Goal: Task Accomplishment & Management: Use online tool/utility

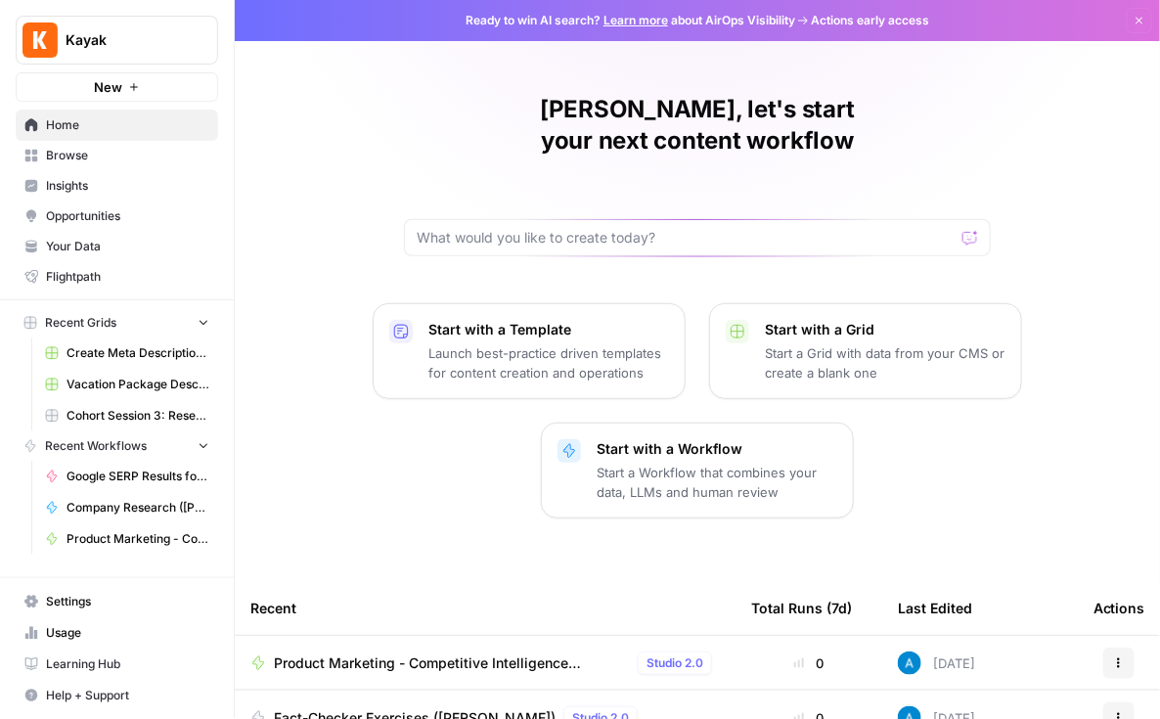
click at [115, 156] on span "Browse" at bounding box center [127, 156] width 163 height 18
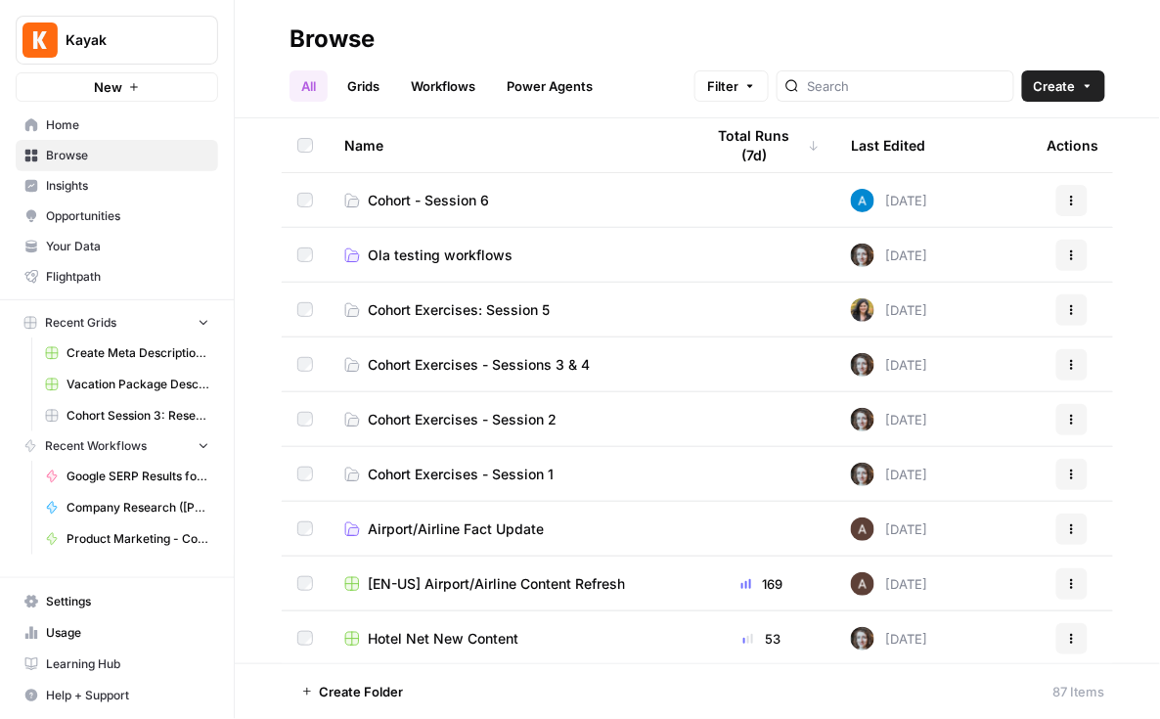
click at [454, 195] on span "Cohort - Session 6" at bounding box center [428, 201] width 121 height 20
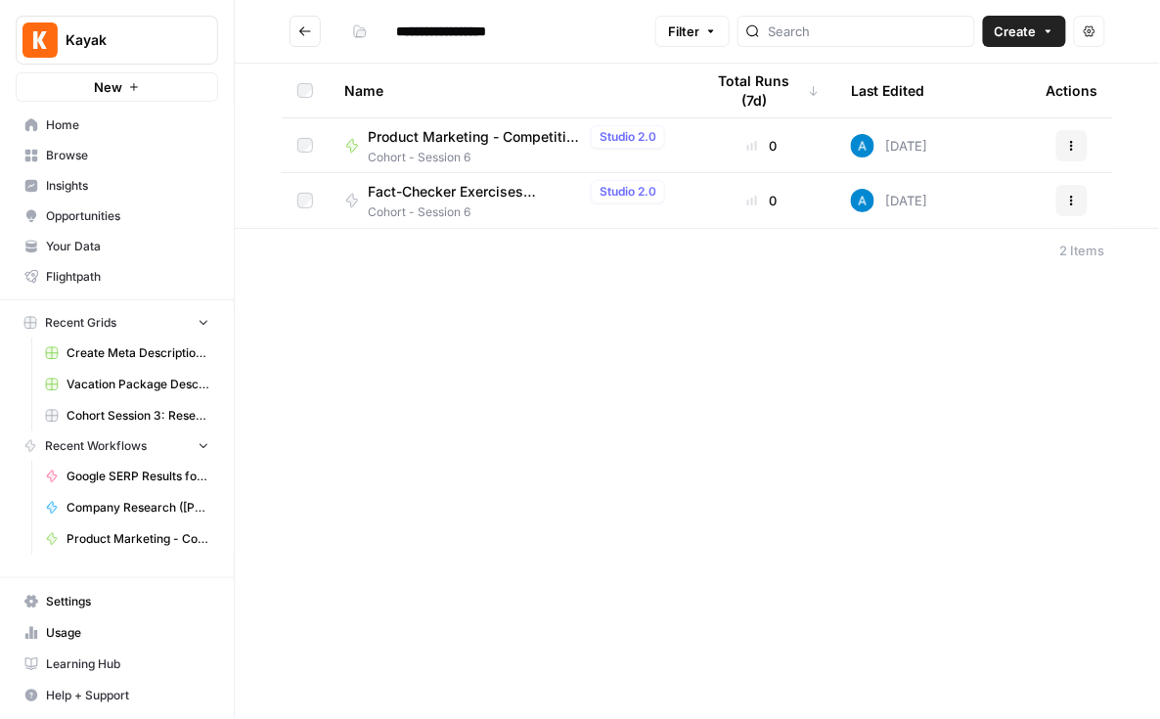
click at [492, 473] on div "**********" at bounding box center [697, 359] width 925 height 719
click at [305, 31] on icon "Go back" at bounding box center [305, 30] width 12 height 9
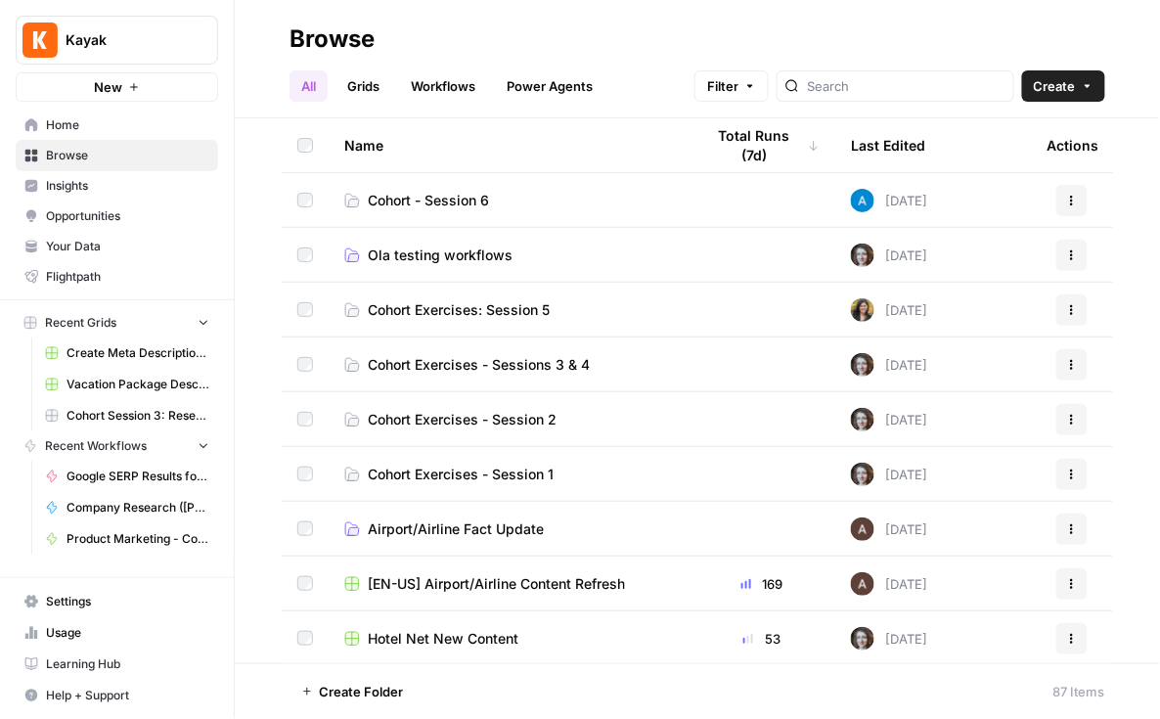
click at [458, 197] on span "Cohort - Session 6" at bounding box center [428, 201] width 121 height 20
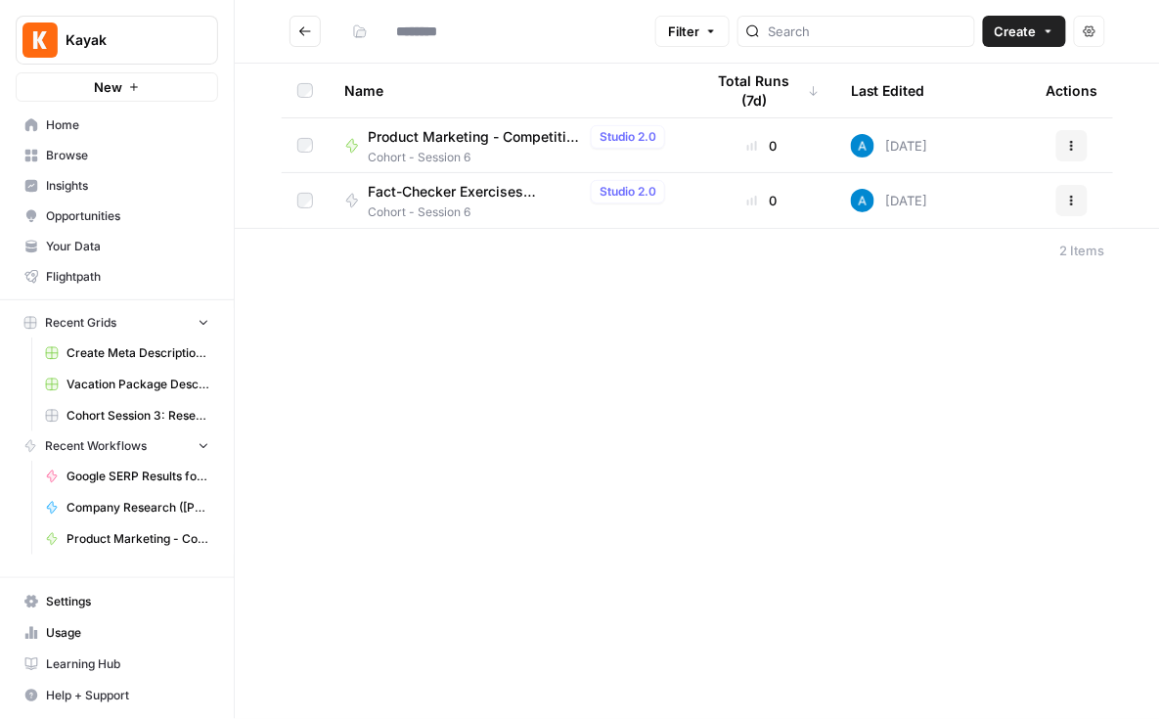
type input "**********"
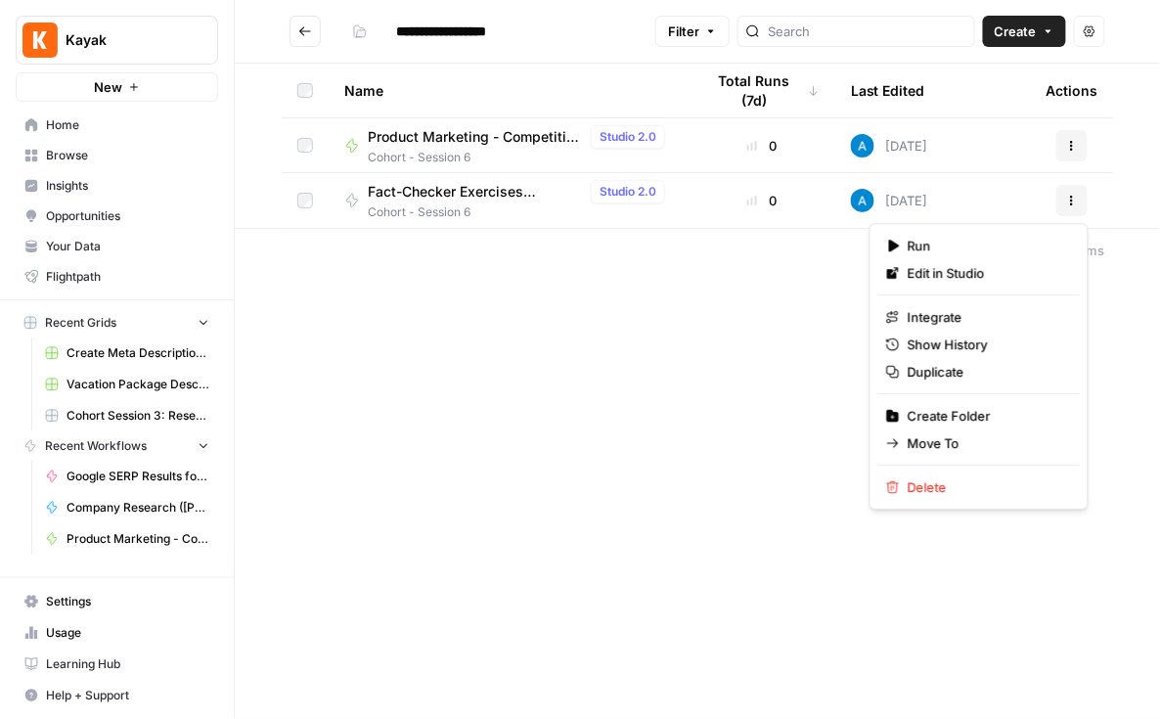
click at [1077, 199] on icon "button" at bounding box center [1072, 201] width 12 height 12
click at [914, 377] on span "Duplicate" at bounding box center [986, 372] width 157 height 20
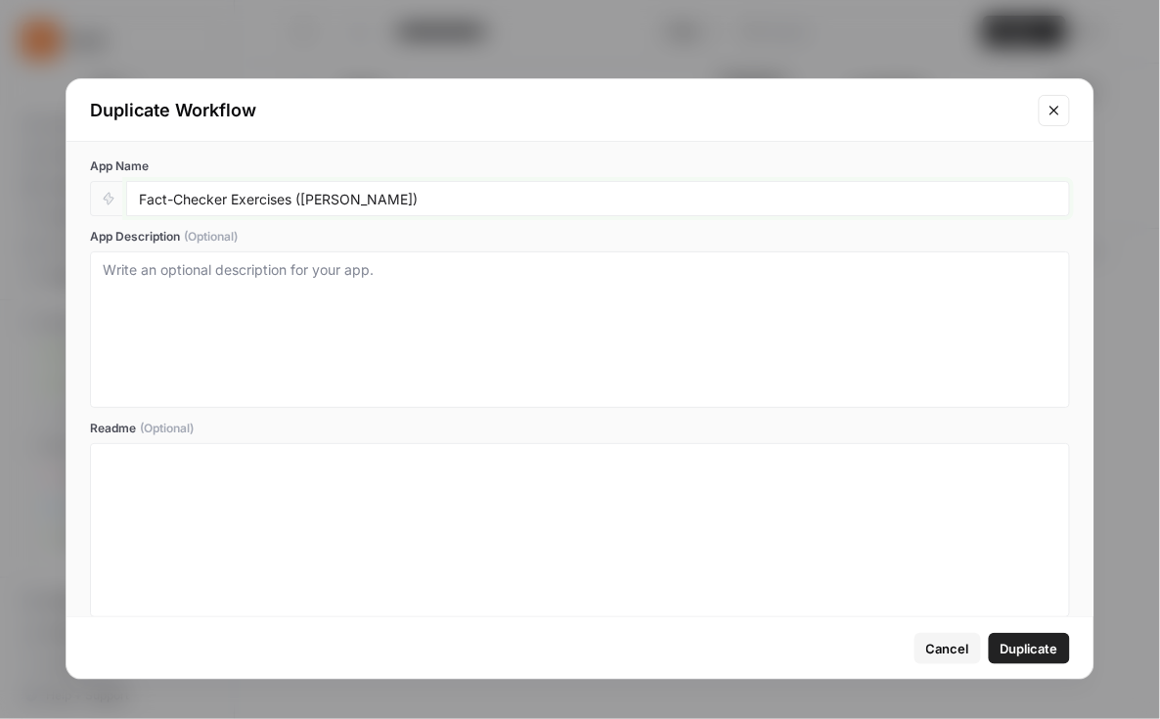
click at [327, 200] on input "Fact-Checker Exercises ([PERSON_NAME])" at bounding box center [598, 199] width 919 height 18
click at [1059, 114] on icon "Close modal" at bounding box center [1055, 111] width 16 height 16
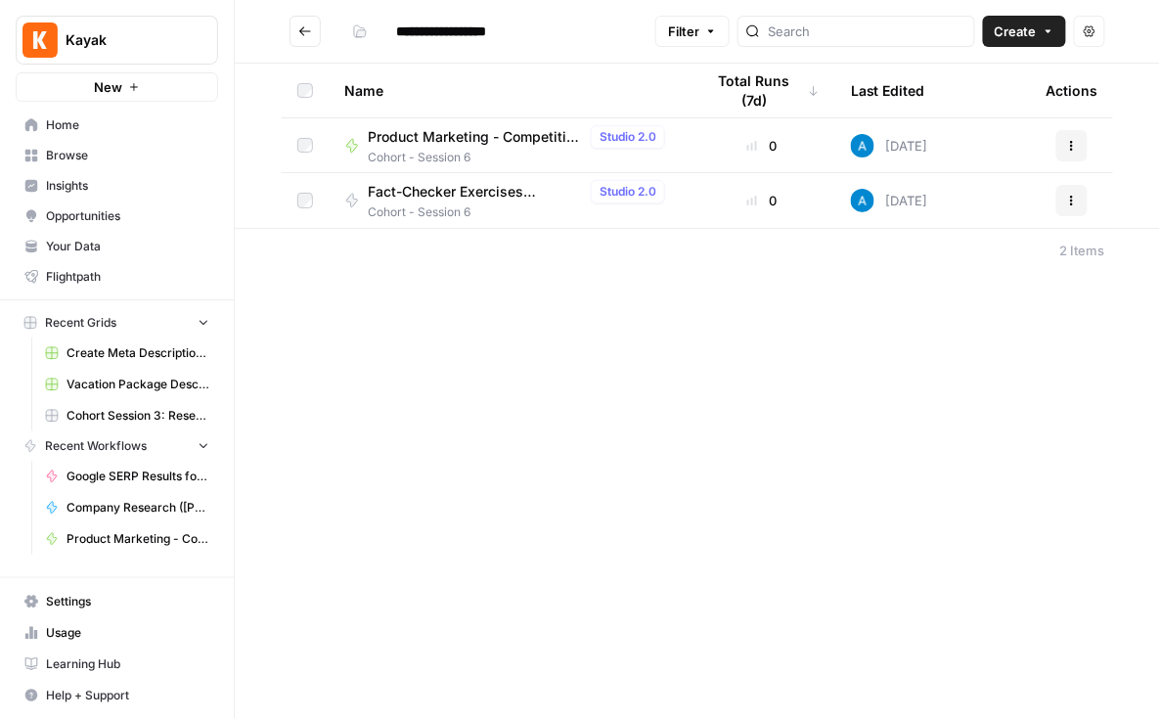
click at [460, 197] on span "Fact-Checker Exercises ([PERSON_NAME])" at bounding box center [475, 192] width 215 height 20
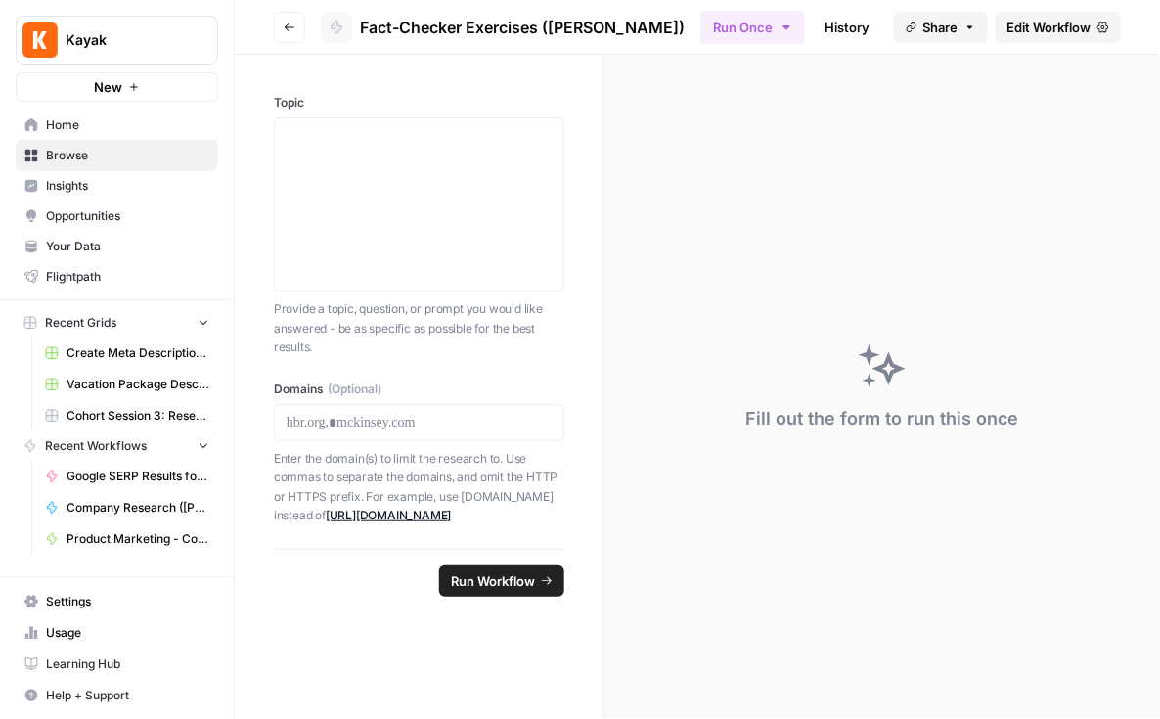
click at [1042, 21] on span "Edit Workflow" at bounding box center [1050, 28] width 84 height 20
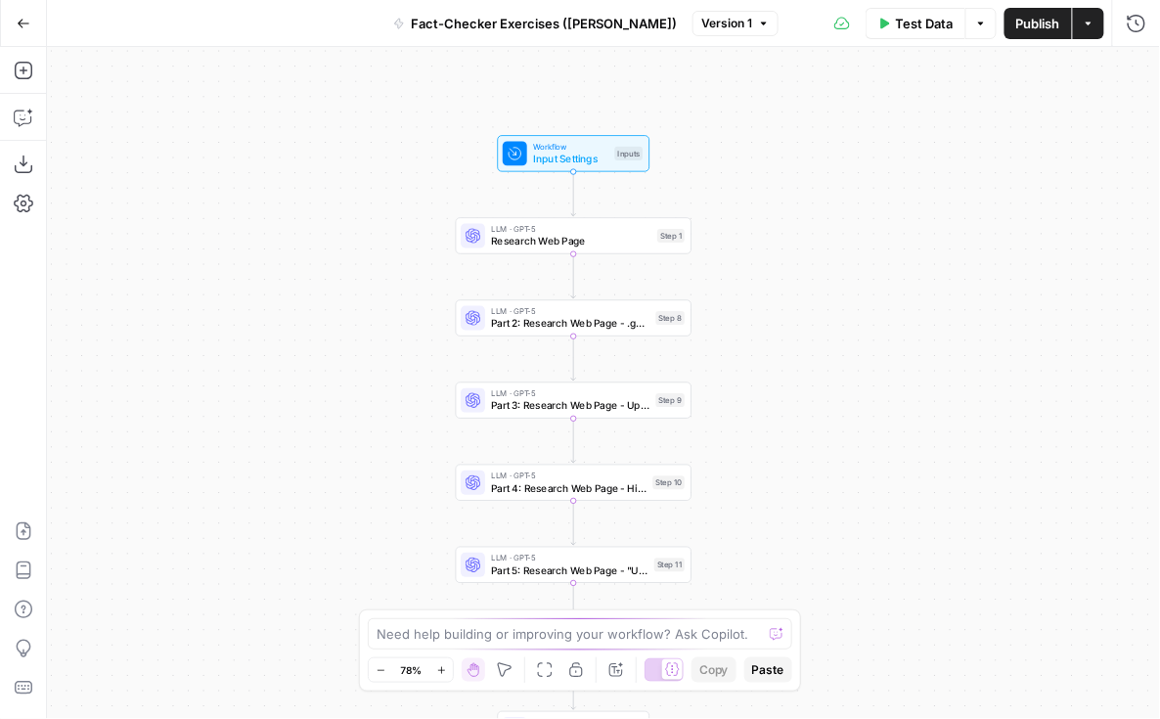
drag, startPoint x: 801, startPoint y: 259, endPoint x: 751, endPoint y: 319, distance: 77.8
click at [751, 319] on div "Workflow Input Settings Inputs LLM · GPT-5 Research Web Page Step 1 LLM · GPT-5…" at bounding box center [603, 383] width 1113 height 672
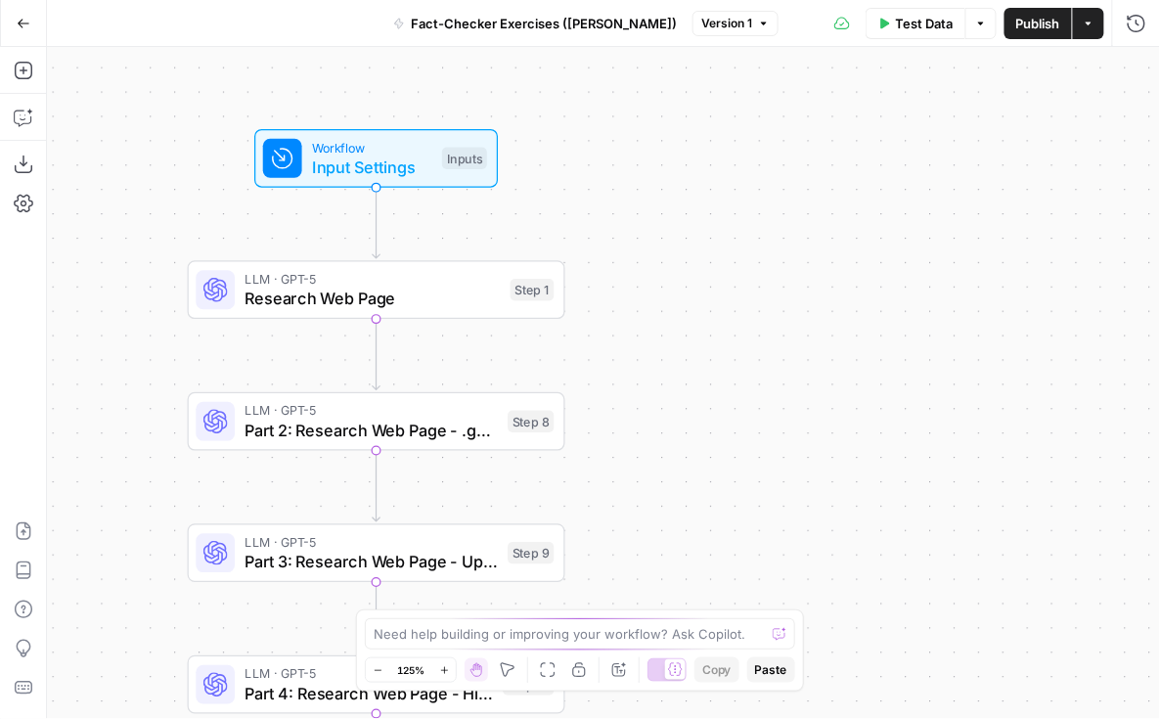
drag, startPoint x: 714, startPoint y: 181, endPoint x: 653, endPoint y: 278, distance: 114.8
click at [653, 278] on div "Workflow Input Settings Inputs LLM · GPT-5 Research Web Page Step 1 LLM · GPT-5…" at bounding box center [603, 383] width 1113 height 672
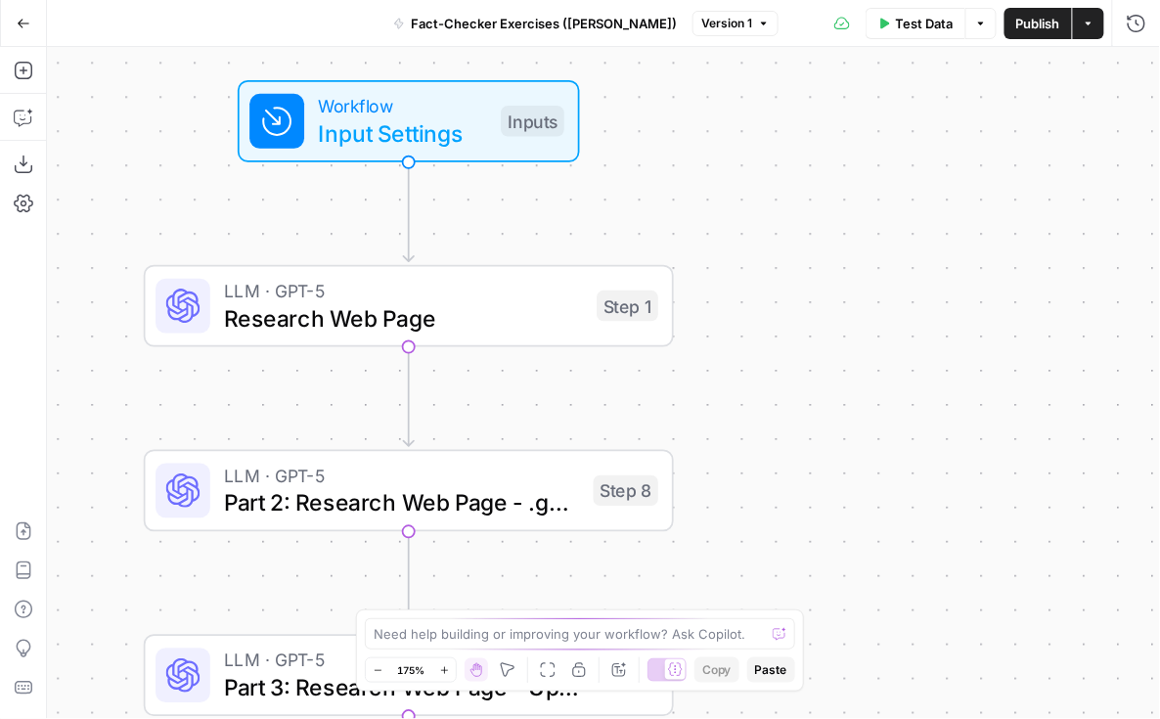
drag, startPoint x: 644, startPoint y: 281, endPoint x: 789, endPoint y: 297, distance: 145.7
click at [789, 297] on div "Workflow Input Settings Inputs LLM · GPT-5 Research Web Page Step 1 LLM · GPT-5…" at bounding box center [603, 383] width 1113 height 672
click at [924, 27] on span "Test Data" at bounding box center [925, 24] width 58 height 20
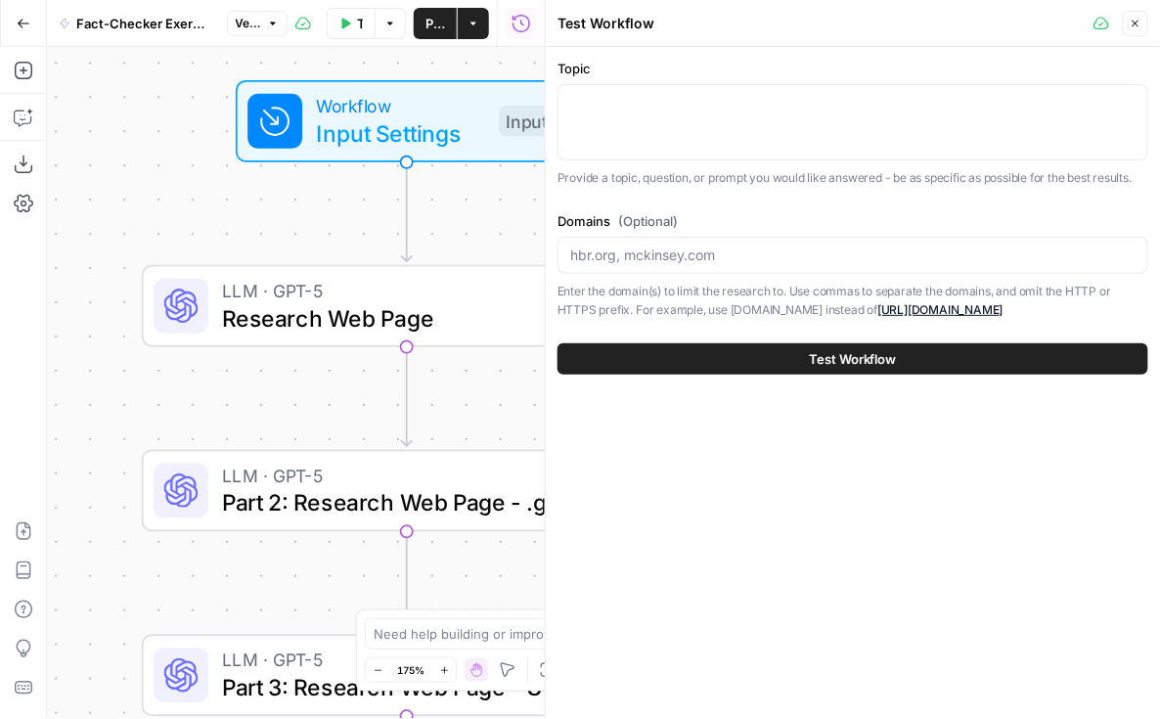
click at [1134, 23] on icon "button" at bounding box center [1136, 24] width 12 height 12
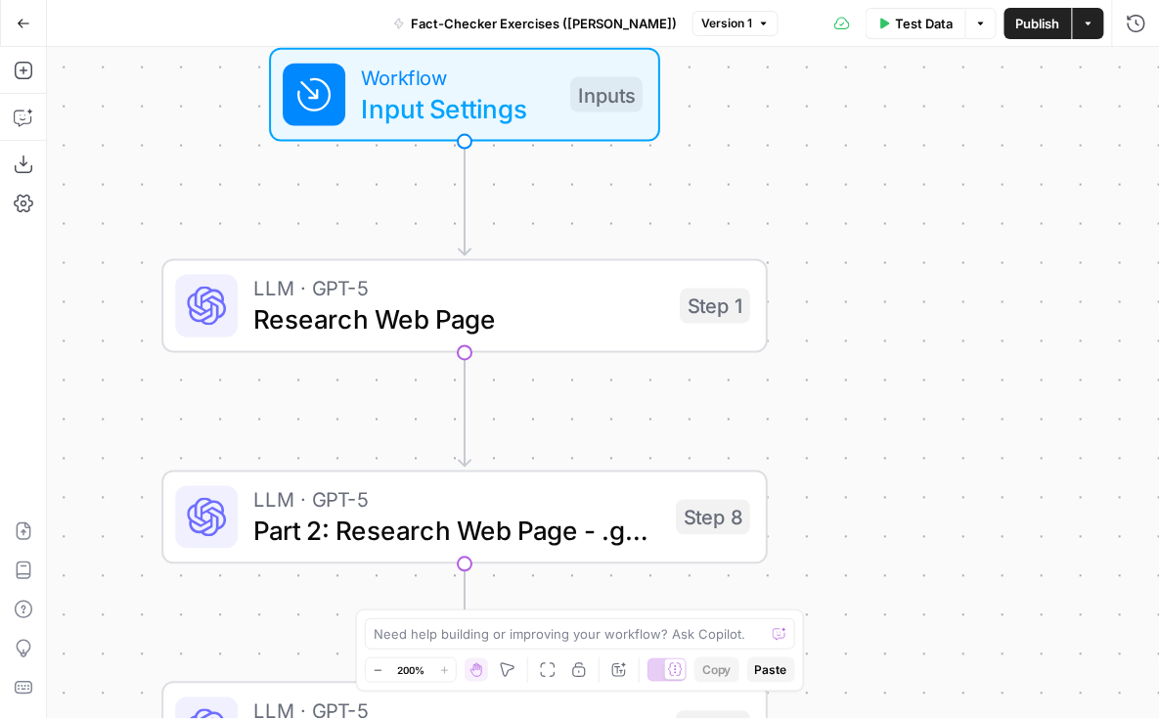
drag, startPoint x: 639, startPoint y: 208, endPoint x: 738, endPoint y: 199, distance: 99.3
click at [738, 199] on div "Workflow Input Settings Inputs LLM · GPT-5 Research Web Page Step 1 LLM · GPT-5…" at bounding box center [603, 383] width 1113 height 672
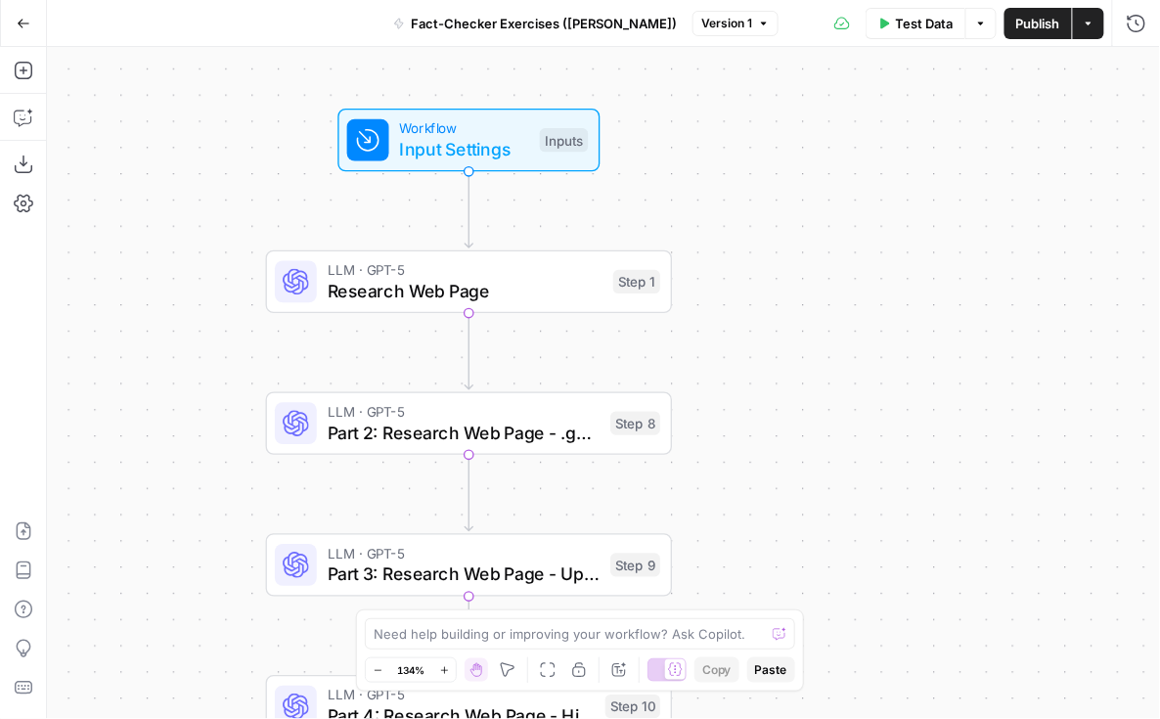
drag, startPoint x: 788, startPoint y: 177, endPoint x: 608, endPoint y: 157, distance: 181.2
click at [609, 158] on div "Workflow Input Settings Inputs LLM · GPT-5 Research Web Page Step 1 LLM · GPT-5…" at bounding box center [603, 383] width 1113 height 672
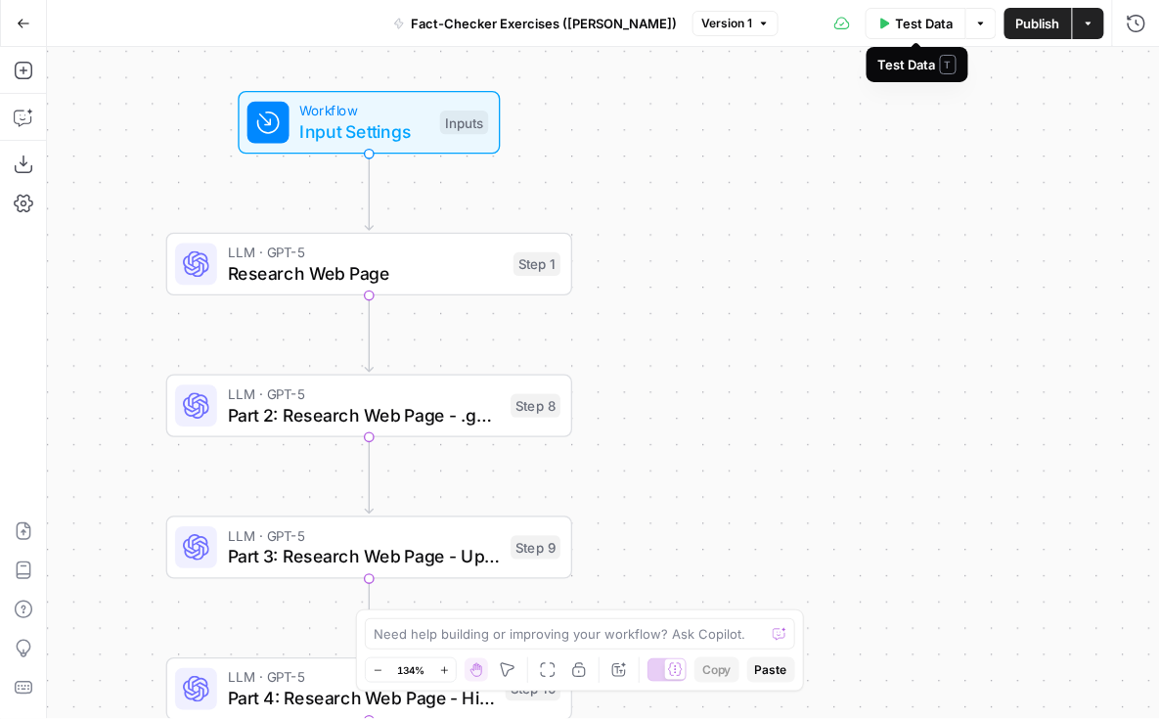
click at [917, 19] on span "Test Data" at bounding box center [925, 24] width 58 height 20
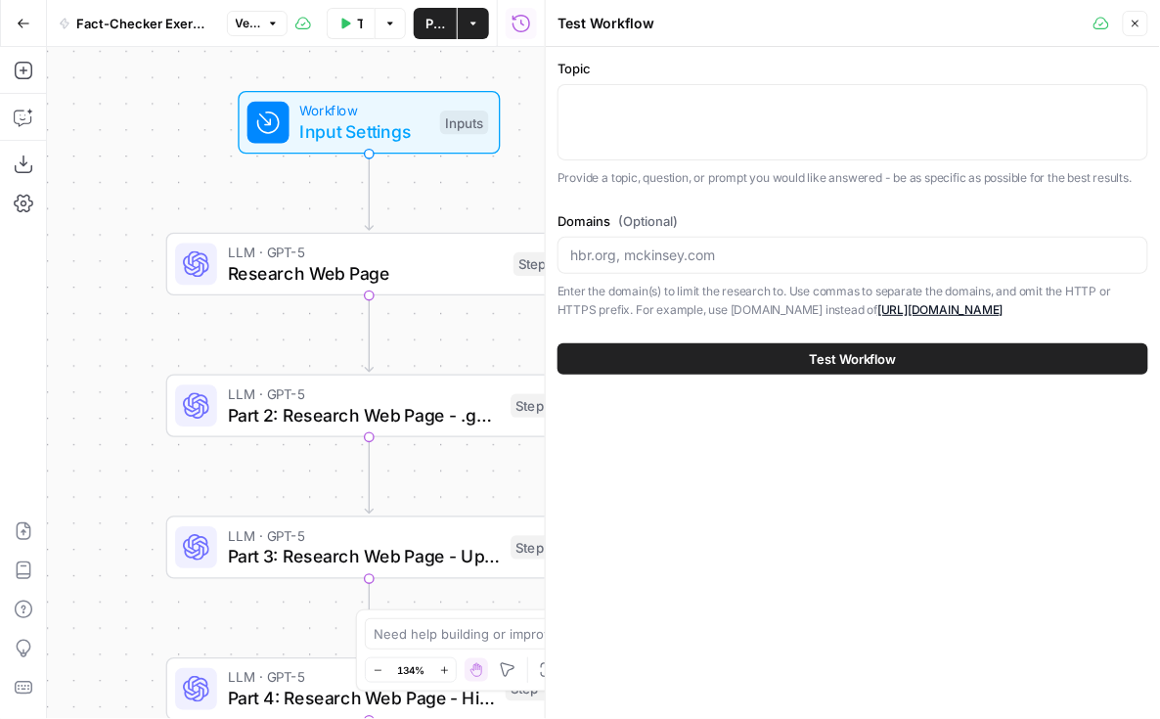
click at [1132, 24] on icon "button" at bounding box center [1136, 24] width 12 height 12
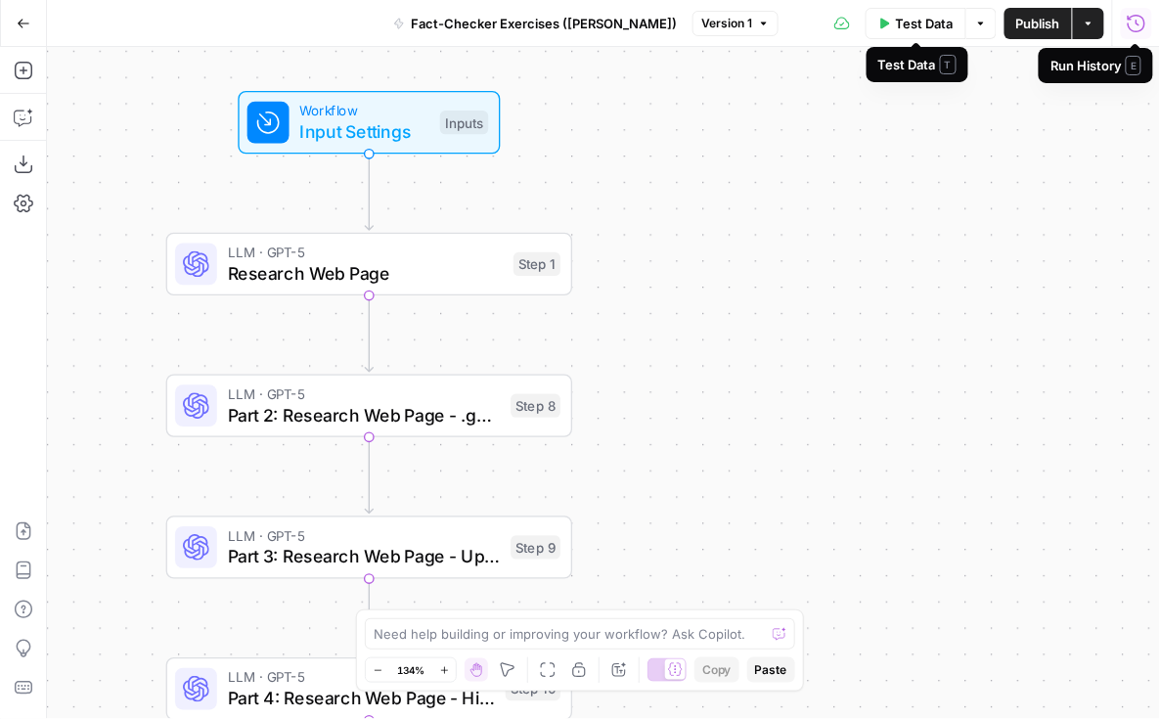
click at [898, 25] on span "Test Data" at bounding box center [925, 24] width 58 height 20
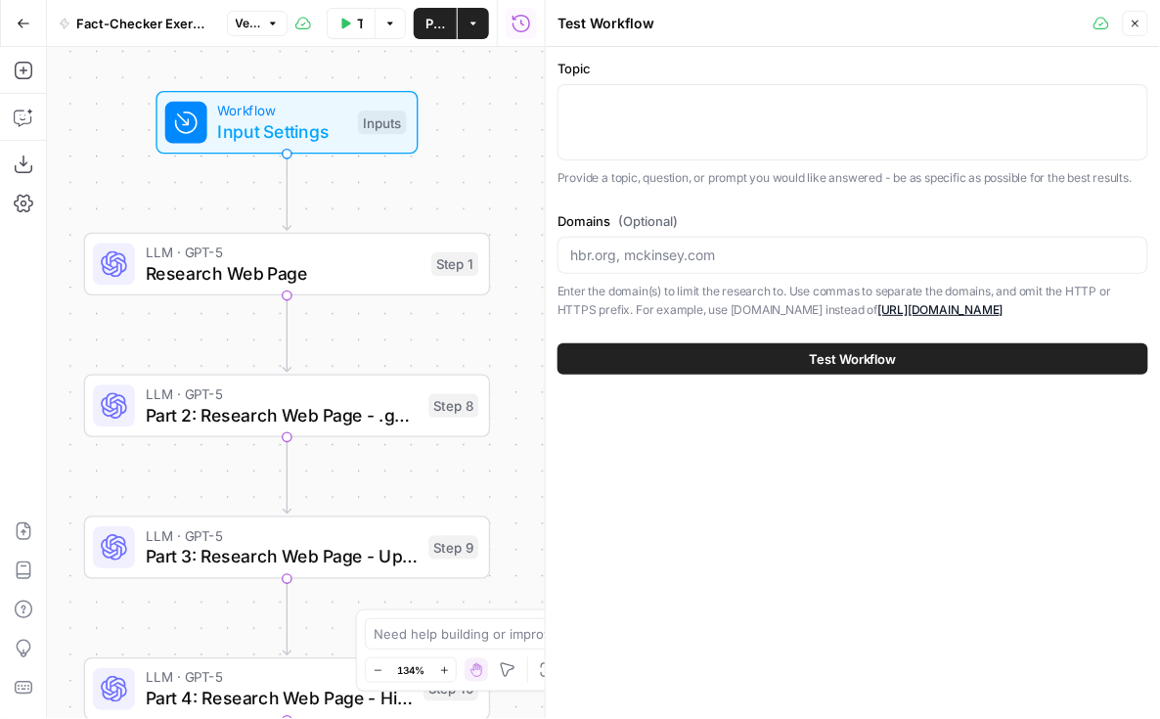
drag, startPoint x: 471, startPoint y: 187, endPoint x: 416, endPoint y: 188, distance: 54.8
click at [416, 188] on div "Workflow Input Settings Inputs LLM · GPT-5 Research Web Page Step 1 LLM · GPT-5…" at bounding box center [296, 383] width 498 height 672
click at [671, 198] on div "Topic Provide a topic, question, or prompt you would like answered - be as spec…" at bounding box center [853, 189] width 591 height 261
click at [694, 42] on header "Test Workflow Close" at bounding box center [853, 23] width 614 height 47
click at [921, 116] on div at bounding box center [853, 122] width 591 height 76
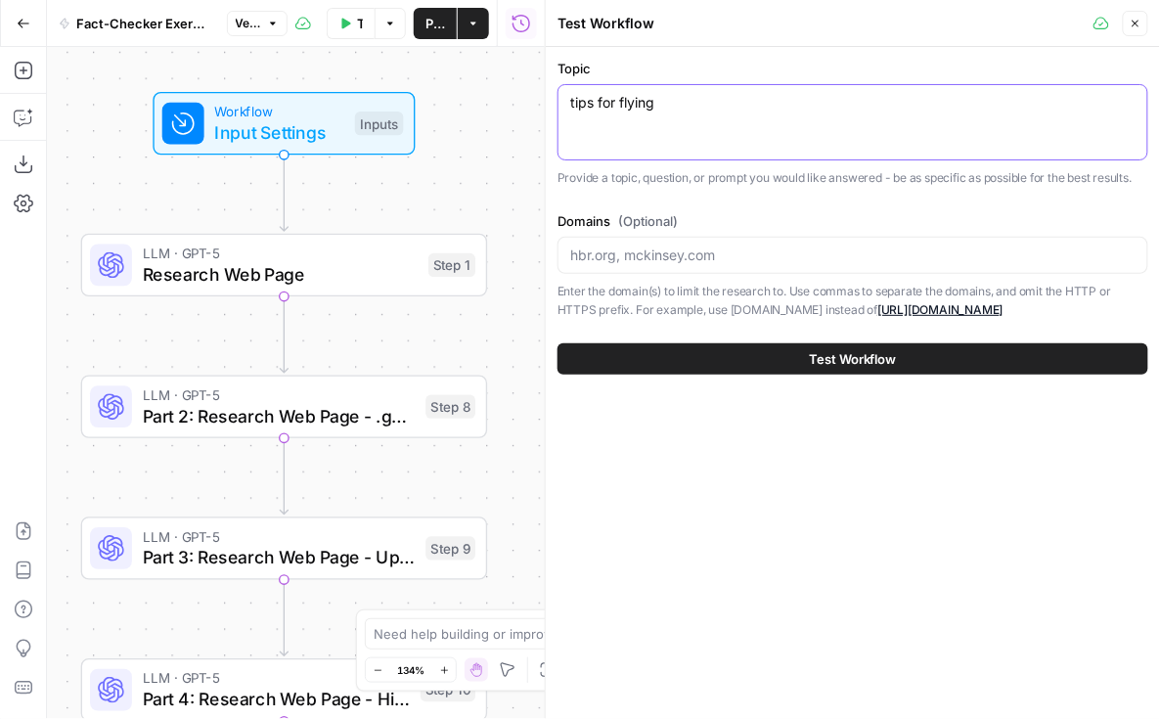
type textarea "tips for flying"
click at [895, 433] on div "Topic tips for flying tips for flying Provide a topic, question, or prompt you …" at bounding box center [853, 383] width 614 height 672
click at [595, 219] on label "Domains (Optional)" at bounding box center [853, 221] width 591 height 20
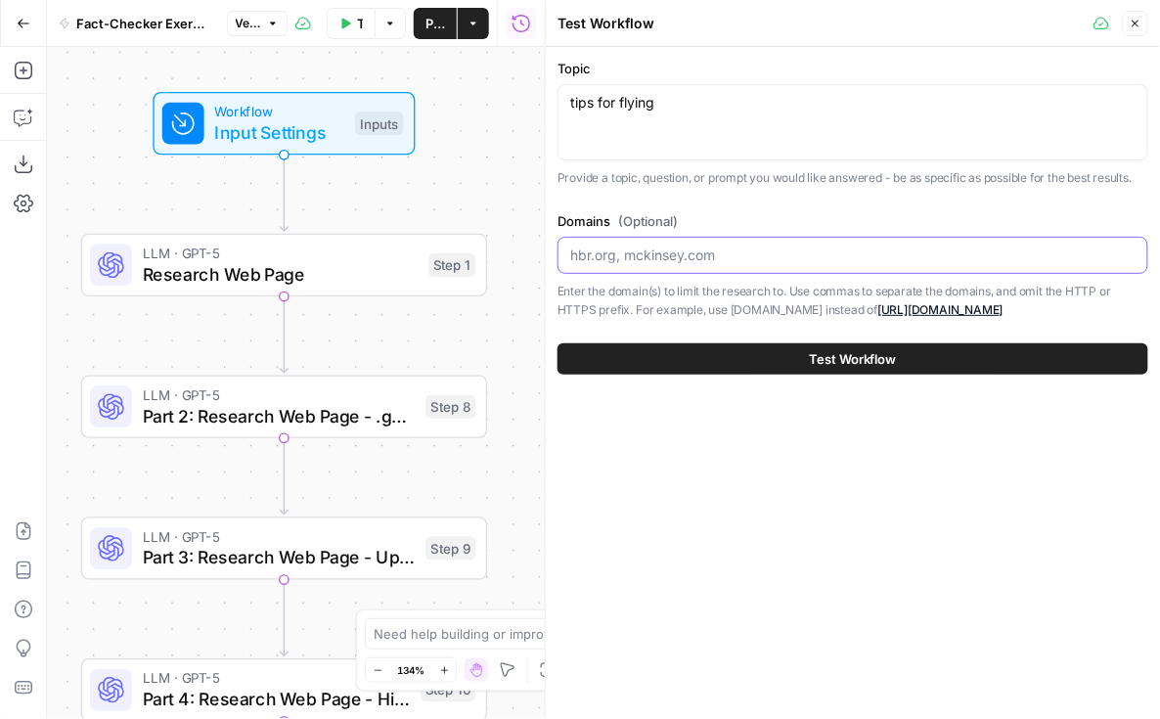
click at [595, 246] on input "Domains (Optional)" at bounding box center [852, 256] width 565 height 20
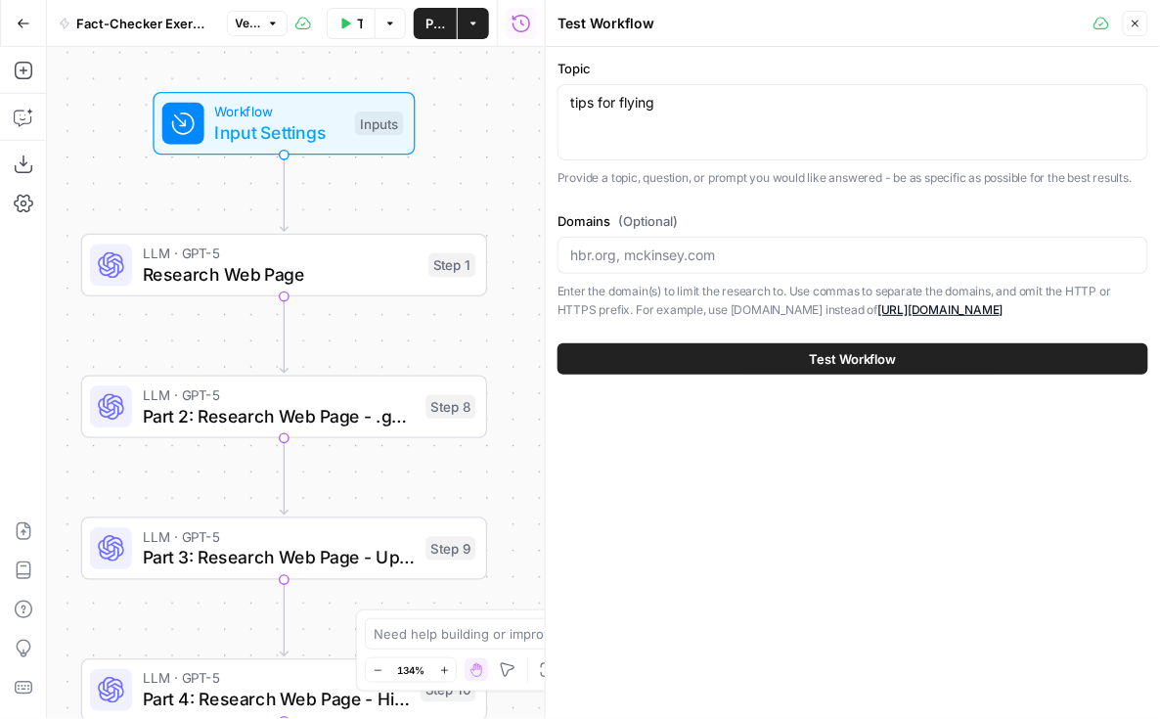
click at [595, 219] on label "Domains (Optional)" at bounding box center [853, 221] width 591 height 20
click at [595, 246] on input "Domains (Optional)" at bounding box center [852, 256] width 565 height 20
click at [673, 222] on span "(Optional)" at bounding box center [648, 221] width 60 height 20
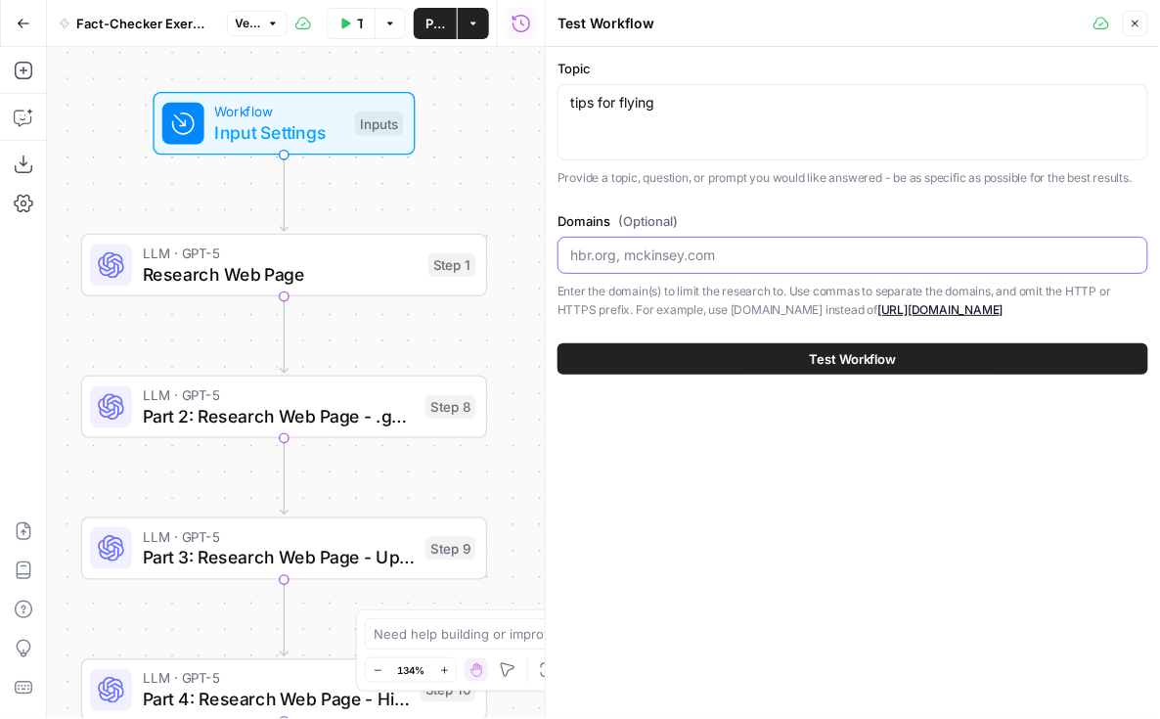
click at [673, 246] on input "Domains (Optional)" at bounding box center [852, 256] width 565 height 20
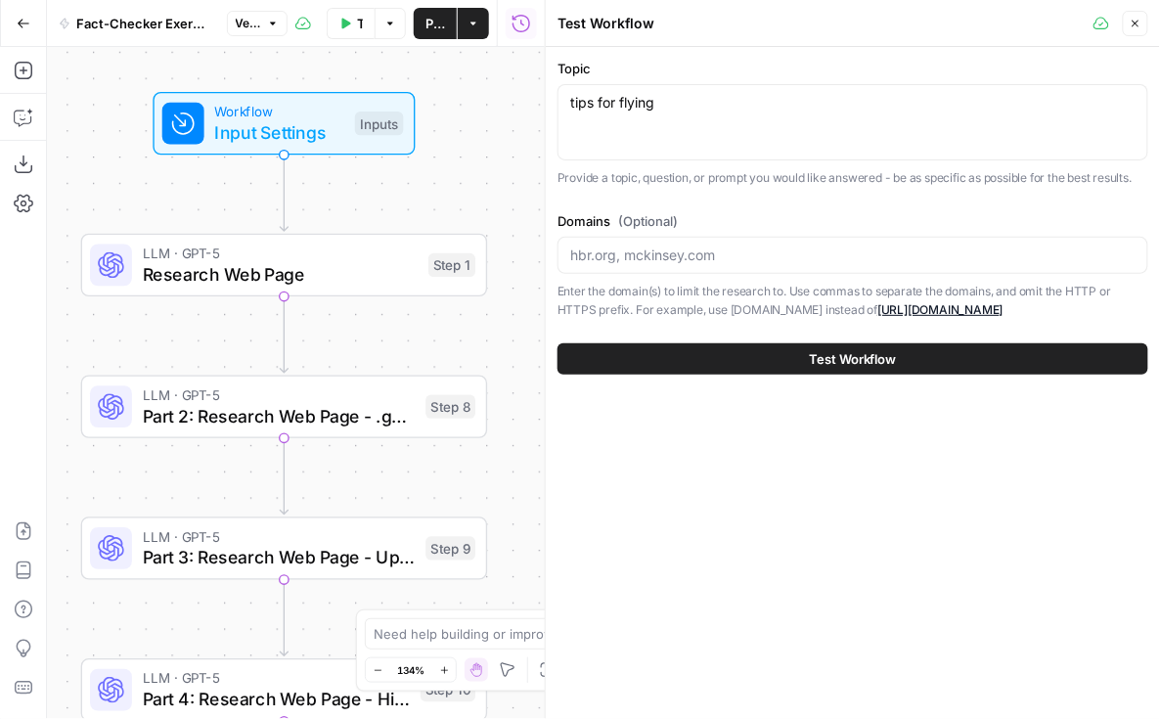
click at [707, 183] on p "Provide a topic, question, or prompt you would like answered - be as specific a…" at bounding box center [853, 178] width 591 height 20
click at [783, 540] on div "Topic tips for flying tips for flying Provide a topic, question, or prompt you …" at bounding box center [853, 383] width 614 height 672
click at [732, 212] on label "Domains (Optional)" at bounding box center [853, 221] width 591 height 20
click at [732, 246] on input "Domains (Optional)" at bounding box center [852, 256] width 565 height 20
click at [959, 177] on p "Provide a topic, question, or prompt you would like answered - be as specific a…" at bounding box center [853, 178] width 591 height 20
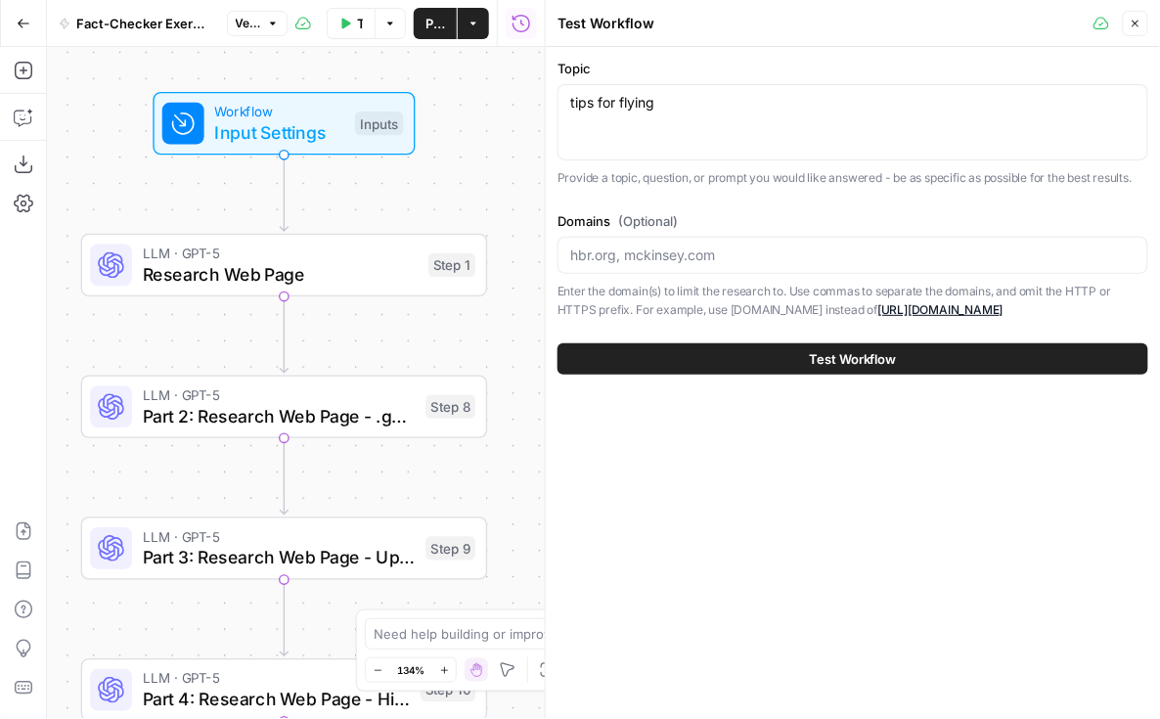
click at [847, 185] on p "Provide a topic, question, or prompt you would like answered - be as specific a…" at bounding box center [853, 178] width 591 height 20
click at [1135, 25] on icon "button" at bounding box center [1136, 24] width 12 height 12
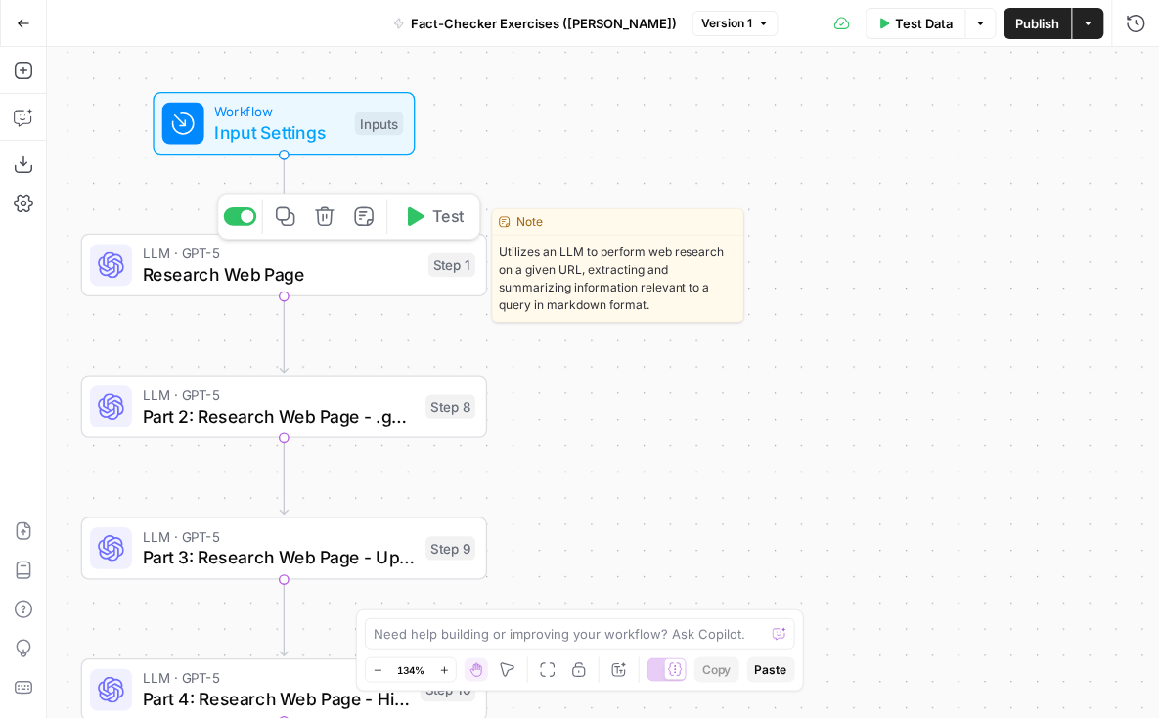
click at [341, 273] on span "Research Web Page" at bounding box center [281, 274] width 276 height 26
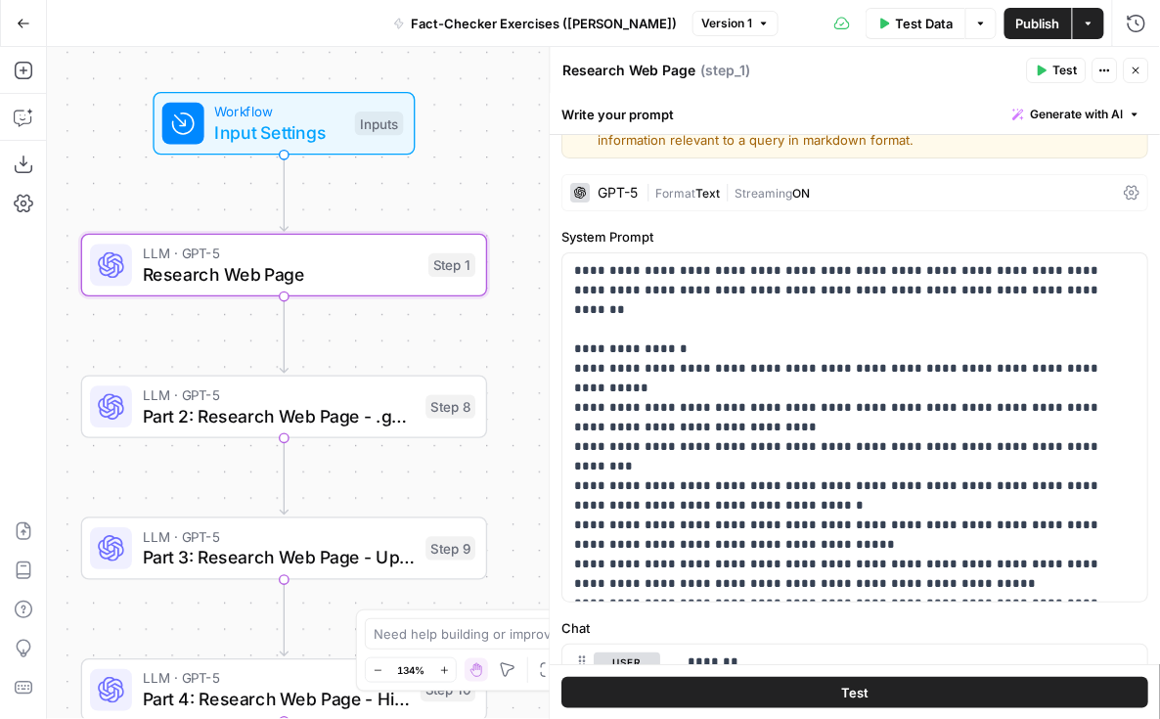
scroll to position [40, 0]
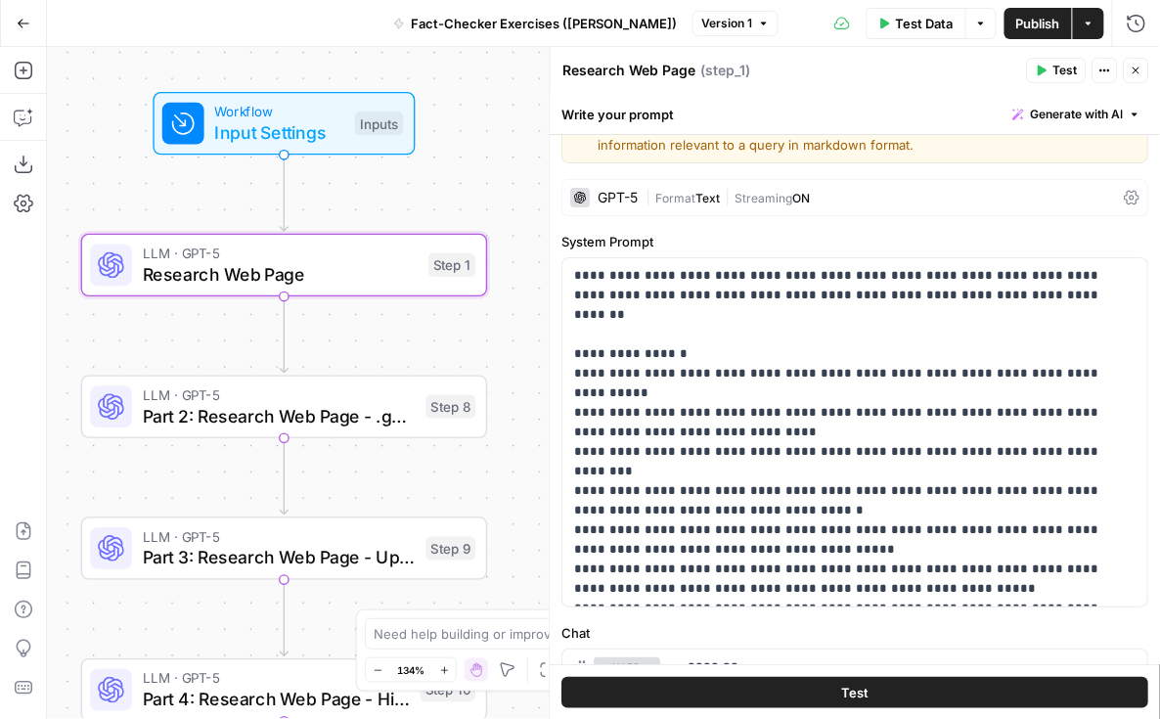
click at [621, 198] on div "GPT-5" at bounding box center [619, 198] width 40 height 14
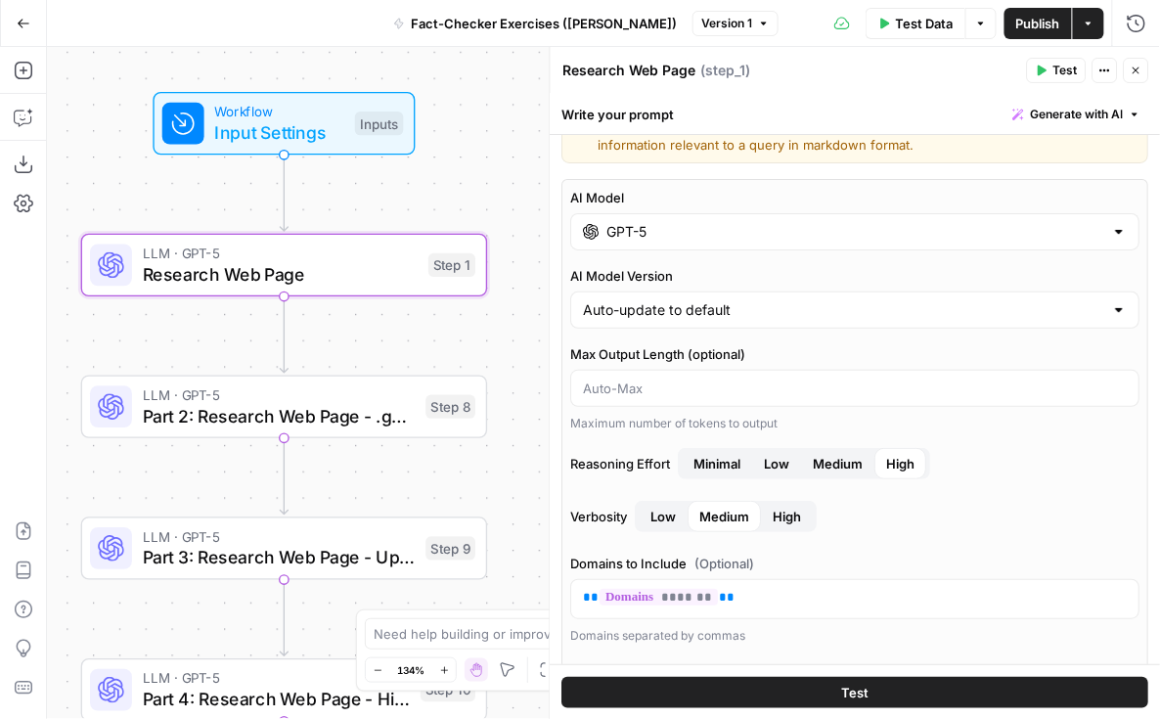
click at [636, 234] on input "GPT-5" at bounding box center [856, 232] width 497 height 20
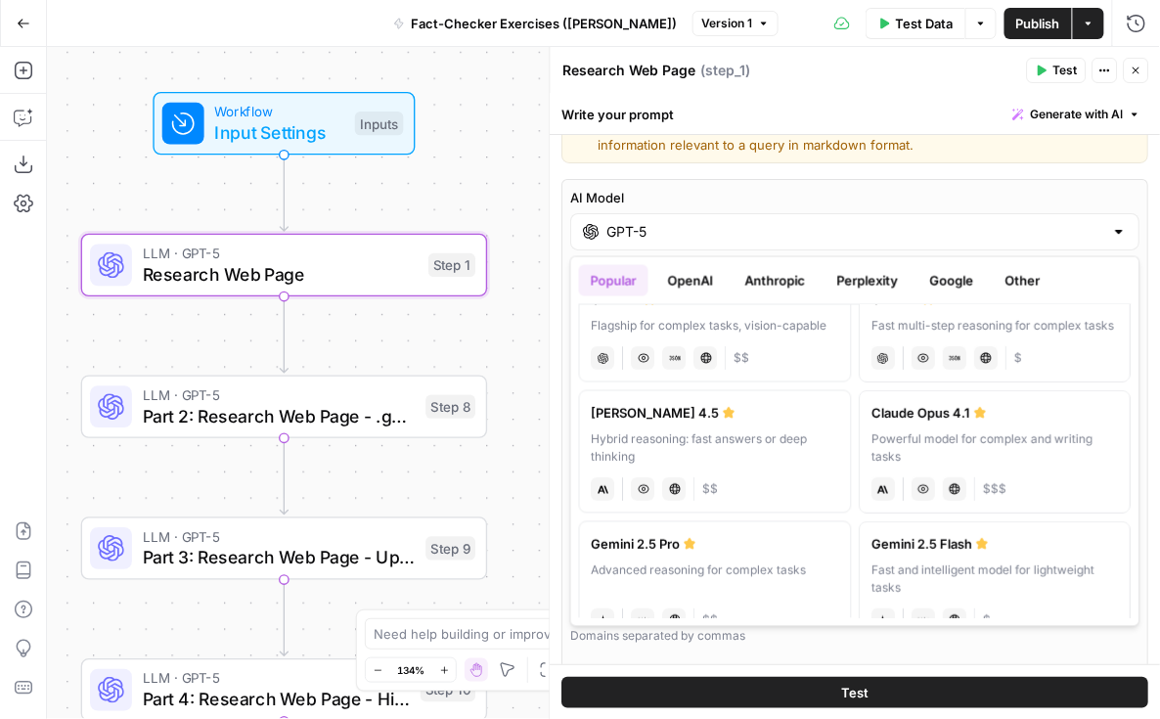
scroll to position [0, 0]
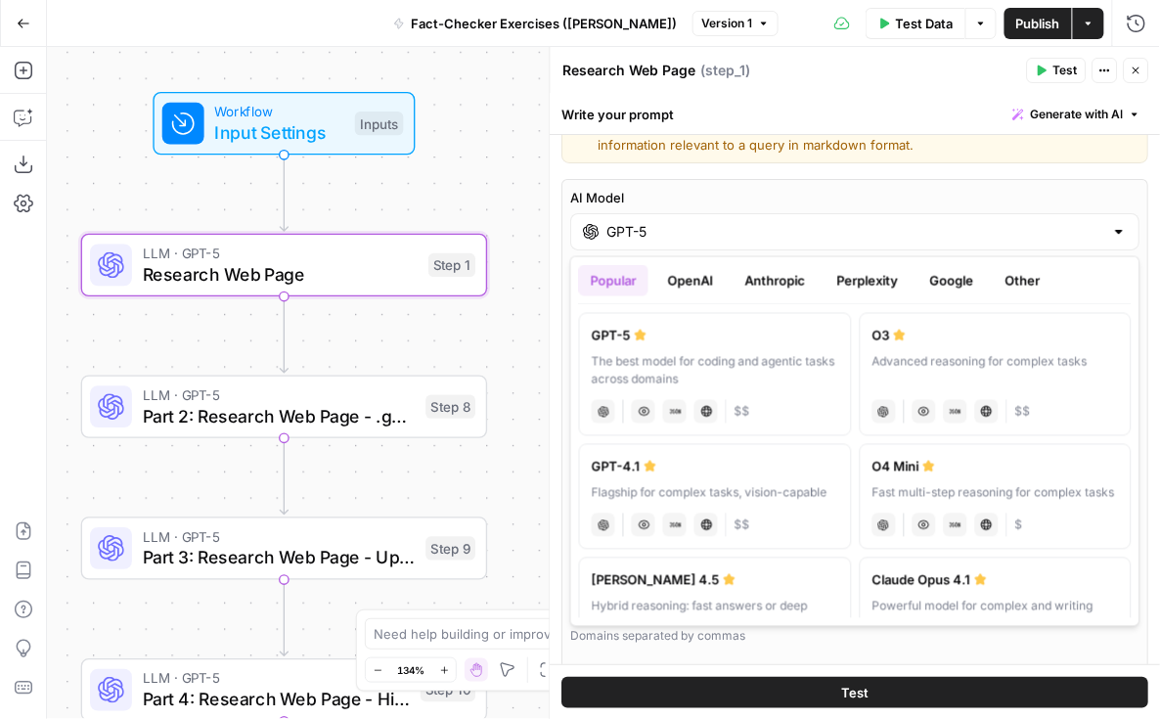
click at [769, 188] on label "AI Model" at bounding box center [855, 198] width 569 height 20
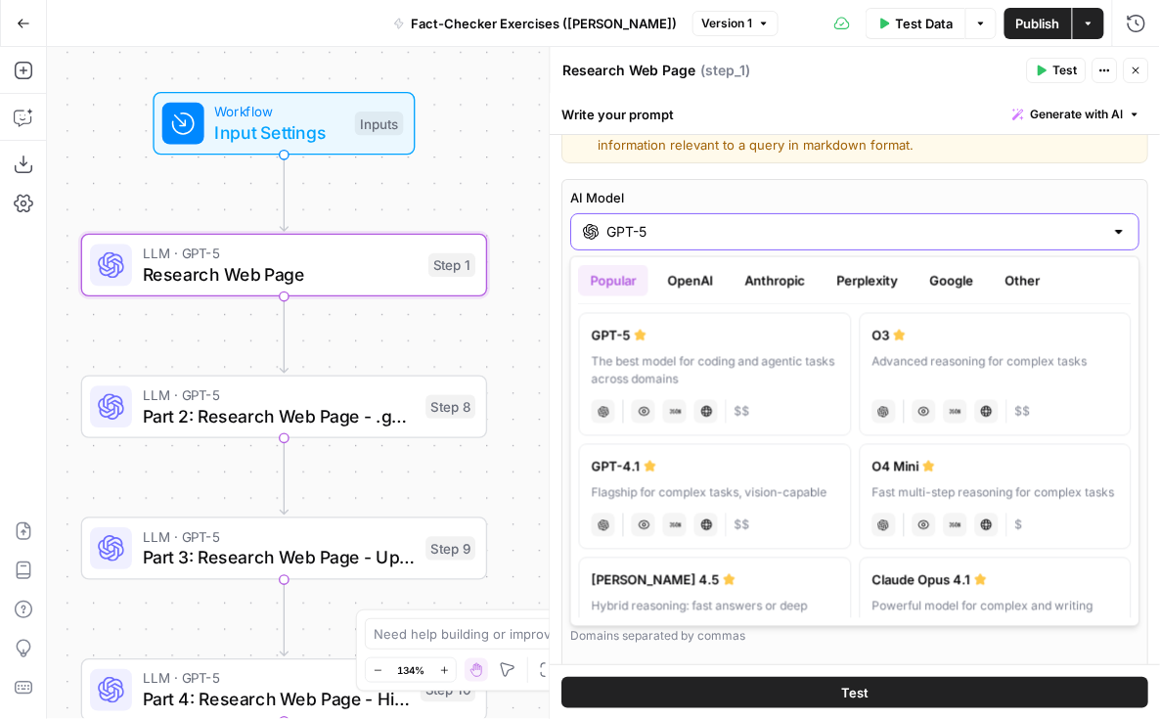
click at [769, 222] on input "GPT-5" at bounding box center [856, 232] width 497 height 20
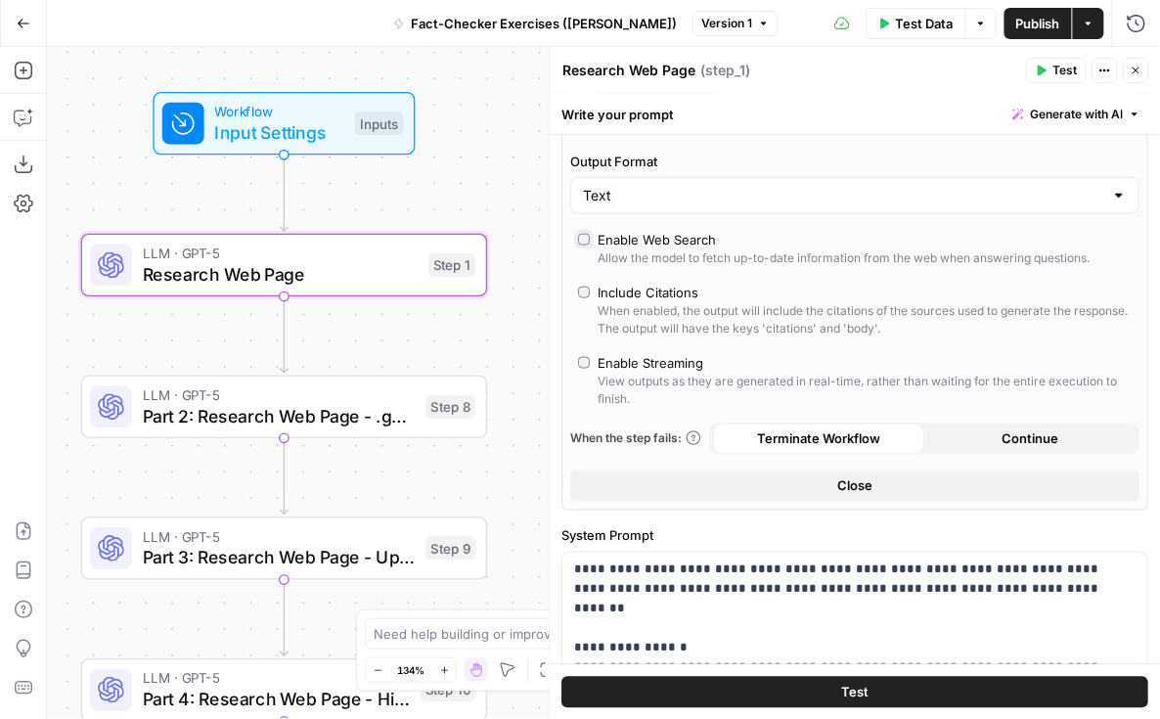
scroll to position [564, 0]
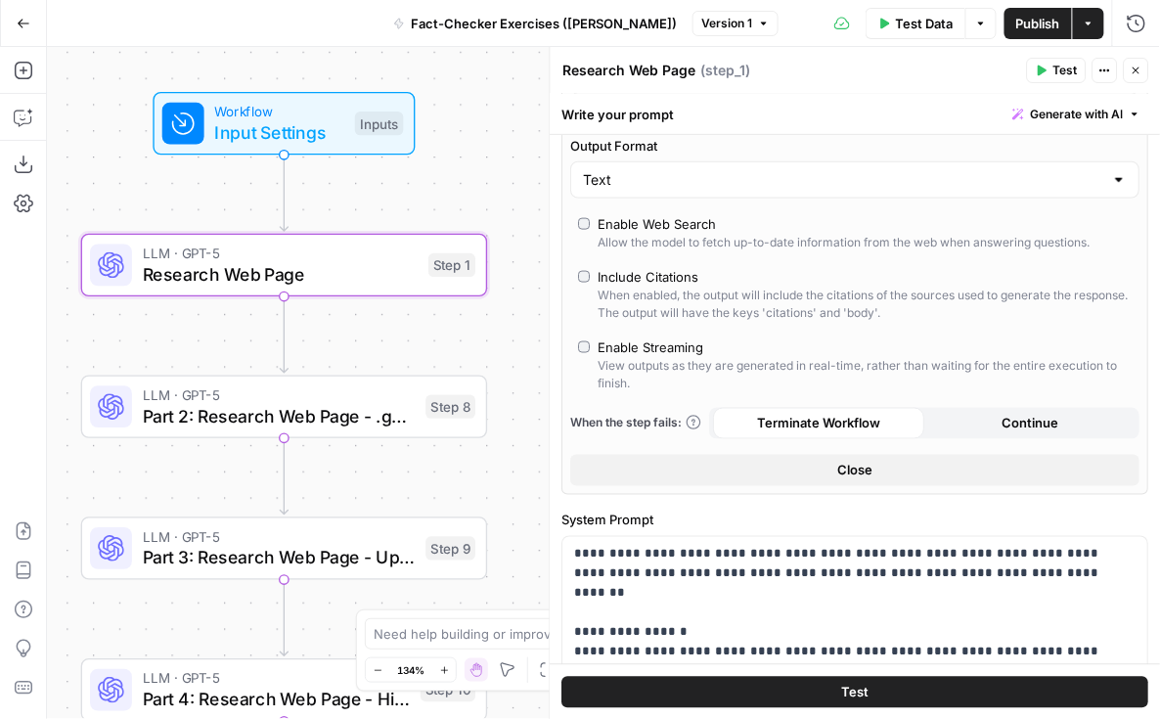
click at [813, 455] on button "Close" at bounding box center [855, 470] width 569 height 31
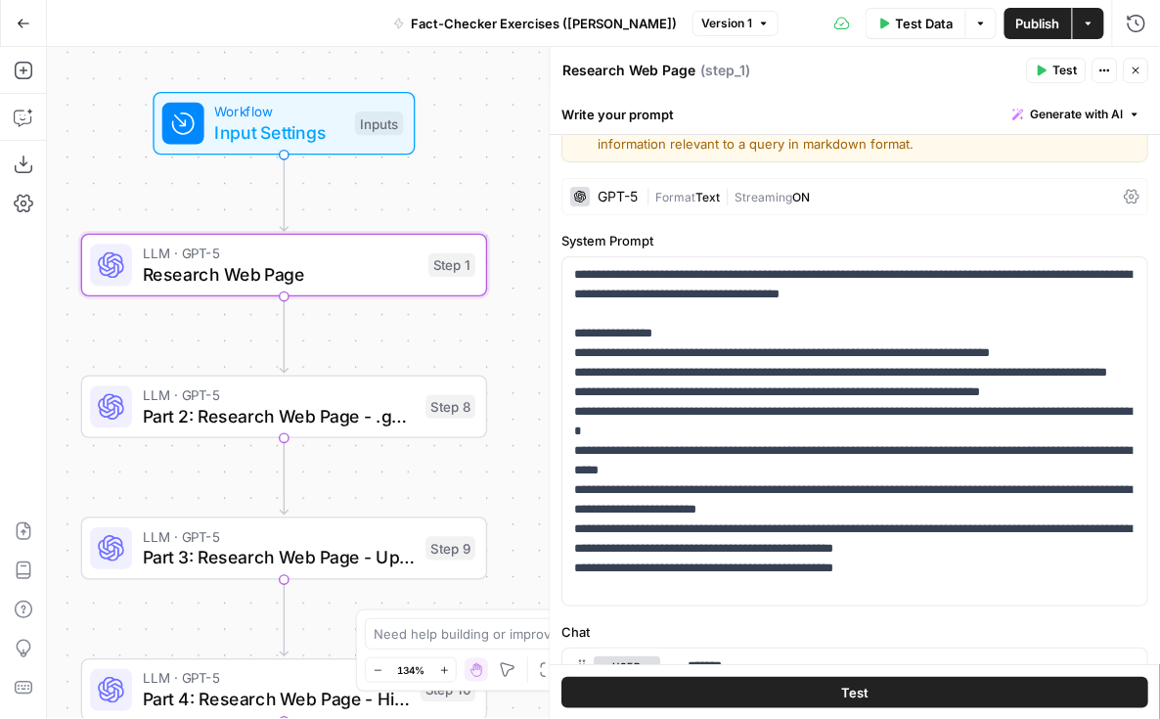
scroll to position [65, 0]
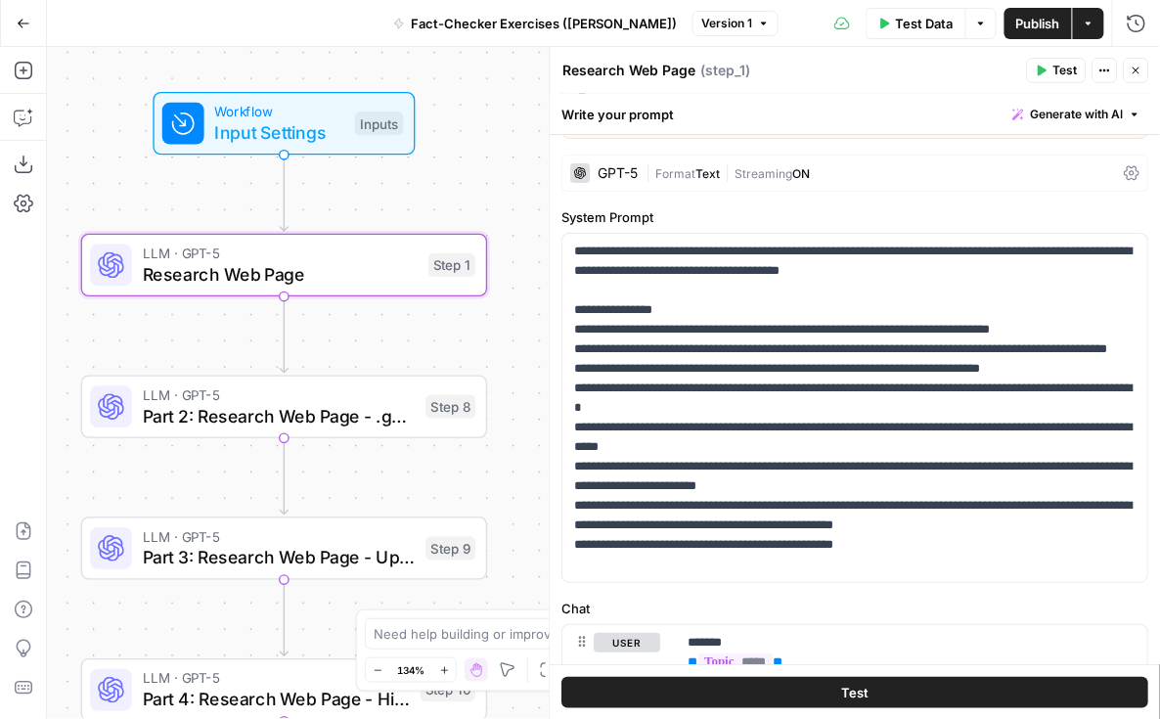
click at [609, 166] on div "GPT-5" at bounding box center [619, 173] width 40 height 14
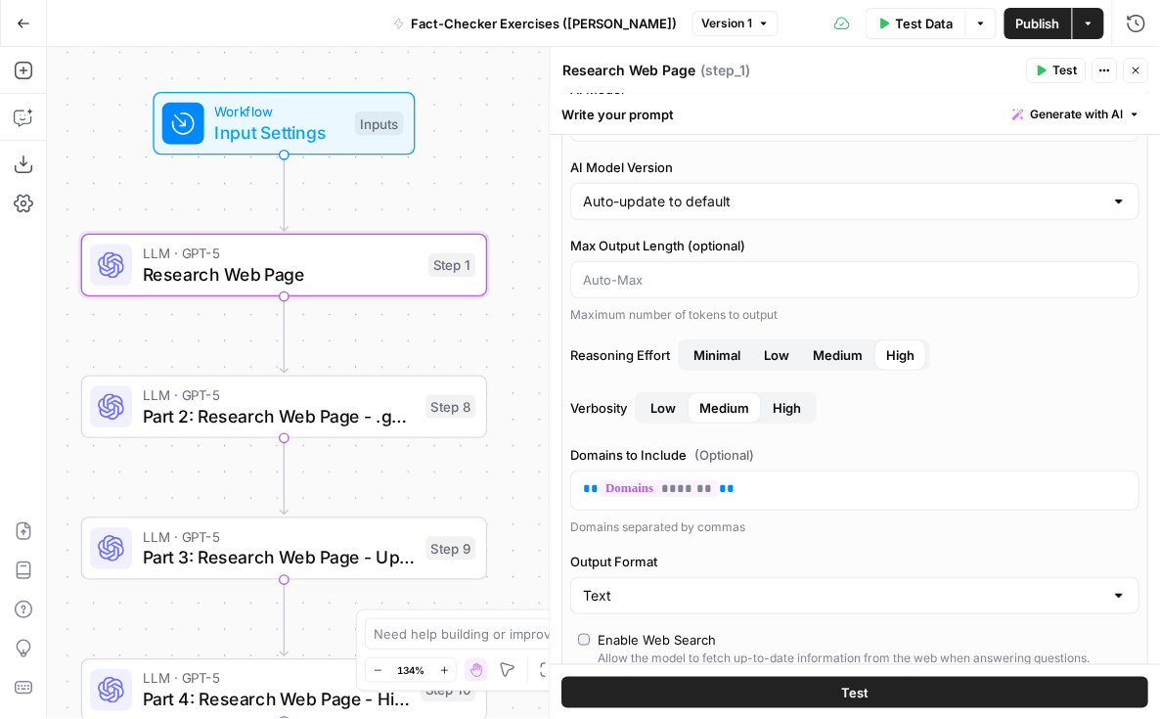
scroll to position [192, 0]
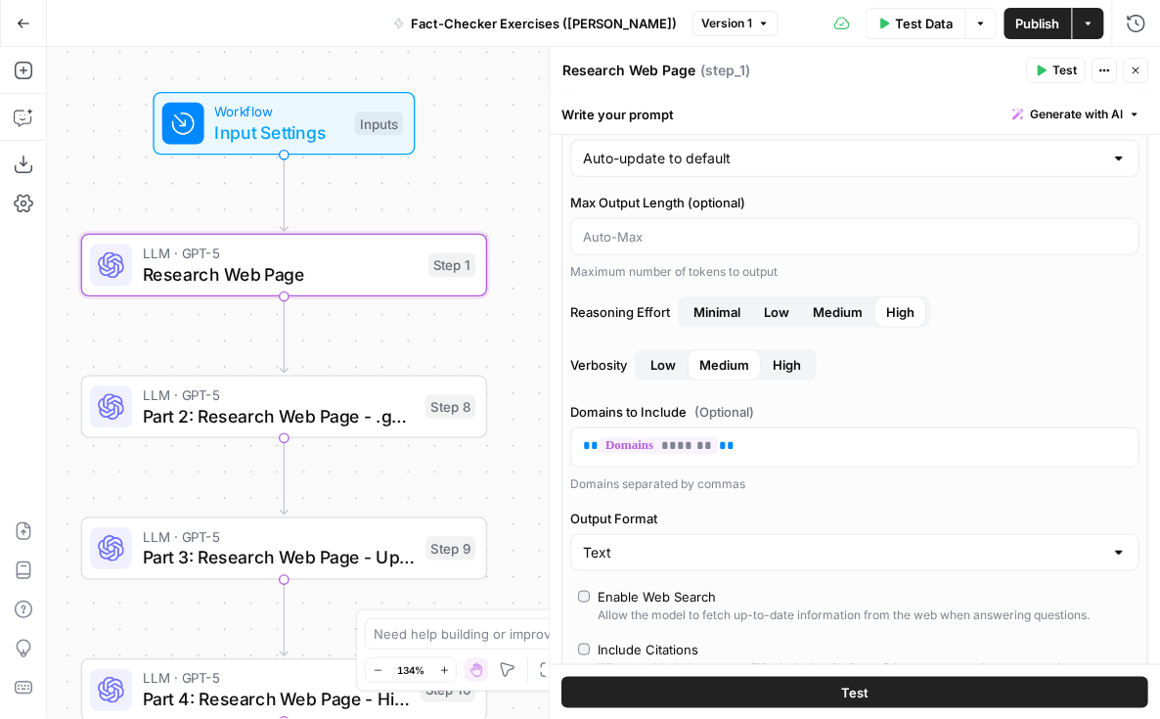
click at [1135, 67] on icon "button" at bounding box center [1137, 71] width 12 height 12
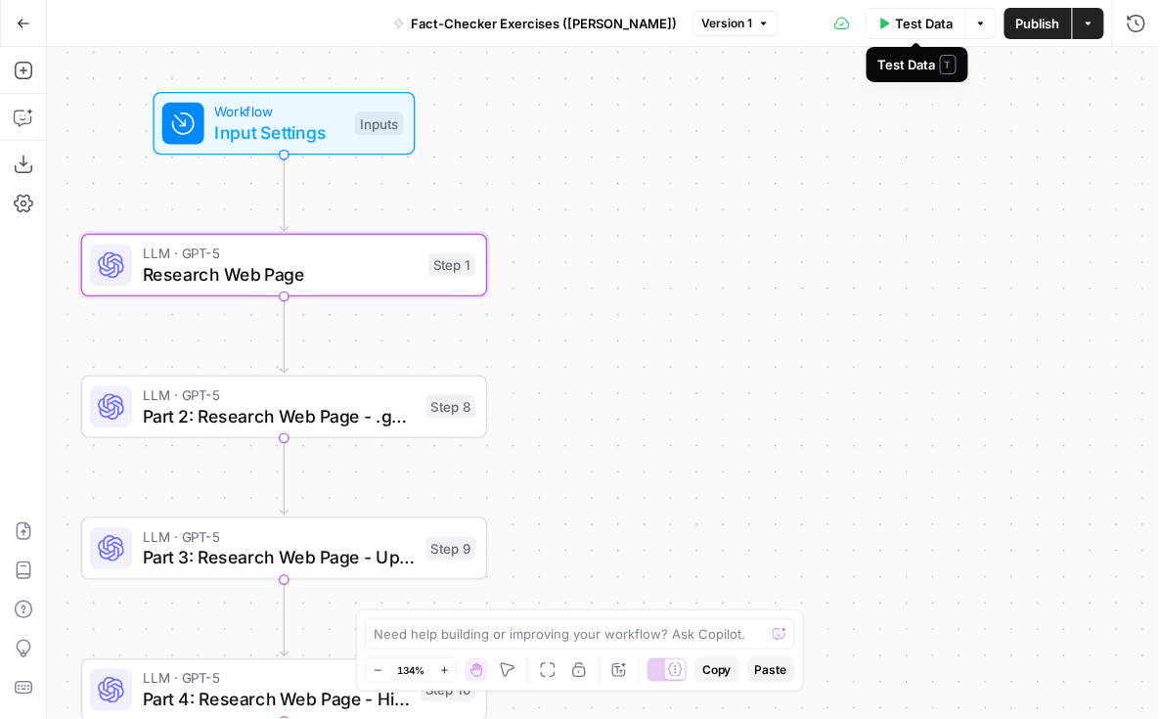
click at [917, 37] on button "Test Data" at bounding box center [916, 23] width 101 height 31
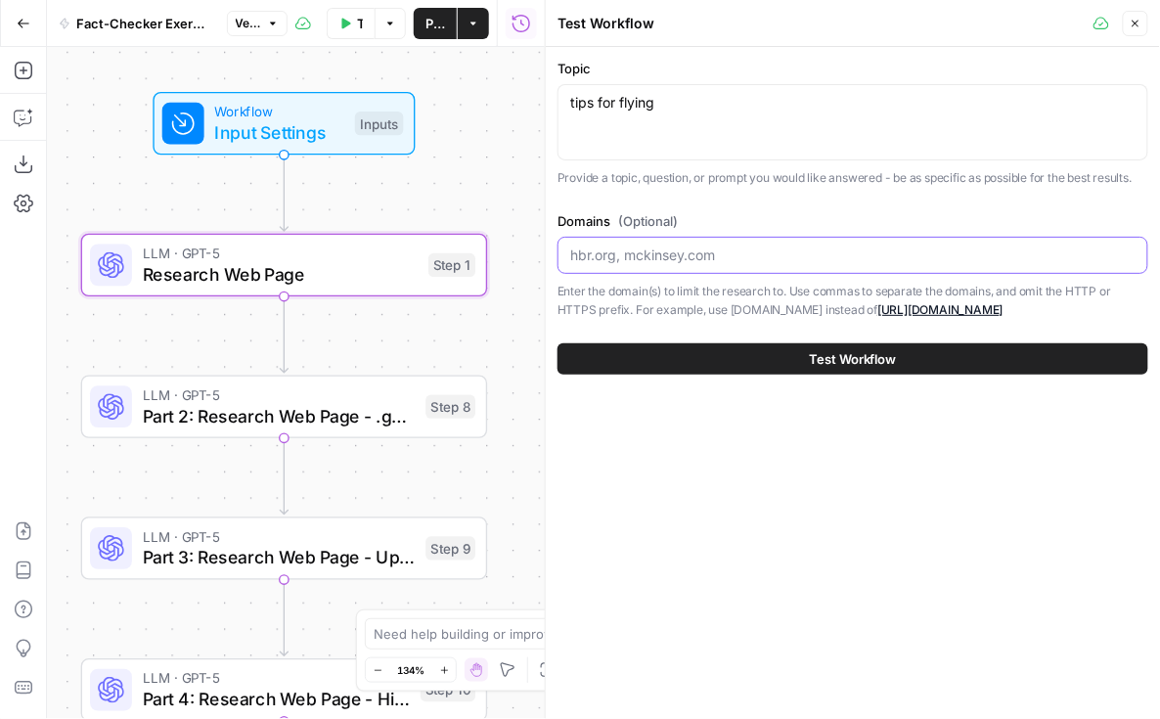
click at [711, 253] on input "Domains (Optional)" at bounding box center [852, 256] width 565 height 20
type input "m"
drag, startPoint x: 815, startPoint y: 252, endPoint x: 630, endPoint y: 258, distance: 185.0
click at [630, 258] on input "hbr.com, hubspot.com/blogs/how" at bounding box center [852, 256] width 565 height 20
type input "hbr.com,"
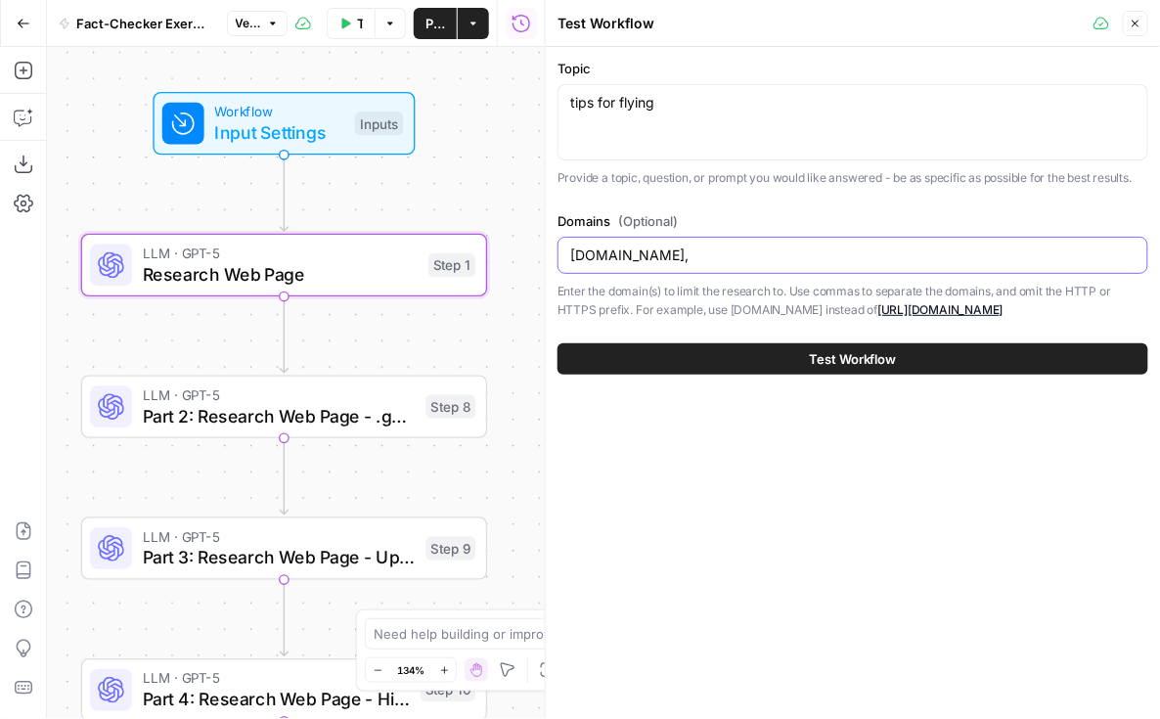
drag, startPoint x: 634, startPoint y: 258, endPoint x: 549, endPoint y: 255, distance: 85.2
click at [549, 255] on div "Test Workflow Close Topic tips for flying tips for flying Provide a topic, ques…" at bounding box center [852, 359] width 615 height 719
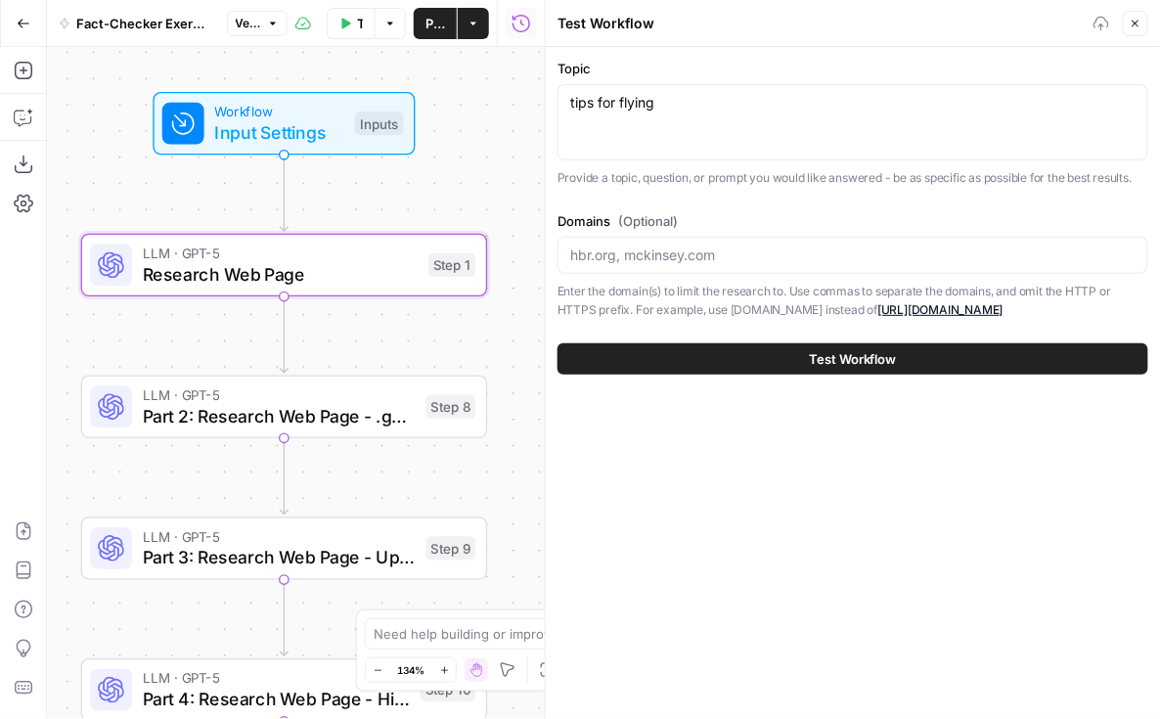
click at [781, 221] on label "Domains (Optional)" at bounding box center [853, 221] width 591 height 20
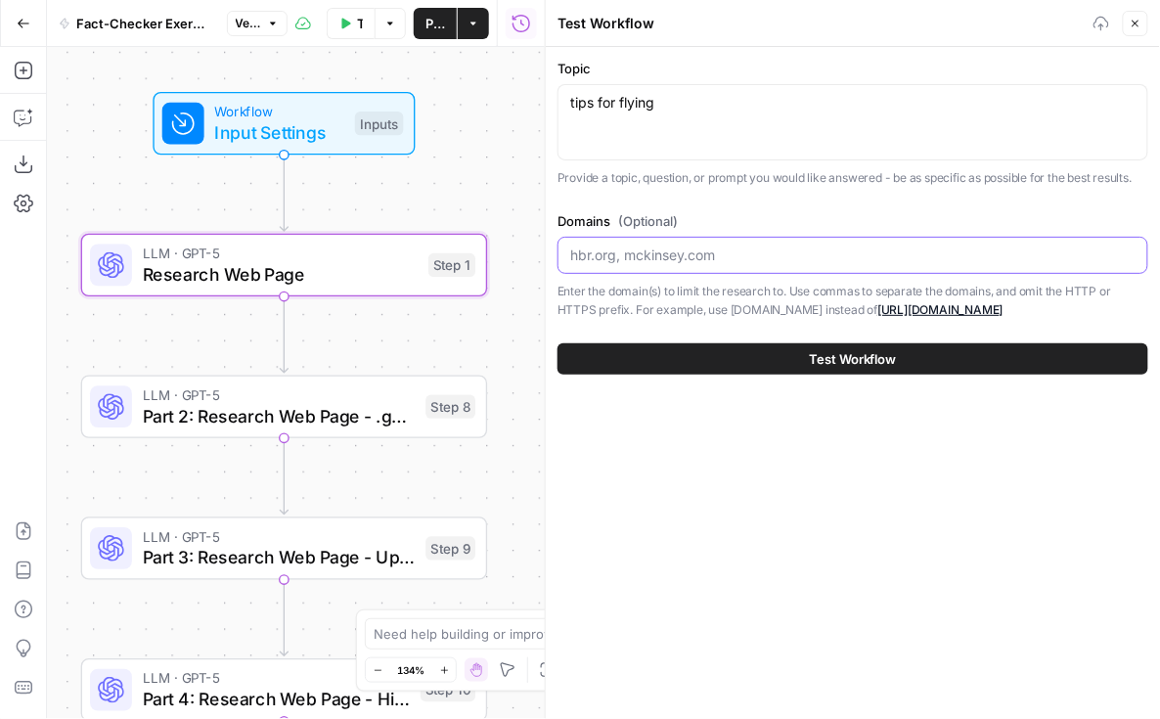
click at [781, 246] on input "Domains (Optional)" at bounding box center [852, 256] width 565 height 20
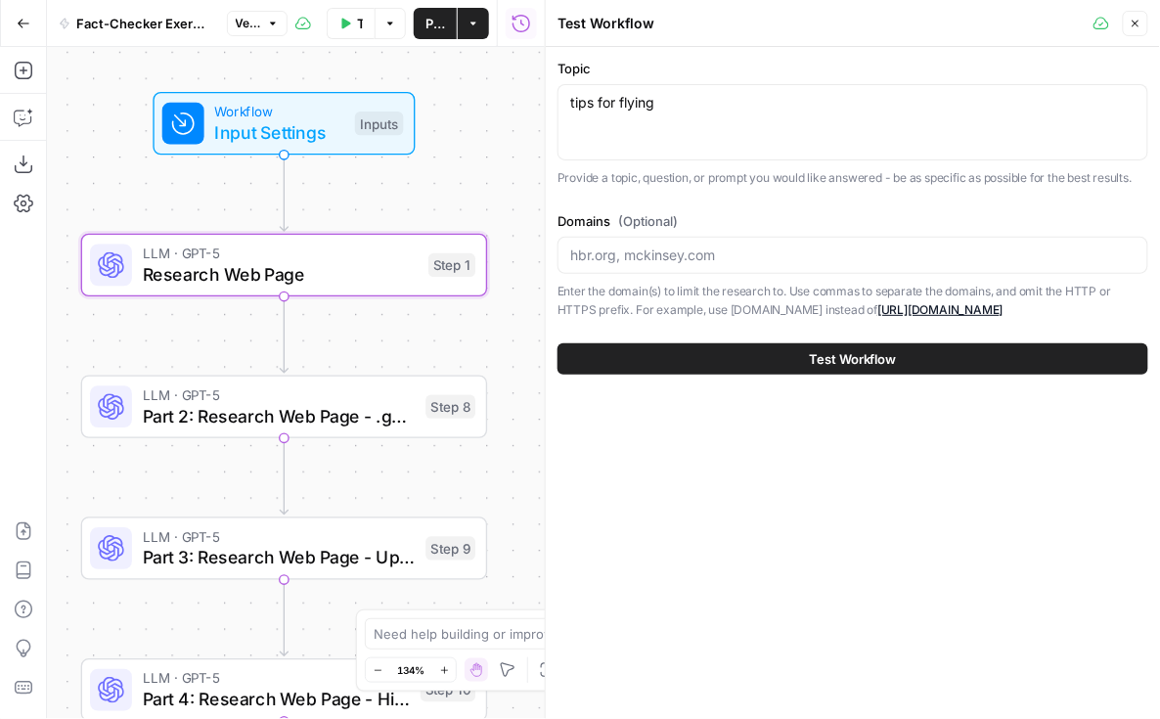
click at [778, 204] on div "Topic tips for flying tips for flying Provide a topic, question, or prompt you …" at bounding box center [853, 189] width 591 height 261
click at [1138, 21] on icon "button" at bounding box center [1136, 24] width 7 height 7
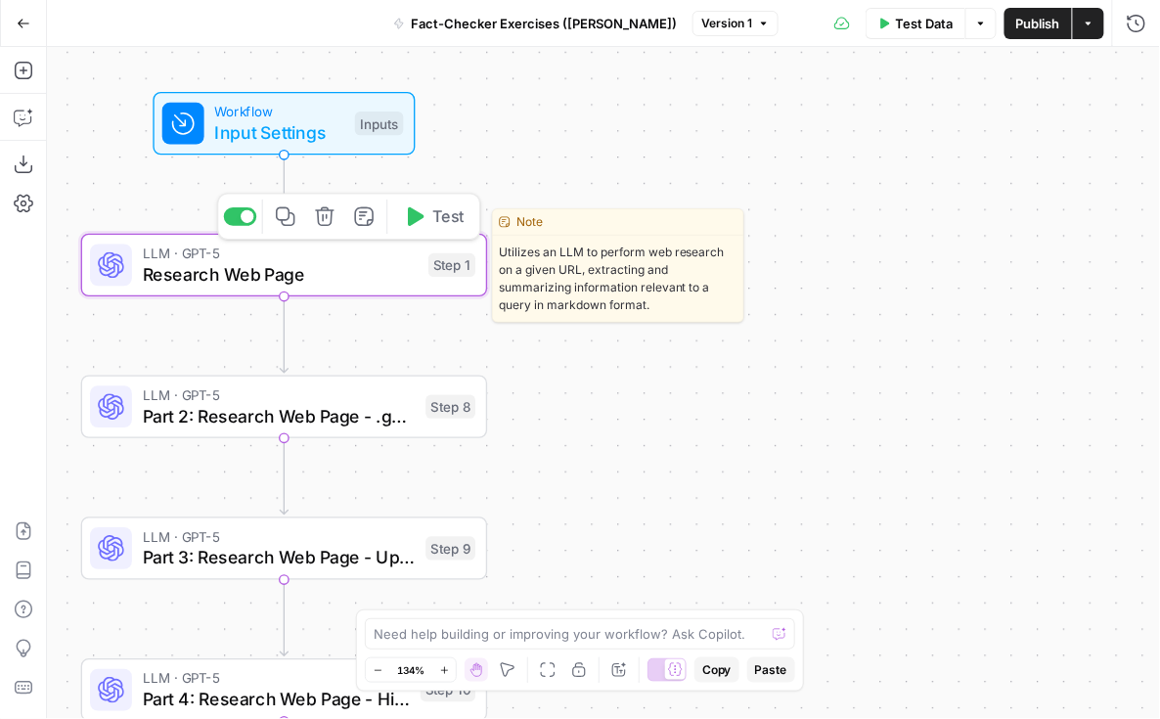
click at [426, 269] on div "LLM · GPT-5 Research Web Page Step 1 Copy step Delete step Edit Note Test" at bounding box center [282, 265] width 385 height 45
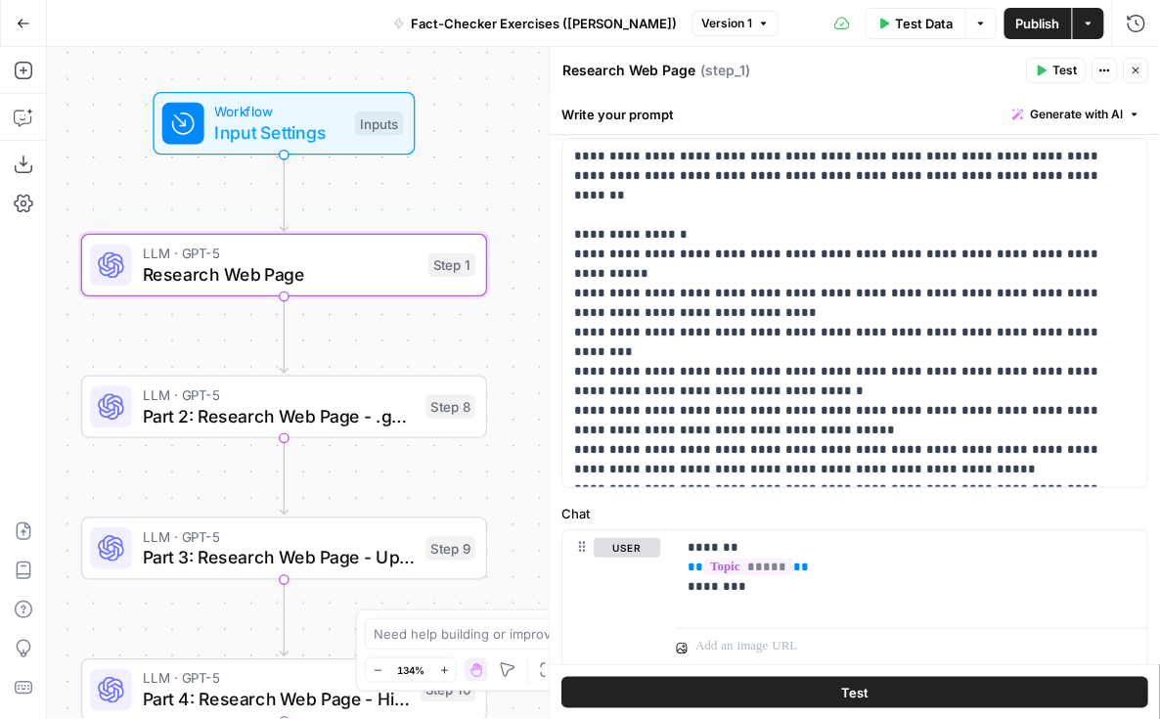
scroll to position [215, 0]
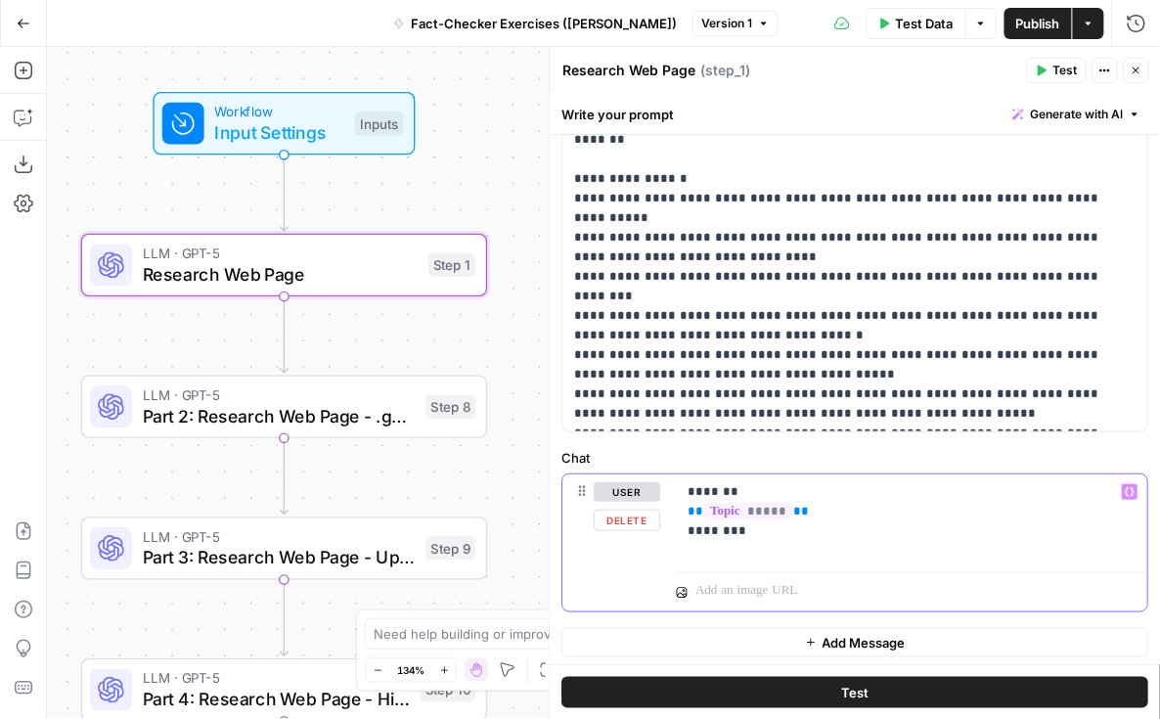
click at [745, 553] on div "******* ** ***** ** ********" at bounding box center [913, 519] width 472 height 90
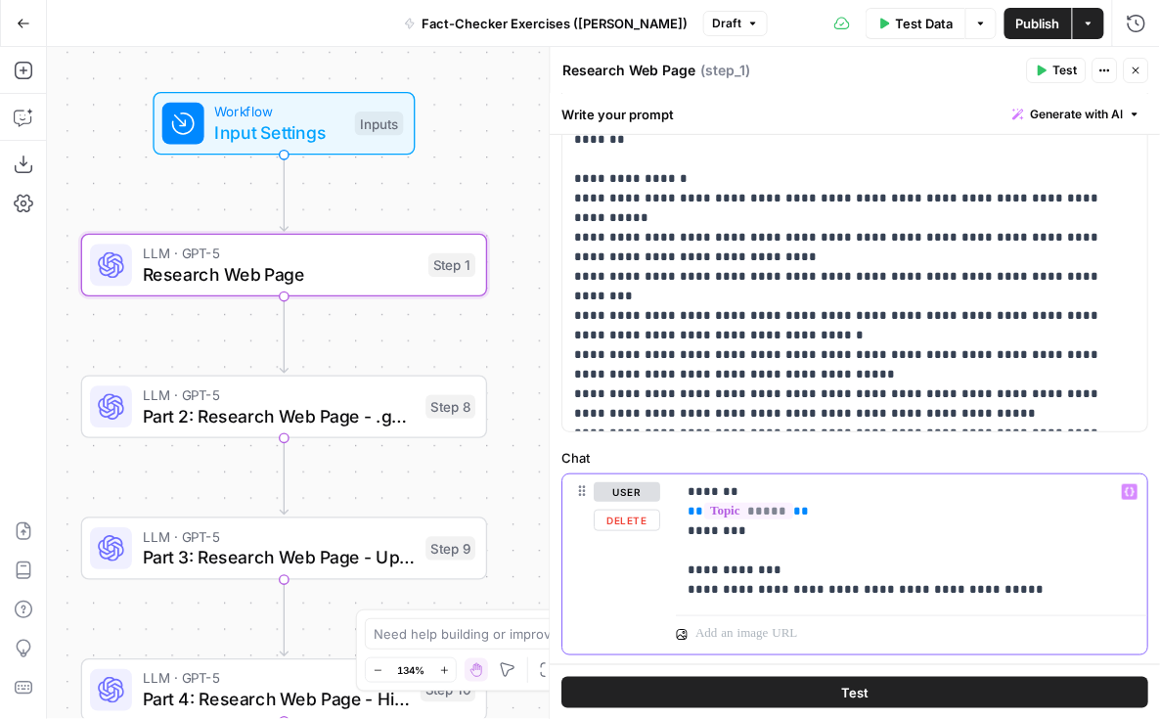
drag, startPoint x: 1038, startPoint y: 581, endPoint x: 649, endPoint y: 573, distance: 389.4
click at [649, 573] on div "**********" at bounding box center [856, 564] width 585 height 180
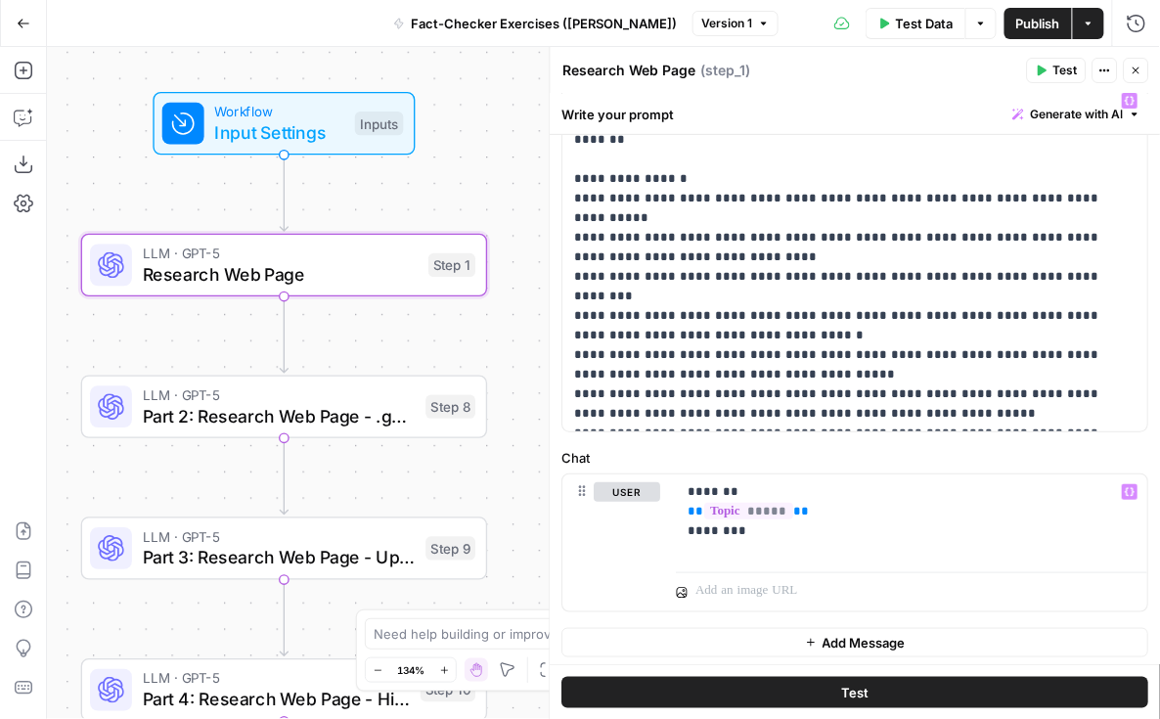
click at [794, 448] on label "Chat" at bounding box center [856, 458] width 587 height 20
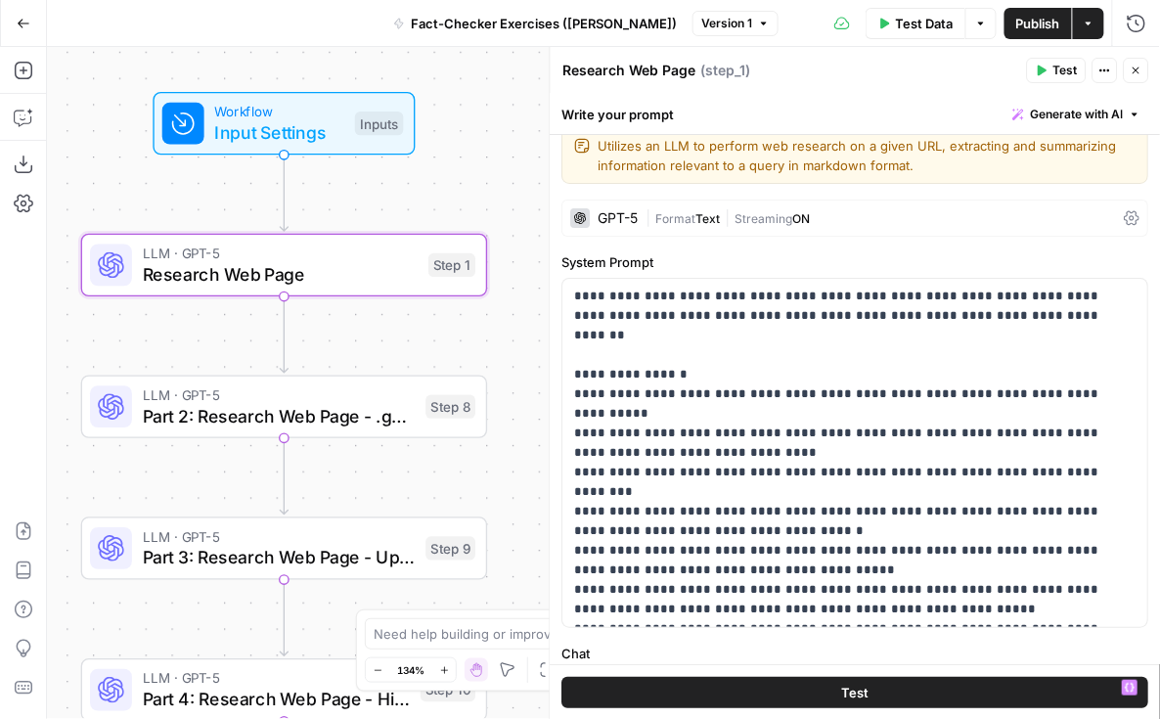
scroll to position [0, 0]
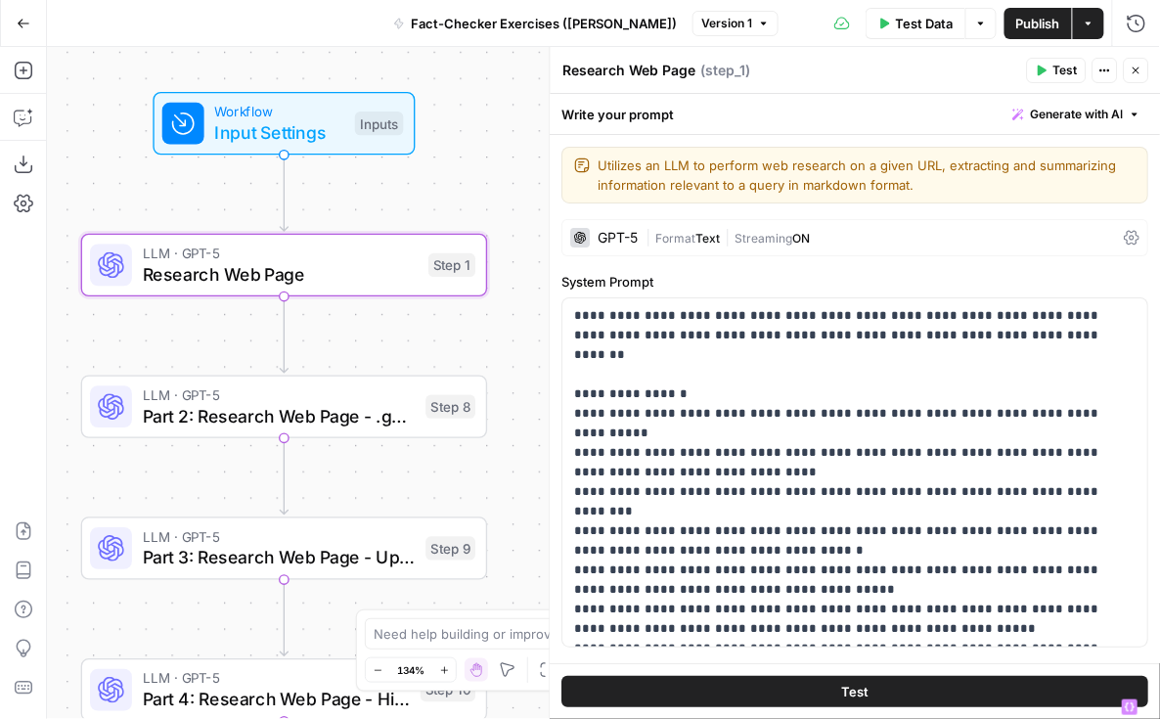
click at [619, 235] on div "GPT-5" at bounding box center [619, 238] width 40 height 14
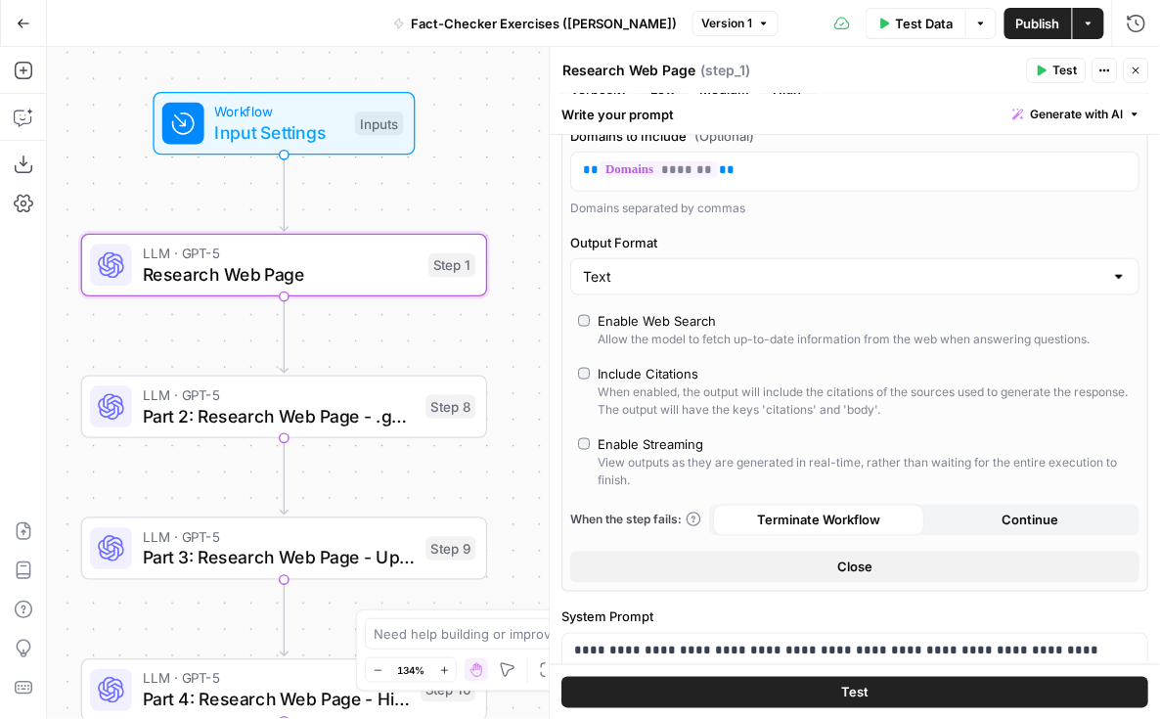
scroll to position [490, 0]
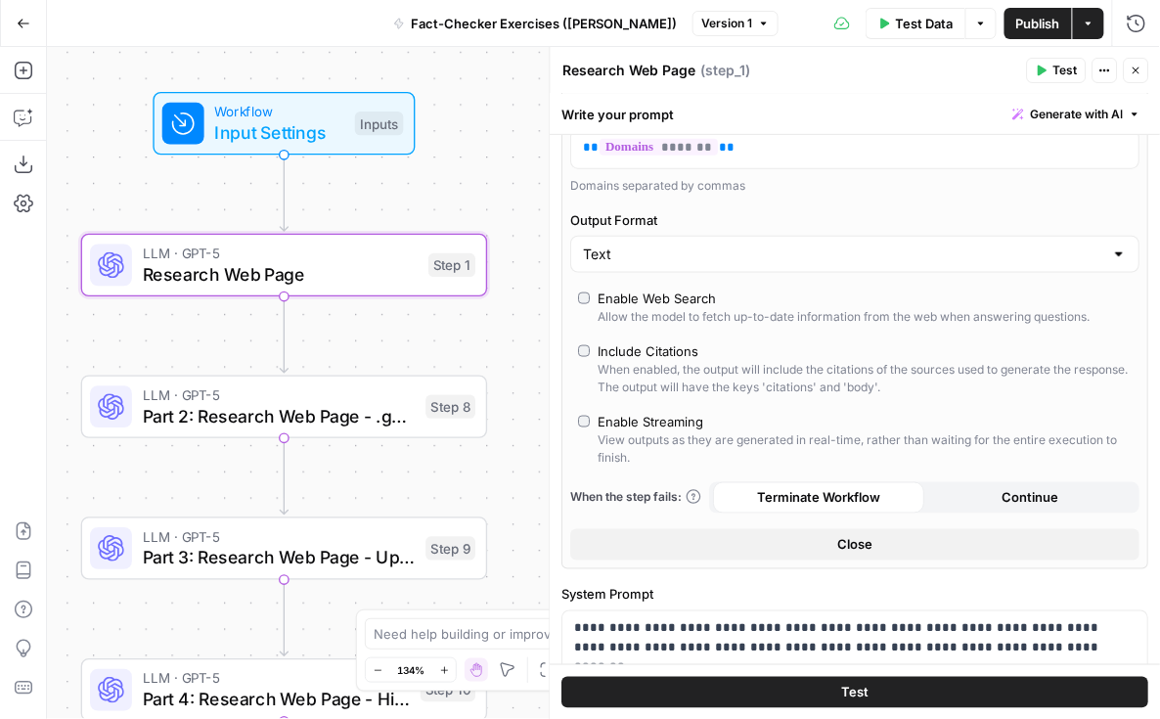
click at [625, 537] on button "Close" at bounding box center [855, 544] width 569 height 31
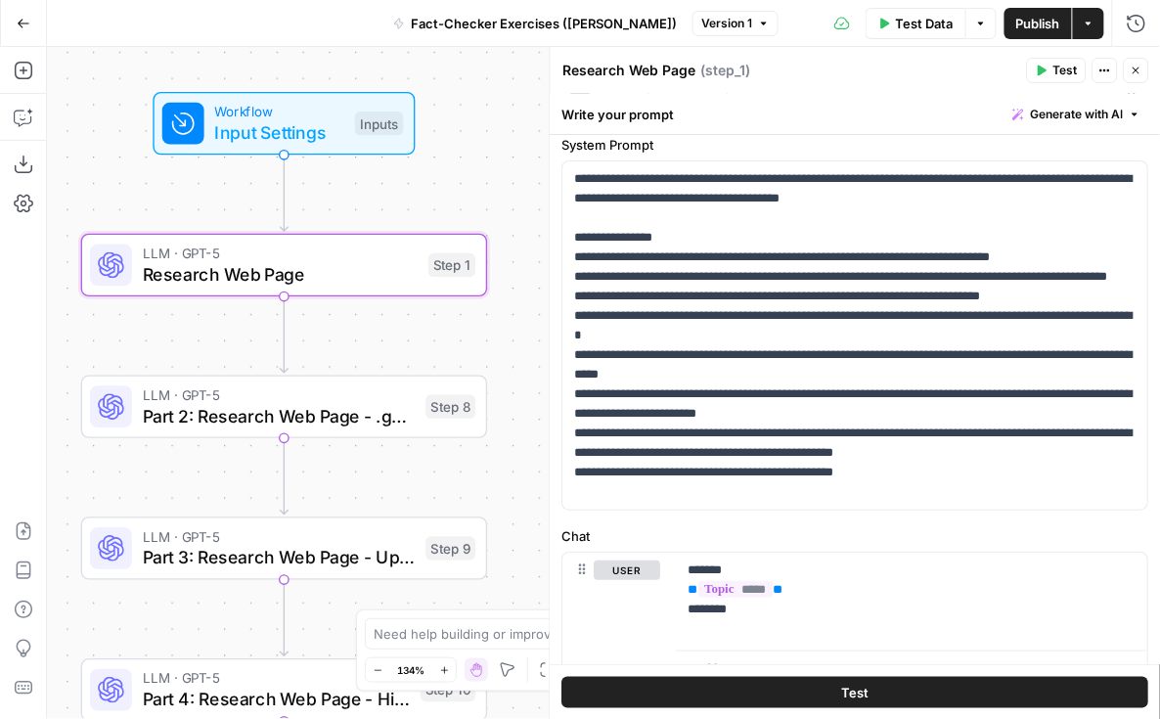
scroll to position [117, 0]
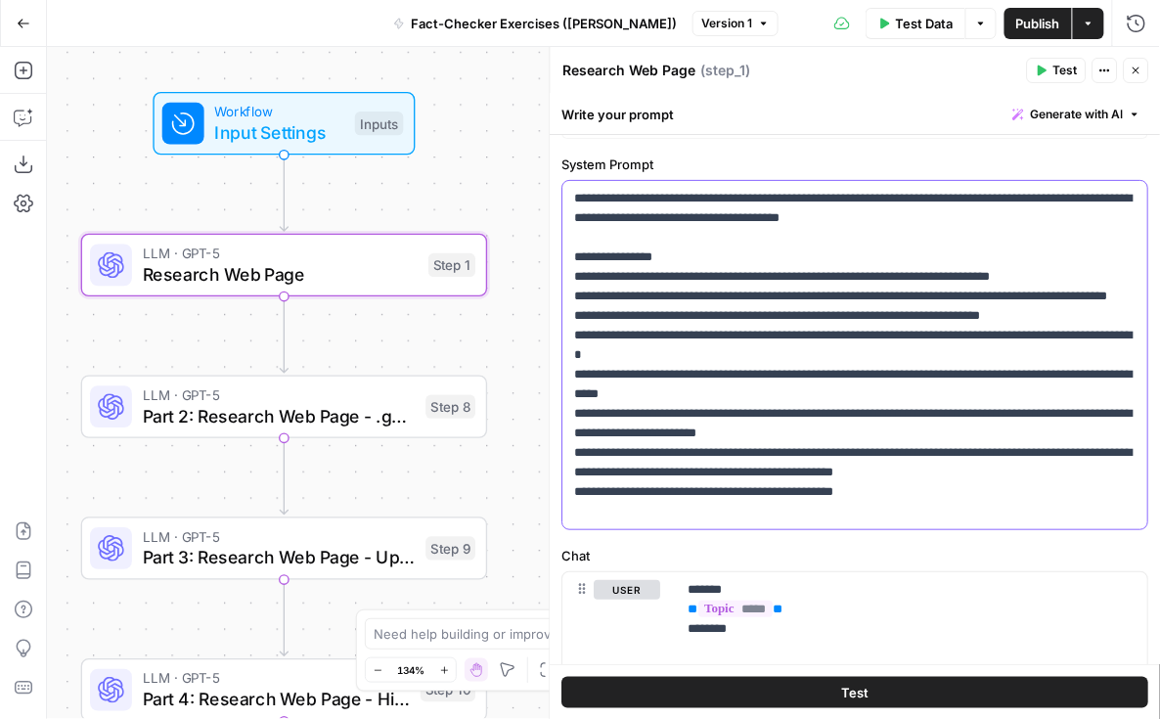
click at [590, 192] on p "**********" at bounding box center [856, 355] width 563 height 333
click at [983, 223] on p "**********" at bounding box center [856, 355] width 563 height 333
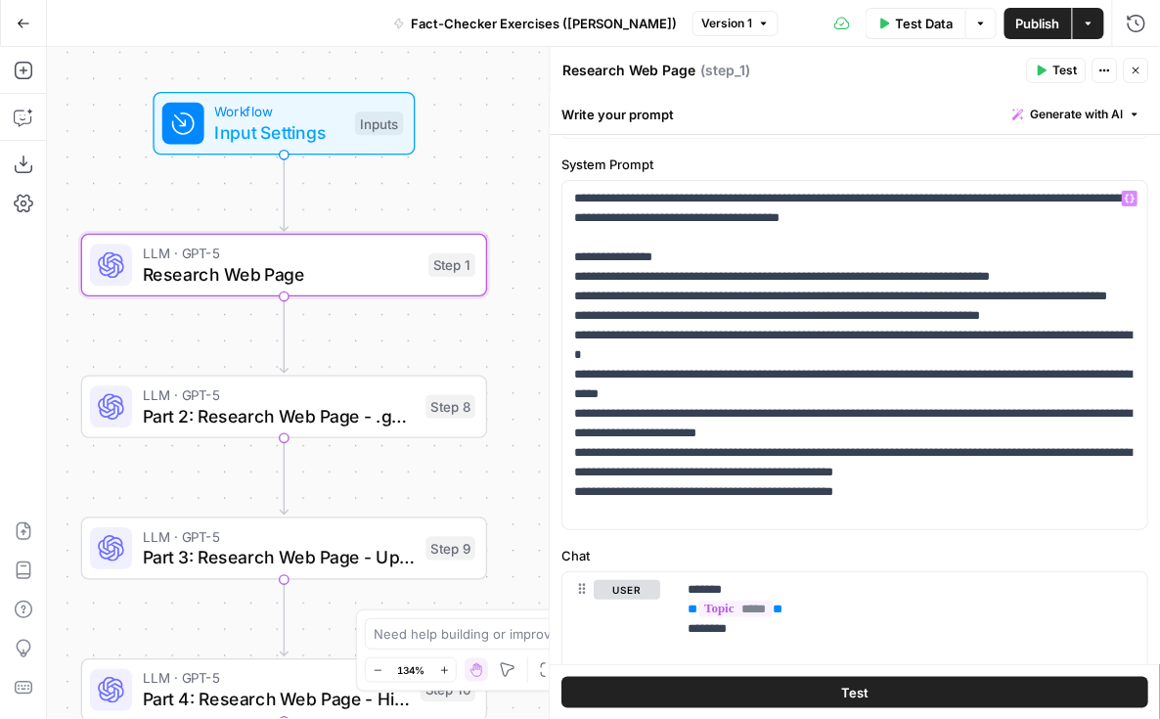
click at [879, 167] on label "System Prompt" at bounding box center [856, 165] width 587 height 20
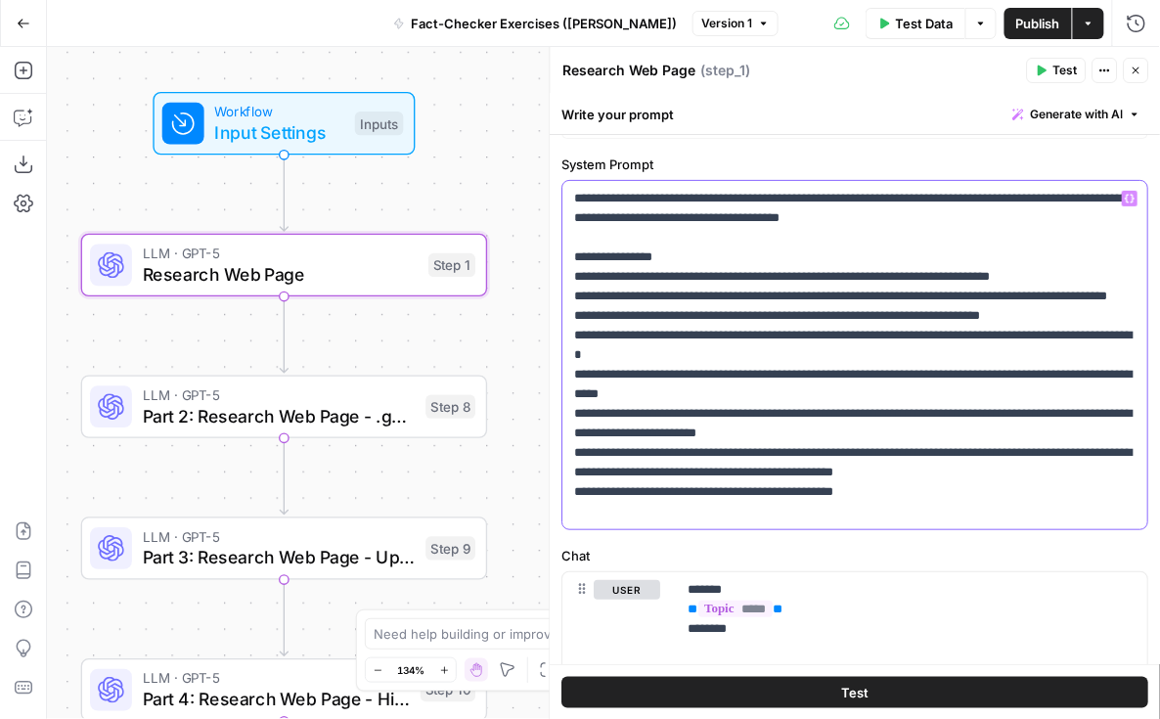
drag, startPoint x: 689, startPoint y: 255, endPoint x: 572, endPoint y: 257, distance: 116.4
click at [572, 257] on div "**********" at bounding box center [856, 355] width 585 height 348
click at [635, 260] on p "**********" at bounding box center [856, 355] width 563 height 333
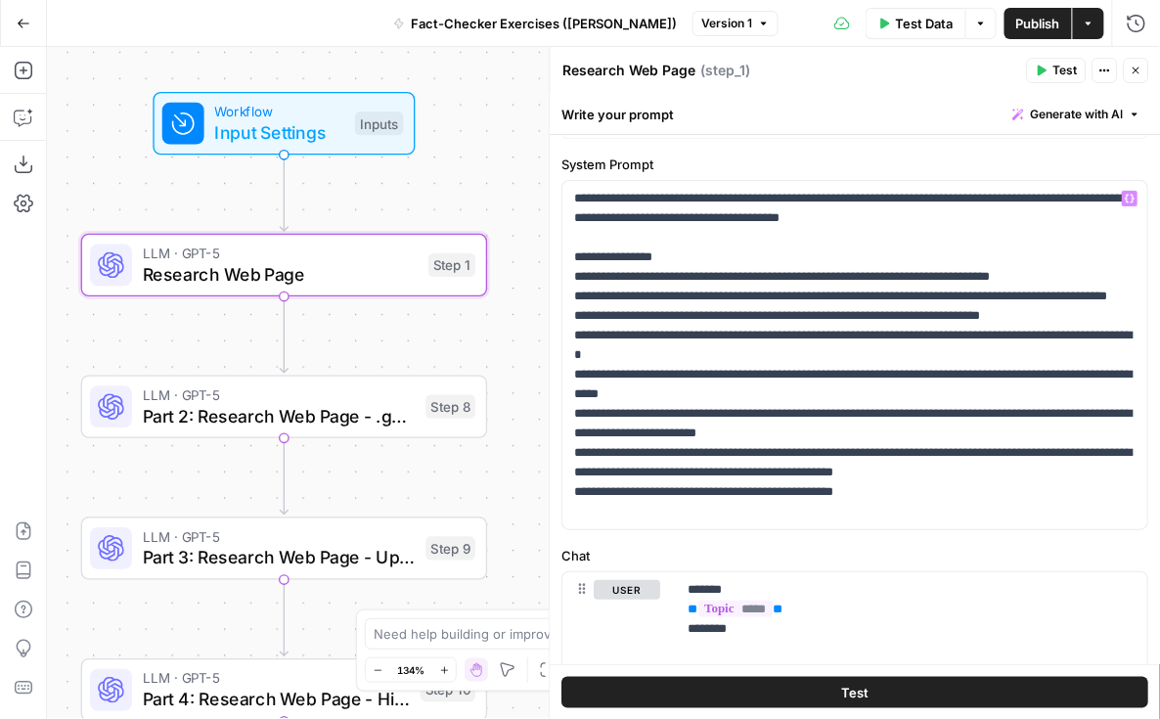
click at [891, 552] on label "Chat" at bounding box center [856, 556] width 587 height 20
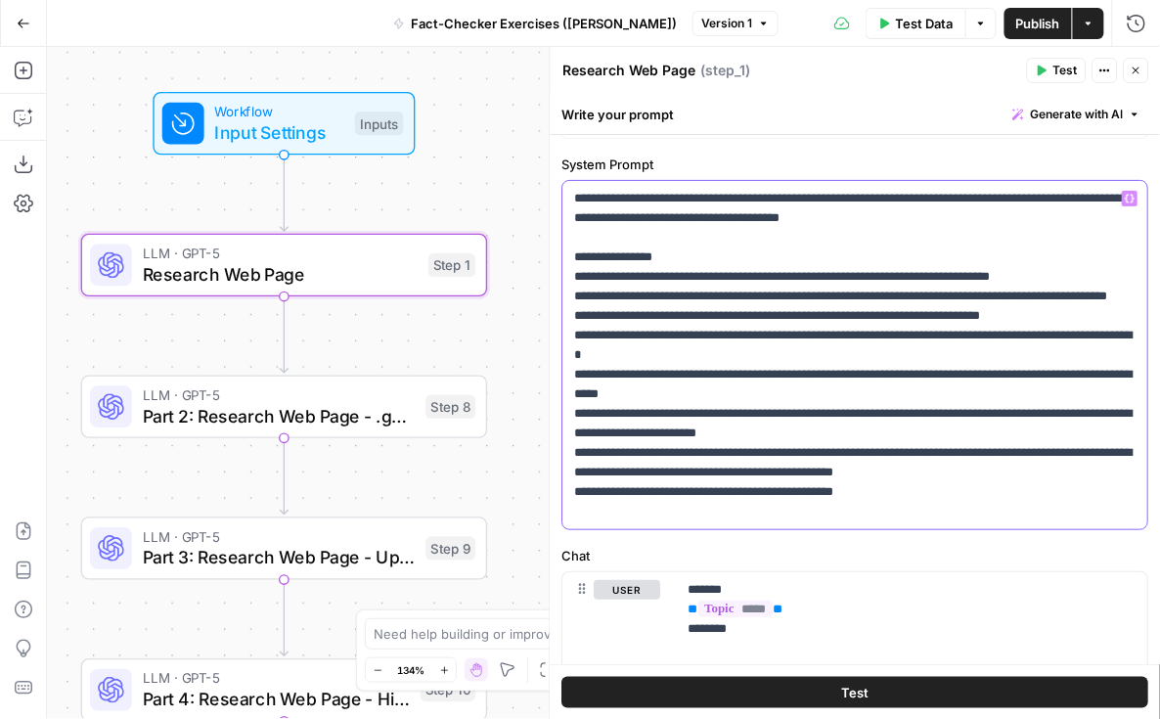
drag, startPoint x: 577, startPoint y: 253, endPoint x: 682, endPoint y: 254, distance: 104.7
click at [682, 253] on p "**********" at bounding box center [856, 355] width 563 height 333
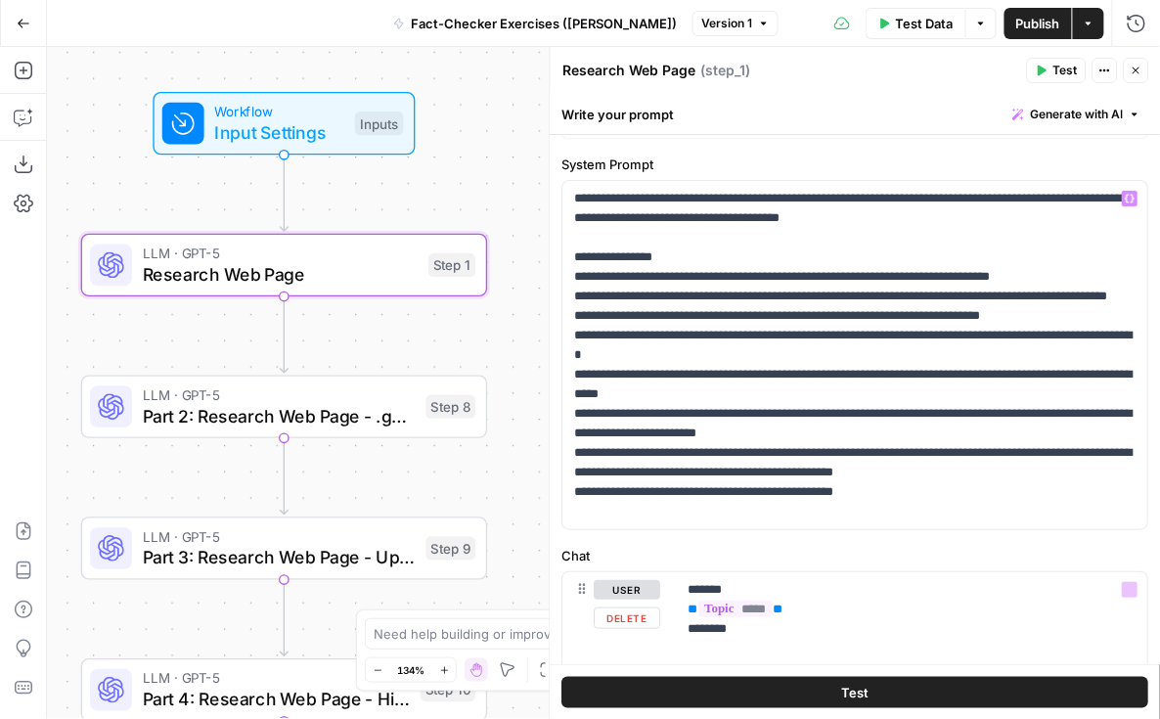
click at [743, 546] on label "Chat" at bounding box center [856, 556] width 587 height 20
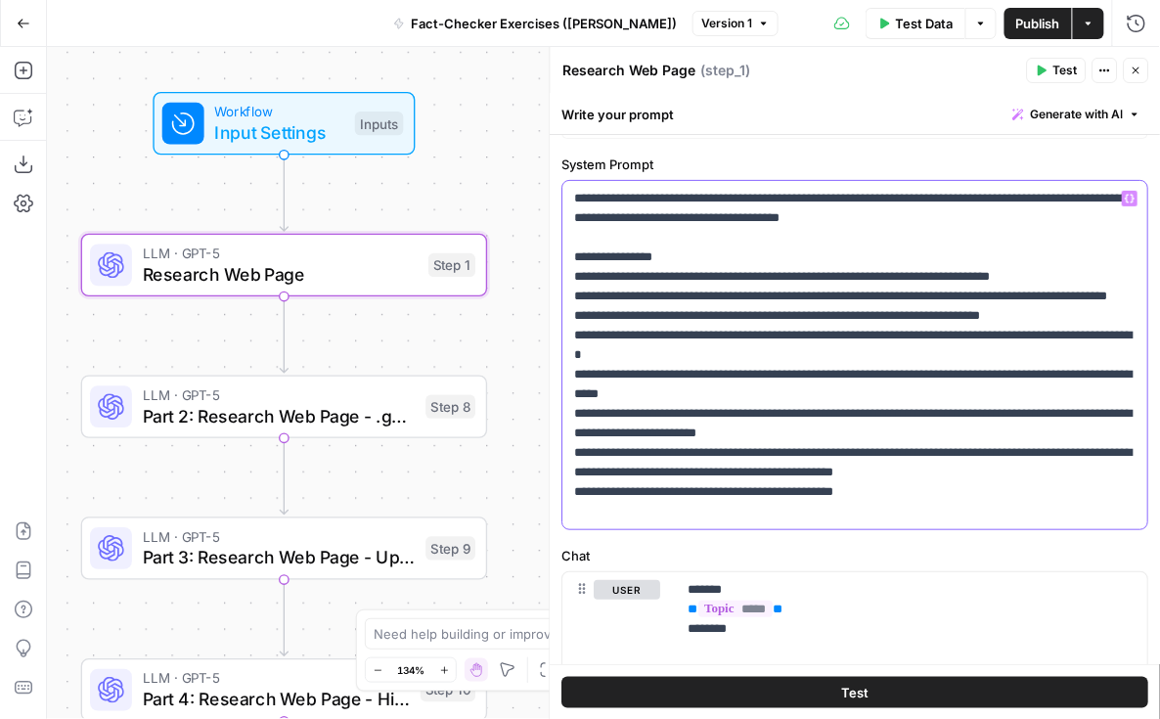
drag, startPoint x: 572, startPoint y: 255, endPoint x: 671, endPoint y: 253, distance: 98.8
click at [671, 253] on div "**********" at bounding box center [856, 355] width 585 height 348
click at [671, 253] on p "**********" at bounding box center [856, 355] width 563 height 333
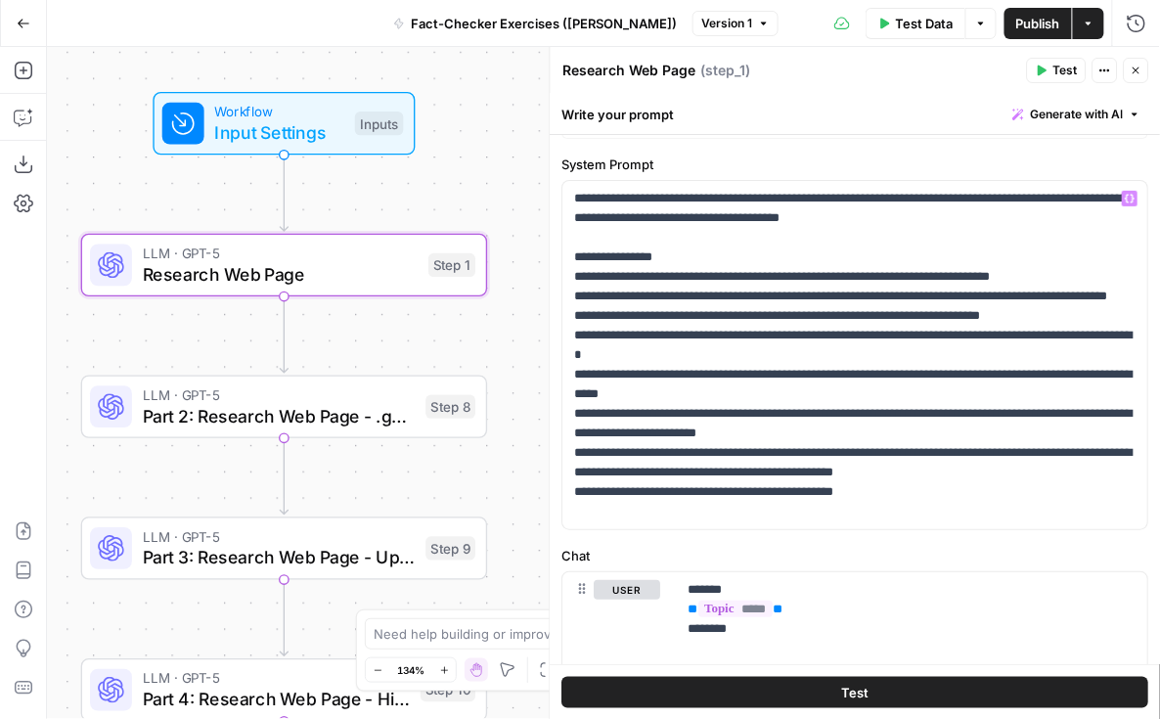
click at [610, 159] on label "System Prompt" at bounding box center [856, 165] width 587 height 20
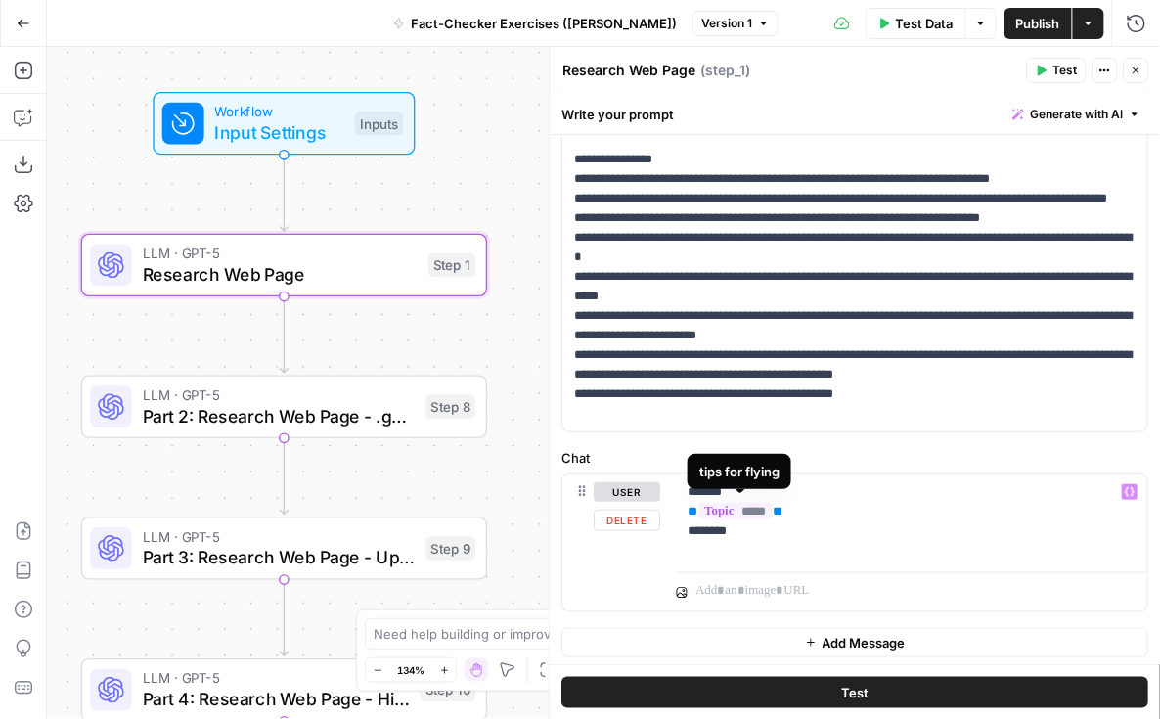
click at [660, 431] on div "**********" at bounding box center [856, 294] width 610 height 749
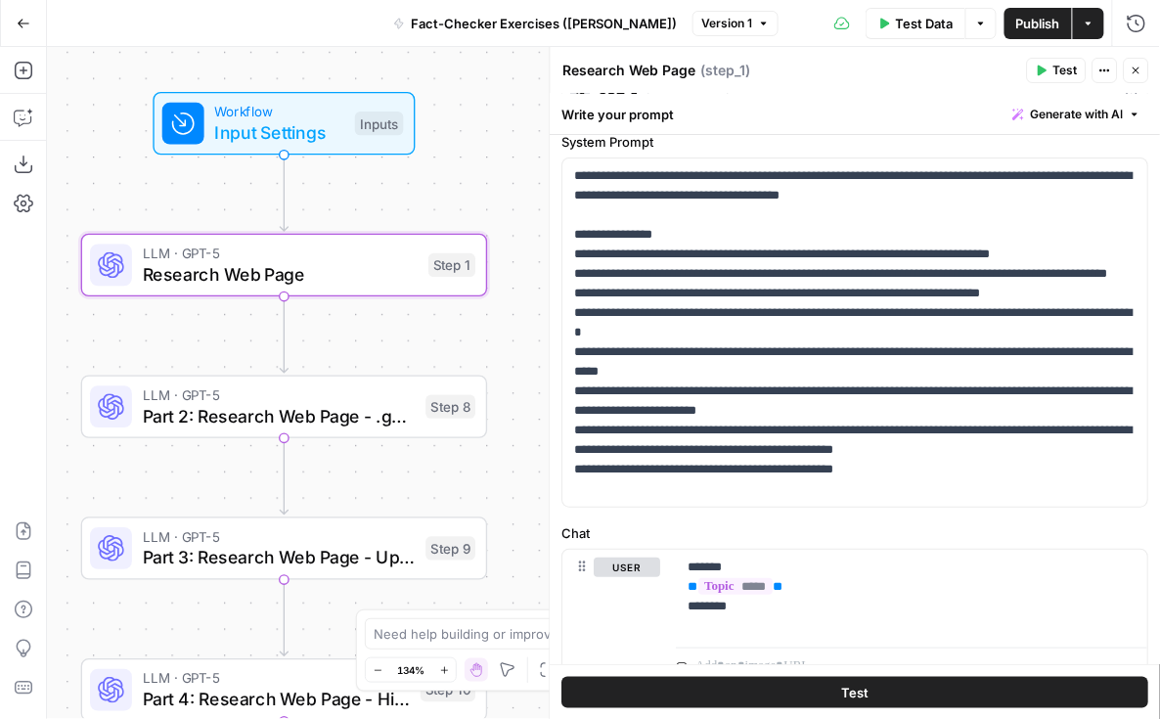
scroll to position [118, 0]
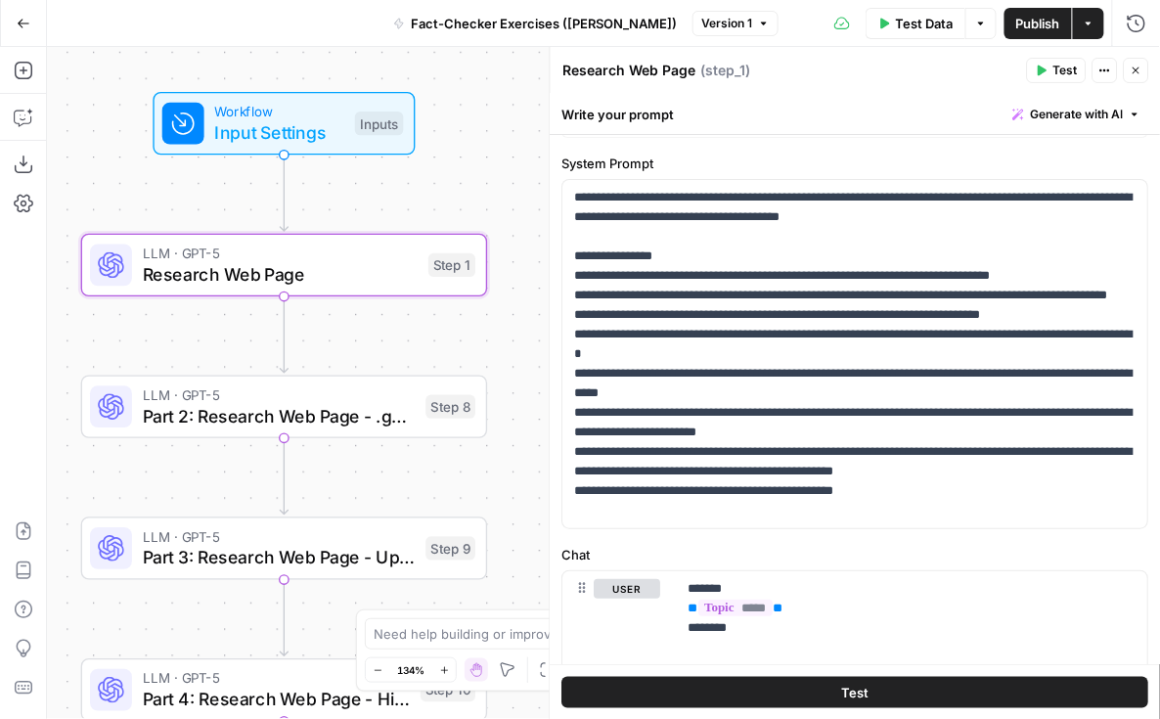
click at [725, 526] on div "**********" at bounding box center [856, 391] width 610 height 749
click at [814, 525] on div "**********" at bounding box center [856, 342] width 587 height 376
click at [1063, 66] on span "Test" at bounding box center [1066, 71] width 24 height 18
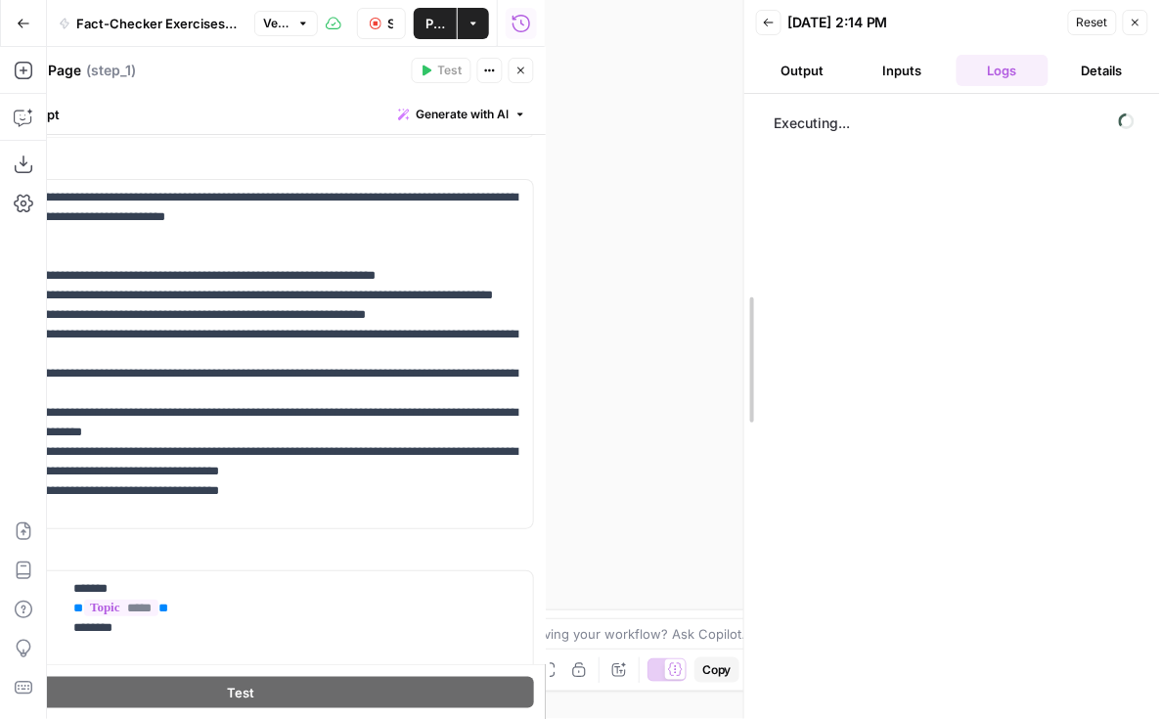
drag, startPoint x: 548, startPoint y: 292, endPoint x: 749, endPoint y: 282, distance: 201.8
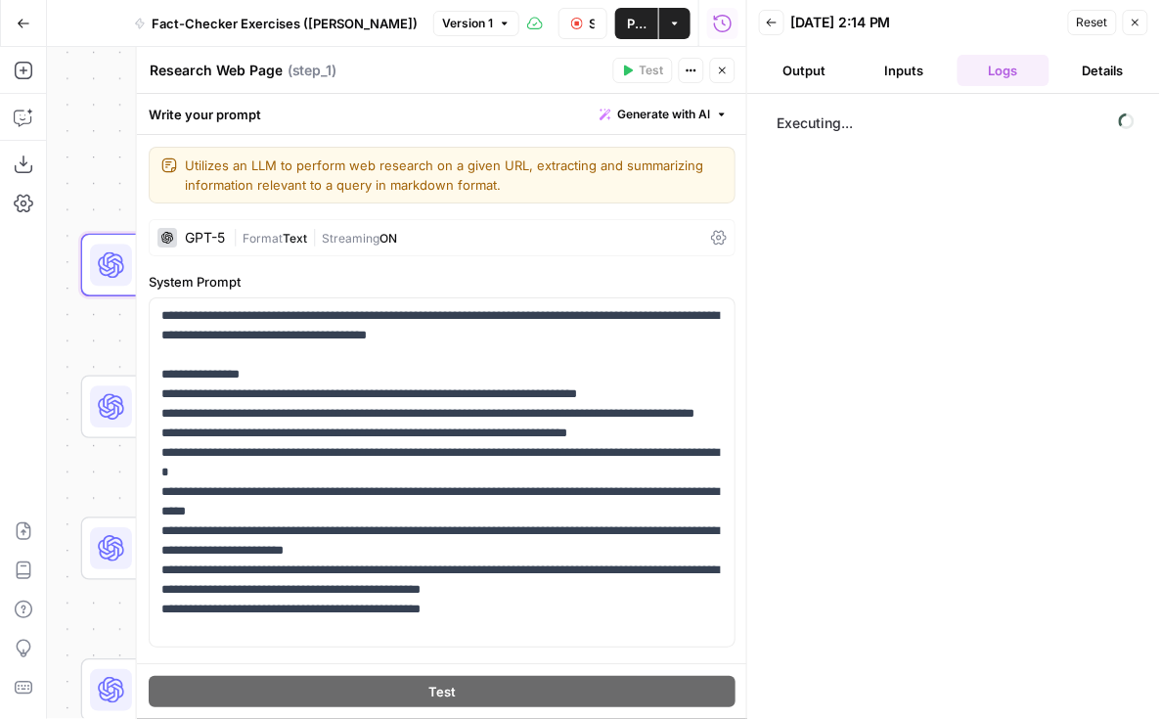
click at [530, 281] on label "System Prompt" at bounding box center [442, 282] width 587 height 20
click at [727, 76] on button "Close" at bounding box center [722, 70] width 25 height 25
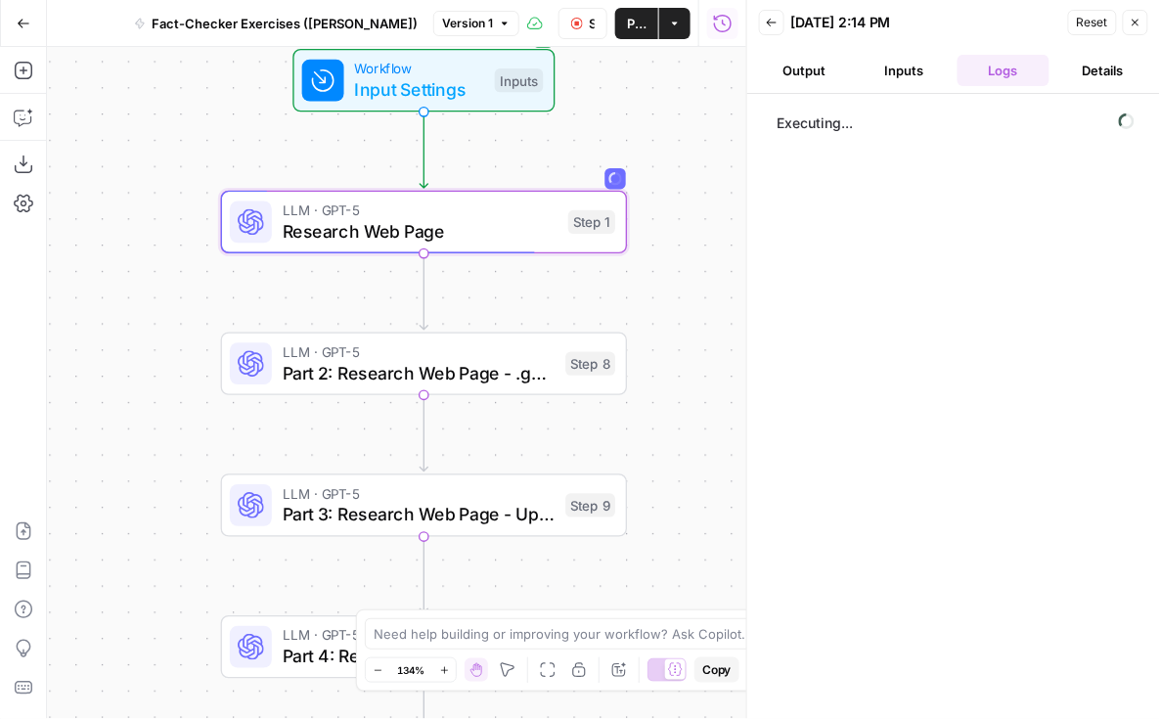
drag, startPoint x: 512, startPoint y: 340, endPoint x: 649, endPoint y: 296, distance: 143.9
click at [649, 295] on div "Workflow Input Settings Inputs LLM · GPT-5 Research Web Page Step 1 LLM · GPT-5…" at bounding box center [396, 383] width 699 height 672
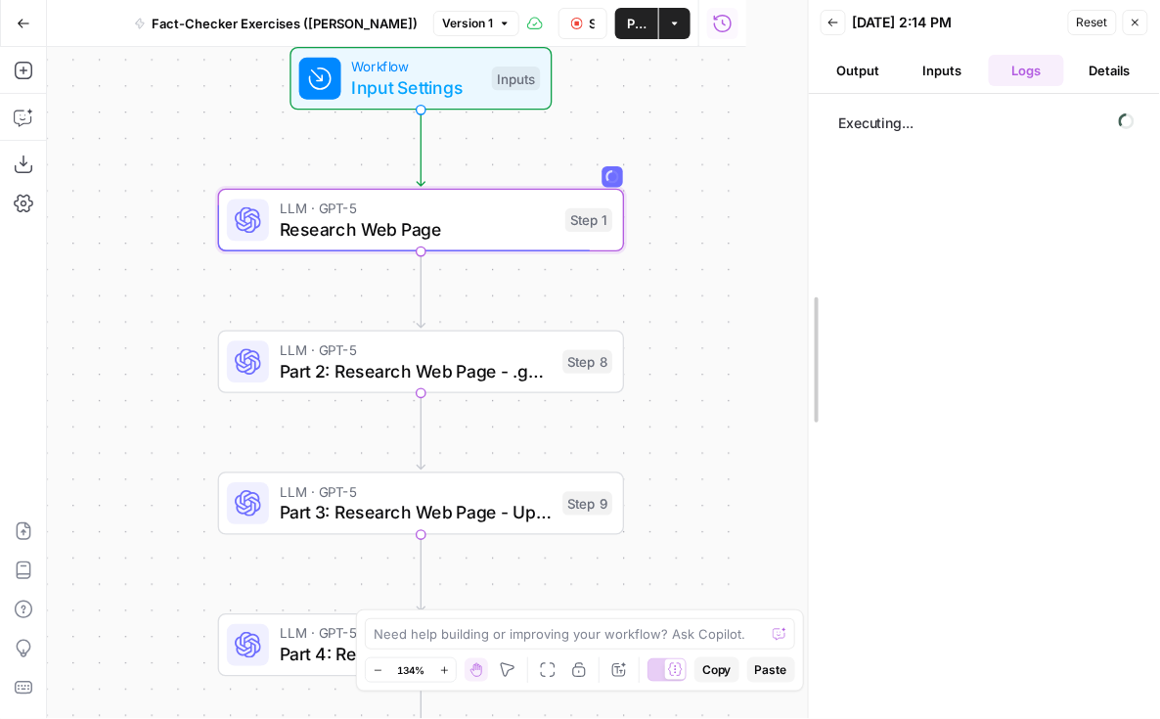
drag, startPoint x: 744, startPoint y: 299, endPoint x: 804, endPoint y: 294, distance: 59.9
click at [804, 294] on div at bounding box center [809, 359] width 20 height 719
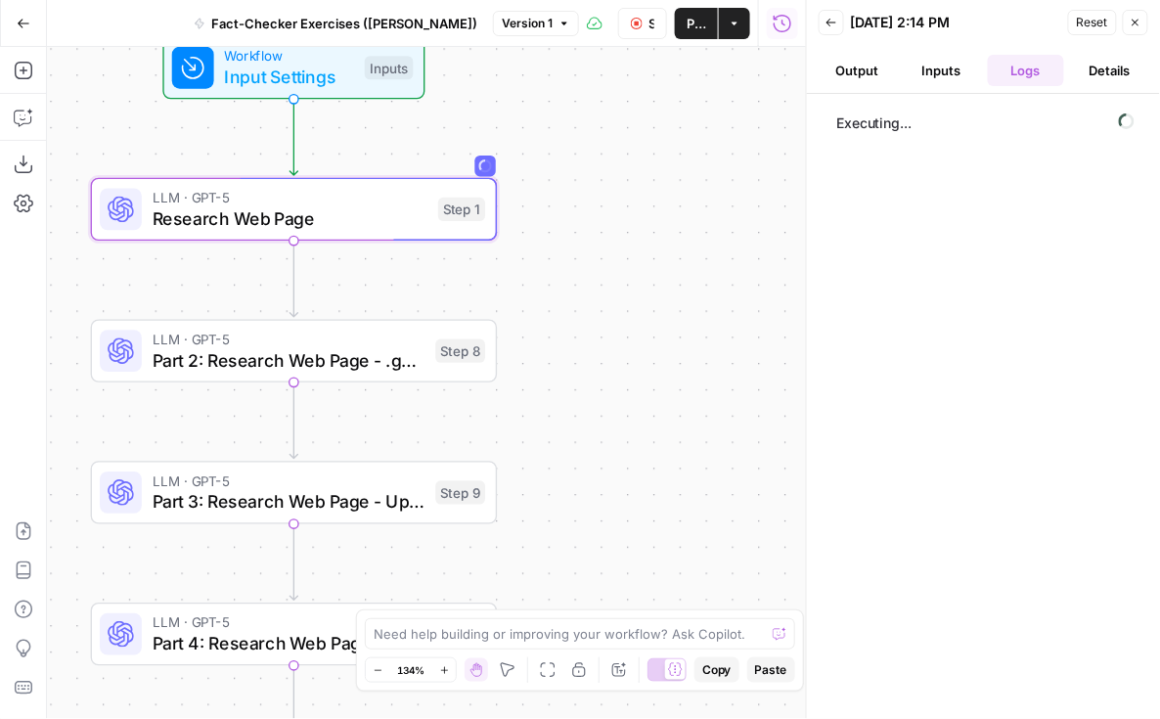
drag, startPoint x: 671, startPoint y: 316, endPoint x: 544, endPoint y: 305, distance: 127.6
click at [544, 305] on div "Workflow Input Settings Inputs LLM · GPT-5 Research Web Page Step 1 LLM · GPT-5…" at bounding box center [426, 383] width 759 height 672
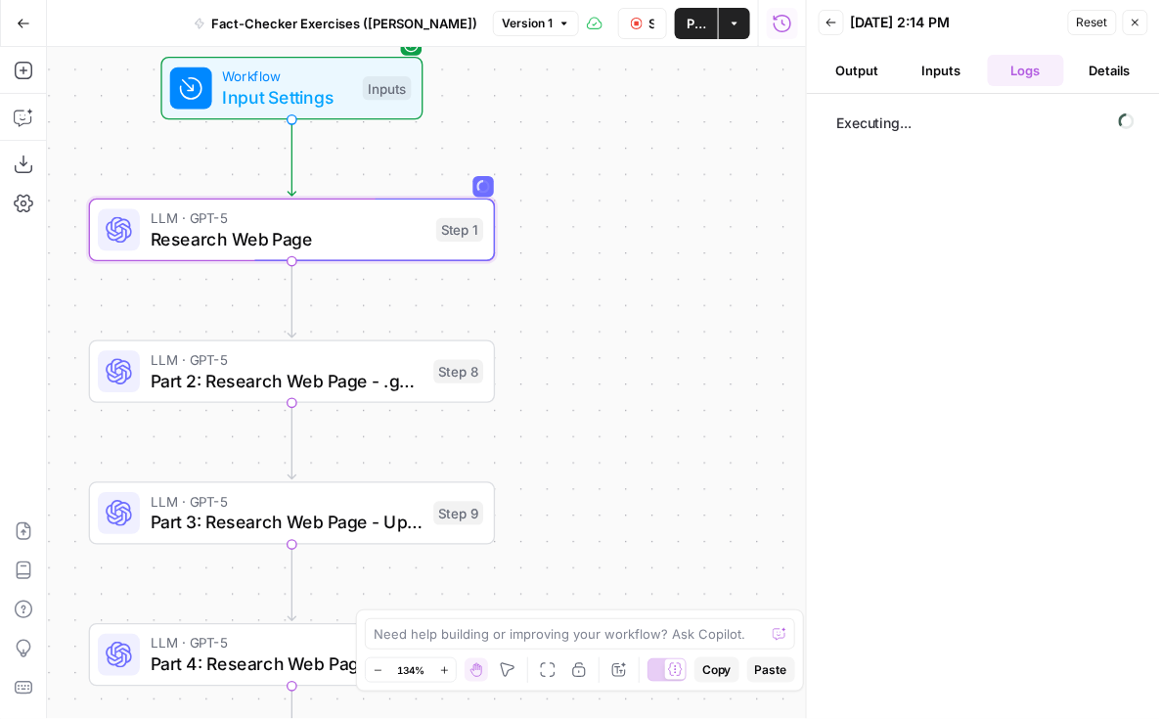
drag, startPoint x: 588, startPoint y: 425, endPoint x: 586, endPoint y: 445, distance: 20.6
click at [586, 445] on div "Workflow Input Settings Inputs LLM · GPT-5 Research Web Page Step 1 LLM · GPT-5…" at bounding box center [426, 383] width 759 height 672
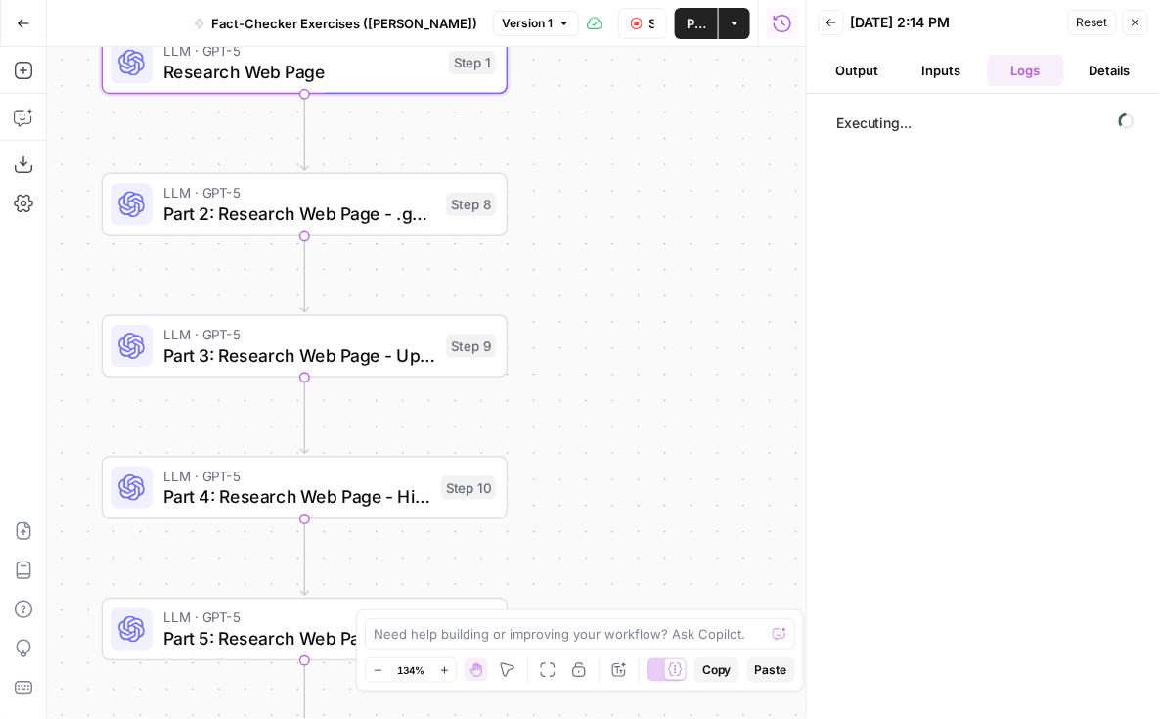
drag, startPoint x: 557, startPoint y: 431, endPoint x: 569, endPoint y: 264, distance: 167.8
click at [569, 264] on div "Workflow Input Settings Inputs LLM · GPT-5 Research Web Page Step 1 LLM · GPT-5…" at bounding box center [426, 383] width 759 height 672
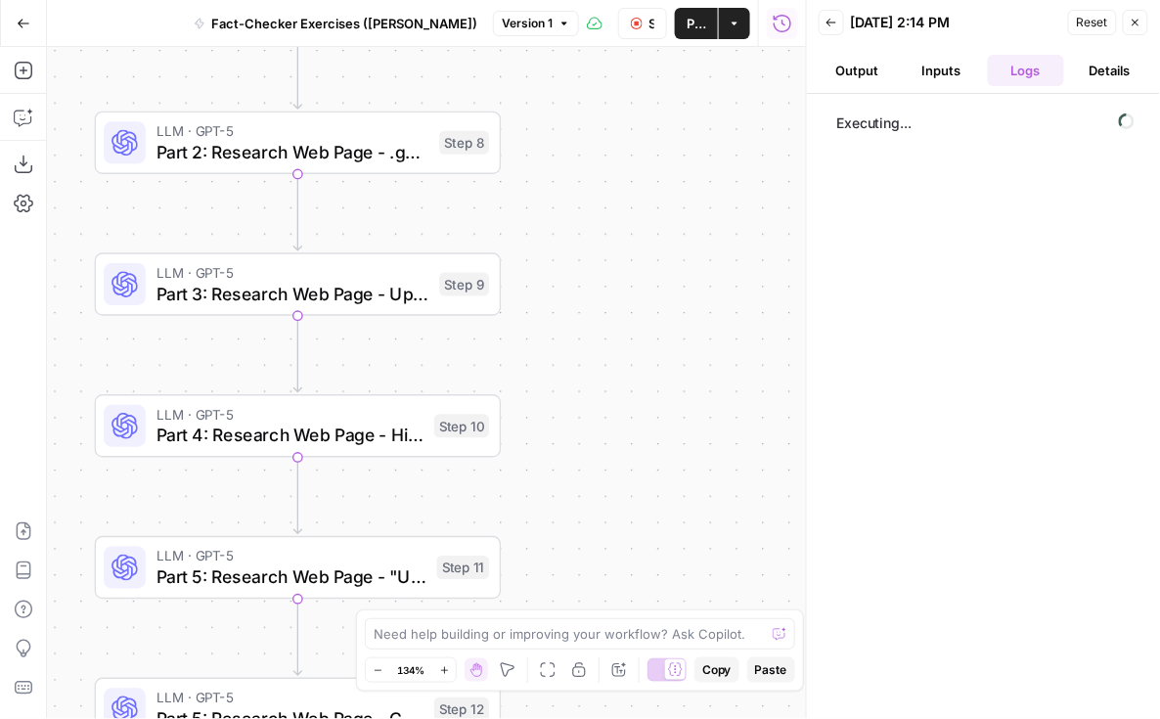
drag, startPoint x: 548, startPoint y: 272, endPoint x: 541, endPoint y: 209, distance: 63.0
click at [541, 209] on div "Workflow Input Settings Inputs LLM · GPT-5 Research Web Page Step 1 LLM · GPT-5…" at bounding box center [426, 383] width 759 height 672
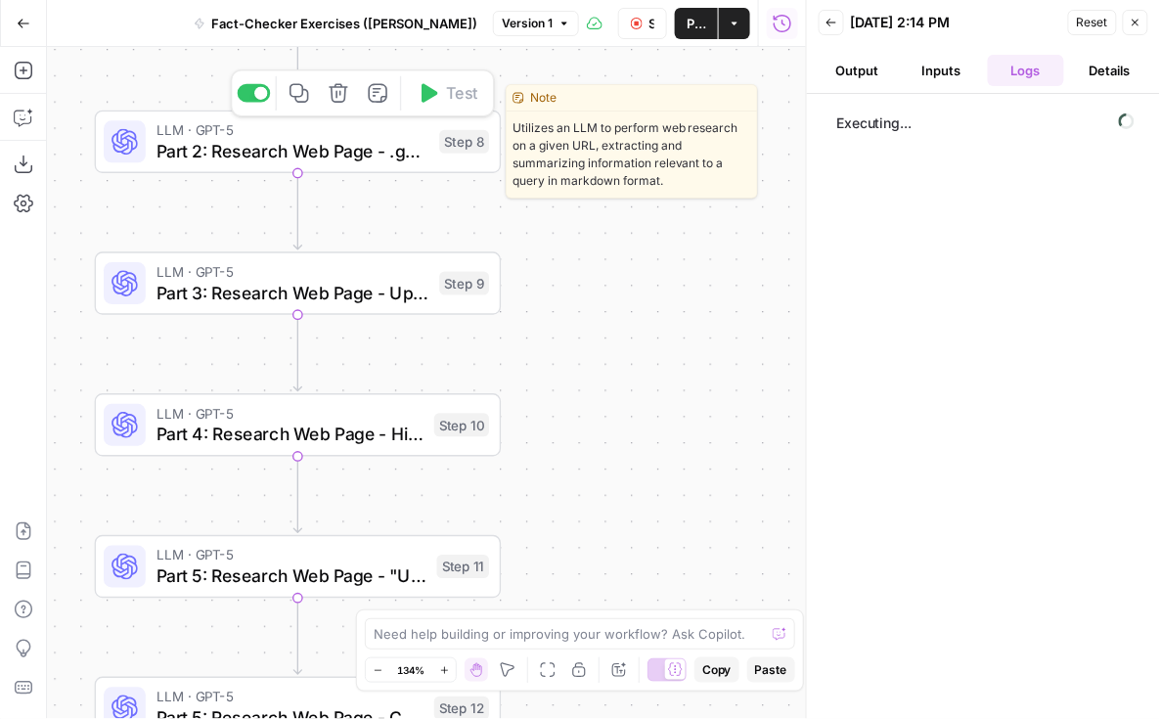
click at [406, 157] on span "Part 2: Research Web Page - .gov / .edu Only" at bounding box center [293, 151] width 273 height 26
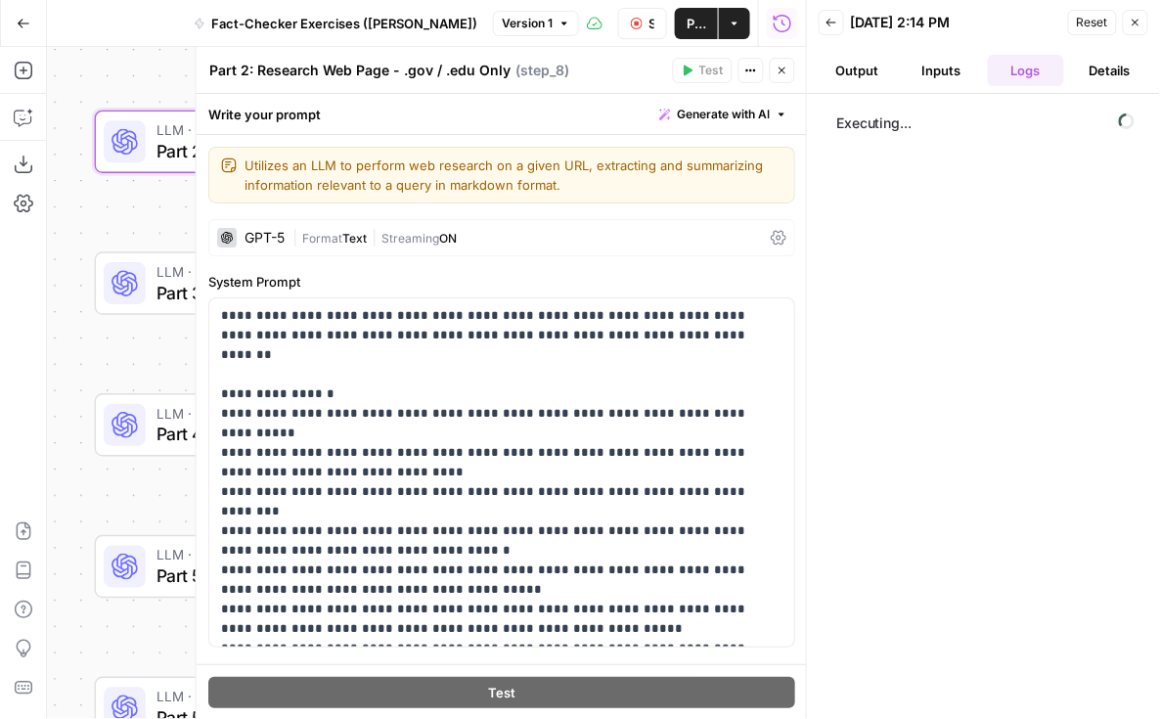
click at [260, 238] on div "GPT-5" at bounding box center [265, 238] width 40 height 14
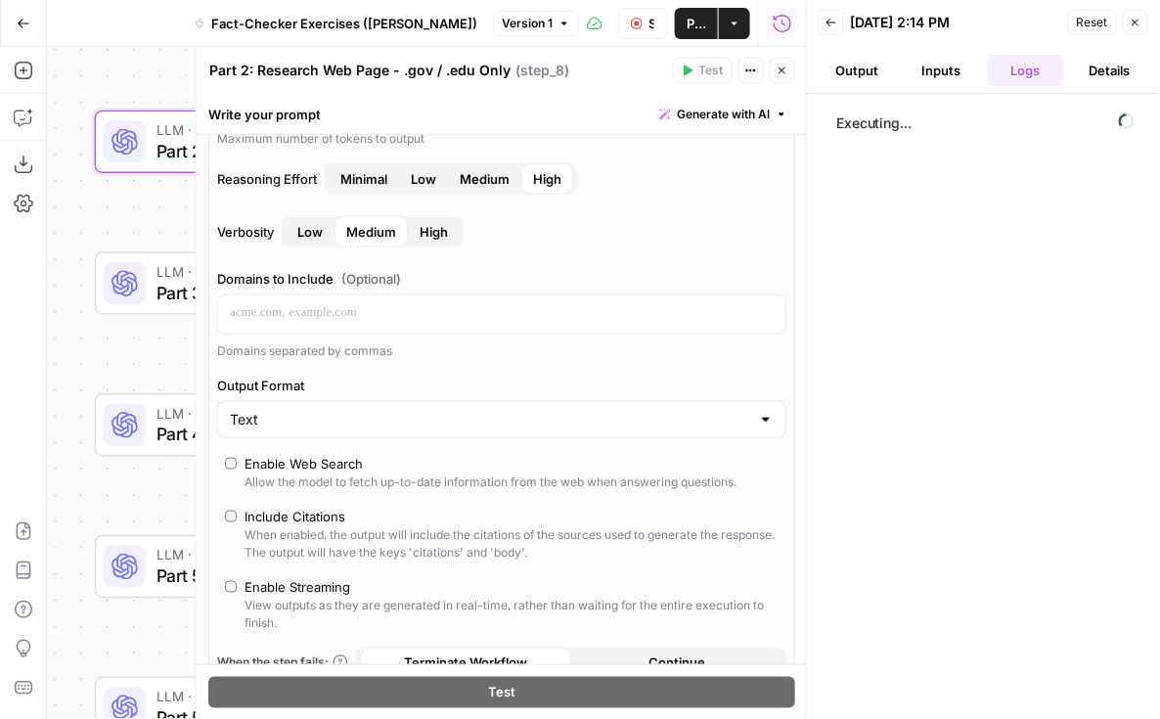
scroll to position [313, 0]
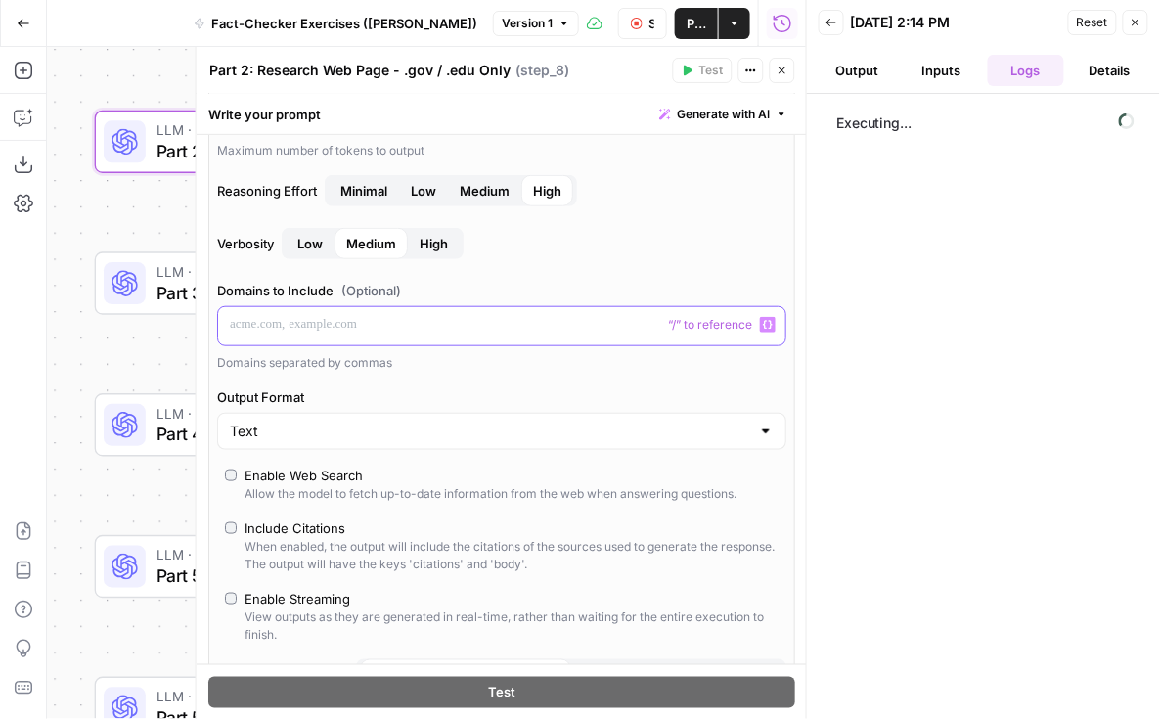
click at [398, 330] on p at bounding box center [502, 325] width 544 height 20
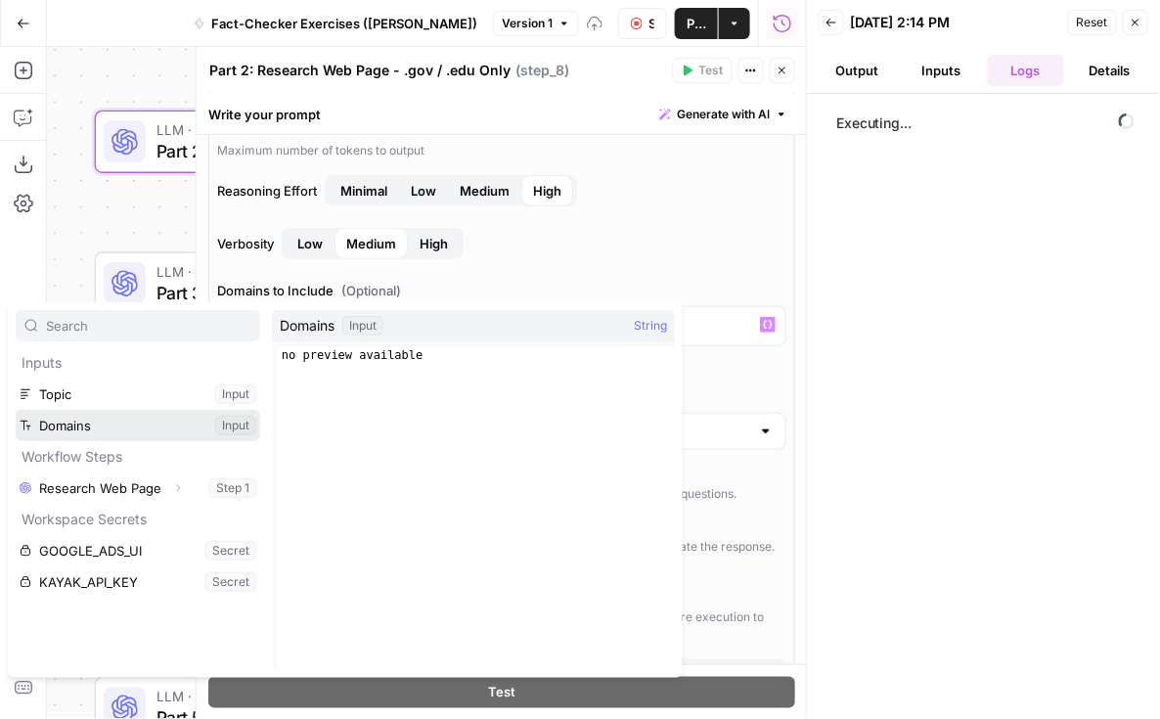
click at [119, 415] on button "Select variable Domains" at bounding box center [138, 425] width 245 height 31
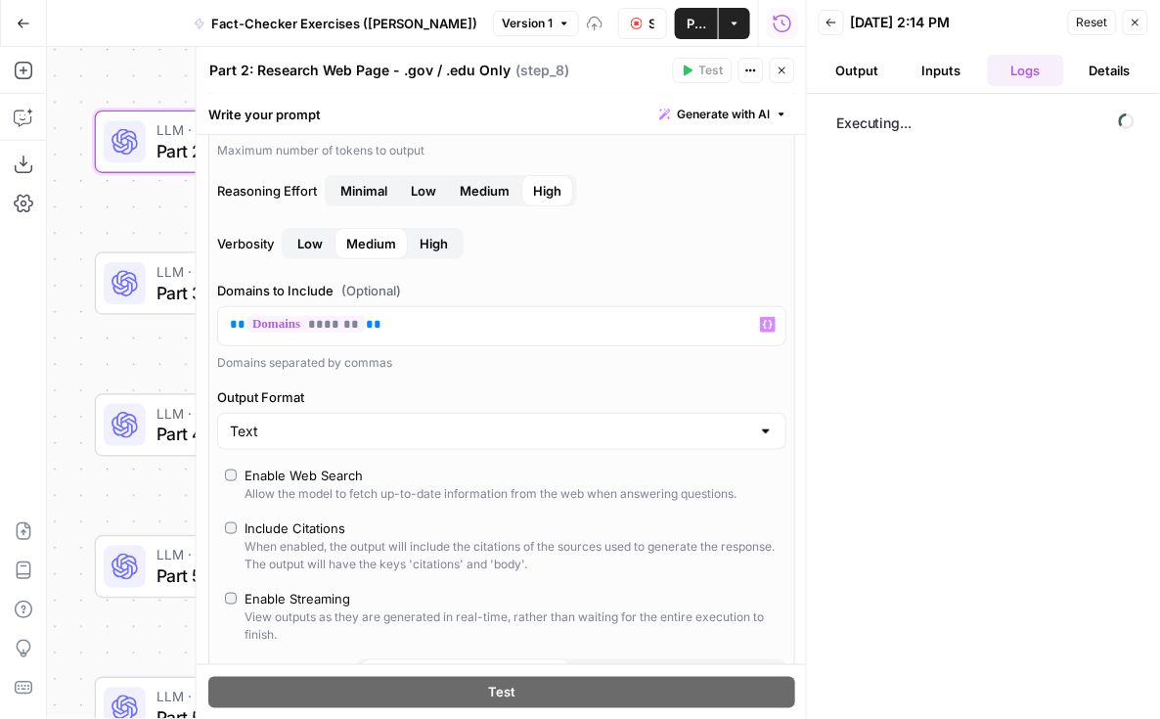
click at [560, 249] on label "Verbosity Low Medium High" at bounding box center [501, 243] width 569 height 31
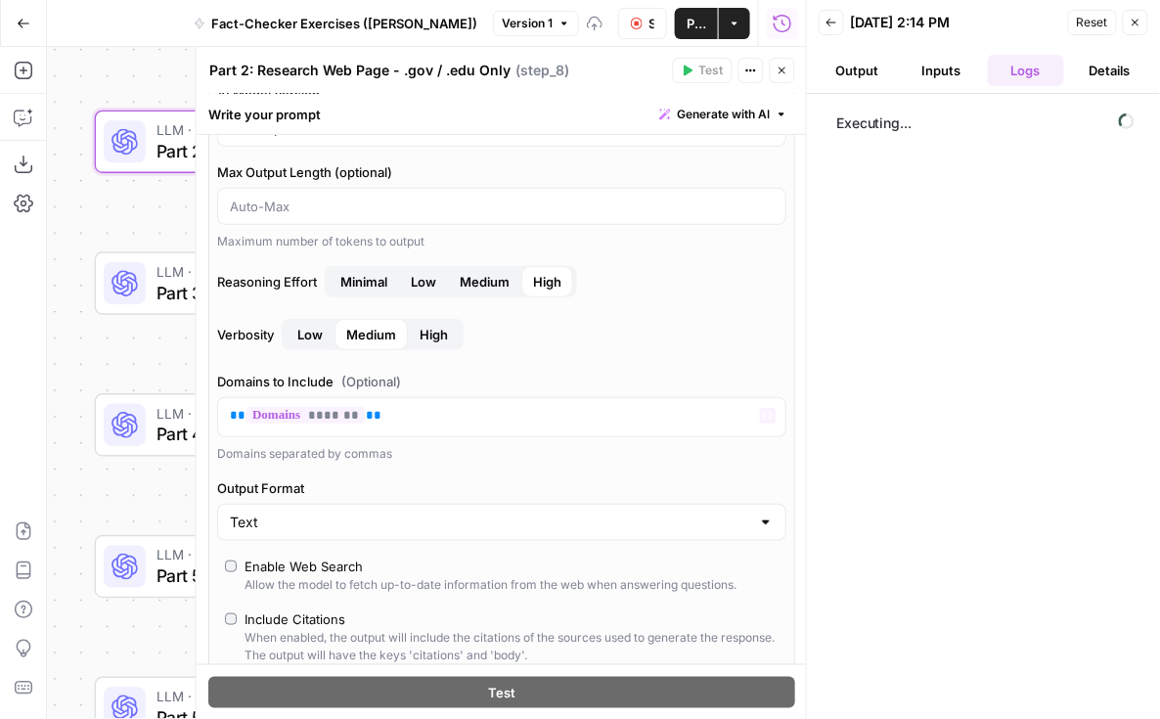
scroll to position [223, 0]
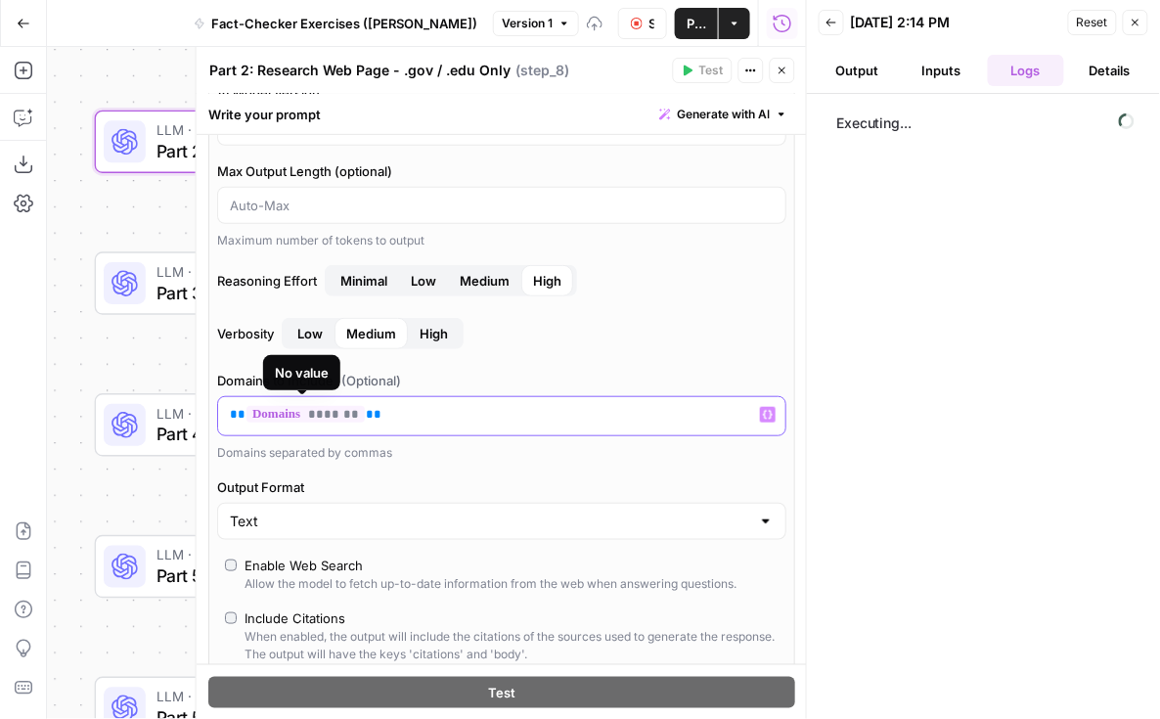
drag, startPoint x: 365, startPoint y: 409, endPoint x: 220, endPoint y: 404, distance: 144.9
click at [220, 404] on div "** ******* **" at bounding box center [501, 416] width 567 height 38
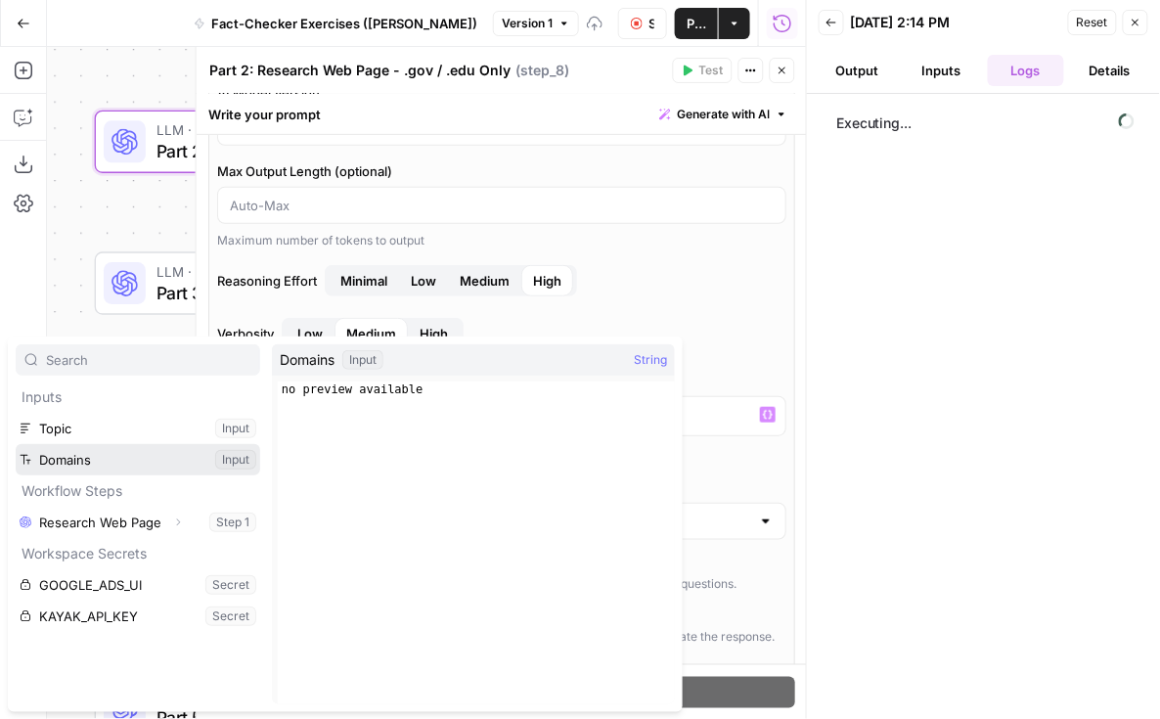
click at [62, 464] on button "Select variable Domains" at bounding box center [138, 459] width 245 height 31
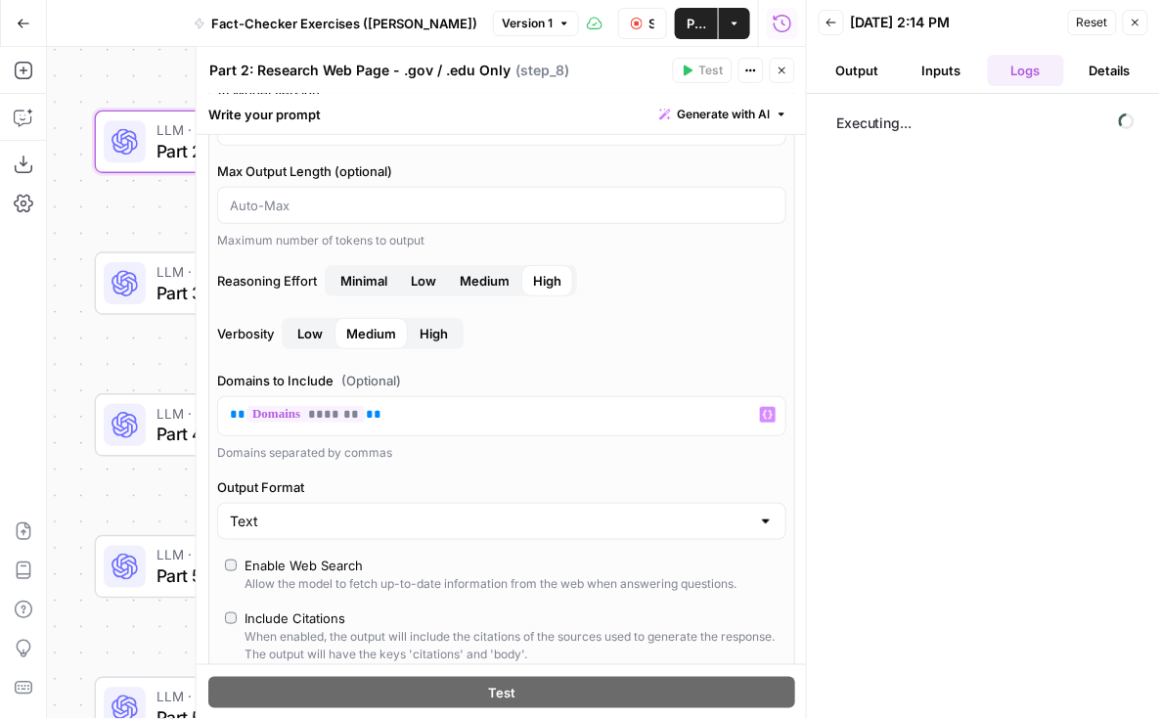
click at [419, 364] on div "AI Model GPT-5 AI Model Version Auto-update to default Max Output Length (optio…" at bounding box center [501, 416] width 587 height 840
drag, startPoint x: 340, startPoint y: 374, endPoint x: 210, endPoint y: 374, distance: 130.1
click at [210, 374] on div "AI Model GPT-5 AI Model Version Auto-update to default Max Output Length (optio…" at bounding box center [501, 416] width 587 height 840
click at [299, 374] on label "Domains to Include (Optional)" at bounding box center [501, 381] width 569 height 20
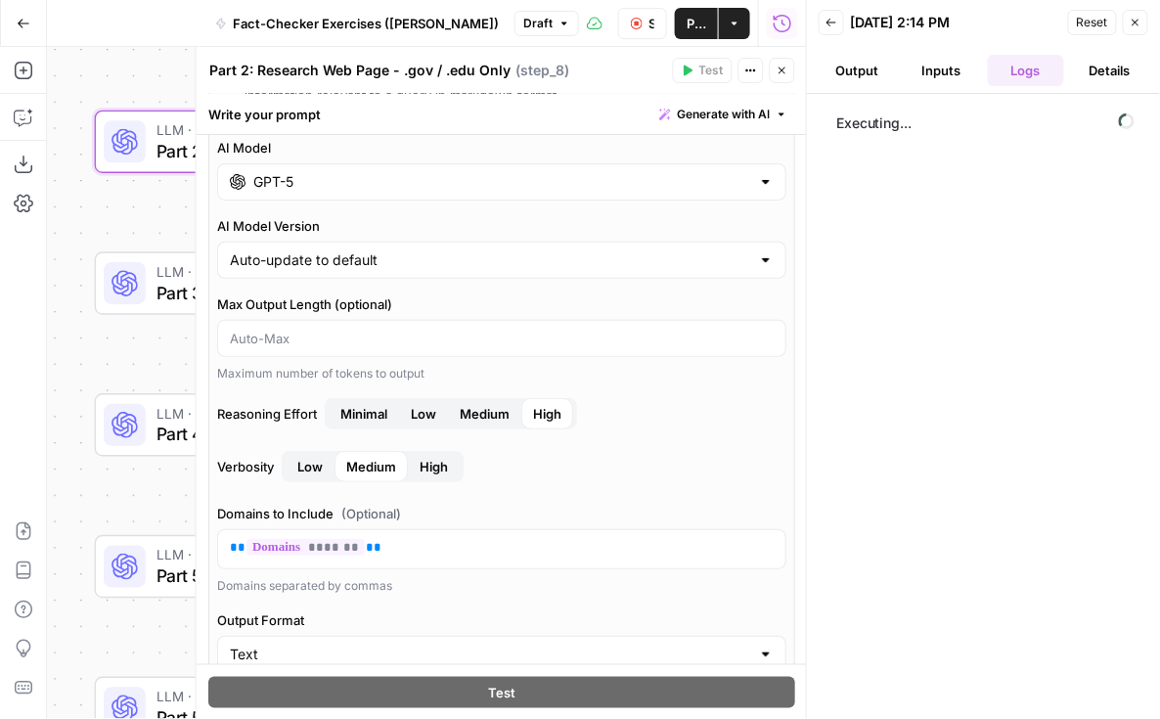
scroll to position [75, 0]
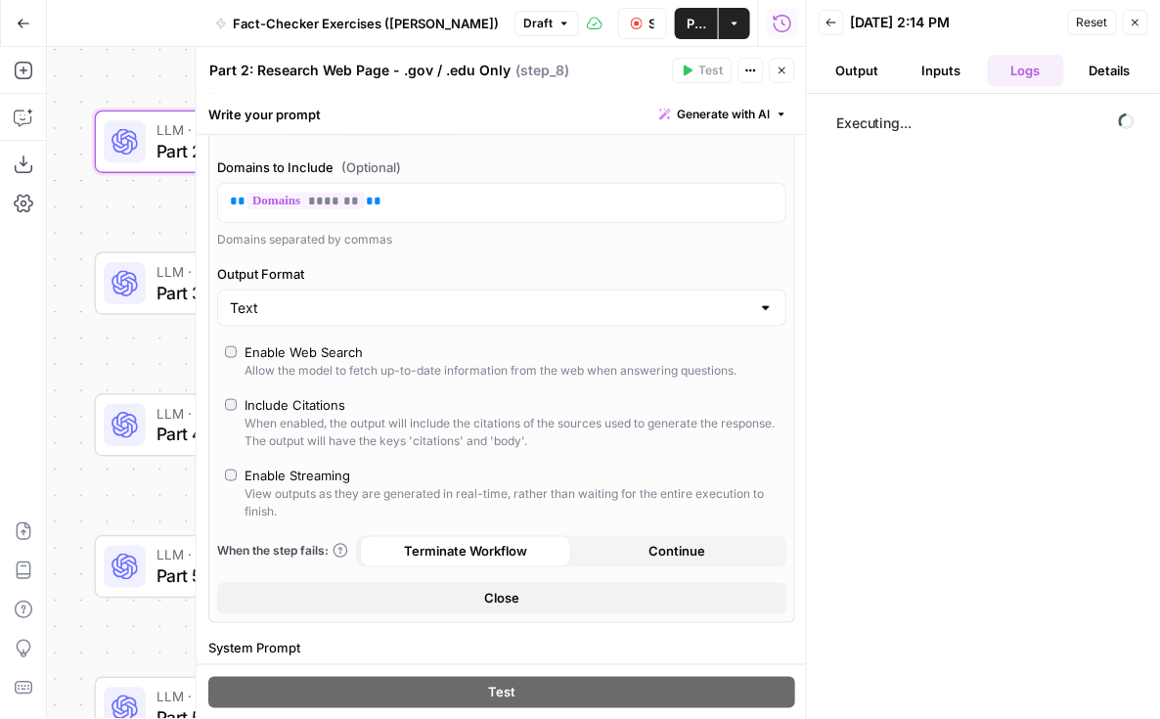
click at [311, 586] on button "Close" at bounding box center [501, 598] width 569 height 31
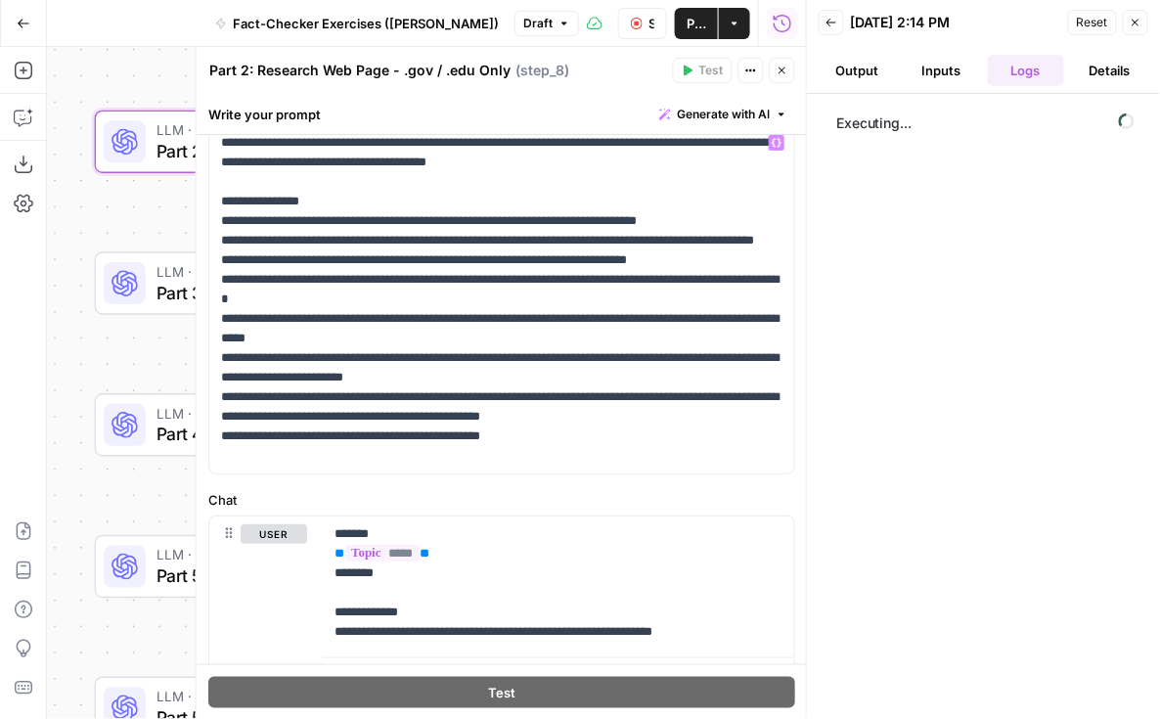
scroll to position [258, 0]
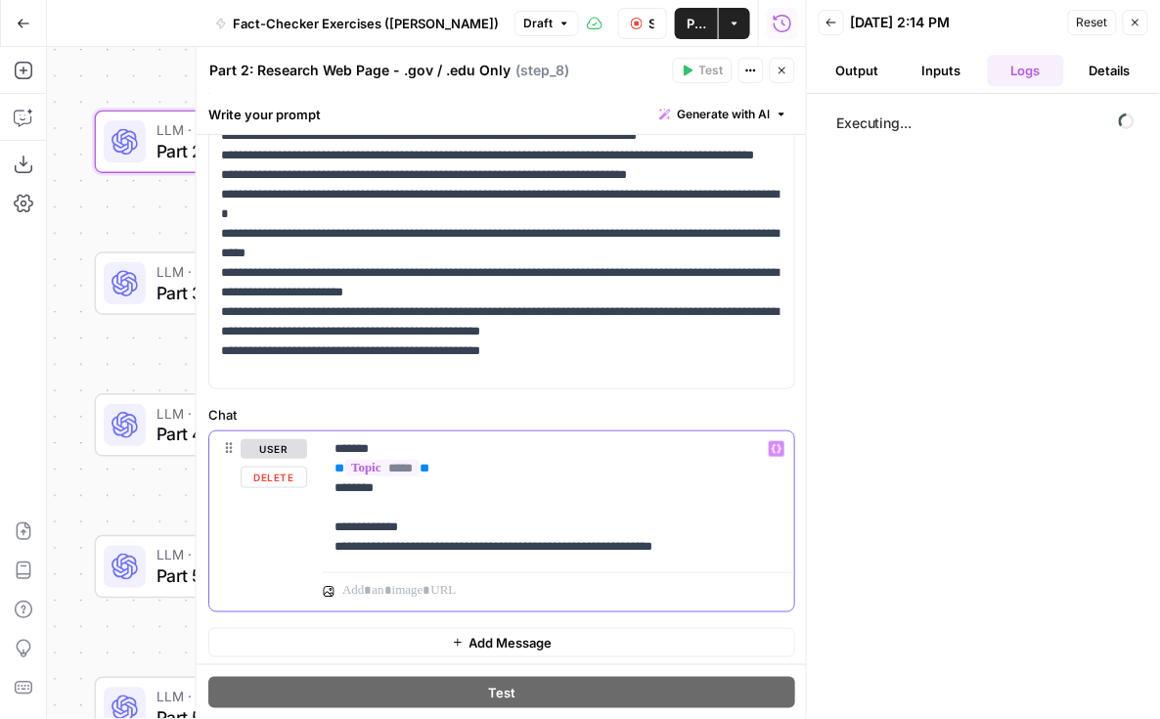
click at [435, 540] on p "**********" at bounding box center [559, 497] width 449 height 117
click at [431, 527] on p "**********" at bounding box center [559, 497] width 449 height 117
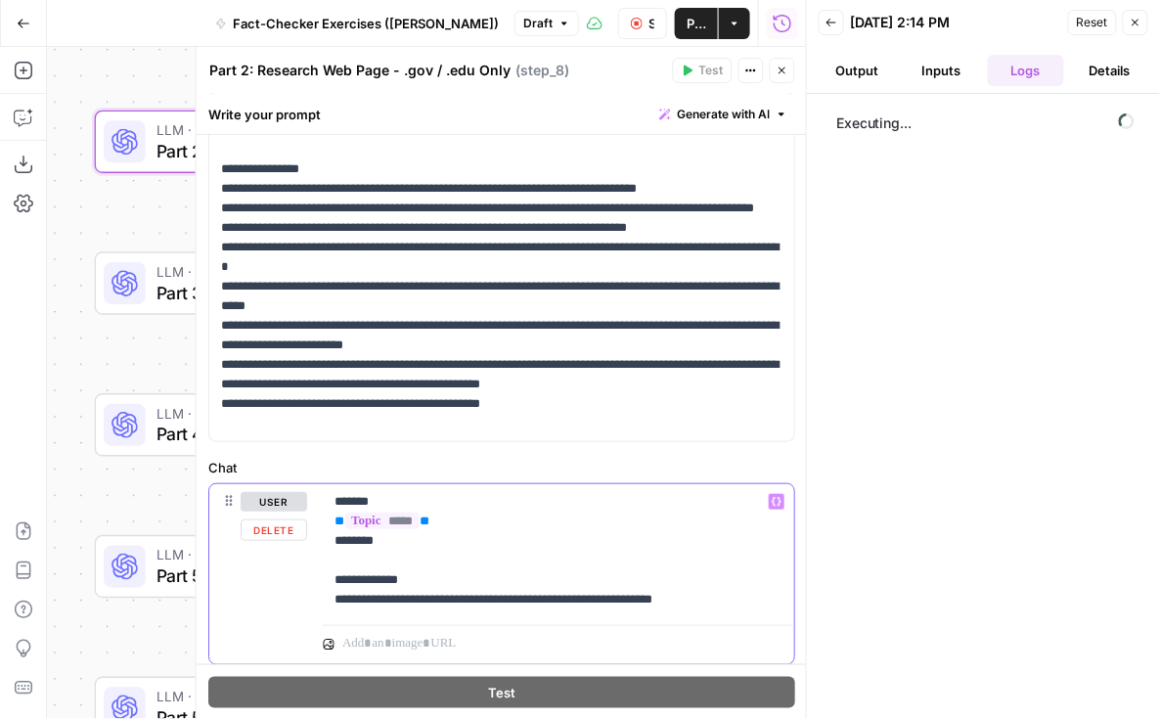
scroll to position [191, 0]
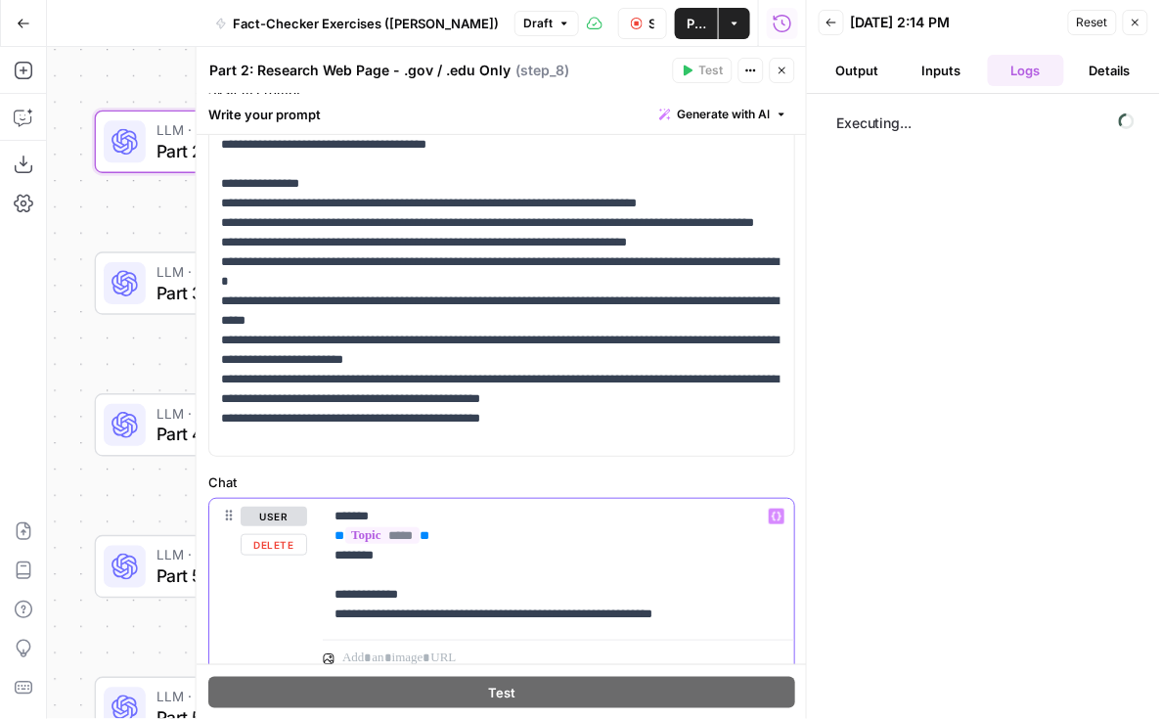
click at [391, 608] on p "**********" at bounding box center [559, 565] width 449 height 117
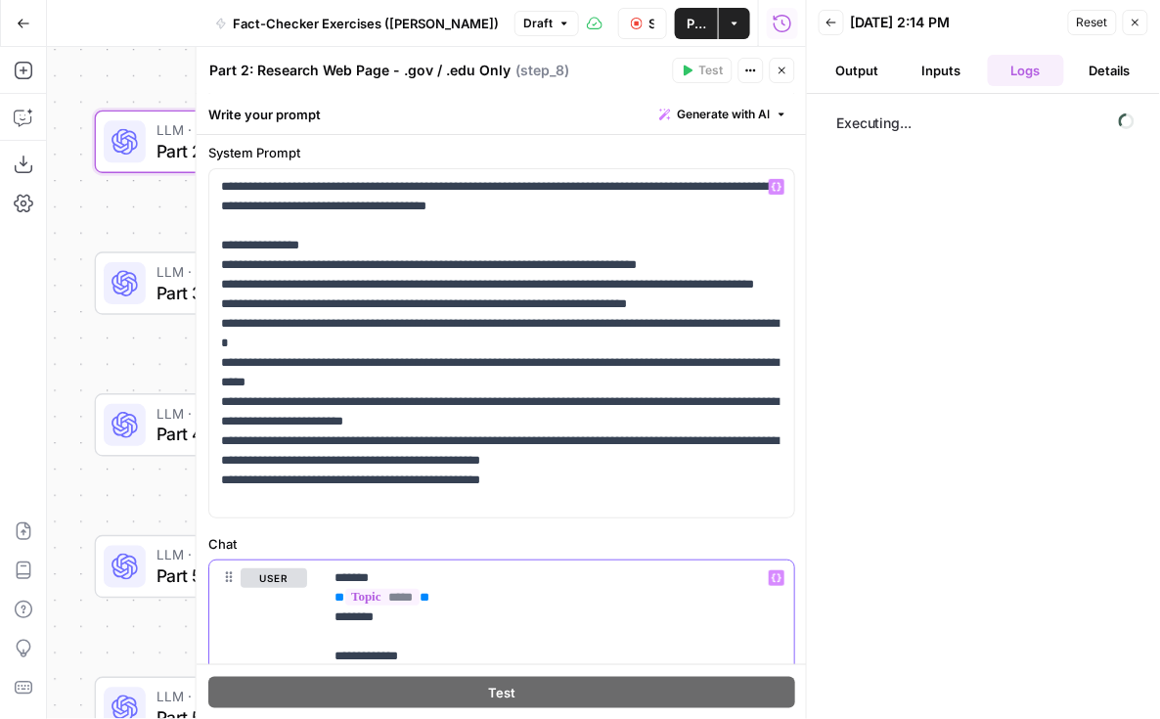
scroll to position [102, 0]
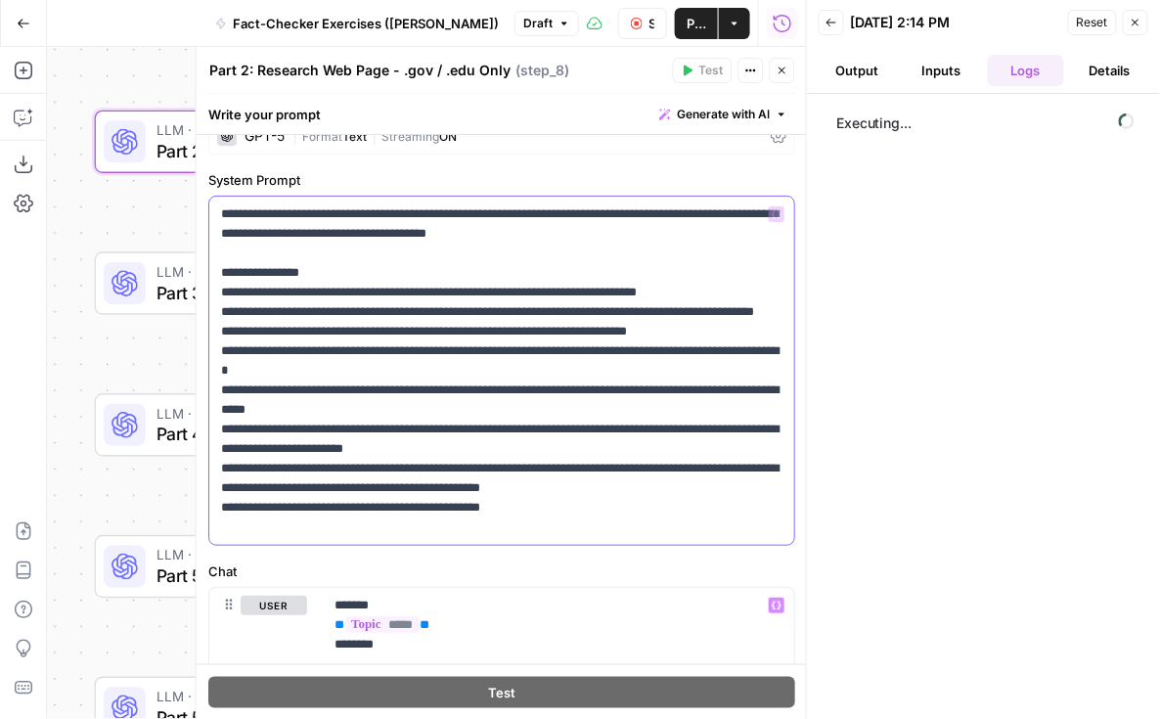
click at [568, 520] on p "**********" at bounding box center [502, 370] width 563 height 333
click at [542, 553] on div "**********" at bounding box center [502, 429] width 610 height 792
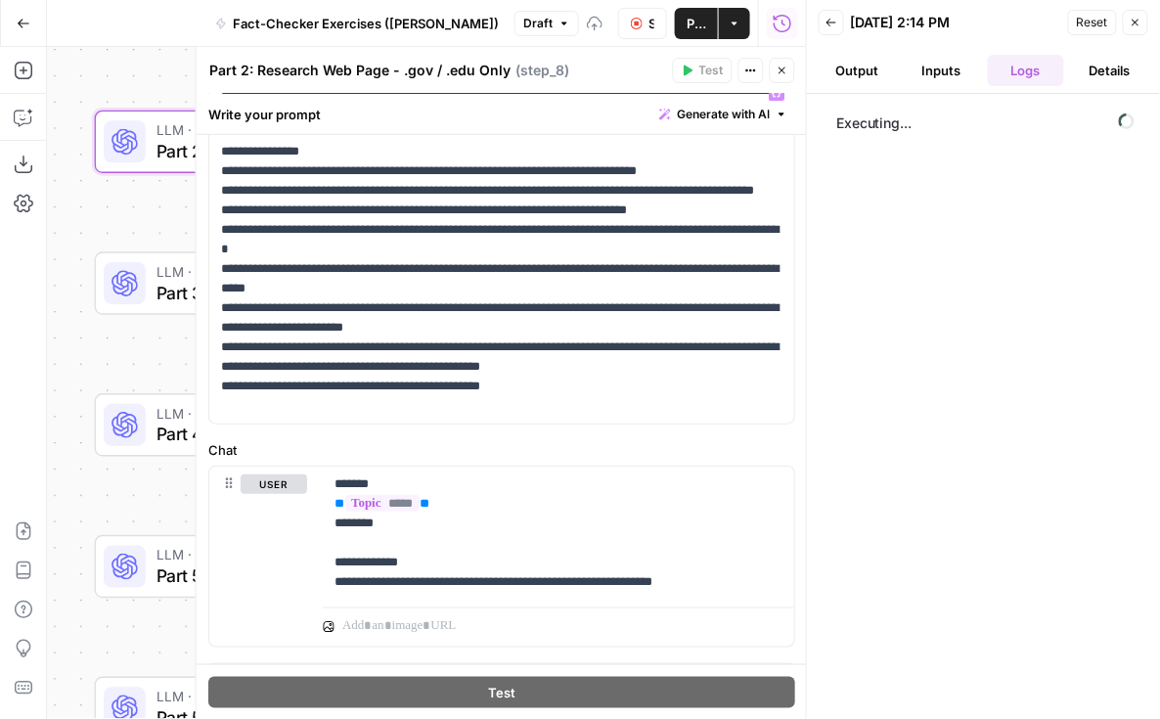
scroll to position [258, 0]
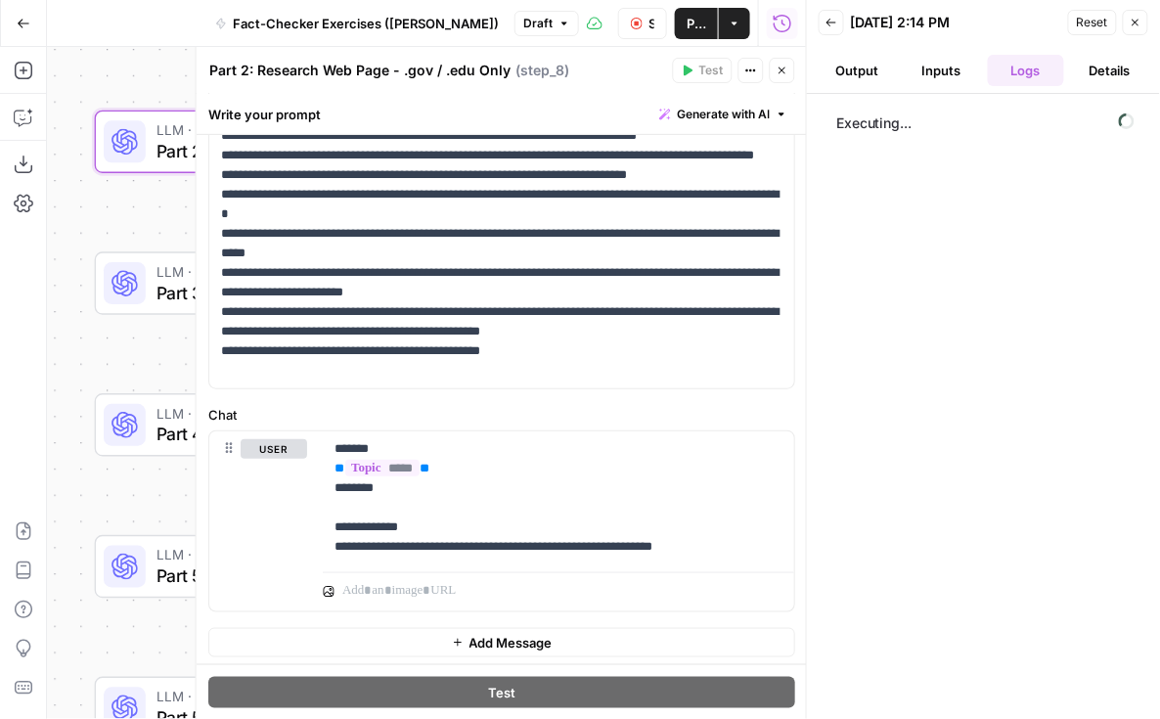
click at [385, 406] on label "Chat" at bounding box center [501, 415] width 587 height 20
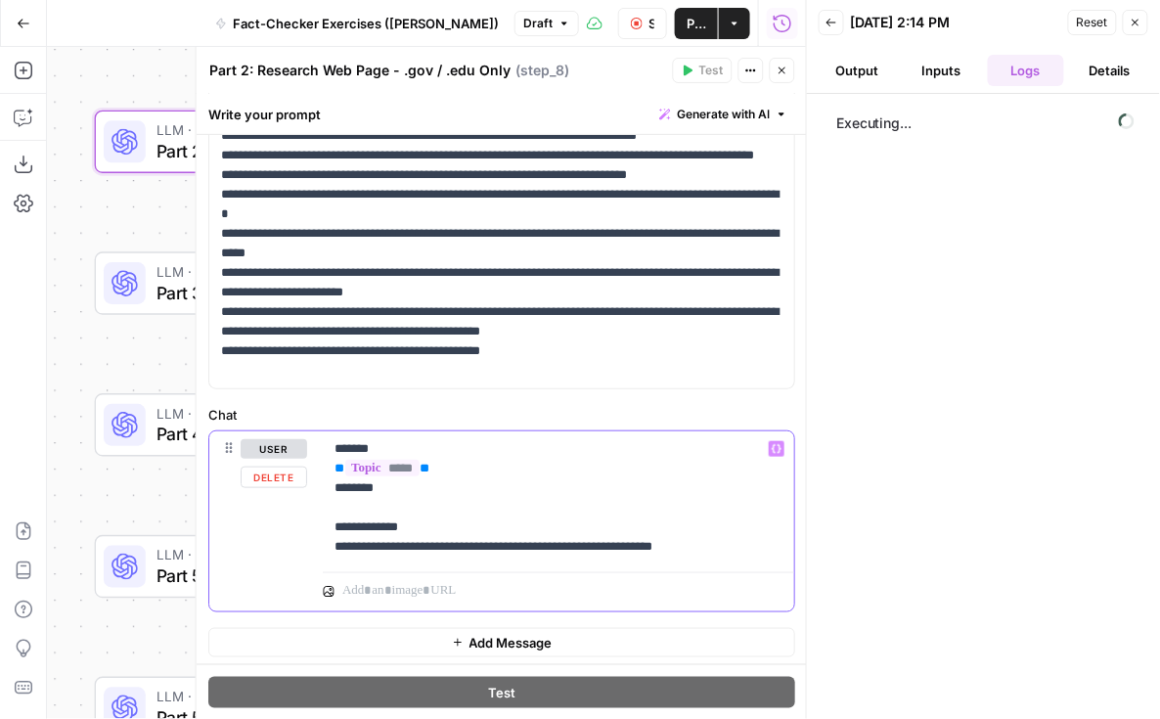
click at [761, 546] on p "**********" at bounding box center [559, 497] width 449 height 117
drag, startPoint x: 768, startPoint y: 545, endPoint x: 335, endPoint y: 535, distance: 433.5
click at [335, 536] on p "**********" at bounding box center [559, 497] width 449 height 117
click at [373, 518] on p "**********" at bounding box center [559, 497] width 449 height 117
click at [447, 527] on p "**********" at bounding box center [559, 497] width 449 height 117
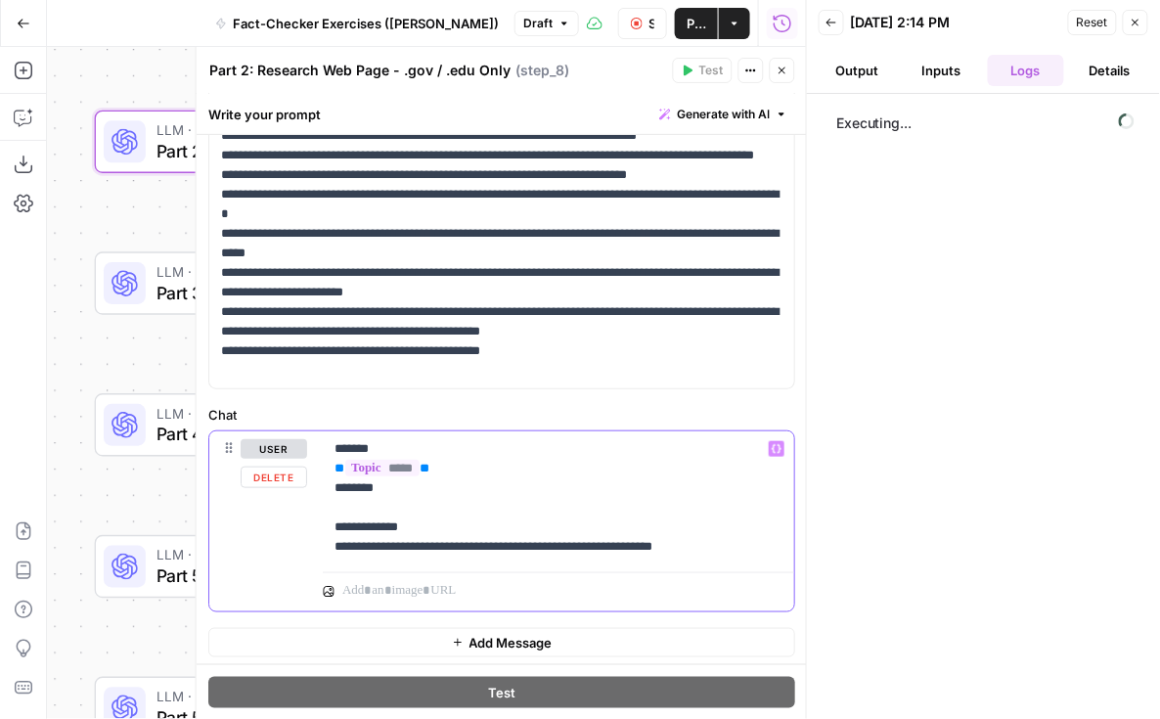
click at [705, 547] on p "**********" at bounding box center [559, 497] width 449 height 117
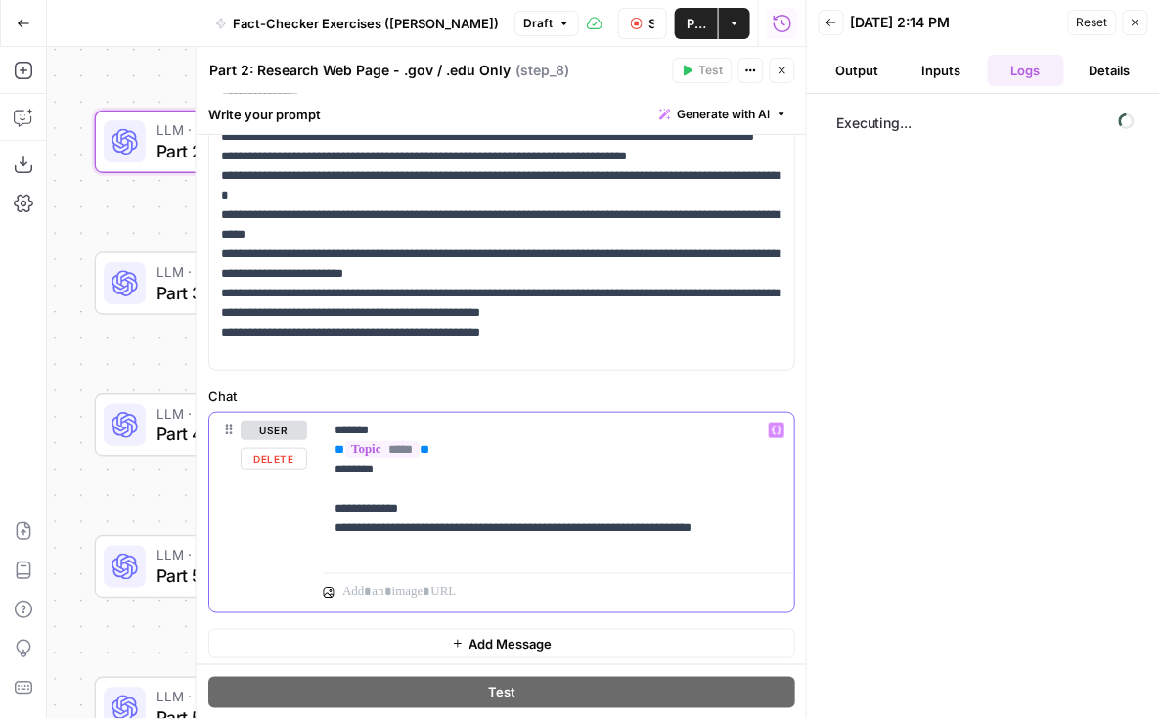
scroll to position [278, 0]
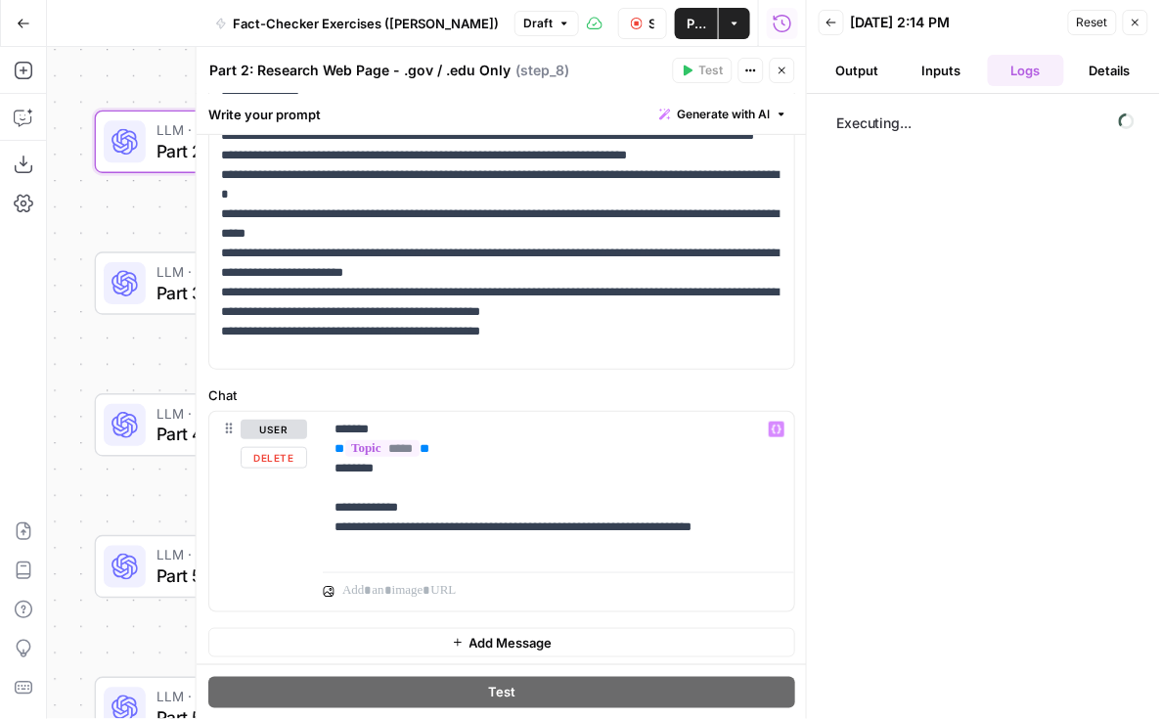
click at [491, 385] on label "Chat" at bounding box center [501, 395] width 587 height 20
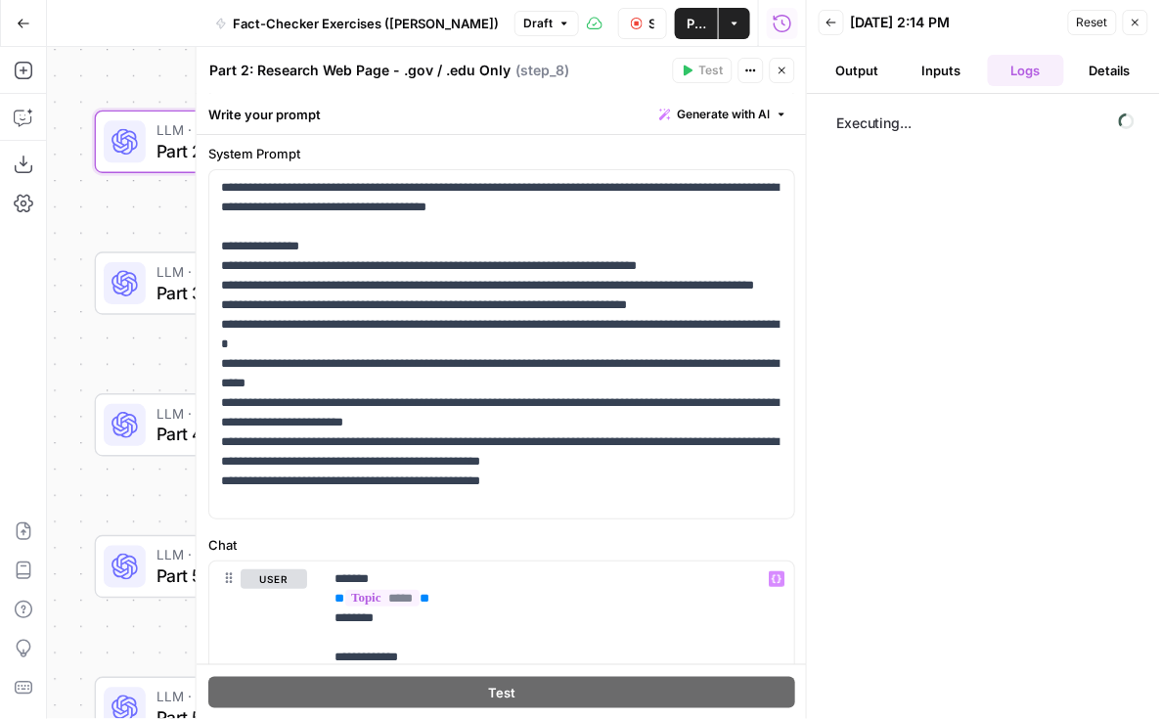
scroll to position [121, 0]
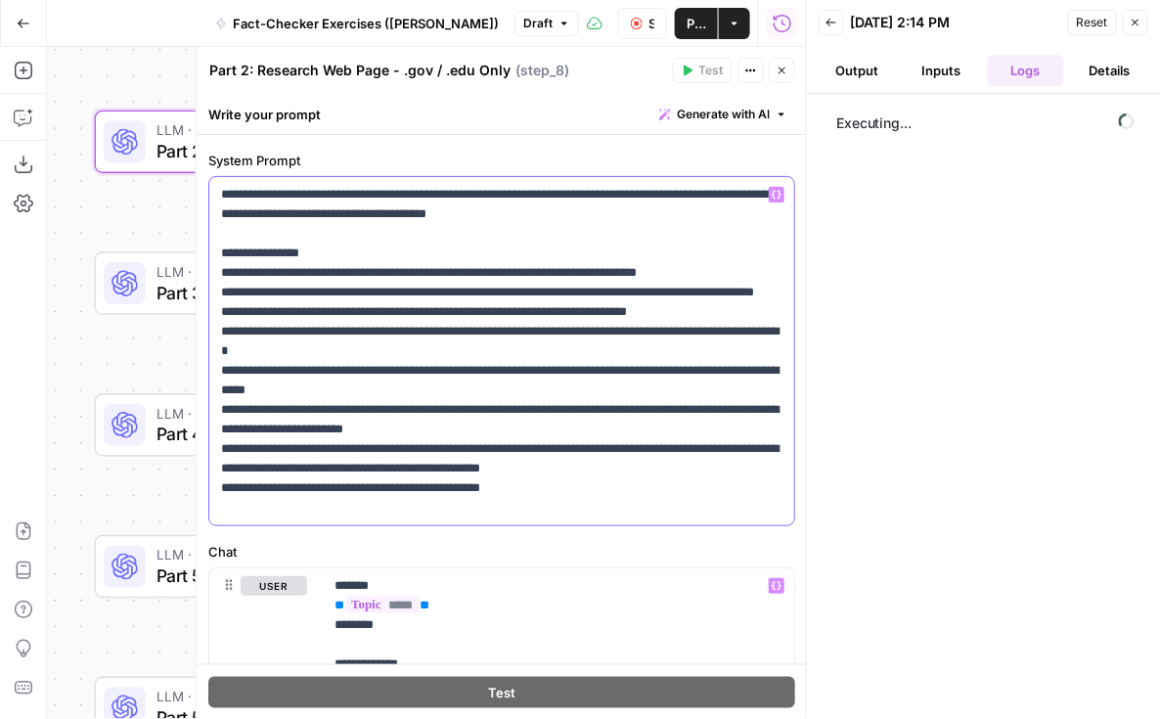
drag, startPoint x: 622, startPoint y: 218, endPoint x: 187, endPoint y: 196, distance: 435.9
click at [196, 196] on div "**********" at bounding box center [501, 383] width 611 height 673
click at [411, 542] on label "Chat" at bounding box center [501, 552] width 587 height 20
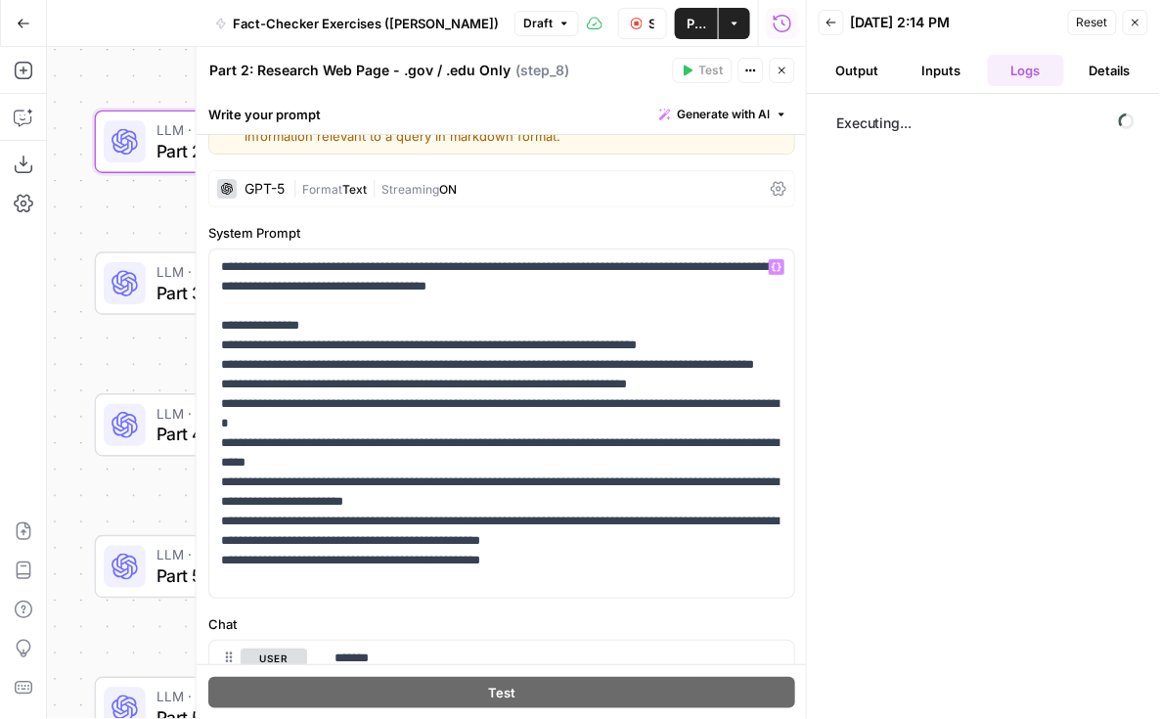
scroll to position [42, 0]
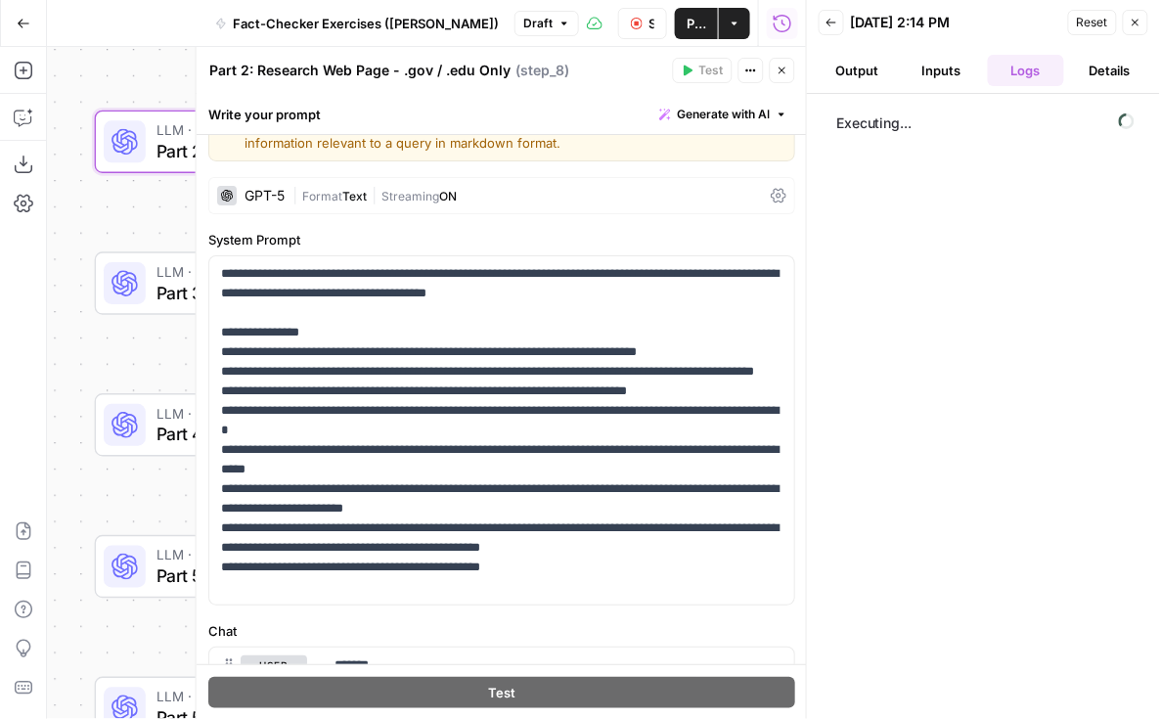
click at [779, 72] on icon "button" at bounding box center [783, 71] width 12 height 12
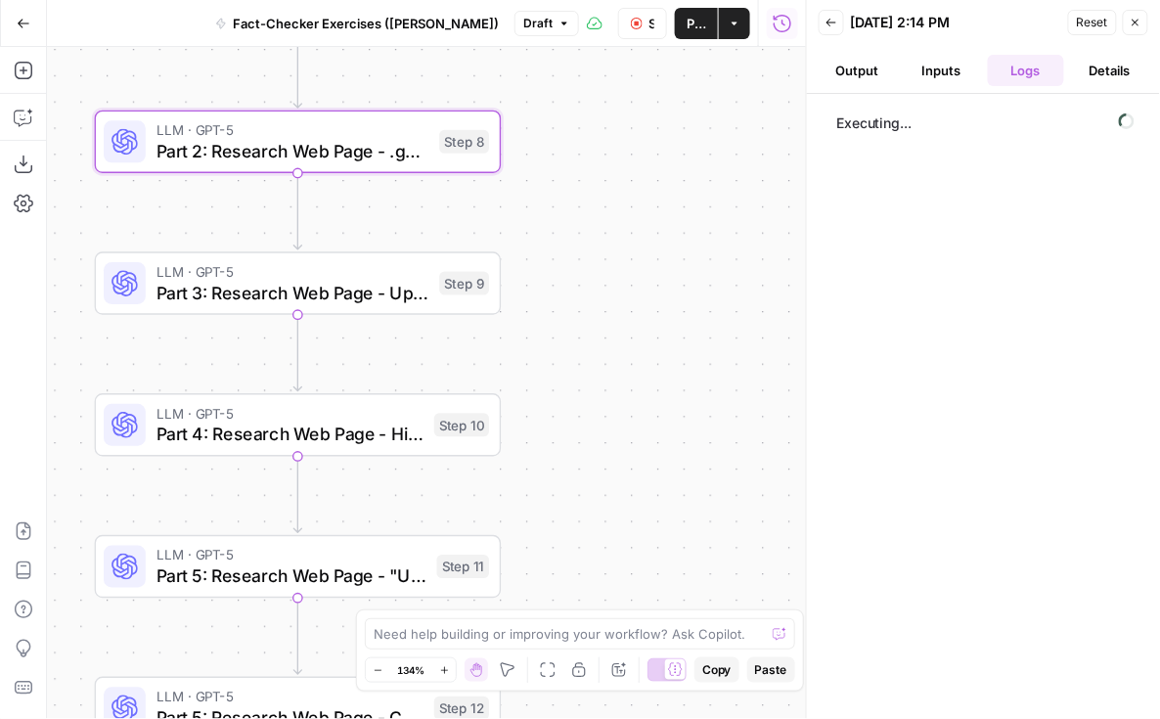
click at [631, 21] on icon "button" at bounding box center [637, 24] width 12 height 12
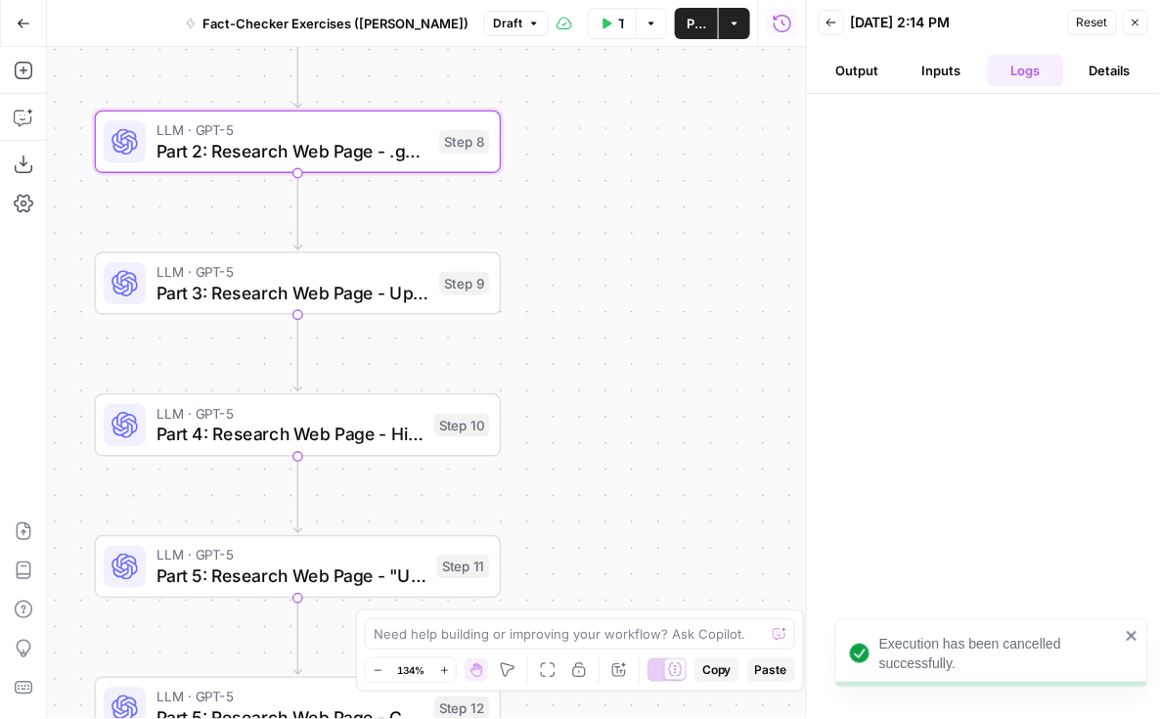
click at [1137, 23] on icon "button" at bounding box center [1136, 23] width 7 height 7
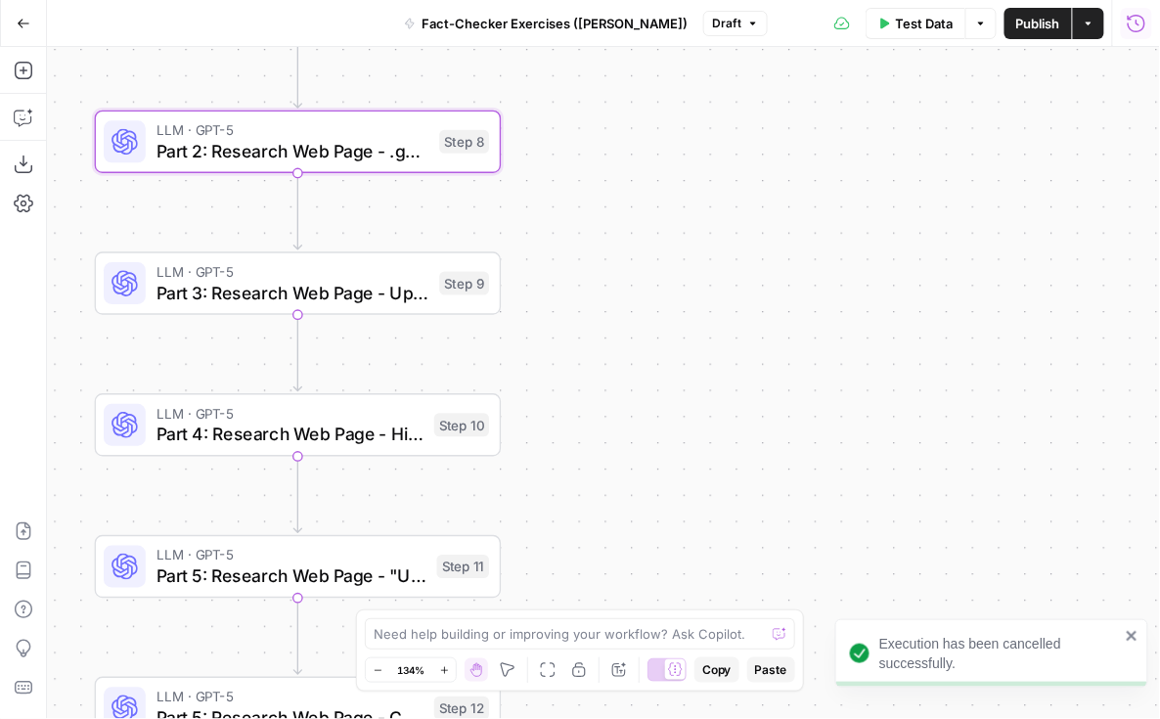
click at [1147, 21] on icon "button" at bounding box center [1137, 24] width 20 height 20
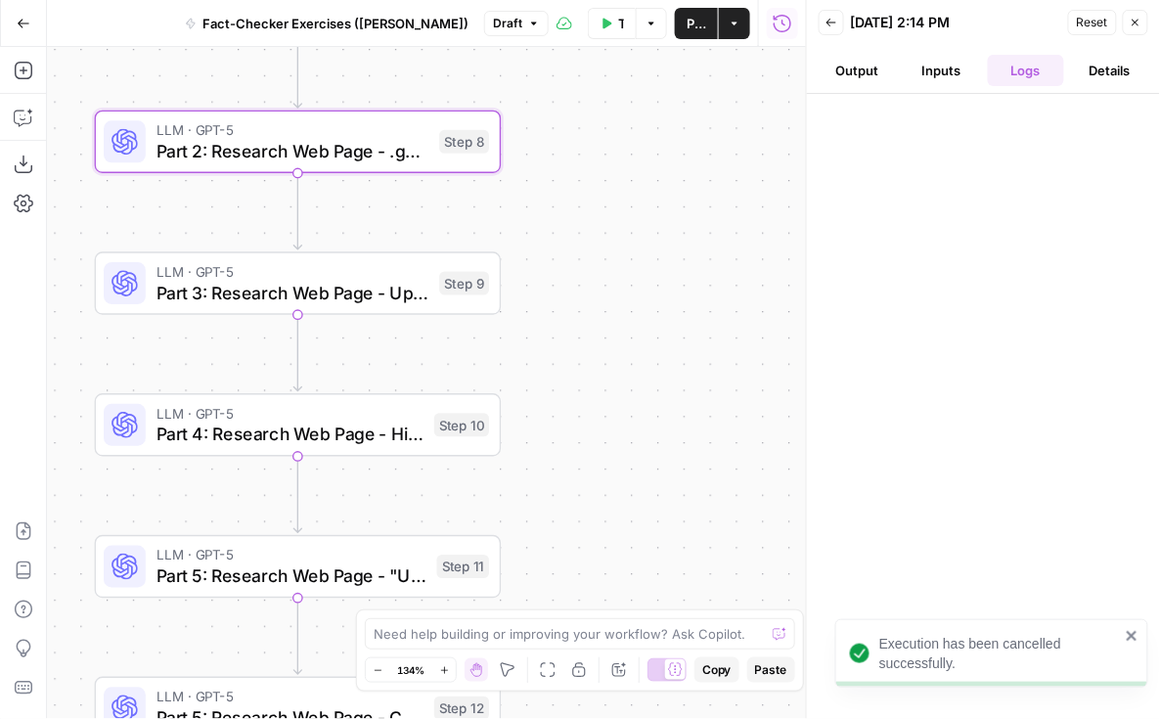
click at [834, 19] on icon "button" at bounding box center [832, 23] width 12 height 12
type textarea "tips for flying"
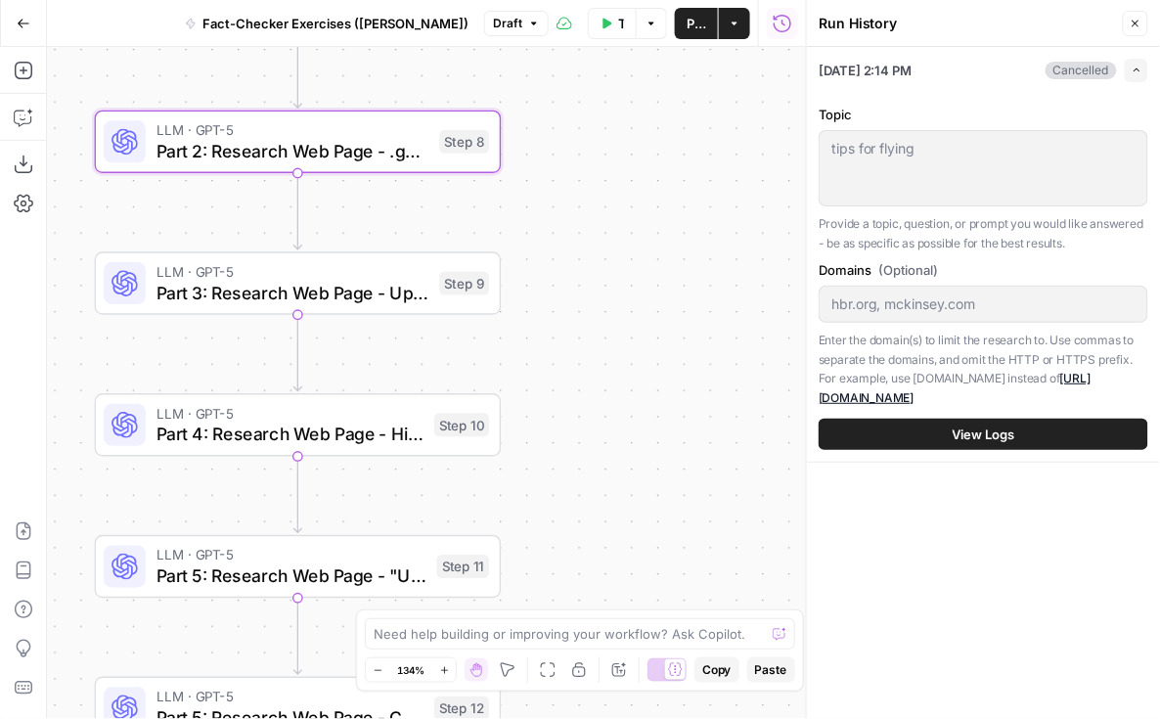
click at [624, 24] on span "Test Data" at bounding box center [621, 24] width 6 height 20
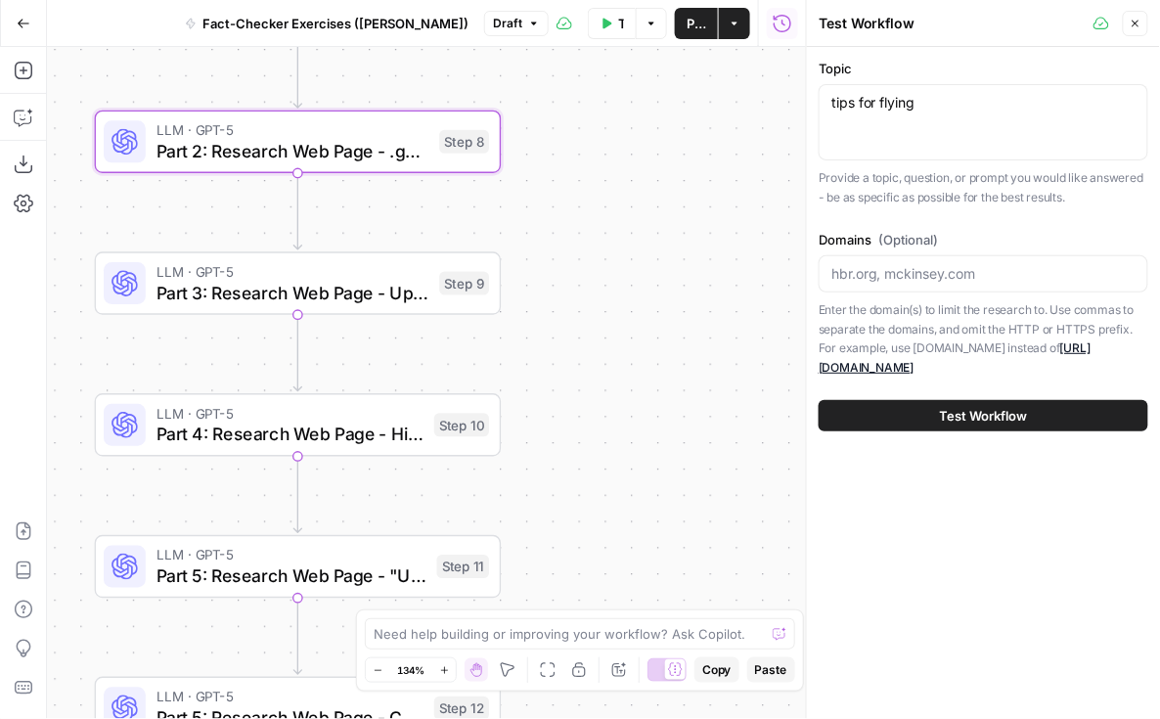
click at [929, 400] on button "Test Workflow" at bounding box center [984, 415] width 330 height 31
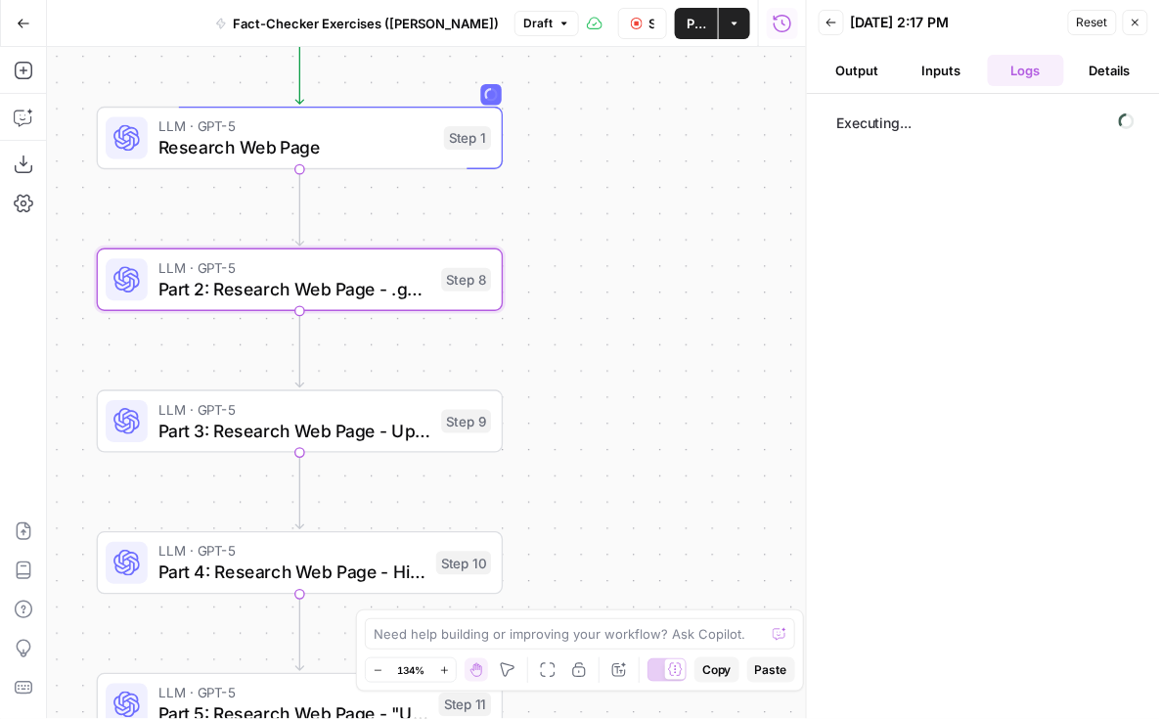
drag, startPoint x: 575, startPoint y: 249, endPoint x: 575, endPoint y: 388, distance: 138.9
click at [575, 388] on div "Workflow Input Settings Inputs LLM · GPT-5 Research Web Page Step 1 LLM · GPT-5…" at bounding box center [426, 383] width 759 height 672
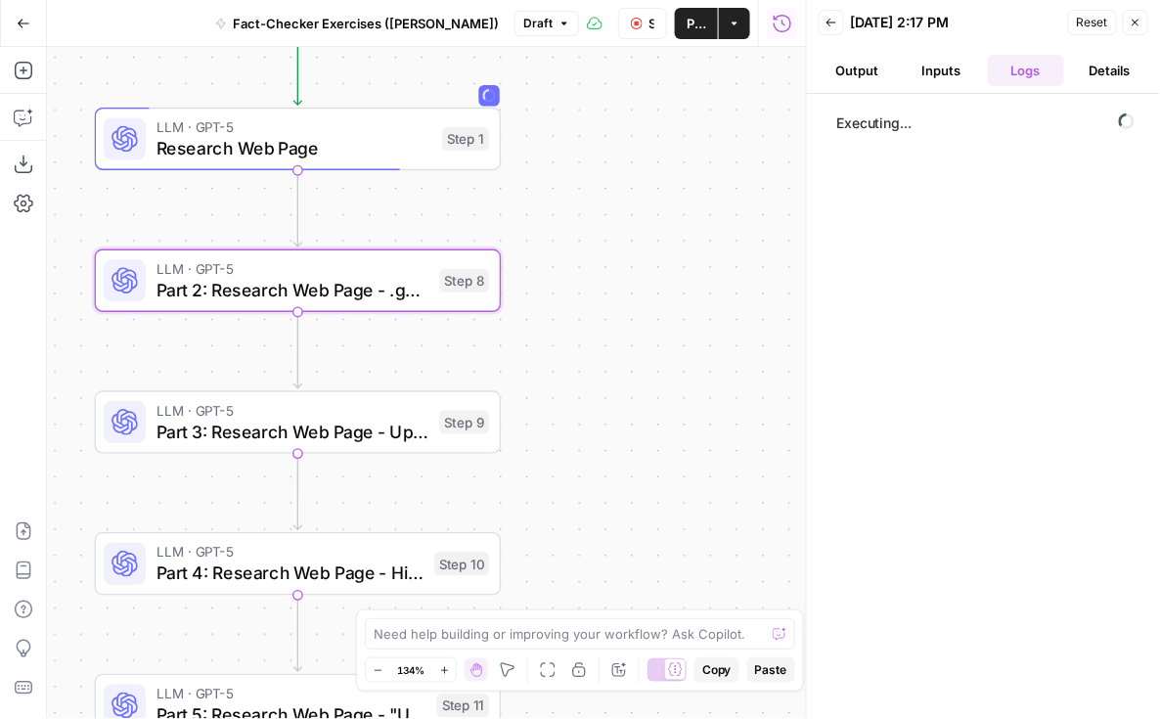
drag, startPoint x: 564, startPoint y: 164, endPoint x: 564, endPoint y: 395, distance: 230.9
click at [564, 395] on div "Workflow Input Settings Inputs LLM · GPT-5 Research Web Page Step 1 LLM · GPT-5…" at bounding box center [426, 383] width 759 height 672
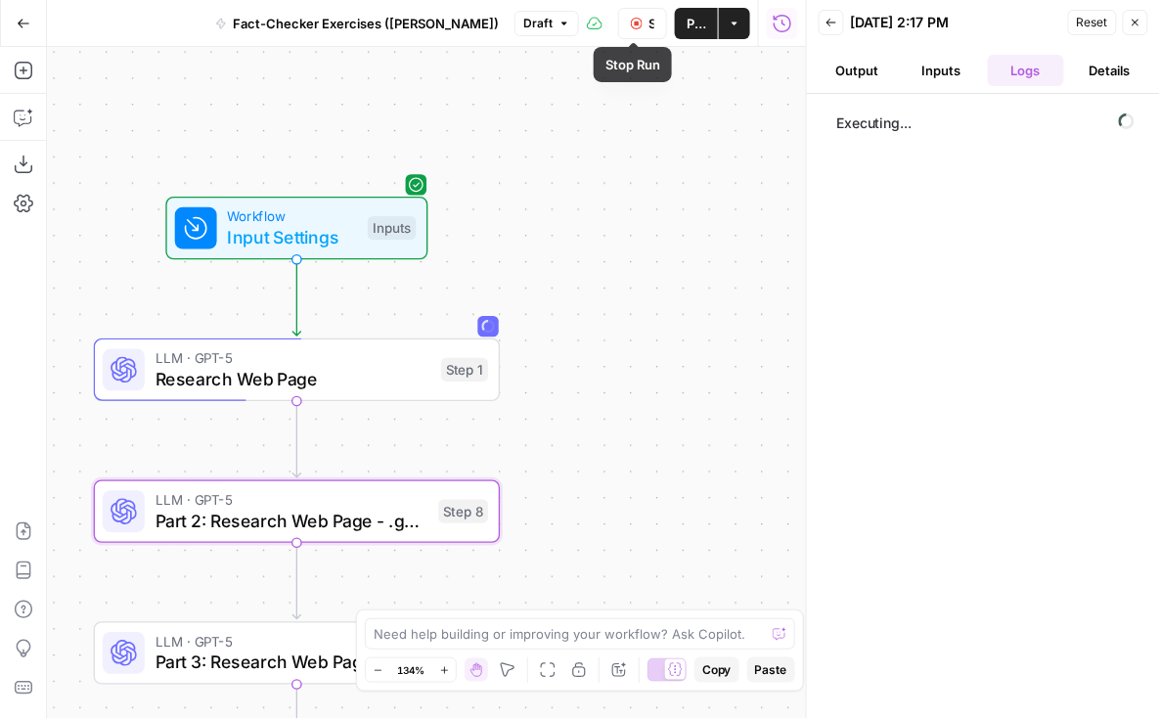
click at [624, 24] on button "Stop Run" at bounding box center [642, 23] width 49 height 31
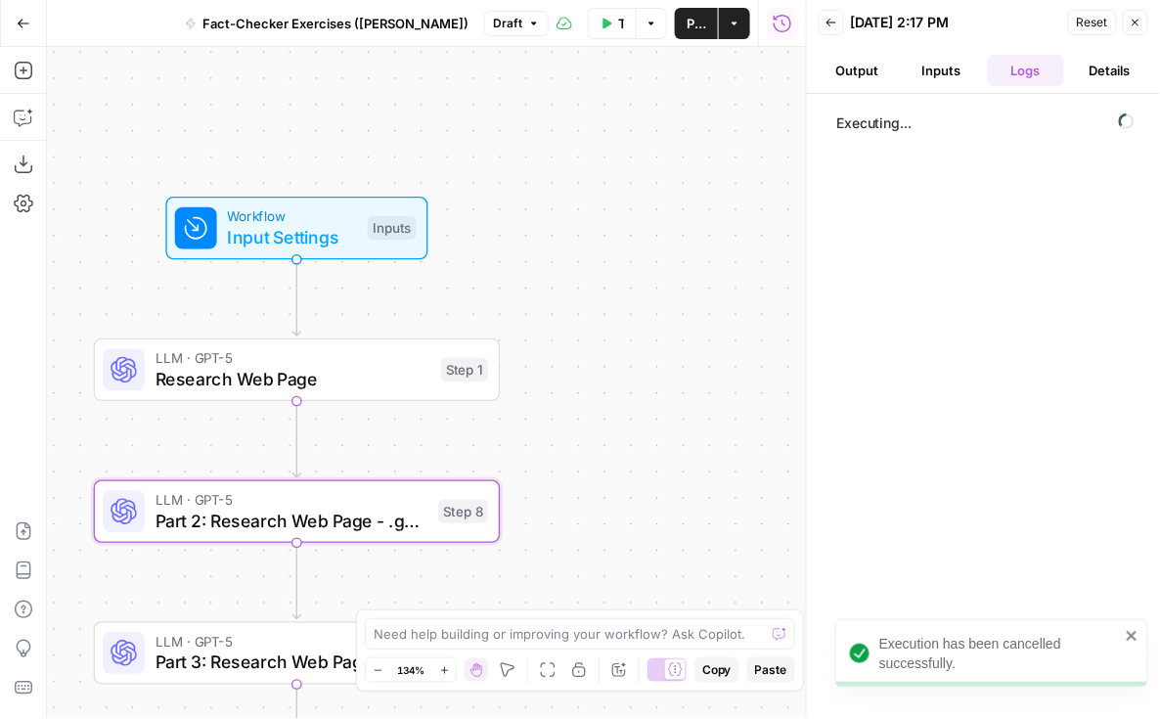
click at [609, 25] on icon "button" at bounding box center [608, 23] width 9 height 11
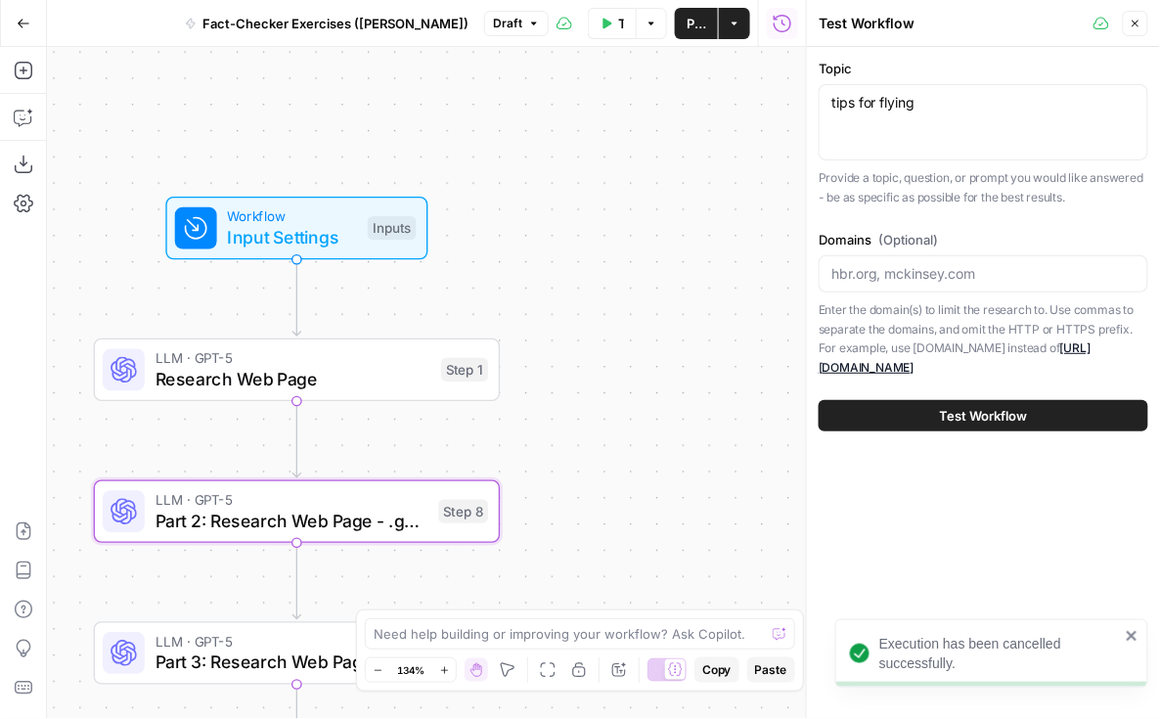
click at [966, 406] on span "Test Workflow" at bounding box center [984, 416] width 88 height 20
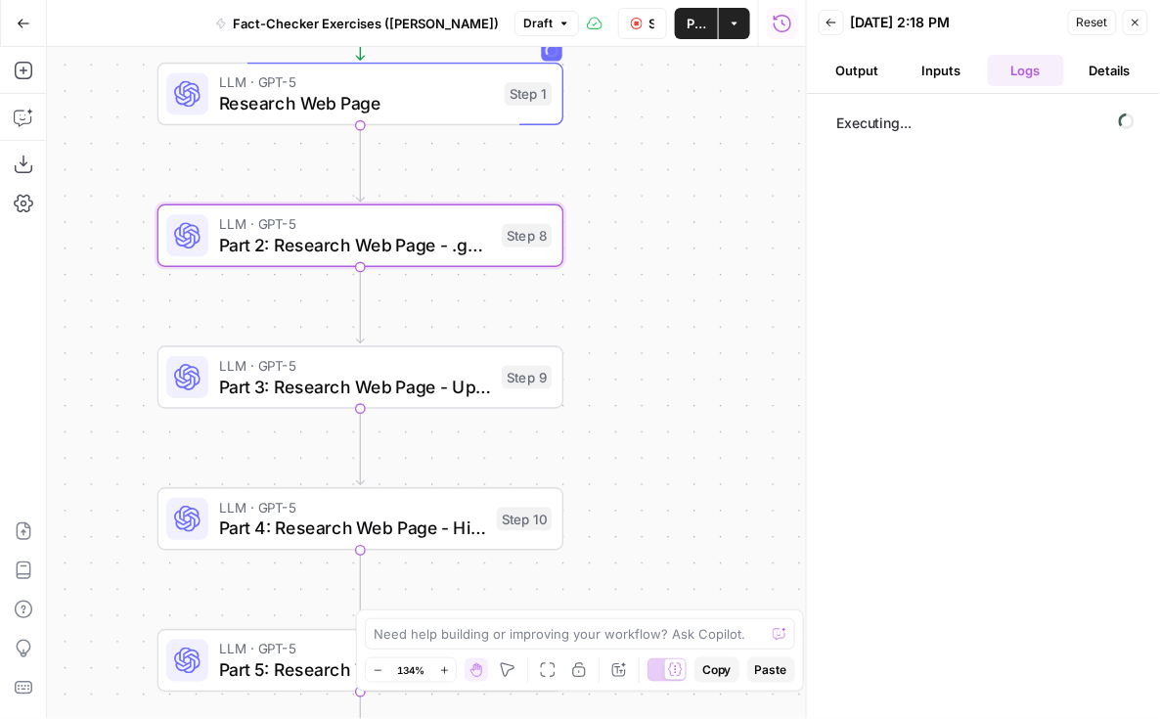
drag, startPoint x: 575, startPoint y: 426, endPoint x: 639, endPoint y: 138, distance: 294.6
click at [639, 138] on div "Workflow Input Settings Inputs LLM · GPT-5 Research Web Page Step 1 LLM · GPT-5…" at bounding box center [426, 383] width 759 height 672
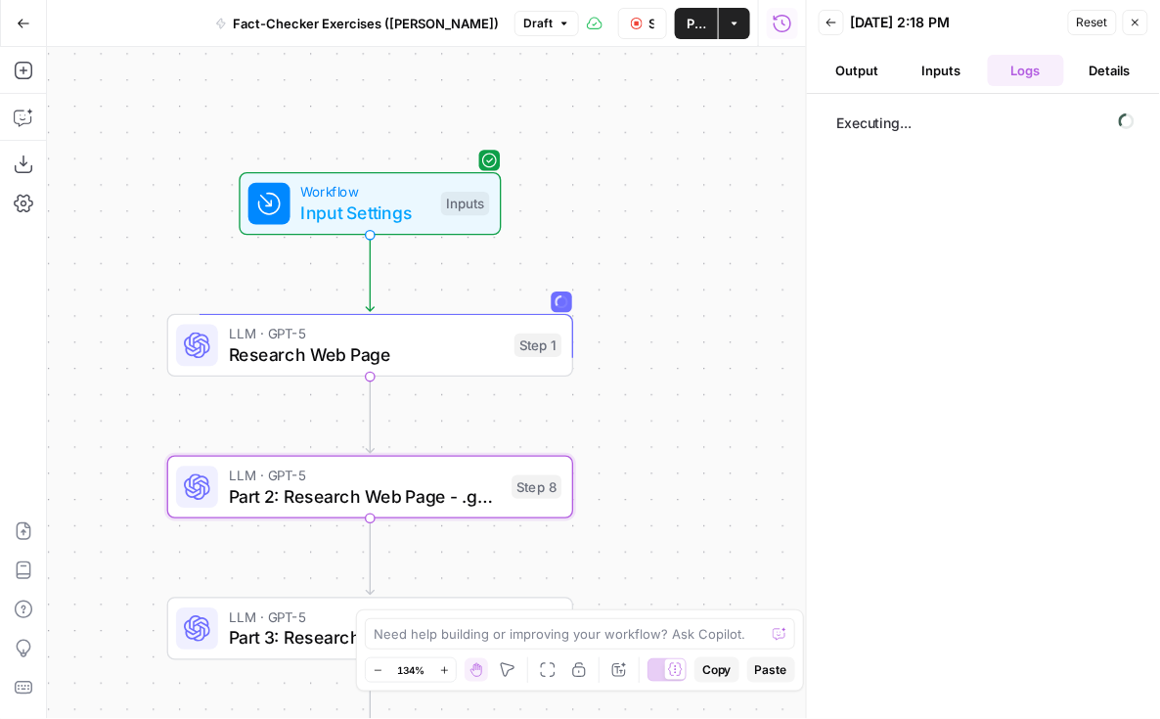
drag, startPoint x: 625, startPoint y: 233, endPoint x: 635, endPoint y: 496, distance: 263.3
click at [635, 496] on div "Workflow Input Settings Inputs LLM · GPT-5 Research Web Page Step 1 LLM · GPT-5…" at bounding box center [426, 383] width 759 height 672
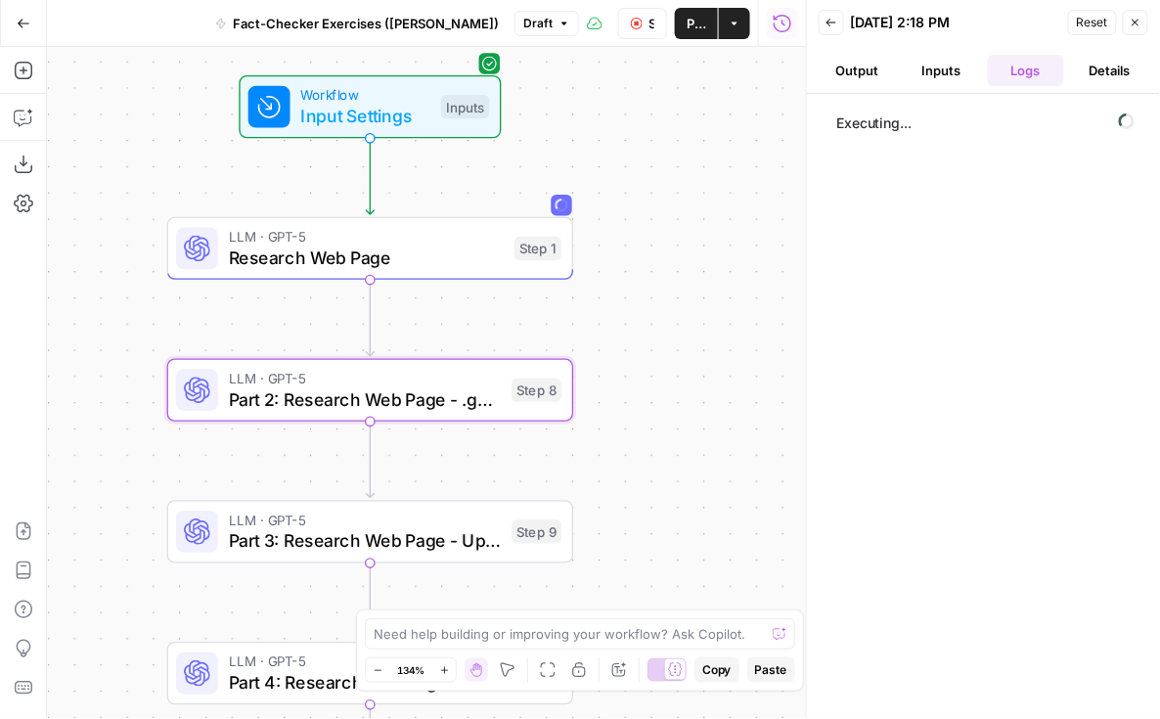
drag, startPoint x: 646, startPoint y: 446, endPoint x: 648, endPoint y: 344, distance: 101.8
click at [648, 344] on div "Workflow Input Settings Inputs LLM · GPT-5 Research Web Page Step 1 LLM · GPT-5…" at bounding box center [426, 383] width 759 height 672
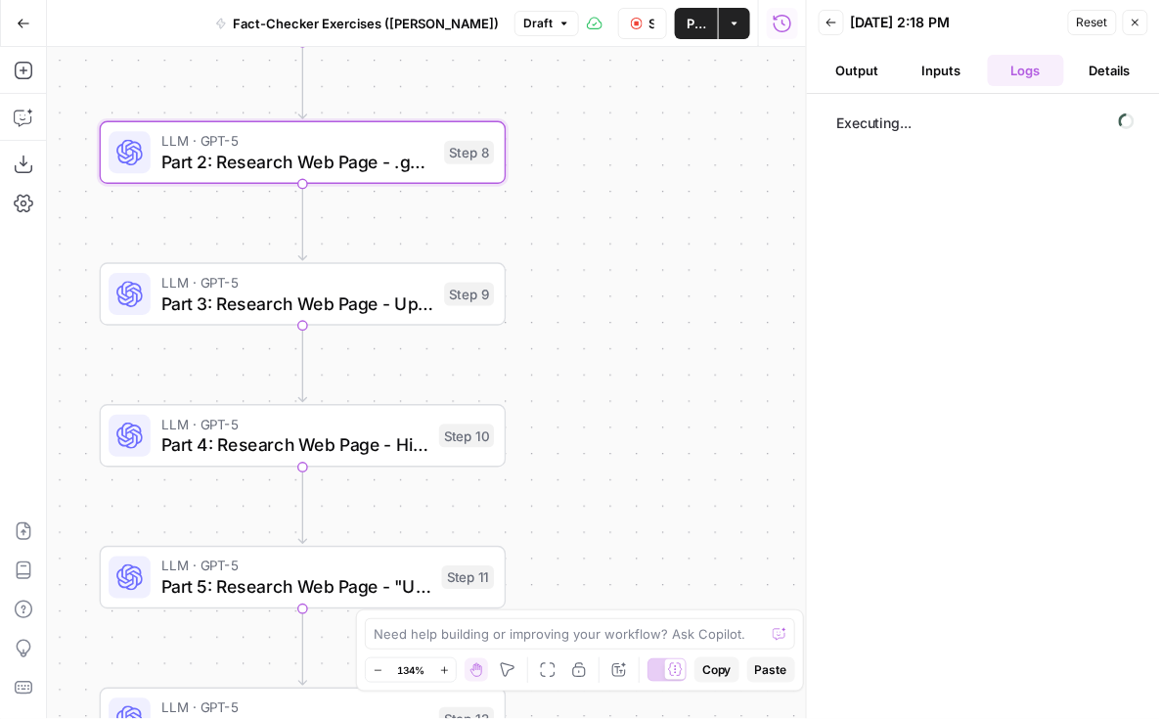
drag, startPoint x: 463, startPoint y: 451, endPoint x: 392, endPoint y: 214, distance: 247.0
click at [392, 214] on div "Workflow Input Settings Inputs LLM · GPT-5 Research Web Page Step 1 LLM · GPT-5…" at bounding box center [426, 383] width 759 height 672
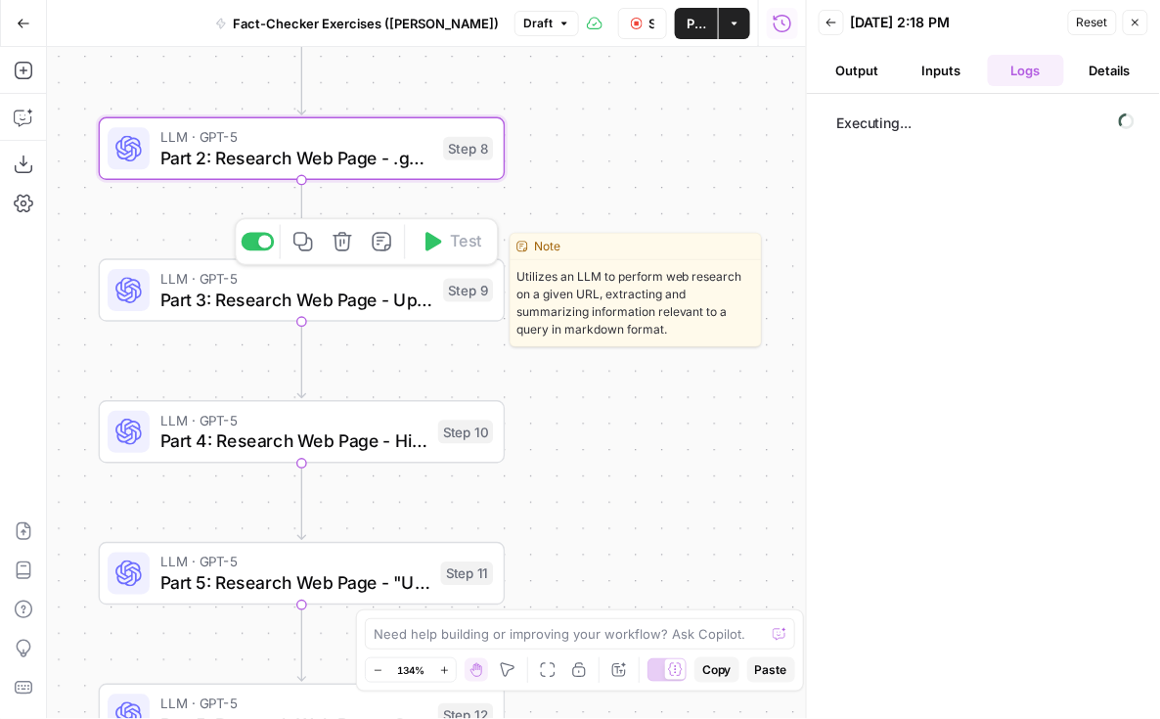
click at [369, 303] on span "Part 3: Research Web Page - Updated Date + Two Sources Supporting" at bounding box center [296, 300] width 273 height 26
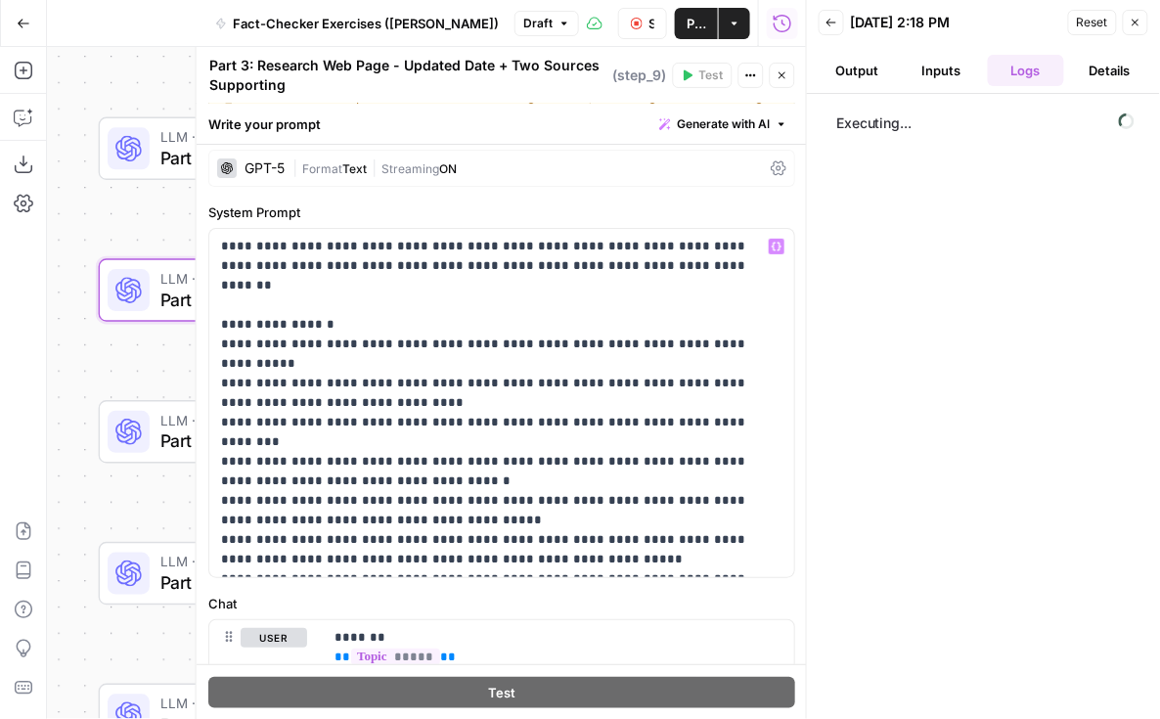
scroll to position [74, 0]
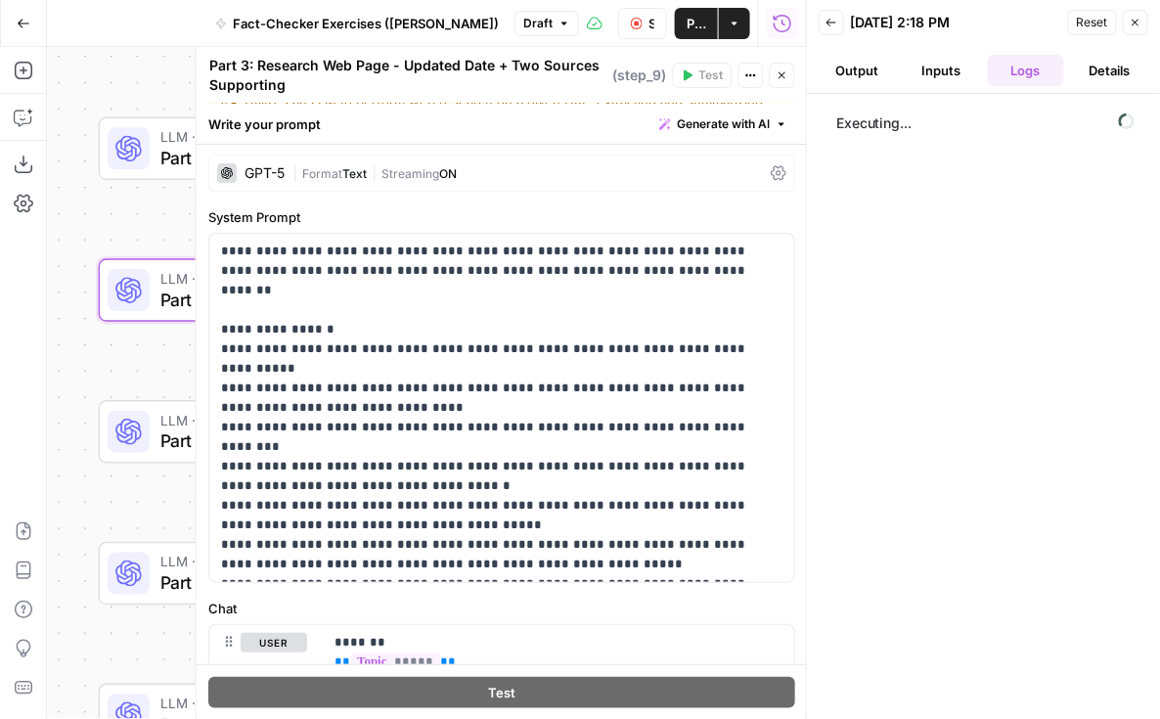
click at [267, 176] on div "GPT-5" at bounding box center [265, 173] width 40 height 14
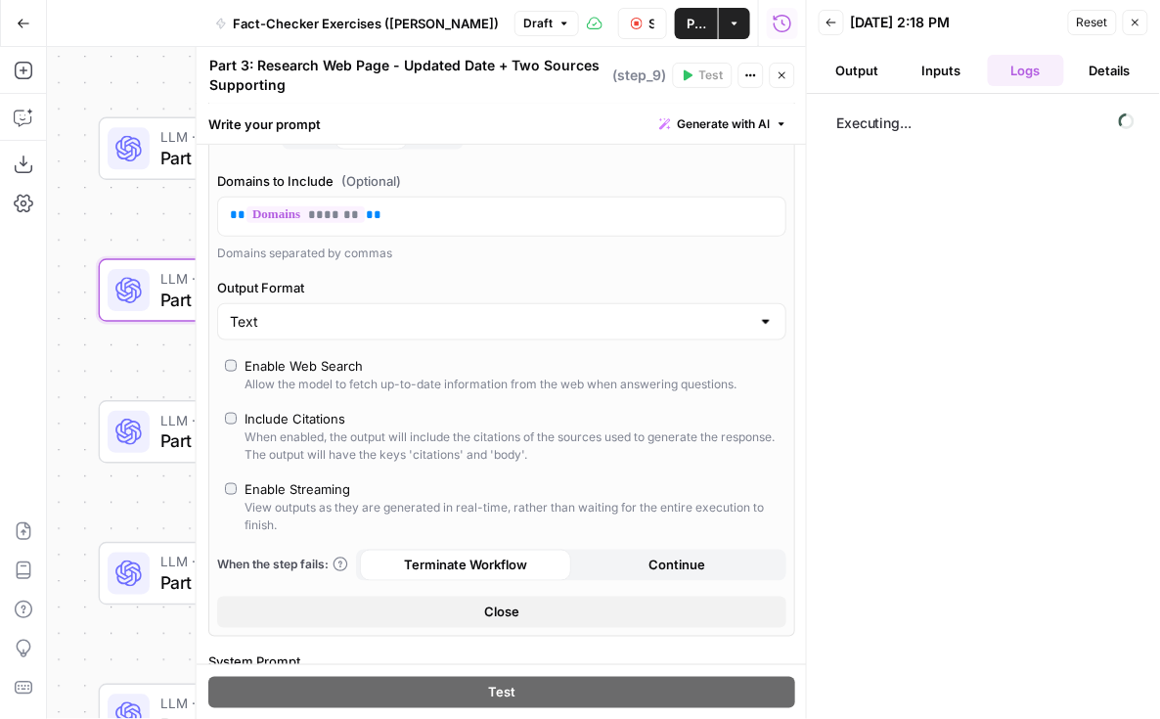
scroll to position [443, 0]
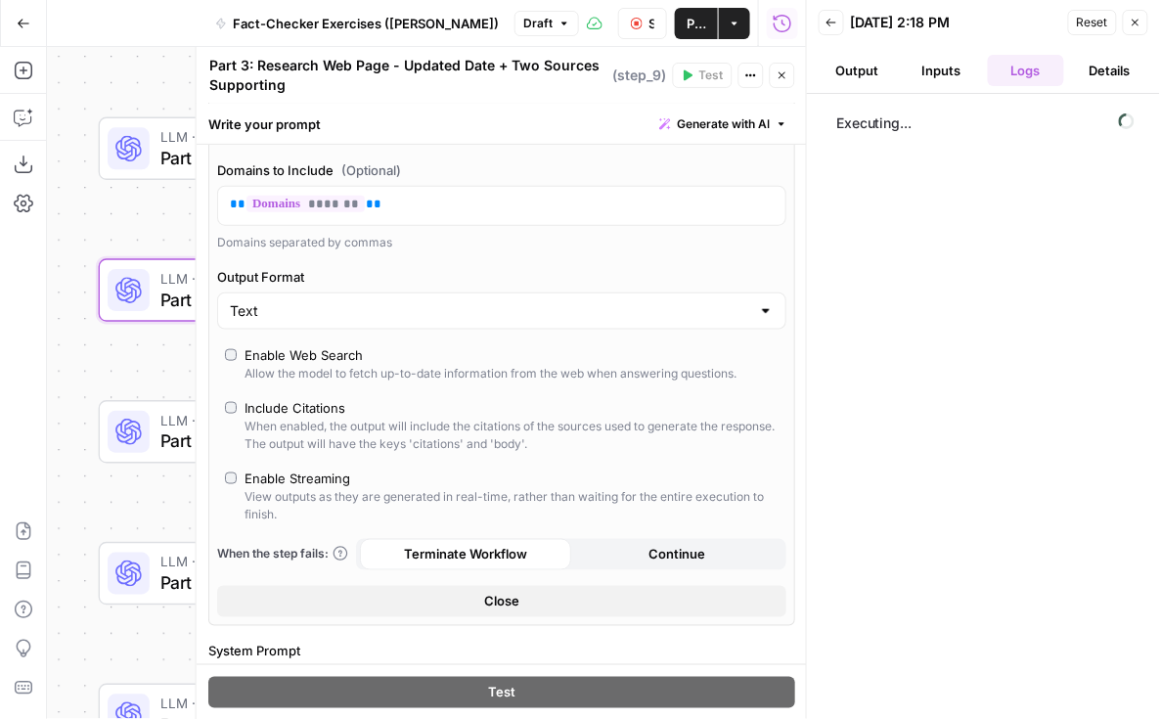
click at [353, 586] on button "Close" at bounding box center [501, 601] width 569 height 31
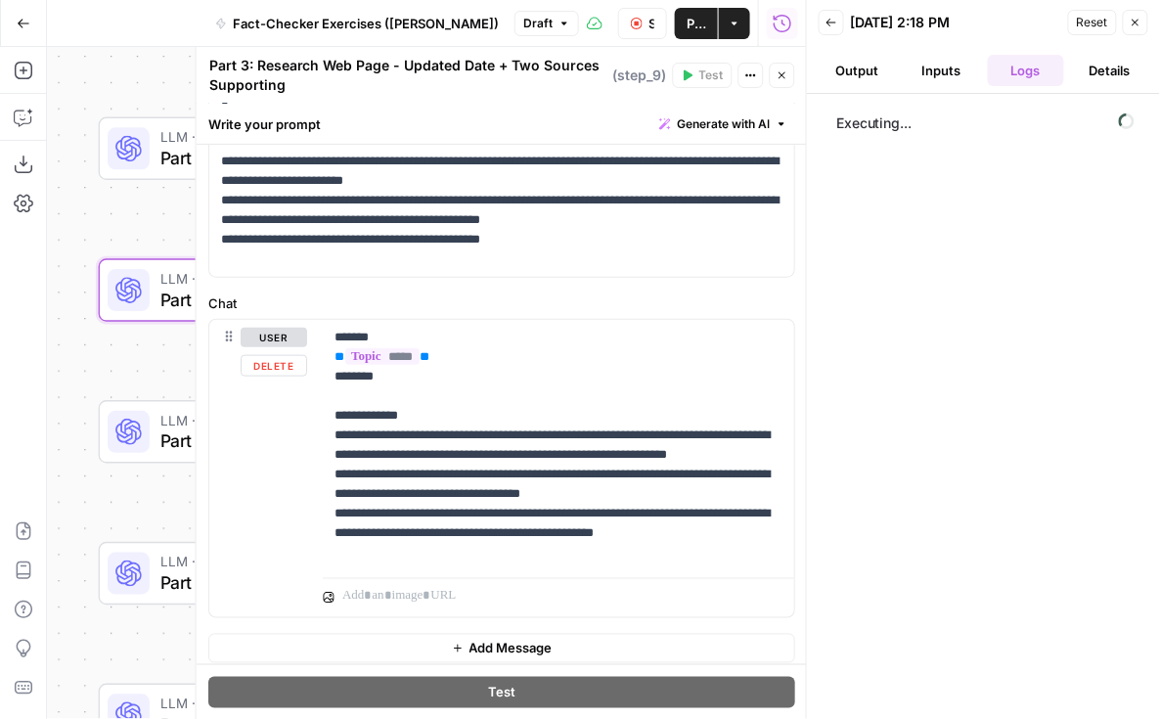
scroll to position [384, 0]
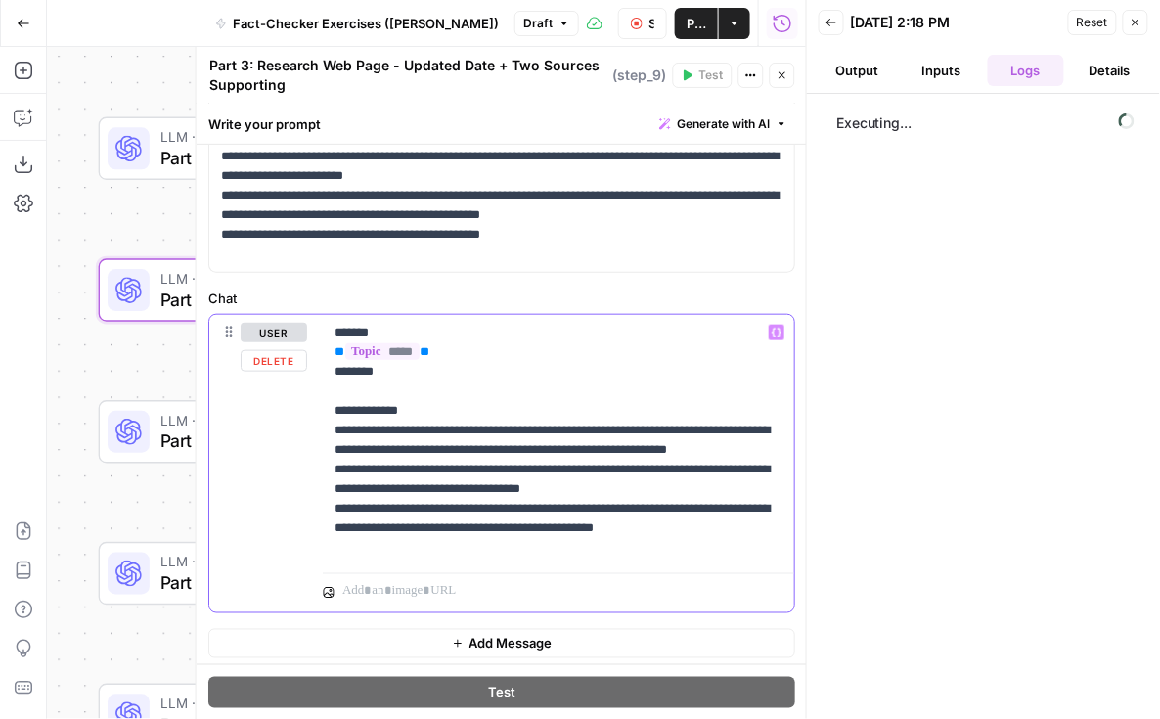
drag, startPoint x: 668, startPoint y: 506, endPoint x: 301, endPoint y: 486, distance: 367.4
click at [301, 486] on div "**********" at bounding box center [501, 463] width 585 height 297
click at [740, 535] on p "**********" at bounding box center [559, 440] width 449 height 235
drag, startPoint x: 740, startPoint y: 535, endPoint x: 304, endPoint y: 519, distance: 435.6
click at [304, 519] on div "**********" at bounding box center [501, 463] width 585 height 297
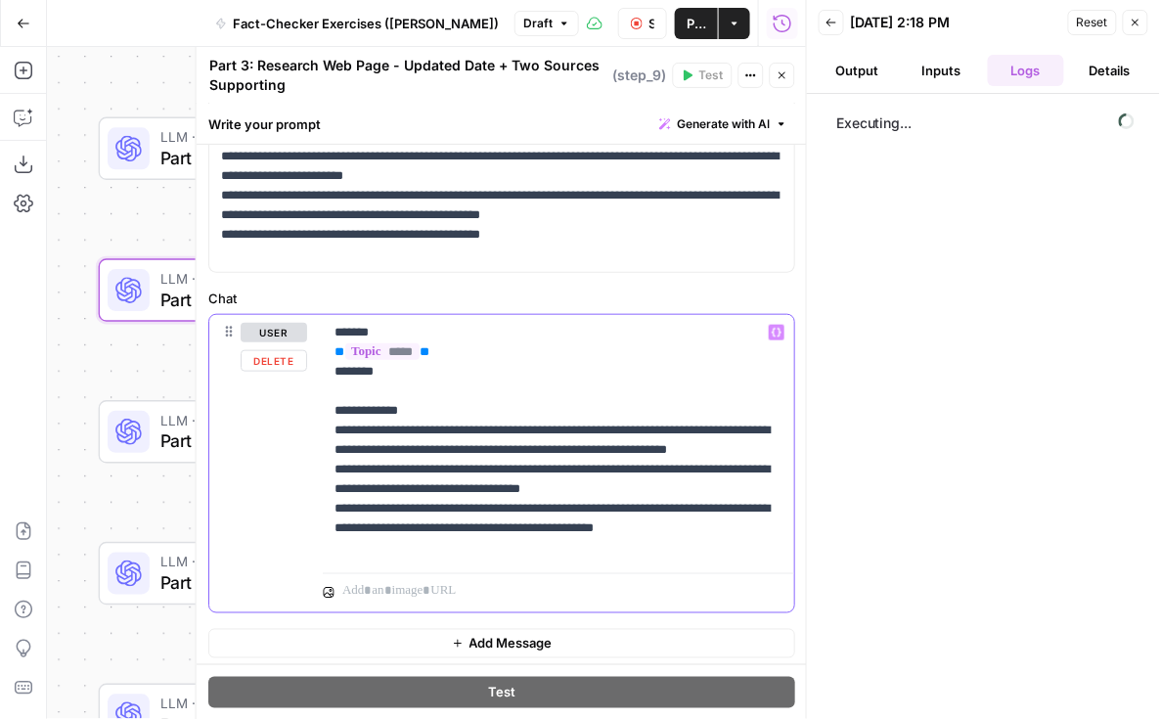
click at [659, 543] on p "**********" at bounding box center [559, 440] width 449 height 235
click at [616, 295] on label "Chat" at bounding box center [501, 299] width 587 height 20
click at [734, 541] on p "**********" at bounding box center [559, 440] width 449 height 235
click at [532, 518] on p "**********" at bounding box center [559, 440] width 449 height 235
click at [620, 295] on label "Chat" at bounding box center [501, 299] width 587 height 20
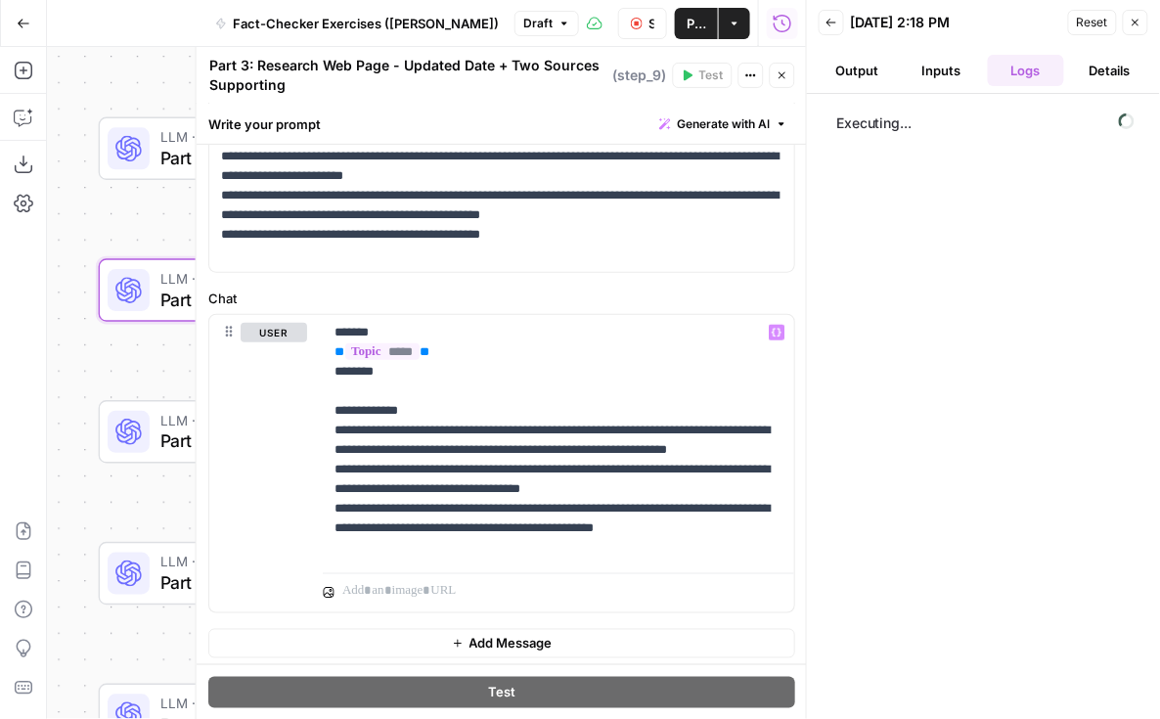
click at [654, 281] on div "**********" at bounding box center [502, 215] width 610 height 910
click at [786, 81] on button "Close" at bounding box center [782, 75] width 25 height 25
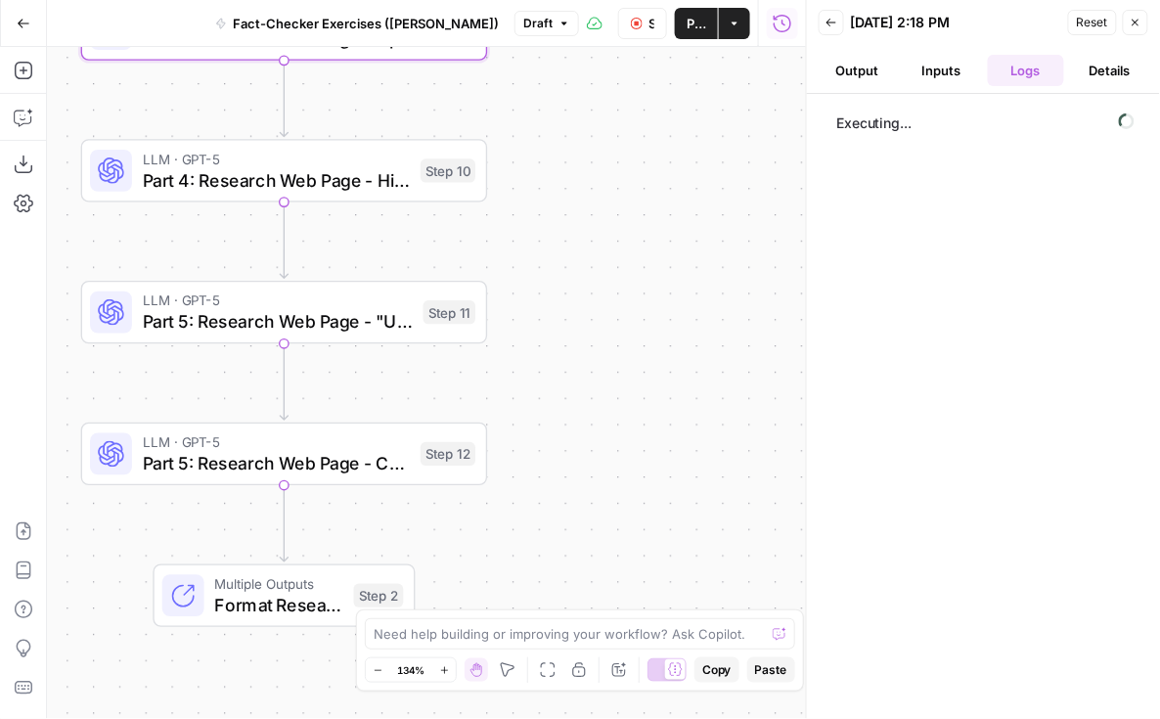
drag, startPoint x: 566, startPoint y: 555, endPoint x: 546, endPoint y: 287, distance: 268.8
click at [546, 287] on div "Workflow Input Settings Inputs LLM · GPT-5 Research Web Page Step 1 LLM · GPT-5…" at bounding box center [426, 383] width 759 height 672
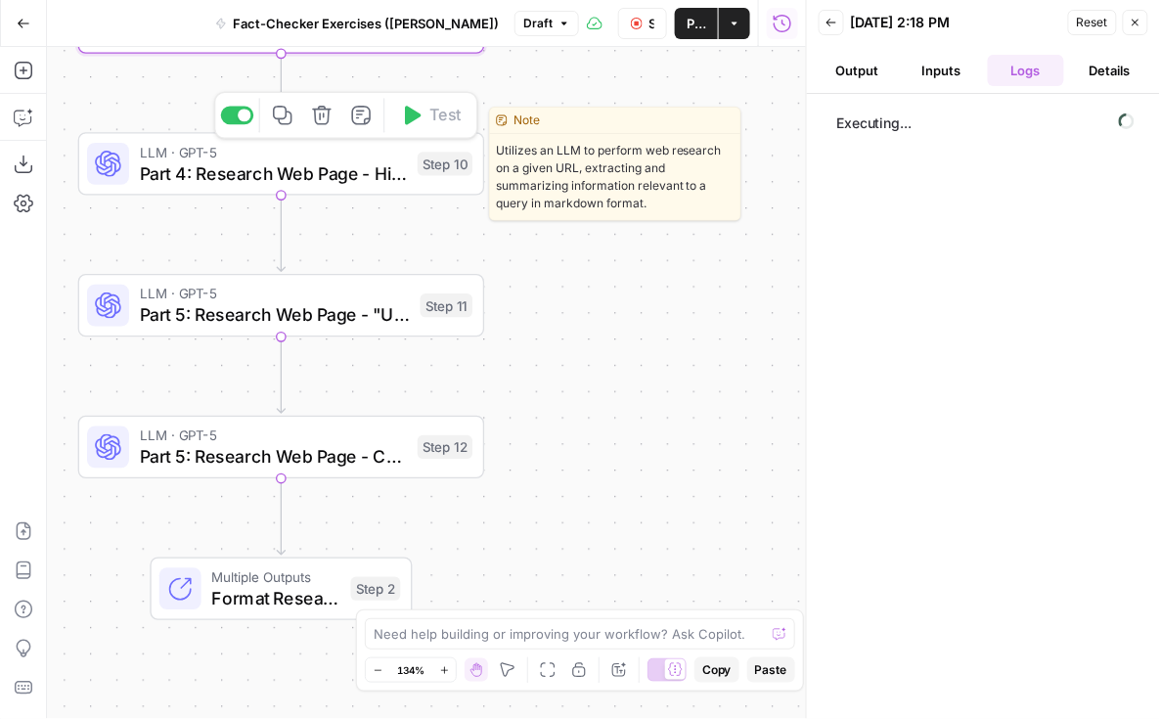
click at [151, 168] on span "Part 4: Research Web Page - High / Medium / Low" at bounding box center [274, 172] width 268 height 26
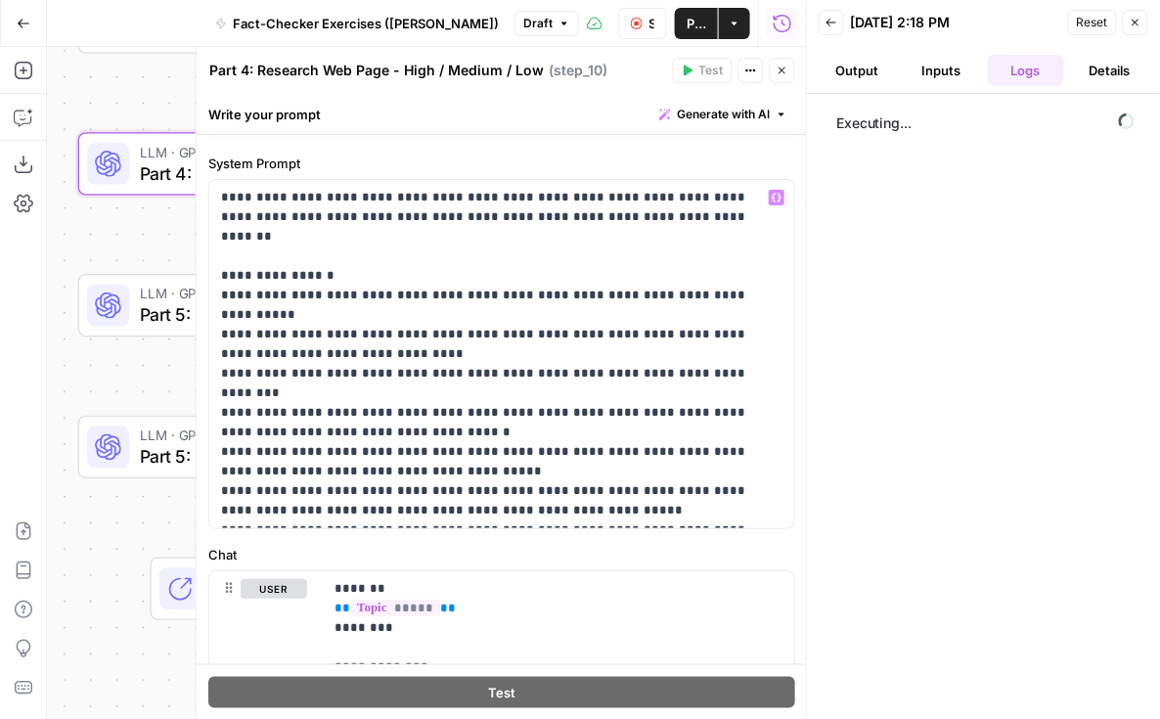
scroll to position [112, 0]
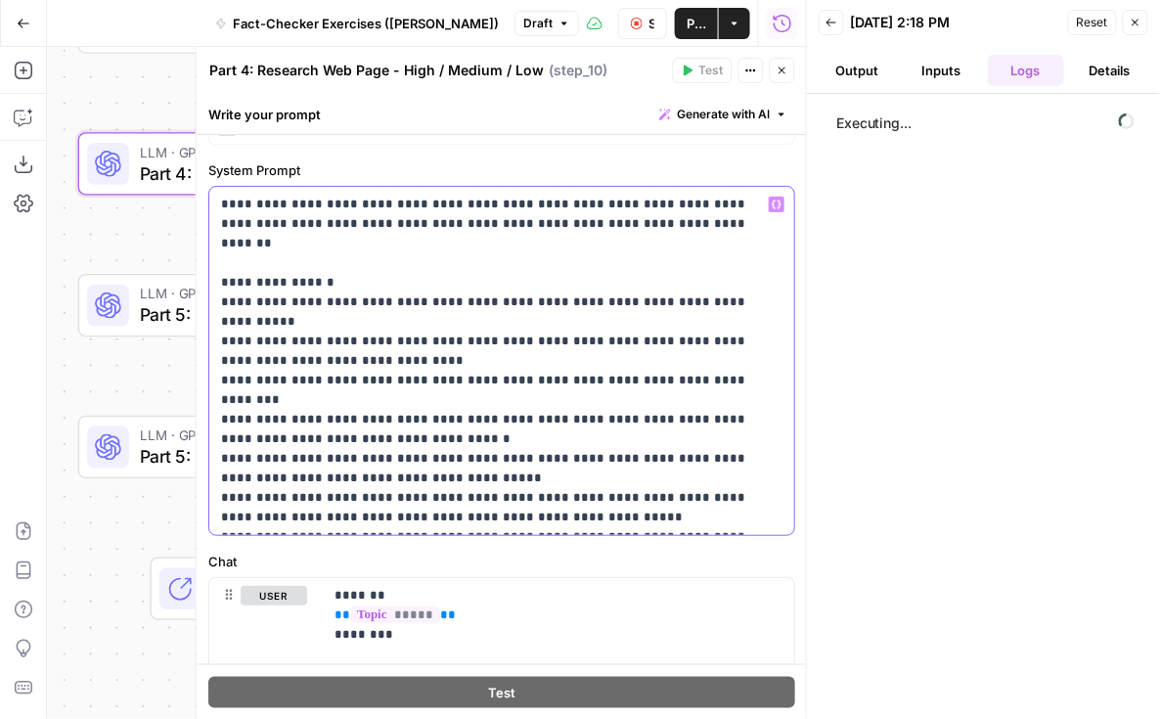
drag, startPoint x: 622, startPoint y: 228, endPoint x: 191, endPoint y: 196, distance: 432.6
click at [196, 196] on div "**********" at bounding box center [501, 383] width 611 height 673
click at [425, 558] on label "Chat" at bounding box center [501, 562] width 587 height 20
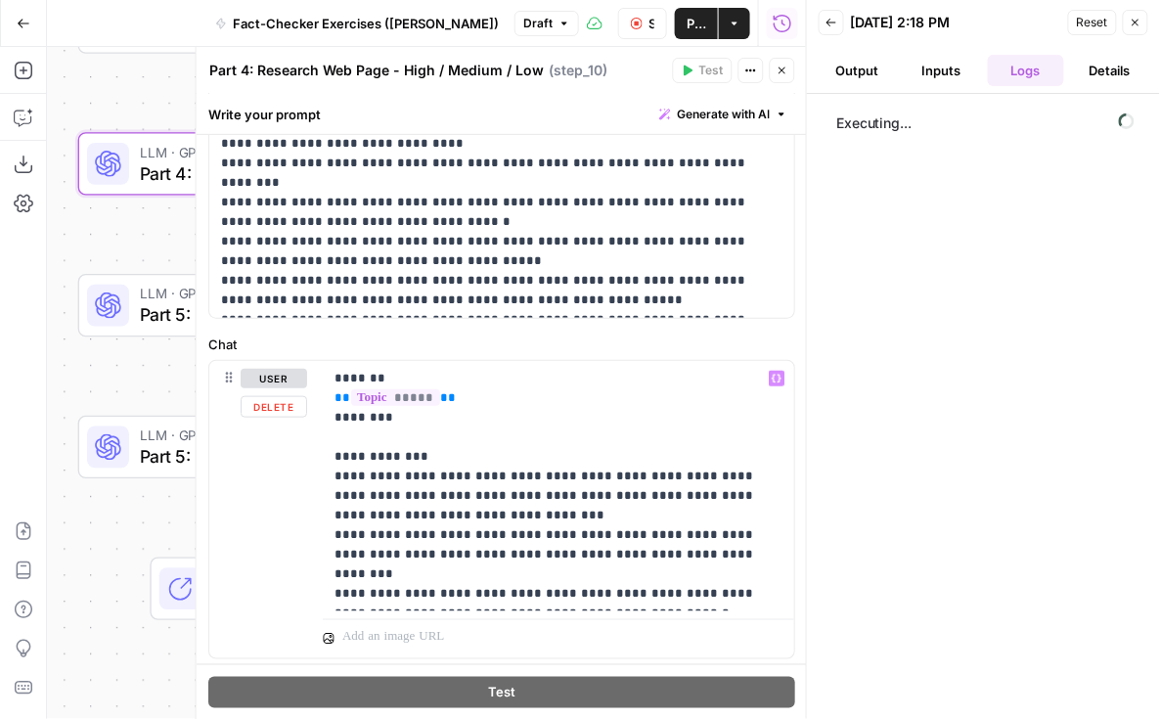
scroll to position [376, 0]
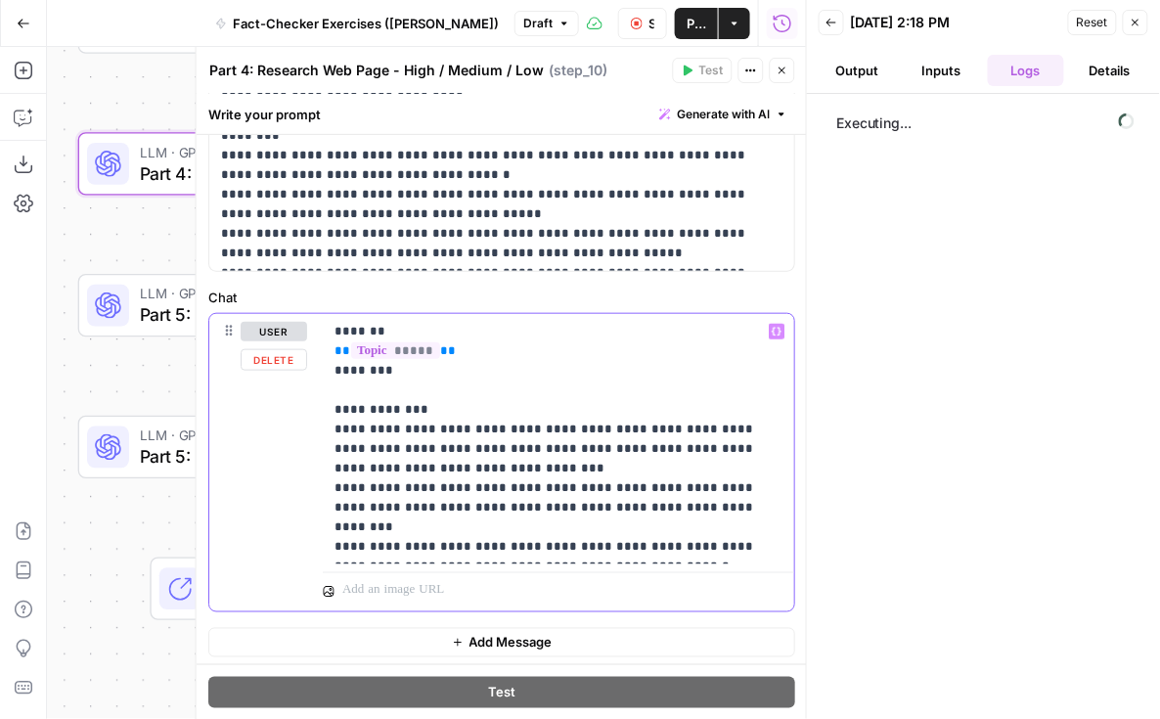
click at [644, 535] on p "**********" at bounding box center [559, 439] width 449 height 235
drag, startPoint x: 638, startPoint y: 542, endPoint x: 309, endPoint y: 525, distance: 329.1
click at [309, 525] on div "**********" at bounding box center [501, 462] width 585 height 297
click at [783, 66] on icon "button" at bounding box center [783, 71] width 12 height 12
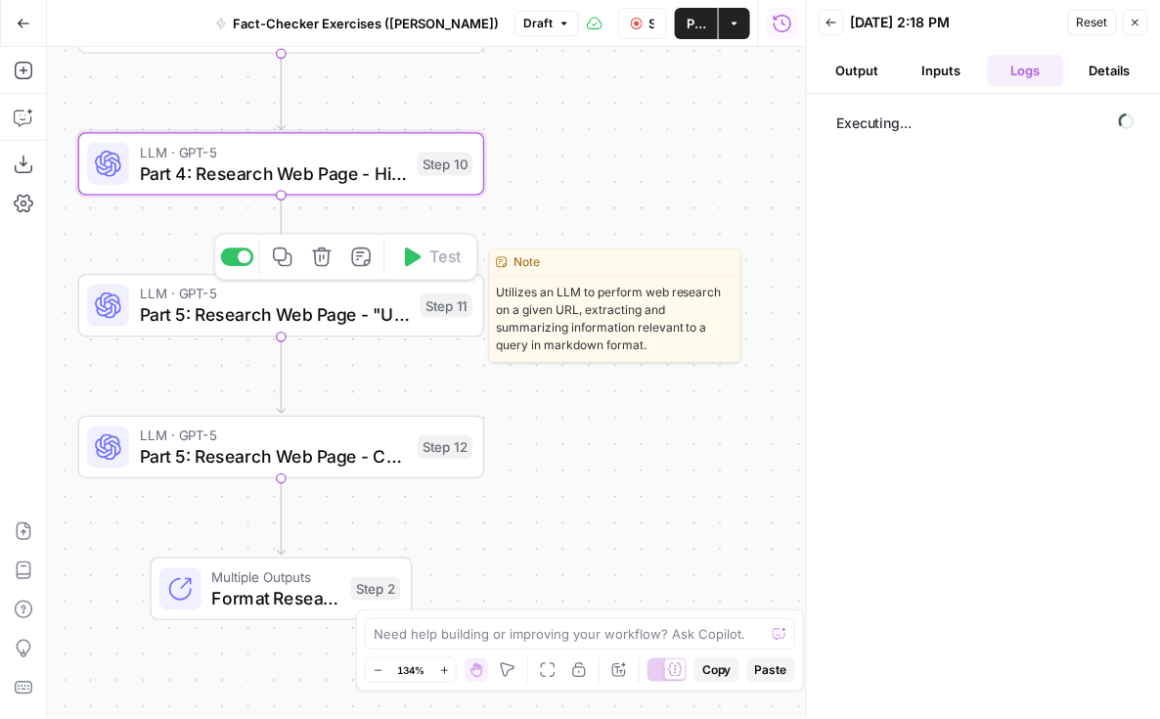
click at [336, 303] on span "Part 5: Research Web Page - "Unverifiable"" at bounding box center [275, 314] width 270 height 26
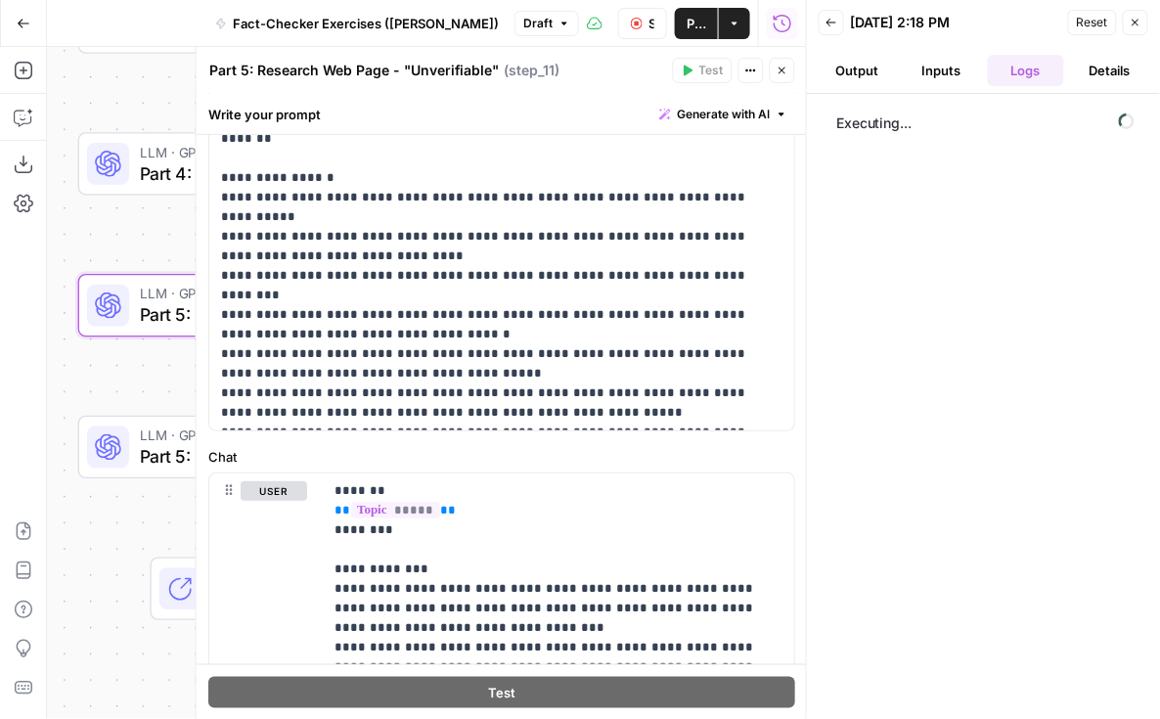
scroll to position [415, 0]
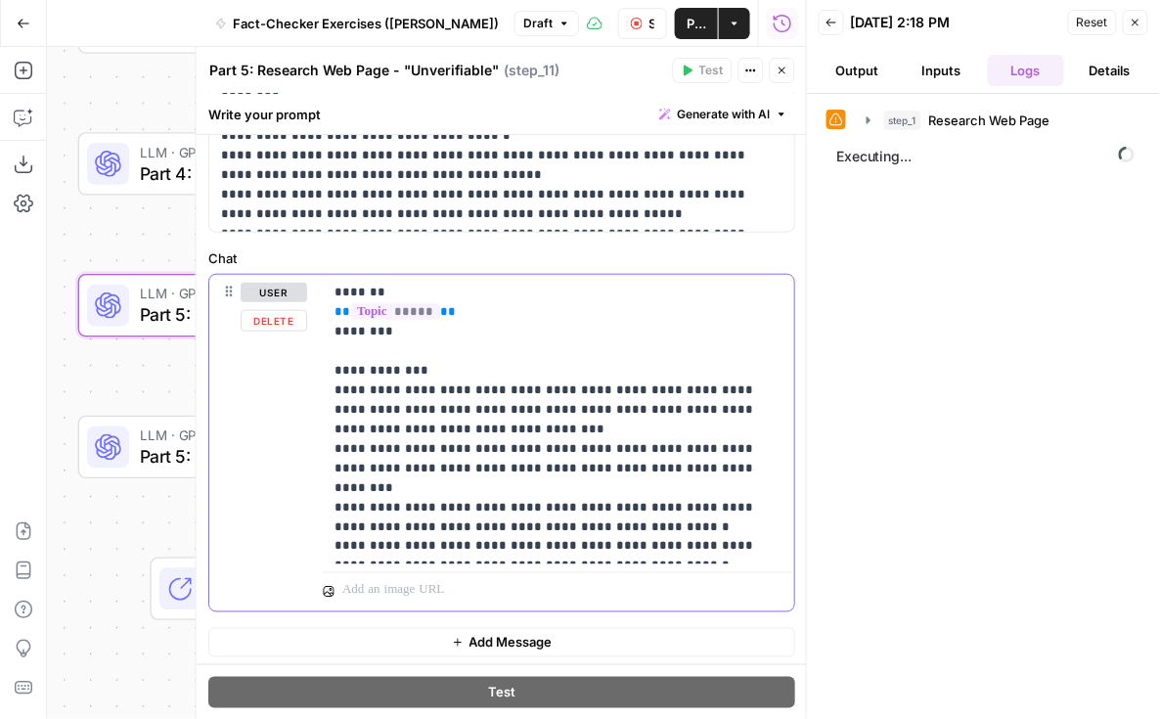
click at [606, 548] on p "**********" at bounding box center [559, 420] width 449 height 274
drag, startPoint x: 630, startPoint y: 500, endPoint x: 307, endPoint y: 482, distance: 323.3
click at [307, 482] on div "**********" at bounding box center [501, 443] width 585 height 337
click at [668, 540] on p "**********" at bounding box center [559, 420] width 449 height 274
drag, startPoint x: 662, startPoint y: 541, endPoint x: 303, endPoint y: 522, distance: 359.5
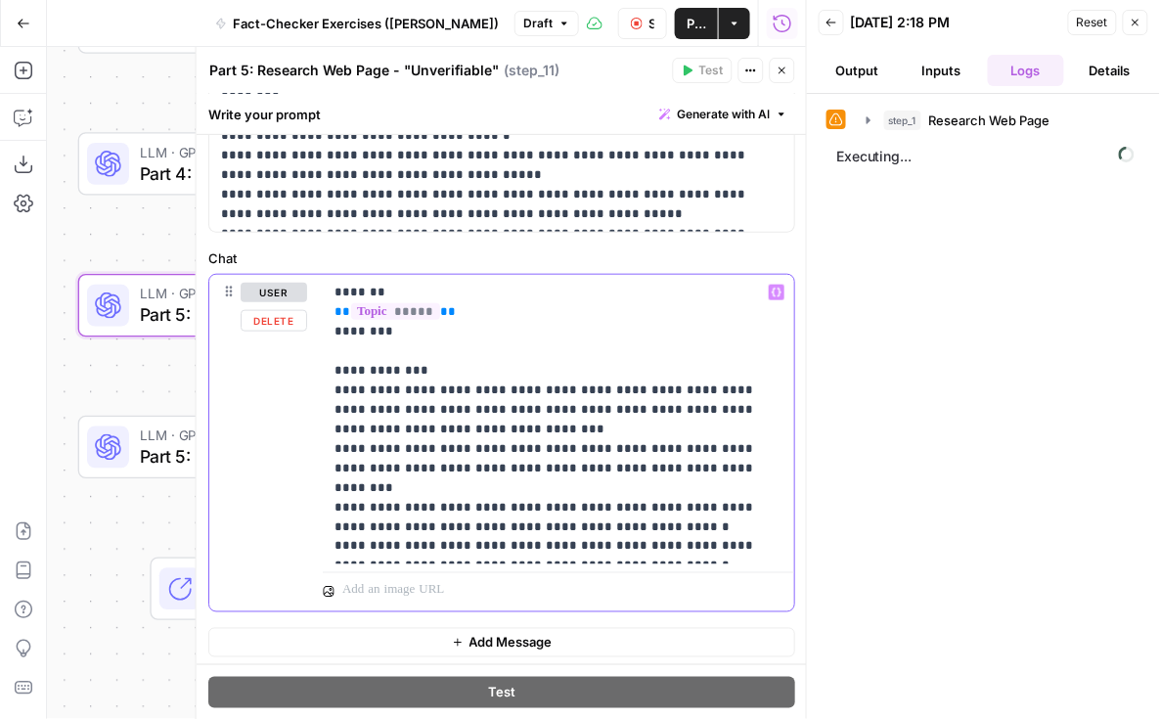
click at [303, 522] on div "**********" at bounding box center [501, 443] width 585 height 337
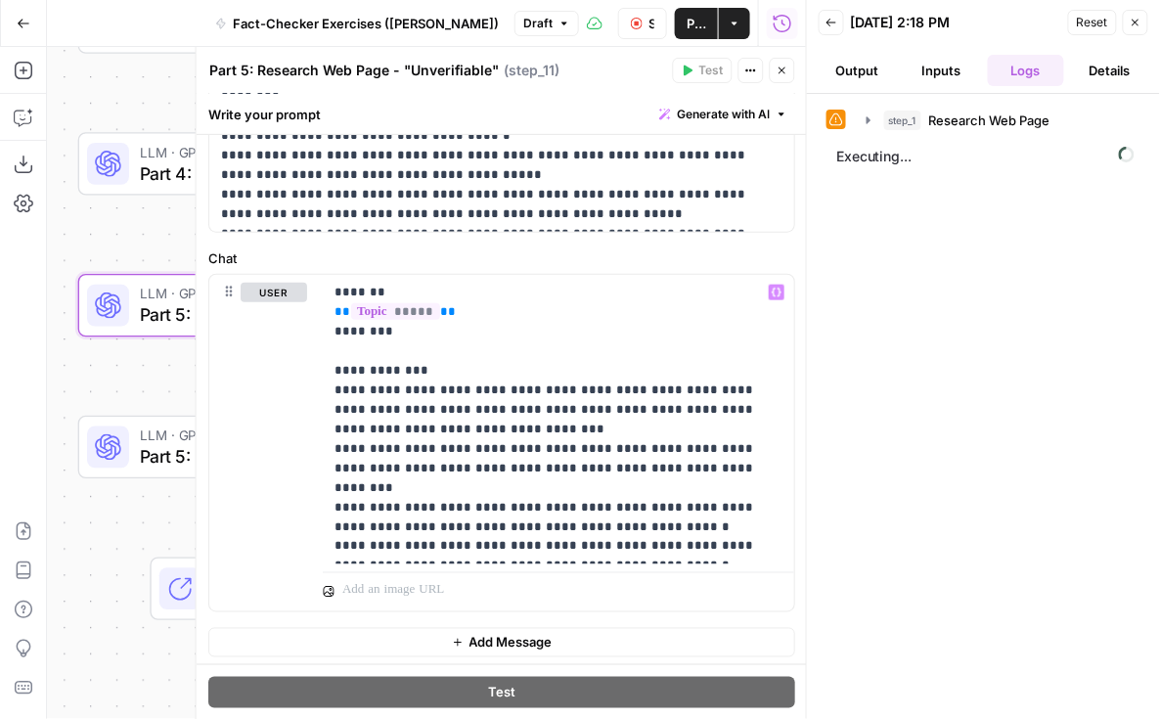
click at [340, 248] on label "Chat" at bounding box center [501, 258] width 587 height 20
click at [862, 117] on icon "button" at bounding box center [869, 121] width 16 height 16
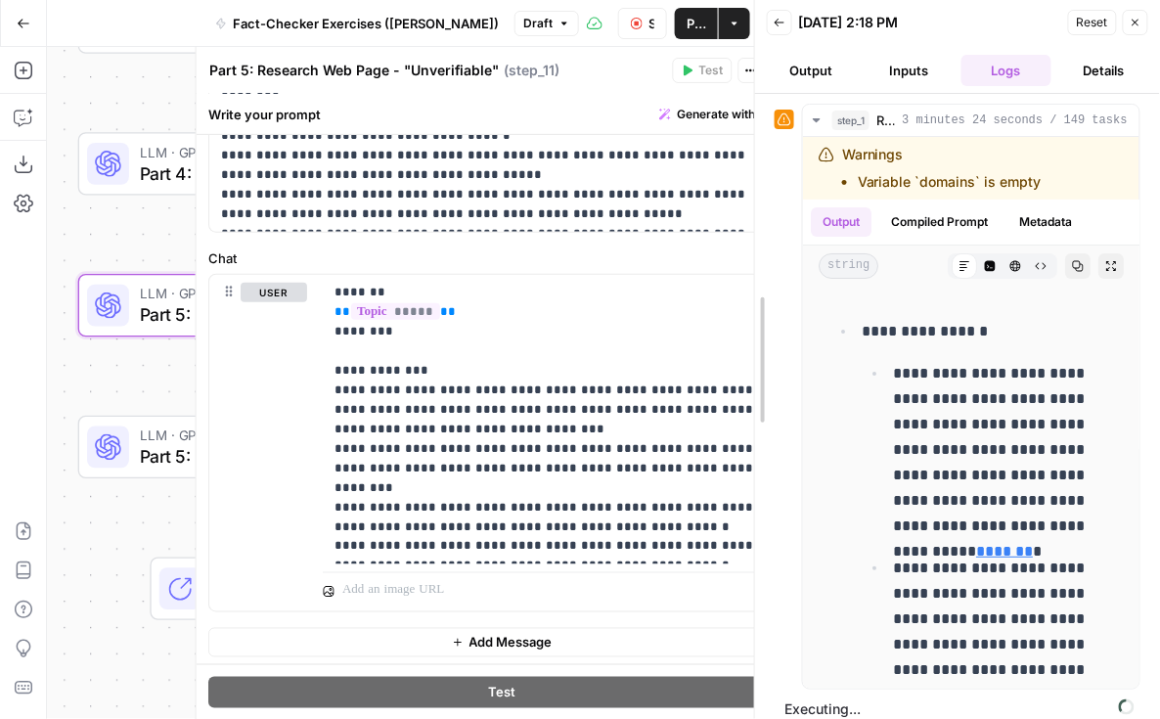
drag, startPoint x: 808, startPoint y: 210, endPoint x: 756, endPoint y: 212, distance: 51.9
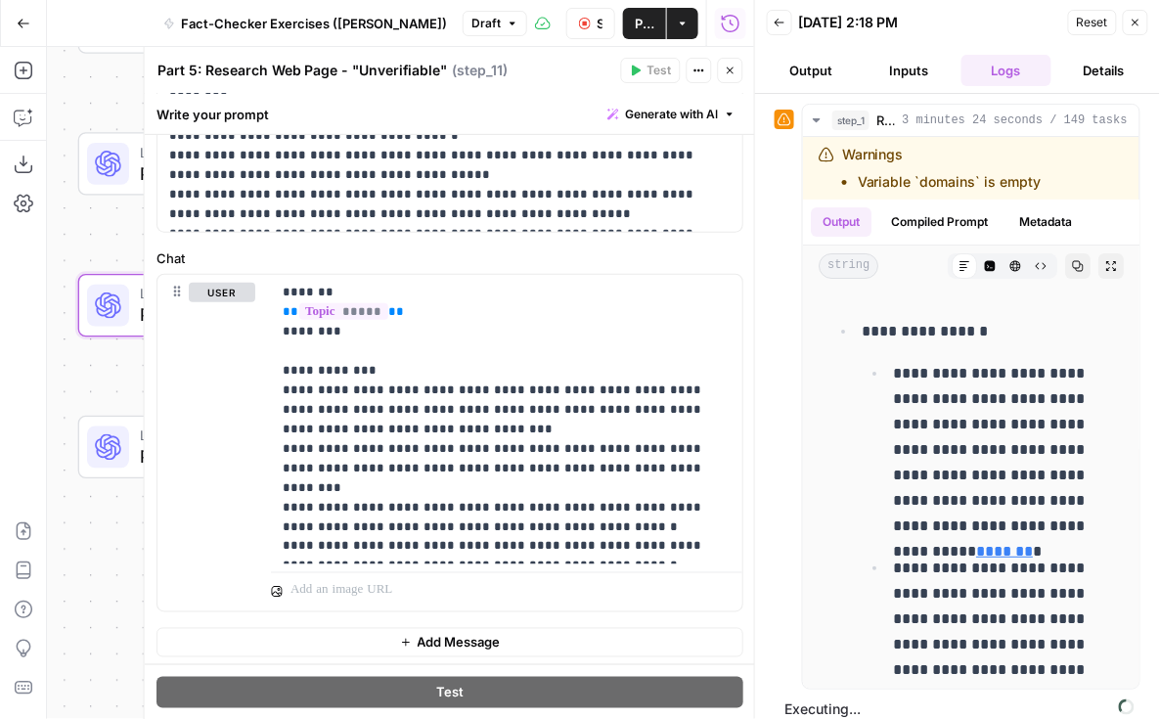
click at [732, 69] on icon "button" at bounding box center [730, 71] width 7 height 7
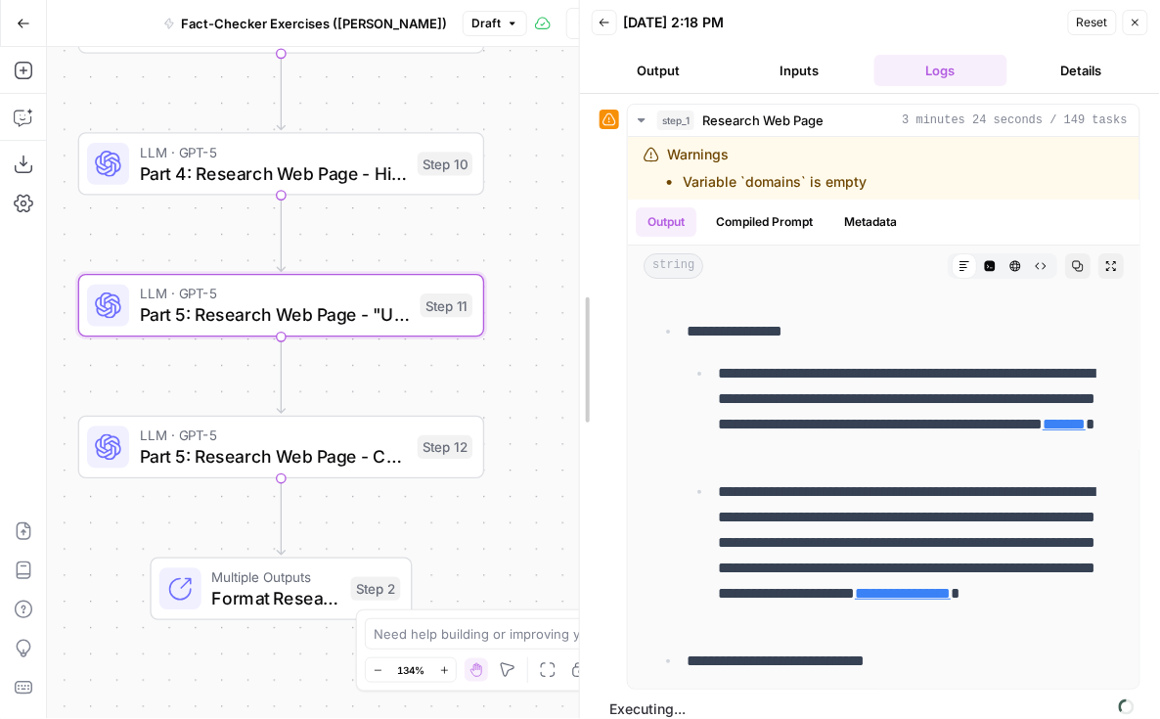
drag, startPoint x: 749, startPoint y: 279, endPoint x: 549, endPoint y: 272, distance: 200.7
click at [570, 272] on div at bounding box center [580, 359] width 20 height 719
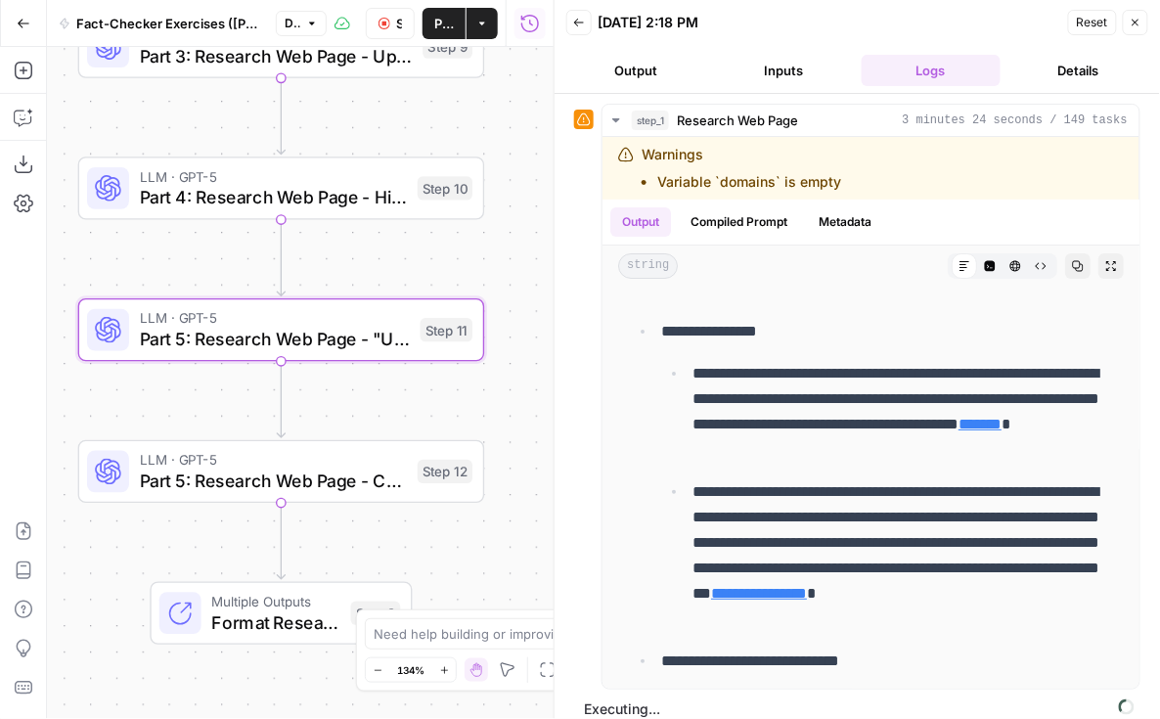
drag, startPoint x: 520, startPoint y: 208, endPoint x: 520, endPoint y: 530, distance: 321.9
click at [520, 527] on div "**********" at bounding box center [300, 383] width 507 height 672
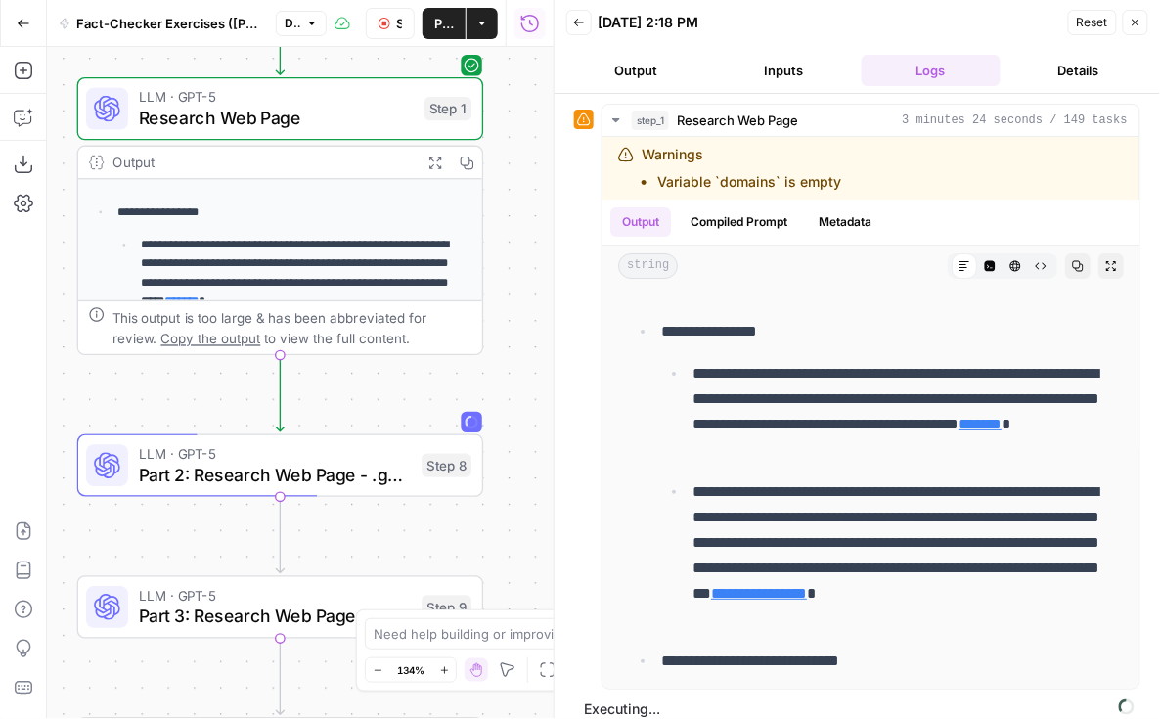
drag, startPoint x: 492, startPoint y: 186, endPoint x: 491, endPoint y: 452, distance: 266.1
click at [491, 452] on div "**********" at bounding box center [300, 383] width 507 height 672
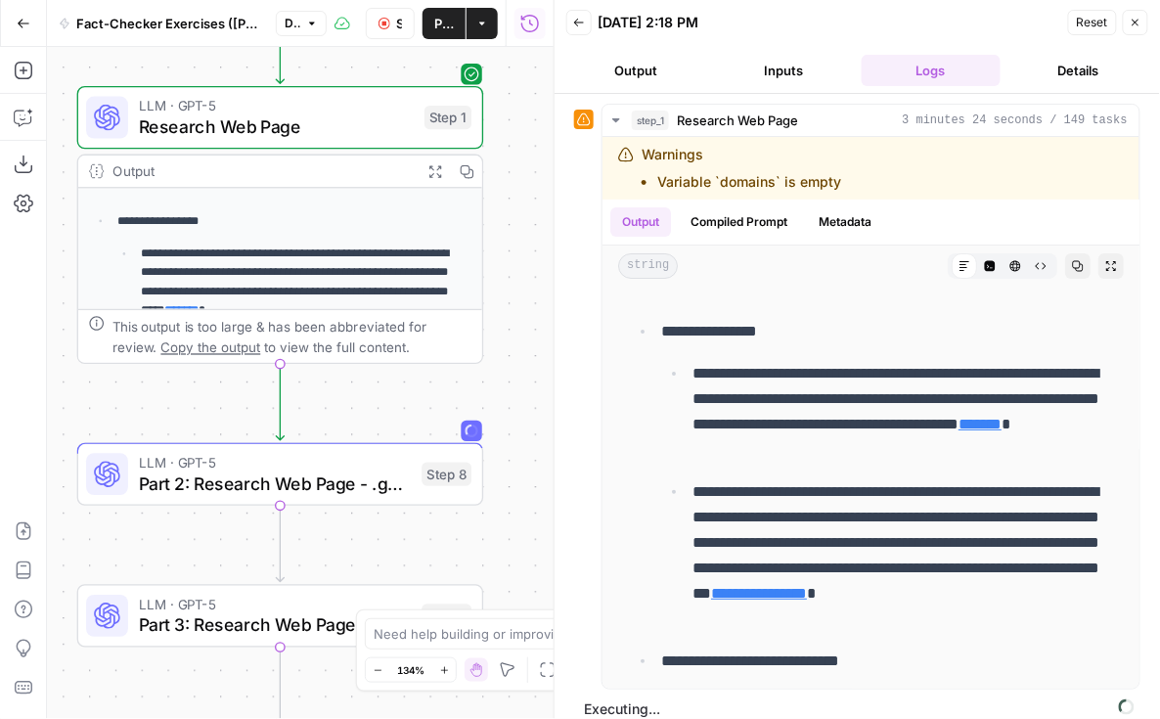
drag, startPoint x: 509, startPoint y: 191, endPoint x: 509, endPoint y: 306, distance: 115.4
click at [509, 306] on div "**********" at bounding box center [300, 383] width 507 height 672
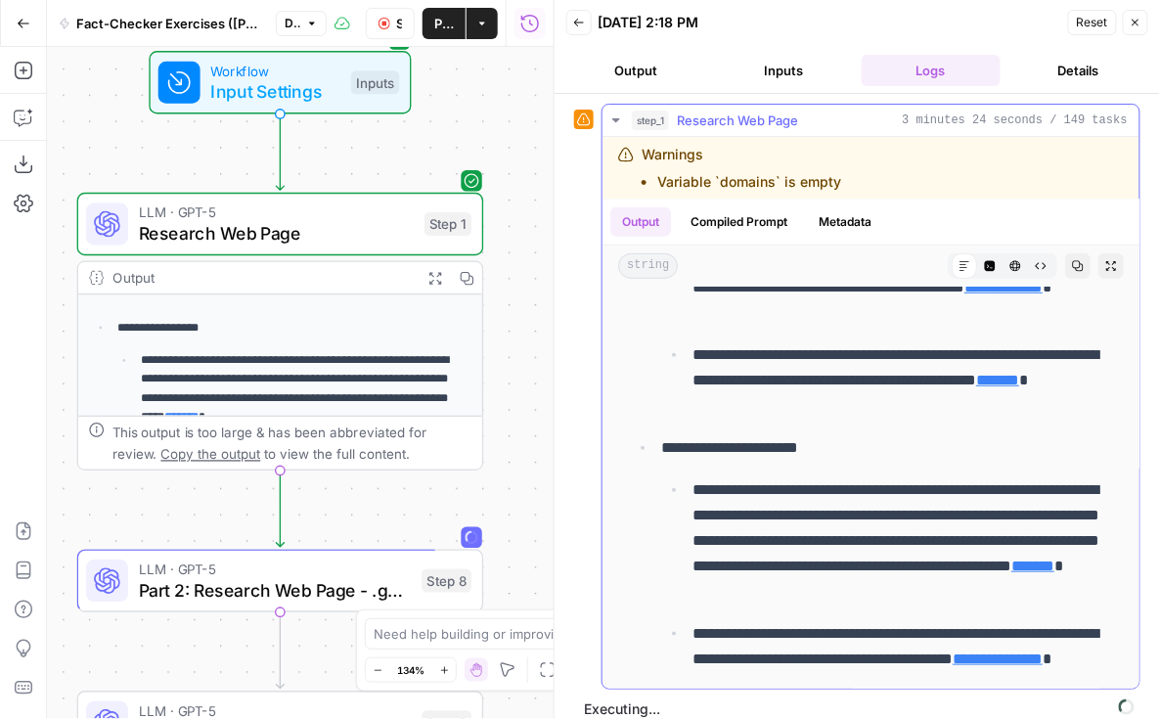
scroll to position [2020, 0]
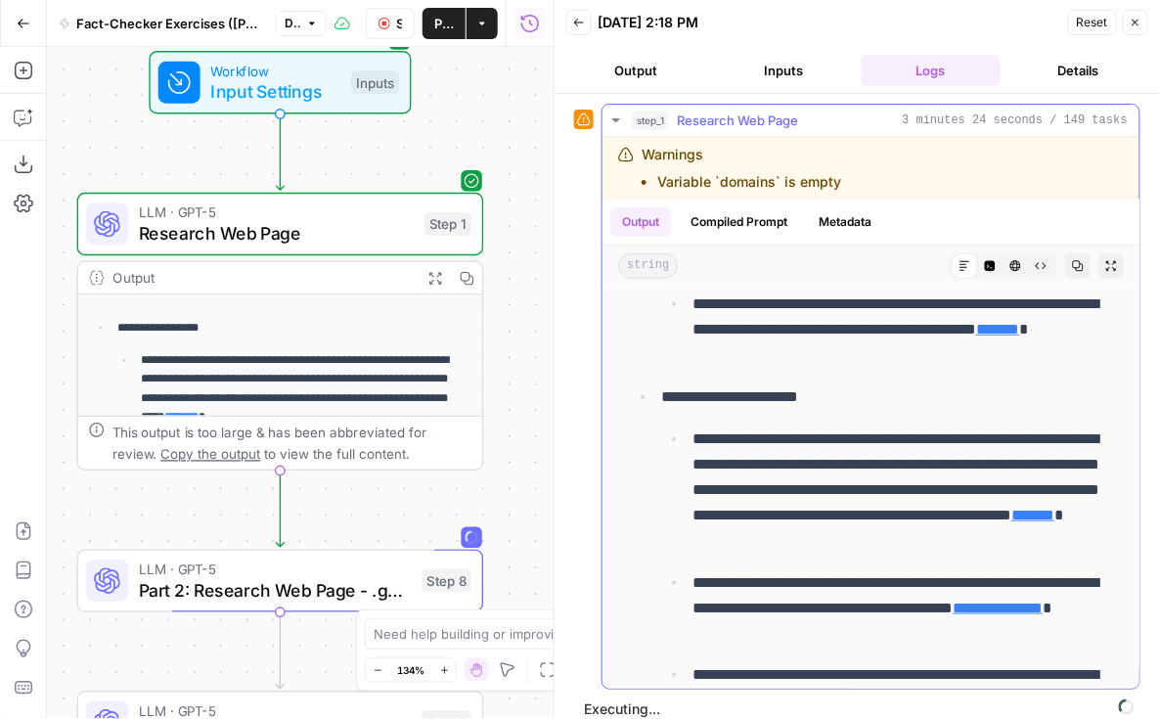
click at [760, 226] on button "Compiled Prompt" at bounding box center [739, 221] width 120 height 29
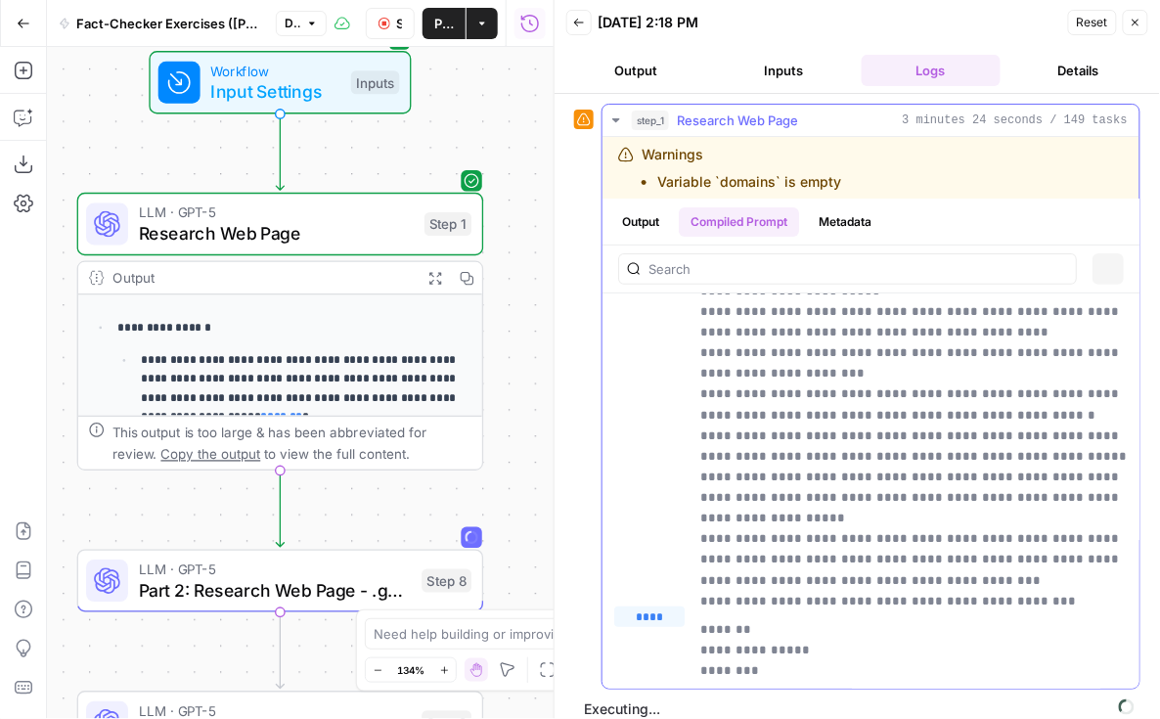
scroll to position [0, 0]
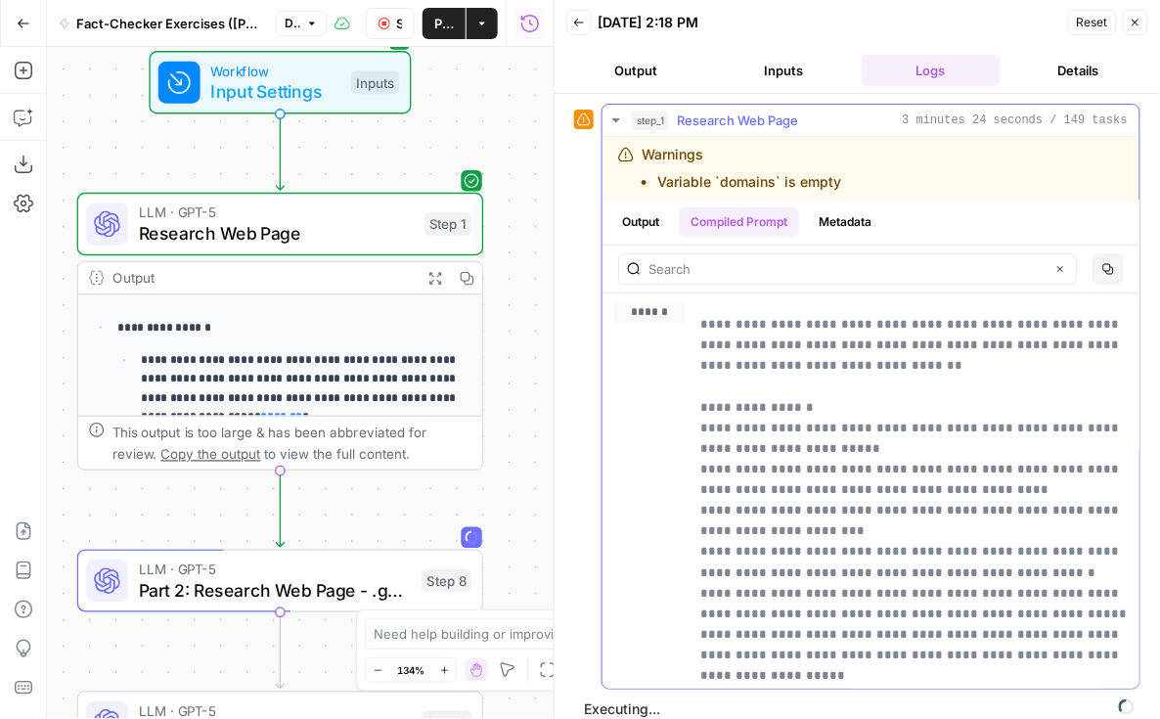
drag, startPoint x: 774, startPoint y: 367, endPoint x: 700, endPoint y: 328, distance: 83.2
click at [700, 328] on p "**********" at bounding box center [914, 531] width 428 height 434
click at [723, 355] on p "**********" at bounding box center [914, 531] width 428 height 434
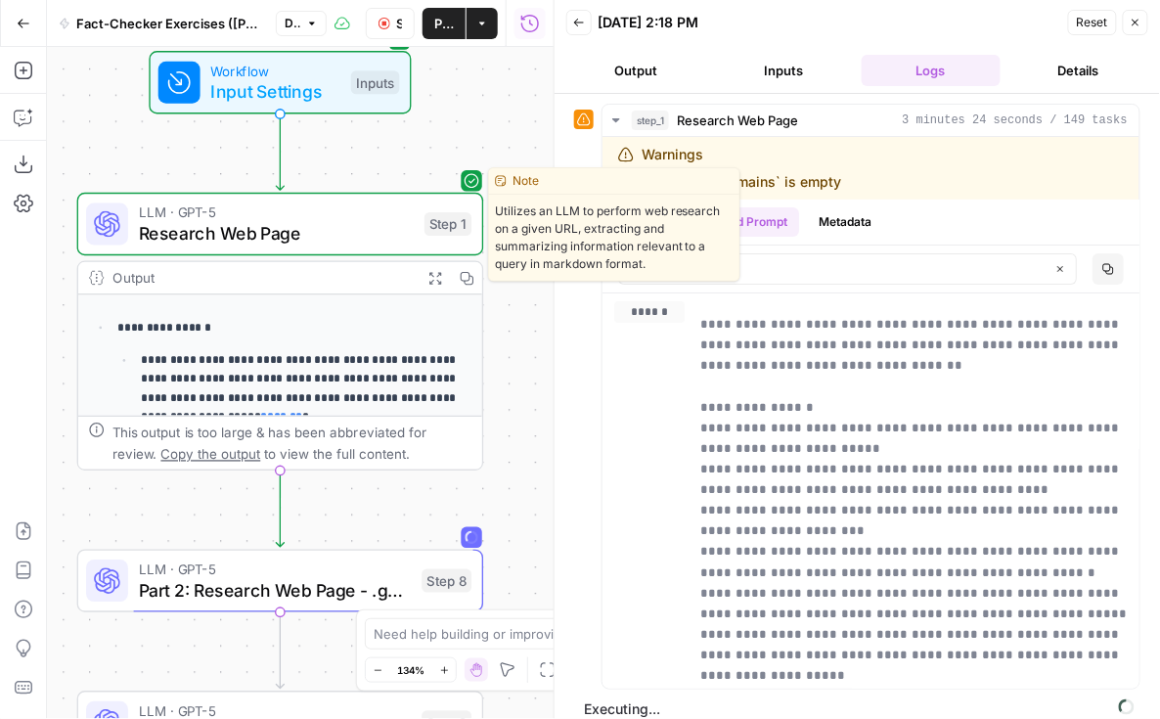
click at [353, 231] on span "Research Web Page" at bounding box center [277, 233] width 276 height 26
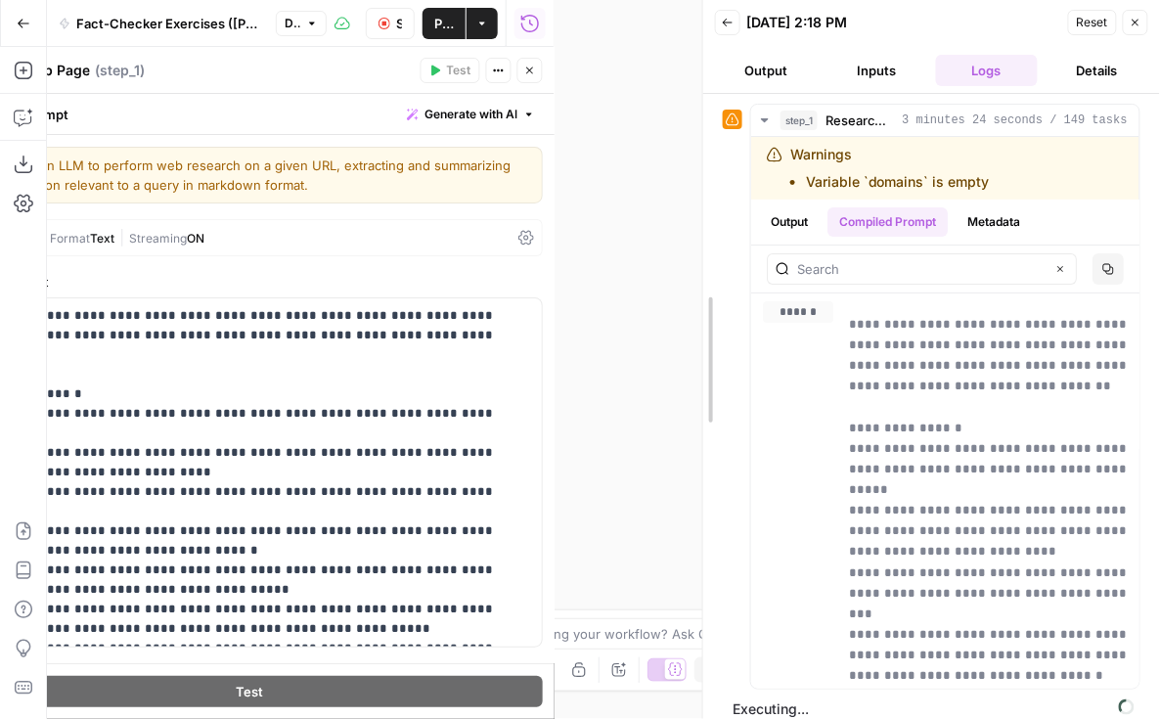
drag, startPoint x: 551, startPoint y: 363, endPoint x: 712, endPoint y: 356, distance: 161.6
click at [712, 356] on div at bounding box center [704, 359] width 20 height 719
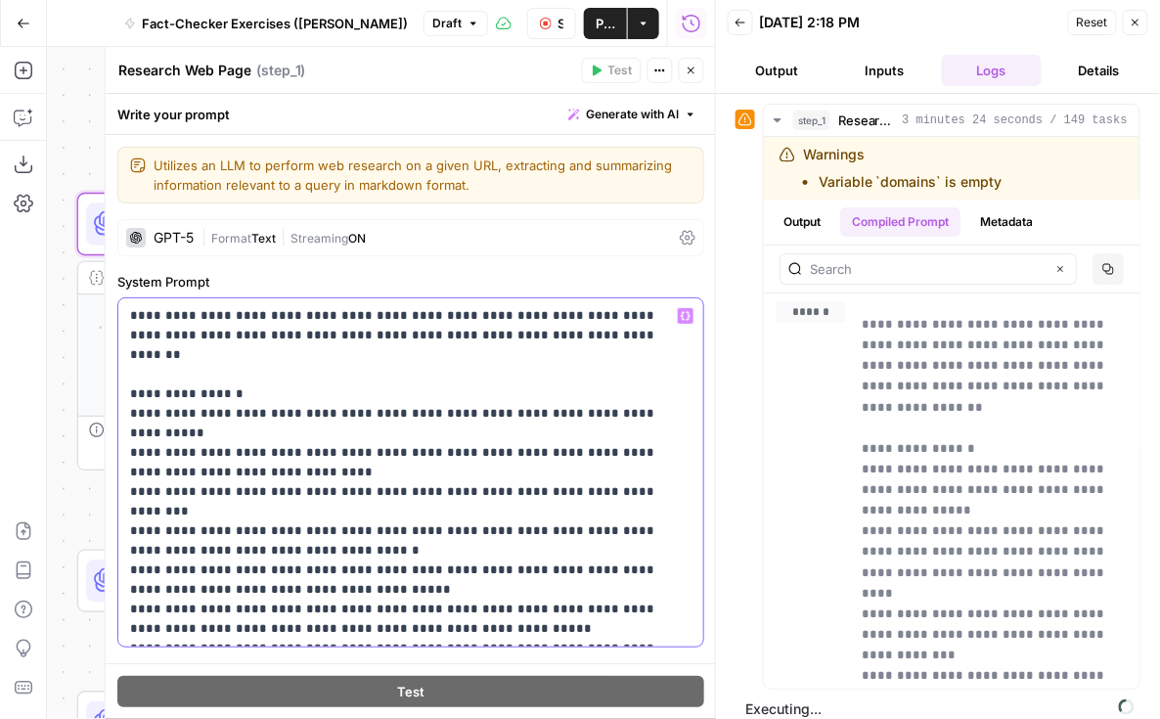
drag, startPoint x: 571, startPoint y: 338, endPoint x: 217, endPoint y: 316, distance: 354.9
click at [110, 318] on div "**********" at bounding box center [410, 383] width 611 height 673
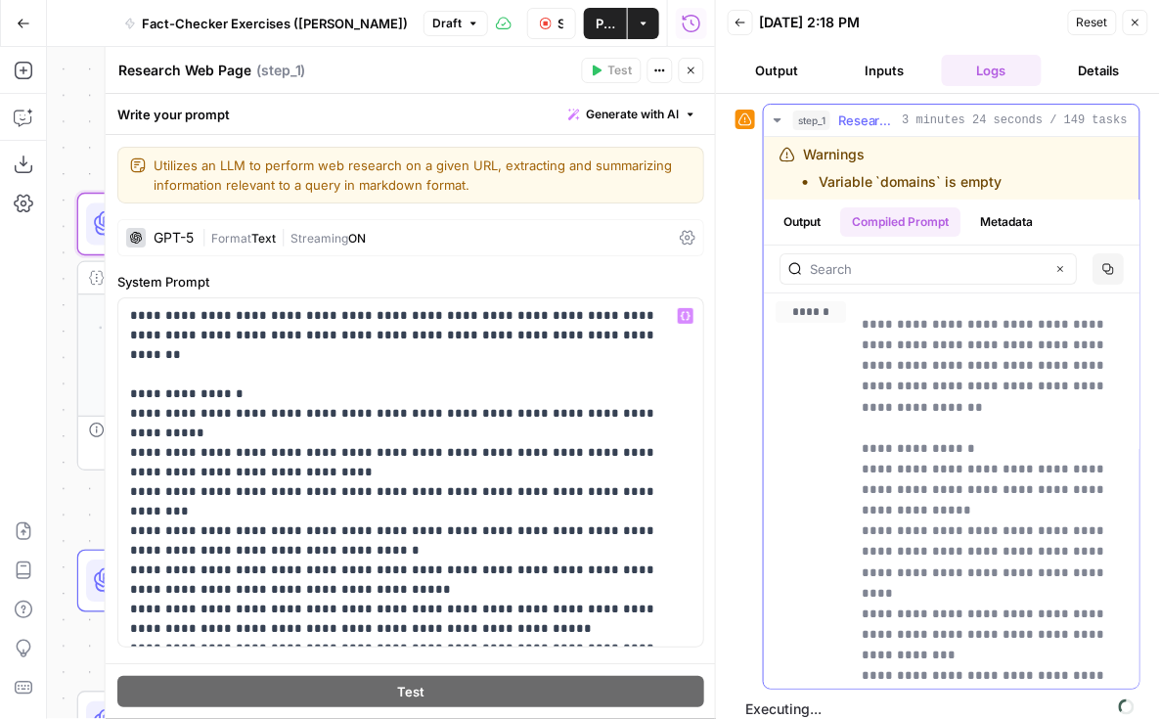
drag, startPoint x: 1064, startPoint y: 394, endPoint x: 829, endPoint y: 313, distance: 249.4
click at [829, 313] on div "**********" at bounding box center [952, 617] width 352 height 633
click at [907, 414] on p "**********" at bounding box center [995, 624] width 267 height 620
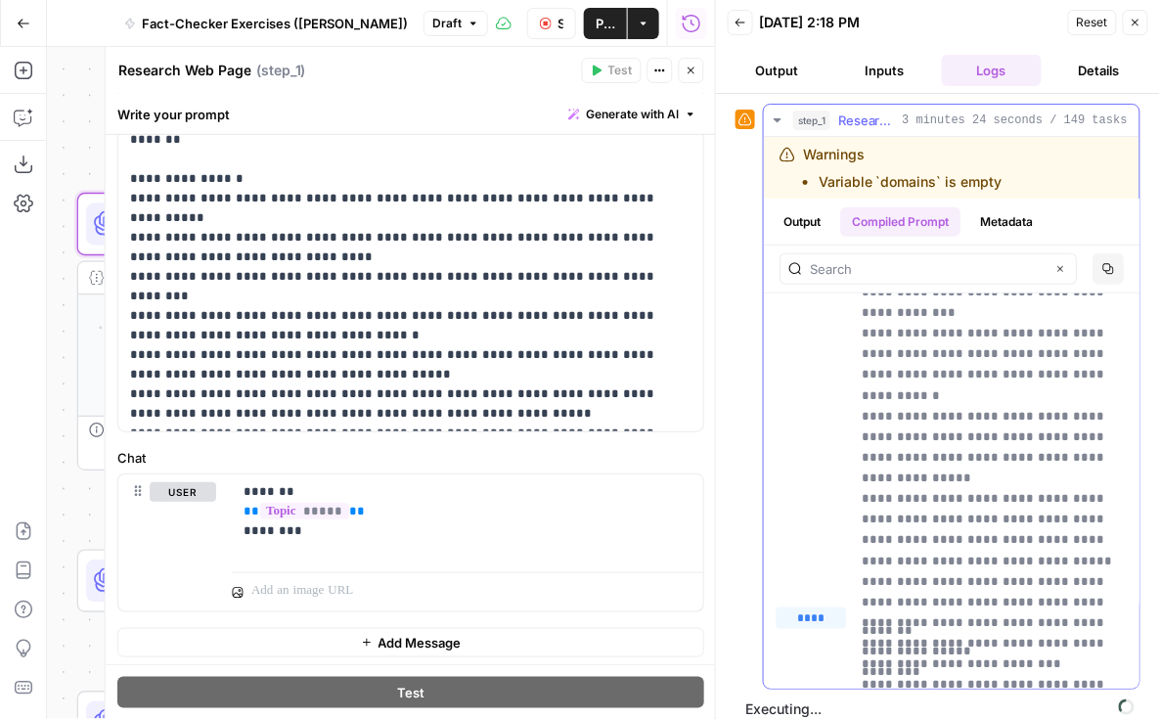
scroll to position [13, 0]
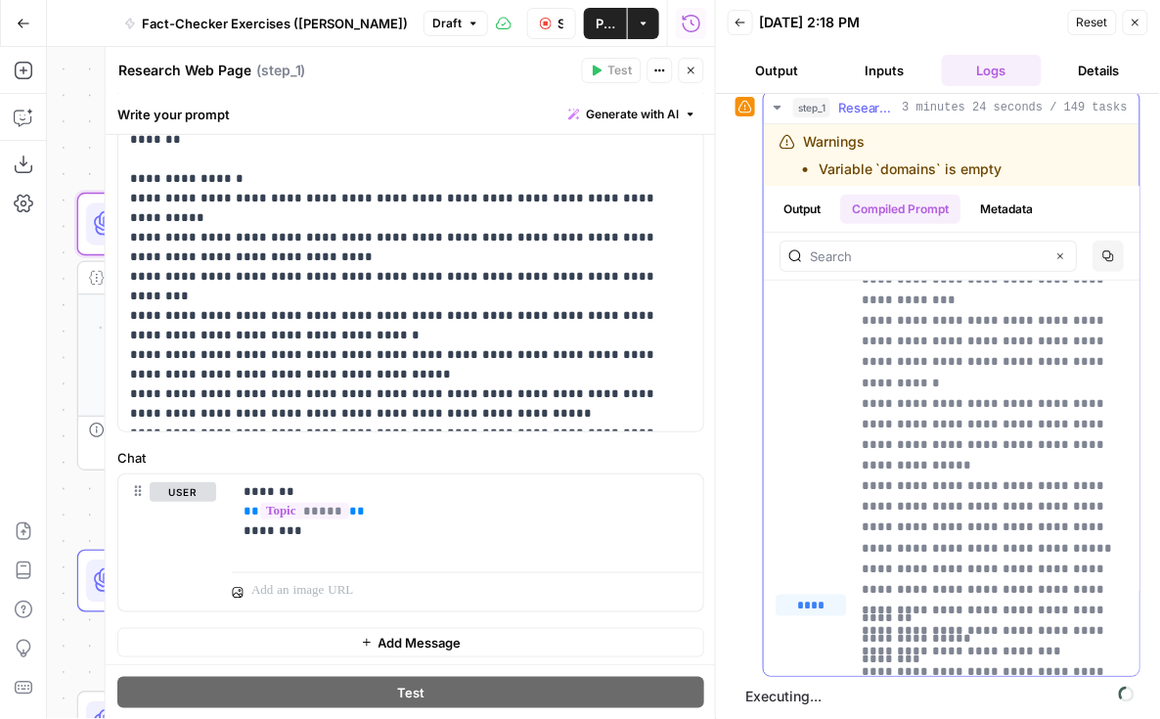
drag, startPoint x: 956, startPoint y: 636, endPoint x: 857, endPoint y: 640, distance: 98.9
click at [857, 640] on div "**********" at bounding box center [952, 632] width 352 height 74
click at [960, 634] on p "**********" at bounding box center [995, 639] width 267 height 62
drag, startPoint x: 970, startPoint y: 634, endPoint x: 855, endPoint y: 635, distance: 115.4
click at [855, 635] on div "**********" at bounding box center [952, 632] width 352 height 74
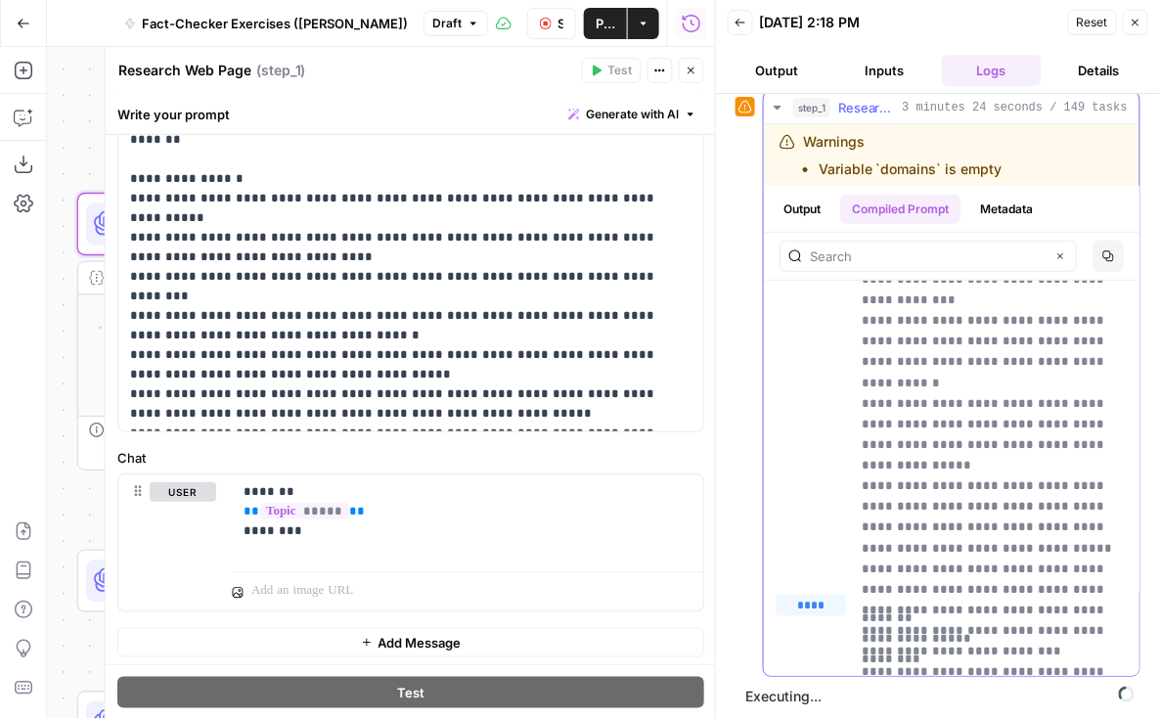
click at [946, 637] on p "**********" at bounding box center [995, 639] width 267 height 62
drag, startPoint x: 946, startPoint y: 636, endPoint x: 860, endPoint y: 640, distance: 86.2
click at [860, 640] on div "**********" at bounding box center [952, 632] width 352 height 74
drag, startPoint x: 374, startPoint y: 508, endPoint x: 226, endPoint y: 508, distance: 147.7
click at [226, 508] on div "user Delete ******* ** ***** ** ******** Variables Menu" at bounding box center [410, 542] width 585 height 137
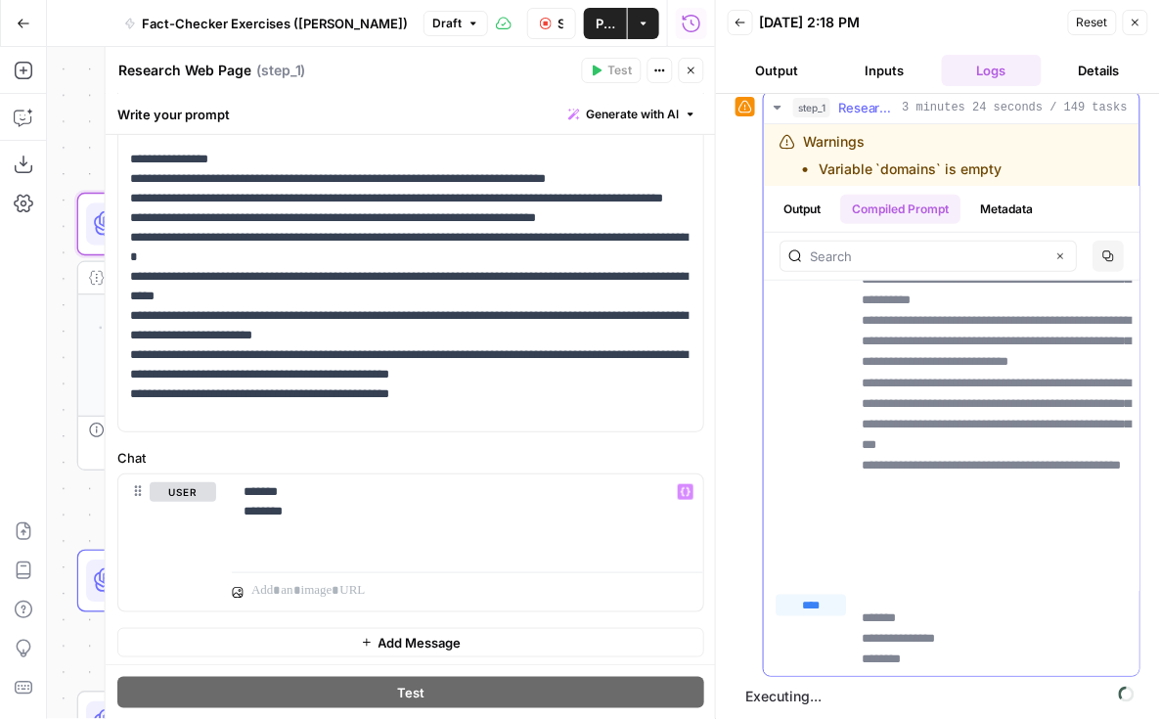
drag, startPoint x: 953, startPoint y: 631, endPoint x: 847, endPoint y: 631, distance: 105.7
click at [847, 631] on div "**********" at bounding box center [952, 632] width 352 height 74
click at [891, 633] on p "**********" at bounding box center [995, 639] width 267 height 62
click at [308, 487] on p "******* ********" at bounding box center [468, 501] width 449 height 39
click at [522, 452] on label "Chat" at bounding box center [410, 458] width 587 height 20
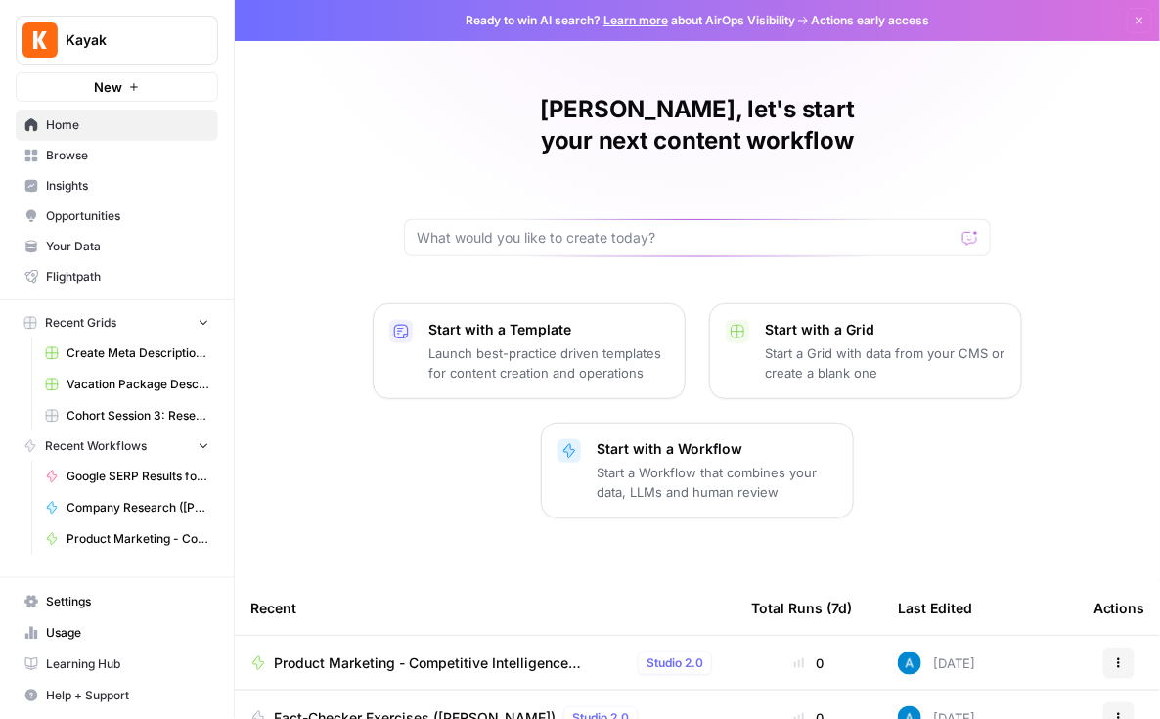
click at [98, 167] on link "Browse" at bounding box center [117, 155] width 203 height 31
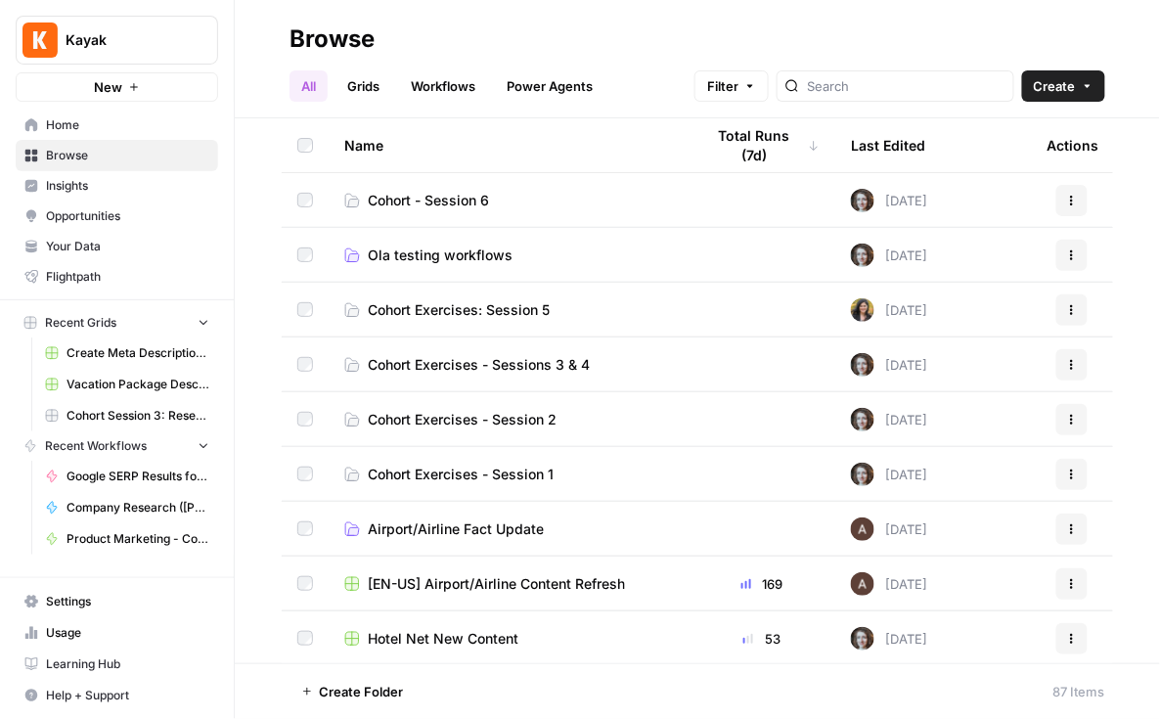
click at [394, 196] on span "Cohort - Session 6" at bounding box center [428, 201] width 121 height 20
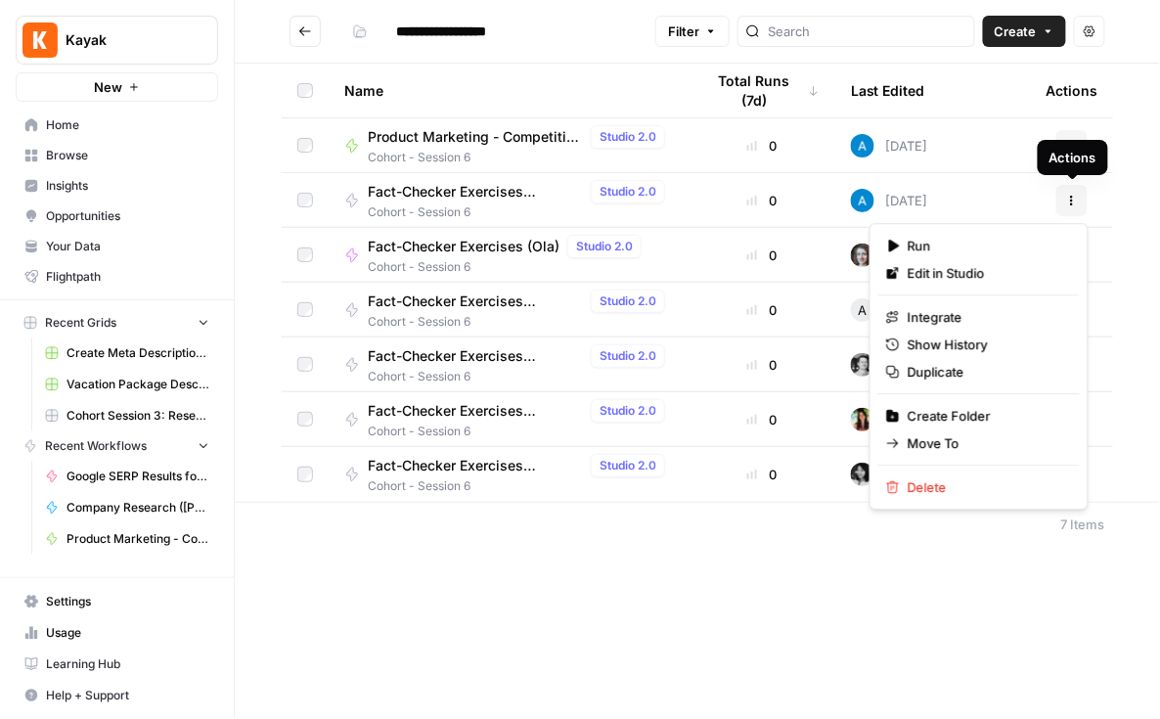
click at [1071, 200] on icon "button" at bounding box center [1072, 200] width 3 height 3
click at [587, 590] on div "**********" at bounding box center [697, 359] width 925 height 719
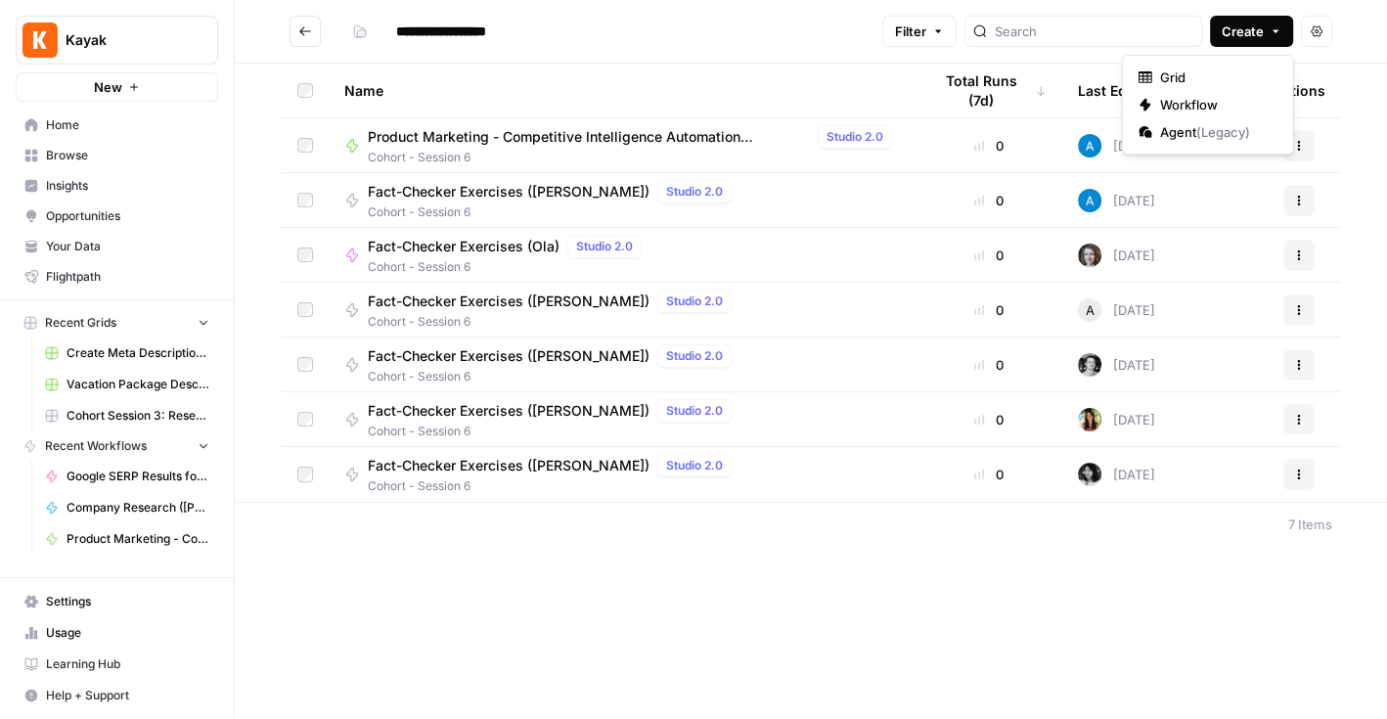
click at [1259, 34] on span "Create" at bounding box center [1243, 32] width 42 height 20
click at [1239, 96] on span "Workflow" at bounding box center [1215, 105] width 110 height 20
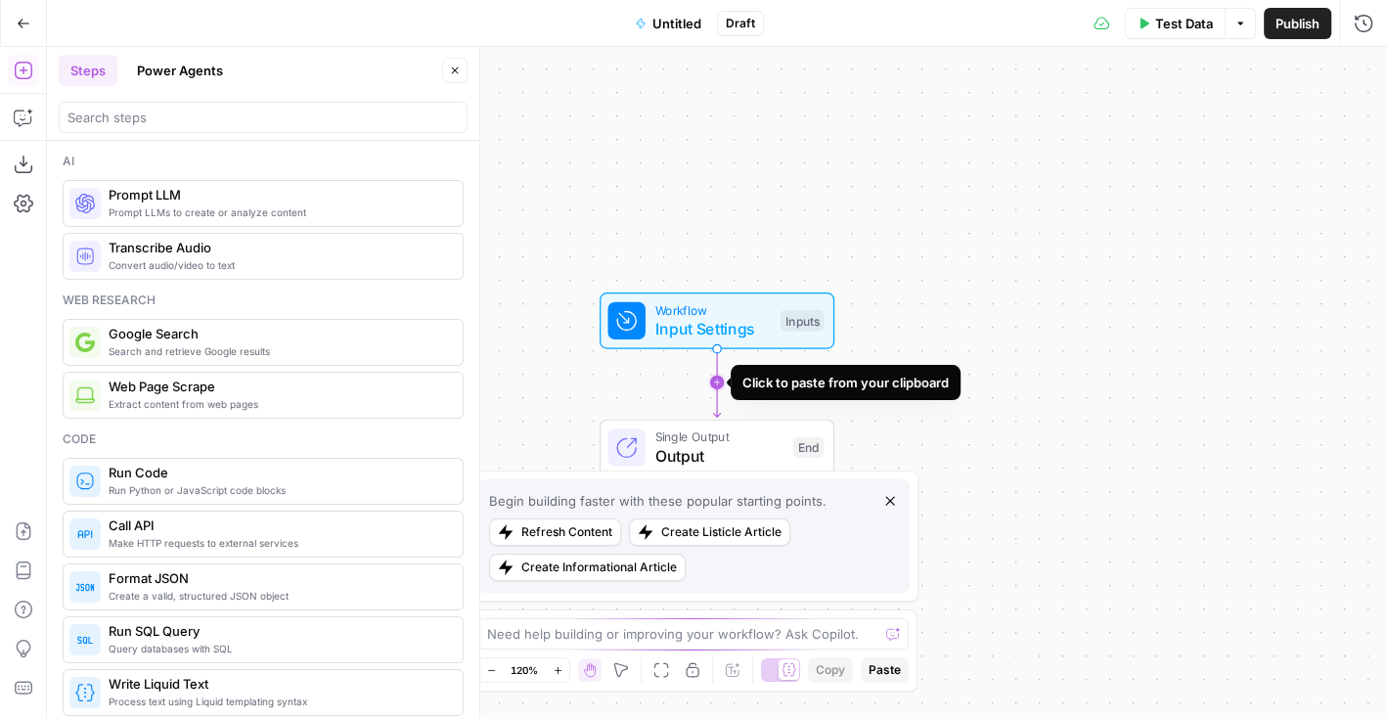
click at [719, 382] on icon "Edge from start to end" at bounding box center [716, 382] width 7 height 69
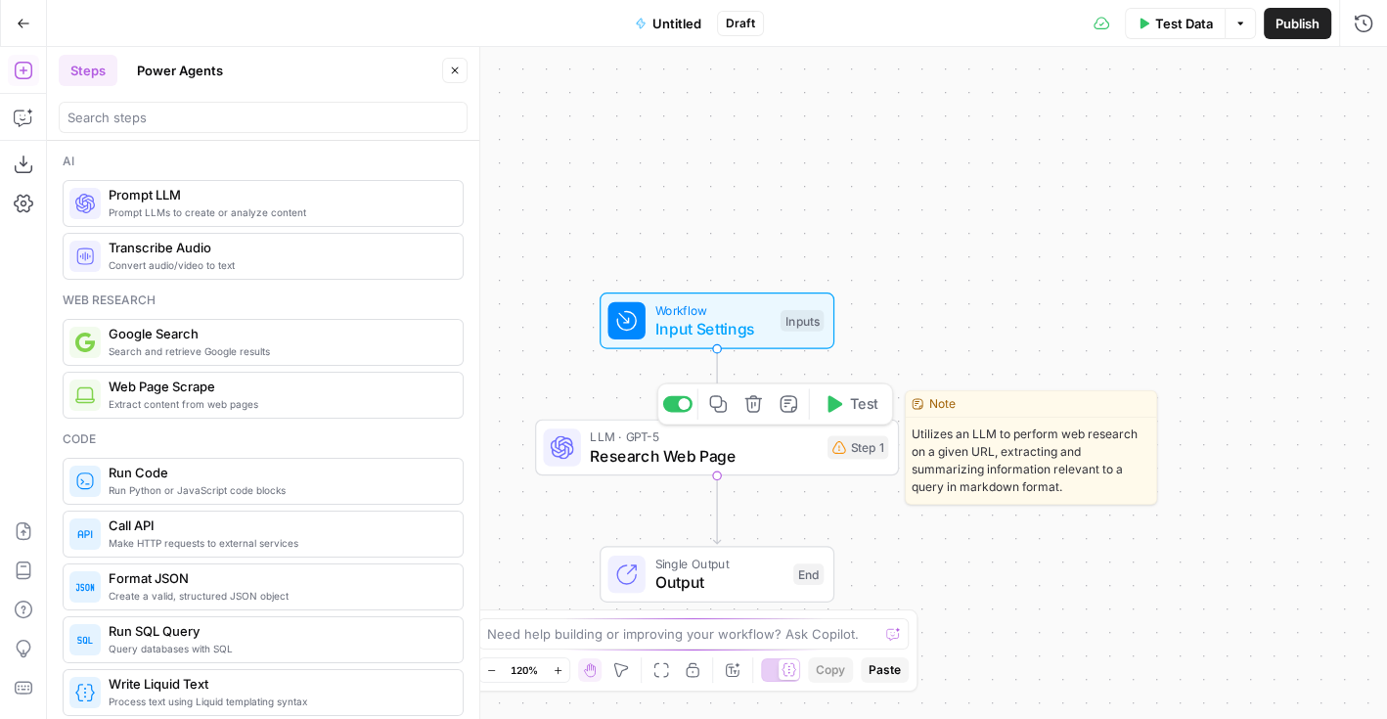
click at [702, 442] on span "LLM · GPT-5" at bounding box center [704, 437] width 228 height 19
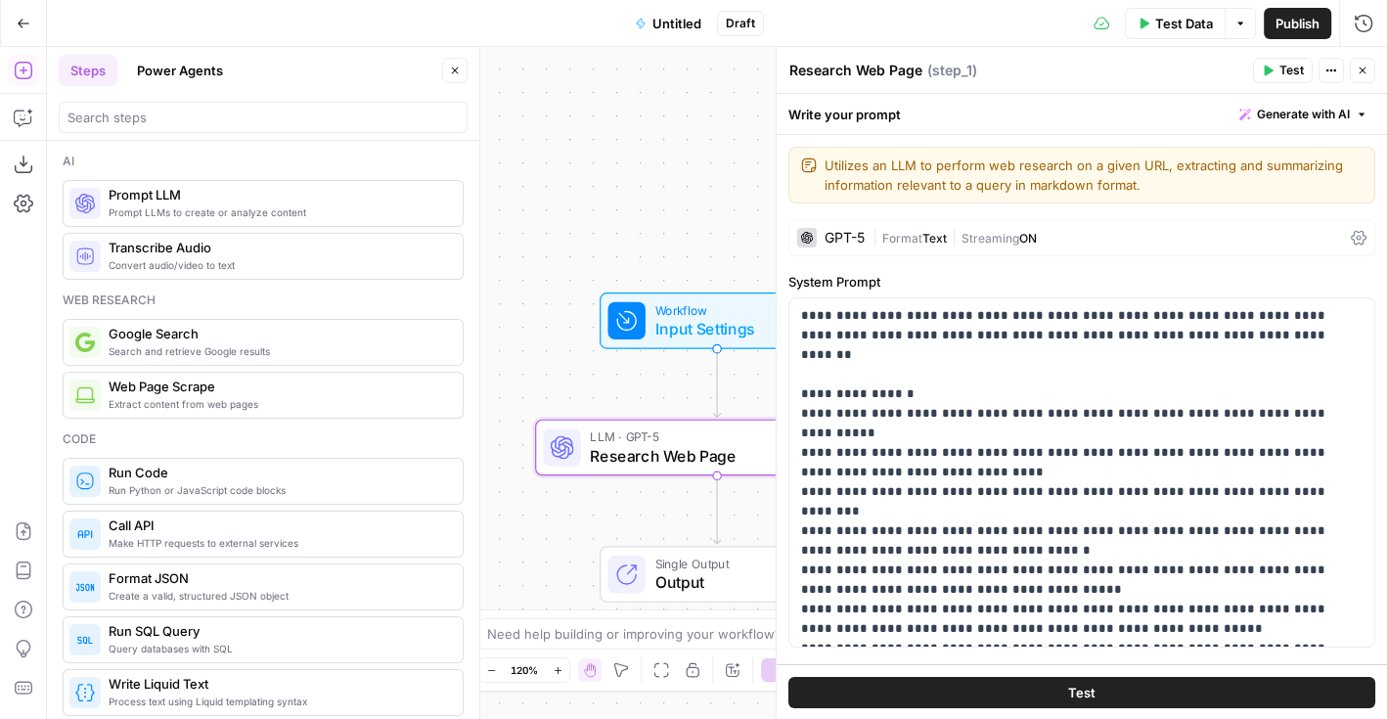
scroll to position [215, 0]
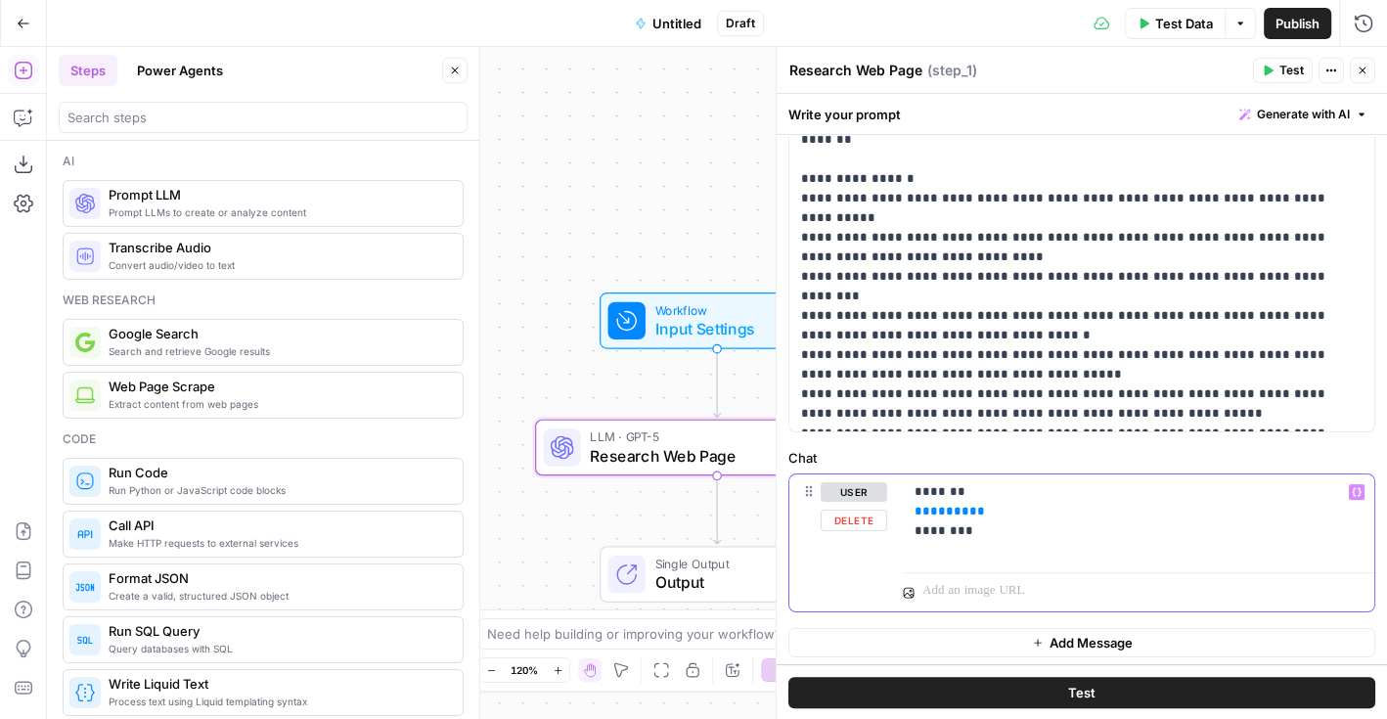
click at [974, 535] on p "******* ** ***** ** ********" at bounding box center [1139, 511] width 449 height 59
click at [975, 513] on p "******* ** ***** ** ********" at bounding box center [1139, 511] width 449 height 59
click at [973, 512] on p "******* ** ***** ** ********" at bounding box center [1139, 511] width 449 height 59
click at [1091, 449] on label "Chat" at bounding box center [1082, 458] width 587 height 20
click at [457, 71] on icon "button" at bounding box center [455, 71] width 7 height 7
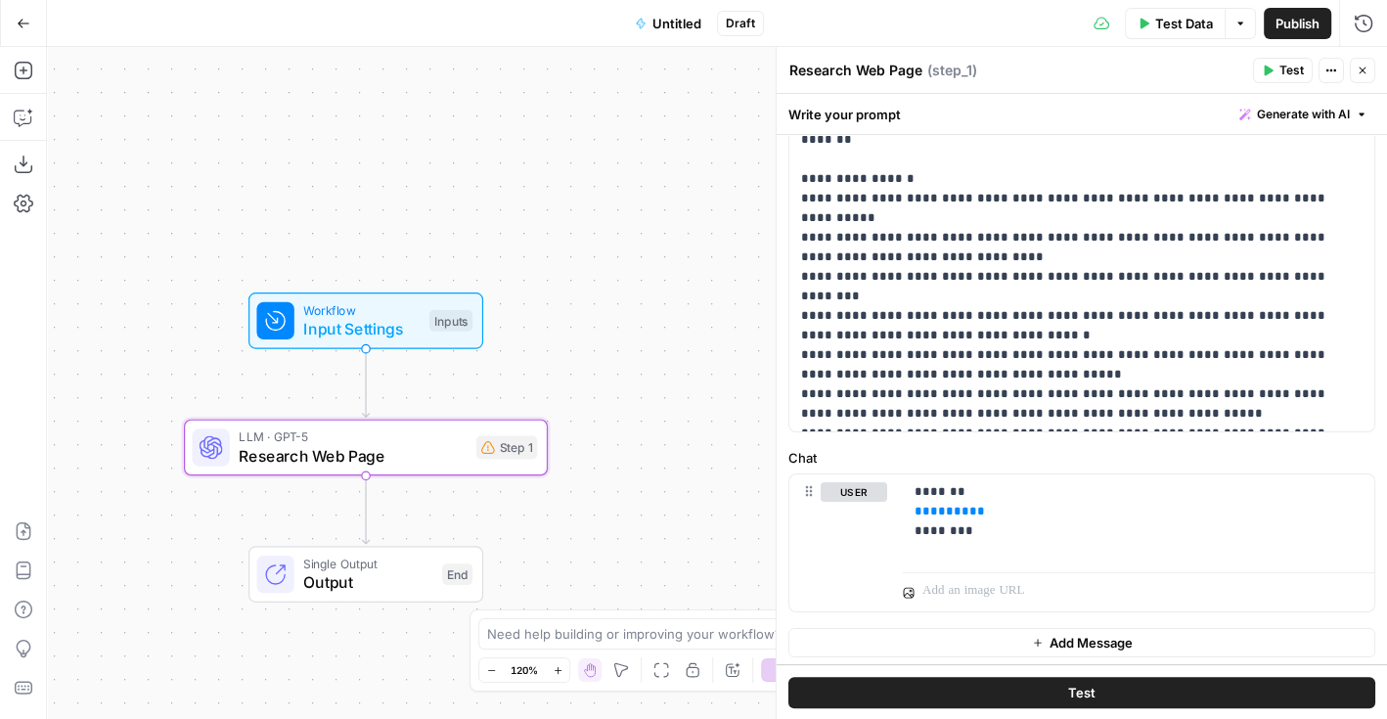
drag, startPoint x: 484, startPoint y: 211, endPoint x: 155, endPoint y: 211, distance: 329.7
click at [156, 211] on div "Workflow Input Settings Inputs LLM · GPT-5 Research Web Page Step 1 Single Outp…" at bounding box center [717, 383] width 1340 height 672
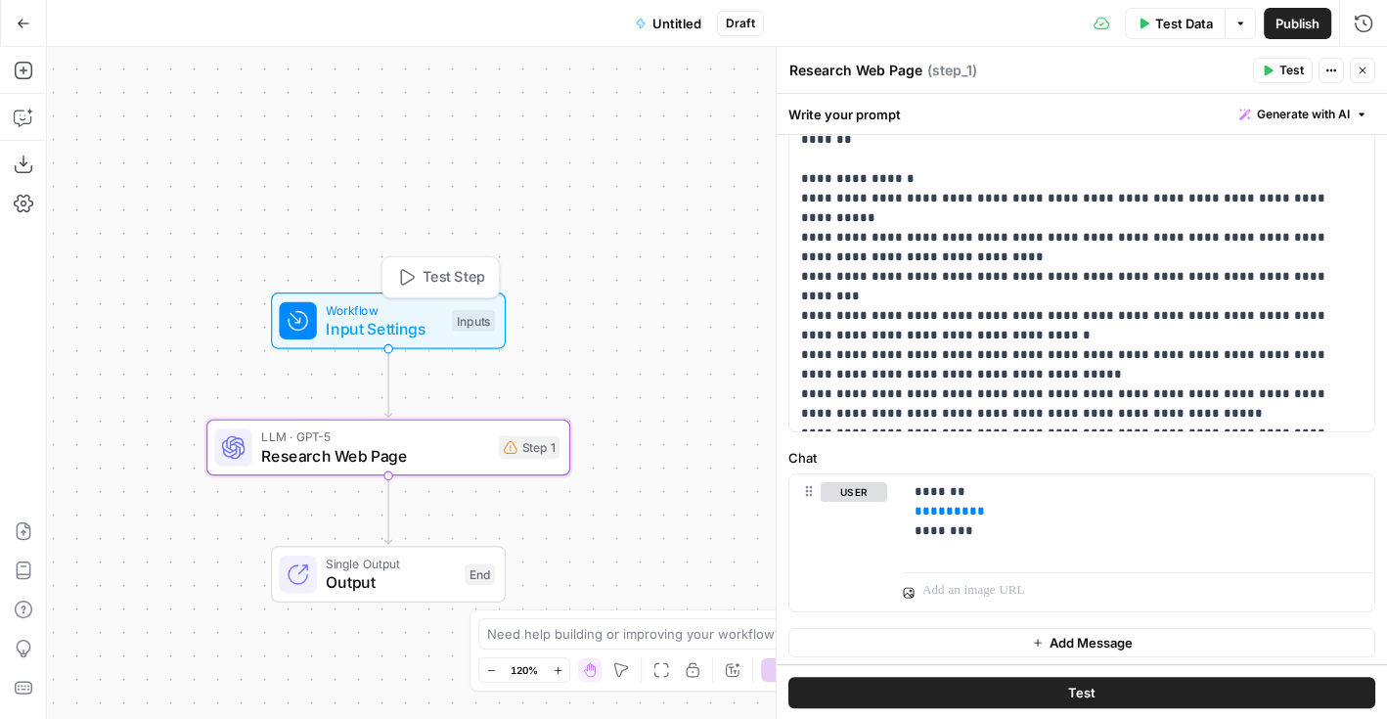
click at [427, 321] on span "Input Settings" at bounding box center [384, 328] width 116 height 23
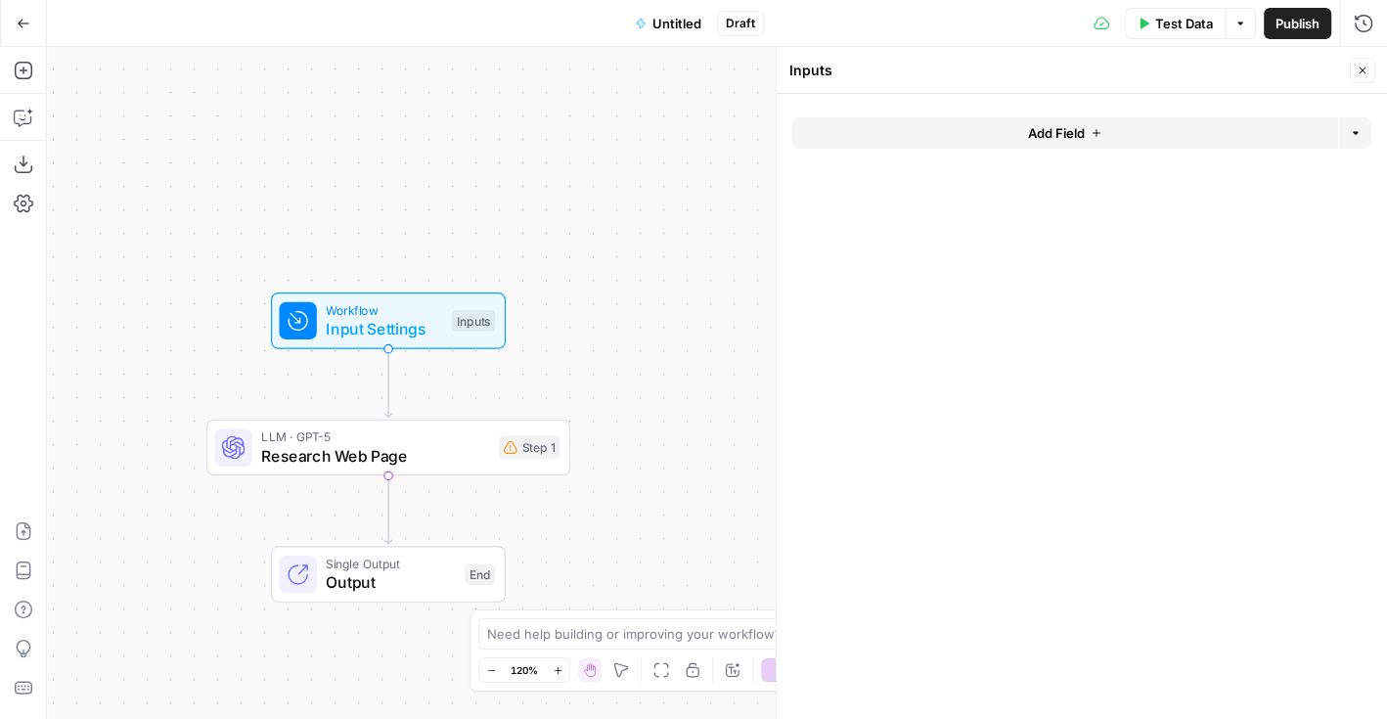
click at [1024, 140] on button "Add Field" at bounding box center [1065, 132] width 546 height 31
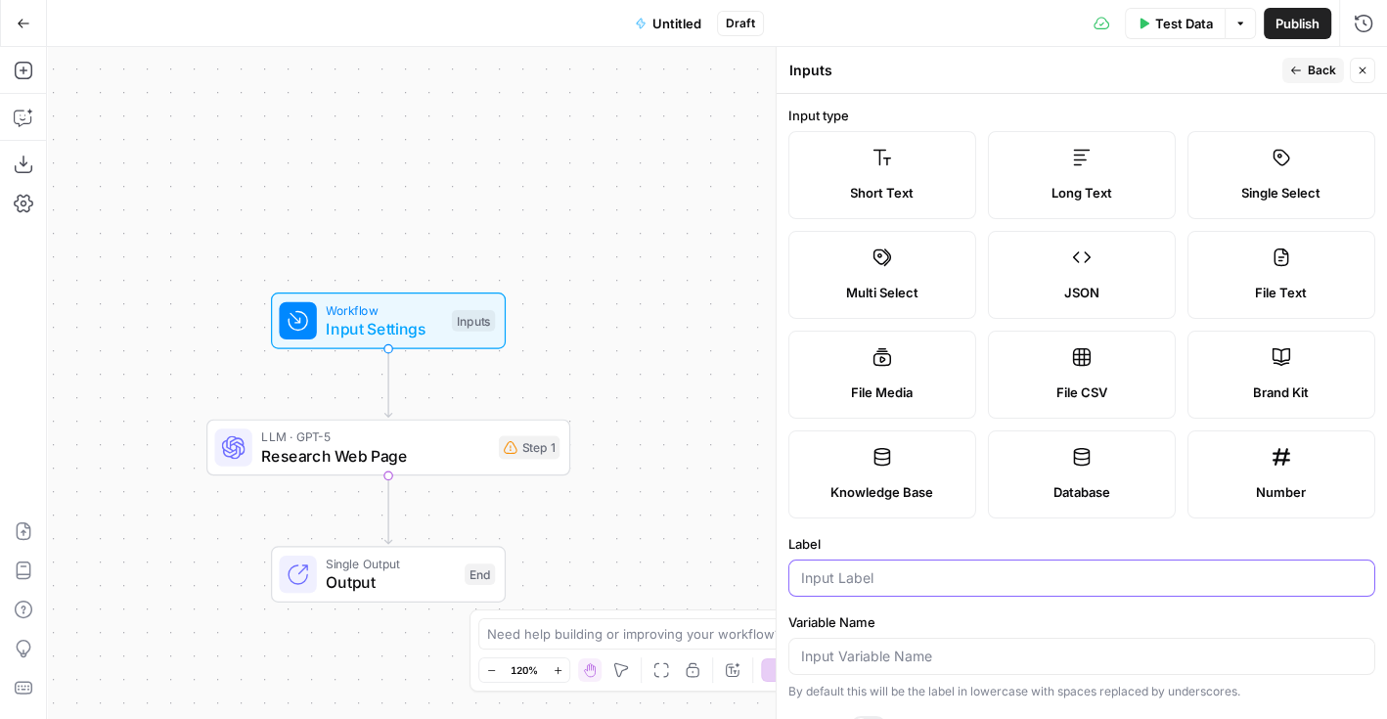
click at [947, 584] on input "Label" at bounding box center [1082, 578] width 562 height 20
type input "Topic"
click at [1305, 68] on button "Back" at bounding box center [1314, 70] width 62 height 25
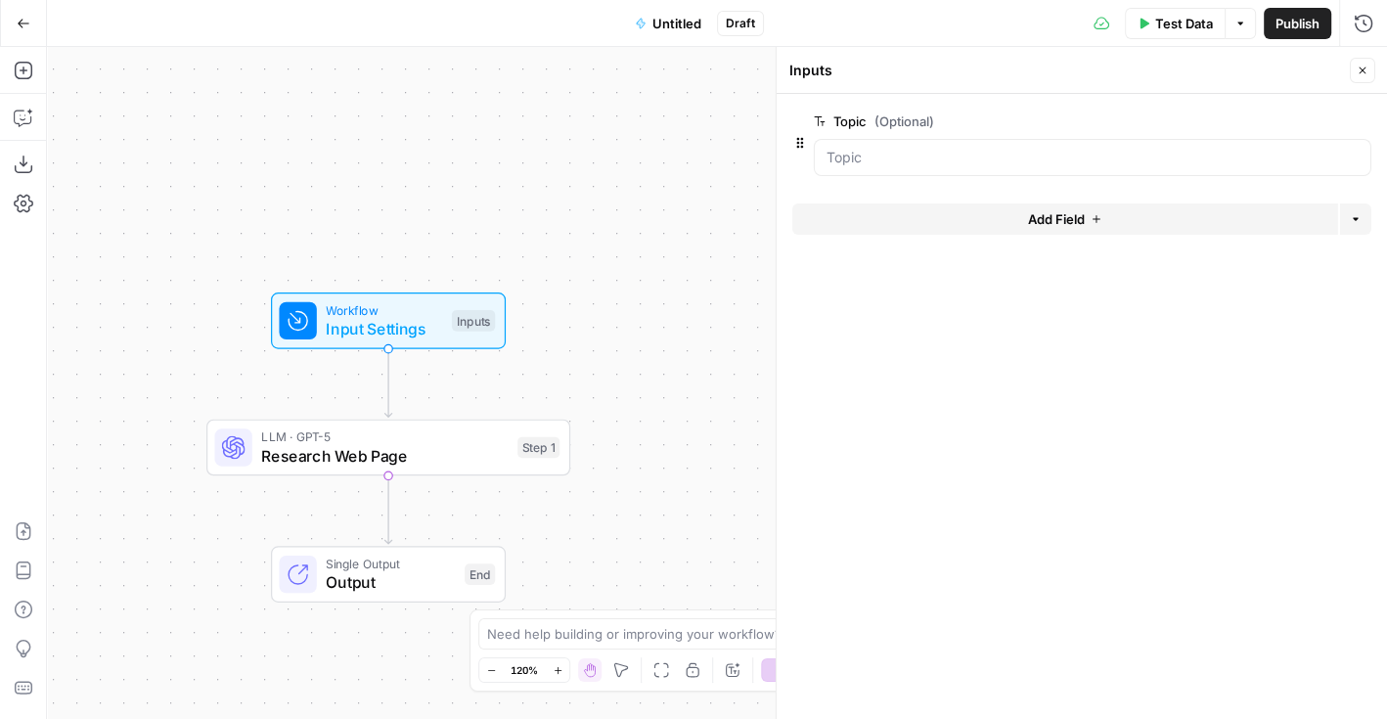
click at [1358, 74] on icon "button" at bounding box center [1363, 71] width 12 height 12
click at [518, 449] on div "Step 1" at bounding box center [539, 448] width 42 height 22
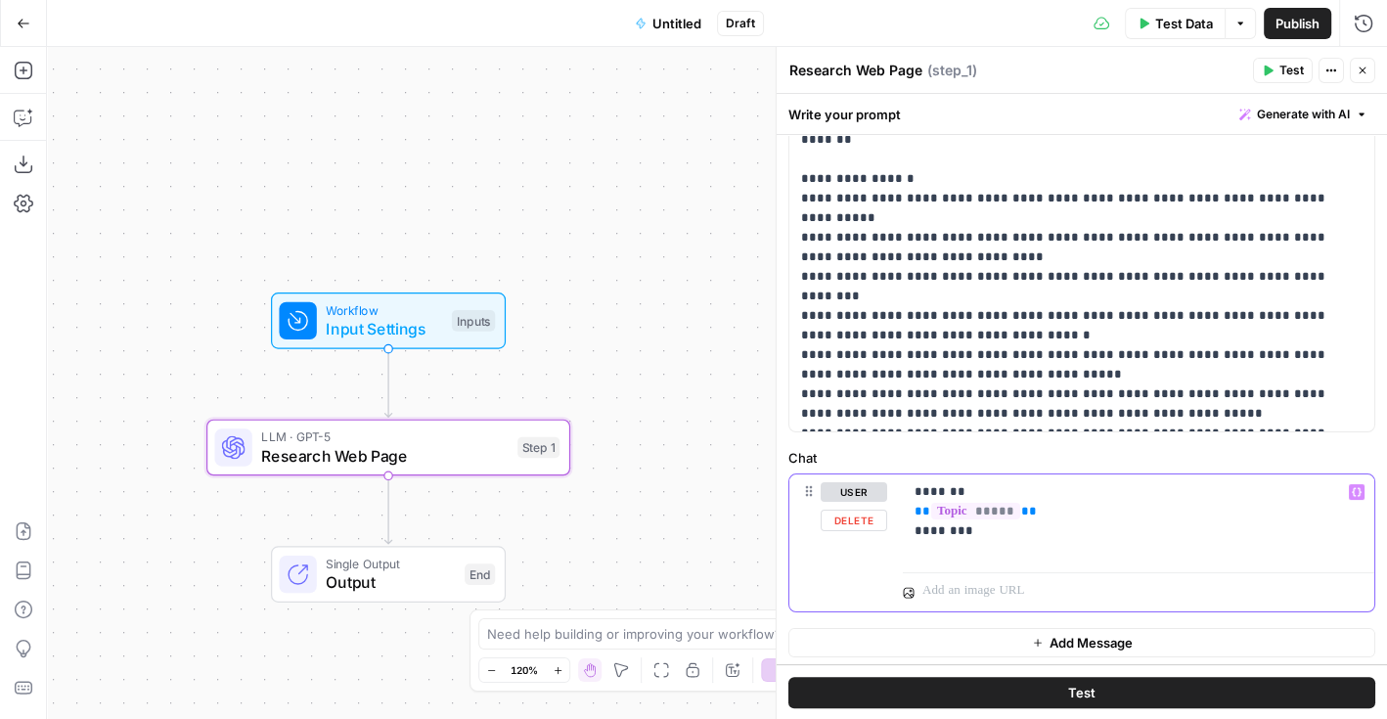
click at [987, 526] on p "******* ** ***** ** ********" at bounding box center [1139, 511] width 449 height 59
click at [1368, 70] on span "Close" at bounding box center [1368, 70] width 1 height 1
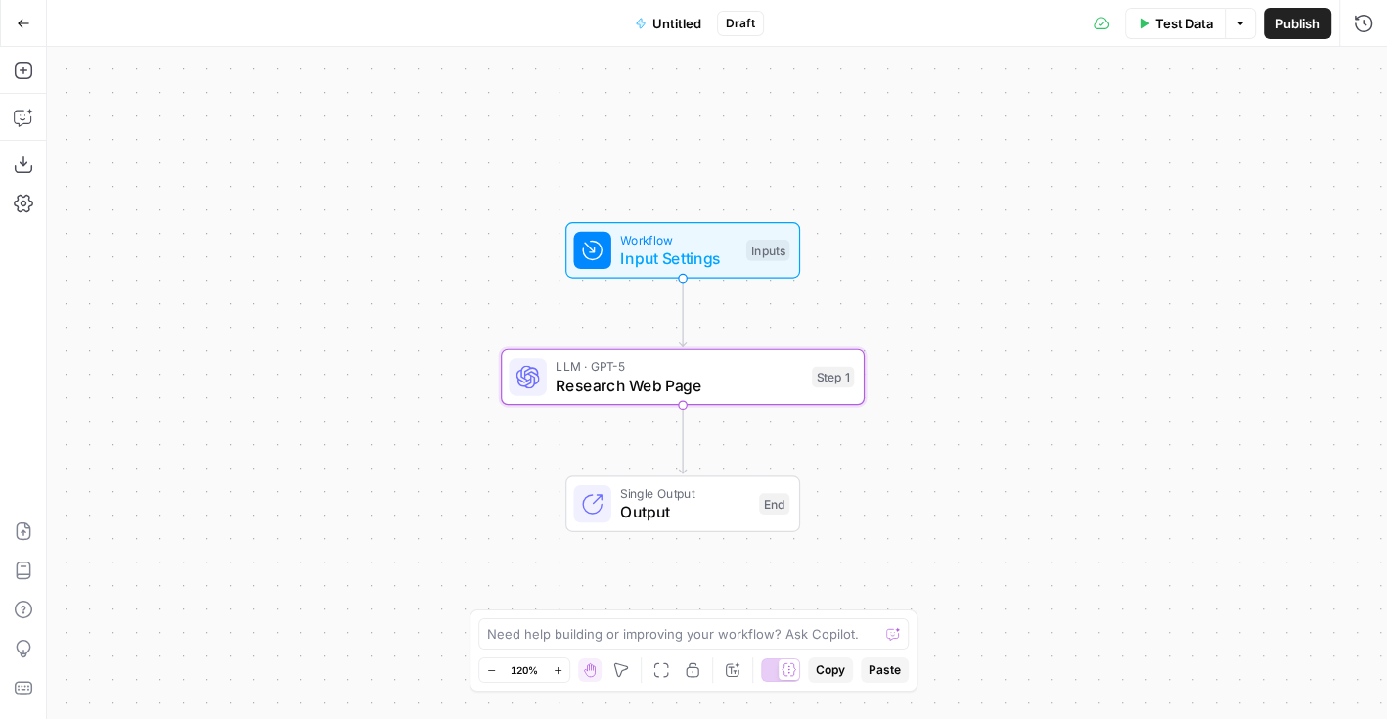
drag, startPoint x: 672, startPoint y: 320, endPoint x: 958, endPoint y: 232, distance: 298.9
click at [958, 232] on div "Workflow Input Settings Inputs LLM · GPT-5 Research Web Page Step 1 Single Outp…" at bounding box center [717, 383] width 1340 height 672
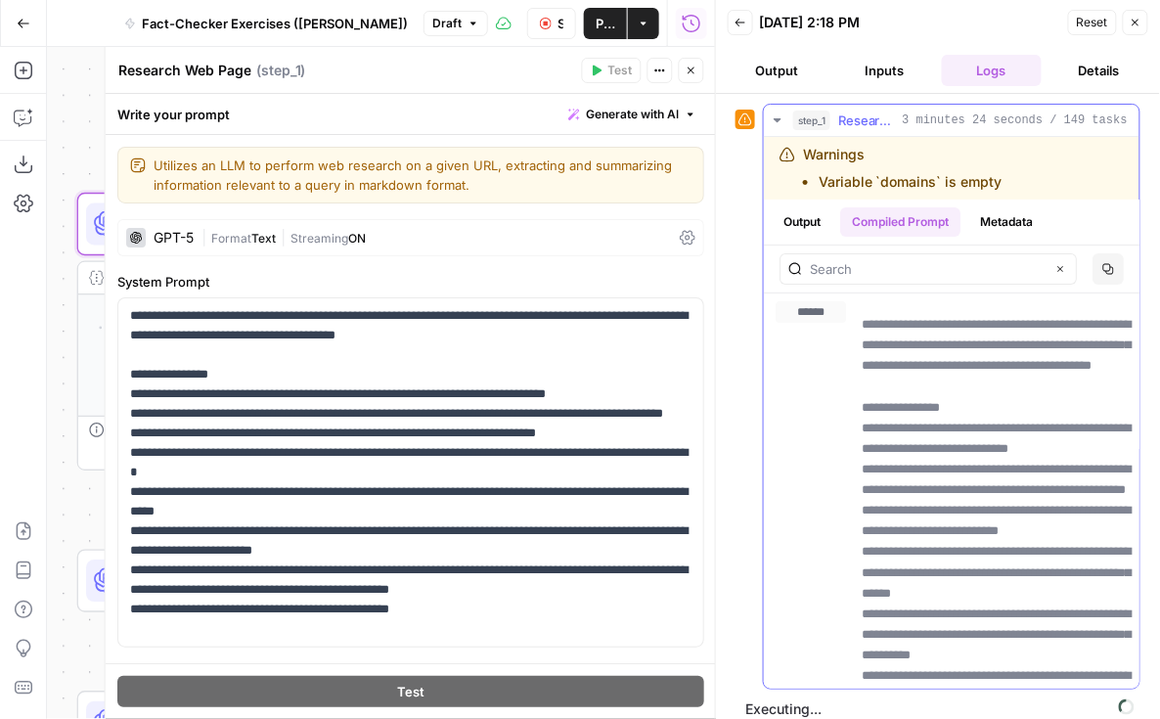
scroll to position [215, 0]
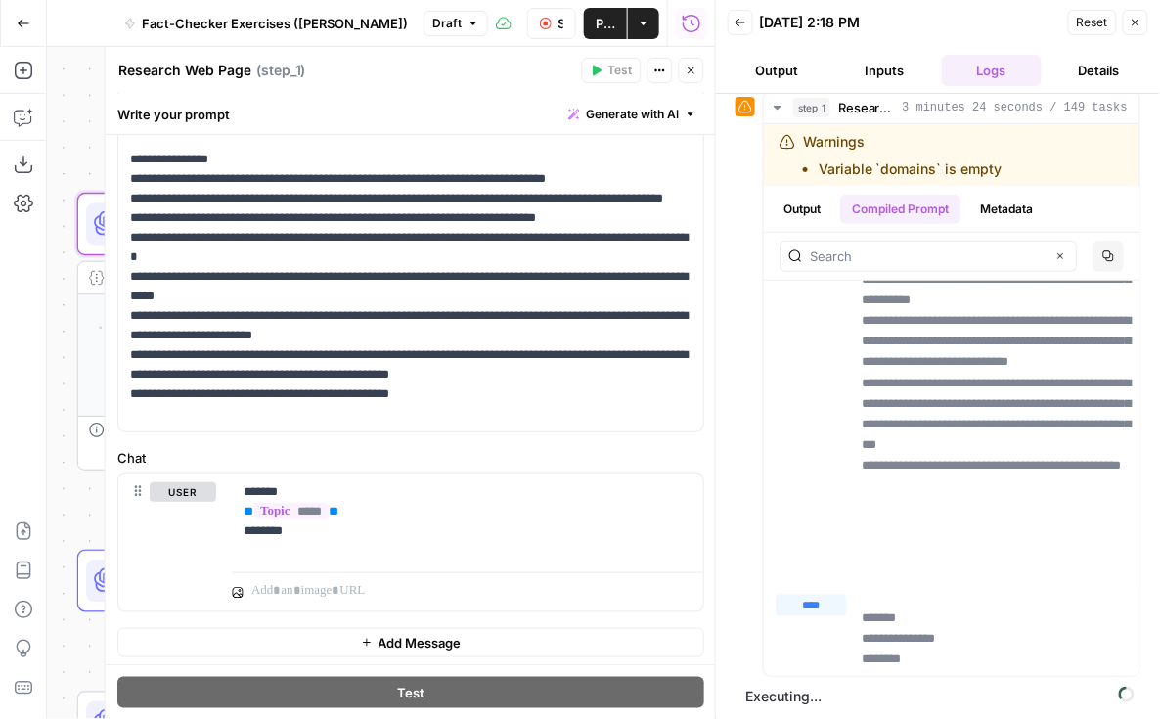
click at [699, 74] on button "Close" at bounding box center [691, 70] width 25 height 25
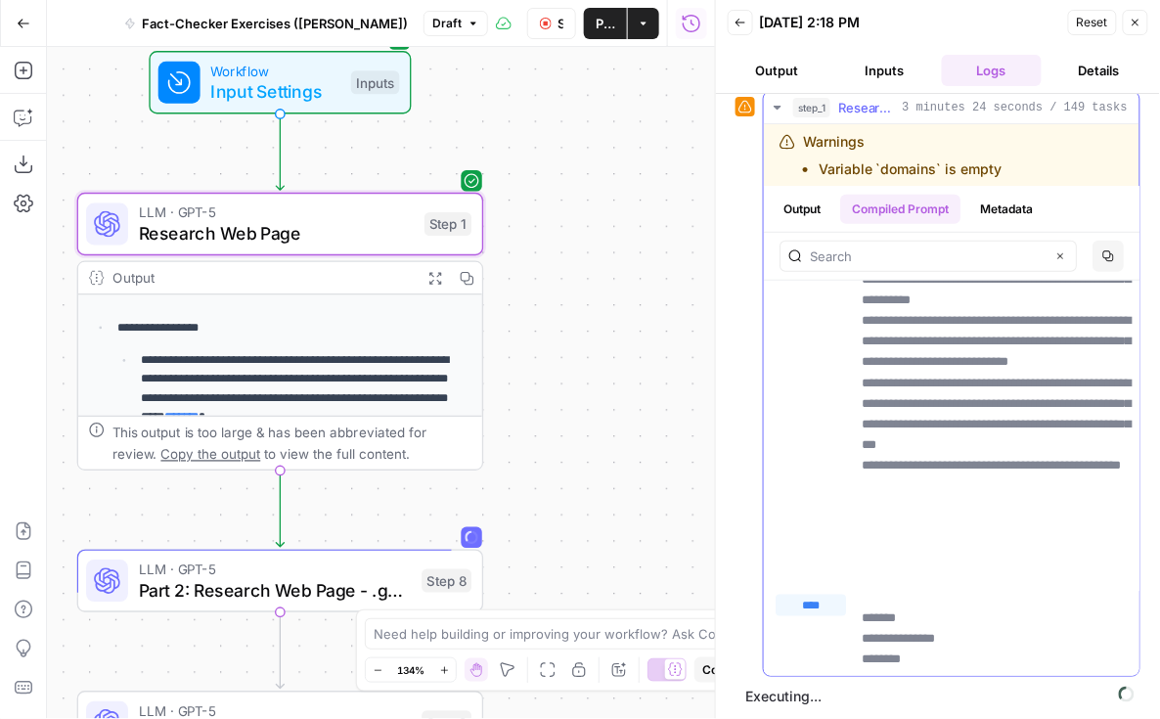
click at [808, 209] on button "Output" at bounding box center [802, 209] width 61 height 29
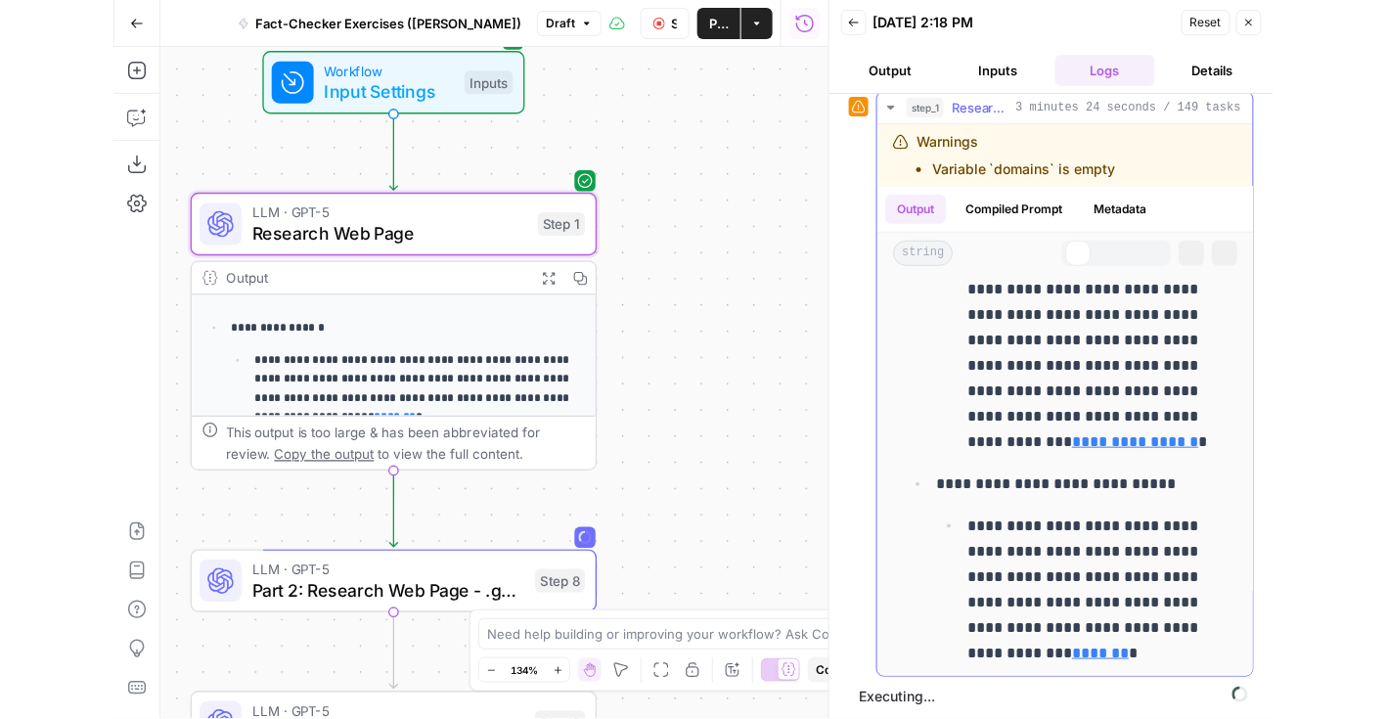
scroll to position [0, 0]
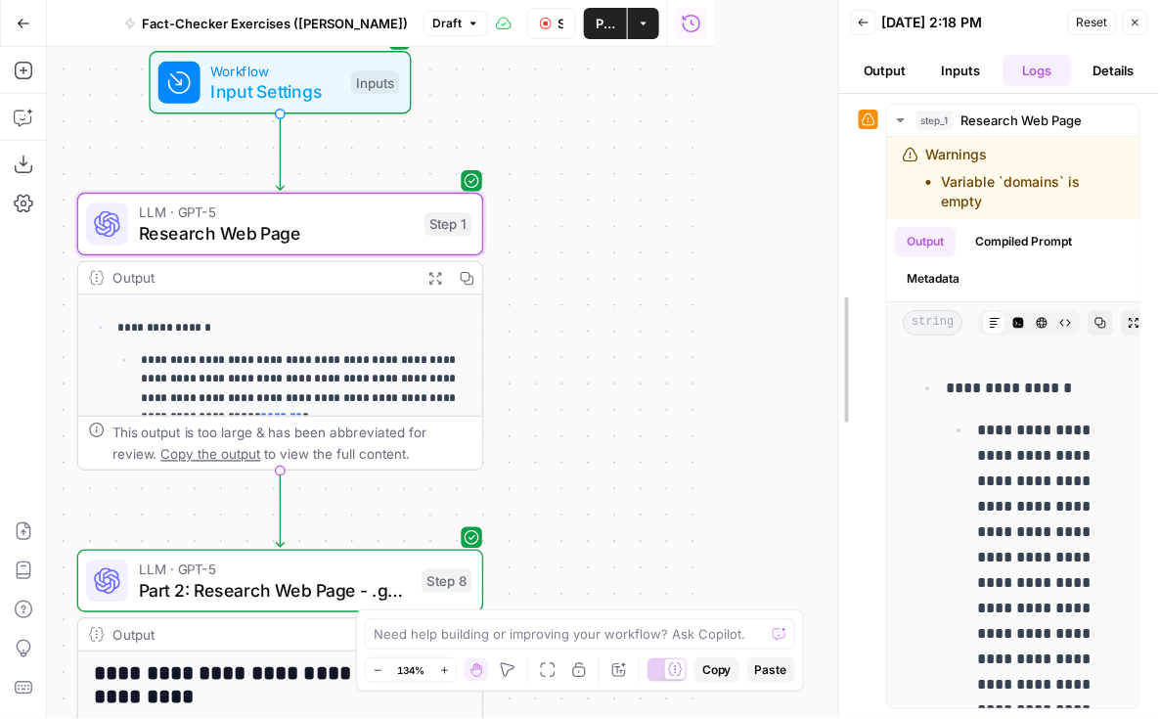
drag, startPoint x: 713, startPoint y: 133, endPoint x: 845, endPoint y: 125, distance: 132.3
click at [845, 125] on div at bounding box center [840, 359] width 20 height 719
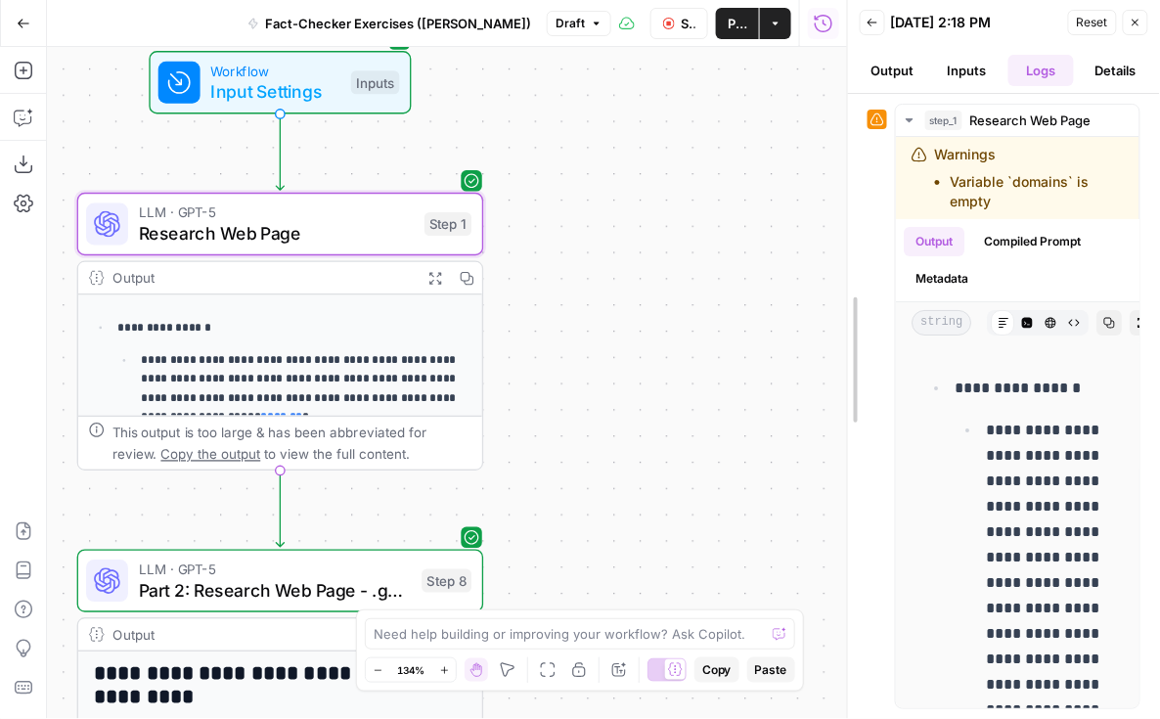
drag, startPoint x: 844, startPoint y: 133, endPoint x: 924, endPoint y: 131, distance: 79.3
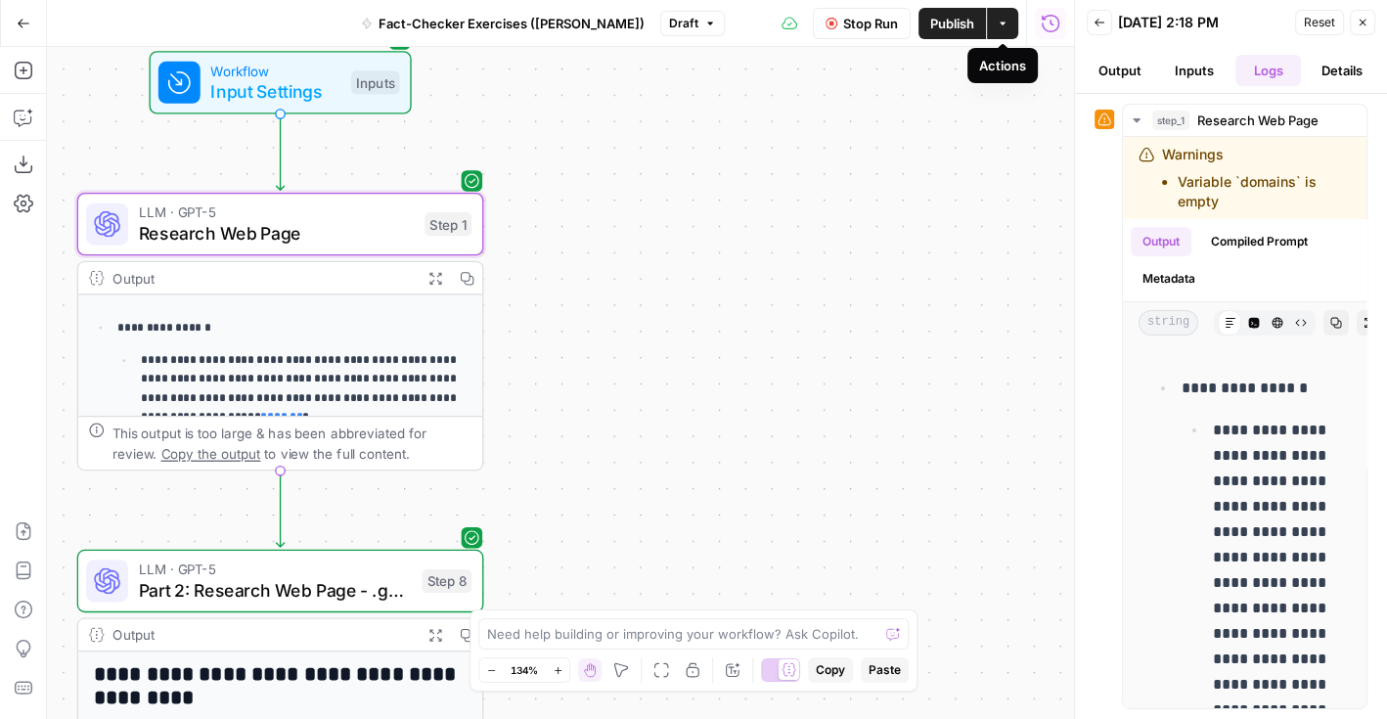
click at [1002, 23] on icon "button" at bounding box center [1003, 23] width 6 height 3
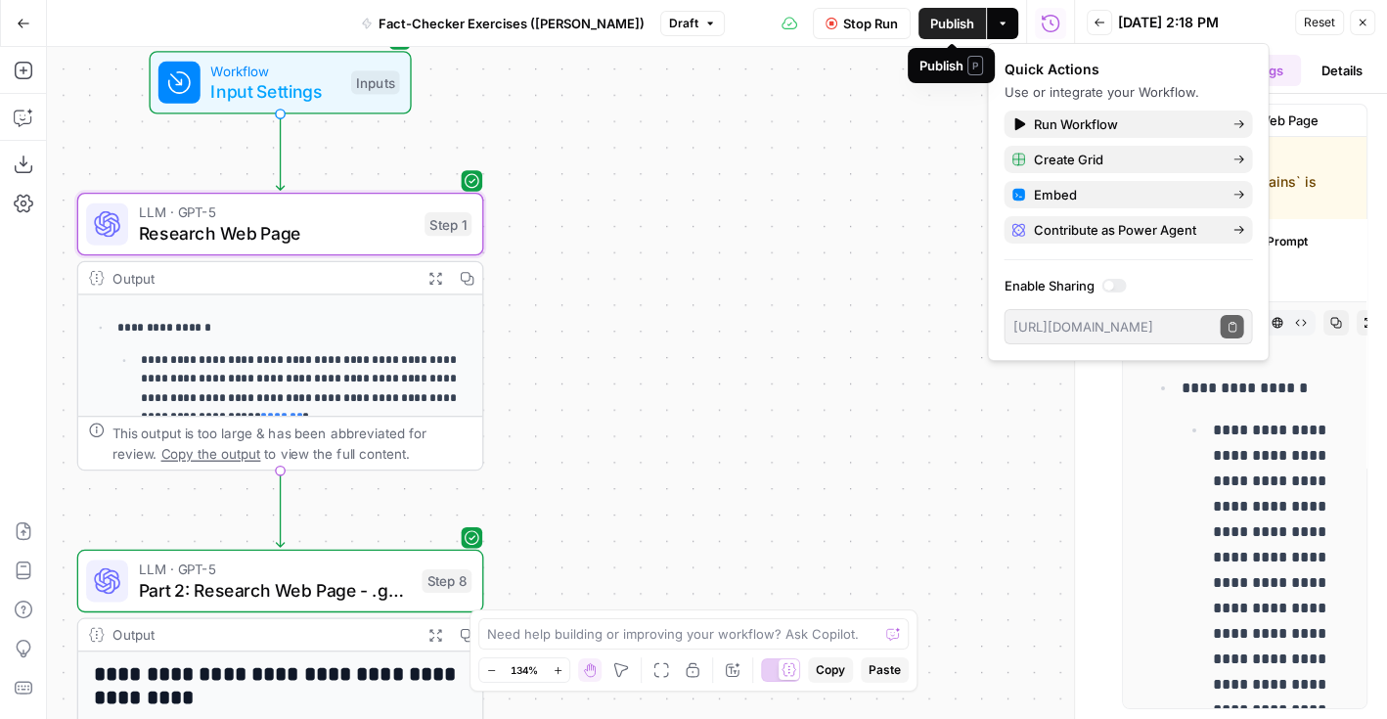
click at [957, 24] on span "Publish" at bounding box center [952, 24] width 44 height 20
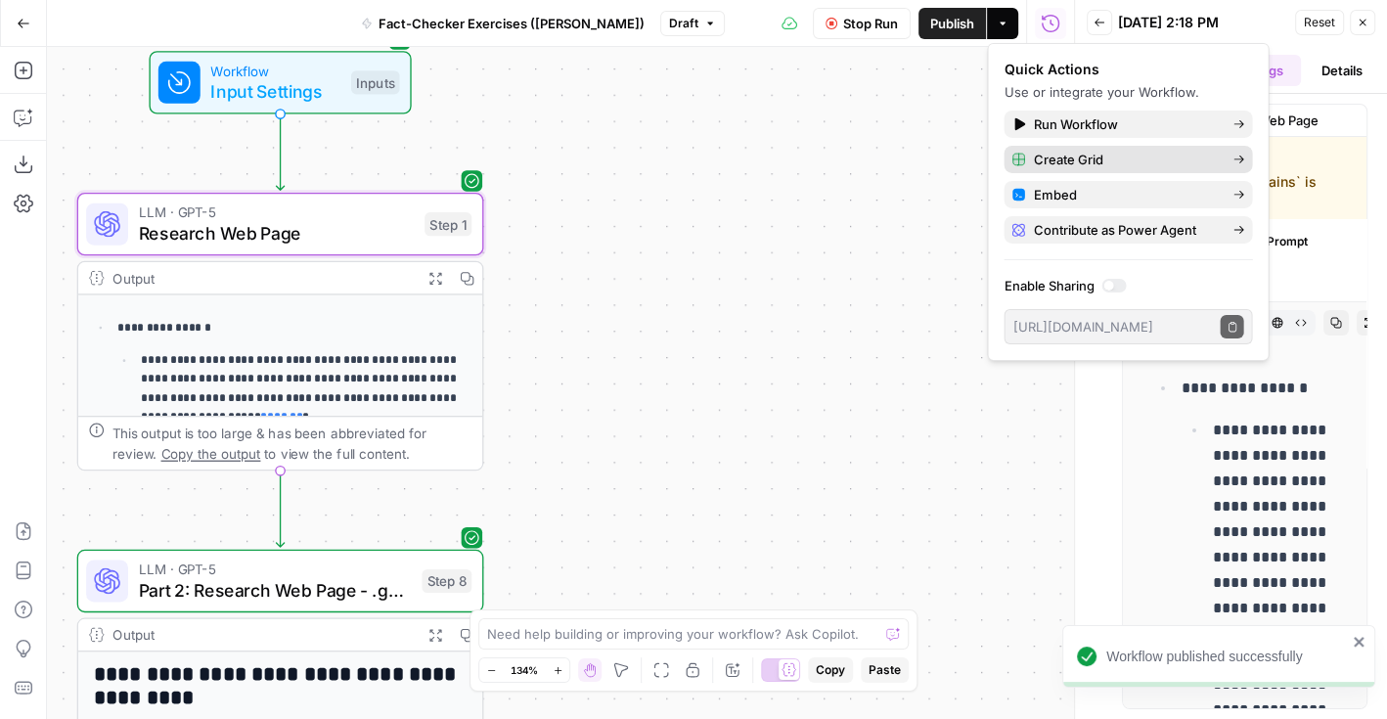
click at [1109, 158] on span "Create Grid" at bounding box center [1125, 160] width 184 height 20
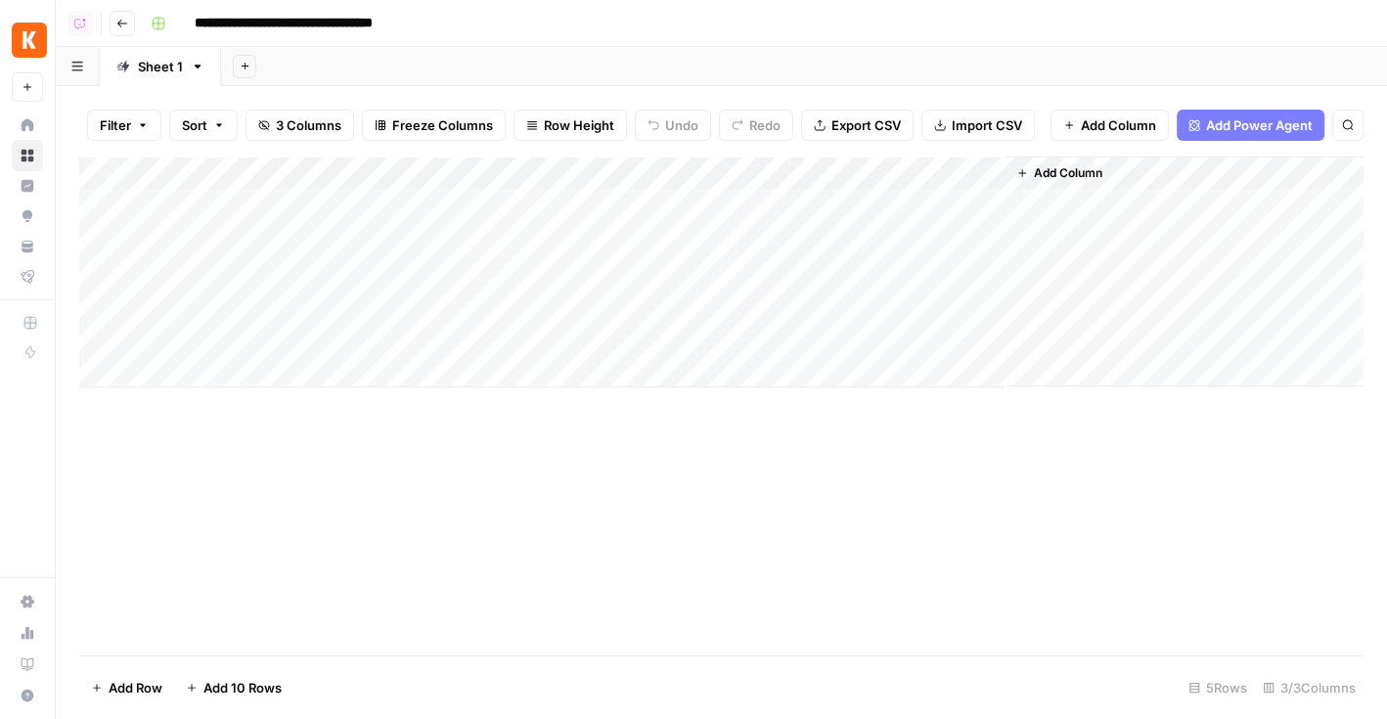
drag, startPoint x: 293, startPoint y: 169, endPoint x: 520, endPoint y: 163, distance: 227.0
click at [520, 163] on div "Add Column" at bounding box center [721, 272] width 1285 height 231
click at [500, 204] on div "Add Column" at bounding box center [721, 272] width 1285 height 231
type textarea "**********"
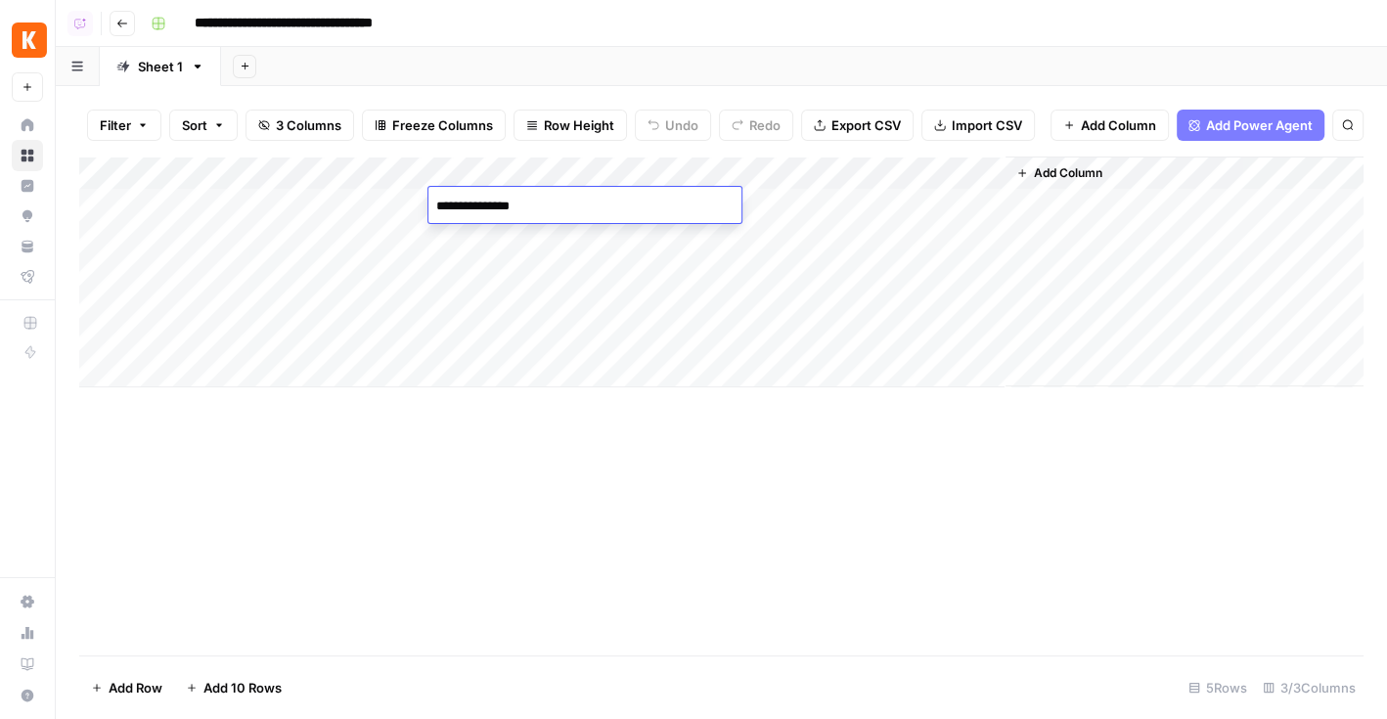
click at [487, 230] on div "Add Column" at bounding box center [721, 272] width 1285 height 231
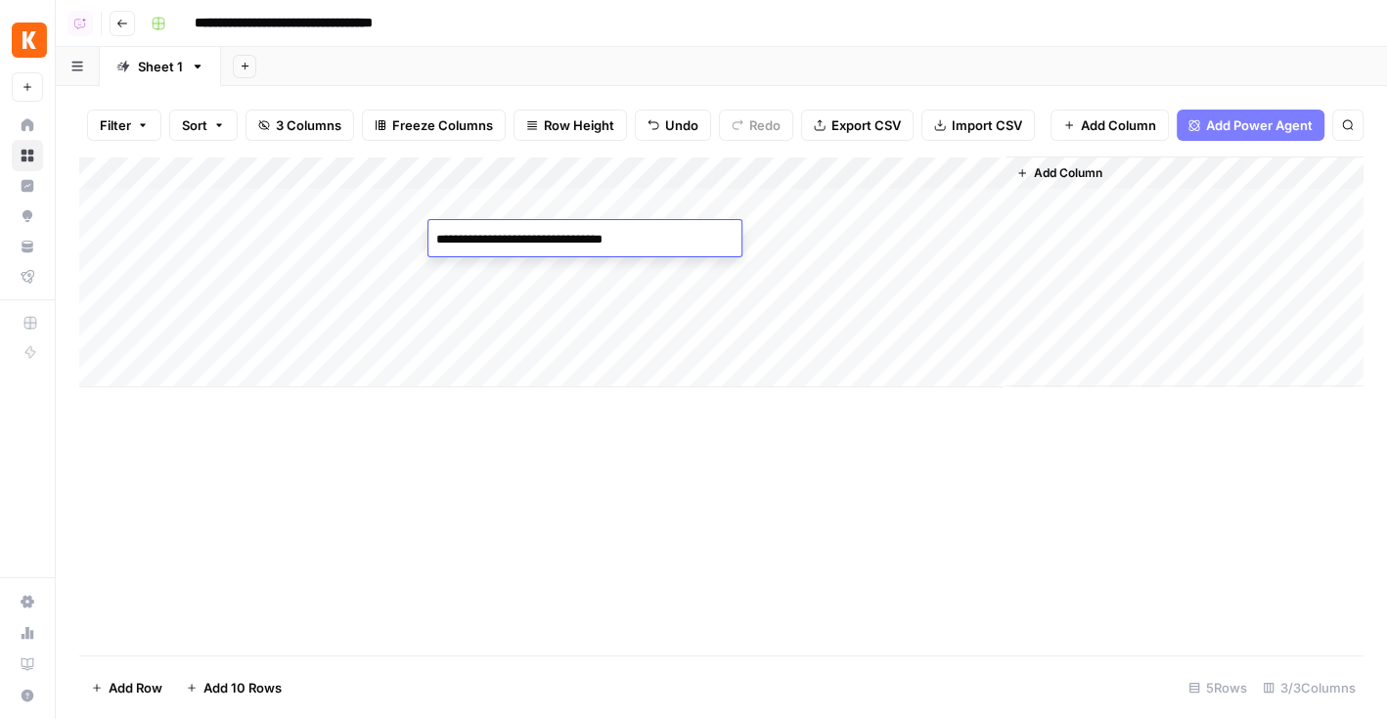
type textarea "**********"
click at [476, 269] on div "Add Column" at bounding box center [721, 272] width 1285 height 231
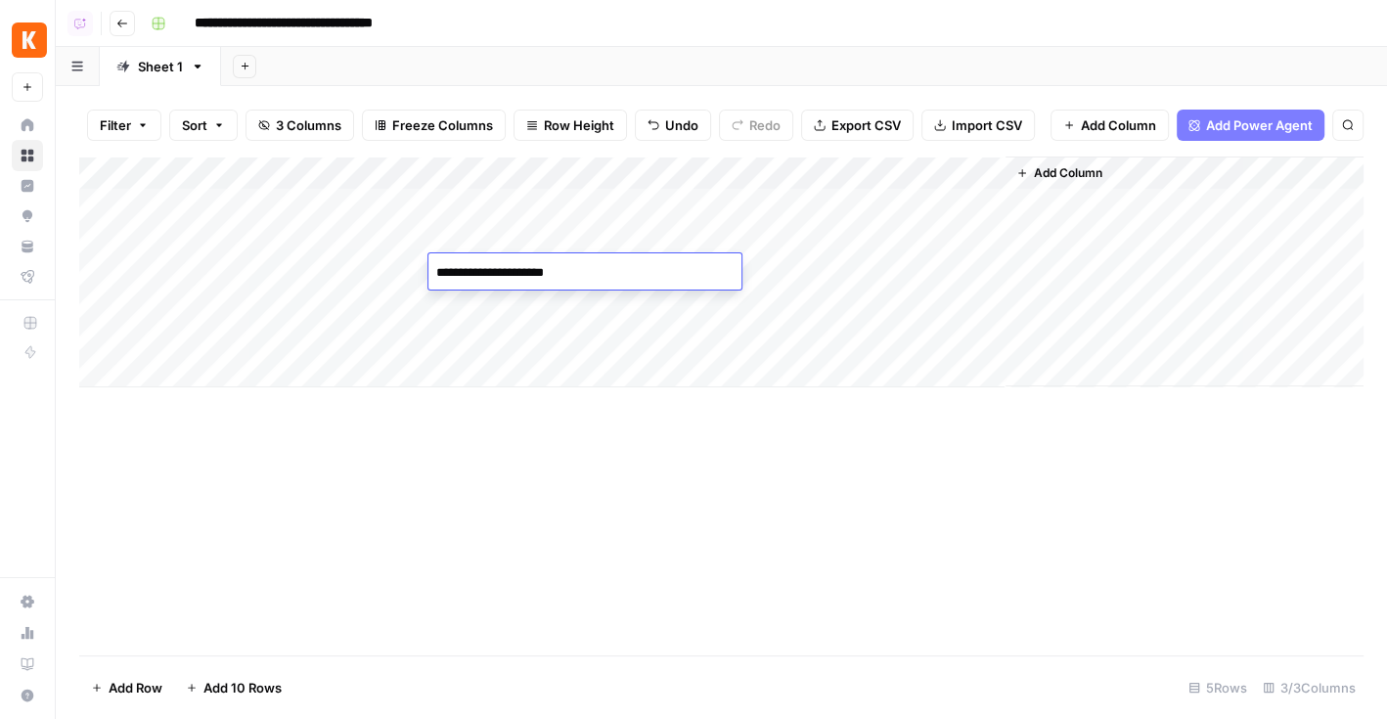
type textarea "**********"
click at [513, 535] on div "Add Column" at bounding box center [721, 406] width 1285 height 499
click at [863, 209] on div "Add Column" at bounding box center [721, 272] width 1285 height 231
click at [857, 238] on div "Add Column" at bounding box center [721, 272] width 1285 height 231
click at [838, 271] on div "Add Column" at bounding box center [721, 272] width 1285 height 231
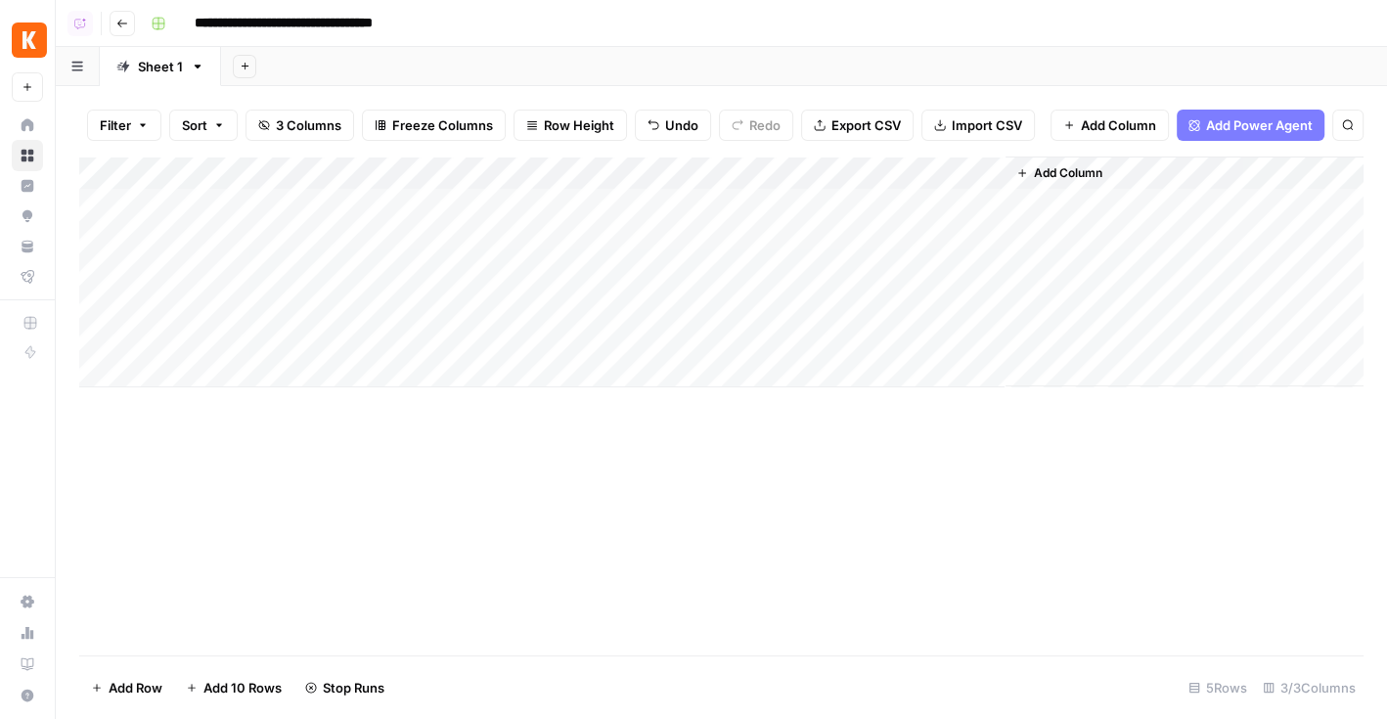
click at [861, 273] on div "Add Column" at bounding box center [721, 272] width 1285 height 231
click at [102, 275] on div "Add Column" at bounding box center [721, 272] width 1285 height 231
click at [101, 269] on div "Add Column" at bounding box center [721, 272] width 1285 height 231
click at [100, 241] on div "Add Column" at bounding box center [721, 272] width 1285 height 231
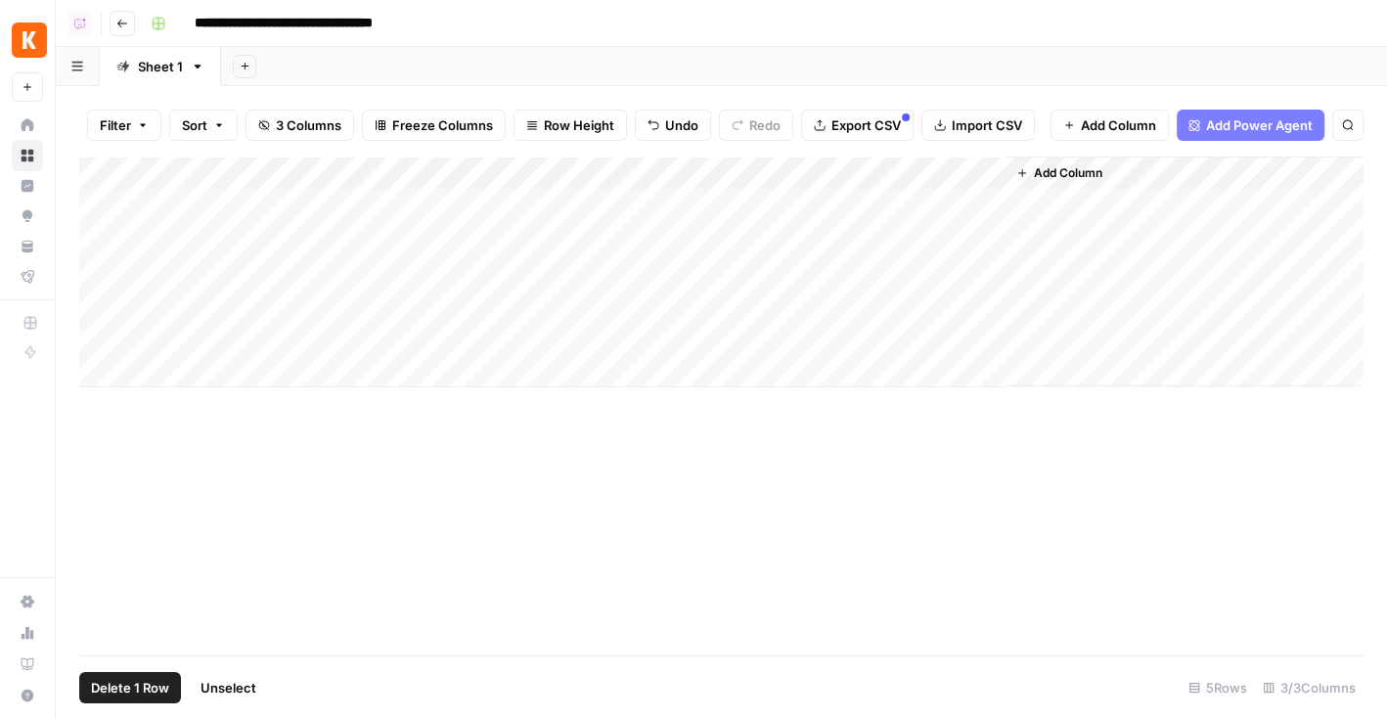
click at [101, 207] on div "Add Column" at bounding box center [721, 272] width 1285 height 231
click at [492, 201] on div "Add Column" at bounding box center [721, 272] width 1285 height 231
click at [665, 646] on div "Add Column" at bounding box center [721, 406] width 1285 height 499
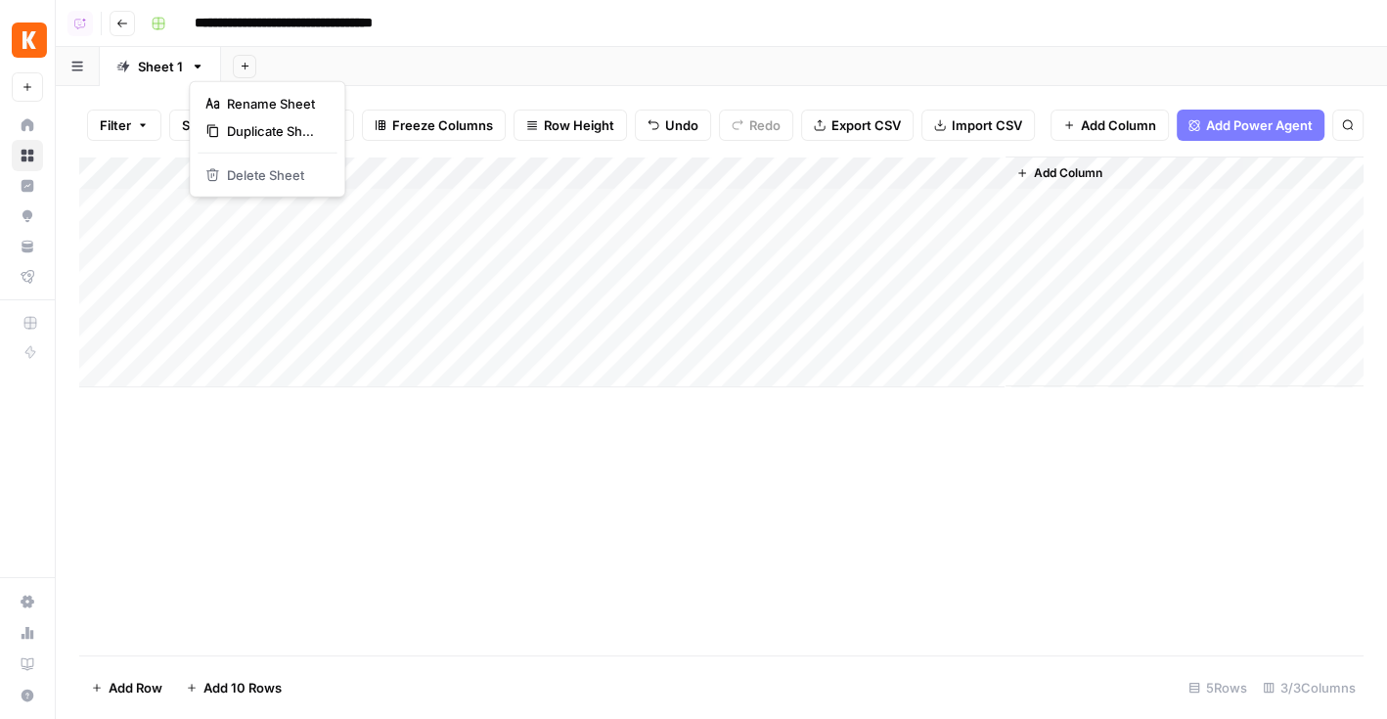
click at [198, 68] on icon "button" at bounding box center [198, 67] width 14 height 14
click at [238, 103] on span "Rename Sheet" at bounding box center [274, 104] width 94 height 20
type input "****"
click at [342, 57] on div "Add Sheet" at bounding box center [795, 66] width 1184 height 39
click at [177, 68] on icon "button" at bounding box center [180, 67] width 14 height 14
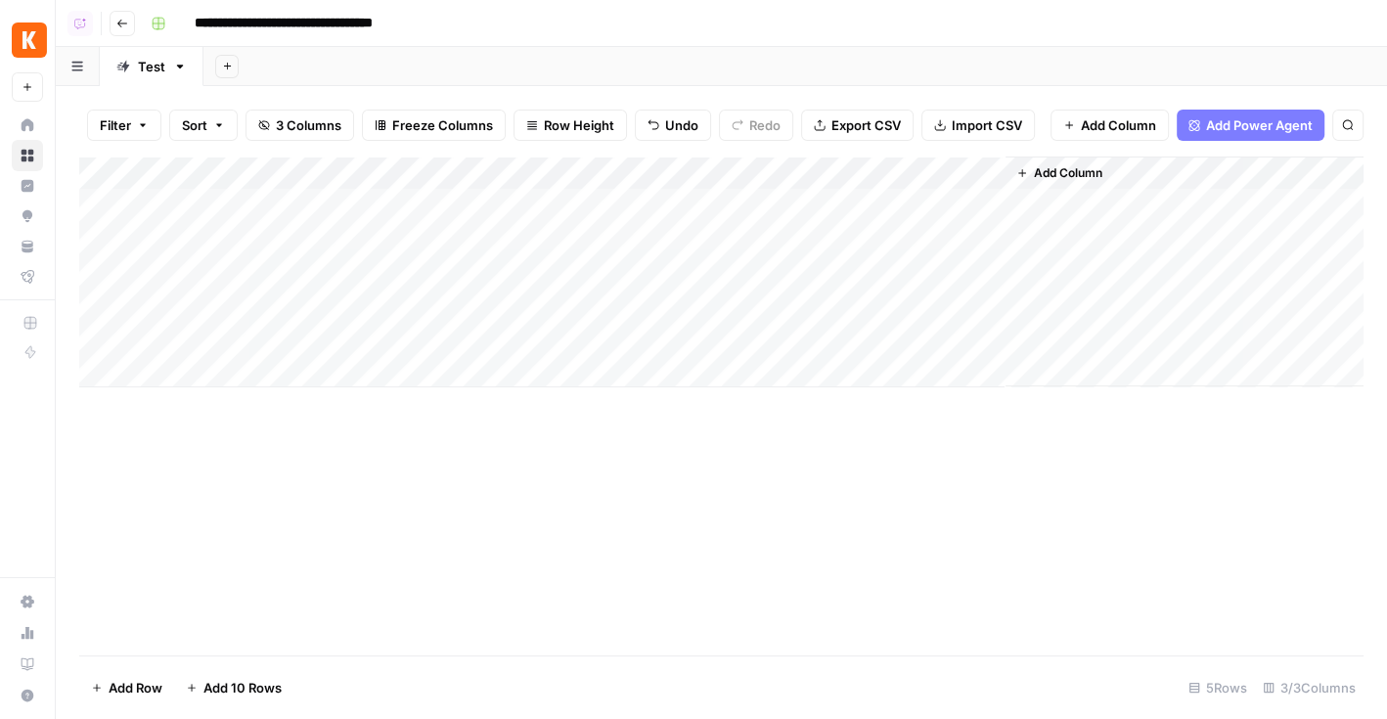
click at [406, 64] on div "Add Sheet" at bounding box center [795, 66] width 1184 height 39
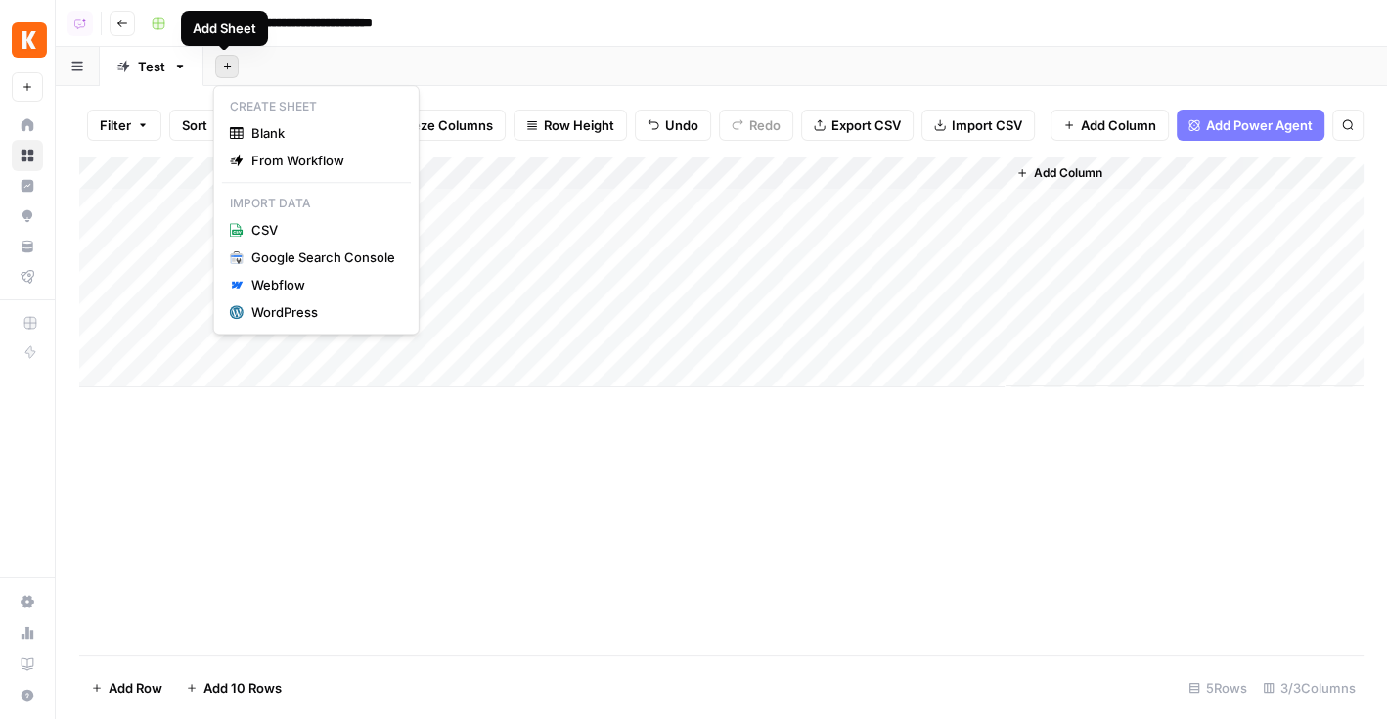
click at [225, 68] on icon "button" at bounding box center [227, 66] width 11 height 11
click at [265, 131] on span "Blank" at bounding box center [323, 133] width 144 height 20
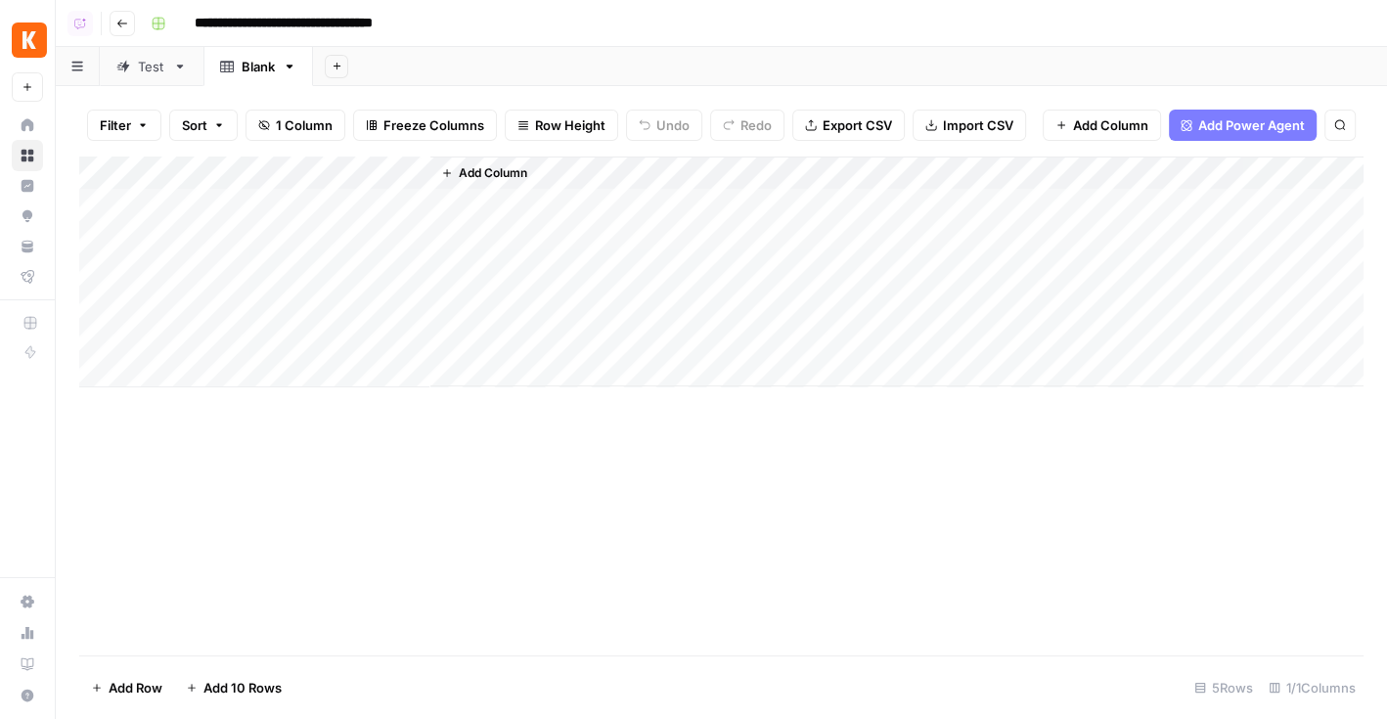
click at [945, 130] on span "Import CSV" at bounding box center [978, 125] width 70 height 20
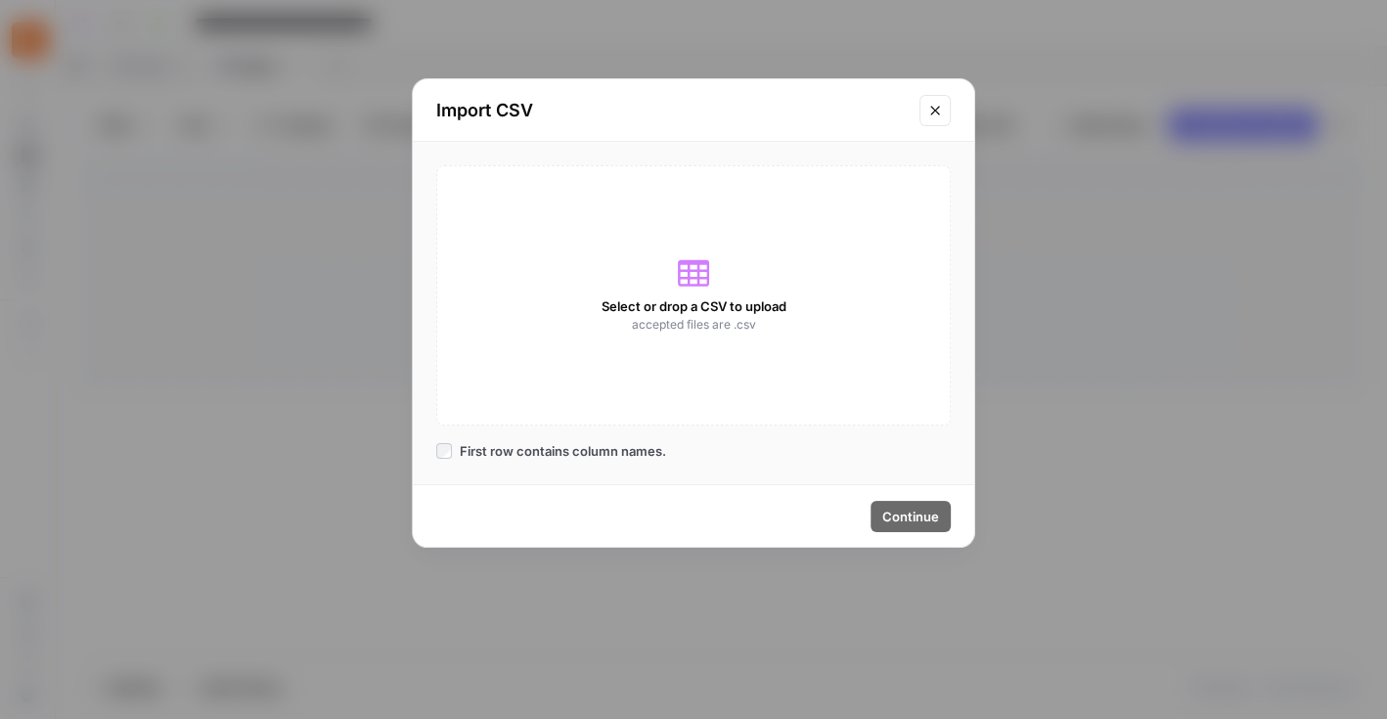
click at [701, 296] on span "Select or drop a CSV to upload" at bounding box center [694, 306] width 185 height 20
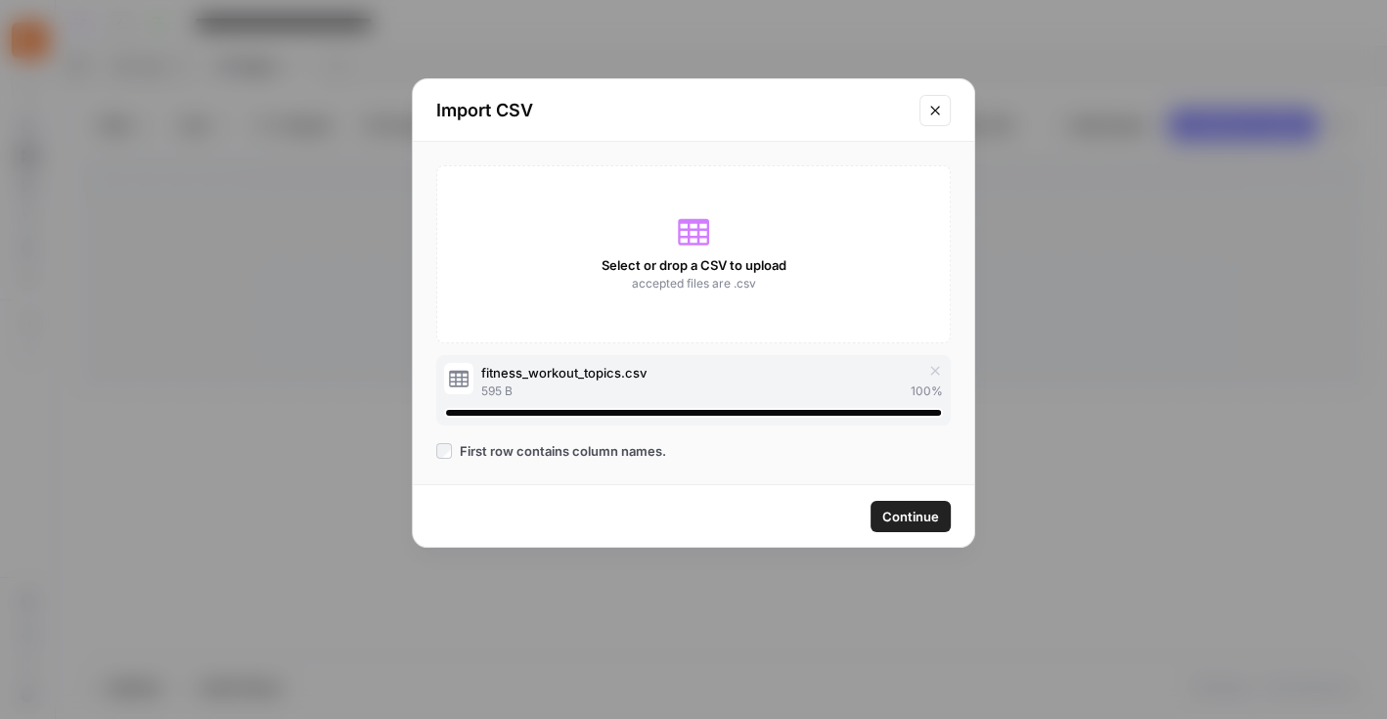
click at [898, 514] on span "Continue" at bounding box center [910, 517] width 57 height 20
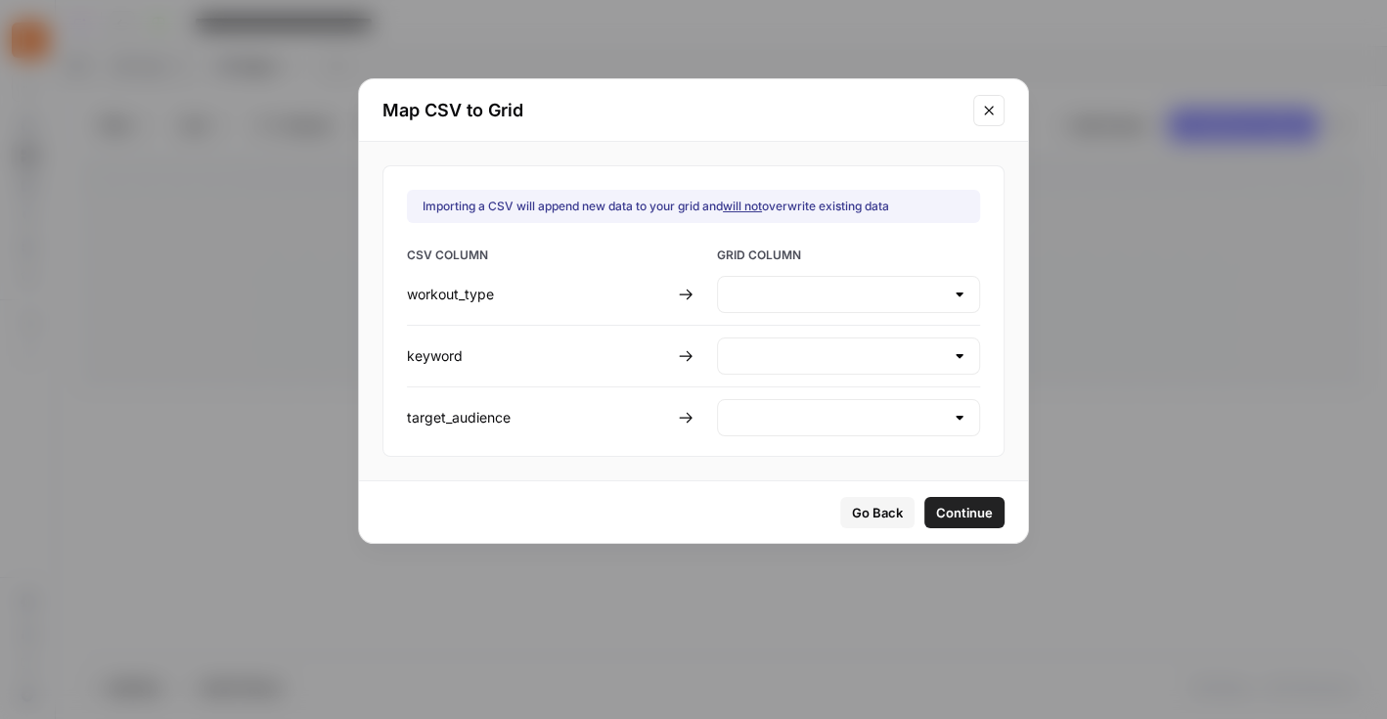
type input "Create new column"
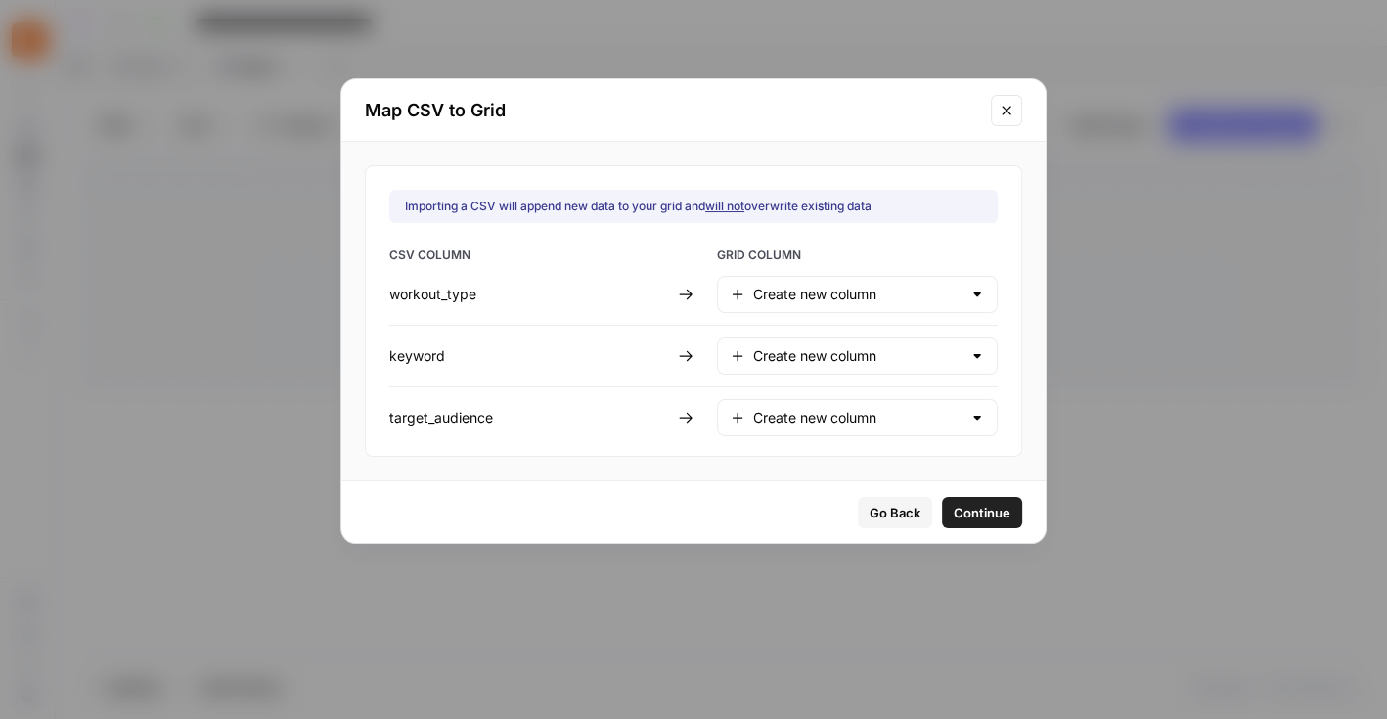
drag, startPoint x: 532, startPoint y: 293, endPoint x: 435, endPoint y: 294, distance: 96.9
click at [435, 294] on div "Importing a CSV will append new data to your grid and will not overwrite existi…" at bounding box center [693, 311] width 657 height 292
click at [462, 302] on div "workout_type" at bounding box center [529, 295] width 281 height 20
click at [954, 508] on span "Continue" at bounding box center [982, 513] width 57 height 20
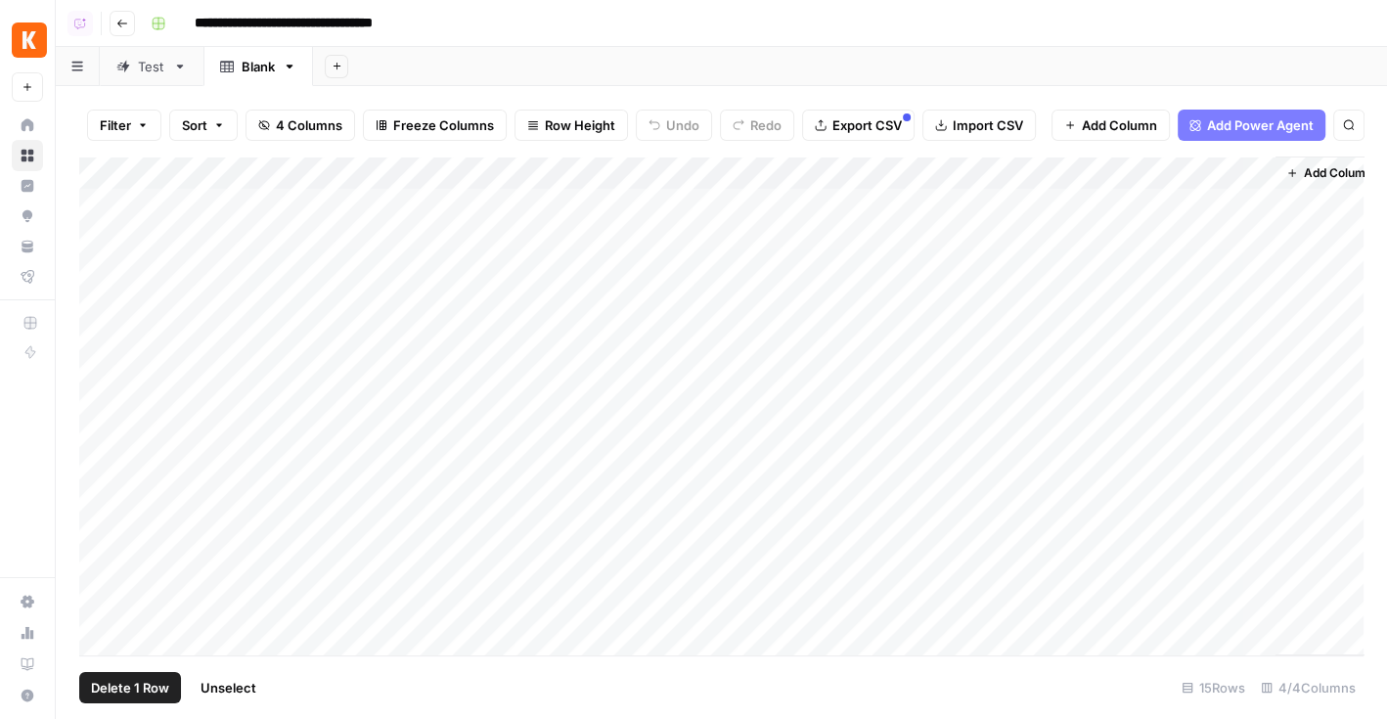
click at [107, 335] on div "Add Column" at bounding box center [721, 407] width 1285 height 500
click at [103, 311] on div "Add Column" at bounding box center [721, 407] width 1285 height 500
click at [98, 274] on div "Add Column" at bounding box center [721, 407] width 1285 height 500
click at [98, 243] on div "Add Column" at bounding box center [721, 407] width 1285 height 500
click at [98, 199] on div "Add Column" at bounding box center [721, 407] width 1285 height 500
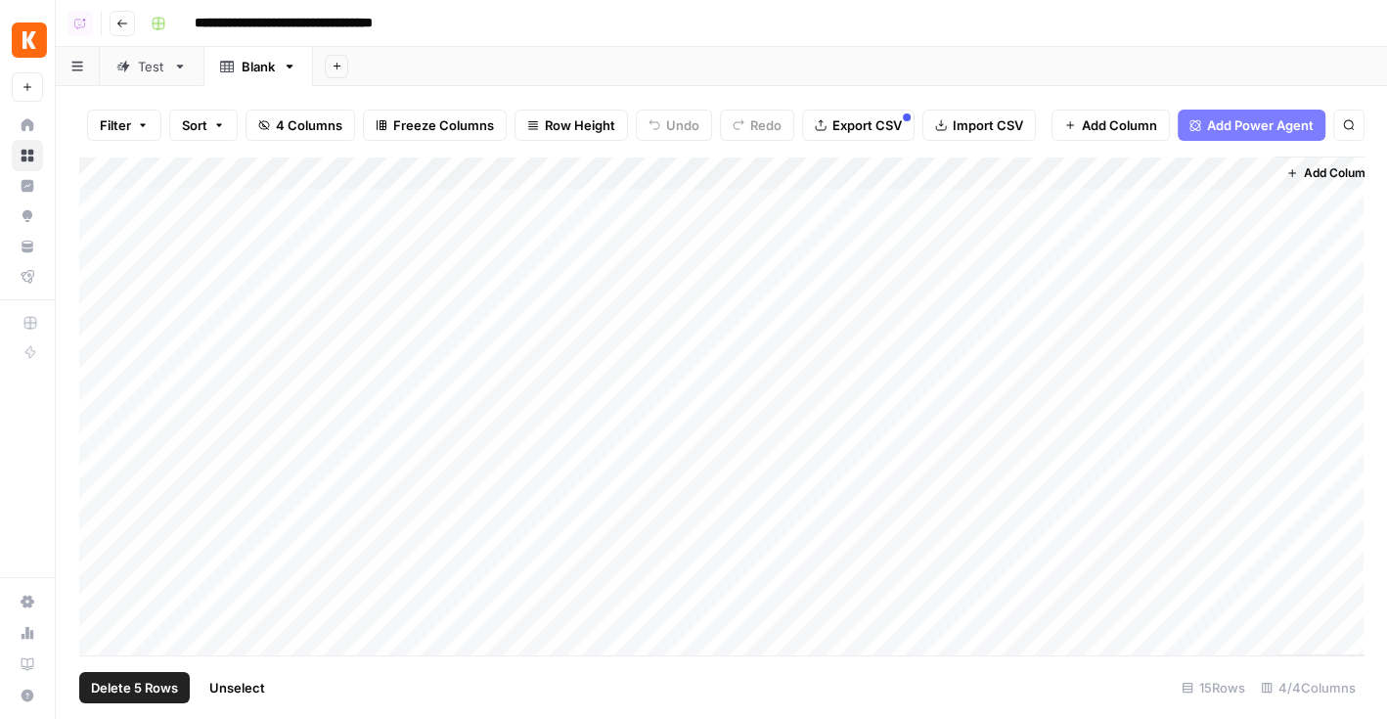
click at [145, 683] on span "Delete 5 Rows" at bounding box center [134, 688] width 87 height 20
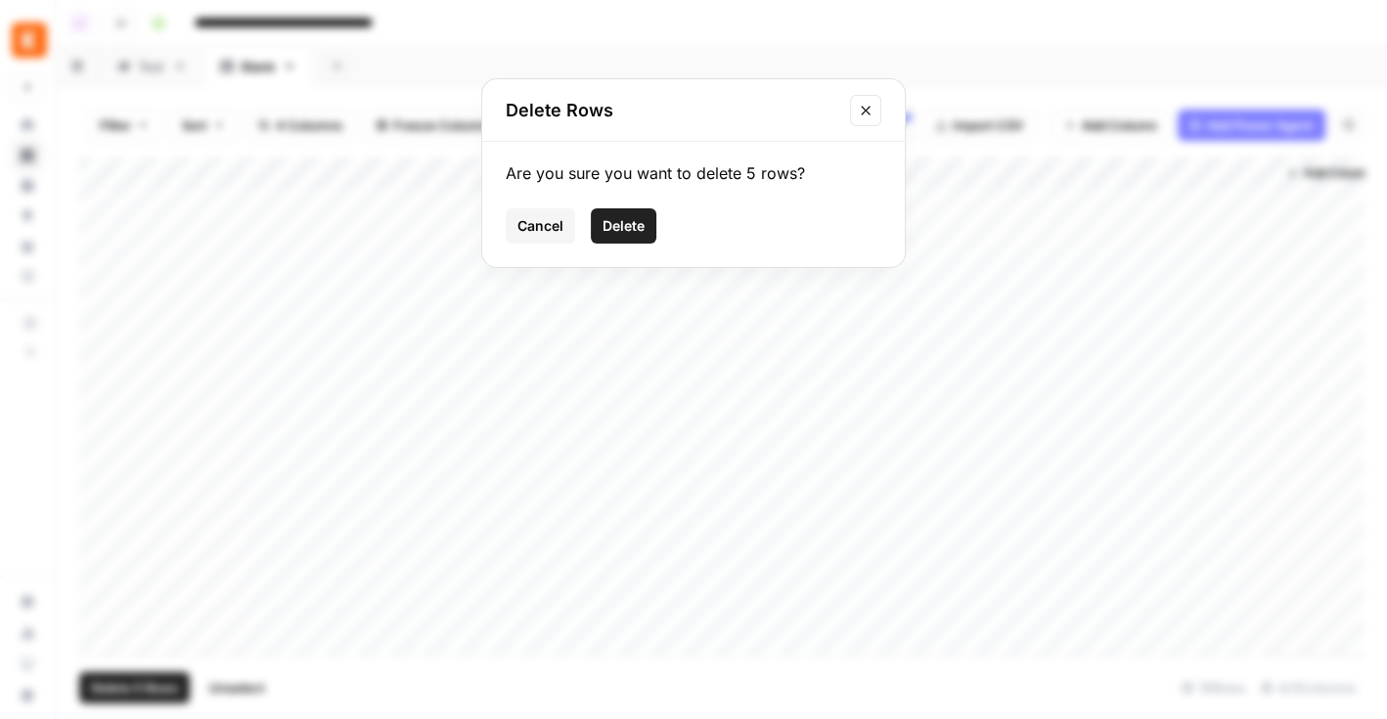
click at [635, 221] on span "Delete" at bounding box center [624, 226] width 42 height 20
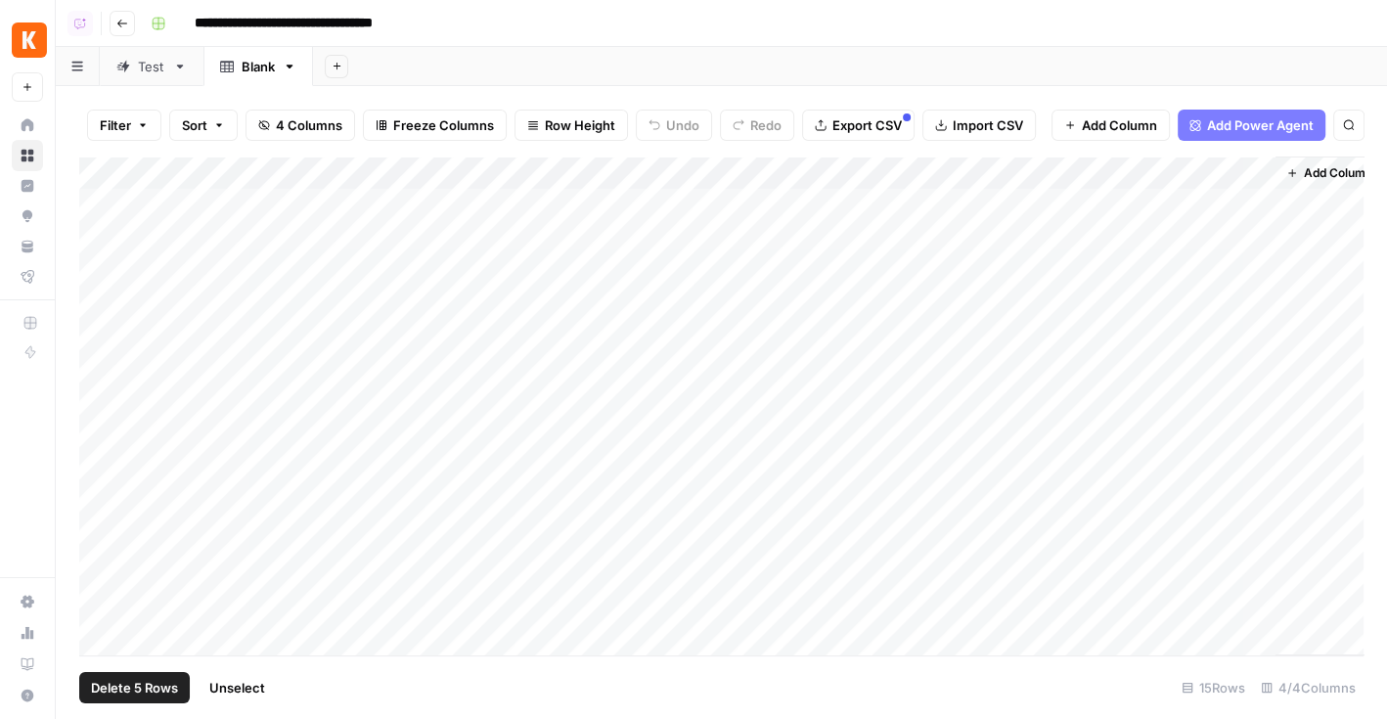
click at [165, 689] on span "Delete 5 Rows" at bounding box center [134, 688] width 87 height 20
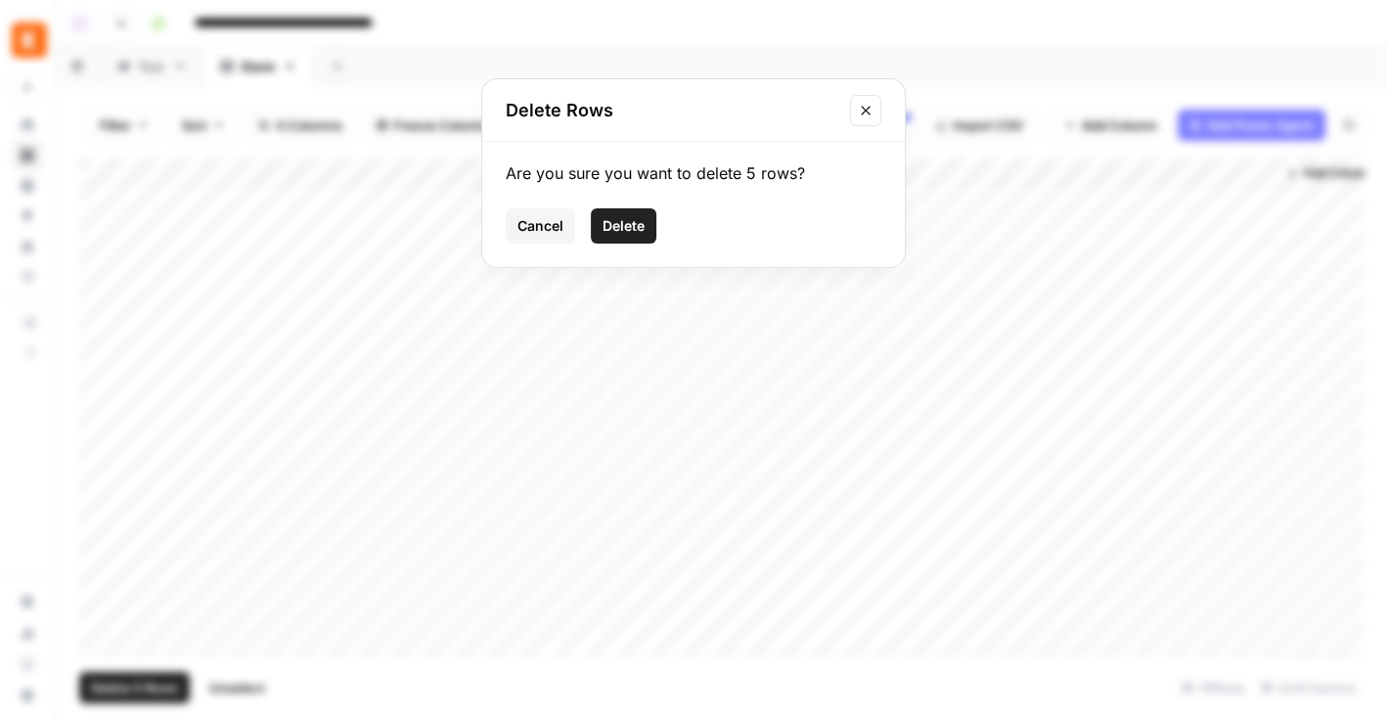
click at [640, 226] on span "Delete" at bounding box center [624, 226] width 42 height 20
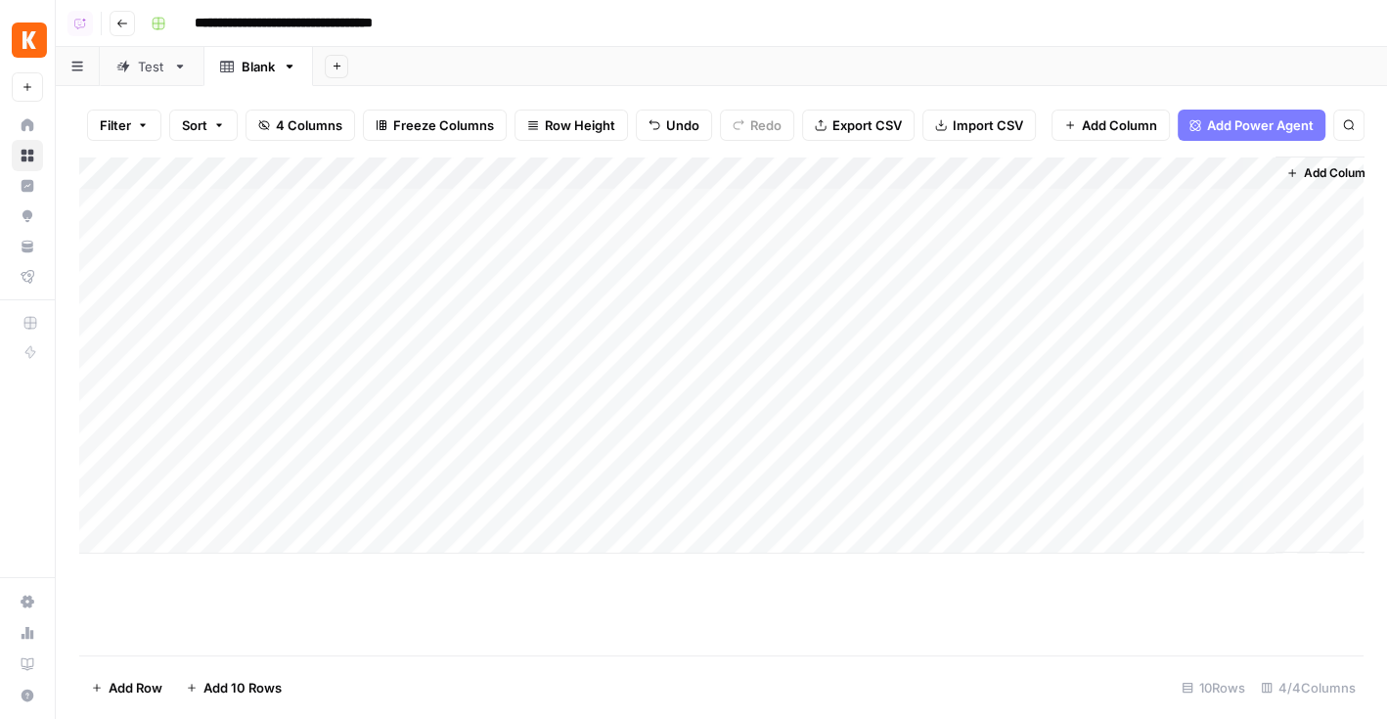
click at [327, 169] on div "Add Column" at bounding box center [721, 355] width 1285 height 397
click at [254, 428] on span "Remove Column" at bounding box center [271, 437] width 171 height 20
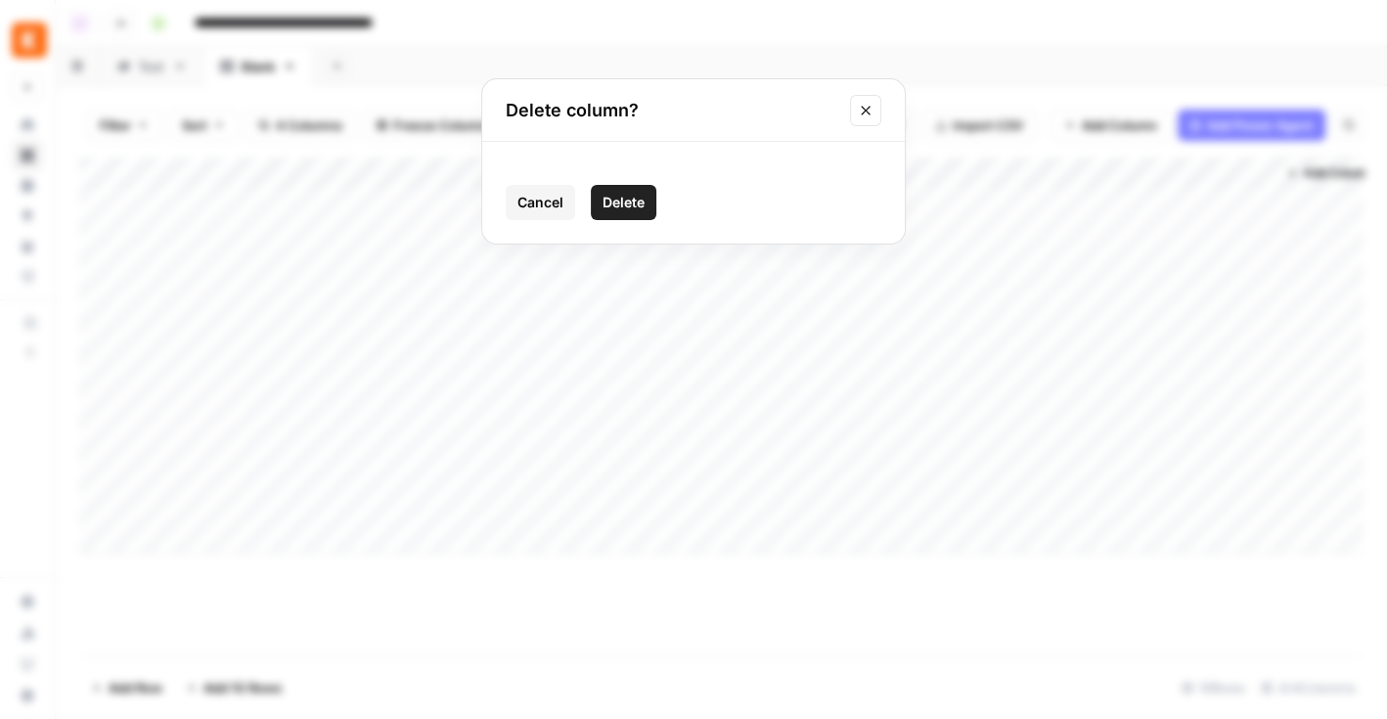
click at [632, 207] on span "Delete" at bounding box center [624, 203] width 42 height 20
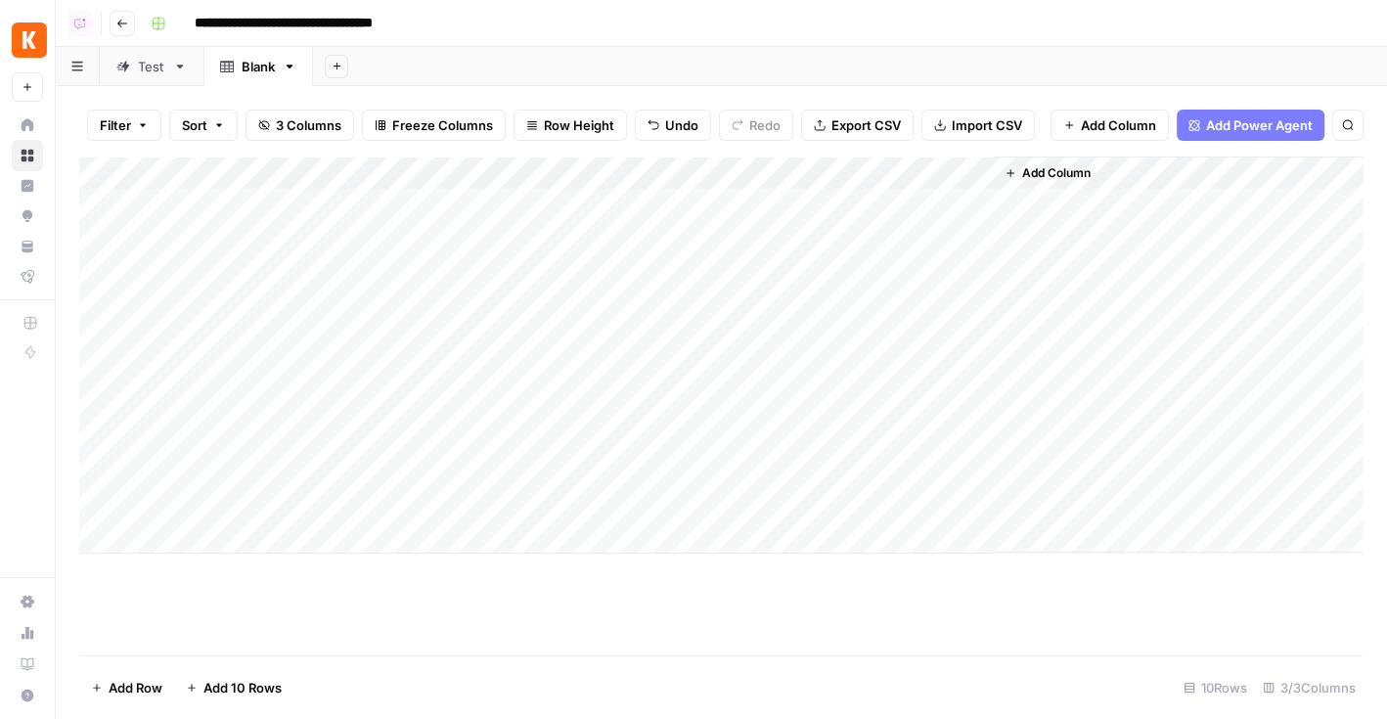
click at [1065, 171] on span "Add Column" at bounding box center [1056, 173] width 68 height 18
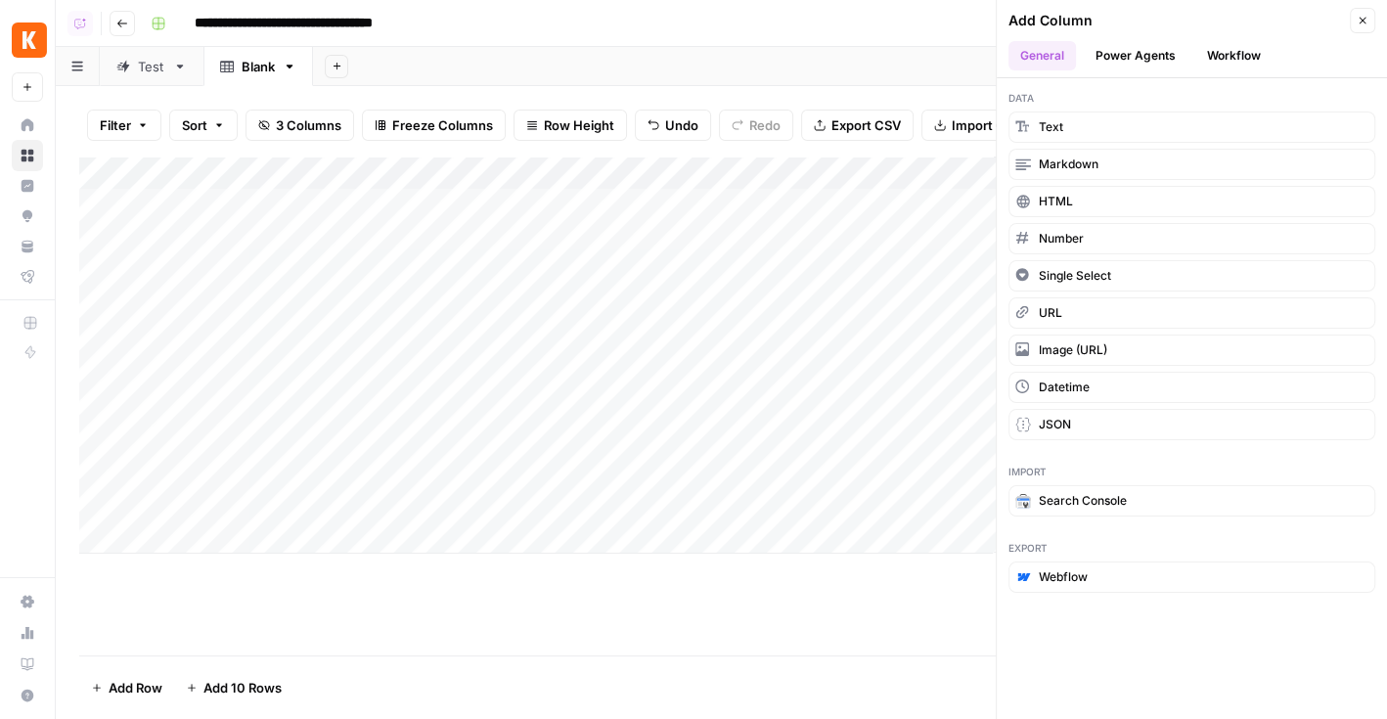
click at [1159, 49] on button "Workflow" at bounding box center [1233, 55] width 77 height 29
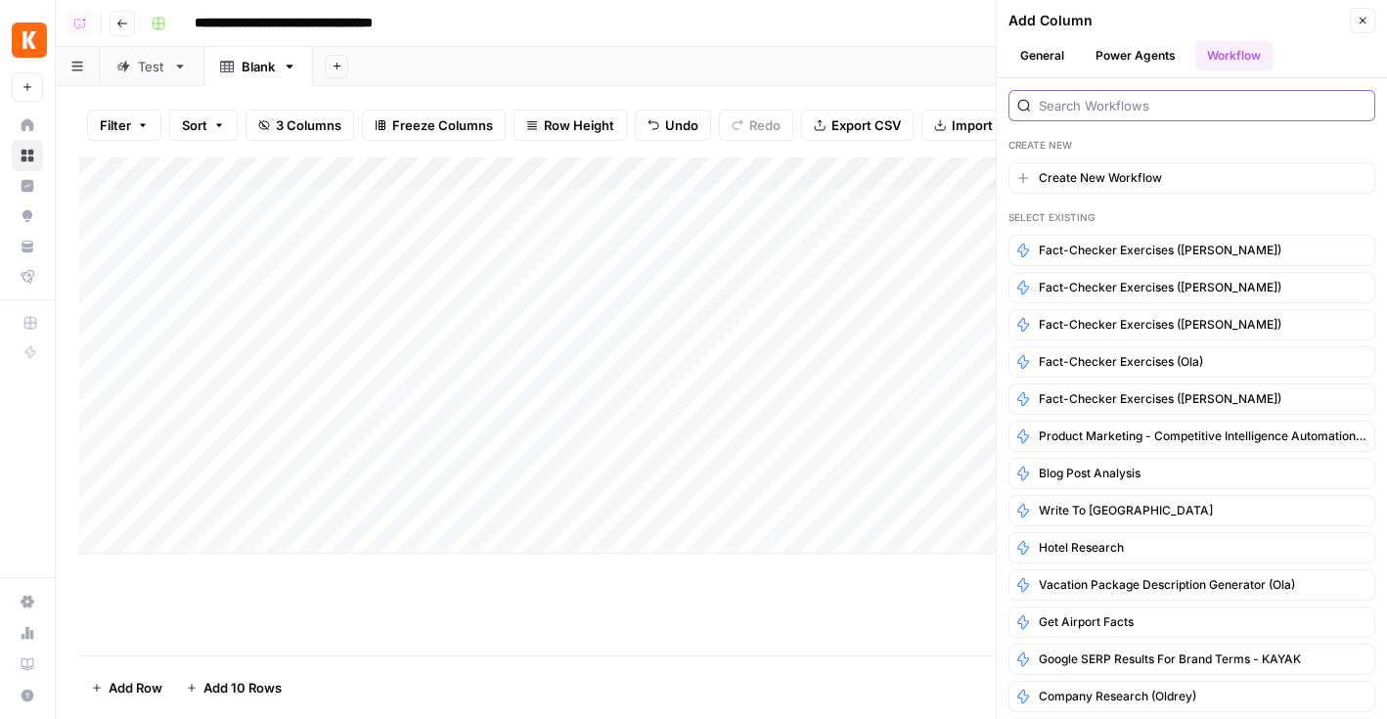
click at [1097, 107] on input "search" at bounding box center [1203, 106] width 328 height 20
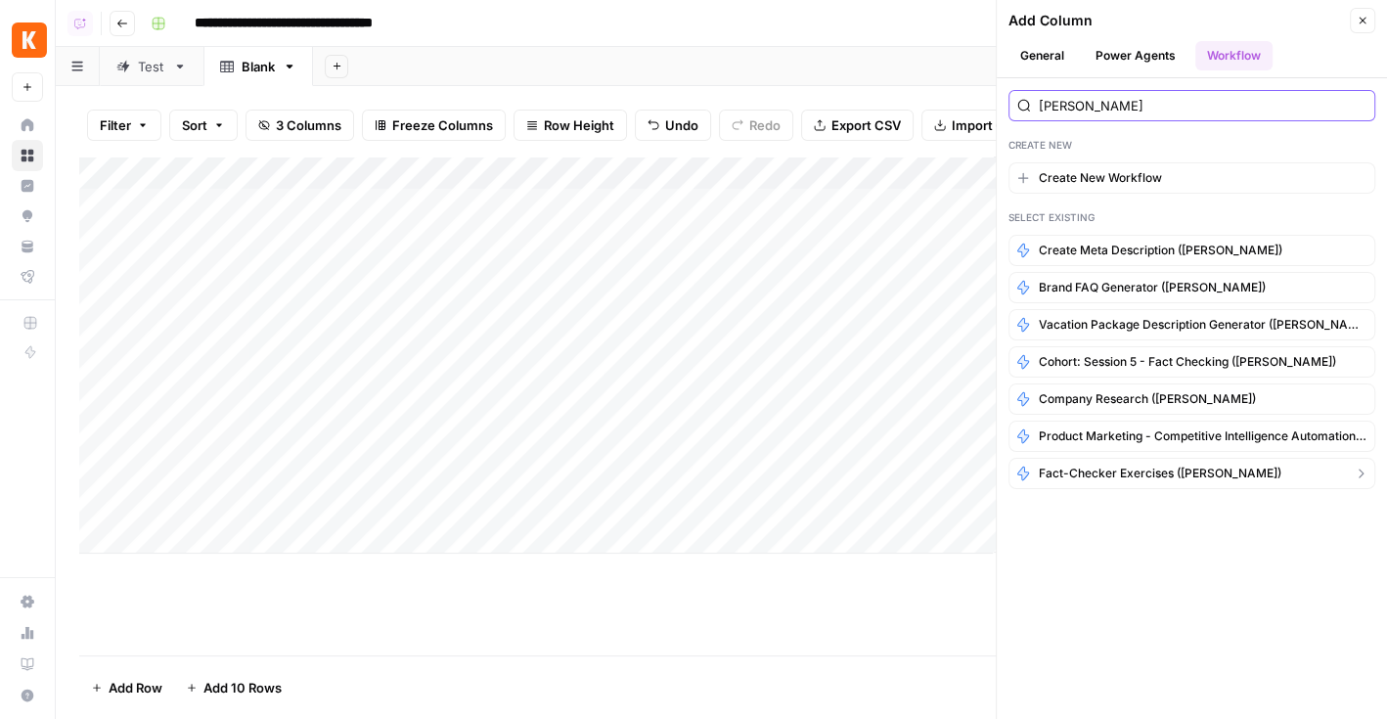
type input "andrea"
click at [1159, 465] on span "Fact-Checker Exercises ([PERSON_NAME])" at bounding box center [1160, 474] width 243 height 18
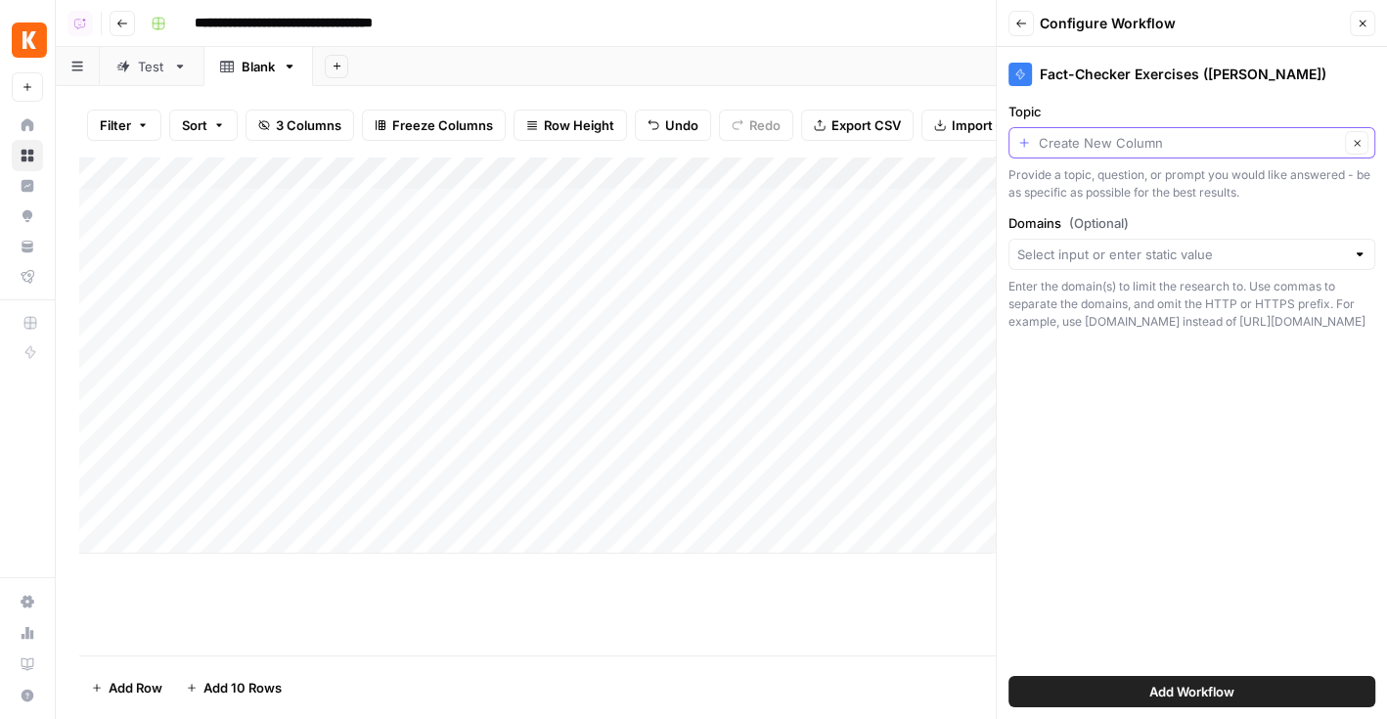
click at [1116, 139] on input "Topic" at bounding box center [1189, 143] width 300 height 20
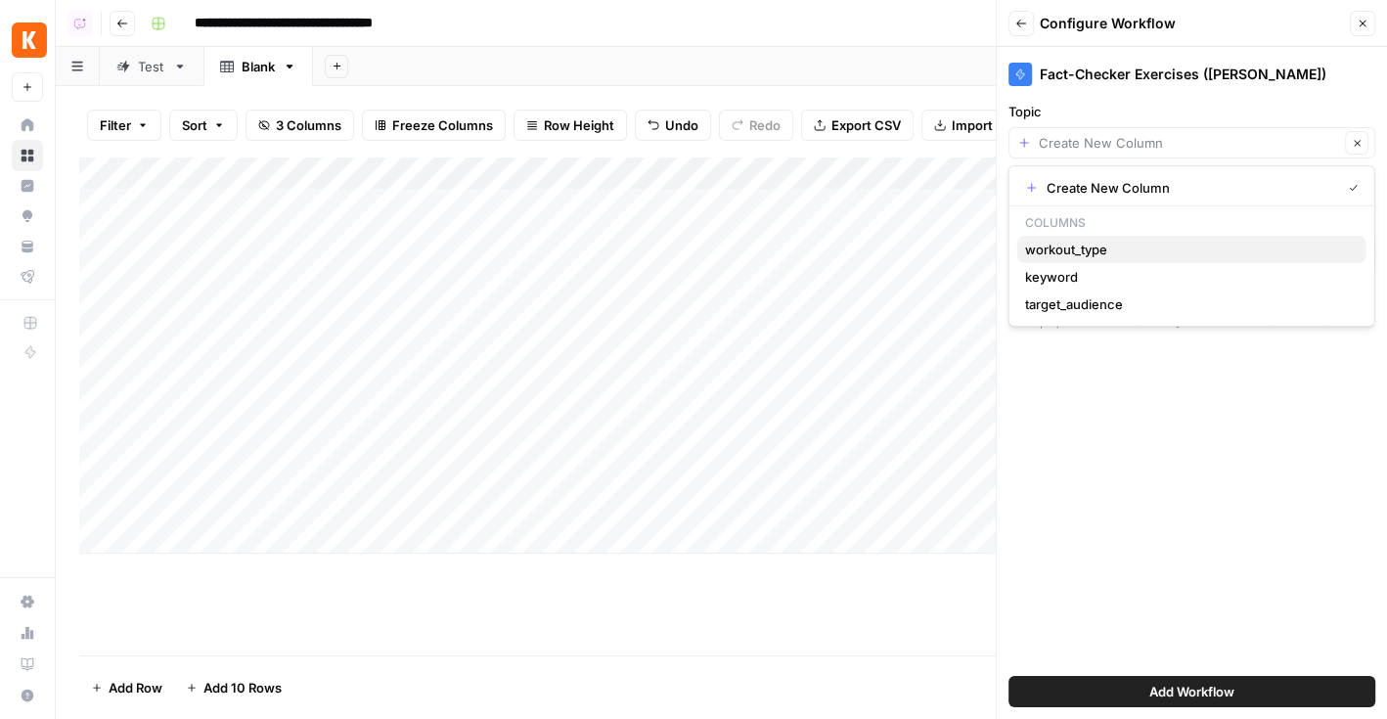
click at [1092, 254] on span "workout_type" at bounding box center [1188, 250] width 326 height 20
type input "workout_type"
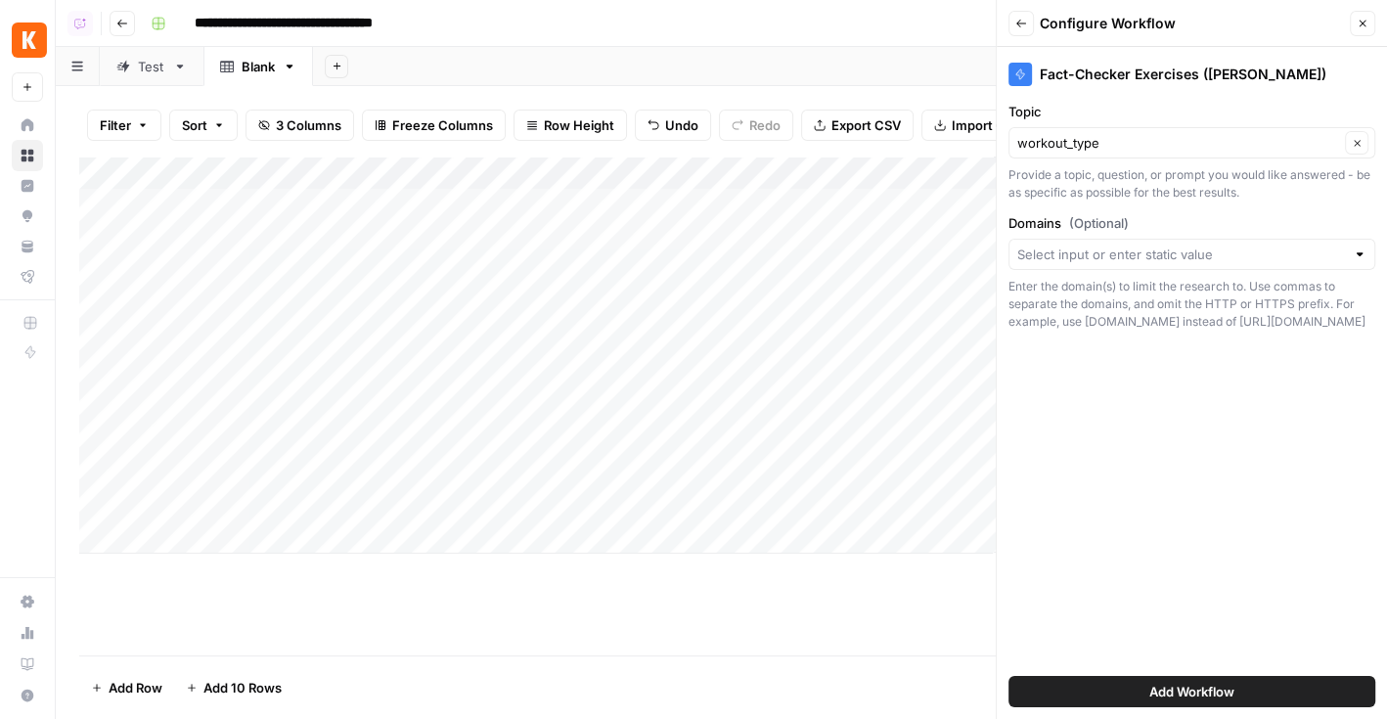
click at [1119, 691] on button "Add Workflow" at bounding box center [1192, 691] width 367 height 31
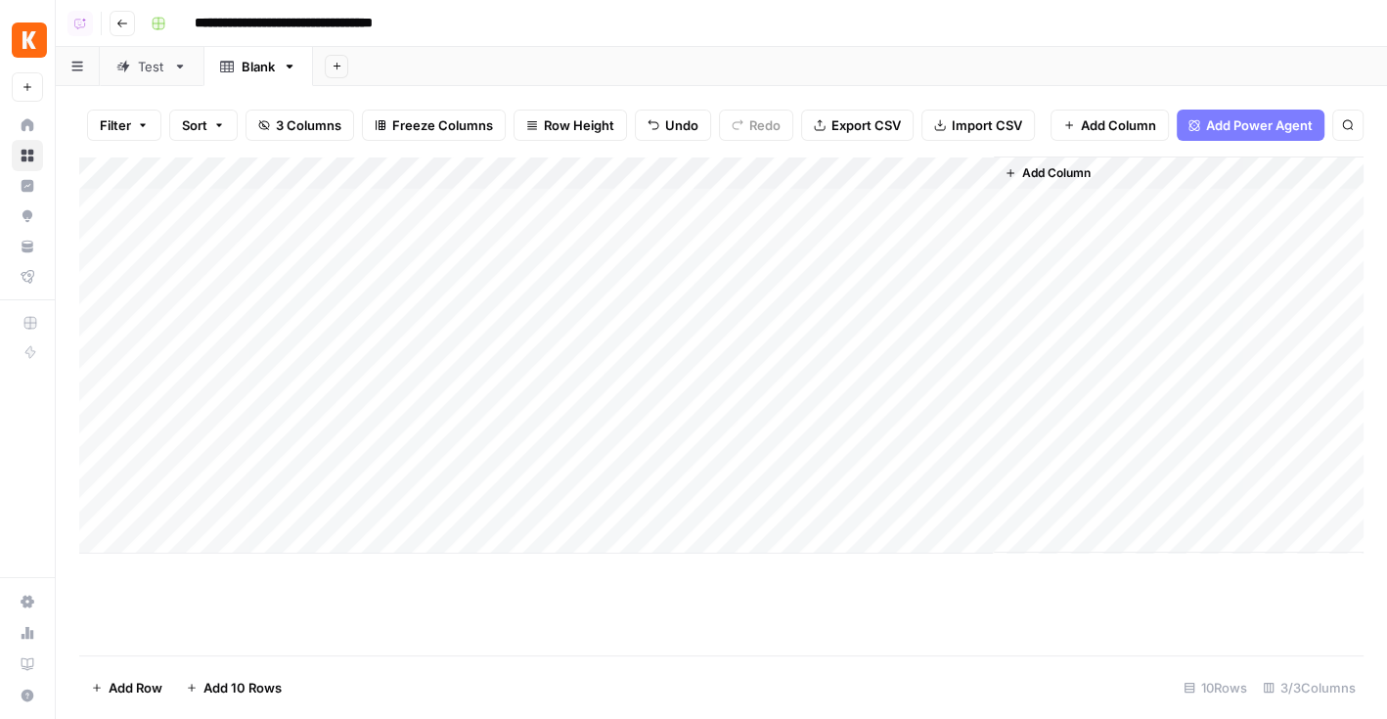
scroll to position [0, 32]
click at [1112, 170] on div "Add Column" at bounding box center [721, 355] width 1285 height 397
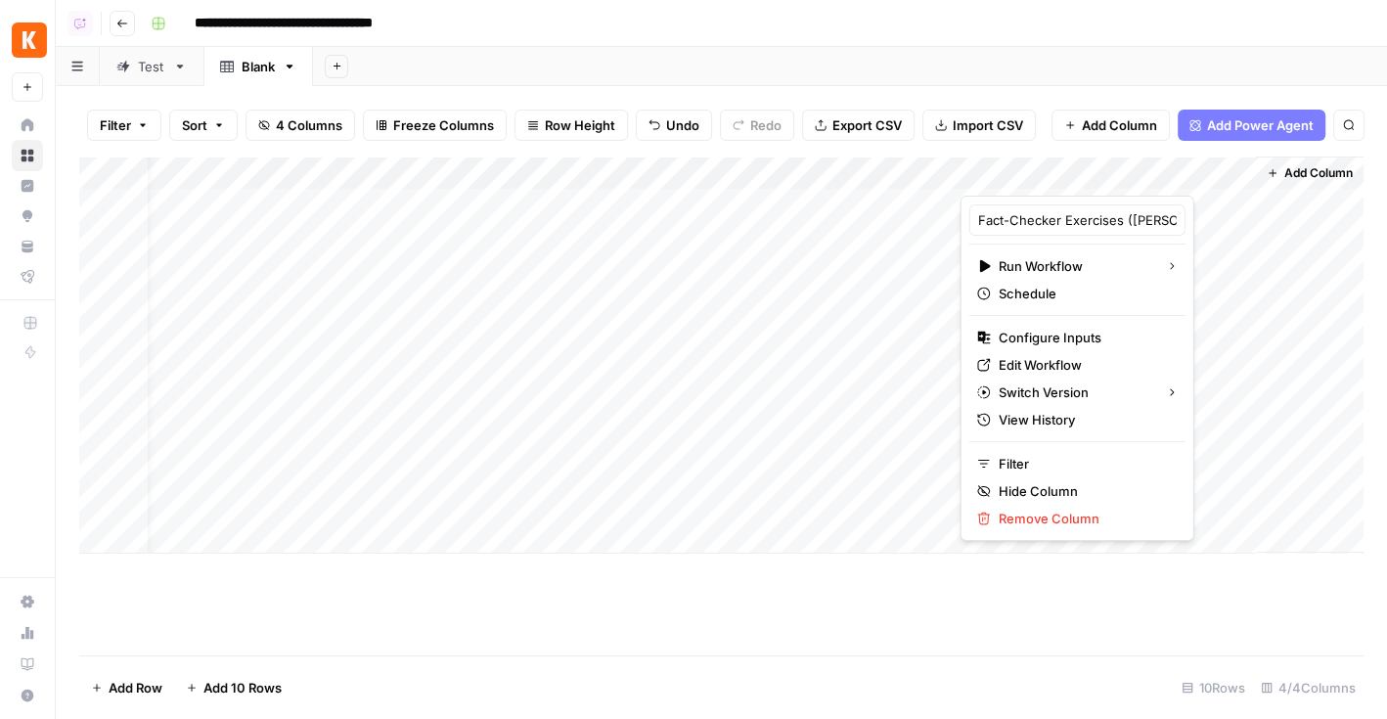
click at [1157, 576] on div "Add Column" at bounding box center [721, 406] width 1285 height 499
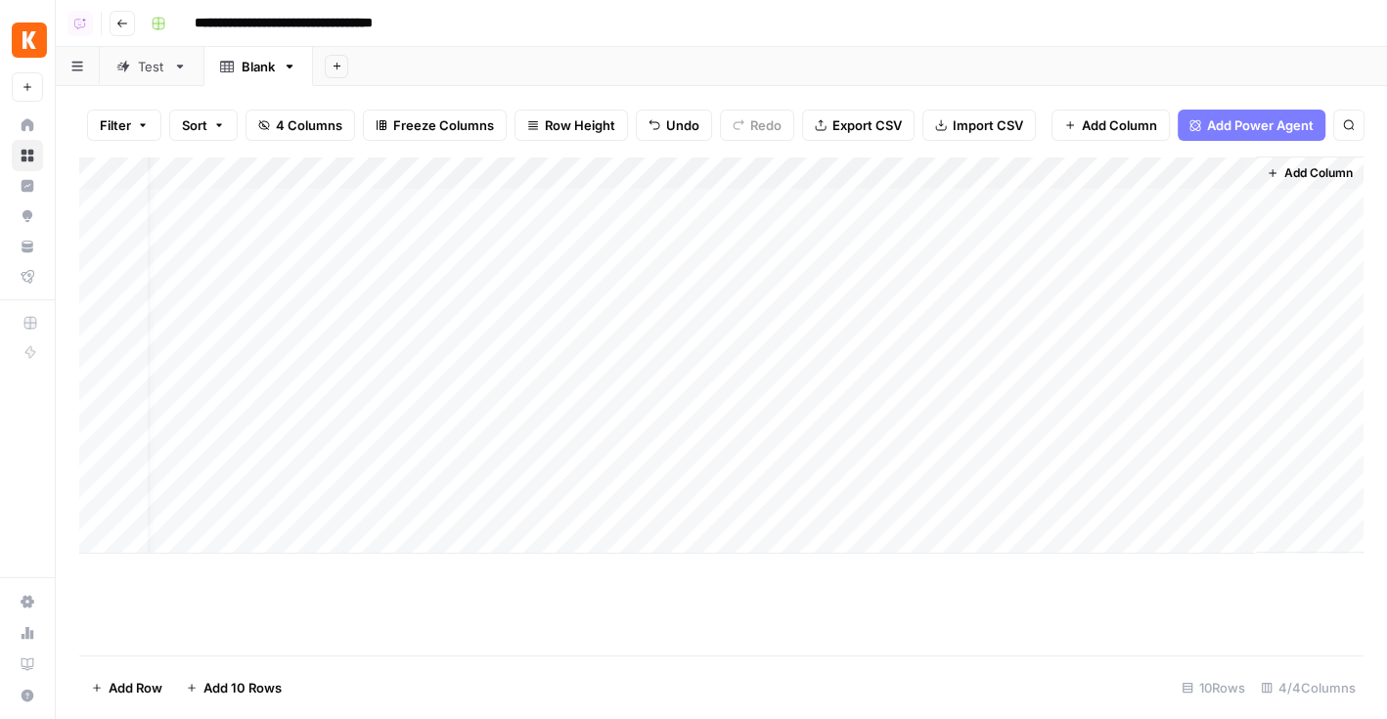
click at [780, 623] on div "Add Column" at bounding box center [721, 406] width 1285 height 499
drag, startPoint x: 766, startPoint y: 194, endPoint x: 787, endPoint y: 565, distance: 372.3
click at [787, 565] on div "Add Column" at bounding box center [721, 406] width 1285 height 499
click at [785, 204] on div "Add Column" at bounding box center [721, 355] width 1285 height 397
click at [863, 241] on div "Add Column" at bounding box center [721, 355] width 1285 height 397
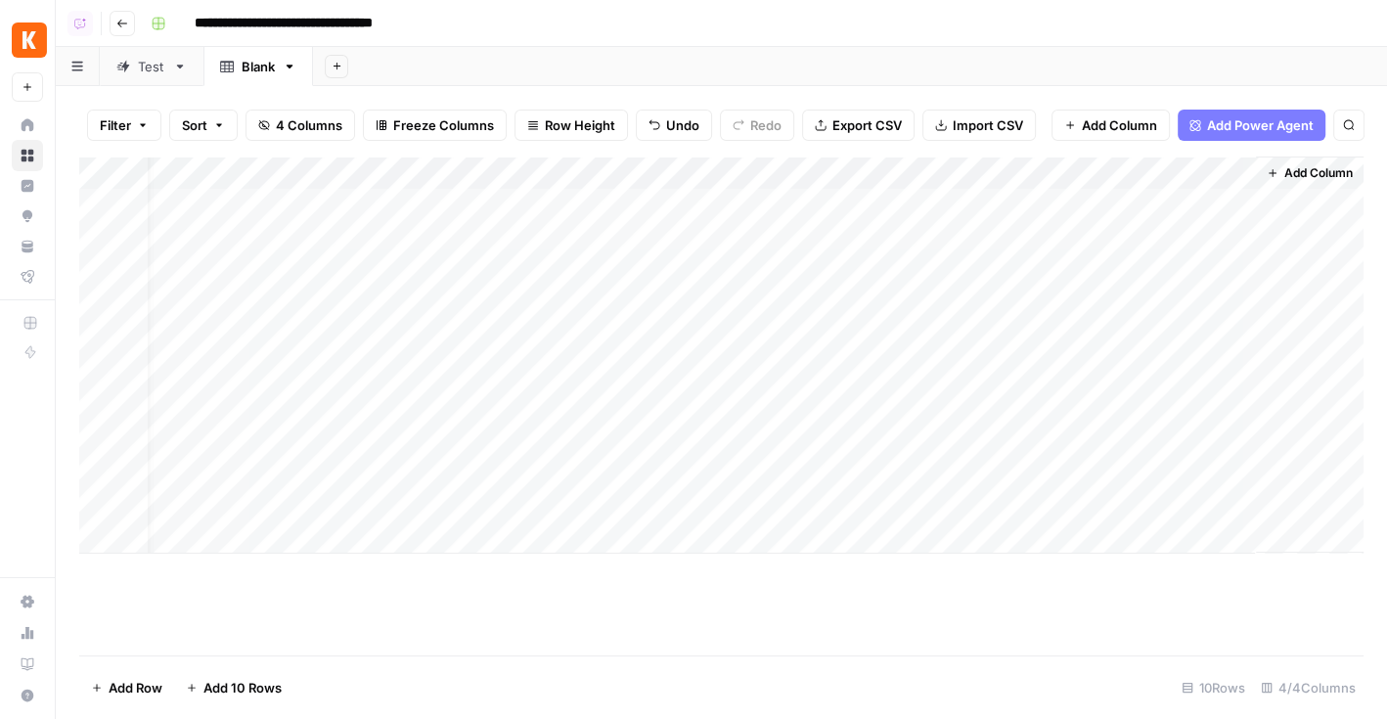
click at [906, 279] on div "Add Column" at bounding box center [721, 355] width 1285 height 397
click at [885, 320] on div "Add Column" at bounding box center [721, 355] width 1285 height 397
click at [906, 338] on div "Add Column" at bounding box center [721, 355] width 1285 height 397
click at [916, 371] on div "Add Column" at bounding box center [721, 355] width 1285 height 397
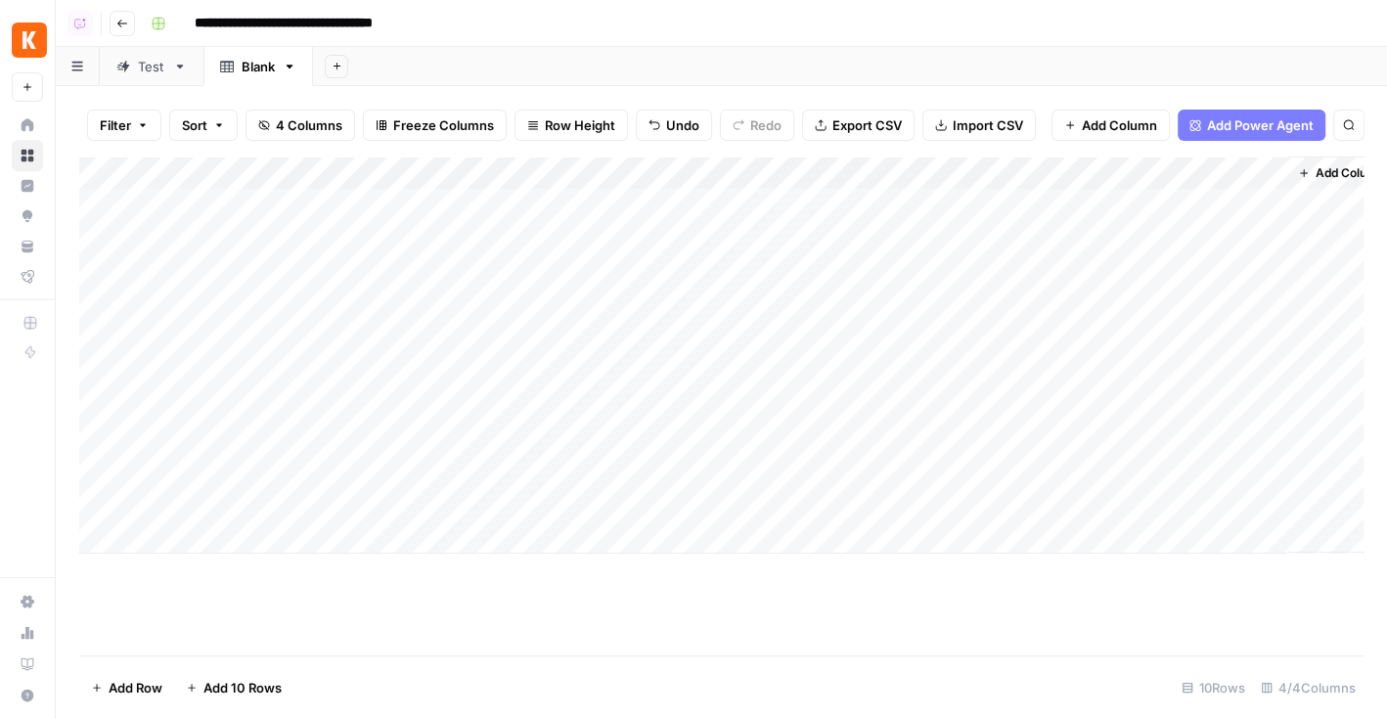
click at [275, 171] on div "Add Column" at bounding box center [721, 355] width 1285 height 397
click at [578, 174] on div "Add Column" at bounding box center [721, 355] width 1285 height 397
click at [813, 168] on div "Add Column" at bounding box center [721, 355] width 1285 height 397
click at [254, 209] on div "Add Column" at bounding box center [721, 355] width 1285 height 397
click at [533, 212] on div "Add Column" at bounding box center [721, 355] width 1285 height 397
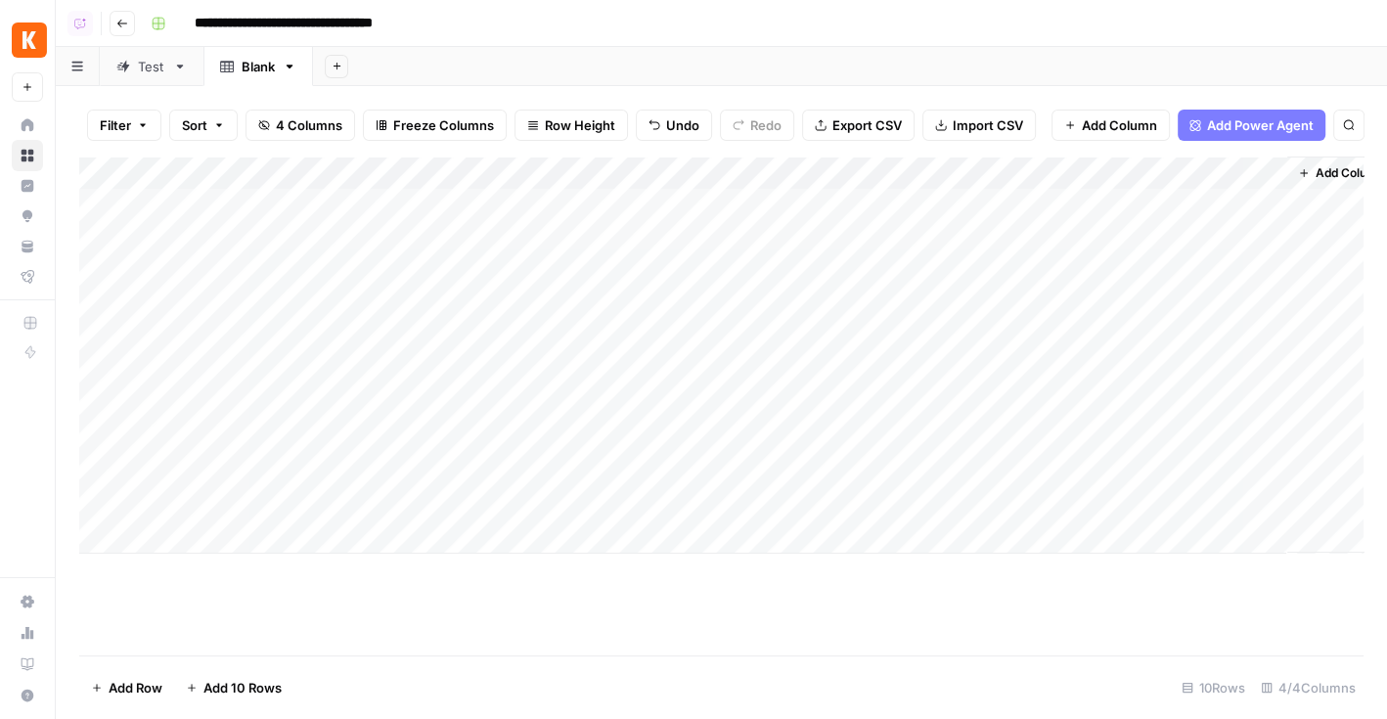
click at [867, 207] on div "Add Column" at bounding box center [721, 355] width 1285 height 397
drag, startPoint x: 385, startPoint y: 207, endPoint x: 753, endPoint y: 199, distance: 367.9
click at [753, 198] on div "Add Column" at bounding box center [721, 355] width 1285 height 397
click at [757, 211] on div "Add Column" at bounding box center [721, 355] width 1285 height 397
drag, startPoint x: 249, startPoint y: 204, endPoint x: 765, endPoint y: 516, distance: 602.2
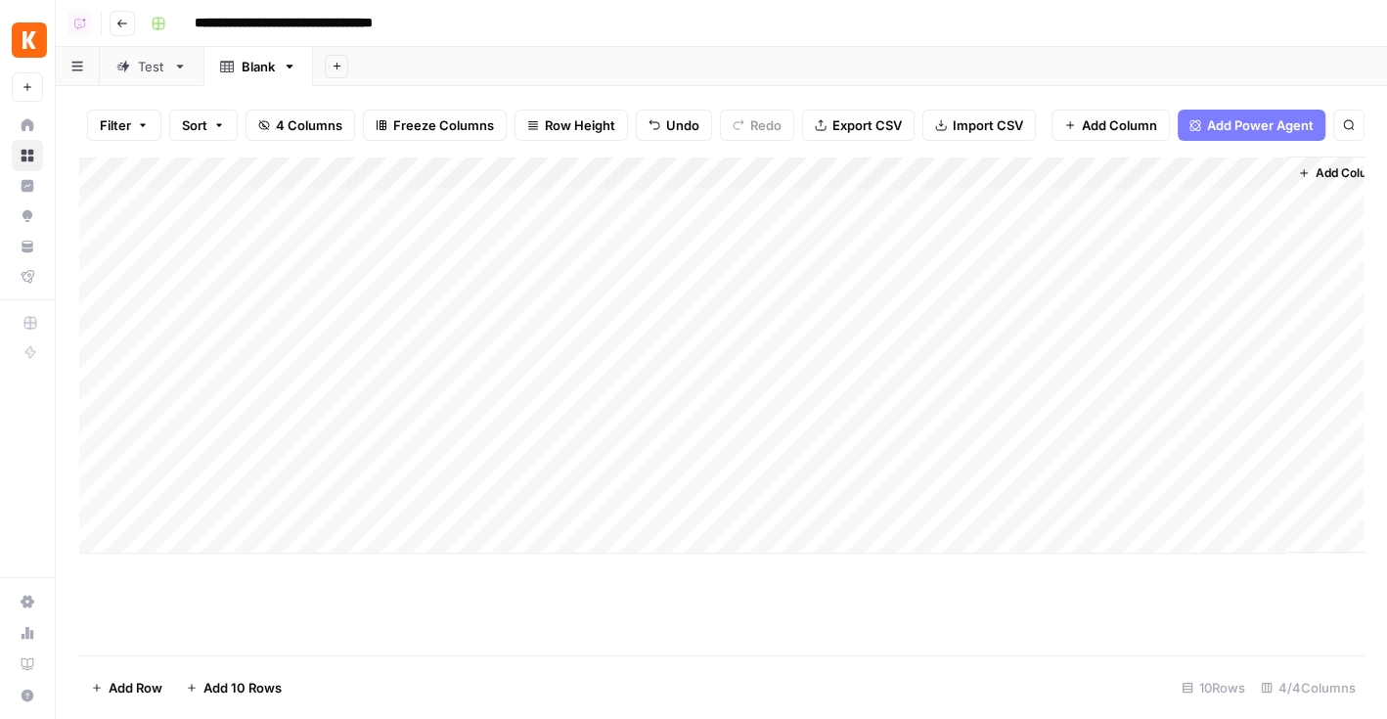
click at [763, 514] on div "Add Column" at bounding box center [721, 355] width 1285 height 397
click at [875, 210] on div "Add Column" at bounding box center [721, 355] width 1285 height 397
drag, startPoint x: 362, startPoint y: 195, endPoint x: 1004, endPoint y: 199, distance: 641.8
click at [1004, 199] on div "Add Column" at bounding box center [721, 355] width 1285 height 397
click at [759, 207] on div "Add Column" at bounding box center [721, 355] width 1285 height 397
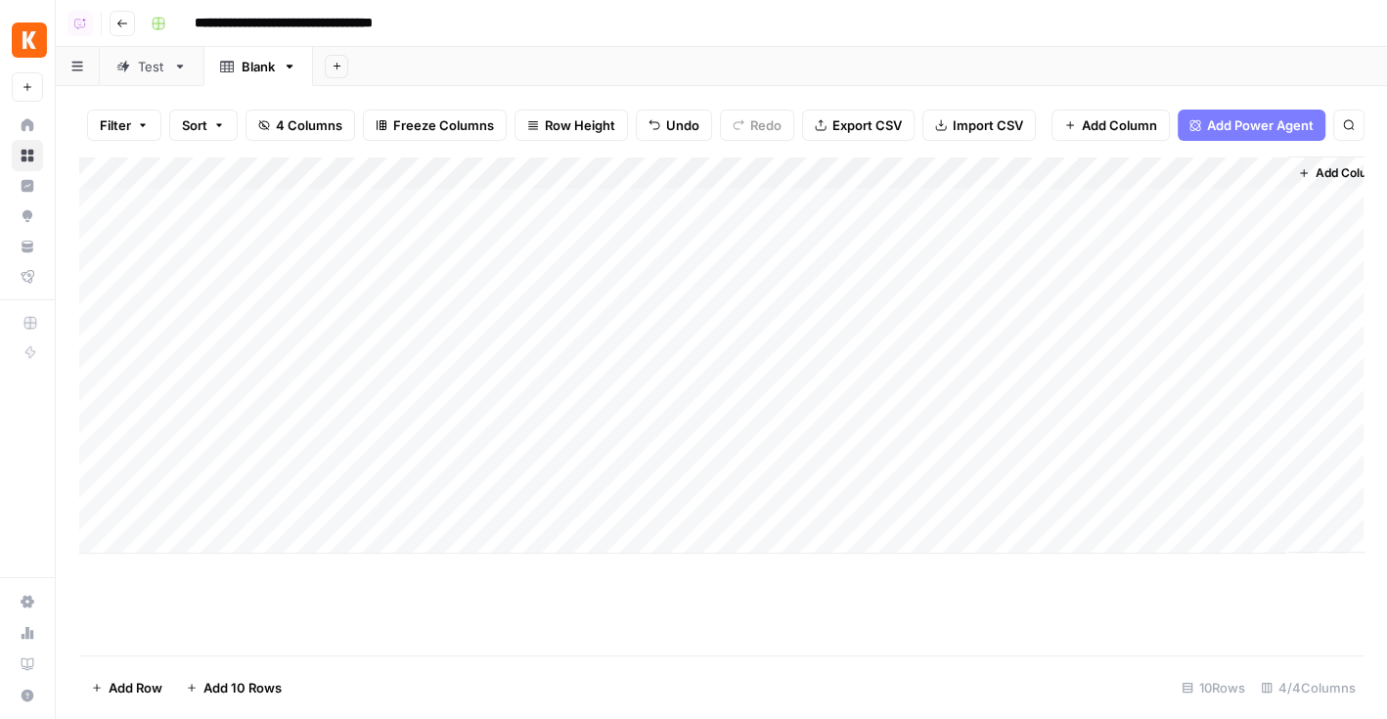
drag, startPoint x: 288, startPoint y: 250, endPoint x: 778, endPoint y: 245, distance: 490.2
click at [779, 245] on div "Add Column" at bounding box center [721, 355] width 1285 height 397
click at [759, 285] on div "Add Column" at bounding box center [721, 355] width 1285 height 397
click at [145, 66] on div "Test" at bounding box center [151, 67] width 27 height 20
click at [632, 597] on div "Add Column" at bounding box center [721, 406] width 1285 height 499
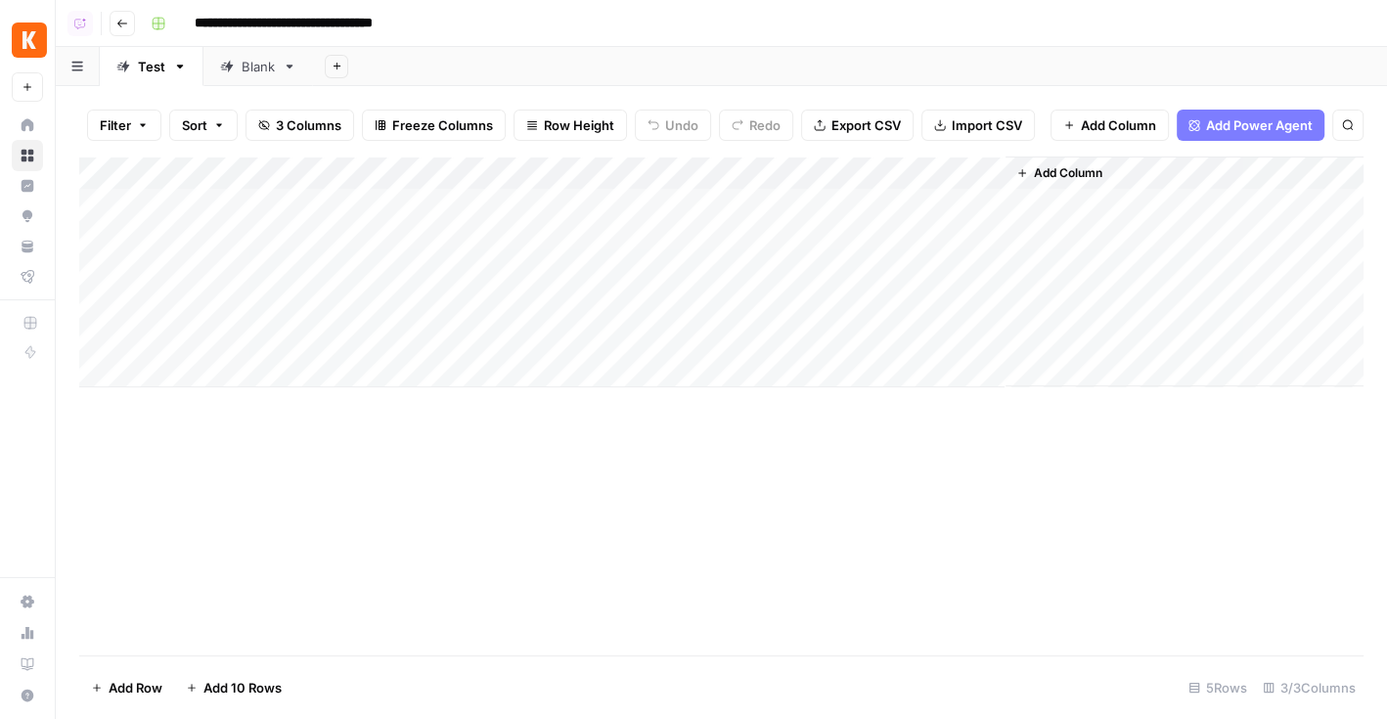
click at [352, 488] on div "Add Column" at bounding box center [721, 406] width 1285 height 499
click at [829, 178] on div "Add Column" at bounding box center [721, 272] width 1285 height 231
click at [718, 48] on div "Add Sheet" at bounding box center [850, 66] width 1074 height 39
click at [661, 59] on div "Add Sheet" at bounding box center [850, 66] width 1074 height 39
click at [836, 175] on div "Add Column" at bounding box center [721, 272] width 1285 height 231
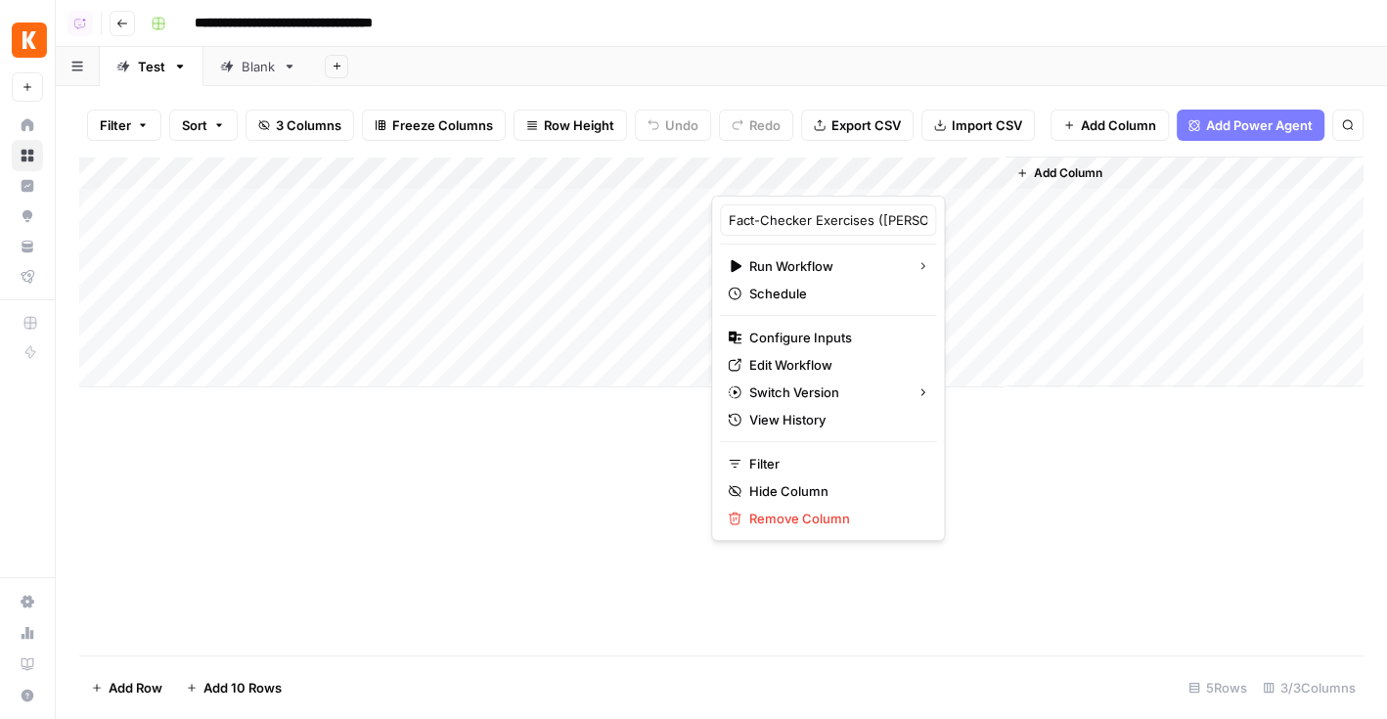
click at [1005, 467] on div "Add Column" at bounding box center [721, 406] width 1285 height 499
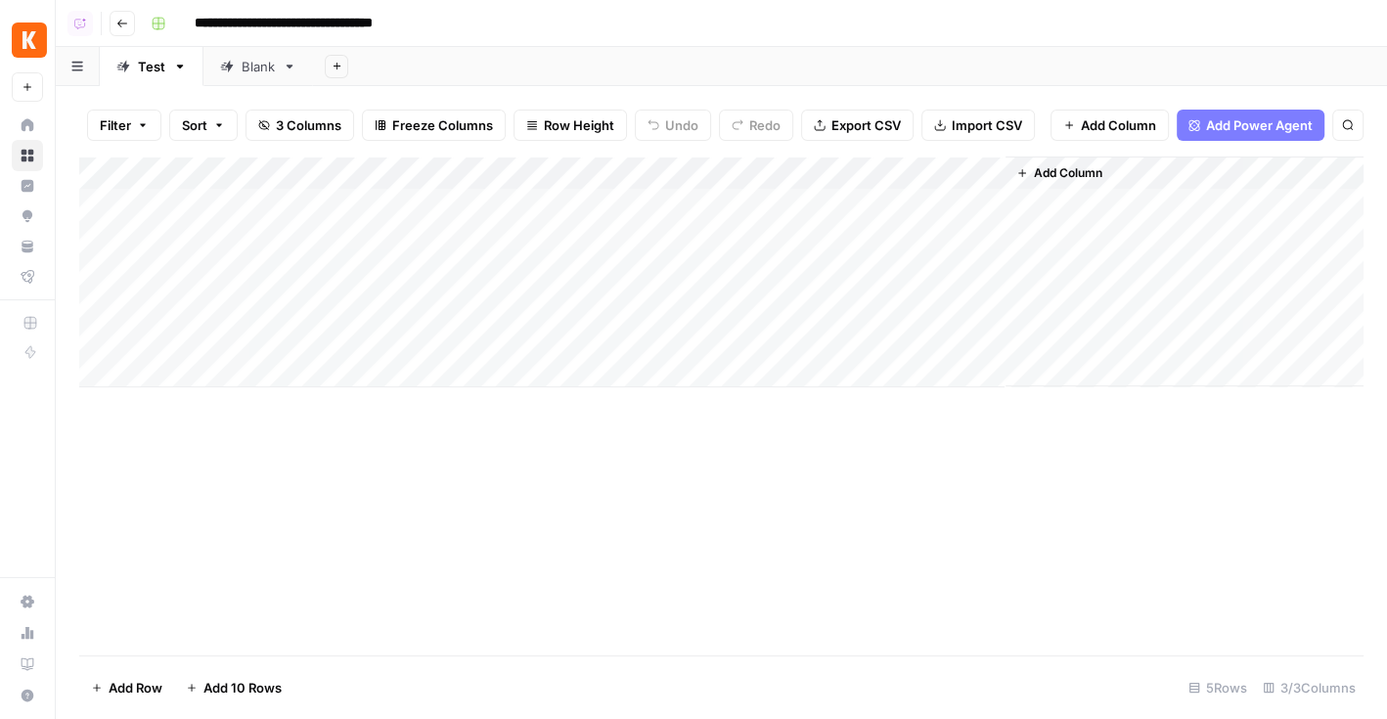
click at [862, 177] on div "Add Column" at bounding box center [721, 272] width 1285 height 231
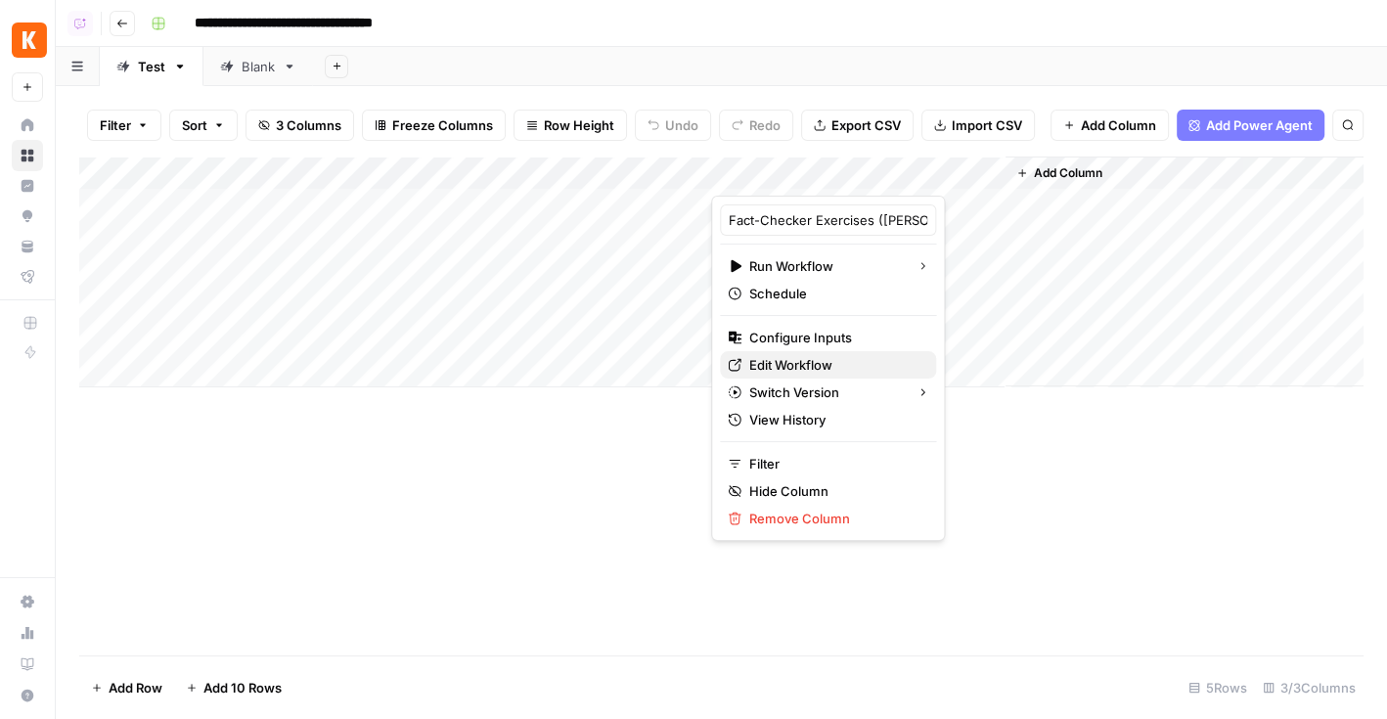
click at [802, 359] on span "Edit Workflow" at bounding box center [834, 365] width 171 height 20
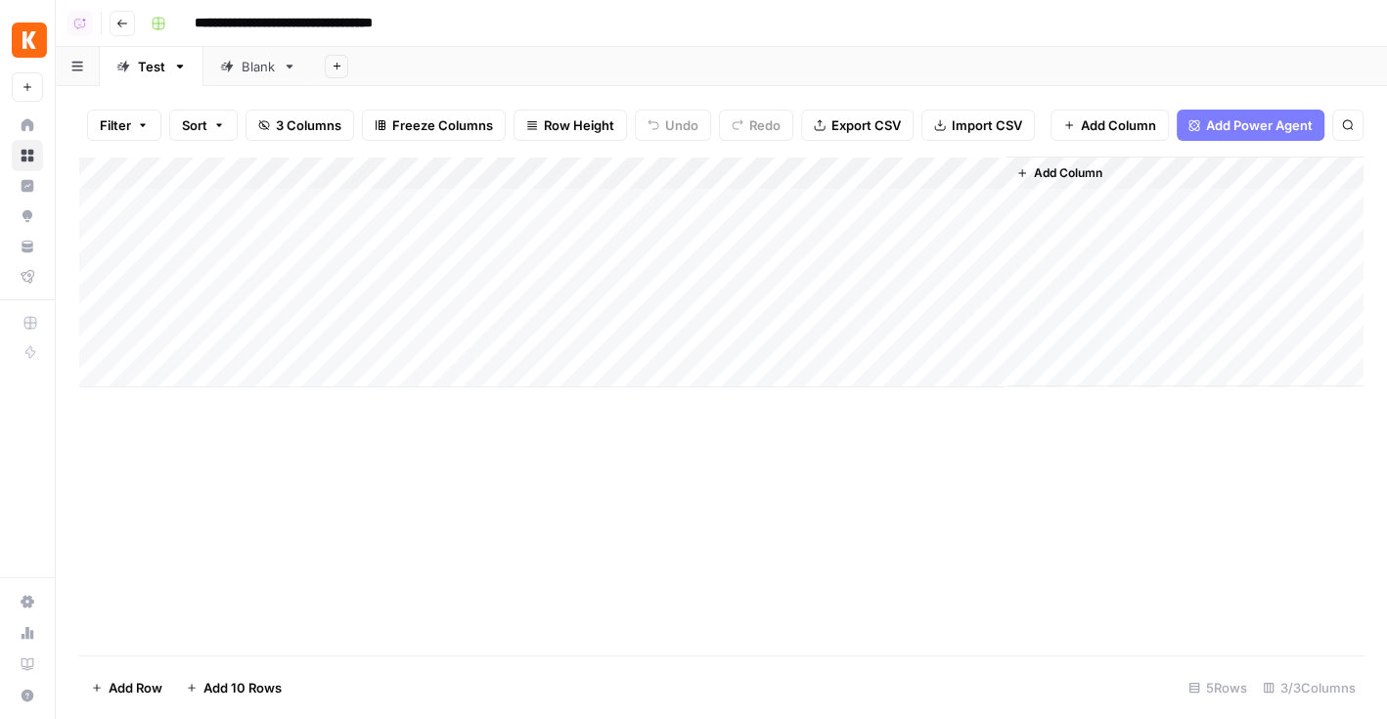
click at [552, 211] on div "Add Column" at bounding box center [721, 272] width 1285 height 231
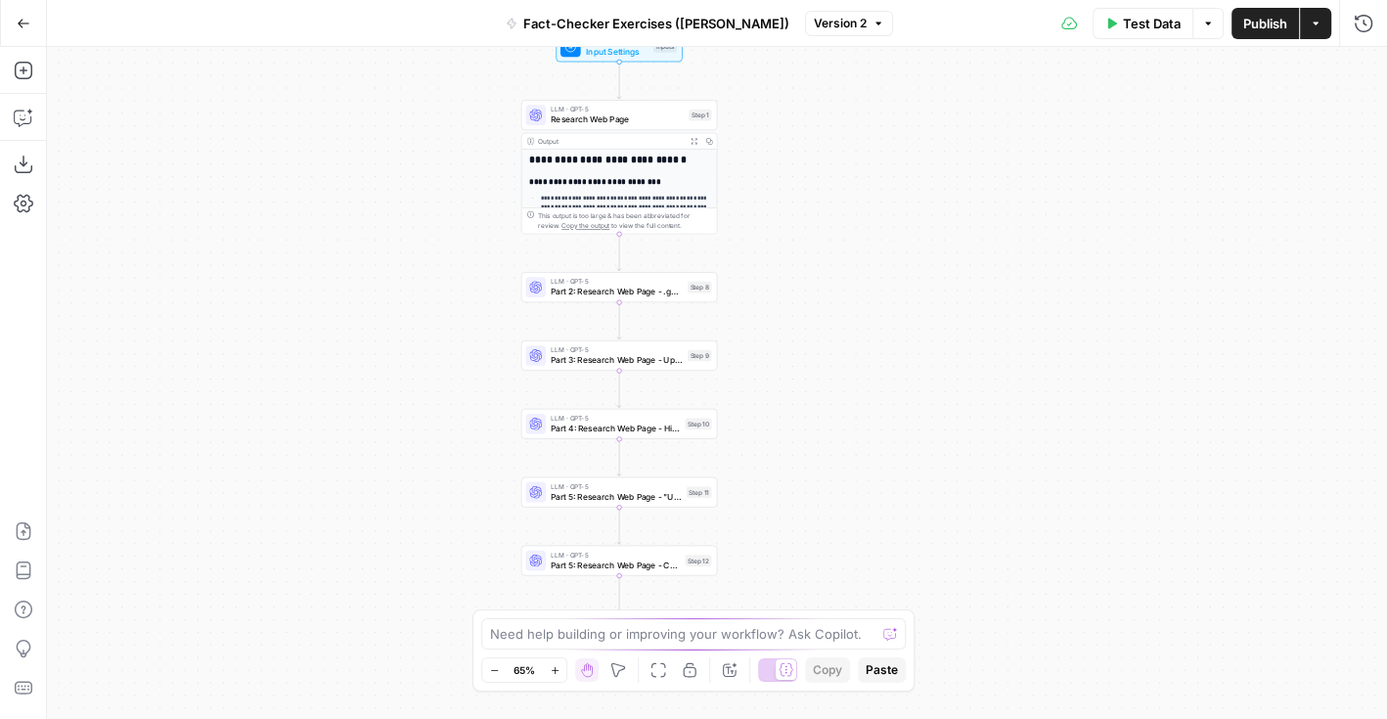
drag, startPoint x: 880, startPoint y: 414, endPoint x: 782, endPoint y: 369, distance: 108.6
click at [782, 369] on div "**********" at bounding box center [717, 383] width 1340 height 672
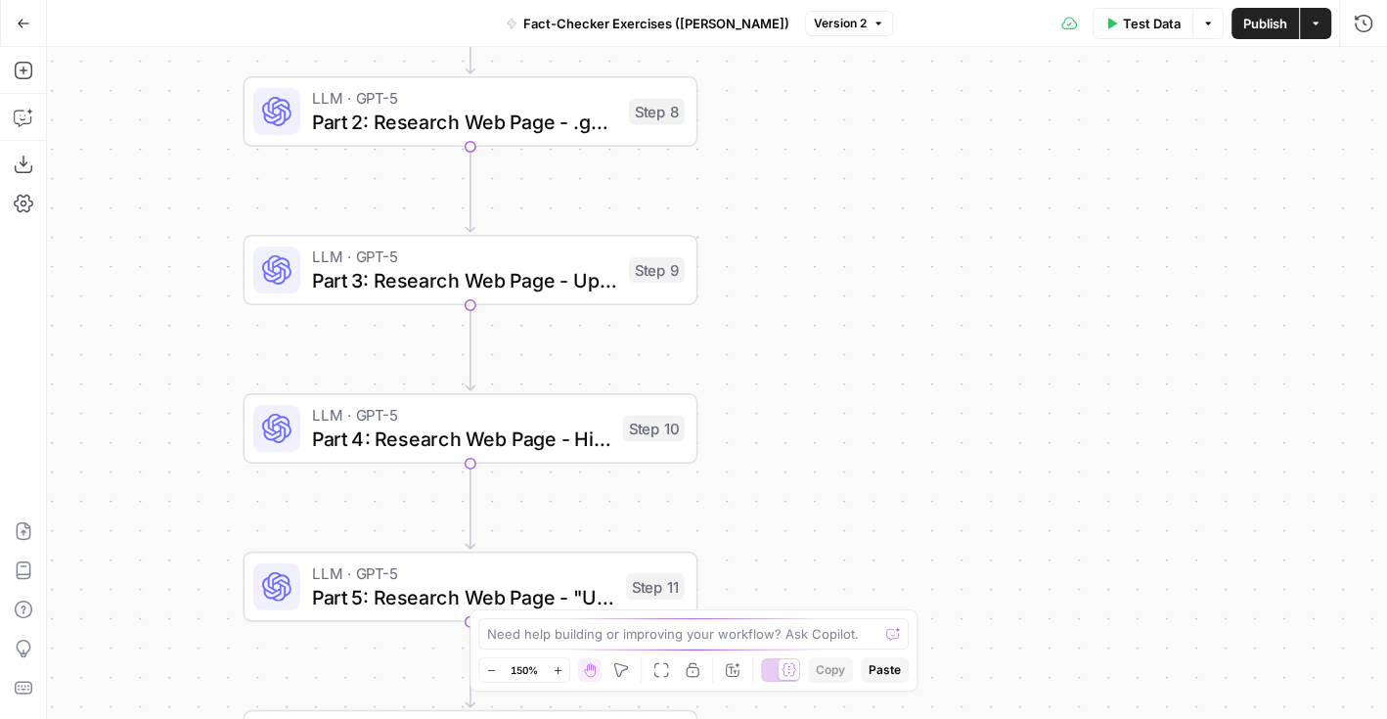
drag, startPoint x: 742, startPoint y: 415, endPoint x: 808, endPoint y: 345, distance: 96.2
click at [809, 344] on div "**********" at bounding box center [717, 383] width 1340 height 672
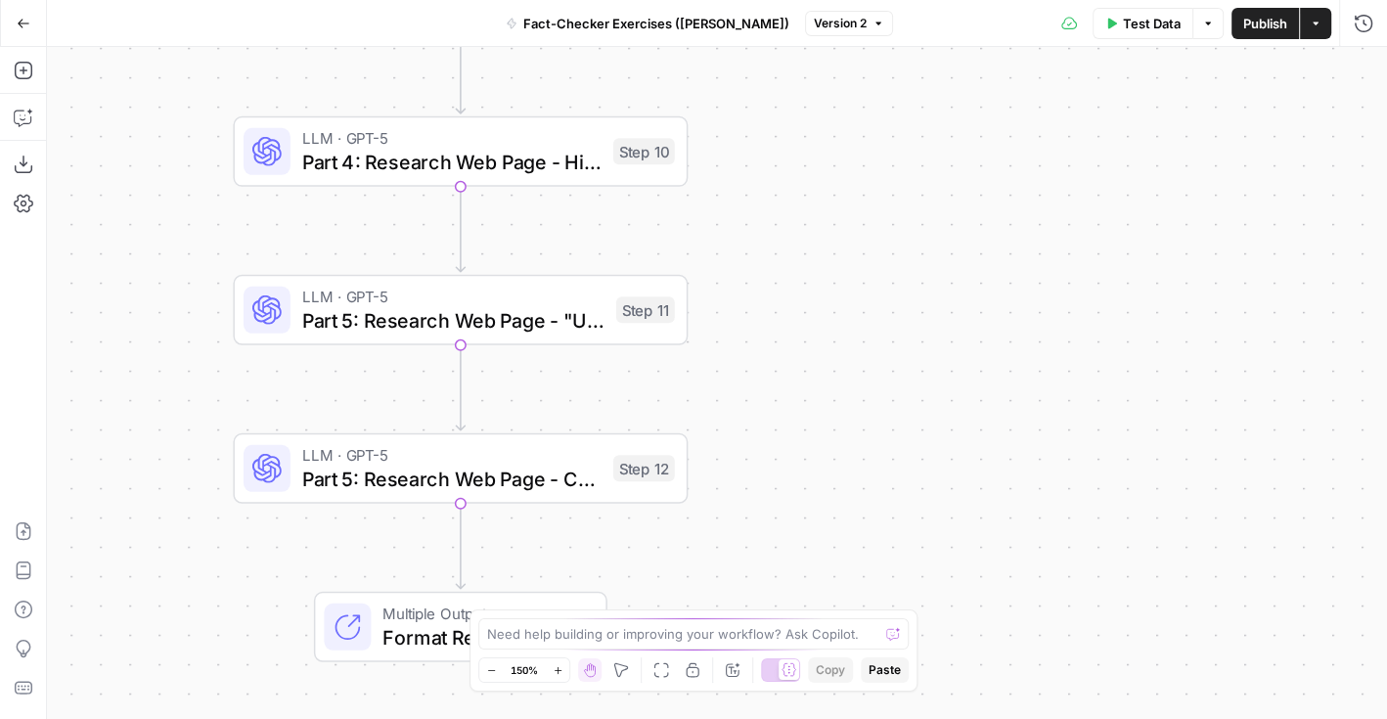
drag, startPoint x: 789, startPoint y: 408, endPoint x: 779, endPoint y: 131, distance: 277.0
click at [779, 131] on div "**********" at bounding box center [717, 383] width 1340 height 672
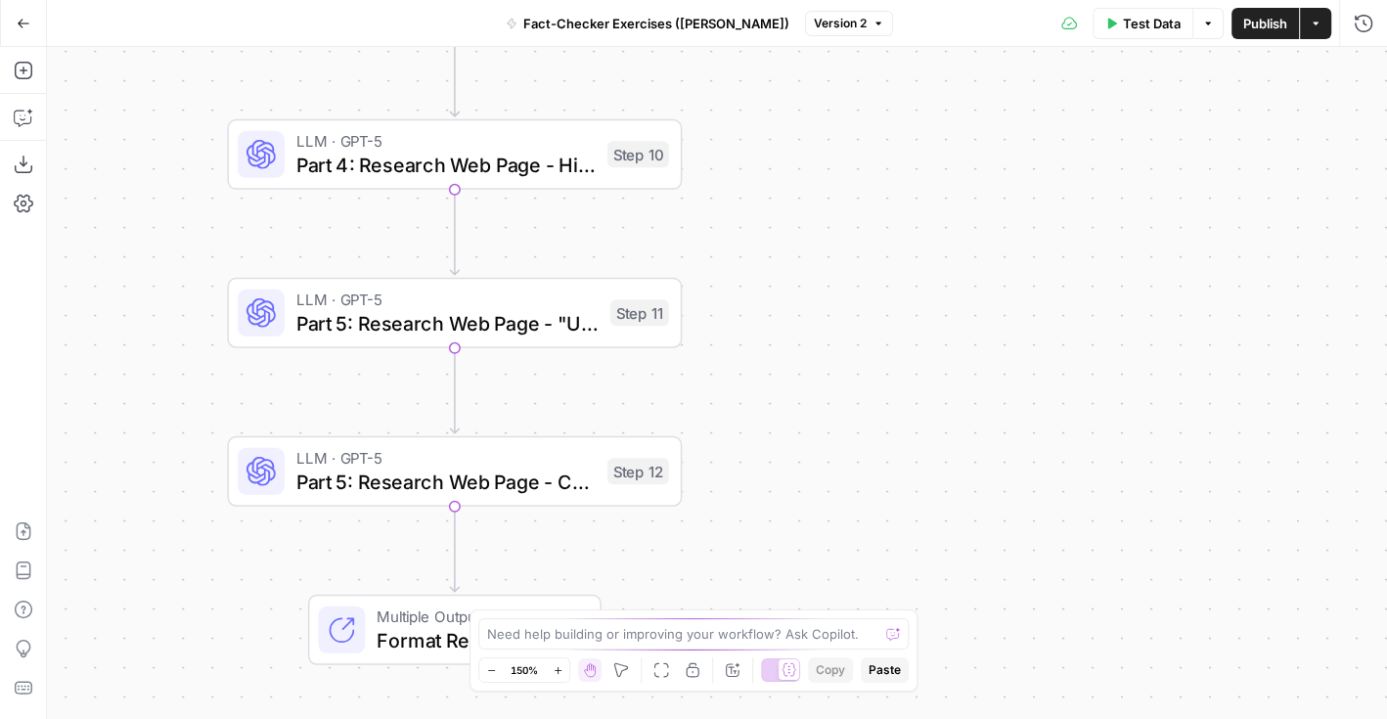
click at [770, 192] on div "**********" at bounding box center [717, 383] width 1340 height 672
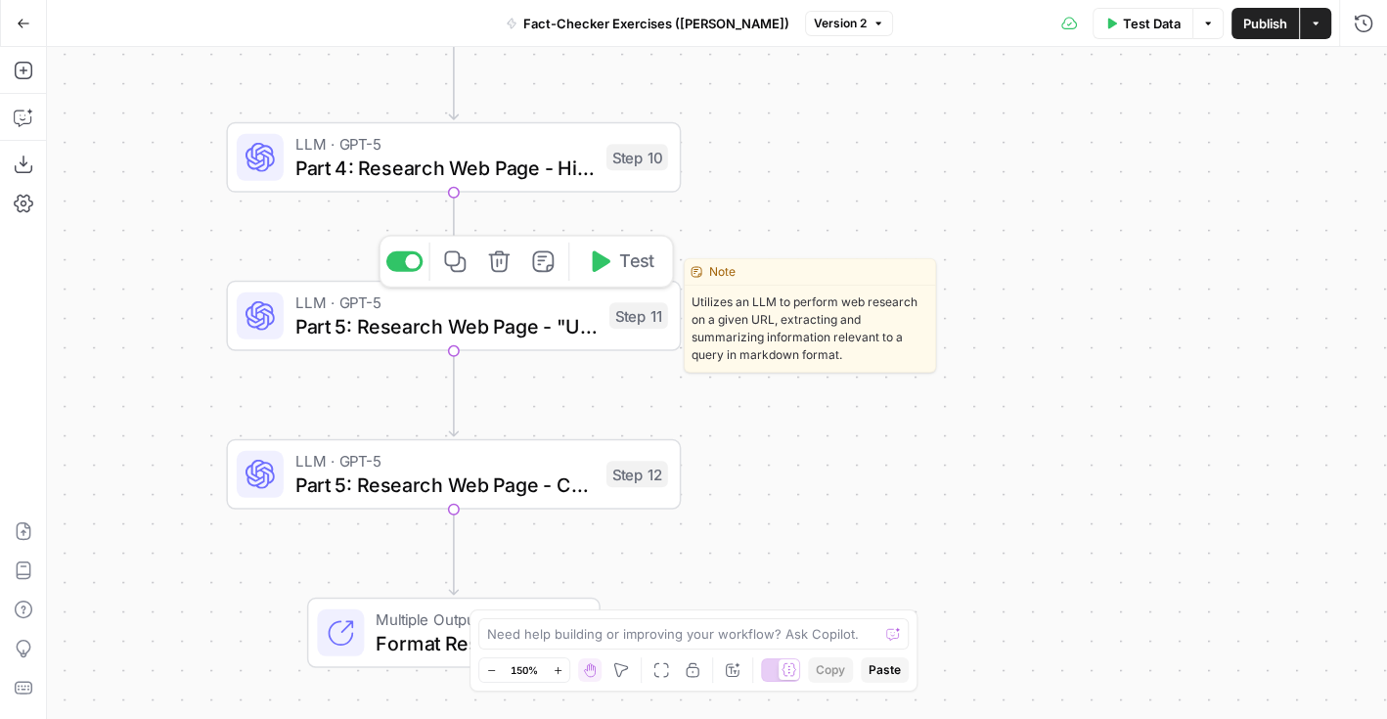
click at [534, 319] on span "Part 5: Research Web Page - "Unverifiable"" at bounding box center [446, 325] width 302 height 29
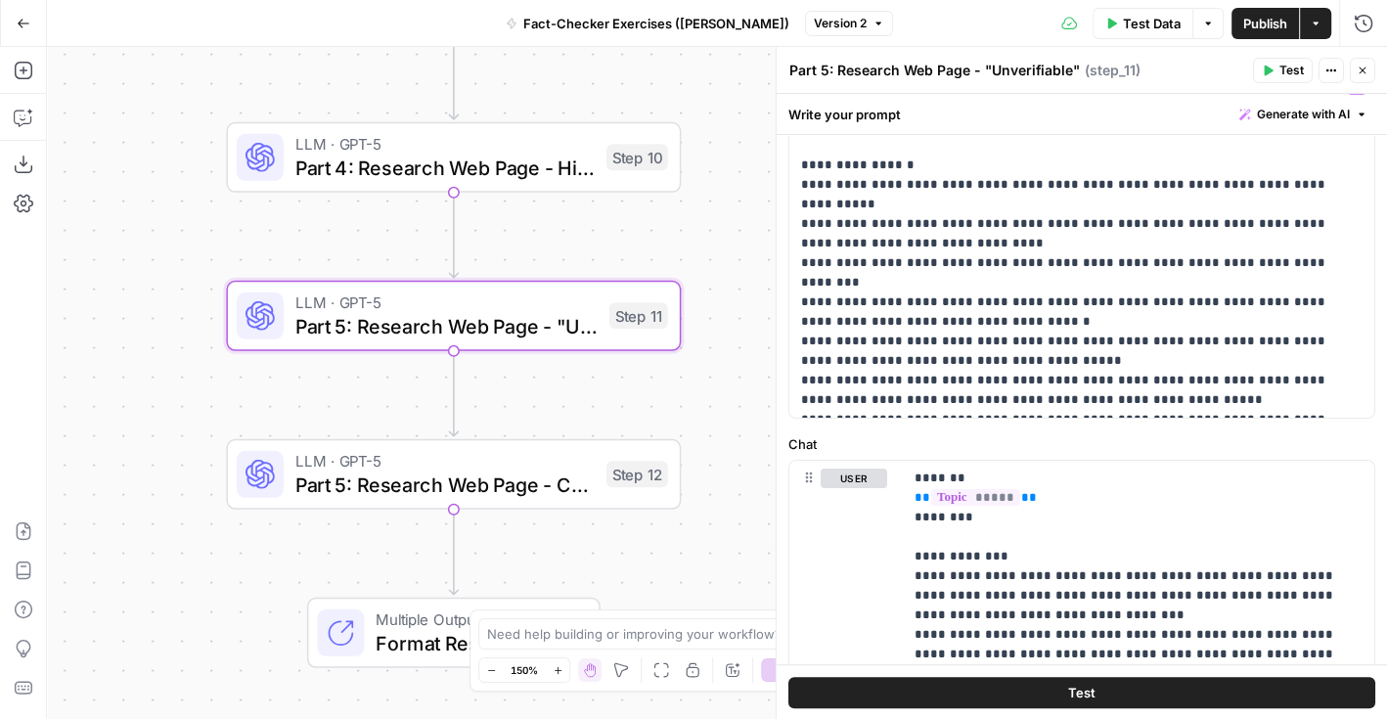
scroll to position [415, 0]
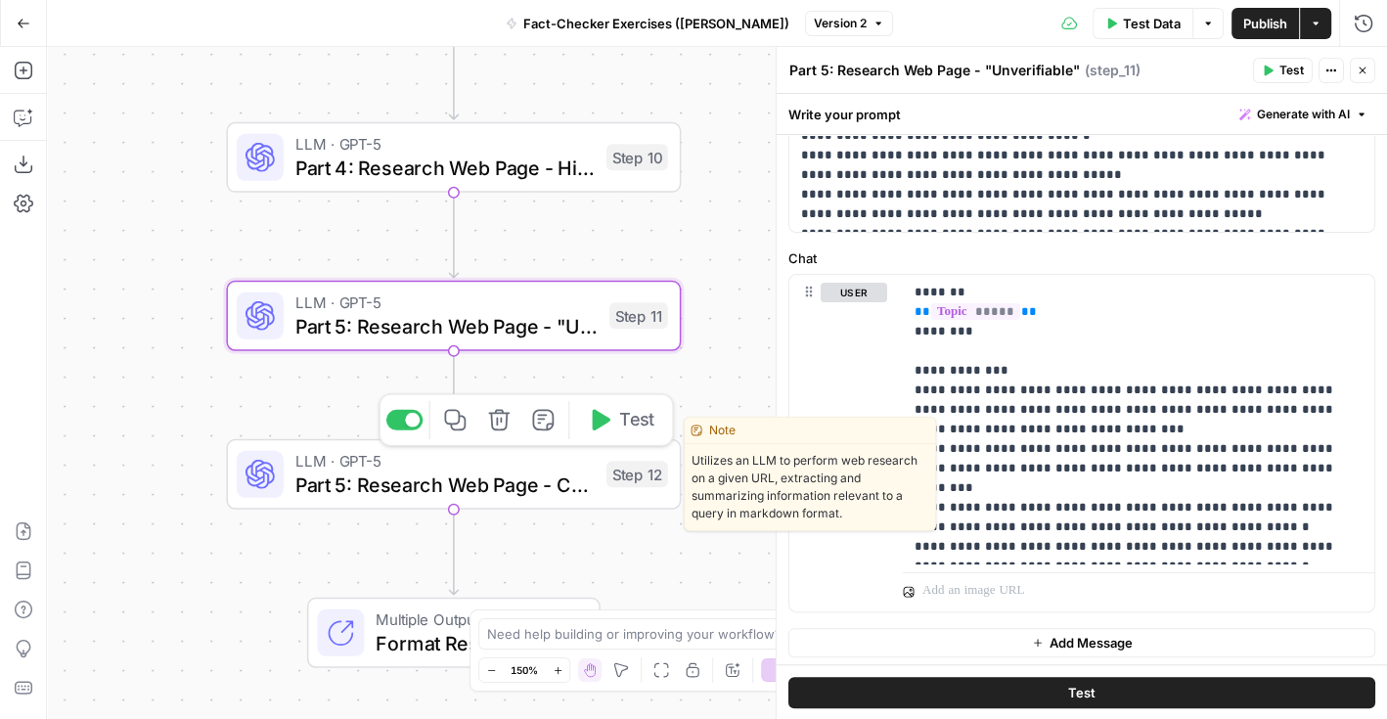
click at [571, 477] on span "Part 5: Research Web Page - Contradiction" at bounding box center [444, 484] width 299 height 29
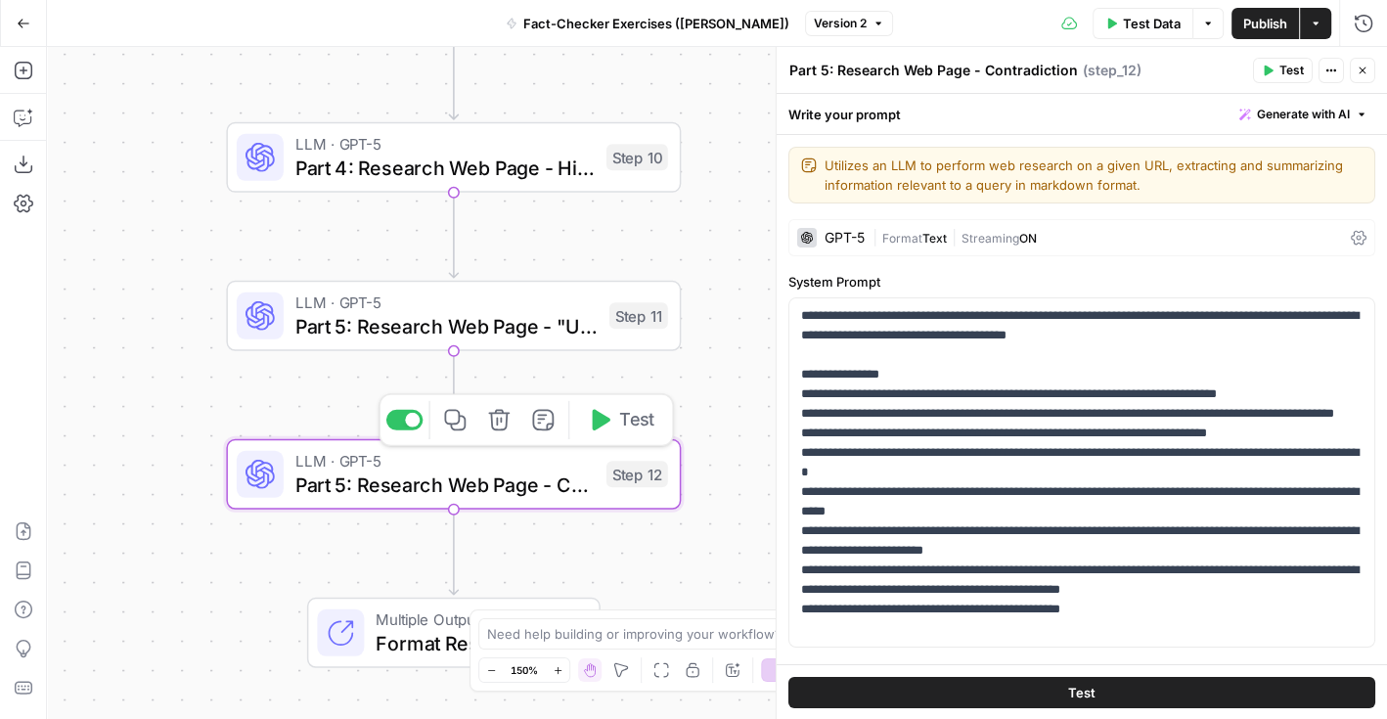
scroll to position [337, 0]
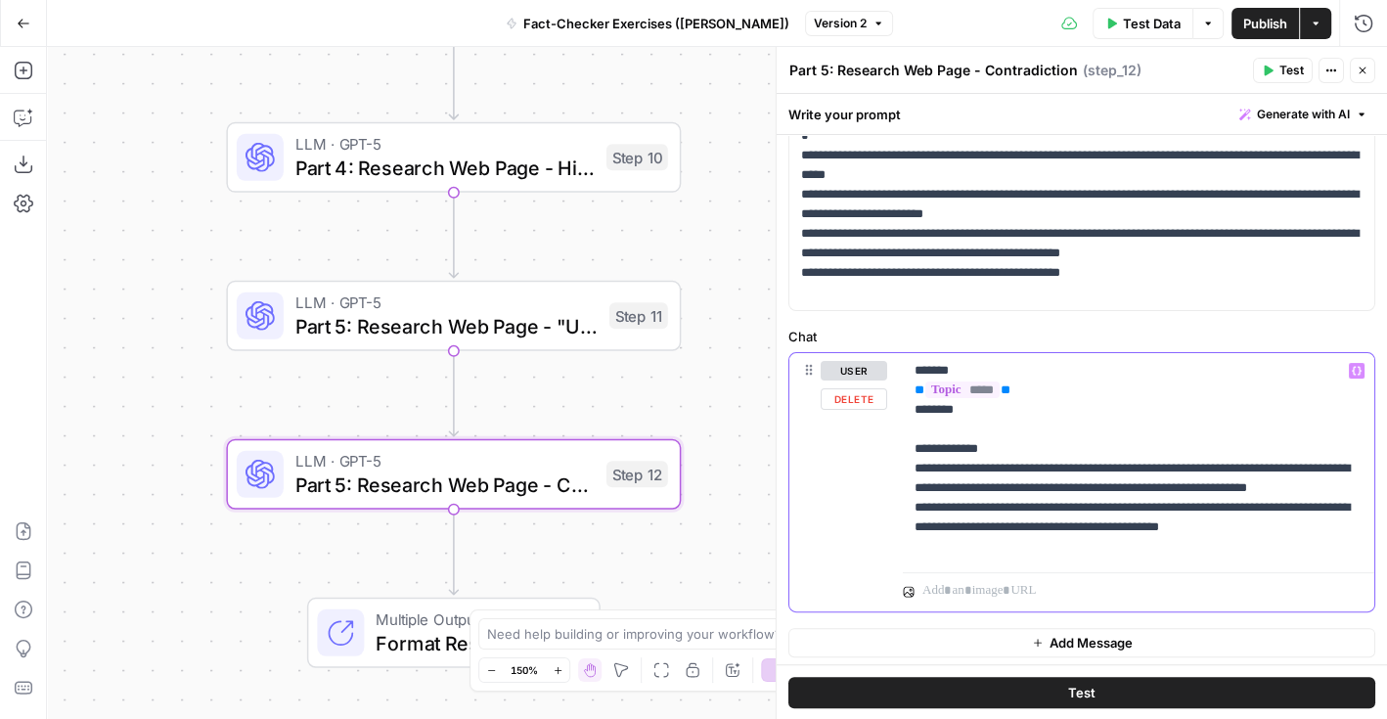
click at [1263, 536] on p "**********" at bounding box center [1139, 459] width 449 height 196
click at [930, 523] on p "**********" at bounding box center [1139, 459] width 449 height 196
click at [1263, 519] on p "**********" at bounding box center [1139, 459] width 449 height 196
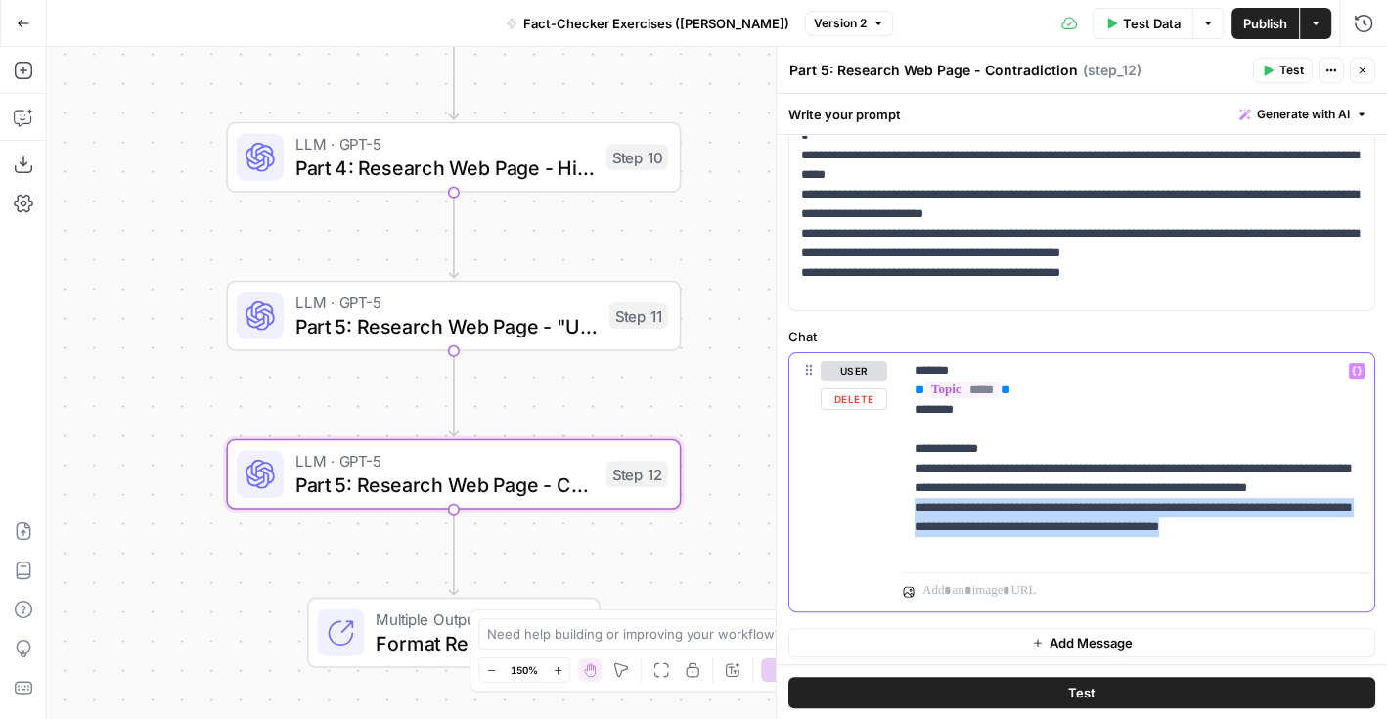
drag, startPoint x: 1357, startPoint y: 547, endPoint x: 902, endPoint y: 524, distance: 455.5
click at [903, 524] on div "**********" at bounding box center [1139, 458] width 472 height 211
click at [1043, 533] on p "**********" at bounding box center [1139, 459] width 449 height 196
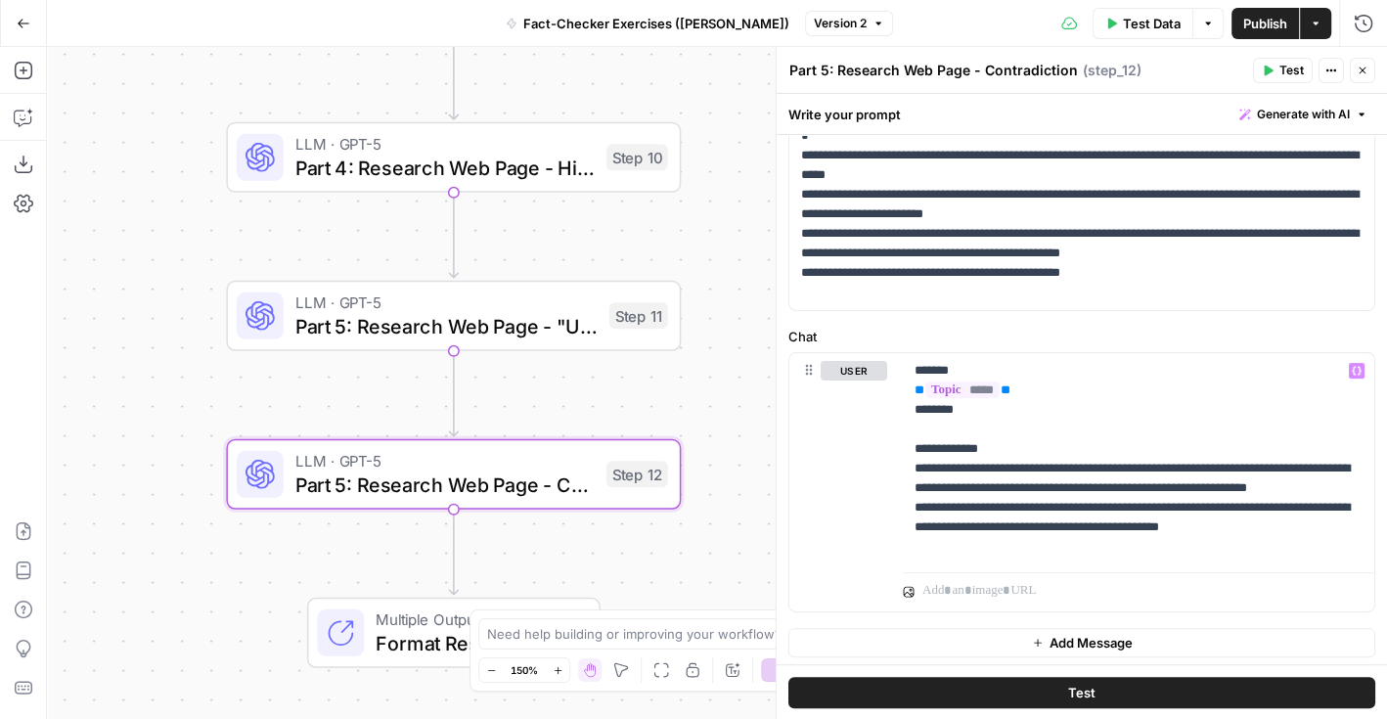
click at [1065, 329] on label "Chat" at bounding box center [1082, 337] width 587 height 20
click at [1358, 76] on icon "button" at bounding box center [1363, 71] width 12 height 12
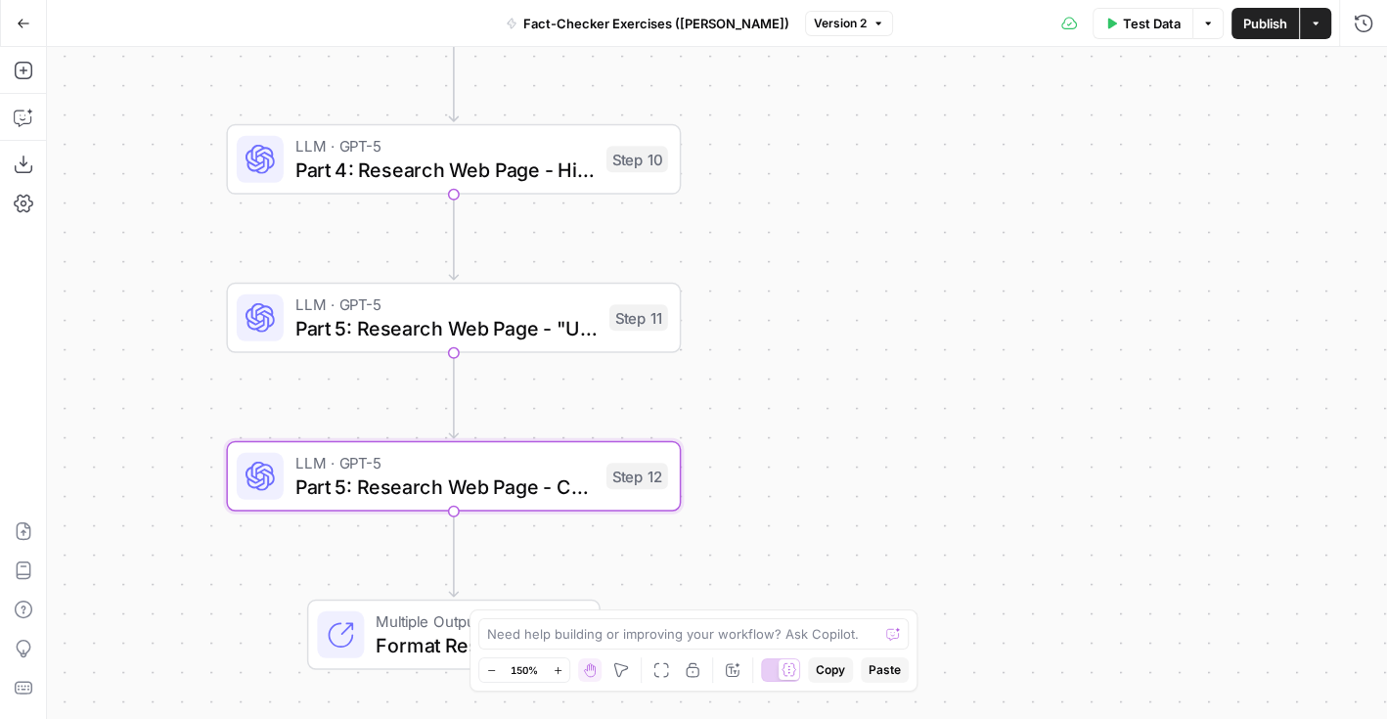
drag, startPoint x: 764, startPoint y: 183, endPoint x: 764, endPoint y: 446, distance: 263.2
click at [764, 446] on div "**********" at bounding box center [717, 383] width 1340 height 672
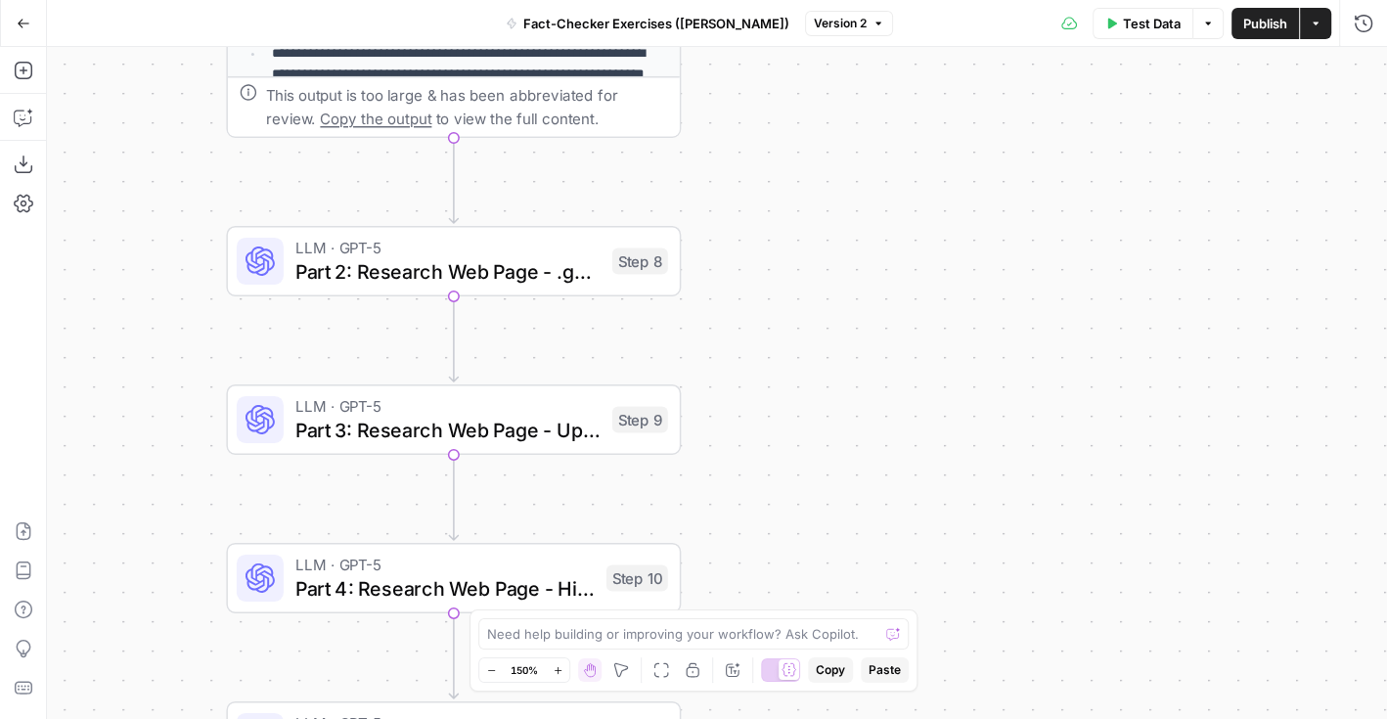
drag, startPoint x: 738, startPoint y: 109, endPoint x: 741, endPoint y: 313, distance: 204.5
click at [741, 313] on div "**********" at bounding box center [717, 383] width 1340 height 672
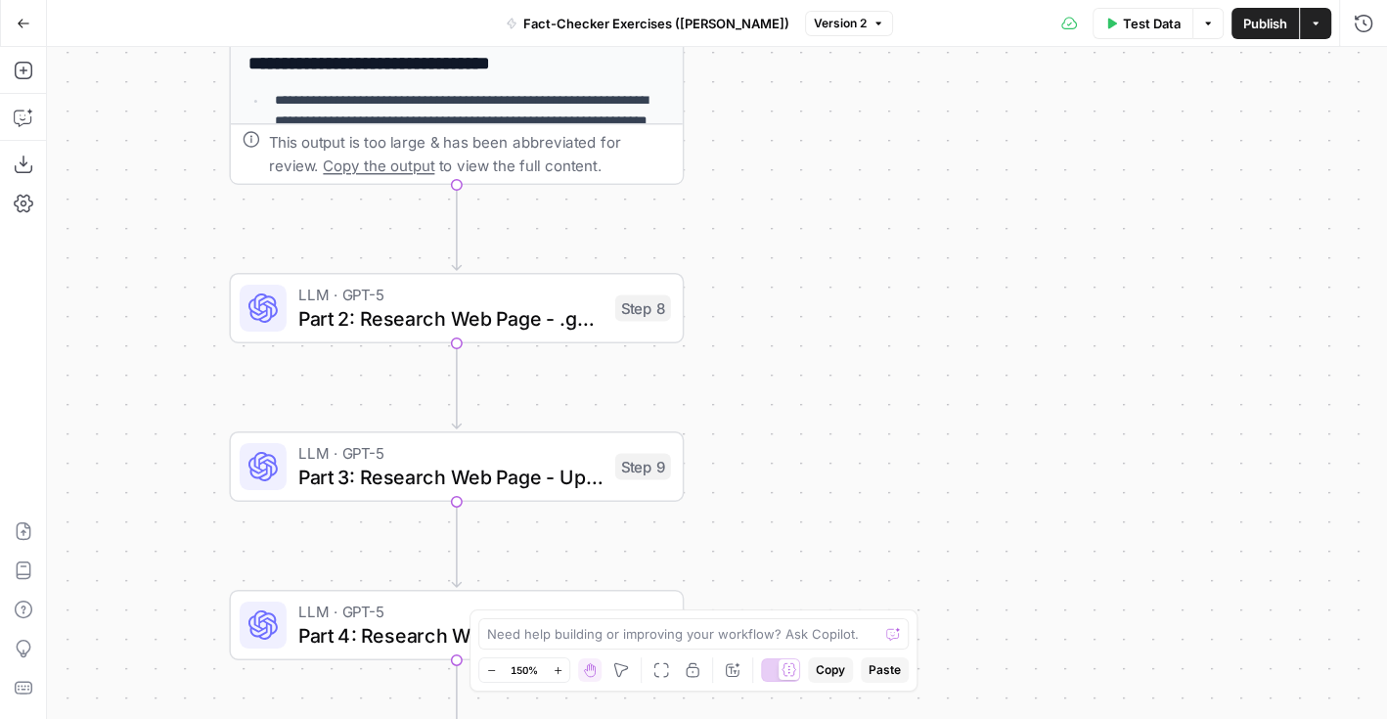
drag, startPoint x: 651, startPoint y: 206, endPoint x: 662, endPoint y: 412, distance: 205.8
click at [662, 412] on div "**********" at bounding box center [717, 383] width 1340 height 672
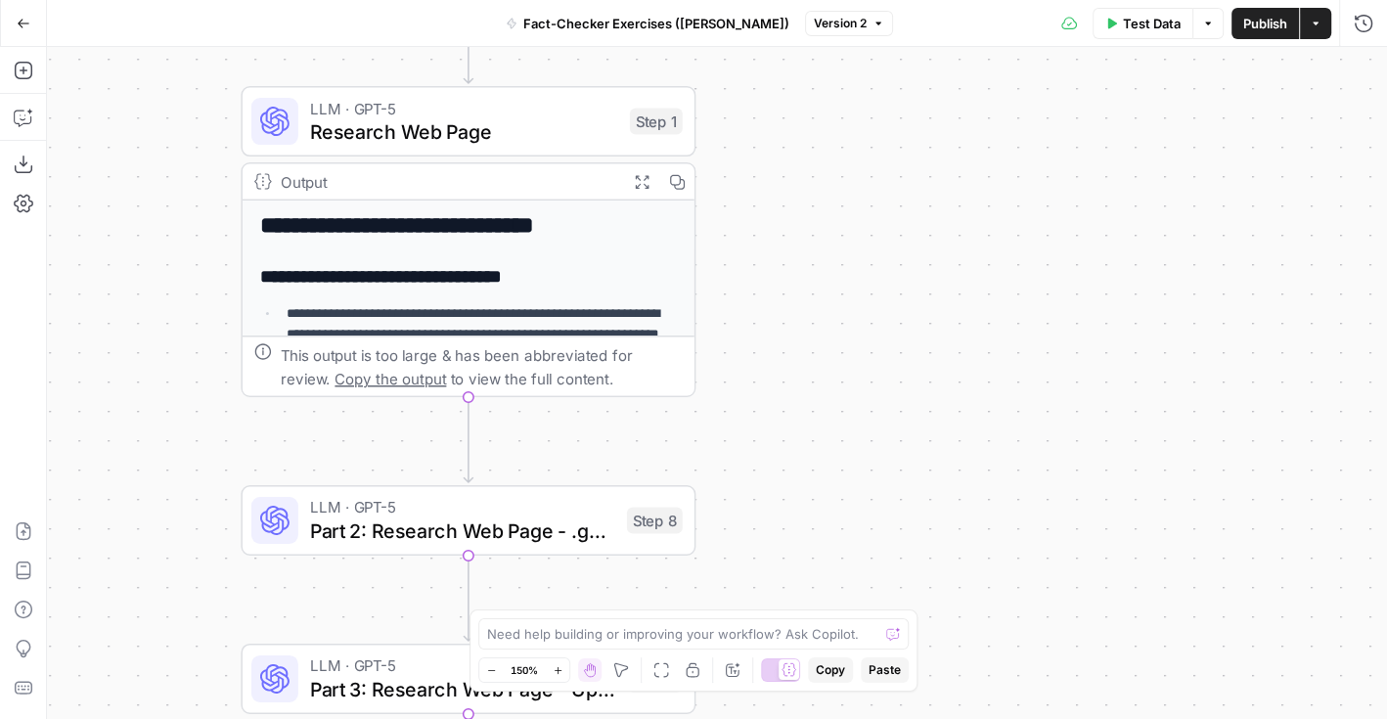
drag, startPoint x: 735, startPoint y: 119, endPoint x: 742, endPoint y: 339, distance: 220.2
click at [742, 339] on div "**********" at bounding box center [717, 383] width 1340 height 672
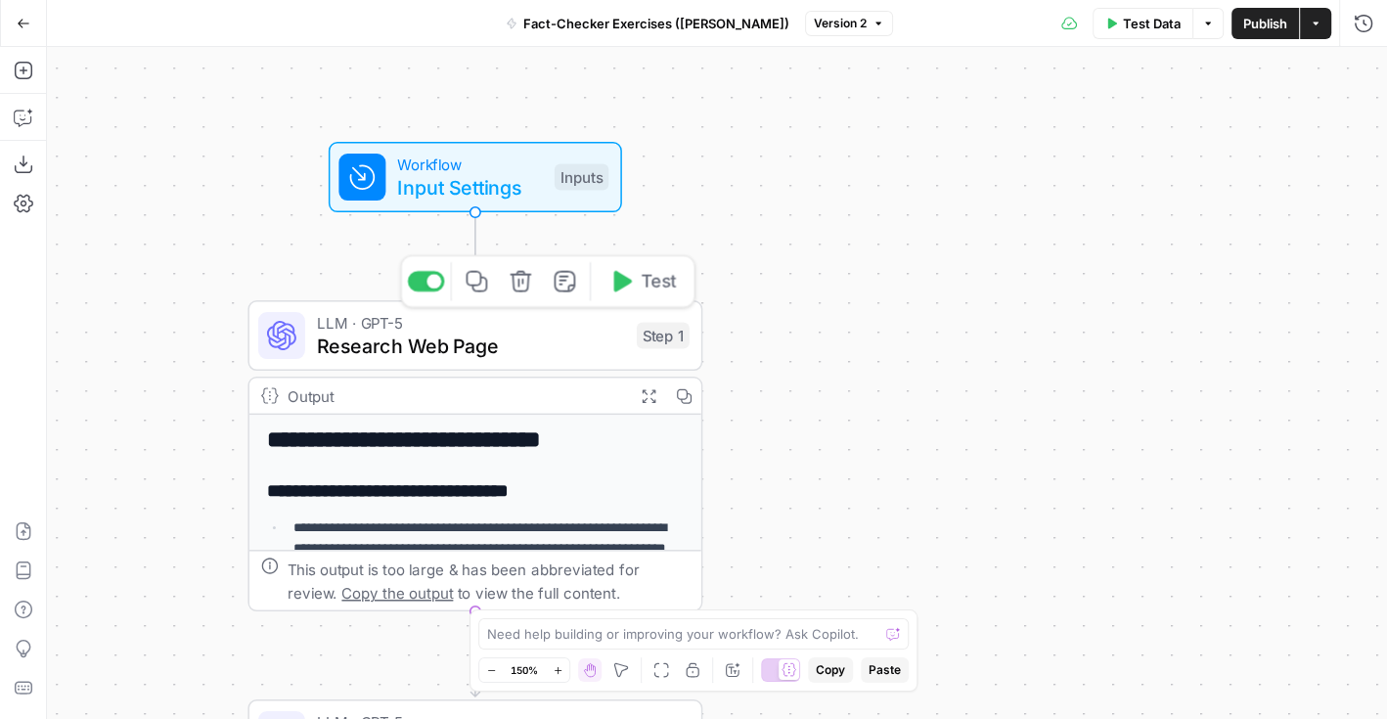
click at [603, 361] on div "LLM · GPT-5 Research Web Page Step 1 Copy step Delete step Edit Note Test" at bounding box center [475, 335] width 455 height 70
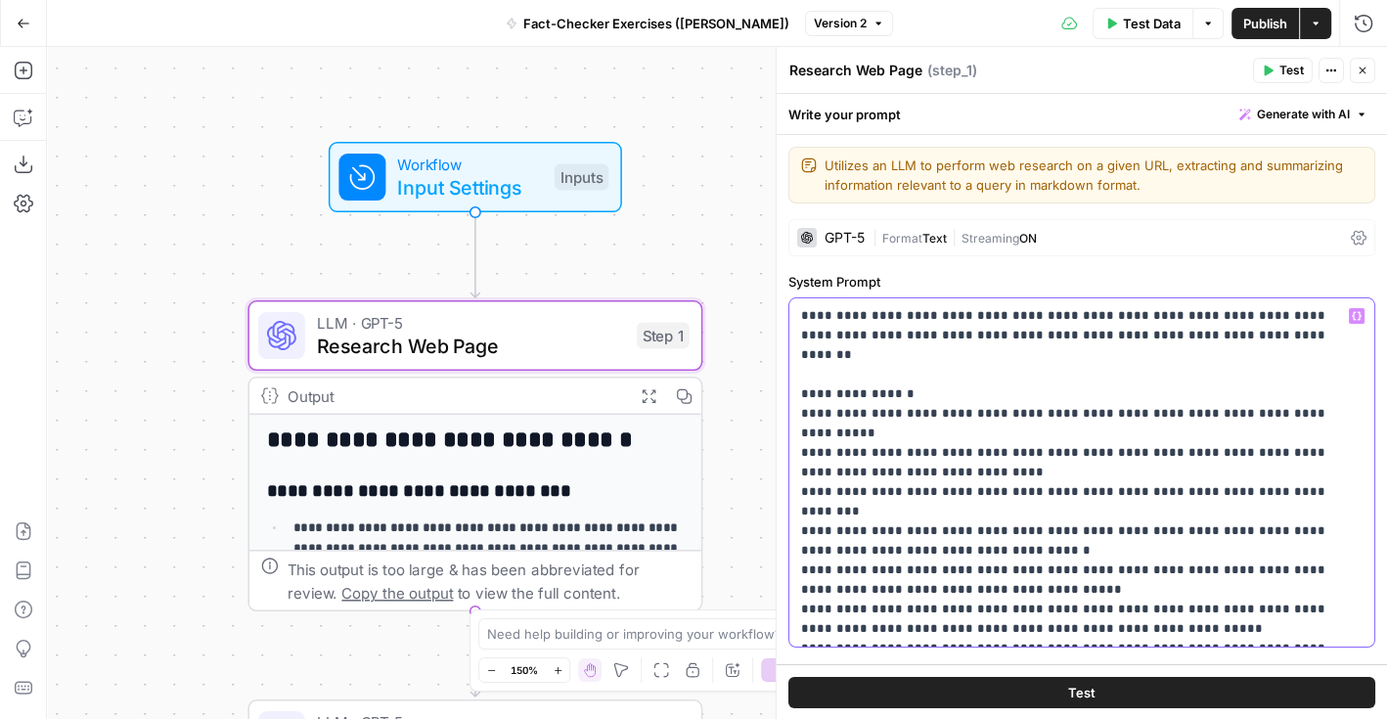
click at [1010, 401] on p "**********" at bounding box center [1082, 472] width 563 height 333
click at [1009, 388] on p "**********" at bounding box center [1082, 472] width 563 height 333
click at [1360, 71] on icon "button" at bounding box center [1363, 71] width 12 height 12
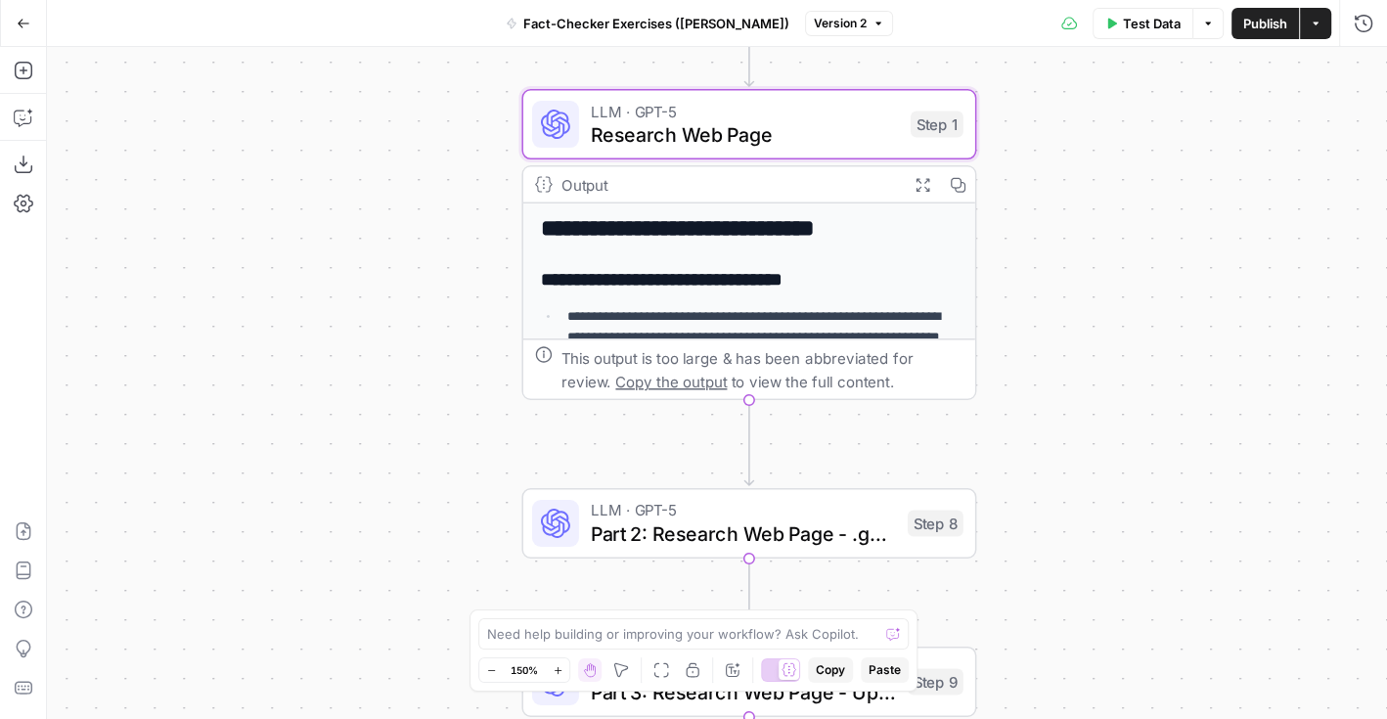
drag, startPoint x: 859, startPoint y: 387, endPoint x: 1129, endPoint y: 178, distance: 341.7
click at [1129, 177] on div "**********" at bounding box center [717, 383] width 1340 height 672
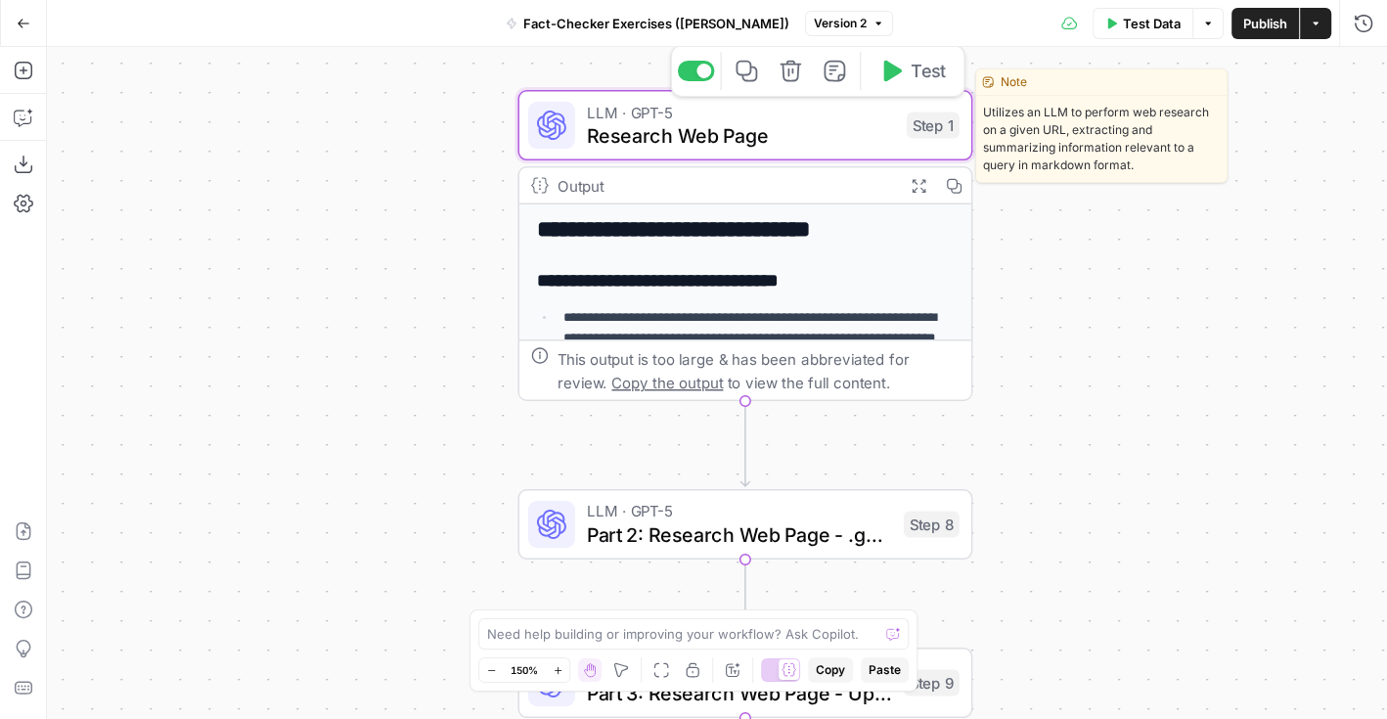
click at [747, 75] on icon "button" at bounding box center [747, 72] width 22 height 22
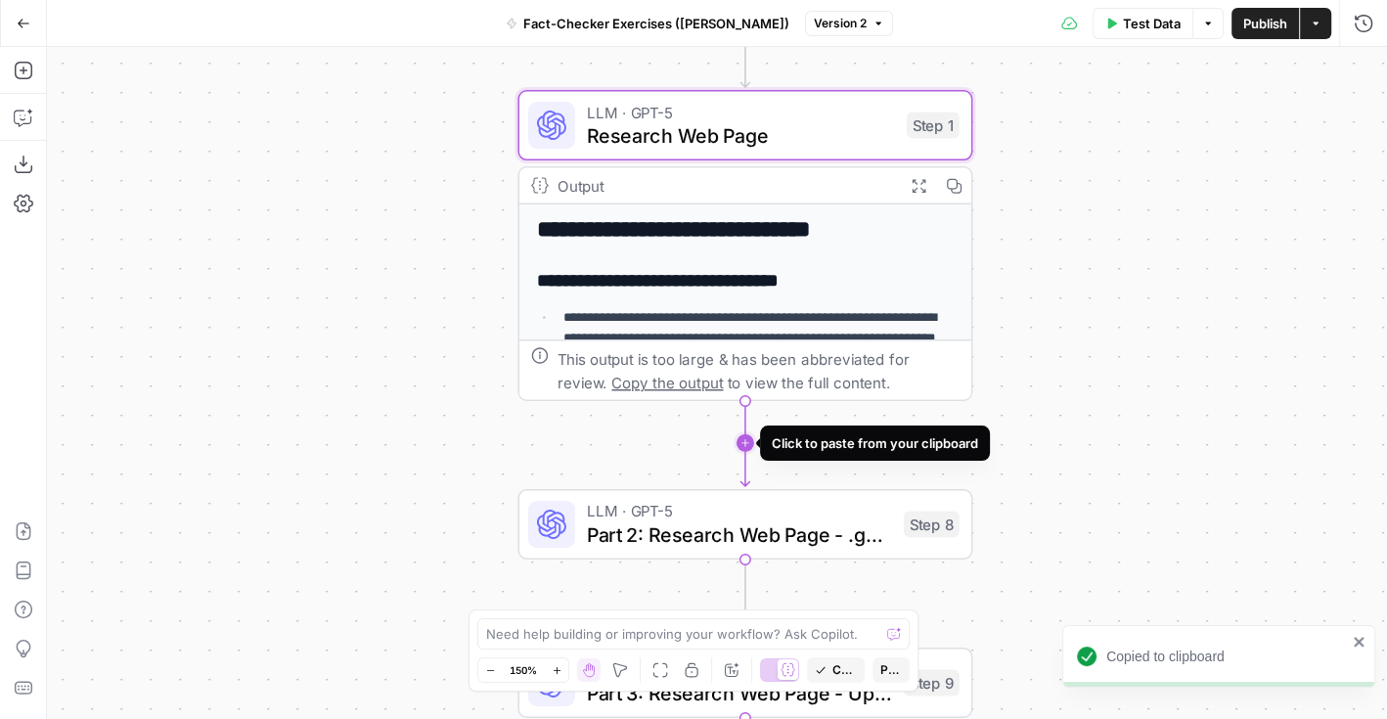
click at [744, 434] on icon "Edge from step_1 to step_8" at bounding box center [745, 443] width 9 height 86
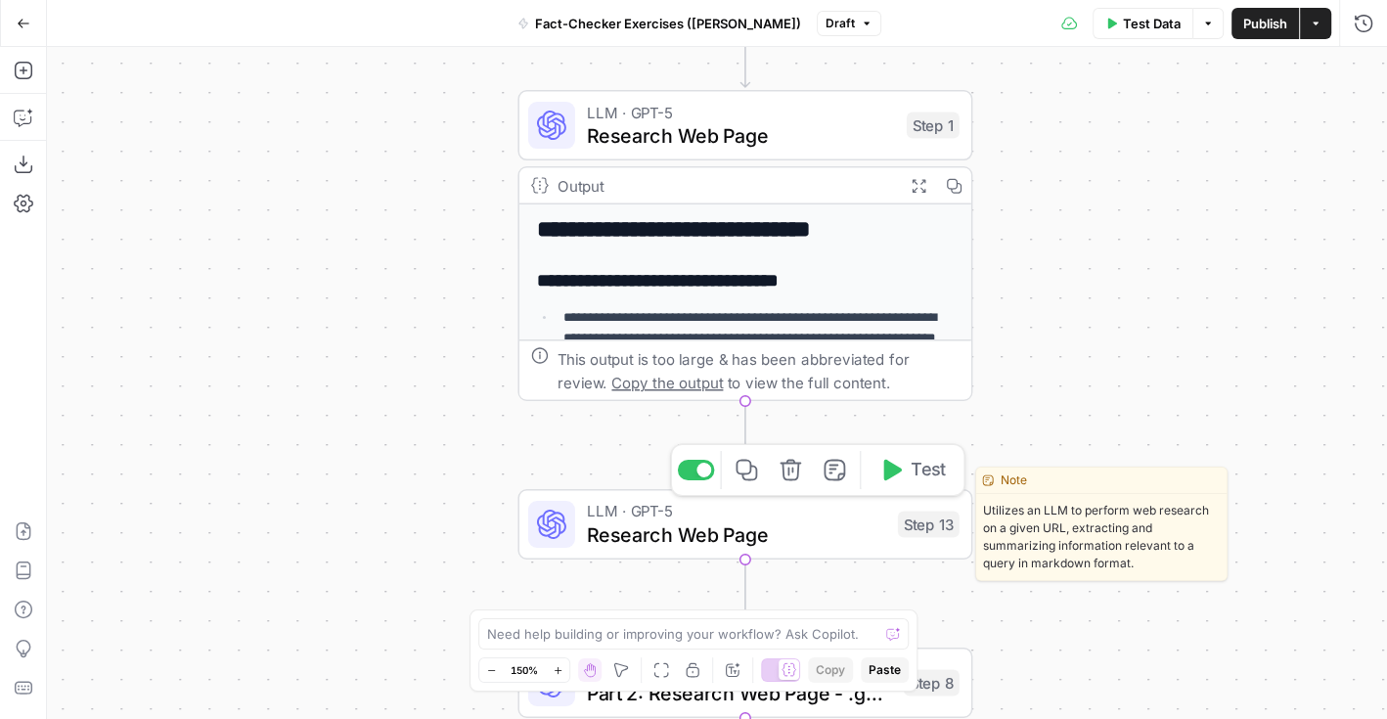
click at [686, 546] on span "Research Web Page" at bounding box center [736, 533] width 299 height 29
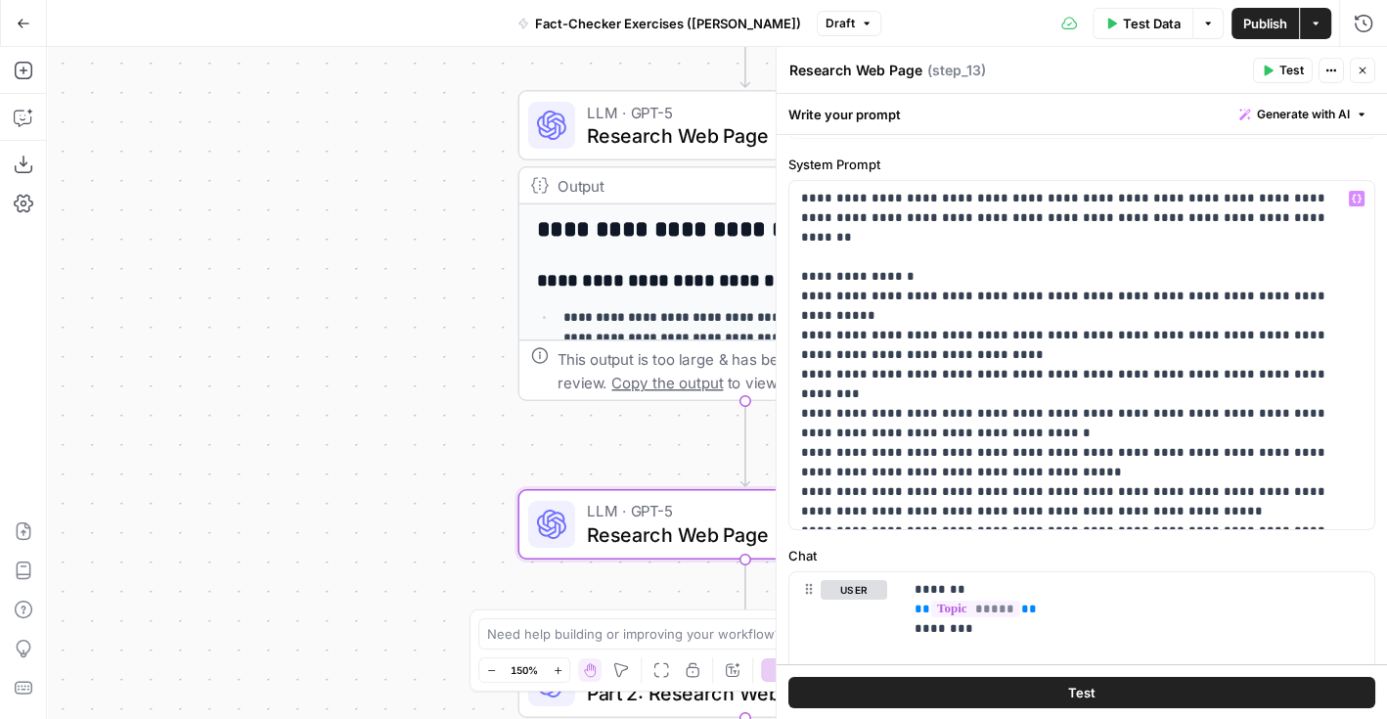
scroll to position [0, 0]
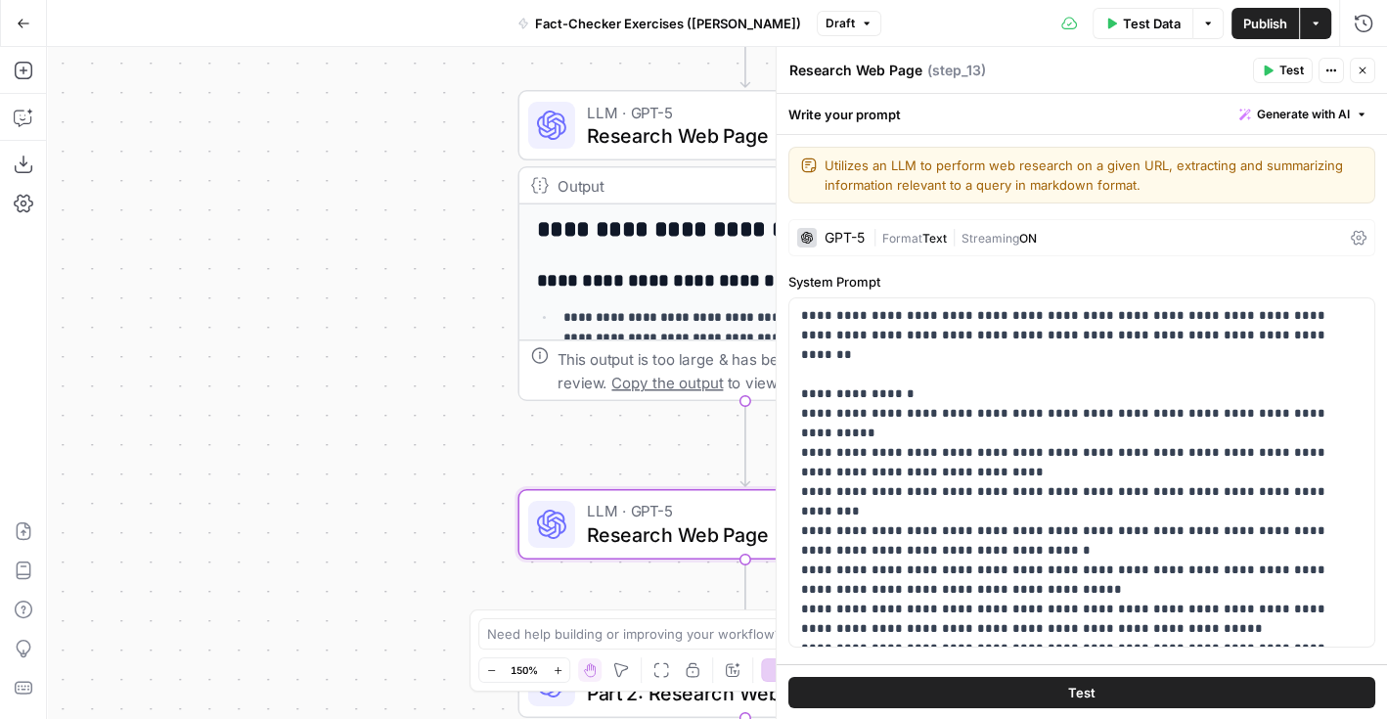
click at [1357, 71] on icon "button" at bounding box center [1363, 71] width 12 height 12
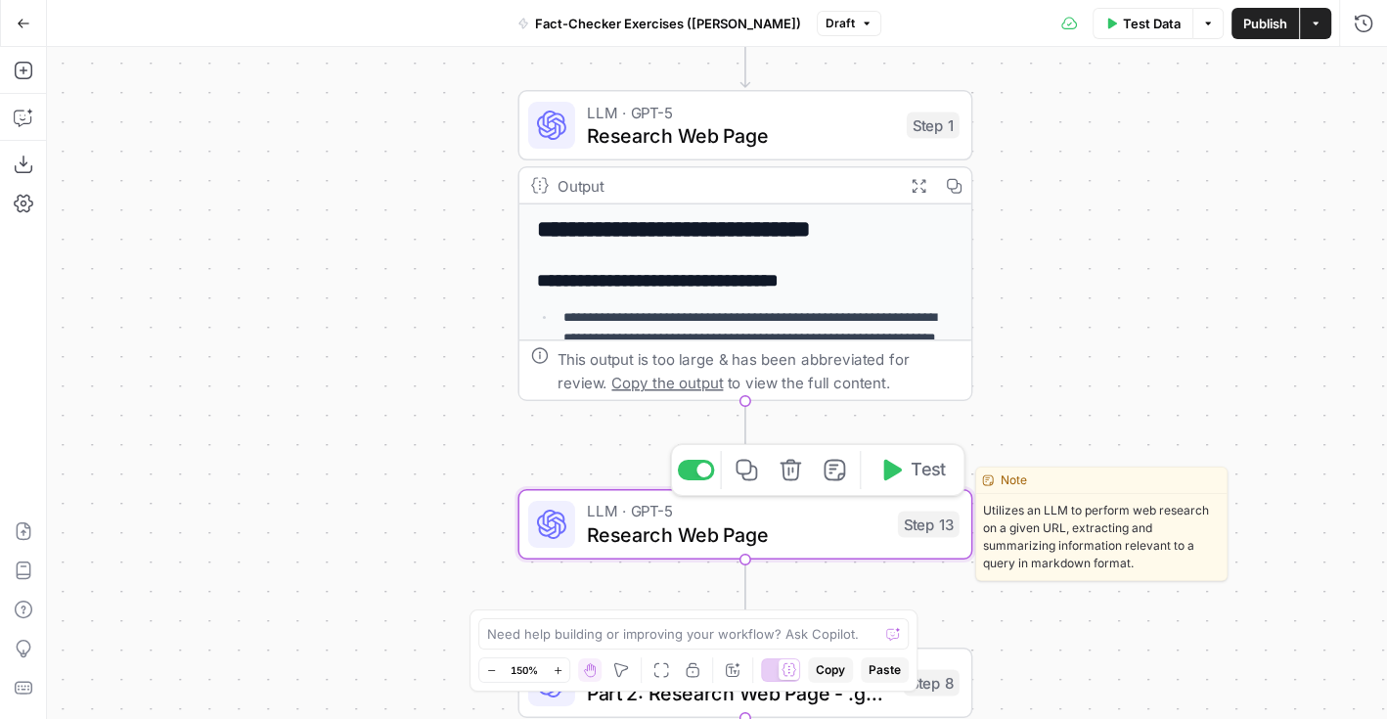
click at [793, 480] on icon "button" at bounding box center [791, 471] width 22 height 22
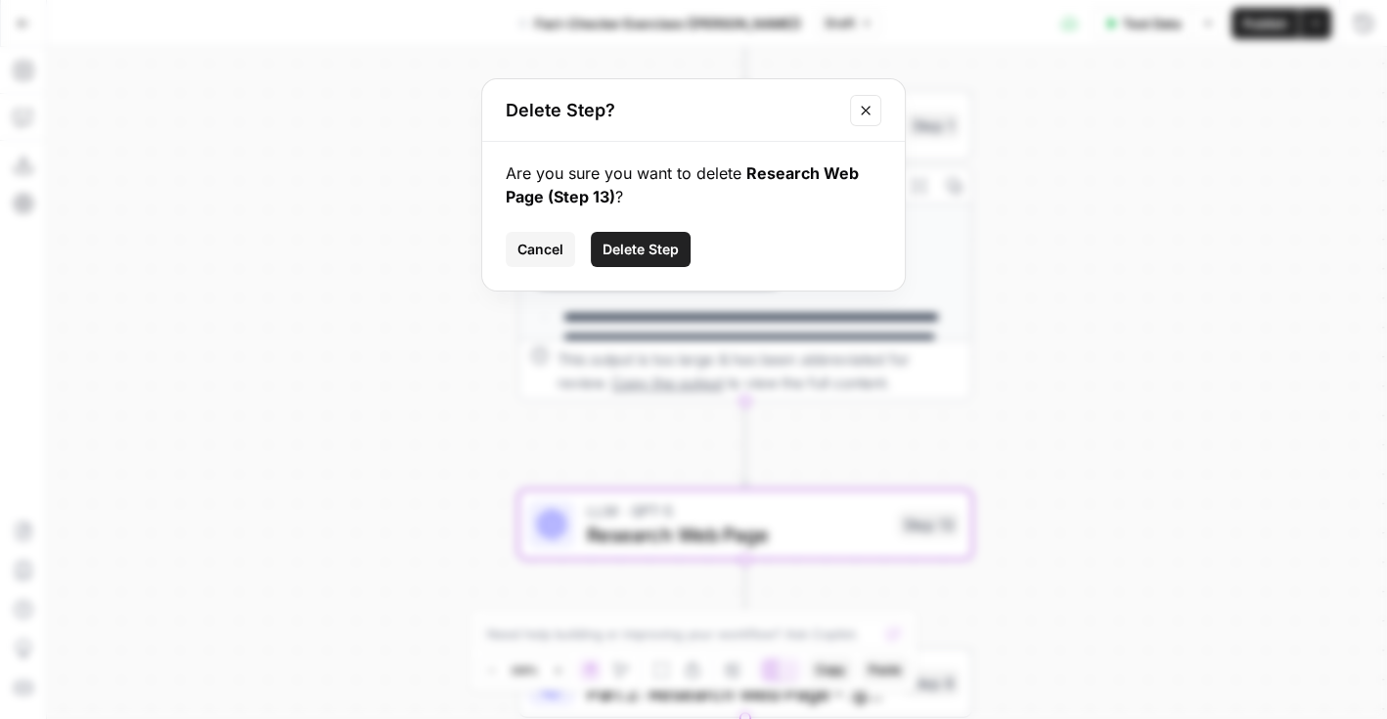
click at [659, 243] on span "Delete Step" at bounding box center [641, 250] width 76 height 20
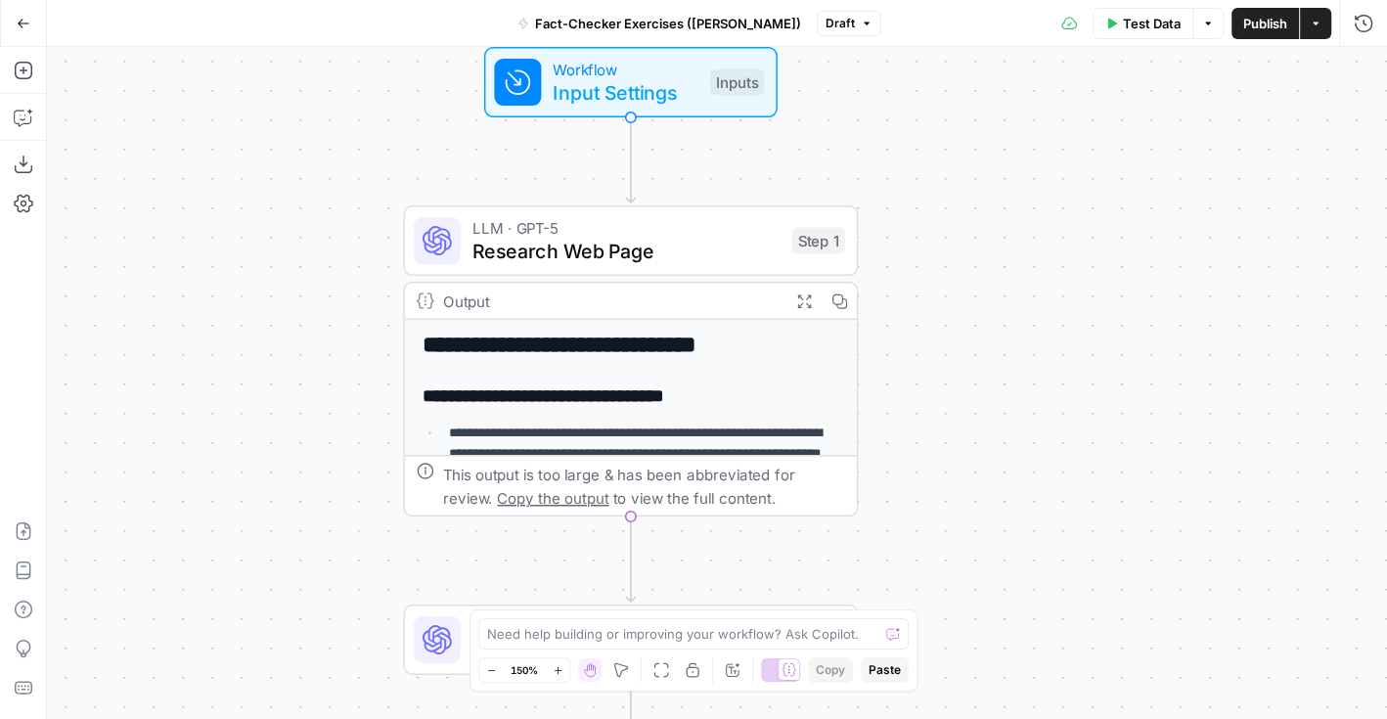
drag, startPoint x: 1089, startPoint y: 326, endPoint x: 846, endPoint y: 407, distance: 255.8
click at [846, 407] on div "**********" at bounding box center [717, 383] width 1340 height 672
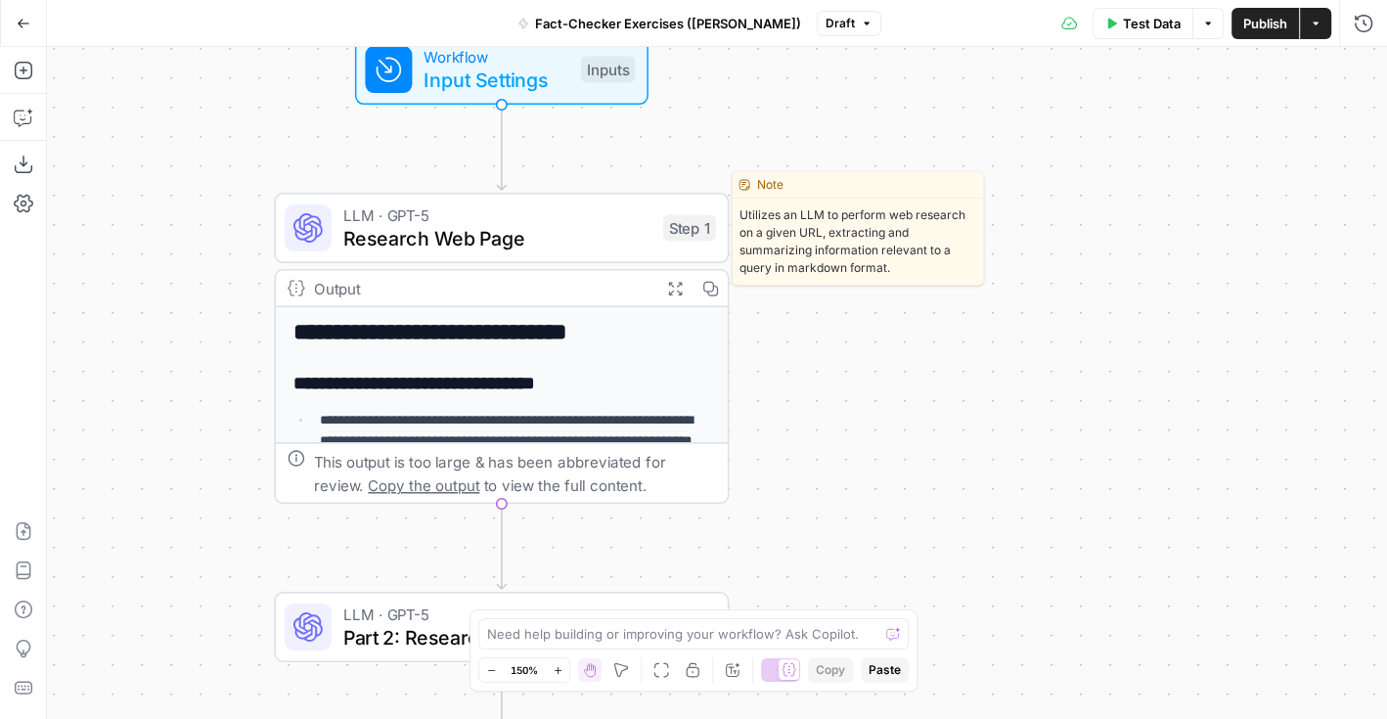
click at [506, 239] on span "Research Web Page" at bounding box center [497, 238] width 308 height 29
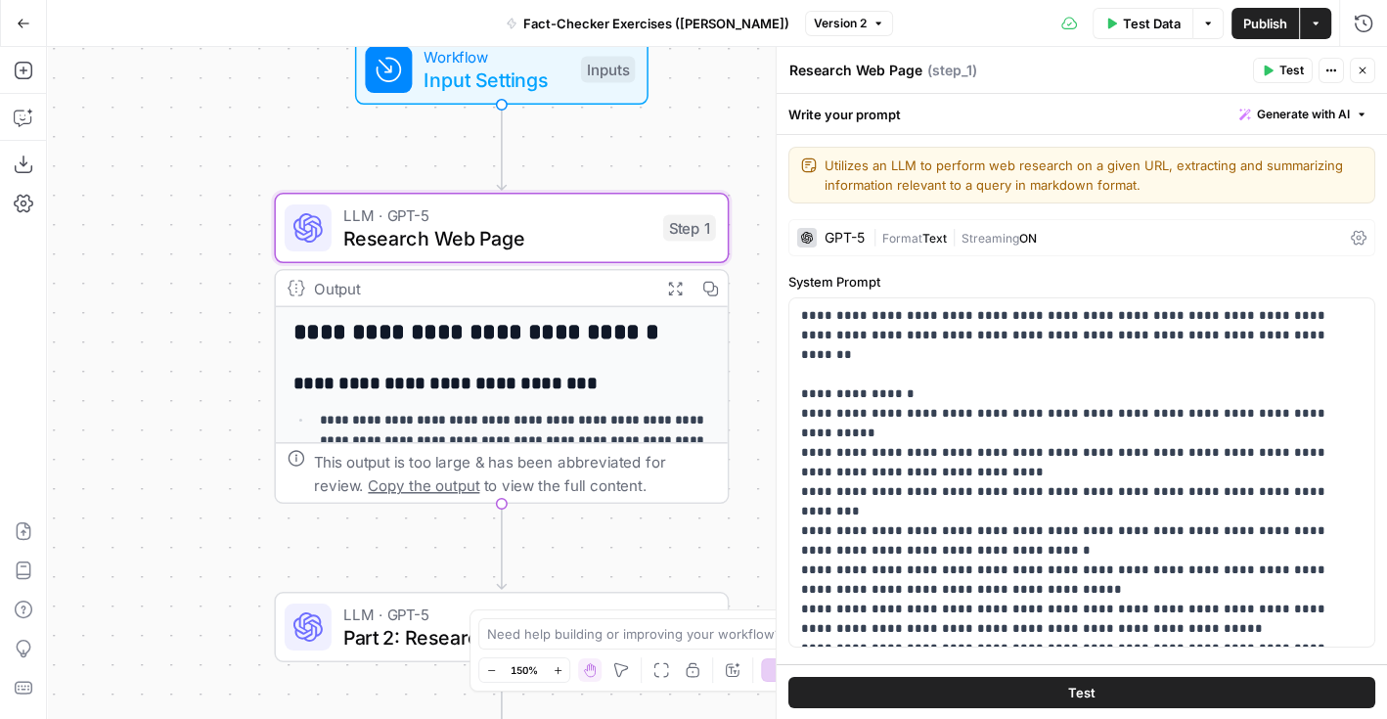
click at [1366, 71] on icon "button" at bounding box center [1363, 71] width 12 height 12
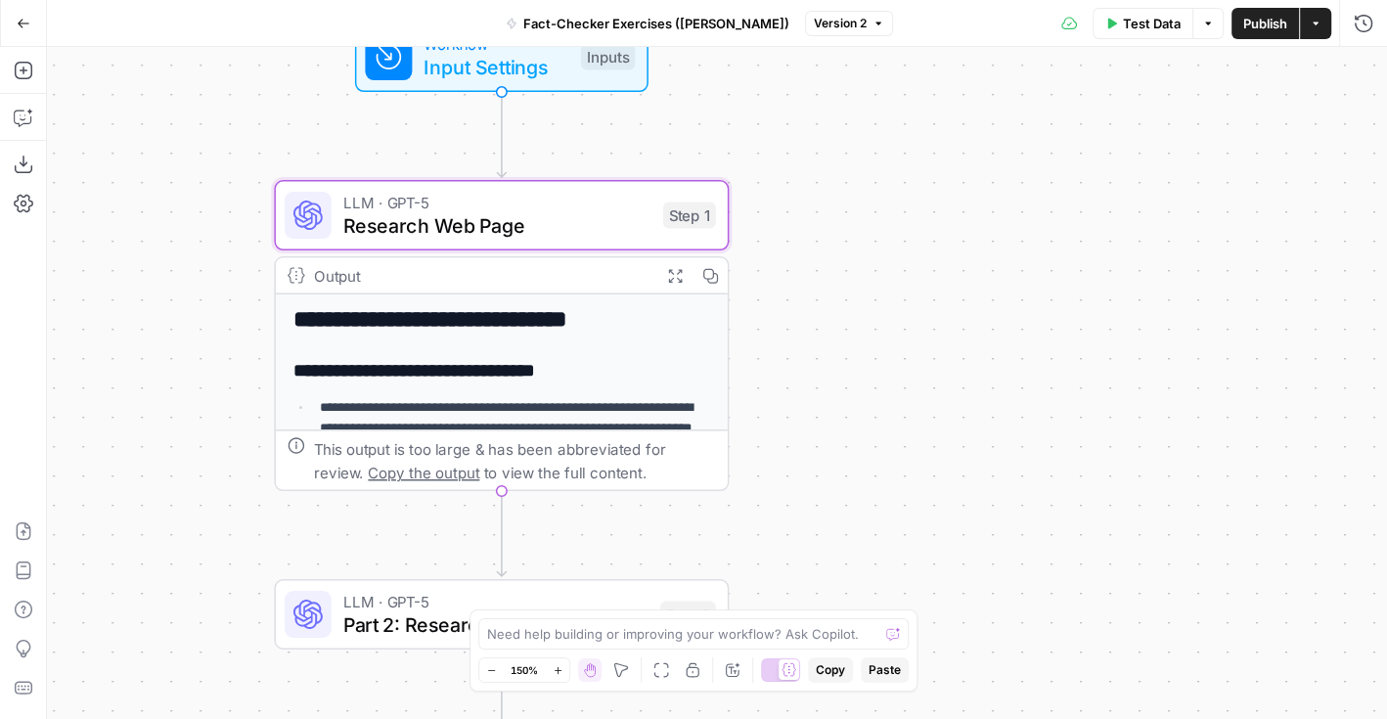
drag, startPoint x: 776, startPoint y: 380, endPoint x: 756, endPoint y: 77, distance: 302.9
click at [756, 77] on div "**********" at bounding box center [717, 383] width 1340 height 672
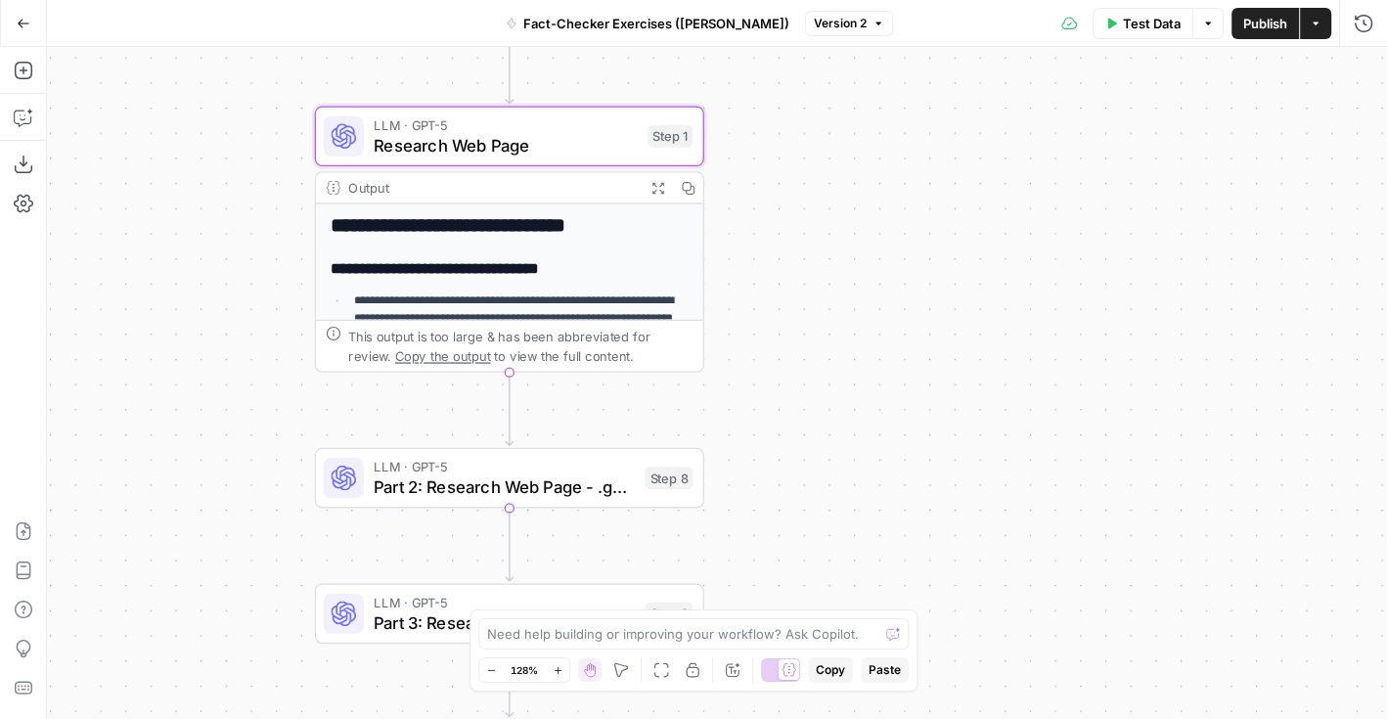
drag, startPoint x: 781, startPoint y: 133, endPoint x: 758, endPoint y: 376, distance: 243.7
click at [758, 376] on div "**********" at bounding box center [717, 383] width 1340 height 672
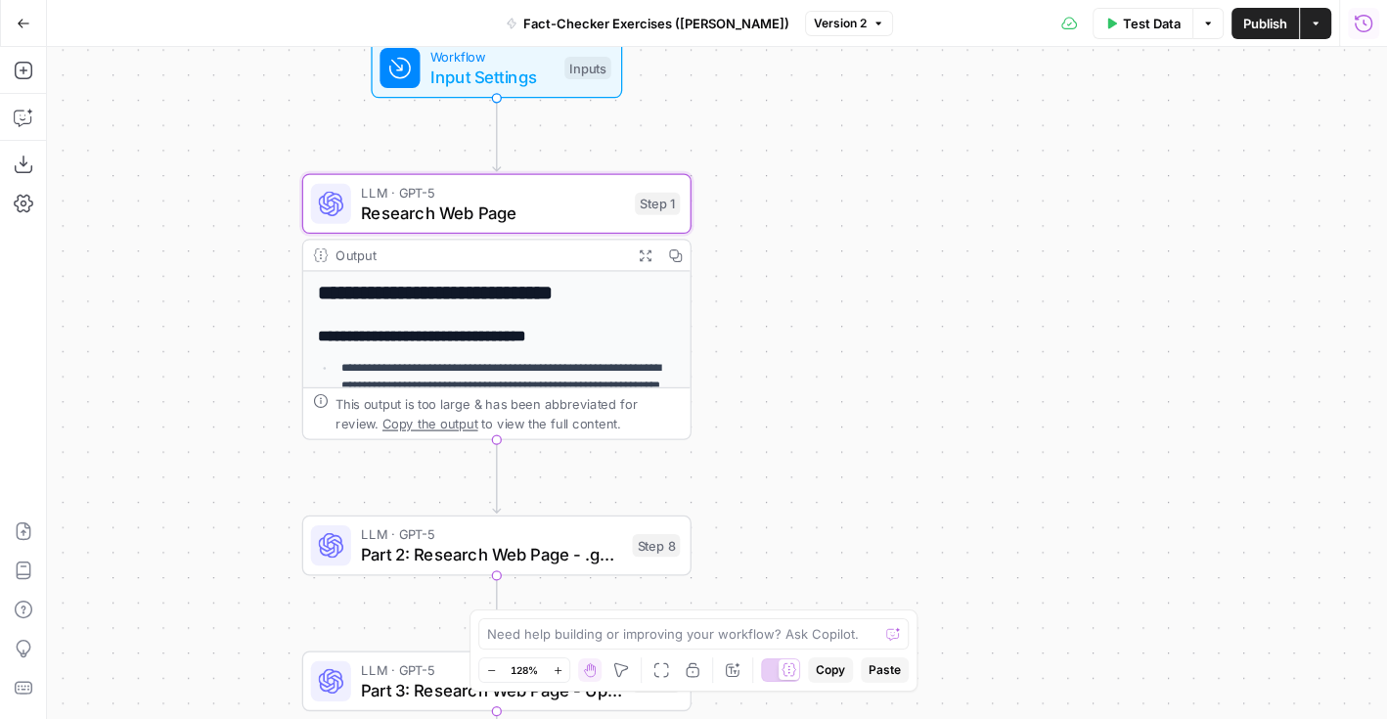
click at [1358, 28] on icon "button" at bounding box center [1364, 23] width 18 height 18
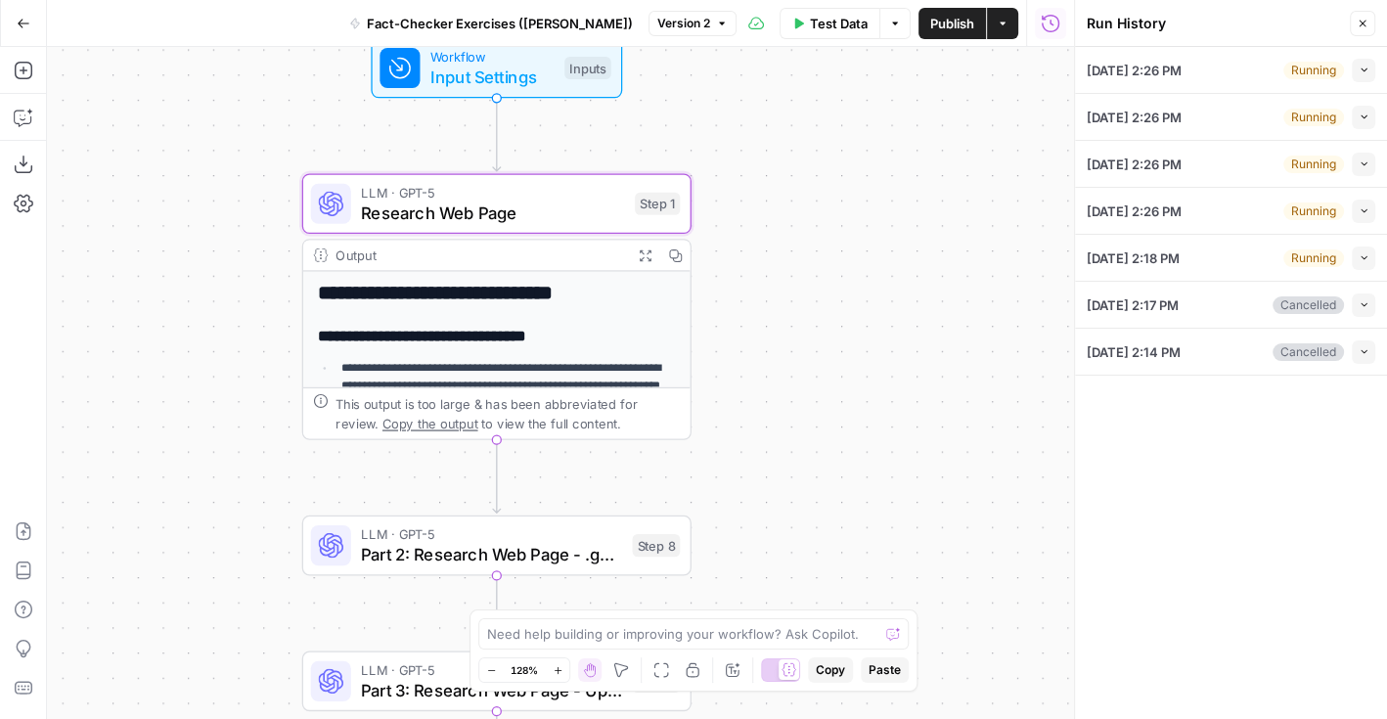
click at [1361, 75] on div "Collapse" at bounding box center [1341, 78] width 50 height 19
click at [1359, 69] on icon "button" at bounding box center [1364, 70] width 11 height 11
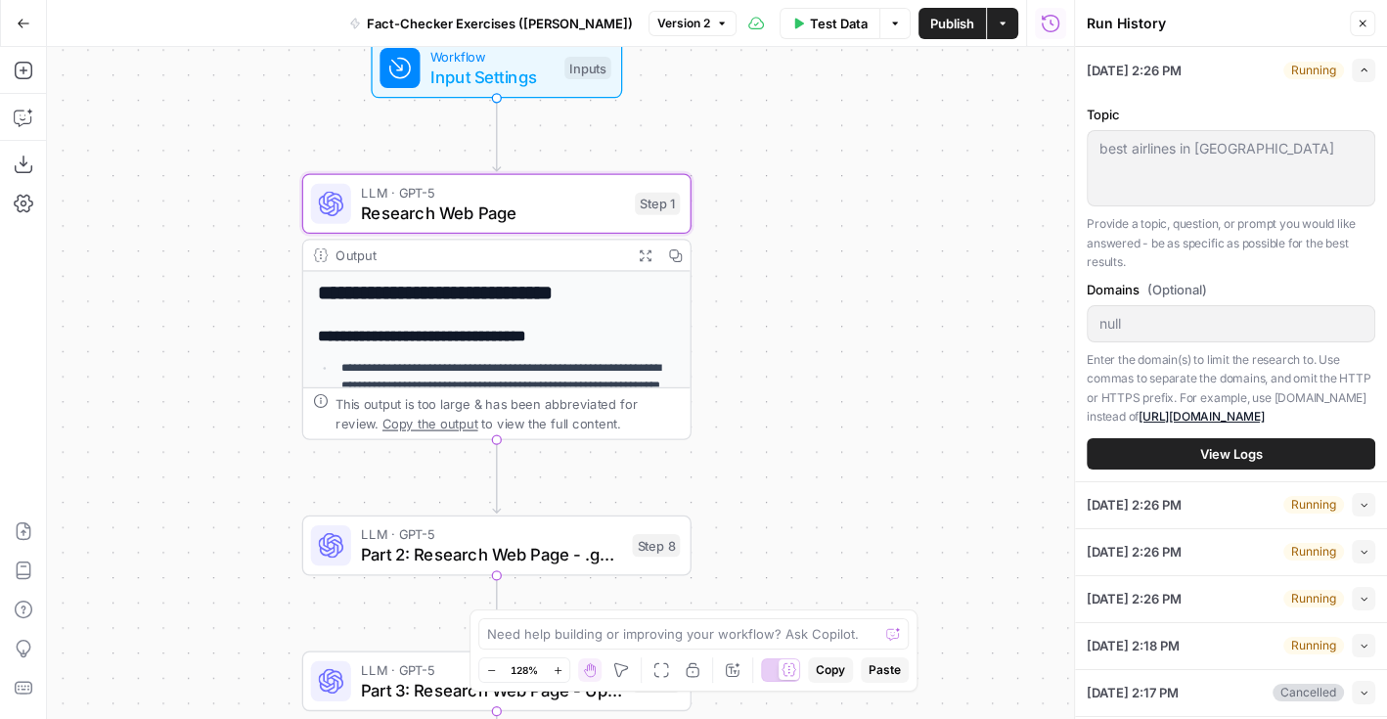
click at [1160, 451] on button "View Logs" at bounding box center [1231, 453] width 289 height 31
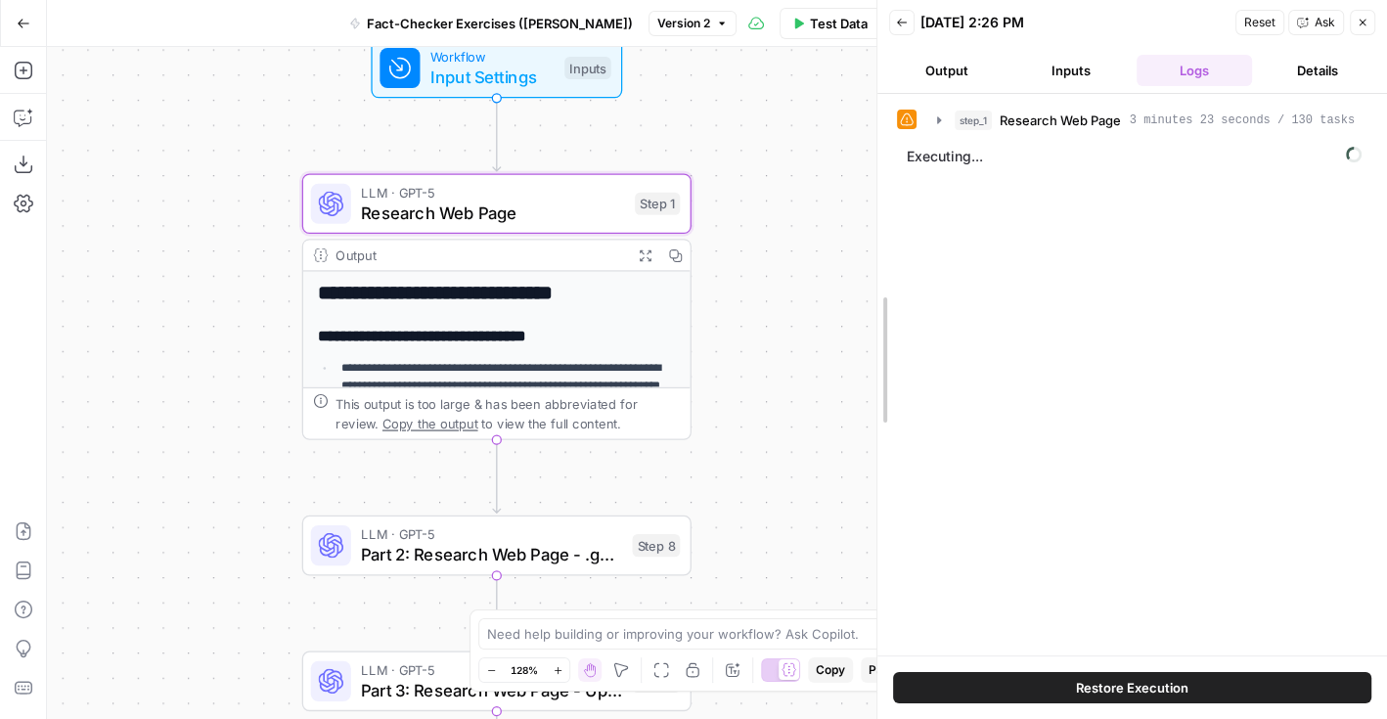
drag, startPoint x: 1072, startPoint y: 259, endPoint x: 855, endPoint y: 255, distance: 217.2
click at [868, 255] on div at bounding box center [878, 359] width 20 height 719
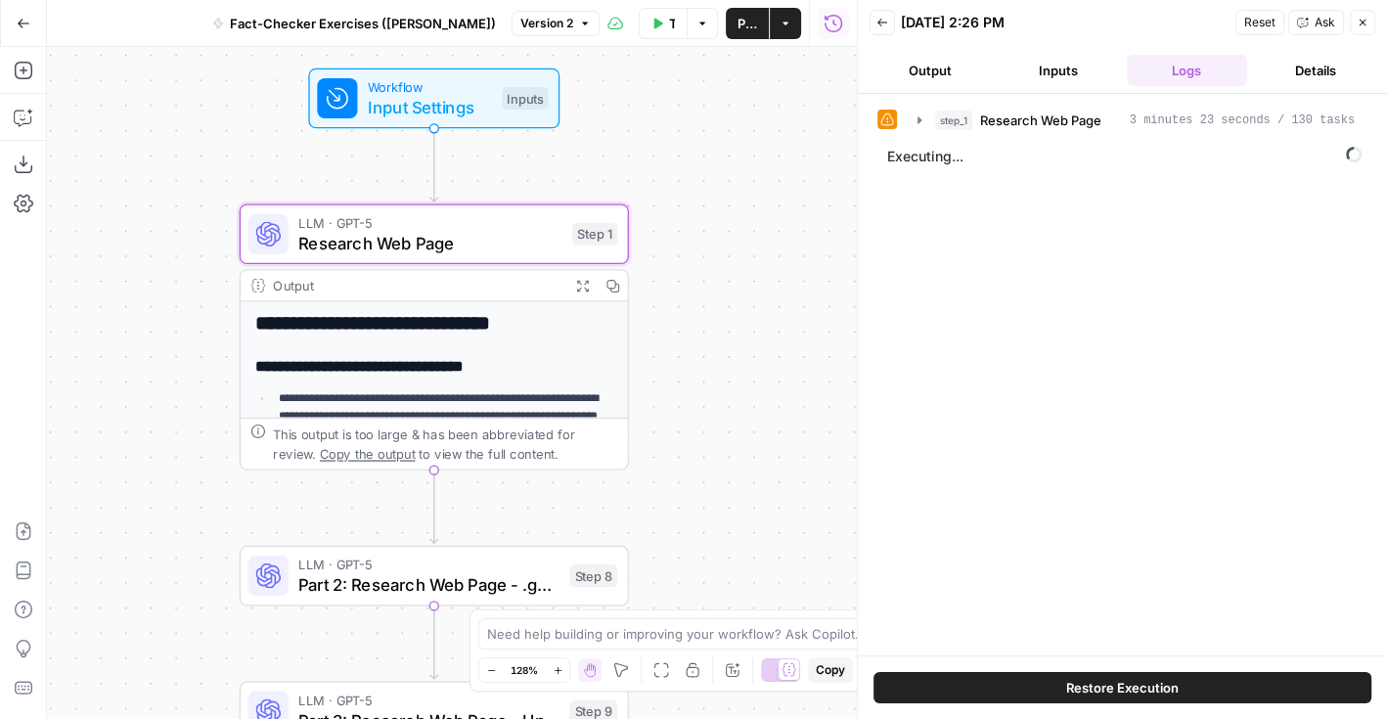
drag, startPoint x: 810, startPoint y: 282, endPoint x: 743, endPoint y: 318, distance: 76.6
click at [743, 318] on div "**********" at bounding box center [452, 383] width 810 height 672
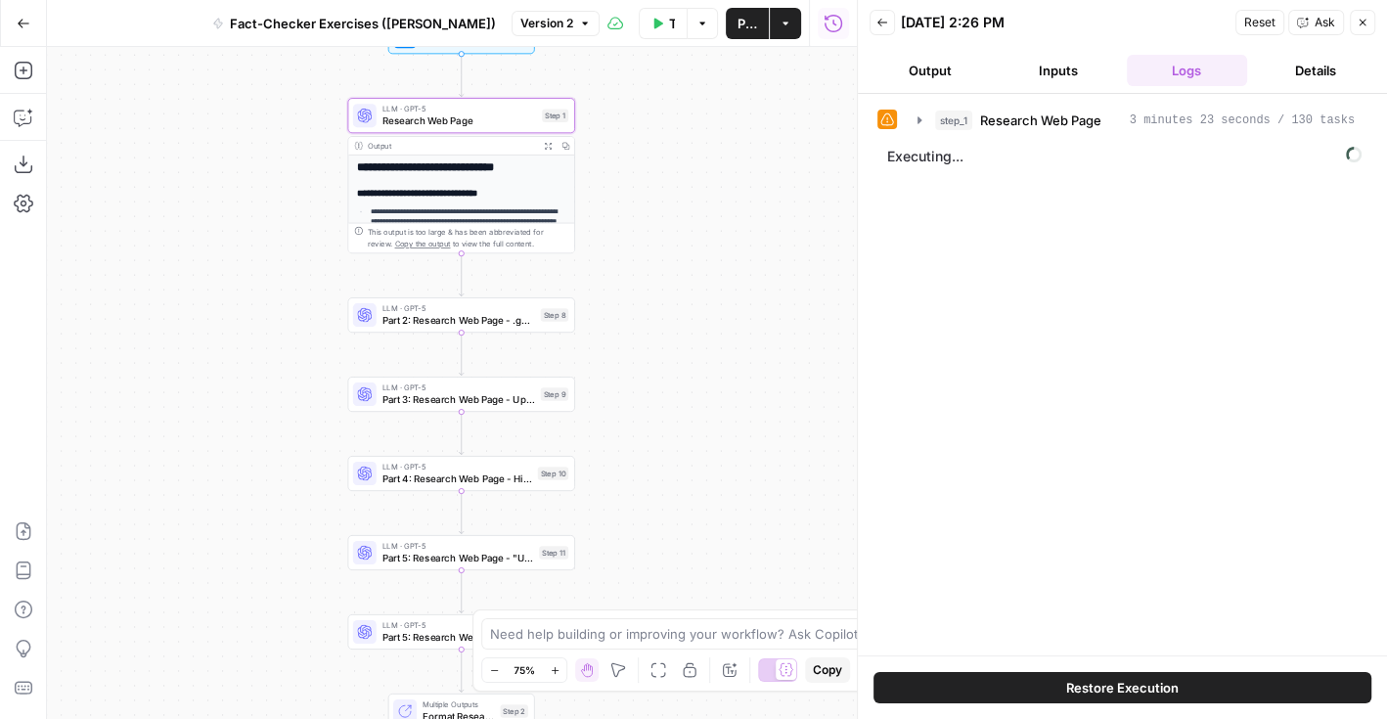
drag, startPoint x: 768, startPoint y: 379, endPoint x: 660, endPoint y: 198, distance: 210.6
click at [660, 196] on div "**********" at bounding box center [452, 383] width 810 height 672
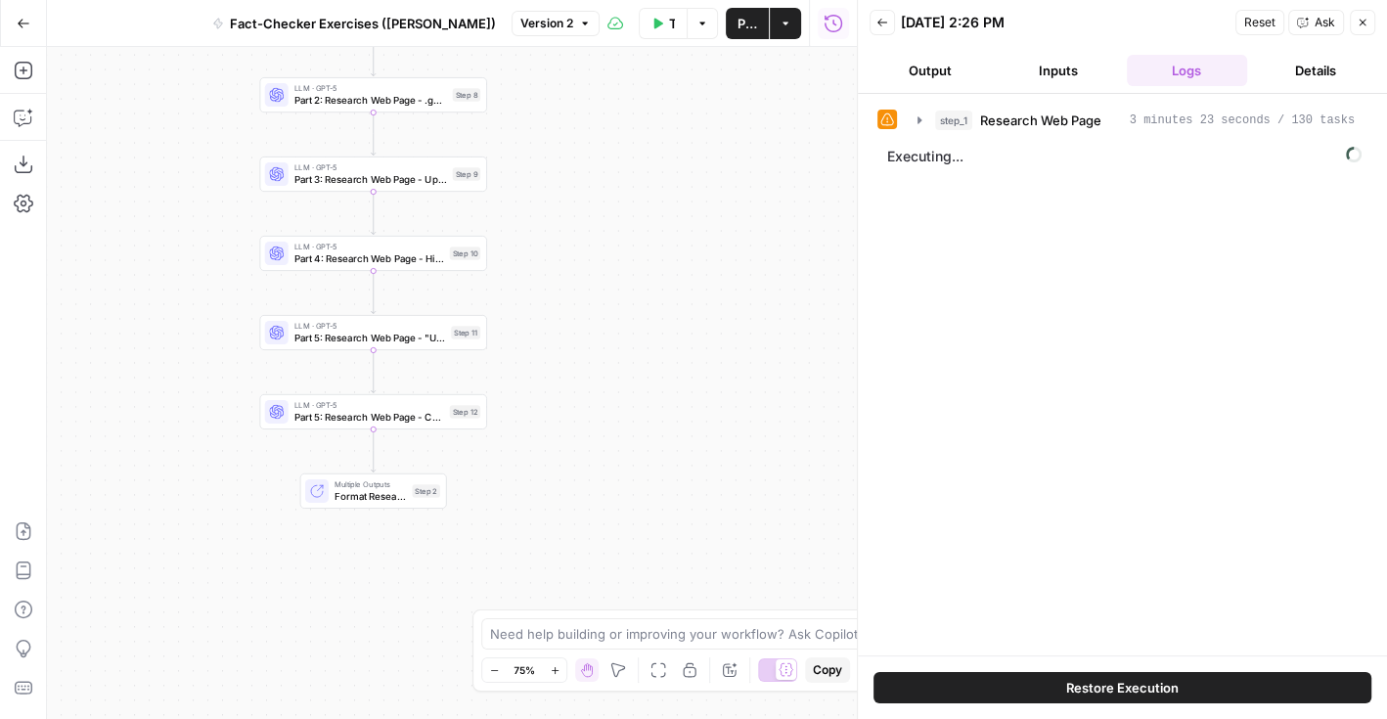
drag, startPoint x: 604, startPoint y: 445, endPoint x: 525, endPoint y: 257, distance: 203.5
click at [524, 256] on div "**********" at bounding box center [452, 383] width 810 height 672
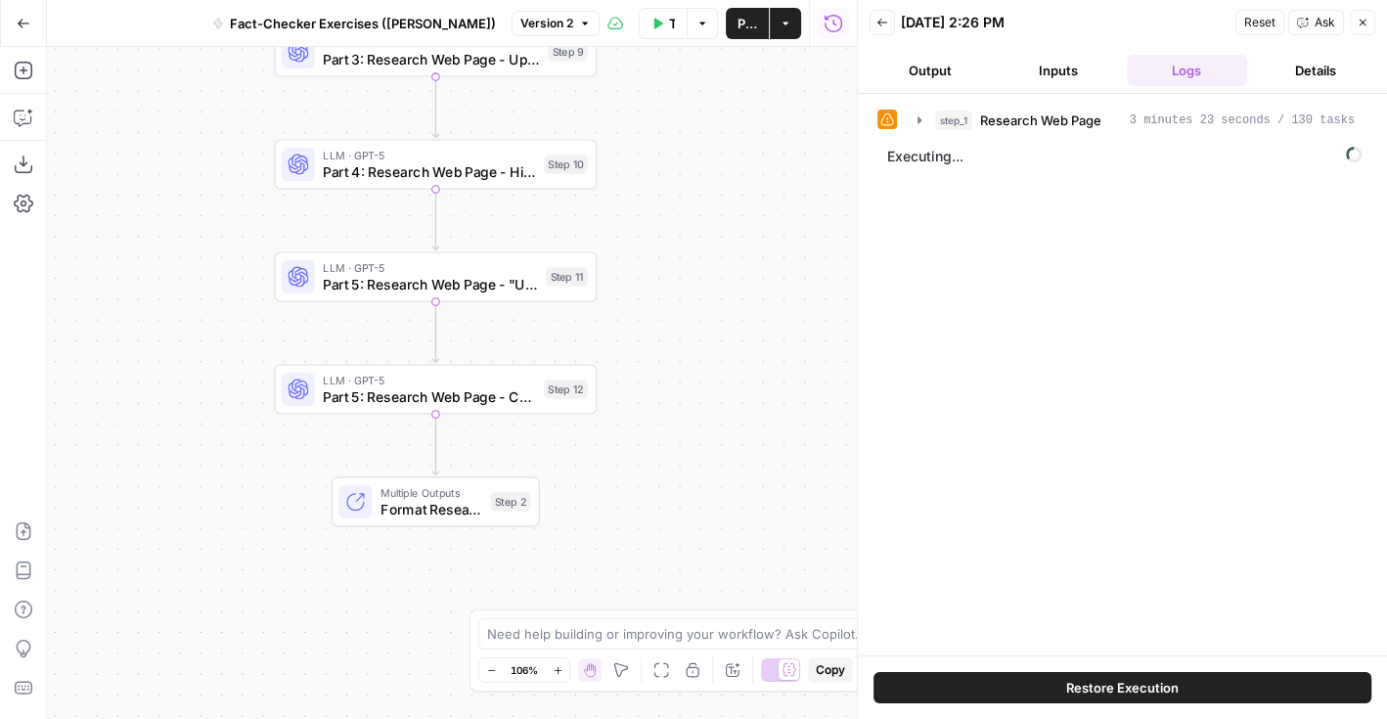
drag, startPoint x: 474, startPoint y: 461, endPoint x: 636, endPoint y: 471, distance: 161.7
click at [636, 471] on div "**********" at bounding box center [452, 383] width 810 height 672
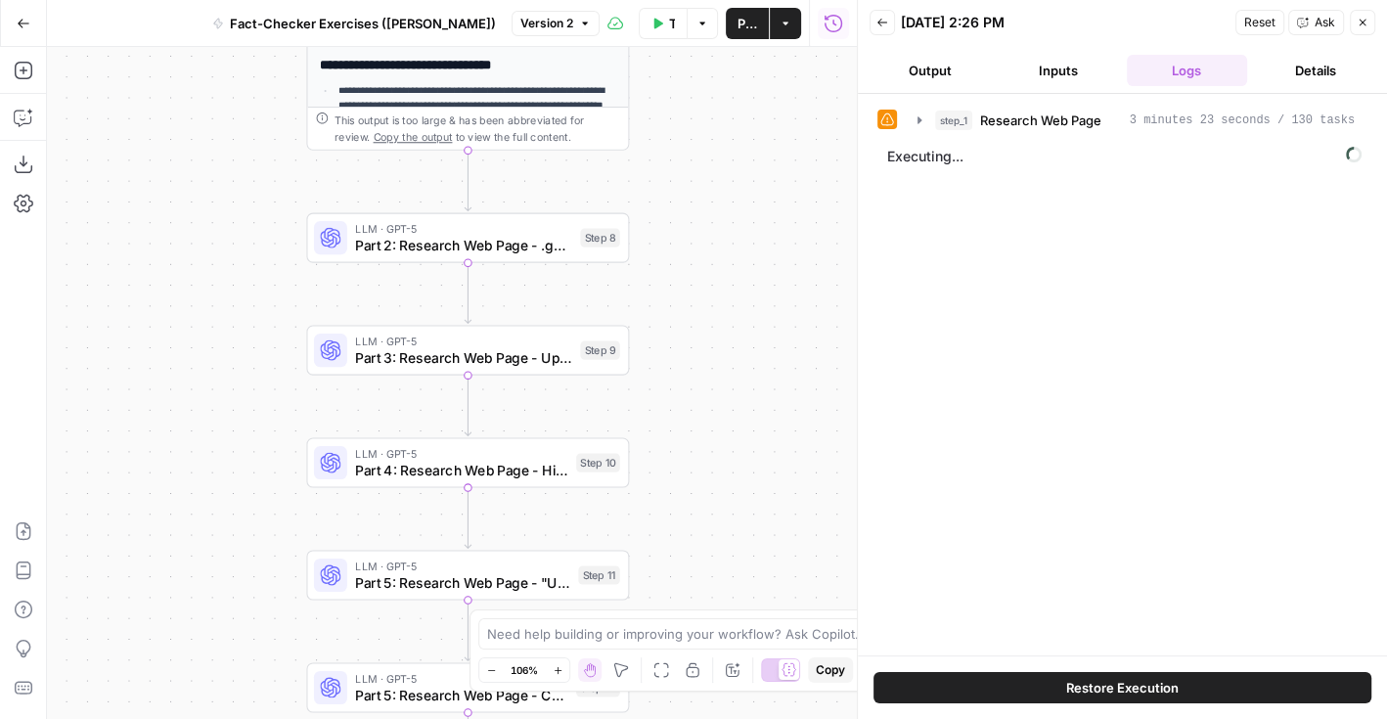
drag, startPoint x: 694, startPoint y: 168, endPoint x: 694, endPoint y: 470, distance: 301.3
click at [694, 470] on div "**********" at bounding box center [452, 383] width 810 height 672
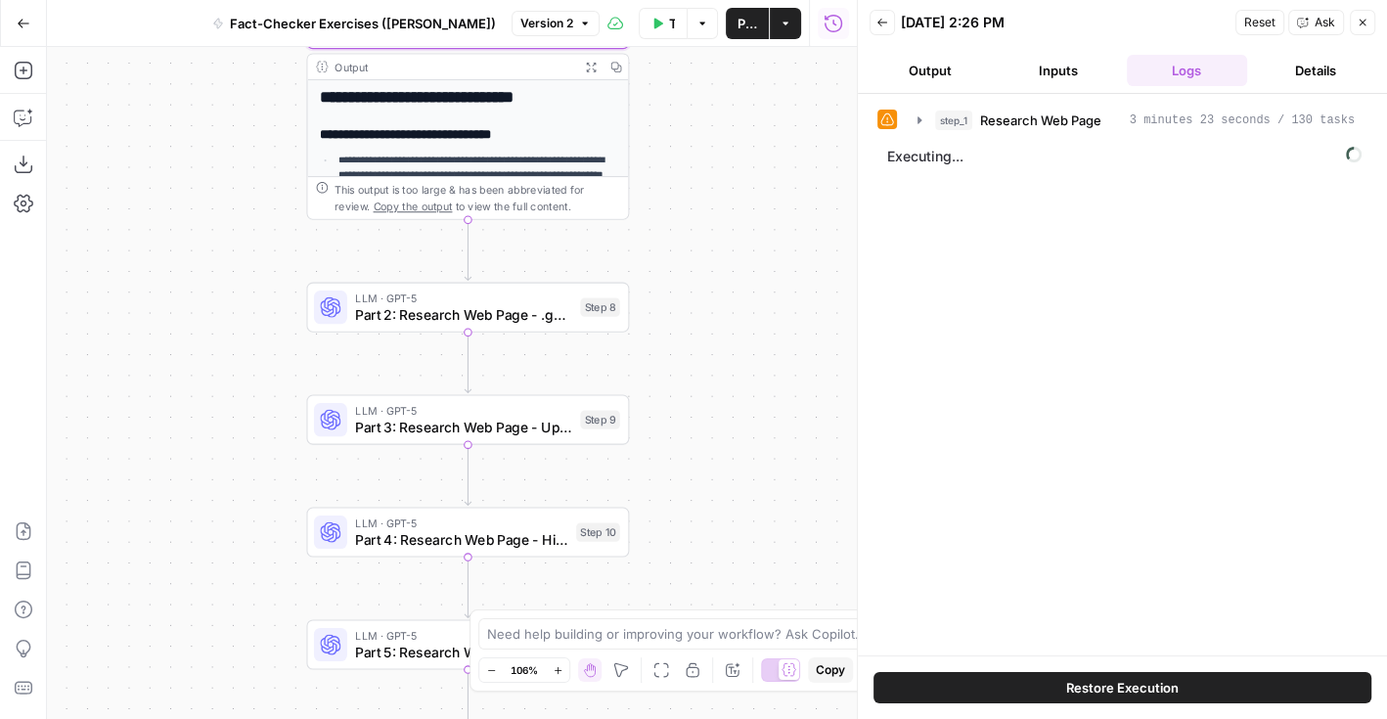
drag, startPoint x: 687, startPoint y: 87, endPoint x: 687, endPoint y: 259, distance: 172.2
click at [687, 259] on div "**********" at bounding box center [452, 383] width 810 height 672
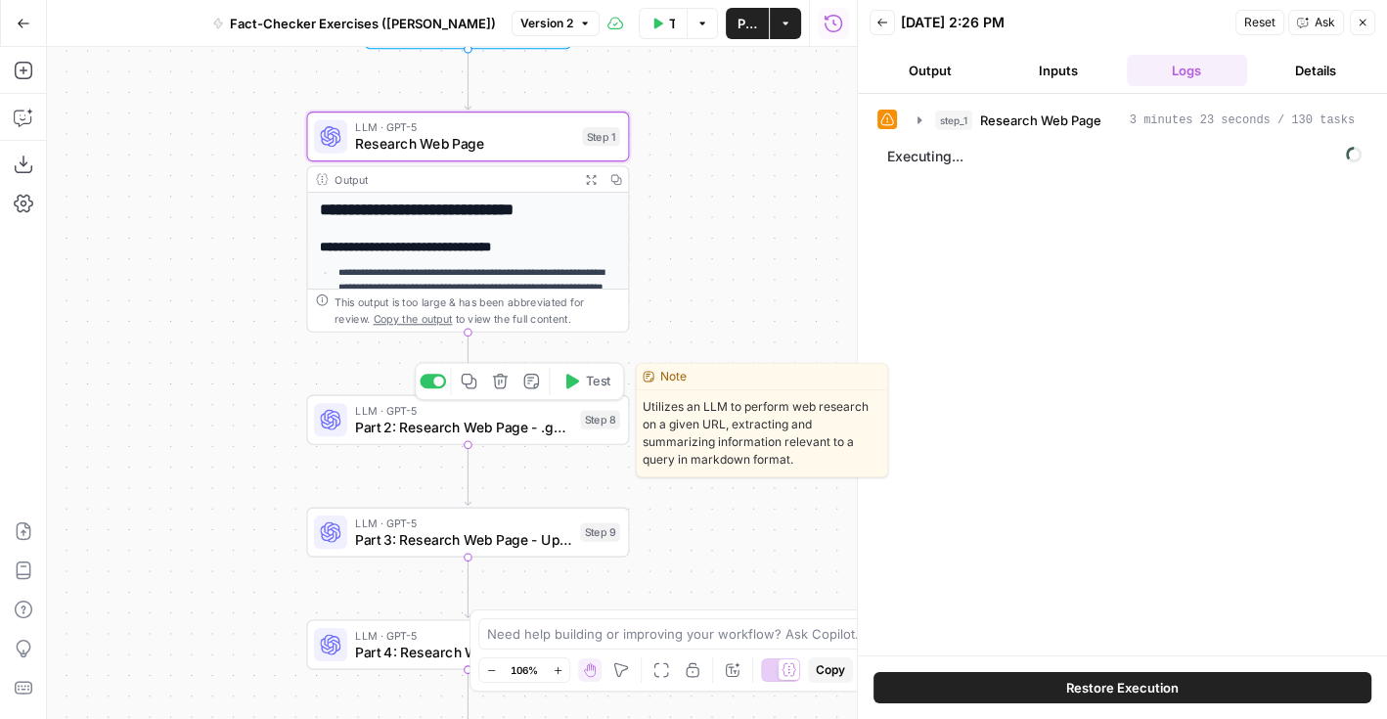
click at [461, 430] on span "Part 2: Research Web Page - .gov / .edu Only" at bounding box center [463, 427] width 216 height 21
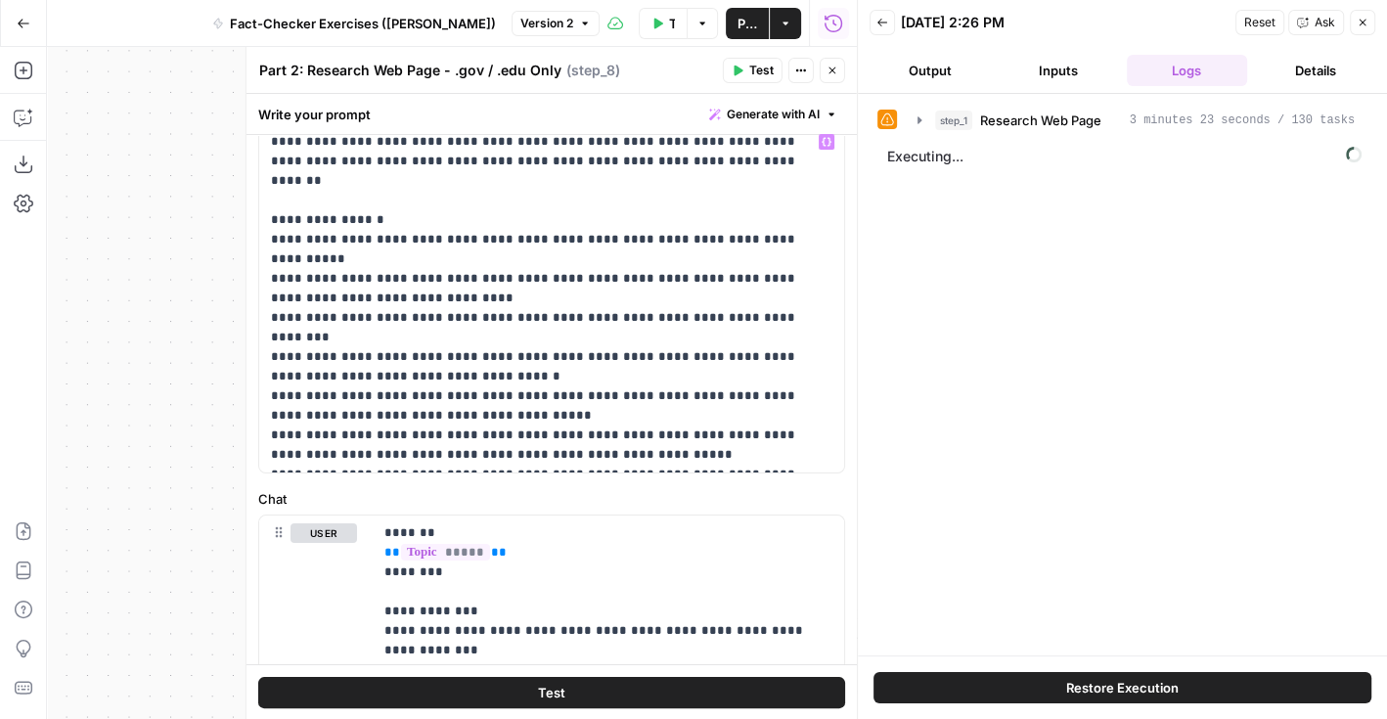
scroll to position [278, 0]
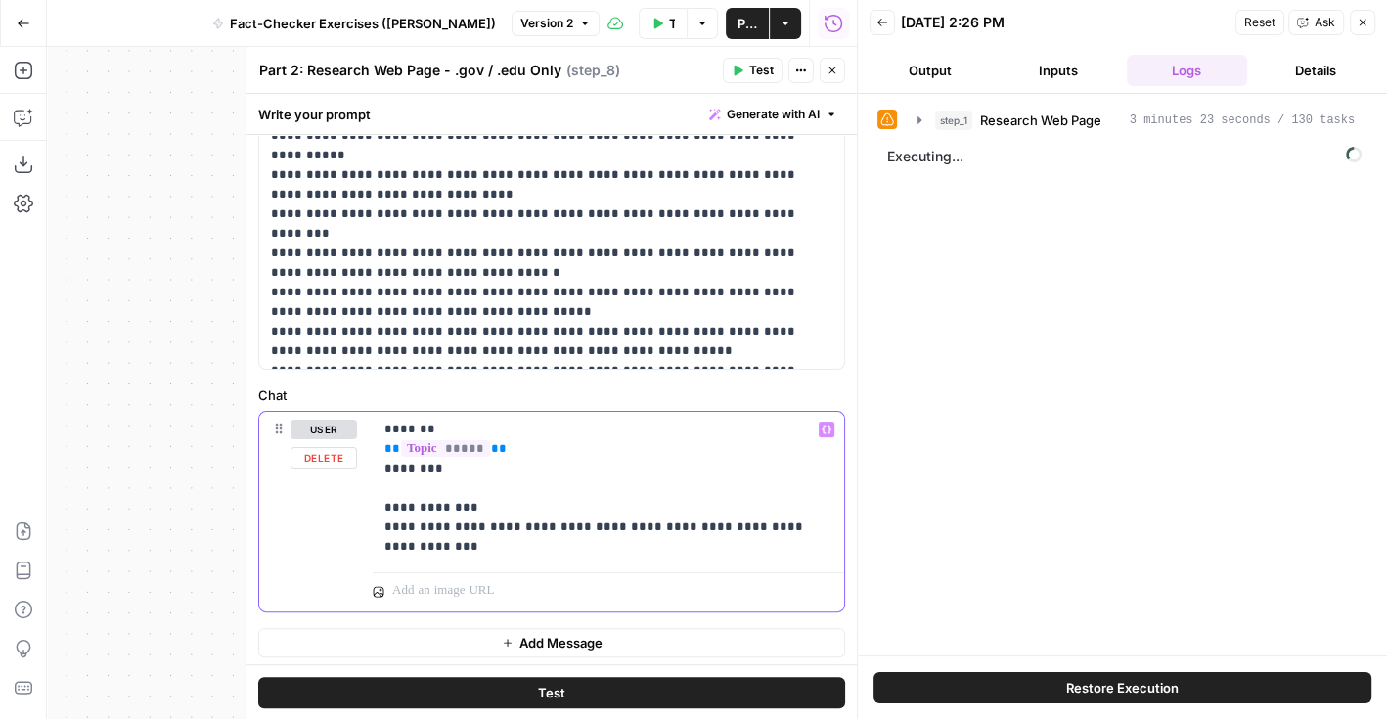
click at [571, 534] on p "**********" at bounding box center [608, 488] width 449 height 137
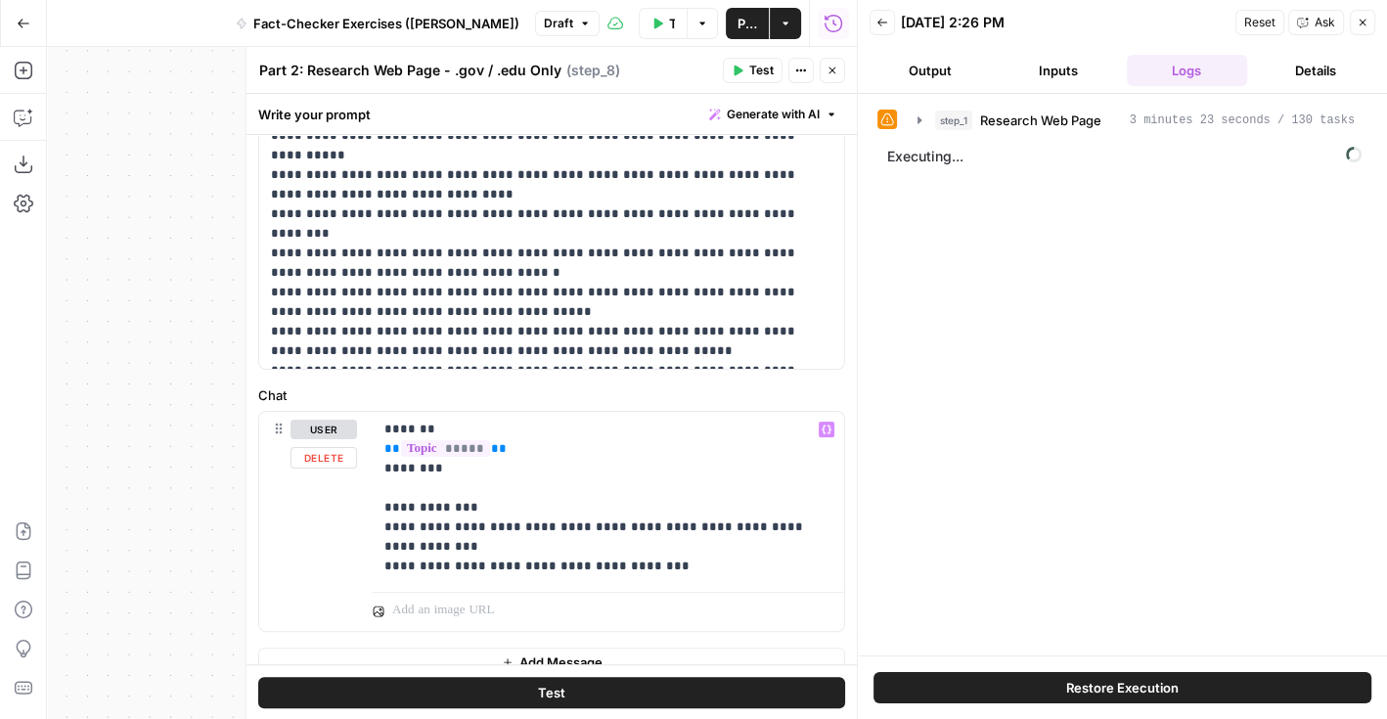
click at [680, 380] on div "**********" at bounding box center [552, 273] width 610 height 832
click at [835, 71] on icon "button" at bounding box center [833, 71] width 12 height 12
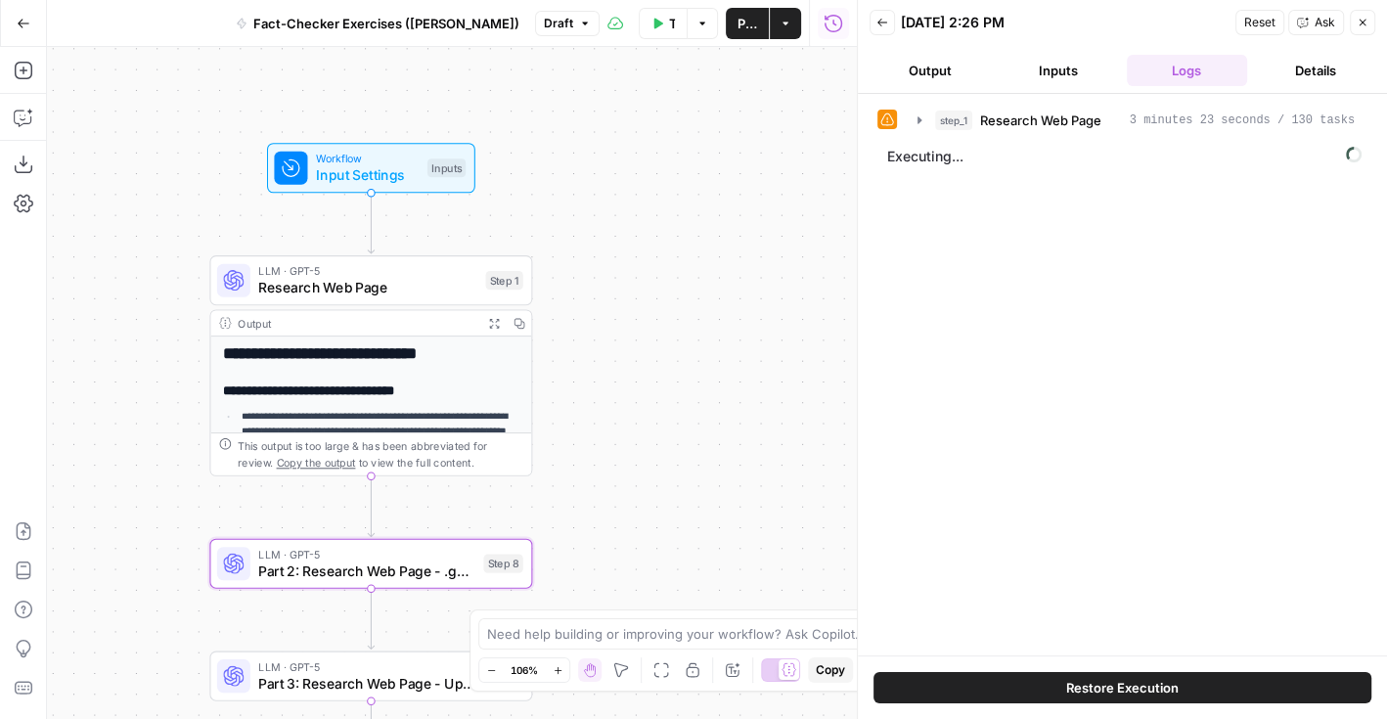
drag, startPoint x: 719, startPoint y: 164, endPoint x: 621, endPoint y: 310, distance: 175.6
click at [621, 310] on div "**********" at bounding box center [452, 383] width 810 height 672
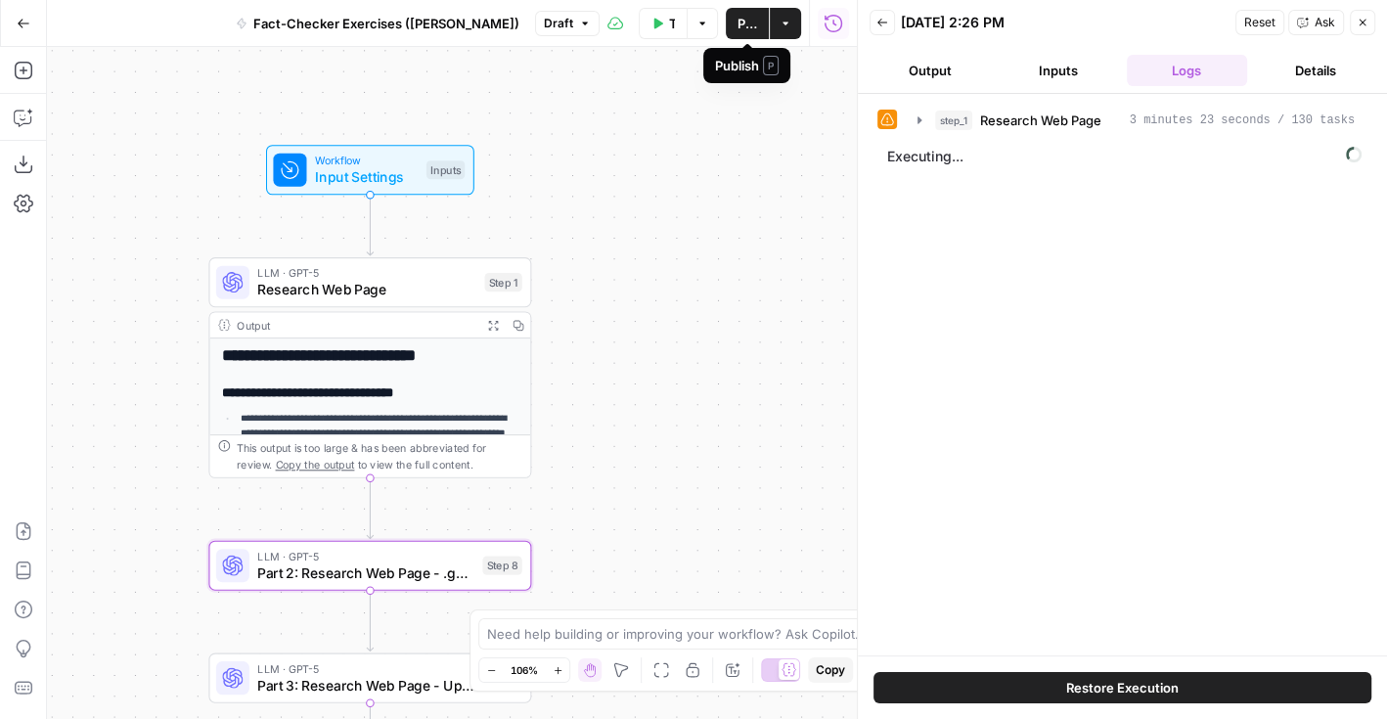
click at [749, 26] on span "Publish" at bounding box center [748, 24] width 20 height 20
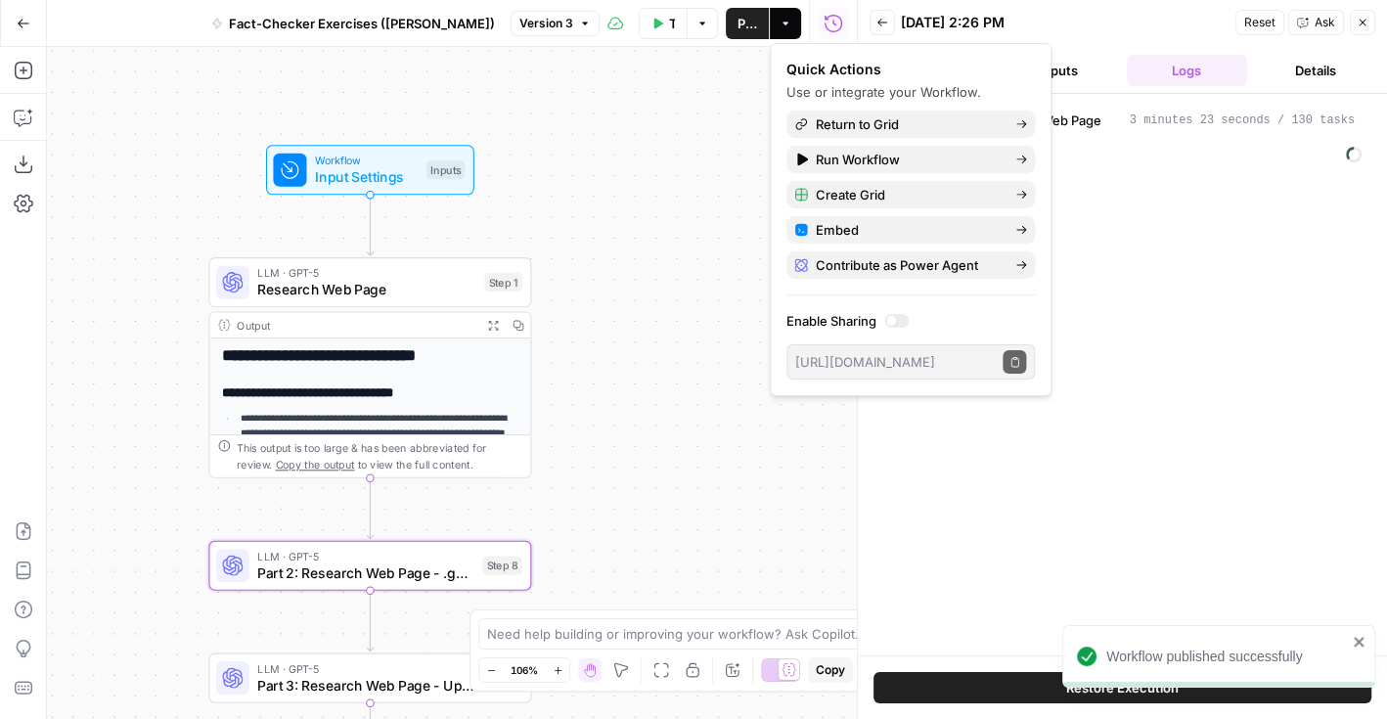
click at [660, 168] on div "**********" at bounding box center [452, 383] width 810 height 672
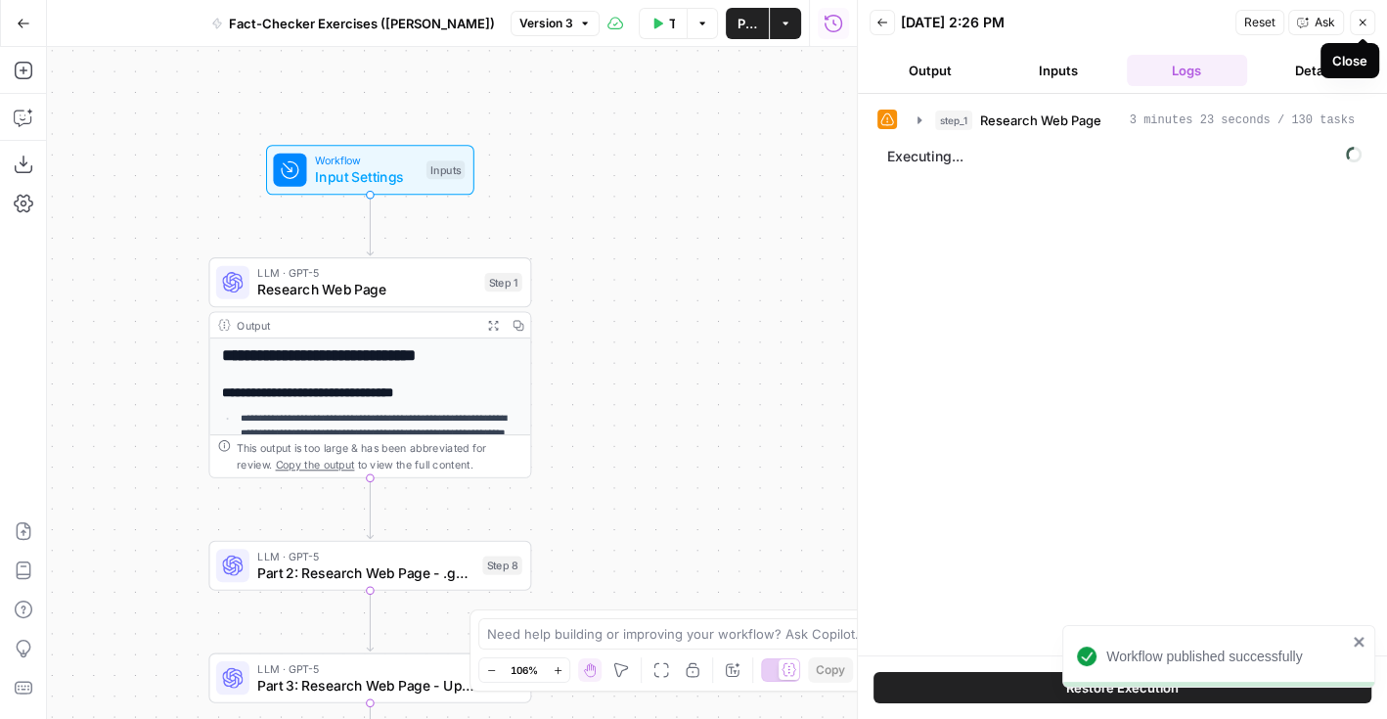
click at [1368, 25] on icon "button" at bounding box center [1363, 23] width 12 height 12
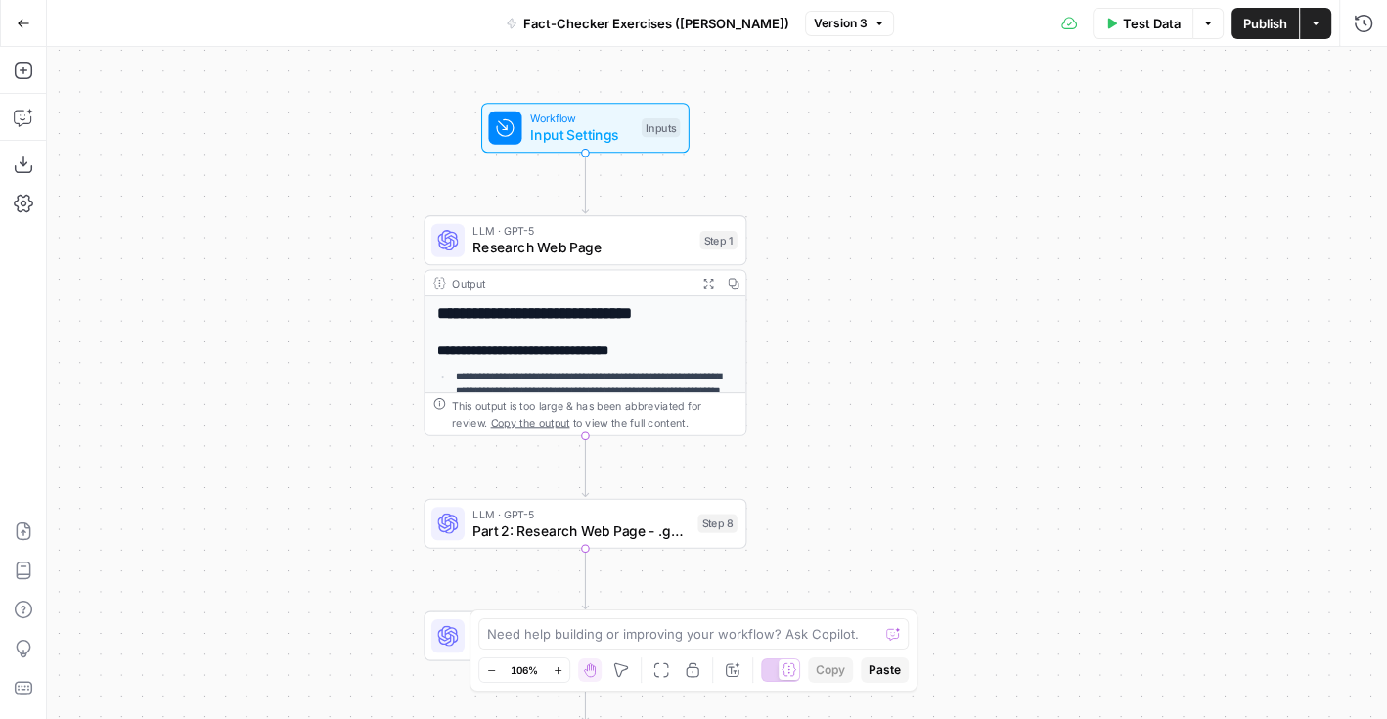
drag, startPoint x: 514, startPoint y: 119, endPoint x: 729, endPoint y: 76, distance: 219.5
click at [729, 76] on div "**********" at bounding box center [717, 383] width 1340 height 672
click at [32, 28] on button "Go Back" at bounding box center [23, 23] width 35 height 35
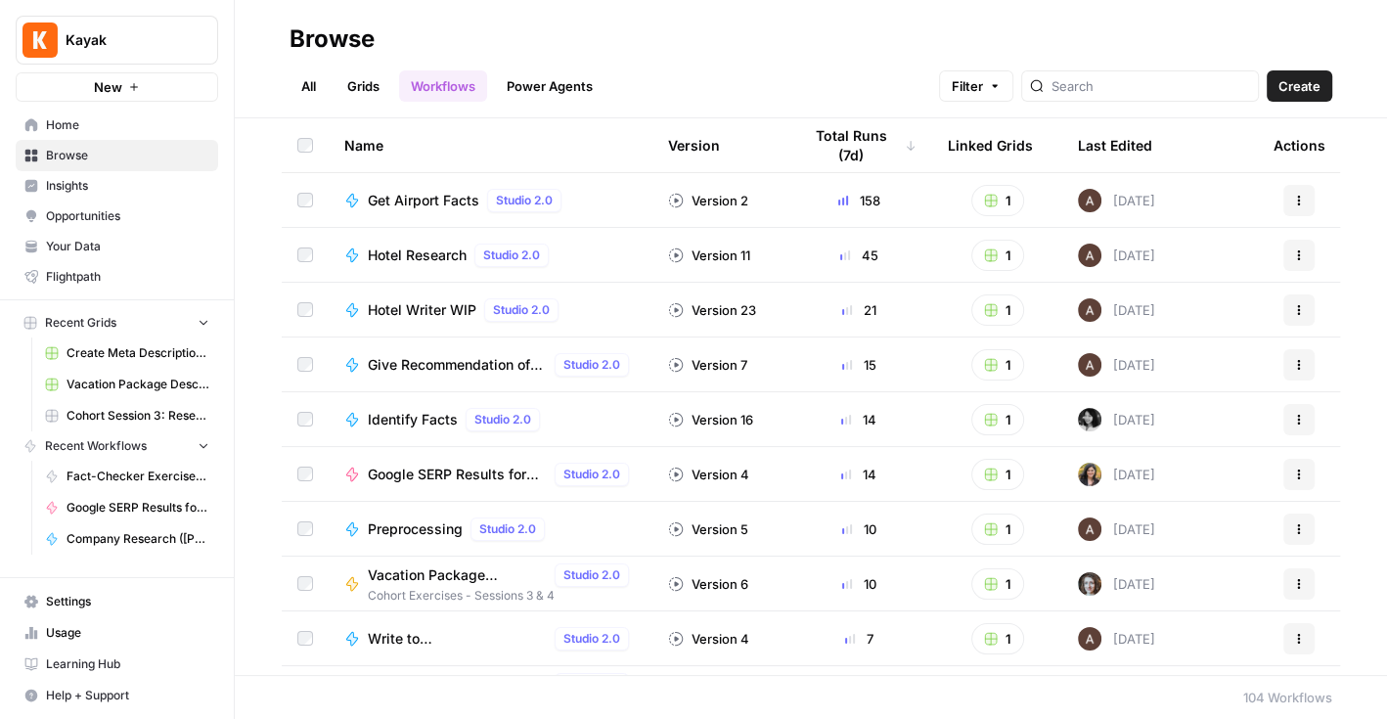
click at [319, 82] on link "All" at bounding box center [309, 85] width 38 height 31
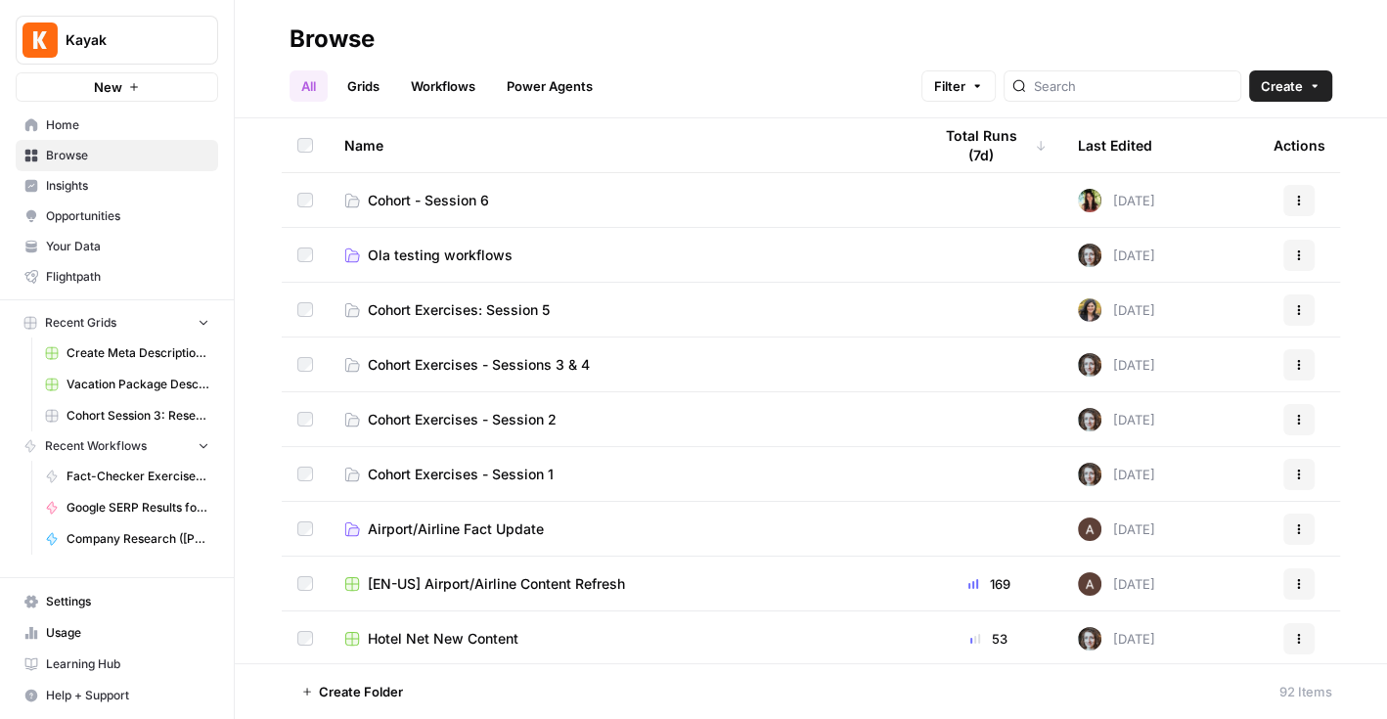
click at [414, 203] on span "Cohort - Session 6" at bounding box center [428, 201] width 121 height 20
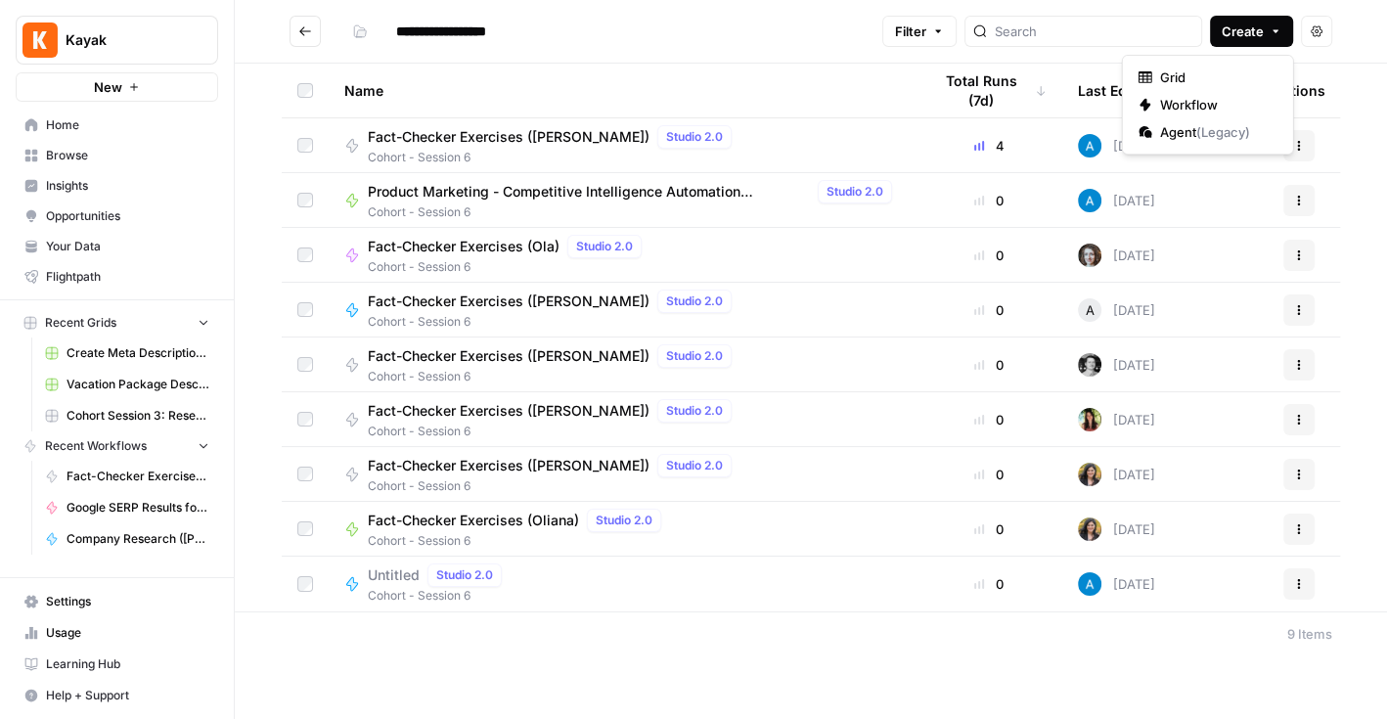
click at [1274, 35] on icon "button" at bounding box center [1276, 31] width 12 height 12
click at [1236, 107] on span "Workflow" at bounding box center [1215, 105] width 110 height 20
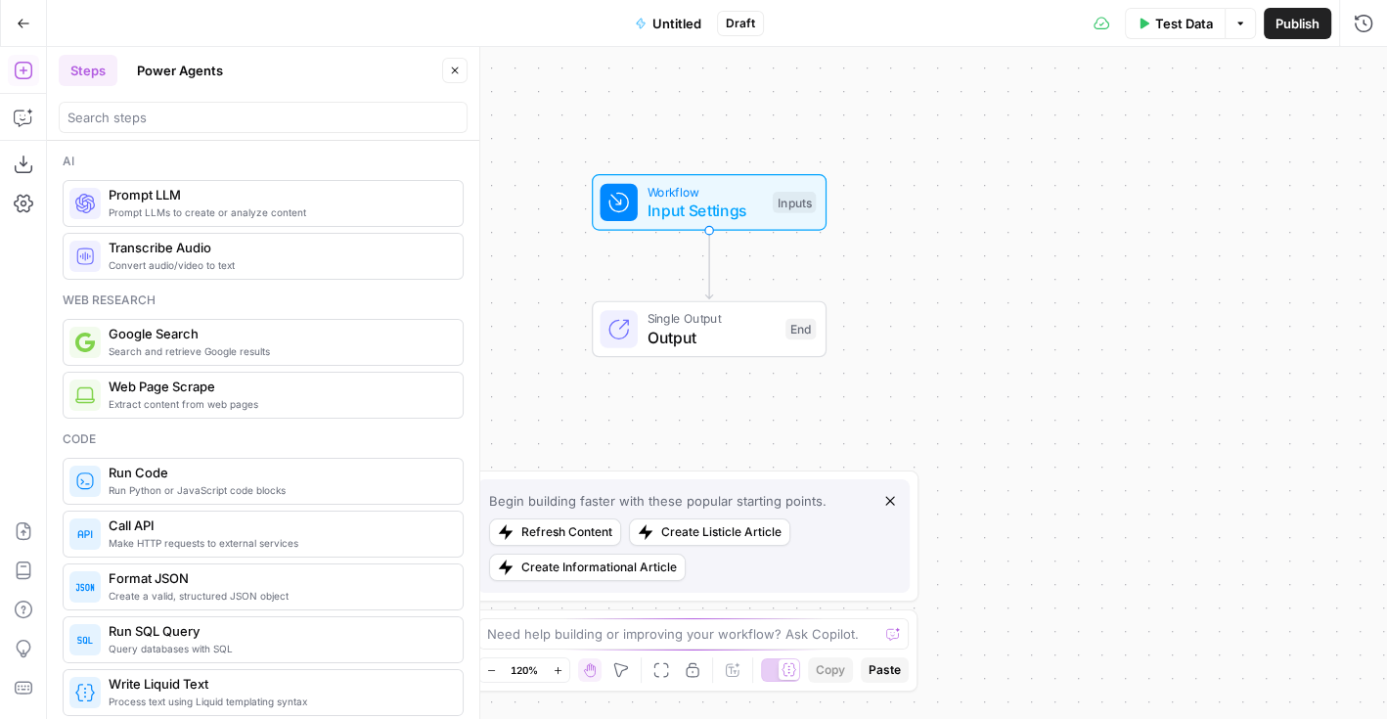
drag, startPoint x: 738, startPoint y: 208, endPoint x: 730, endPoint y: 73, distance: 135.2
click at [730, 72] on div "Workflow Input Settings Inputs Single Output Output End" at bounding box center [717, 383] width 1340 height 672
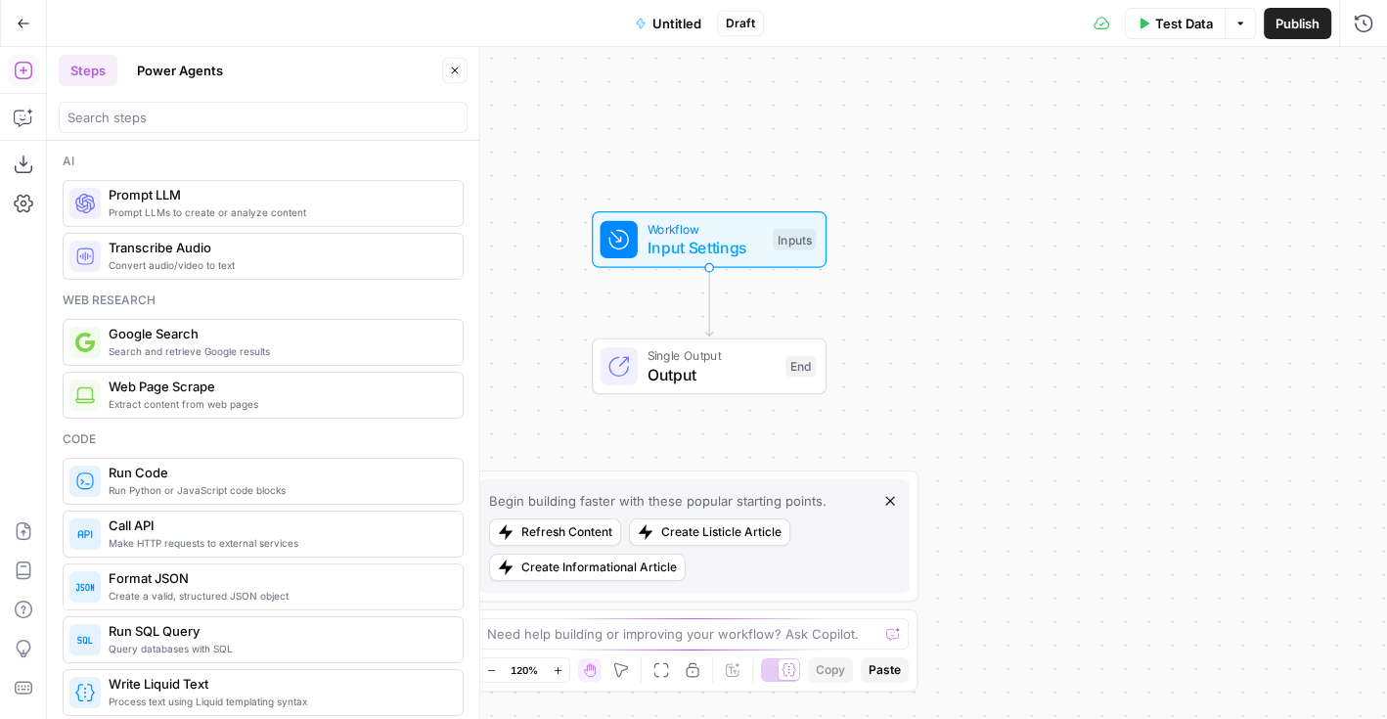
drag, startPoint x: 933, startPoint y: 293, endPoint x: 930, endPoint y: 348, distance: 54.9
click at [931, 348] on div "Workflow Input Settings Inputs Single Output Output End" at bounding box center [717, 383] width 1340 height 672
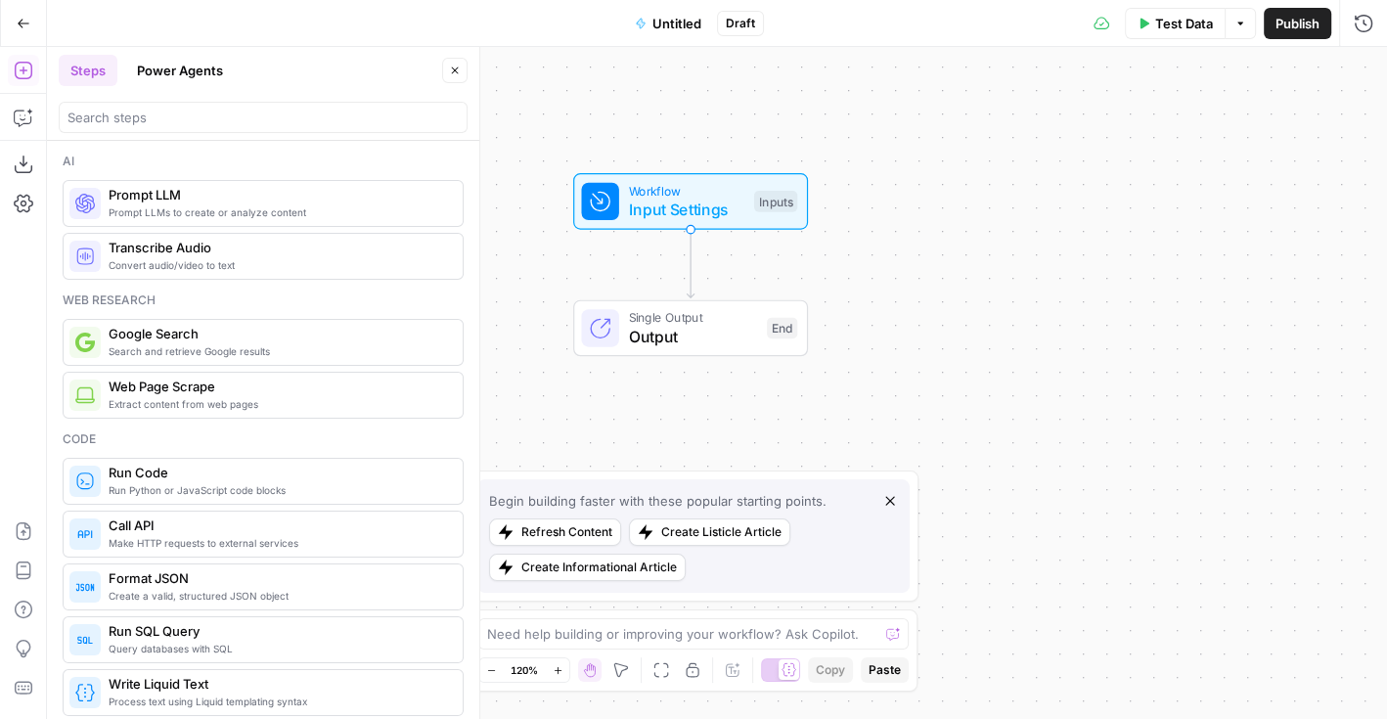
drag, startPoint x: 522, startPoint y: 199, endPoint x: 501, endPoint y: 158, distance: 46.4
click at [501, 158] on div "Workflow Input Settings Inputs Single Output Output End" at bounding box center [717, 383] width 1340 height 672
click at [651, 207] on span "Input Settings" at bounding box center [681, 206] width 116 height 23
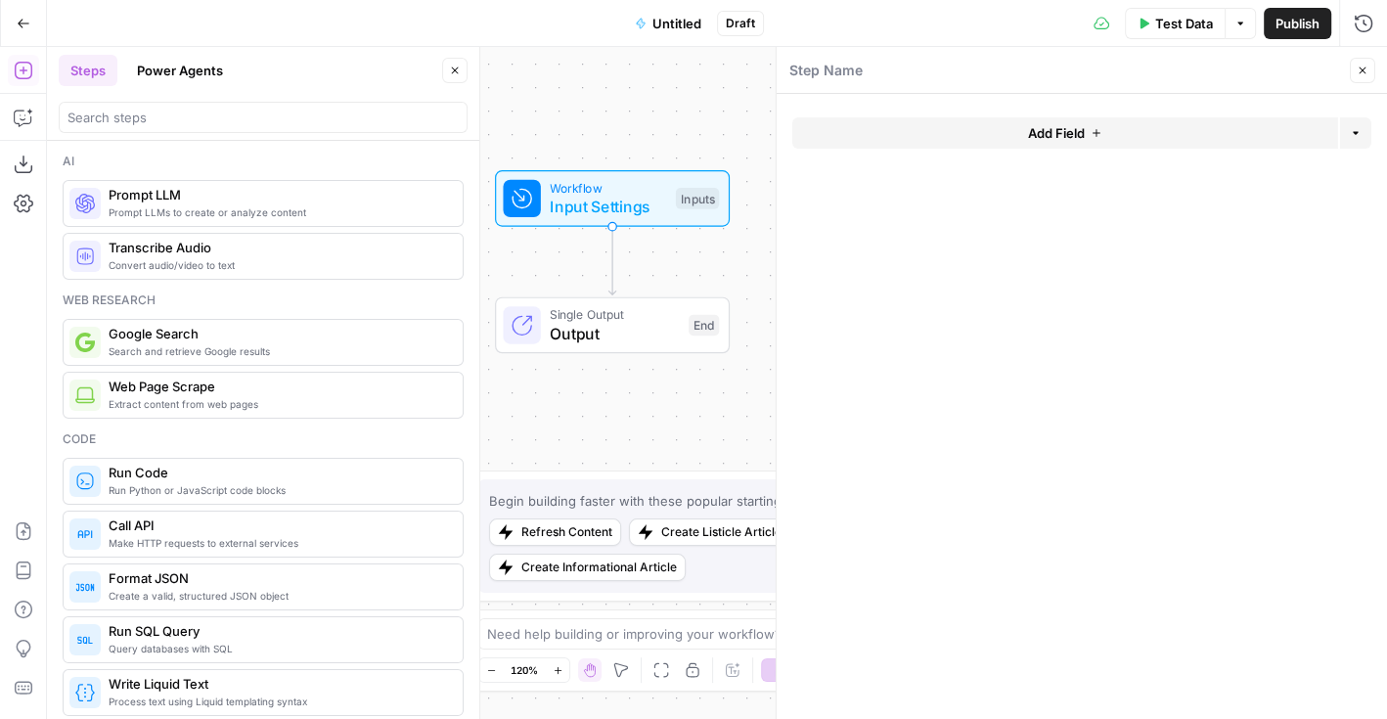
drag, startPoint x: 667, startPoint y: 110, endPoint x: 594, endPoint y: 110, distance: 73.4
click at [594, 110] on div "Workflow Input Settings Inputs Single Output Output End" at bounding box center [717, 383] width 1340 height 672
click at [1053, 138] on span "Add Field" at bounding box center [1056, 133] width 57 height 20
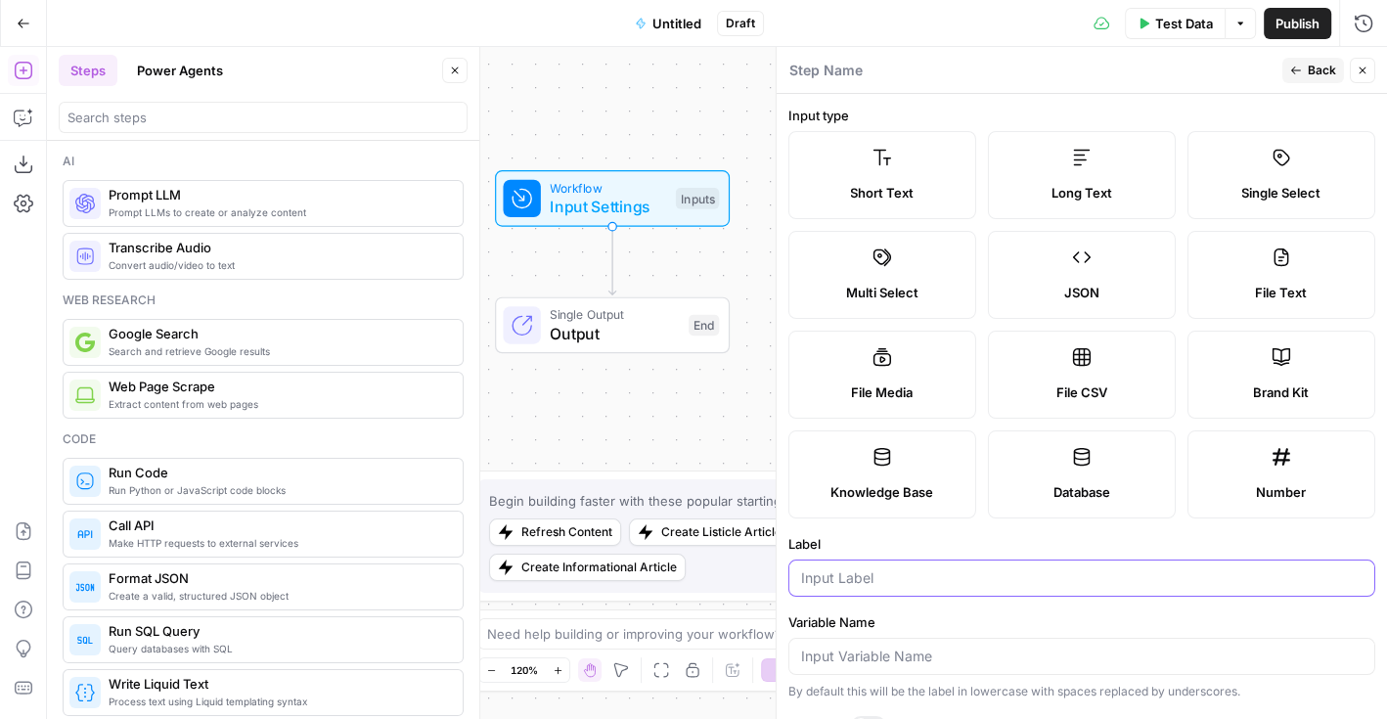
click at [885, 575] on input "Label" at bounding box center [1082, 578] width 562 height 20
type input "Competitor URL"
click at [1301, 71] on icon "button" at bounding box center [1296, 71] width 12 height 12
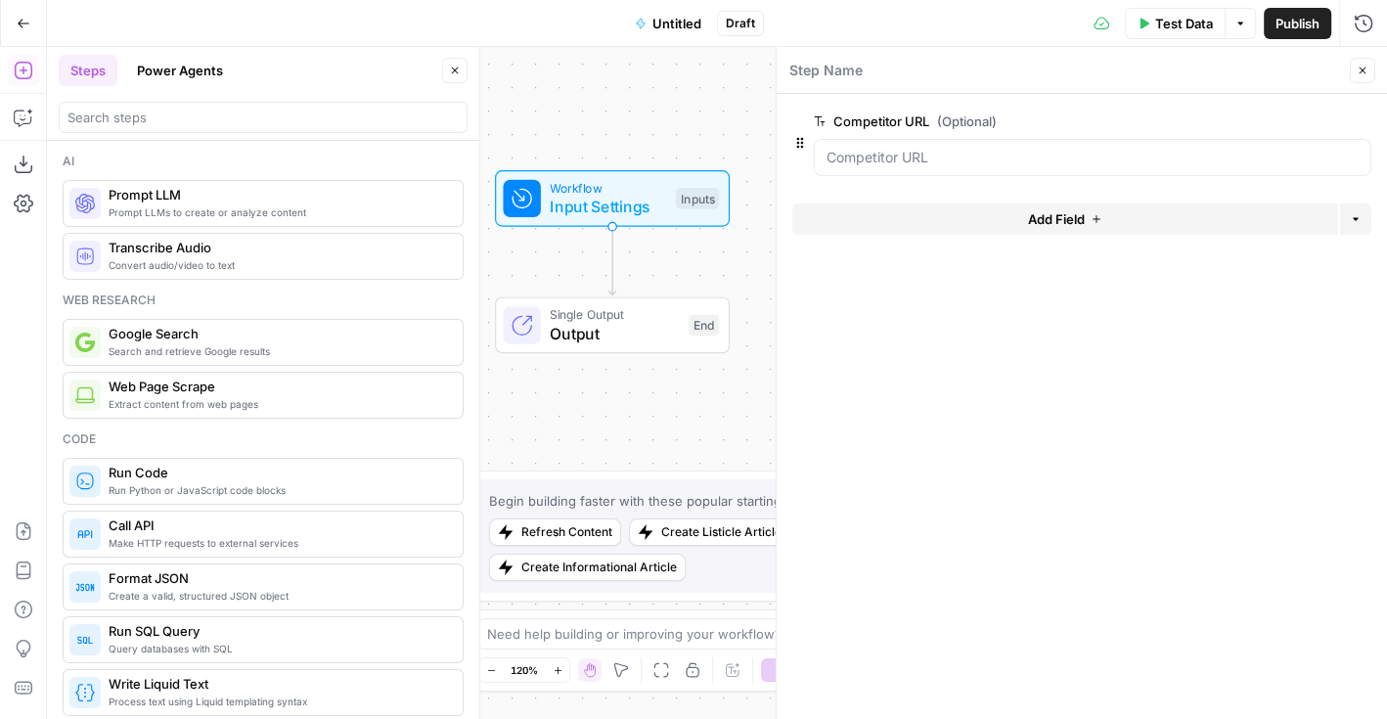
click at [1366, 75] on icon "button" at bounding box center [1363, 71] width 12 height 12
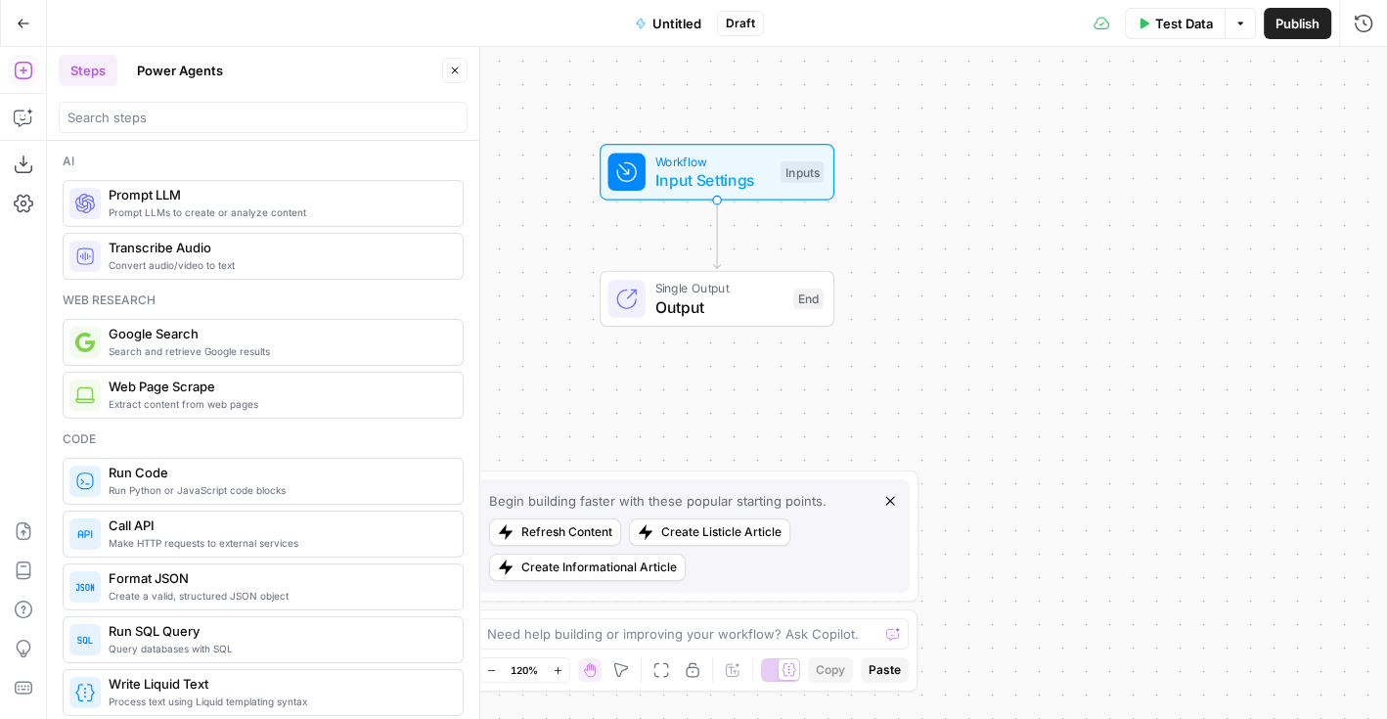
drag, startPoint x: 820, startPoint y: 212, endPoint x: 924, endPoint y: 188, distance: 107.5
click at [924, 188] on div "Workflow Input Settings Inputs Single Output Output End" at bounding box center [717, 383] width 1340 height 672
click at [675, 23] on span "Untitled" at bounding box center [677, 24] width 49 height 20
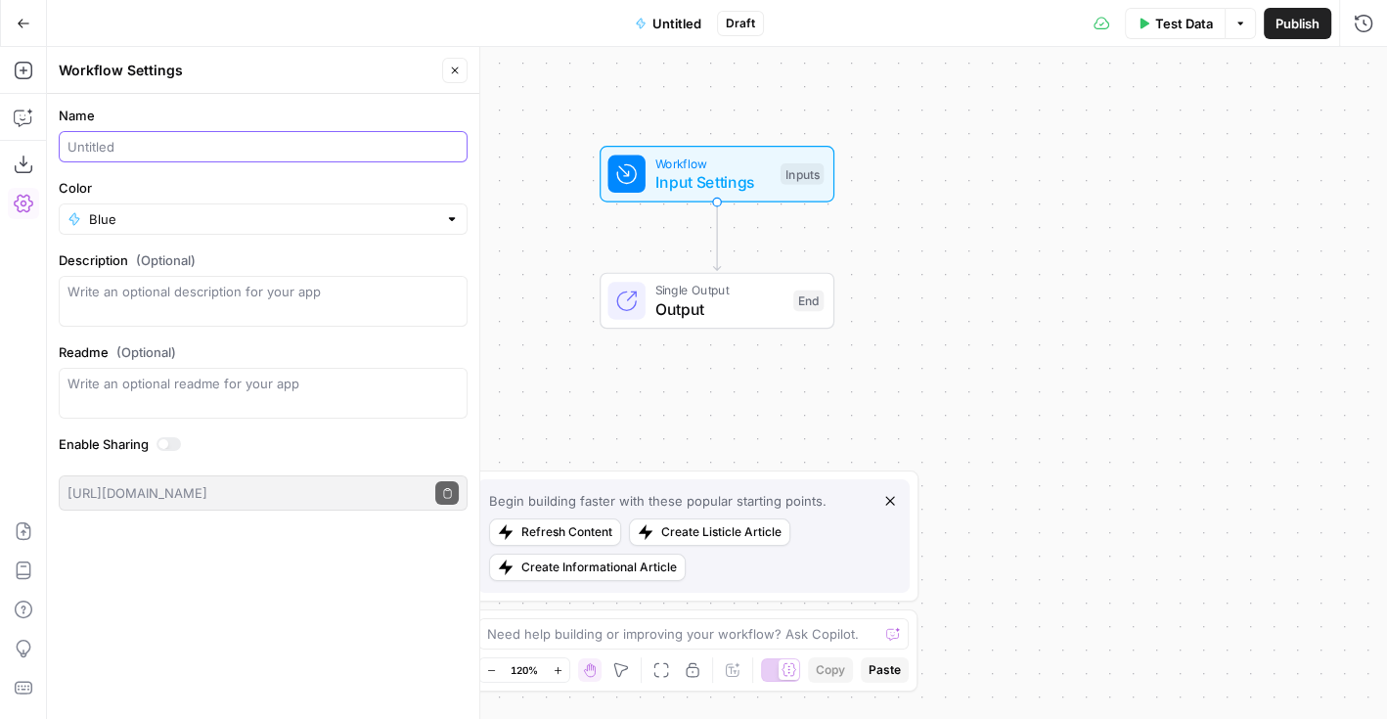
click at [186, 150] on input "Name" at bounding box center [263, 147] width 391 height 20
click at [135, 150] on input "Competitor Analysis" at bounding box center [263, 147] width 391 height 20
click at [299, 152] on input "Competitor Pricing Analysis" at bounding box center [263, 147] width 391 height 20
type input "Competitor Pricing Analysis ([PERSON_NAME])"
click at [355, 191] on label "Color" at bounding box center [263, 188] width 409 height 20
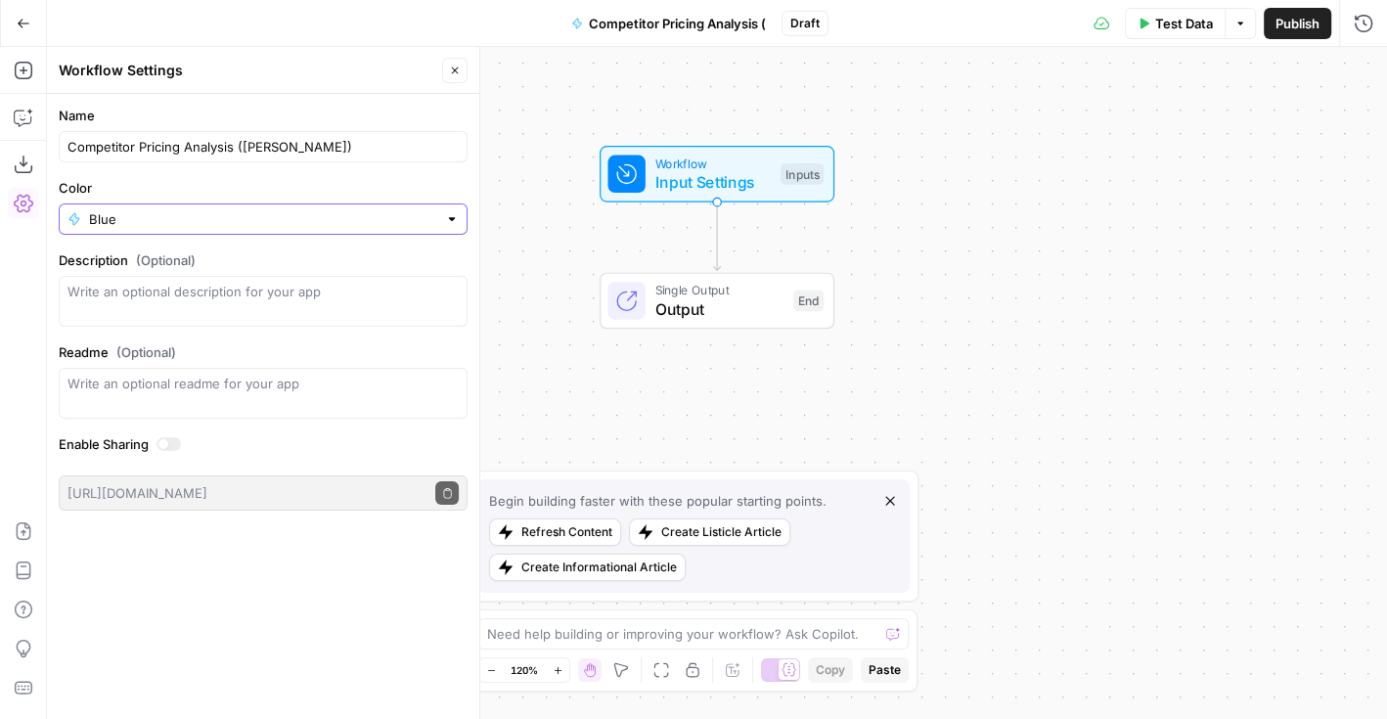
click at [355, 209] on input "Blue" at bounding box center [263, 219] width 348 height 20
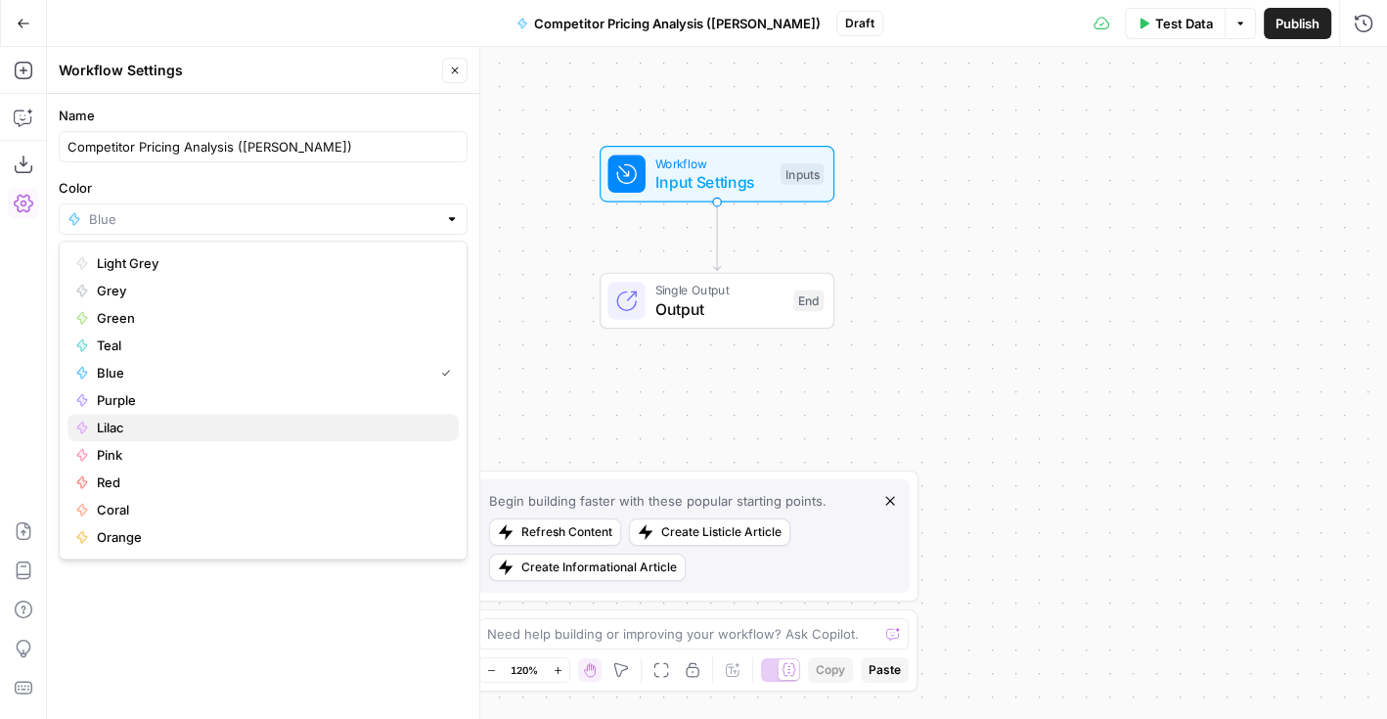
click at [110, 429] on span "Lilac" at bounding box center [270, 428] width 346 height 20
type input "Lilac"
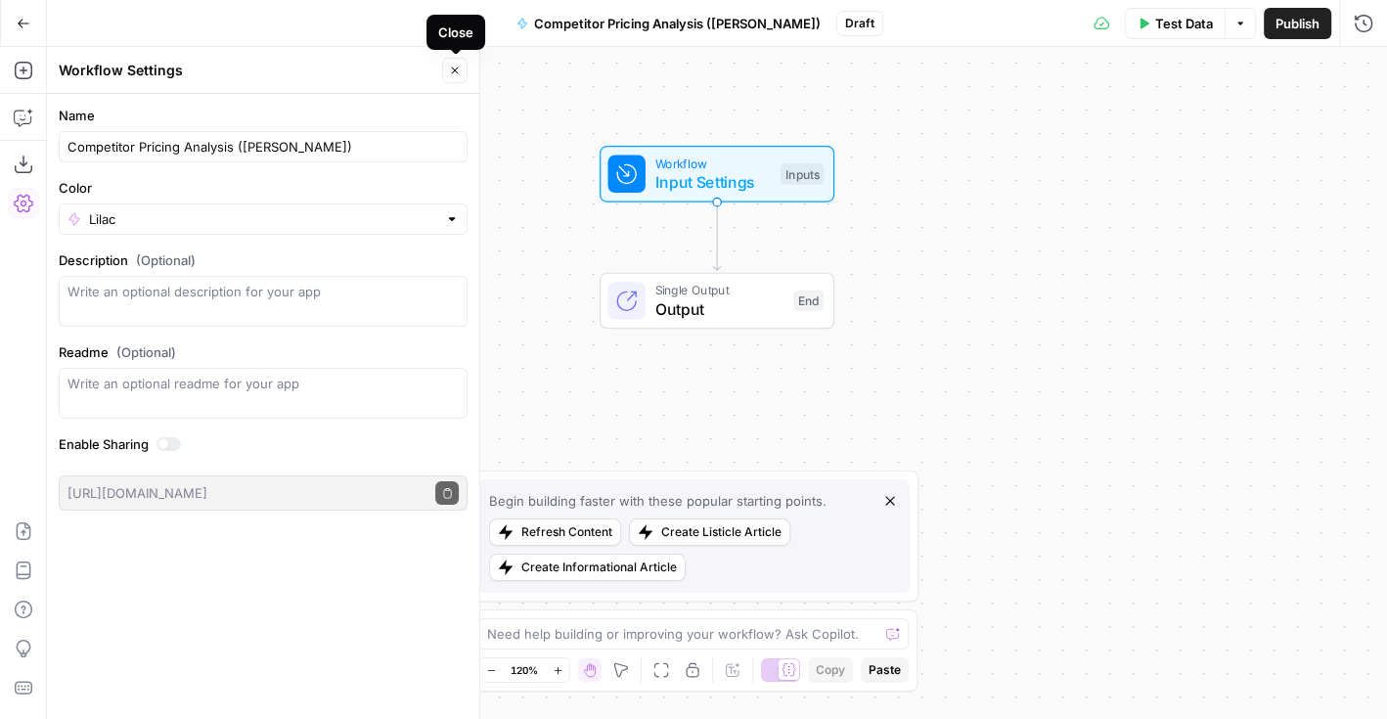
click at [454, 70] on icon "button" at bounding box center [455, 71] width 12 height 12
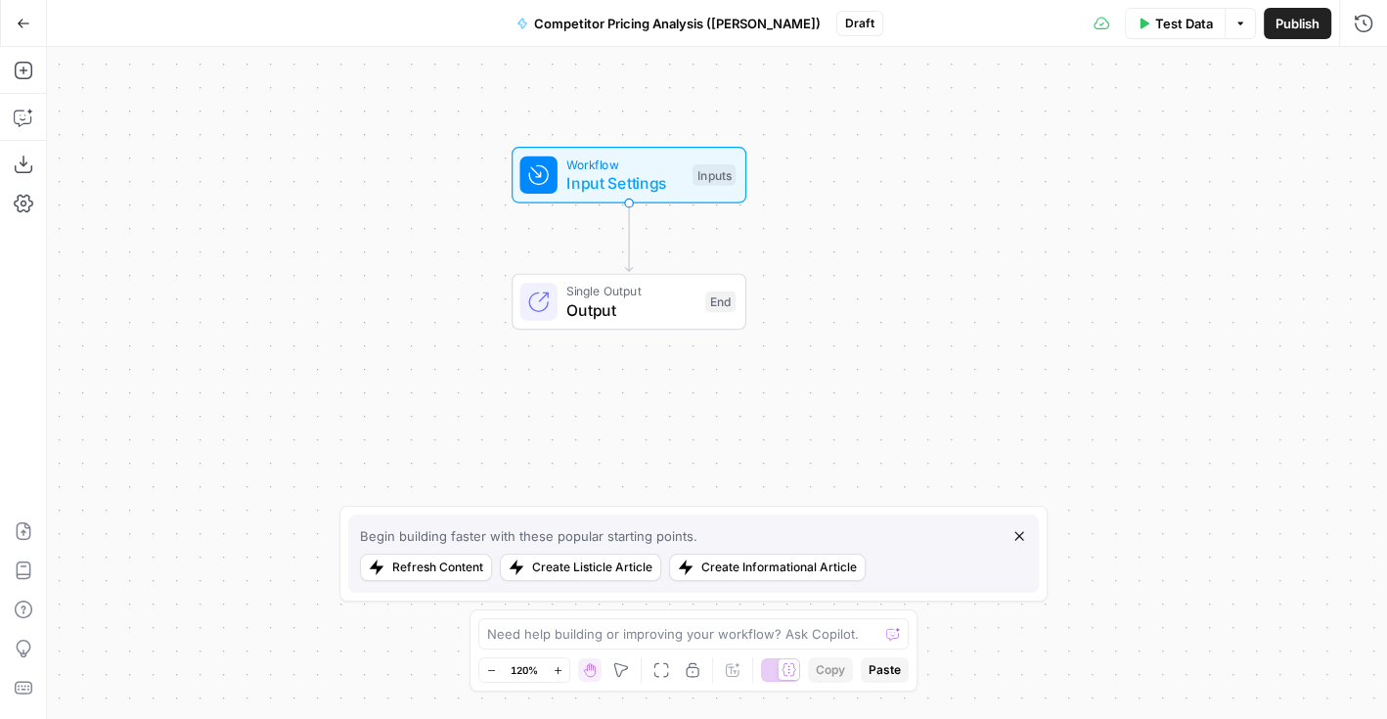
drag, startPoint x: 503, startPoint y: 244, endPoint x: 418, endPoint y: 244, distance: 85.1
click at [418, 244] on div "Workflow Input Settings Inputs Single Output Output End" at bounding box center [717, 383] width 1340 height 672
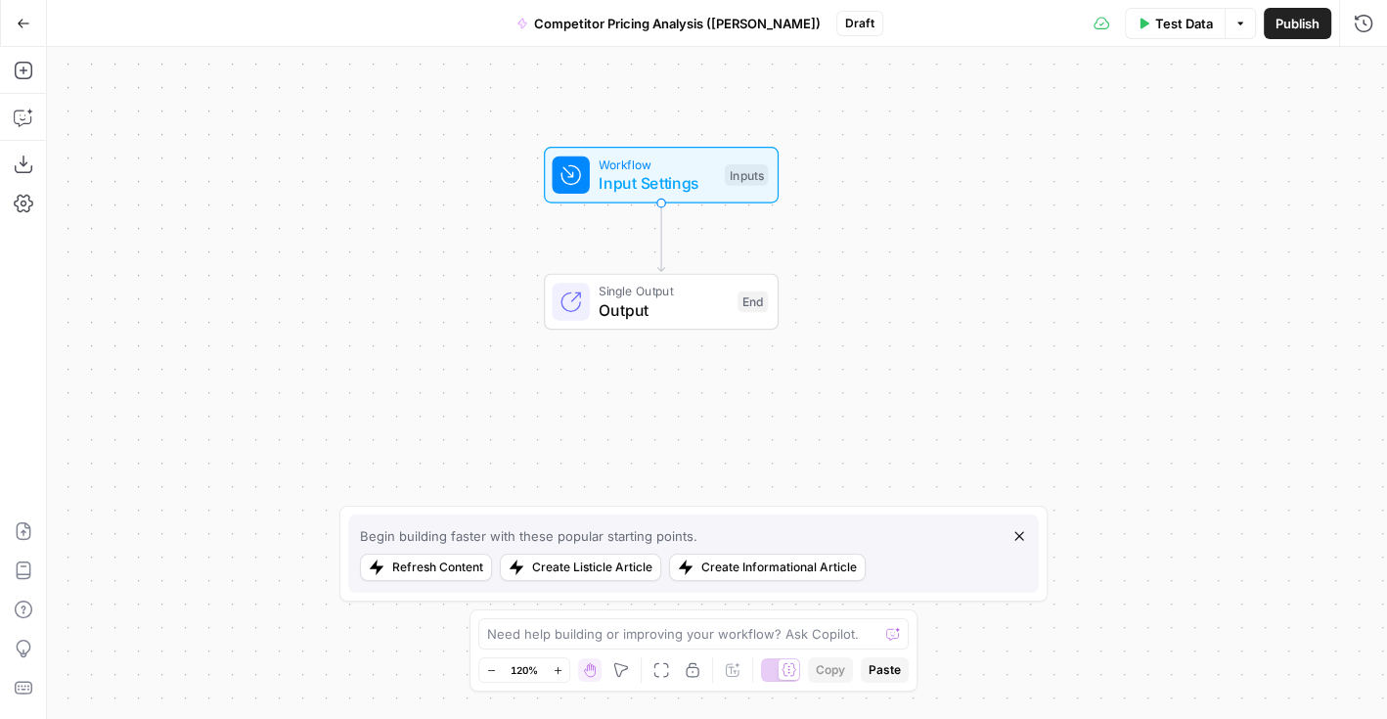
drag, startPoint x: 861, startPoint y: 171, endPoint x: 895, endPoint y: 171, distance: 34.2
click at [895, 171] on div "Workflow Input Settings Inputs Single Output Output End" at bounding box center [717, 383] width 1340 height 672
click at [1283, 11] on button "Publish" at bounding box center [1298, 23] width 68 height 31
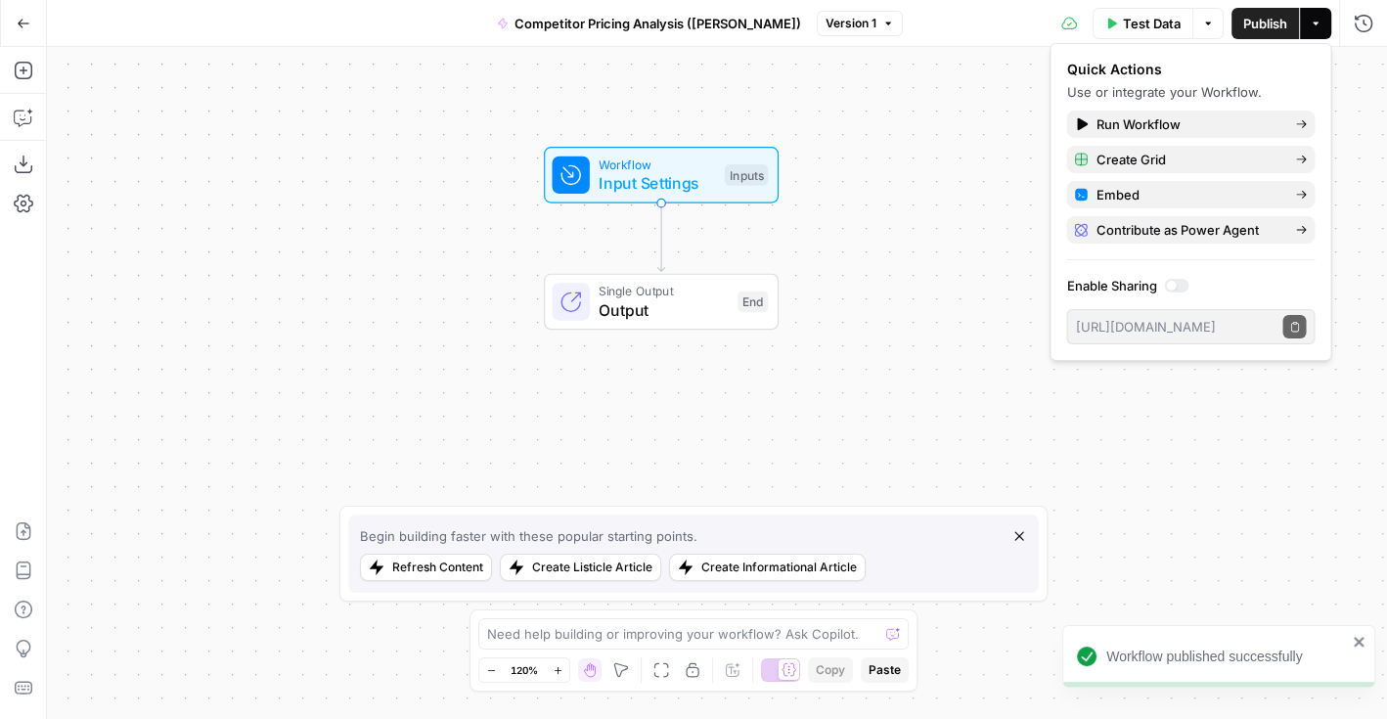
click at [901, 136] on div "Workflow Input Settings Inputs Single Output Output End" at bounding box center [717, 383] width 1340 height 672
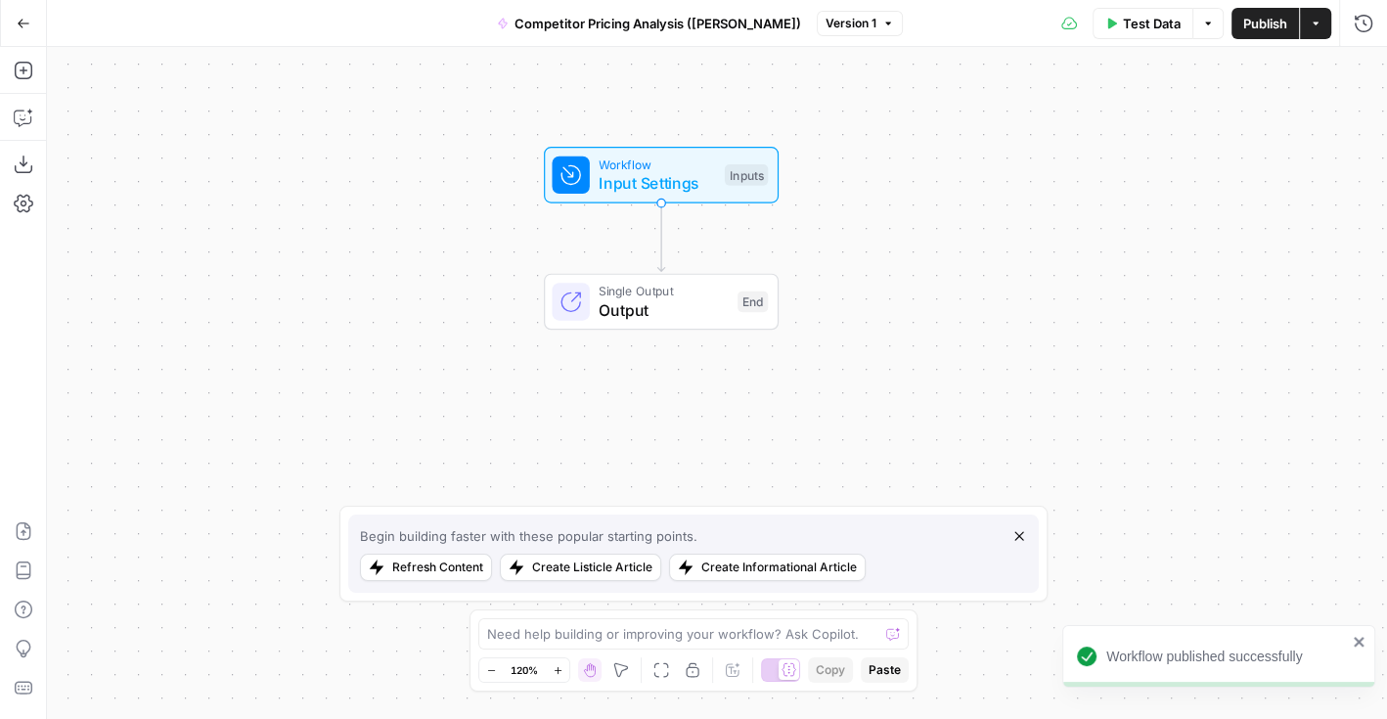
click at [716, 178] on div "Workflow Input Settings Inputs Test Step" at bounding box center [660, 175] width 216 height 40
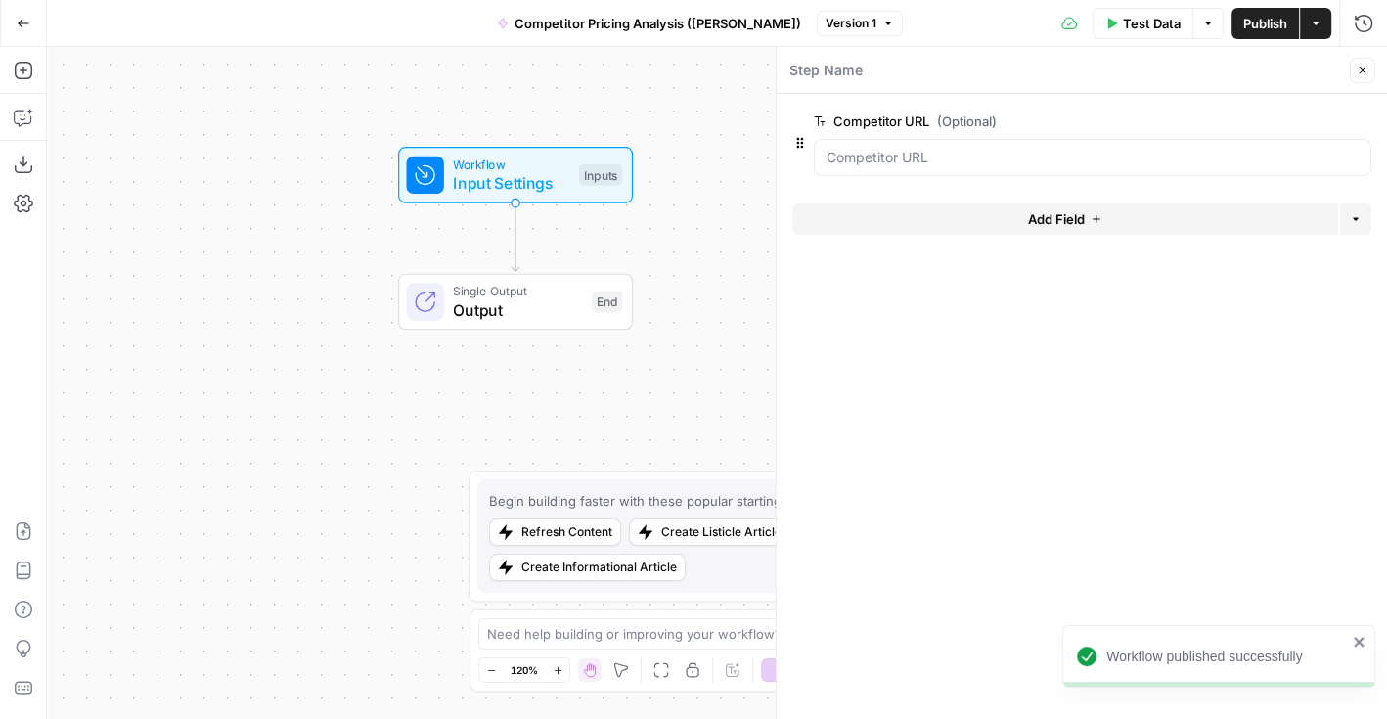
drag, startPoint x: 396, startPoint y: 248, endPoint x: 319, endPoint y: 248, distance: 77.3
click at [319, 248] on div "Workflow Input Settings Inputs Single Output Output End" at bounding box center [717, 383] width 1340 height 672
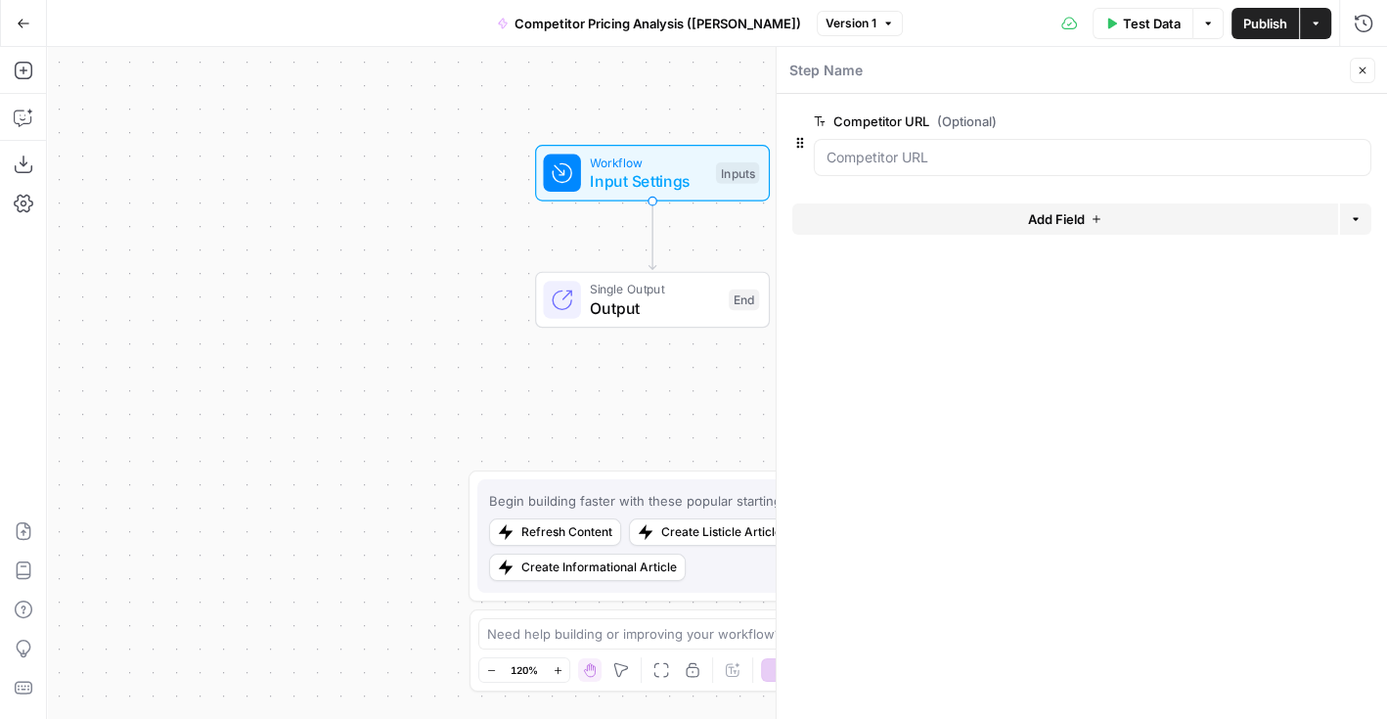
drag, startPoint x: 263, startPoint y: 258, endPoint x: 404, endPoint y: 256, distance: 140.9
click at [404, 256] on div "Workflow Input Settings Inputs Single Output Output End" at bounding box center [717, 383] width 1340 height 672
click at [1358, 68] on icon "button" at bounding box center [1363, 71] width 12 height 12
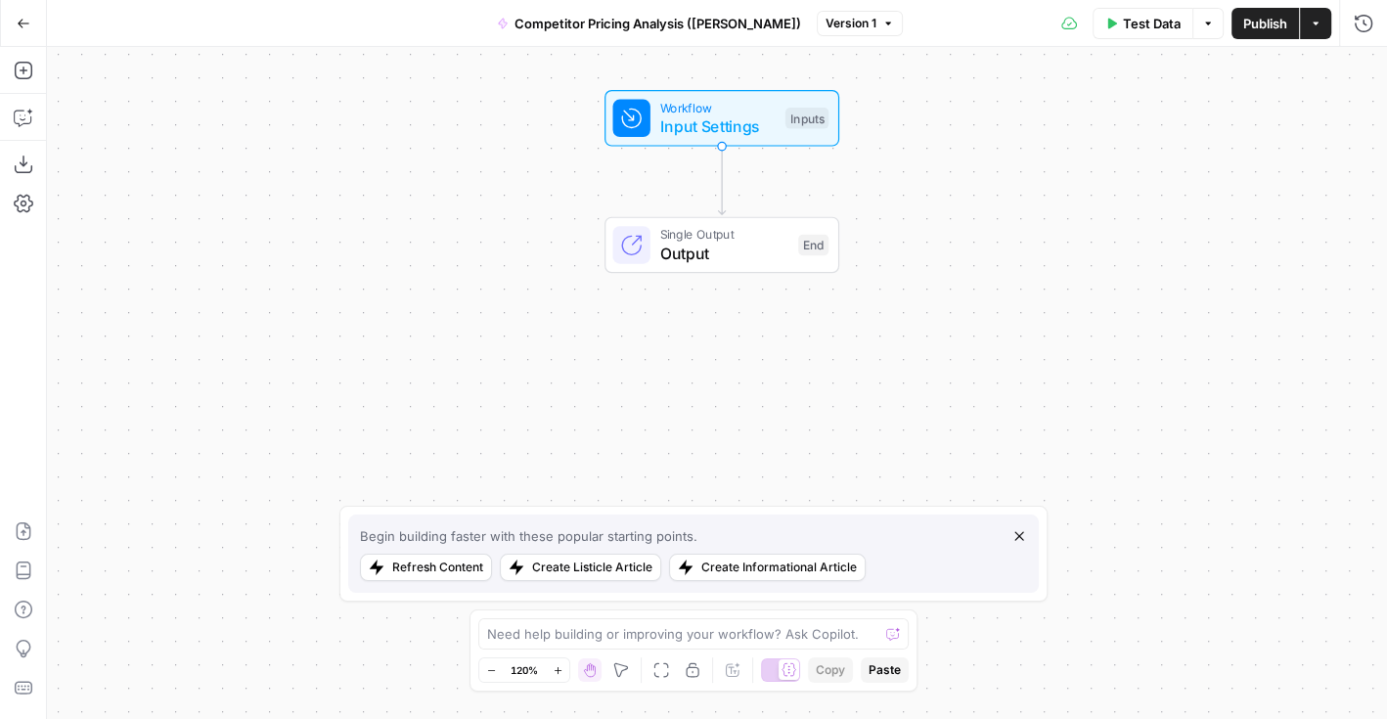
drag, startPoint x: 897, startPoint y: 223, endPoint x: 967, endPoint y: 168, distance: 88.5
click at [967, 168] on div "Workflow Input Settings Inputs Single Output Output End" at bounding box center [717, 383] width 1340 height 672
click at [26, 80] on button "Add Steps" at bounding box center [23, 70] width 31 height 31
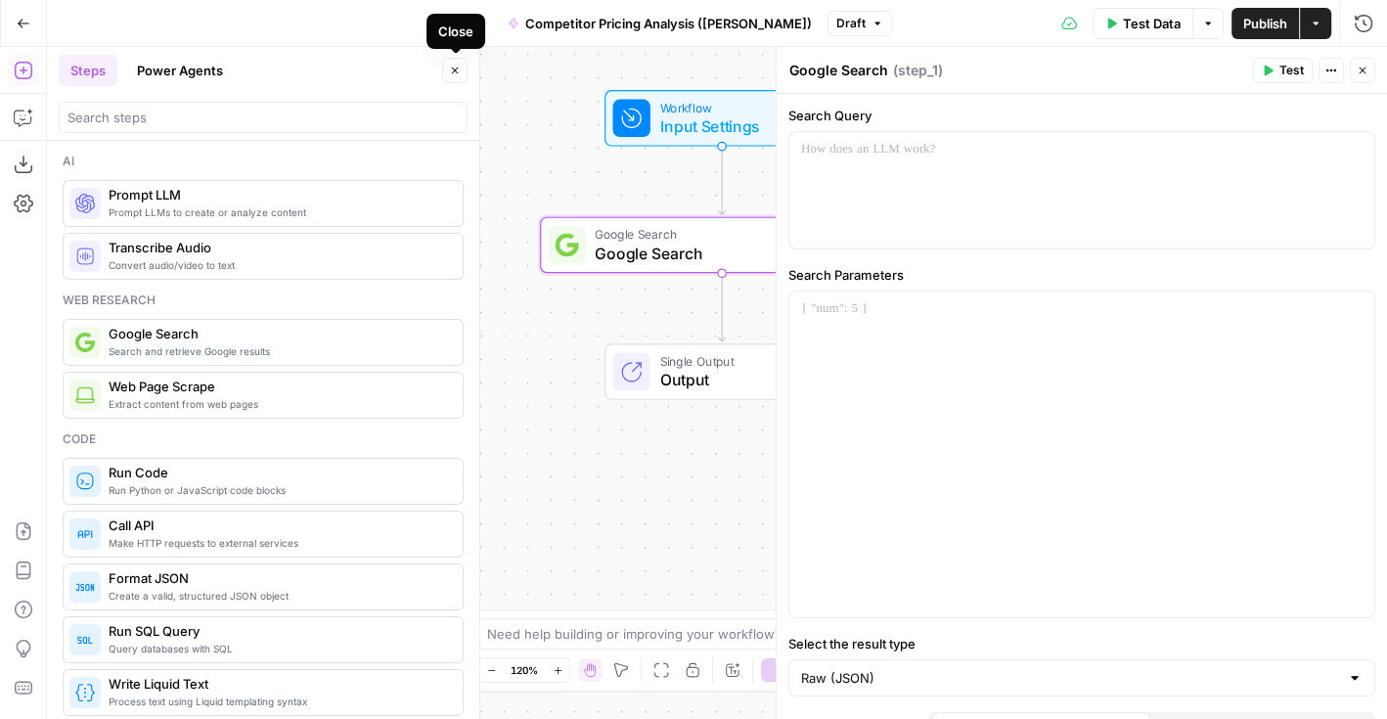
click at [451, 70] on icon "button" at bounding box center [455, 71] width 12 height 12
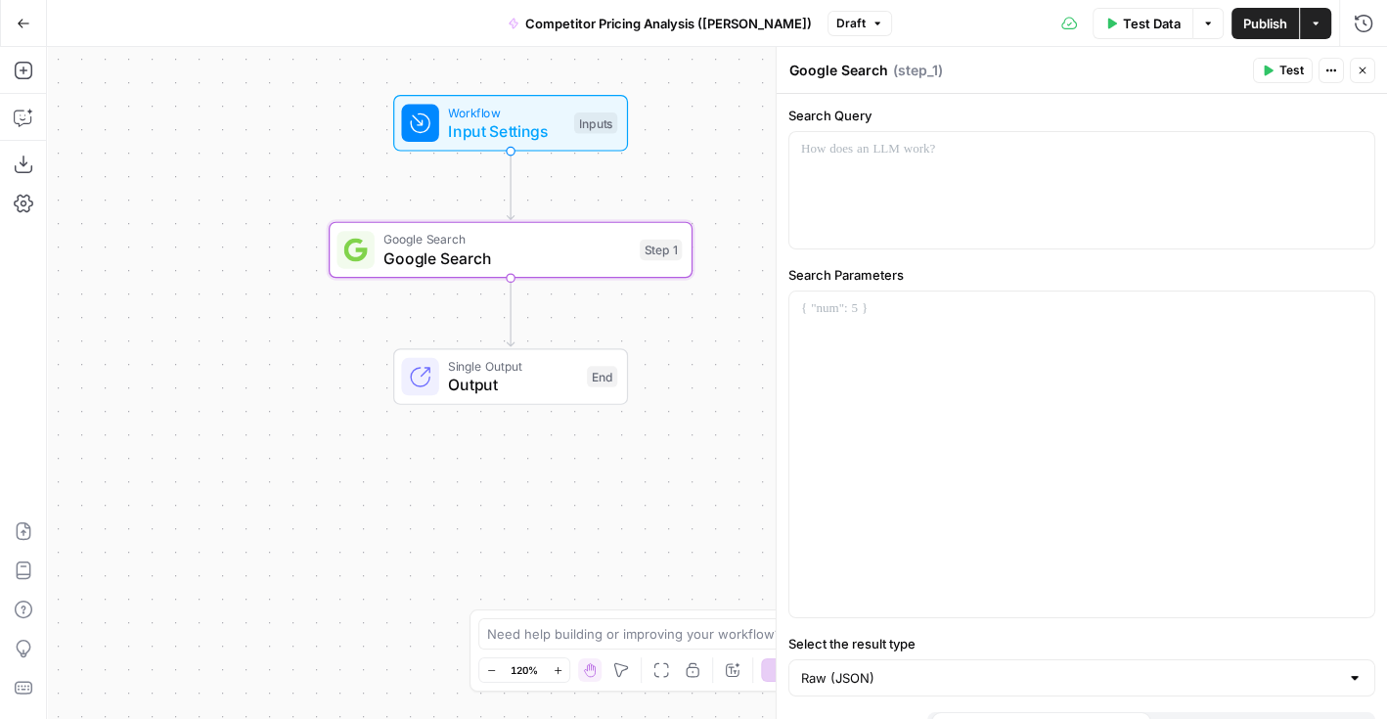
drag, startPoint x: 509, startPoint y: 291, endPoint x: 269, endPoint y: 301, distance: 239.9
click at [269, 301] on div "Workflow Input Settings Inputs Google Search Google Search Step 1 Single Output…" at bounding box center [717, 383] width 1340 height 672
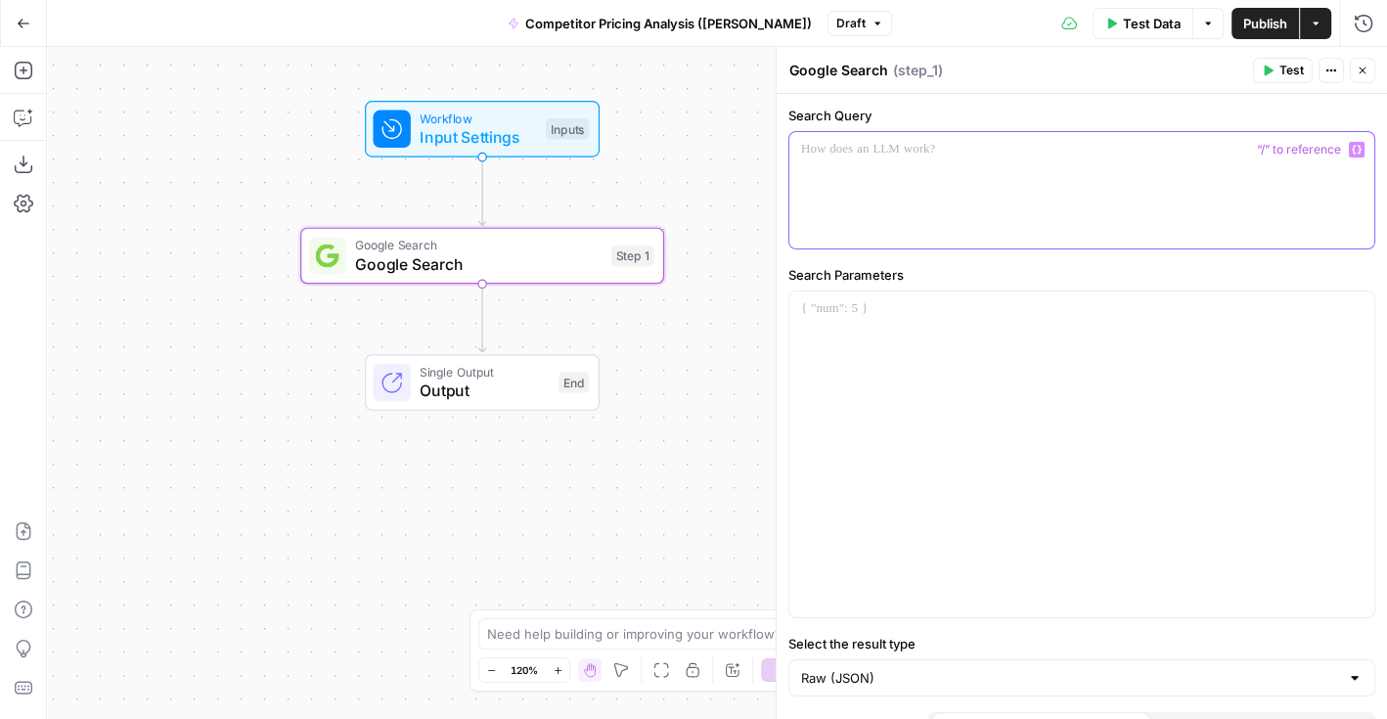
click at [809, 203] on div at bounding box center [1081, 190] width 585 height 116
drag, startPoint x: 879, startPoint y: 121, endPoint x: 783, endPoint y: 122, distance: 96.9
click at [782, 121] on div "Google Search Google Search ( step_1 ) Test Actions Close Search Query “/” to r…" at bounding box center [1081, 383] width 611 height 673
click at [848, 115] on label "Search Query" at bounding box center [1082, 116] width 587 height 20
click at [892, 113] on label "Search Query" at bounding box center [1082, 116] width 587 height 20
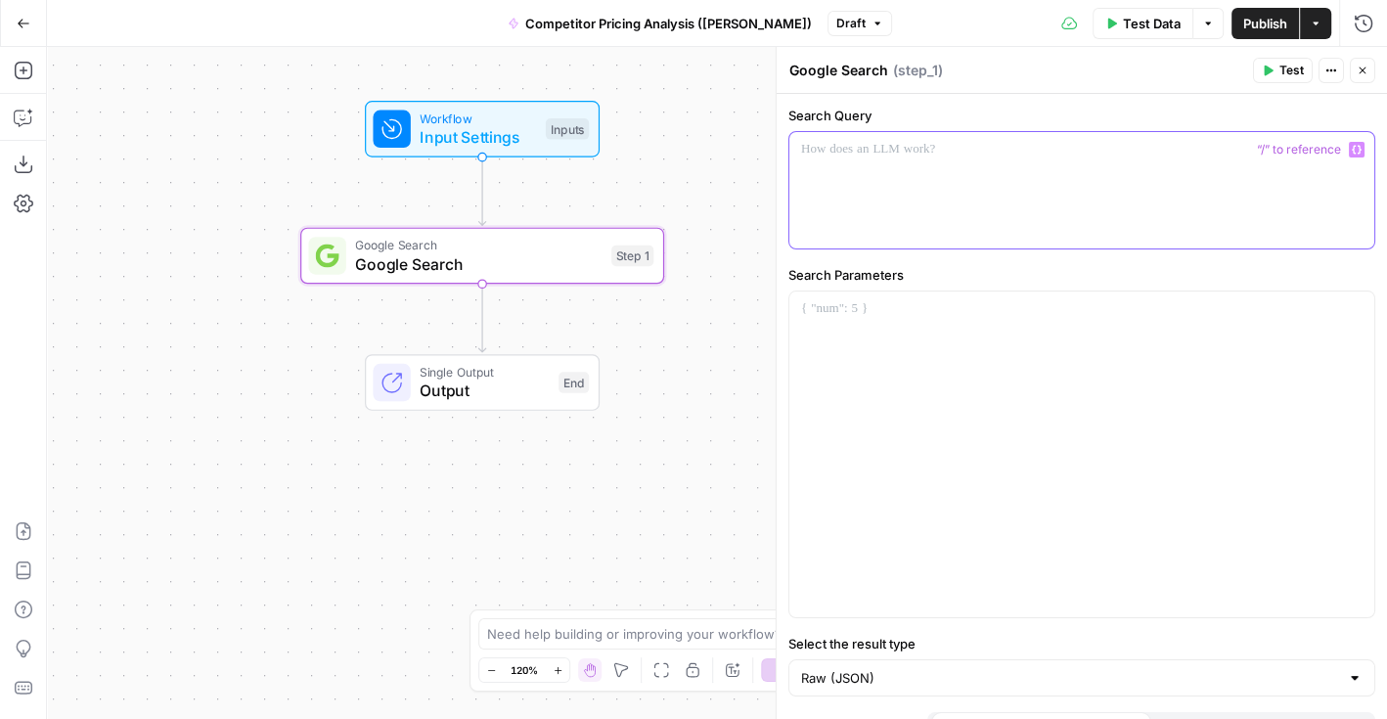
click at [857, 156] on p at bounding box center [1082, 150] width 562 height 20
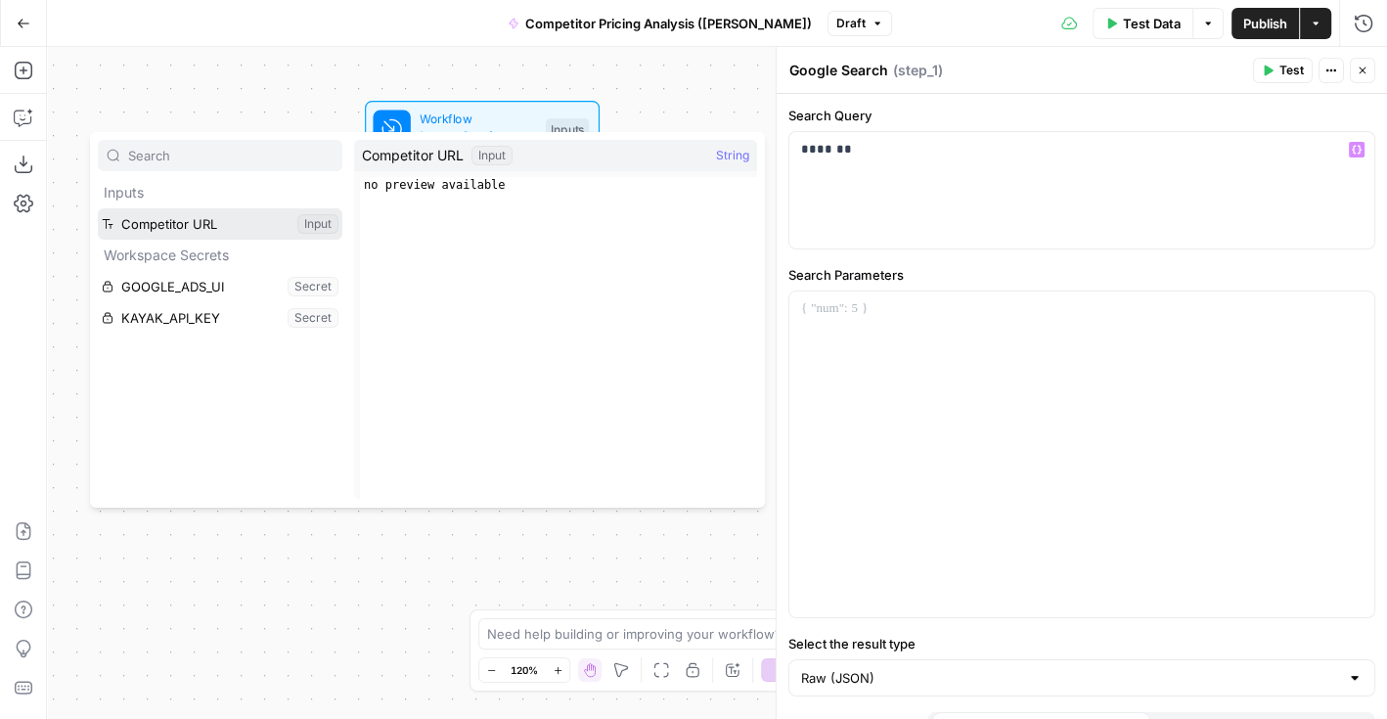
click at [246, 228] on button "Select variable Competitor URL" at bounding box center [220, 223] width 245 height 31
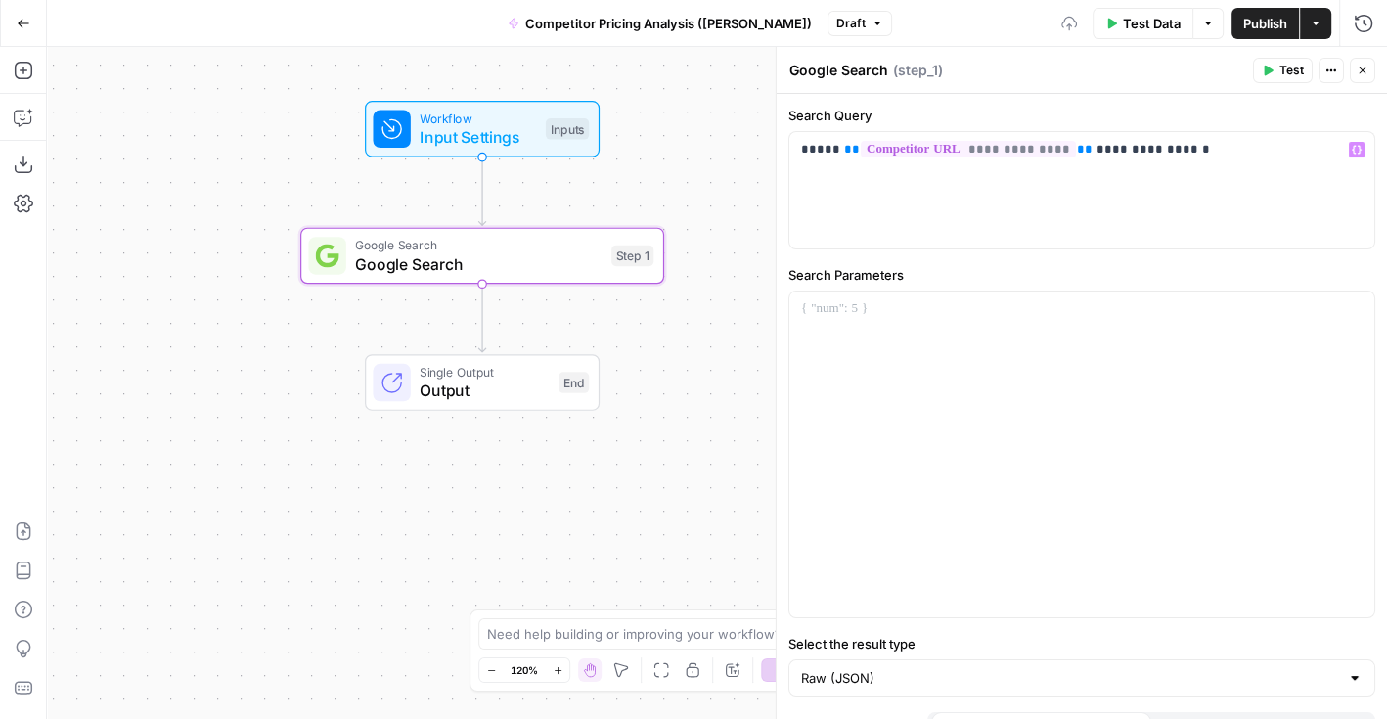
click at [1084, 268] on label "Search Parameters" at bounding box center [1082, 275] width 587 height 20
drag, startPoint x: 1195, startPoint y: 148, endPoint x: 789, endPoint y: 150, distance: 406.0
click at [789, 150] on div "**********" at bounding box center [1081, 190] width 585 height 116
click at [913, 108] on label "Search Query" at bounding box center [1082, 116] width 587 height 20
drag, startPoint x: 931, startPoint y: 271, endPoint x: 789, endPoint y: 271, distance: 141.9
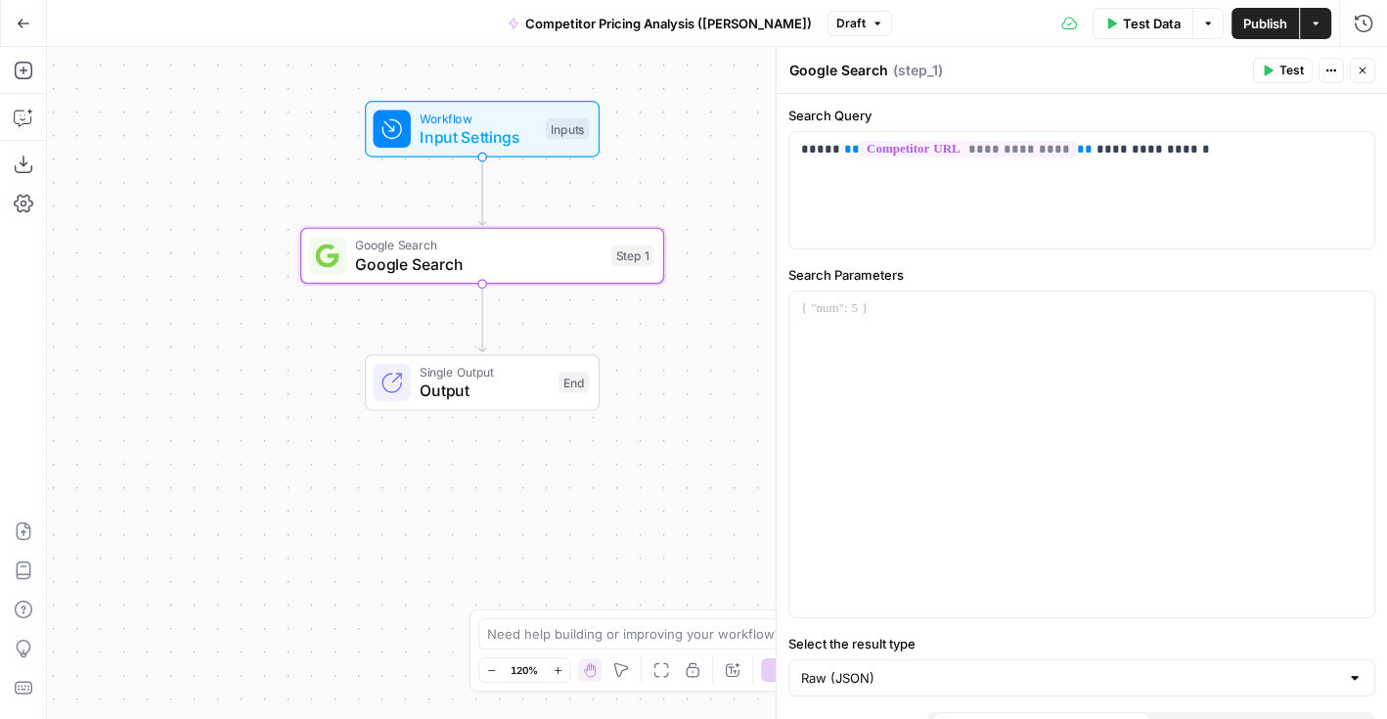
click at [789, 271] on label "Search Parameters" at bounding box center [1082, 275] width 587 height 20
click at [862, 278] on label "Search Parameters" at bounding box center [1082, 275] width 587 height 20
click at [877, 309] on p at bounding box center [1082, 309] width 562 height 20
drag, startPoint x: 894, startPoint y: 303, endPoint x: 796, endPoint y: 303, distance: 97.8
click at [796, 303] on div "******" at bounding box center [1081, 455] width 585 height 326
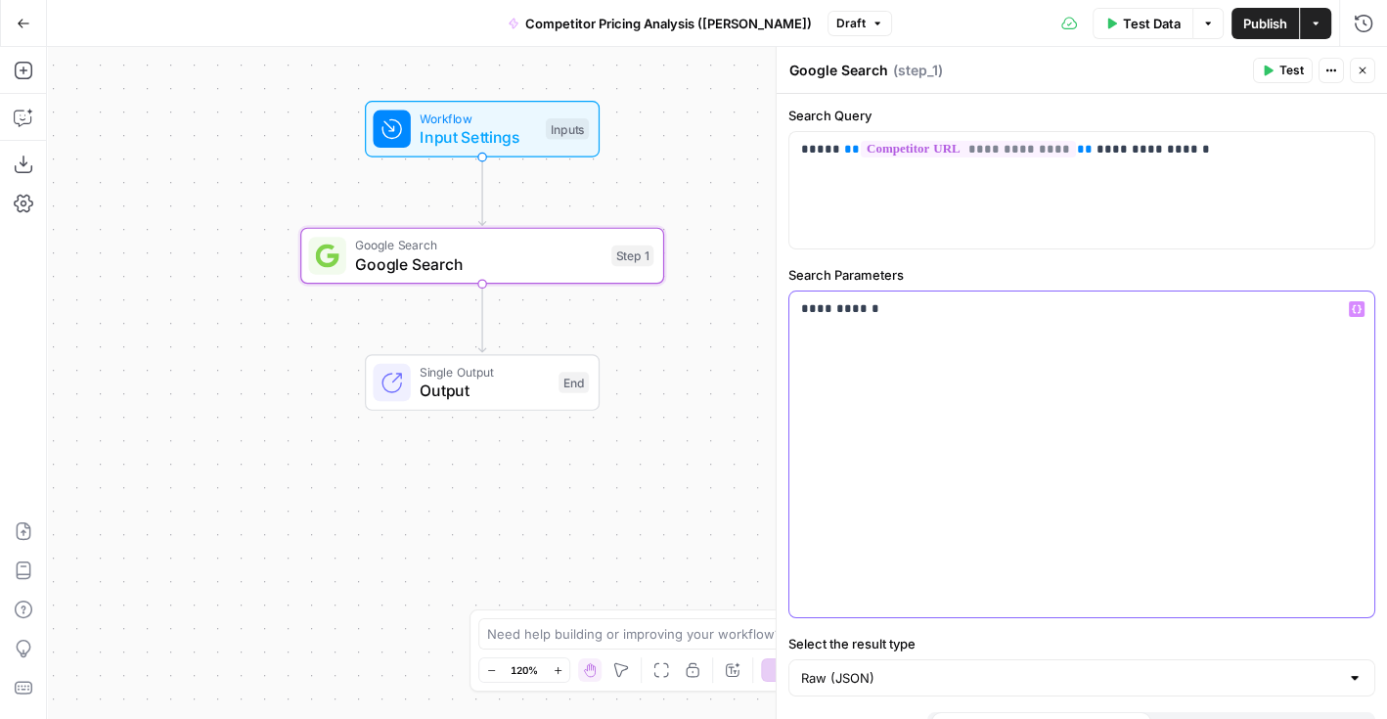
drag, startPoint x: 899, startPoint y: 310, endPoint x: 788, endPoint y: 311, distance: 111.5
click at [789, 311] on div "**********" at bounding box center [1081, 455] width 585 height 326
click at [946, 279] on label "Search Parameters" at bounding box center [1082, 275] width 587 height 20
click at [1365, 72] on icon "button" at bounding box center [1362, 71] width 7 height 7
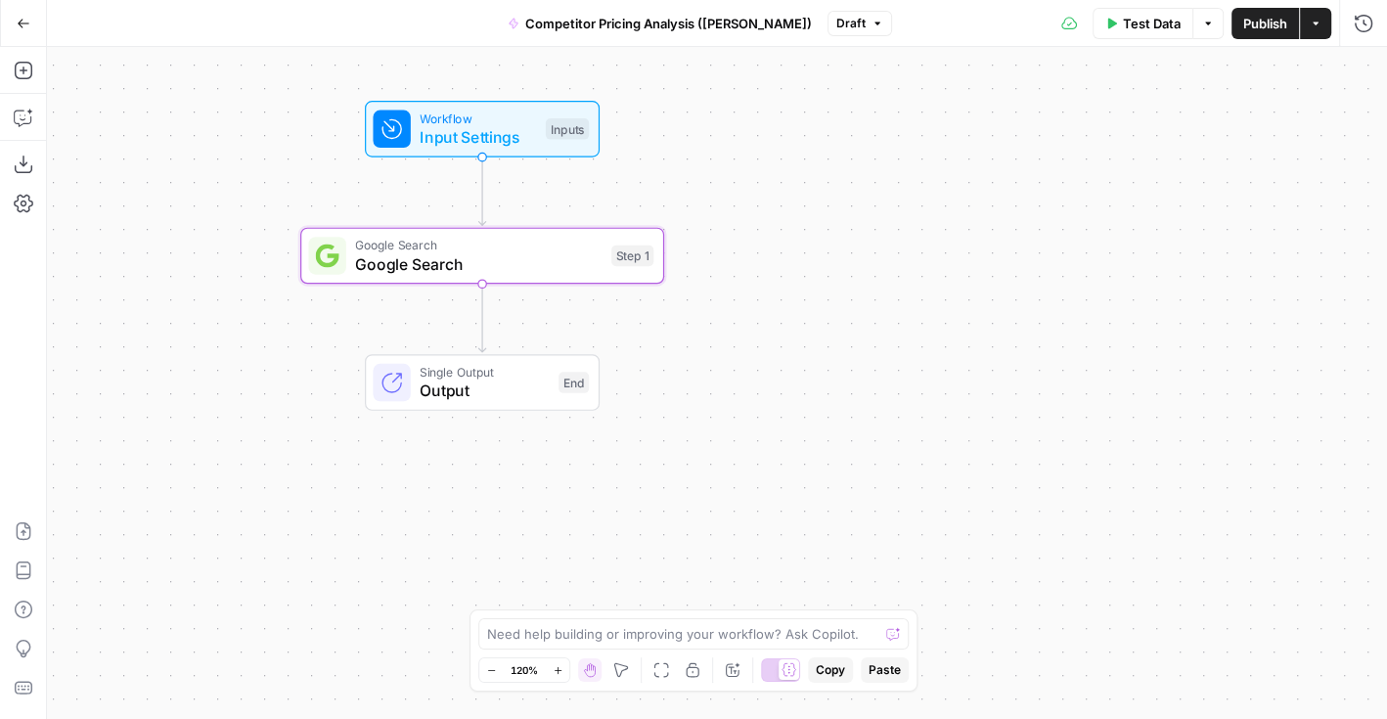
click at [765, 389] on div "Workflow Input Settings Inputs Google Search Google Search Step 1 Single Output…" at bounding box center [717, 383] width 1340 height 672
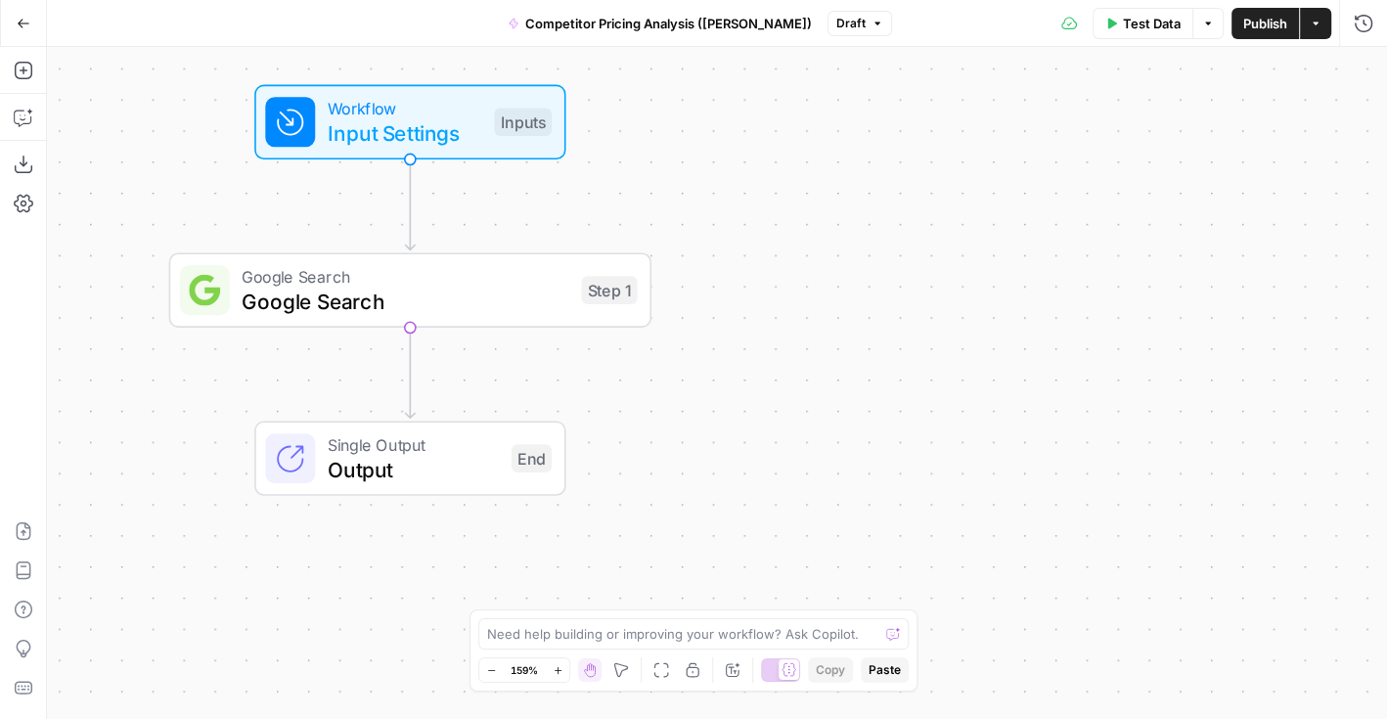
drag, startPoint x: 641, startPoint y: 183, endPoint x: 641, endPoint y: 212, distance: 29.3
click at [641, 212] on div "Workflow Input Settings Inputs Google Search Google Search Step 1 Single Output…" at bounding box center [717, 383] width 1340 height 672
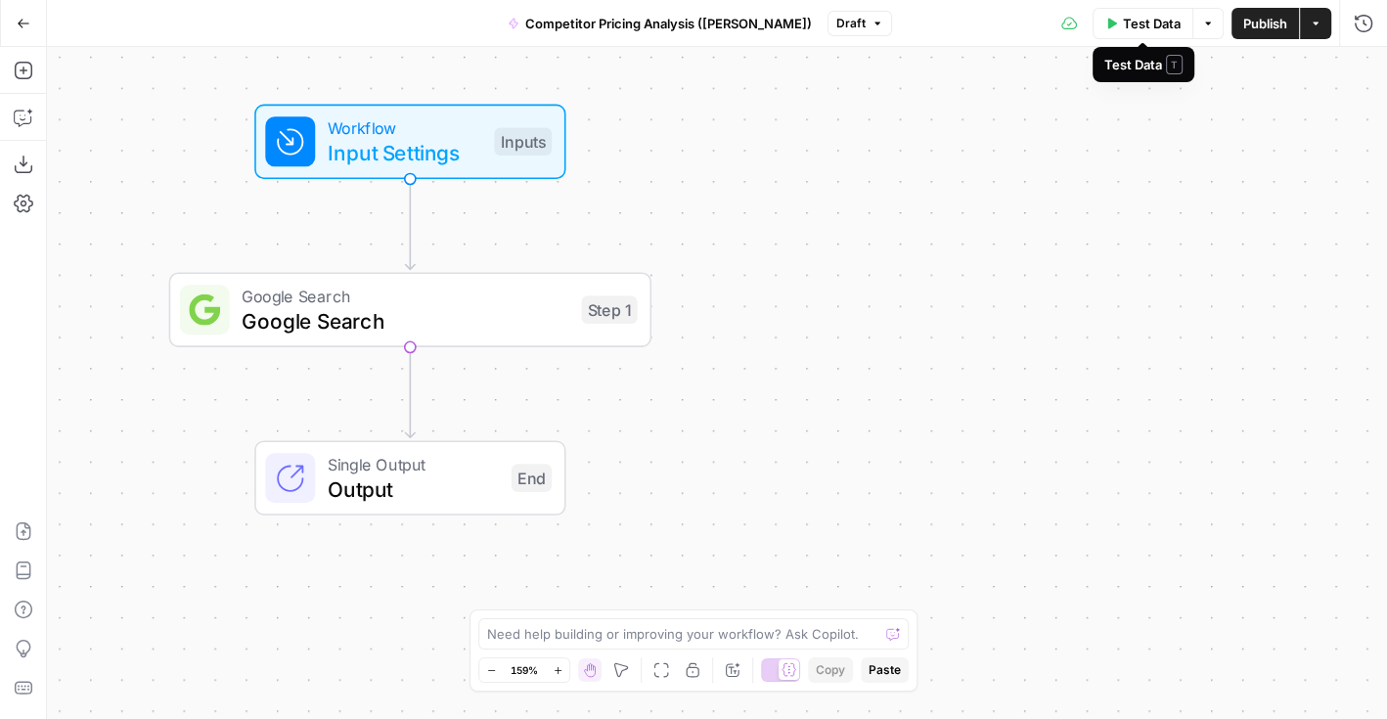
click at [1172, 27] on span "Test Data" at bounding box center [1152, 24] width 58 height 20
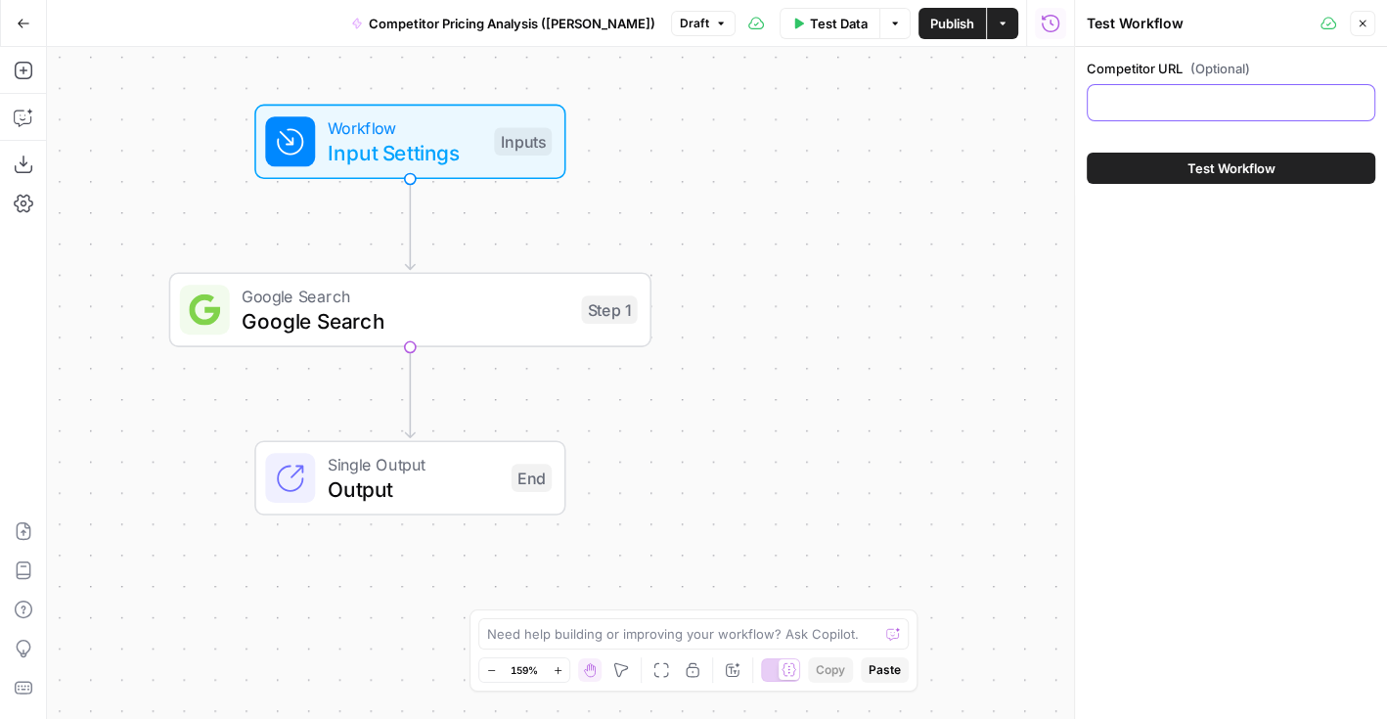
click at [1207, 97] on input "Competitor URL (Optional)" at bounding box center [1231, 103] width 263 height 20
type input "www.skycanner.com"
click at [1220, 345] on div "Competitor URL (Optional) www.skycanner.com Test Workflow" at bounding box center [1231, 383] width 312 height 672
click at [1365, 29] on button "Close" at bounding box center [1362, 23] width 25 height 25
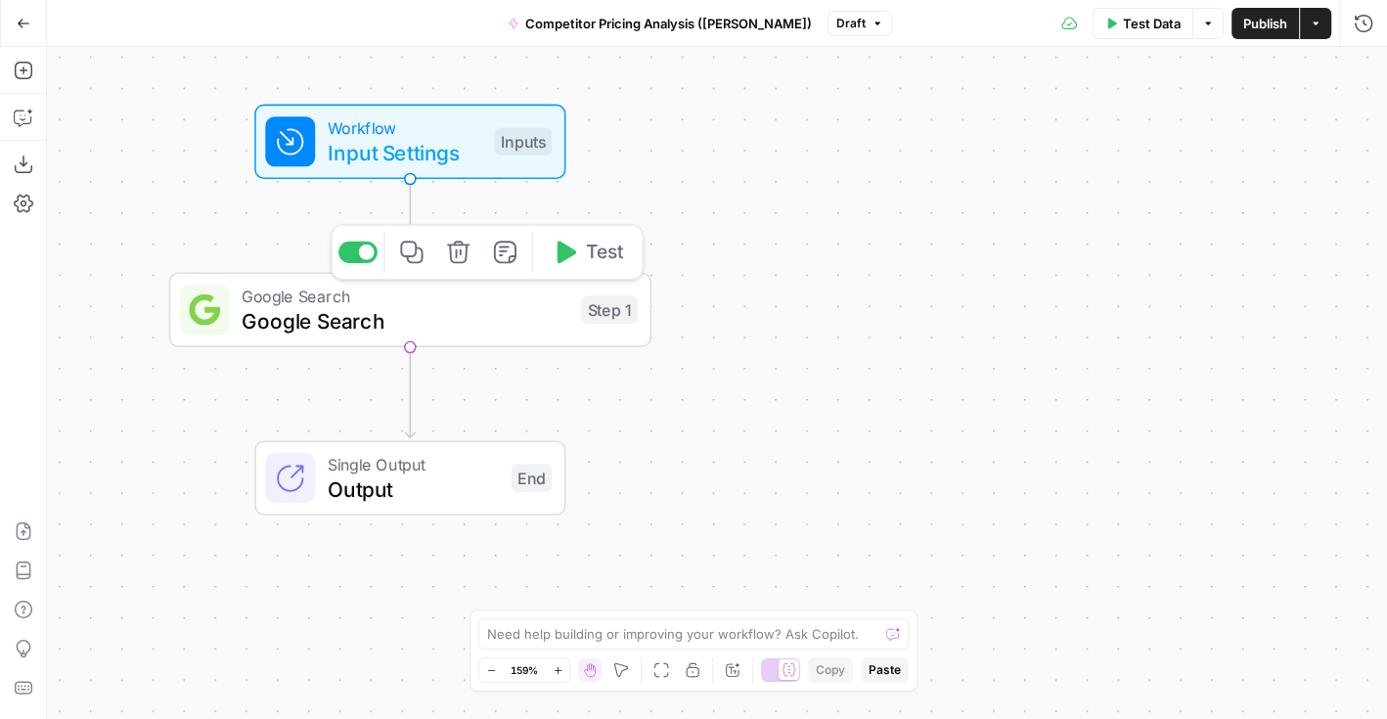
click at [584, 266] on button "Test" at bounding box center [587, 252] width 97 height 40
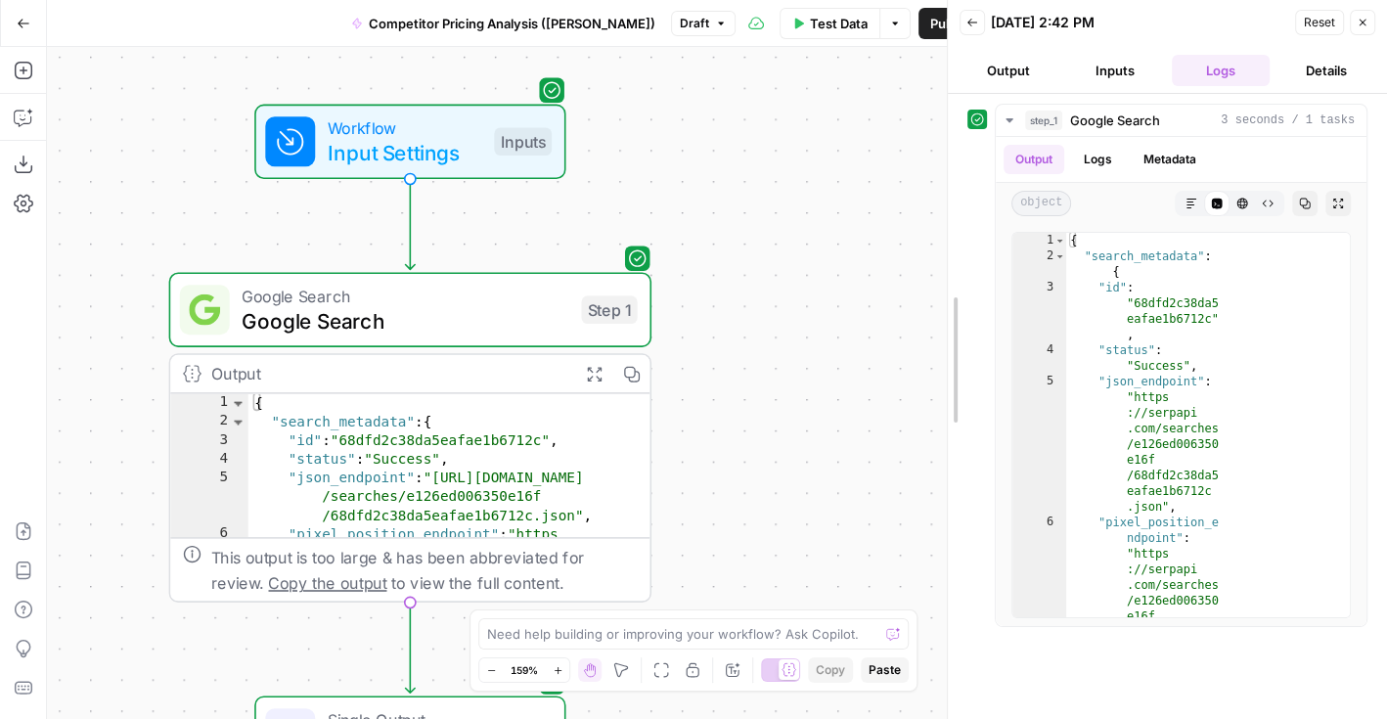
drag, startPoint x: 1077, startPoint y: 315, endPoint x: 715, endPoint y: 316, distance: 362.0
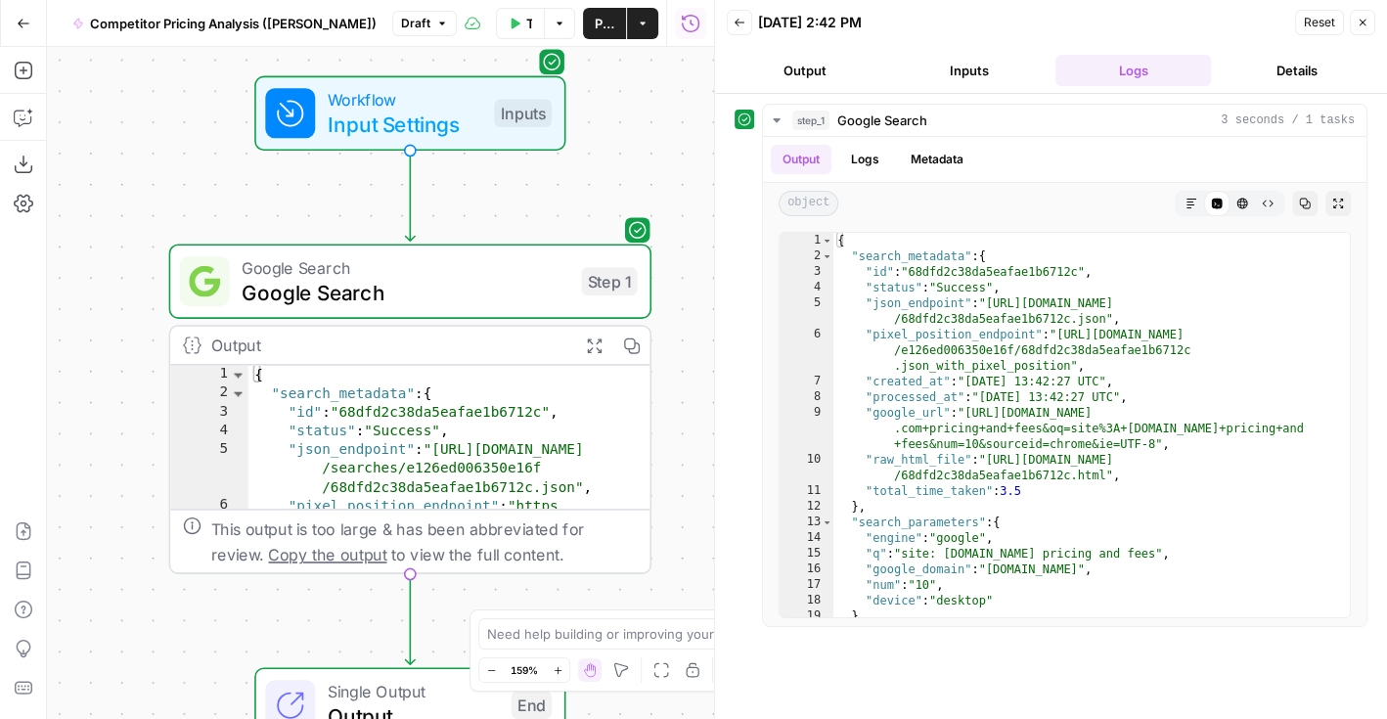
drag, startPoint x: 673, startPoint y: 338, endPoint x: 673, endPoint y: 94, distance: 244.6
click at [673, 94] on div "Workflow Input Settings Inputs Google Search Google Search Step 1 Output Expand…" at bounding box center [380, 383] width 667 height 672
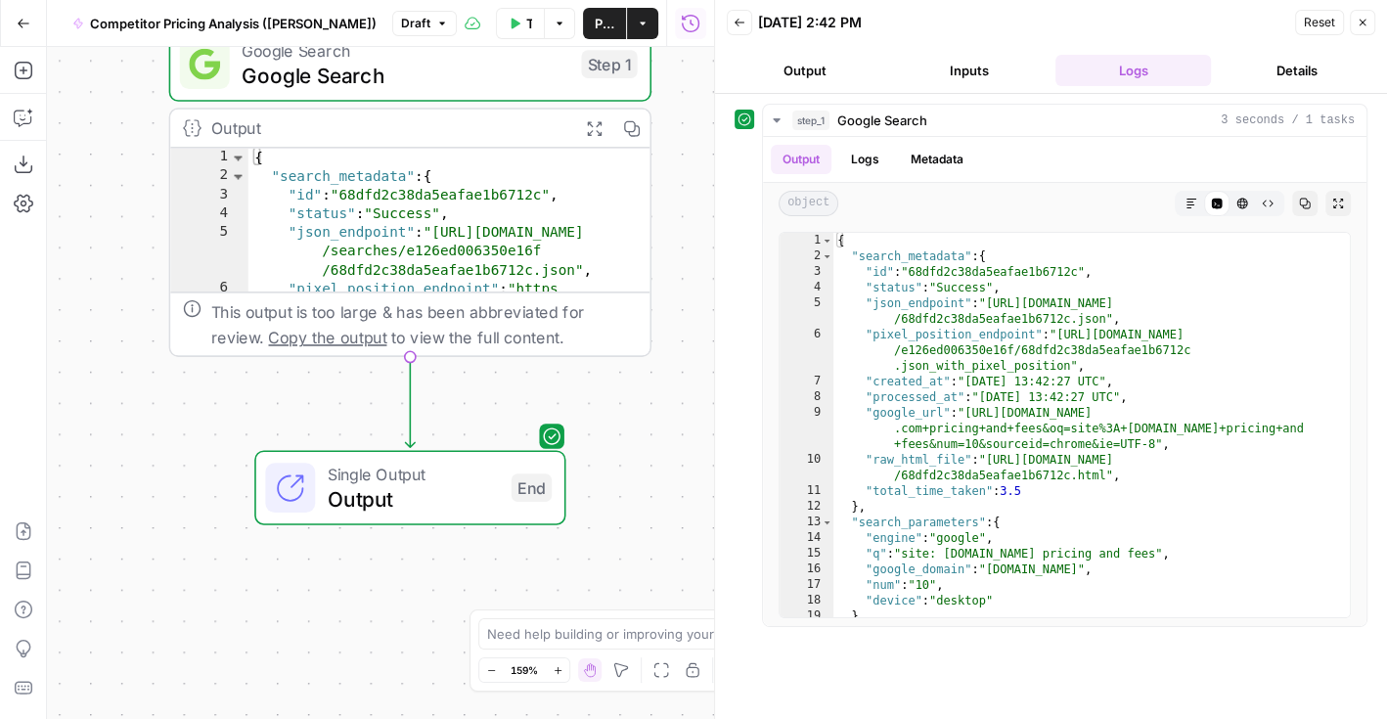
drag, startPoint x: 674, startPoint y: 267, endPoint x: 674, endPoint y: 215, distance: 51.8
click at [674, 215] on div "Workflow Input Settings Inputs Google Search Google Search Step 1 Output Expand…" at bounding box center [380, 383] width 667 height 672
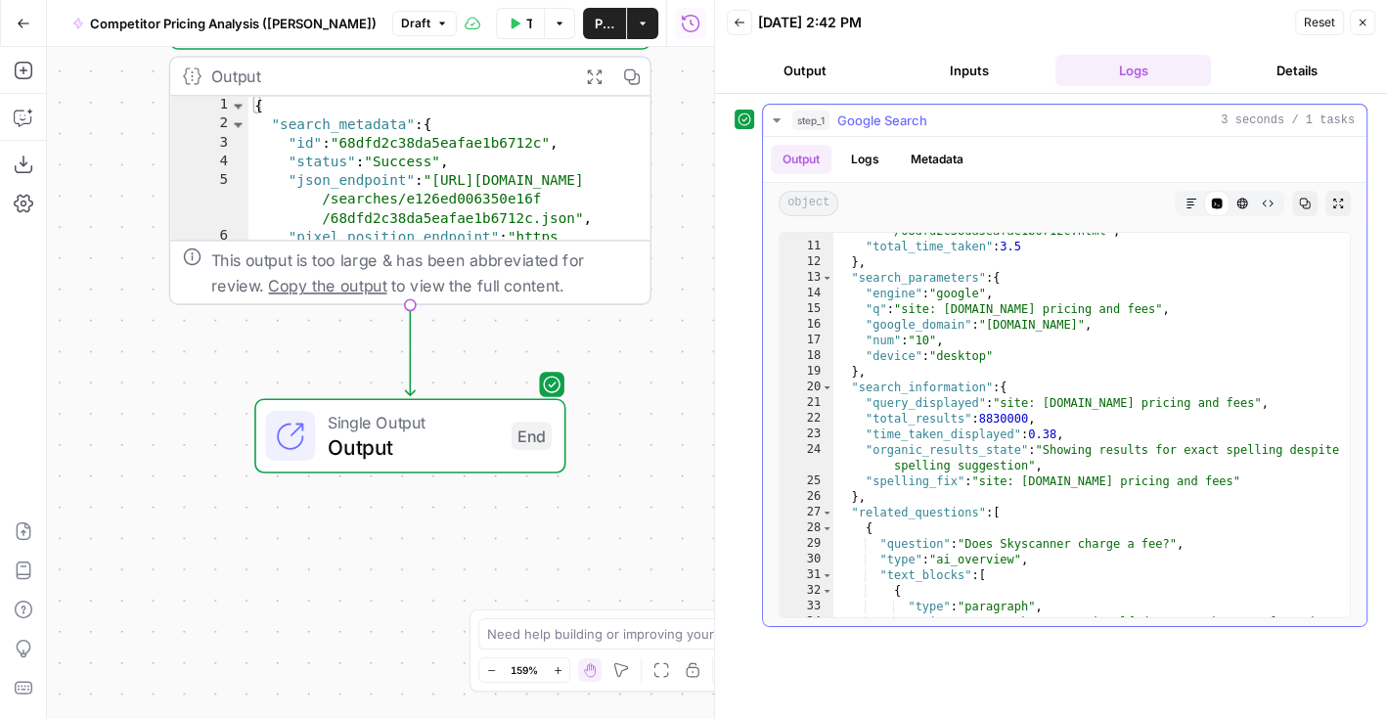
scroll to position [245, 0]
click at [1069, 399] on div ""raw_html_file" : "https://serpapi.com/searches/e126ed006350e16f /68dfd2c38da5e…" at bounding box center [1093, 486] width 518 height 558
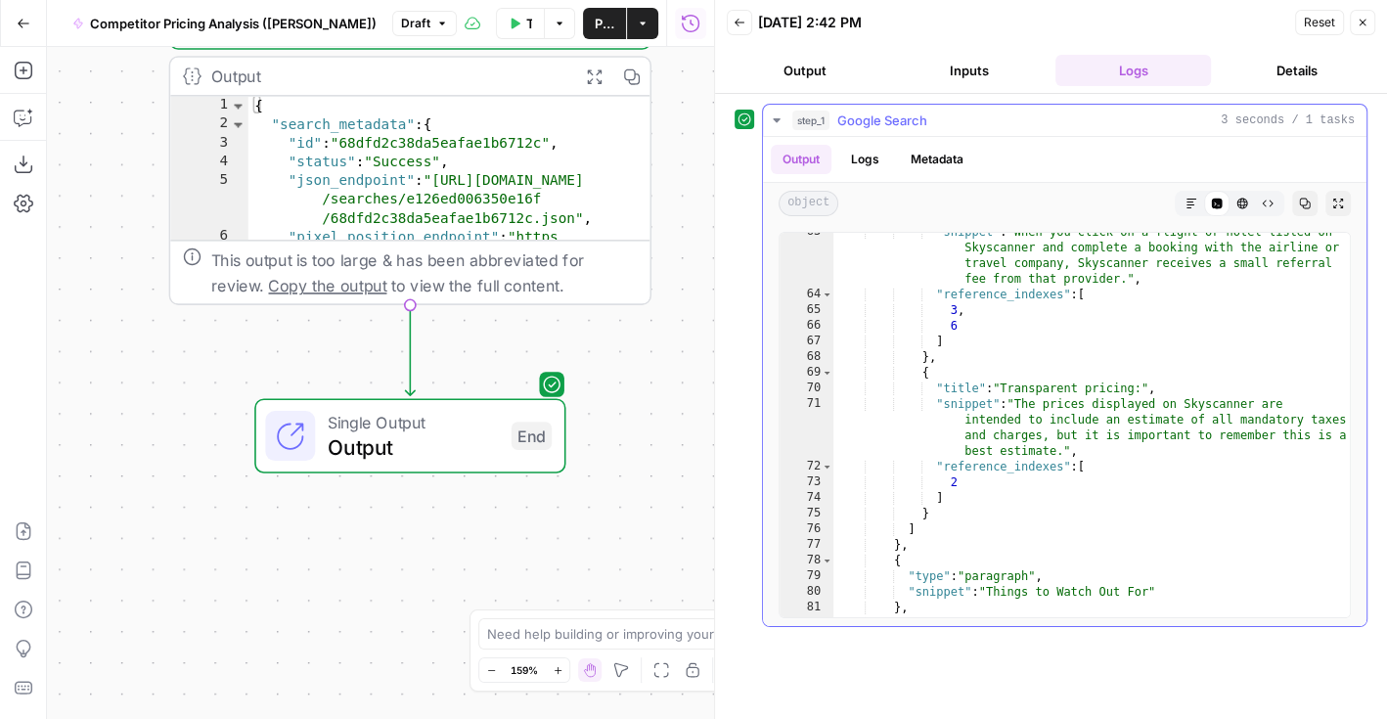
scroll to position [1246, 0]
click at [1023, 417] on div ""snippet" : "When you click on a flight or hotel listed on Skyscanner and compl…" at bounding box center [1093, 454] width 518 height 464
type textarea "**********"
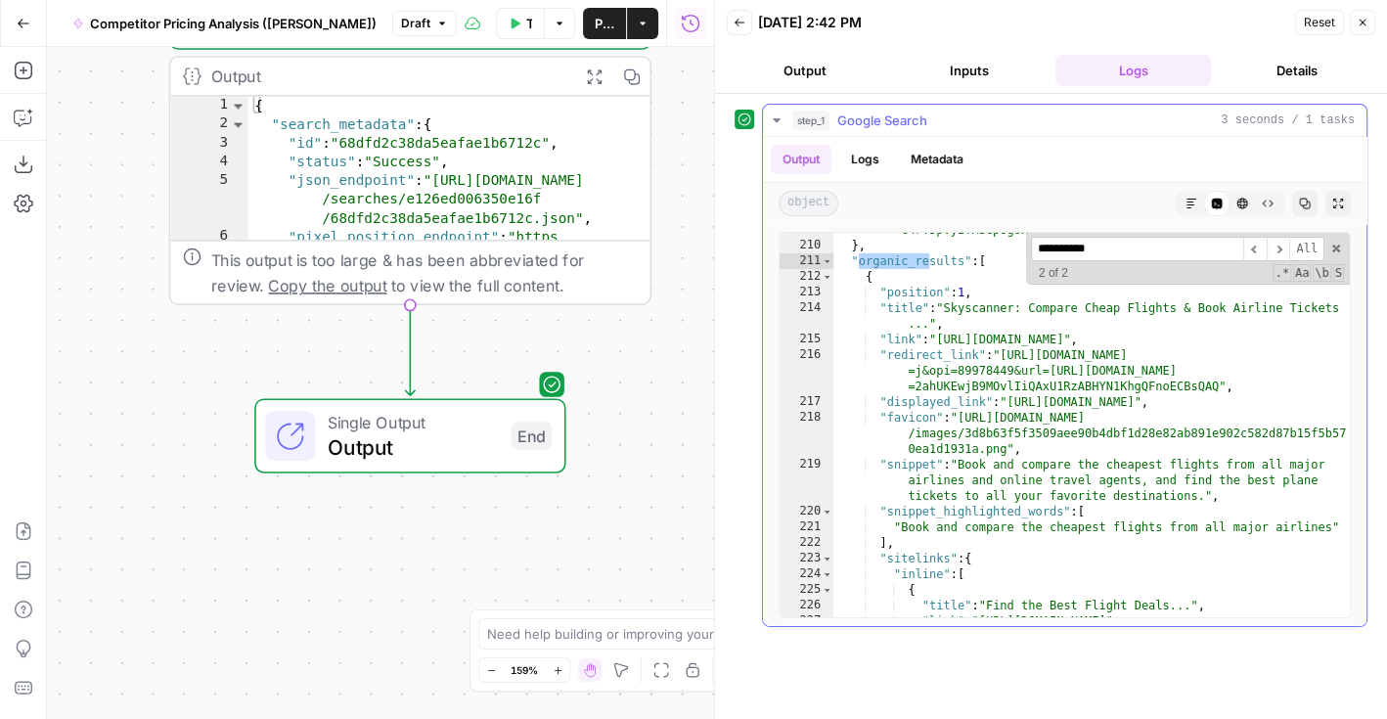
scroll to position [7946, 0]
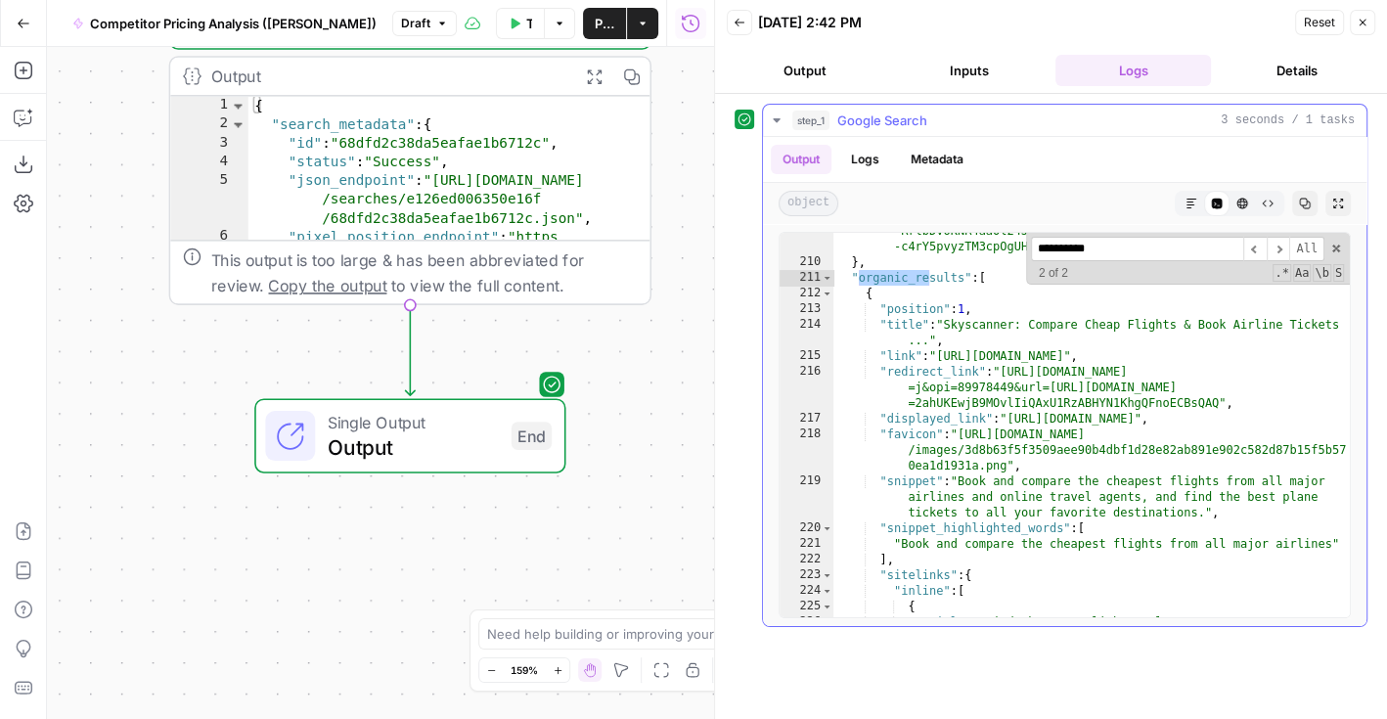
type input "**********"
drag, startPoint x: 1004, startPoint y: 312, endPoint x: 902, endPoint y: 312, distance: 101.7
click at [902, 312] on div ""serpapi_link" : "https://serpapi.com/search.json?engine =google_ai_overview&pa…" at bounding box center [1093, 244] width 518 height 824
click at [1217, 324] on div ""serpapi_link" : "https://serpapi.com/search.json?engine =google_ai_overview&pa…" at bounding box center [1093, 244] width 518 height 824
drag, startPoint x: 1133, startPoint y: 350, endPoint x: 936, endPoint y: 356, distance: 196.7
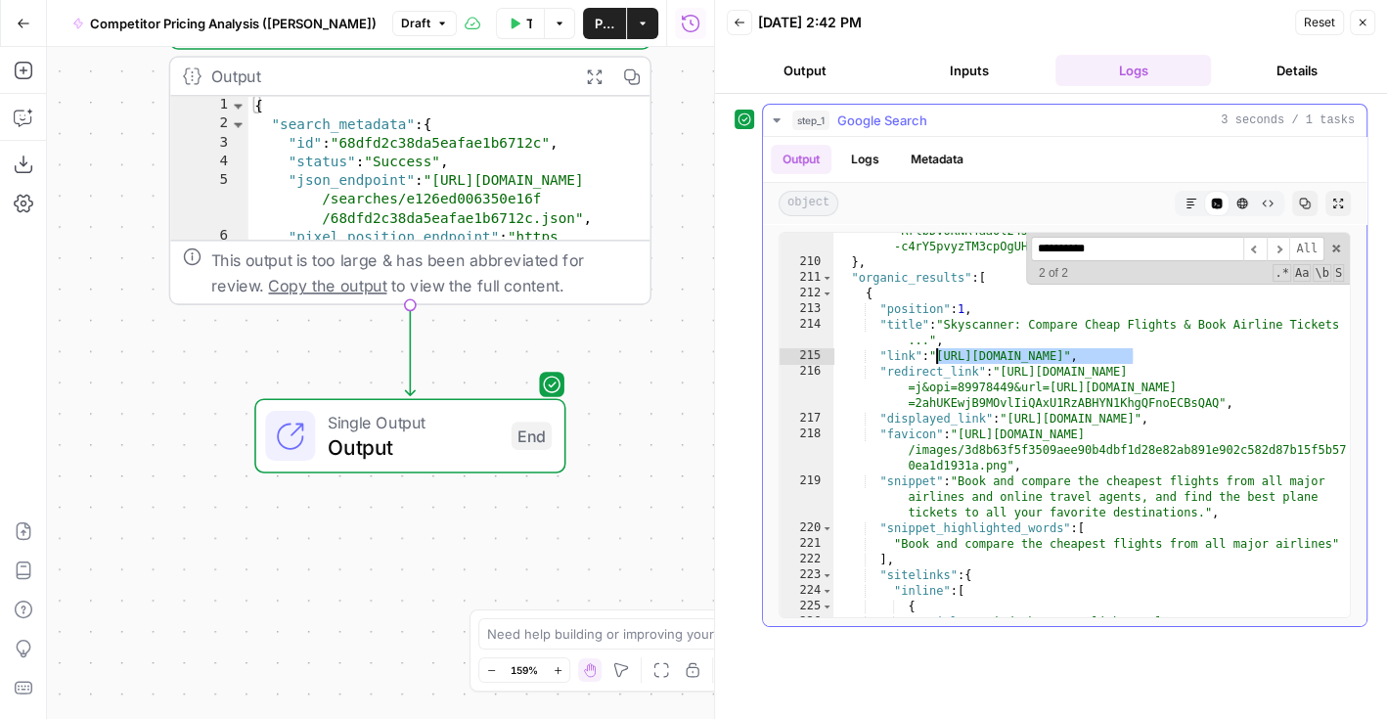
click at [936, 356] on div ""serpapi_link" : "https://serpapi.com/search.json?engine =google_ai_overview&pa…" at bounding box center [1093, 244] width 518 height 824
click at [977, 353] on div ""serpapi_link" : "https://serpapi.com/search.json?engine =google_ai_overview&pa…" at bounding box center [1093, 244] width 518 height 824
drag, startPoint x: 934, startPoint y: 349, endPoint x: 1159, endPoint y: 359, distance: 225.2
click at [1159, 359] on div ""serpapi_link" : "https://serpapi.com/search.json?engine =google_ai_overview&pa…" at bounding box center [1093, 244] width 518 height 824
click at [964, 349] on div ""serpapi_link" : "https://serpapi.com/search.json?engine =google_ai_overview&pa…" at bounding box center [1093, 244] width 518 height 824
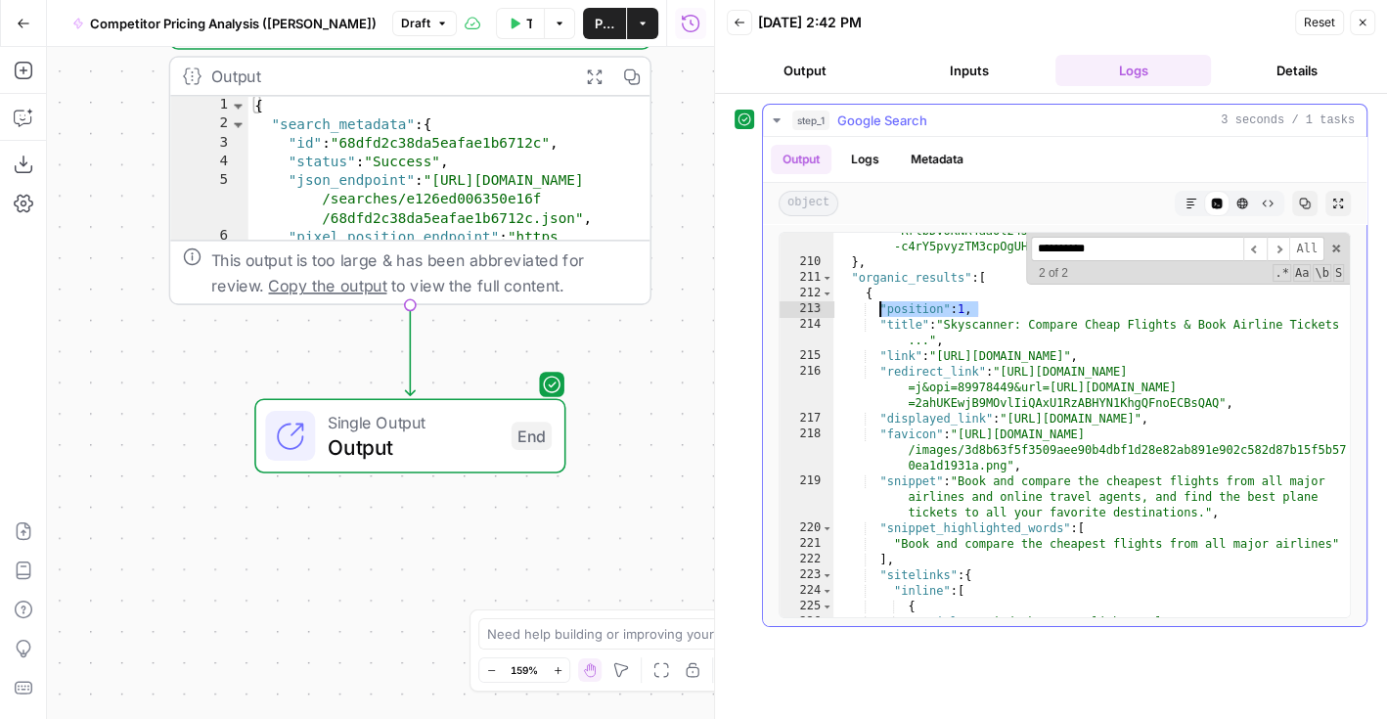
drag, startPoint x: 982, startPoint y: 309, endPoint x: 879, endPoint y: 309, distance: 103.7
click at [879, 309] on div ""serpapi_link" : "https://serpapi.com/search.json?engine =google_ai_overview&pa…" at bounding box center [1093, 244] width 518 height 824
click at [906, 370] on div ""serpapi_link" : "https://serpapi.com/search.json?engine =google_ai_overview&pa…" at bounding box center [1093, 244] width 518 height 824
click at [1339, 245] on span at bounding box center [1337, 249] width 14 height 14
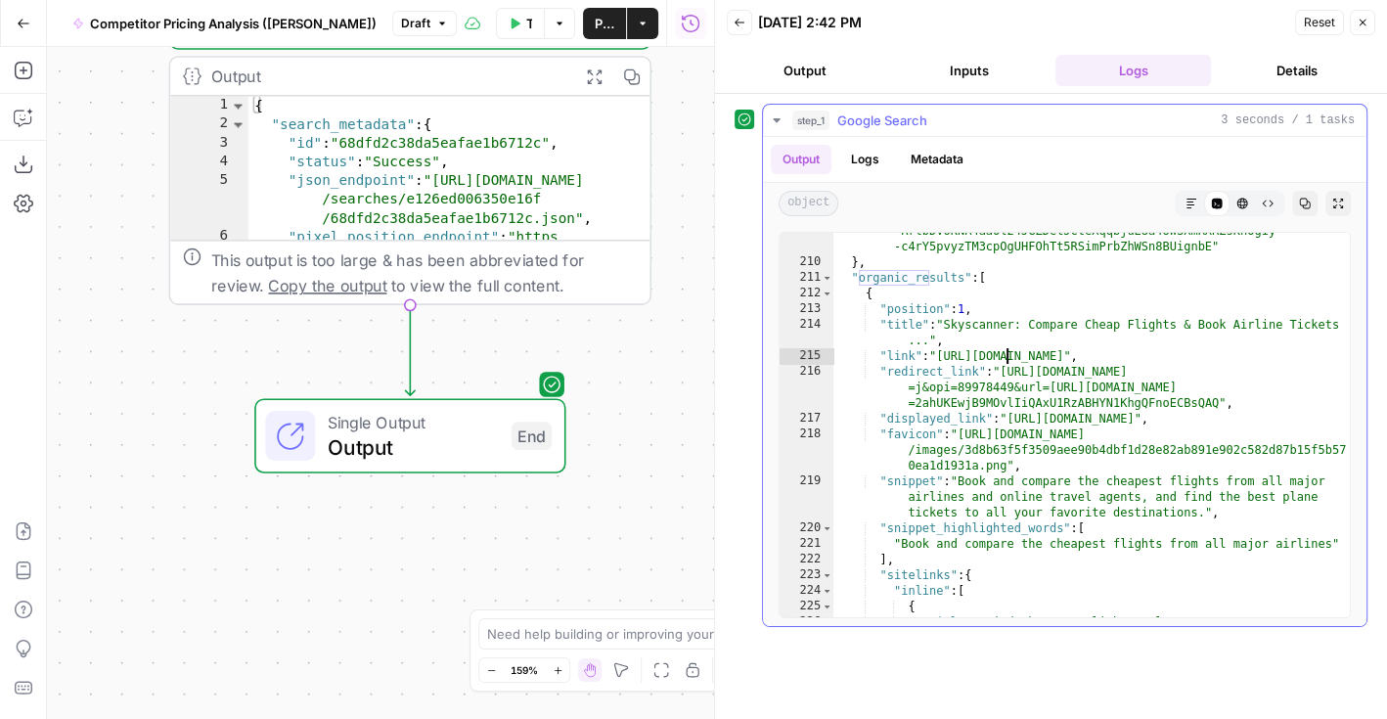
click at [1008, 351] on div ""serpapi_link" : "https://serpapi.com/search.json?engine =google_ai_overview&pa…" at bounding box center [1093, 244] width 518 height 824
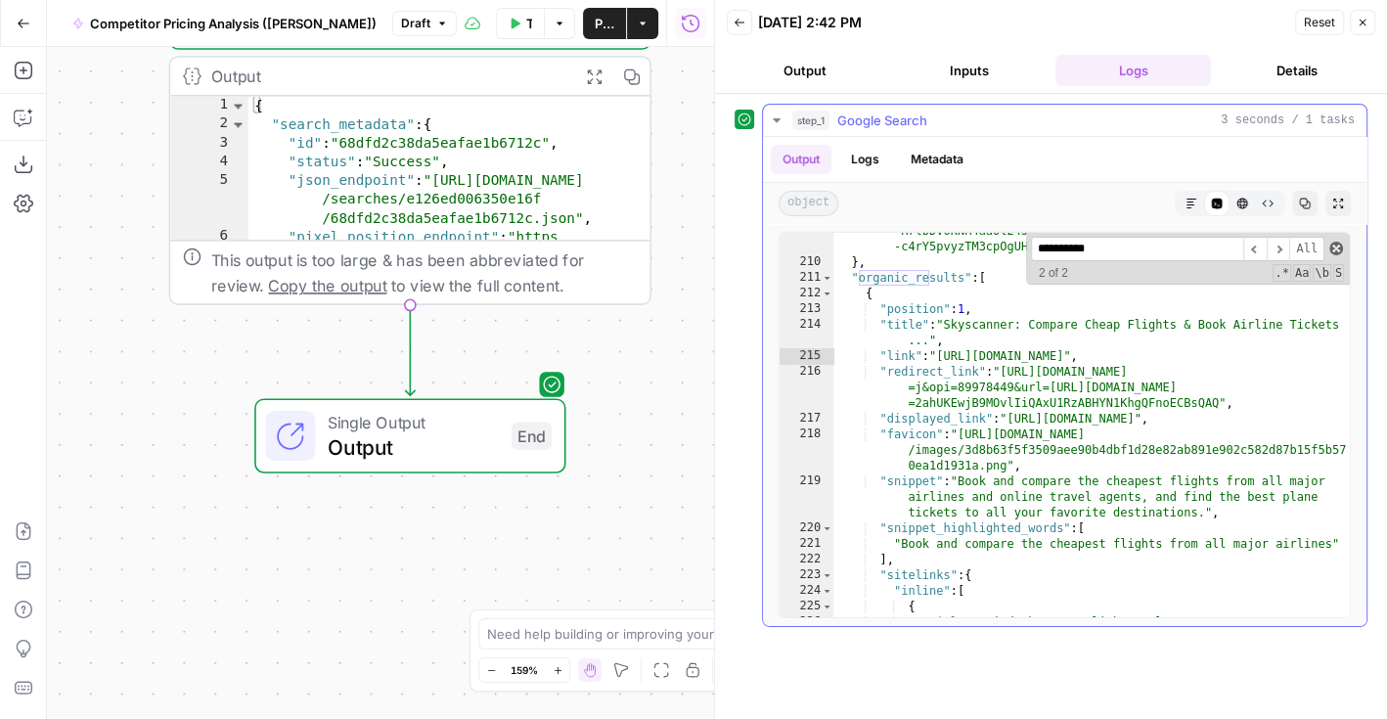
click at [1341, 246] on span at bounding box center [1337, 249] width 14 height 14
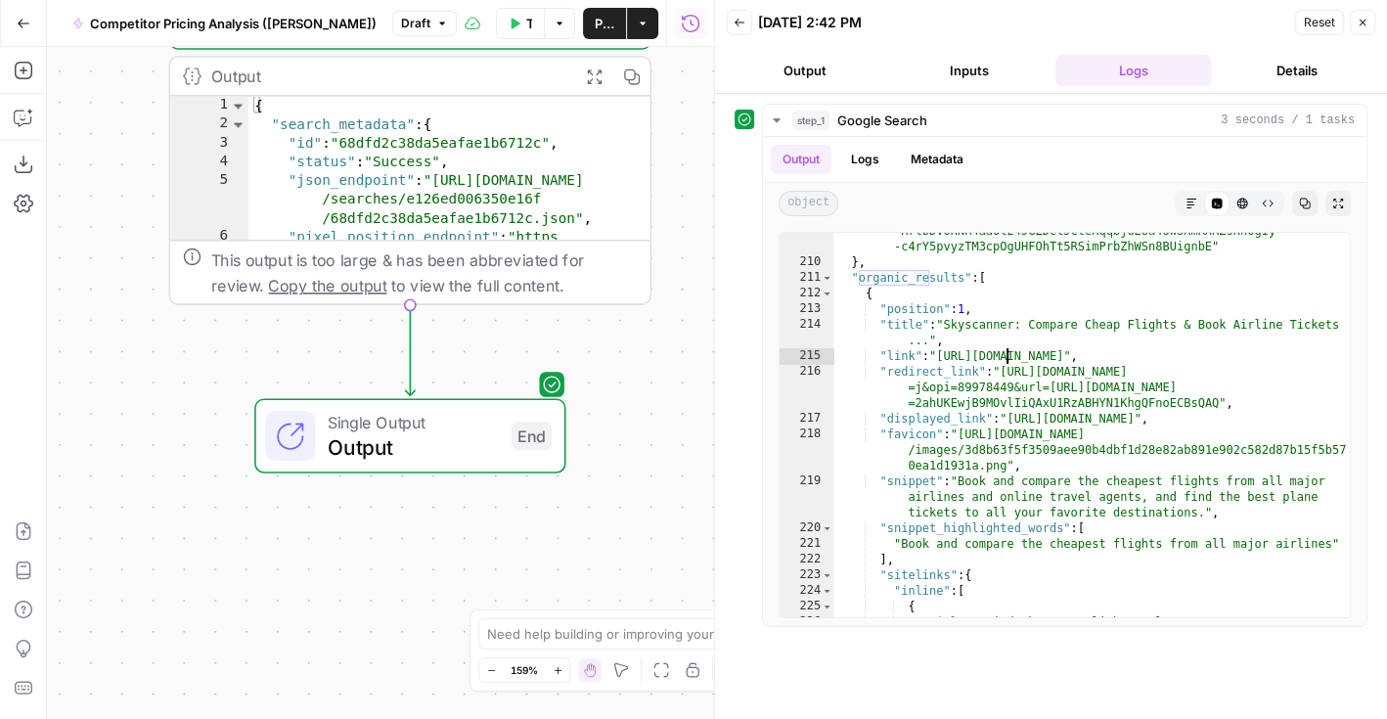
click at [905, 671] on div "**********" at bounding box center [1051, 407] width 633 height 606
type textarea "**********"
click at [940, 425] on div ""serpapi_link" : "https://serpapi.com/search.json?engine =google_ai_overview&pa…" at bounding box center [1093, 244] width 518 height 824
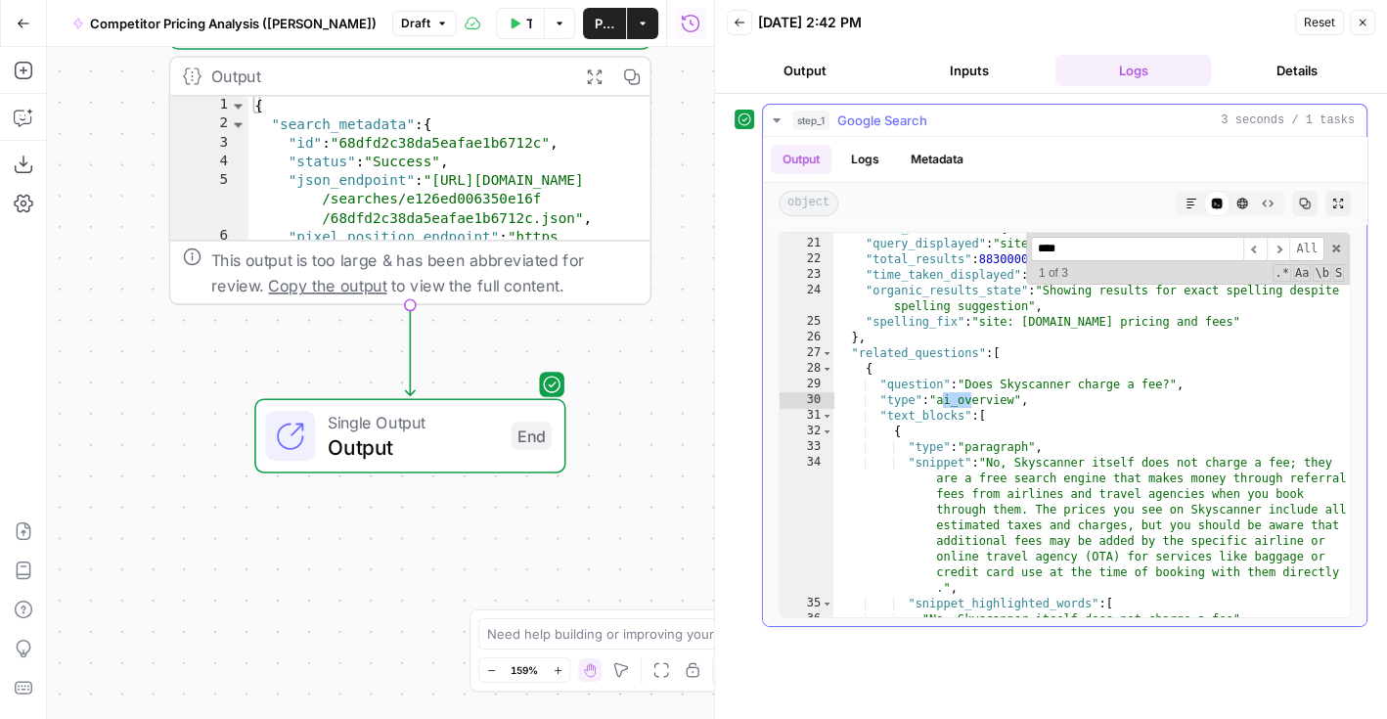
scroll to position [406, 0]
type input "****"
click at [824, 350] on span "Toggle code folding, rows 27 through 206" at bounding box center [827, 350] width 11 height 16
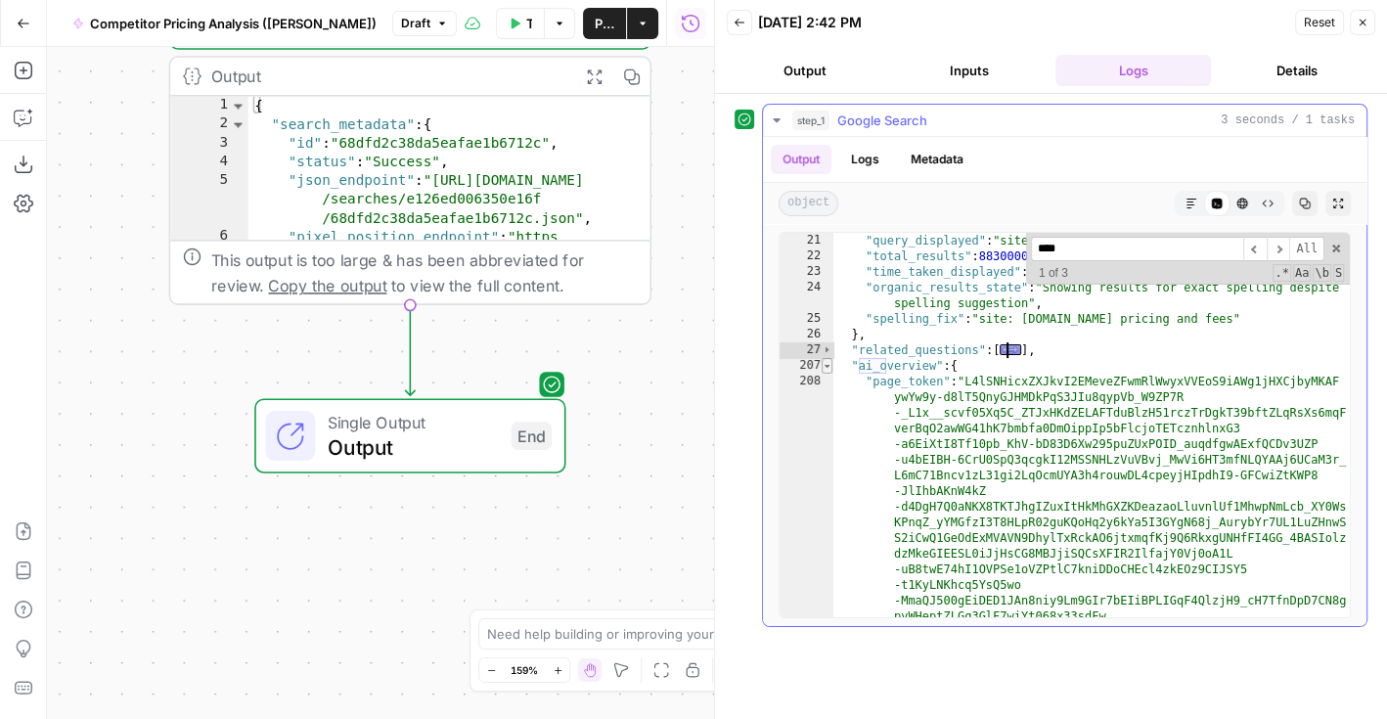
click at [822, 365] on span "Toggle code folding, rows 207 through 210" at bounding box center [827, 366] width 11 height 16
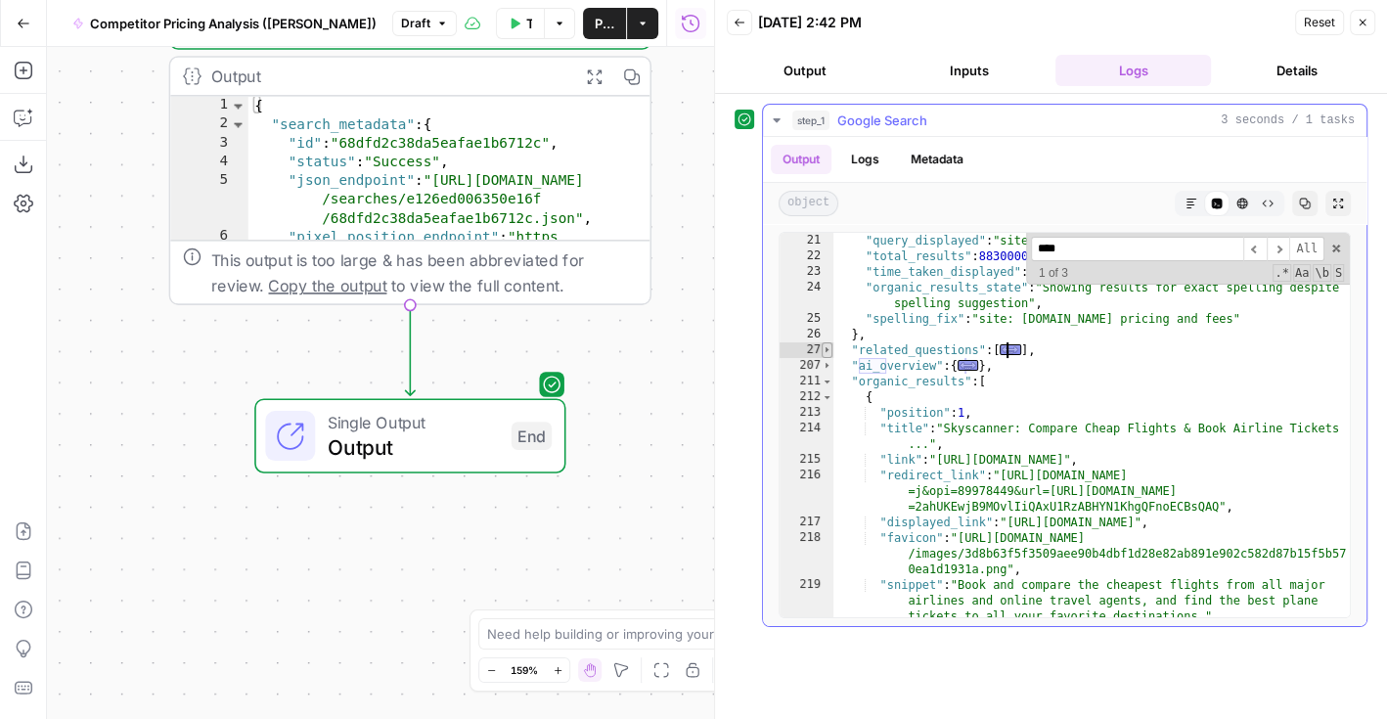
click at [825, 349] on span "Toggle code folding, rows 27 through 206" at bounding box center [827, 350] width 11 height 16
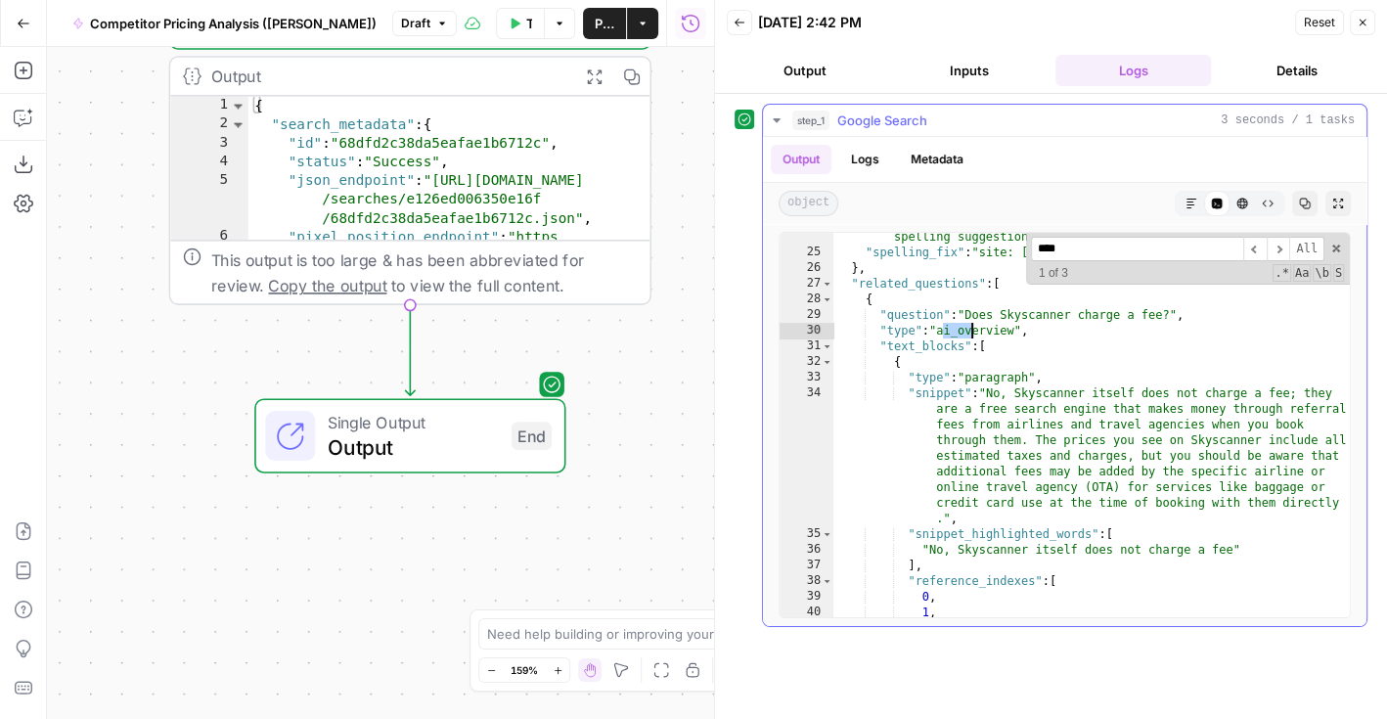
scroll to position [475, 0]
click at [1033, 346] on div ""organic_results_state" : "Showing results for exact spelling despite spelling …" at bounding box center [1093, 427] width 518 height 432
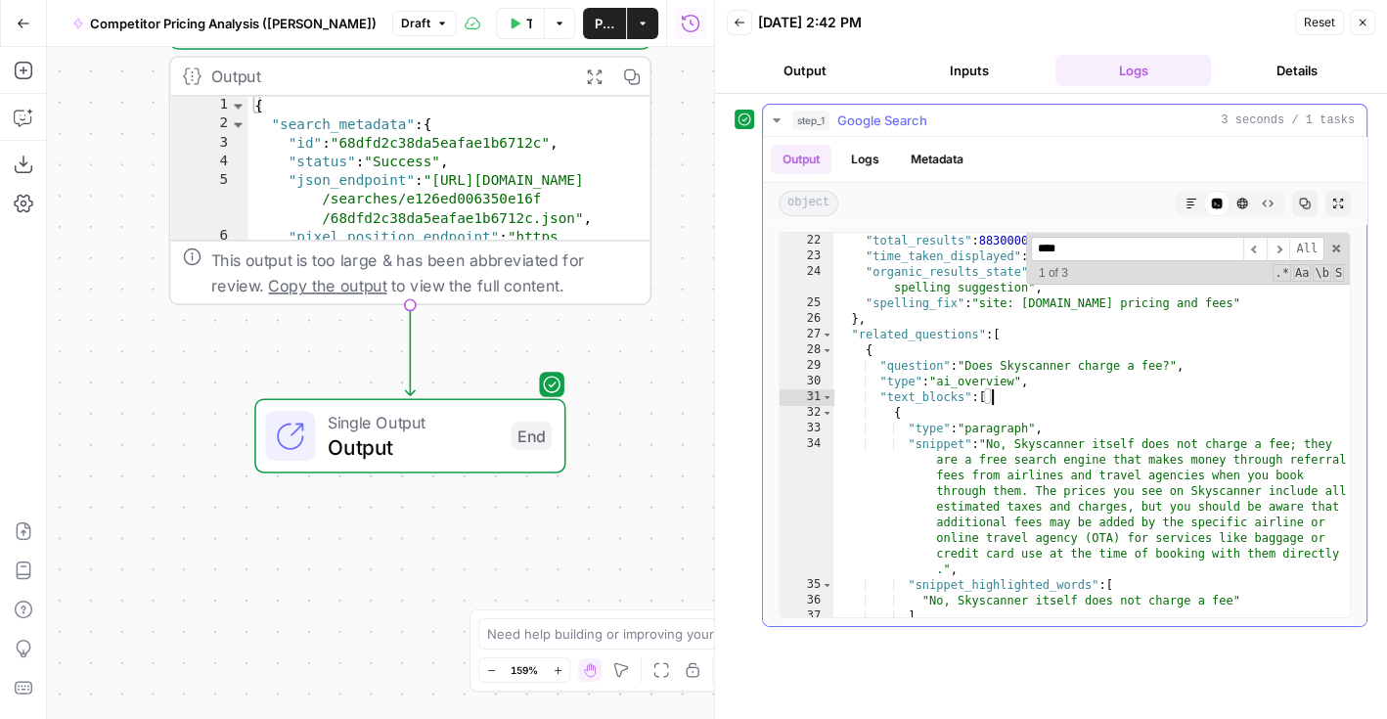
scroll to position [422, 0]
click at [898, 357] on div ""query_displayed" : "site: www.skycanner.com pricing and fees" , "total_results…" at bounding box center [1093, 425] width 518 height 417
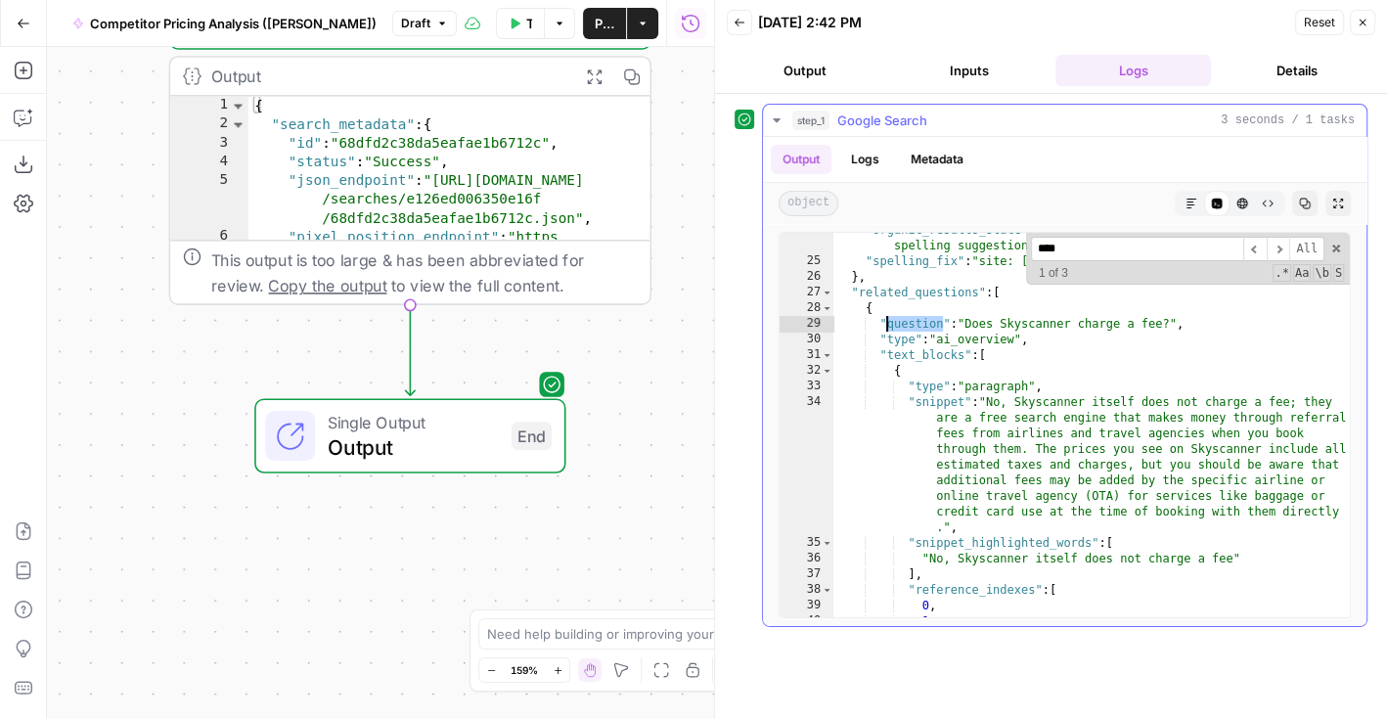
scroll to position [452, 0]
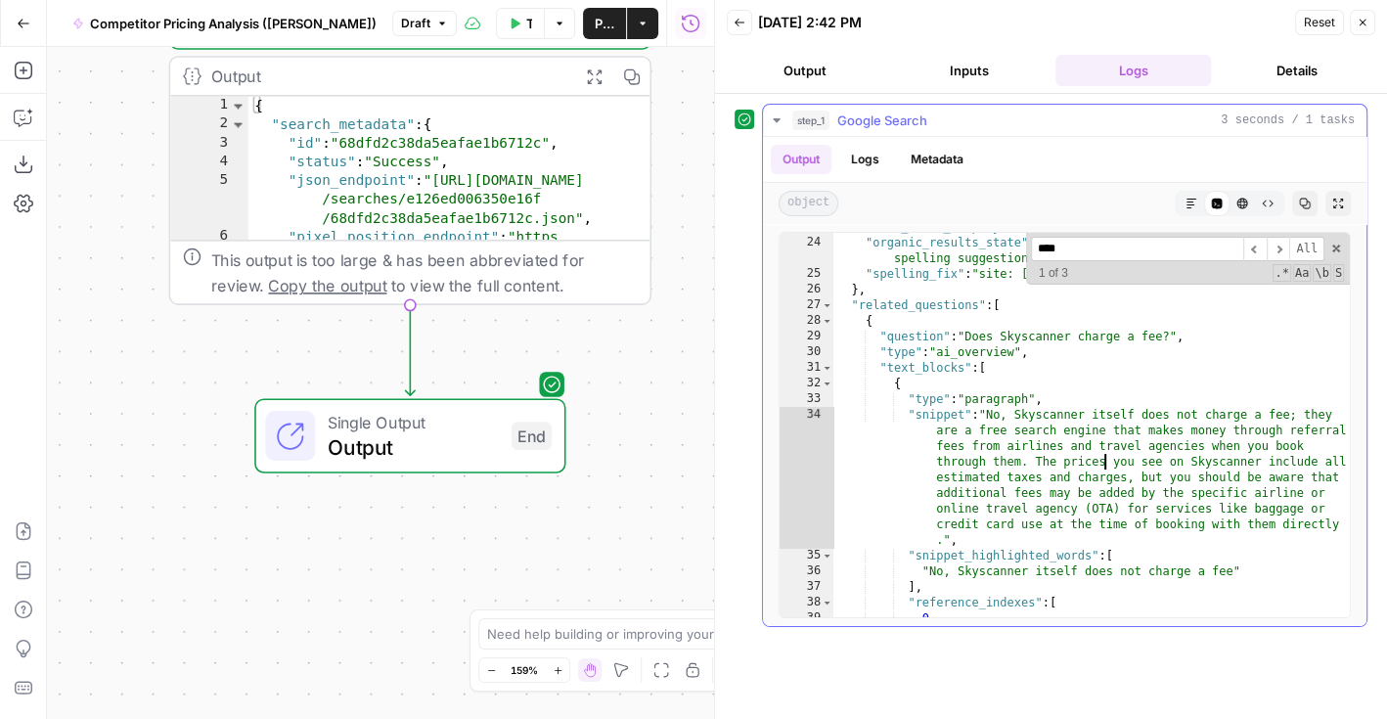
click at [1105, 464] on div ""time_taken_displayed" : 0.38 , "organic_results_state" : "Showing results for …" at bounding box center [1093, 427] width 518 height 417
click at [1094, 486] on div ""time_taken_displayed" : 0.38 , "organic_results_state" : "Showing results for …" at bounding box center [1093, 427] width 518 height 417
click at [1109, 477] on div ""time_taken_displayed" : 0.38 , "organic_results_state" : "Showing results for …" at bounding box center [1093, 427] width 518 height 417
drag, startPoint x: 1015, startPoint y: 378, endPoint x: 1015, endPoint y: 390, distance: 12.7
click at [1015, 390] on div ""time_taken_displayed" : 0.38 , "organic_results_state" : "Showing results for …" at bounding box center [1093, 427] width 518 height 417
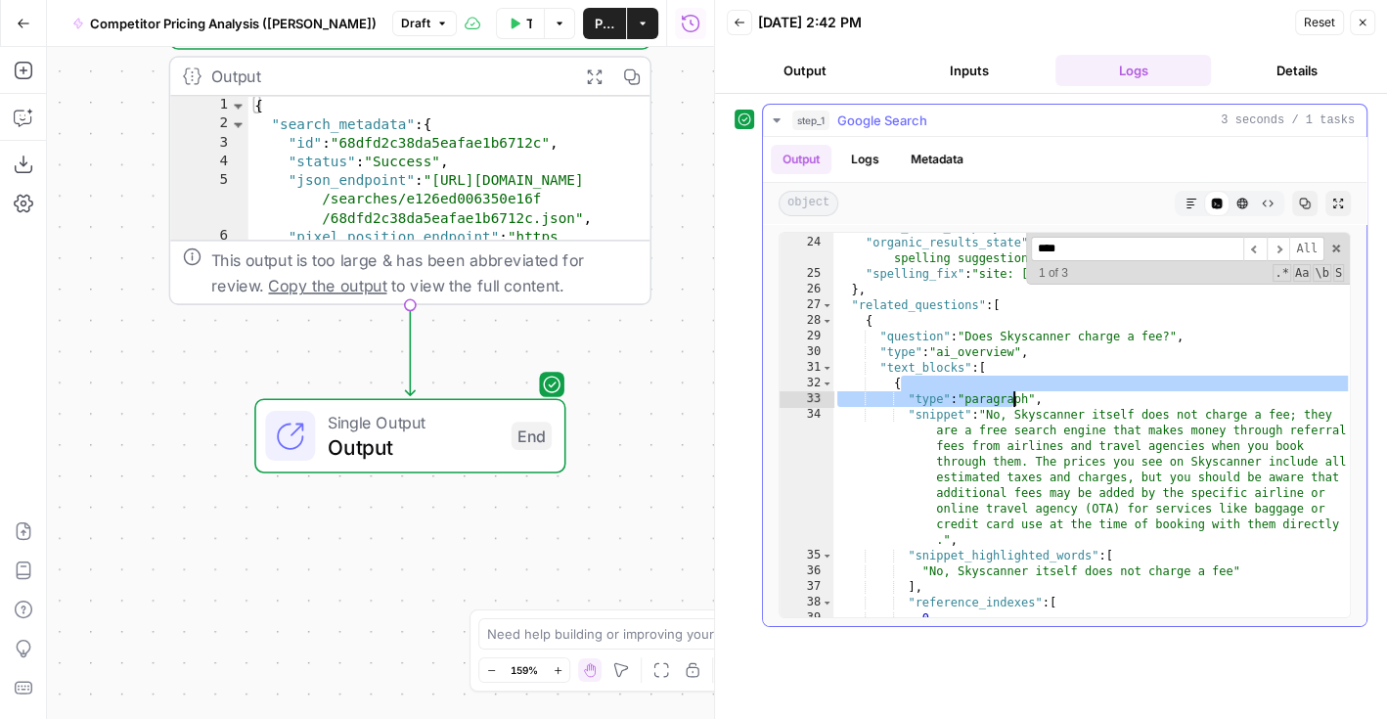
click at [937, 386] on div ""time_taken_displayed" : 0.38 , "organic_results_state" : "Showing results for …" at bounding box center [1093, 427] width 518 height 417
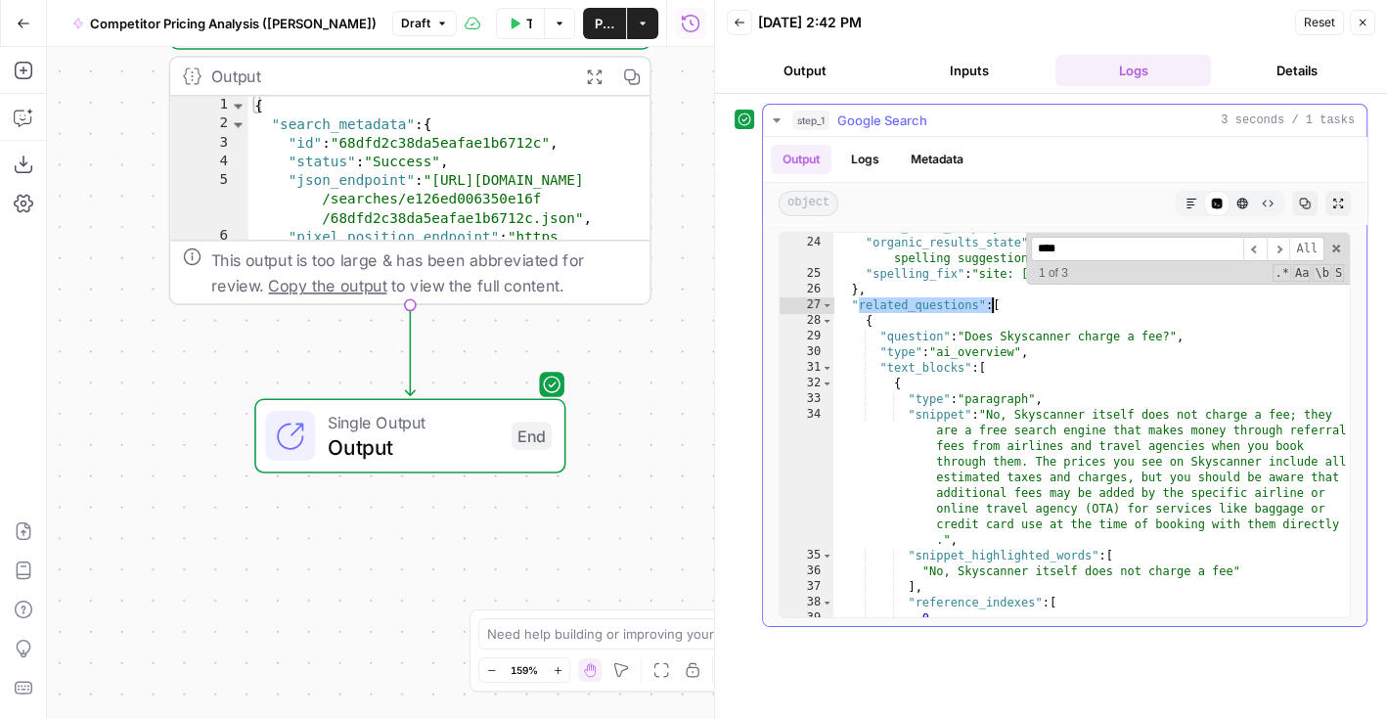
drag, startPoint x: 856, startPoint y: 302, endPoint x: 991, endPoint y: 308, distance: 135.1
click at [991, 308] on div ""time_taken_displayed" : 0.38 , "organic_results_state" : "Showing results for …" at bounding box center [1093, 427] width 518 height 417
click at [889, 338] on div ""time_taken_displayed" : 0.38 , "organic_results_state" : "Showing results for …" at bounding box center [1093, 427] width 518 height 417
click at [937, 411] on div ""time_taken_displayed" : 0.38 , "organic_results_state" : "Showing results for …" at bounding box center [1093, 427] width 518 height 417
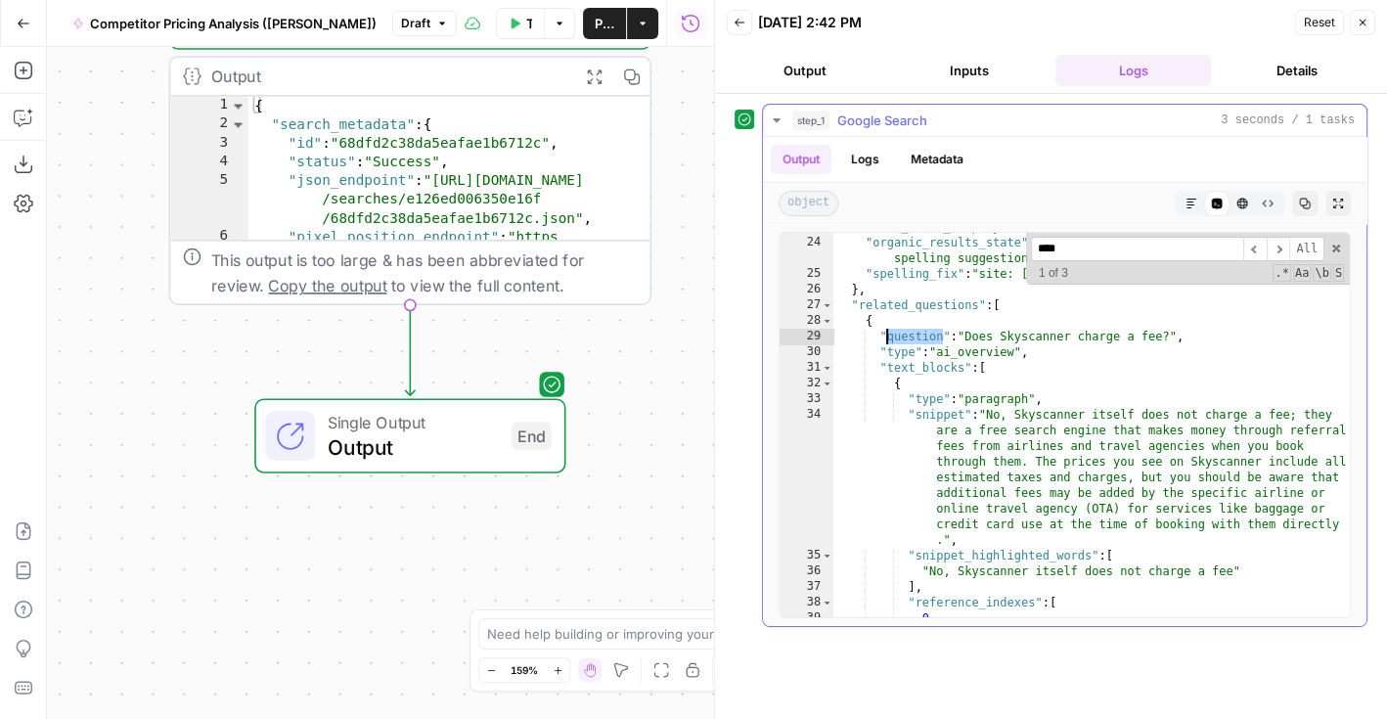
type textarea "**********"
click at [937, 411] on div ""time_taken_displayed" : 0.38 , "organic_results_state" : "Showing results for …" at bounding box center [1093, 427] width 518 height 417
click at [978, 532] on div ""time_taken_displayed" : 0.38 , "organic_results_state" : "Showing results for …" at bounding box center [1093, 427] width 518 height 417
click at [1341, 248] on span at bounding box center [1337, 249] width 14 height 14
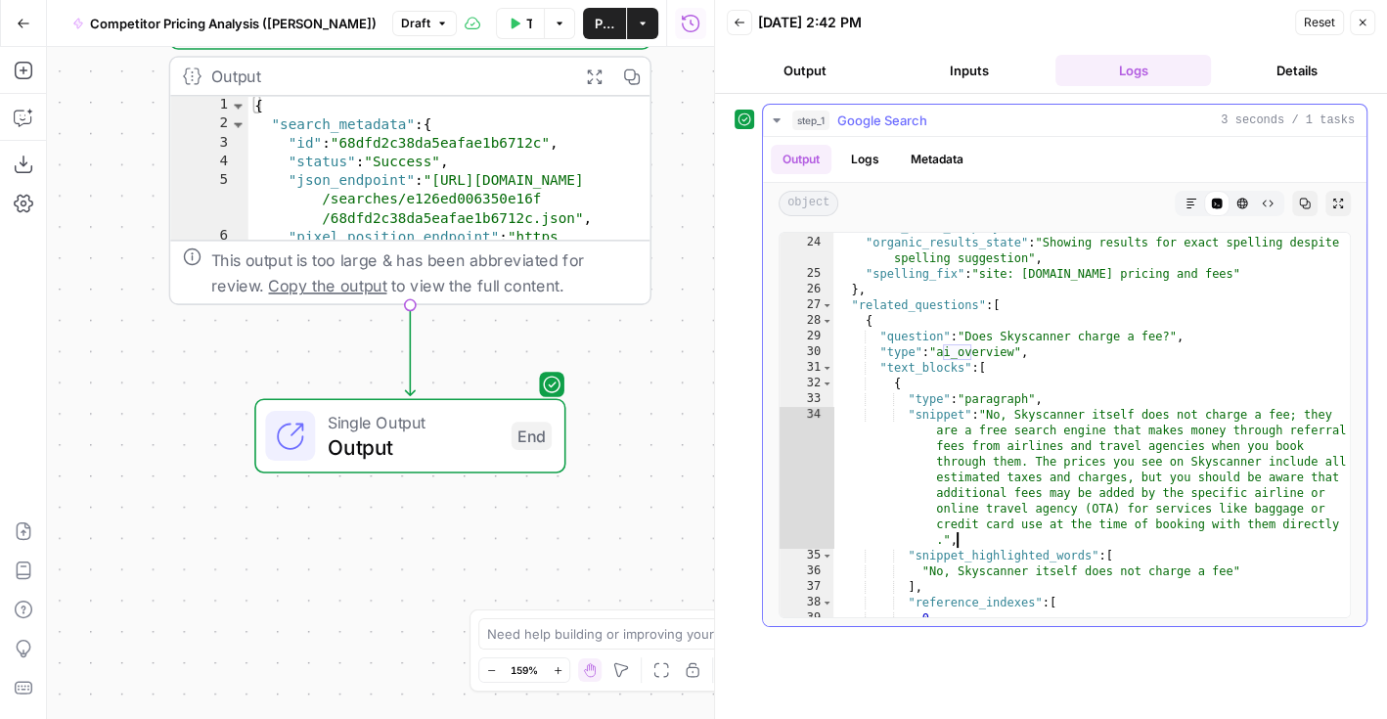
click at [1037, 387] on div ""time_taken_displayed" : 0.38 , "organic_results_state" : "Showing results for …" at bounding box center [1093, 427] width 518 height 417
type textarea "**********"
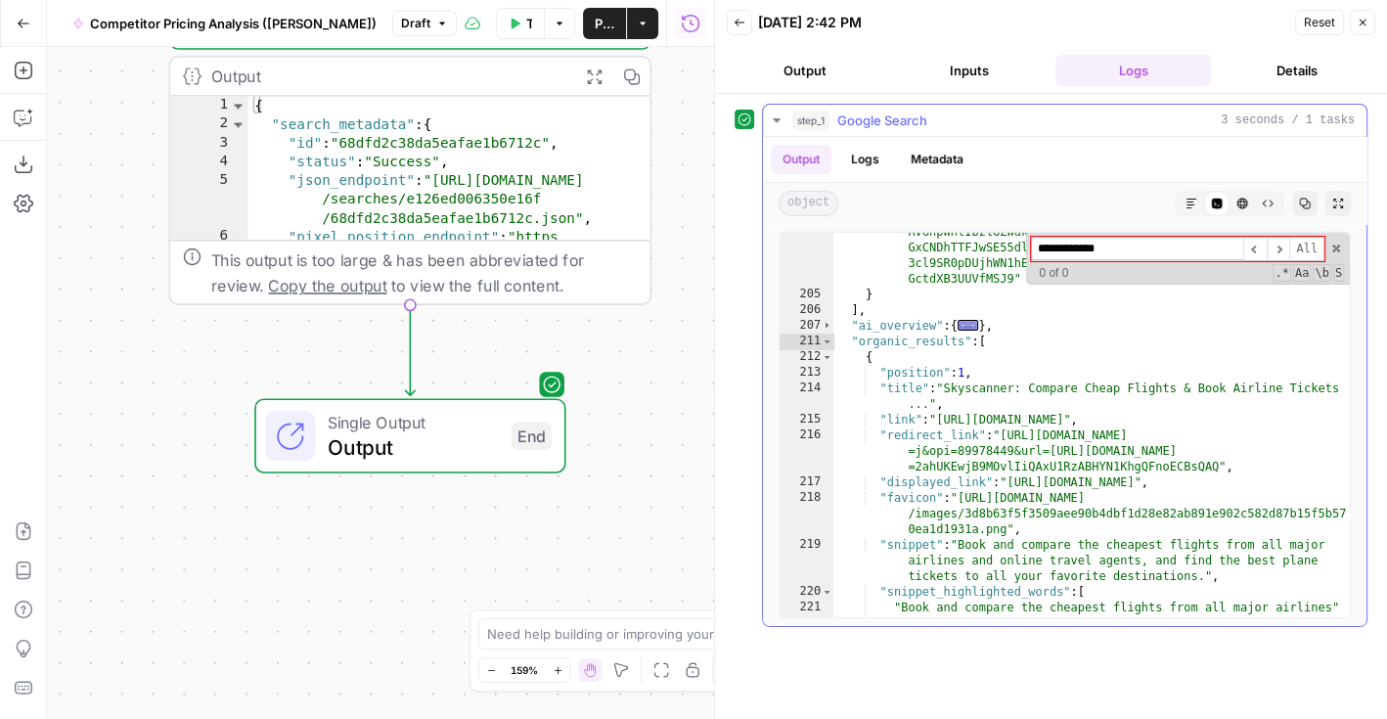
scroll to position [7071, 0]
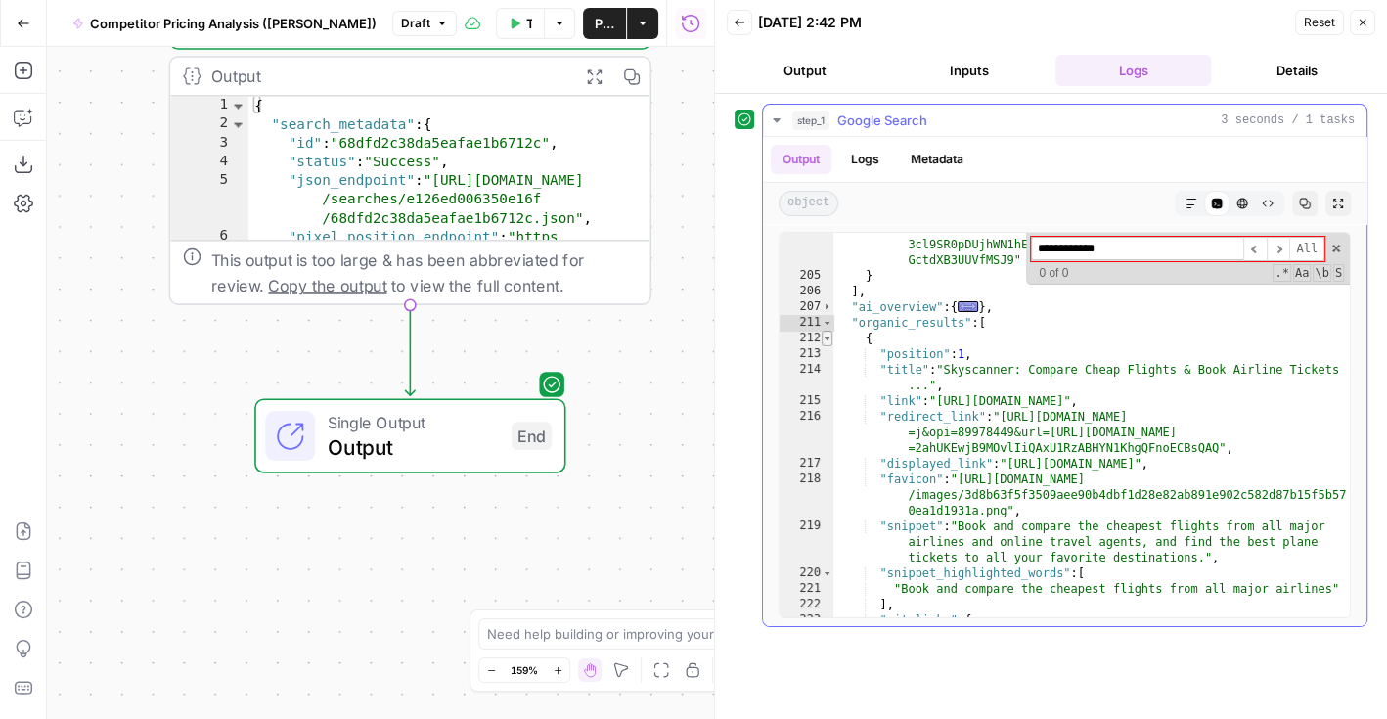
type input "**********"
click at [826, 339] on span "Toggle code folding, rows 212 through 240" at bounding box center [827, 339] width 11 height 16
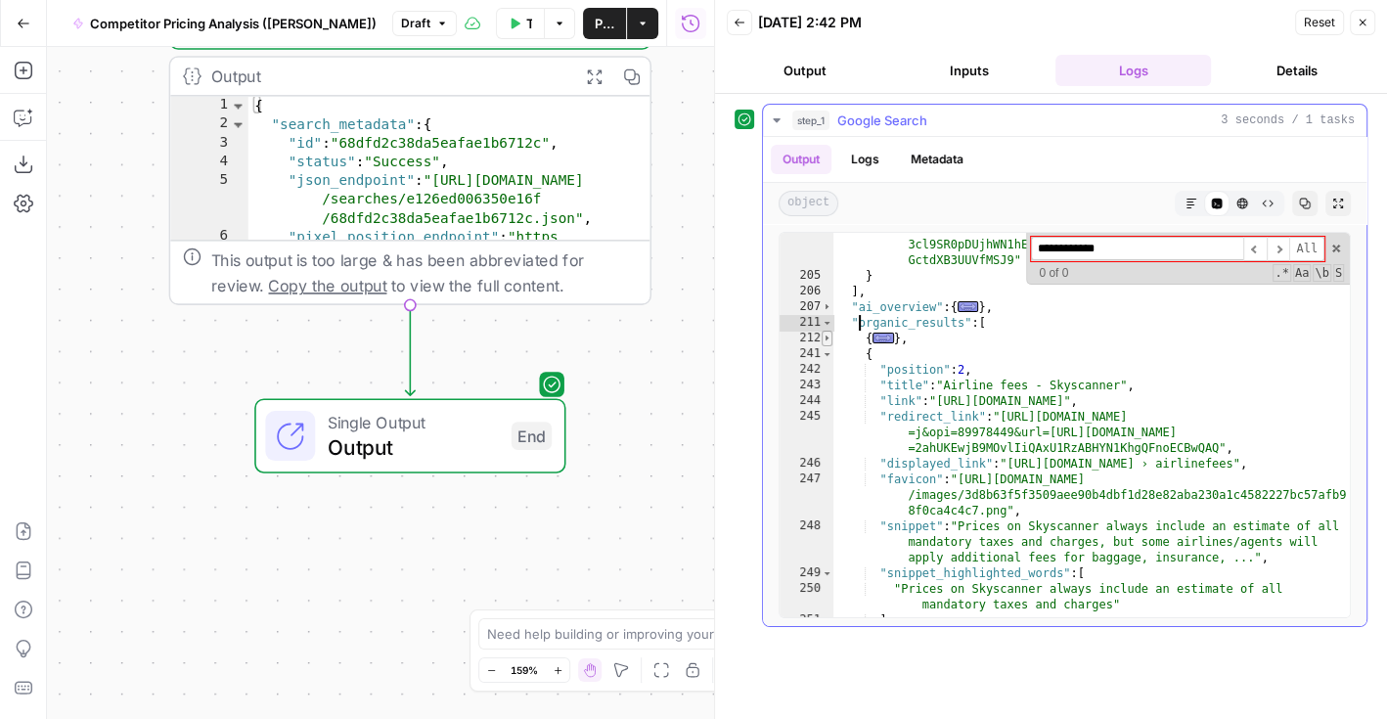
click at [826, 339] on span "Toggle code folding, rows 212 through 240" at bounding box center [827, 339] width 11 height 16
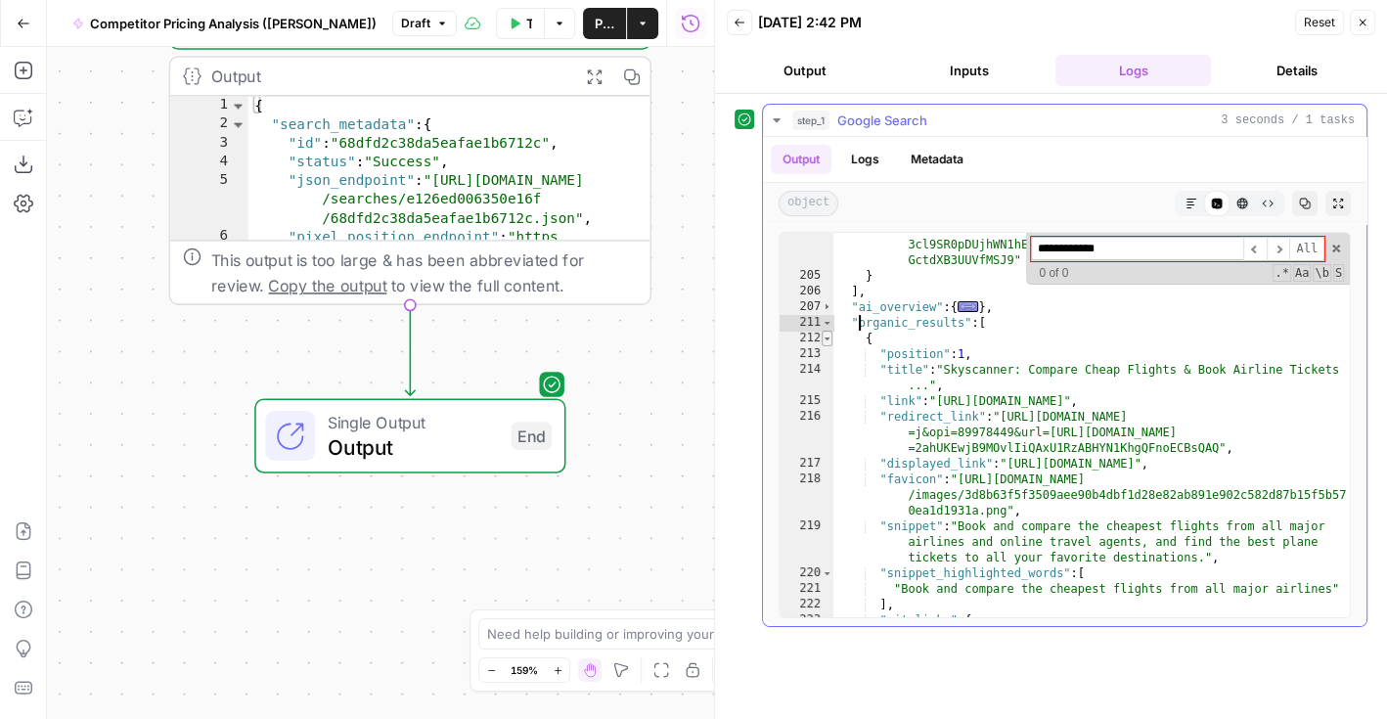
click at [826, 339] on span "Toggle code folding, rows 212 through 240" at bounding box center [827, 339] width 11 height 16
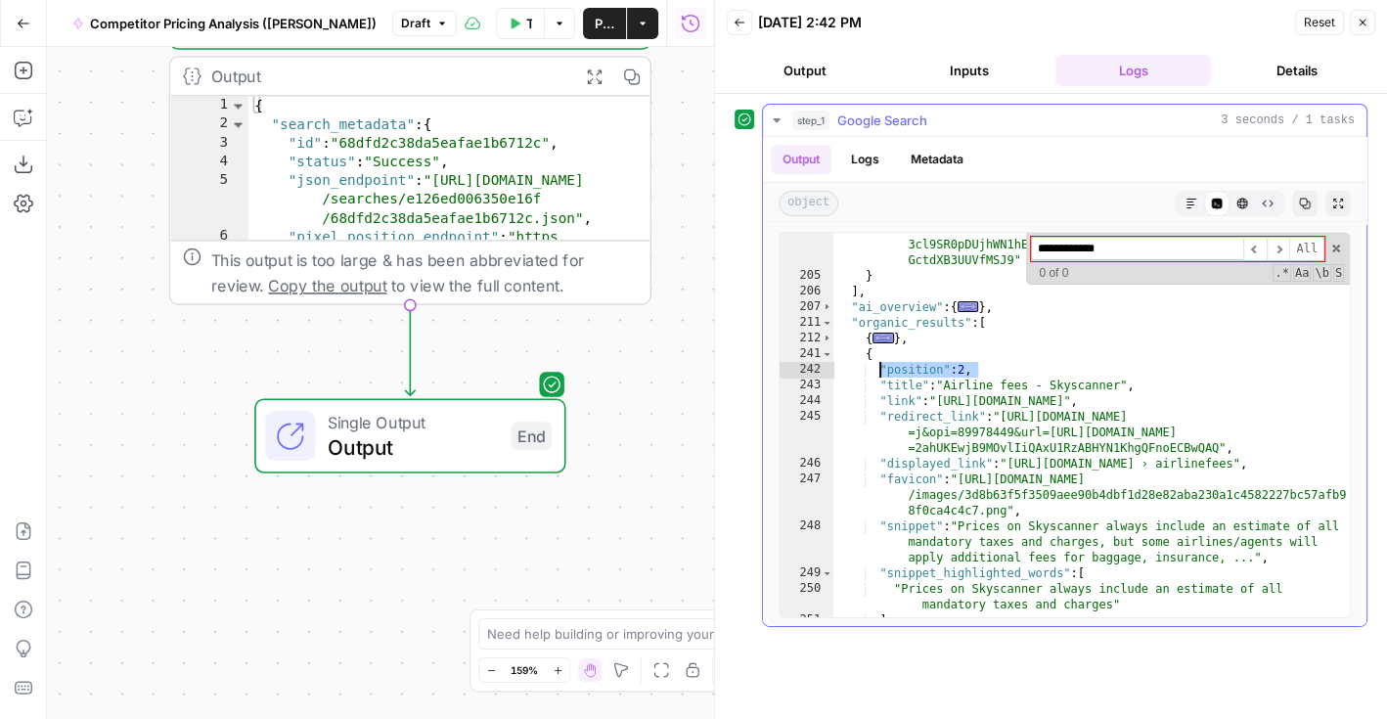
drag, startPoint x: 981, startPoint y: 367, endPoint x: 880, endPoint y: 367, distance: 100.8
click at [880, 367] on div ""serpapi_link" : "https://serpapi.com/search.json?device =desktop&engine=google…" at bounding box center [1093, 312] width 518 height 714
click at [945, 373] on div ""serpapi_link" : "https://serpapi.com/search.json?device =desktop&engine=google…" at bounding box center [1093, 312] width 518 height 714
drag, startPoint x: 993, startPoint y: 375, endPoint x: 898, endPoint y: 375, distance: 94.9
click at [898, 375] on div ""serpapi_link" : "https://serpapi.com/search.json?device =desktop&engine=google…" at bounding box center [1093, 312] width 518 height 714
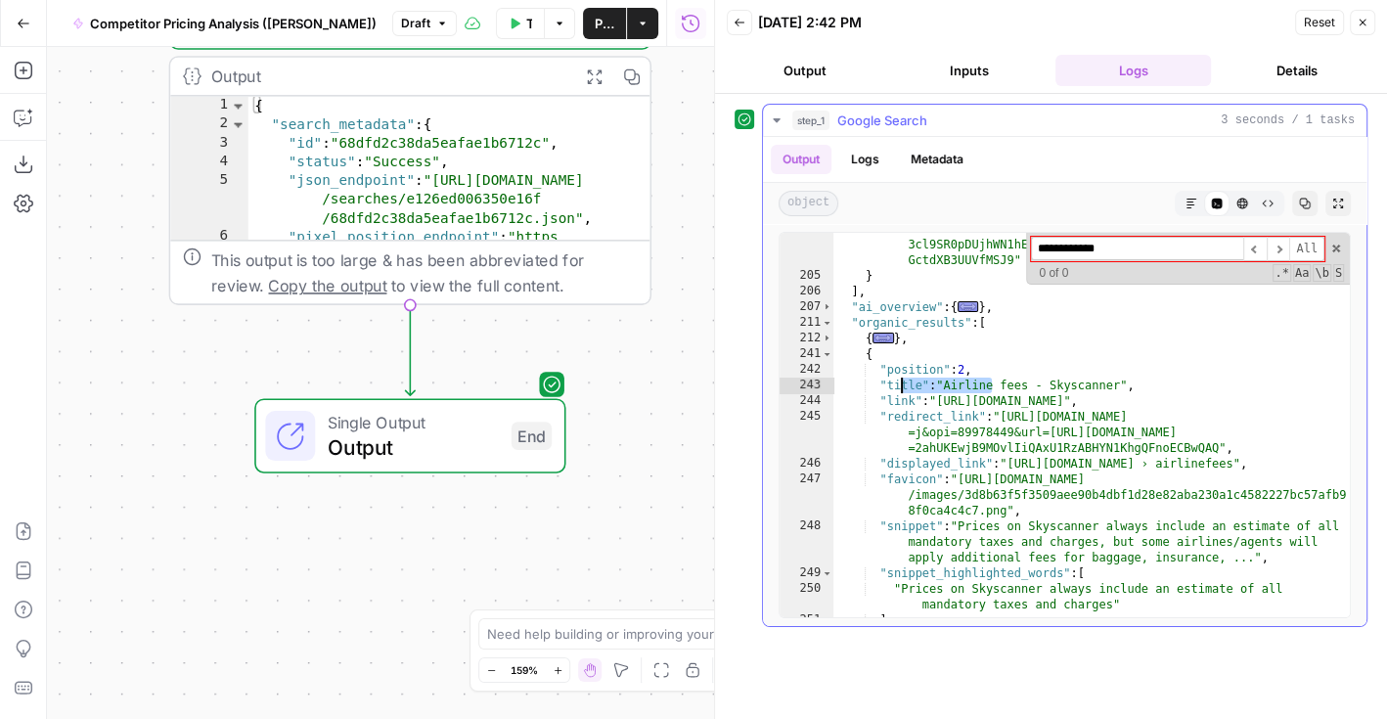
click at [969, 384] on div ""serpapi_link" : "https://serpapi.com/search.json?device =desktop&engine=google…" at bounding box center [1093, 312] width 518 height 714
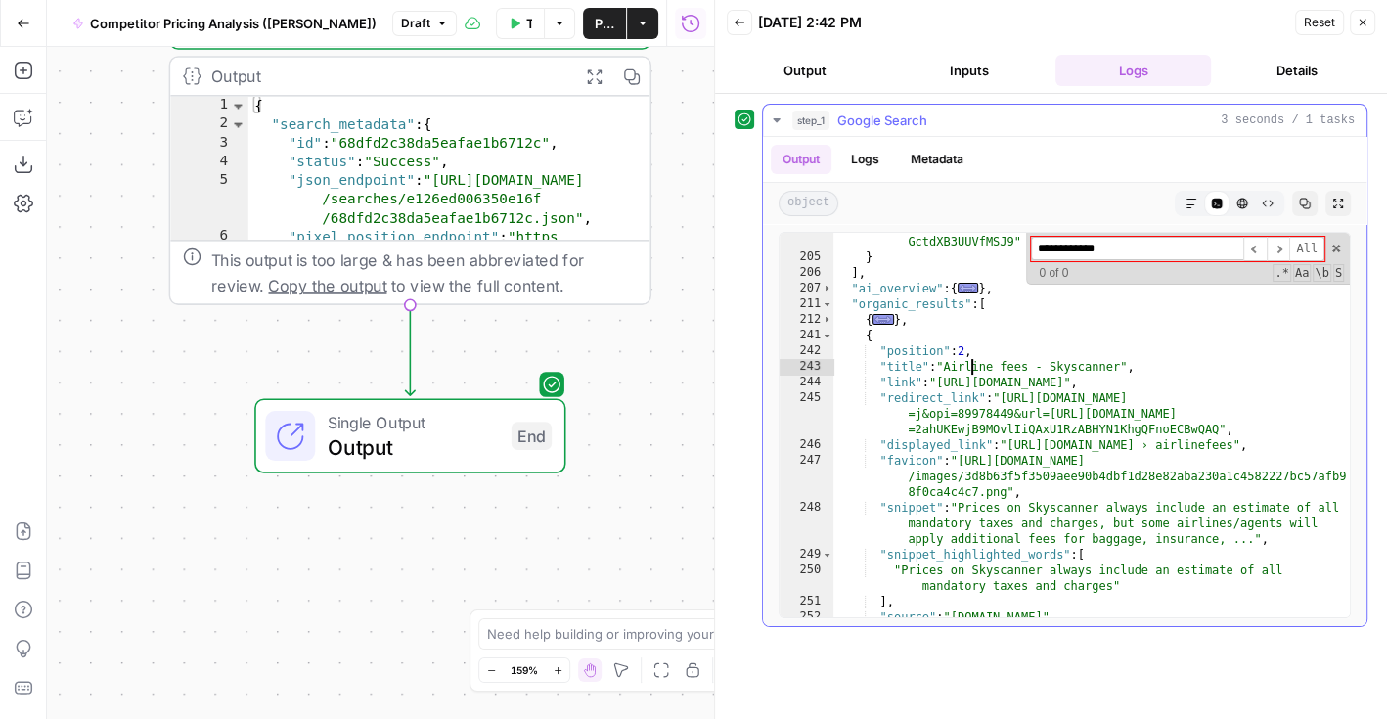
scroll to position [7102, 0]
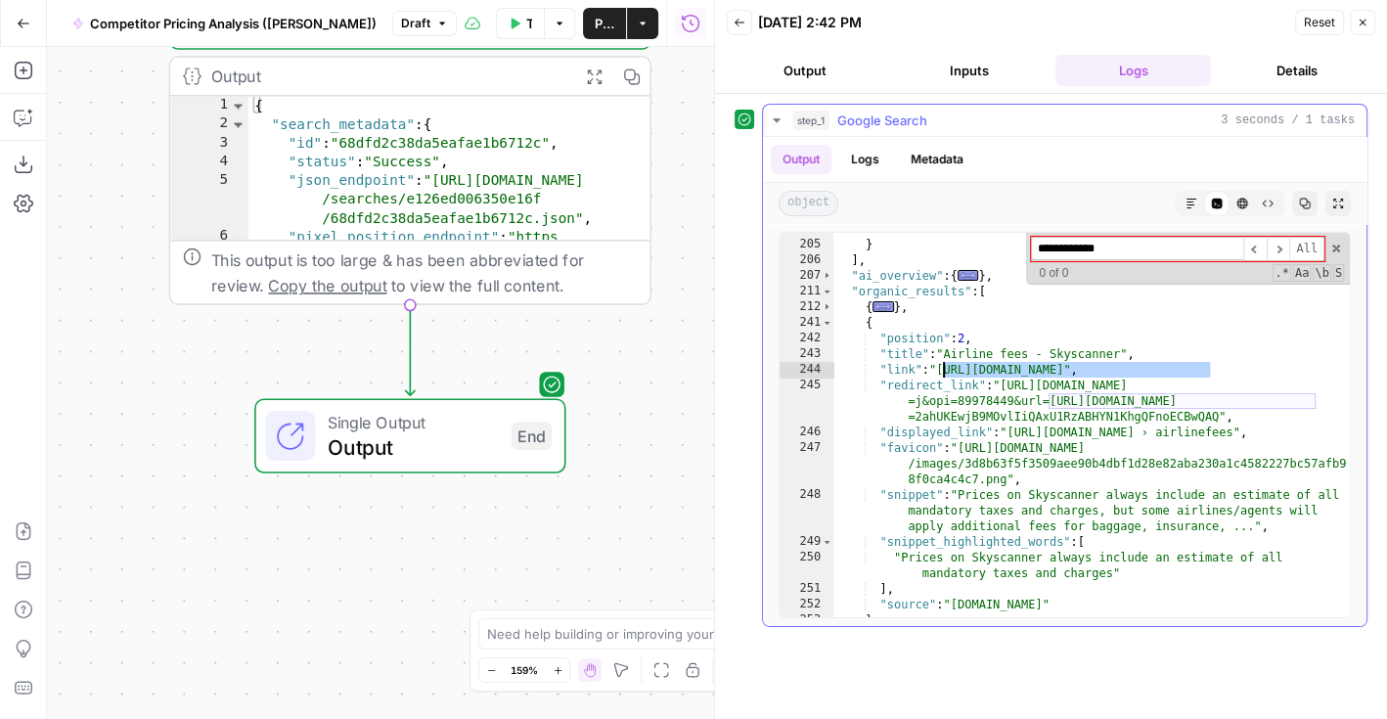
drag, startPoint x: 1210, startPoint y: 368, endPoint x: 944, endPoint y: 368, distance: 266.1
click at [944, 368] on div ""serpapi_link" : "https://serpapi.com/search.json?device =desktop&engine=google…" at bounding box center [1093, 281] width 518 height 714
click at [917, 558] on div ""serpapi_link" : "https://serpapi.com/search.json?device =desktop&engine=google…" at bounding box center [1093, 281] width 518 height 714
click at [1105, 574] on div ""serpapi_link" : "https://serpapi.com/search.json?device =desktop&engine=google…" at bounding box center [1093, 281] width 518 height 714
click at [824, 320] on span "Toggle code folding, rows 241 through 253" at bounding box center [827, 323] width 11 height 16
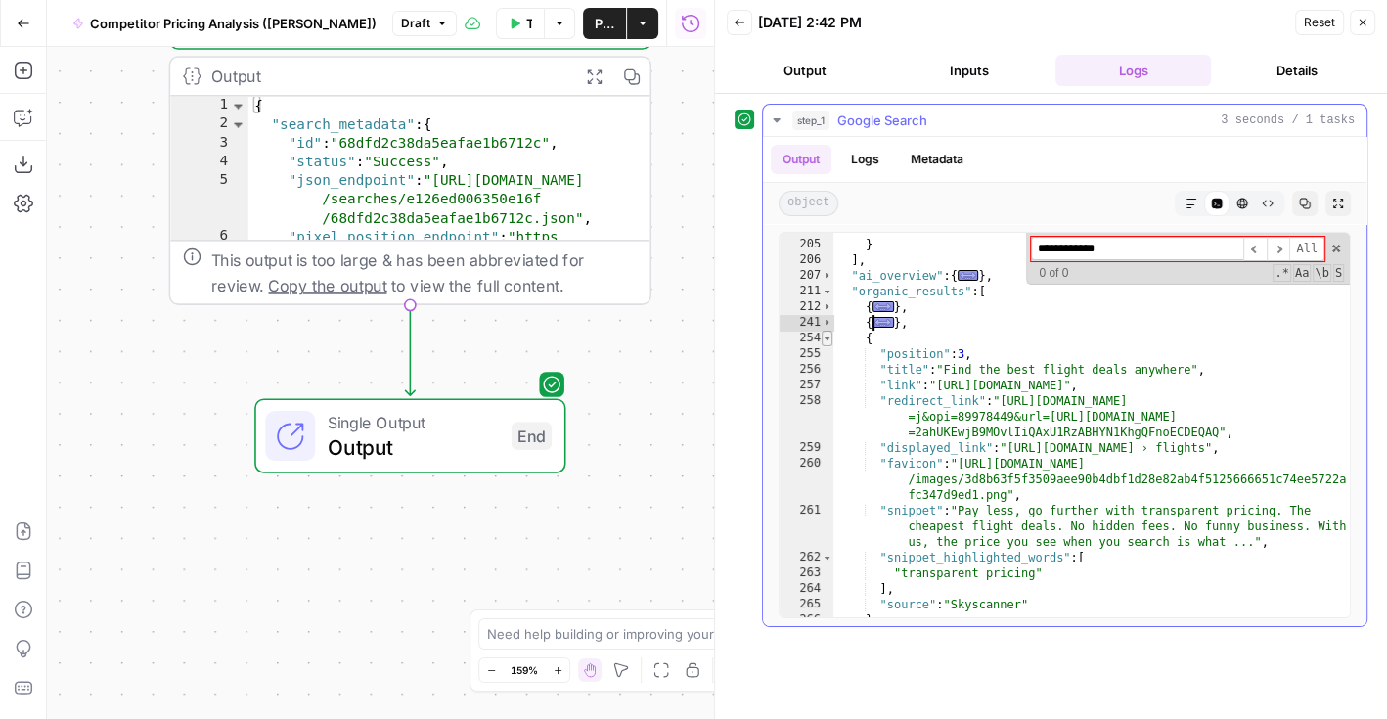
click at [828, 332] on span "Toggle code folding, rows 254 through 266" at bounding box center [827, 339] width 11 height 16
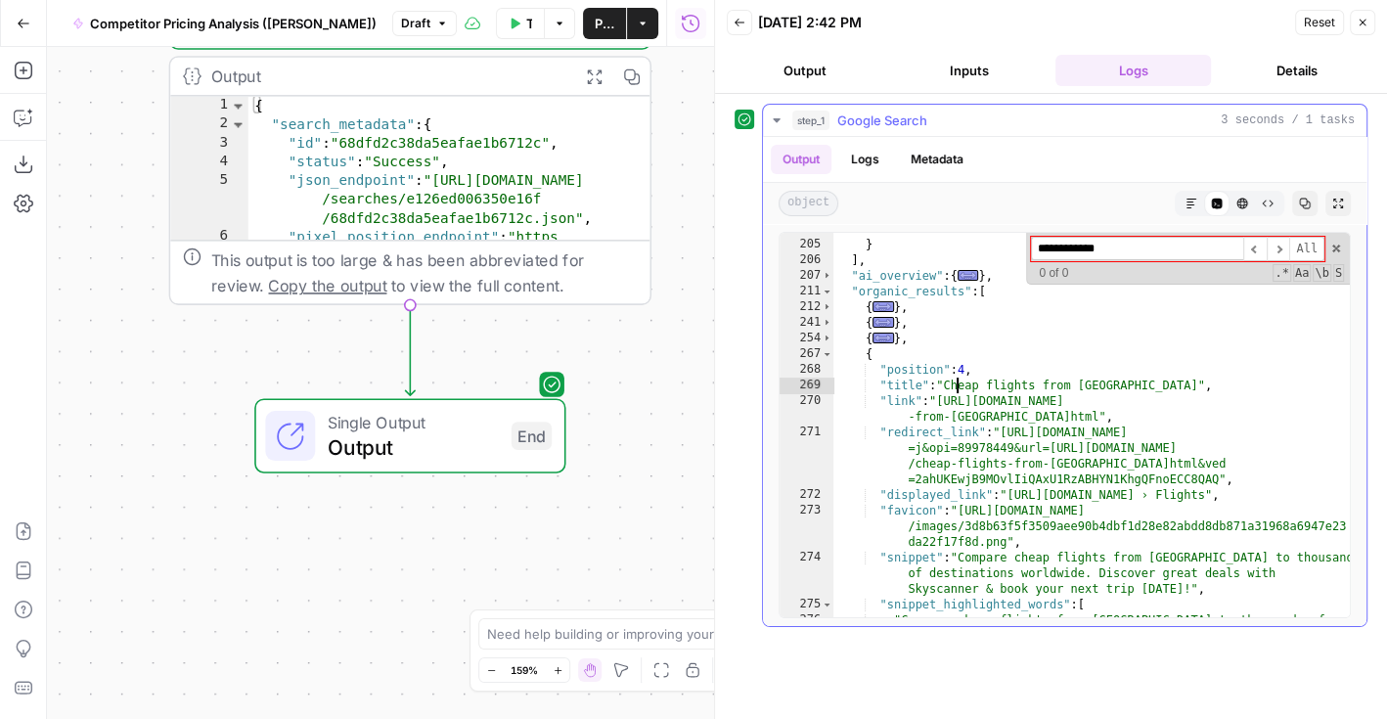
click at [957, 377] on div ""serpapi_link" : "https://serpapi.com/search.json?device =desktop&engine=google…" at bounding box center [1093, 289] width 518 height 730
type textarea "**********"
click at [823, 351] on span "Toggle code folding, rows 267 through 279" at bounding box center [827, 354] width 11 height 16
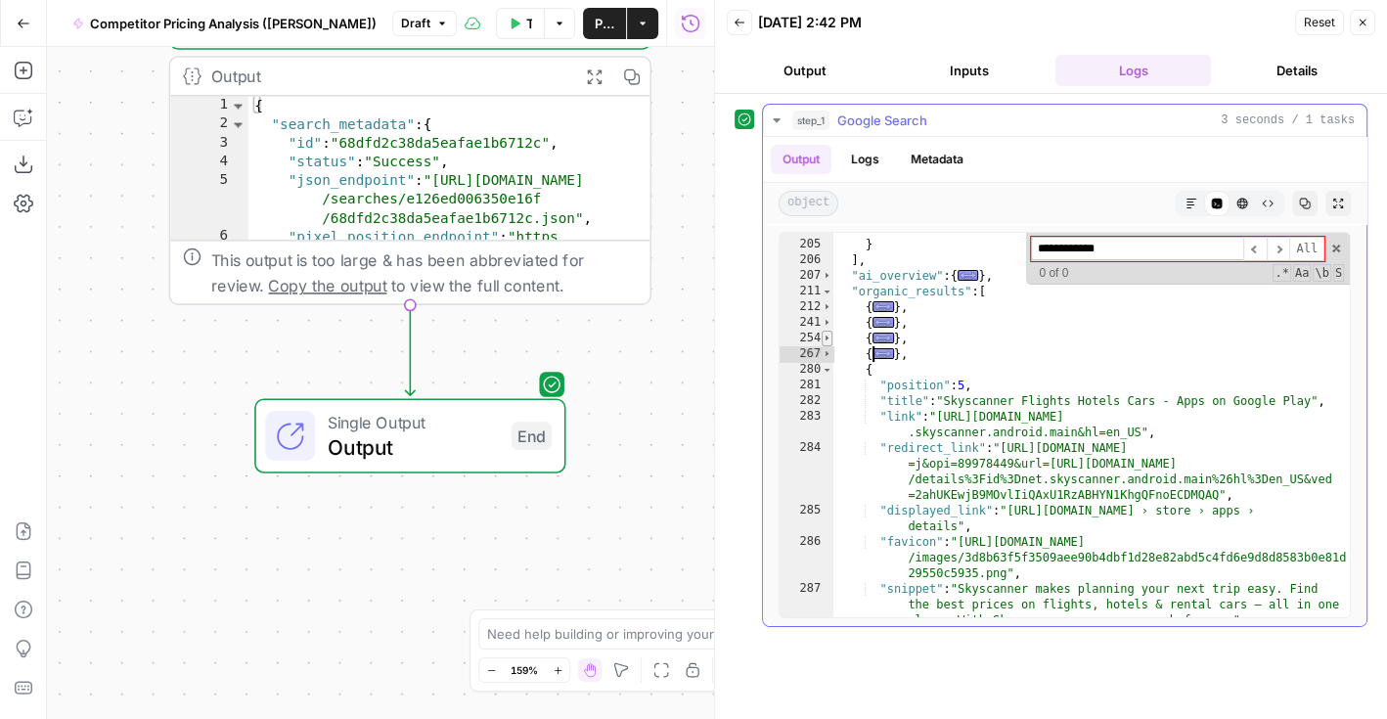
click at [828, 341] on span "Toggle code folding, rows 254 through 266" at bounding box center [827, 339] width 11 height 16
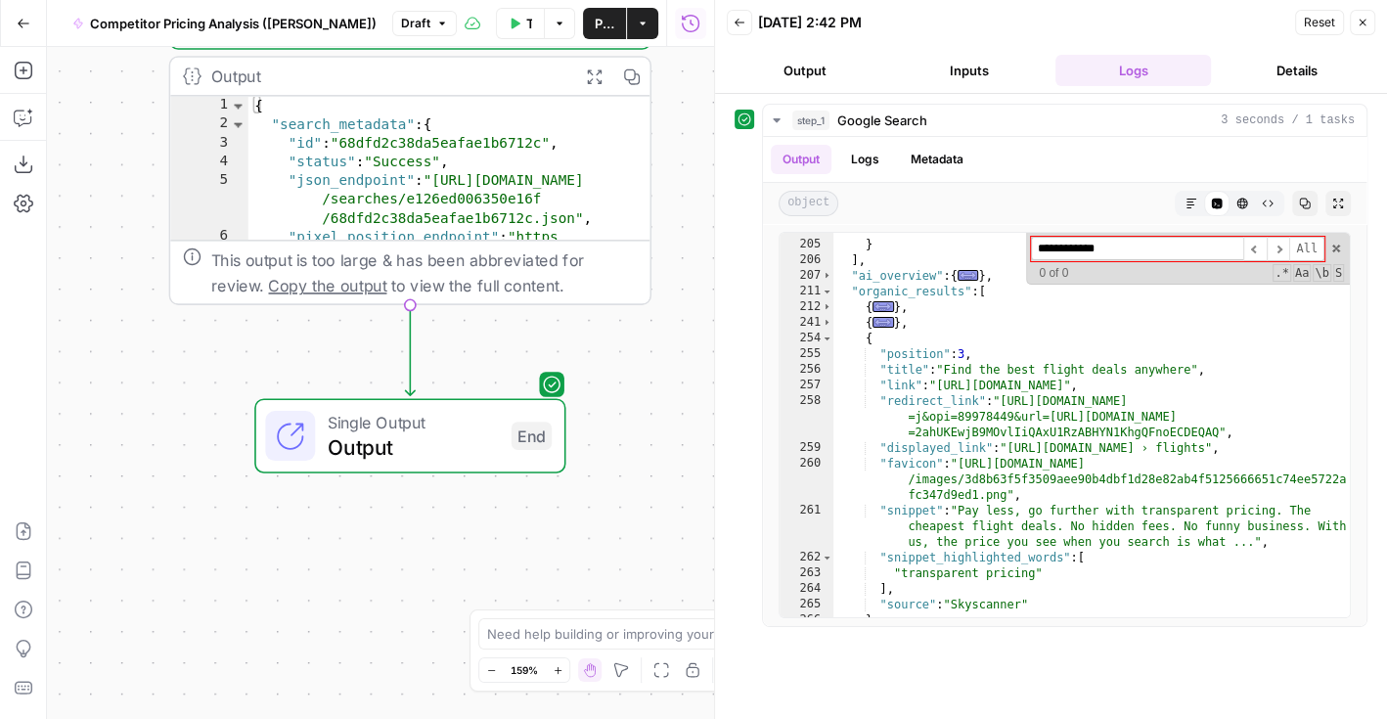
click at [1360, 20] on icon "button" at bounding box center [1363, 23] width 7 height 7
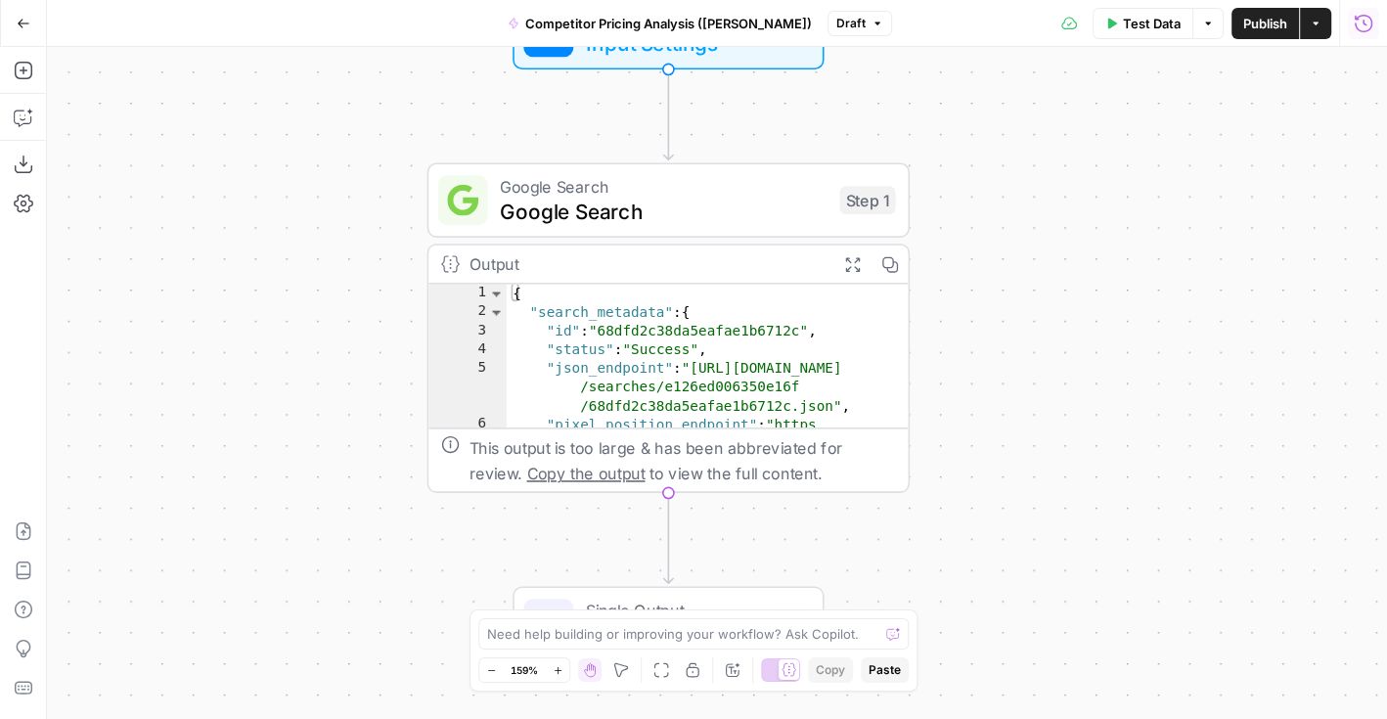
drag, startPoint x: 739, startPoint y: 166, endPoint x: 1012, endPoint y: 335, distance: 320.6
click at [1009, 333] on div "Workflow Input Settings Inputs Google Search Google Search Step 1 Output Expand…" at bounding box center [717, 383] width 1340 height 672
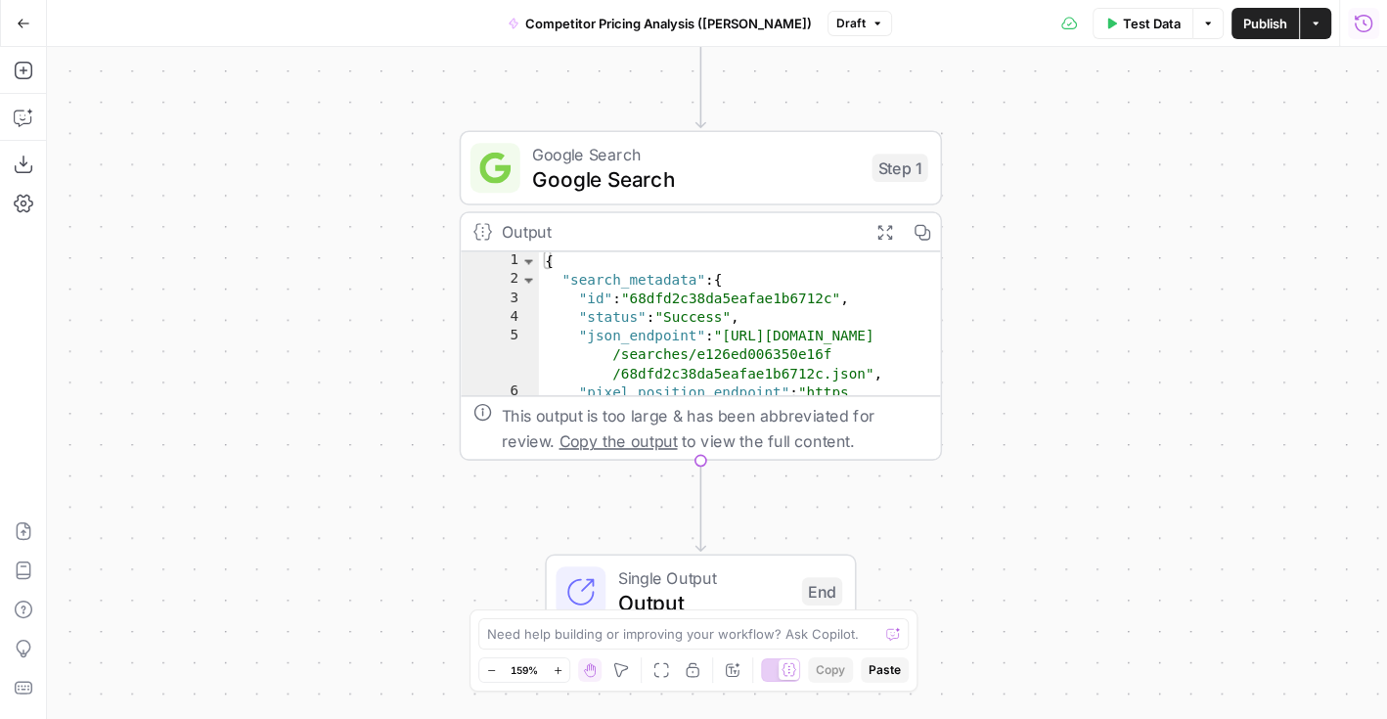
drag, startPoint x: 1052, startPoint y: 270, endPoint x: 1075, endPoint y: 258, distance: 26.3
click at [1075, 258] on div "Workflow Input Settings Inputs Google Search Google Search Step 1 Output Expand…" at bounding box center [717, 383] width 1340 height 672
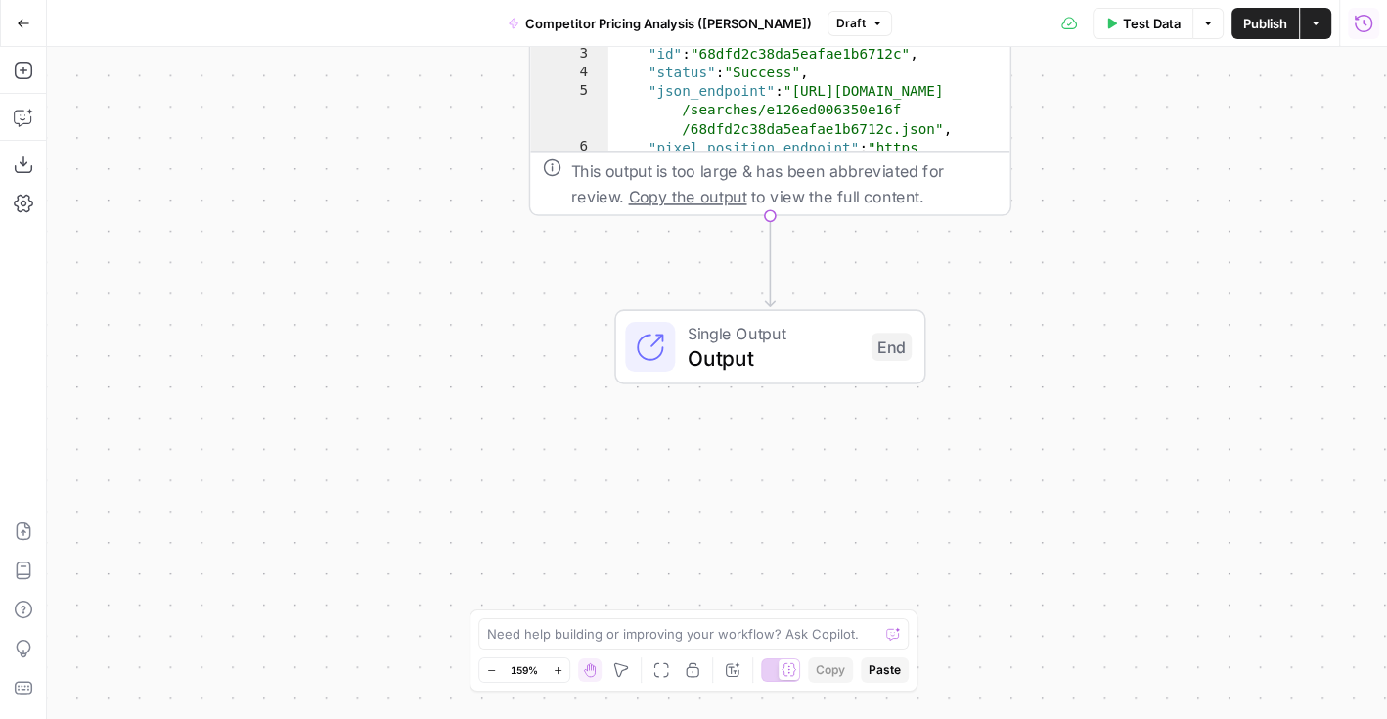
drag, startPoint x: 1009, startPoint y: 312, endPoint x: 1076, endPoint y: 68, distance: 252.8
click at [1076, 68] on div "Workflow Input Settings Inputs Google Search Google Search Step 1 Output Expand…" at bounding box center [717, 383] width 1340 height 672
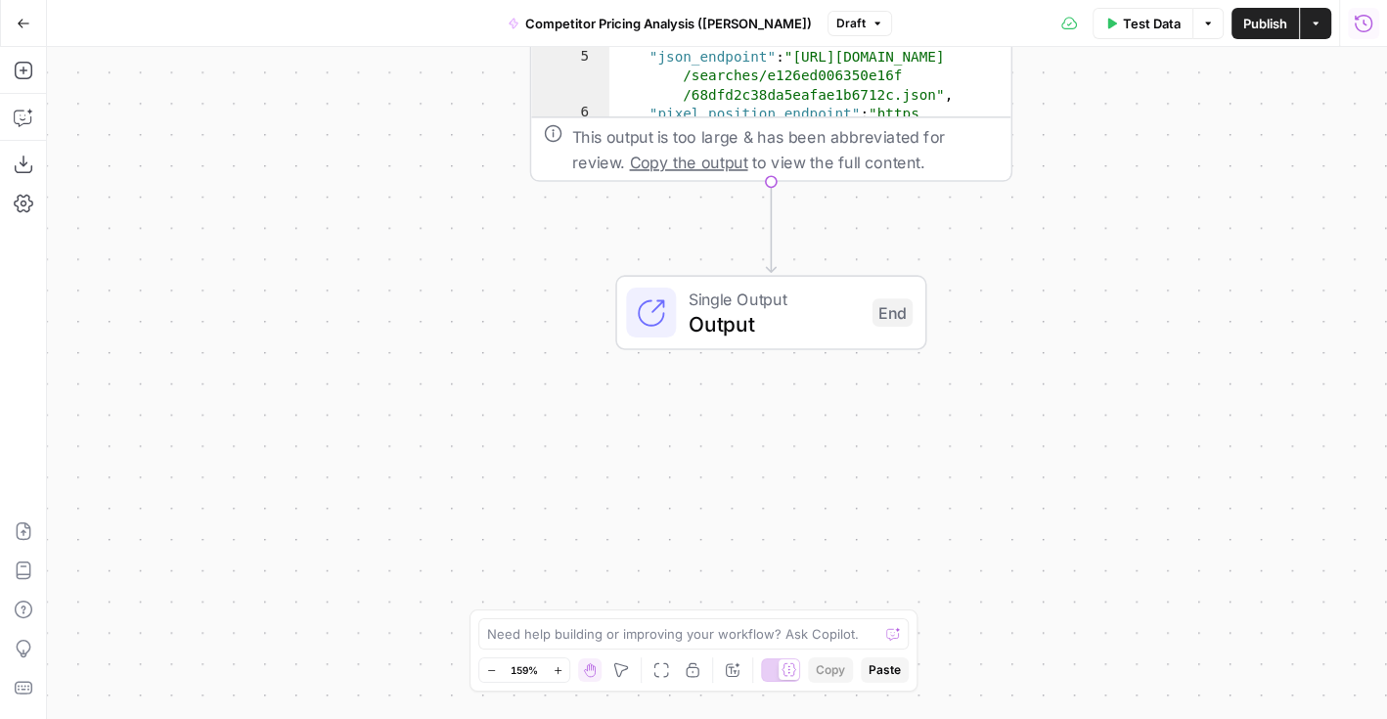
drag, startPoint x: 1091, startPoint y: 302, endPoint x: 1091, endPoint y: 268, distance: 34.2
click at [1091, 268] on div "Workflow Input Settings Inputs Google Search Google Search Step 1 Output Expand…" at bounding box center [717, 383] width 1340 height 672
click at [23, 68] on icon "button" at bounding box center [23, 71] width 18 height 18
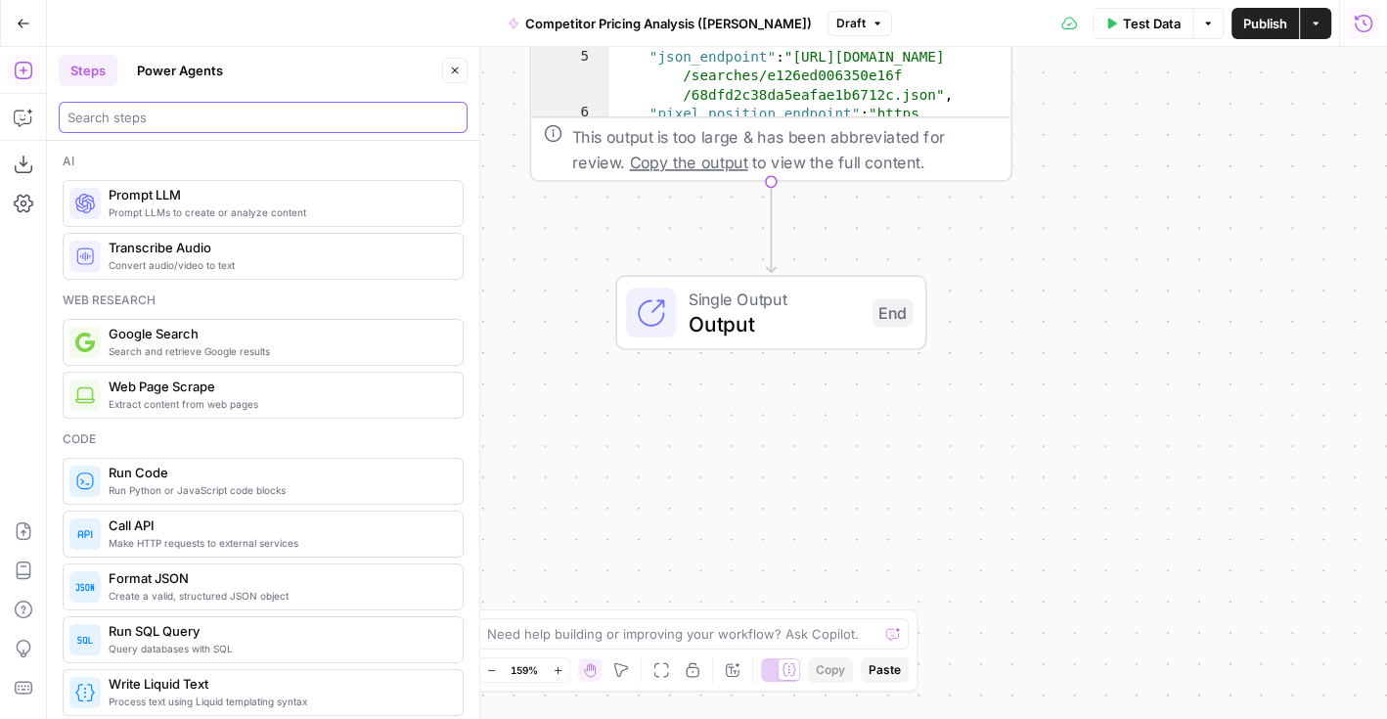
click at [168, 112] on input "search" at bounding box center [263, 118] width 391 height 20
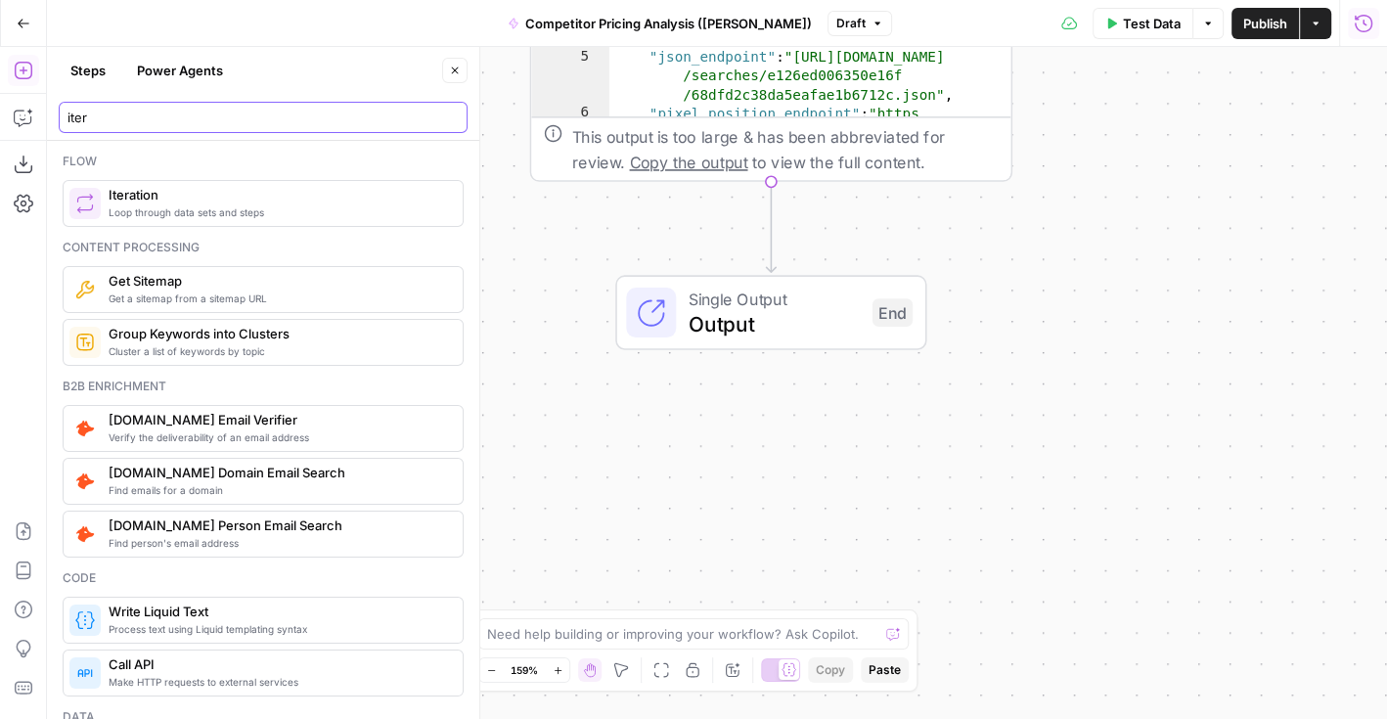
type input "iter"
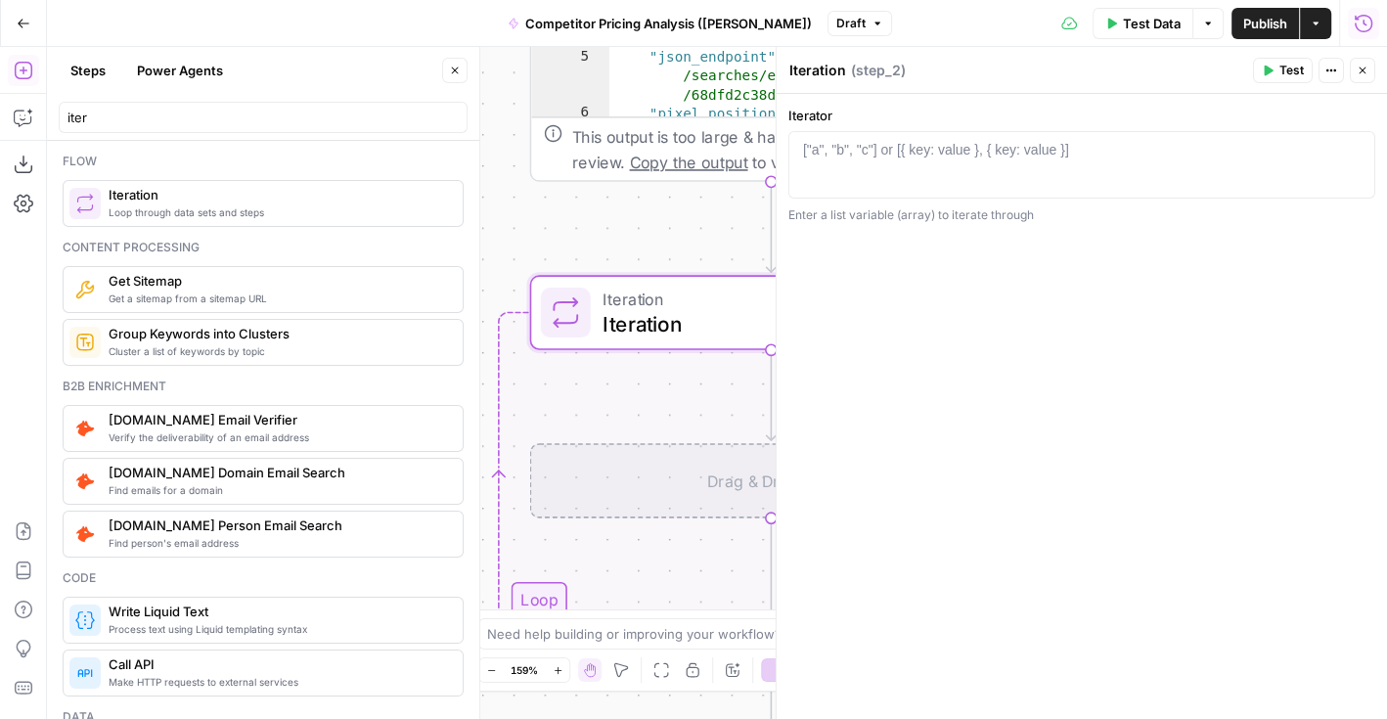
click at [458, 74] on icon "button" at bounding box center [455, 71] width 12 height 12
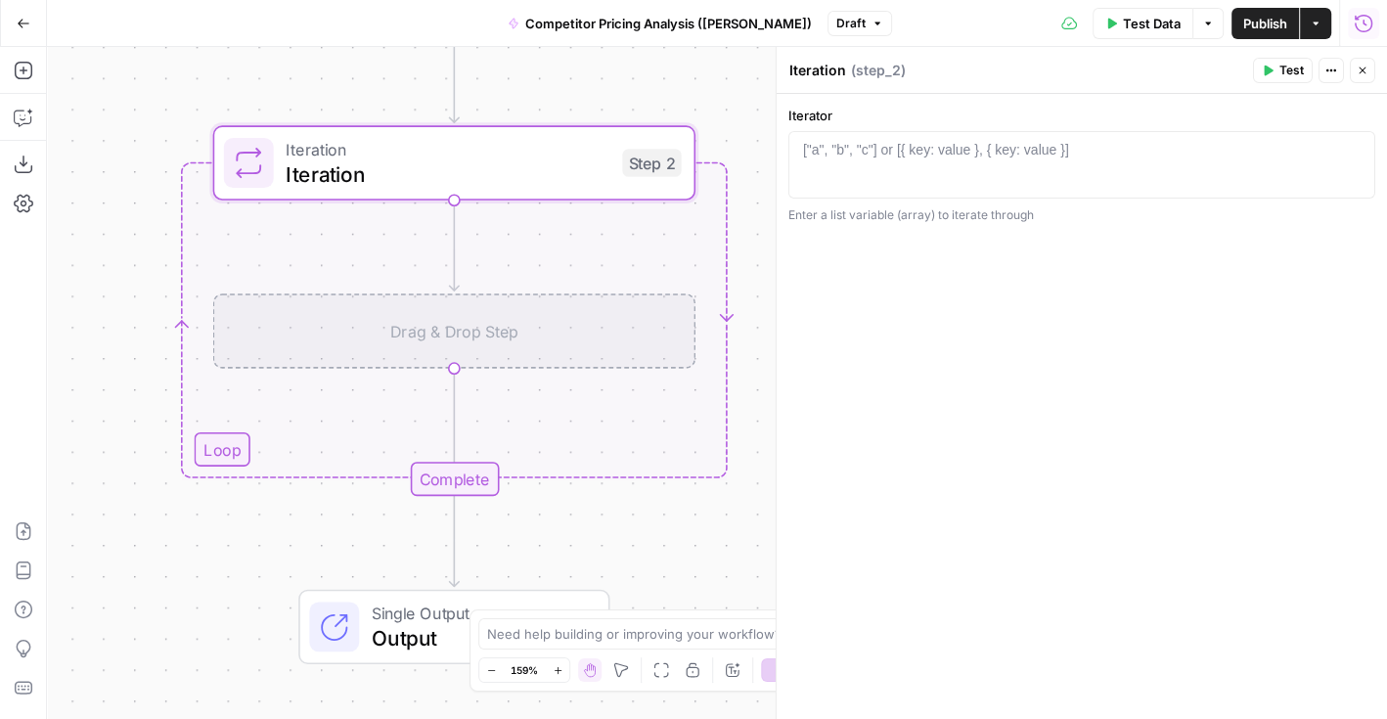
drag, startPoint x: 464, startPoint y: 282, endPoint x: 128, endPoint y: 145, distance: 362.4
click at [129, 145] on div "Workflow Input Settings Inputs Google Search Google Search Step 1 Output Expand…" at bounding box center [717, 383] width 1340 height 672
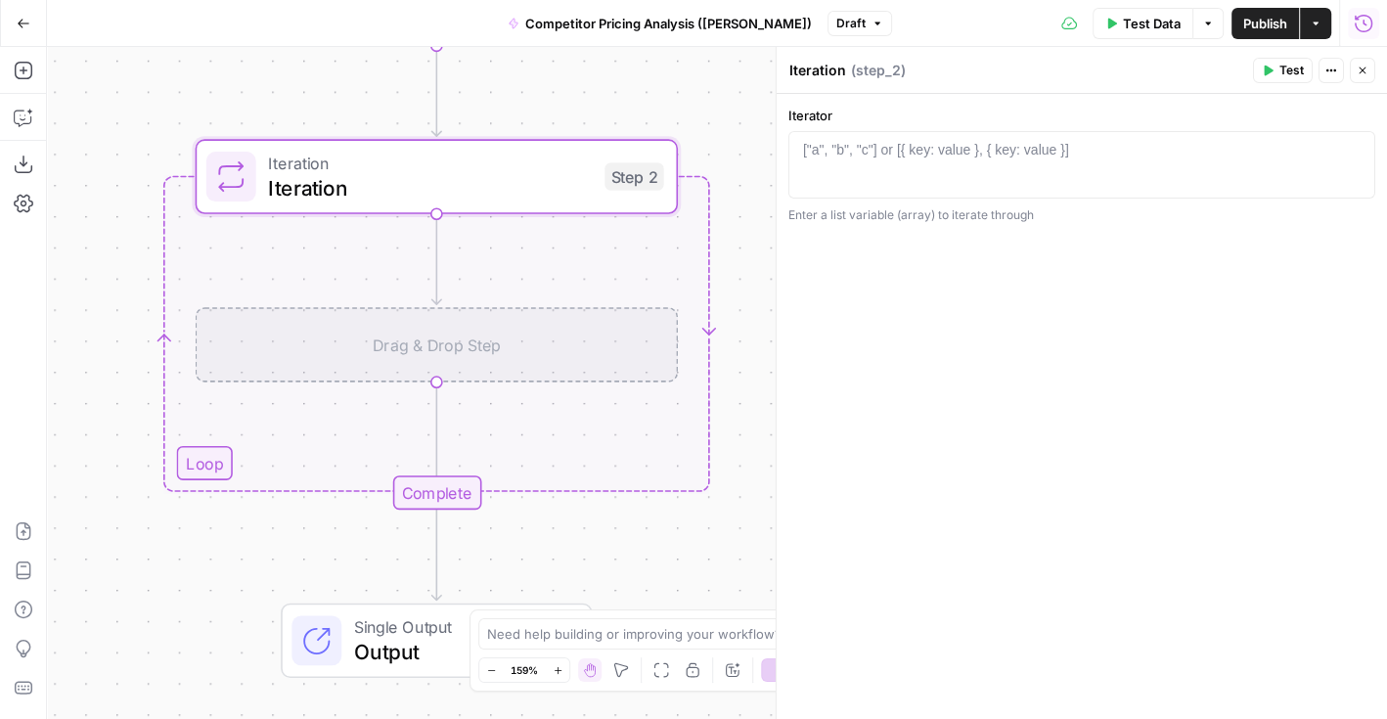
click at [870, 162] on div at bounding box center [1082, 181] width 570 height 83
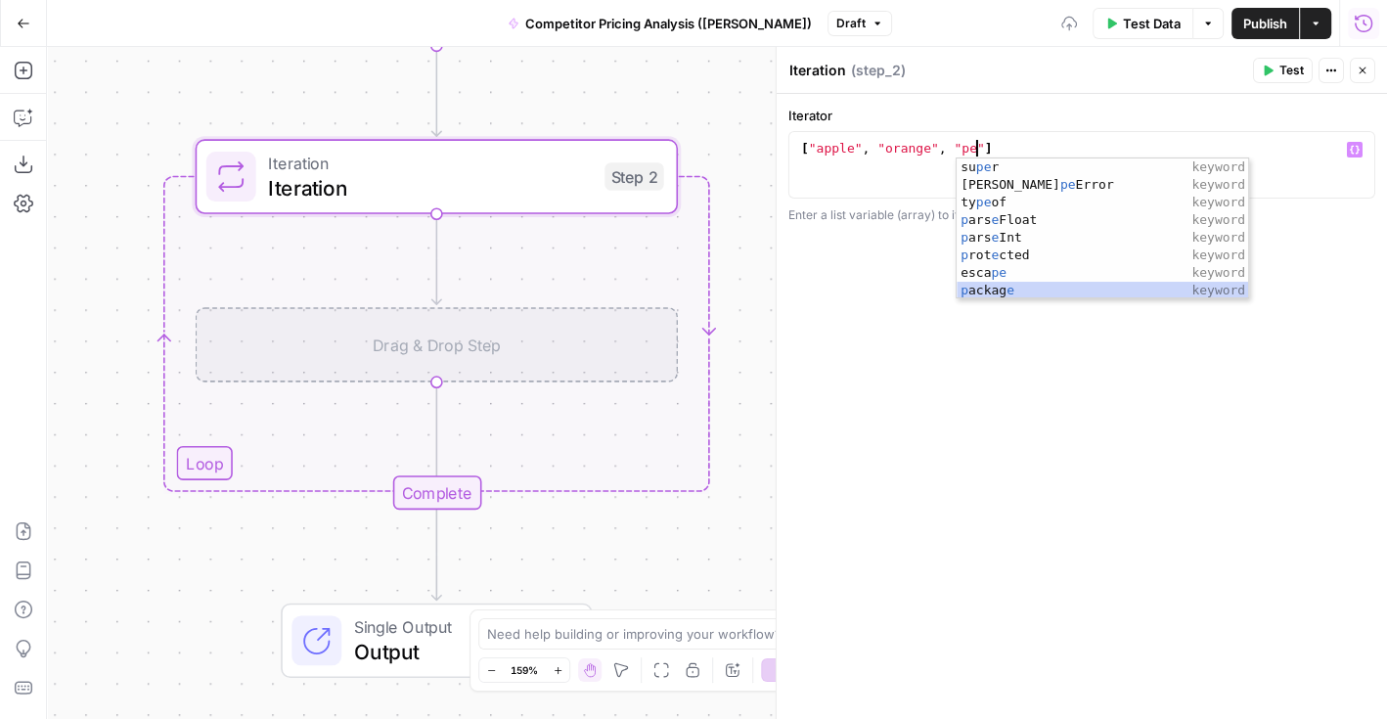
scroll to position [0, 14]
type textarea "**********"
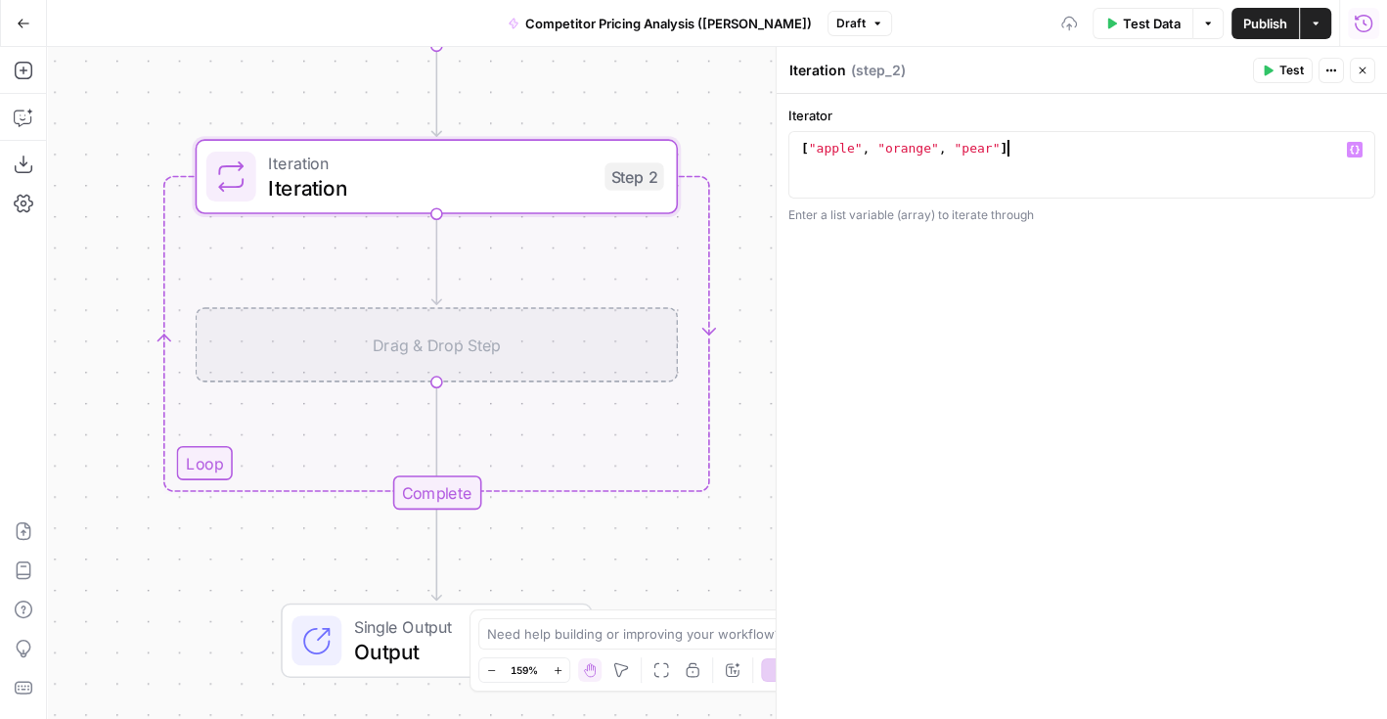
click at [1016, 142] on div "[ "apple" , "orange" , "pear" ]" at bounding box center [1082, 181] width 570 height 83
click at [825, 144] on div "[ "apple" , "orange" , "pear" ]" at bounding box center [1082, 181] width 570 height 83
click at [841, 175] on div "[ "apple" , "orange" , "pear" ]" at bounding box center [1082, 181] width 570 height 83
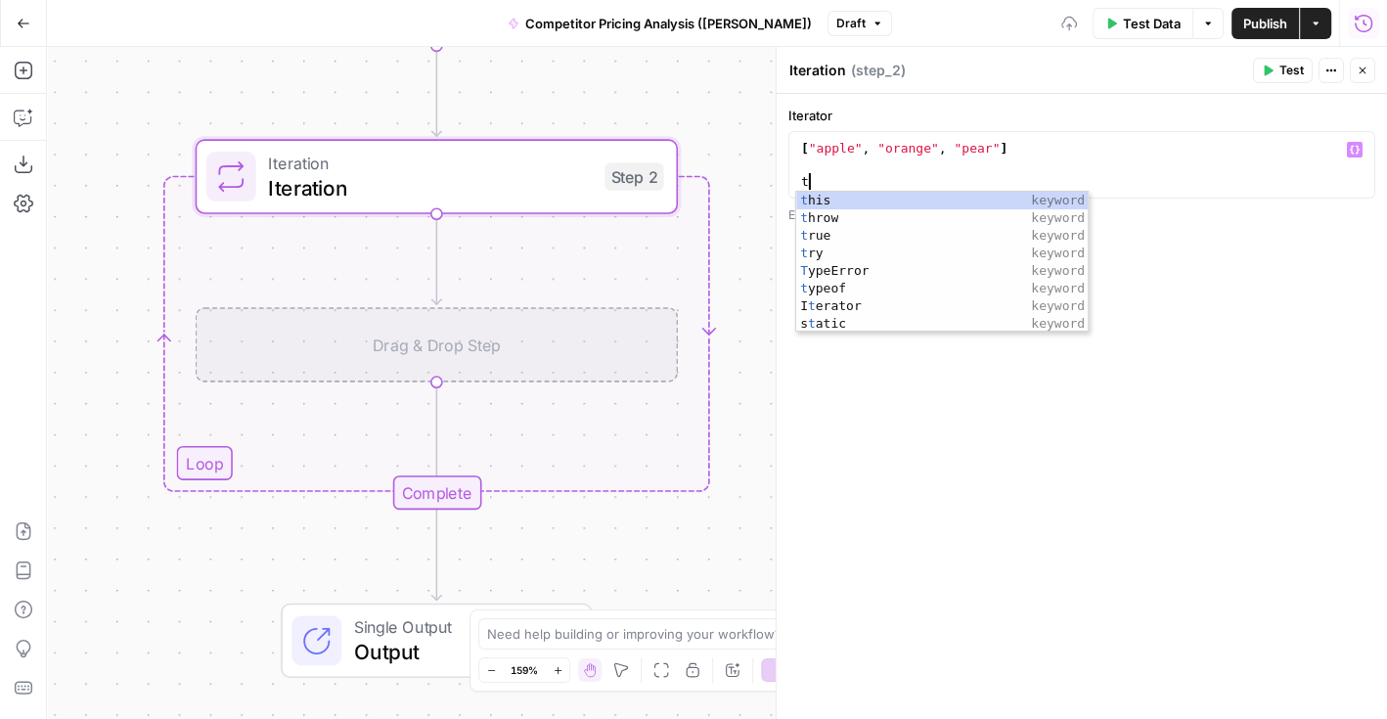
type textarea "*"
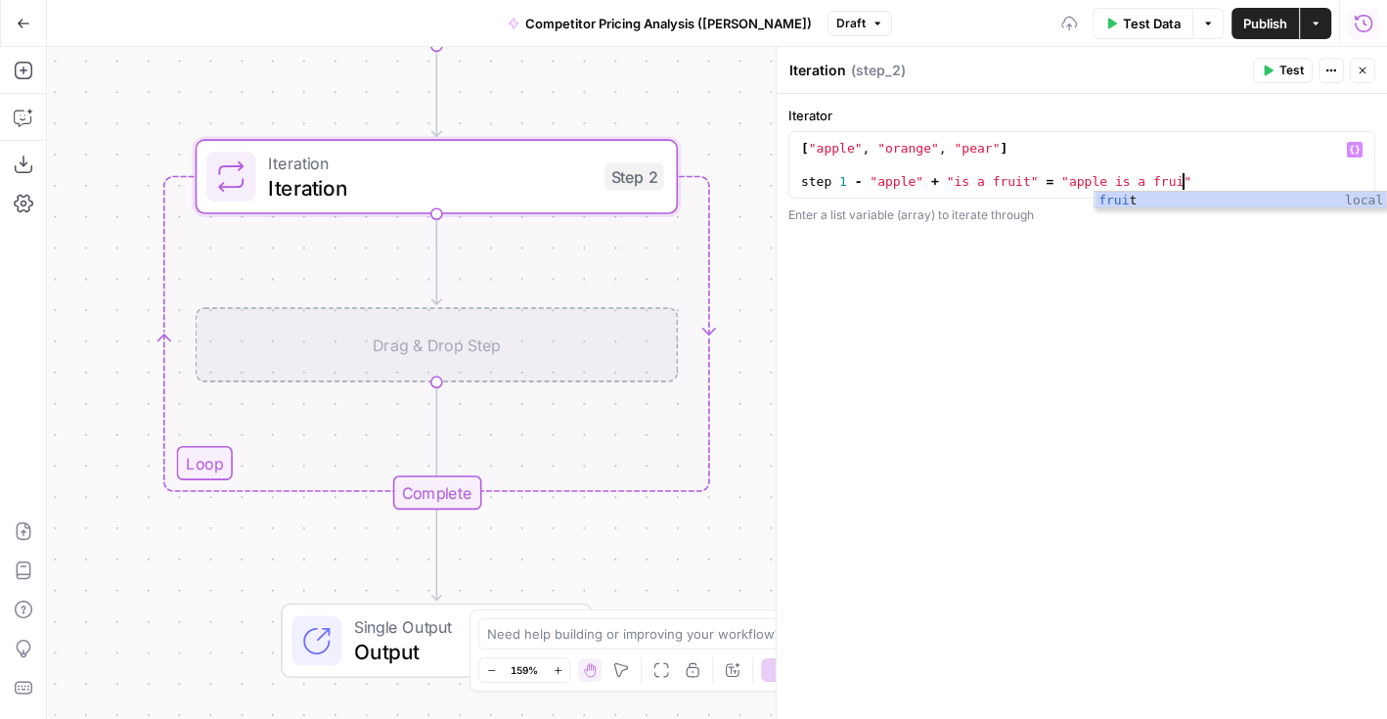
scroll to position [0, 28]
click at [1276, 178] on div "[ "apple" , "orange" , "pear" ] step 1 - "apple" + "is a fruit" = "apple is a f…" at bounding box center [1082, 181] width 570 height 83
type textarea "**********"
click at [1150, 351] on div "**********" at bounding box center [1082, 407] width 610 height 626
click at [23, 73] on icon "button" at bounding box center [24, 71] width 20 height 20
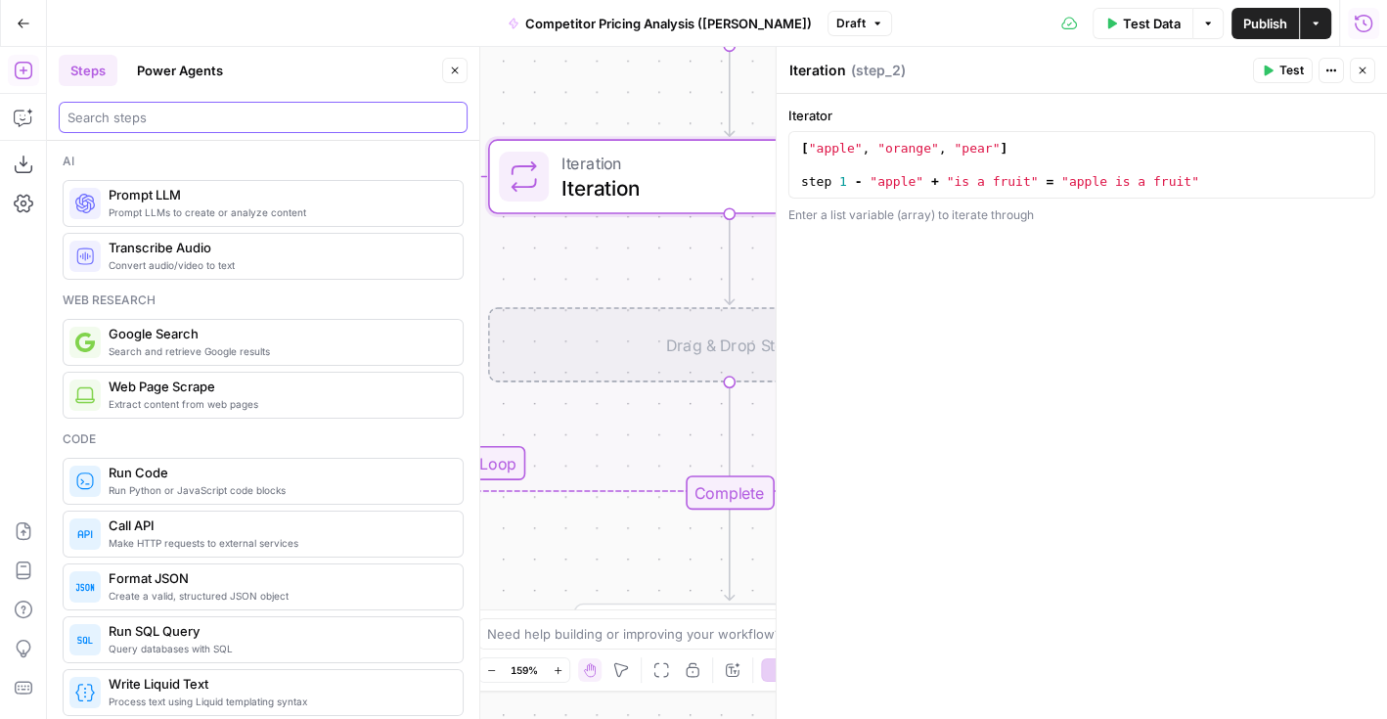
click at [178, 113] on input "search" at bounding box center [263, 118] width 391 height 20
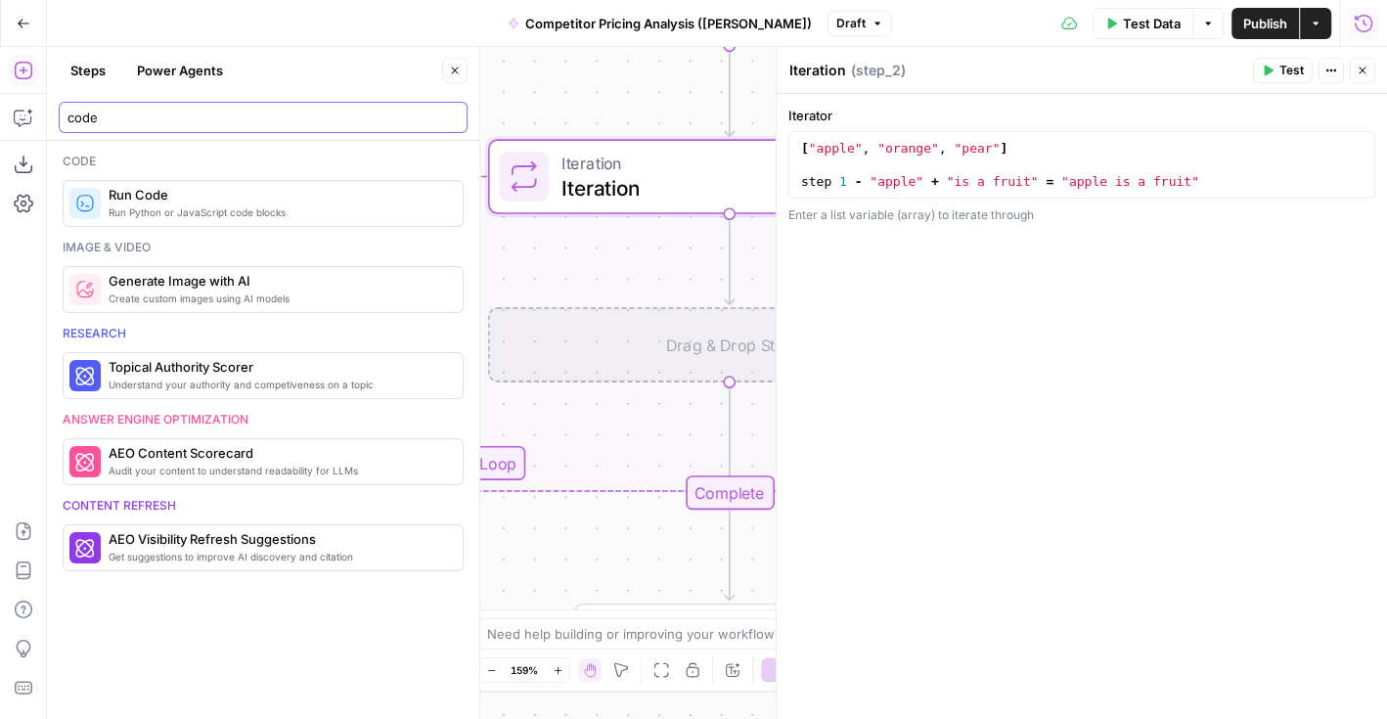
type input "code"
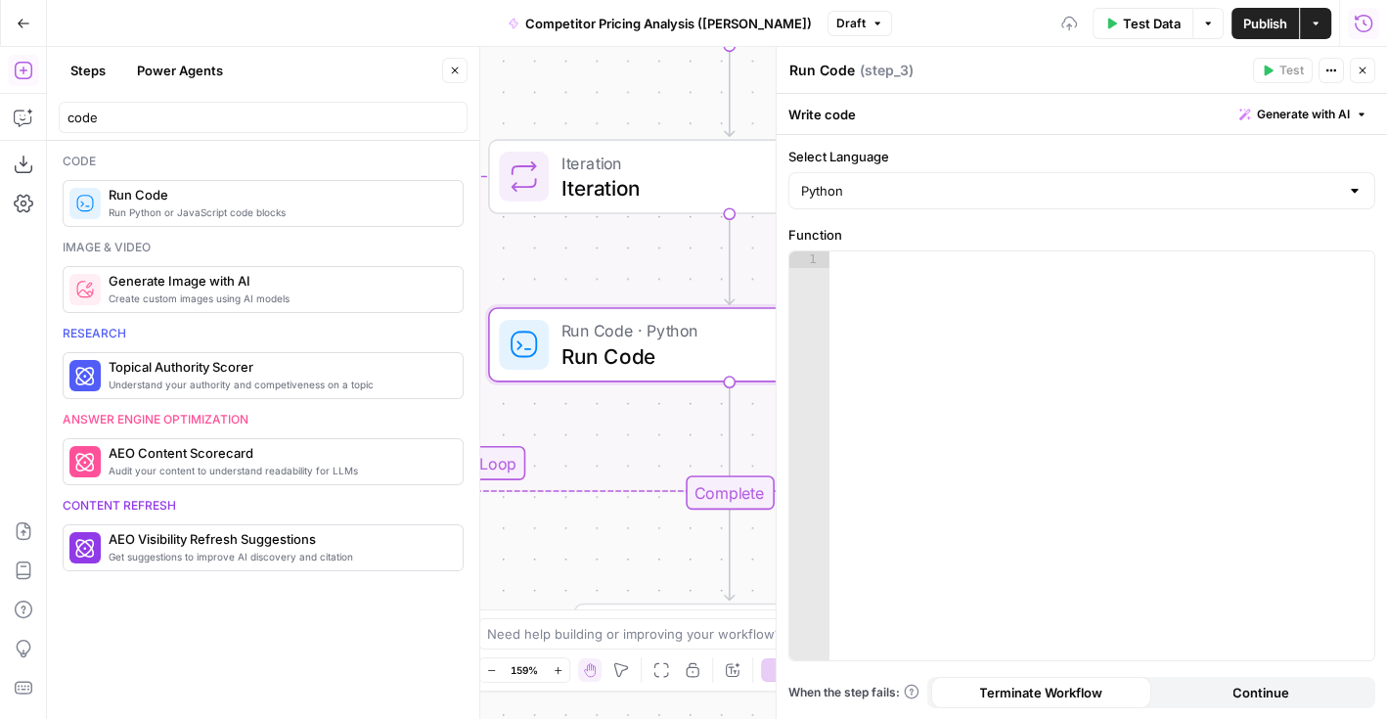
click at [451, 68] on icon "button" at bounding box center [455, 71] width 12 height 12
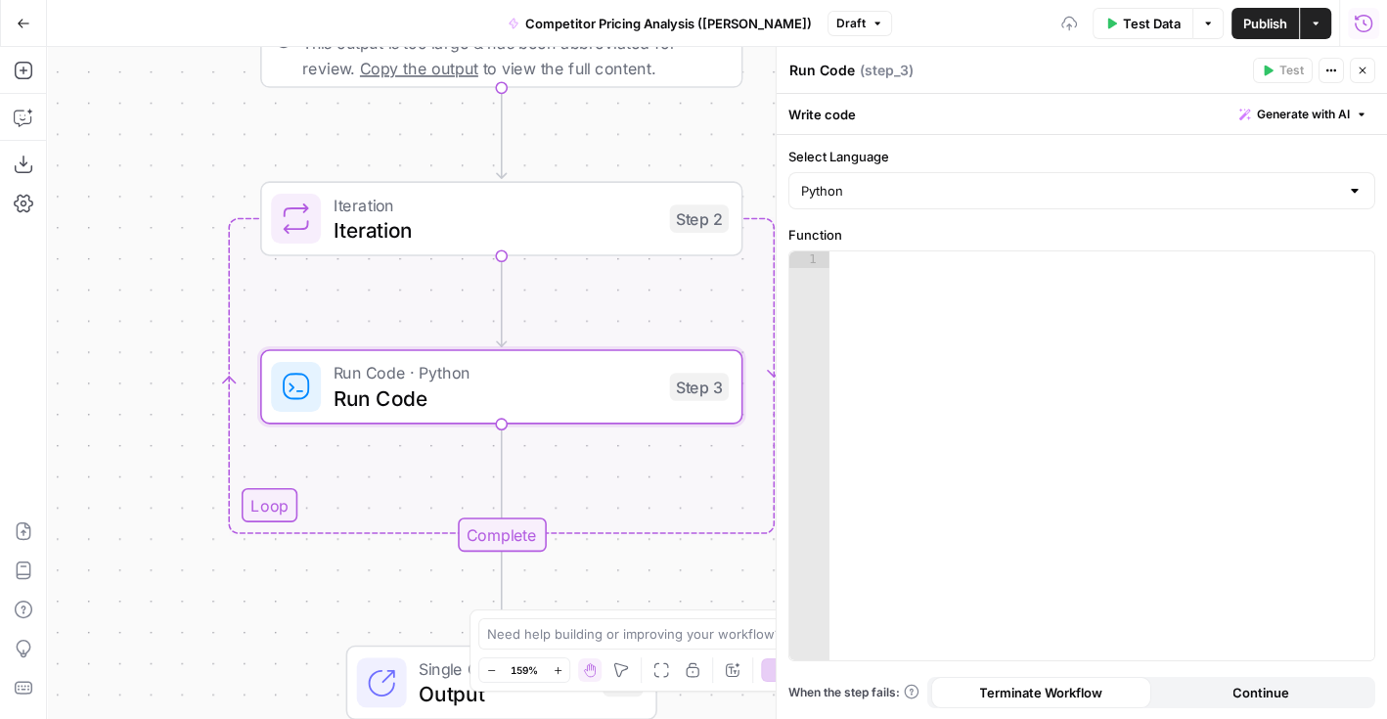
drag, startPoint x: 340, startPoint y: 266, endPoint x: 85, endPoint y: 295, distance: 257.0
click at [85, 295] on div "Workflow Input Settings Inputs Google Search Google Search Step 1 Output Expand…" at bounding box center [717, 383] width 1340 height 672
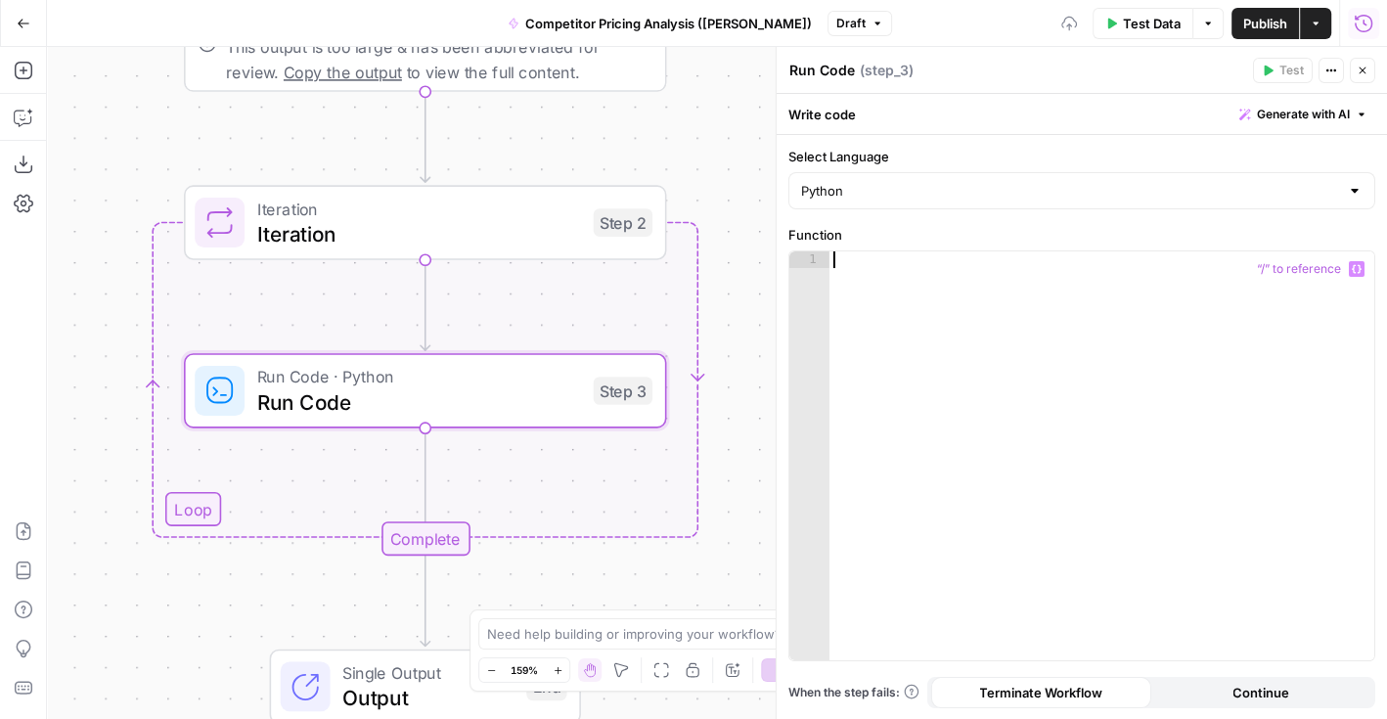
click at [996, 274] on div at bounding box center [1103, 472] width 546 height 443
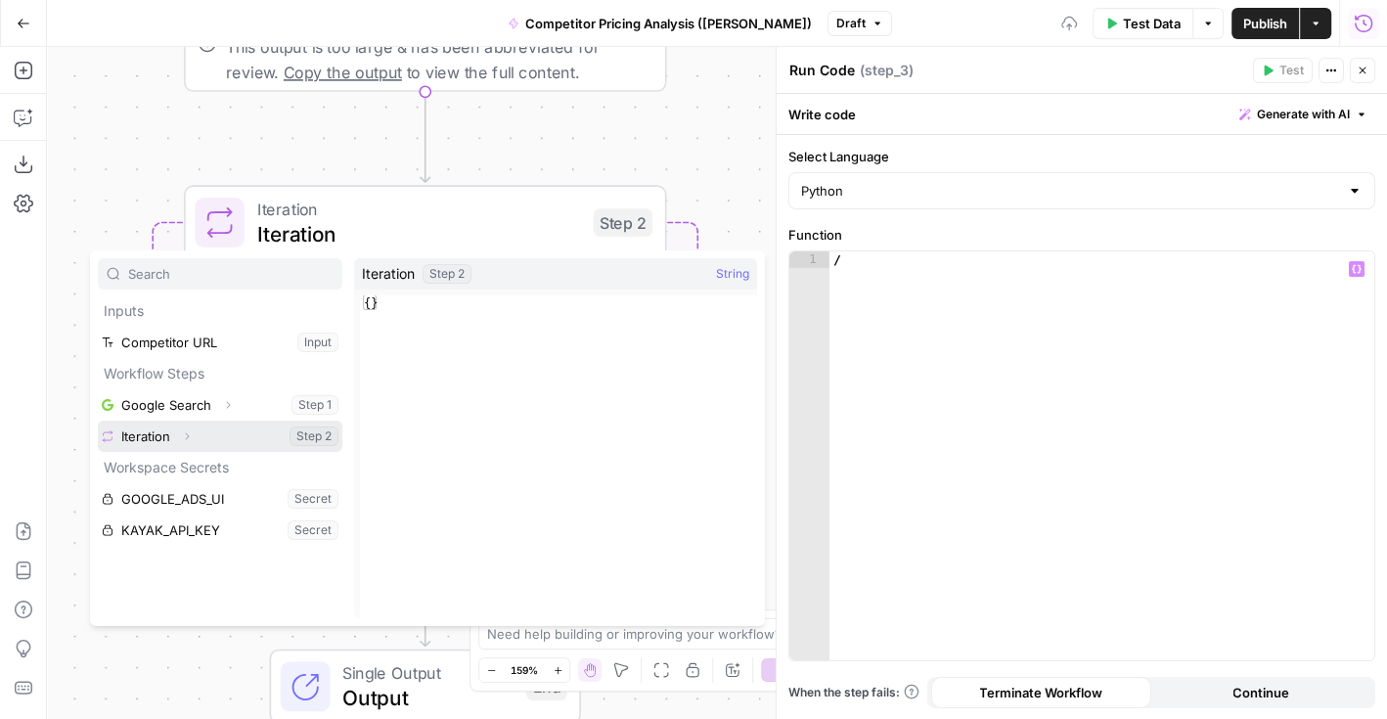
click at [187, 433] on icon "button" at bounding box center [187, 435] width 4 height 7
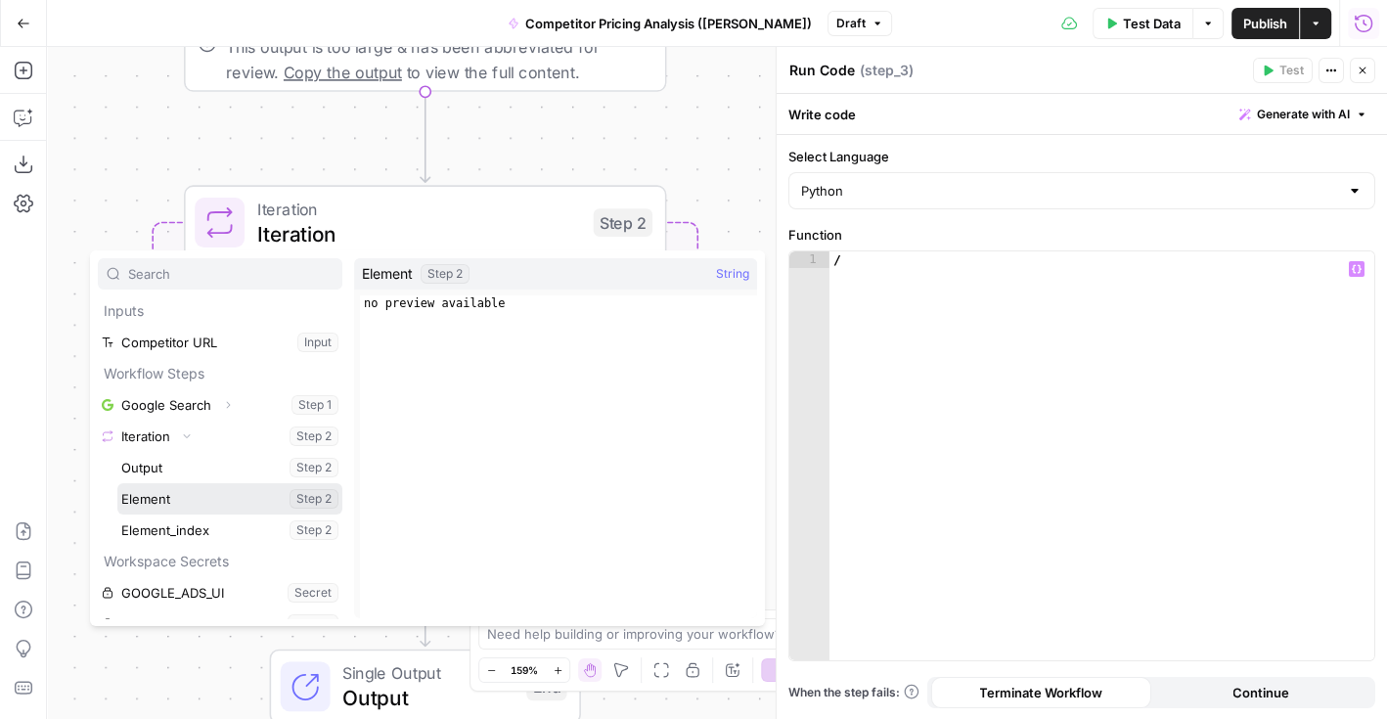
click at [173, 497] on button "Select variable Element" at bounding box center [229, 498] width 225 height 31
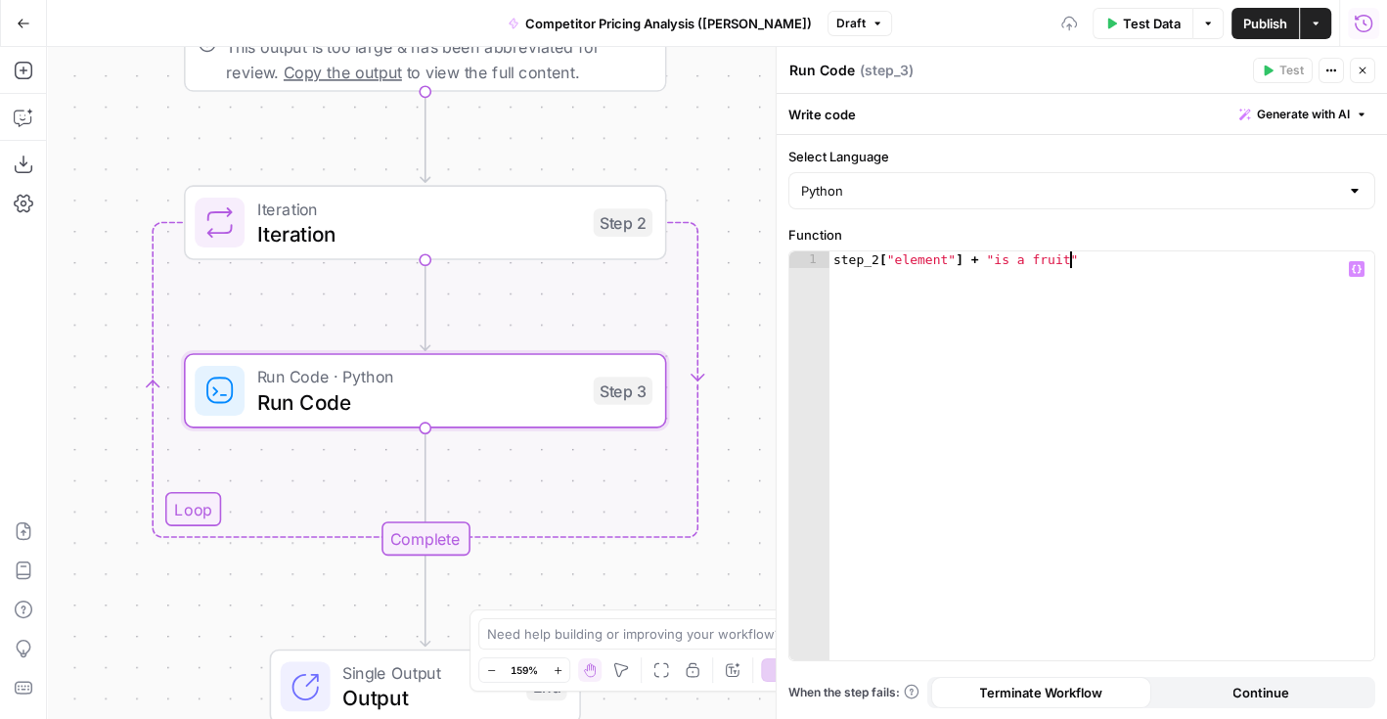
scroll to position [0, 17]
type textarea "**********"
click at [1151, 225] on label "Function" at bounding box center [1082, 235] width 587 height 20
click at [512, 243] on span "Iteration" at bounding box center [419, 233] width 324 height 31
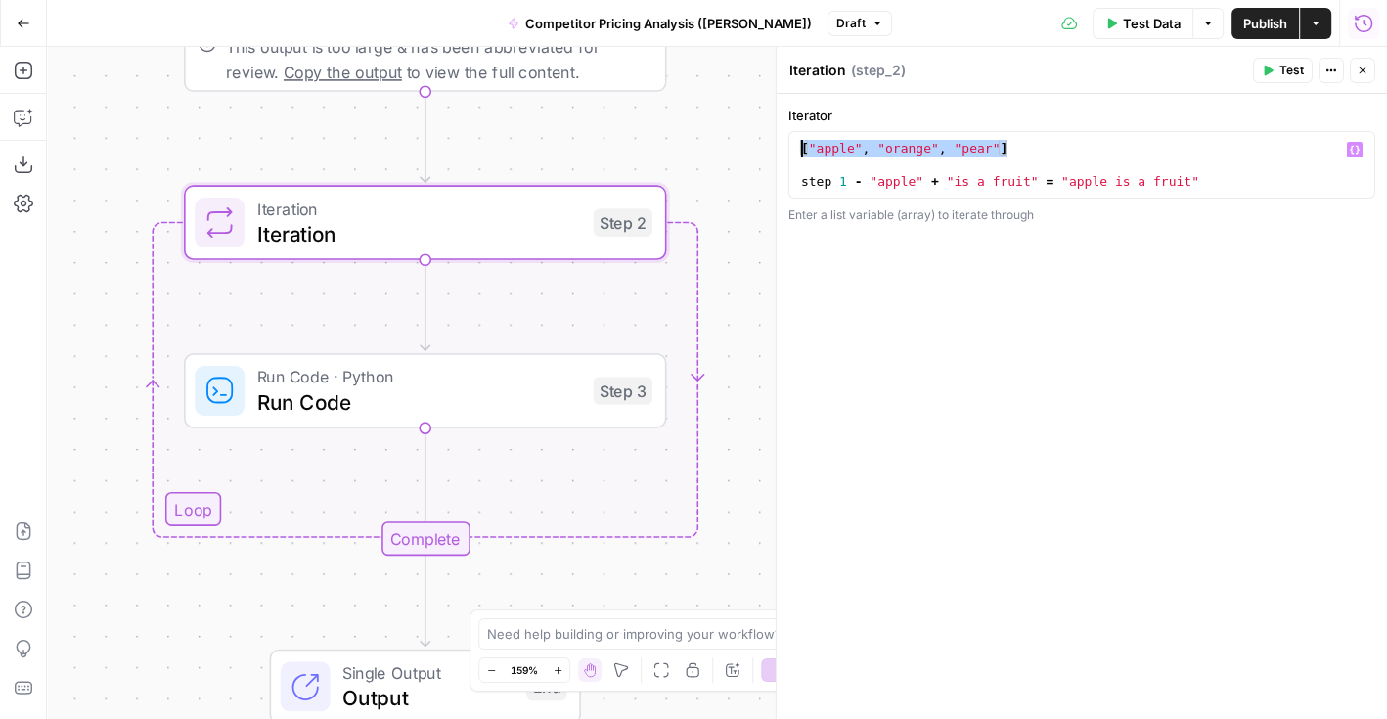
drag, startPoint x: 1012, startPoint y: 151, endPoint x: 777, endPoint y: 148, distance: 234.8
click at [777, 148] on div "**********" at bounding box center [1081, 383] width 611 height 673
click at [879, 151] on div "[ "apple" , "orange" , "pear" ] step 1 - "apple" + "is a fruit" = "apple is a f…" at bounding box center [1082, 181] width 570 height 83
click at [819, 146] on div "[ "apple" , "orange" , "pear" ] step 1 - "apple" + "is a fruit" = "apple is a f…" at bounding box center [1082, 181] width 570 height 83
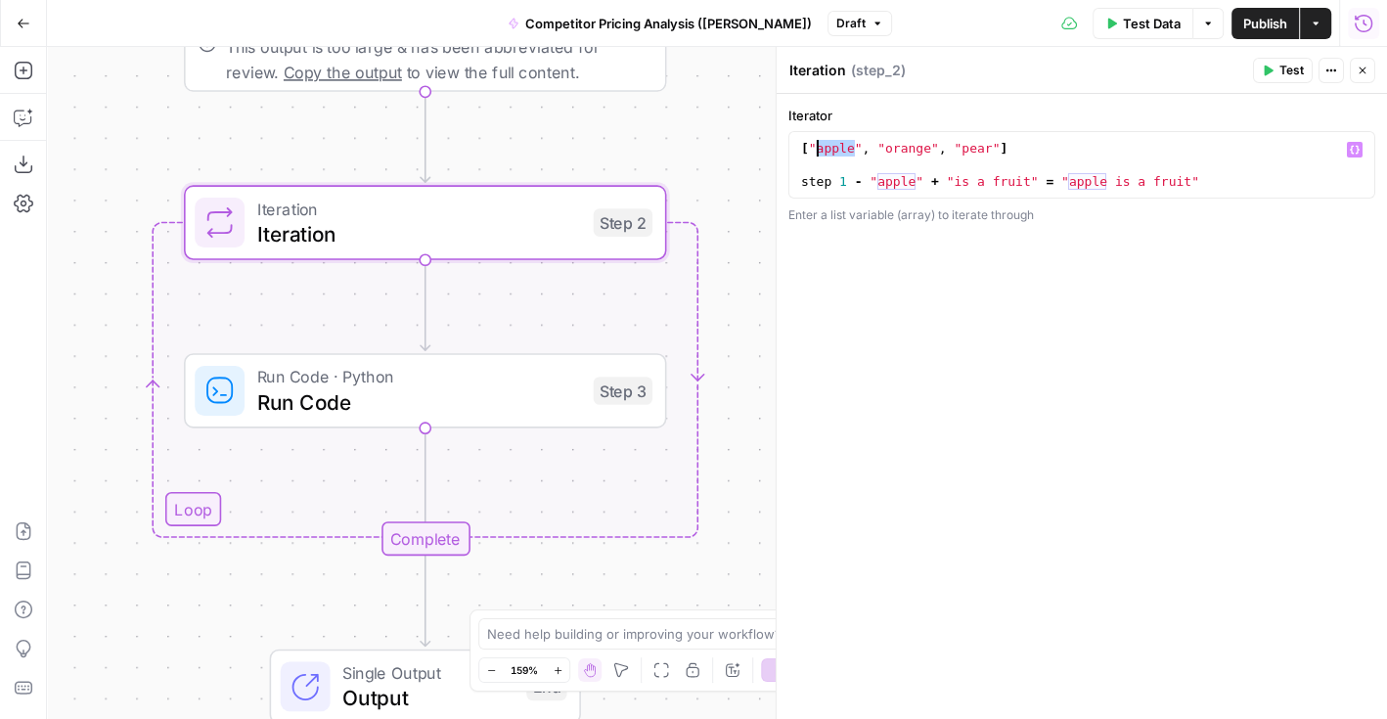
click at [902, 187] on div "[ "apple" , "orange" , "pear" ] step 1 - "apple" + "is a fruit" = "apple is a f…" at bounding box center [1082, 181] width 570 height 83
type textarea "**********"
click at [902, 187] on div "[ "apple" , "orange" , "pear" ] step 1 - "apple" + "is a fruit" = "apple is a f…" at bounding box center [1082, 181] width 570 height 83
drag, startPoint x: 1033, startPoint y: 180, endPoint x: 947, endPoint y: 182, distance: 86.1
click at [947, 182] on div "[ "apple" , "orange" , "pear" ] step 1 - "apple" + "is a fruit" = "apple is a f…" at bounding box center [1082, 181] width 570 height 83
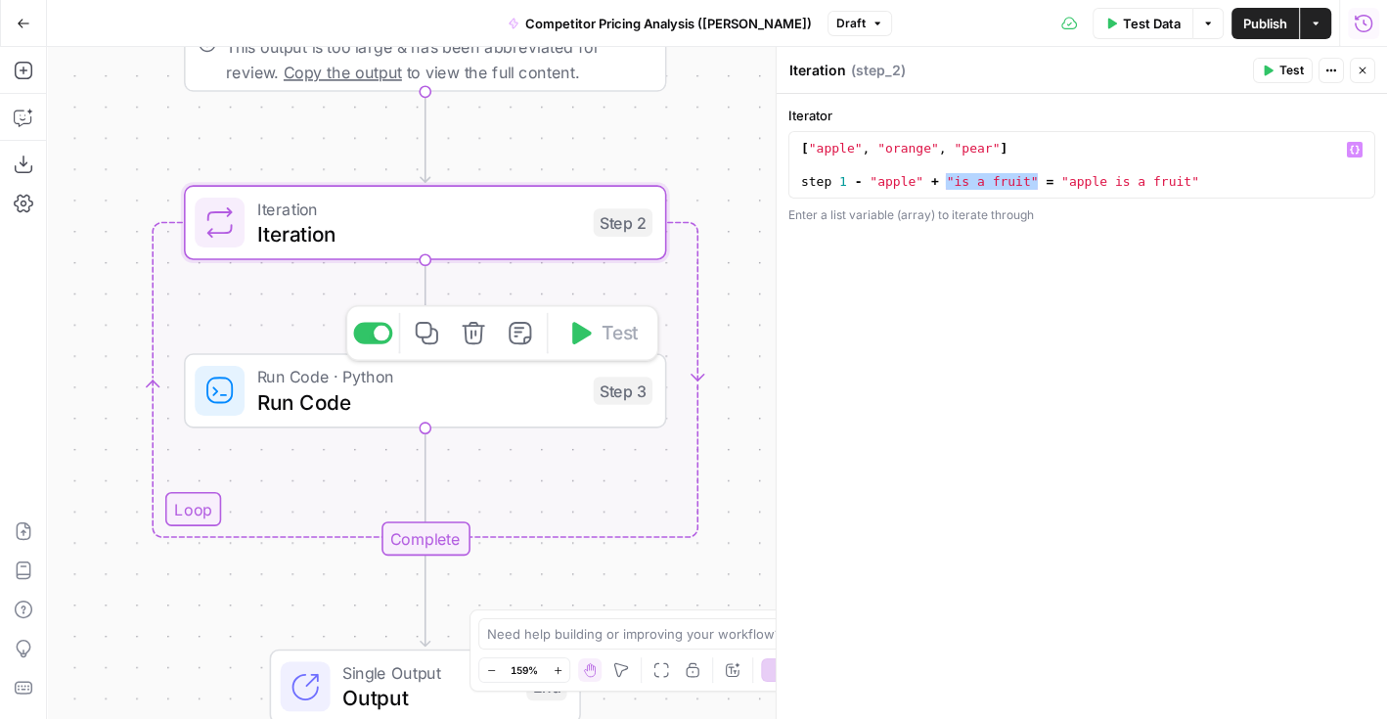
click at [485, 398] on span "Run Code" at bounding box center [419, 401] width 324 height 31
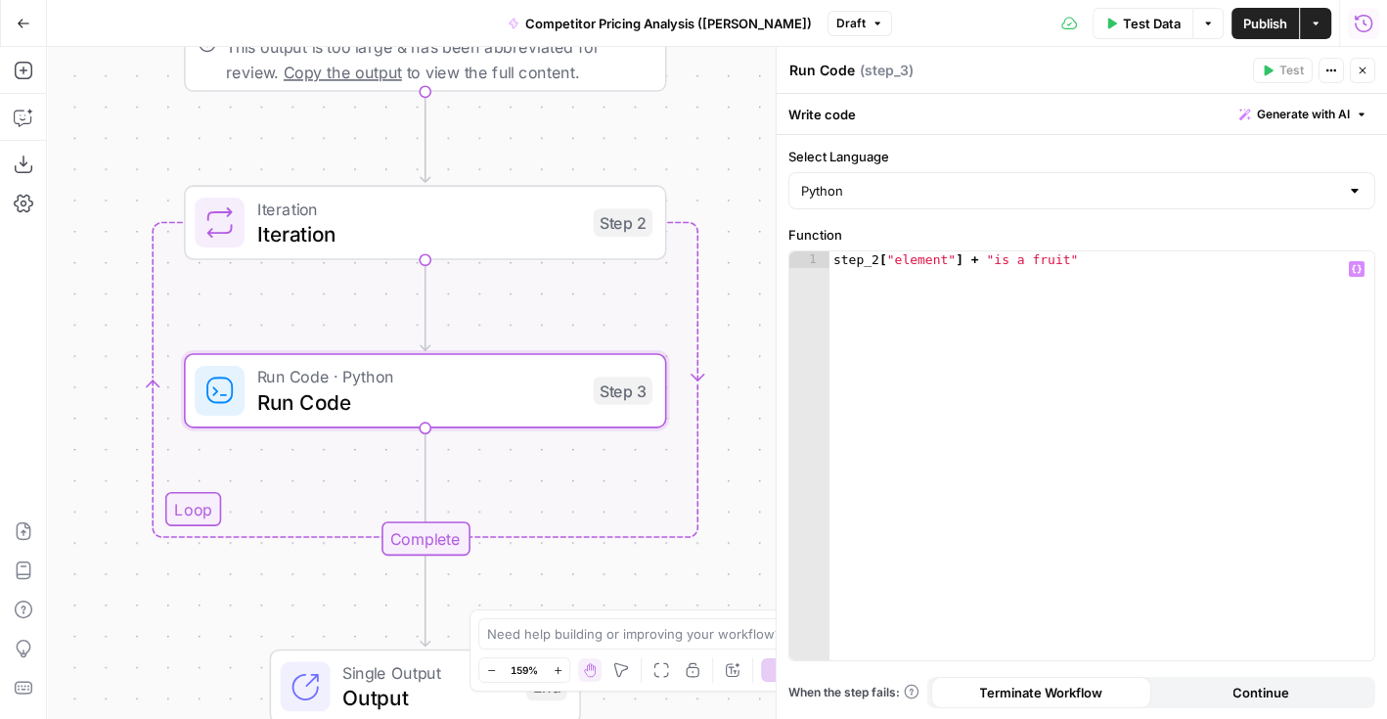
type textarea "**********"
drag, startPoint x: 1096, startPoint y: 260, endPoint x: 984, endPoint y: 260, distance: 111.5
click at [984, 260] on div "step_2 [ "element" ] + "is a fruit"" at bounding box center [1103, 472] width 546 height 443
drag, startPoint x: 961, startPoint y: 255, endPoint x: 826, endPoint y: 265, distance: 135.4
click at [826, 265] on div "**********" at bounding box center [1081, 455] width 585 height 409
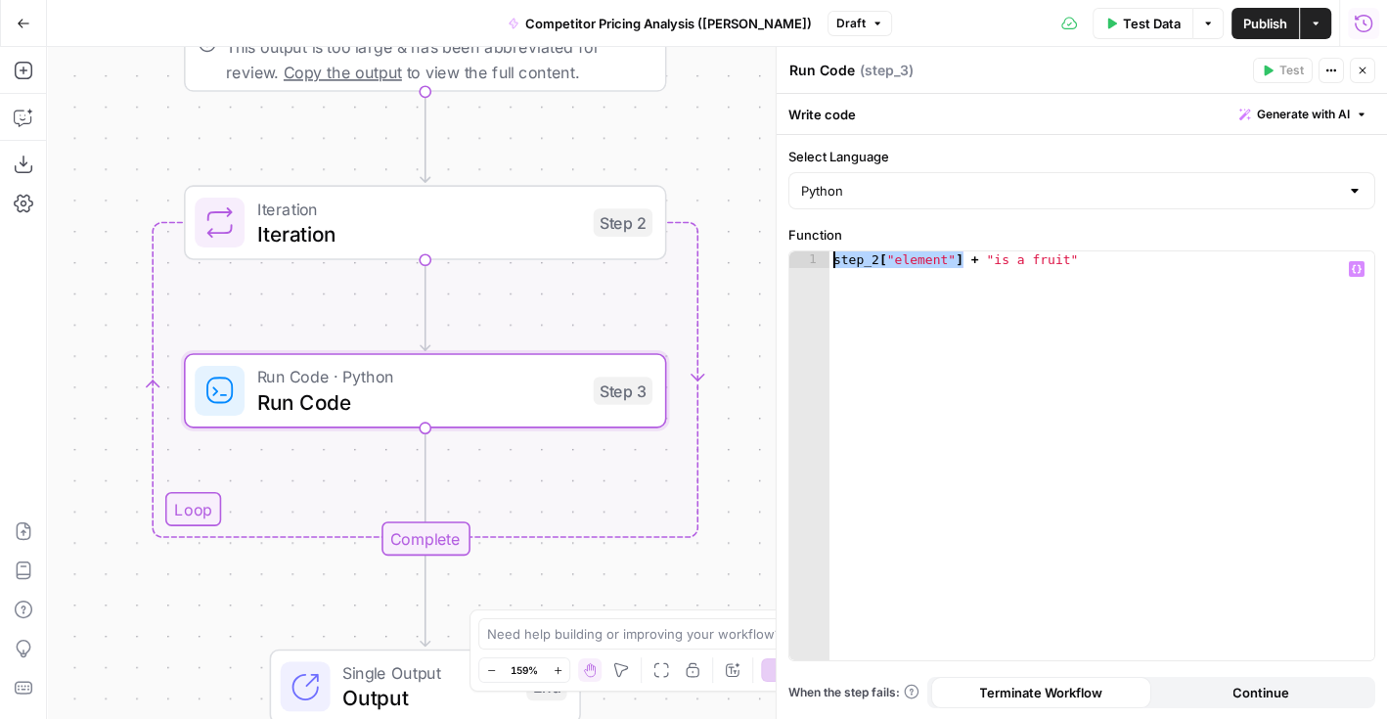
click at [508, 238] on span "Iteration" at bounding box center [419, 233] width 324 height 31
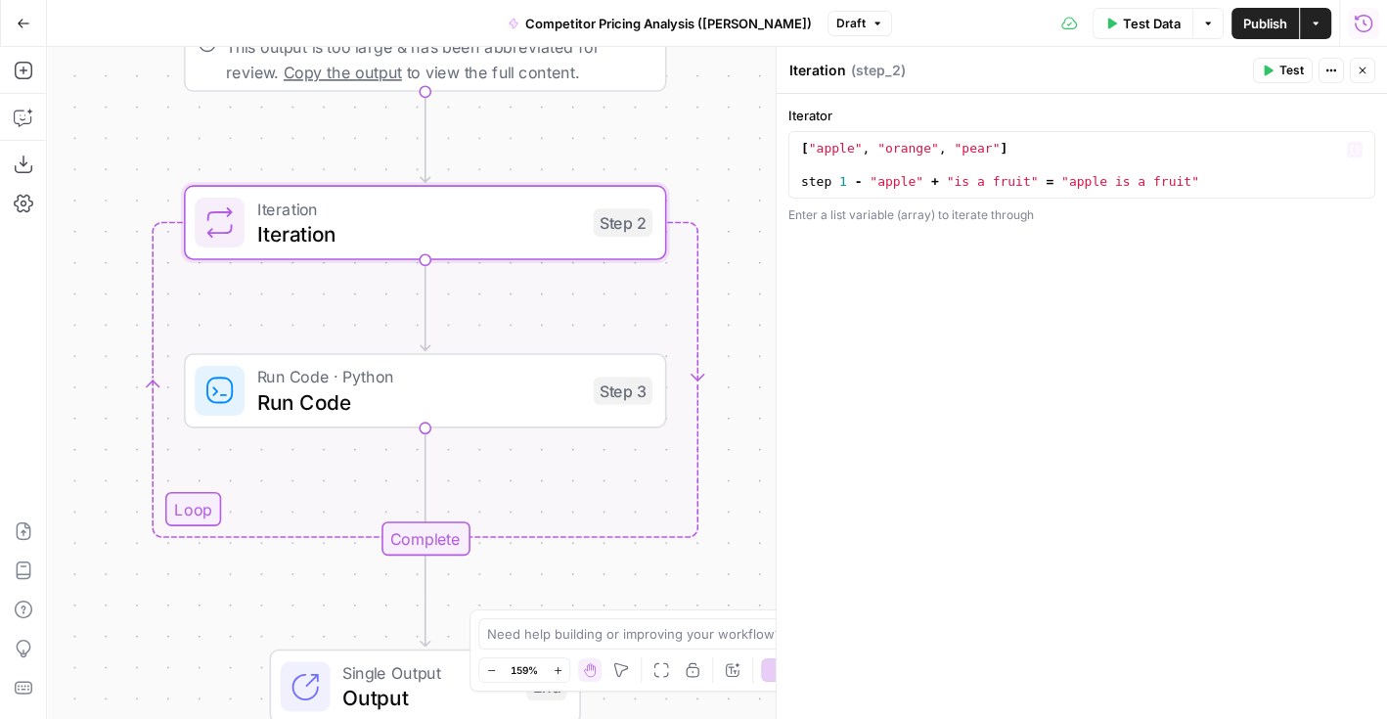
click at [830, 147] on div "[ "apple" , "orange" , "pear" ] step 1 - "apple" + "is a fruit" = "apple is a f…" at bounding box center [1082, 181] width 570 height 83
click at [911, 147] on div "[ "apple" , "orange" , "pear" ] step 1 - "apple" + "is a fruit" = "apple is a f…" at bounding box center [1082, 181] width 570 height 83
click at [1217, 185] on div "[ "apple" , "orange" , "pear" ] step 1 - "apple" + "is a fruit" = "apple is a f…" at bounding box center [1082, 181] width 570 height 83
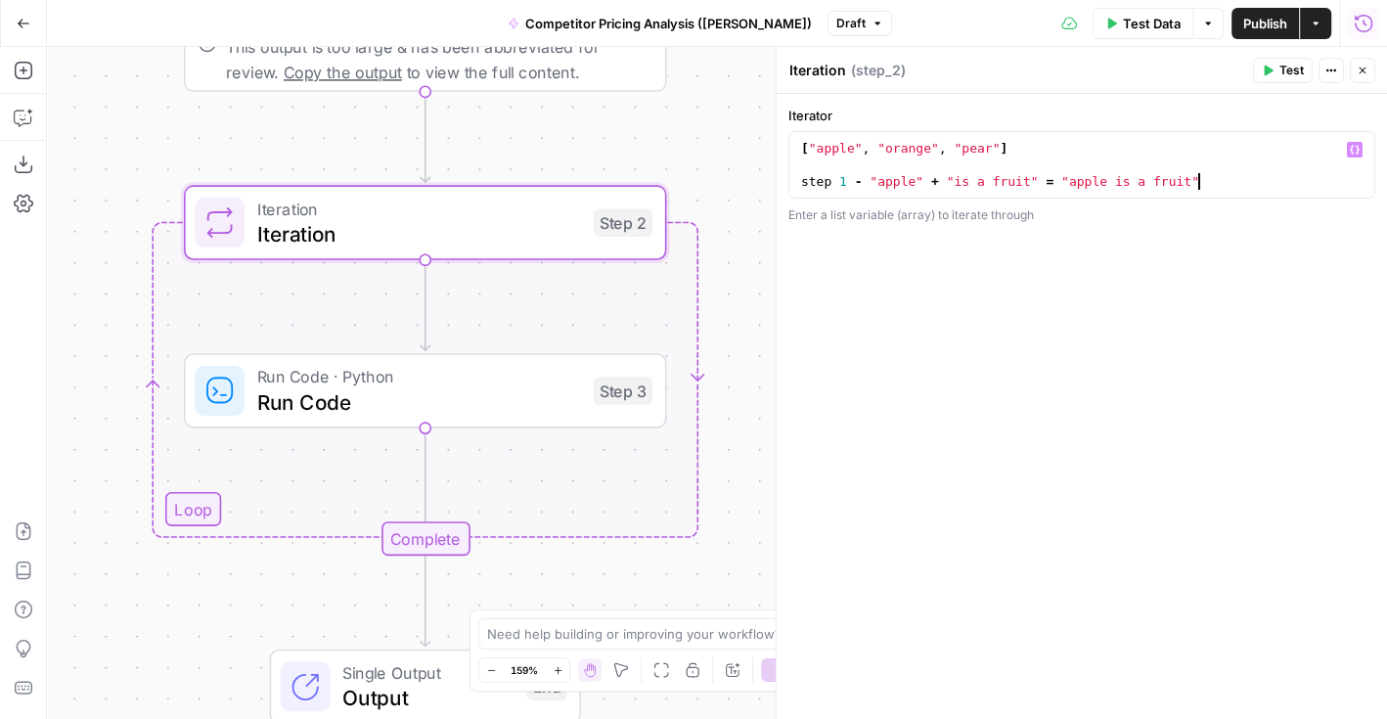
click at [905, 144] on div "[ "apple" , "orange" , "pear" ] step 1 - "apple" + "is a fruit" = "apple is a f…" at bounding box center [1082, 181] width 570 height 83
click at [1215, 179] on div "[ "apple" , "orange" , "pear" ] step 1 - "apple" + "is a fruit" = "apple is a f…" at bounding box center [1082, 181] width 570 height 83
type textarea "**********"
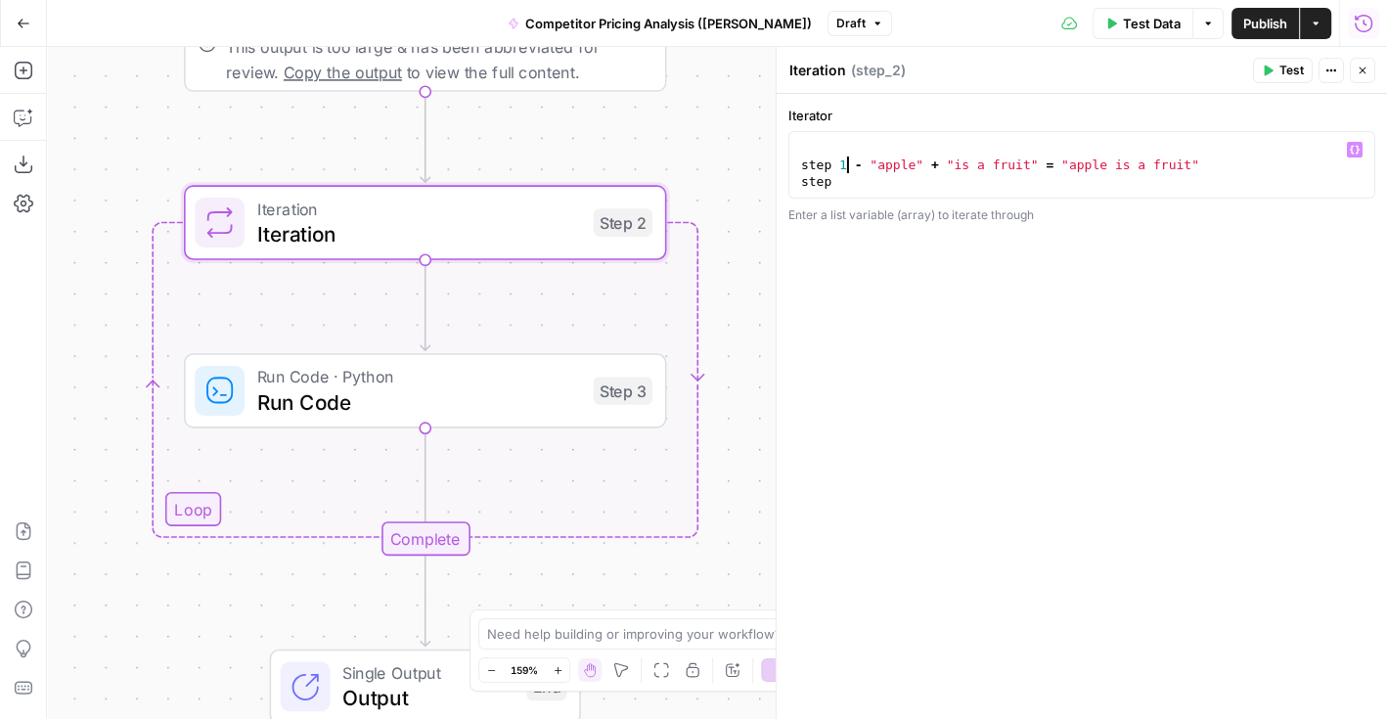
click at [842, 167] on div "step 1 - "apple" + "is a fruit" = "apple is a fruit" step" at bounding box center [1082, 181] width 570 height 83
click at [798, 189] on div "**********" at bounding box center [1082, 165] width 587 height 68
click at [846, 186] on div "step 3 - "apple" + "is a fruit" = "apple is a fruit" step" at bounding box center [1082, 181] width 570 height 83
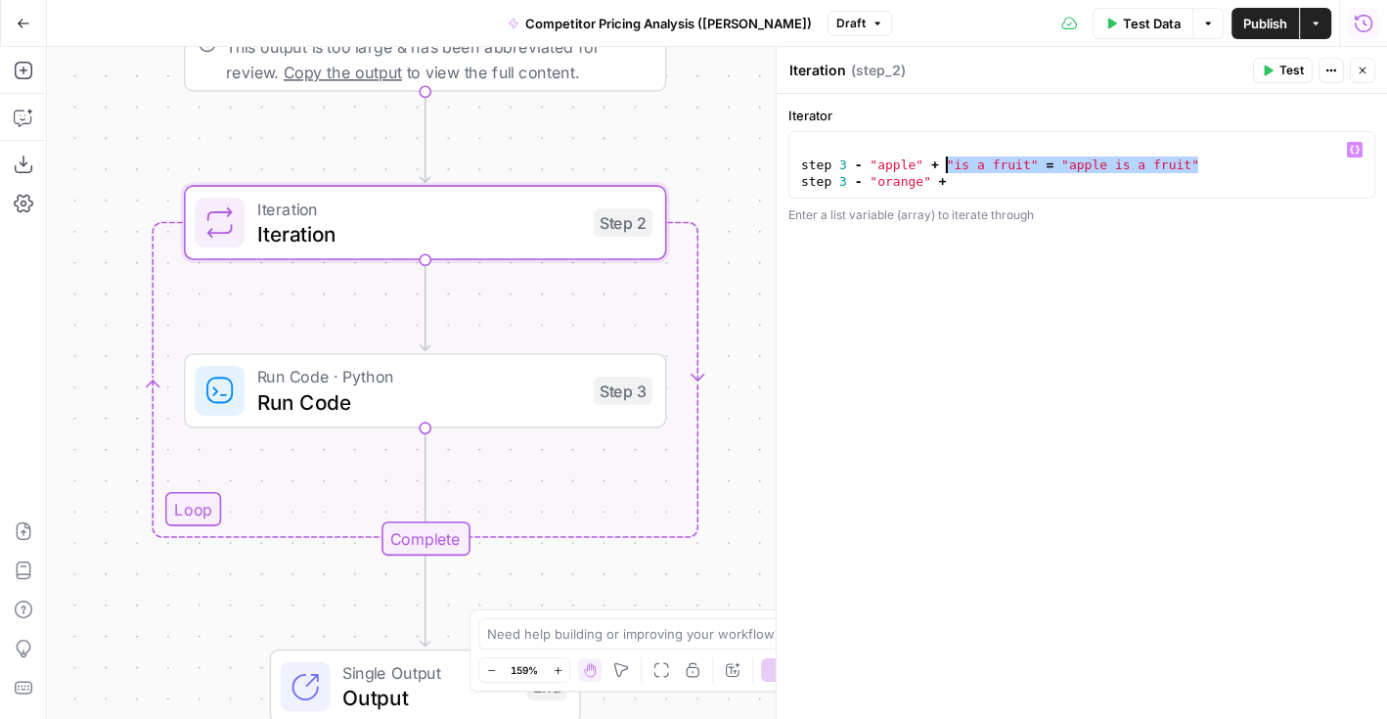
drag, startPoint x: 1232, startPoint y: 169, endPoint x: 943, endPoint y: 163, distance: 288.7
click at [943, 163] on div "step 3 - "apple" + "is a fruit" = "apple is a fruit" step 3 - "orange" +" at bounding box center [1082, 181] width 570 height 83
click at [966, 183] on div "step 3 - "apple" + "is a fruit" = "apple is a fruit" step 3 - "orange" +" at bounding box center [1082, 181] width 570 height 83
paste textarea "**********"
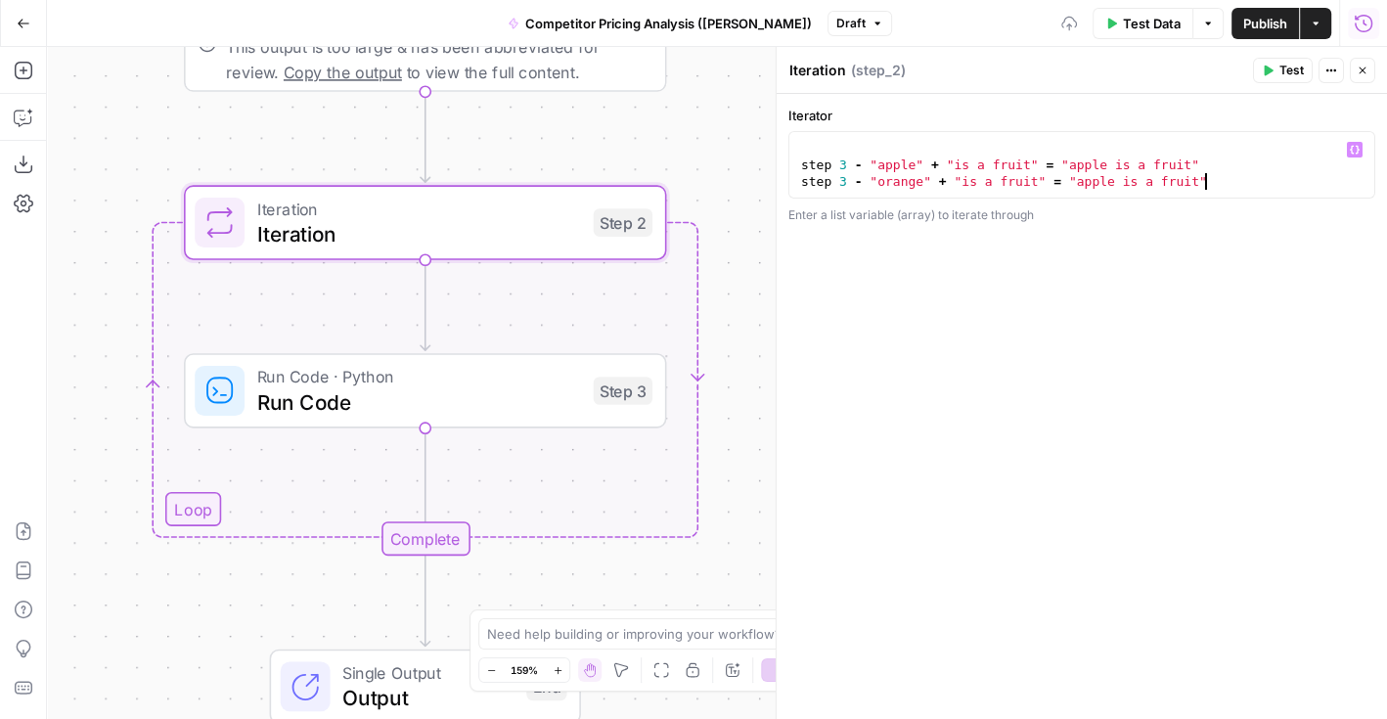
click at [1086, 183] on div "step 3 - "apple" + "is a fruit" = "apple is a fruit" step 3 - "orange" + "is a …" at bounding box center [1082, 181] width 570 height 83
click at [1164, 162] on div "step 3 - "apple" + "is a fruit" = "apple is a fruit" step 3 - "orange" + "is a …" at bounding box center [1082, 181] width 570 height 83
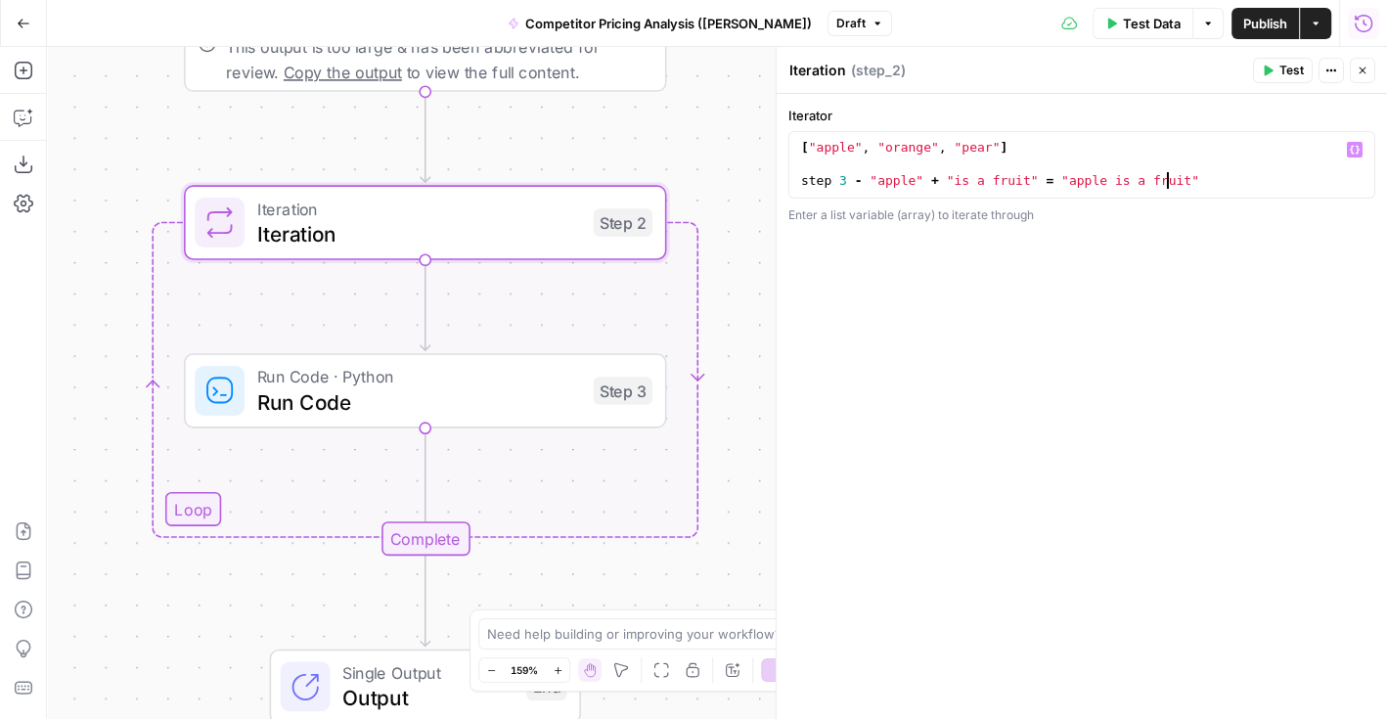
click at [968, 151] on div "[ "apple" , "orange" , "pear" ] step 3 - "apple" + "is a fruit" = "apple is a f…" at bounding box center [1082, 180] width 570 height 83
click at [968, 151] on div "[ "apple" , "orange" , "pear" ] step 3 - "apple" + "is a fruit" = "apple is a f…" at bounding box center [1082, 181] width 570 height 83
click at [1236, 184] on div "step 3 - "apple" + "is a fruit" = "apple is a fruit" step 3 - "orange" + "is a …" at bounding box center [1082, 181] width 570 height 83
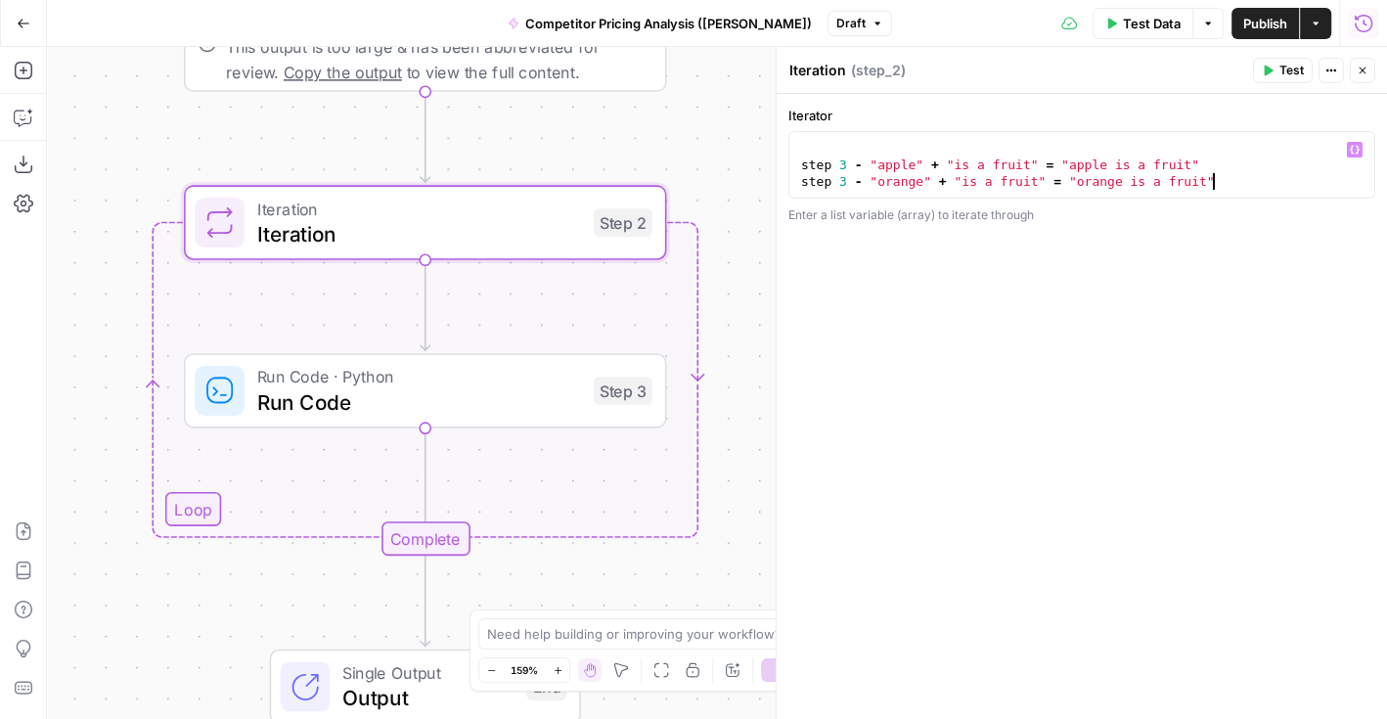
scroll to position [0, 0]
type textarea "**********"
click at [1181, 462] on div "**********" at bounding box center [1082, 407] width 610 height 626
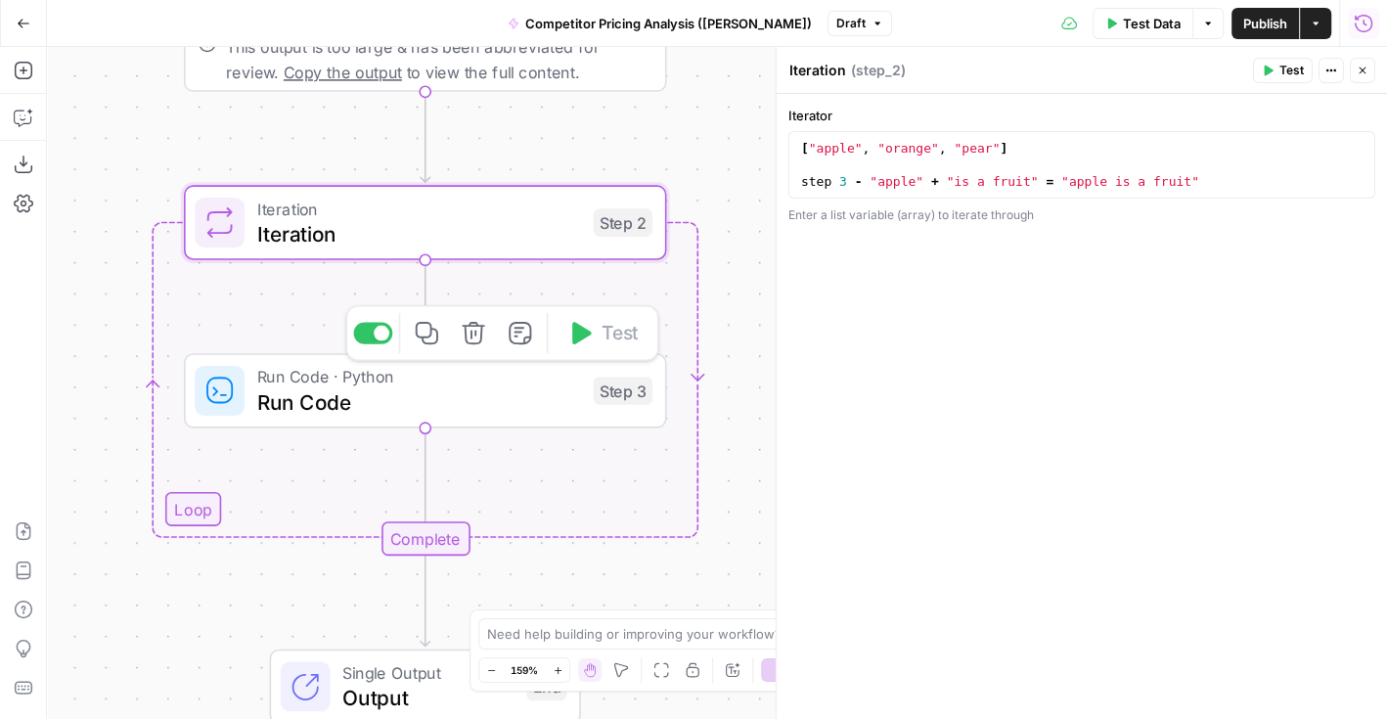
click at [470, 334] on icon "button" at bounding box center [473, 333] width 24 height 24
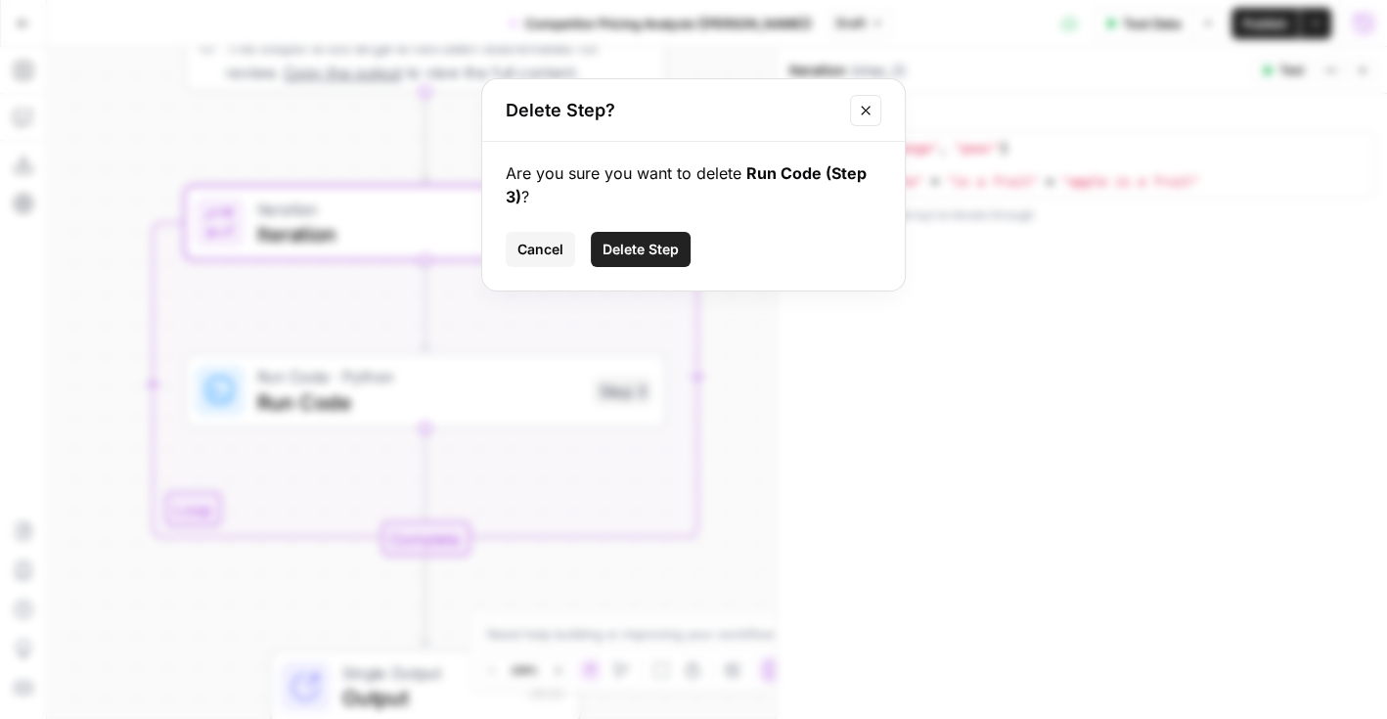
click at [637, 242] on span "Delete Step" at bounding box center [641, 250] width 76 height 20
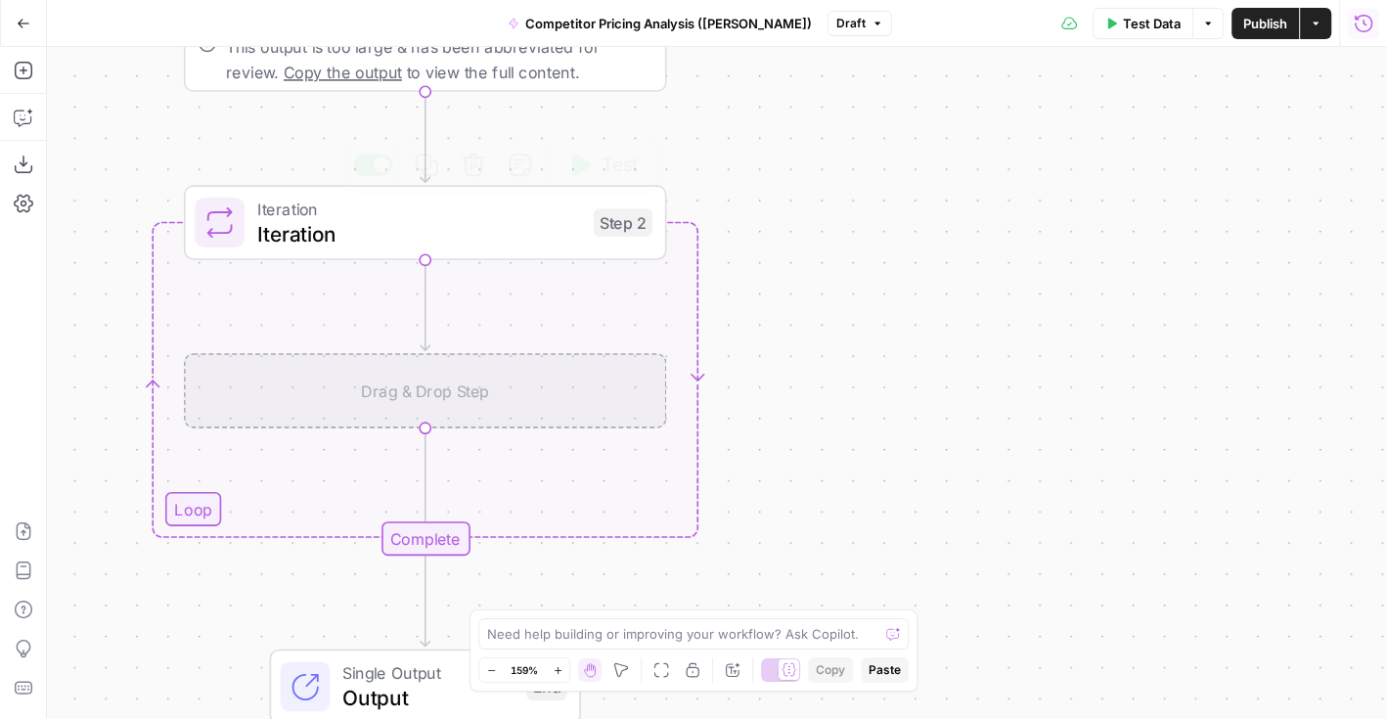
click at [583, 242] on div "Iteration Iteration Step 2 Copy step Delete step Add Note Test" at bounding box center [424, 222] width 458 height 53
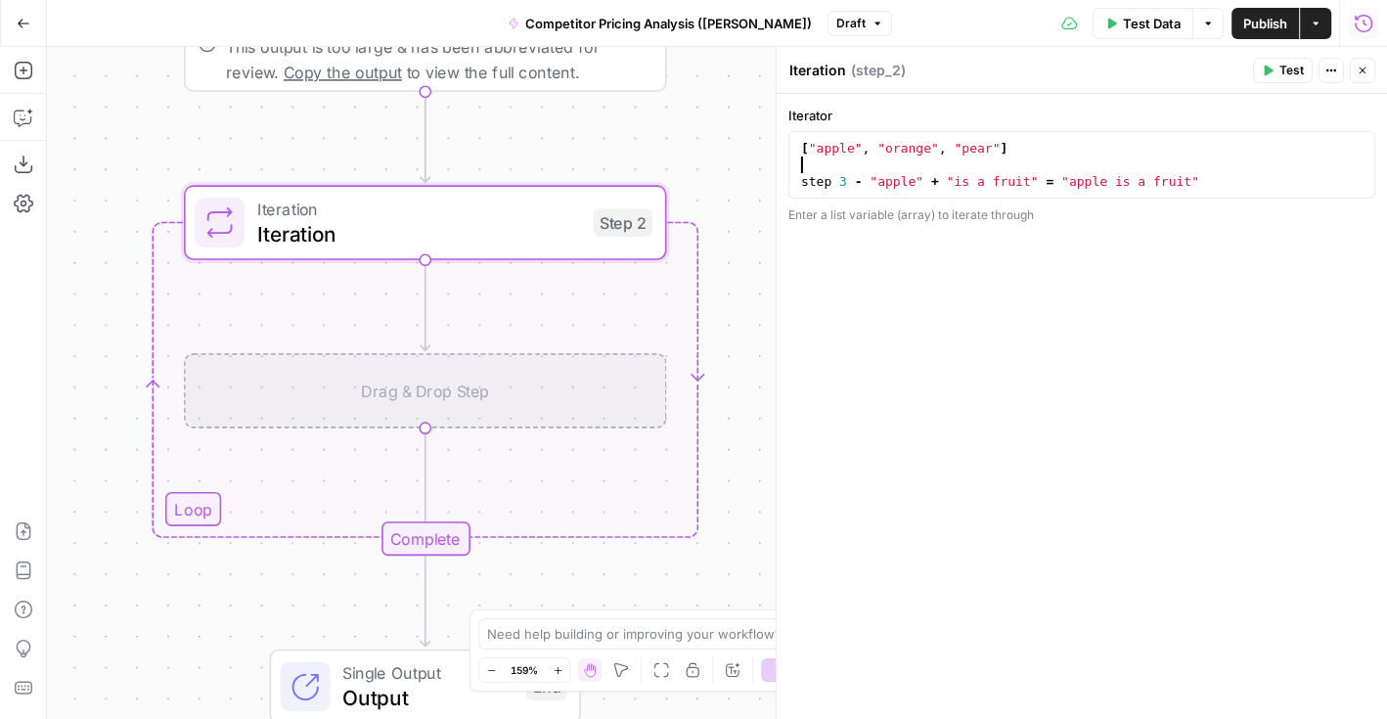
click at [969, 172] on div "[ "apple" , "orange" , "pear" ] step 3 - "apple" + "is a fruit" = "apple is a f…" at bounding box center [1082, 181] width 570 height 83
type textarea "**********"
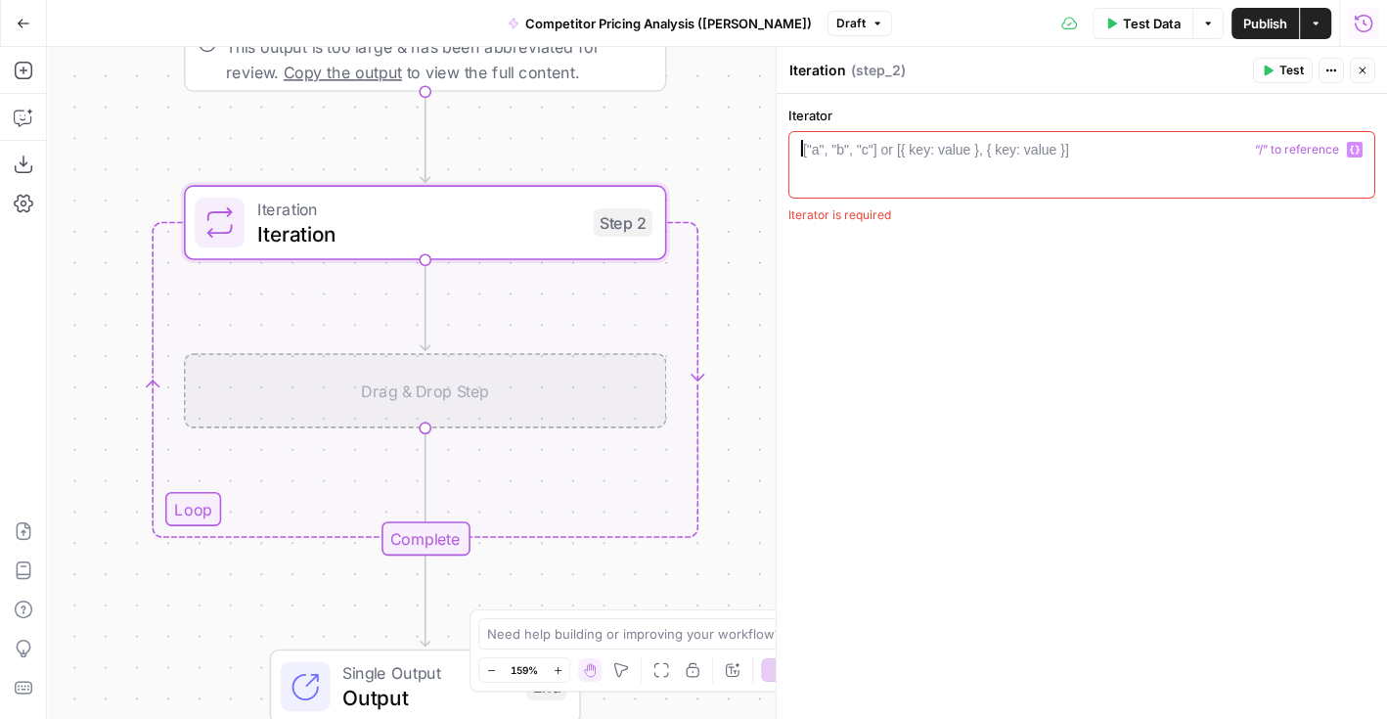
click at [985, 337] on div "Iterator 1 2 3 4 ["a", "b", "c"] or [{ key: value }, { key: value }] XXXXXXXXXX…" at bounding box center [1082, 407] width 610 height 626
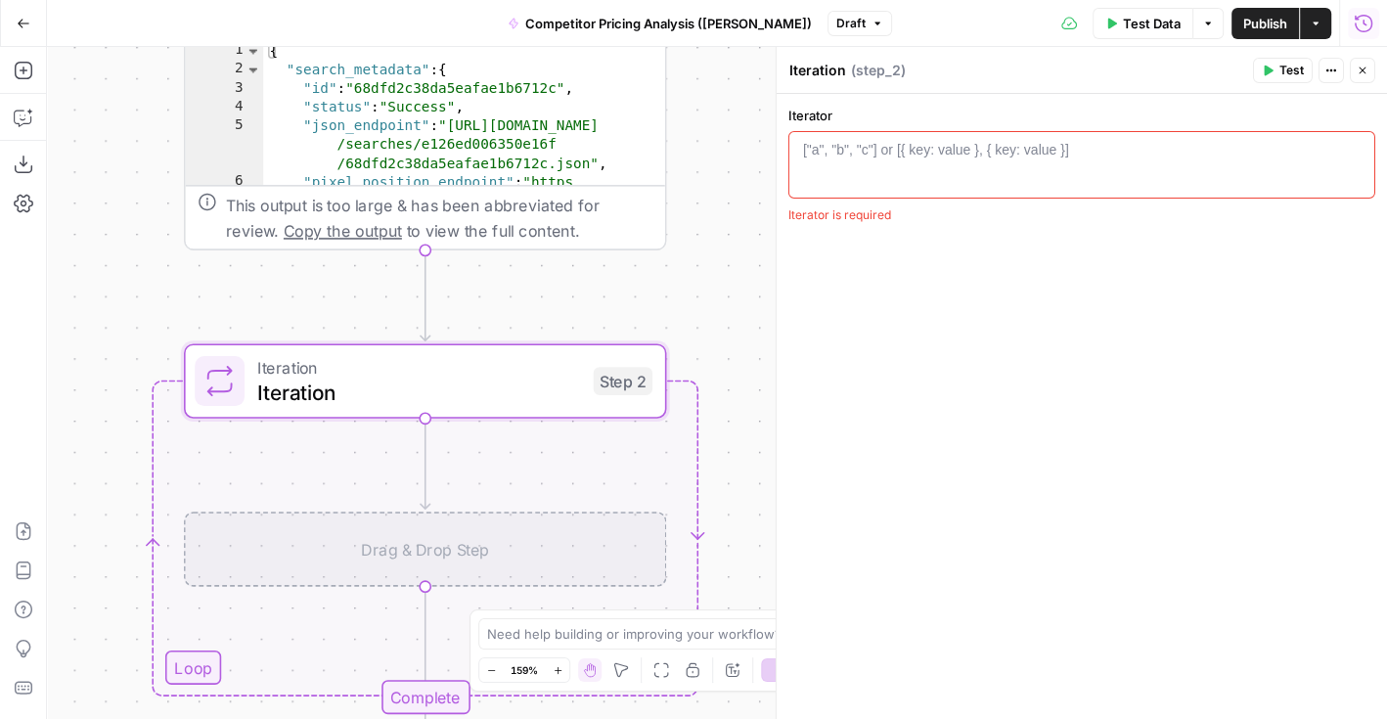
drag, startPoint x: 722, startPoint y: 232, endPoint x: 718, endPoint y: 390, distance: 158.5
click at [719, 391] on div "Workflow Input Settings Inputs Google Search Google Search Step 1 Output Expand…" at bounding box center [717, 383] width 1340 height 672
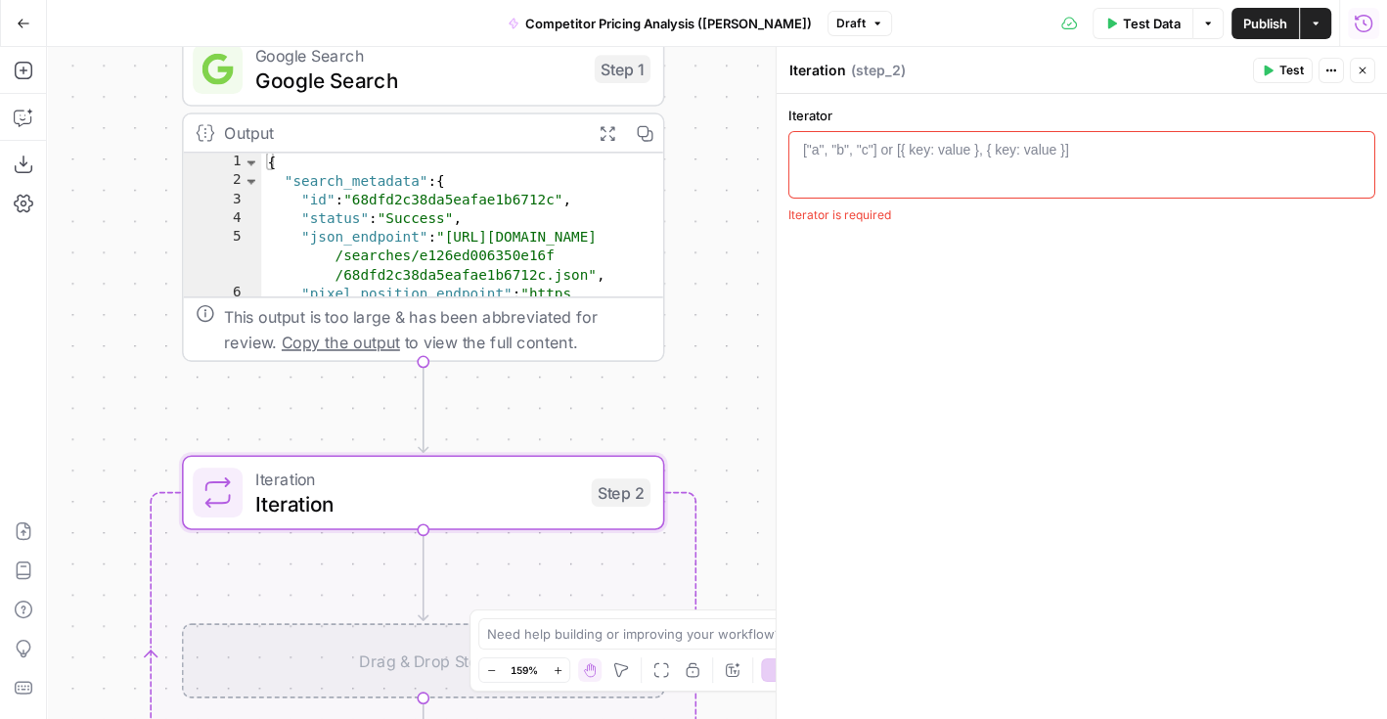
drag, startPoint x: 701, startPoint y: 197, endPoint x: 701, endPoint y: 308, distance: 111.5
click at [701, 308] on div "Workflow Input Settings Inputs Google Search Google Search Step 1 Output Expand…" at bounding box center [717, 383] width 1340 height 672
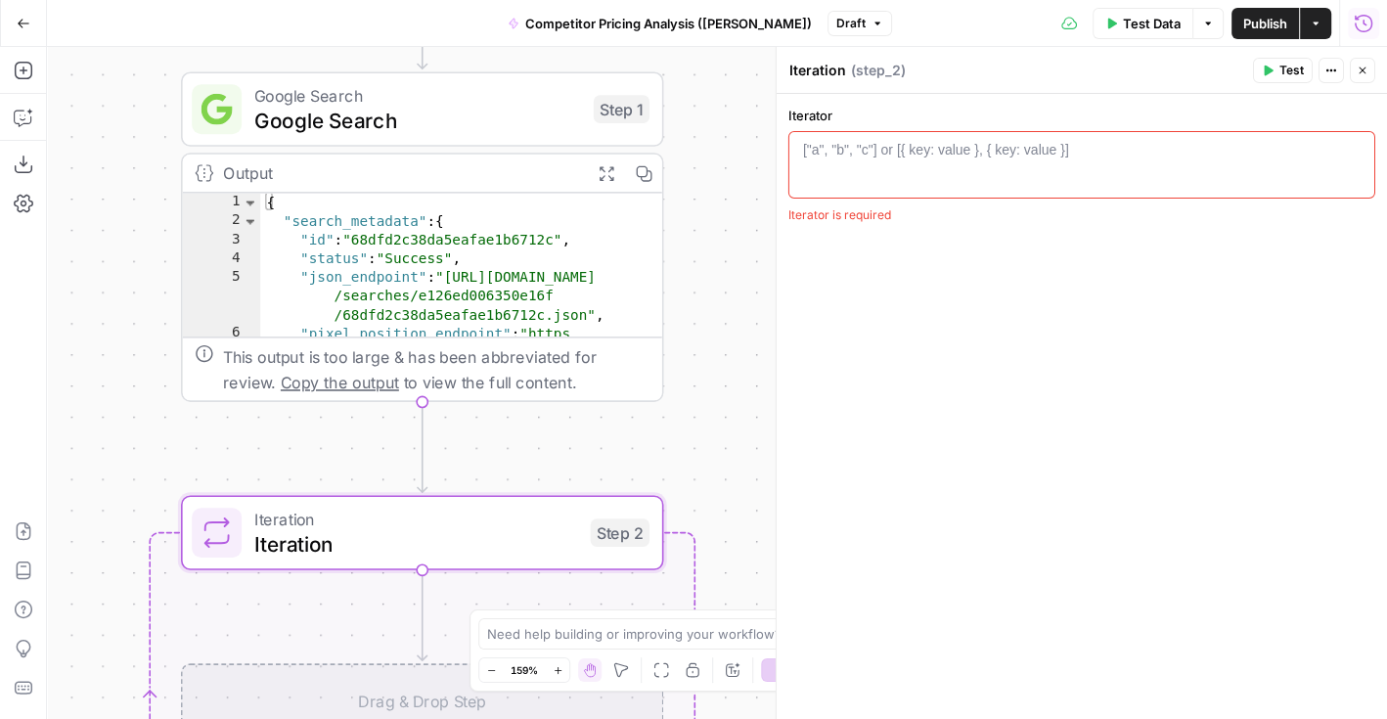
drag, startPoint x: 702, startPoint y: 207, endPoint x: 702, endPoint y: 244, distance: 36.2
click at [702, 244] on div "Workflow Input Settings Inputs Google Search Google Search Step 1 Output Expand…" at bounding box center [717, 383] width 1340 height 672
click at [878, 166] on div at bounding box center [1082, 181] width 570 height 83
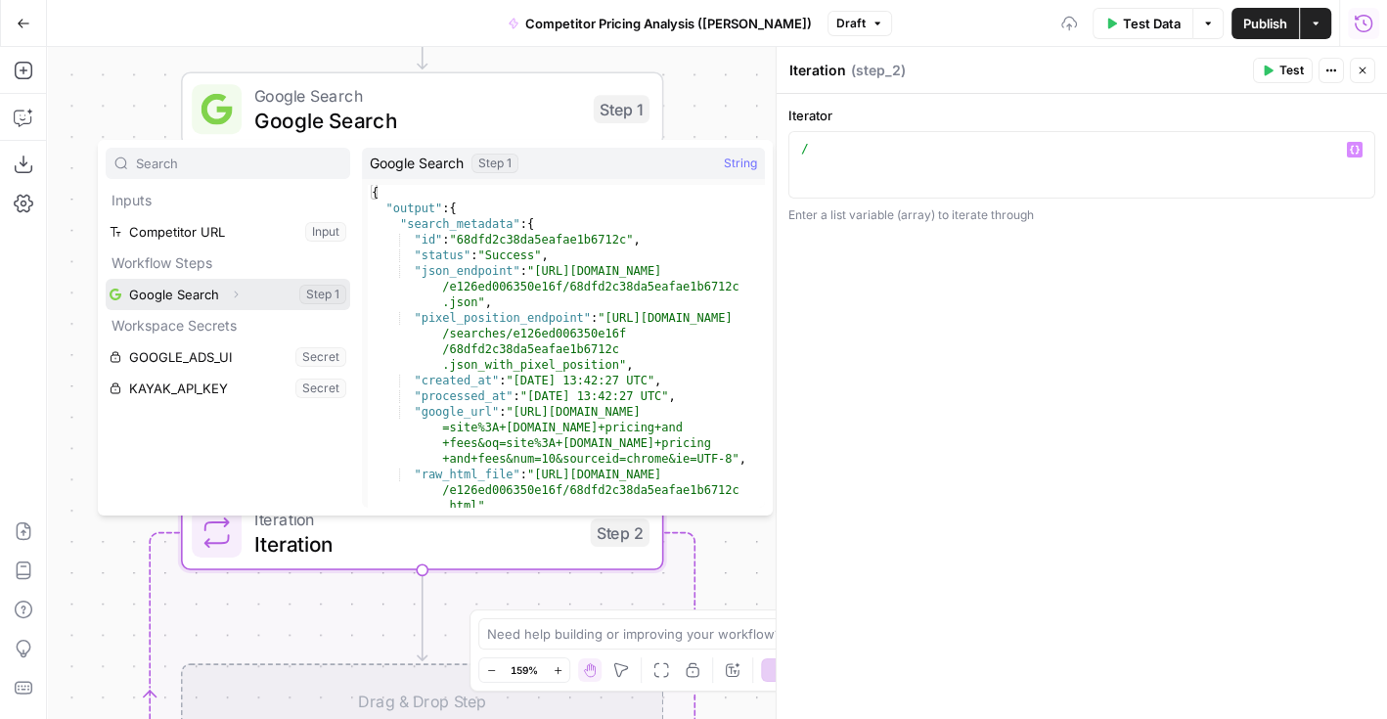
click at [230, 289] on icon "button" at bounding box center [236, 295] width 12 height 12
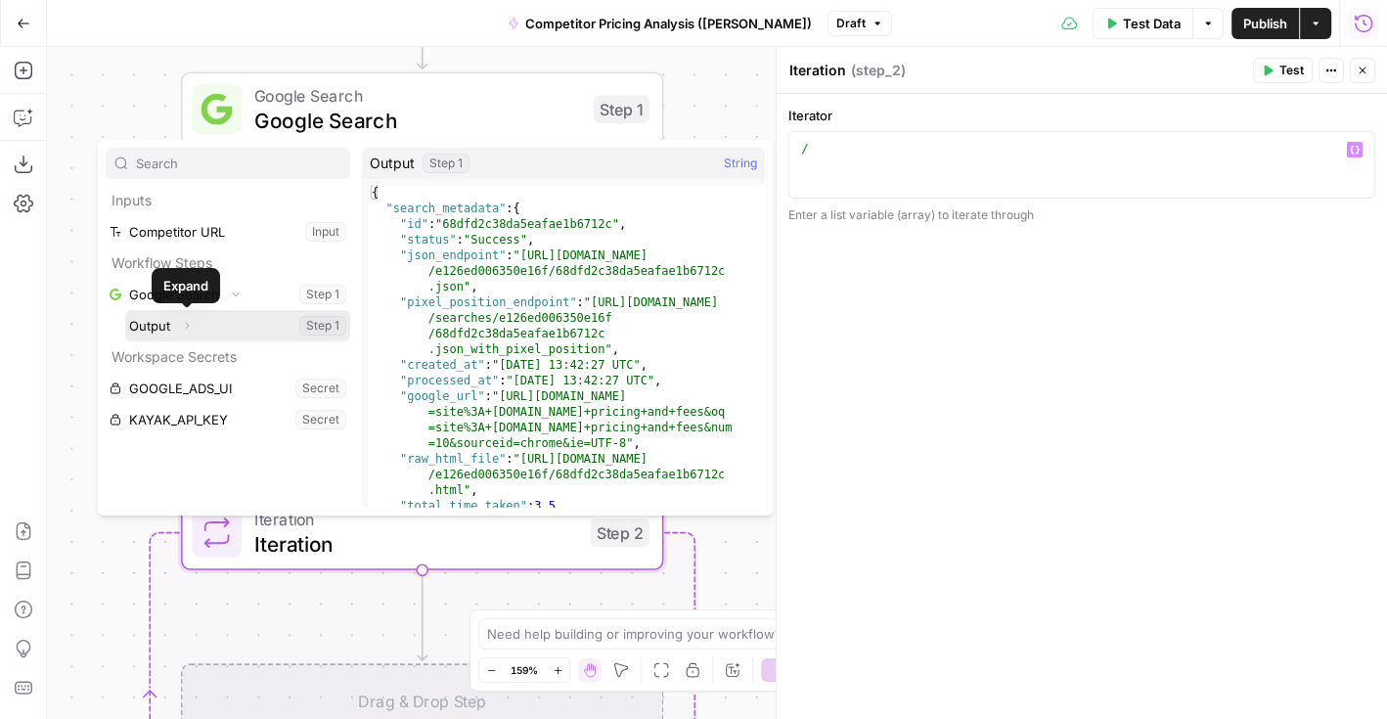
click at [186, 323] on icon "button" at bounding box center [187, 326] width 12 height 12
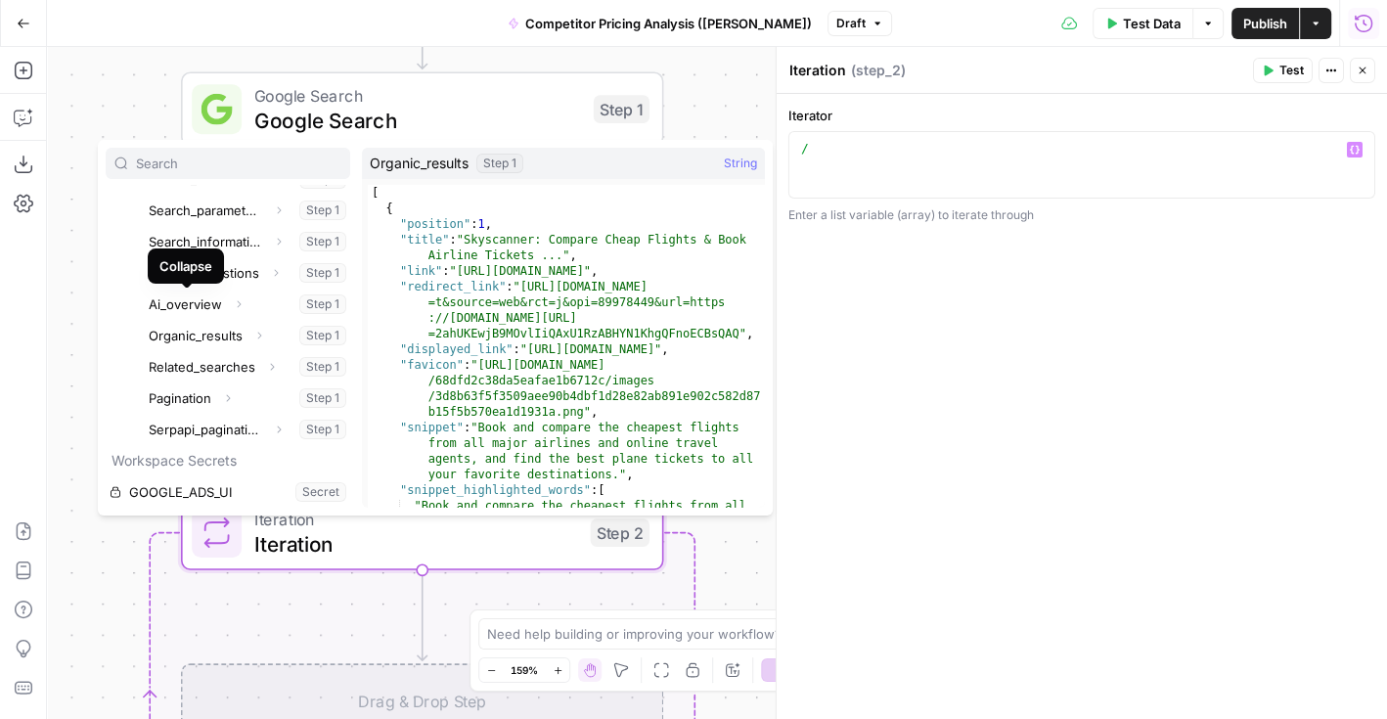
scroll to position [186, 0]
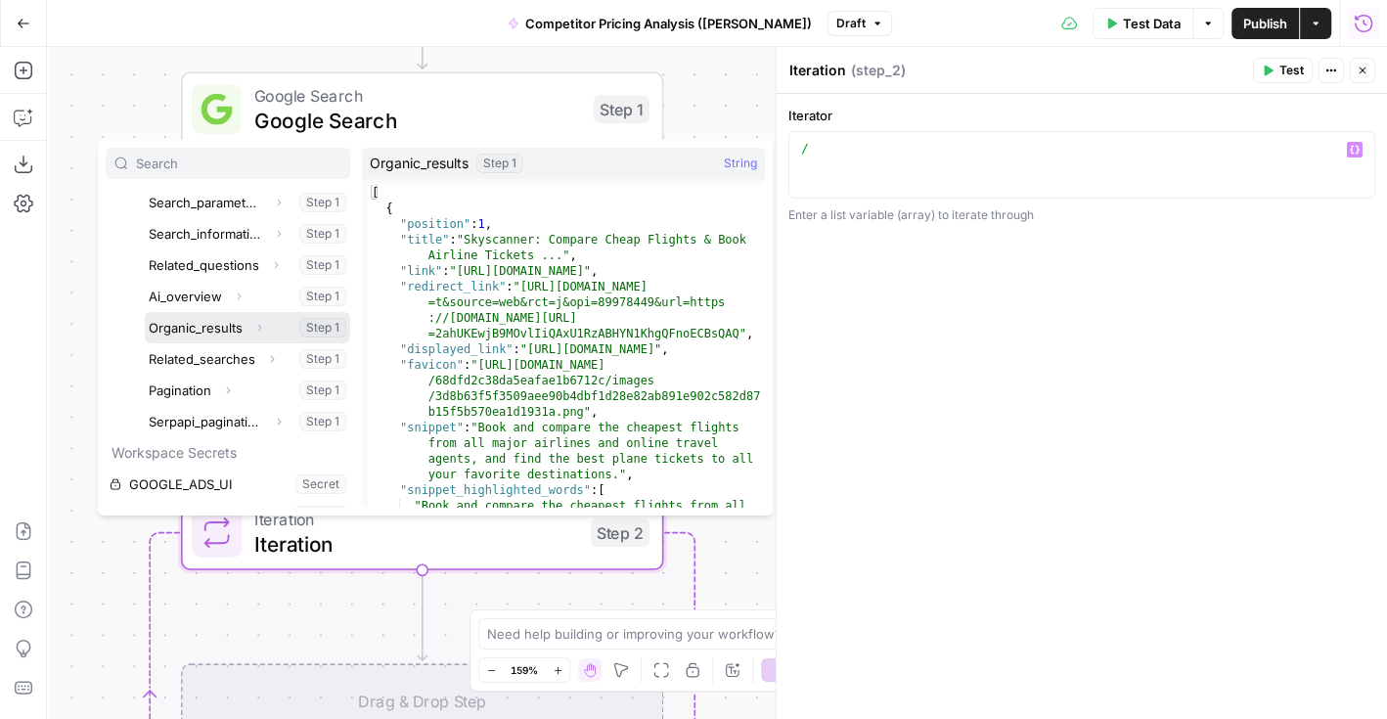
click at [203, 327] on button "Select variable Organic_results" at bounding box center [247, 327] width 205 height 31
type textarea "**********"
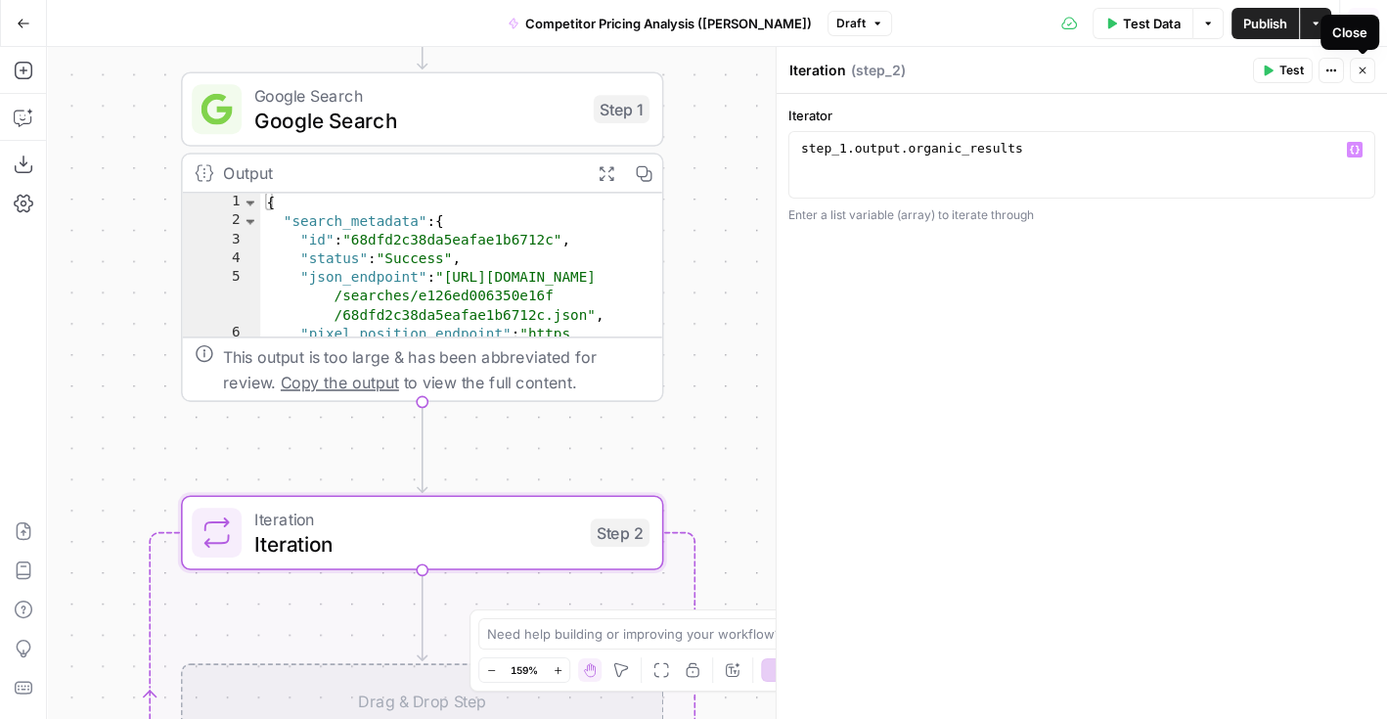
click at [1357, 73] on icon "button" at bounding box center [1363, 71] width 12 height 12
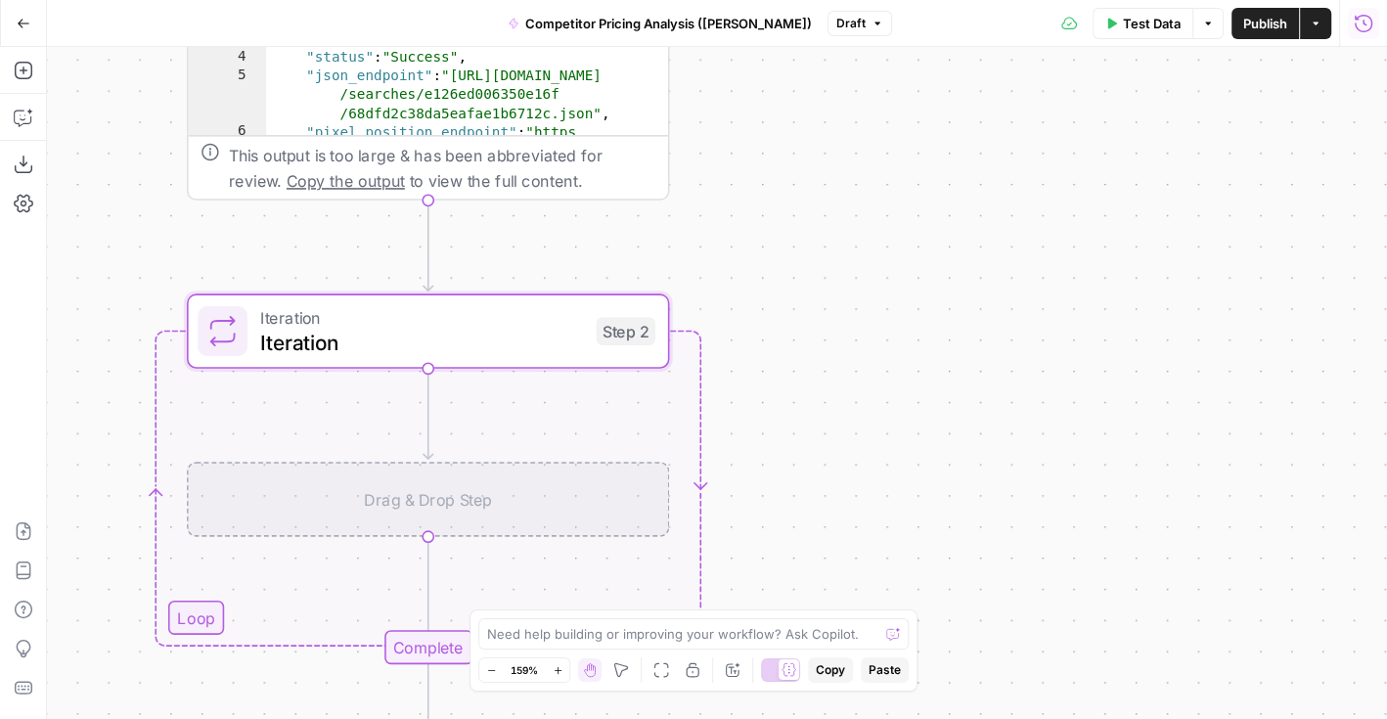
drag, startPoint x: 749, startPoint y: 504, endPoint x: 755, endPoint y: 302, distance: 201.6
click at [755, 302] on div "Workflow Input Settings Inputs Google Search Google Search Step 1 Output Expand…" at bounding box center [717, 383] width 1340 height 672
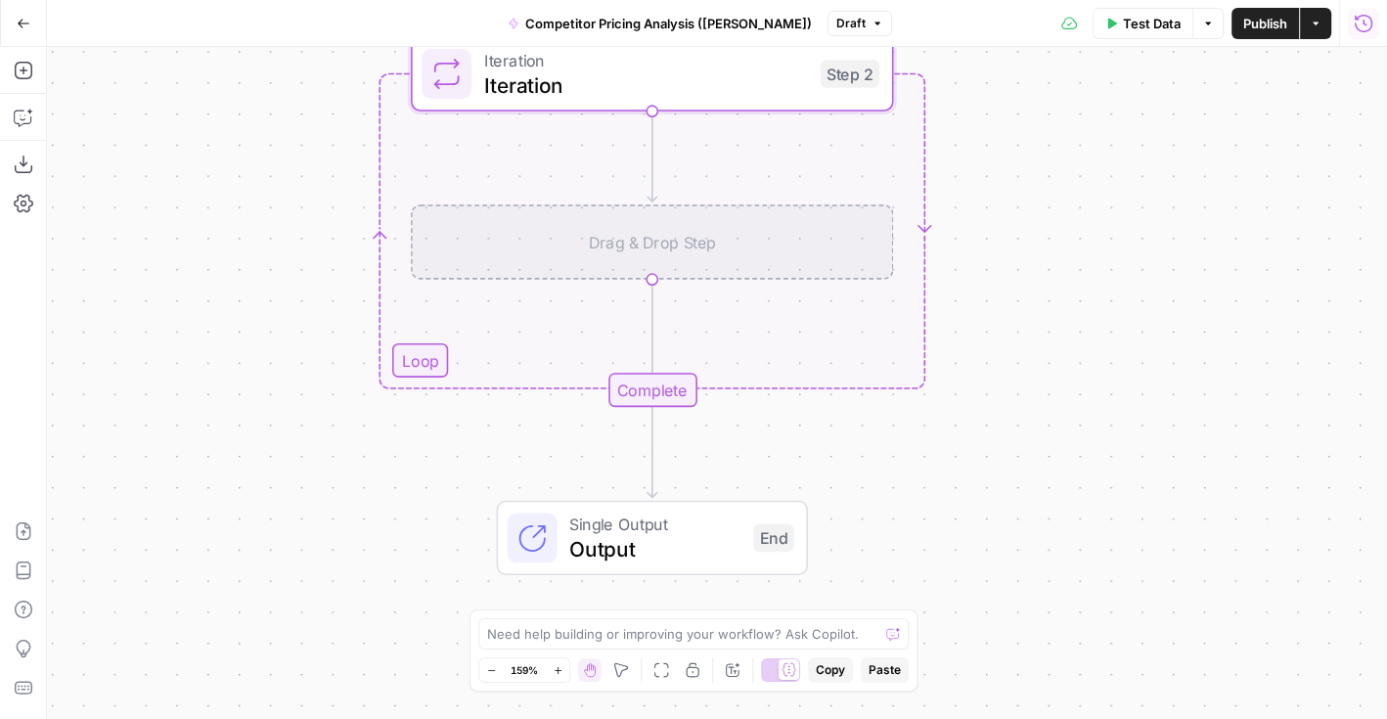
drag, startPoint x: 784, startPoint y: 334, endPoint x: 1010, endPoint y: 72, distance: 345.4
click at [1010, 72] on div "Workflow Input Settings Inputs Google Search Google Search Step 1 Output Expand…" at bounding box center [717, 383] width 1340 height 672
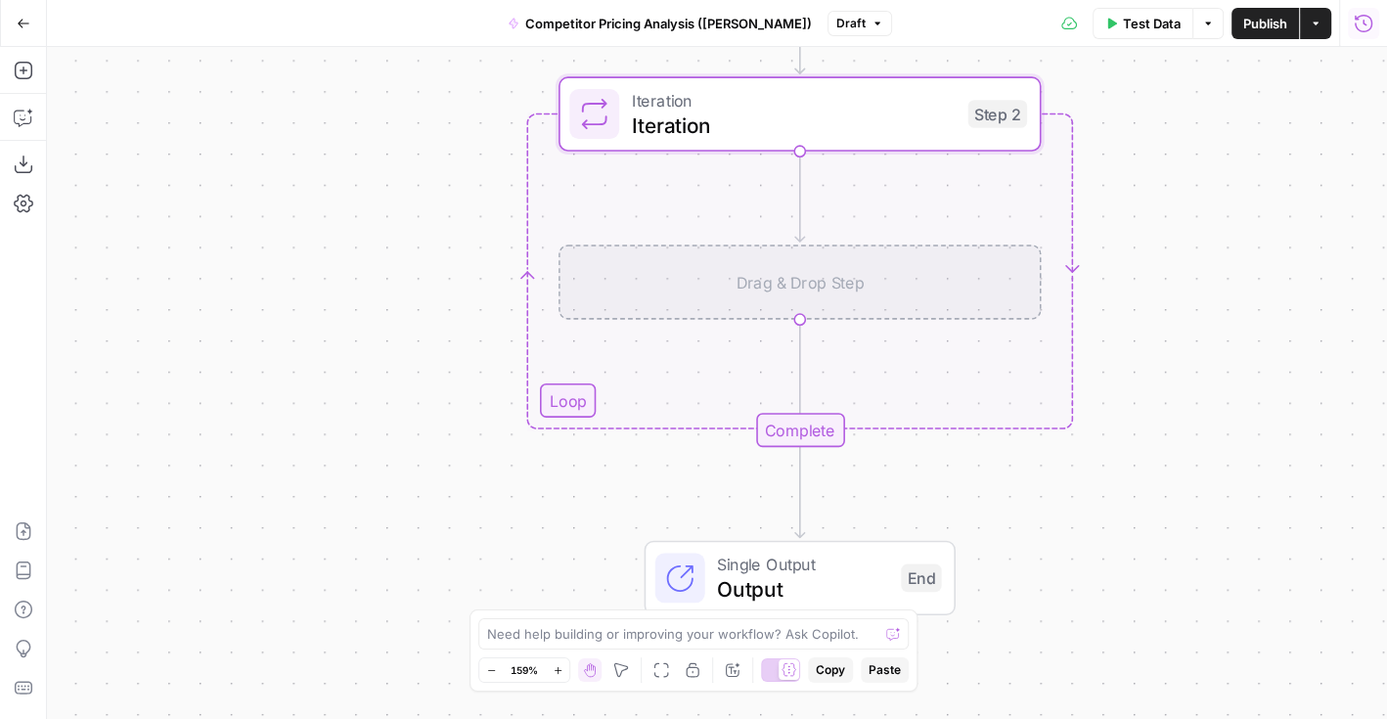
drag, startPoint x: 333, startPoint y: 354, endPoint x: 478, endPoint y: 399, distance: 152.6
click at [478, 399] on div "Workflow Input Settings Inputs Google Search Google Search Step 1 Output Expand…" at bounding box center [717, 383] width 1340 height 672
click at [26, 75] on icon "button" at bounding box center [24, 71] width 20 height 20
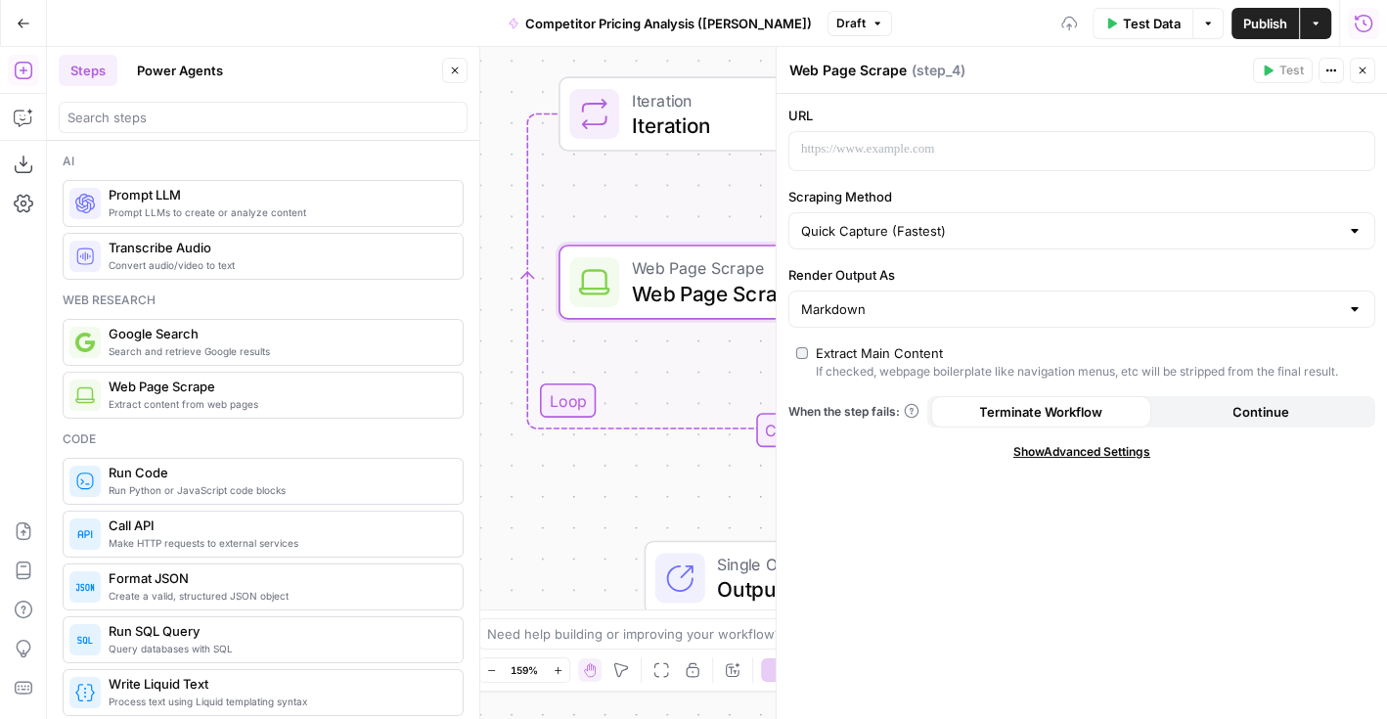
click at [452, 70] on icon "button" at bounding box center [455, 71] width 12 height 12
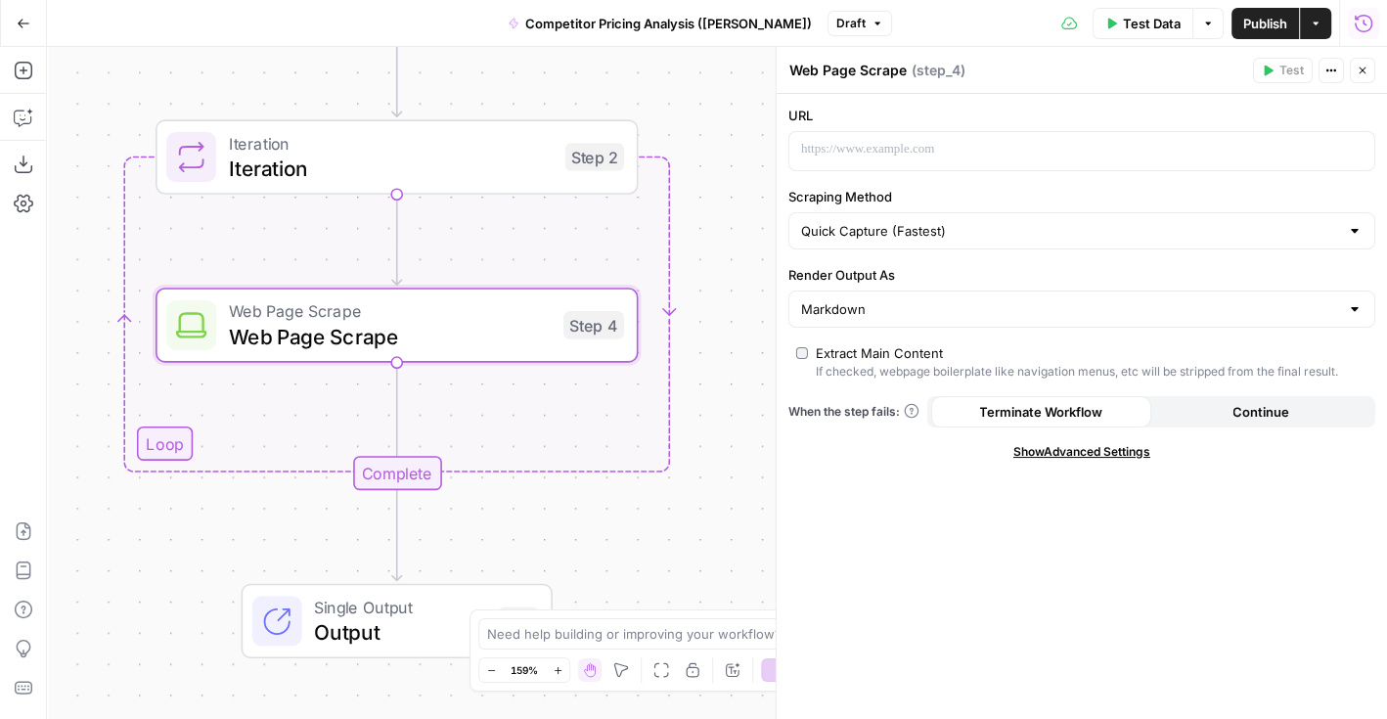
drag, startPoint x: 462, startPoint y: 293, endPoint x: 68, endPoint y: 334, distance: 396.3
click at [68, 334] on div "Workflow Input Settings Inputs Google Search Google Search Step 1 Output Expand…" at bounding box center [717, 383] width 1340 height 672
click at [899, 156] on p at bounding box center [1066, 150] width 530 height 20
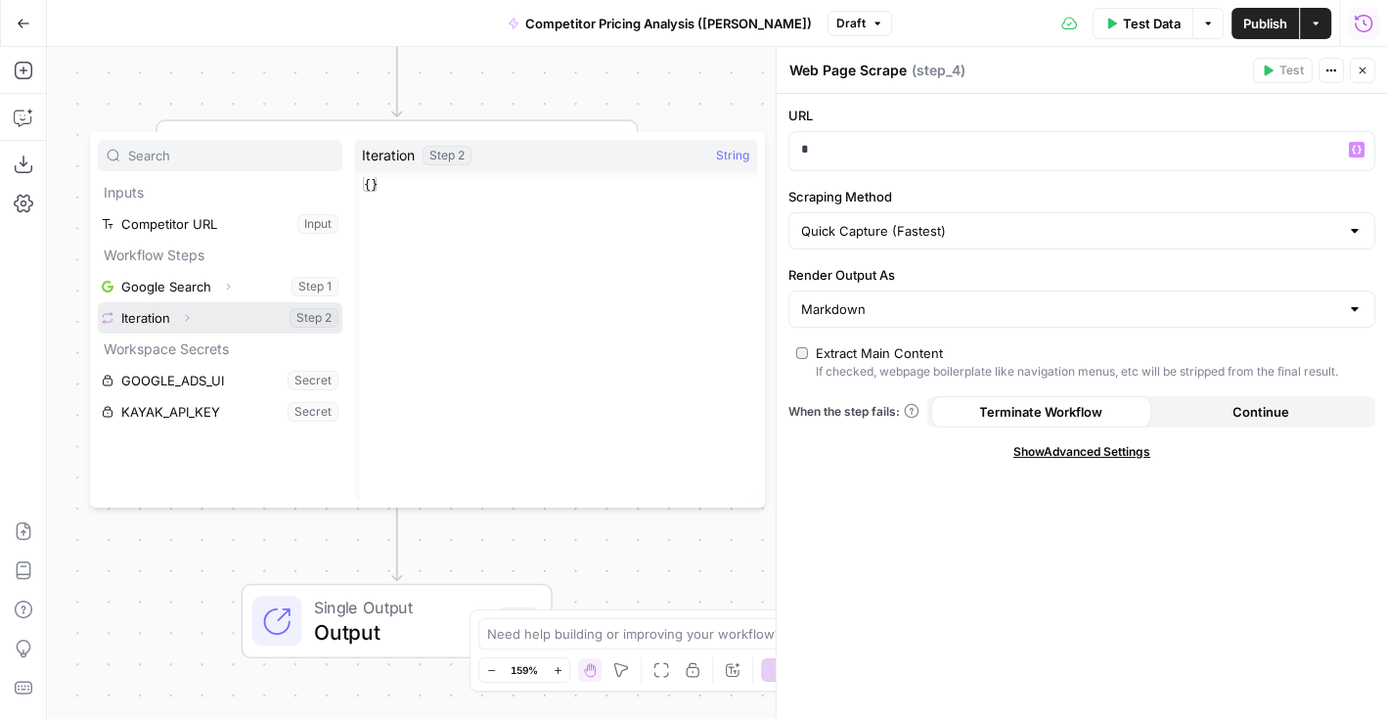
click at [188, 314] on icon "button" at bounding box center [187, 318] width 12 height 12
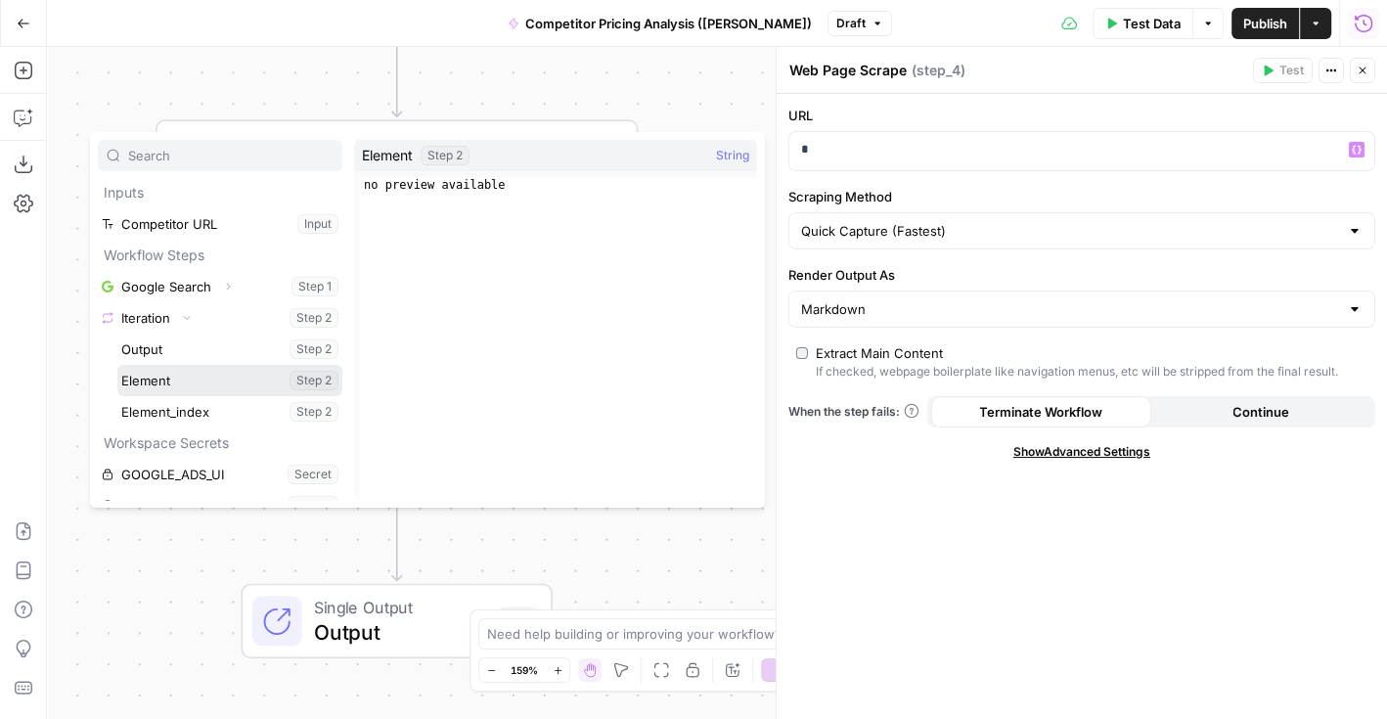
click at [172, 378] on button "Select variable Element" at bounding box center [229, 380] width 225 height 31
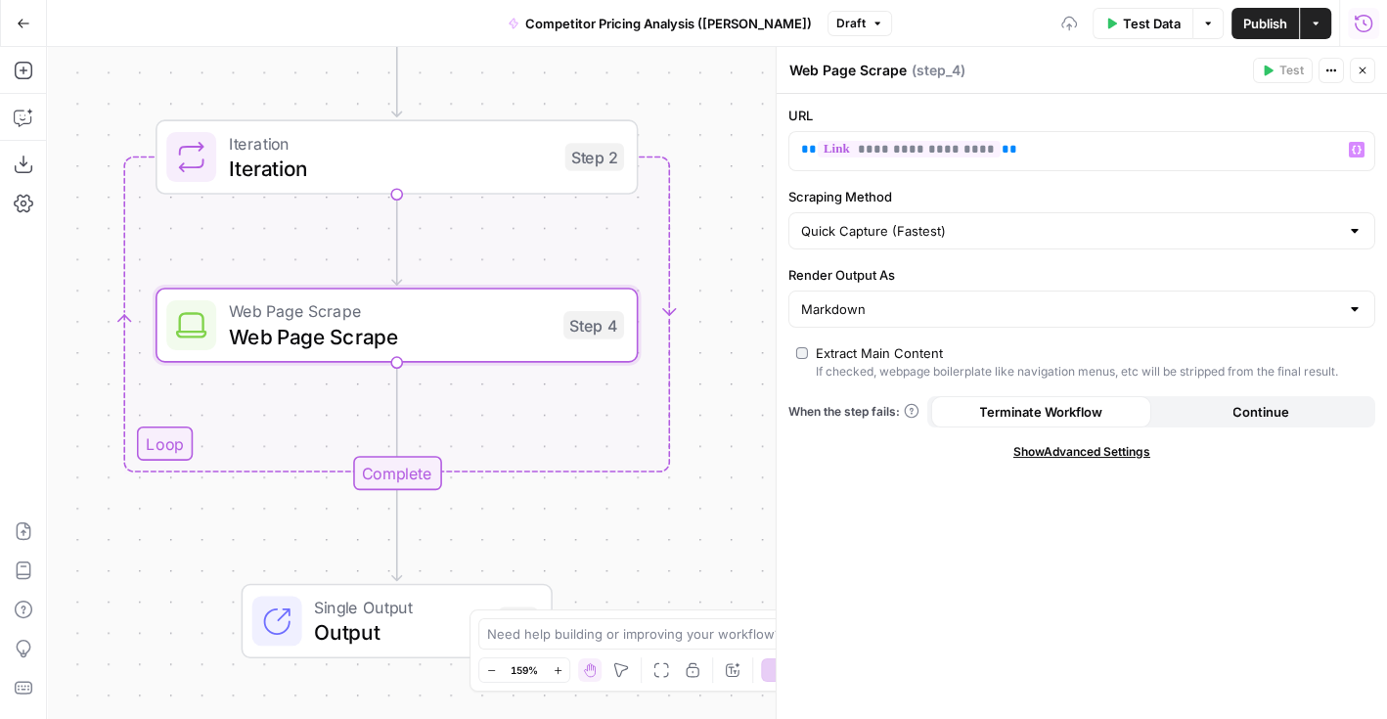
click at [1050, 651] on div "**********" at bounding box center [1082, 407] width 610 height 626
click at [1364, 71] on icon "button" at bounding box center [1362, 71] width 7 height 7
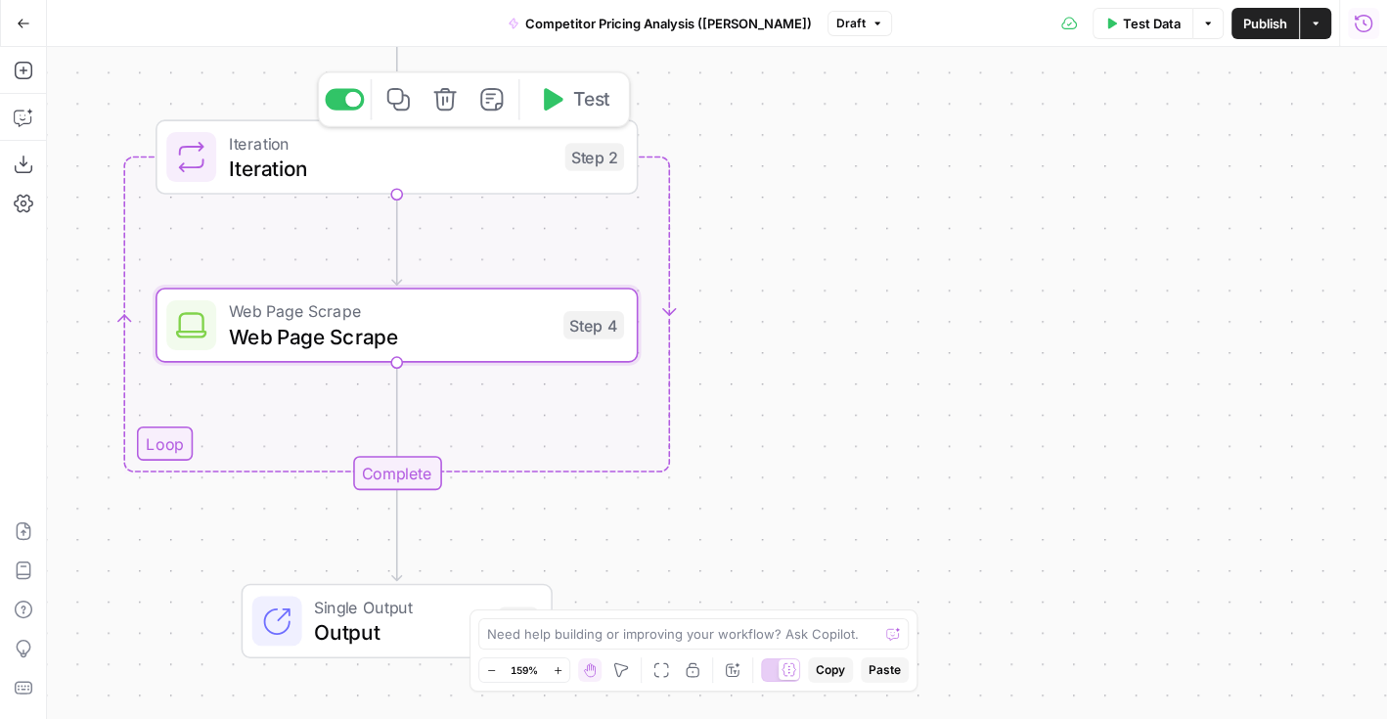
click at [491, 171] on span "Iteration" at bounding box center [391, 168] width 324 height 31
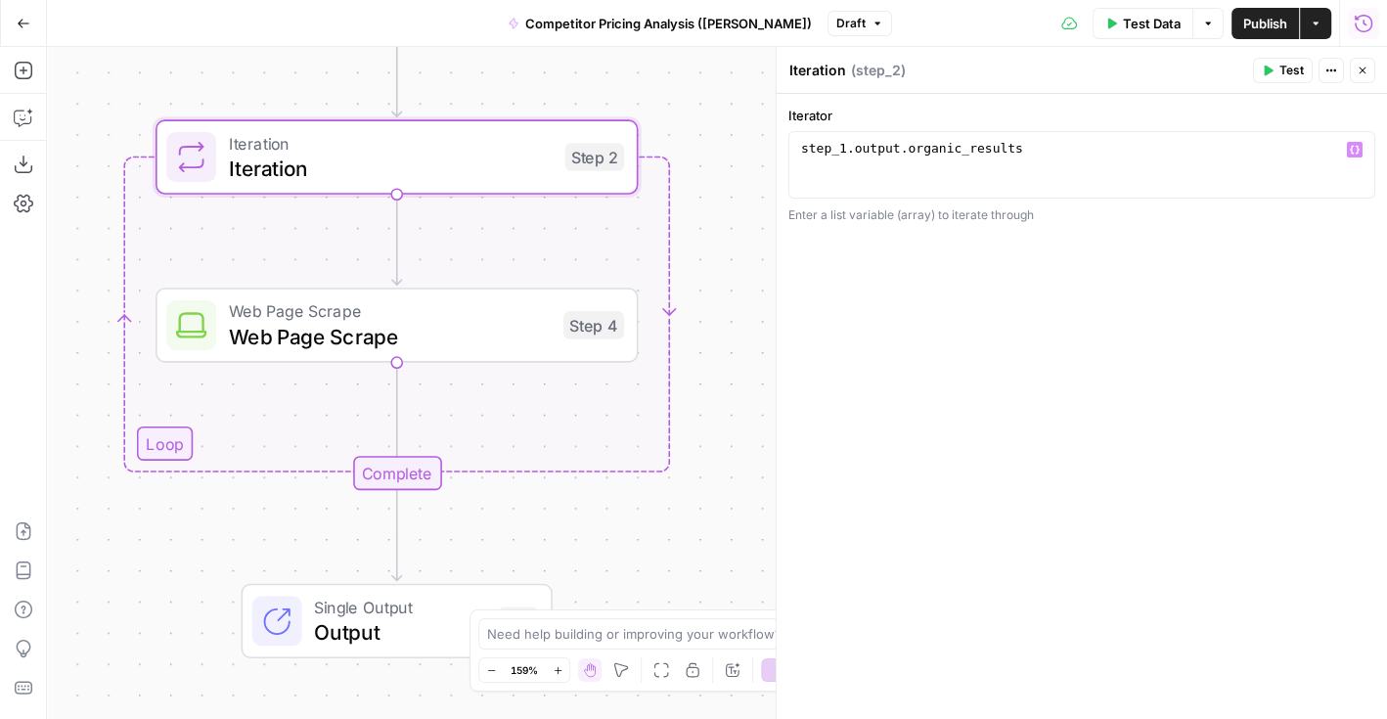
type textarea "**********"
click at [987, 145] on div "step_1 . output . organic_results" at bounding box center [1082, 181] width 570 height 83
click at [1364, 65] on icon "button" at bounding box center [1363, 71] width 12 height 12
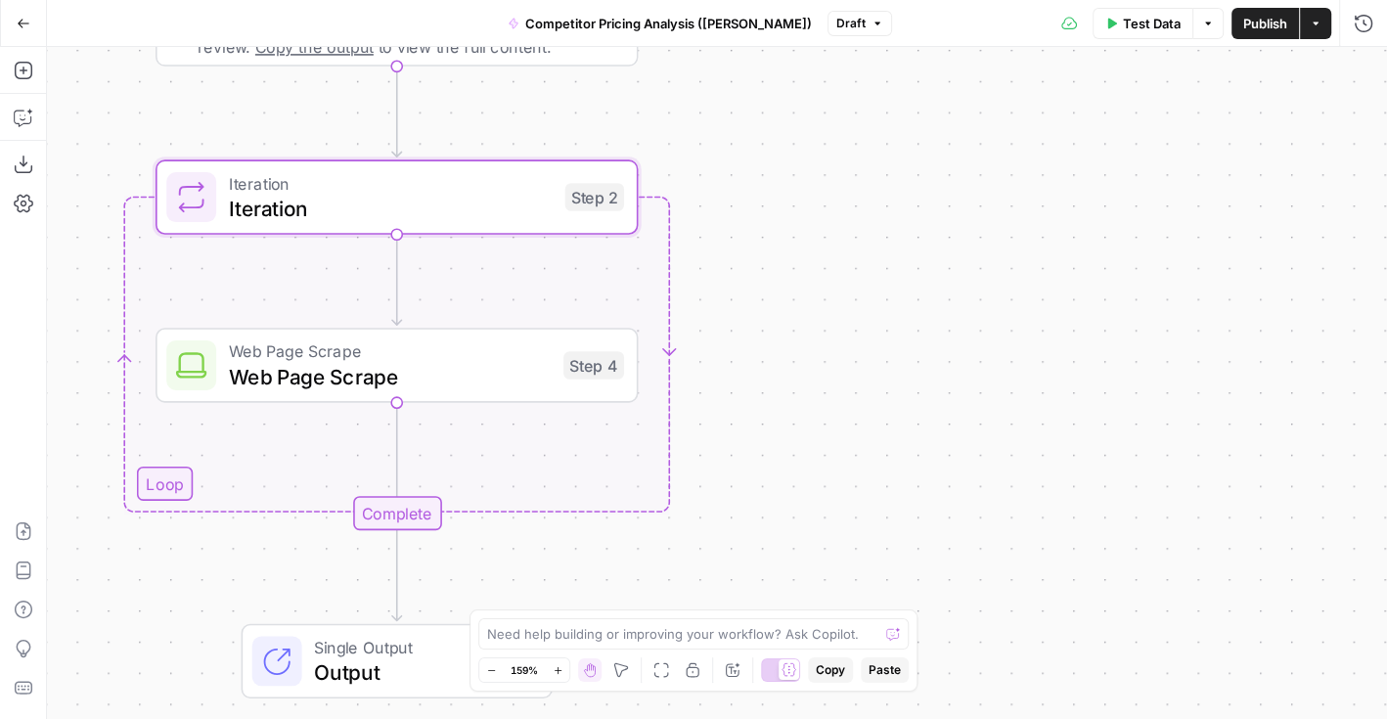
drag, startPoint x: 851, startPoint y: 182, endPoint x: 822, endPoint y: 635, distance: 453.9
click at [822, 633] on body "Kayak New Home Browse Insights Opportunities Your Data Flightpath Recent Grids …" at bounding box center [693, 359] width 1387 height 719
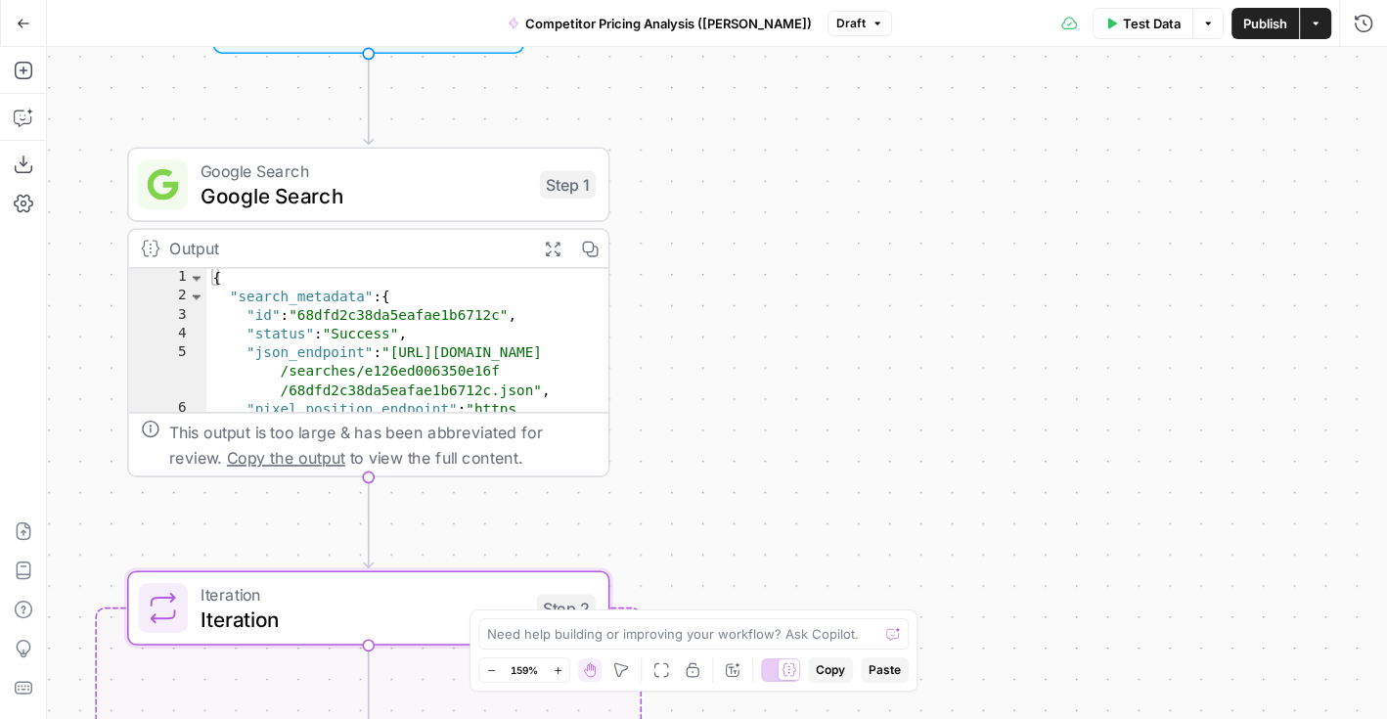
click at [552, 244] on icon "button" at bounding box center [553, 249] width 18 height 18
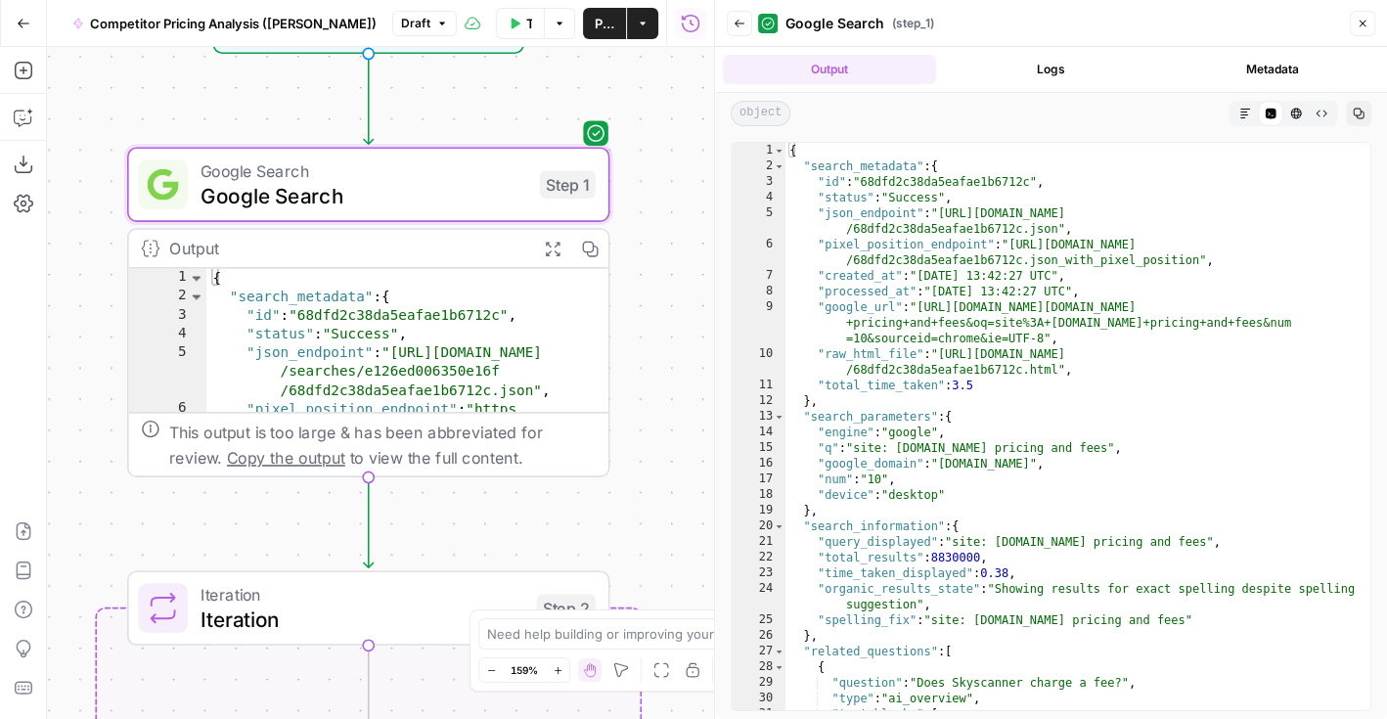
type textarea "**"
click at [914, 395] on div "{ "search_metadata" : { "id" : "68dfd2c38da5eafae1b6712c" , "status" : "Success…" at bounding box center [1079, 443] width 586 height 600
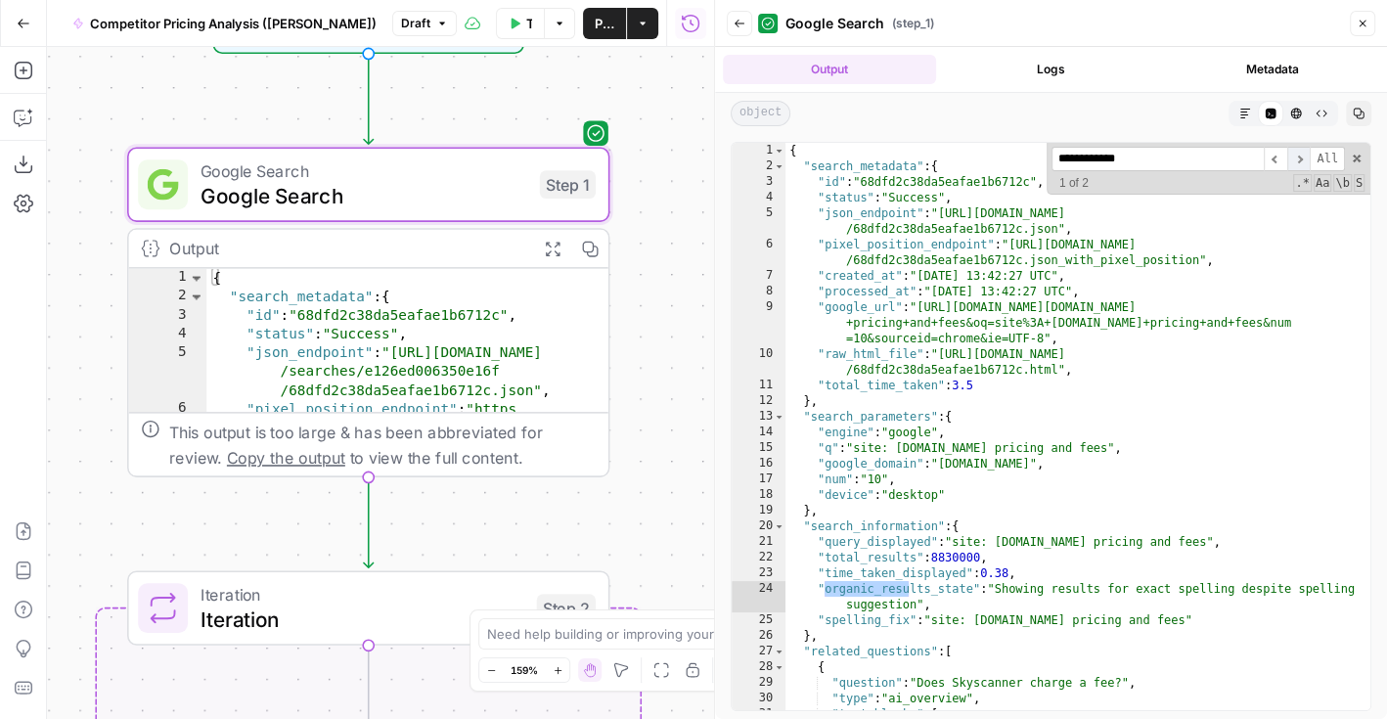
type input "**********"
click at [1295, 156] on span "​" at bounding box center [1298, 159] width 23 height 24
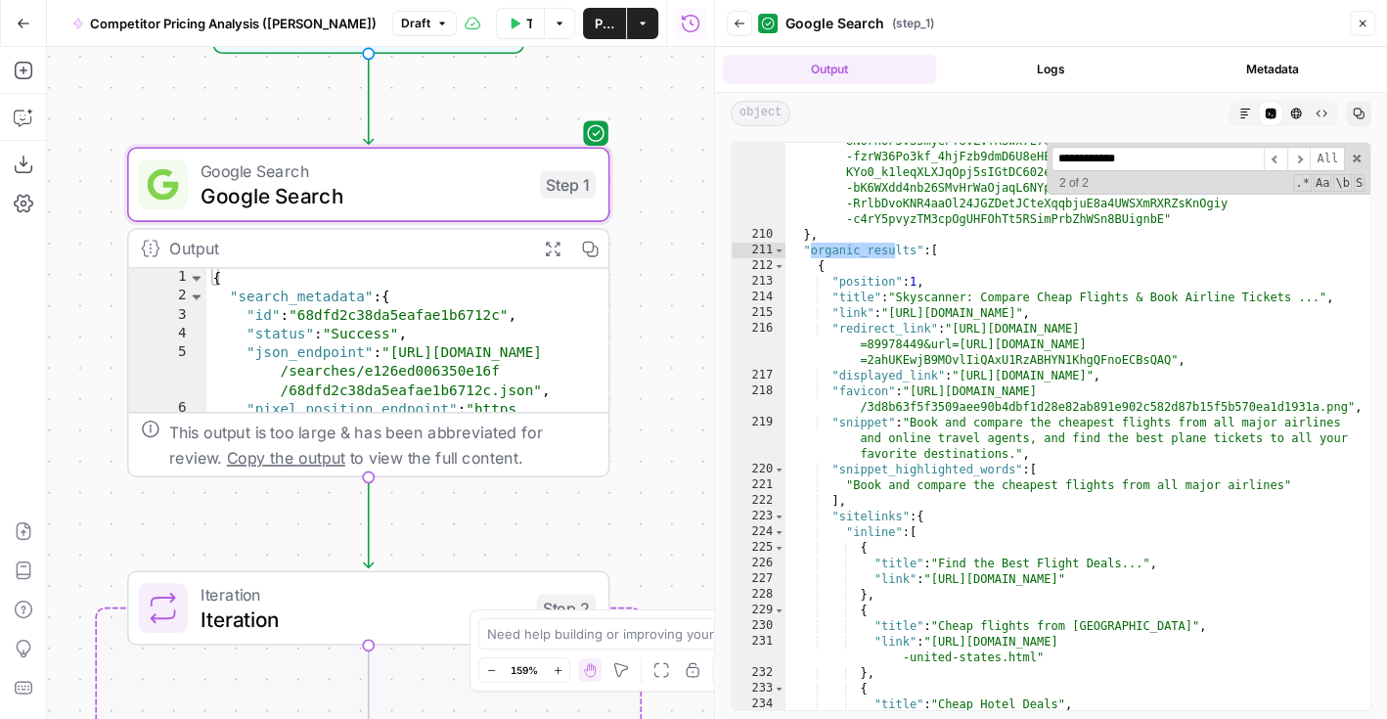
scroll to position [7099, 0]
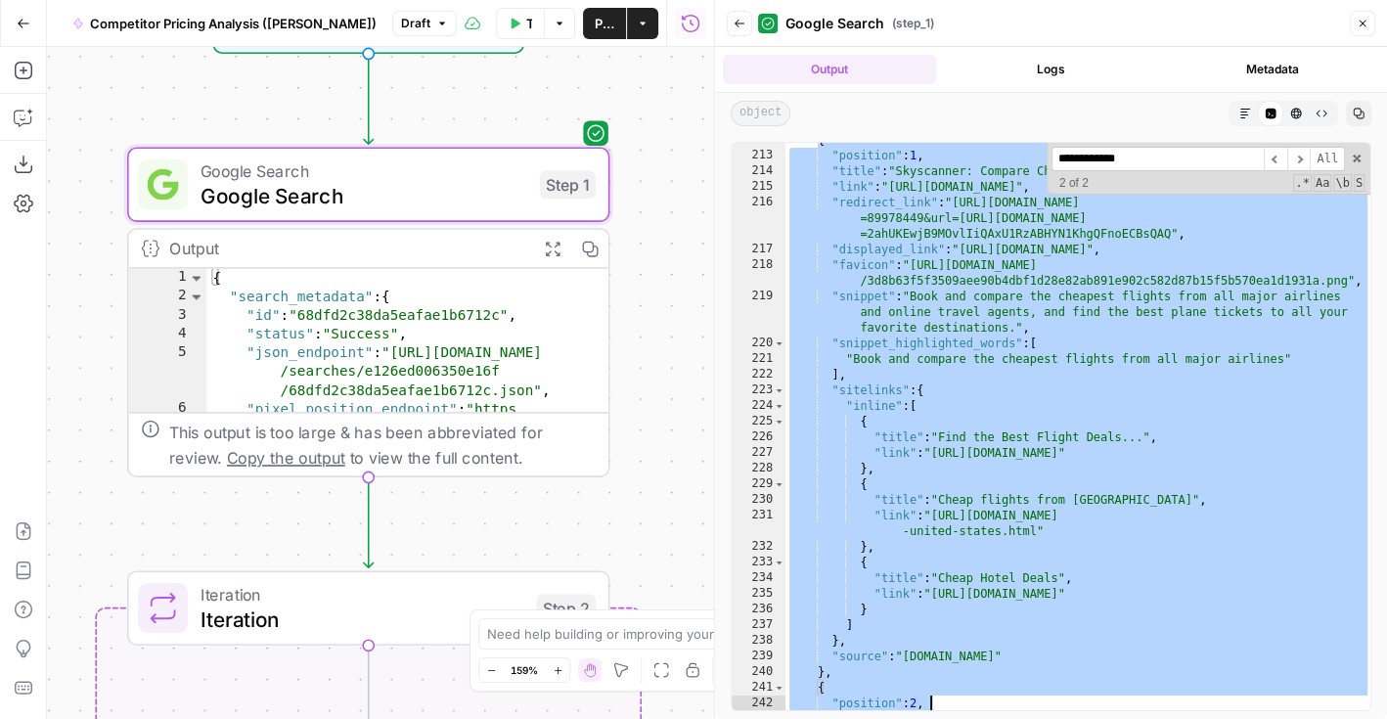
drag, startPoint x: 818, startPoint y: 249, endPoint x: 958, endPoint y: 721, distance: 491.9
click at [958, 718] on html "Kayak New Home Browse Insights Opportunities Your Data Flightpath Recent Grids …" at bounding box center [693, 359] width 1387 height 719
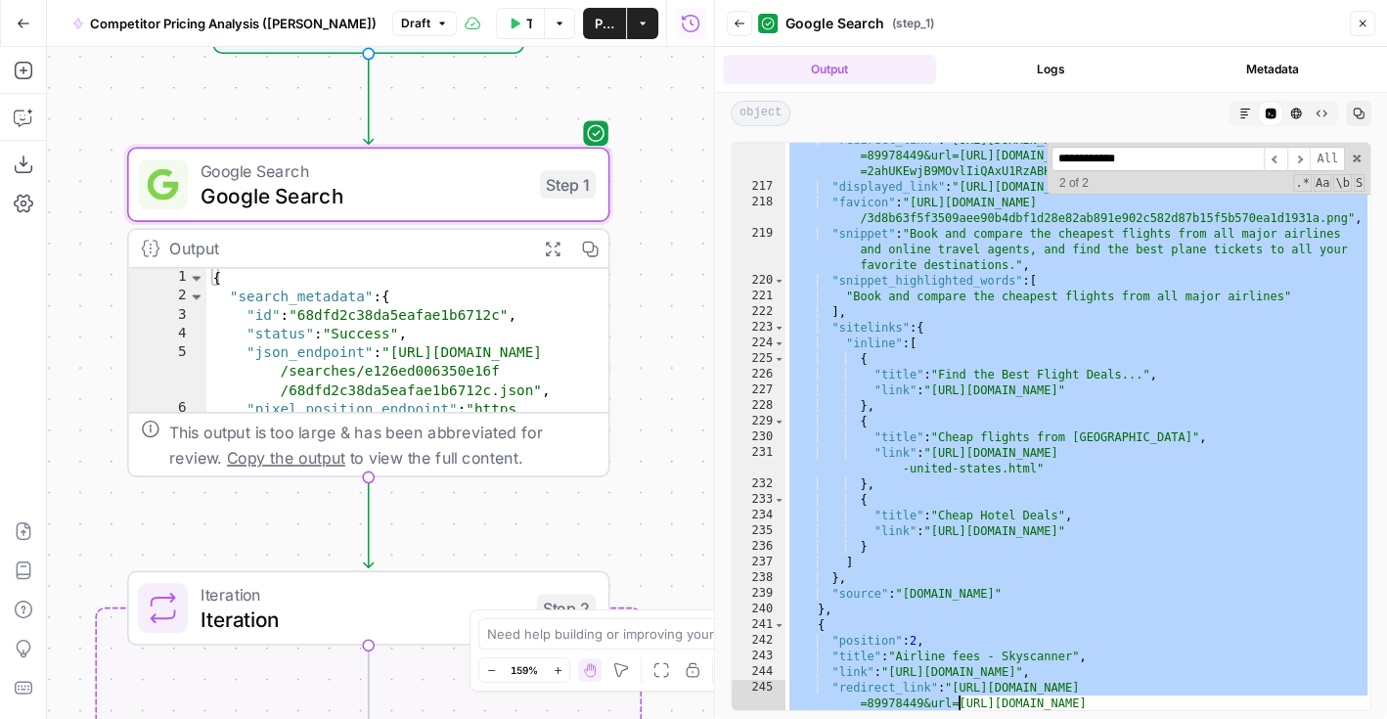
click at [826, 610] on div ""redirect_link" : "https://www.google.com/url?sa=t&source=web&rct=j&opi =899784…" at bounding box center [1079, 463] width 586 height 662
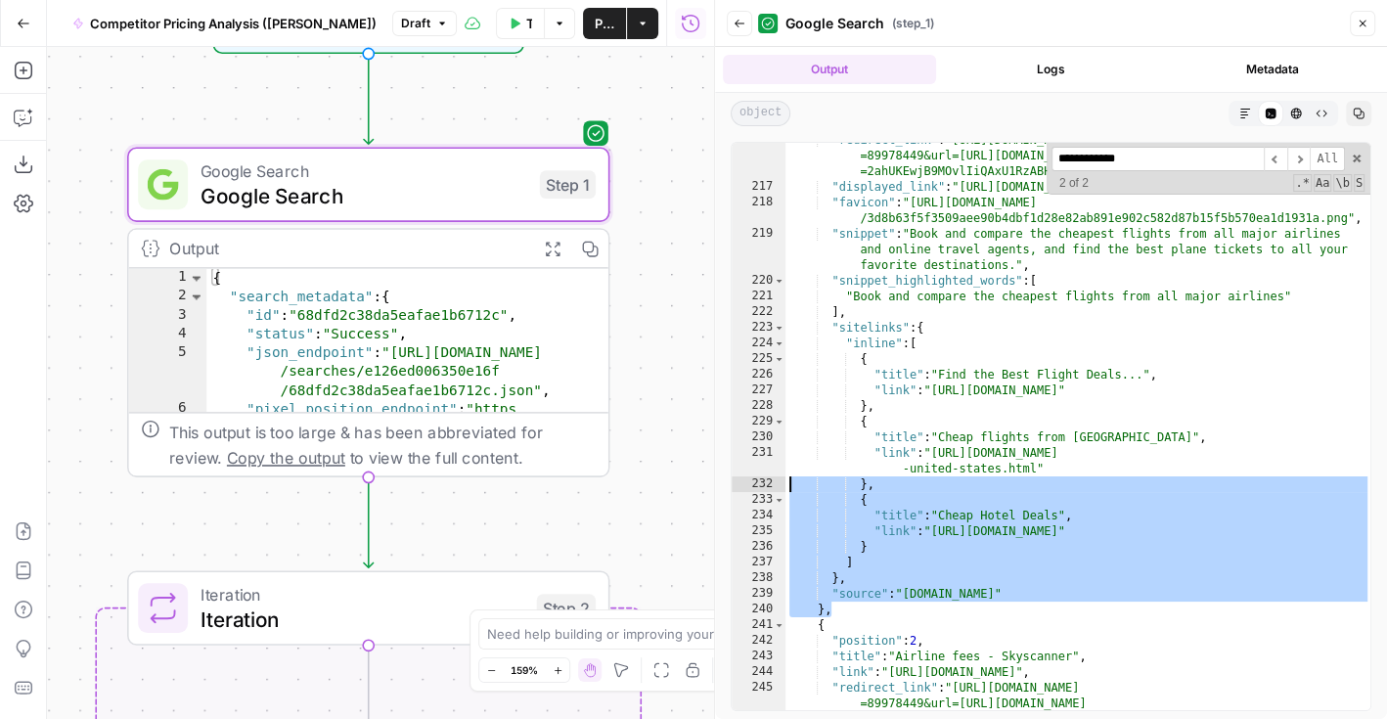
drag, startPoint x: 839, startPoint y: 609, endPoint x: 769, endPoint y: 382, distance: 238.6
click at [768, 383] on div "** 216 217 218 219 220 221 222 223 224 225 226 227 228 229 230 231 232 233 234 …" at bounding box center [1051, 426] width 641 height 569
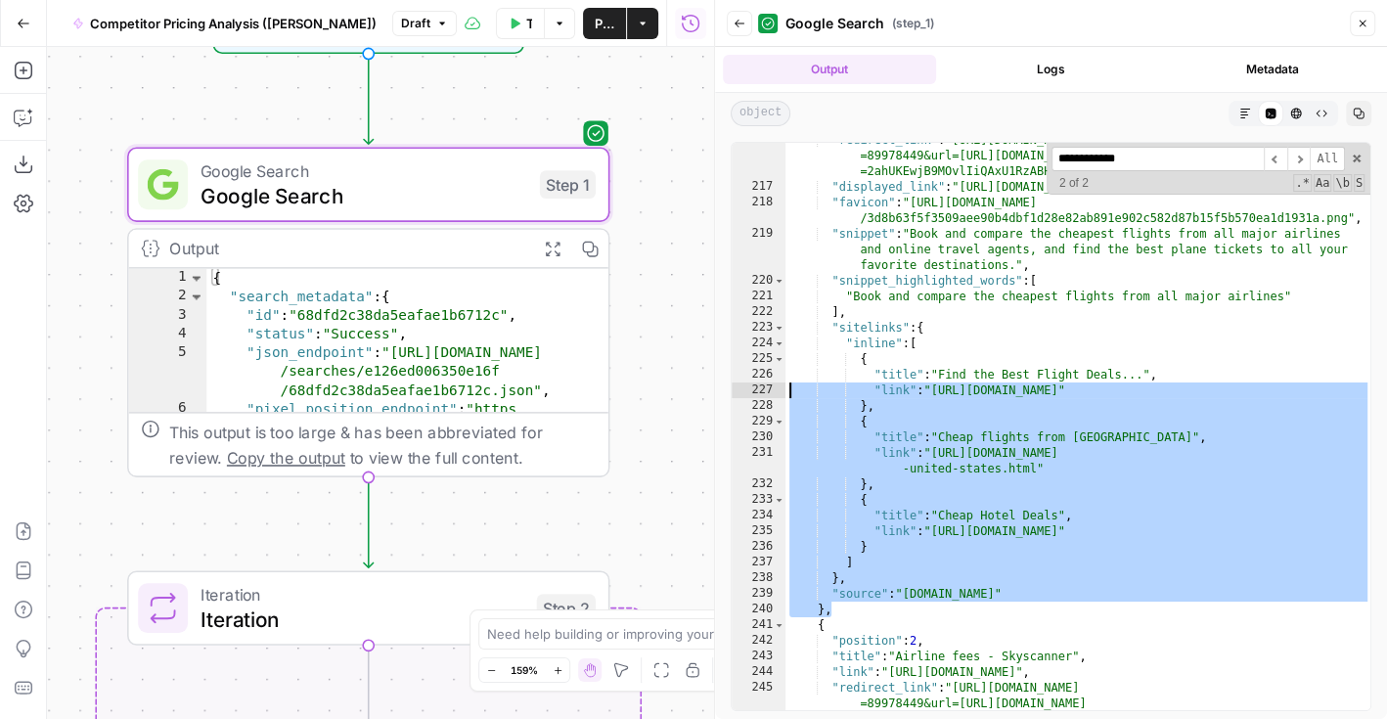
click at [914, 352] on div ""redirect_link" : "https://www.google.com/url?sa=t&source=web&rct=j&opi =899784…" at bounding box center [1079, 463] width 586 height 662
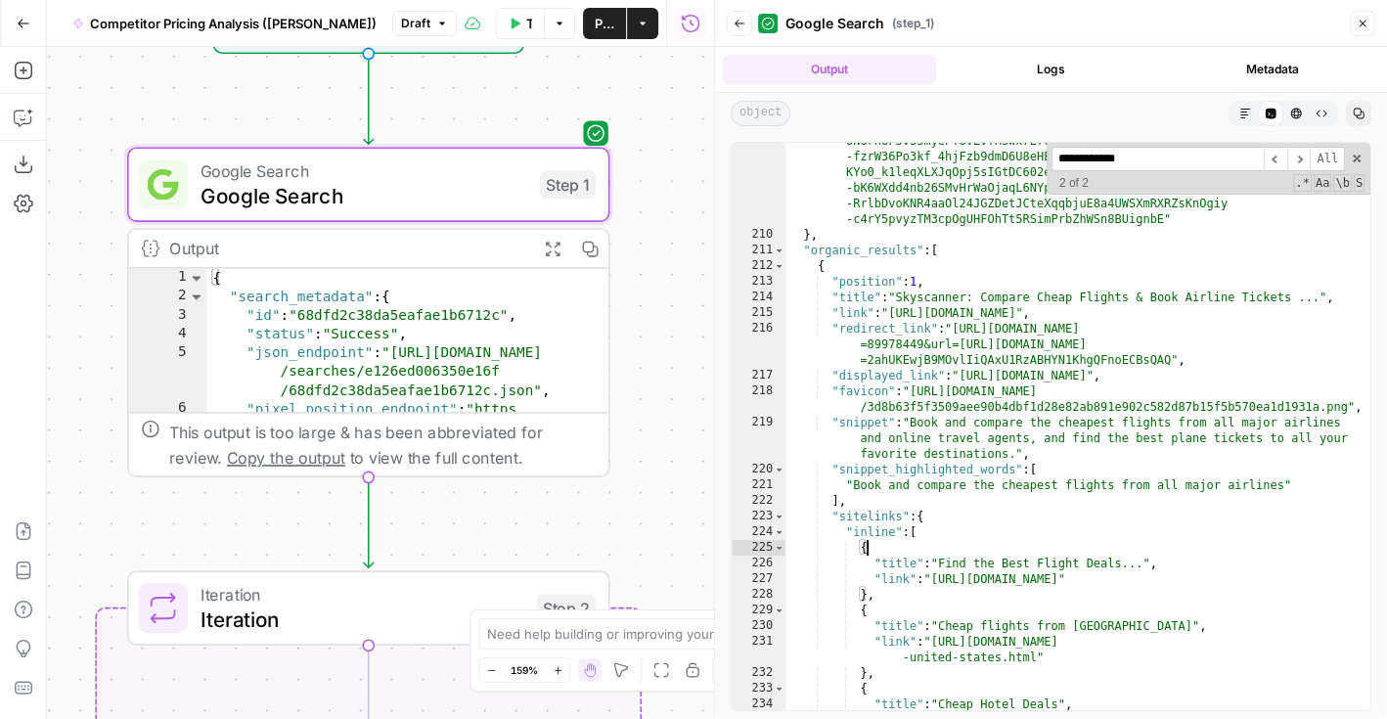
scroll to position [7031, 0]
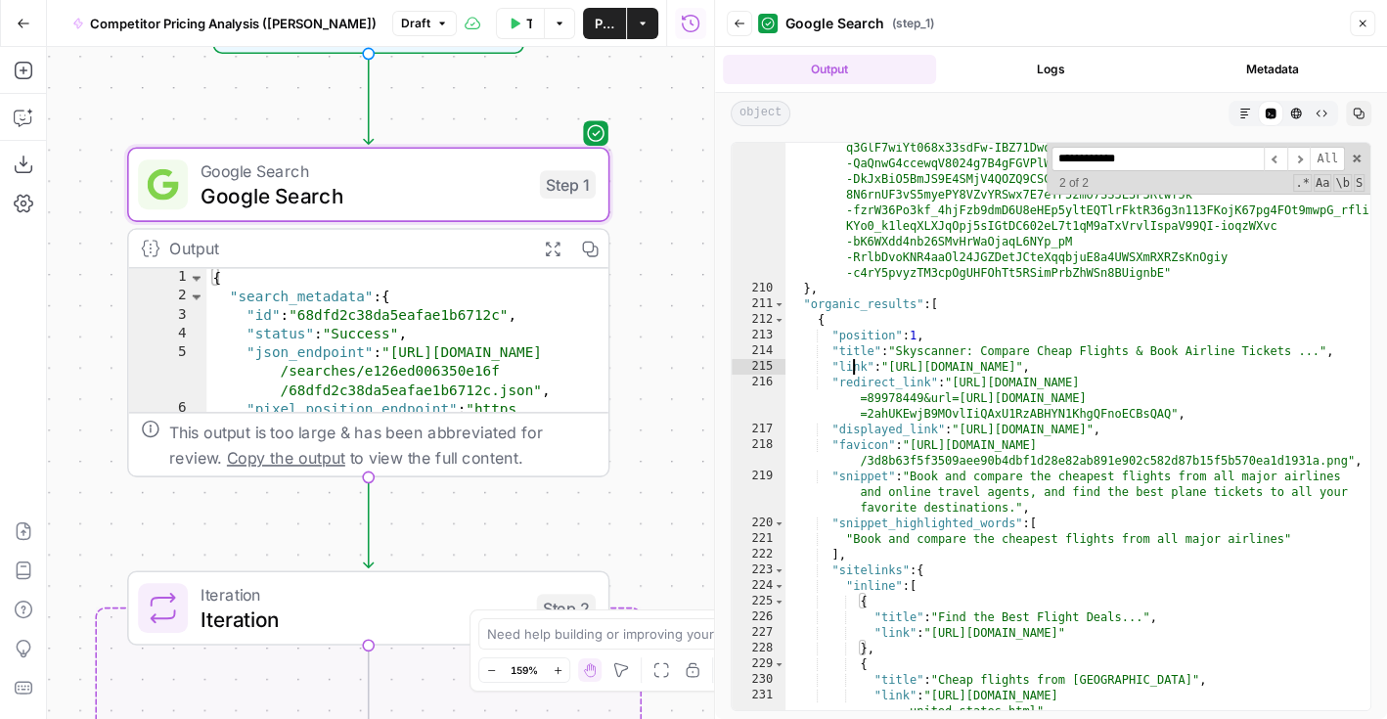
click at [849, 367] on div ""serpapi_link" : "https://serpapi.com/search.json?engine =google_ai_overview&pa…" at bounding box center [1079, 385] width 586 height 960
drag, startPoint x: 1089, startPoint y: 366, endPoint x: 888, endPoint y: 364, distance: 200.6
click at [888, 364] on div ""serpapi_link" : "https://serpapi.com/search.json?engine =google_ai_overview&pa…" at bounding box center [1079, 385] width 586 height 960
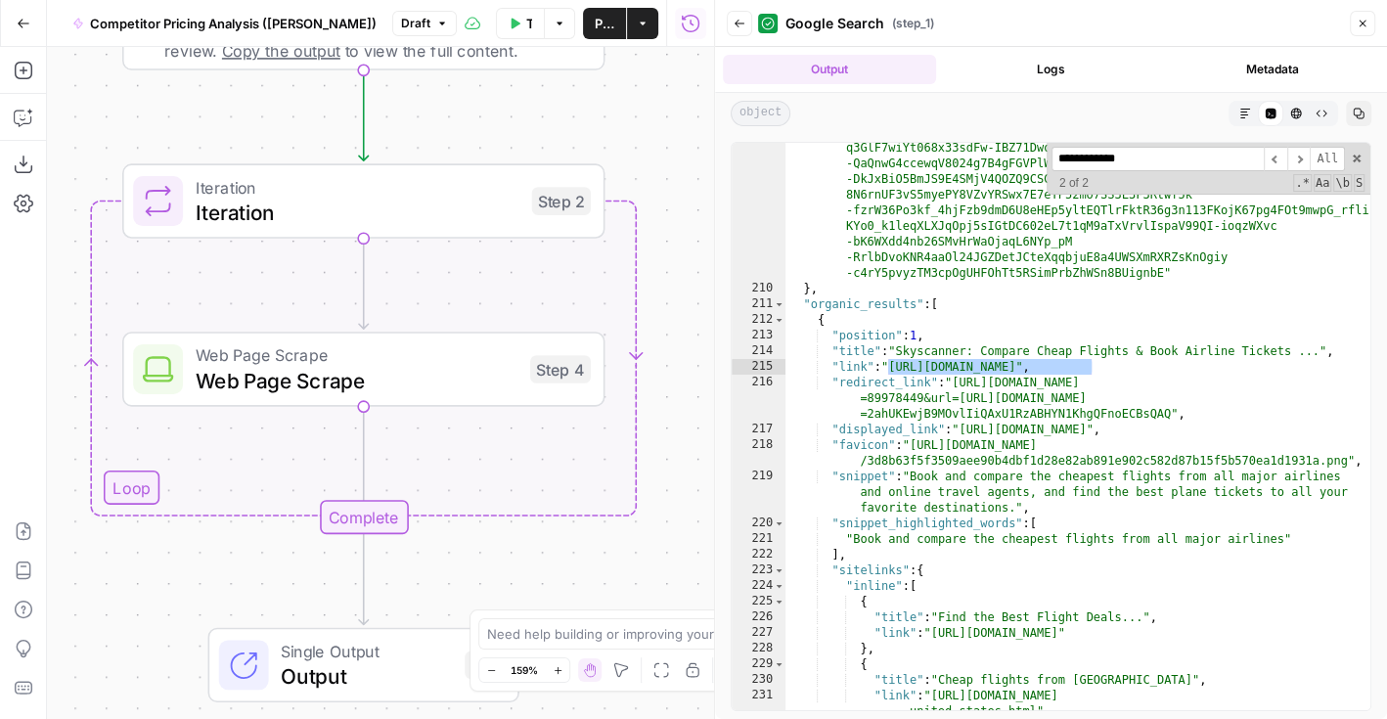
drag, startPoint x: 656, startPoint y: 542, endPoint x: 654, endPoint y: 113, distance: 429.5
click at [654, 113] on div "Workflow Input Settings Inputs Google Search Google Search Step 1 Output Expand…" at bounding box center [380, 383] width 667 height 672
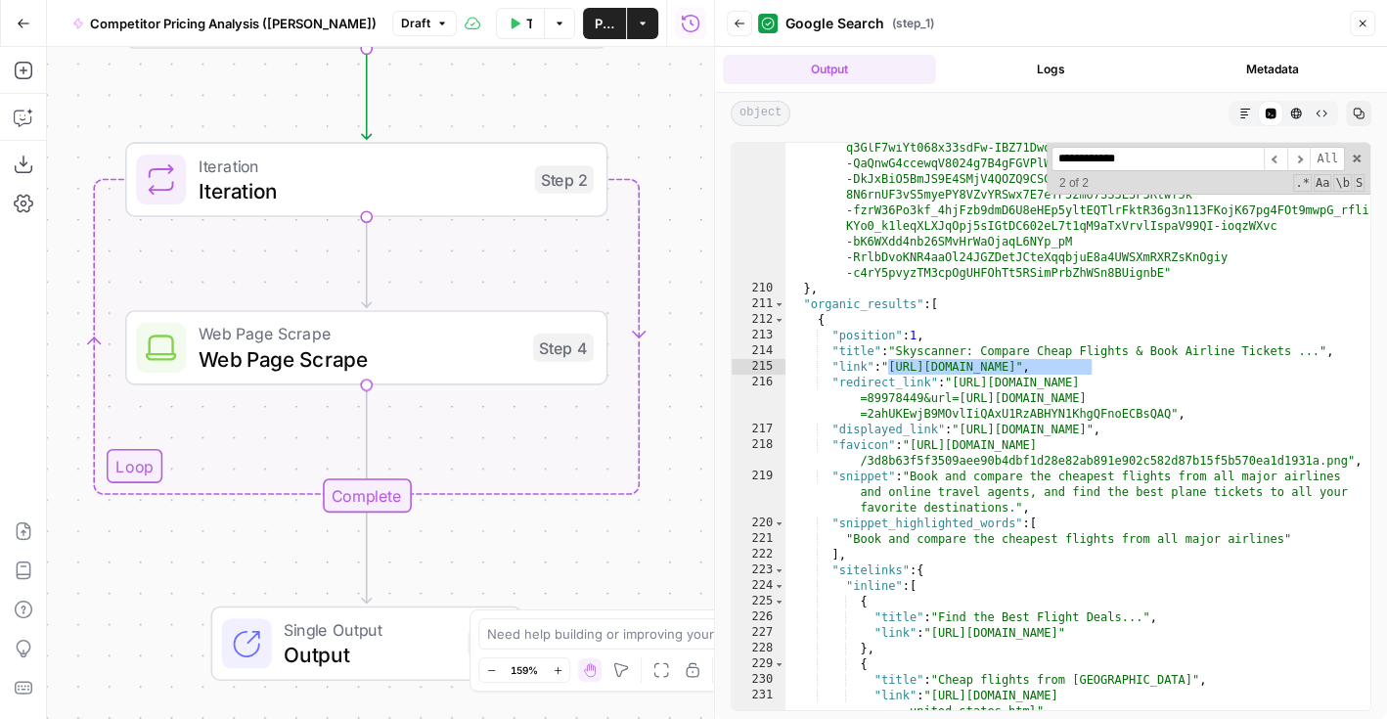
click at [507, 365] on span "Web Page Scrape" at bounding box center [360, 358] width 322 height 31
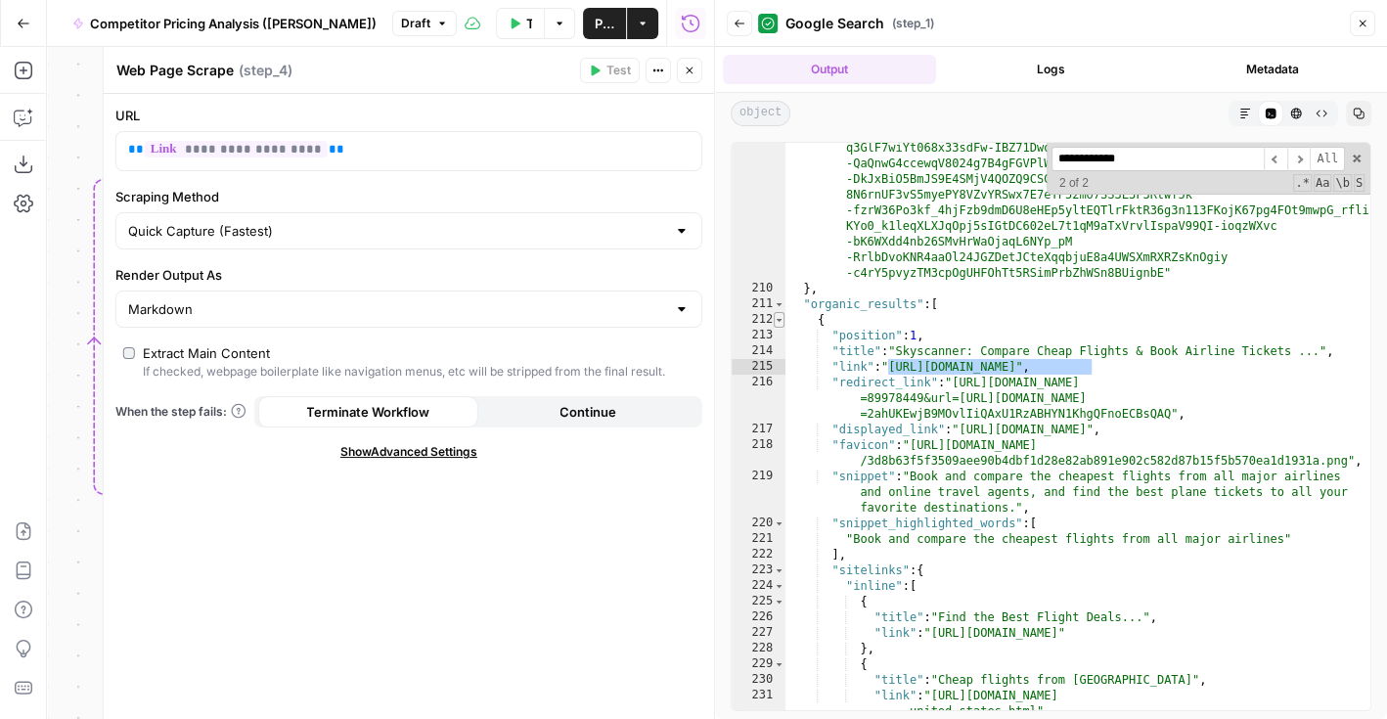
click at [776, 318] on span "Toggle code folding, rows 212 through 240" at bounding box center [779, 320] width 11 height 16
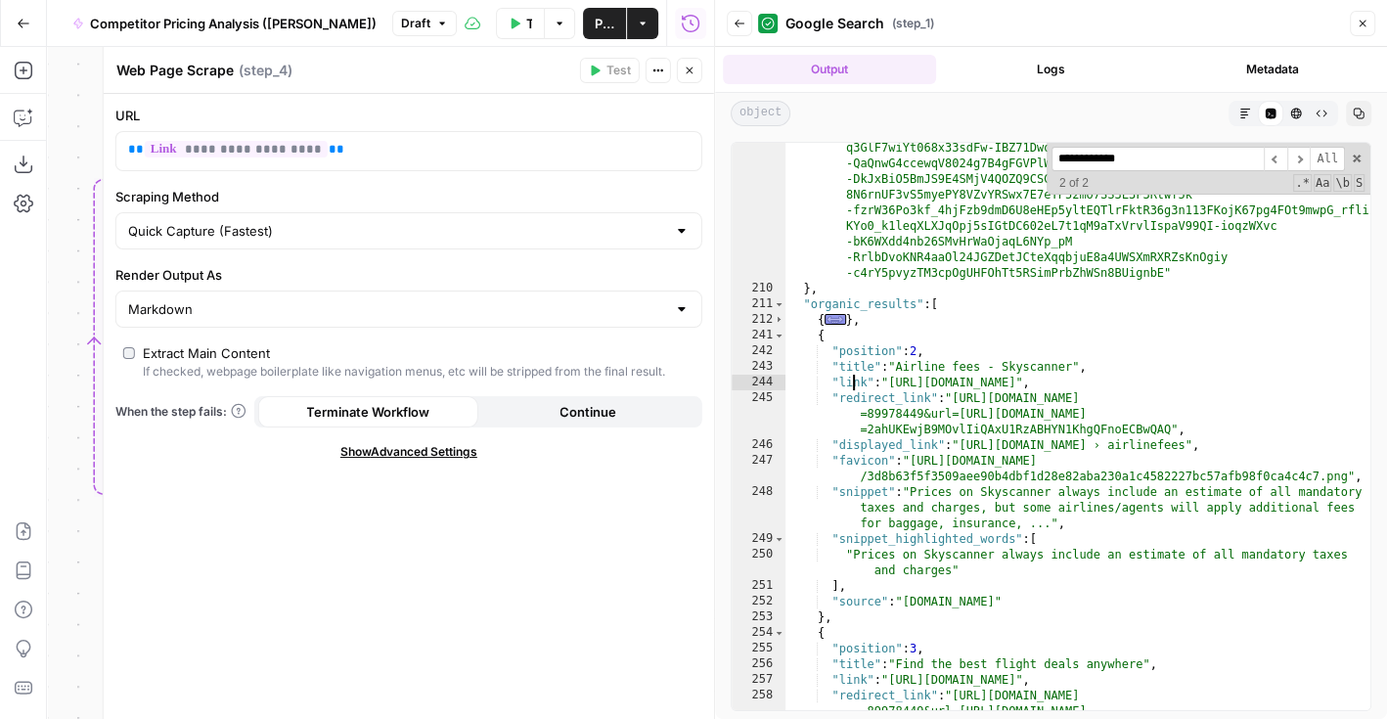
click at [855, 379] on div ""serpapi_link" : "https://serpapi.com/search.json?engine =google_ai_overview&pa…" at bounding box center [1079, 400] width 586 height 991
drag, startPoint x: 1161, startPoint y: 383, endPoint x: 893, endPoint y: 382, distance: 268.1
click at [893, 382] on div ""serpapi_link" : "https://serpapi.com/search.json?engine =google_ai_overview&pa…" at bounding box center [1079, 400] width 586 height 991
click at [692, 75] on icon "button" at bounding box center [690, 71] width 12 height 12
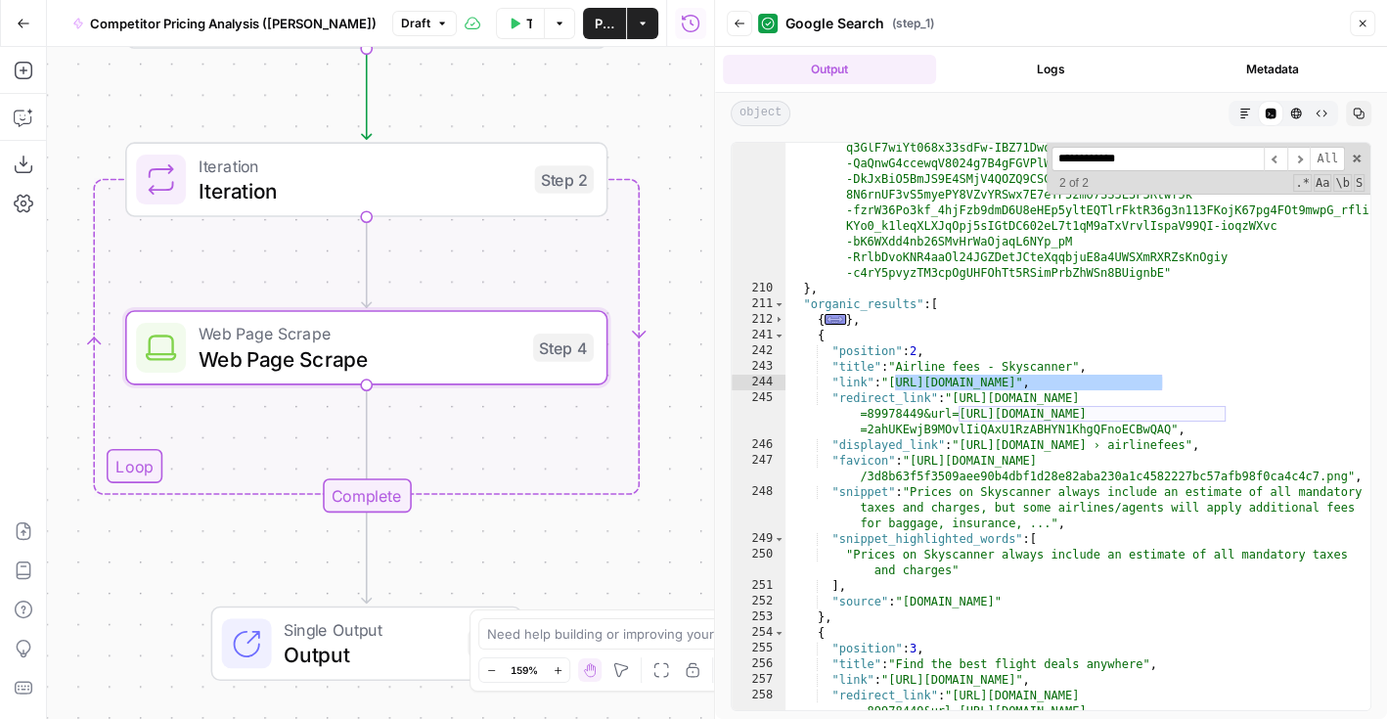
click at [358, 349] on span "Web Page Scrape" at bounding box center [360, 358] width 322 height 31
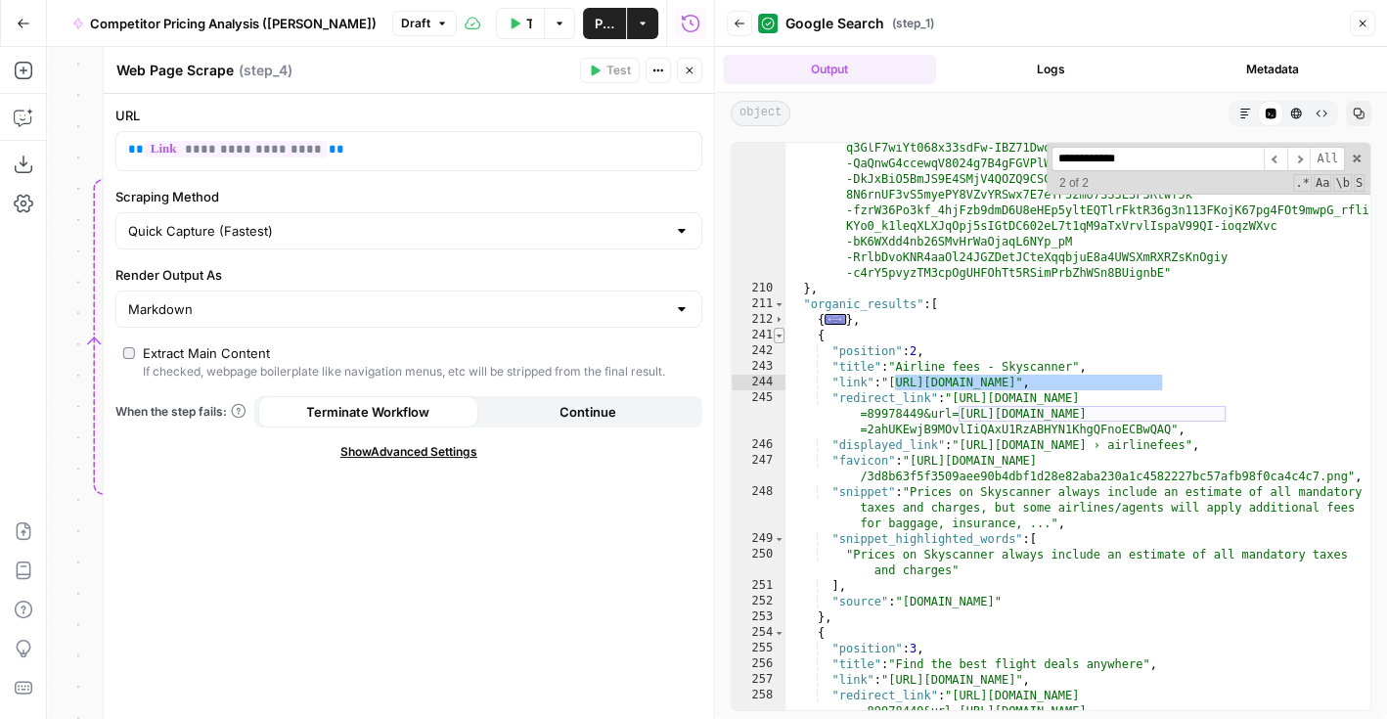
click at [775, 337] on span "Toggle code folding, rows 241 through 253" at bounding box center [779, 336] width 11 height 16
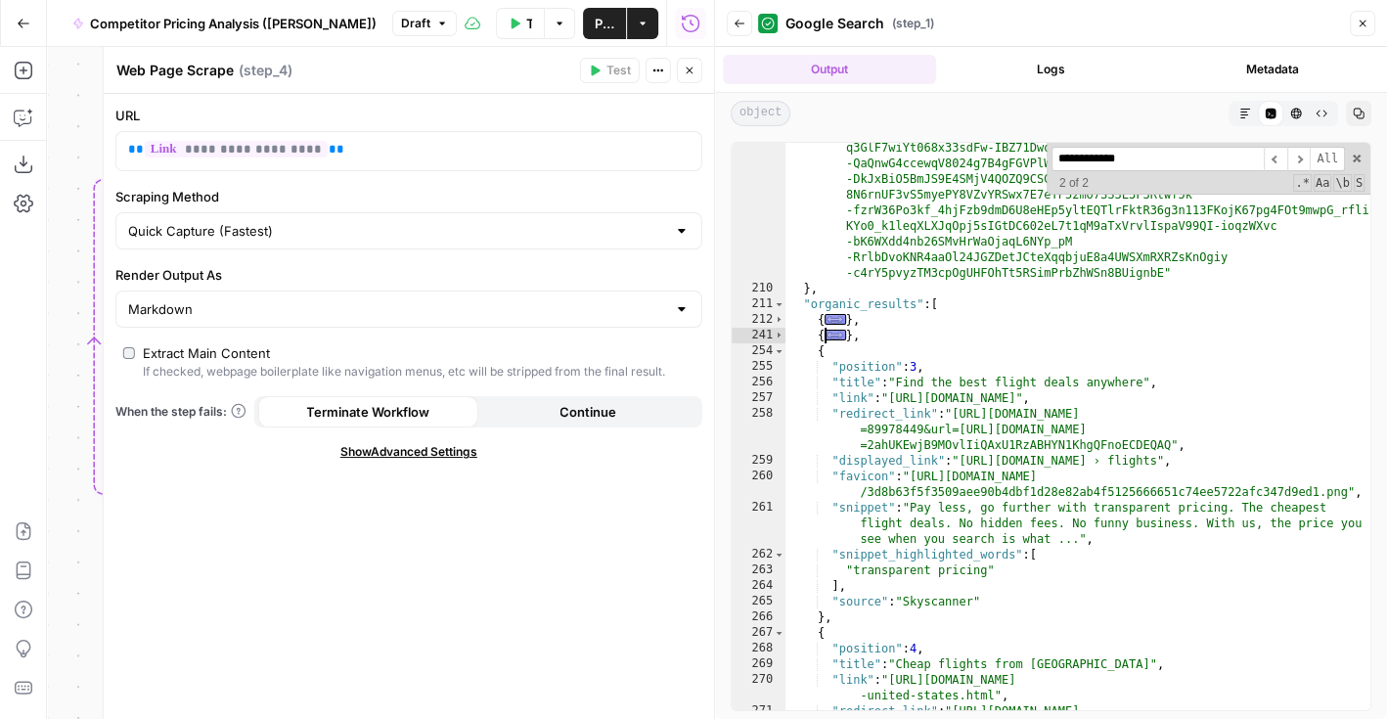
click at [852, 397] on div ""serpapi_link" : "https://serpapi.com/search.json?engine =google_ai_overview&pa…" at bounding box center [1079, 408] width 586 height 1007
drag, startPoint x: 1135, startPoint y: 397, endPoint x: 895, endPoint y: 399, distance: 239.7
click at [895, 399] on div ""serpapi_link" : "https://serpapi.com/search.json?engine =google_ai_overview&pa…" at bounding box center [1079, 408] width 586 height 1007
click at [855, 364] on div ""serpapi_link" : "https://serpapi.com/search.json?engine =google_ai_overview&pa…" at bounding box center [1079, 408] width 586 height 1007
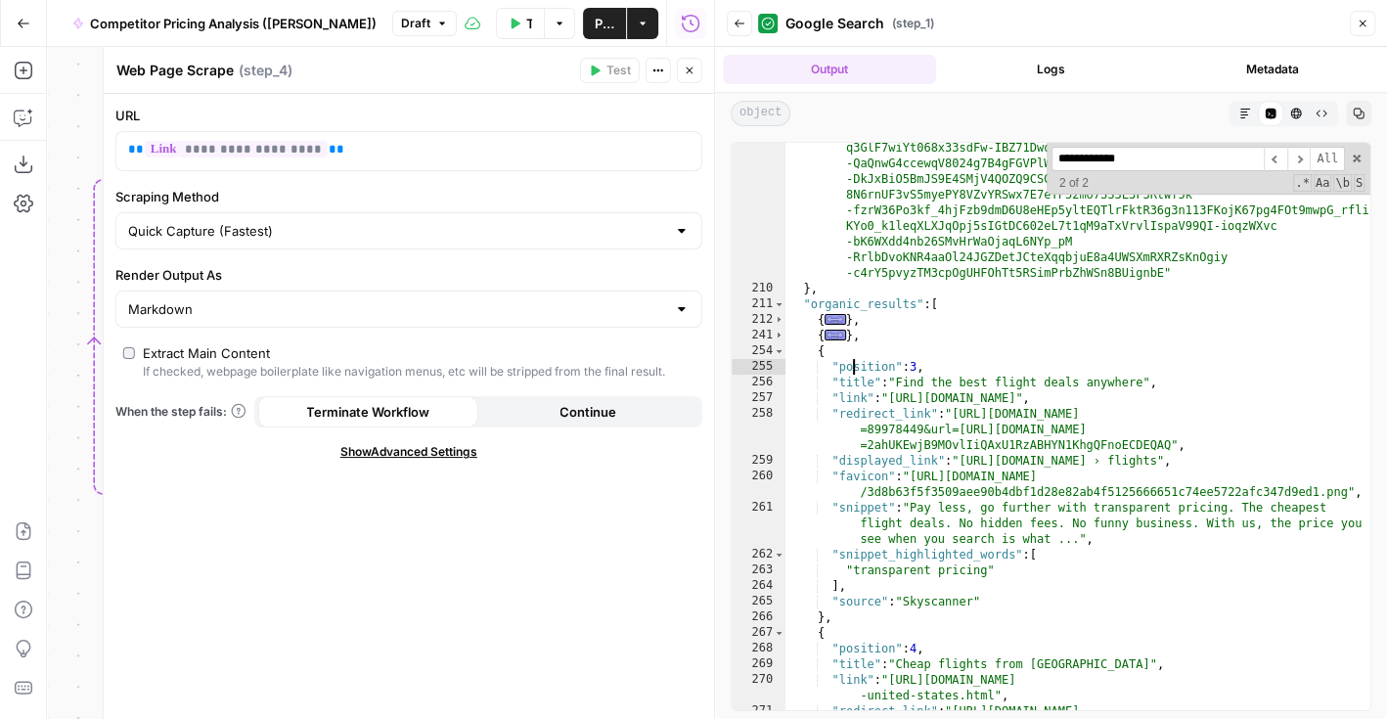
click at [855, 364] on div ""serpapi_link" : "https://serpapi.com/search.json?engine =google_ai_overview&pa…" at bounding box center [1079, 408] width 586 height 1007
click at [855, 379] on div ""serpapi_link" : "https://serpapi.com/search.json?engine =google_ai_overview&pa…" at bounding box center [1079, 408] width 586 height 1007
click at [851, 401] on div ""serpapi_link" : "https://serpapi.com/search.json?engine =google_ai_overview&pa…" at bounding box center [1079, 408] width 586 height 1007
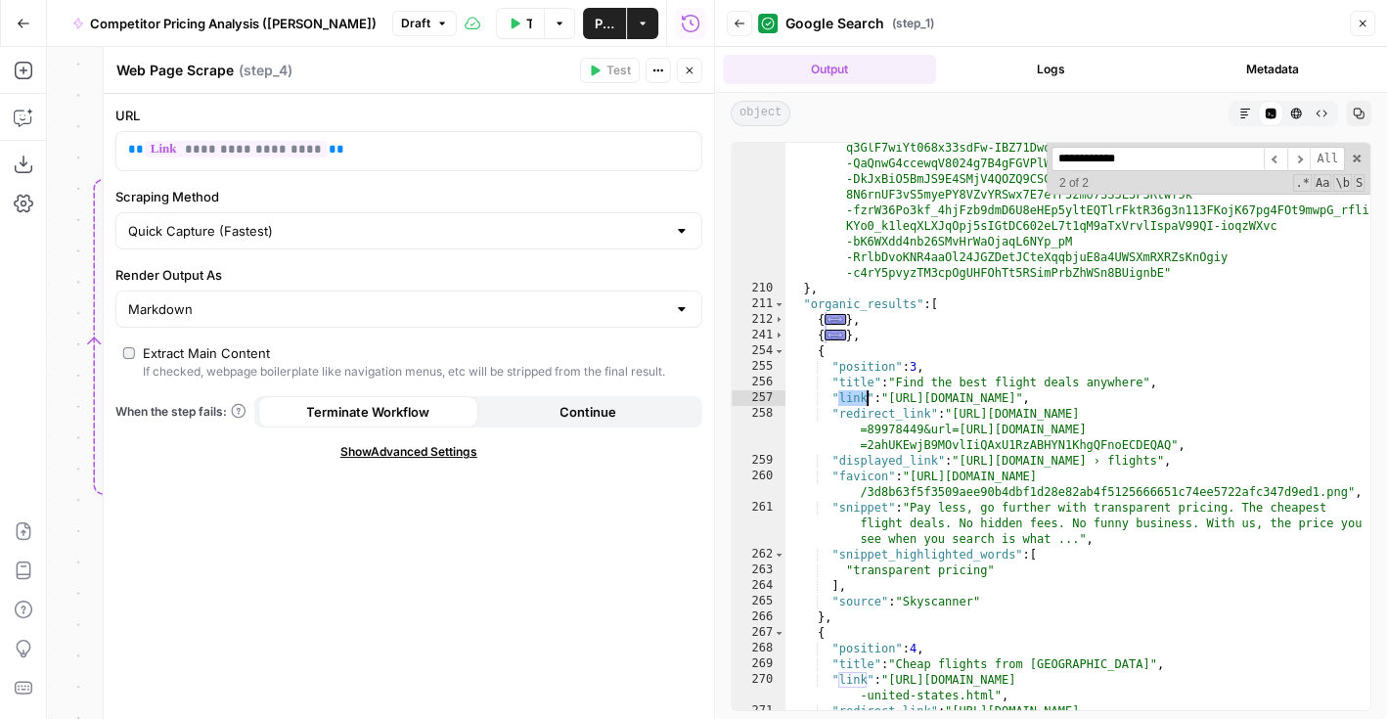
click at [852, 417] on div ""serpapi_link" : "https://serpapi.com/search.json?engine =google_ai_overview&pa…" at bounding box center [1079, 408] width 586 height 1007
click at [858, 463] on div ""serpapi_link" : "https://serpapi.com/search.json?engine =google_ai_overview&pa…" at bounding box center [1079, 408] width 586 height 1007
click at [858, 481] on div ""serpapi_link" : "https://serpapi.com/search.json?engine =google_ai_overview&pa…" at bounding box center [1079, 408] width 586 height 1007
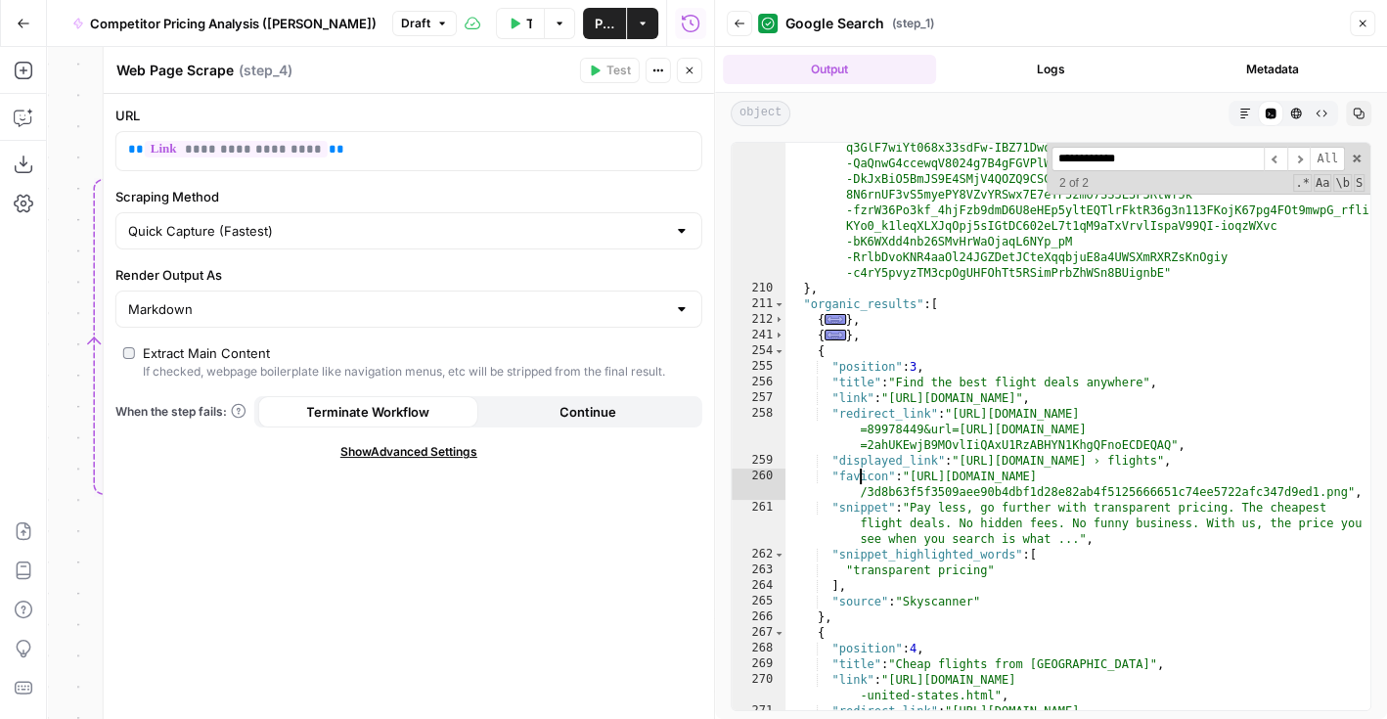
click at [858, 481] on div ""serpapi_link" : "https://serpapi.com/search.json?engine =google_ai_overview&pa…" at bounding box center [1079, 408] width 586 height 1007
click at [870, 513] on div ""serpapi_link" : "https://serpapi.com/search.json?engine =google_ai_overview&pa…" at bounding box center [1079, 408] width 586 height 1007
click at [957, 498] on div ""serpapi_link" : "https://serpapi.com/search.json?engine =google_ai_overview&pa…" at bounding box center [1079, 408] width 586 height 1007
type textarea "**********"
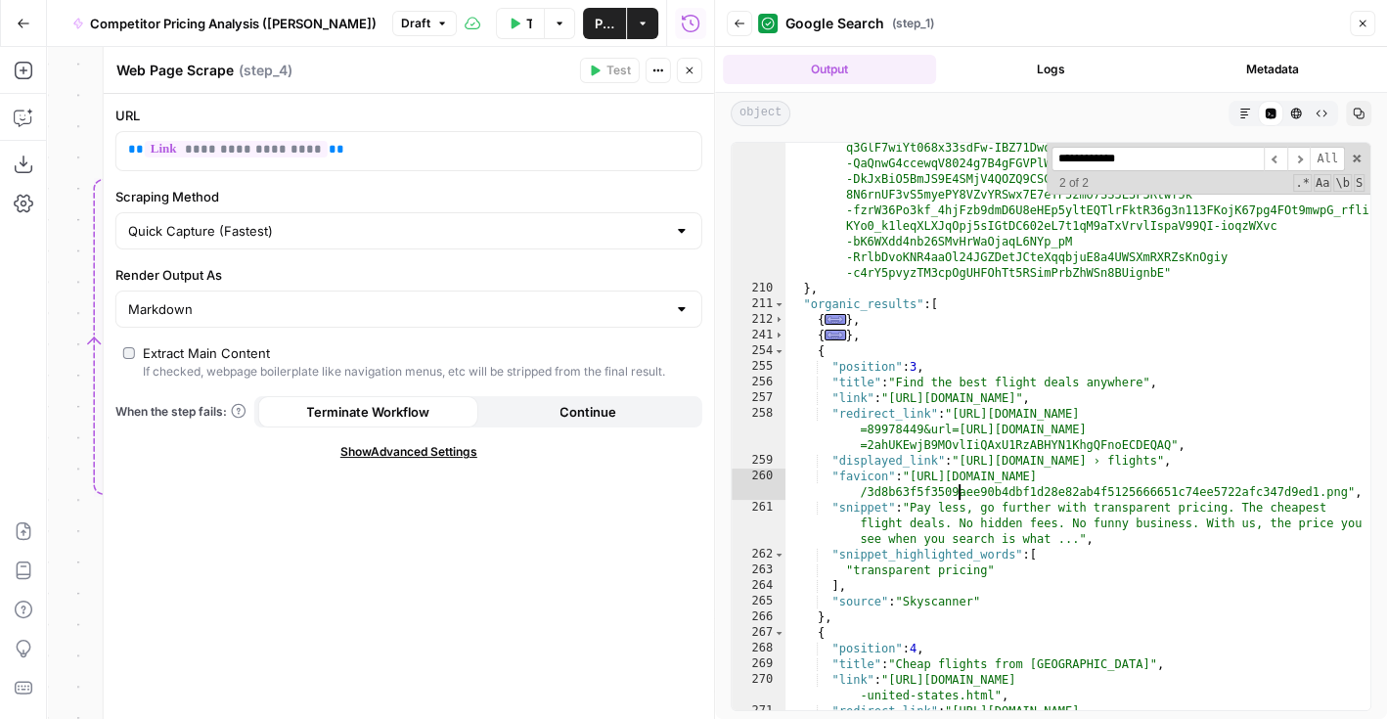
click at [687, 73] on icon "button" at bounding box center [690, 71] width 12 height 12
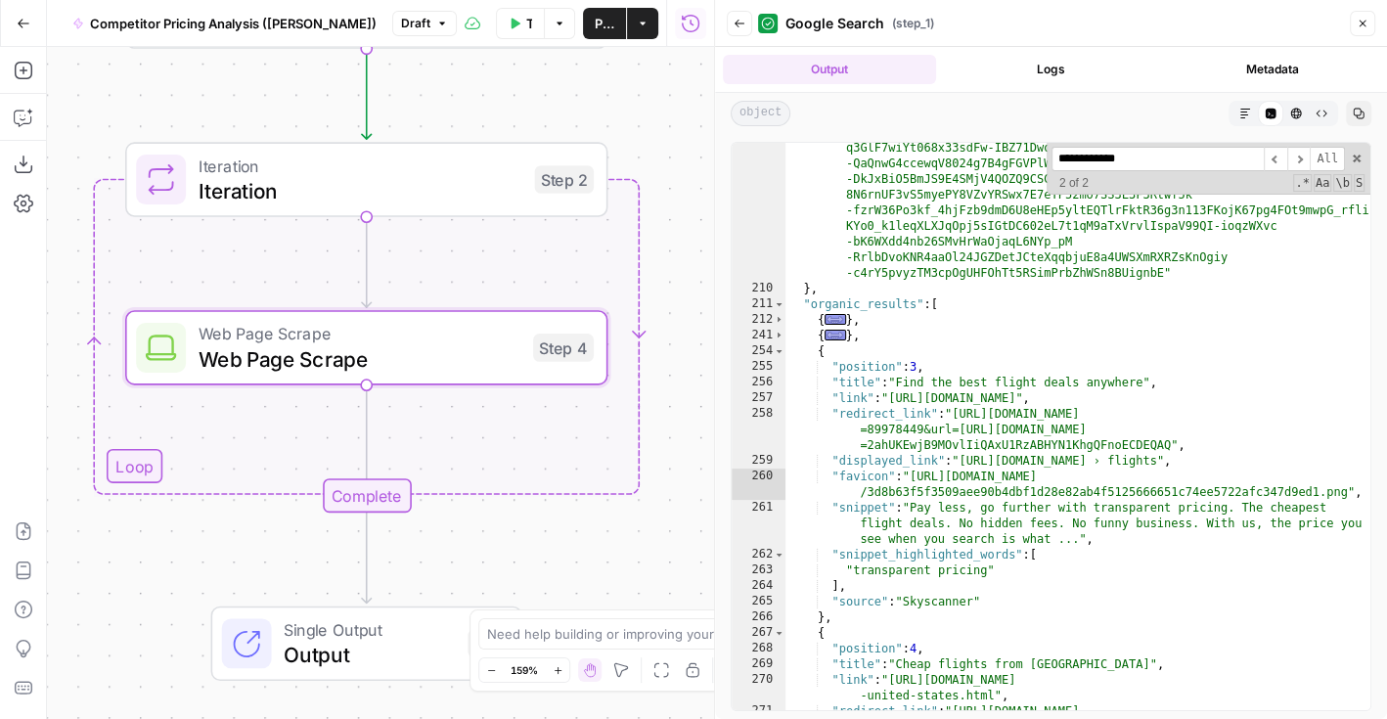
click at [1361, 28] on icon "button" at bounding box center [1363, 24] width 12 height 12
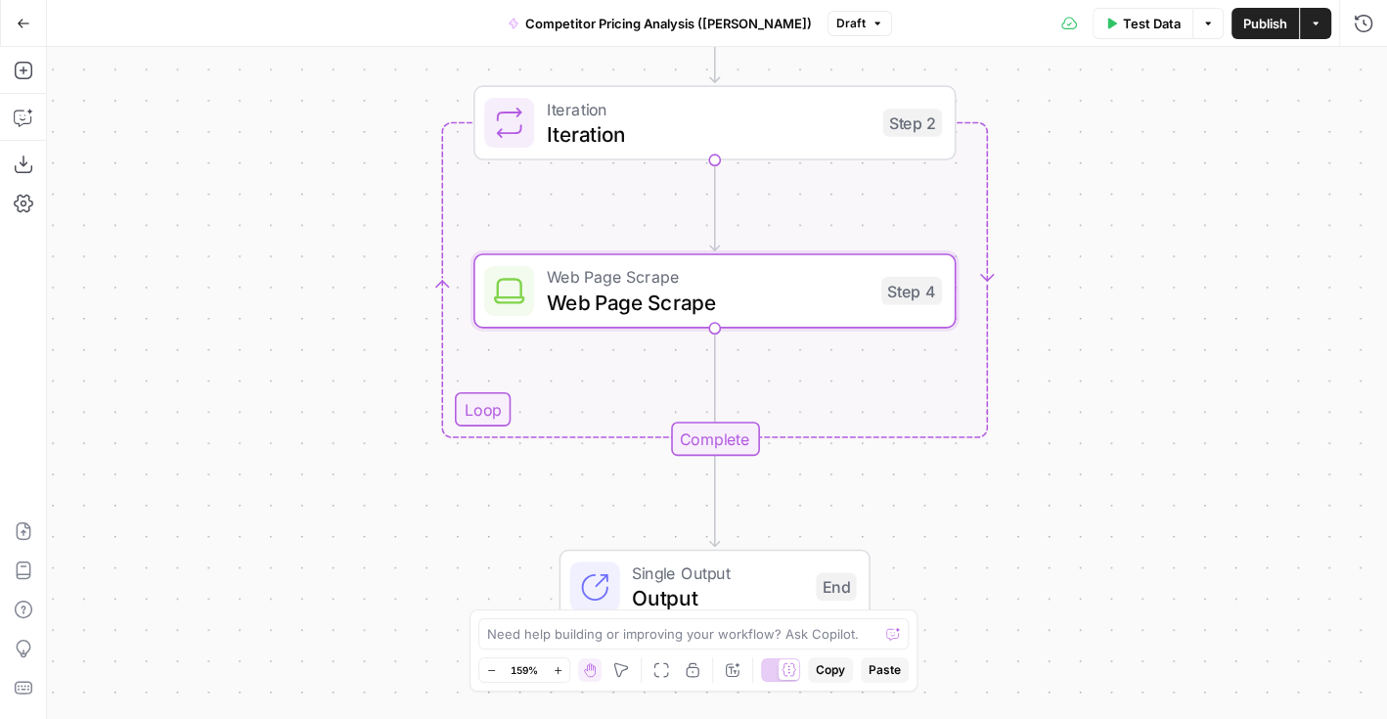
drag, startPoint x: 745, startPoint y: 267, endPoint x: 1094, endPoint y: 210, distance: 352.9
click at [1094, 210] on div "Workflow Input Settings Inputs Google Search Google Search Step 1 Output Expand…" at bounding box center [717, 383] width 1340 height 672
click at [902, 121] on div "Step 2" at bounding box center [912, 123] width 59 height 28
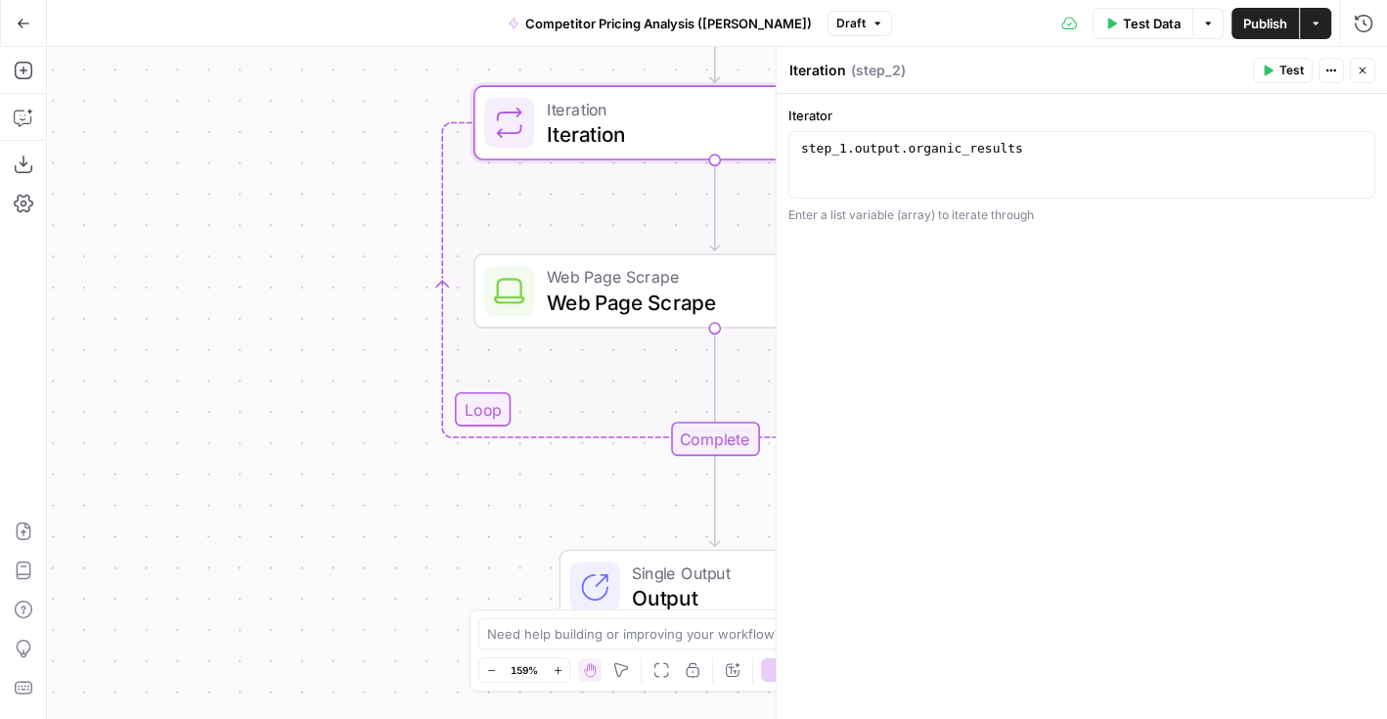
click at [1364, 68] on icon "button" at bounding box center [1363, 71] width 12 height 12
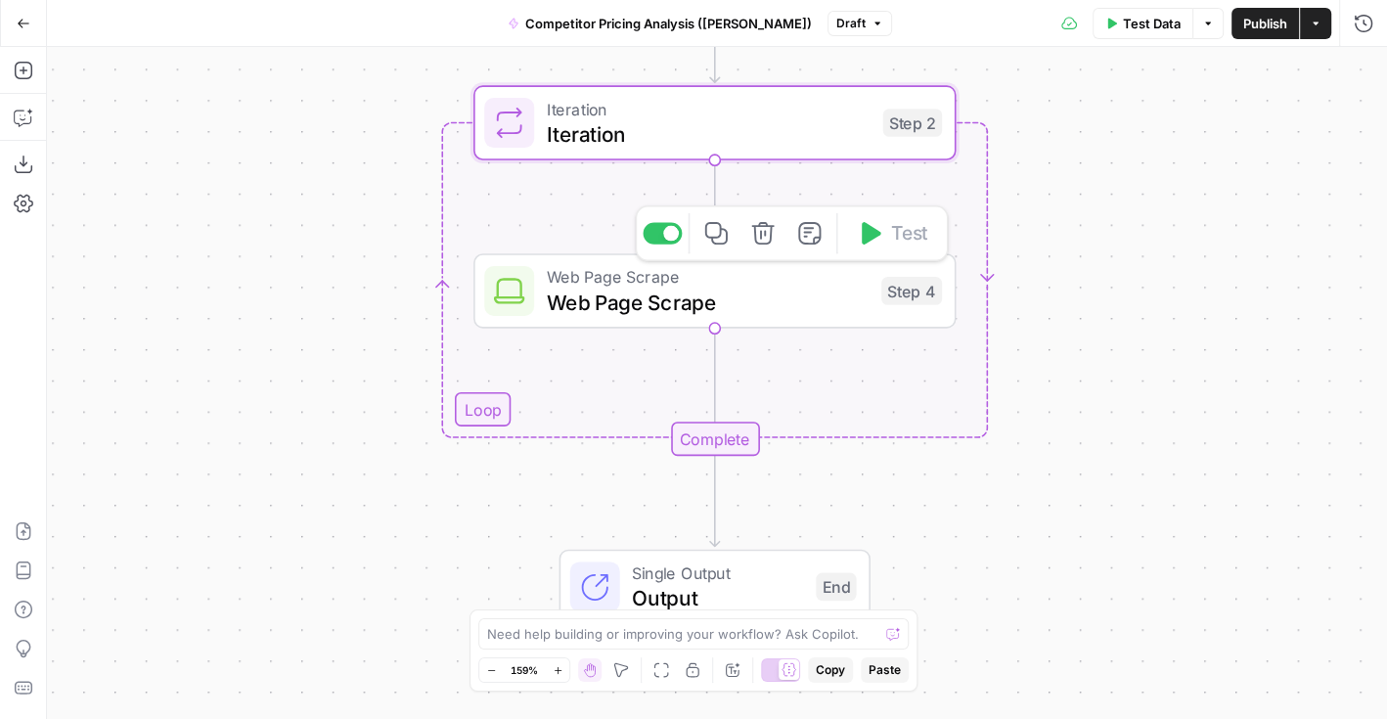
click at [813, 288] on span "Web Page Scrape" at bounding box center [708, 302] width 322 height 31
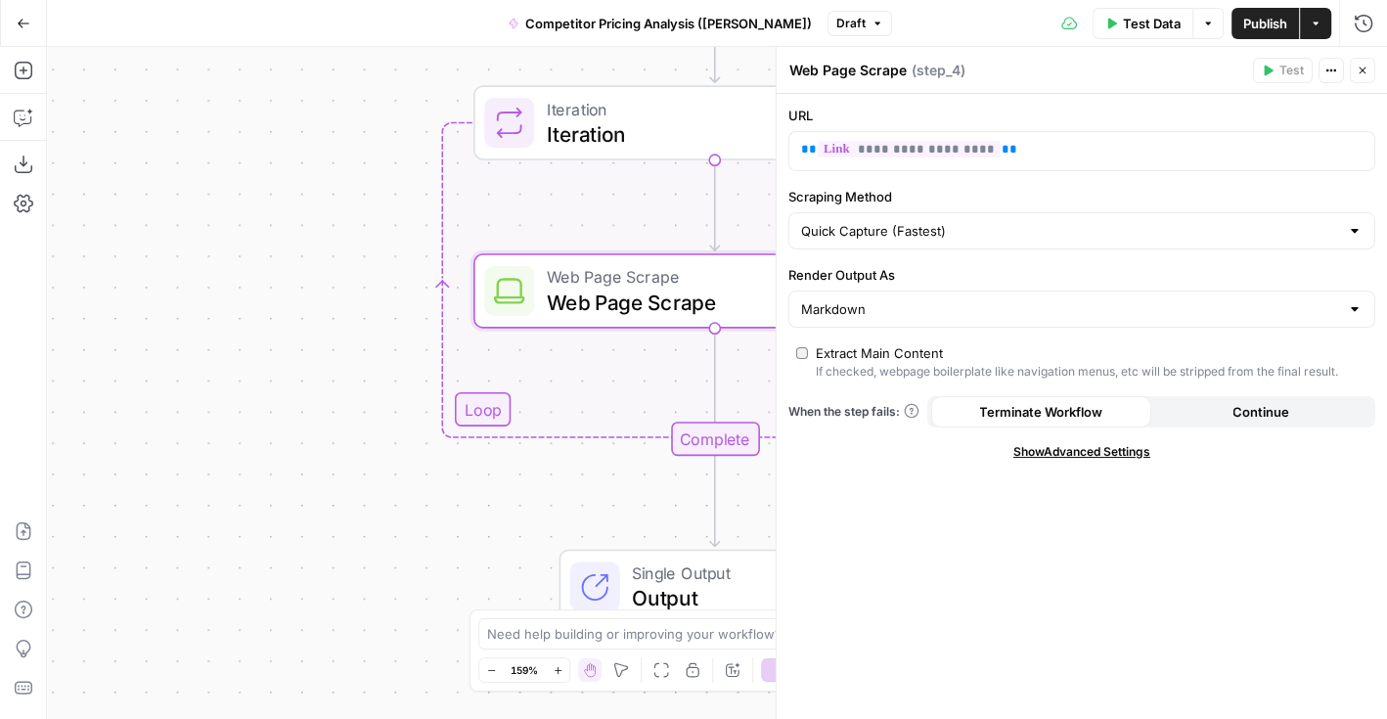
click at [1361, 68] on icon "button" at bounding box center [1363, 71] width 12 height 12
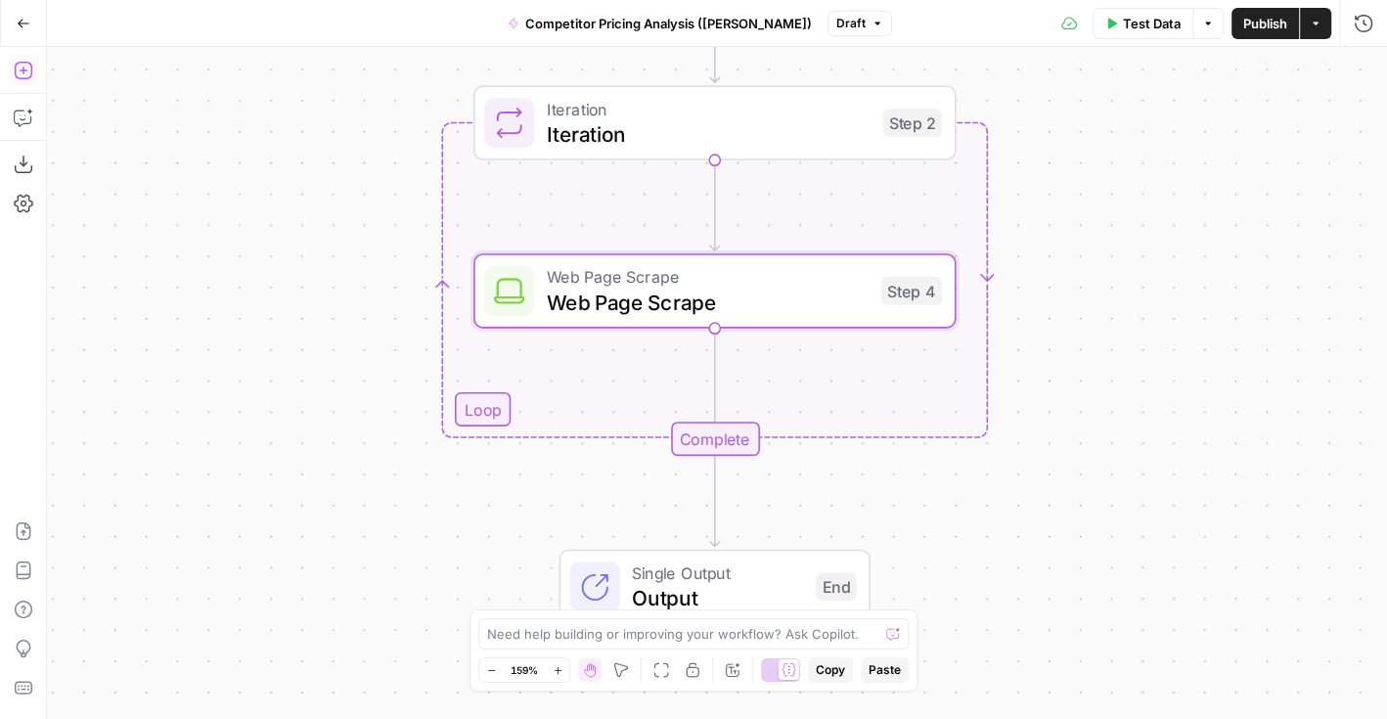
click at [23, 68] on icon "button" at bounding box center [24, 71] width 20 height 20
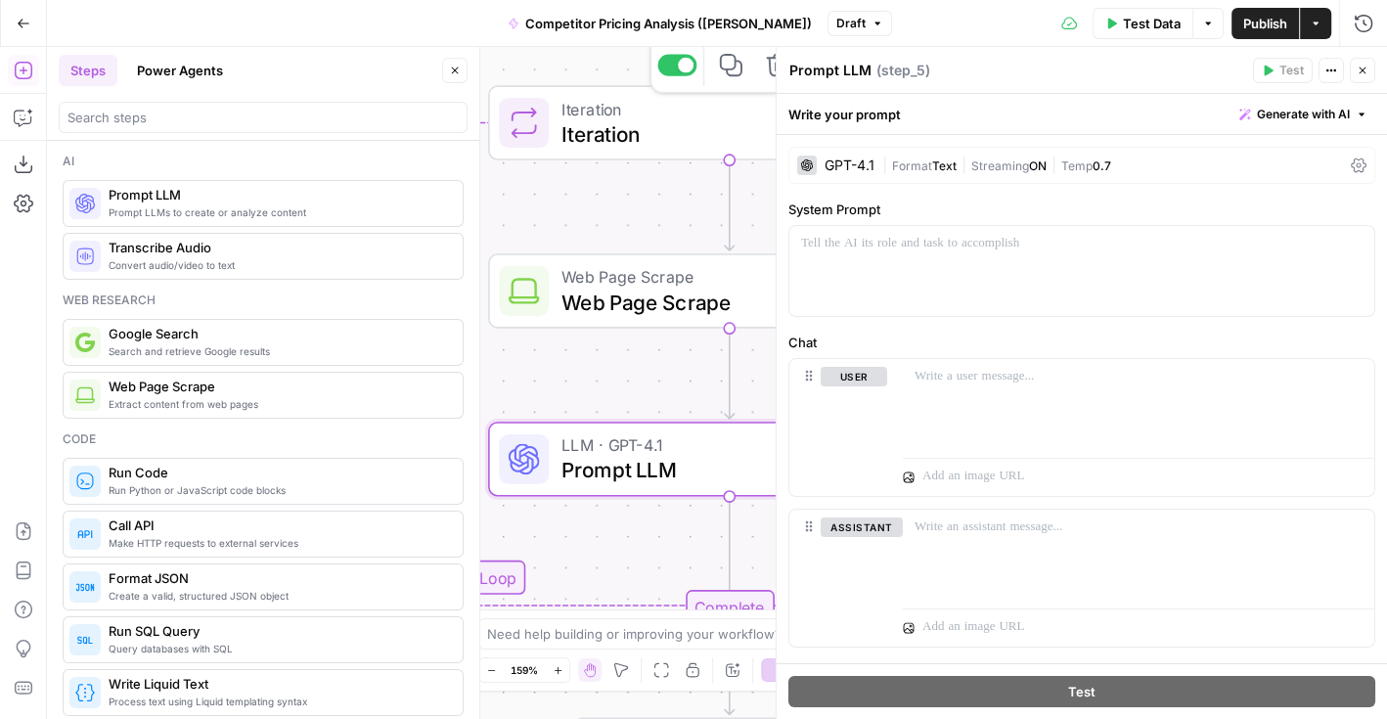
click at [457, 73] on icon "button" at bounding box center [455, 71] width 12 height 12
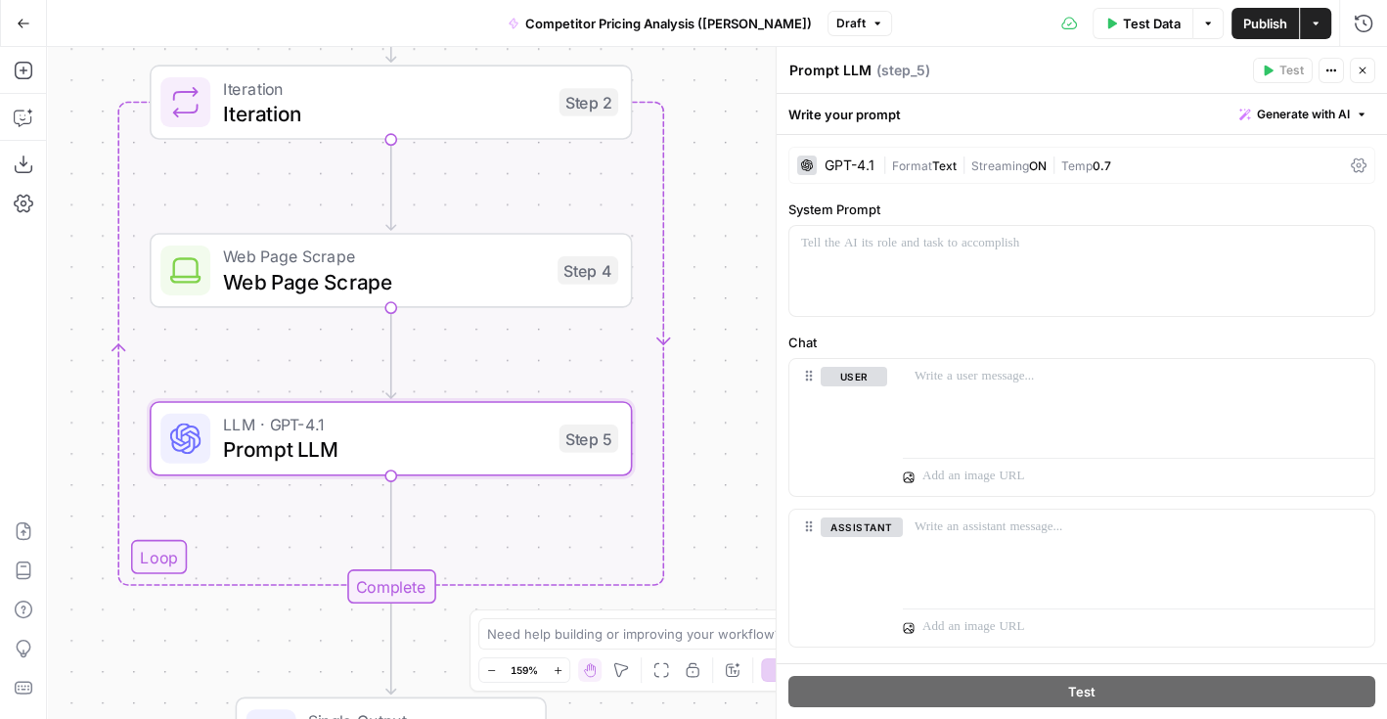
drag, startPoint x: 420, startPoint y: 324, endPoint x: 77, endPoint y: 301, distance: 343.1
click at [78, 302] on div "Workflow Input Settings Inputs Google Search Google Search Step 1 Output Expand…" at bounding box center [717, 383] width 1340 height 672
click at [536, 445] on span "Prompt LLM" at bounding box center [382, 447] width 324 height 31
click at [826, 64] on textarea "Prompt LLM" at bounding box center [830, 71] width 82 height 20
type textarea "Extract Pricing Data"
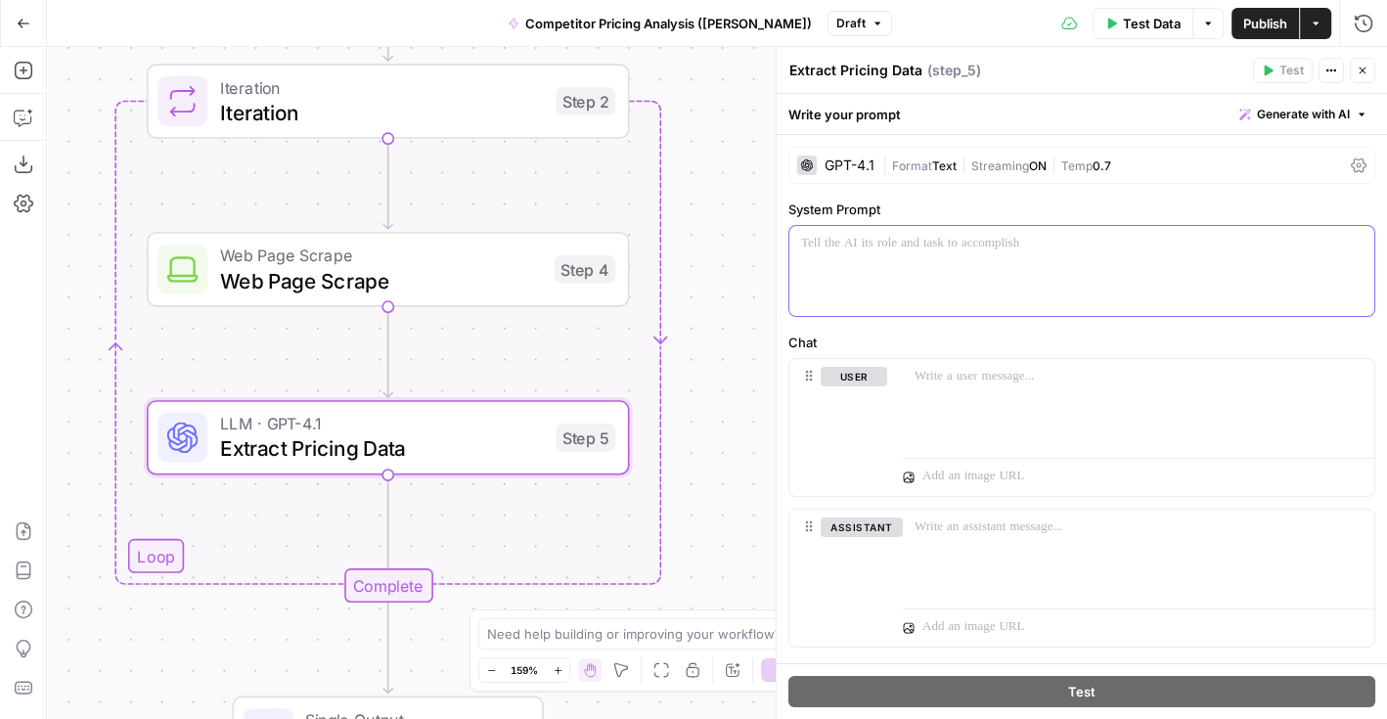
click at [969, 250] on p at bounding box center [1082, 244] width 562 height 20
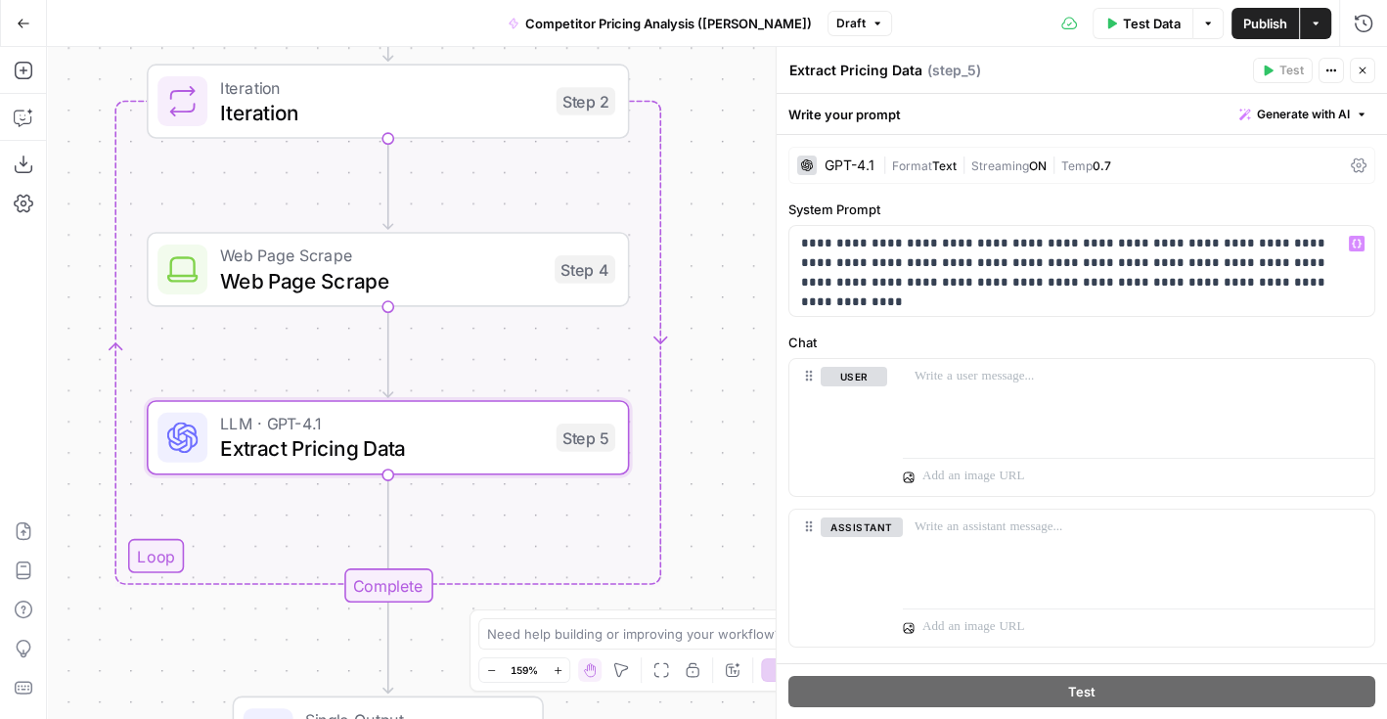
click at [905, 333] on label "Chat" at bounding box center [1082, 343] width 587 height 20
click at [814, 250] on p "**********" at bounding box center [1082, 263] width 563 height 59
click at [810, 234] on p "**********" at bounding box center [1082, 263] width 563 height 59
click at [957, 194] on div "**********" at bounding box center [1082, 419] width 610 height 569
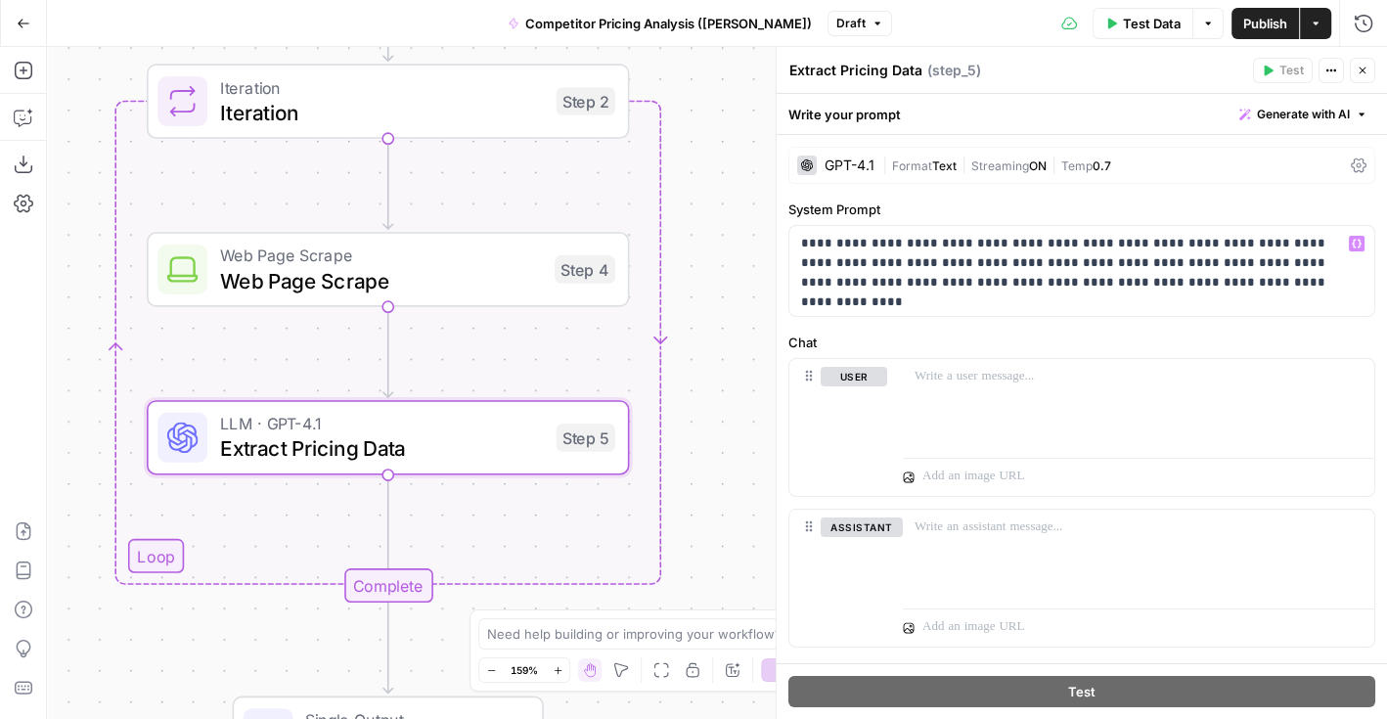
click at [1292, 106] on span "Generate with AI" at bounding box center [1303, 115] width 93 height 18
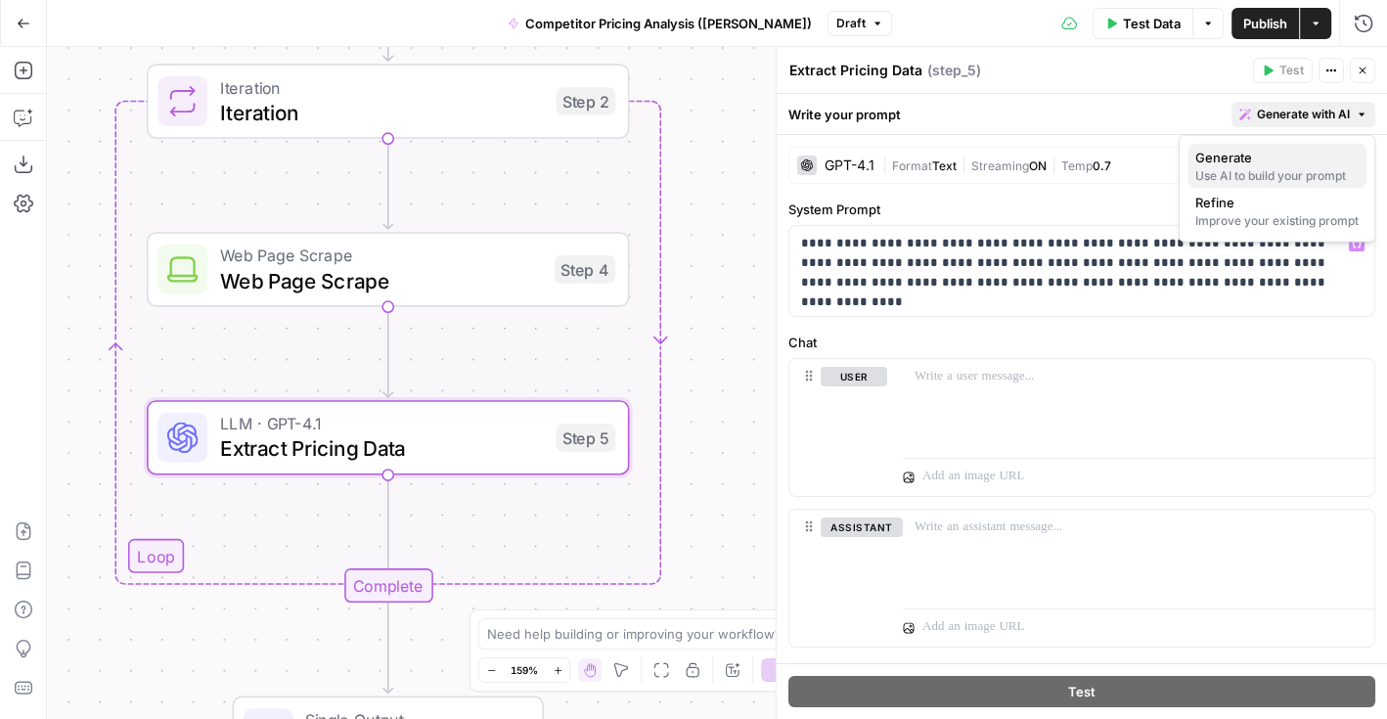
click at [1236, 161] on span "Generate" at bounding box center [1273, 158] width 156 height 20
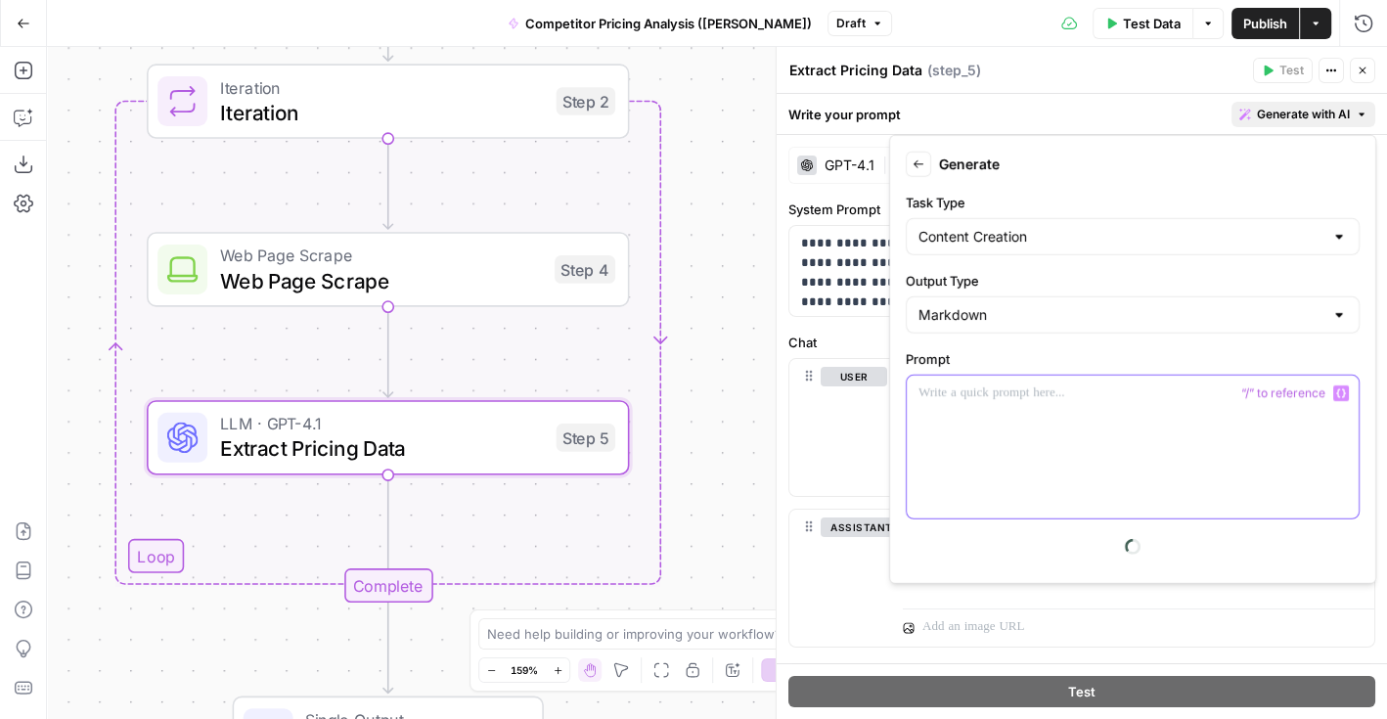
click at [958, 443] on div at bounding box center [1133, 447] width 452 height 143
click at [867, 323] on div "**********" at bounding box center [1082, 419] width 610 height 569
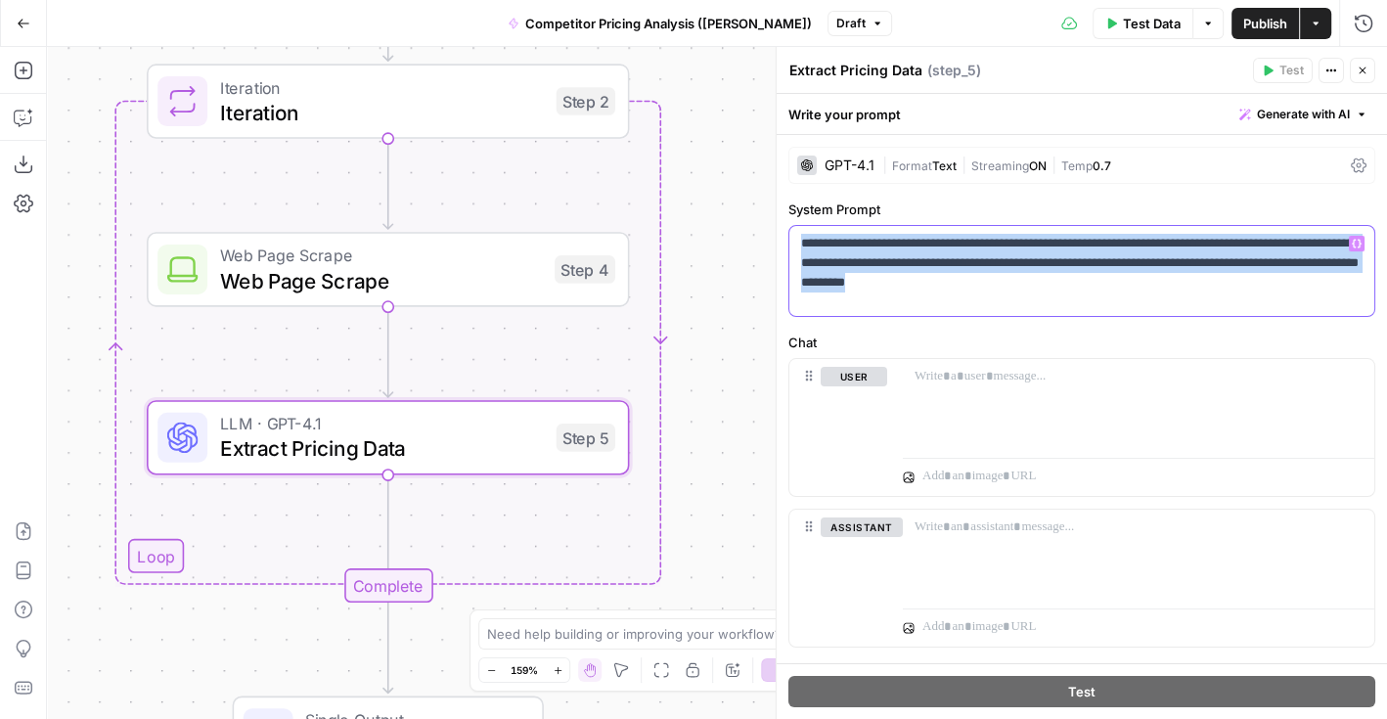
drag, startPoint x: 1165, startPoint y: 282, endPoint x: 789, endPoint y: 233, distance: 378.8
click at [789, 233] on div "**********" at bounding box center [1081, 271] width 585 height 90
click at [838, 249] on p "**********" at bounding box center [1082, 263] width 563 height 59
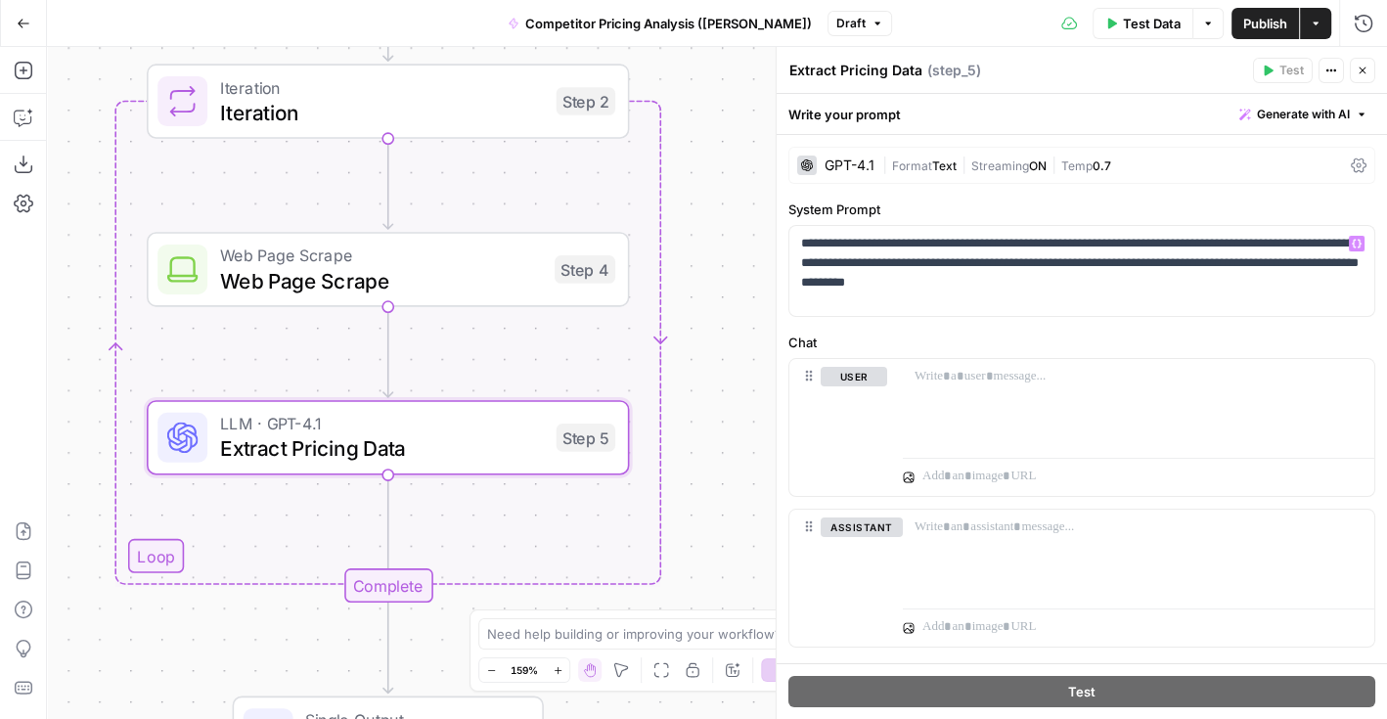
click at [1282, 202] on label "System Prompt" at bounding box center [1082, 210] width 587 height 20
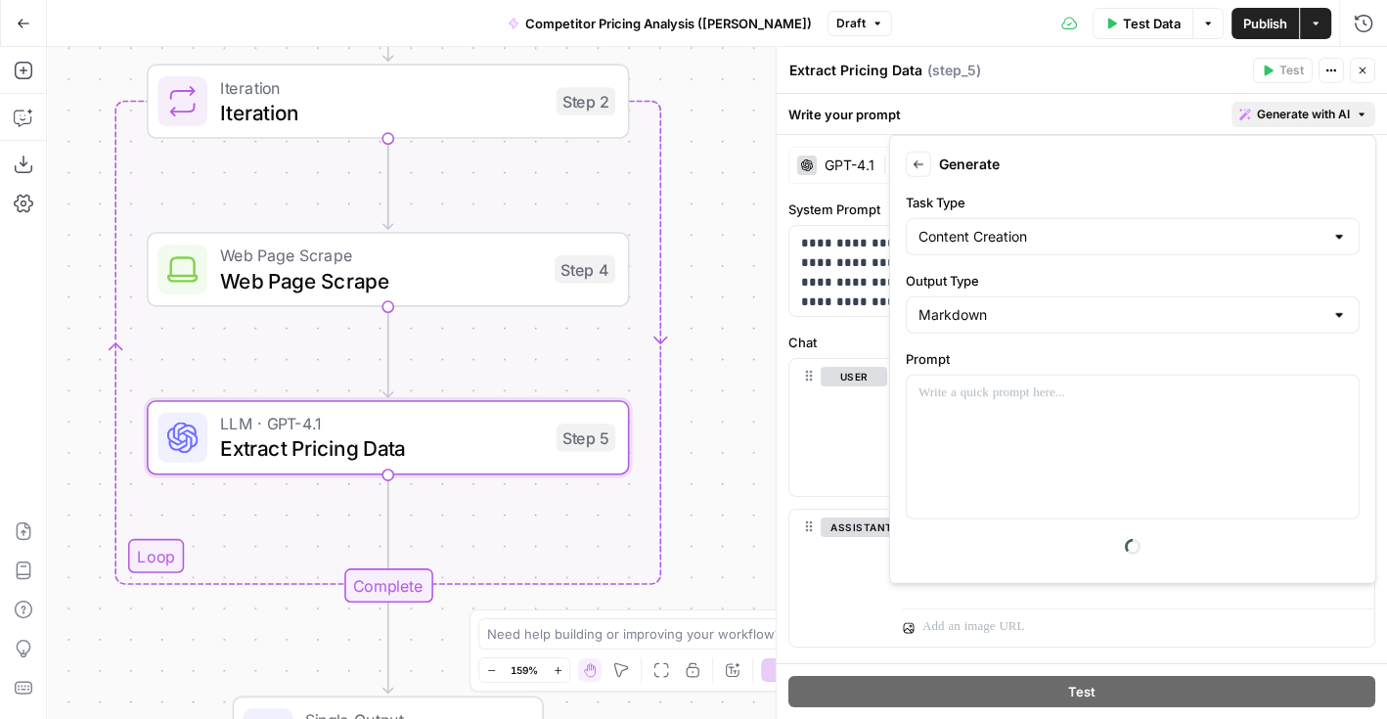
click at [1286, 118] on span "Generate with AI" at bounding box center [1303, 115] width 93 height 18
click at [1031, 435] on div at bounding box center [1133, 447] width 452 height 143
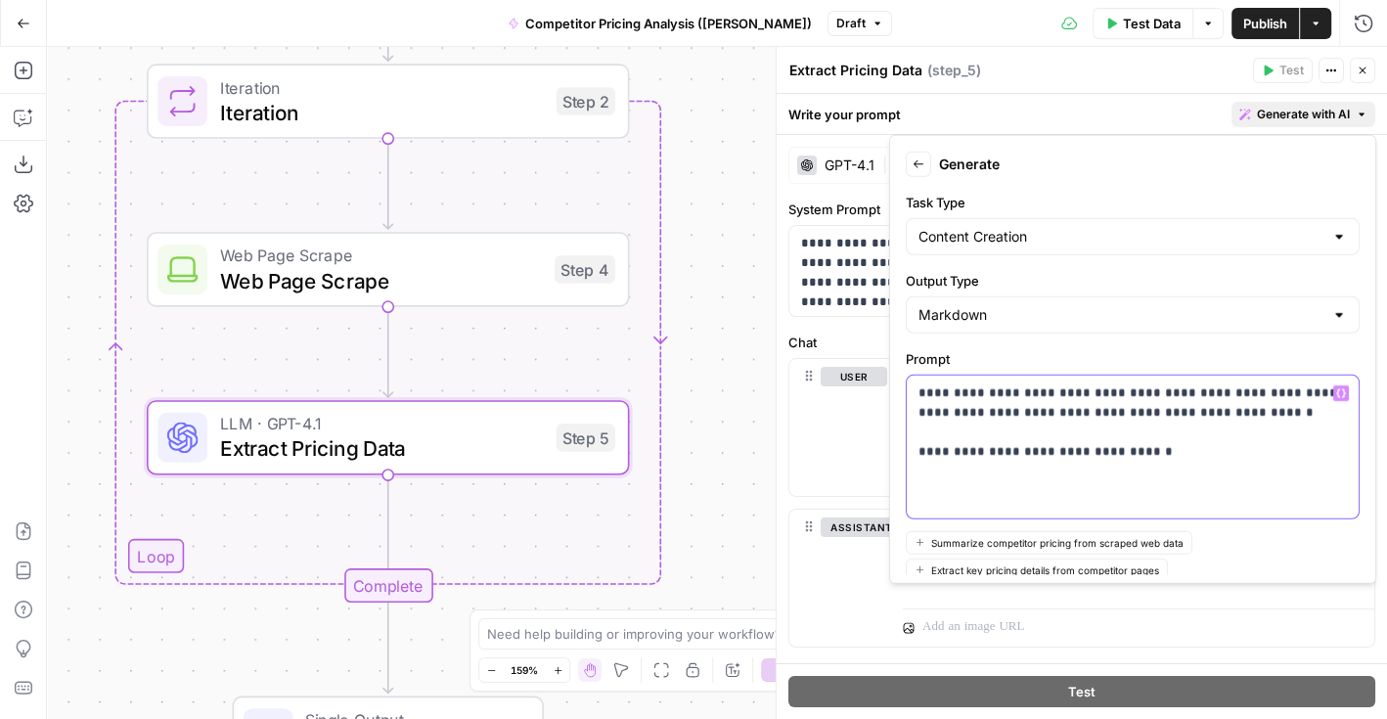
click at [1188, 445] on p "**********" at bounding box center [1133, 422] width 429 height 78
click at [1249, 451] on p "**********" at bounding box center [1133, 422] width 429 height 78
click at [1339, 451] on p "**********" at bounding box center [1133, 422] width 429 height 78
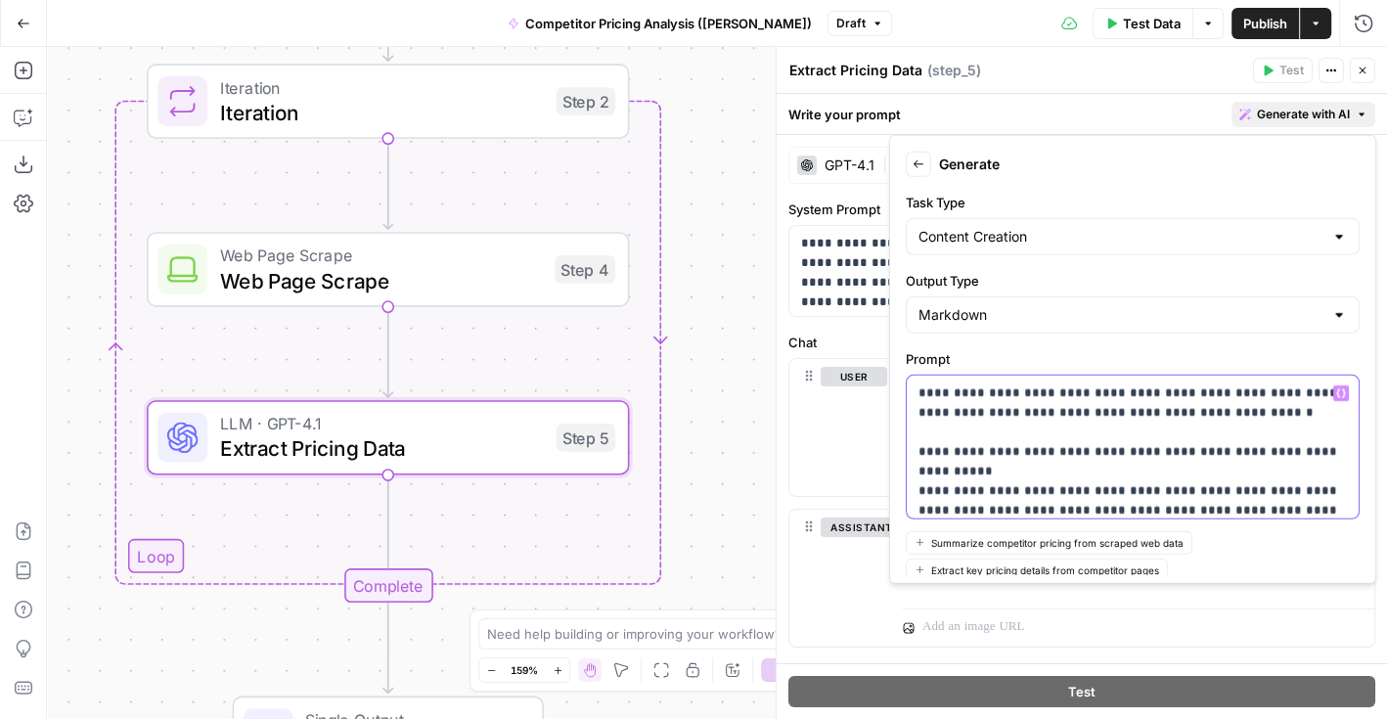
scroll to position [5, 0]
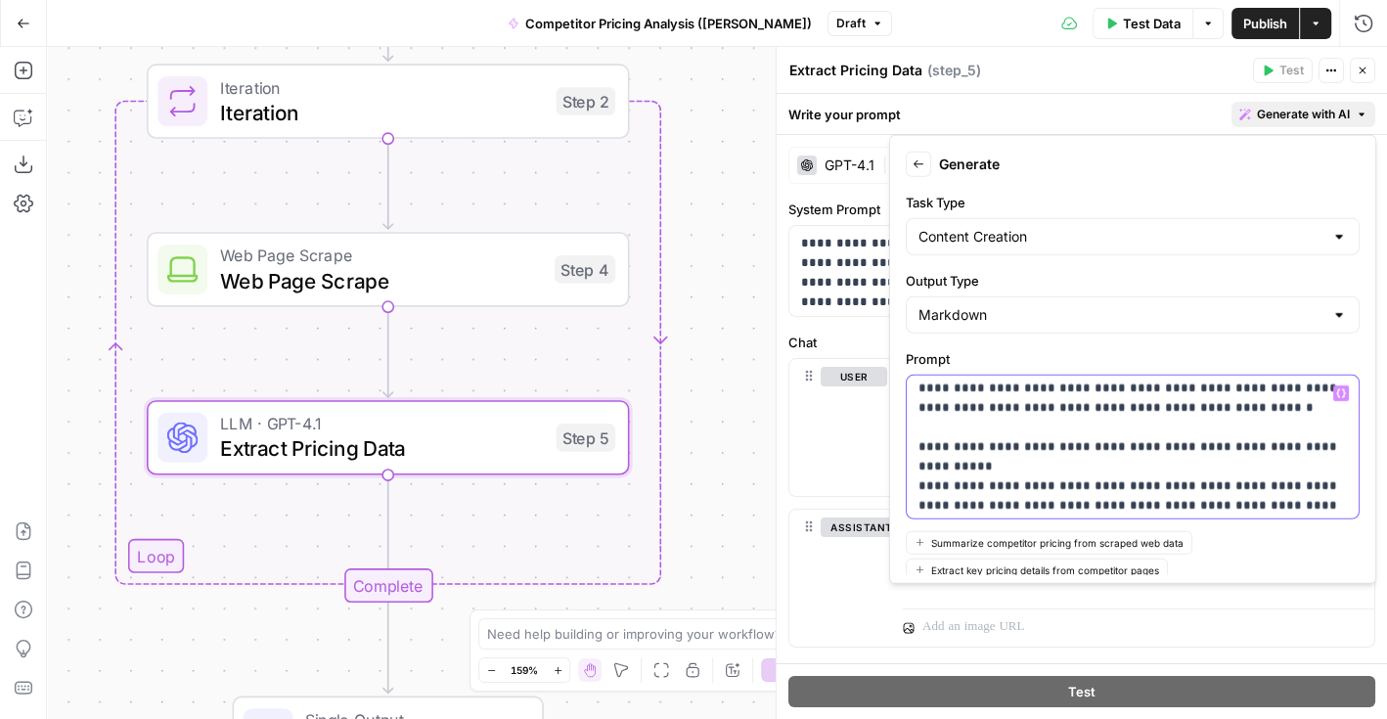
click at [1215, 506] on p "**********" at bounding box center [1133, 447] width 429 height 137
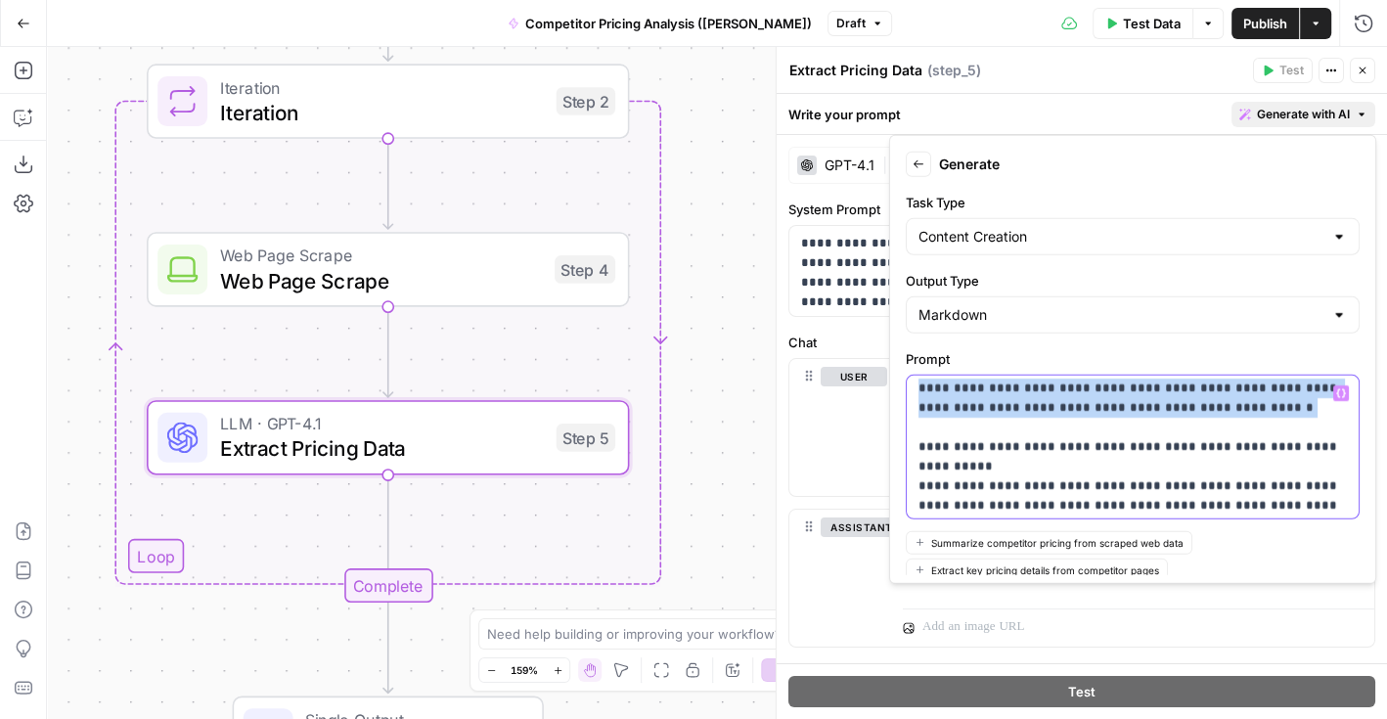
drag, startPoint x: 1203, startPoint y: 405, endPoint x: 909, endPoint y: 383, distance: 295.3
click at [909, 383] on div "**********" at bounding box center [1133, 447] width 453 height 143
click at [974, 392] on p "**********" at bounding box center [1133, 447] width 429 height 137
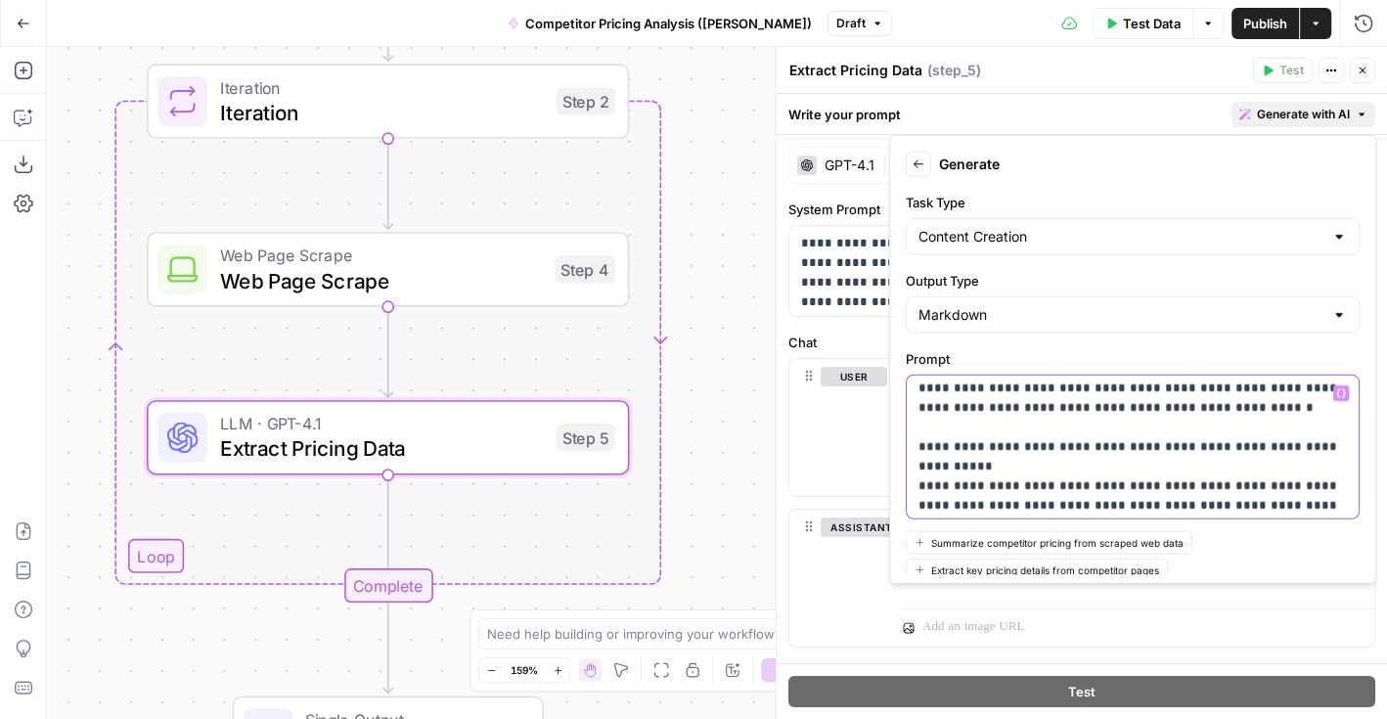
click at [983, 457] on p "**********" at bounding box center [1133, 447] width 429 height 137
click at [1050, 473] on p "**********" at bounding box center [1133, 447] width 429 height 137
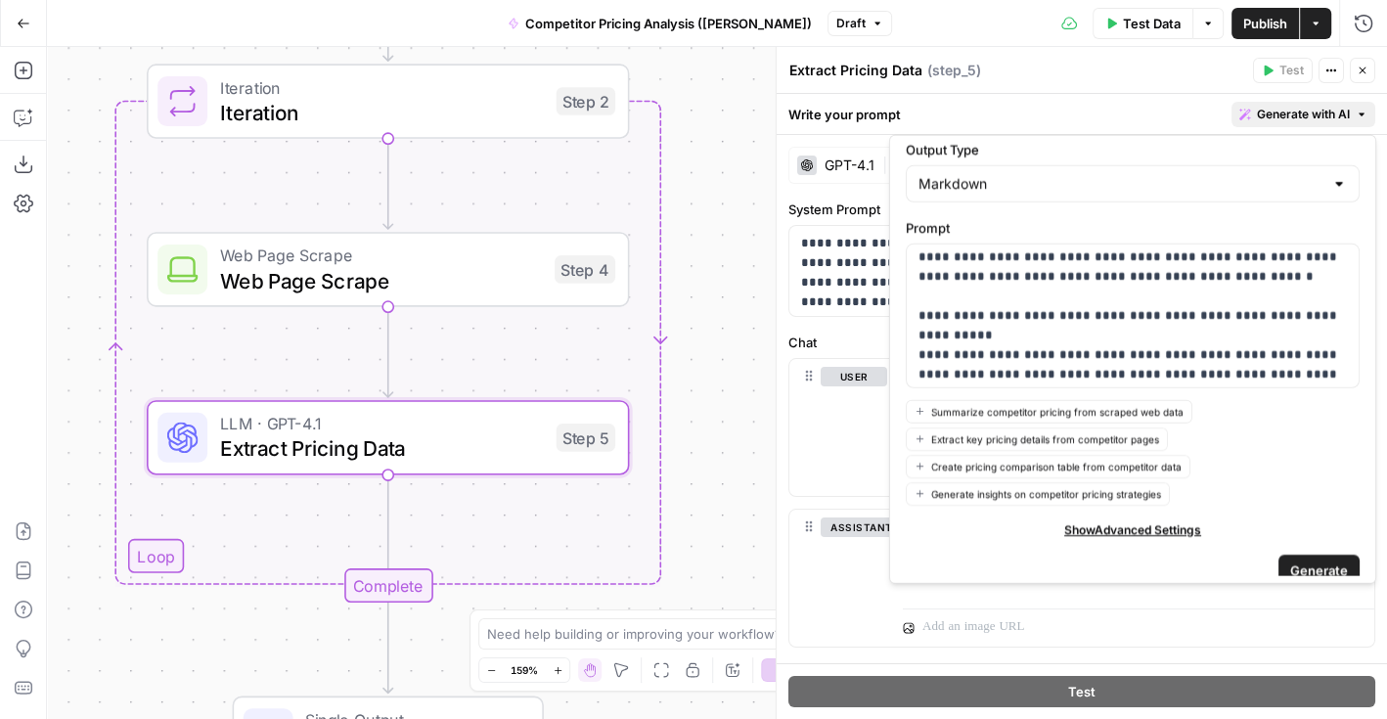
scroll to position [142, 0]
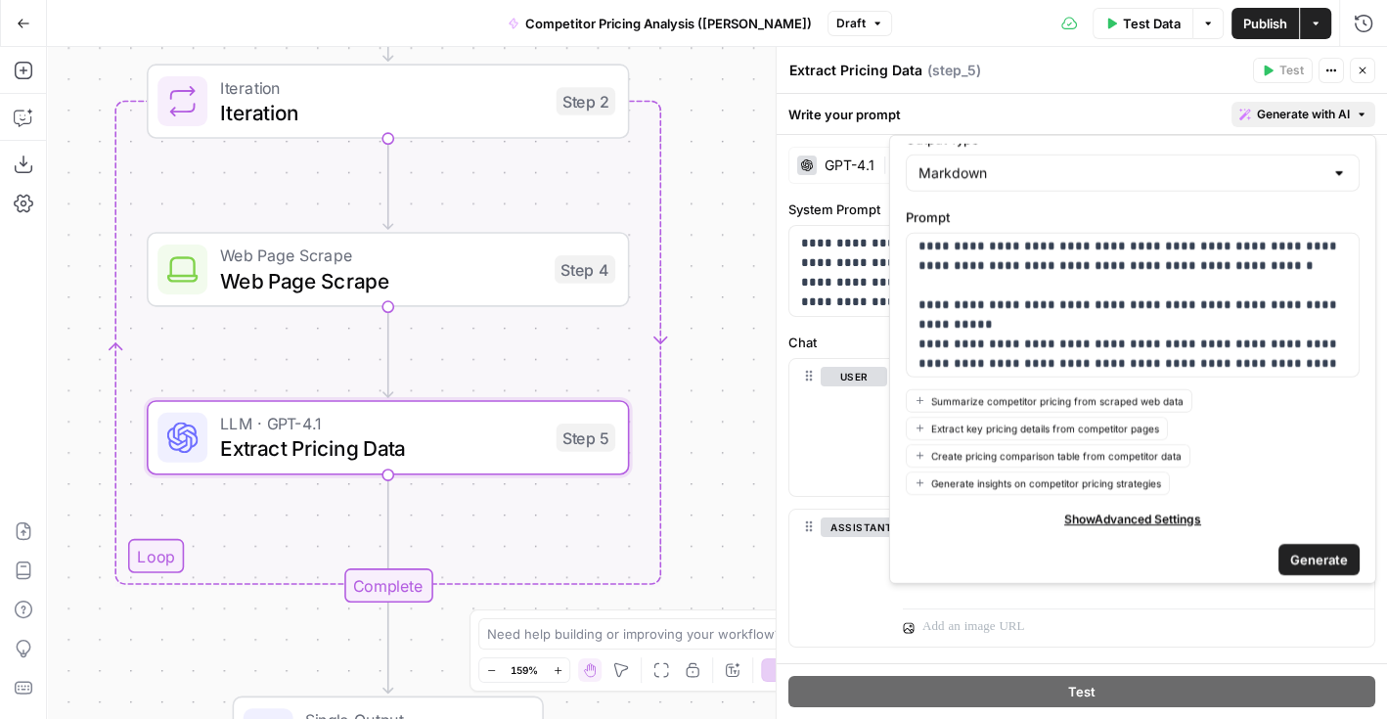
click at [1313, 554] on span "Generate" at bounding box center [1319, 559] width 58 height 20
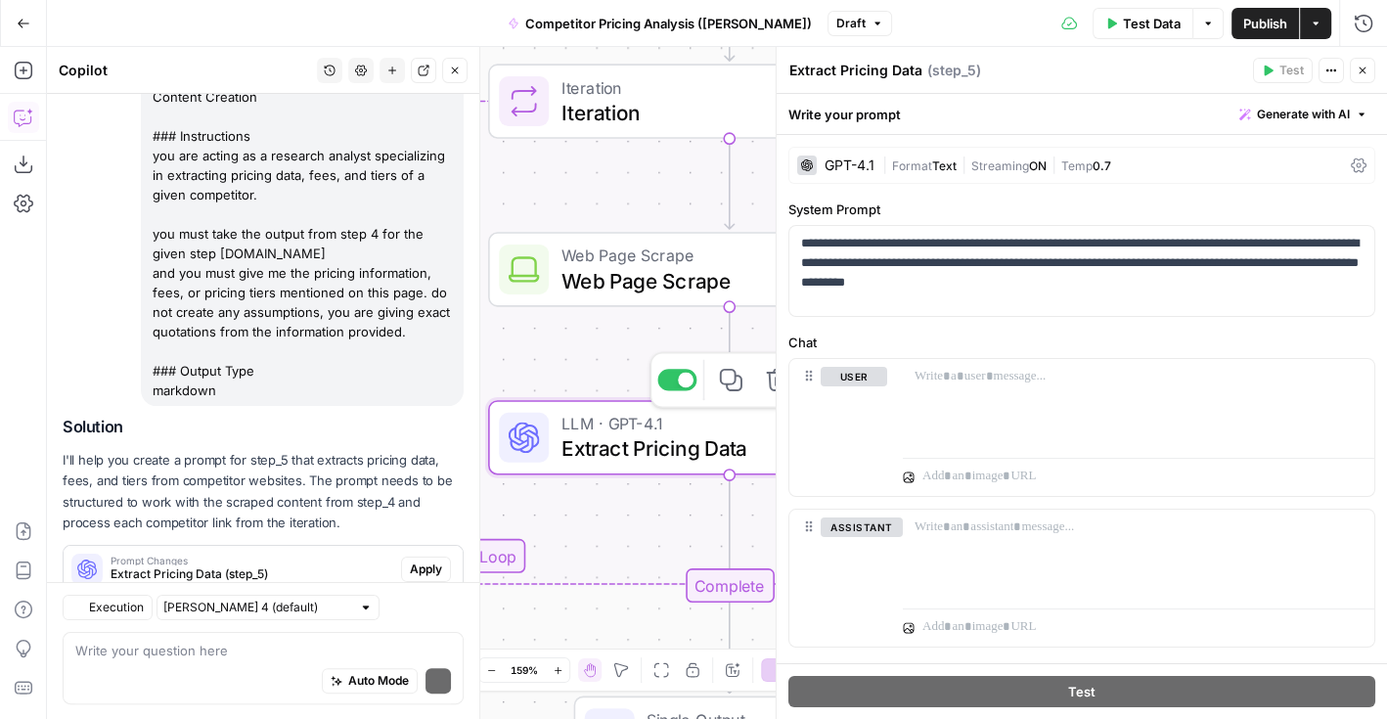
scroll to position [262, 0]
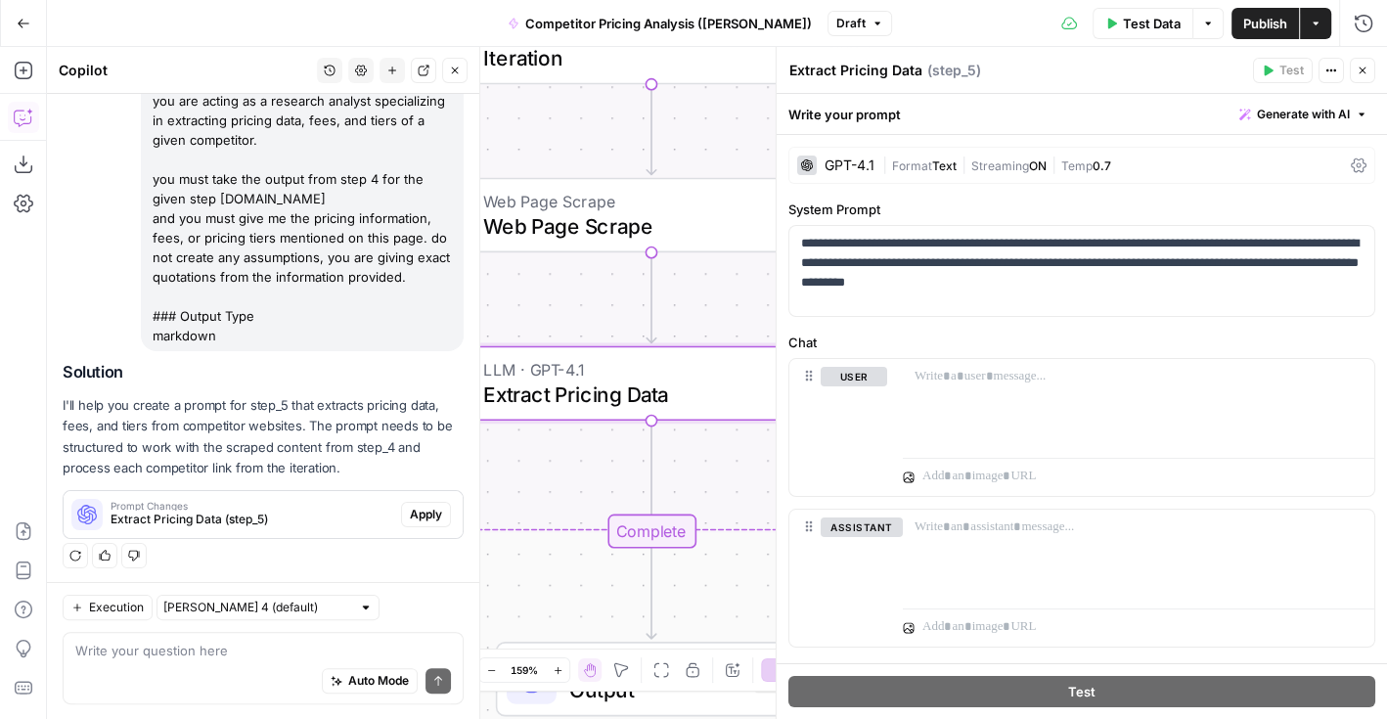
click at [438, 510] on span "Apply" at bounding box center [426, 515] width 32 height 18
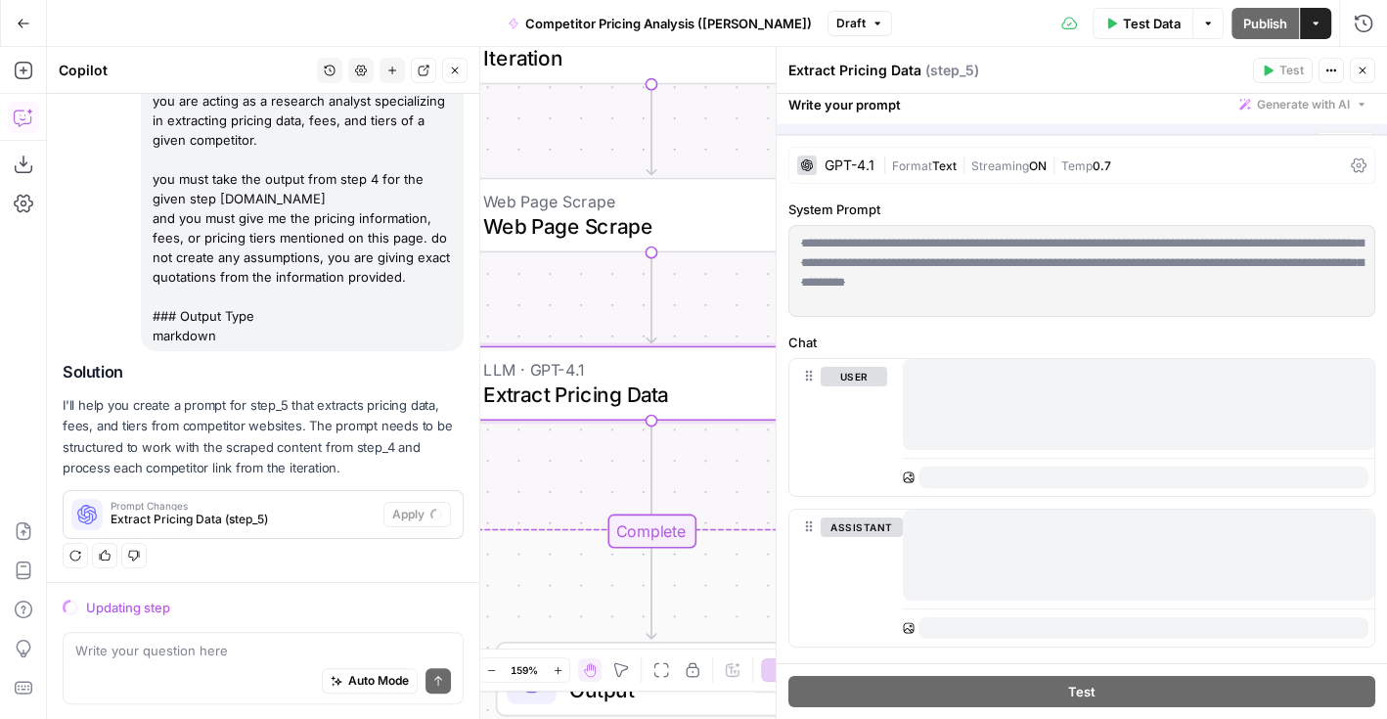
scroll to position [264, 0]
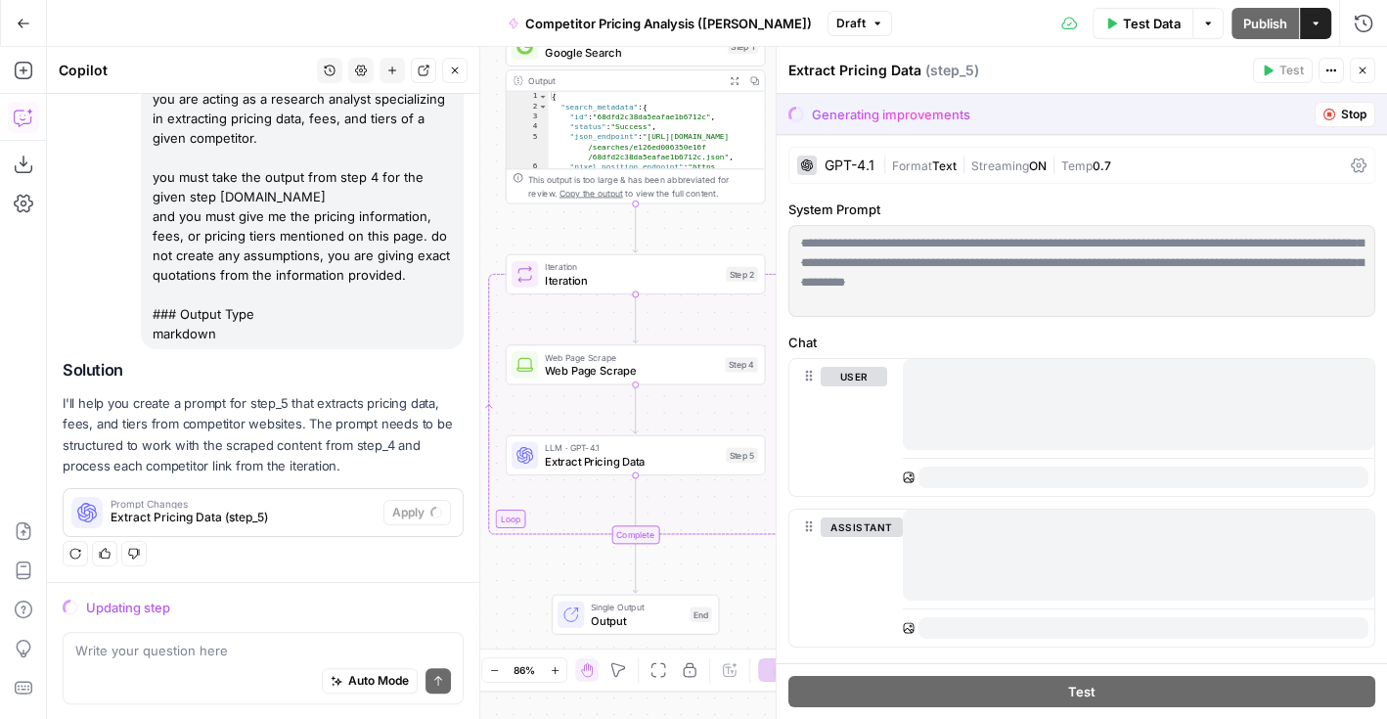
drag, startPoint x: 667, startPoint y: 571, endPoint x: 706, endPoint y: 566, distance: 39.4
click at [706, 566] on div "Workflow Input Settings Inputs Google Search Google Search Step 1 Output Expand…" at bounding box center [717, 383] width 1340 height 672
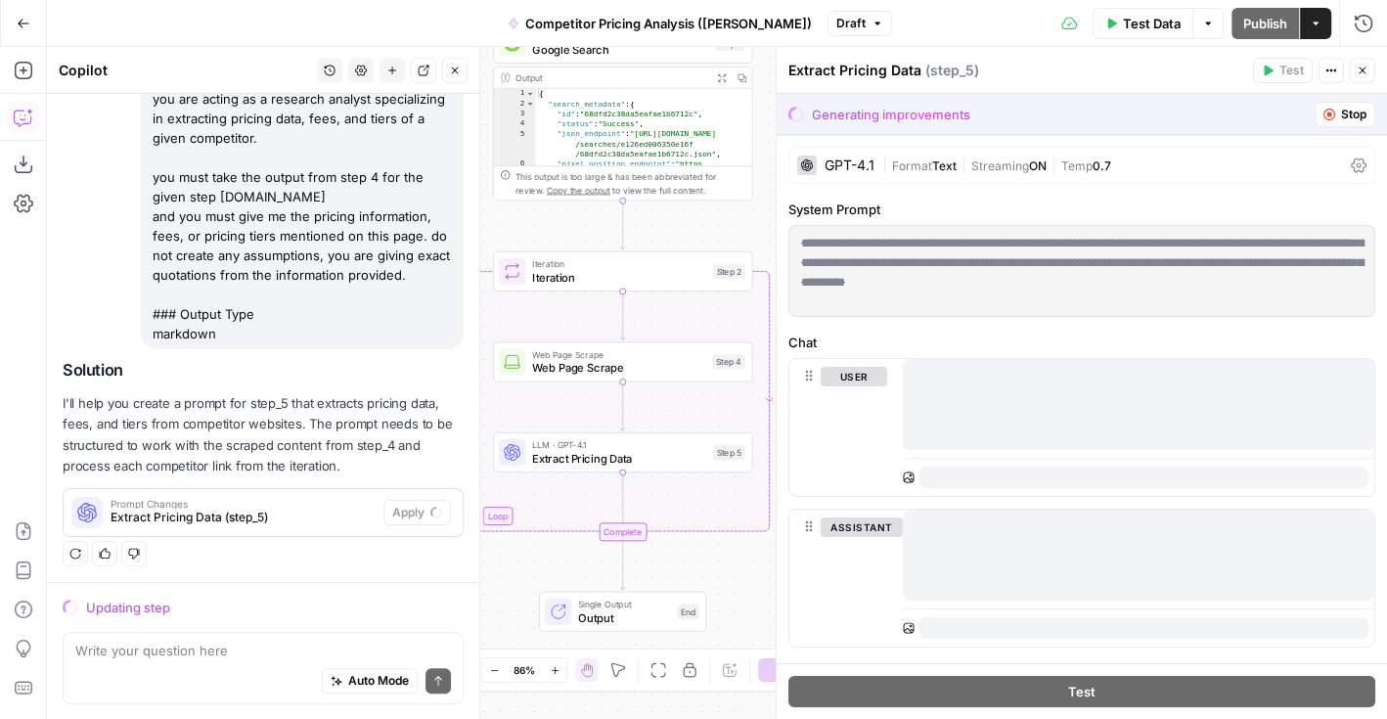
drag, startPoint x: 698, startPoint y: 564, endPoint x: 684, endPoint y: 561, distance: 14.2
click at [684, 561] on div "Workflow Input Settings Inputs Google Search Google Search Step 1 Output Expand…" at bounding box center [717, 383] width 1340 height 672
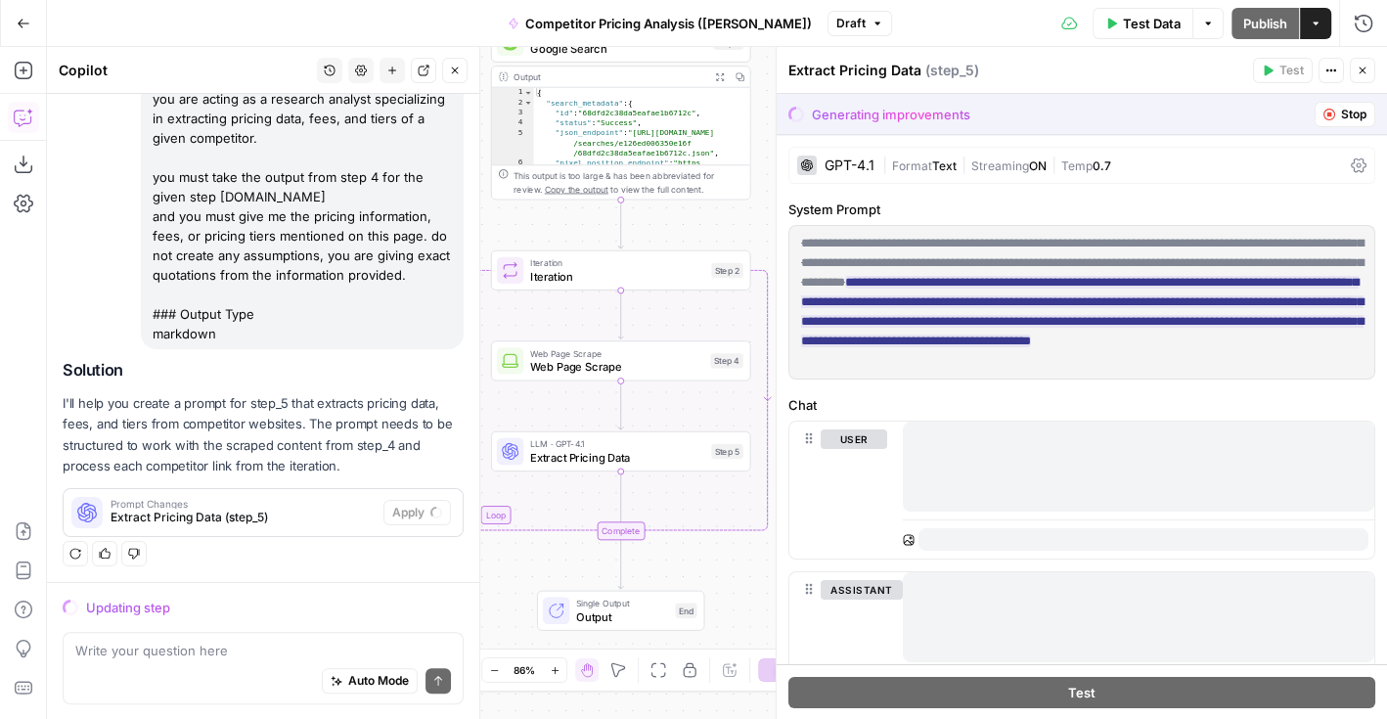
scroll to position [262, 0]
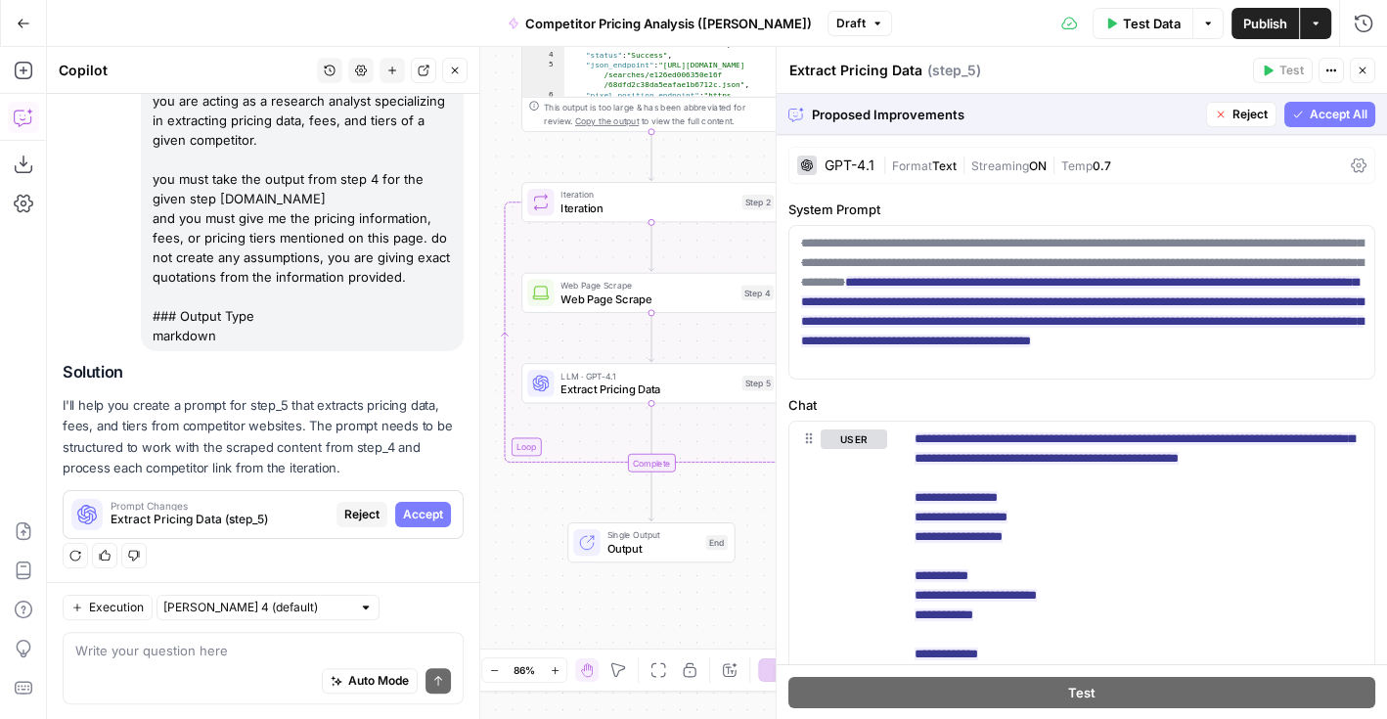
click at [1335, 116] on span "Accept All" at bounding box center [1339, 115] width 58 height 18
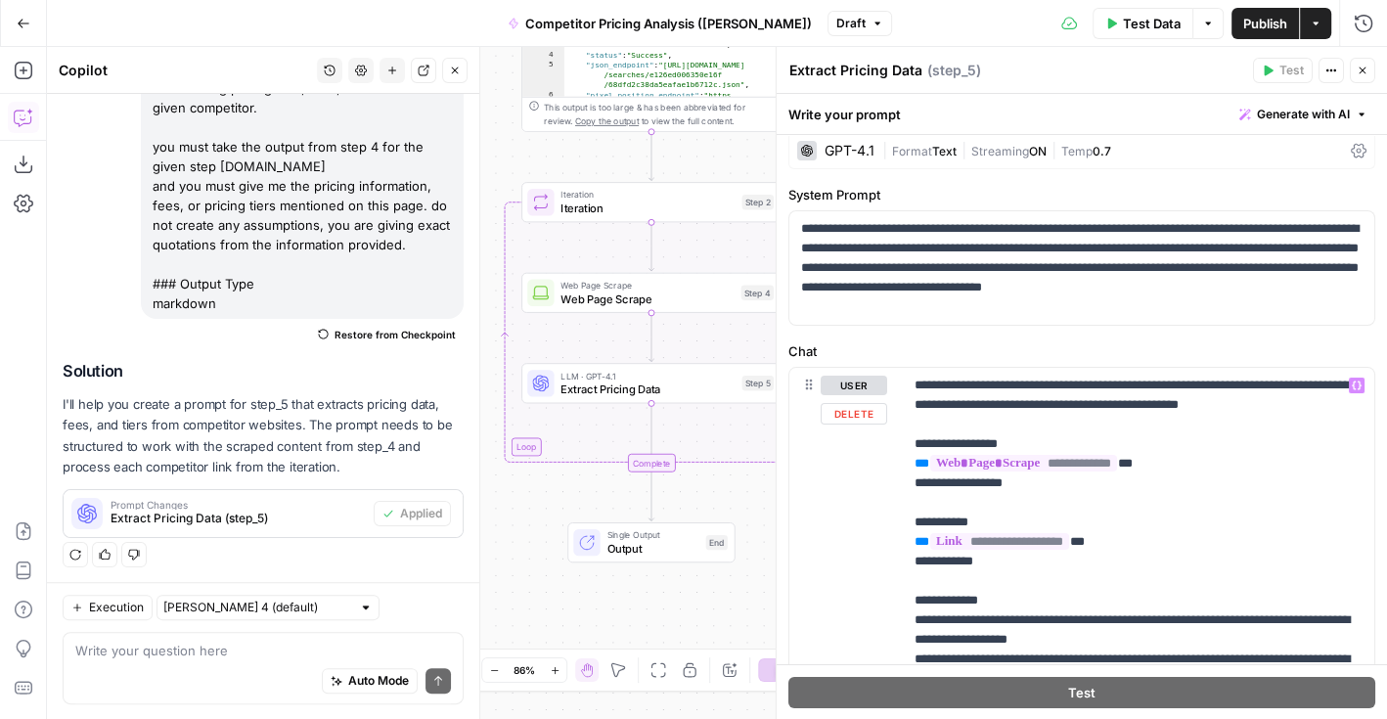
scroll to position [2, 0]
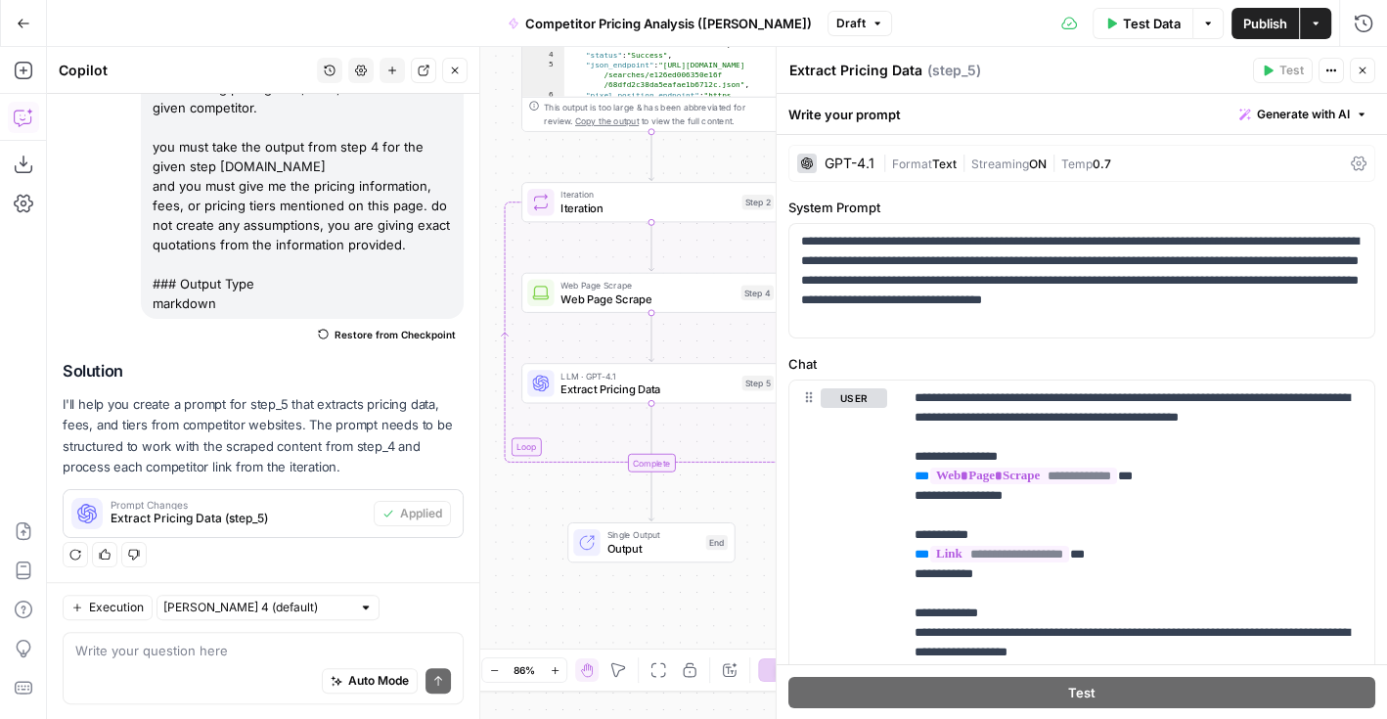
click at [1092, 361] on label "Chat" at bounding box center [1082, 364] width 587 height 20
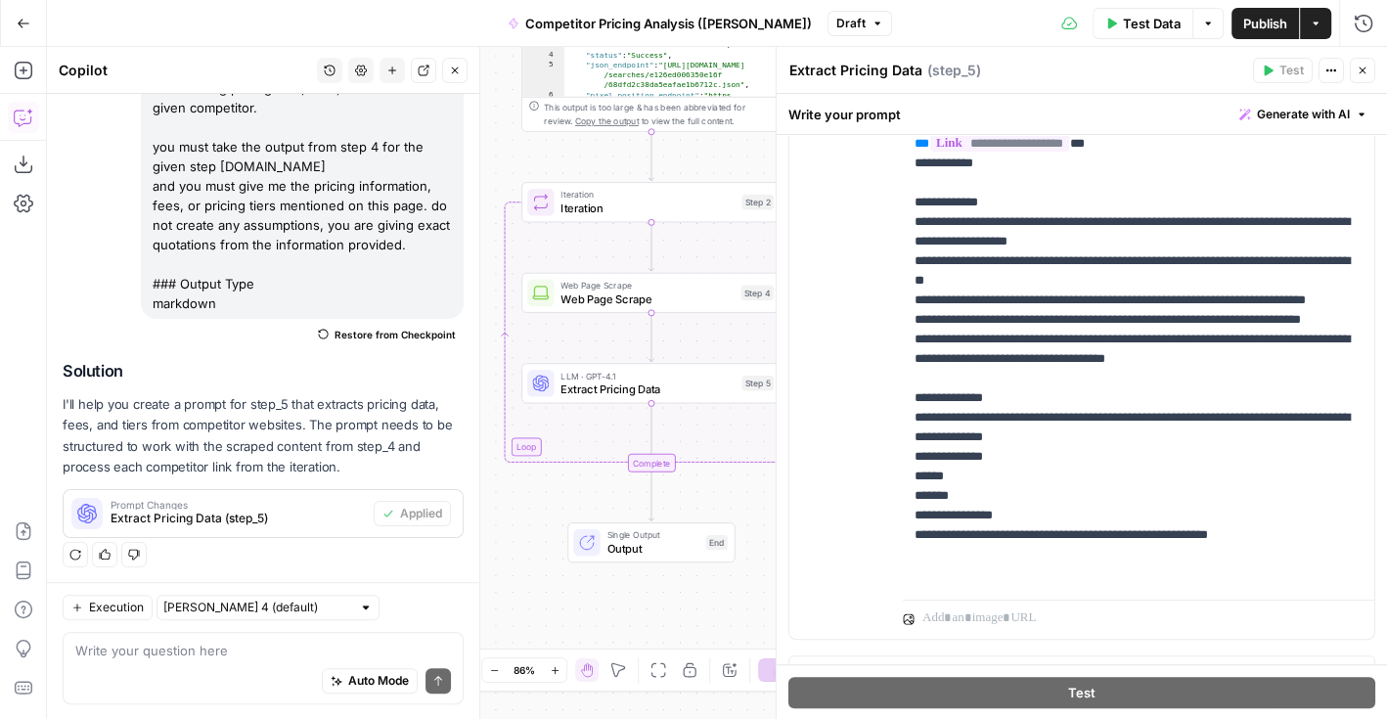
scroll to position [441, 0]
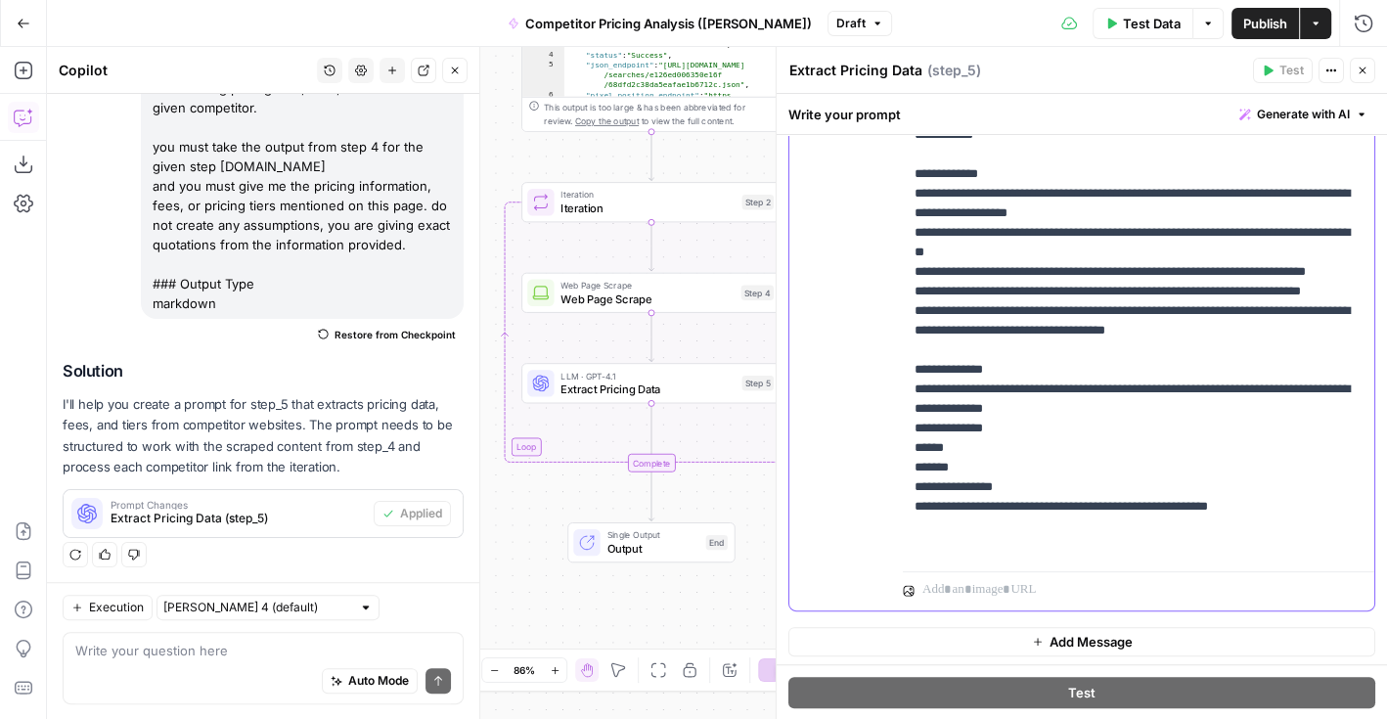
click at [1017, 546] on p "**********" at bounding box center [1139, 252] width 449 height 607
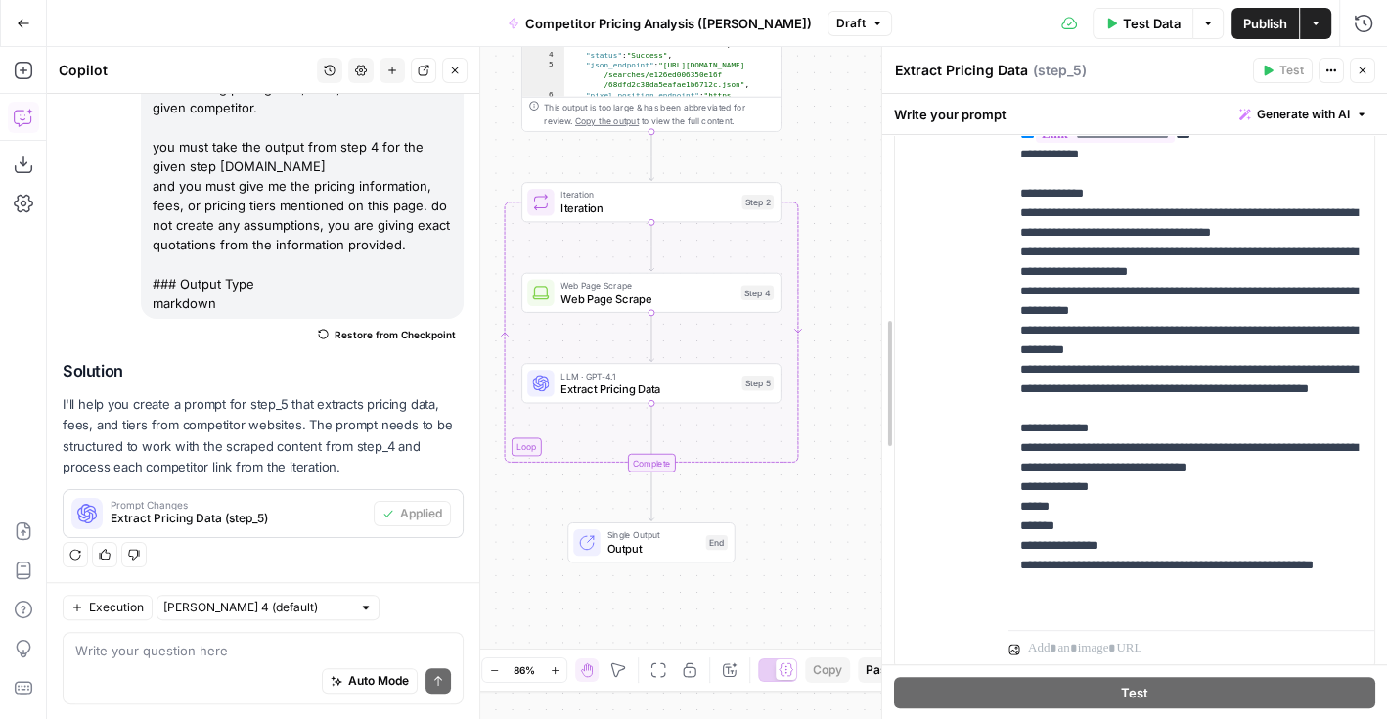
drag, startPoint x: 772, startPoint y: 474, endPoint x: 875, endPoint y: 470, distance: 102.8
click at [875, 470] on div at bounding box center [883, 383] width 20 height 673
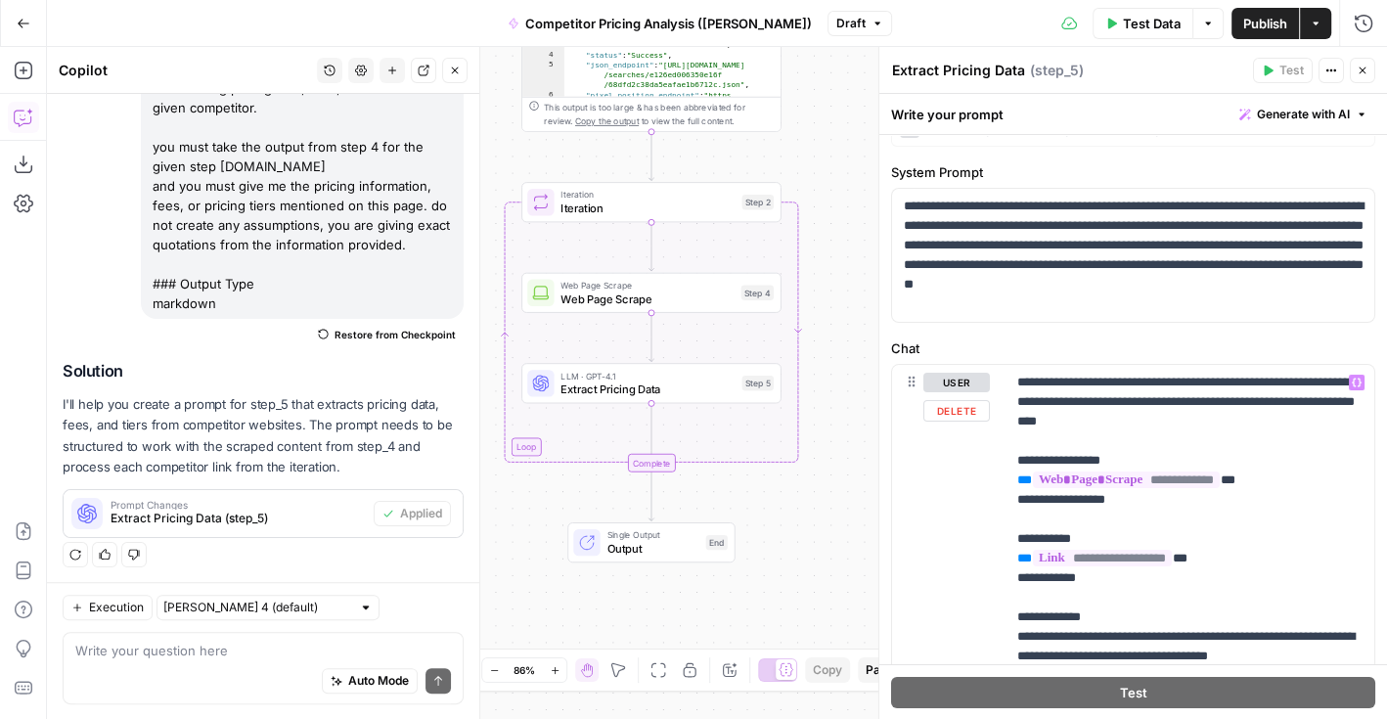
scroll to position [0, 0]
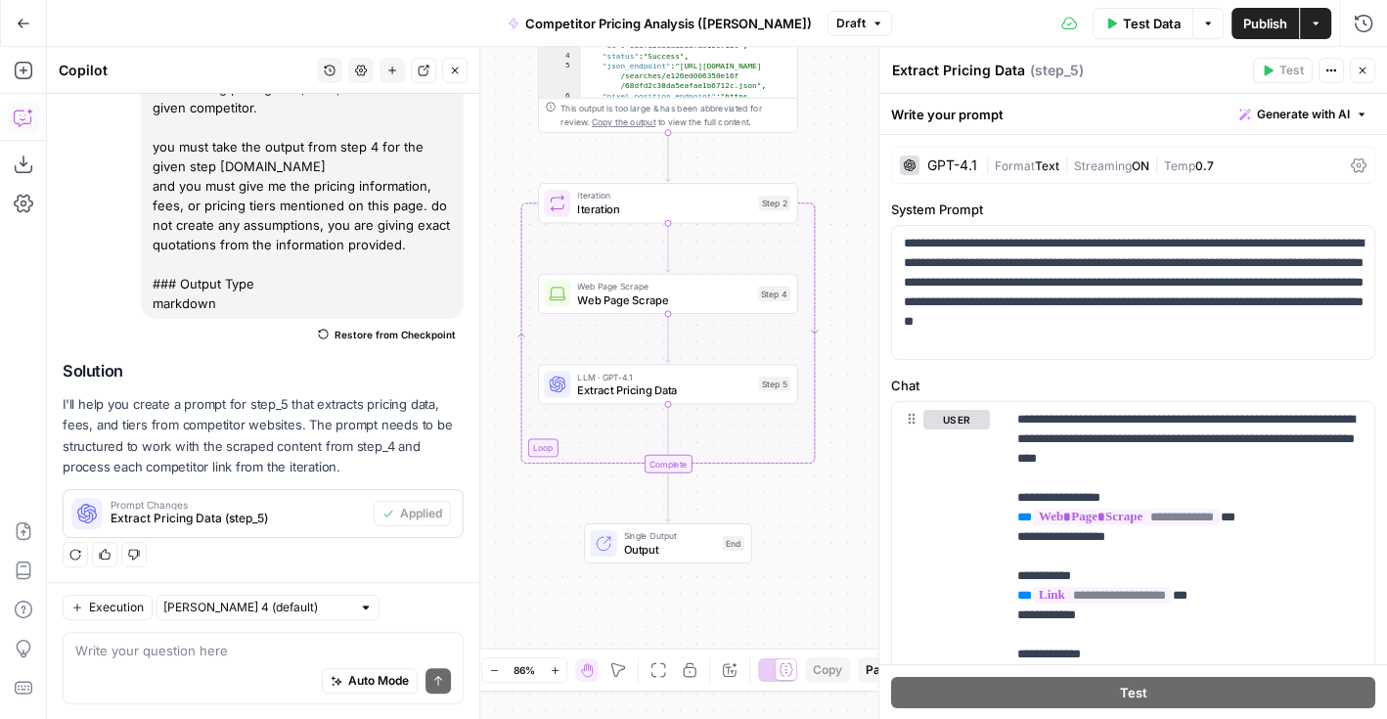
drag, startPoint x: 492, startPoint y: 148, endPoint x: 529, endPoint y: 166, distance: 41.6
click at [529, 166] on div "Workflow Input Settings Inputs Google Search Google Search Step 1 Output Expand…" at bounding box center [717, 383] width 1340 height 672
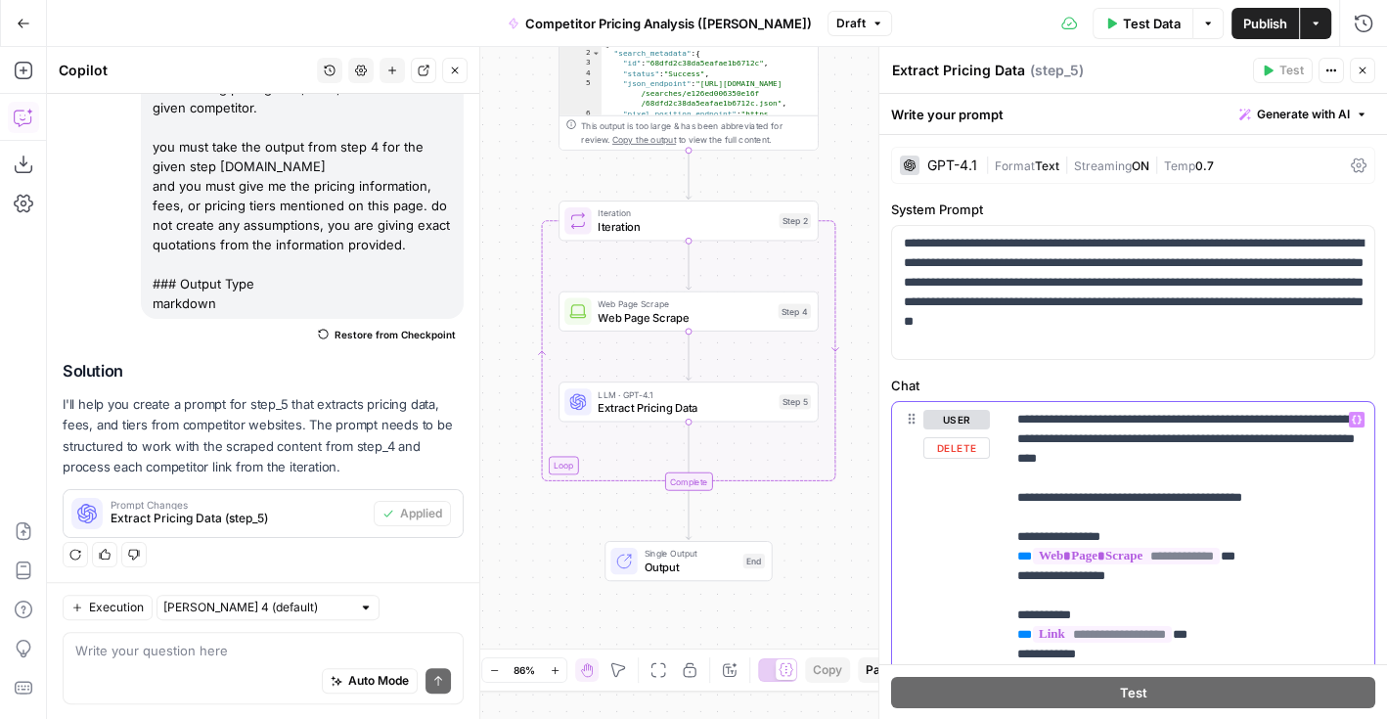
drag, startPoint x: 1352, startPoint y: 494, endPoint x: 969, endPoint y: 494, distance: 382.5
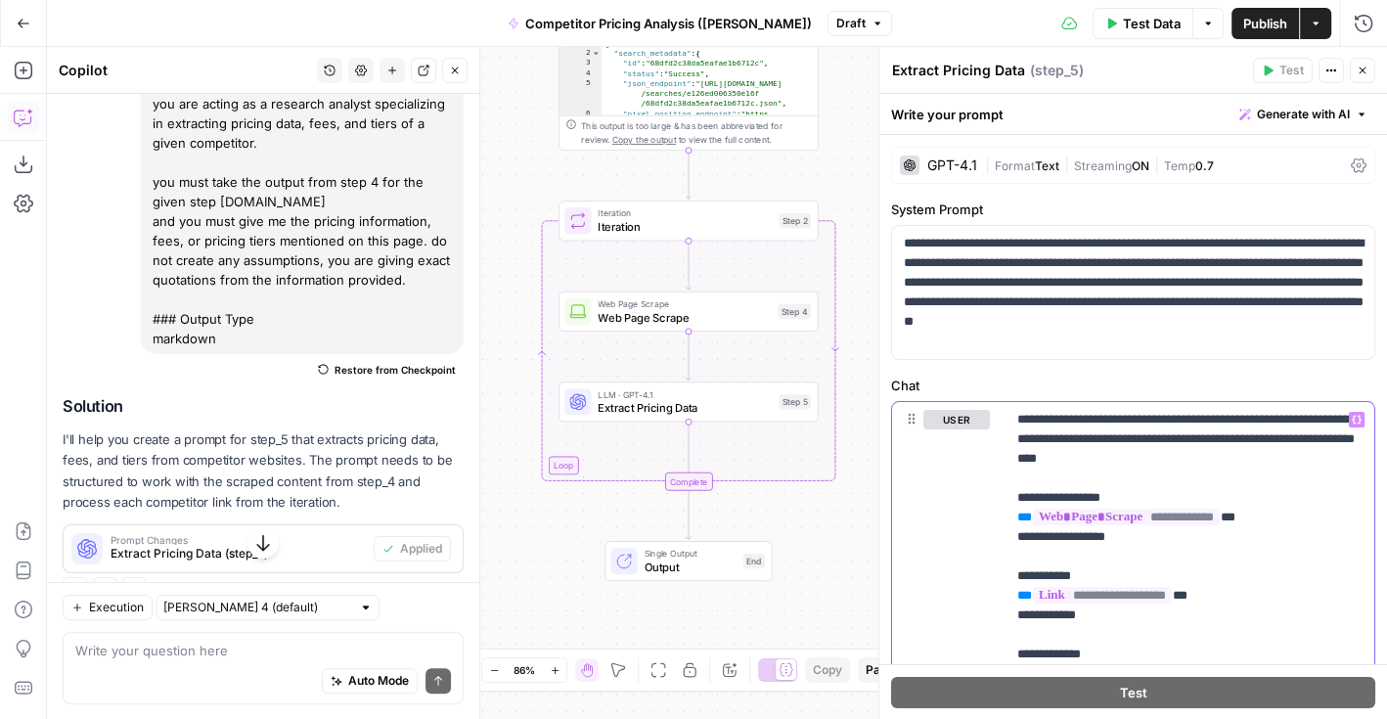
scroll to position [293, 0]
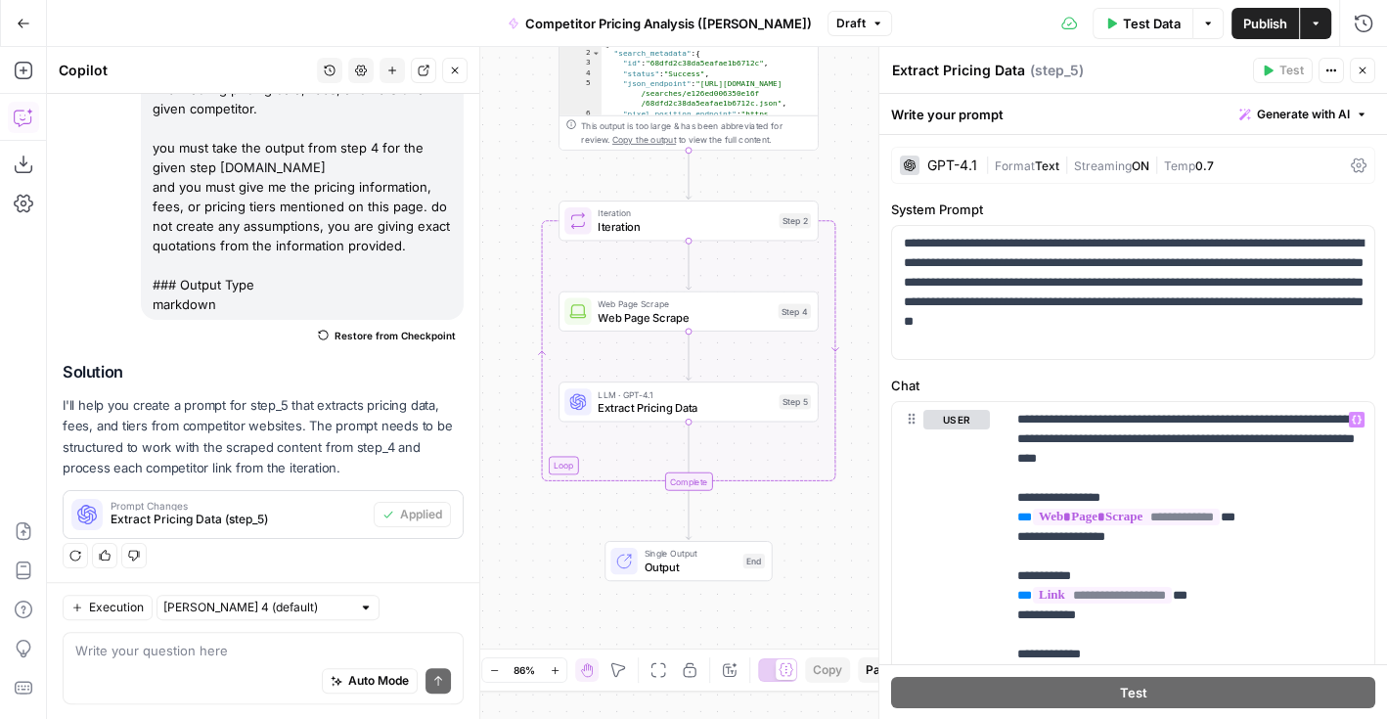
click at [337, 452] on p "I'll help you create a prompt for step_5 that extracts pricing data, fees, and …" at bounding box center [263, 436] width 401 height 83
click at [732, 228] on span "Iteration" at bounding box center [685, 226] width 174 height 17
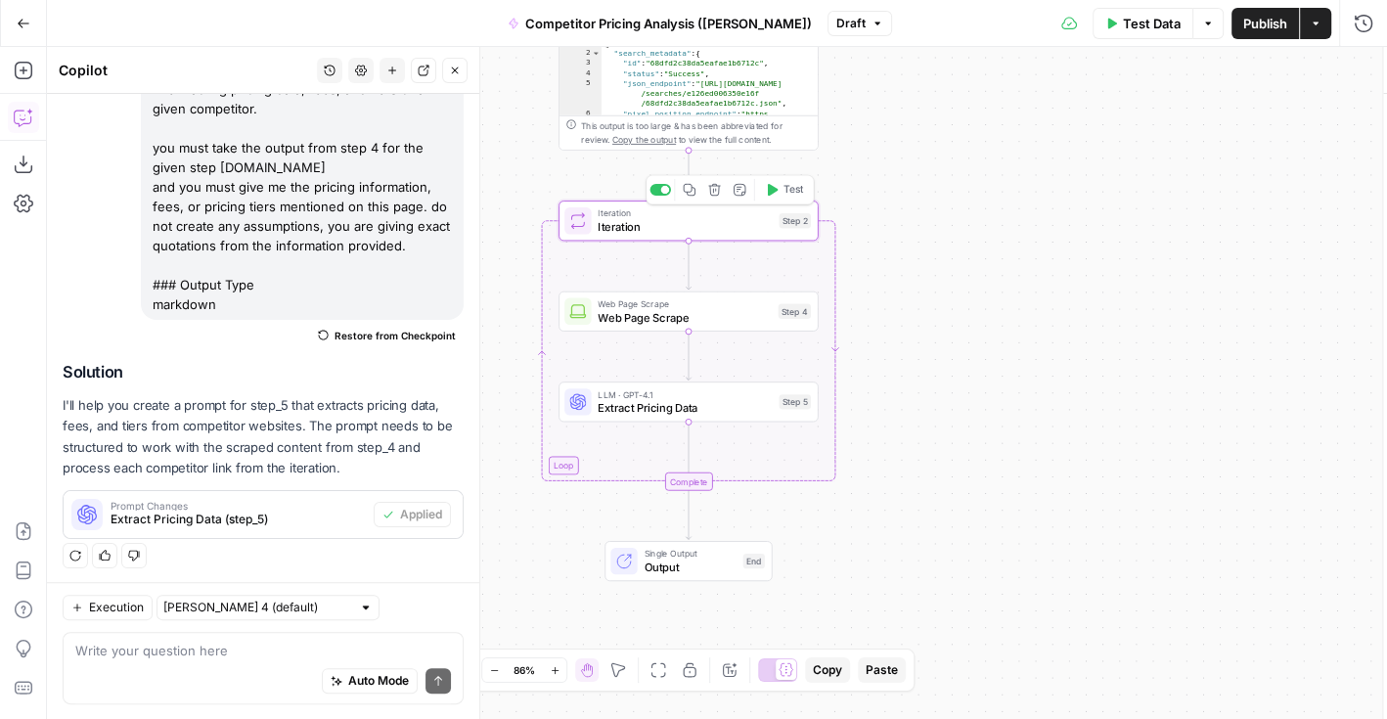
scroll to position [294, 0]
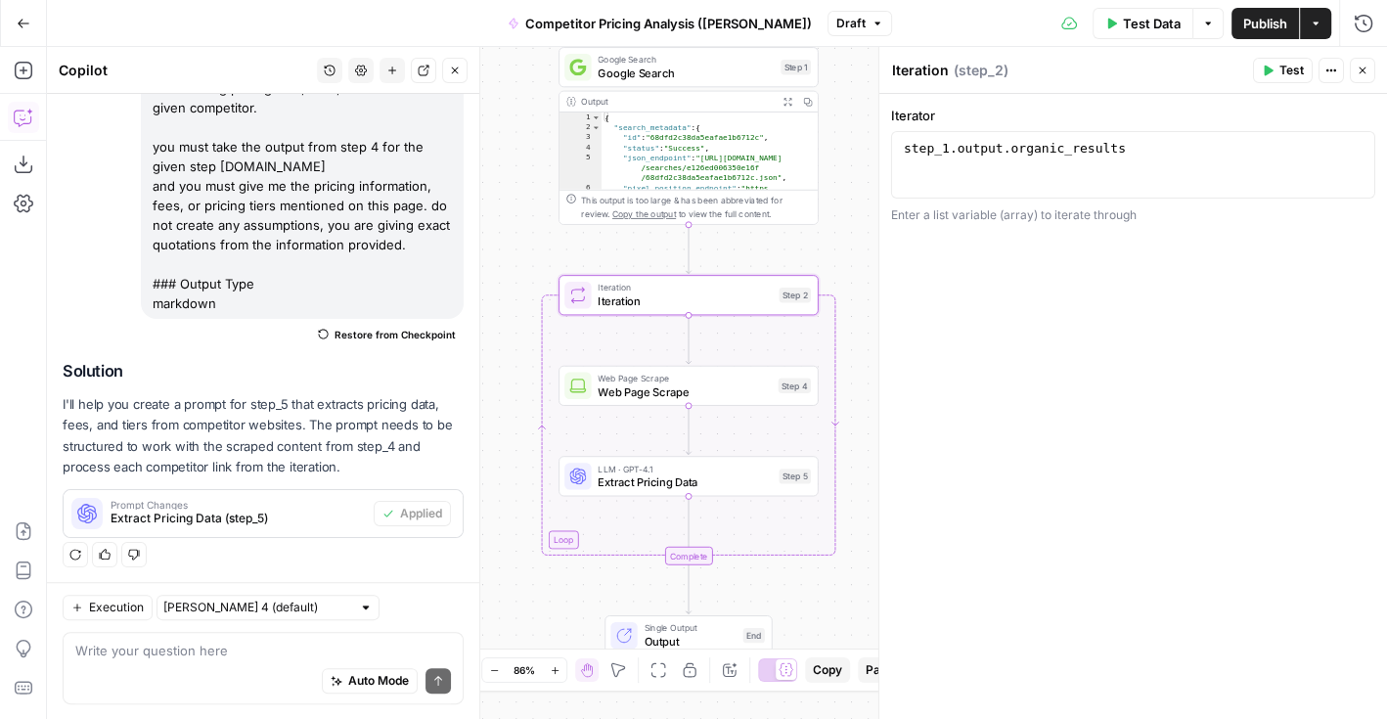
drag, startPoint x: 863, startPoint y: 157, endPoint x: 862, endPoint y: 234, distance: 77.3
click at [862, 234] on div "Workflow Input Settings Inputs Google Search Google Search Step 1 Output Expand…" at bounding box center [717, 383] width 1340 height 672
type textarea "**********"
click at [1095, 149] on div "step_1 . output . organic_results" at bounding box center [1134, 181] width 468 height 83
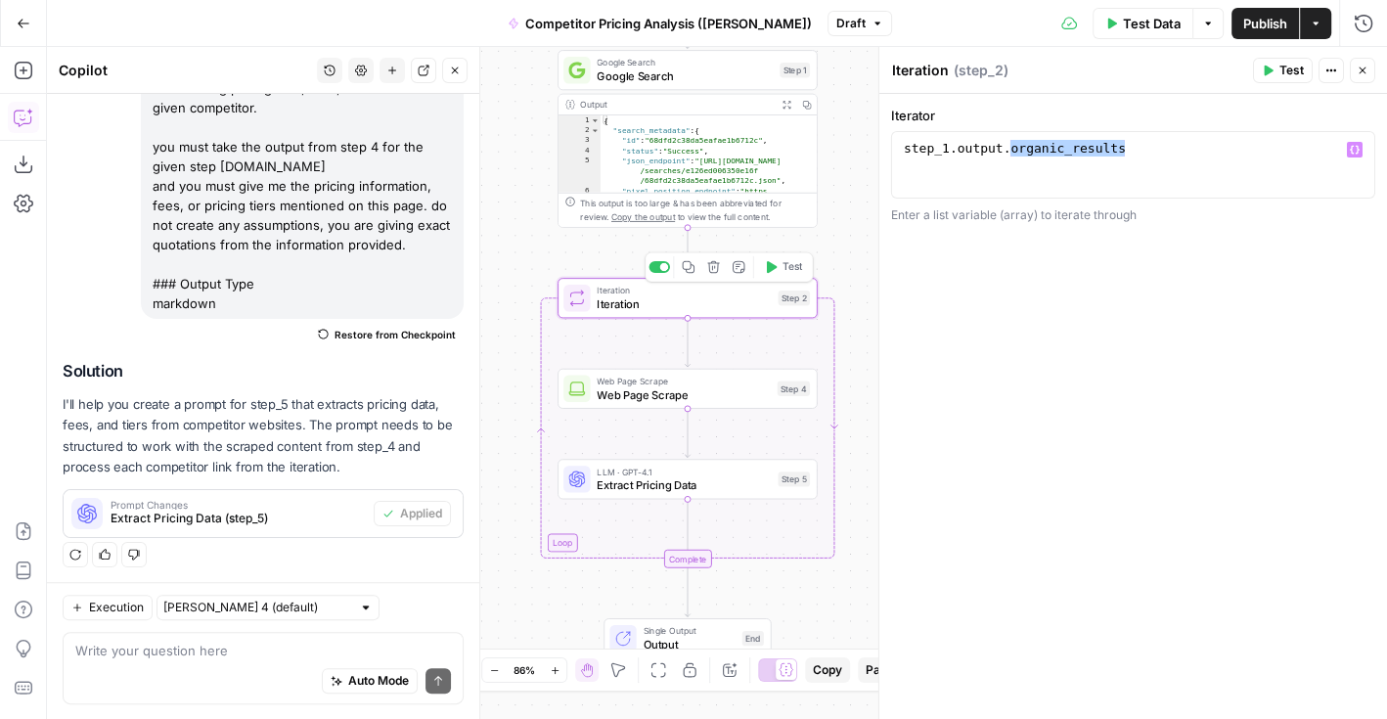
click at [775, 272] on icon "button" at bounding box center [771, 267] width 14 height 14
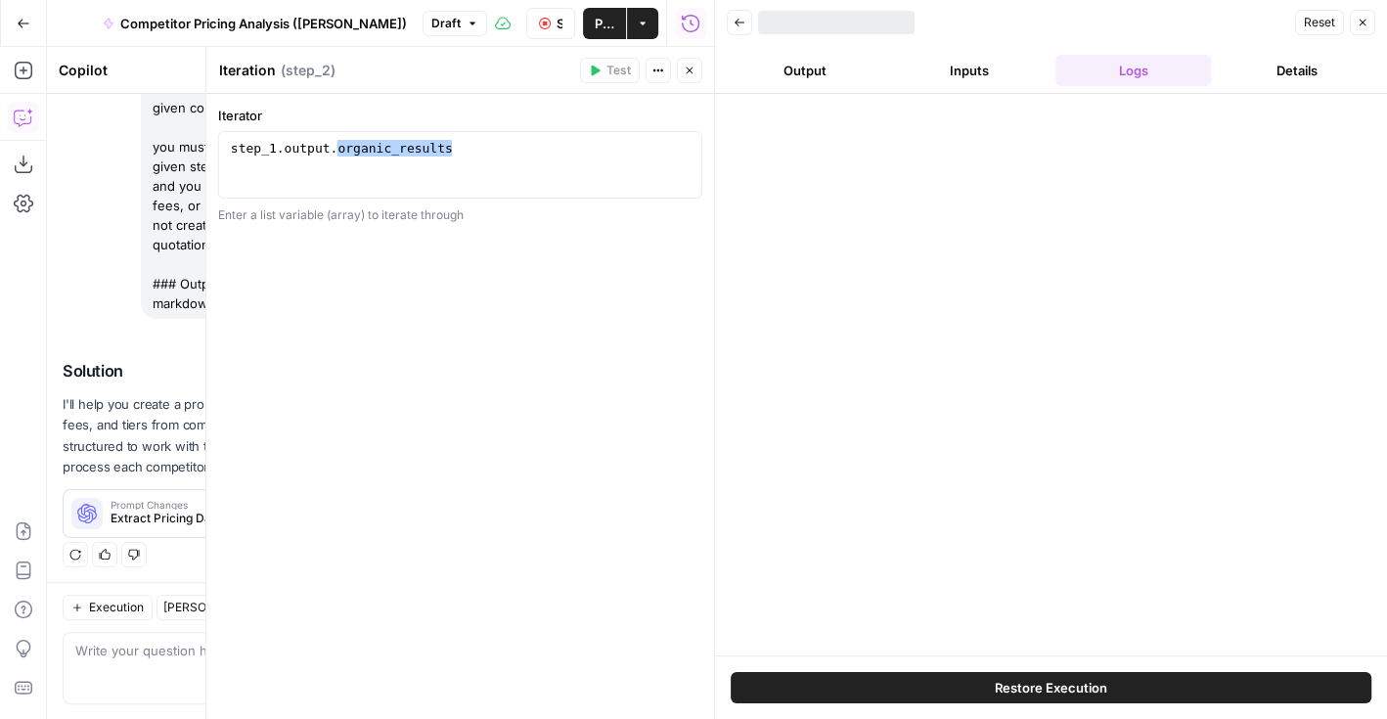
click at [461, 151] on div "step_1 . output . organic_results" at bounding box center [461, 181] width 468 height 83
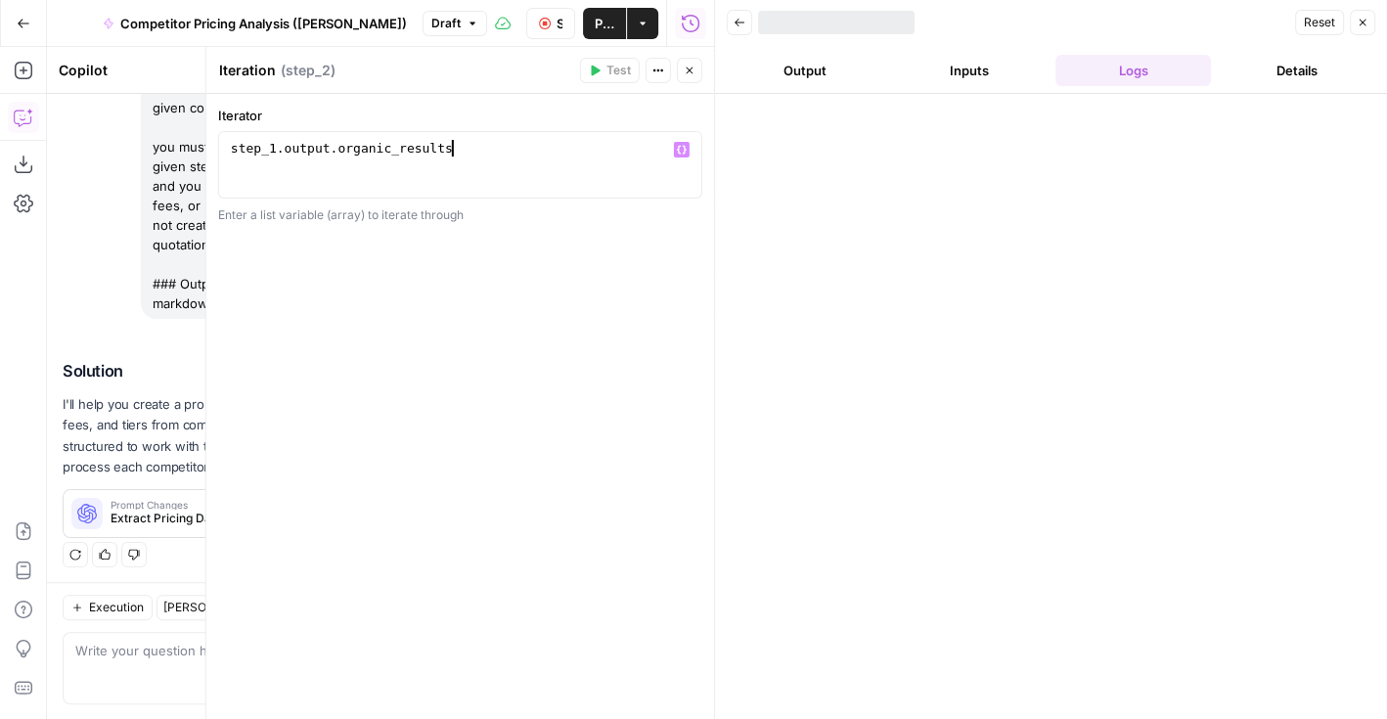
click at [686, 65] on icon "button" at bounding box center [690, 71] width 12 height 12
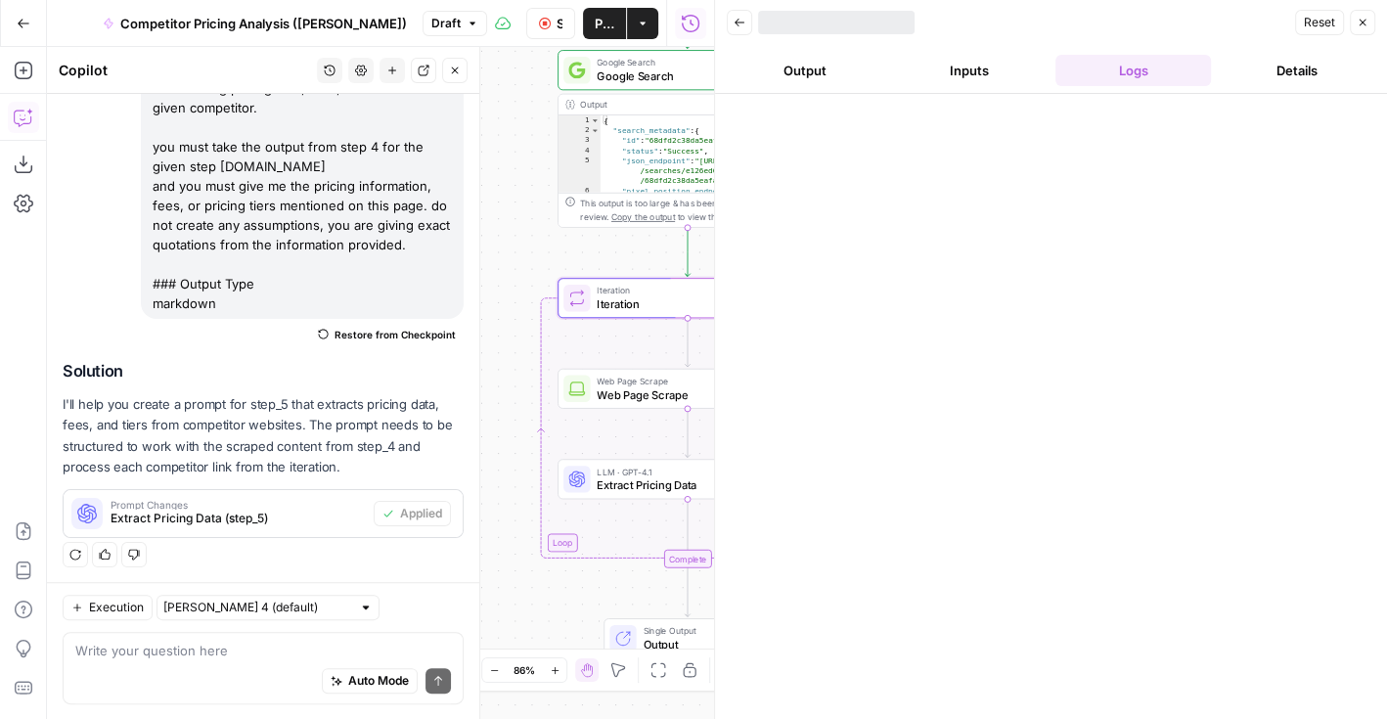
click at [459, 72] on icon "button" at bounding box center [455, 71] width 12 height 12
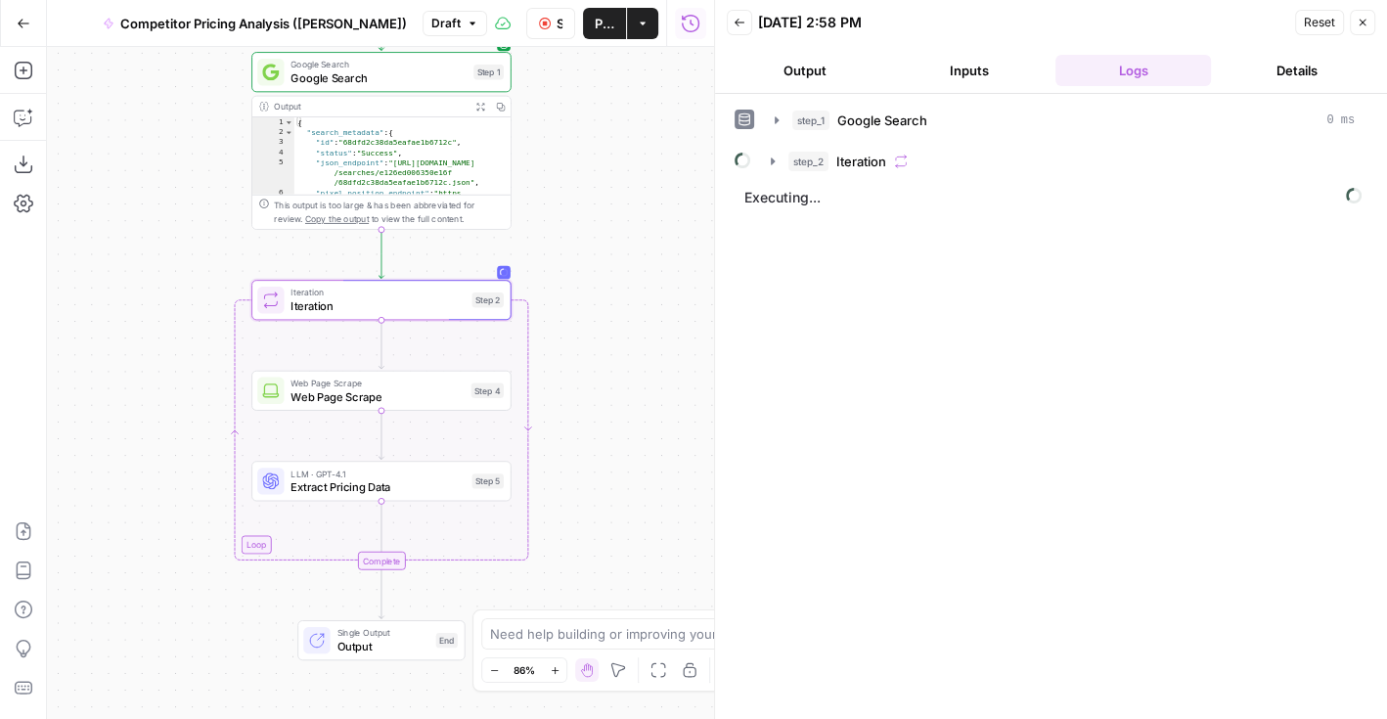
drag, startPoint x: 459, startPoint y: 256, endPoint x: 131, endPoint y: 256, distance: 327.7
click at [131, 256] on div "Workflow Input Settings Inputs Google Search Google Search Step 1 Output Expand…" at bounding box center [380, 383] width 667 height 672
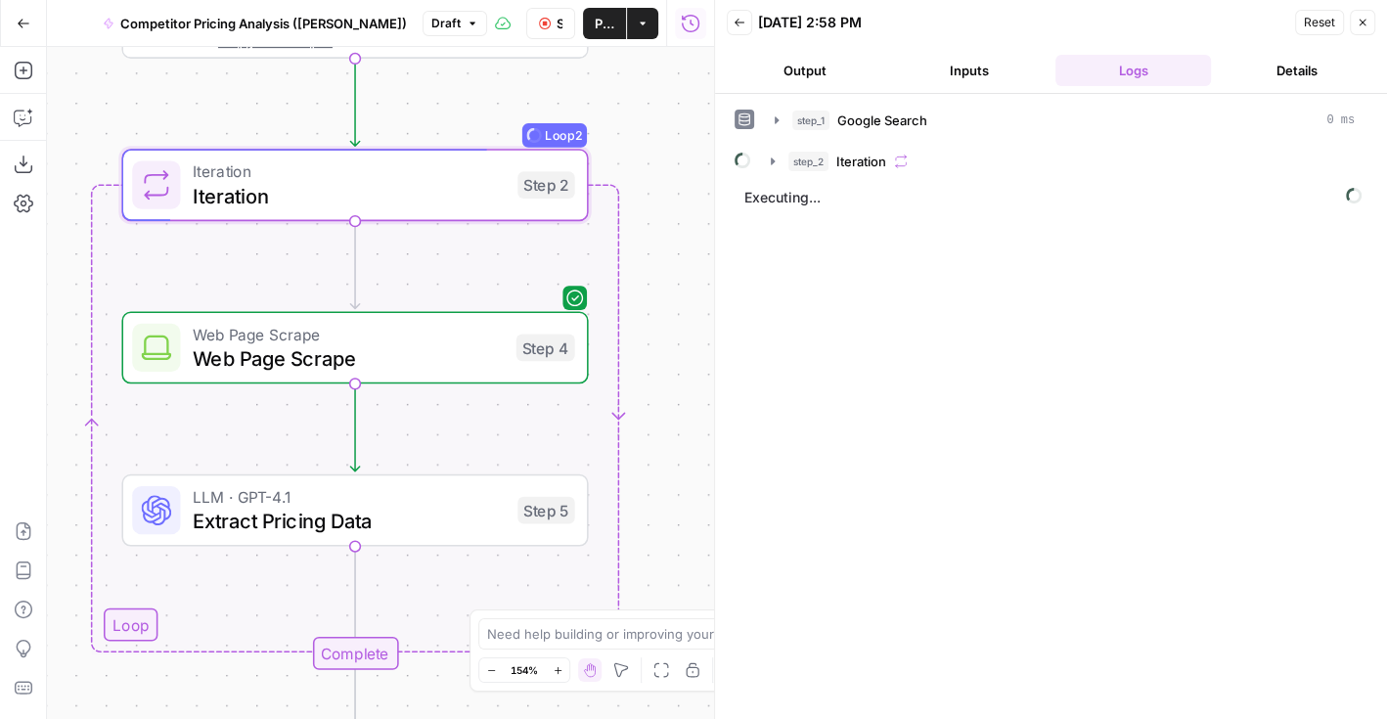
drag, startPoint x: 549, startPoint y: 305, endPoint x: 666, endPoint y: 158, distance: 187.9
click at [667, 158] on div "Workflow Input Settings Inputs Google Search Google Search Step 1 Output Expand…" at bounding box center [380, 383] width 667 height 672
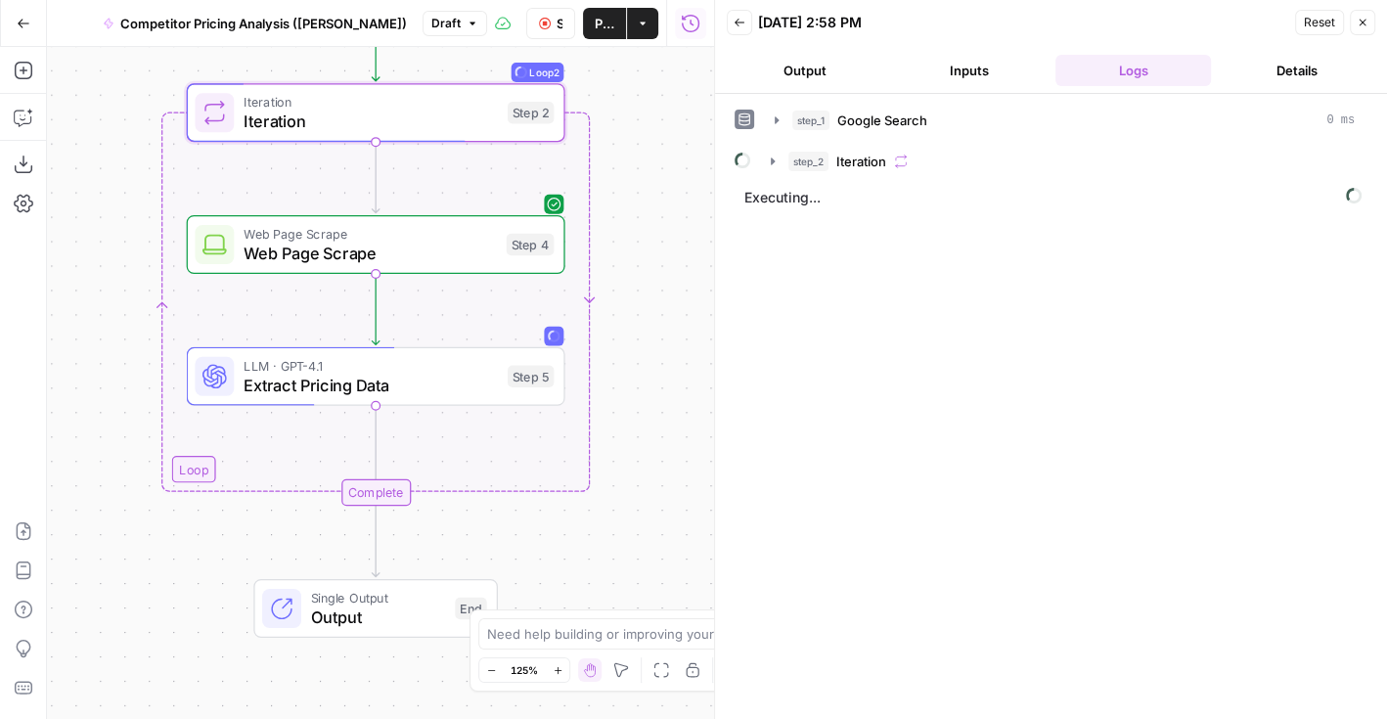
drag, startPoint x: 667, startPoint y: 193, endPoint x: 620, endPoint y: 135, distance: 74.4
click at [620, 135] on div "Workflow Input Settings Inputs Google Search Google Search Step 1 Output Expand…" at bounding box center [380, 383] width 667 height 672
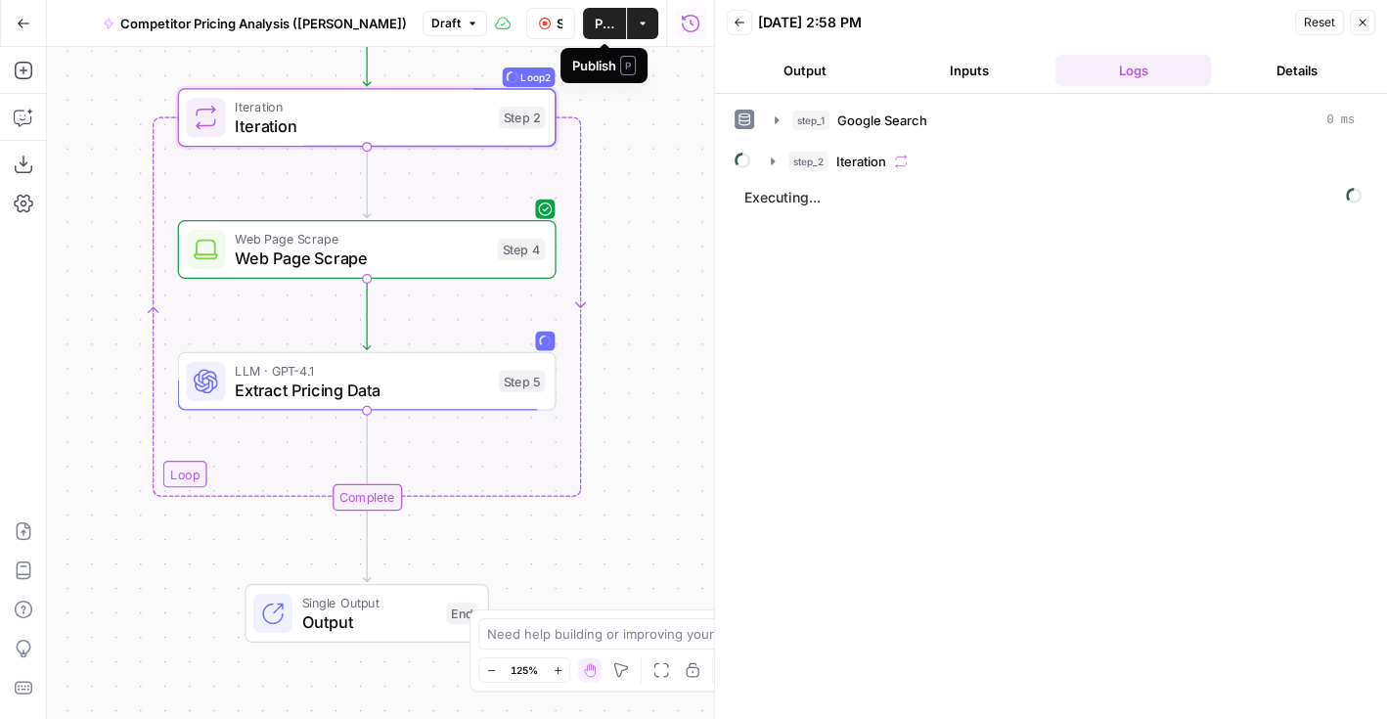
click at [604, 24] on span "Publish" at bounding box center [605, 24] width 20 height 20
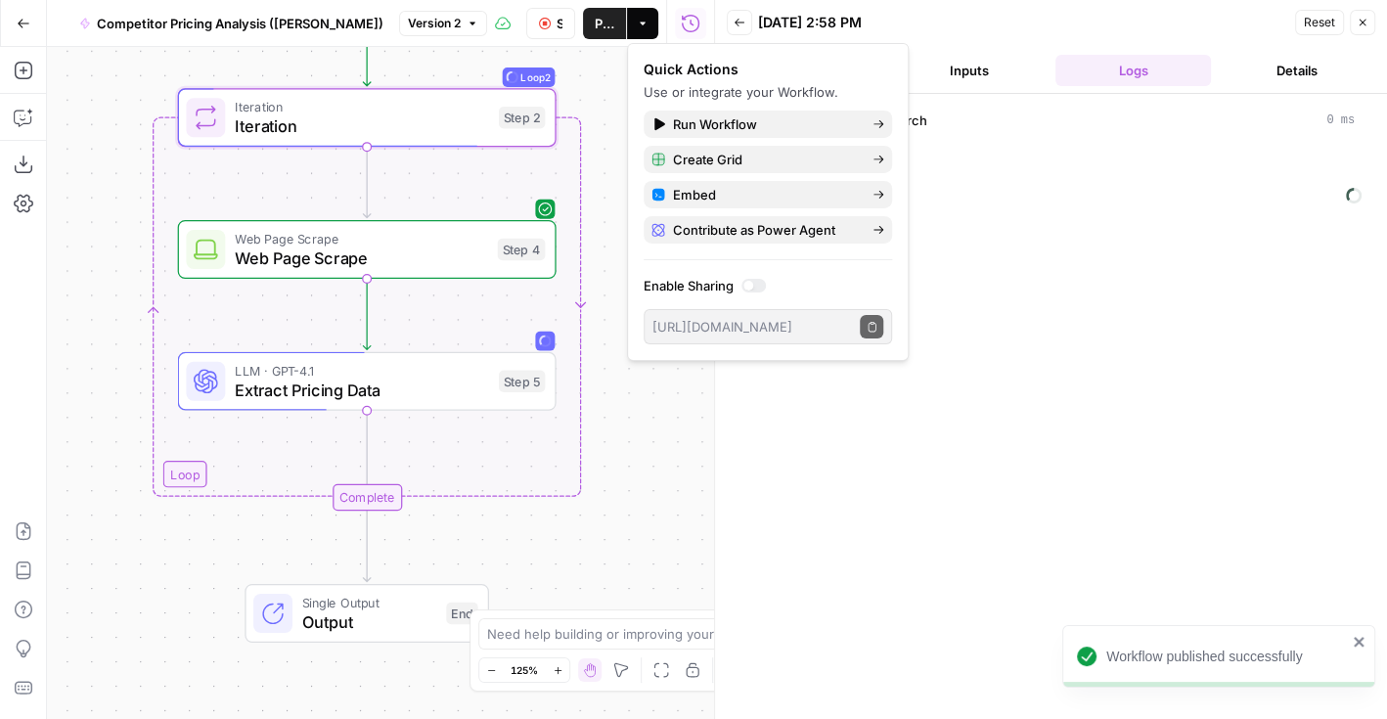
click at [978, 27] on div "[DATE] 2:58 PM" at bounding box center [1023, 23] width 531 height 20
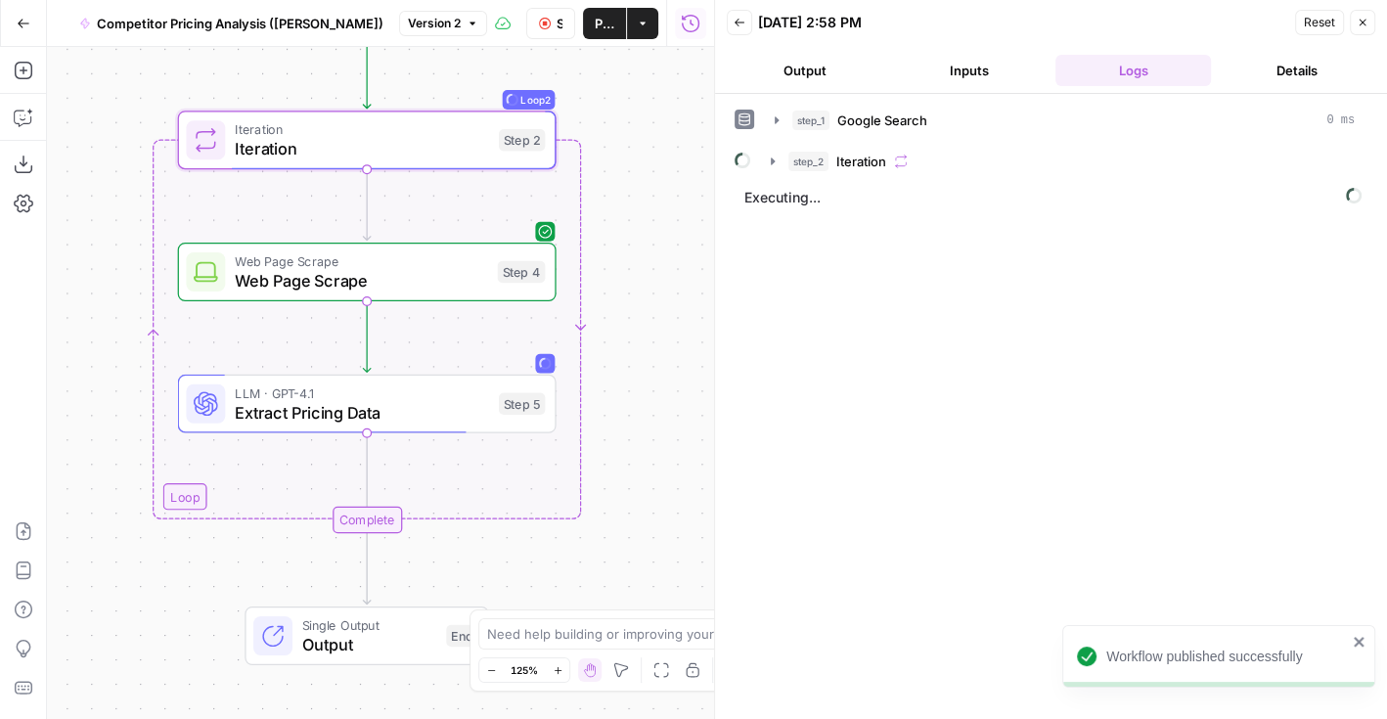
drag, startPoint x: 636, startPoint y: 273, endPoint x: 636, endPoint y: 295, distance: 22.5
click at [636, 295] on div "Workflow Input Settings Inputs Google Search Google Search Step 1 Output Expand…" at bounding box center [380, 383] width 667 height 672
click at [780, 159] on button "step_2 Iteration" at bounding box center [1063, 161] width 608 height 31
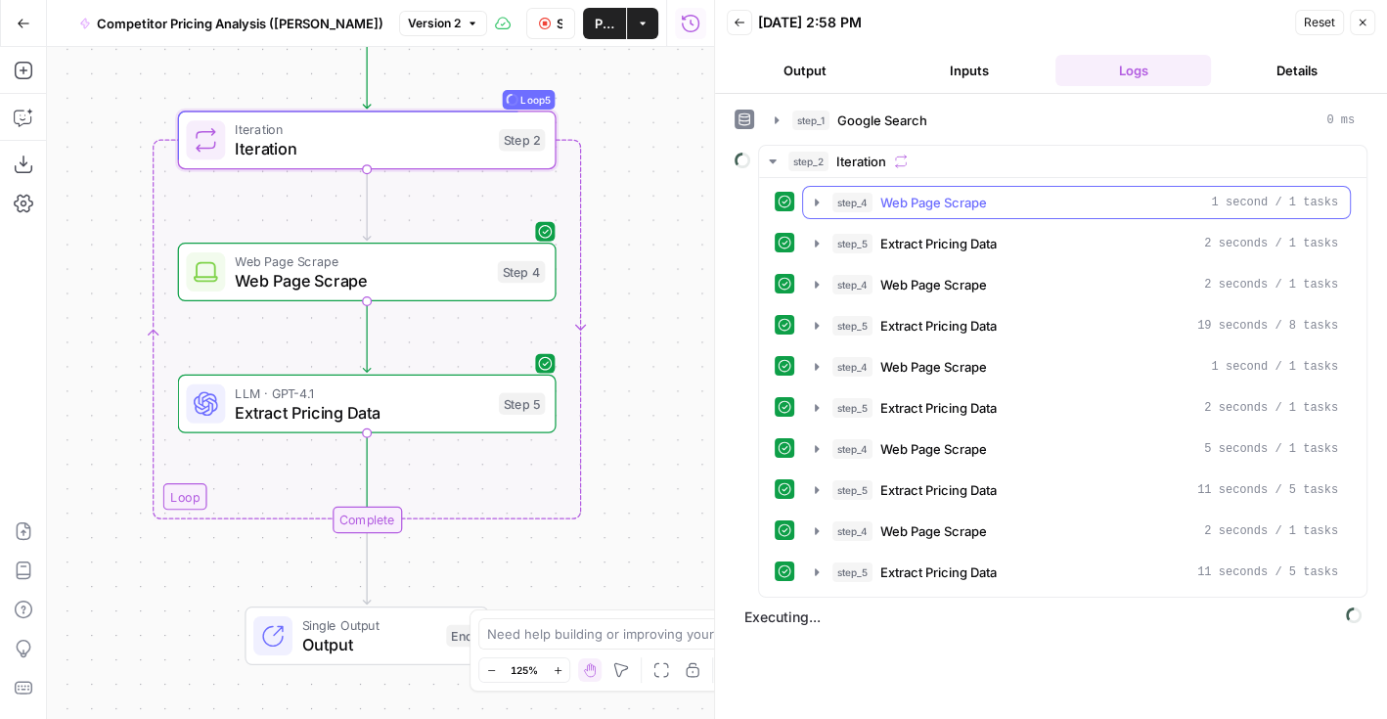
click at [894, 193] on span "Web Page Scrape" at bounding box center [933, 203] width 107 height 20
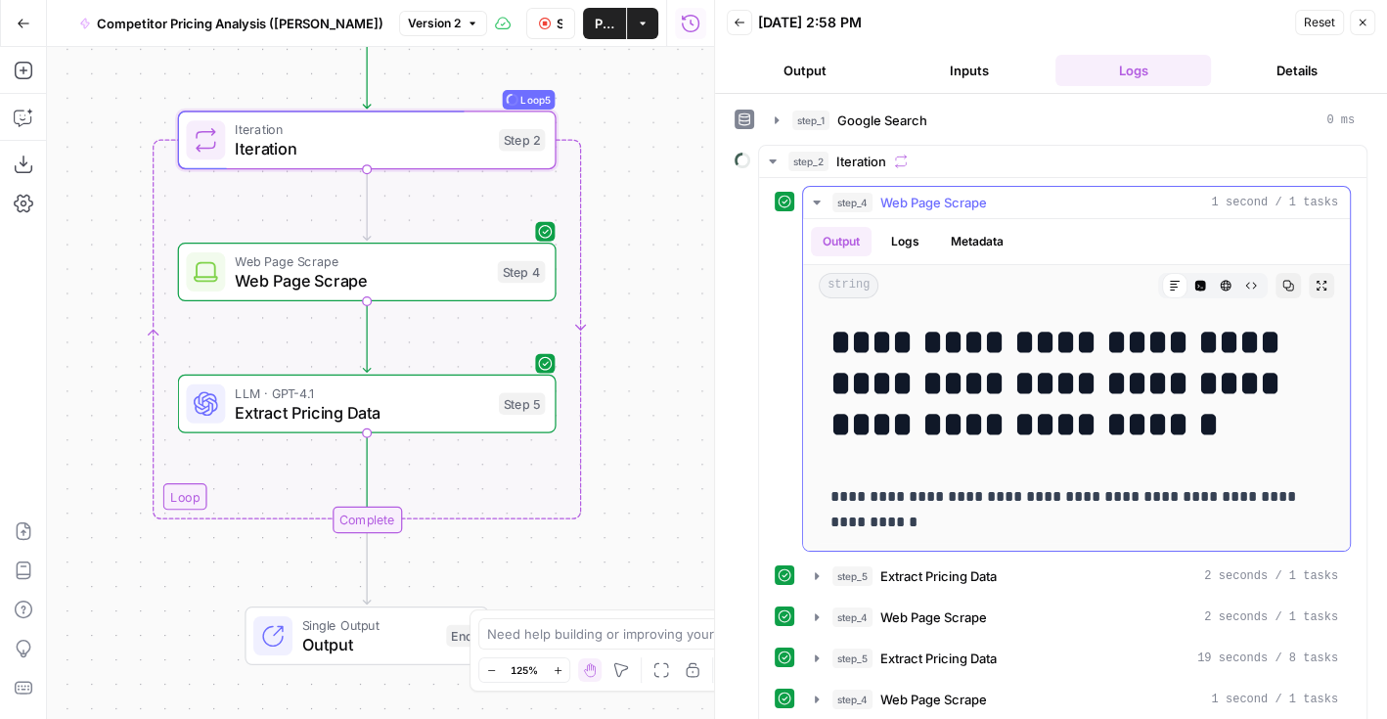
click at [821, 198] on icon "button" at bounding box center [817, 203] width 16 height 16
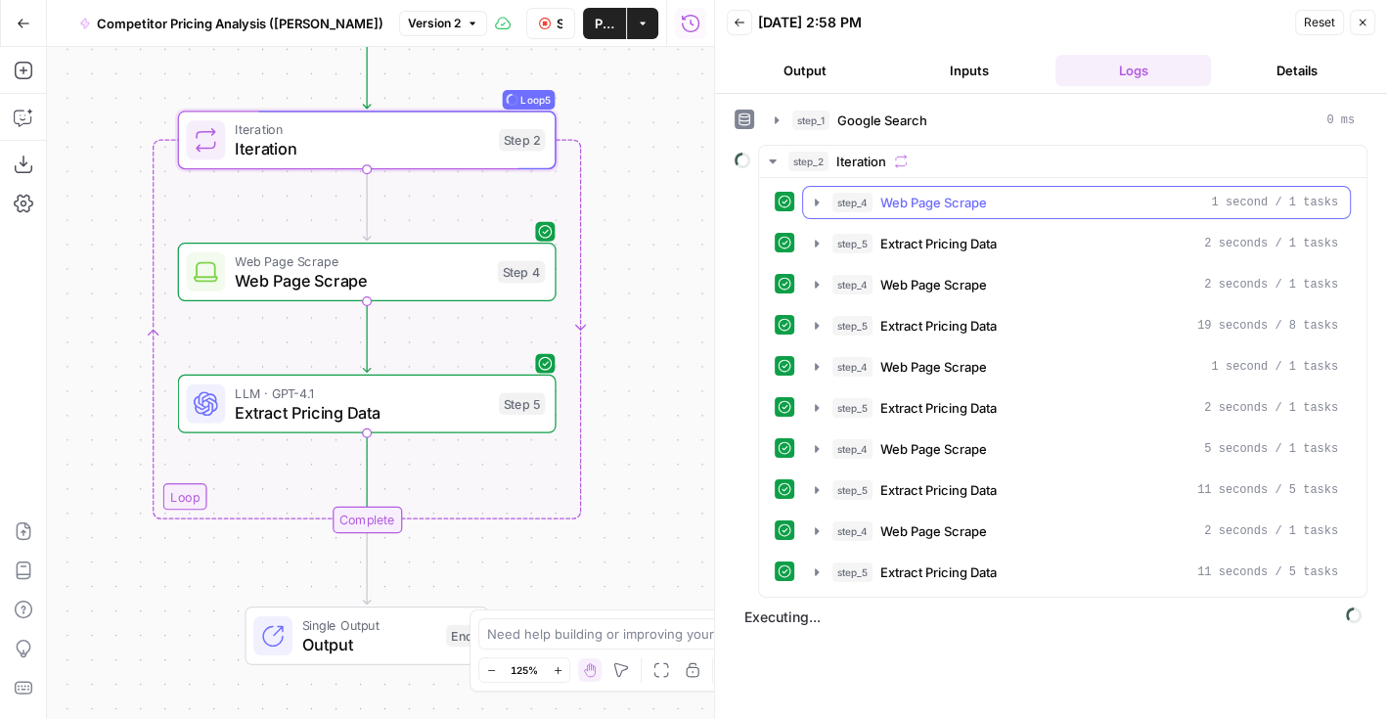
click at [871, 198] on span "step_4" at bounding box center [853, 203] width 40 height 20
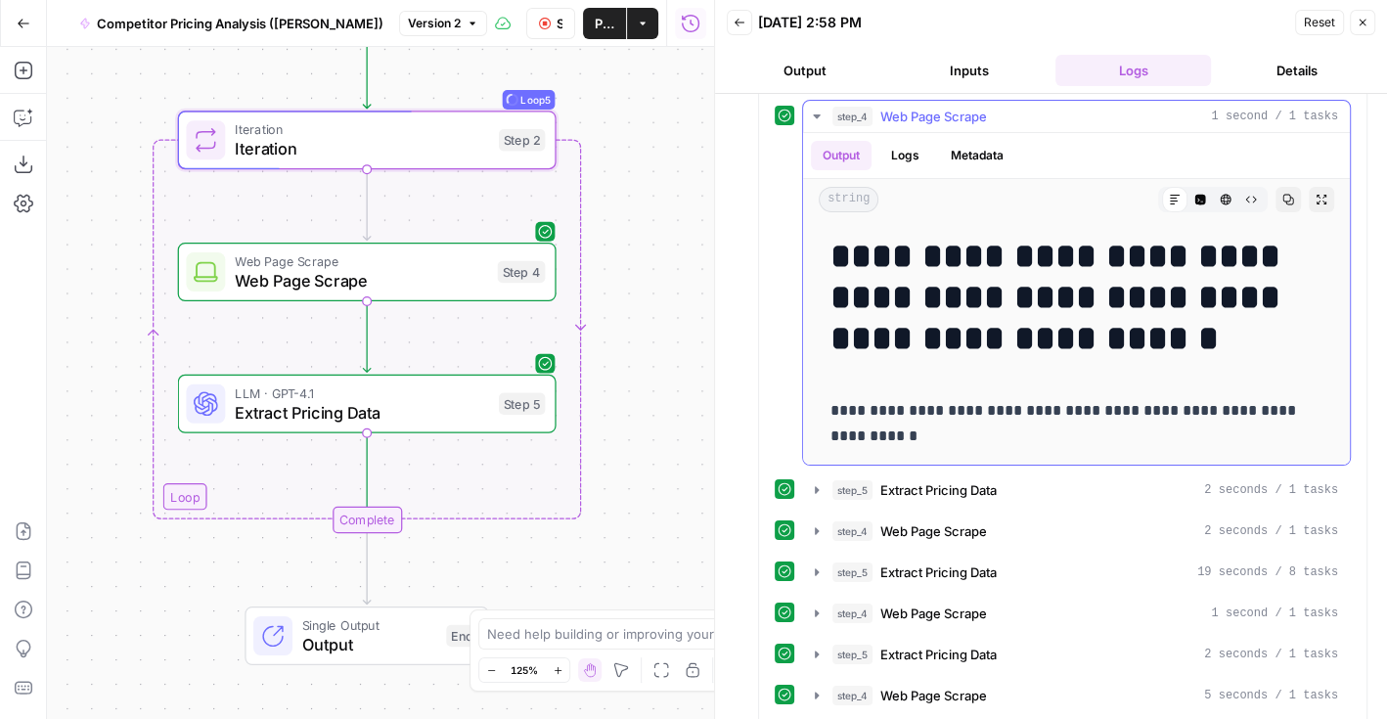
scroll to position [12, 0]
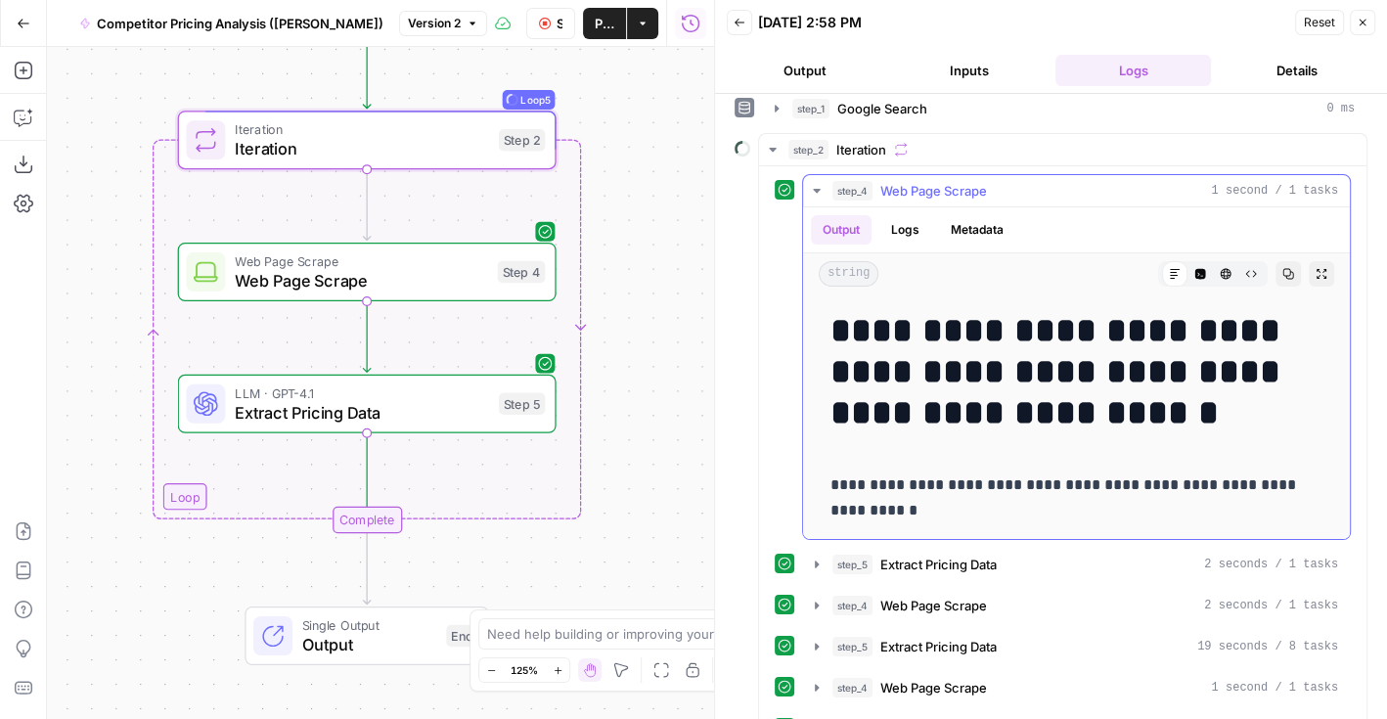
click at [825, 184] on button "step_4 Web Page Scrape 1 second / 1 tasks" at bounding box center [1076, 190] width 547 height 31
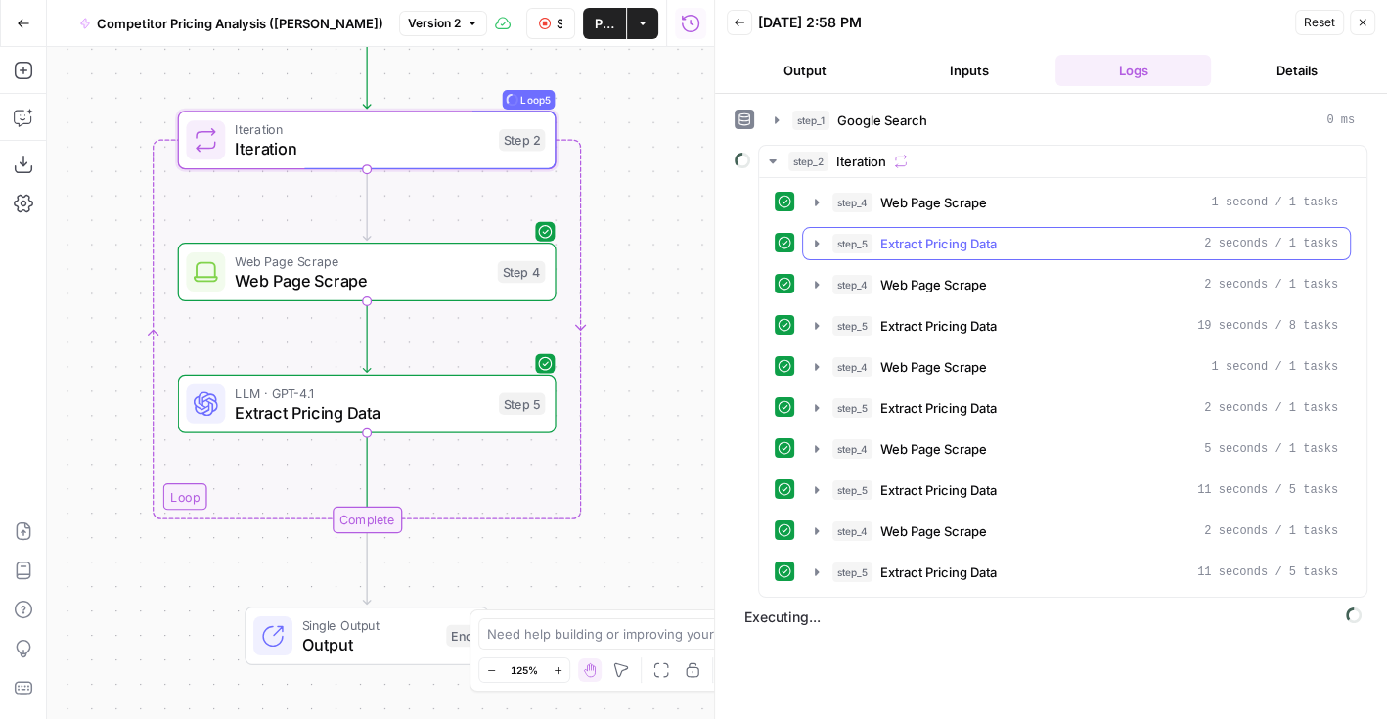
click at [827, 244] on button "step_5 Extract Pricing Data 2 seconds / 1 tasks" at bounding box center [1076, 243] width 547 height 31
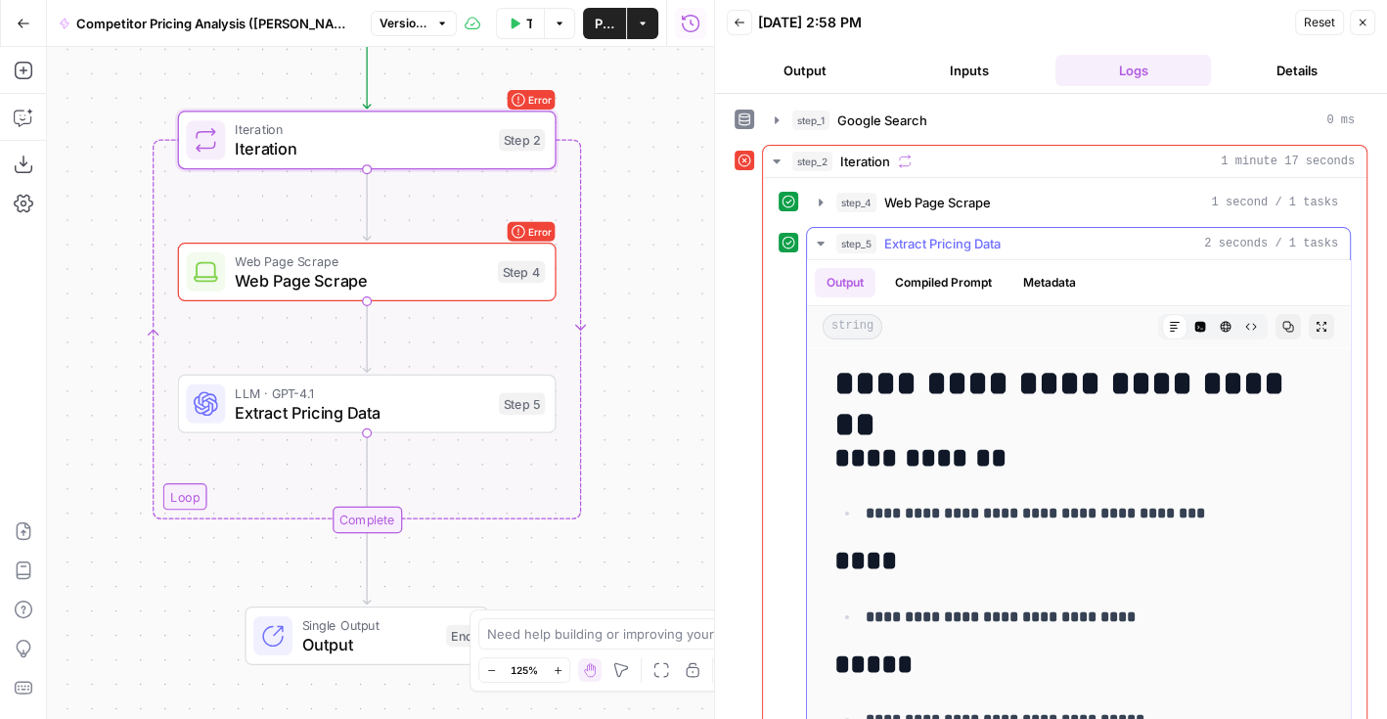
click at [821, 243] on icon "button" at bounding box center [821, 244] width 16 height 16
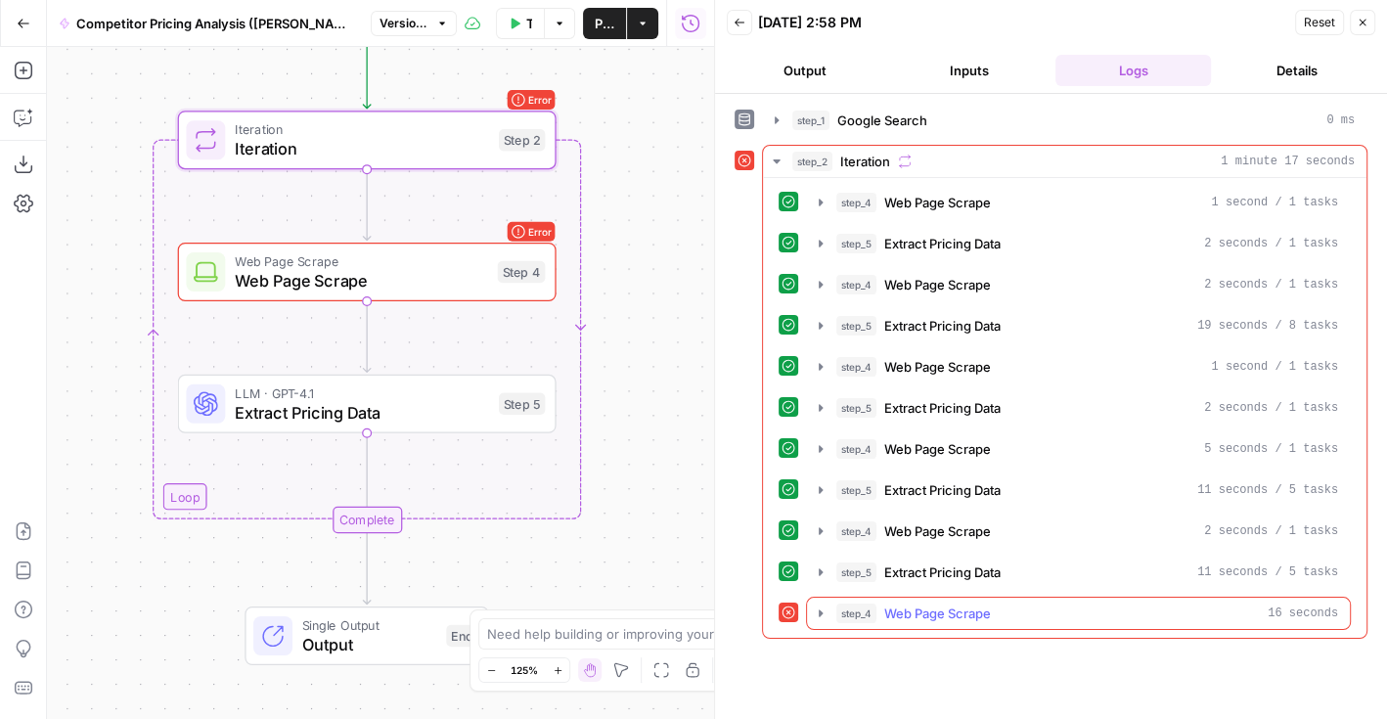
click at [818, 607] on icon "button" at bounding box center [821, 614] width 16 height 16
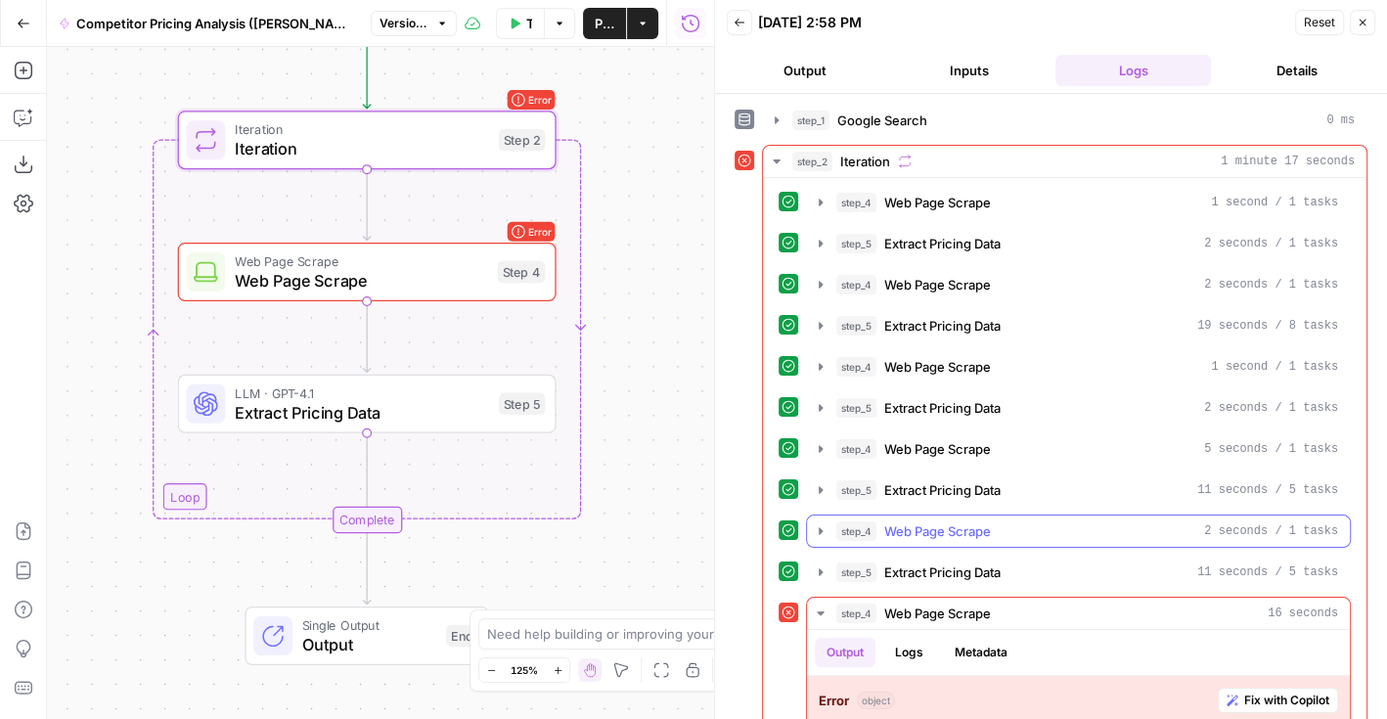
scroll to position [162, 0]
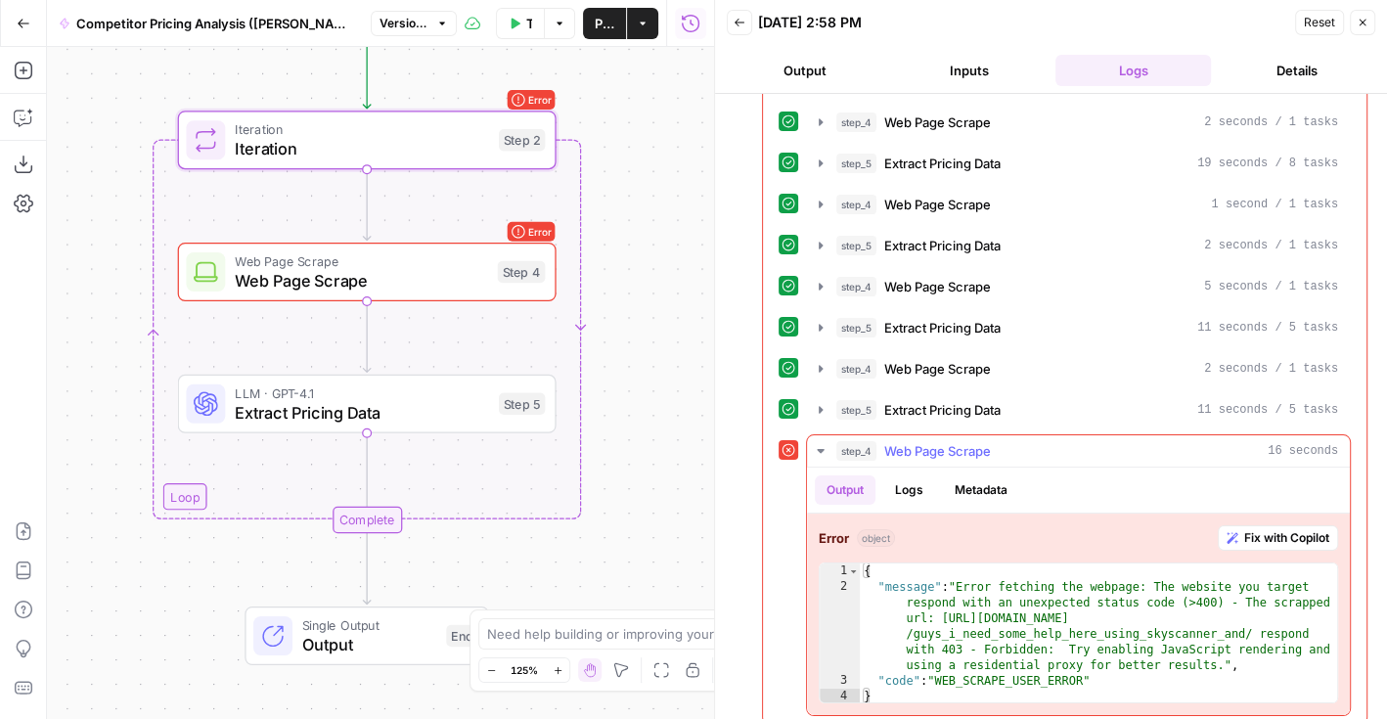
type textarea "**********"
click at [1247, 623] on div "{ "message" : "Error fetching the webpage: The website you target respond with …" at bounding box center [1100, 650] width 480 height 172
click at [1365, 20] on icon "button" at bounding box center [1363, 23] width 7 height 7
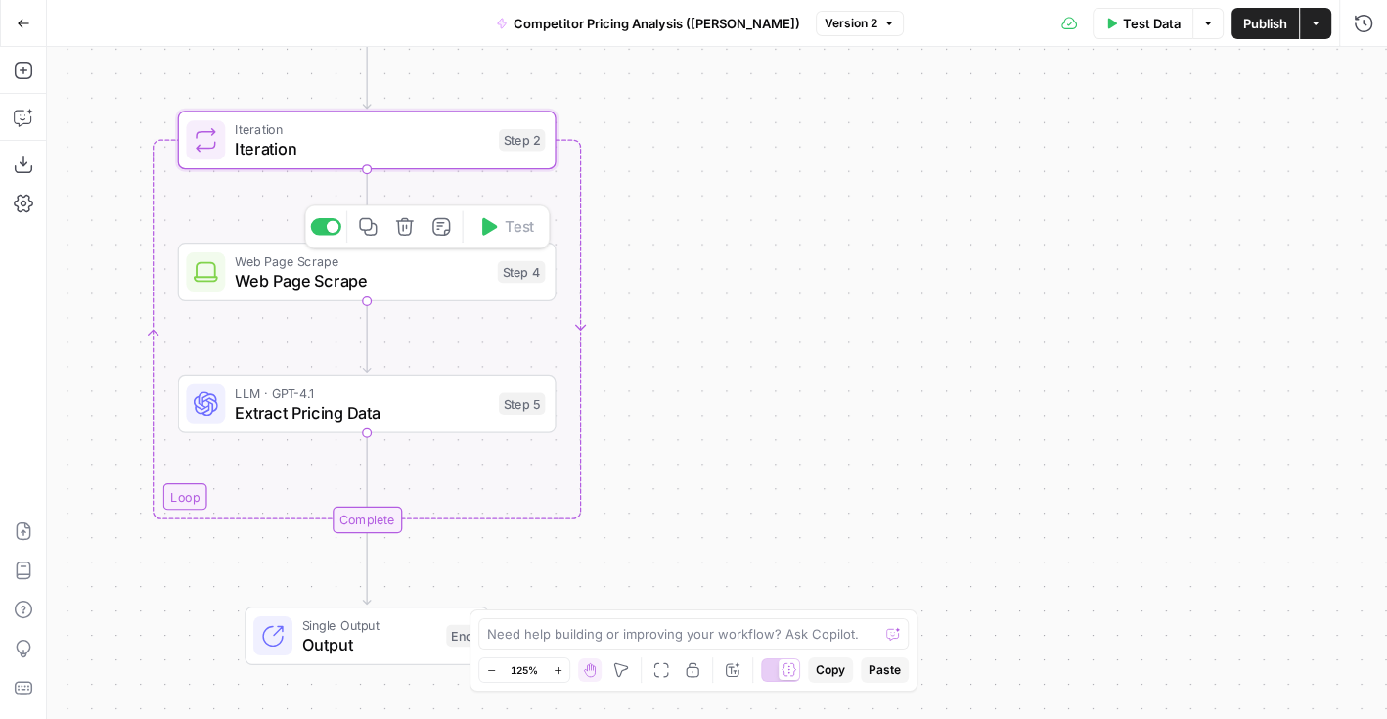
click at [439, 137] on span "Iteration" at bounding box center [362, 148] width 254 height 24
click at [1196, 140] on div "step_1 . output . organic_results" at bounding box center [1134, 181] width 468 height 83
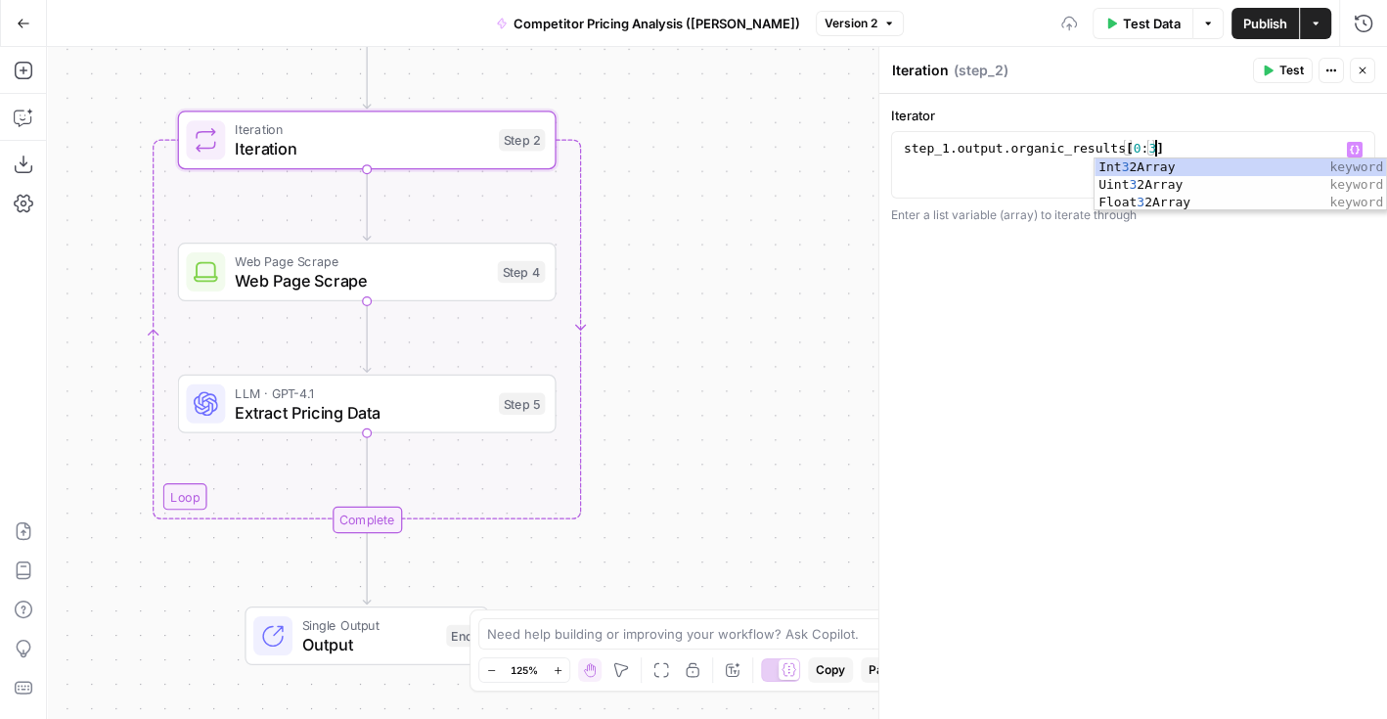
scroll to position [0, 18]
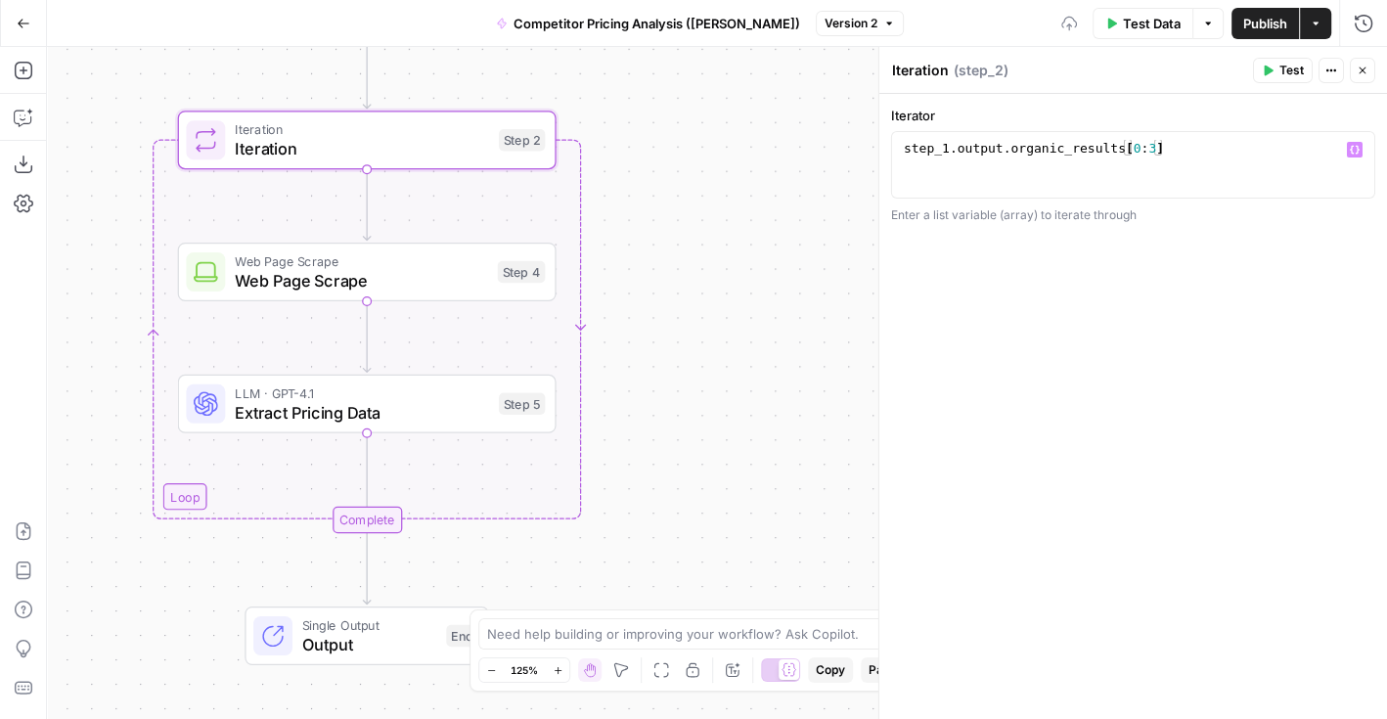
click at [1221, 398] on div "**********" at bounding box center [1133, 407] width 508 height 626
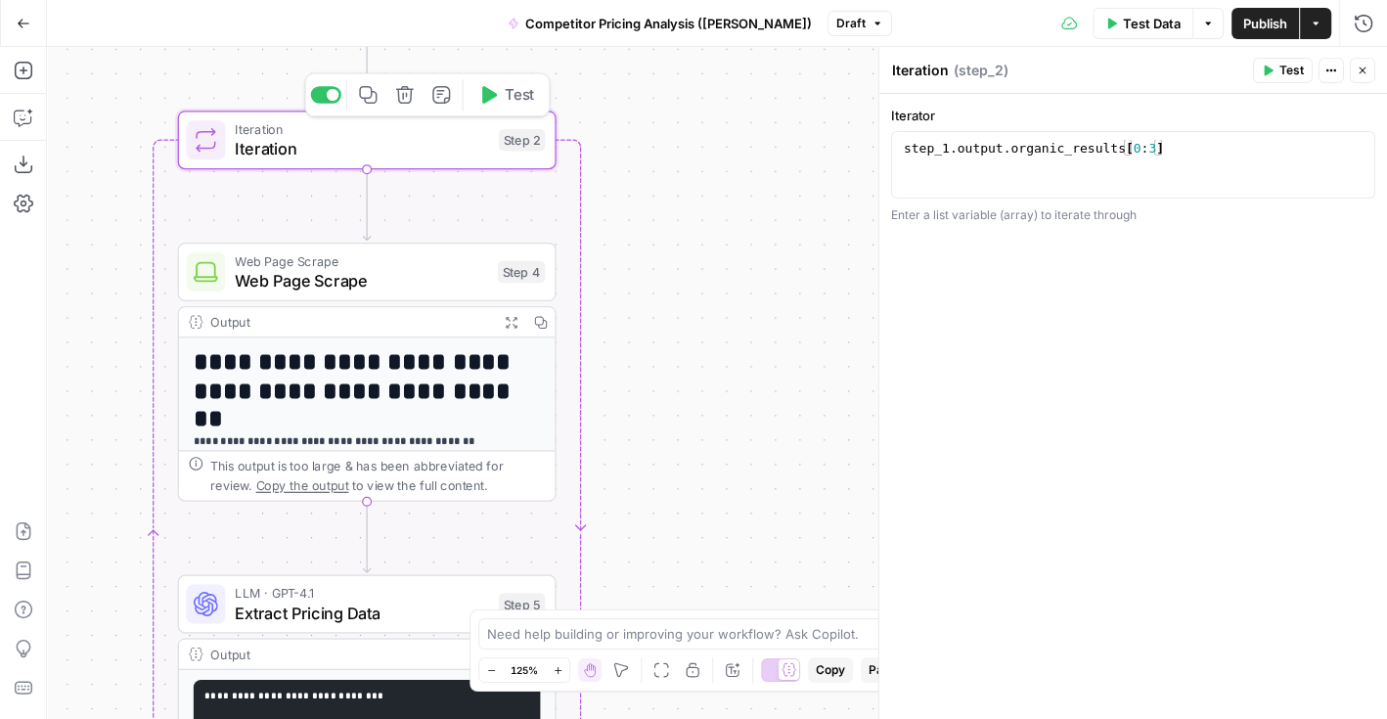
click at [354, 152] on span "Iteration" at bounding box center [362, 148] width 254 height 24
click at [1196, 146] on div "step_1 . output . organic_results [ 0 : 3 ]" at bounding box center [1134, 181] width 468 height 83
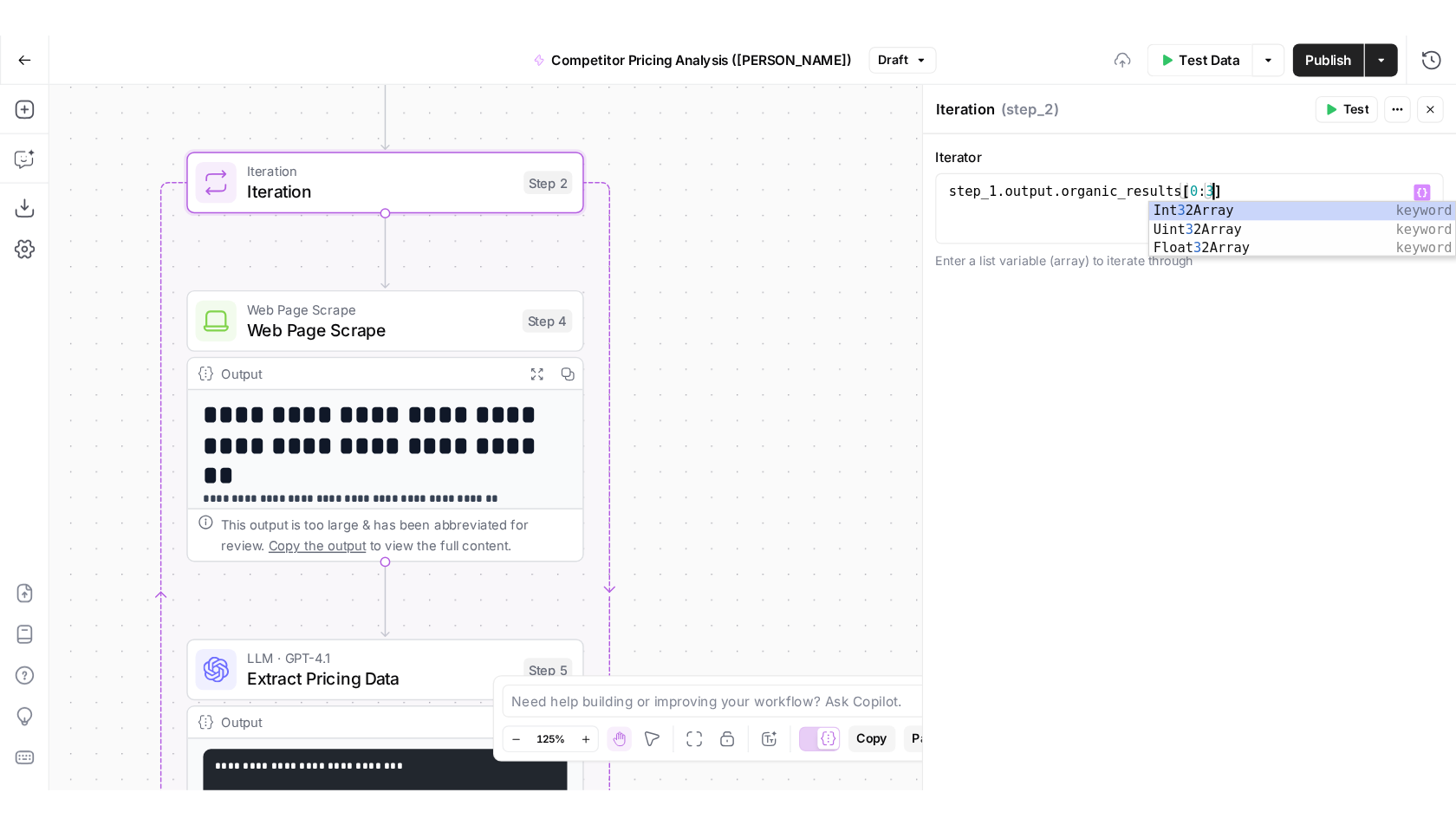
scroll to position [0, 17]
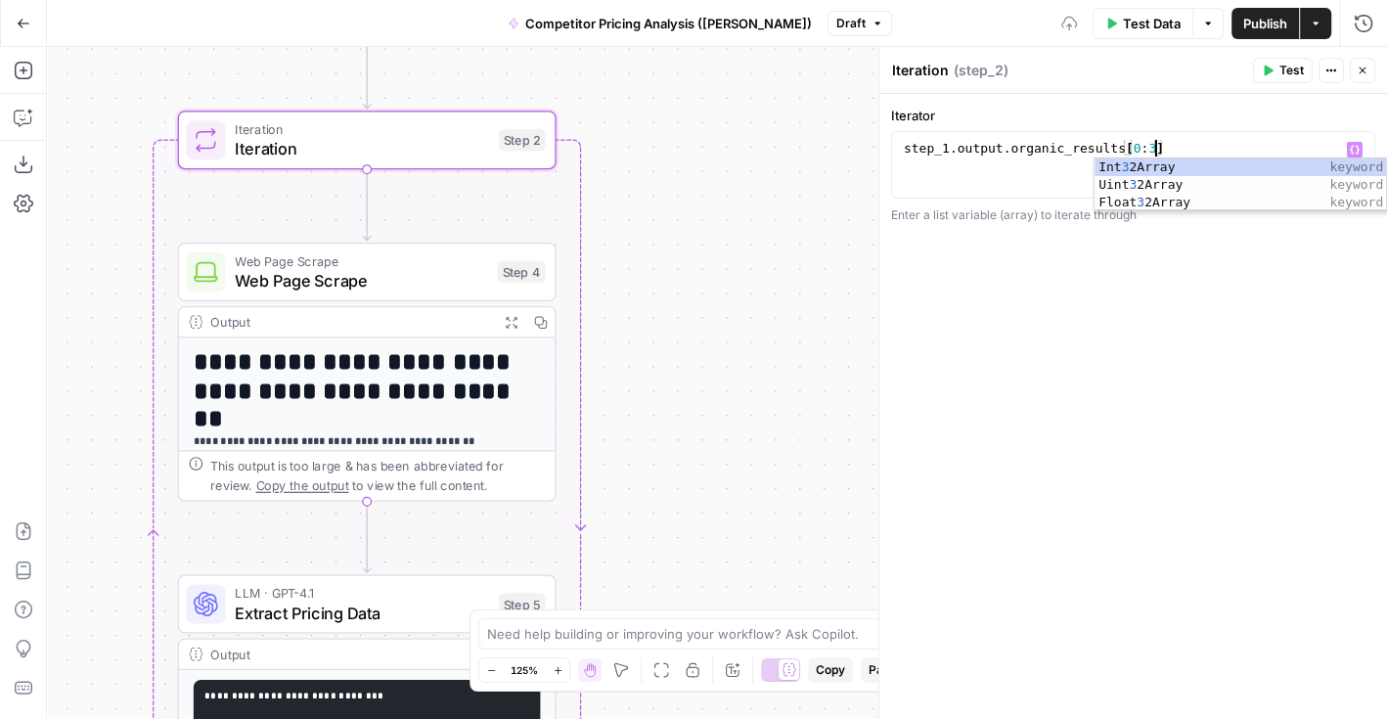
type textarea "**********"
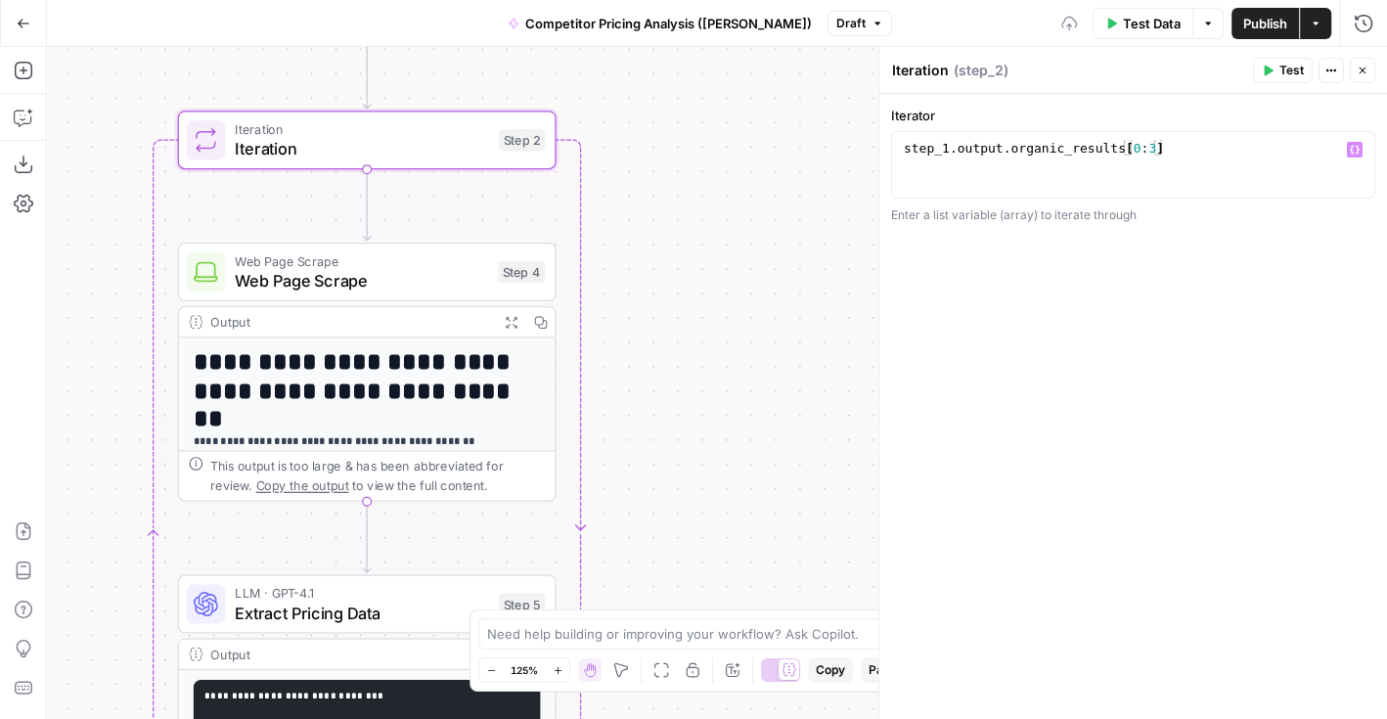
click at [1081, 482] on div "**********" at bounding box center [1133, 407] width 508 height 626
click at [1261, 23] on span "Publish" at bounding box center [1265, 24] width 44 height 20
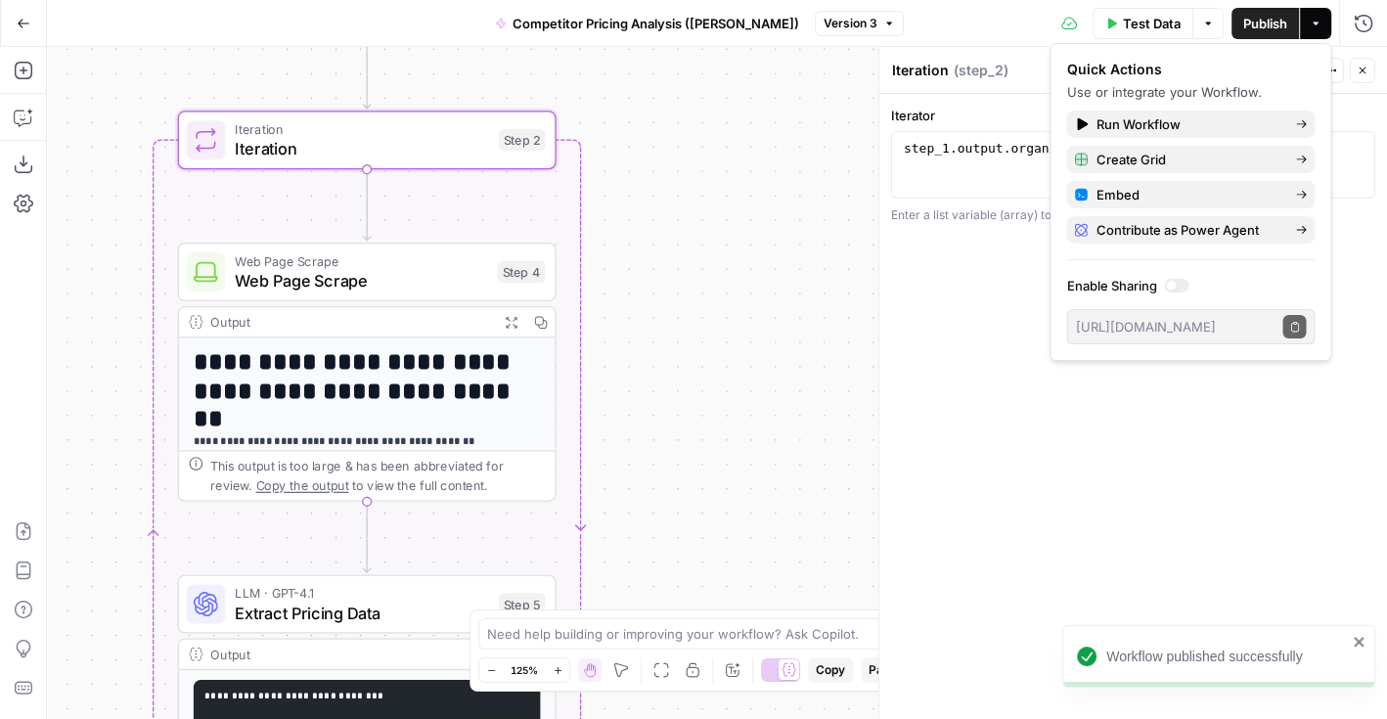
click at [1369, 73] on icon "button" at bounding box center [1363, 71] width 12 height 12
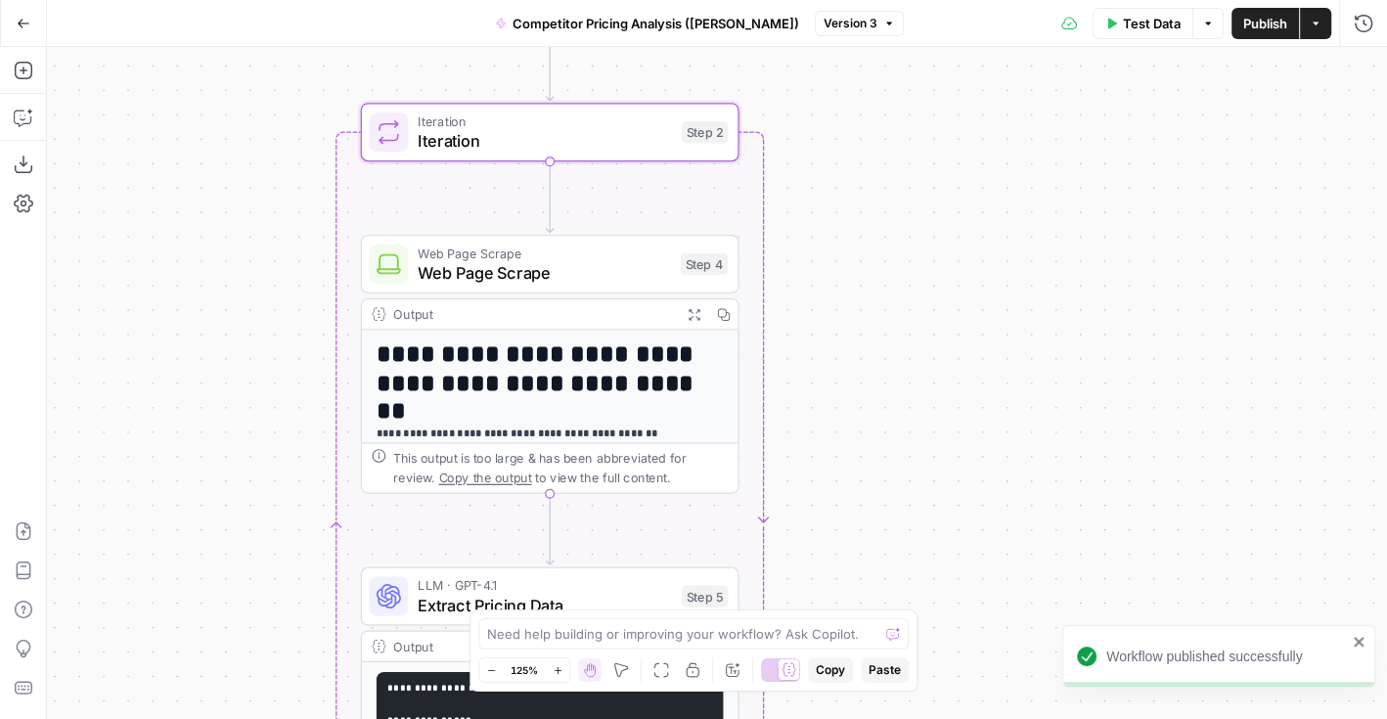
drag, startPoint x: 655, startPoint y: 290, endPoint x: 852, endPoint y: 295, distance: 196.7
click at [849, 287] on div "**********" at bounding box center [717, 383] width 1340 height 672
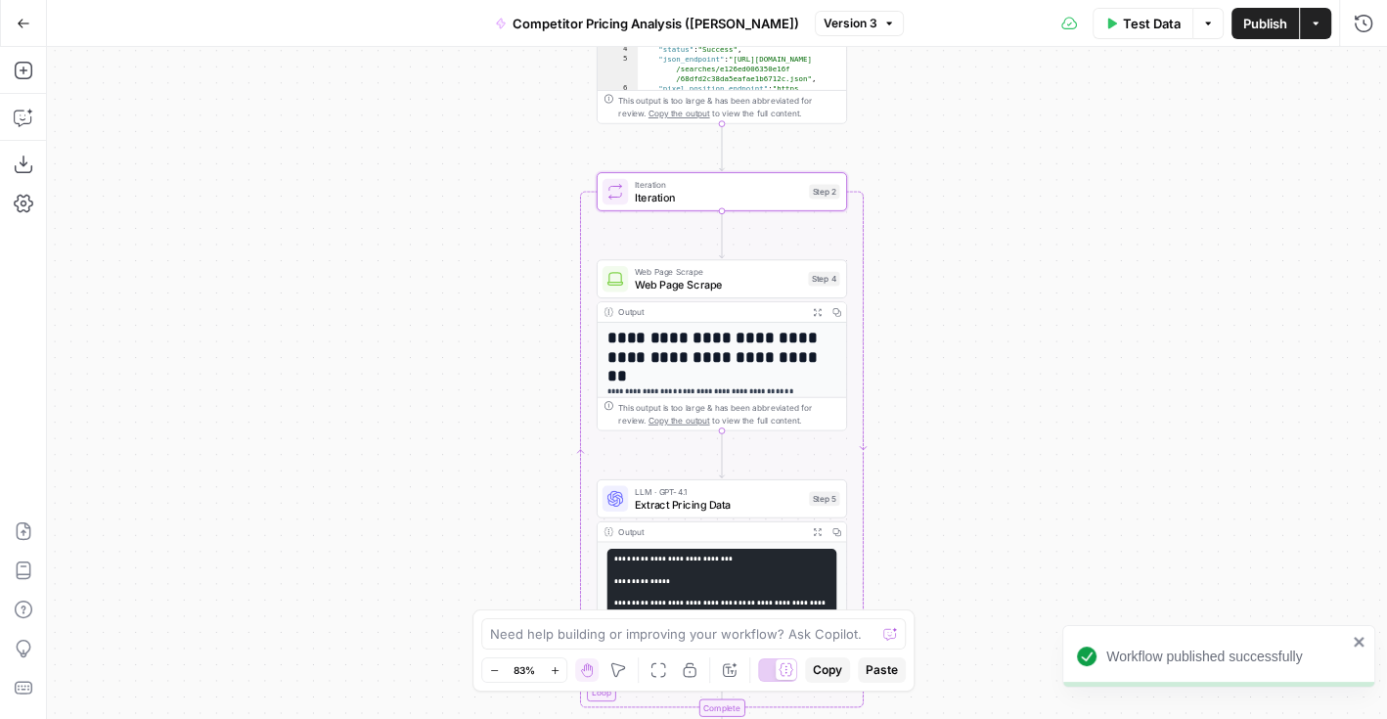
drag, startPoint x: 959, startPoint y: 203, endPoint x: 1029, endPoint y: 203, distance: 70.4
click at [1029, 203] on div "**********" at bounding box center [717, 383] width 1340 height 672
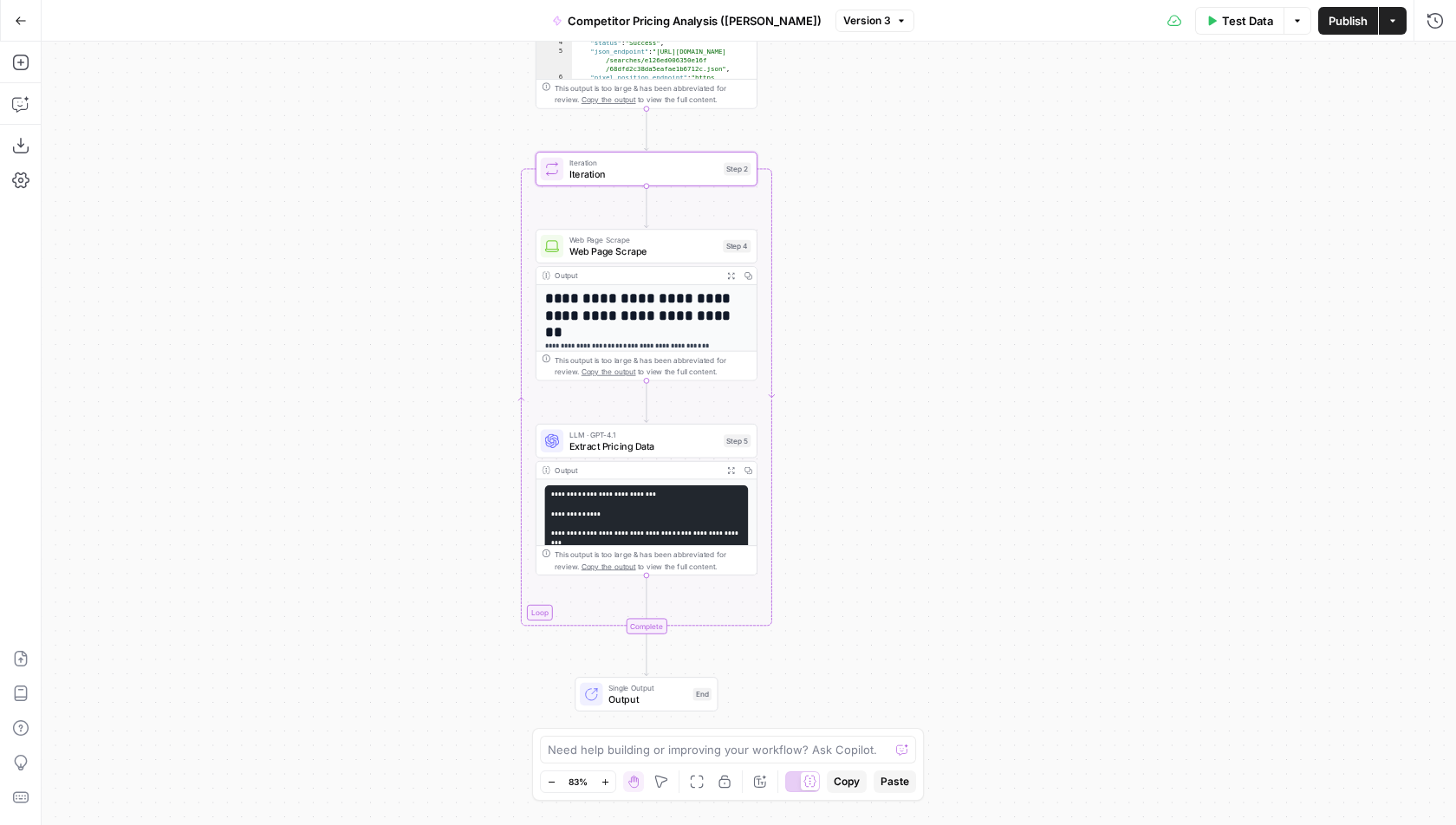
click at [19, 23] on icon "button" at bounding box center [21, 20] width 11 height 8
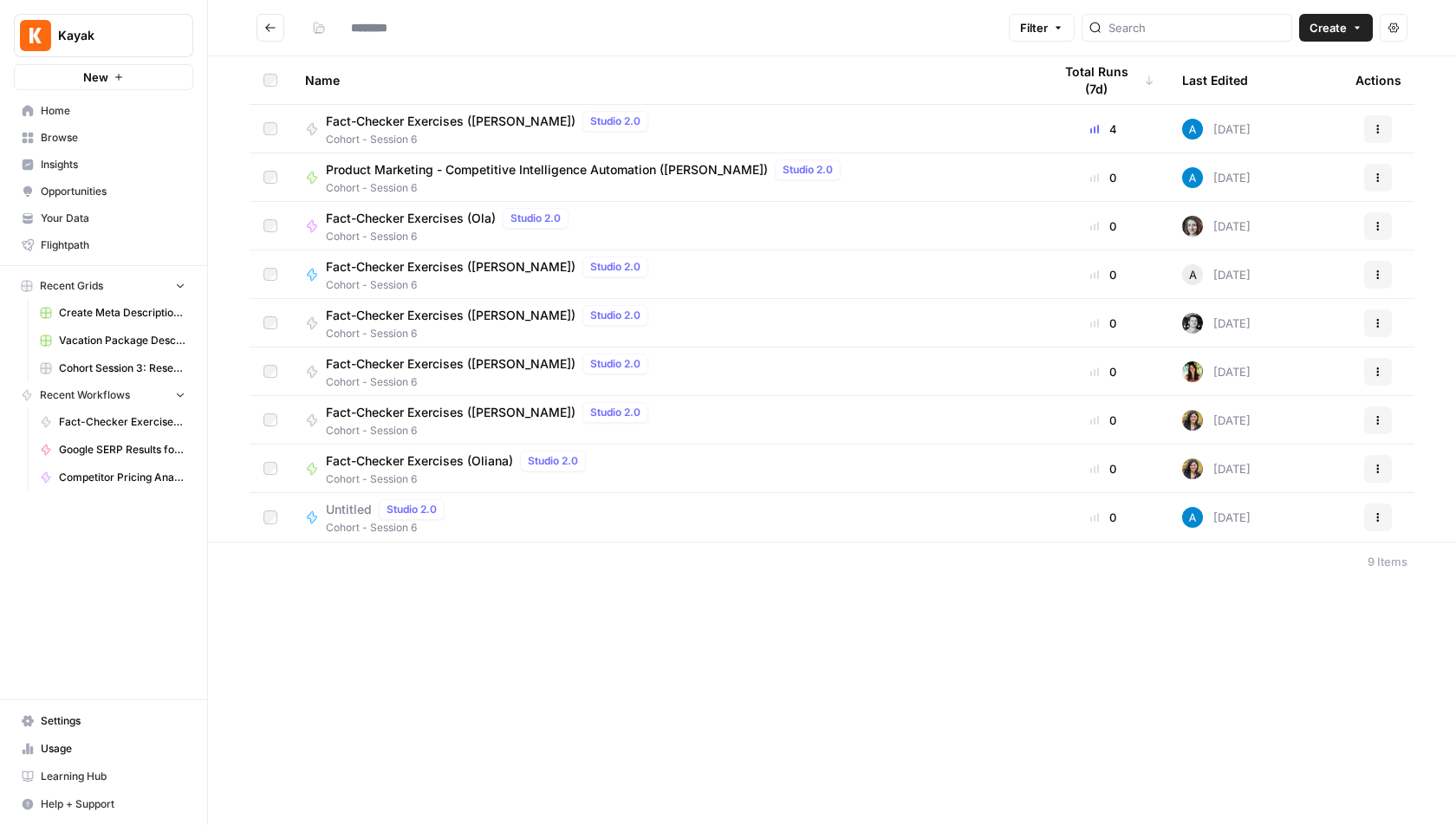
type input "**********"
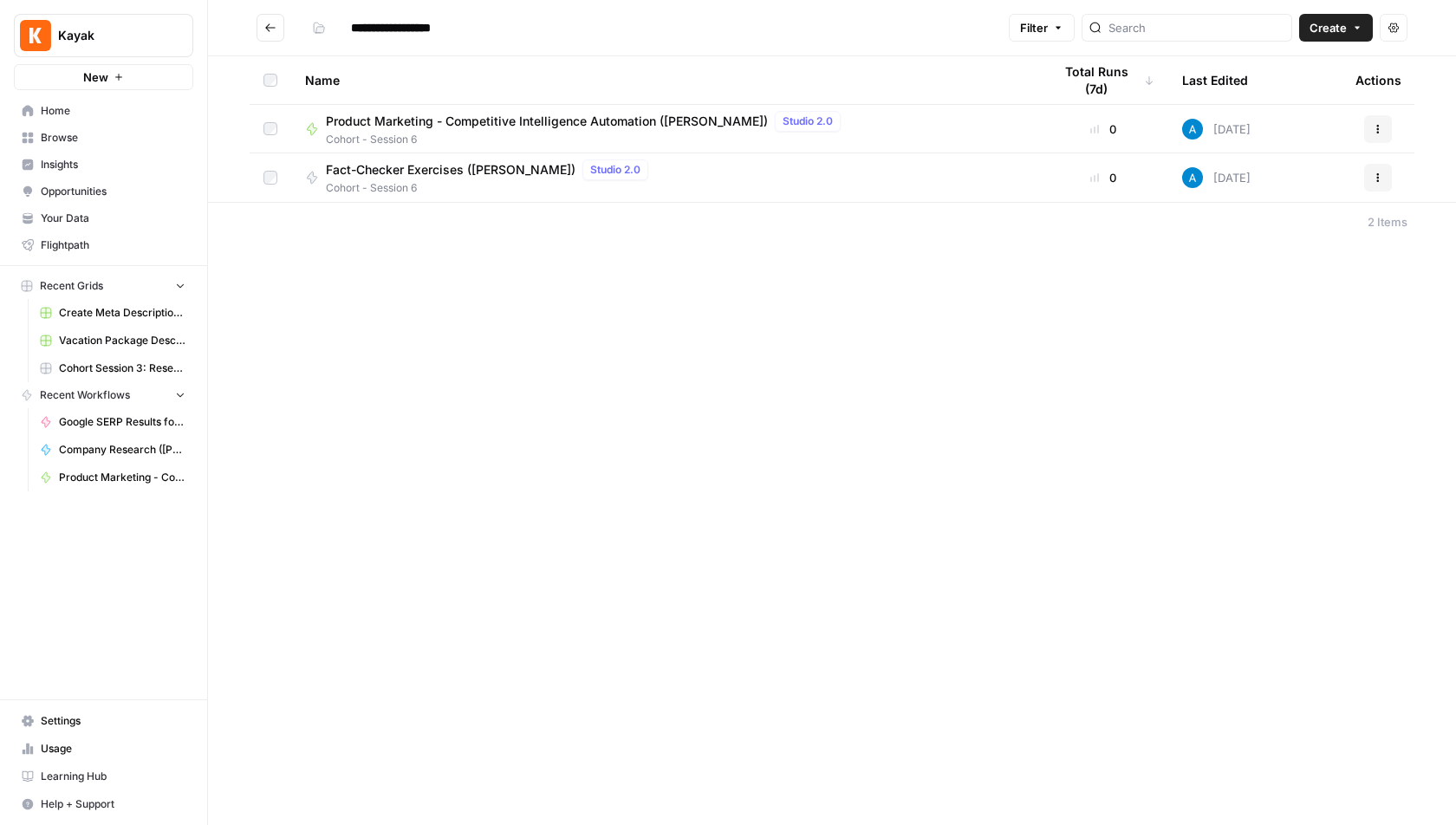
click at [119, 25] on button "Kayak" at bounding box center [104, 35] width 180 height 43
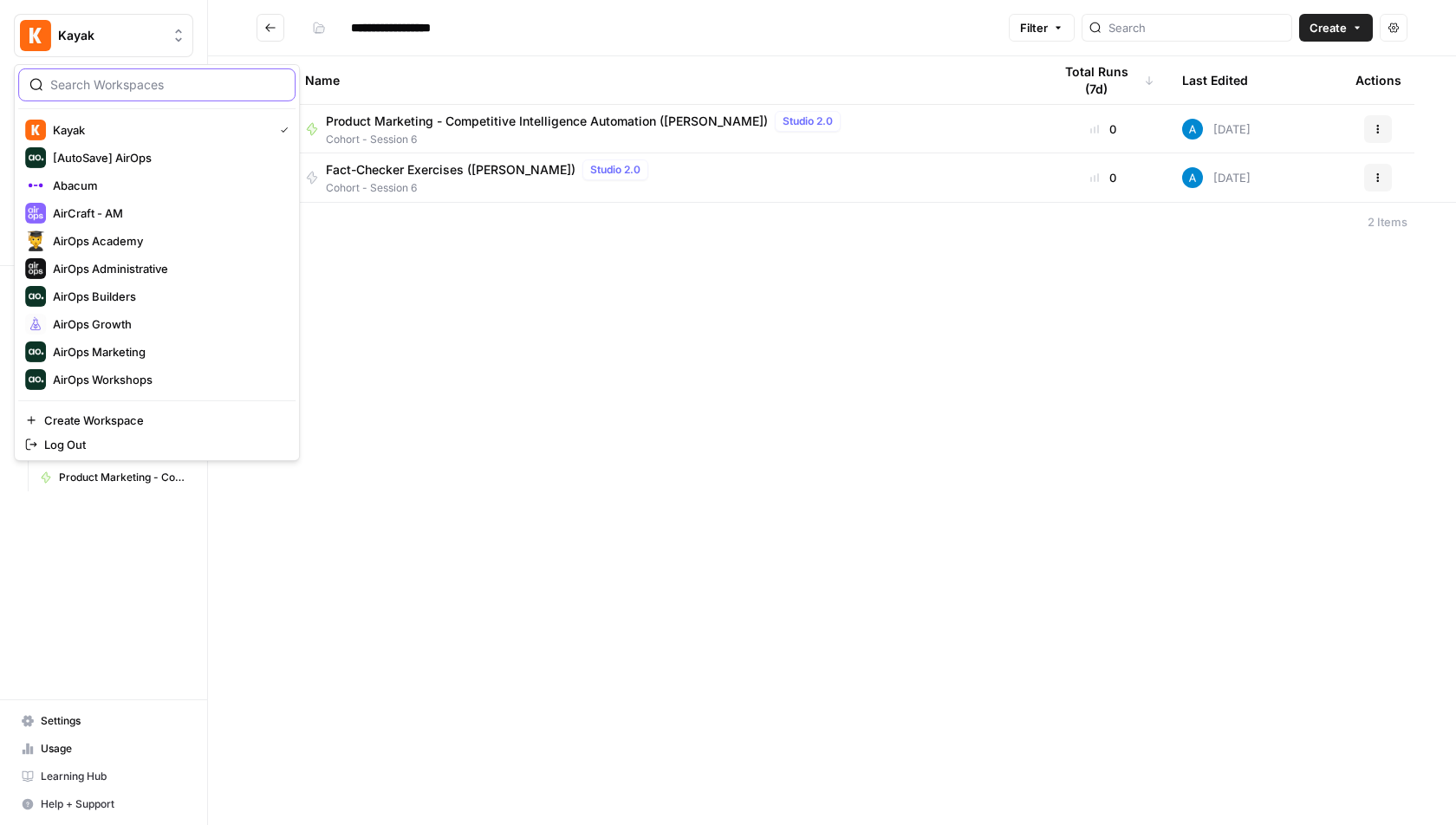
click at [150, 89] on input "search" at bounding box center [167, 85] width 234 height 18
type input "growth"
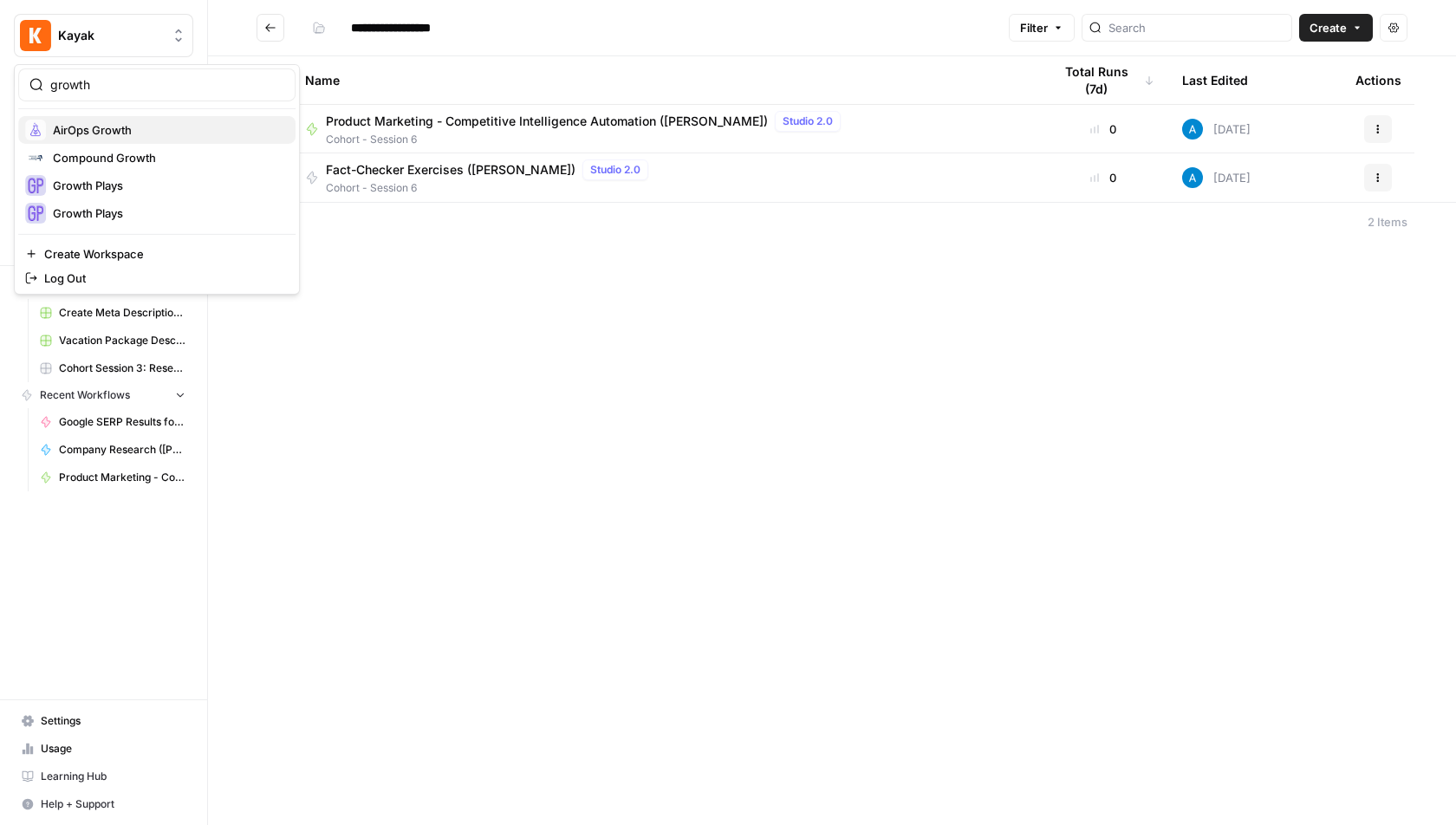
click at [206, 125] on span "AirOps Growth" at bounding box center [167, 130] width 228 height 18
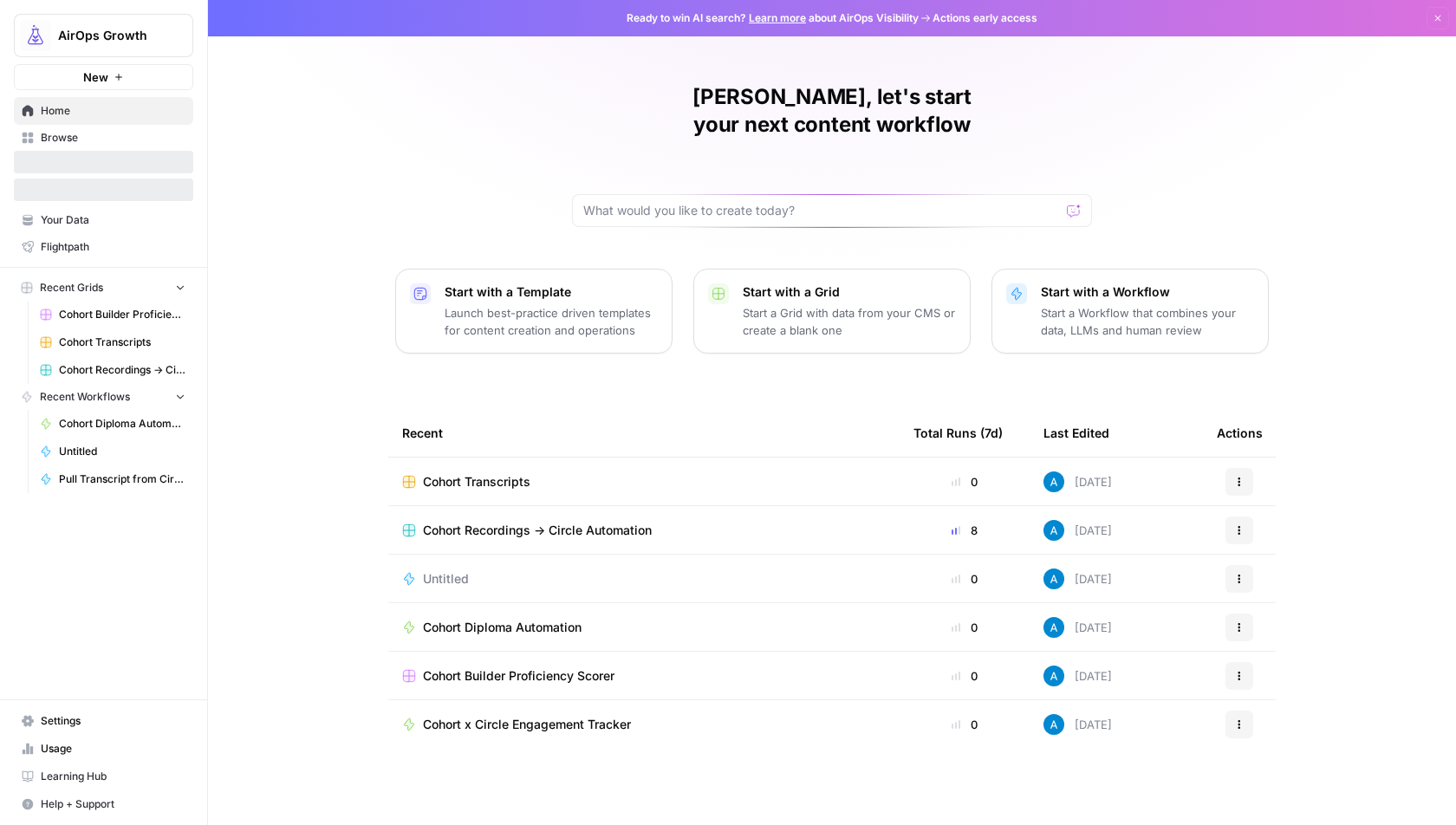
click at [474, 473] on span "Cohort Transcripts" at bounding box center [476, 482] width 107 height 18
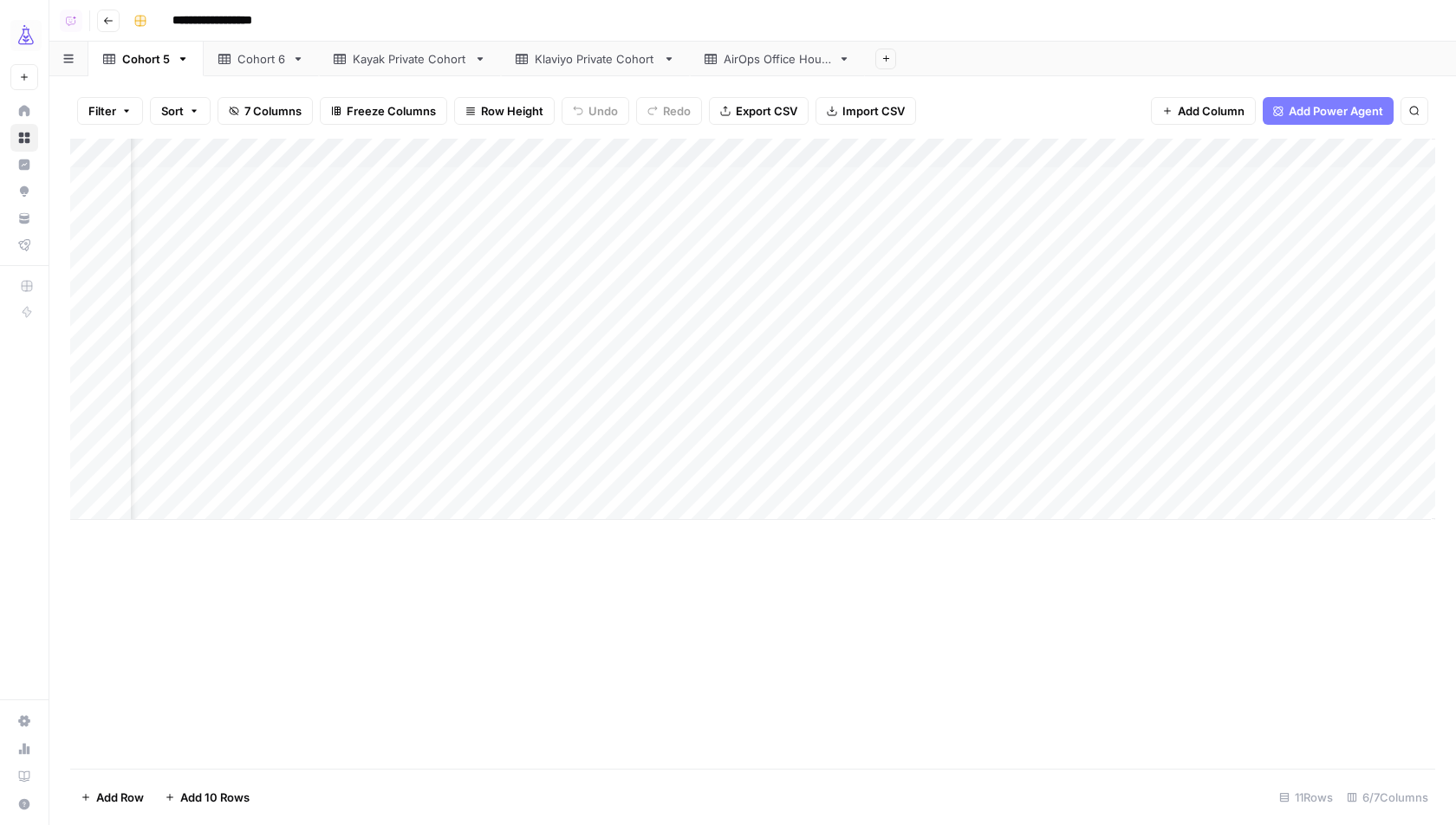
scroll to position [0, 290]
click at [1218, 234] on div "Add Column" at bounding box center [752, 330] width 1365 height 381
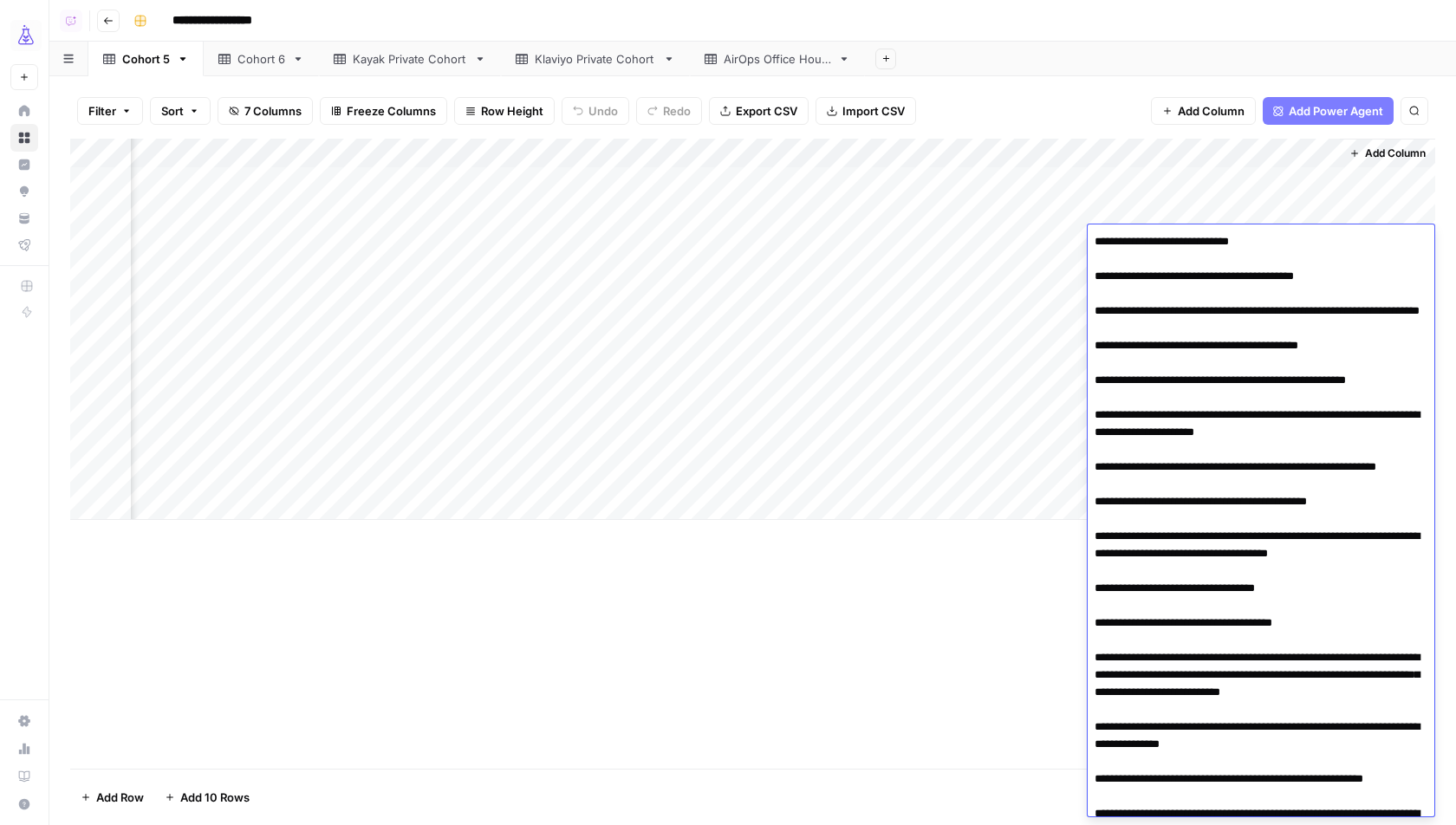
click at [413, 62] on div "Kayak Private Cohort" at bounding box center [409, 59] width 114 height 18
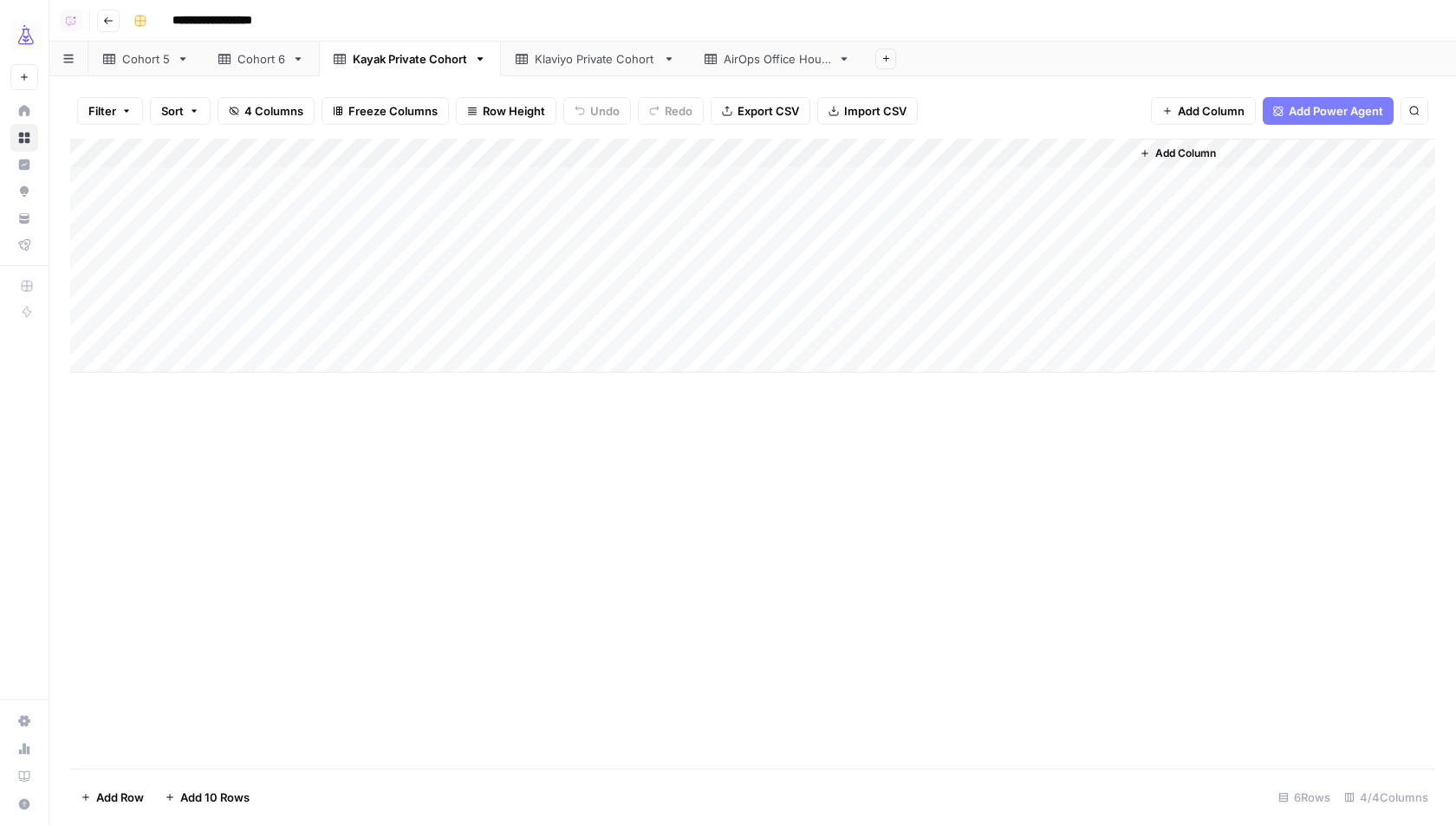
click at [1010, 235] on div "Add Column" at bounding box center [752, 256] width 1365 height 234
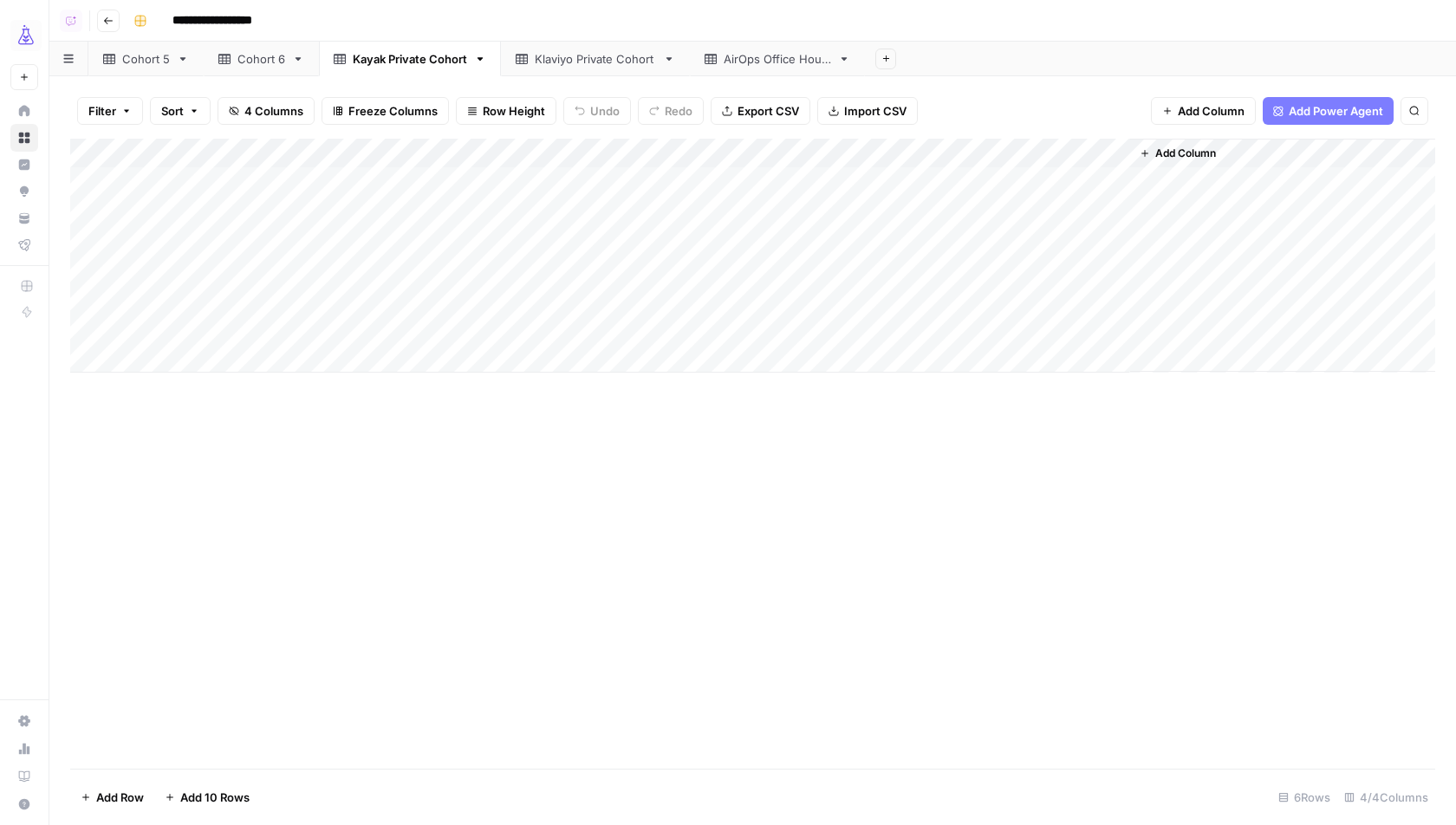
click at [738, 480] on div "Add Column" at bounding box center [752, 454] width 1365 height 630
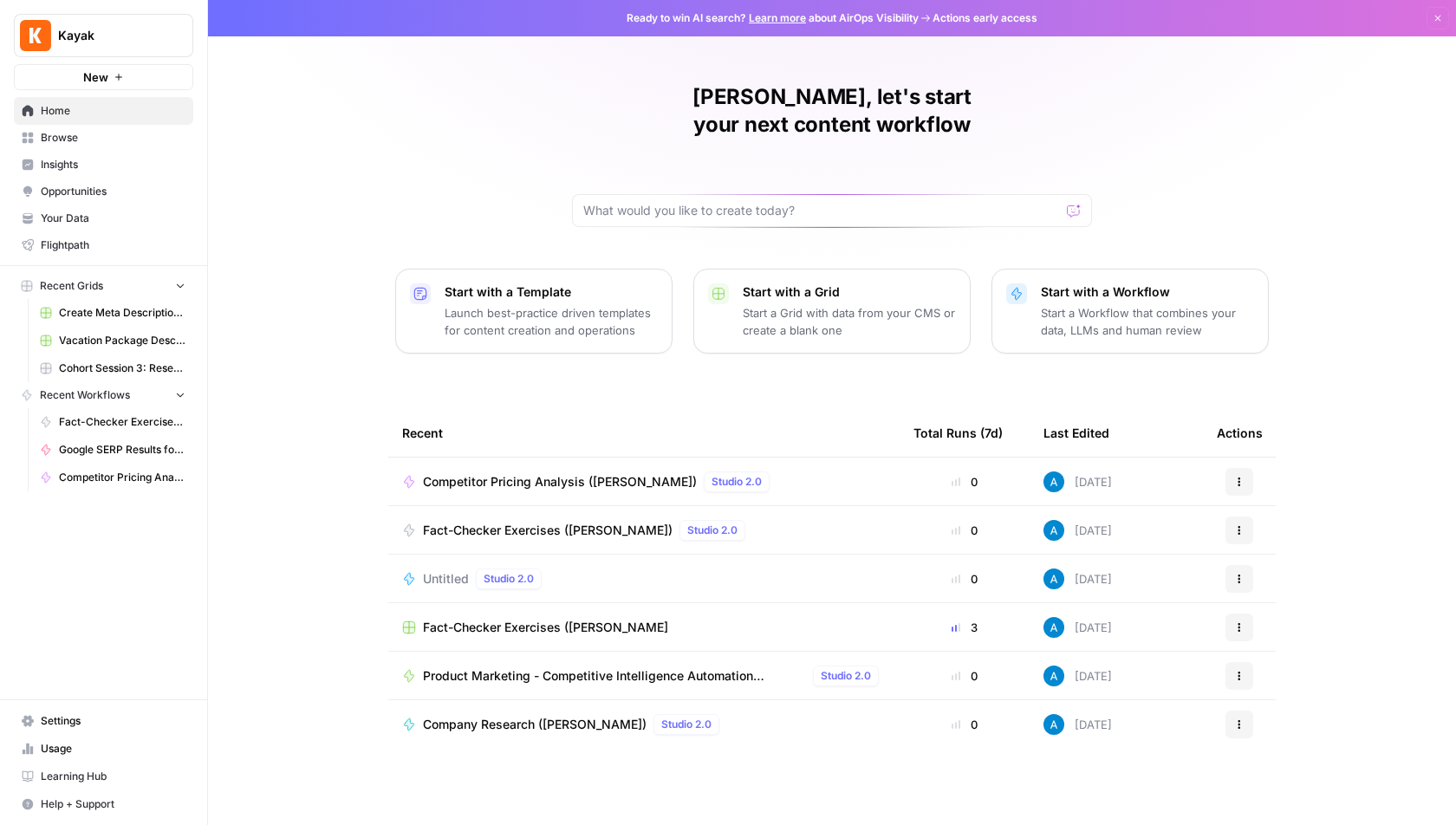
click at [100, 43] on span "Kayak" at bounding box center [111, 35] width 105 height 18
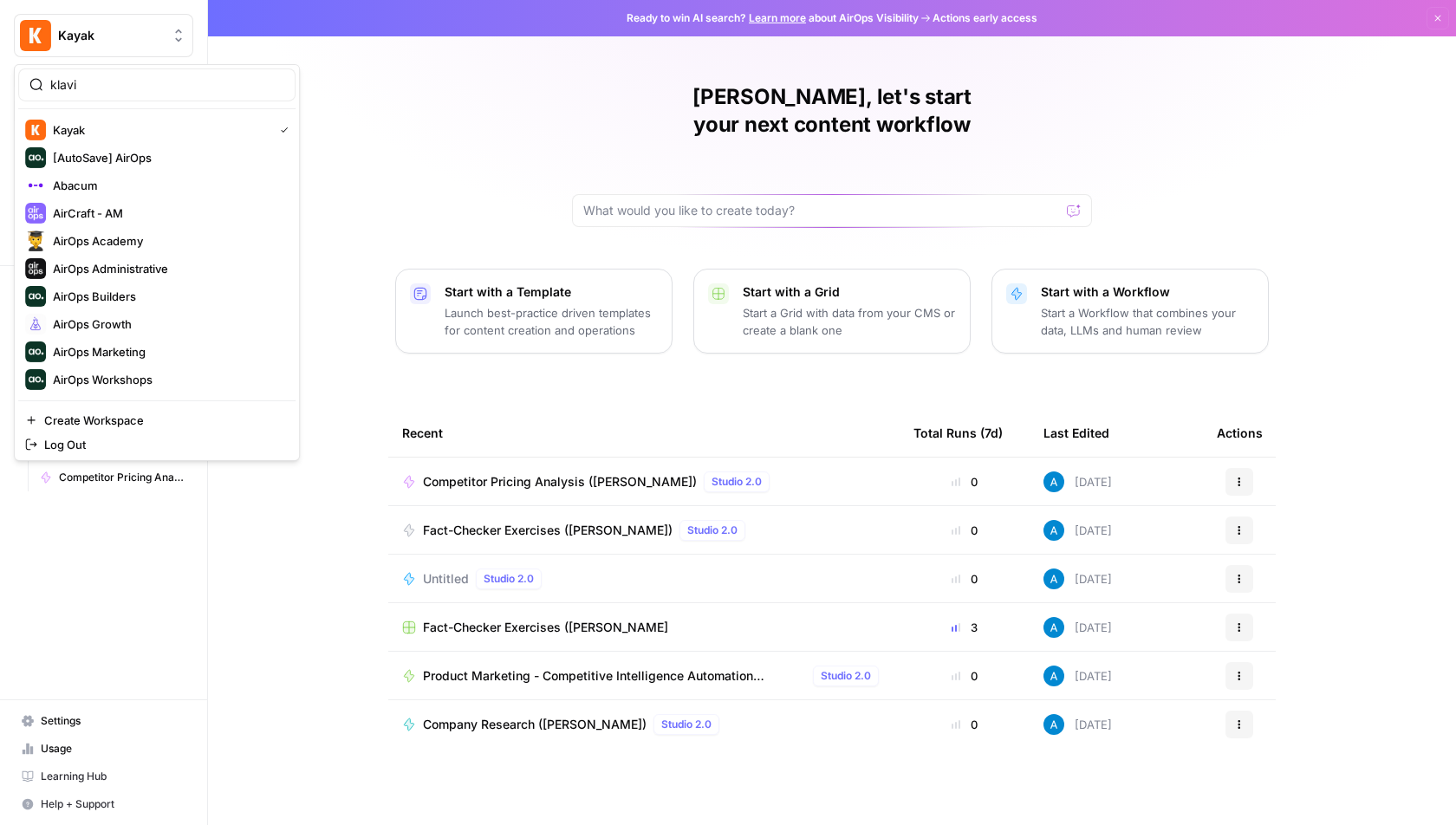
type input "klavi"
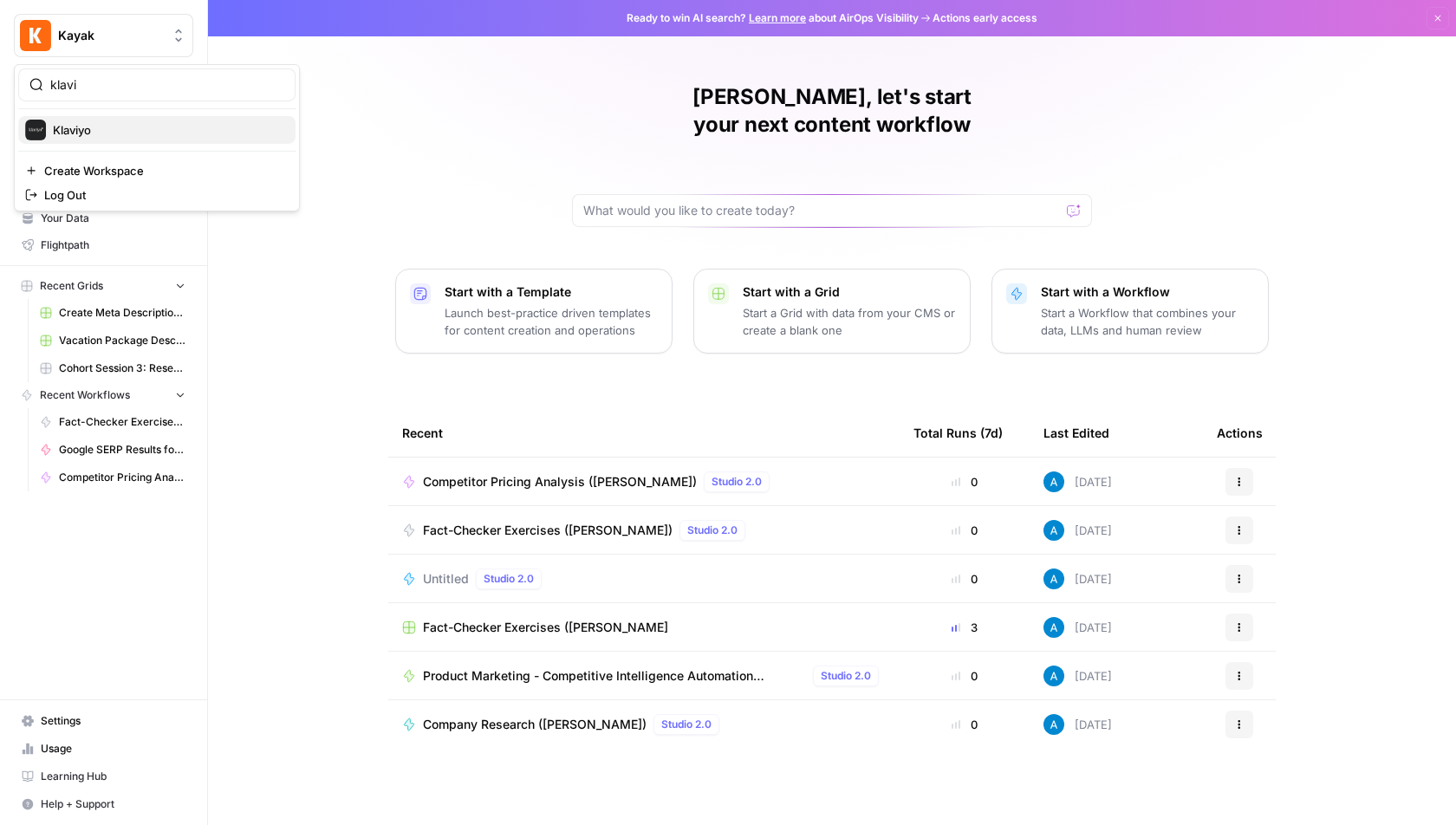
click at [107, 129] on span "Klaviyo" at bounding box center [167, 130] width 228 height 18
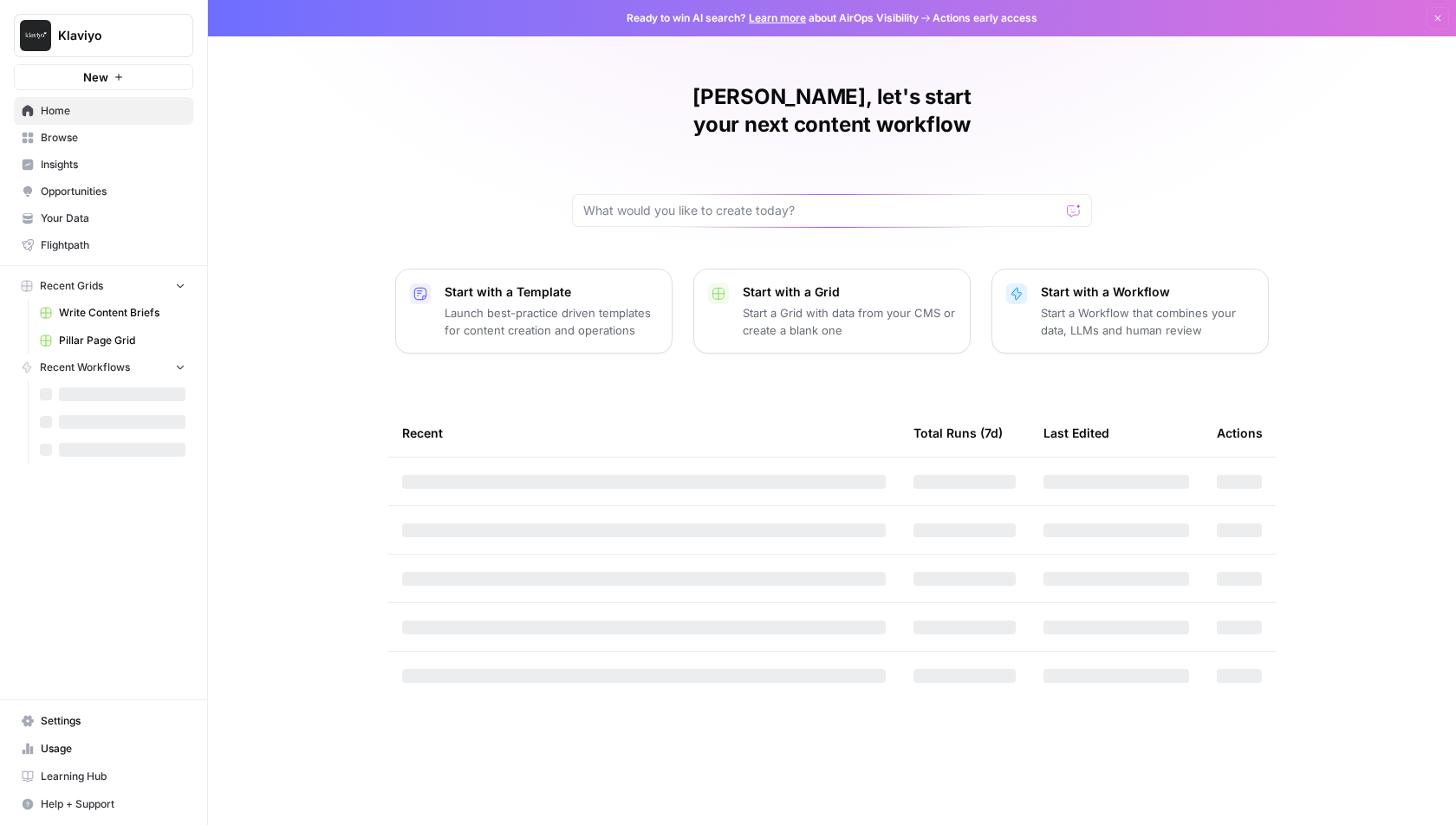
click at [81, 138] on span "Browse" at bounding box center [112, 138] width 144 height 16
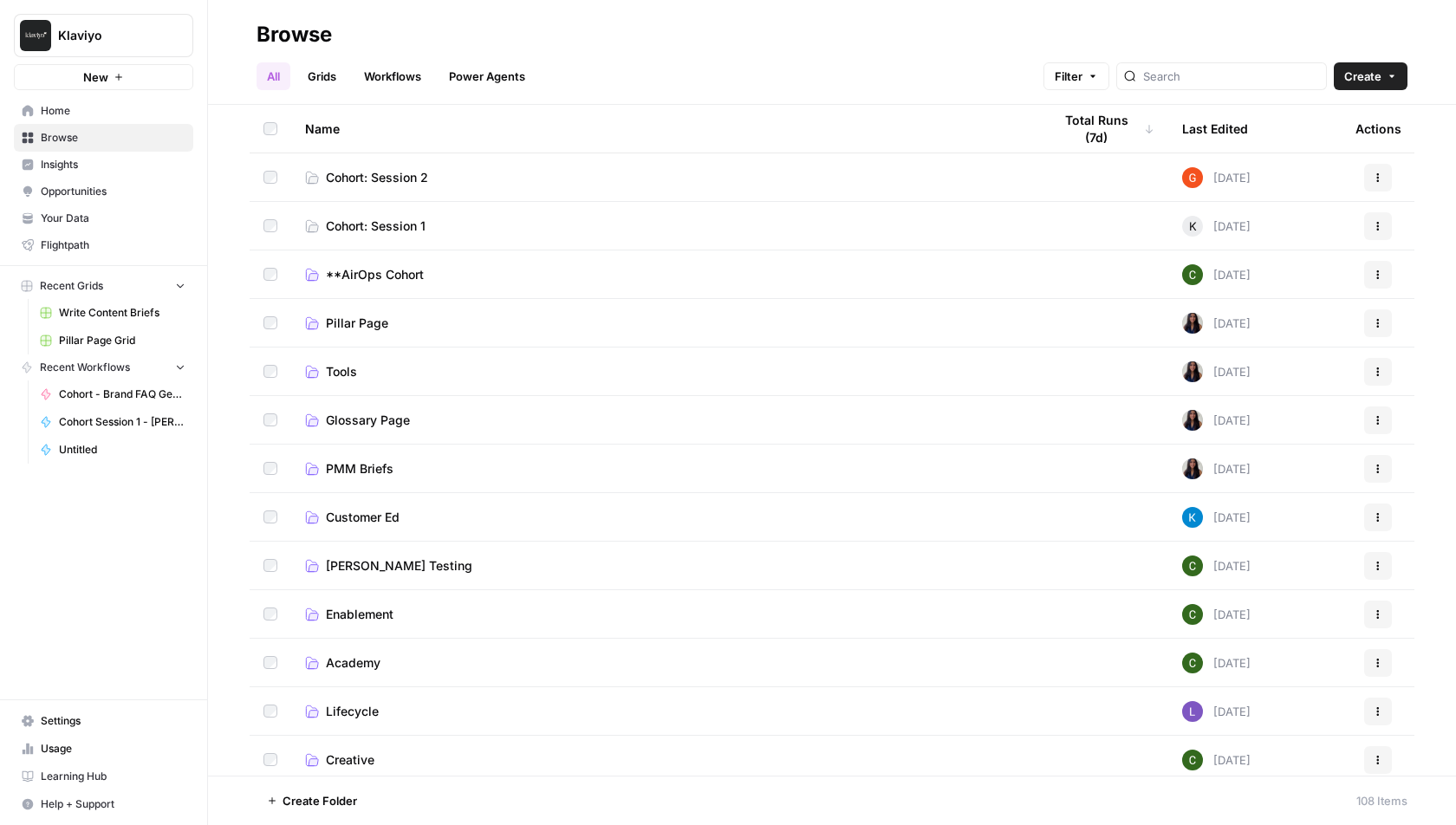
click at [1367, 79] on span "Create" at bounding box center [1362, 76] width 37 height 18
click at [1337, 113] on span "Folder" at bounding box center [1337, 117] width 97 height 18
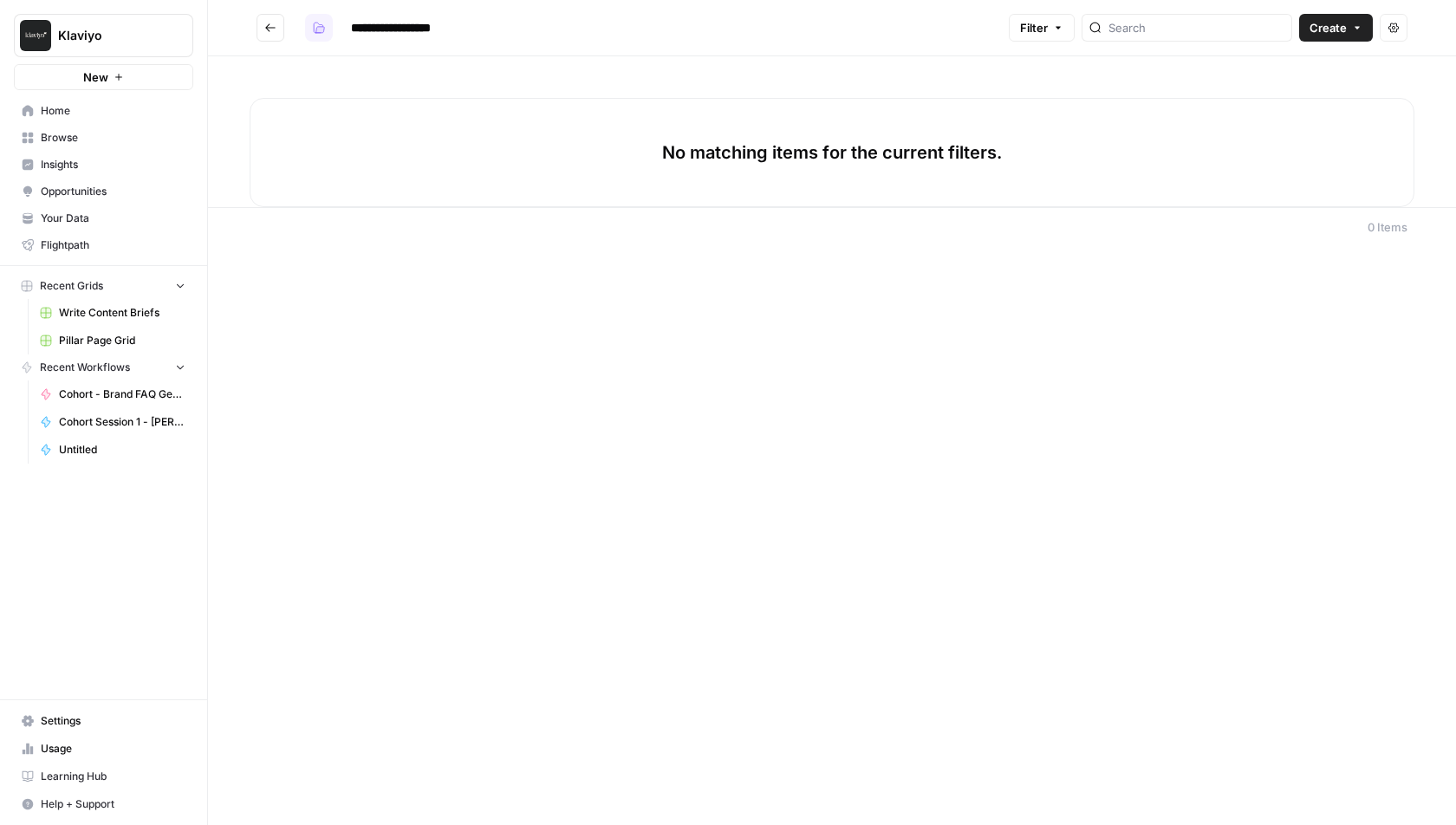
type input "**********"
click at [324, 23] on icon "button" at bounding box center [319, 27] width 12 height 12
click at [341, 89] on span "Grey" at bounding box center [401, 93] width 125 height 18
click at [269, 29] on icon "Go back" at bounding box center [270, 27] width 12 height 12
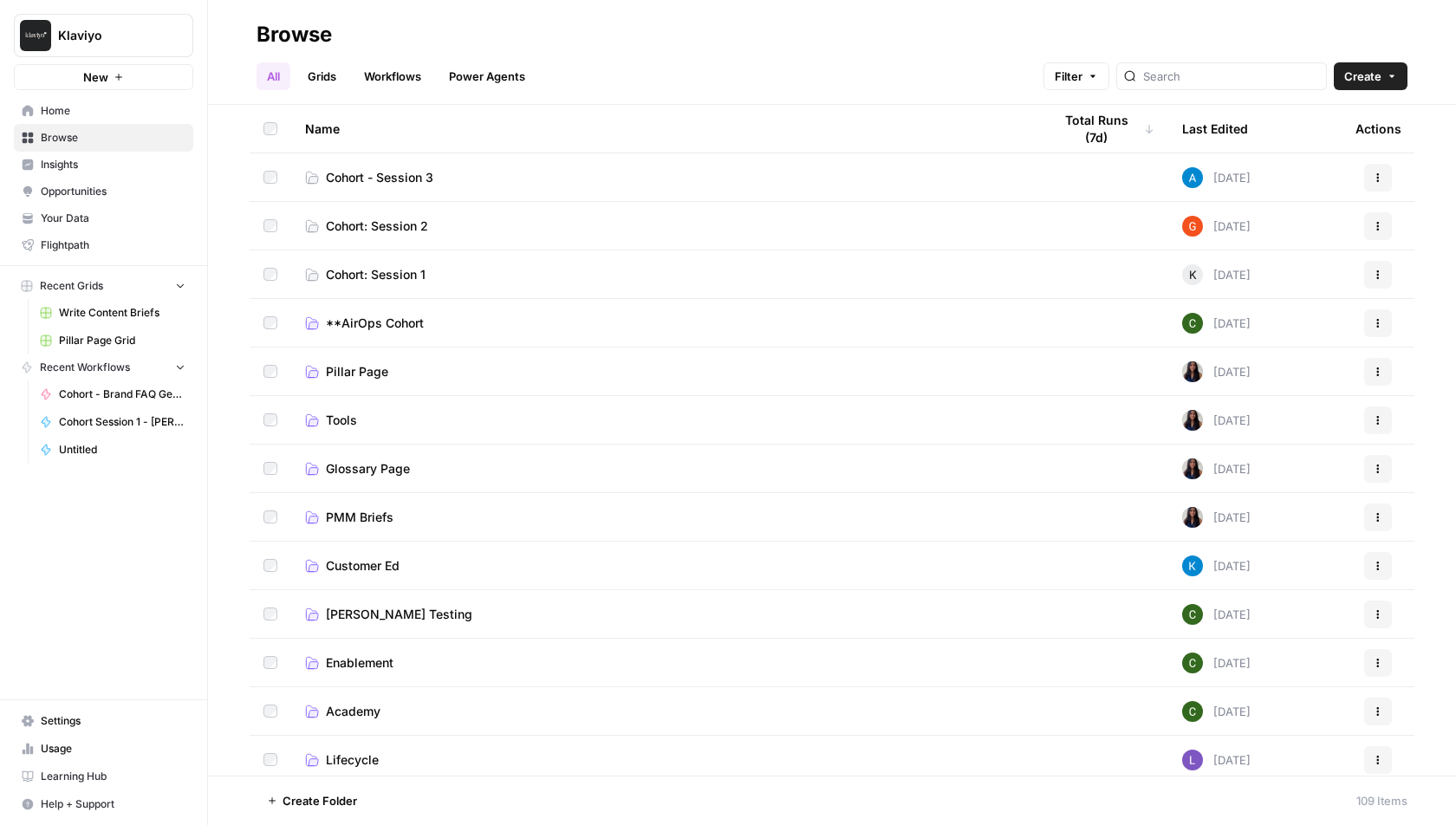
click at [404, 171] on span "Cohort - Session 3" at bounding box center [379, 178] width 107 height 18
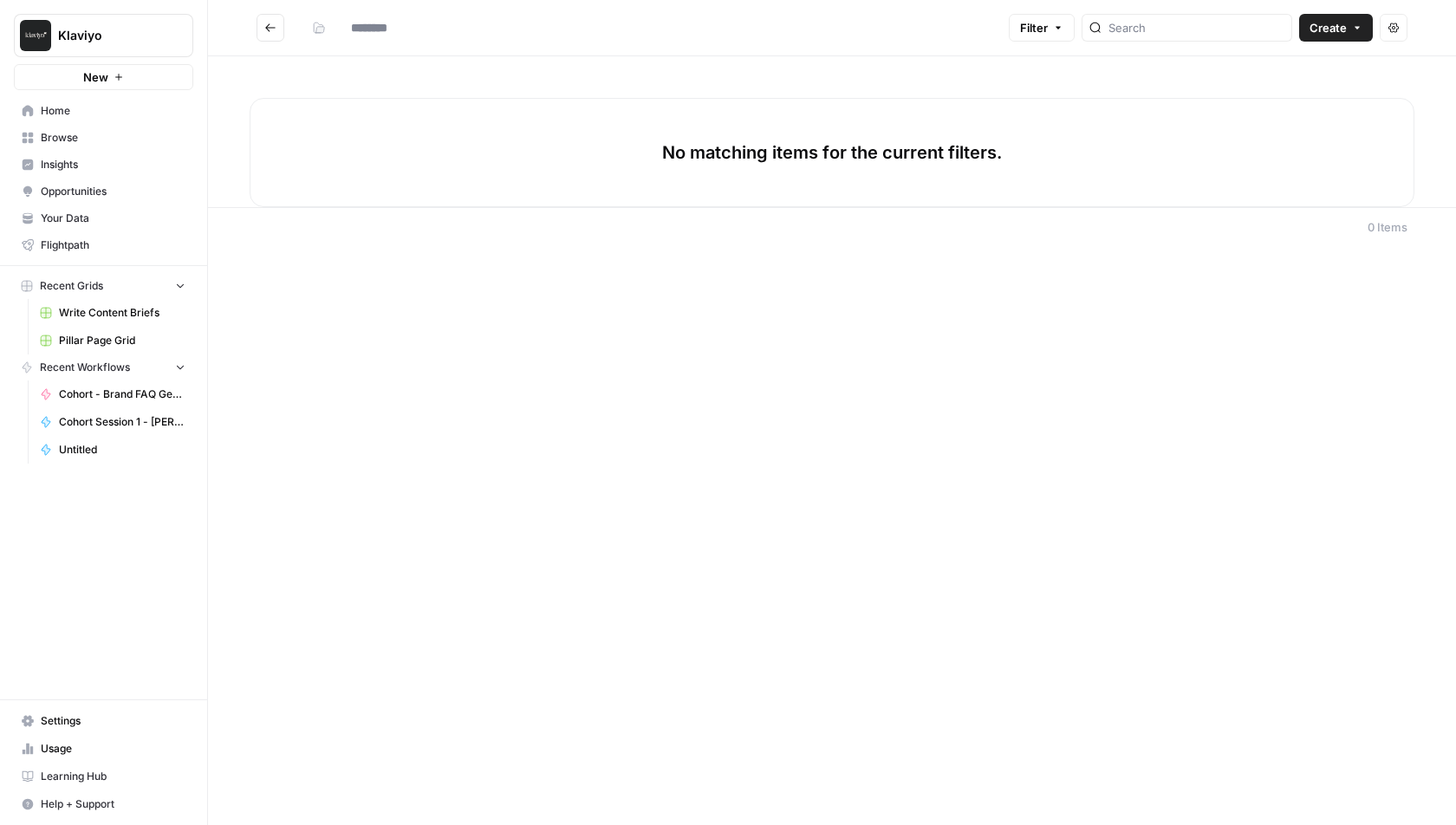
click at [1344, 19] on button "Create" at bounding box center [1335, 27] width 74 height 27
click at [1318, 91] on span "Workflow" at bounding box center [1304, 93] width 97 height 18
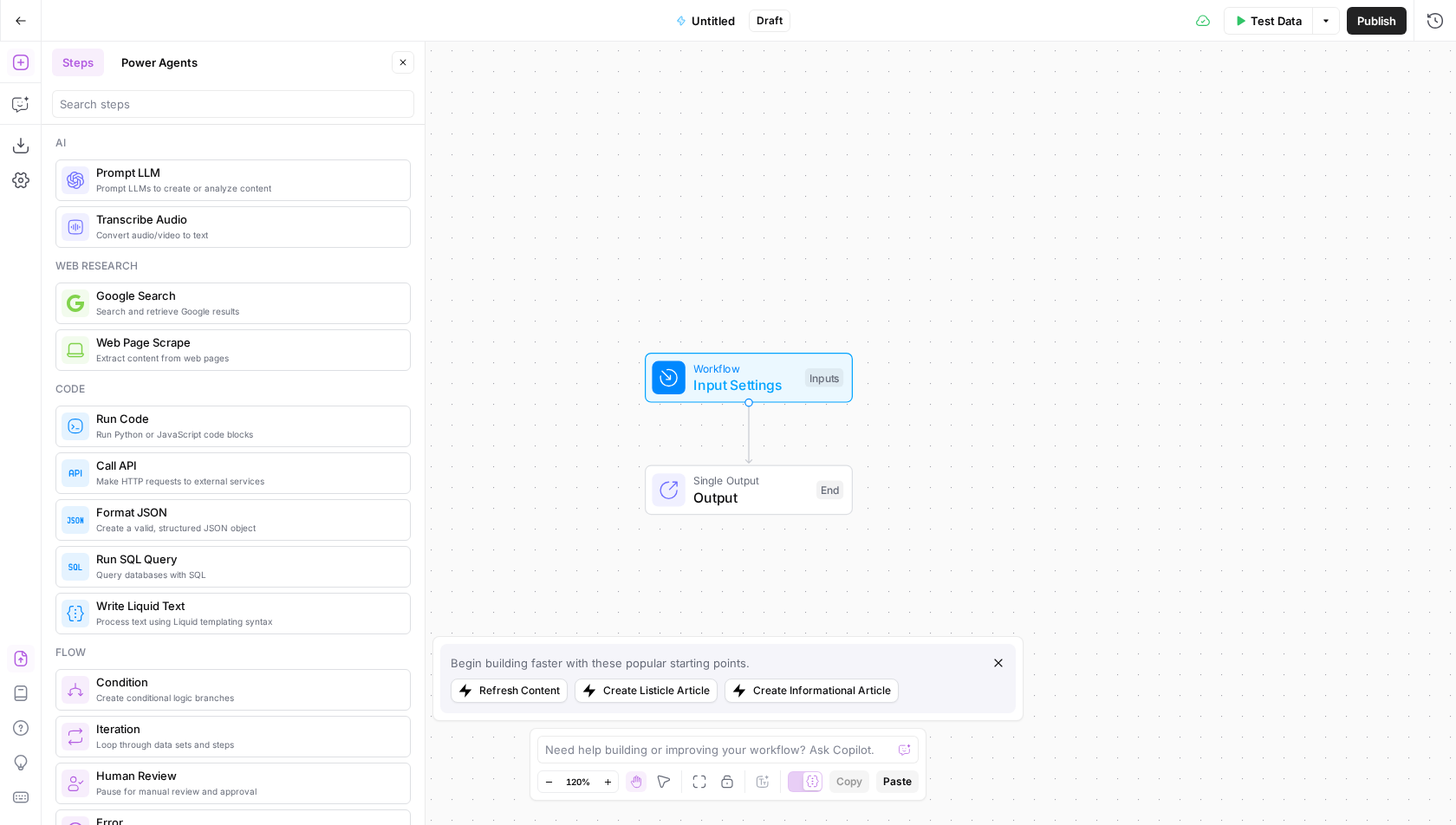
click at [20, 658] on icon "button" at bounding box center [20, 659] width 13 height 16
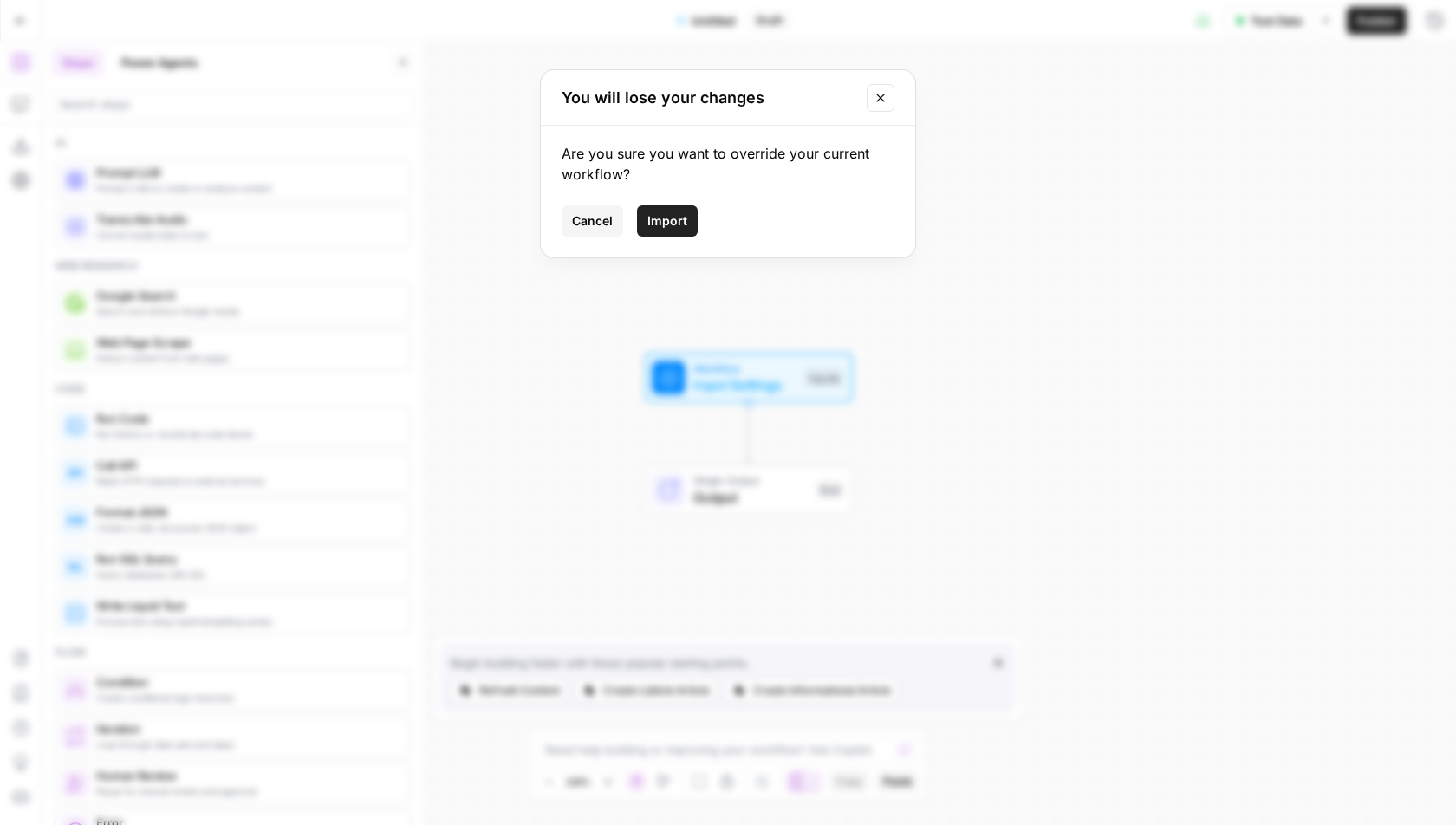
click at [663, 220] on span "Import" at bounding box center [667, 222] width 40 height 18
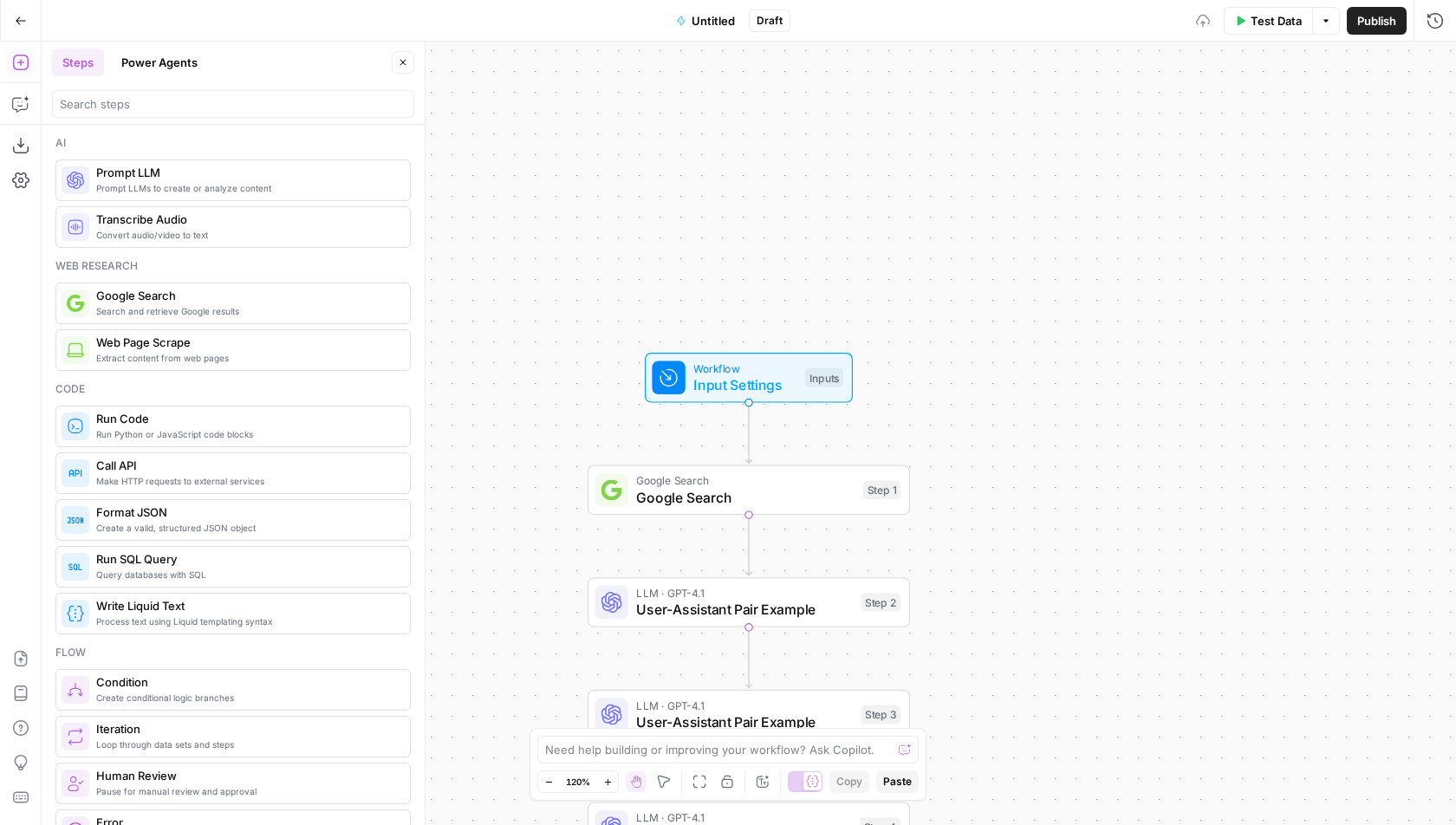
click at [714, 26] on span "Untitled" at bounding box center [713, 21] width 43 height 18
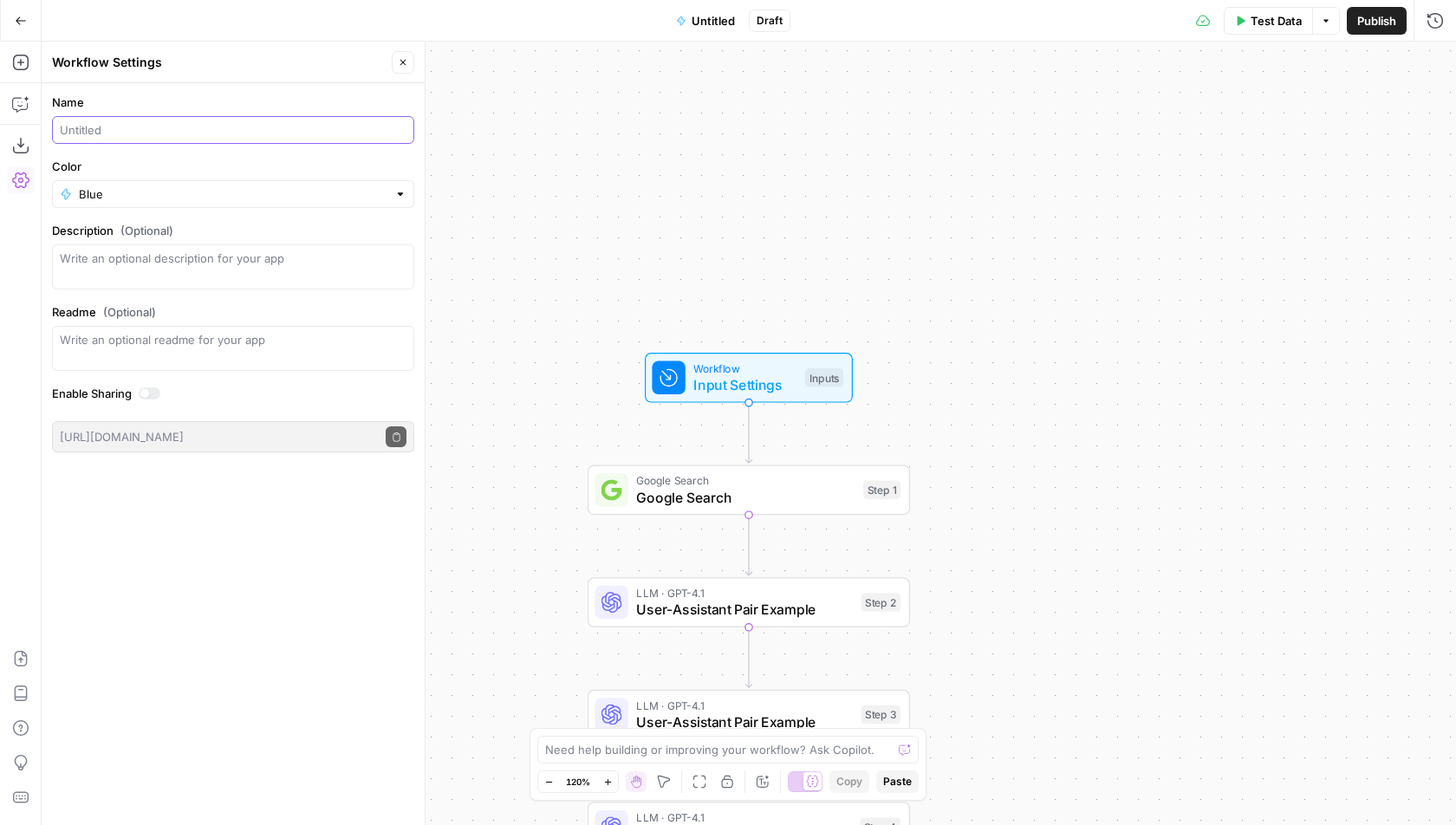
click at [179, 129] on input "Name" at bounding box center [233, 130] width 346 height 18
type input "Prompting Examples"
click at [250, 83] on form "Name Prompting Examples Color Blue Description (Optional) Readme (Optional) Wri…" at bounding box center [233, 273] width 383 height 379
click at [407, 52] on button "Close" at bounding box center [402, 62] width 22 height 22
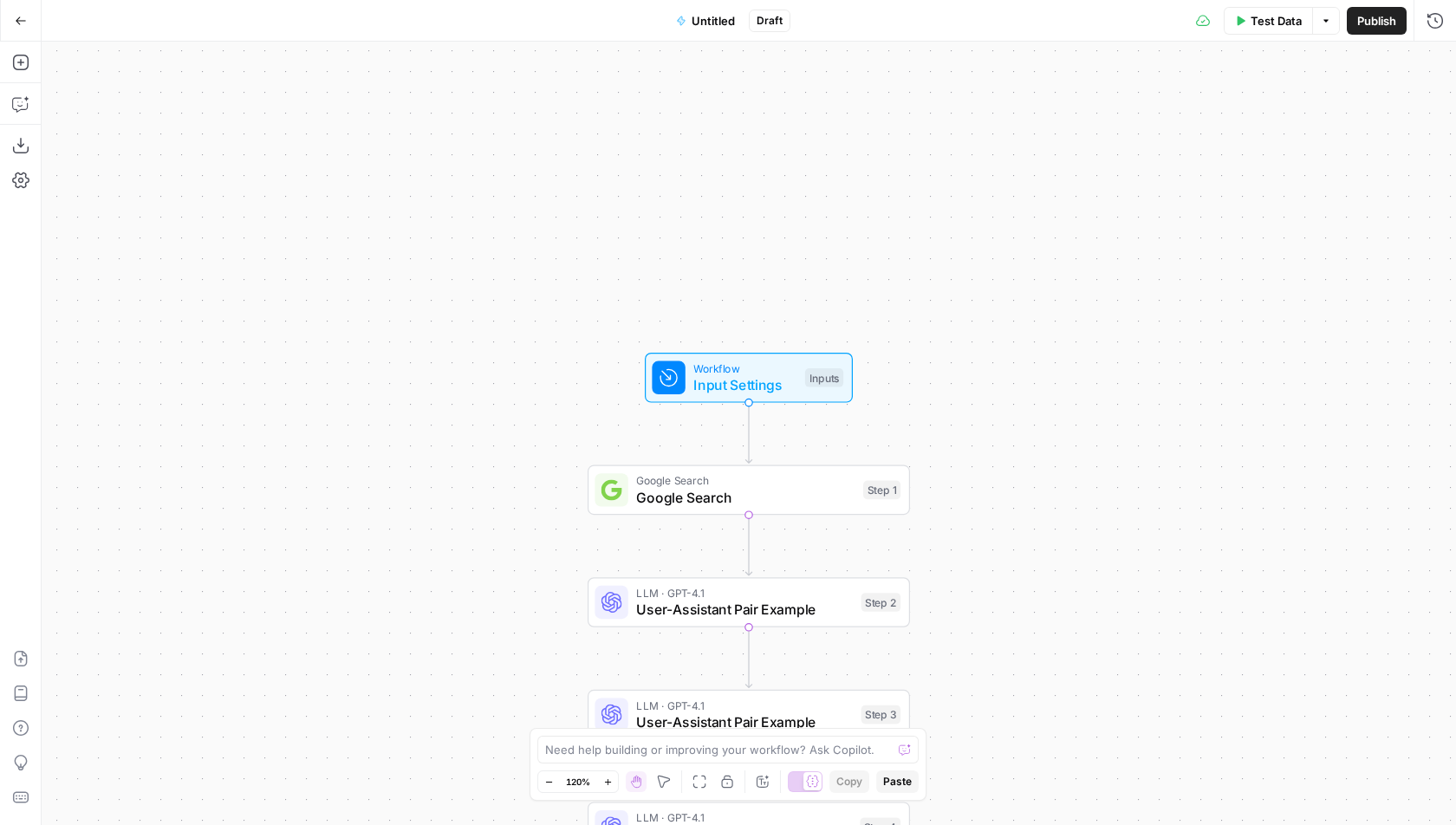
click at [1382, 15] on span "Publish" at bounding box center [1376, 21] width 39 height 18
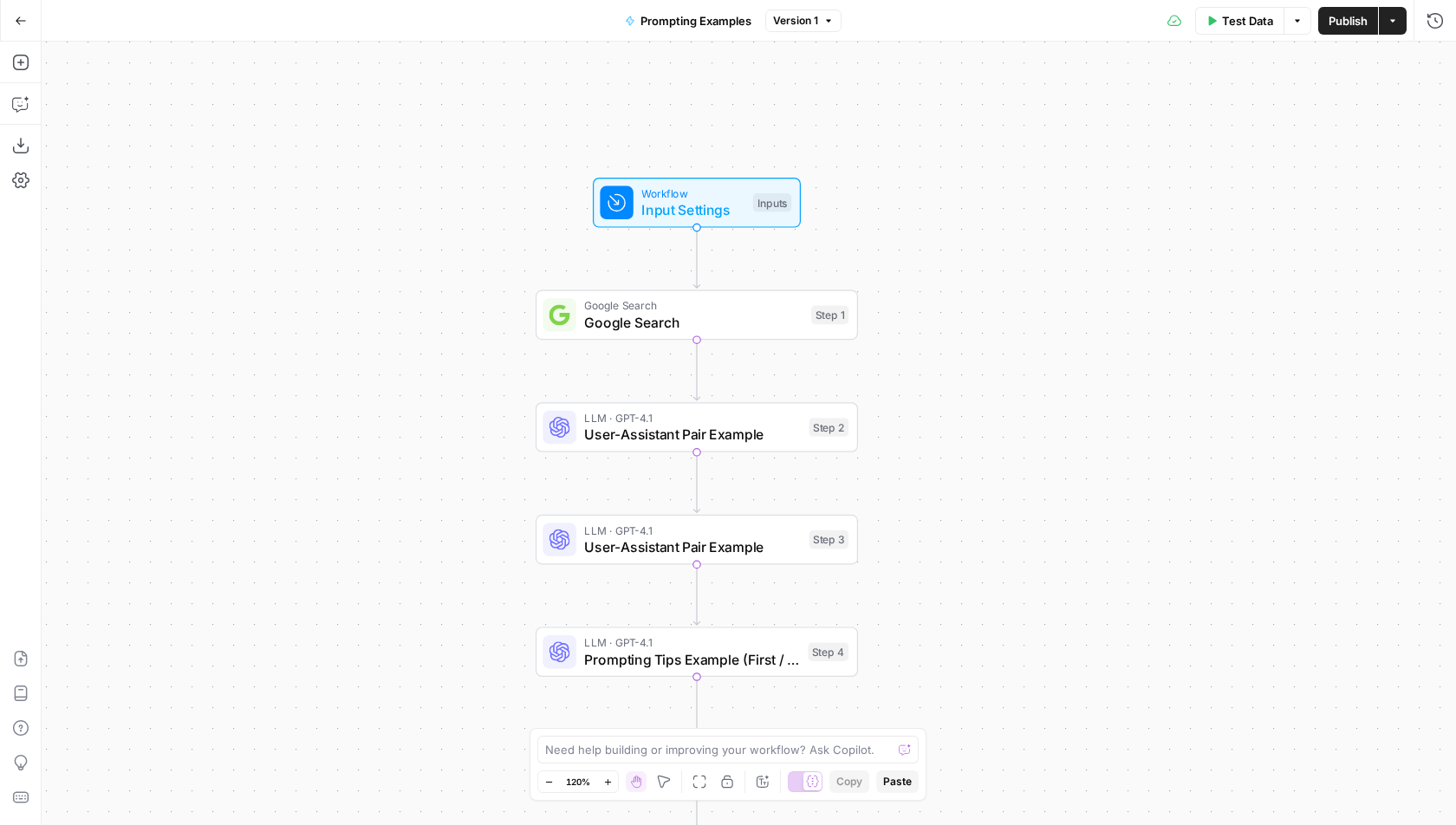
drag, startPoint x: 897, startPoint y: 269, endPoint x: 851, endPoint y: 93, distance: 181.9
click at [851, 93] on div "Workflow Input Settings Inputs Google Search Google Search Step 1 LLM · GPT-4.1…" at bounding box center [748, 433] width 1414 height 783
click at [786, 323] on span "Google Search" at bounding box center [693, 322] width 219 height 20
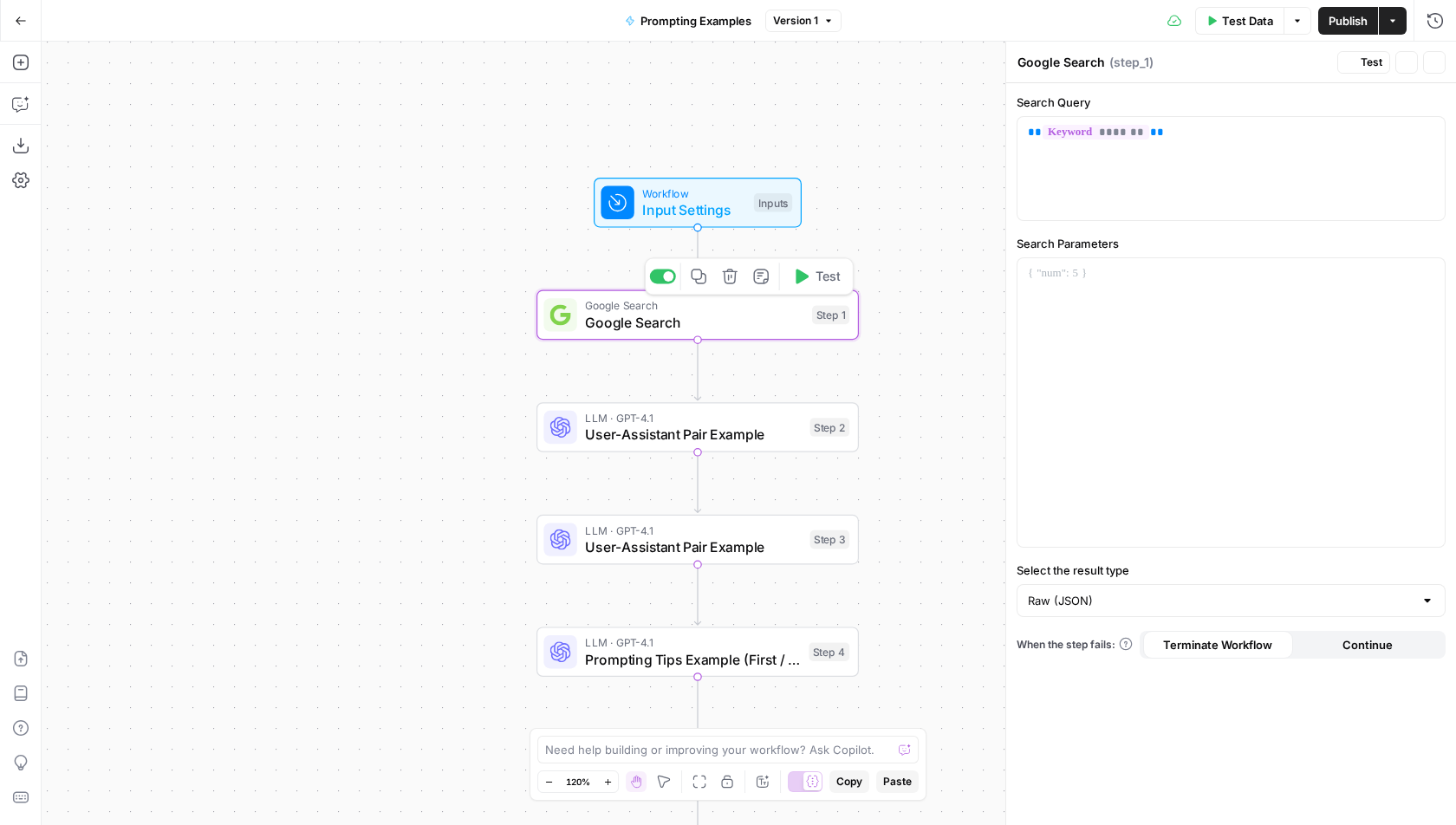
click at [750, 439] on span "User-Assistant Pair Example" at bounding box center [693, 433] width 217 height 20
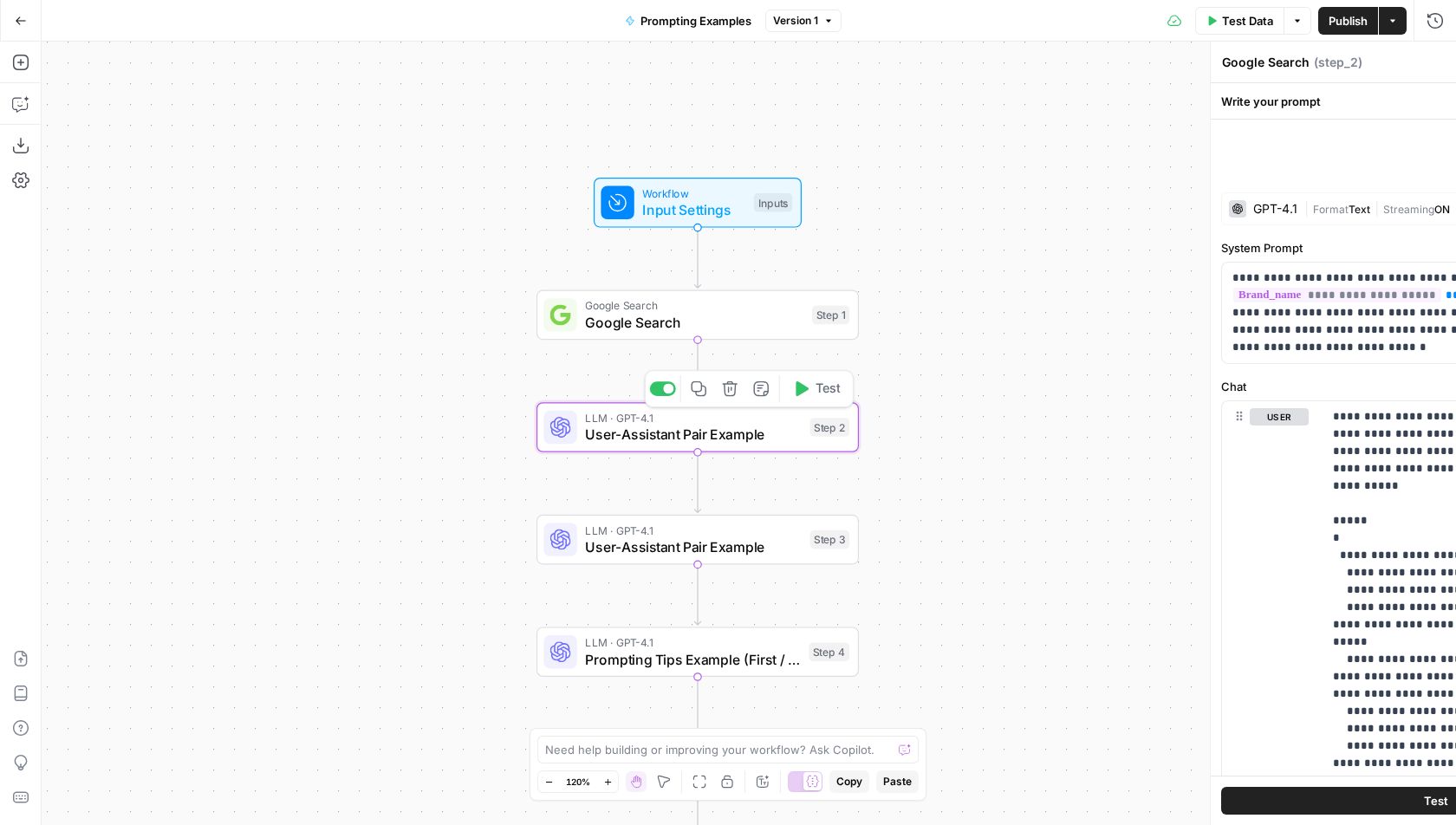
type textarea "User-Assistant Pair Example"
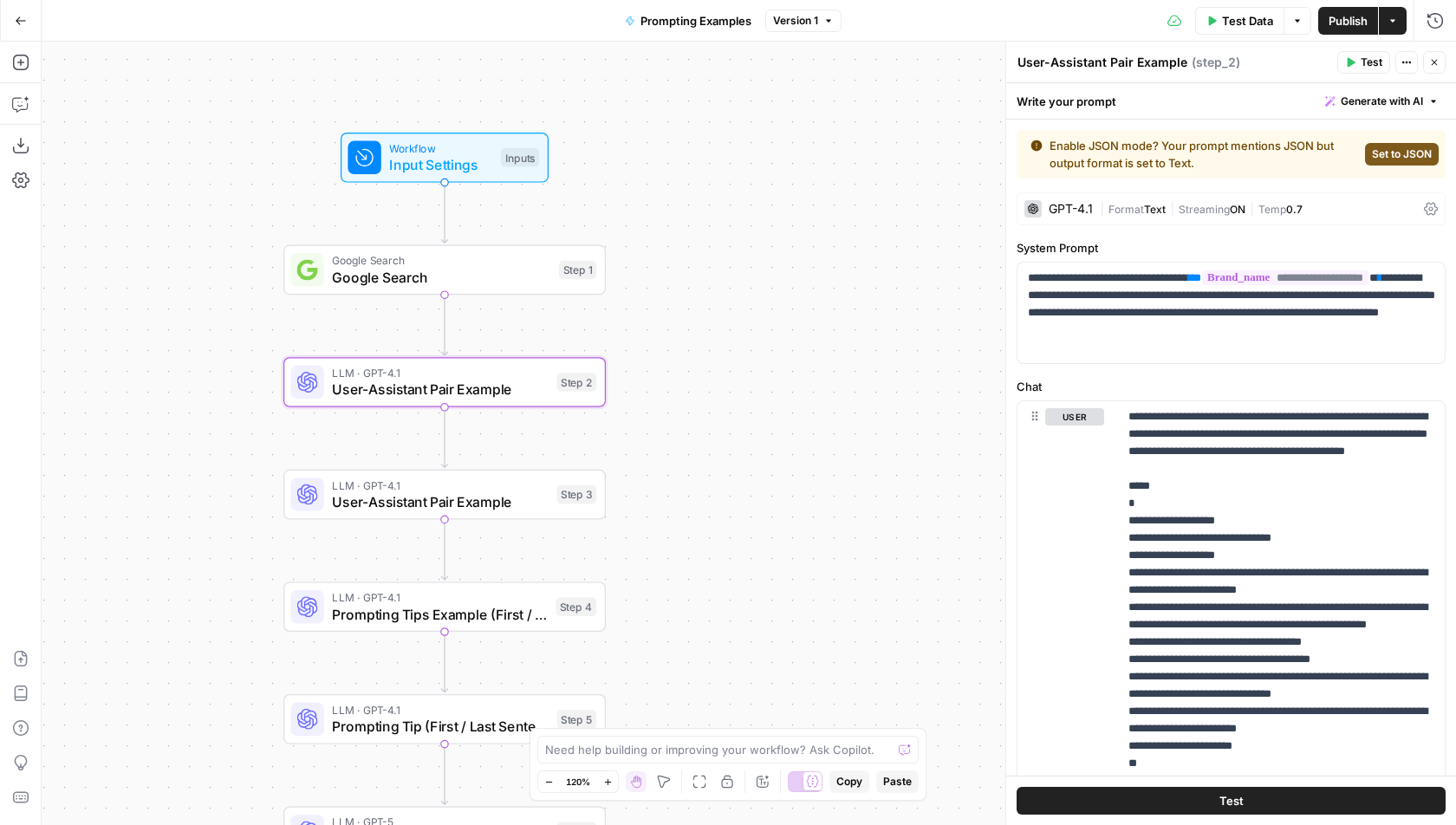
drag, startPoint x: 430, startPoint y: 462, endPoint x: 178, endPoint y: 410, distance: 257.3
click at [177, 410] on div "Workflow Input Settings Inputs Google Search Google Search Step 1 LLM · GPT-4.1…" at bounding box center [748, 433] width 1414 height 783
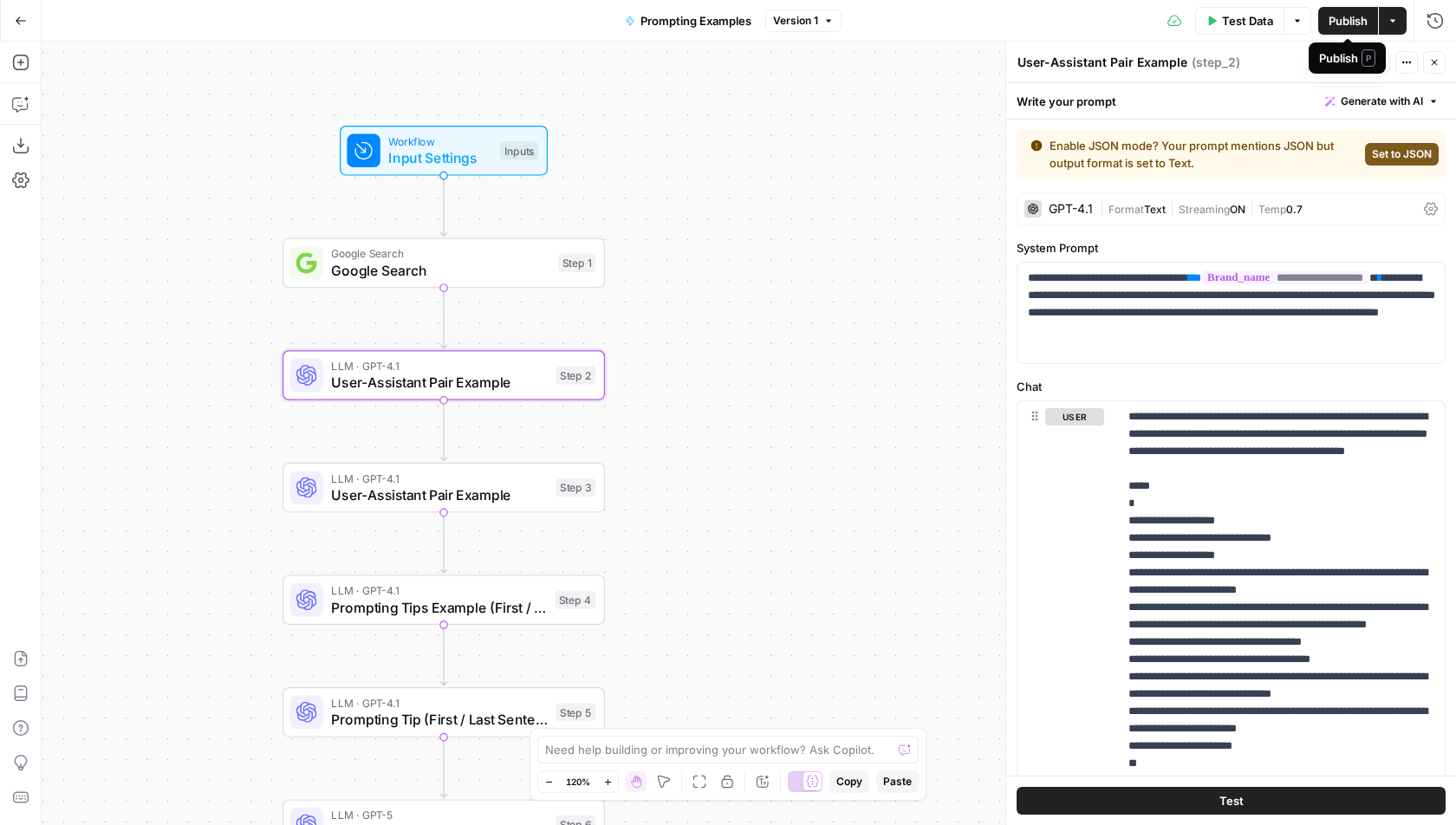
click at [1349, 25] on span "Publish" at bounding box center [1348, 21] width 39 height 18
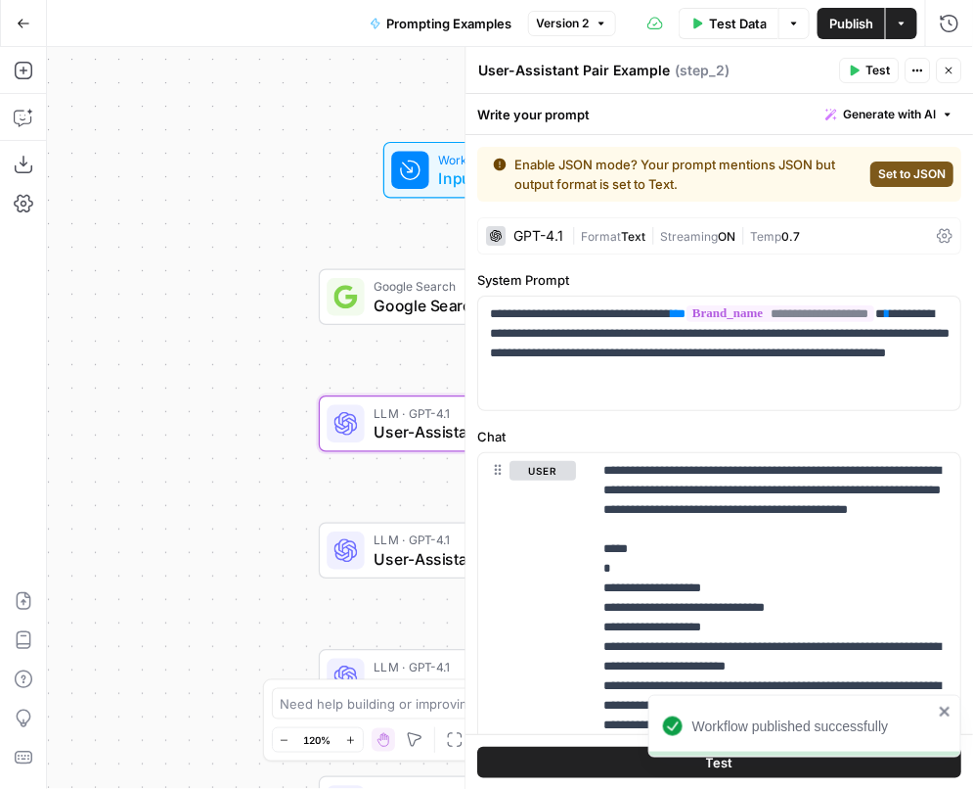
click at [951, 74] on icon "button" at bounding box center [950, 71] width 12 height 12
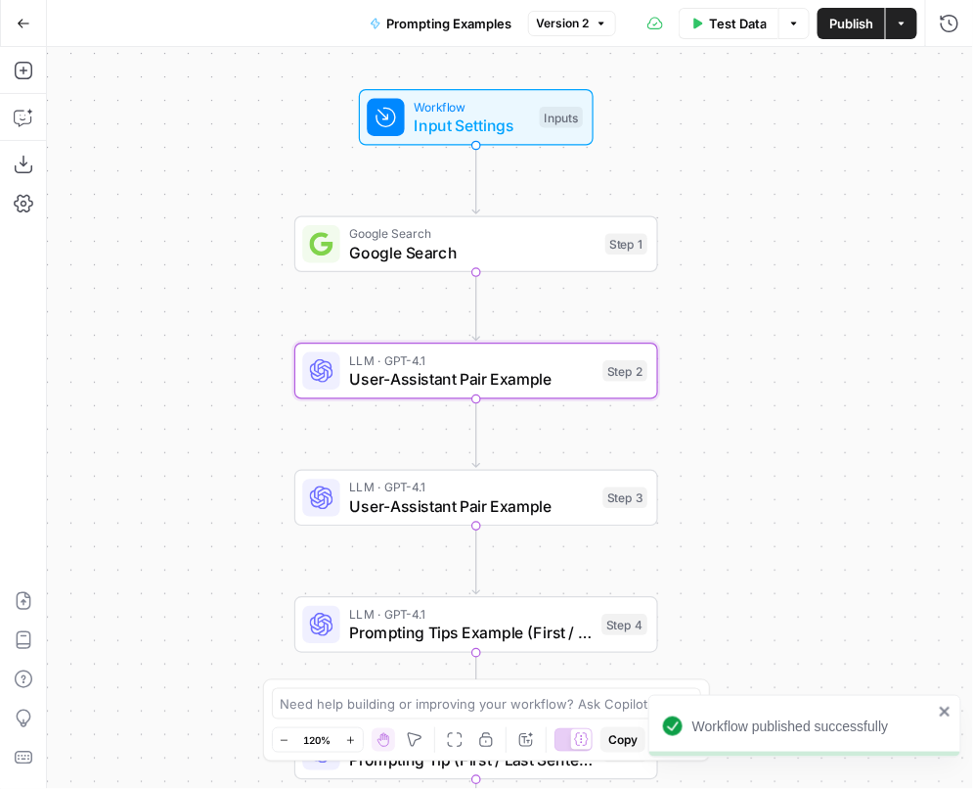
drag, startPoint x: 713, startPoint y: 181, endPoint x: 704, endPoint y: 126, distance: 55.5
click at [704, 126] on div "Workflow Input Settings Inputs Google Search Google Search Step 1 LLM · GPT-4.1…" at bounding box center [510, 418] width 926 height 742
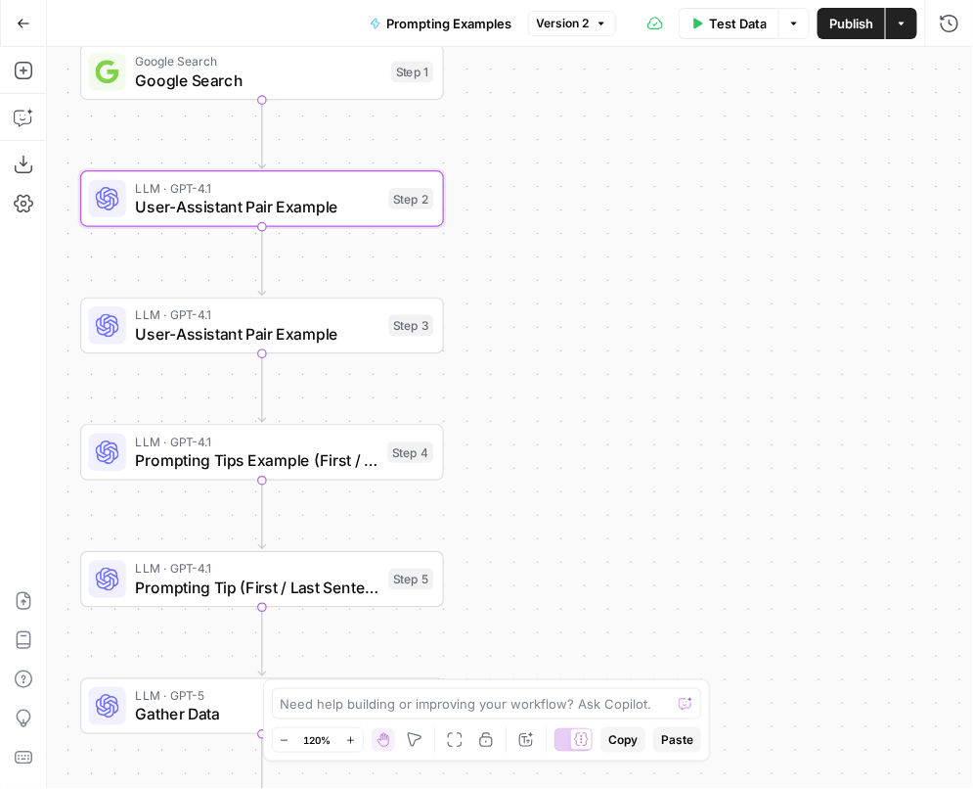
drag, startPoint x: 747, startPoint y: 220, endPoint x: 533, endPoint y: 49, distance: 274.2
click at [533, 49] on div "Workflow Input Settings Inputs Google Search Google Search Step 1 LLM · GPT-4.1…" at bounding box center [510, 418] width 926 height 742
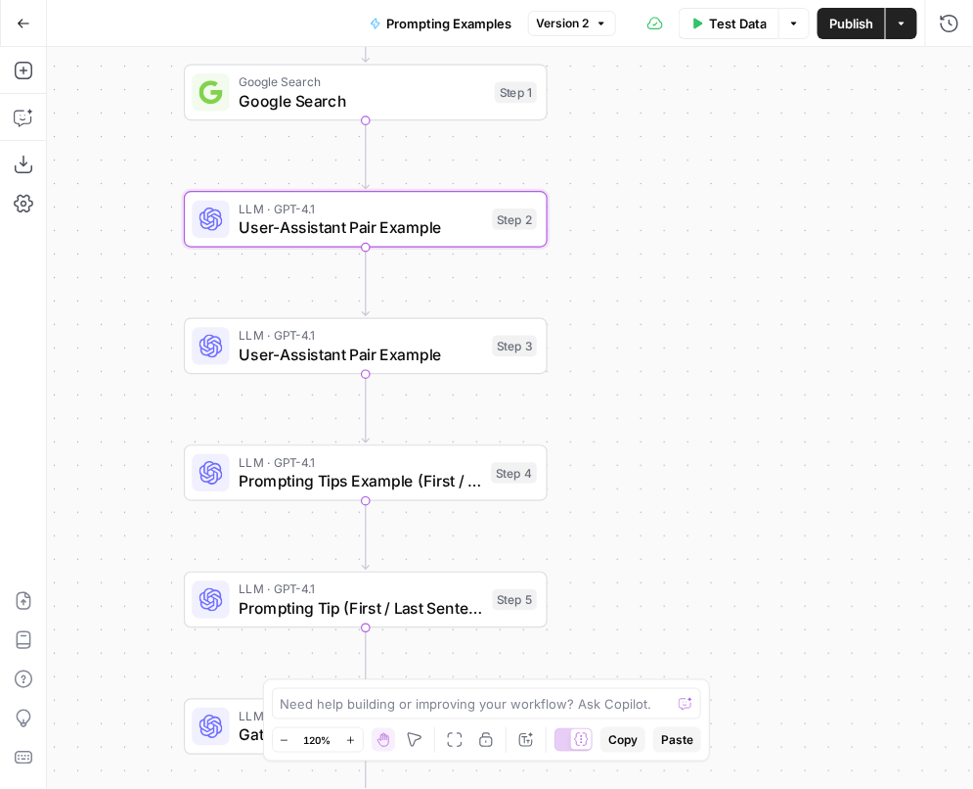
drag, startPoint x: 532, startPoint y: 257, endPoint x: 637, endPoint y: 279, distance: 106.9
click at [637, 279] on div "Workflow Input Settings Inputs Google Search Google Search Step 1 LLM · GPT-4.1…" at bounding box center [510, 418] width 926 height 742
click at [279, 215] on span "User-Assistant Pair Example" at bounding box center [361, 226] width 245 height 23
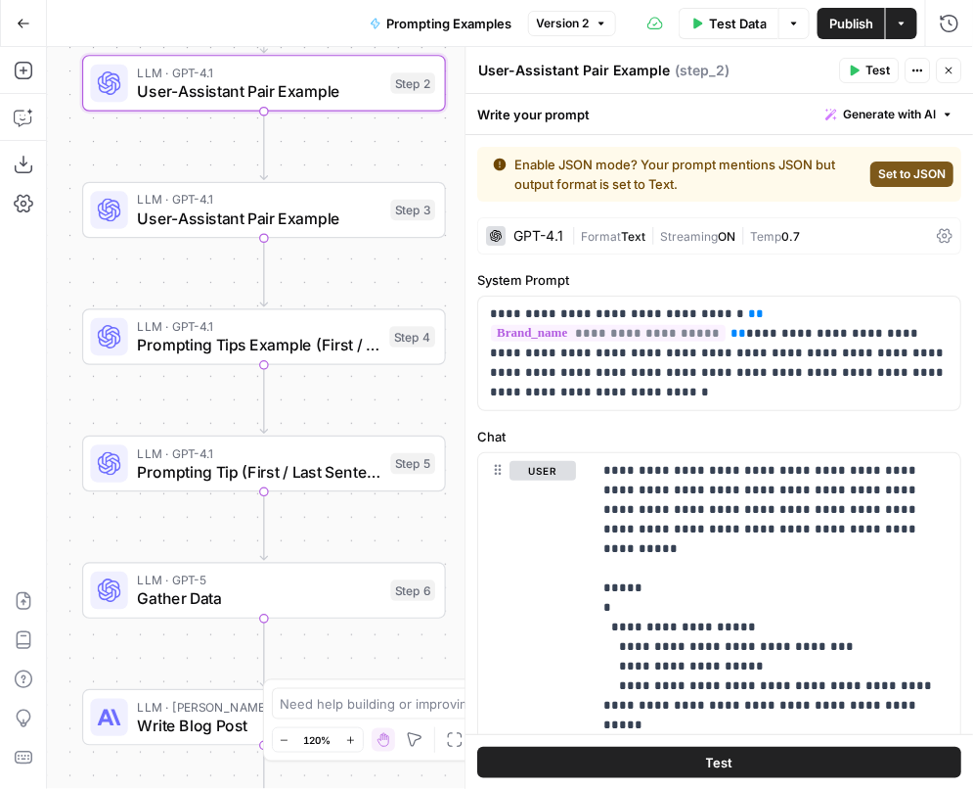
drag, startPoint x: 289, startPoint y: 286, endPoint x: 177, endPoint y: 142, distance: 182.0
click at [179, 142] on div "Workflow Input Settings Inputs Google Search Google Search Step 1 LLM · GPT-4.1…" at bounding box center [510, 418] width 926 height 742
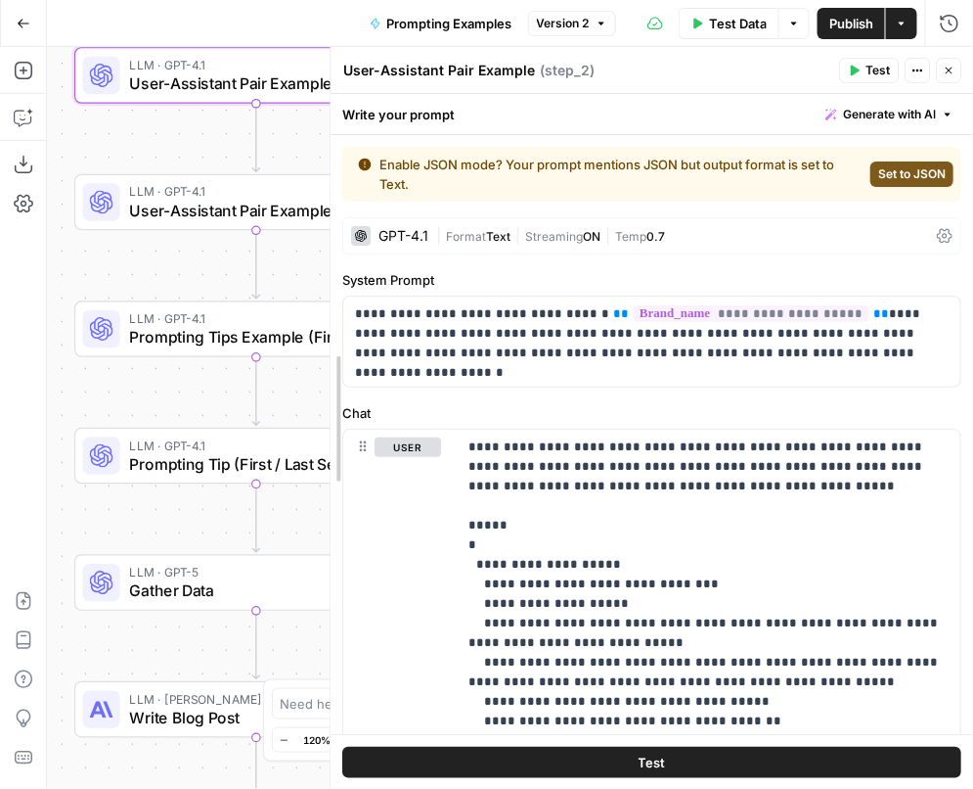
drag, startPoint x: 469, startPoint y: 284, endPoint x: 336, endPoint y: 275, distance: 133.3
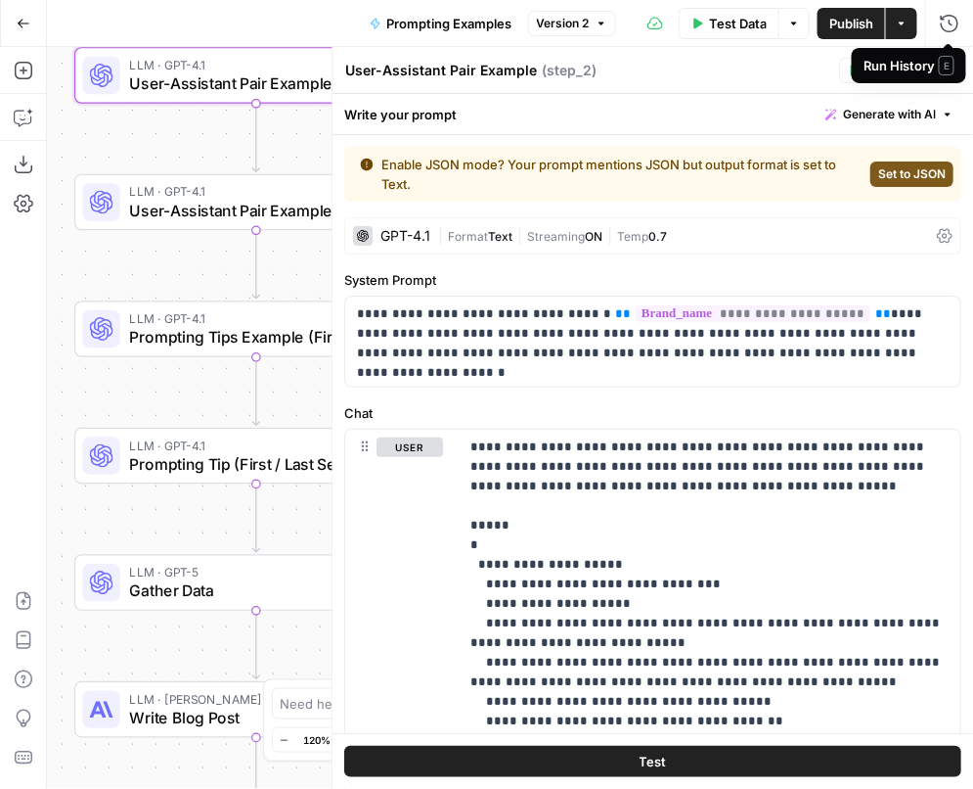
click at [960, 70] on div "Run History E" at bounding box center [909, 65] width 114 height 35
click at [948, 70] on icon "button" at bounding box center [950, 71] width 12 height 12
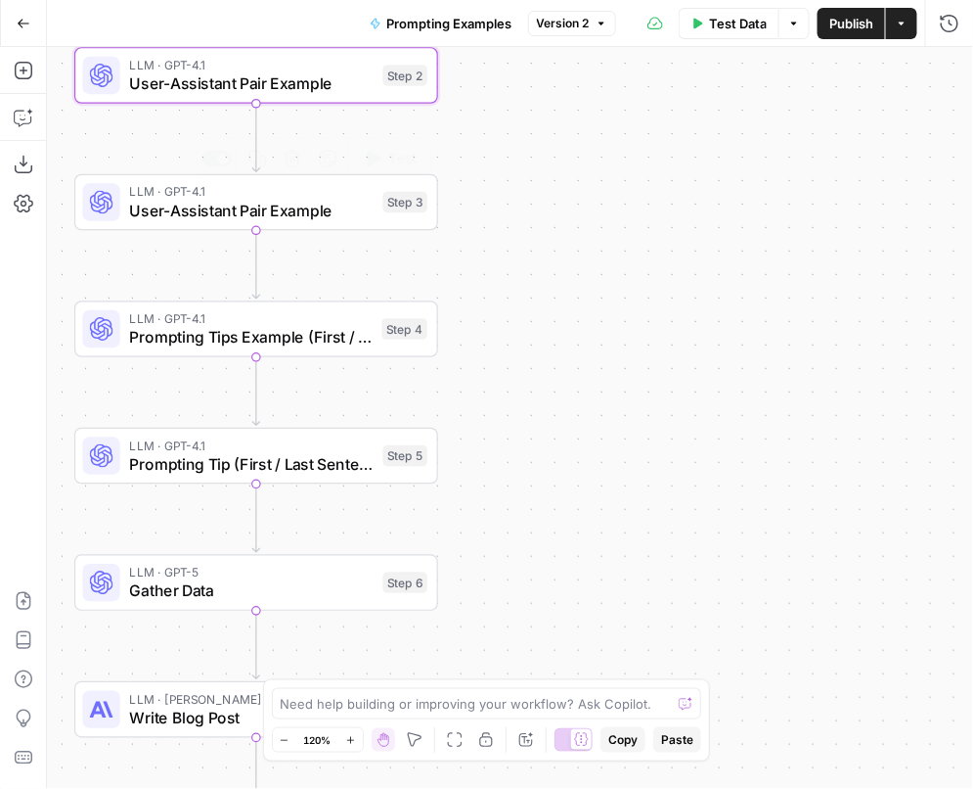
click at [332, 203] on span "User-Assistant Pair Example" at bounding box center [251, 210] width 245 height 23
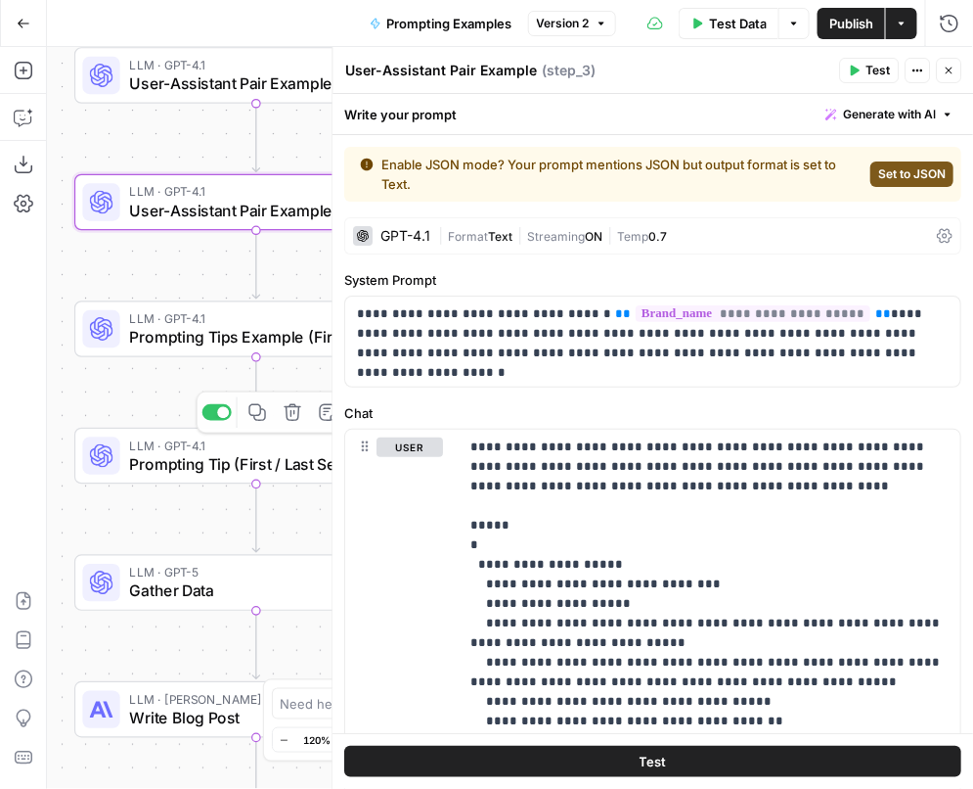
click at [221, 345] on span "Prompting Tips Example (First / Last Sentence)" at bounding box center [250, 337] width 243 height 23
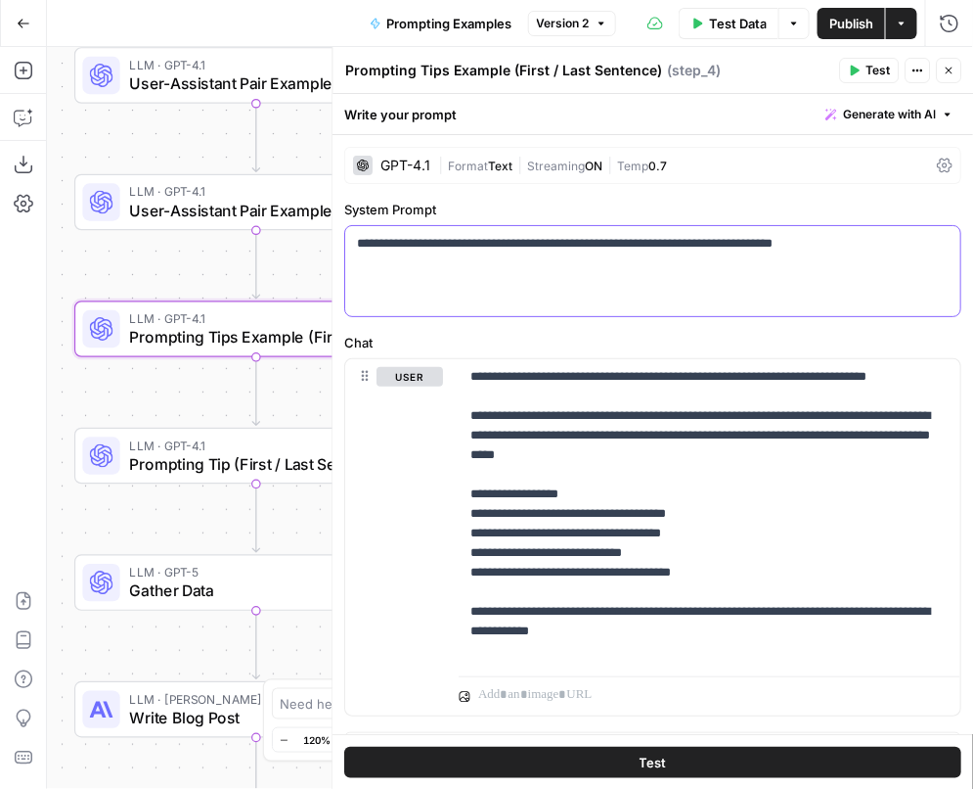
click at [405, 241] on p "**********" at bounding box center [654, 244] width 593 height 20
drag, startPoint x: 878, startPoint y: 241, endPoint x: 374, endPoint y: 234, distance: 503.9
click at [374, 234] on p "**********" at bounding box center [654, 244] width 593 height 20
click at [358, 239] on p "**********" at bounding box center [654, 244] width 593 height 20
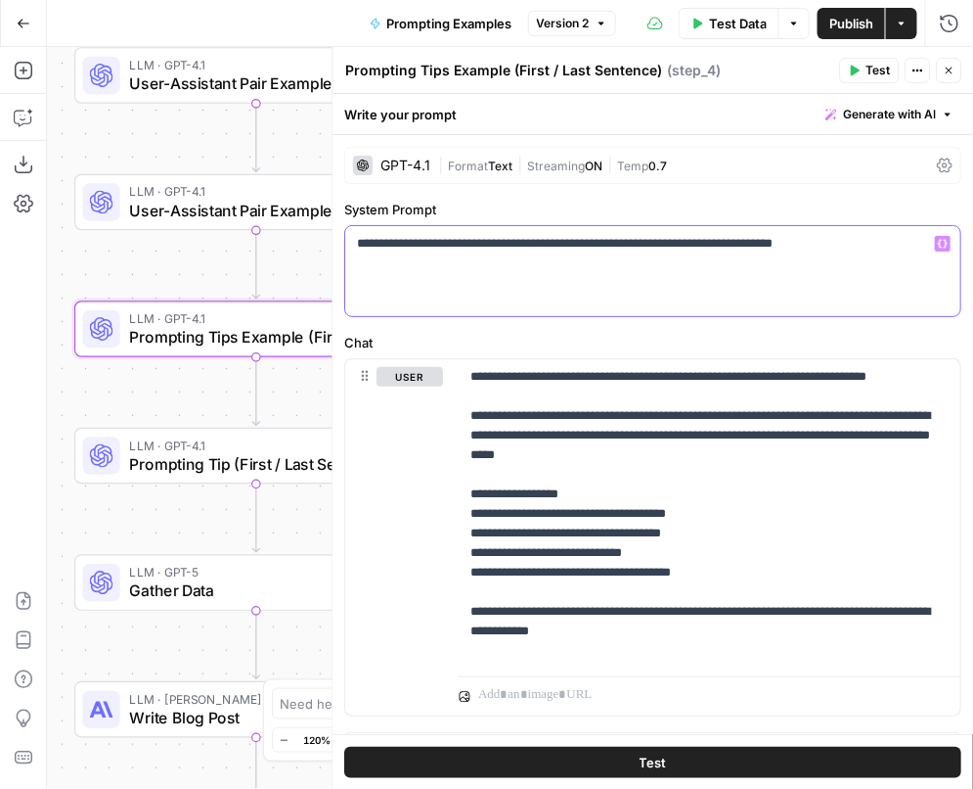
click at [421, 255] on div "**********" at bounding box center [653, 271] width 615 height 90
click at [392, 242] on p "**********" at bounding box center [654, 244] width 593 height 20
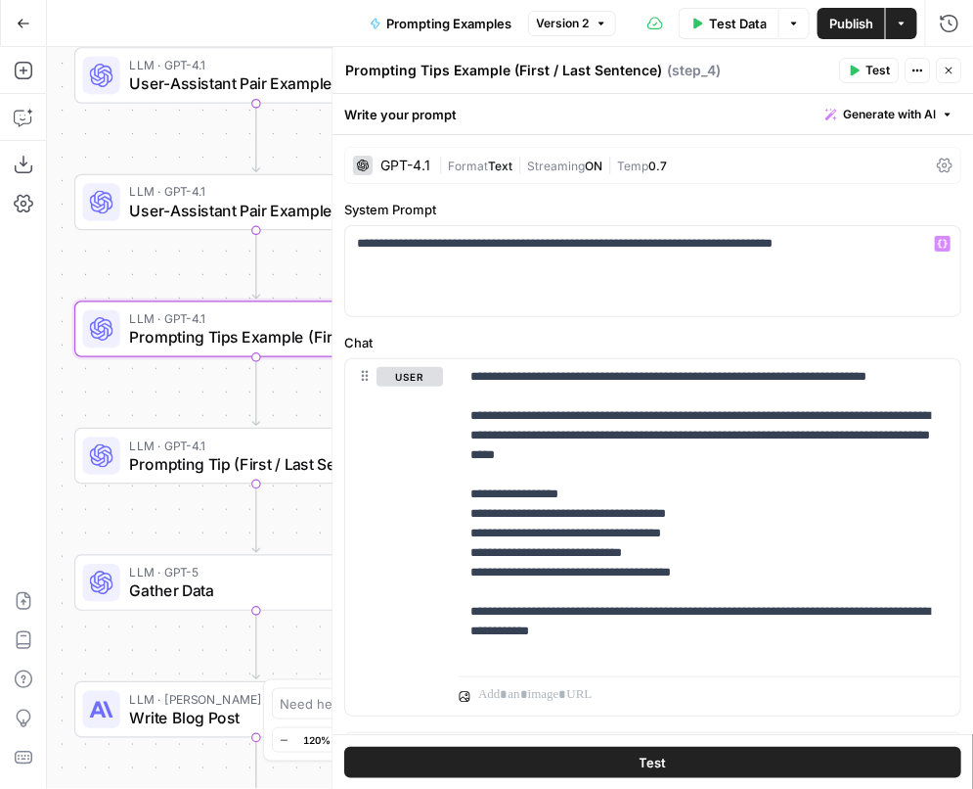
click at [430, 340] on label "Chat" at bounding box center [653, 343] width 617 height 20
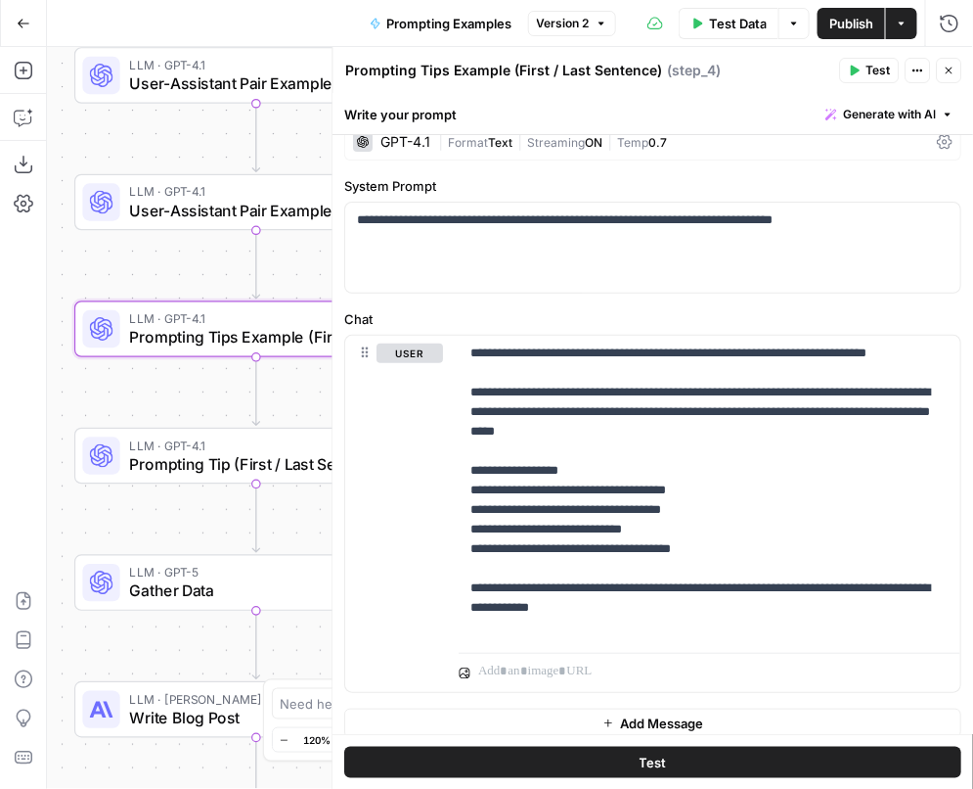
scroll to position [35, 0]
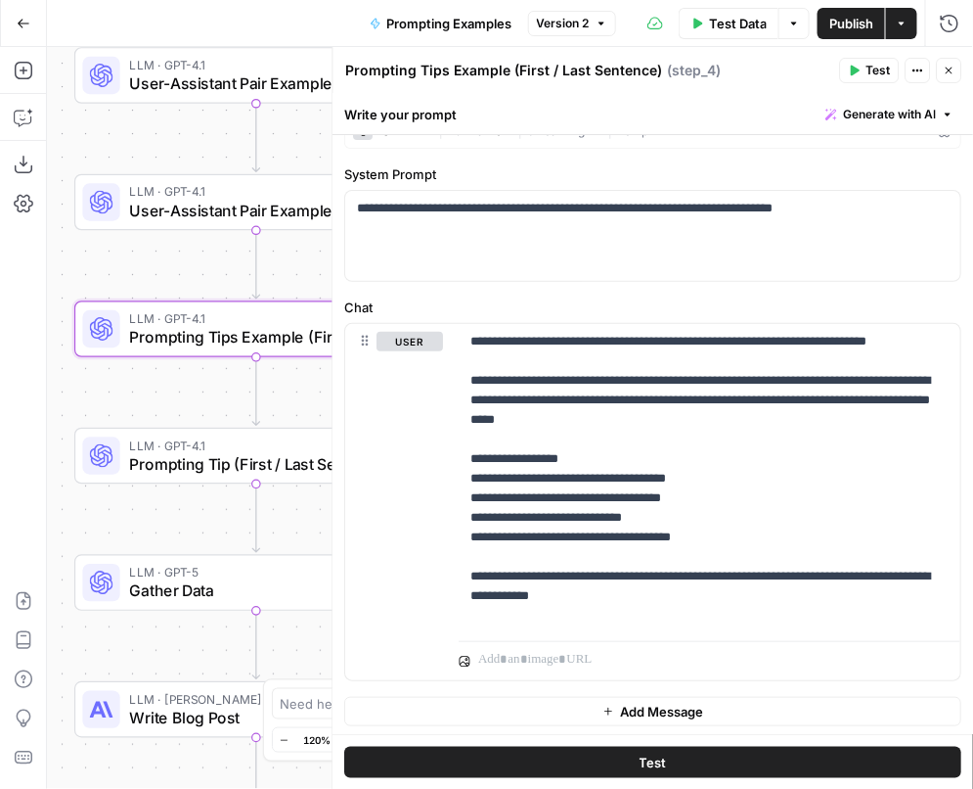
click at [861, 68] on icon "button" at bounding box center [855, 71] width 12 height 12
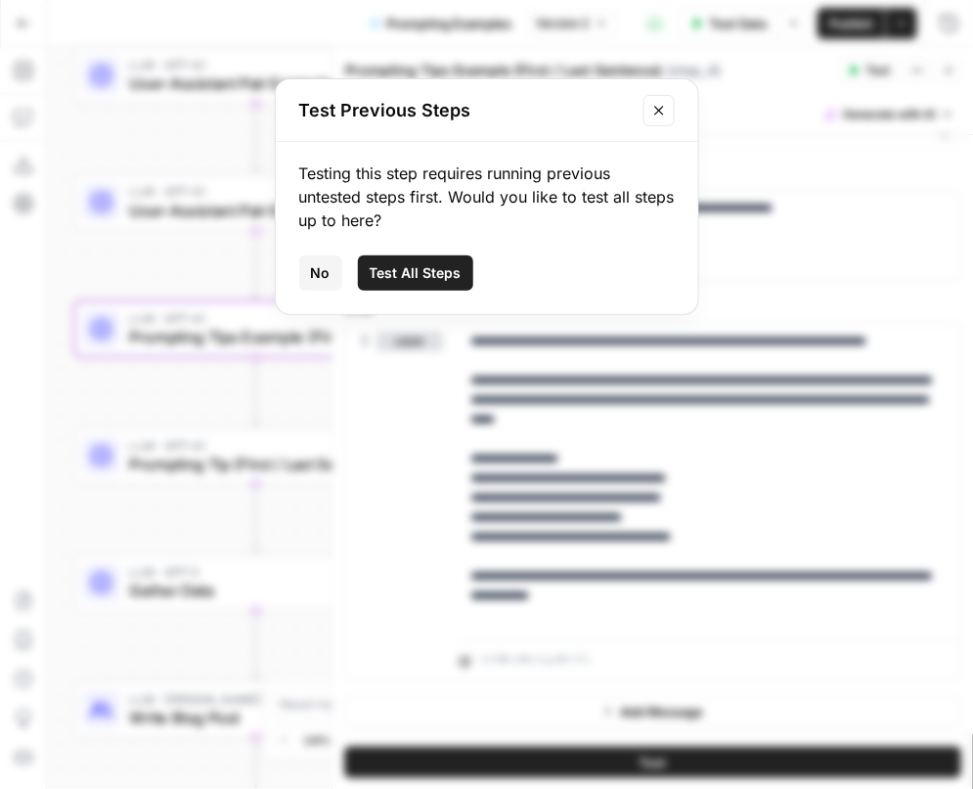
click at [424, 268] on span "Test All Steps" at bounding box center [416, 273] width 92 height 20
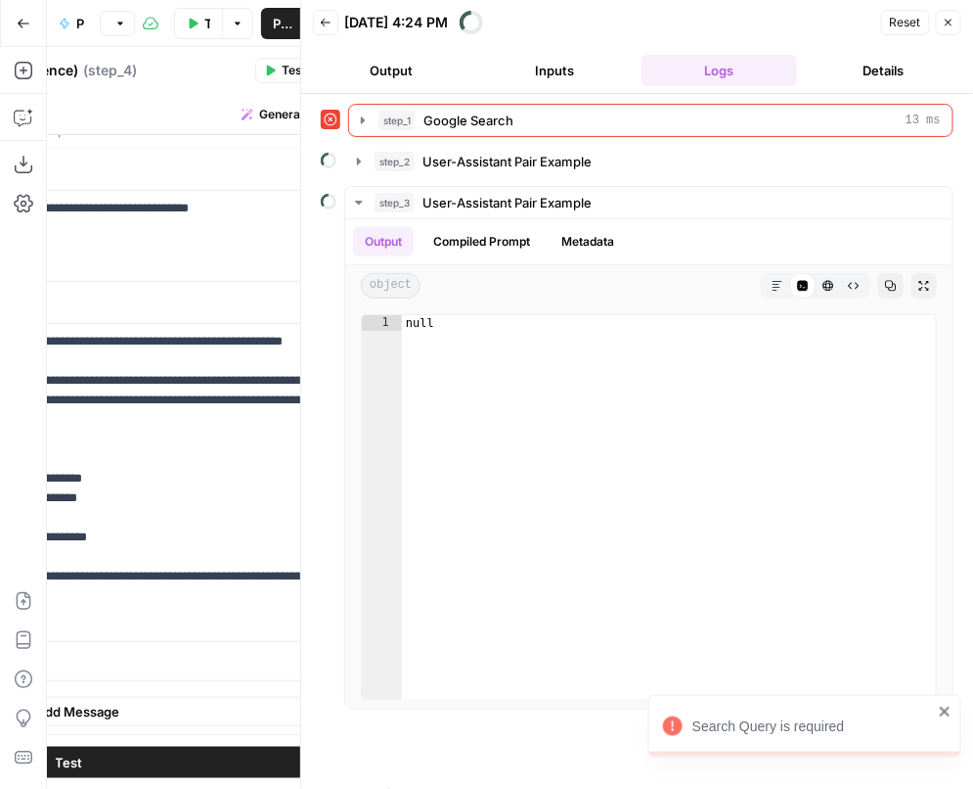
click at [949, 21] on icon "button" at bounding box center [949, 23] width 7 height 7
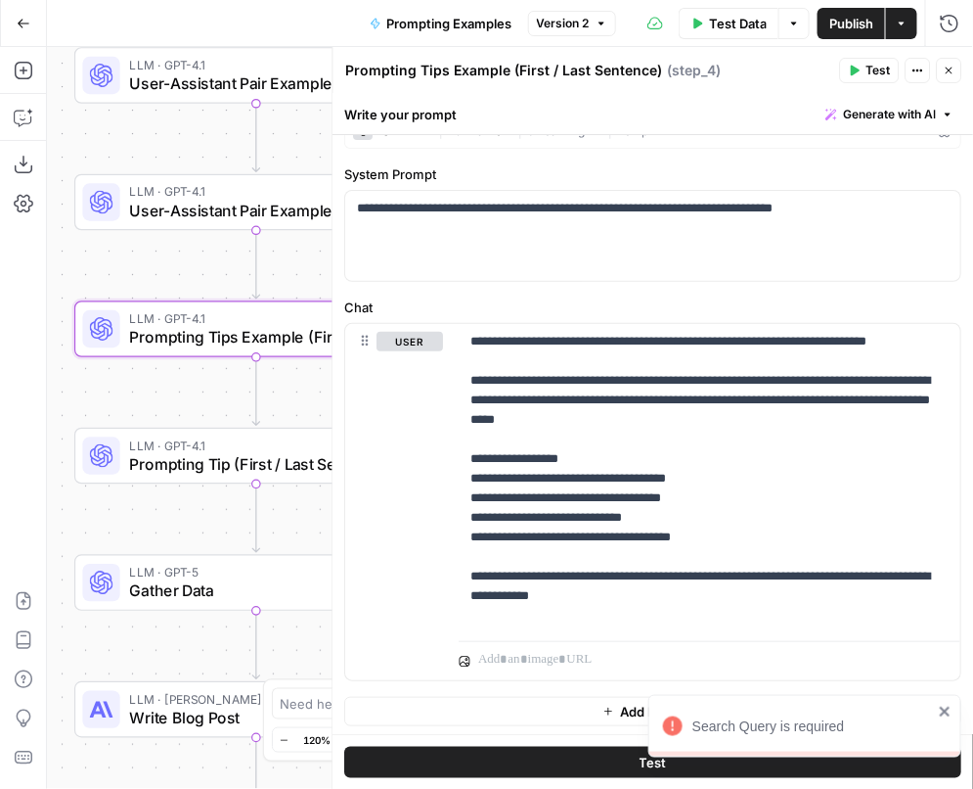
click at [948, 71] on icon "button" at bounding box center [949, 71] width 7 height 7
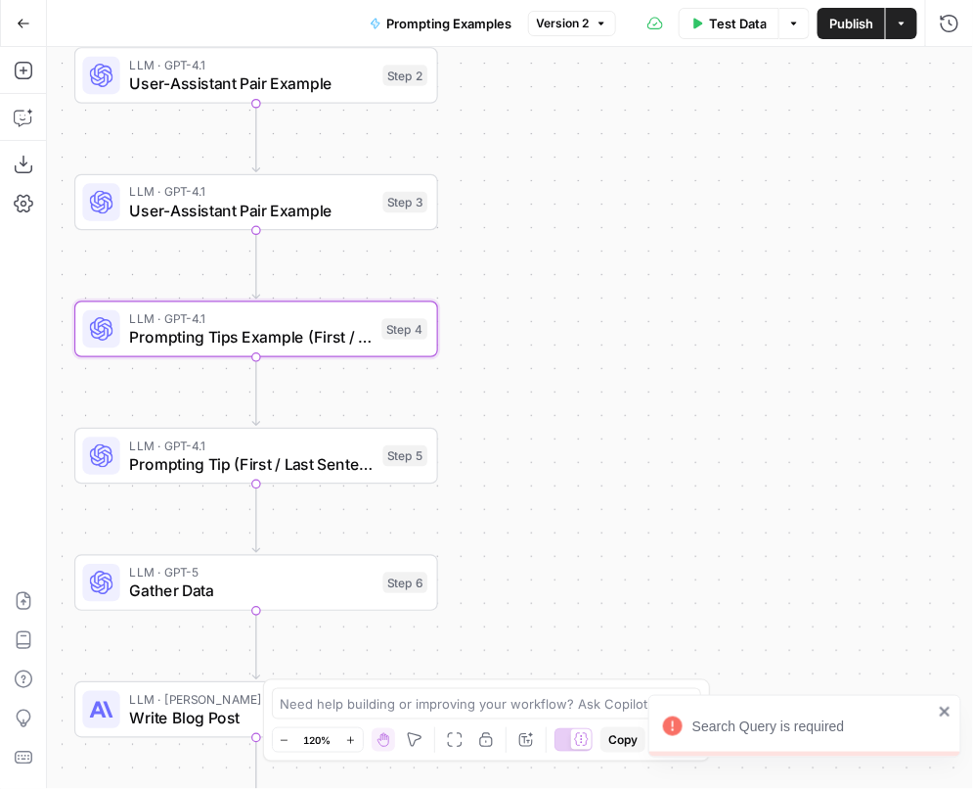
click at [743, 25] on span "Test Data" at bounding box center [738, 24] width 58 height 20
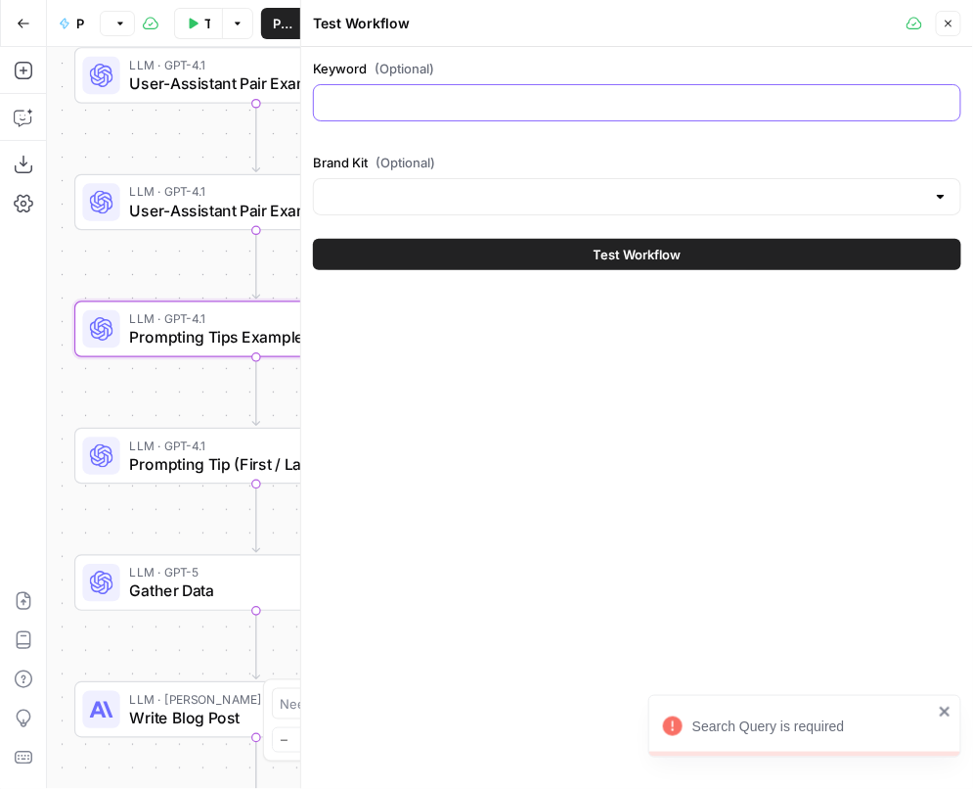
click at [458, 103] on input "Keyword (Optional)" at bounding box center [637, 103] width 623 height 20
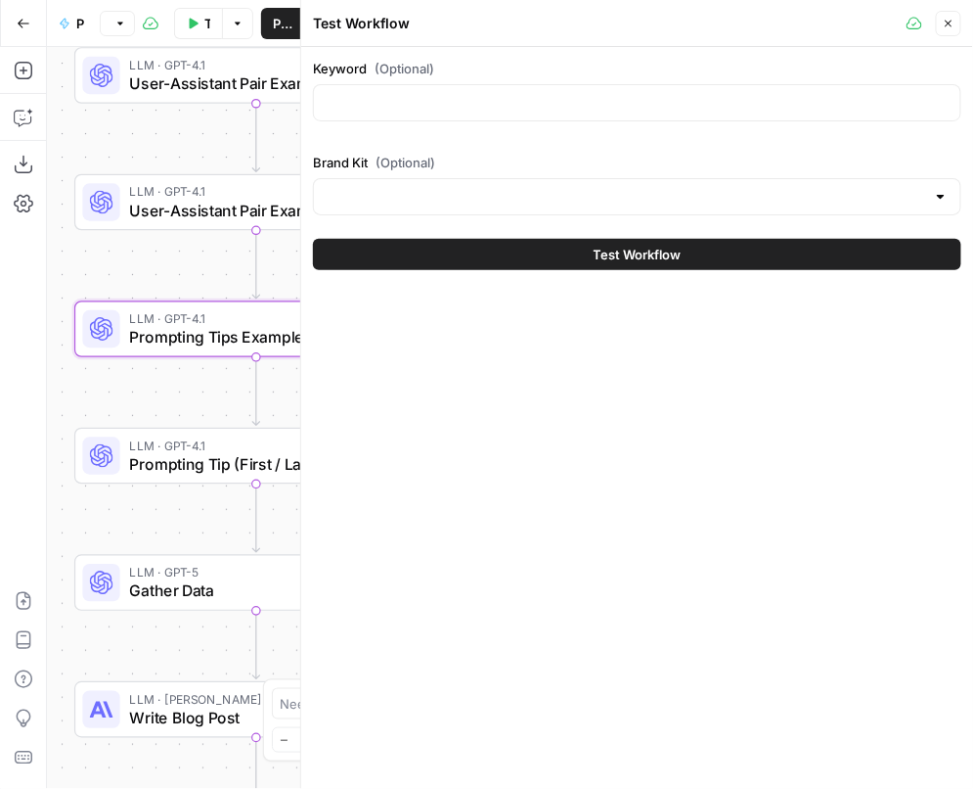
click at [487, 69] on label "Keyword (Optional)" at bounding box center [637, 69] width 649 height 20
click at [487, 93] on input "Keyword (Optional)" at bounding box center [637, 103] width 623 height 20
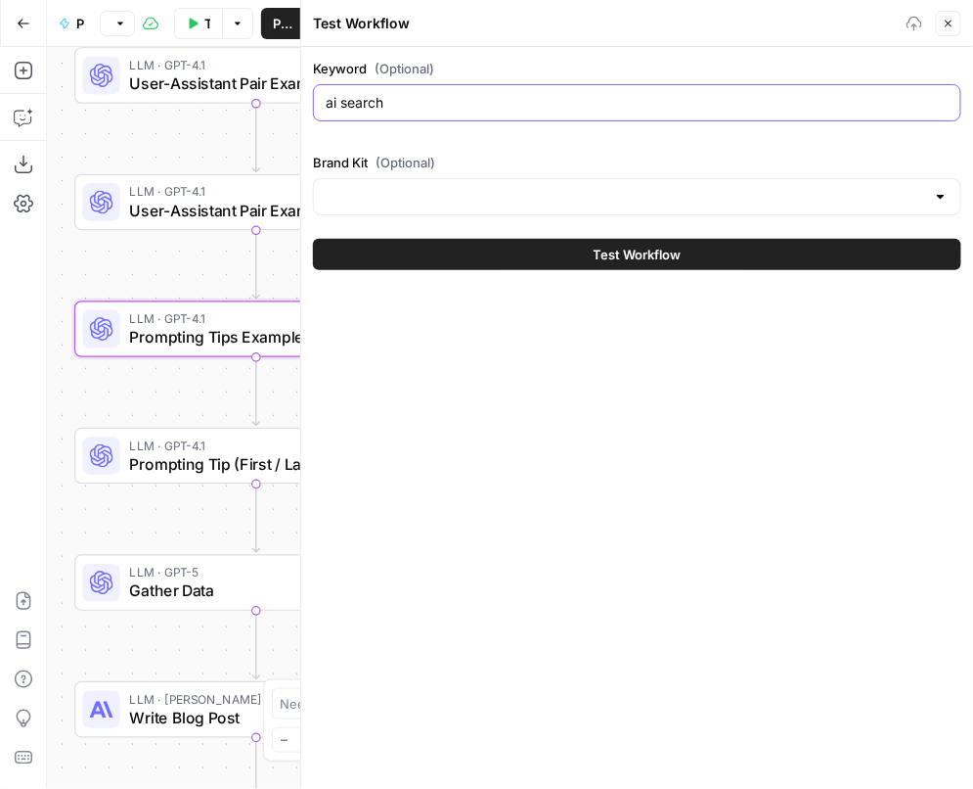
type input "ai search"
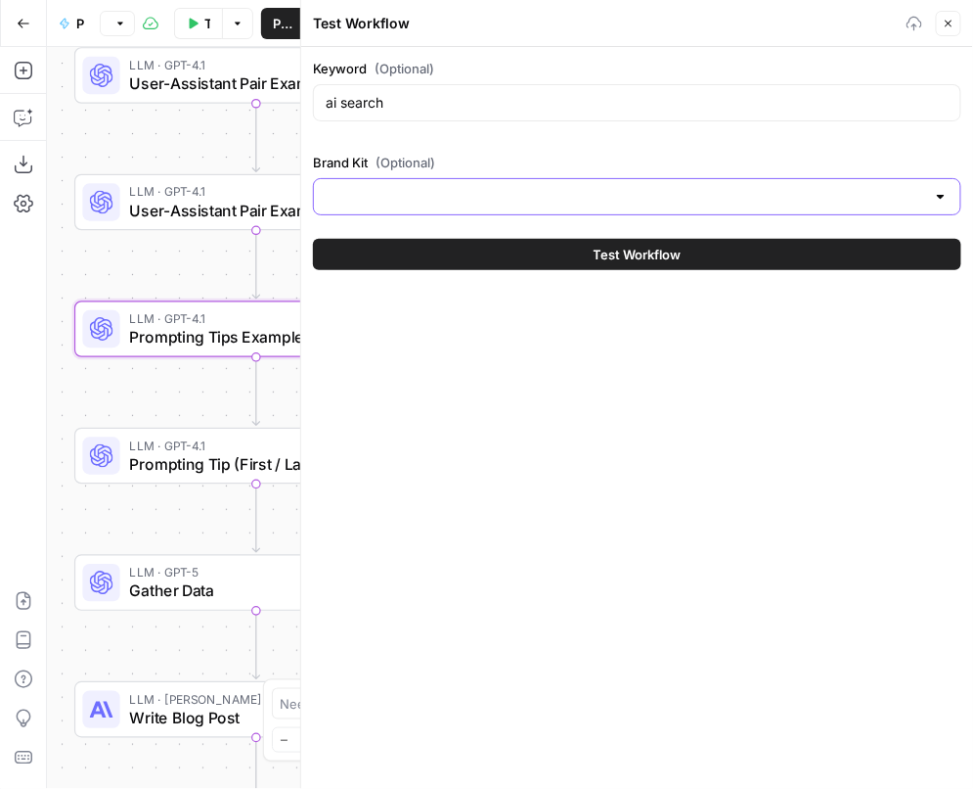
click at [378, 197] on input "Brand Kit (Optional)" at bounding box center [626, 197] width 600 height 20
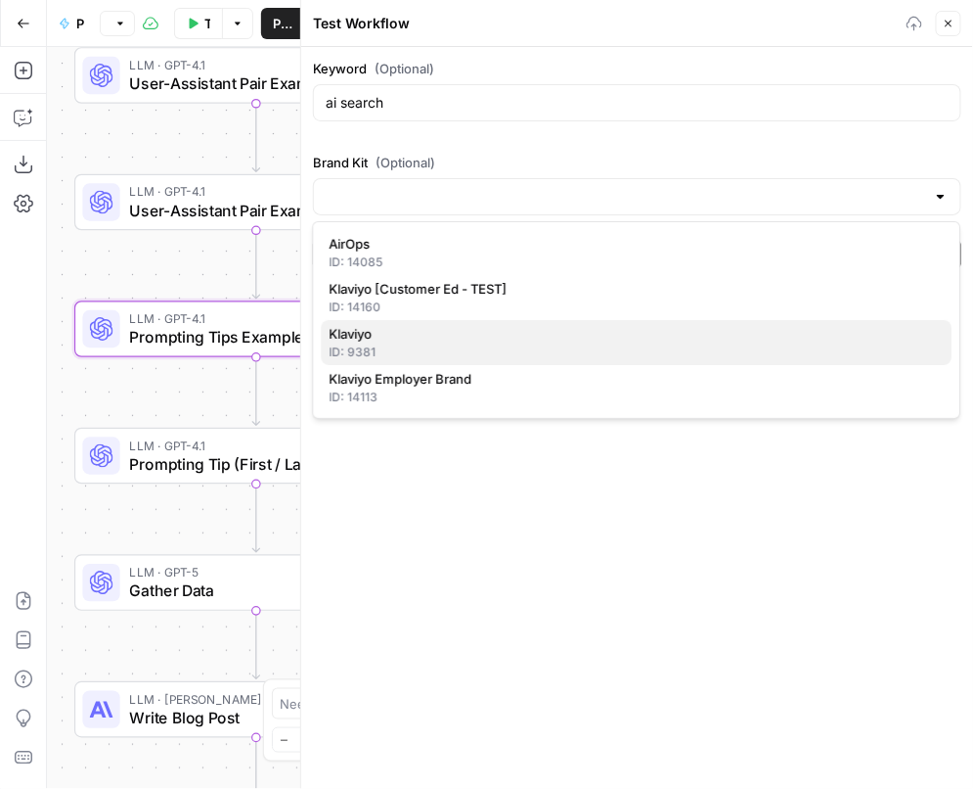
click at [439, 330] on span "Klaviyo" at bounding box center [633, 334] width 608 height 20
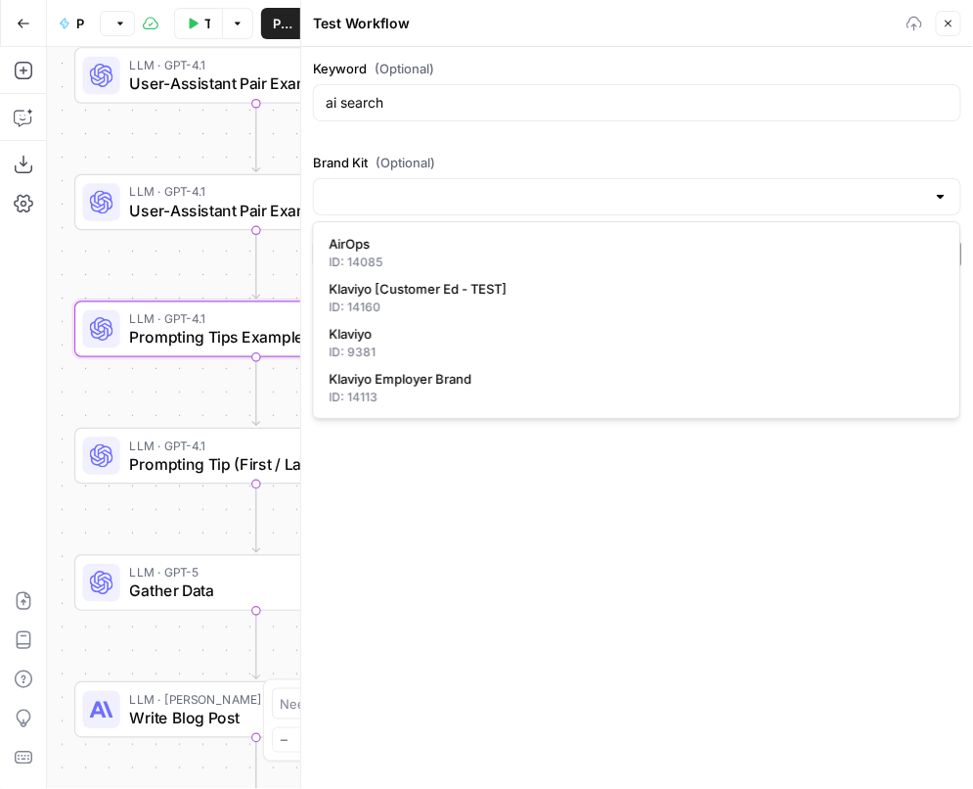
type input "Klaviyo"
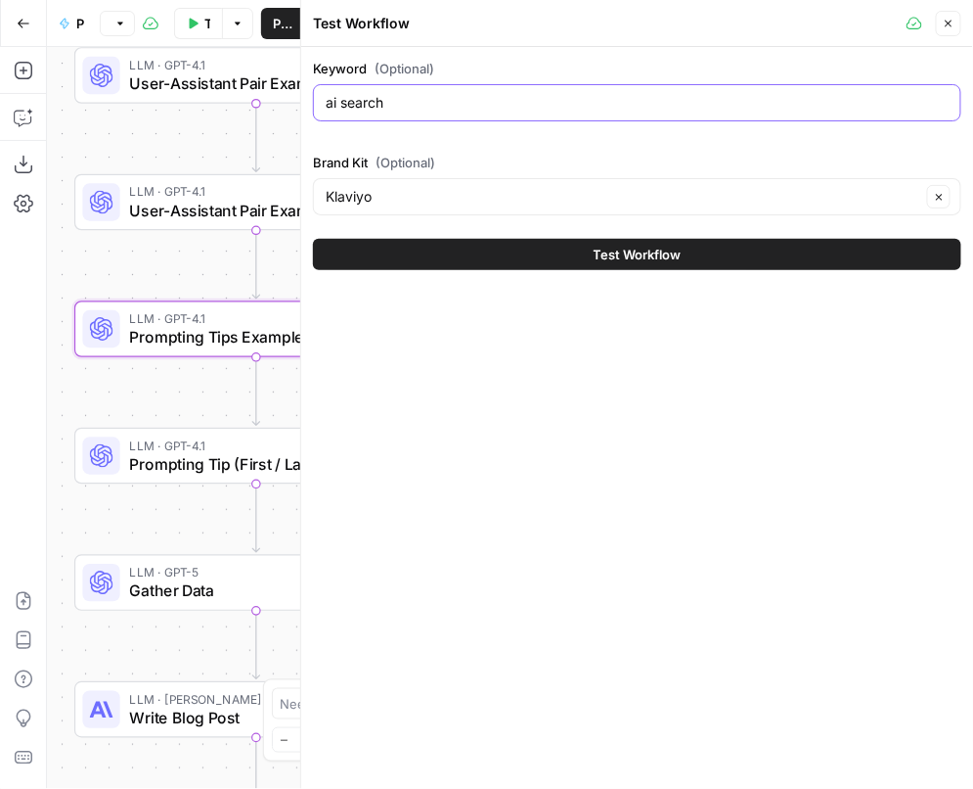
drag, startPoint x: 389, startPoint y: 102, endPoint x: 311, endPoint y: 101, distance: 78.3
click at [311, 101] on div "Keyword (Optional) ai search Brand Kit (Optional) Klaviyo Clear Test Workflow" at bounding box center [637, 164] width 672 height 235
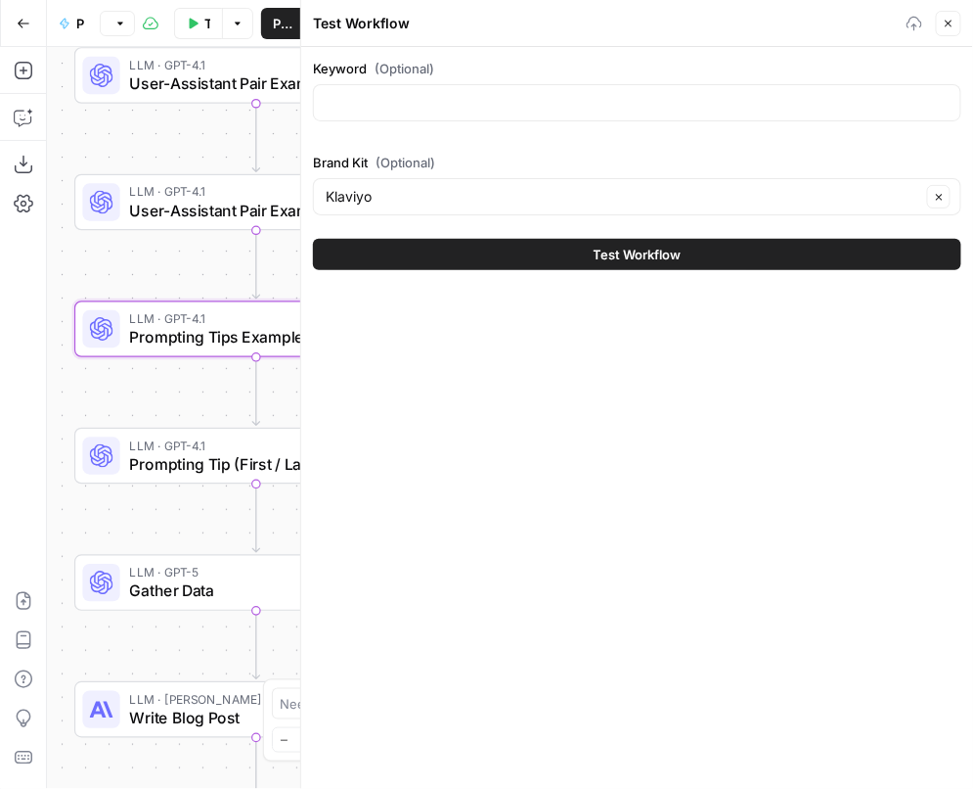
click at [512, 47] on div "Keyword (Optional) Brand Kit (Optional) Klaviyo Clear Test Workflow" at bounding box center [637, 164] width 672 height 235
click at [579, 54] on div "Keyword (Optional) Brand Kit (Optional) Klaviyo Clear Test Workflow" at bounding box center [637, 164] width 672 height 235
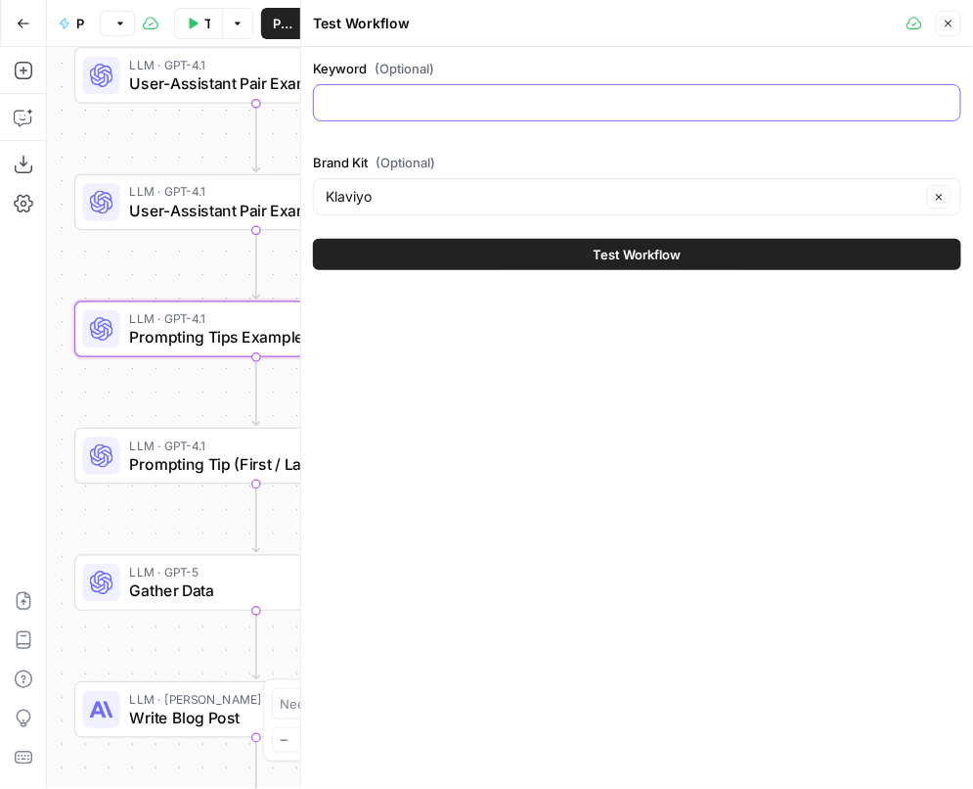
click at [462, 103] on input "Keyword (Optional)" at bounding box center [637, 103] width 623 height 20
type input "omni channel marketing"
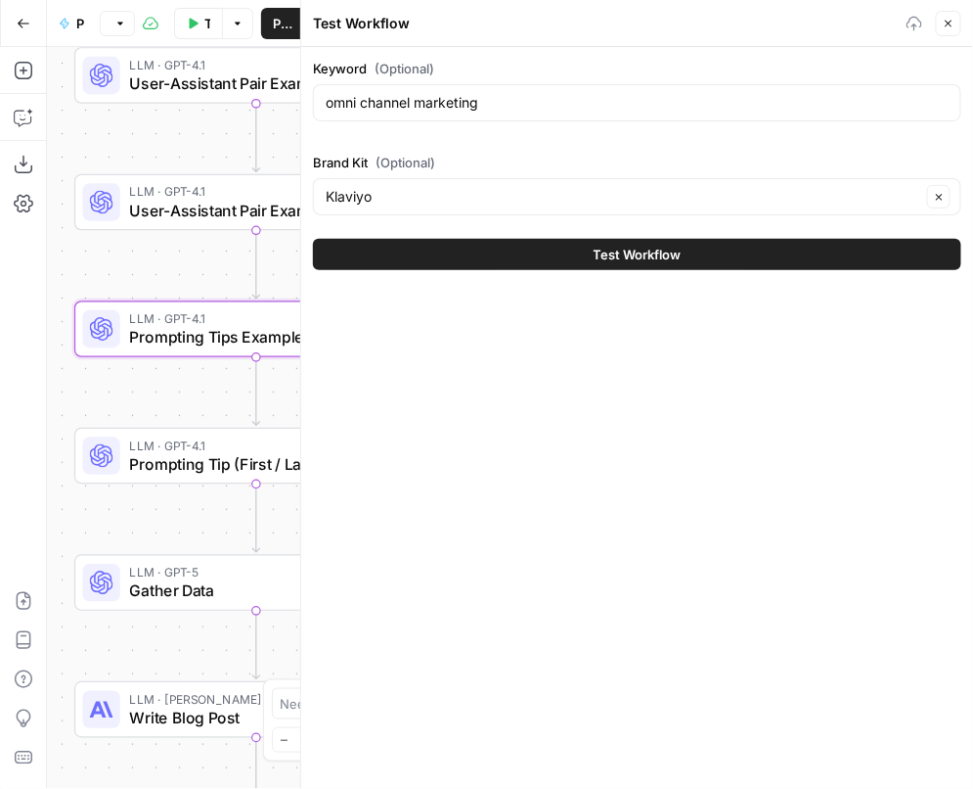
click at [783, 615] on div "Keyword (Optional) omni channel marketing Brand Kit (Optional) Klaviyo Clear Te…" at bounding box center [637, 418] width 672 height 742
click at [950, 23] on icon "button" at bounding box center [949, 24] width 12 height 12
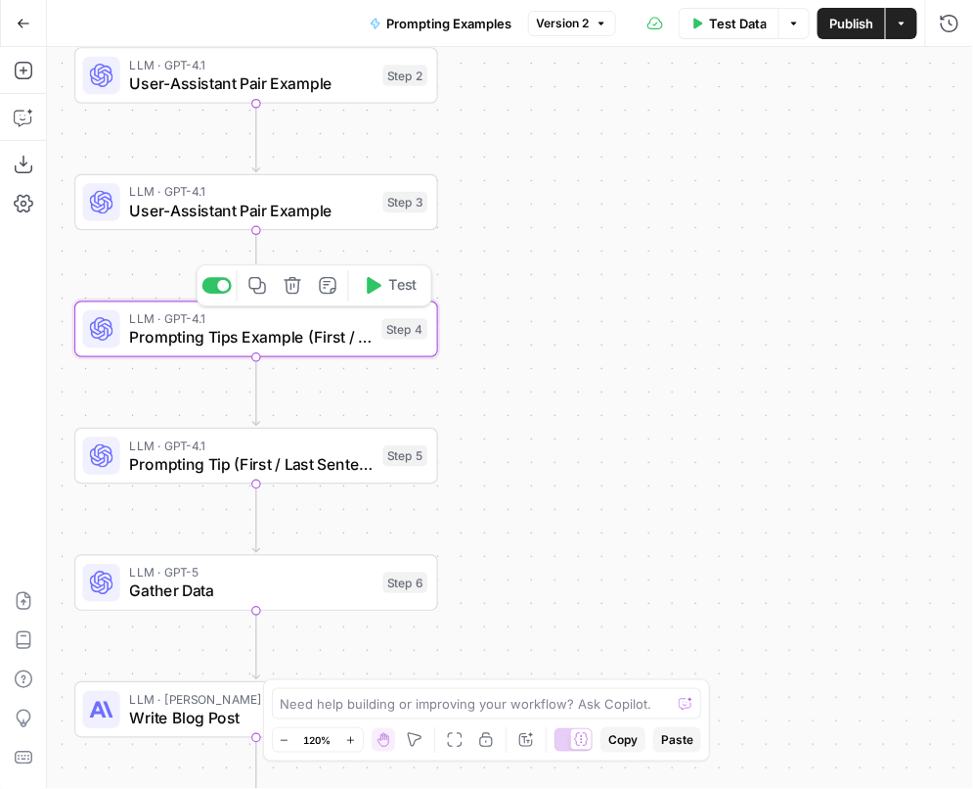
click at [400, 293] on span "Test" at bounding box center [403, 286] width 28 height 22
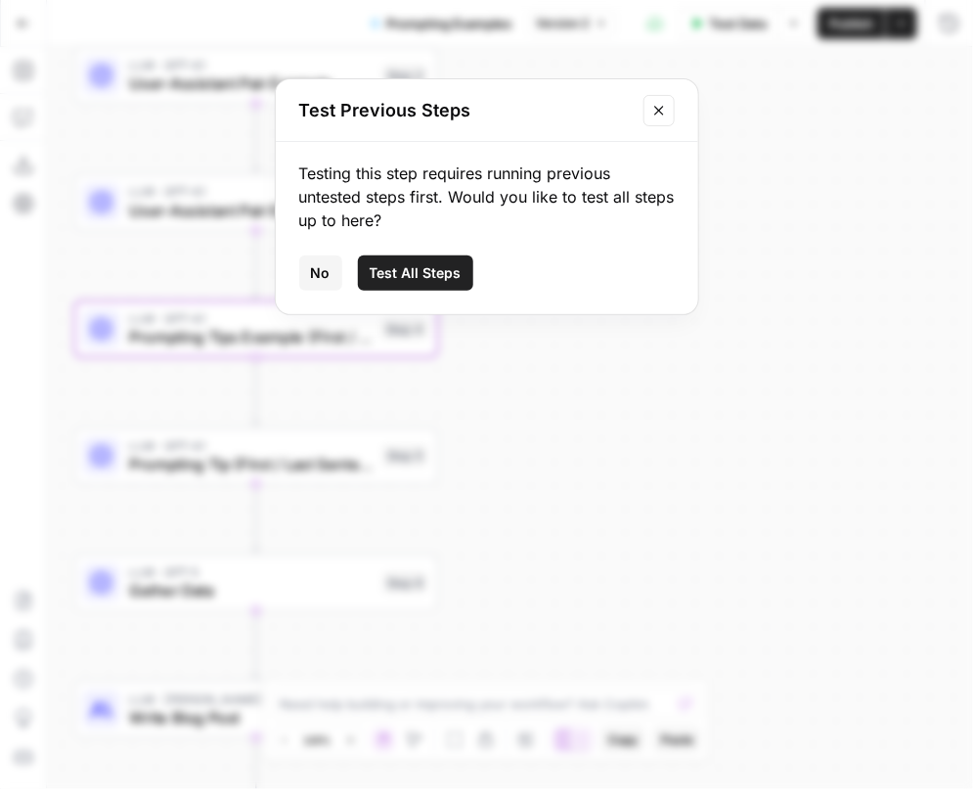
click at [418, 267] on span "Test All Steps" at bounding box center [416, 273] width 92 height 20
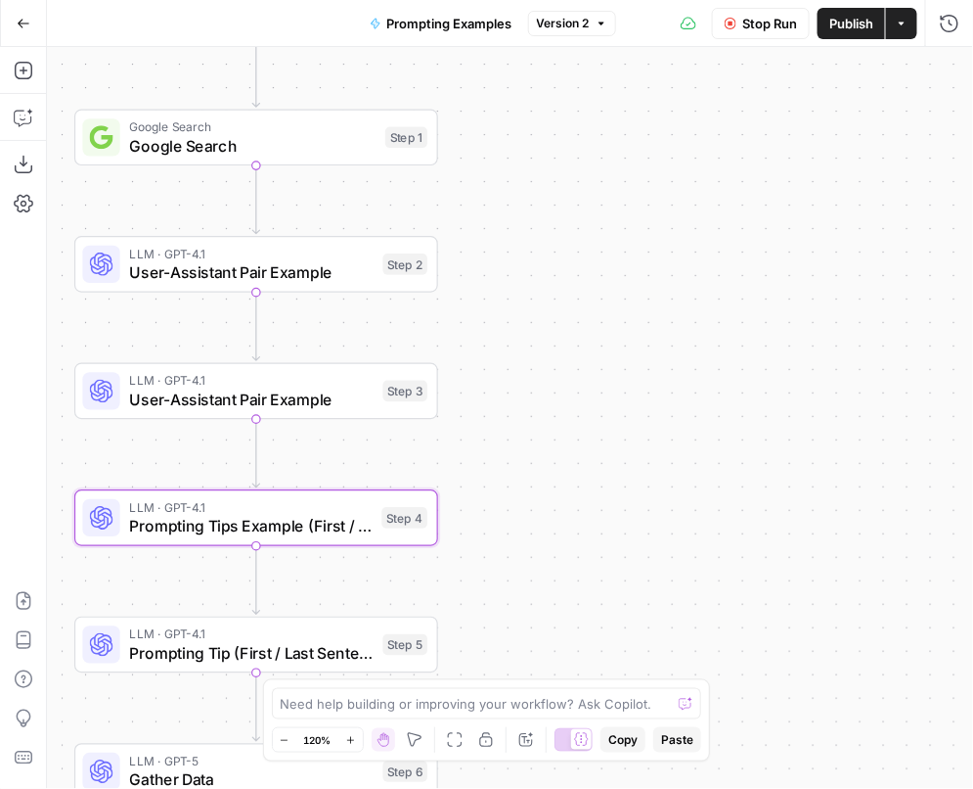
drag, startPoint x: 494, startPoint y: 186, endPoint x: 494, endPoint y: 413, distance: 227.0
click at [494, 413] on div "Workflow Input Settings Inputs Google Search Google Search Step 1 LLM · GPT-4.1…" at bounding box center [510, 418] width 926 height 742
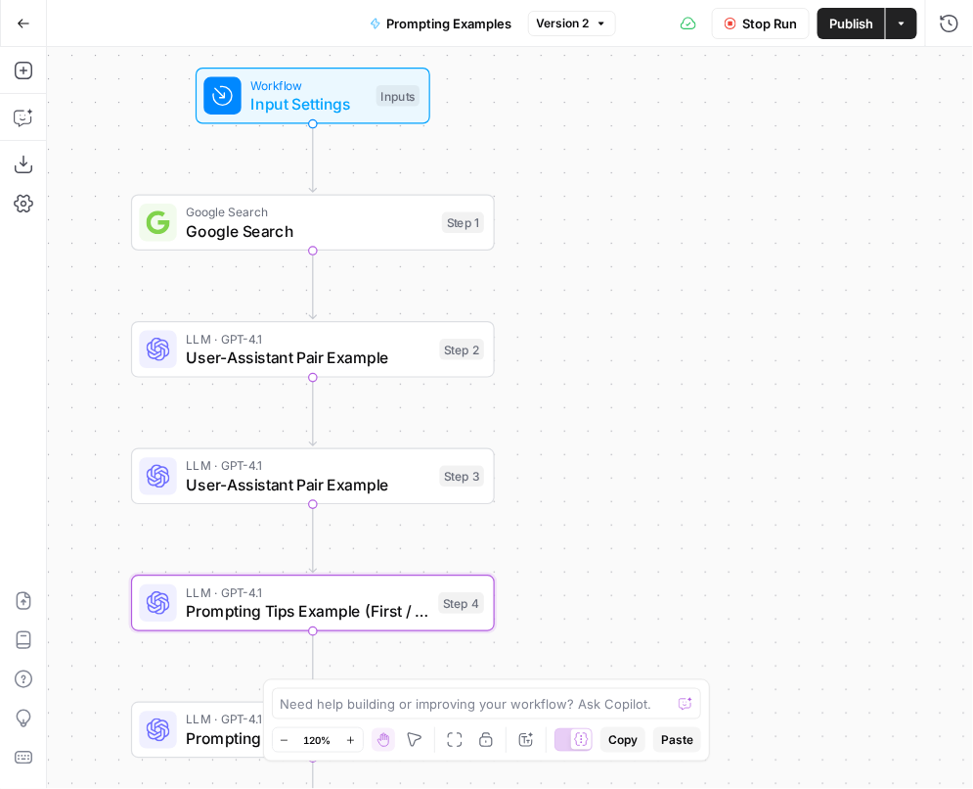
drag, startPoint x: 480, startPoint y: 205, endPoint x: 534, endPoint y: 255, distance: 73.4
click at [537, 253] on div "Workflow Input Settings Inputs Google Search Google Search Step 1 LLM · GPT-4.1…" at bounding box center [510, 418] width 926 height 742
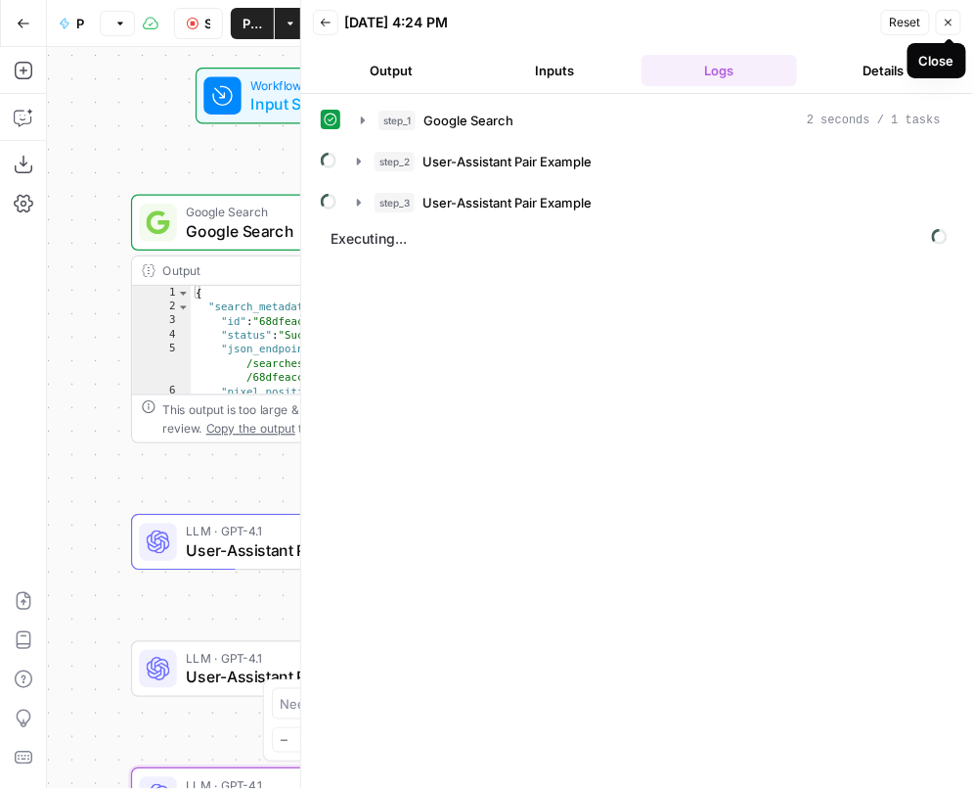
click at [949, 21] on icon "button" at bounding box center [949, 23] width 12 height 12
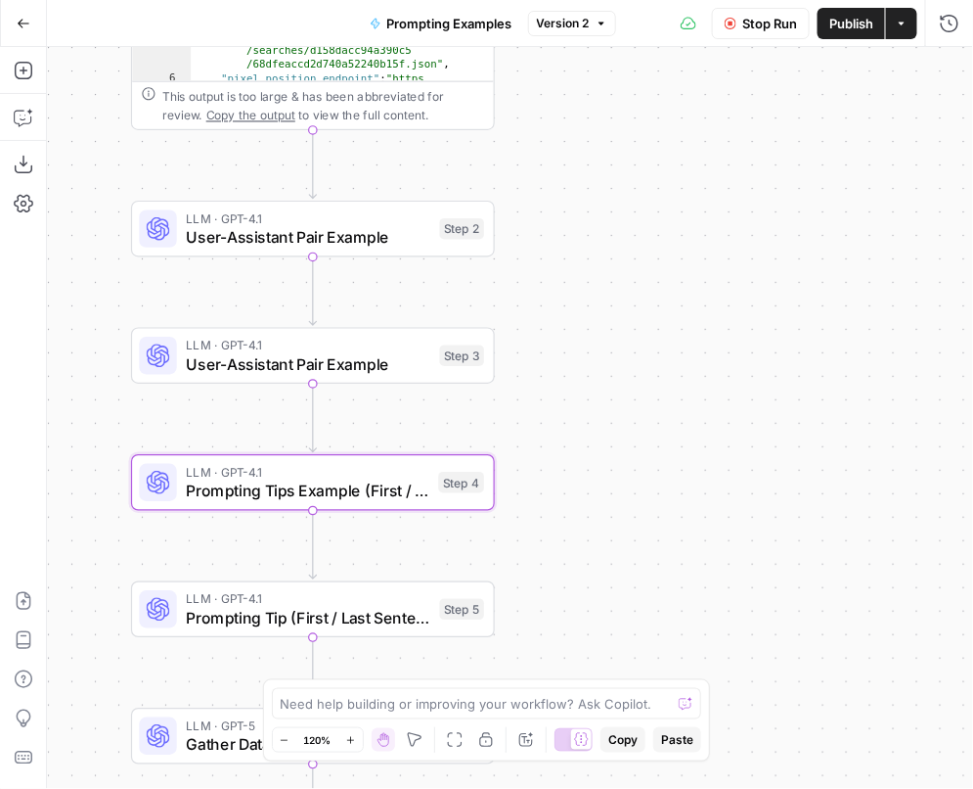
drag, startPoint x: 603, startPoint y: 362, endPoint x: 608, endPoint y: 93, distance: 269.1
click at [607, 94] on div "Workflow Input Settings Inputs Google Search Google Search Step 1 Output Expand…" at bounding box center [510, 418] width 926 height 742
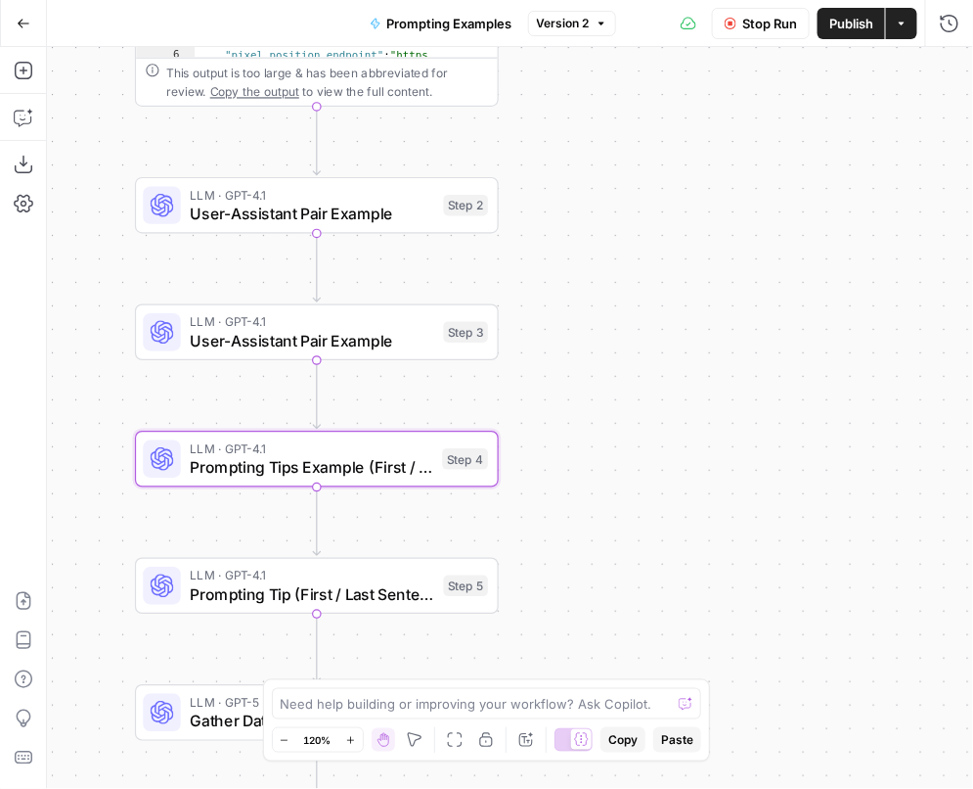
drag, startPoint x: 550, startPoint y: 465, endPoint x: 550, endPoint y: 297, distance: 167.3
click at [550, 297] on div "Workflow Input Settings Inputs Google Search Google Search Step 1 Output Expand…" at bounding box center [510, 418] width 926 height 742
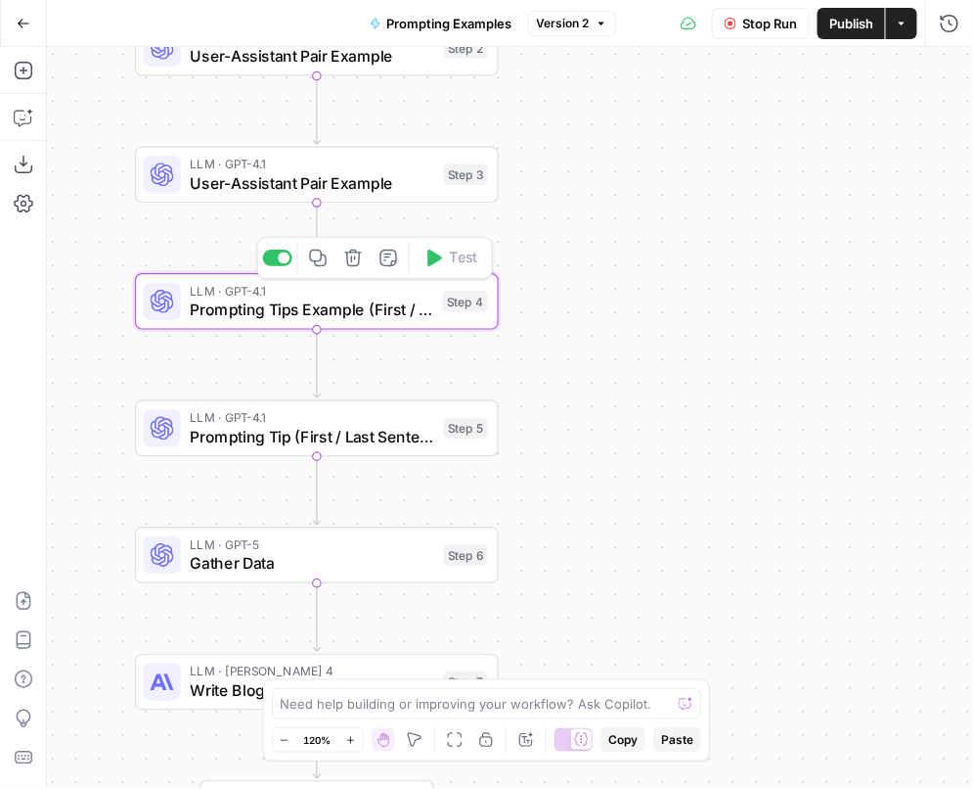
click at [391, 315] on span "Prompting Tips Example (First / Last Sentence)" at bounding box center [311, 308] width 243 height 23
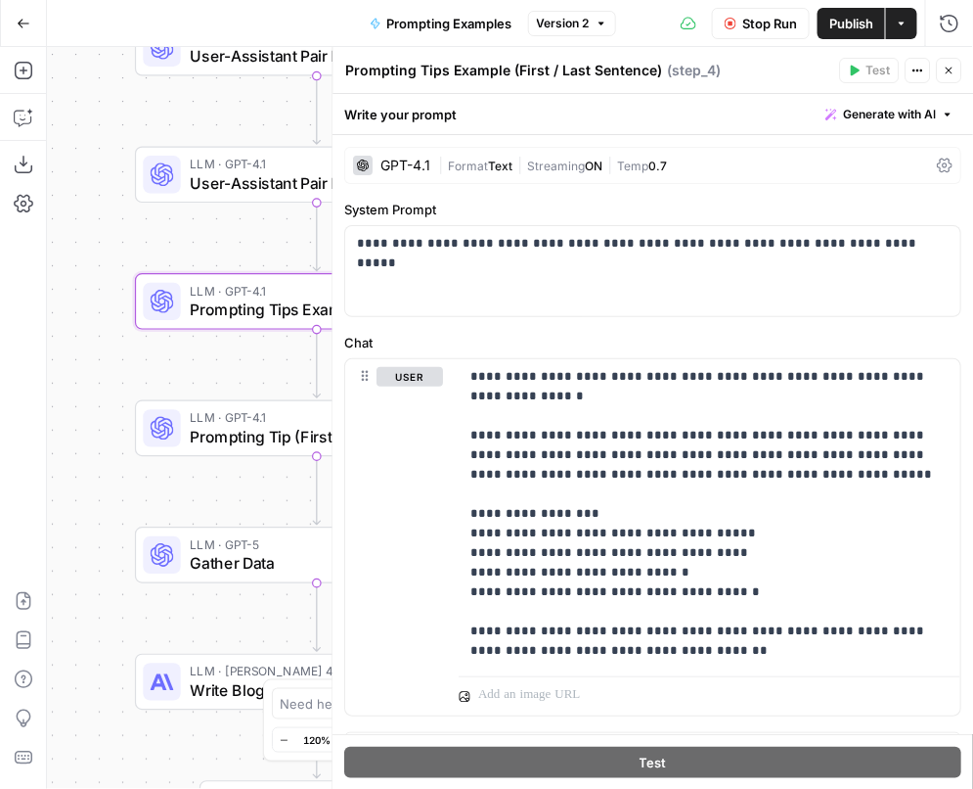
scroll to position [35, 0]
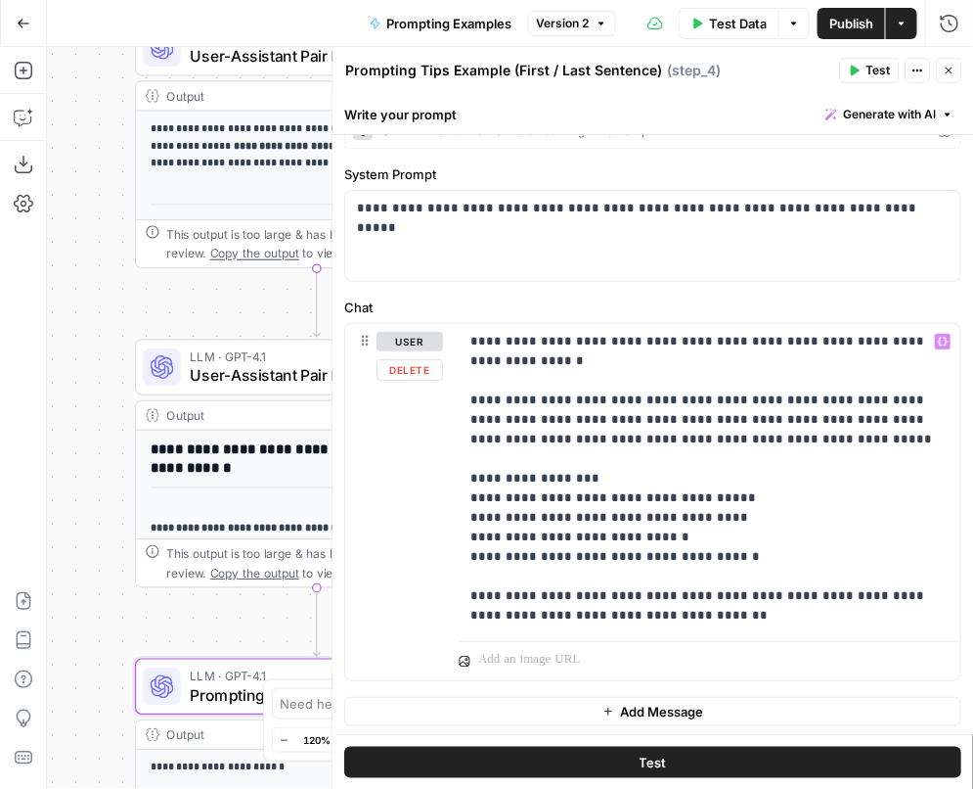
click at [621, 293] on div "**********" at bounding box center [654, 419] width 641 height 638
click at [471, 176] on label "System Prompt" at bounding box center [653, 174] width 617 height 20
click at [587, 402] on p "**********" at bounding box center [711, 478] width 479 height 293
click at [593, 685] on div "**********" at bounding box center [654, 419] width 641 height 638
click at [737, 299] on label "Chat" at bounding box center [653, 307] width 617 height 20
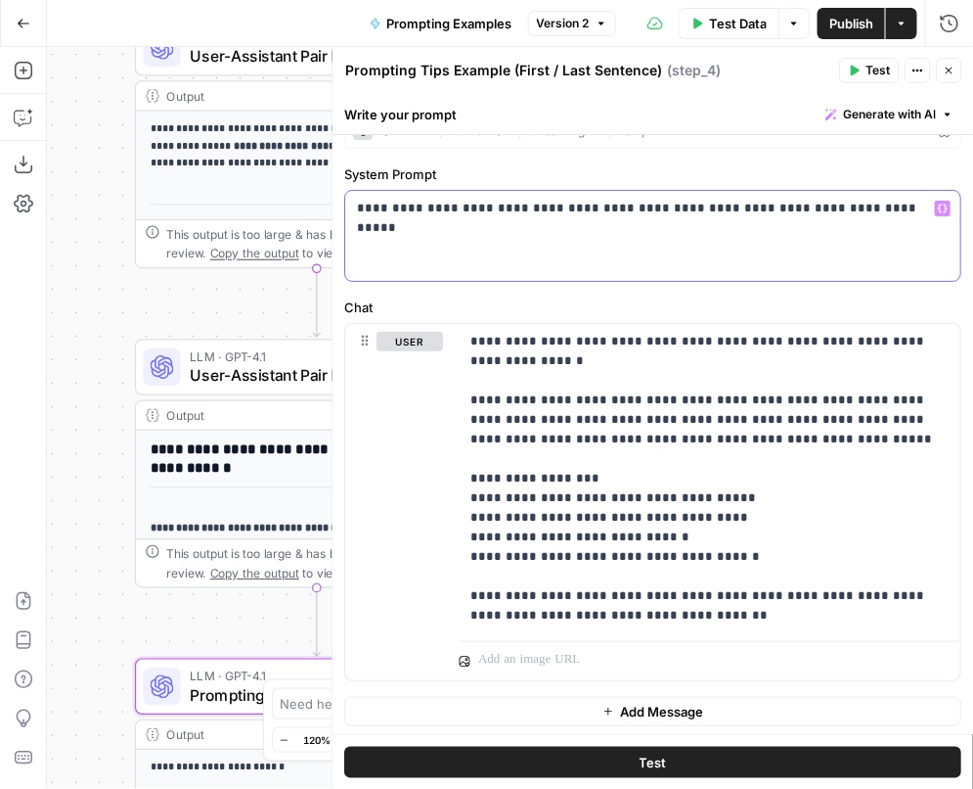
click at [371, 205] on p "**********" at bounding box center [654, 209] width 593 height 20
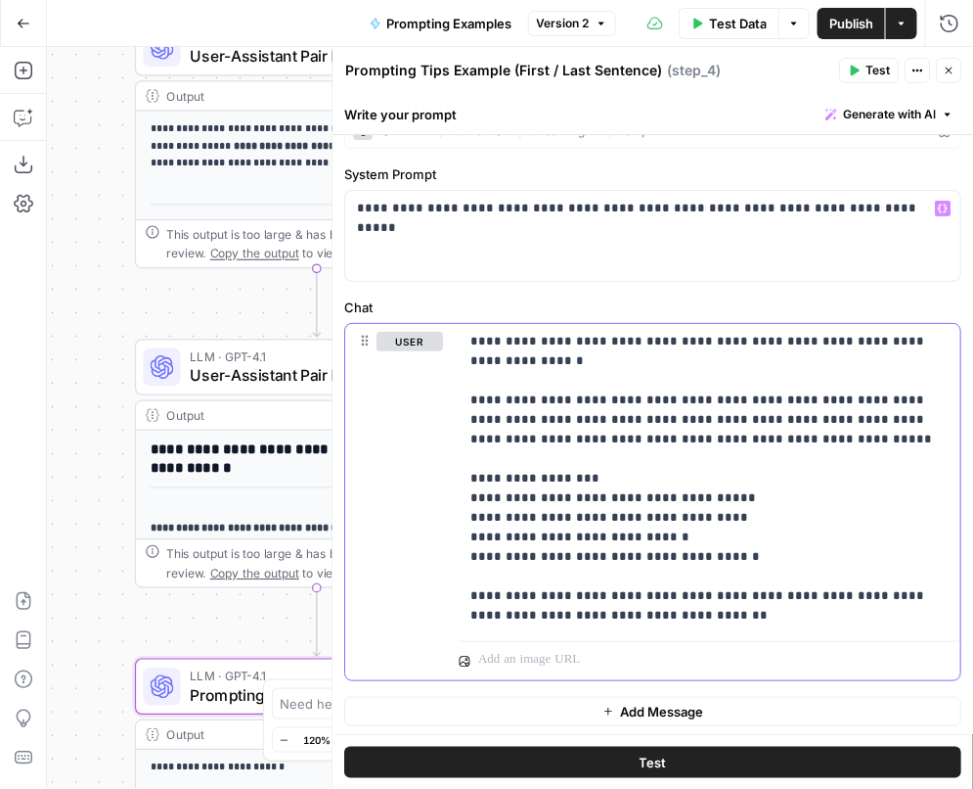
click at [546, 346] on p "**********" at bounding box center [711, 478] width 479 height 293
drag, startPoint x: 525, startPoint y: 336, endPoint x: 457, endPoint y: 333, distance: 68.5
click at [457, 333] on div "**********" at bounding box center [653, 502] width 615 height 356
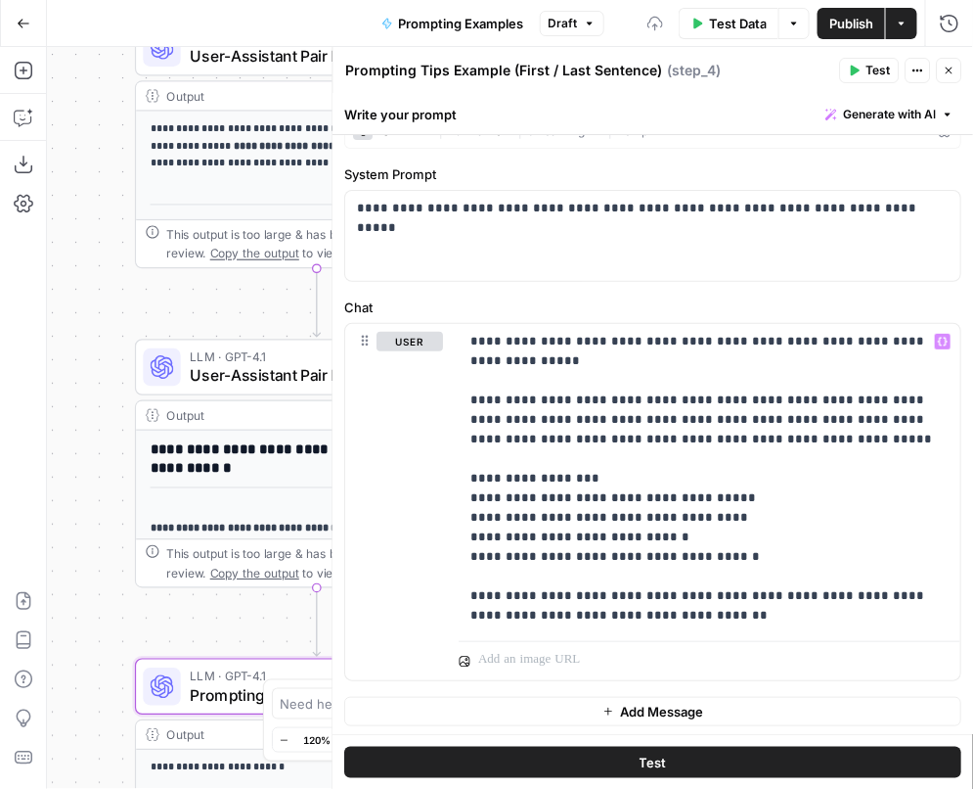
click at [756, 301] on label "Chat" at bounding box center [653, 307] width 617 height 20
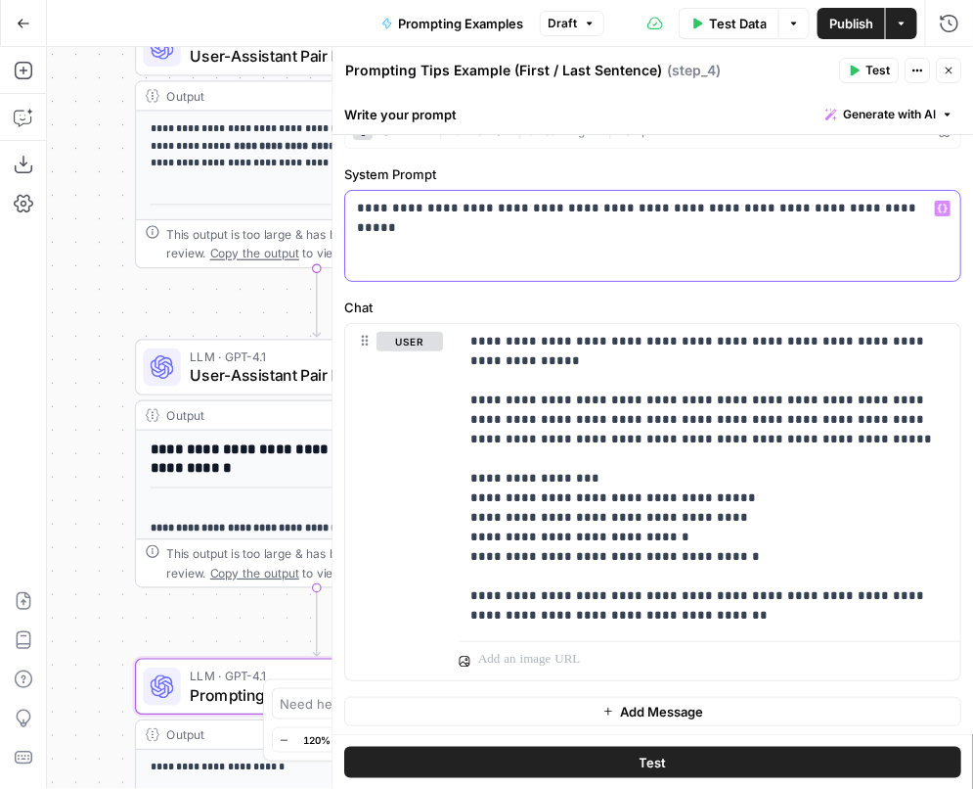
click at [369, 209] on p "**********" at bounding box center [654, 209] width 593 height 20
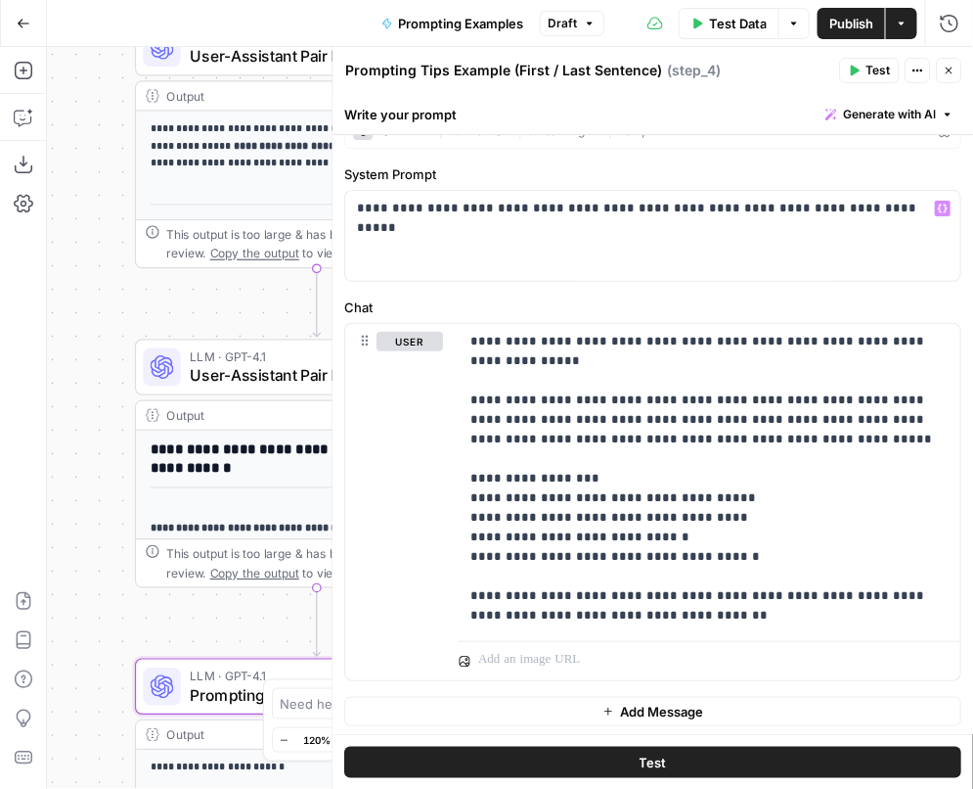
click at [434, 178] on label "System Prompt" at bounding box center [653, 174] width 617 height 20
click at [955, 70] on span "Close" at bounding box center [955, 70] width 1 height 1
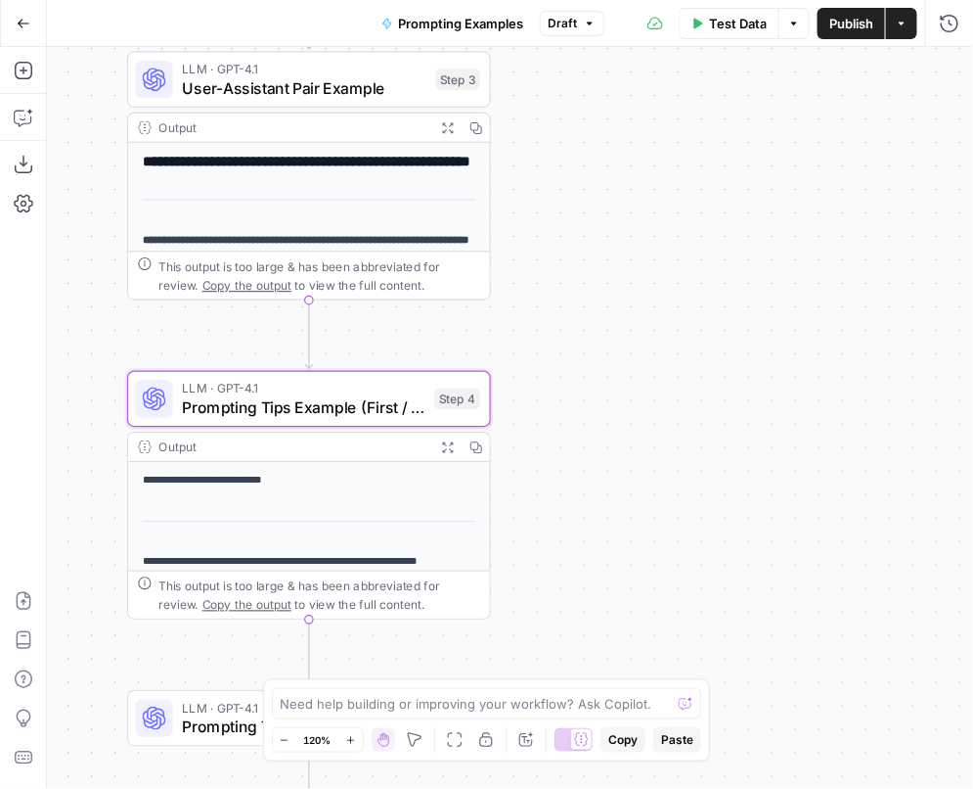
drag, startPoint x: 603, startPoint y: 471, endPoint x: 597, endPoint y: 156, distance: 315.1
click at [595, 163] on div "**********" at bounding box center [510, 418] width 926 height 742
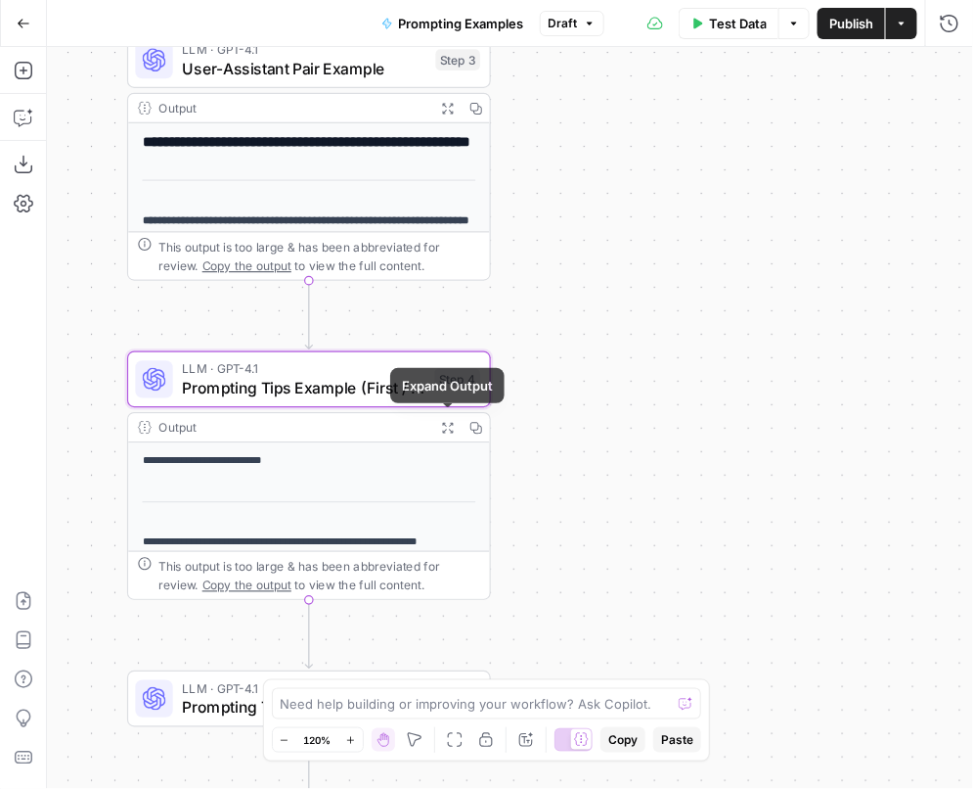
click at [444, 425] on icon "button" at bounding box center [447, 427] width 13 height 13
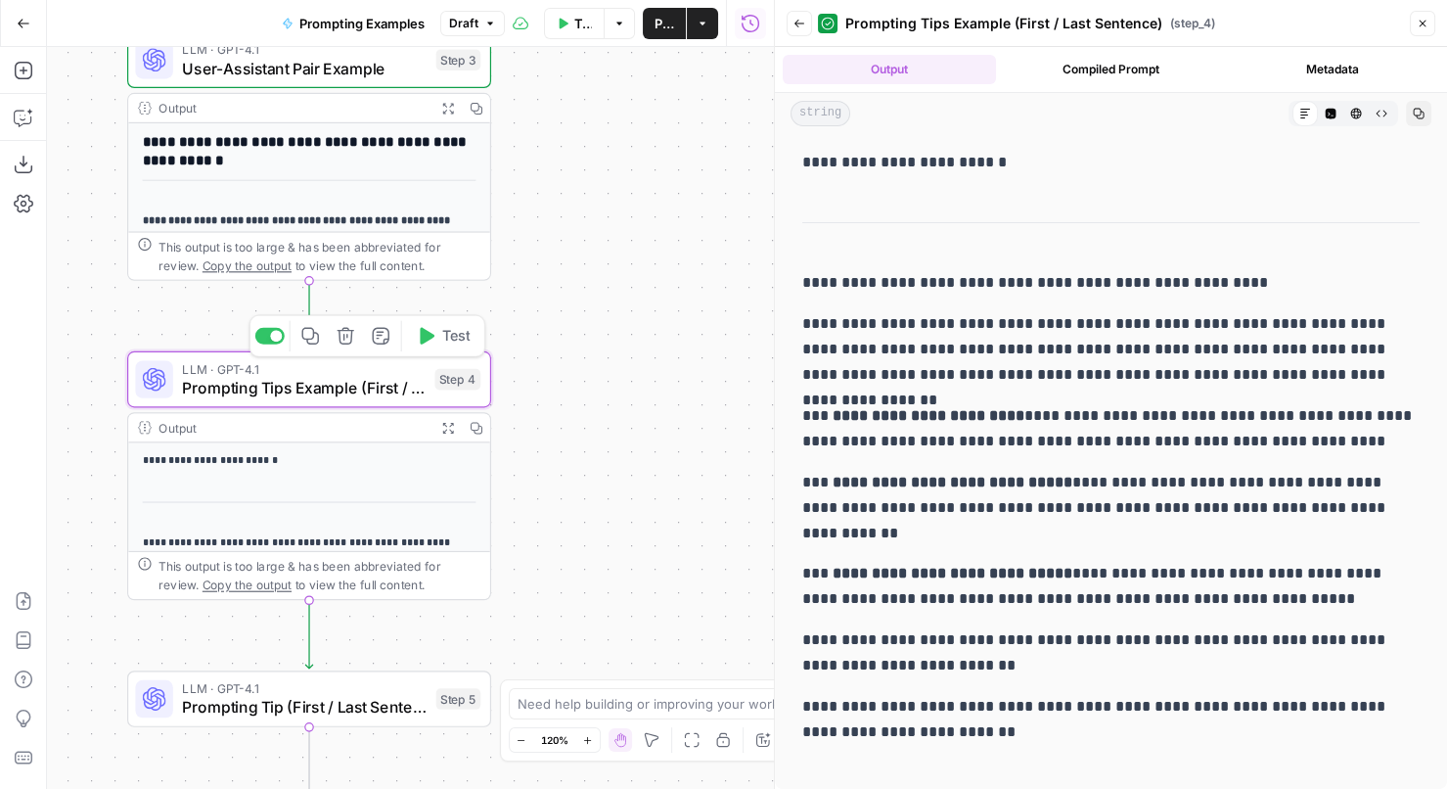
click at [295, 395] on span "Prompting Tips Example (First / Last Sentence)" at bounding box center [303, 387] width 243 height 23
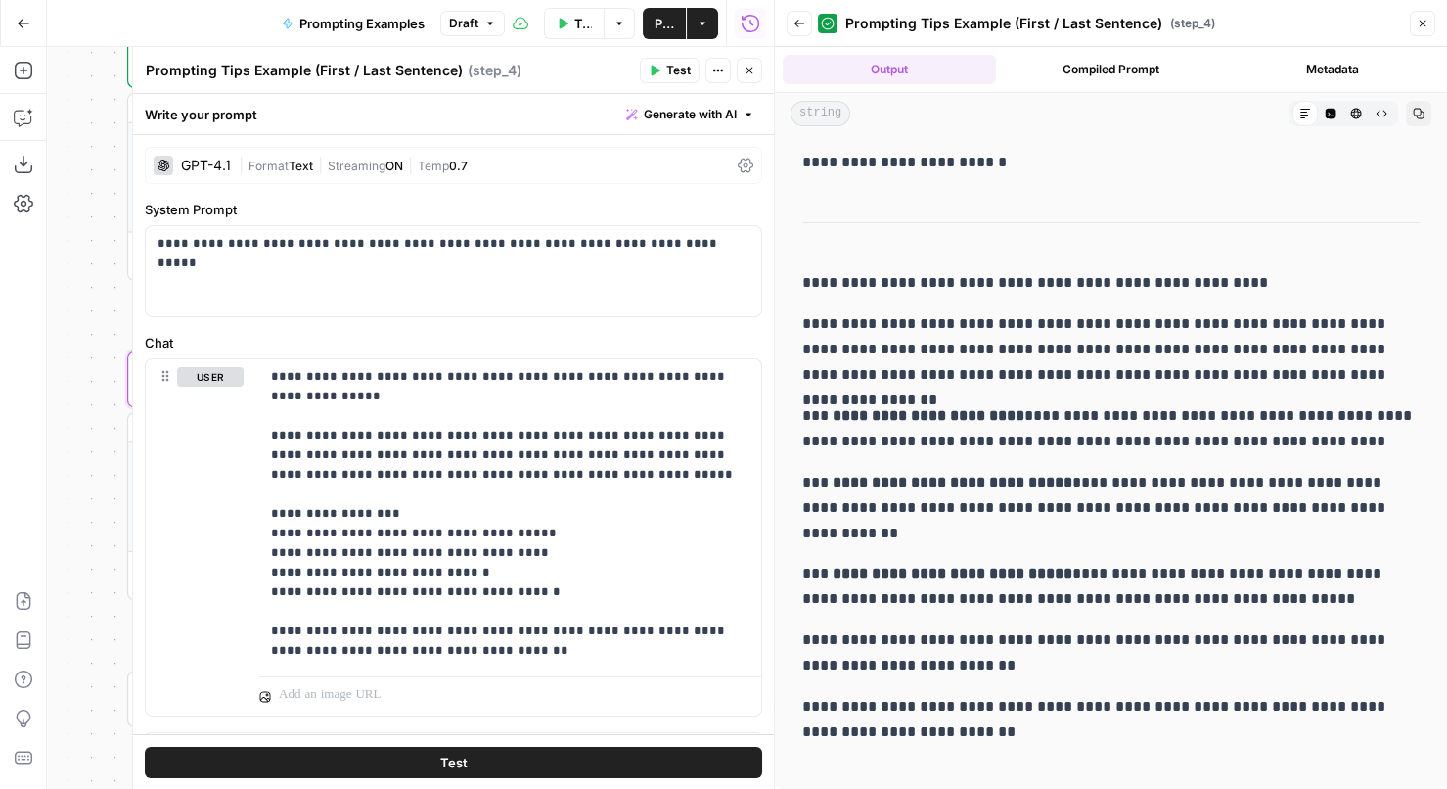
click at [1143, 70] on button "Compiled Prompt" at bounding box center [1110, 69] width 213 height 29
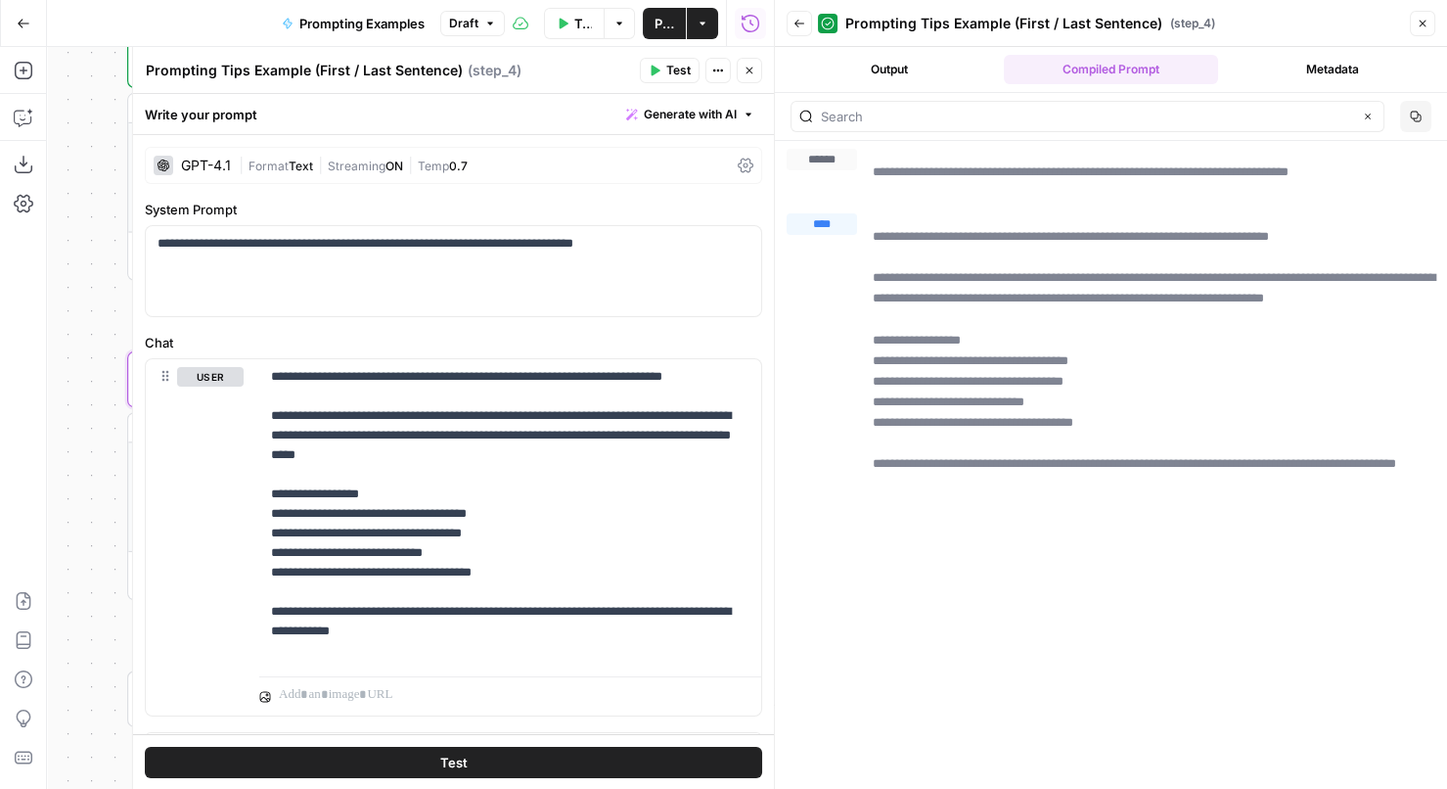
click at [947, 71] on button "Output" at bounding box center [889, 69] width 213 height 29
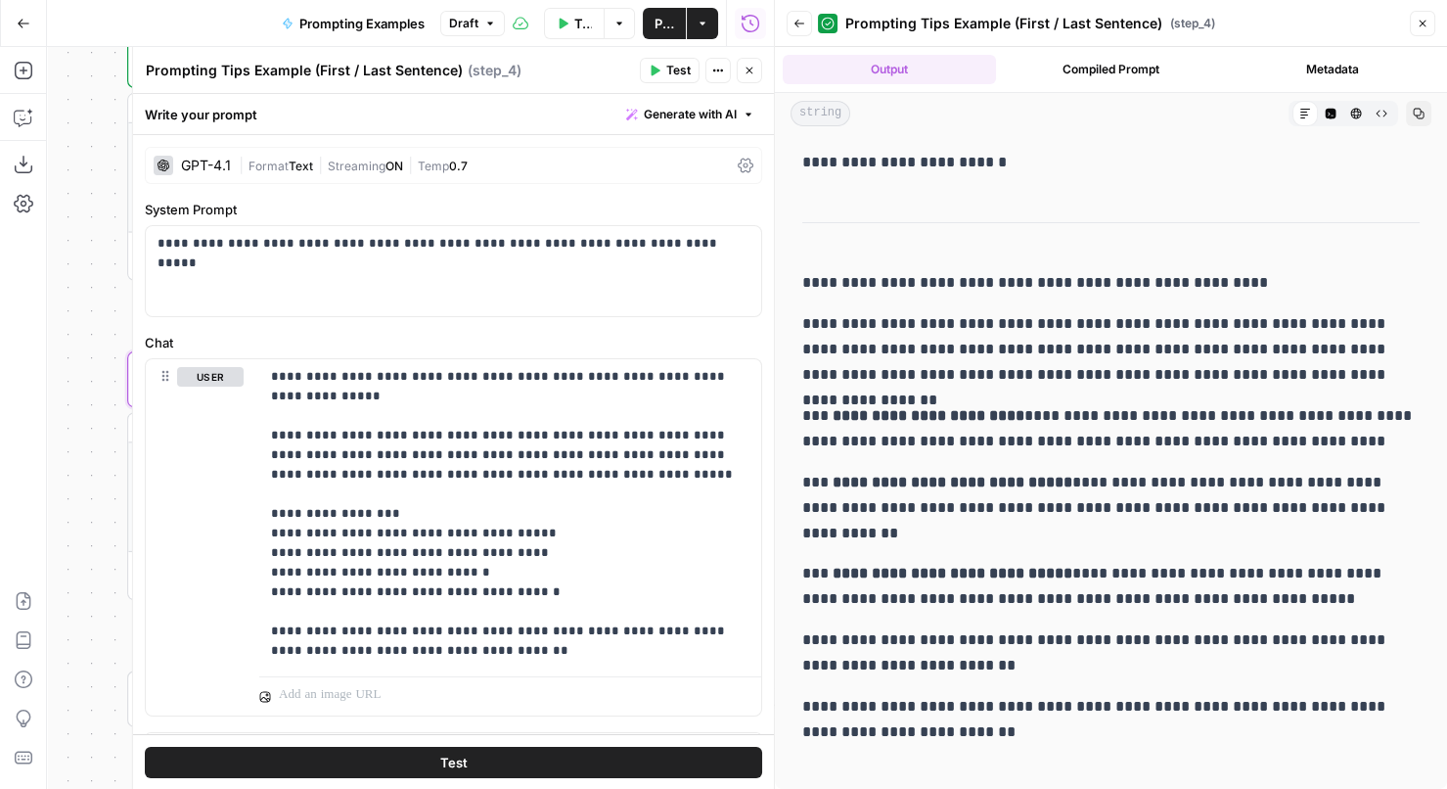
click at [1131, 66] on button "Compiled Prompt" at bounding box center [1110, 69] width 213 height 29
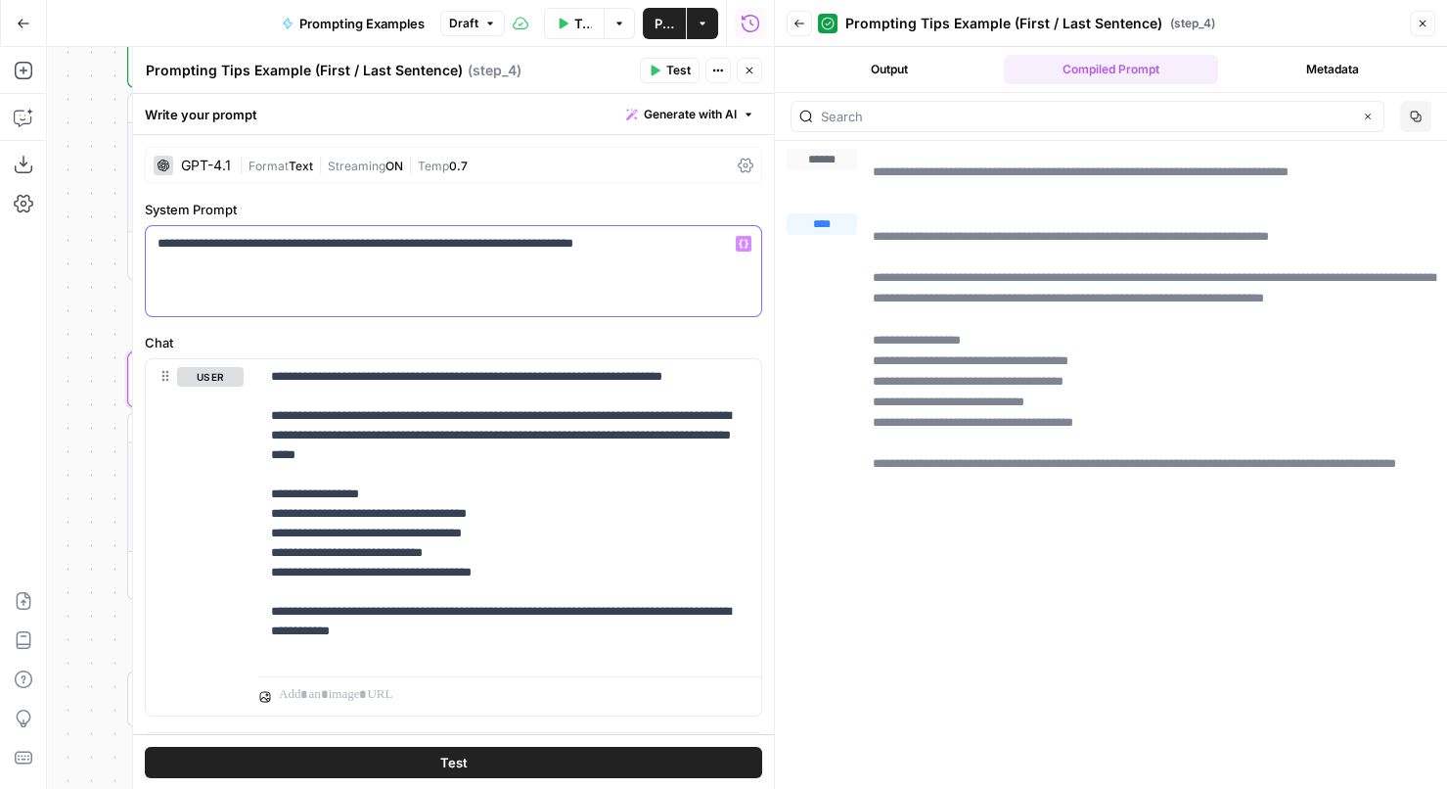
click at [599, 248] on p "**********" at bounding box center [454, 244] width 593 height 20
click at [564, 499] on p "**********" at bounding box center [510, 513] width 479 height 293
click at [587, 543] on p "**********" at bounding box center [510, 513] width 479 height 293
click at [579, 471] on p "**********" at bounding box center [510, 513] width 479 height 293
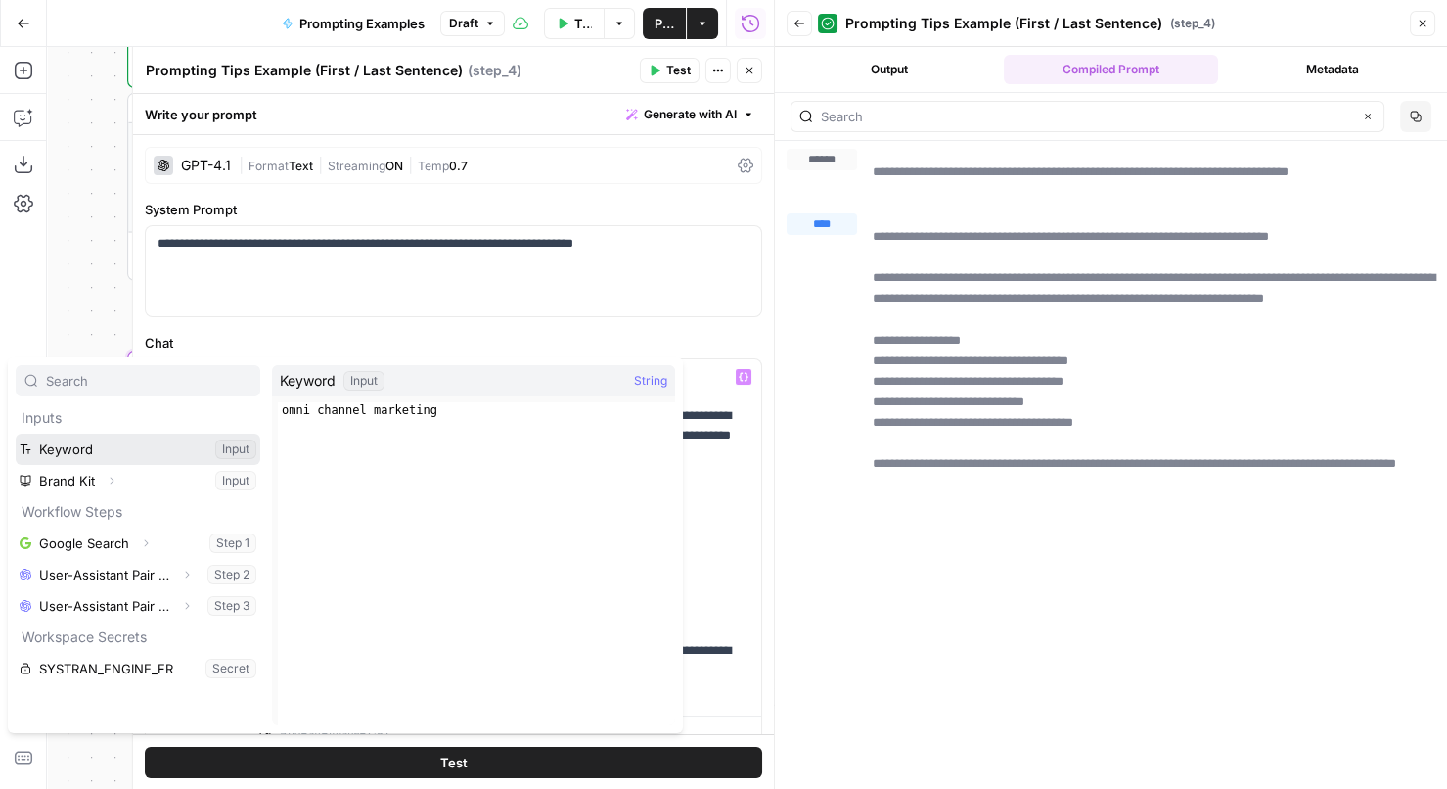
click at [158, 447] on button "Select variable Keyword" at bounding box center [138, 448] width 245 height 31
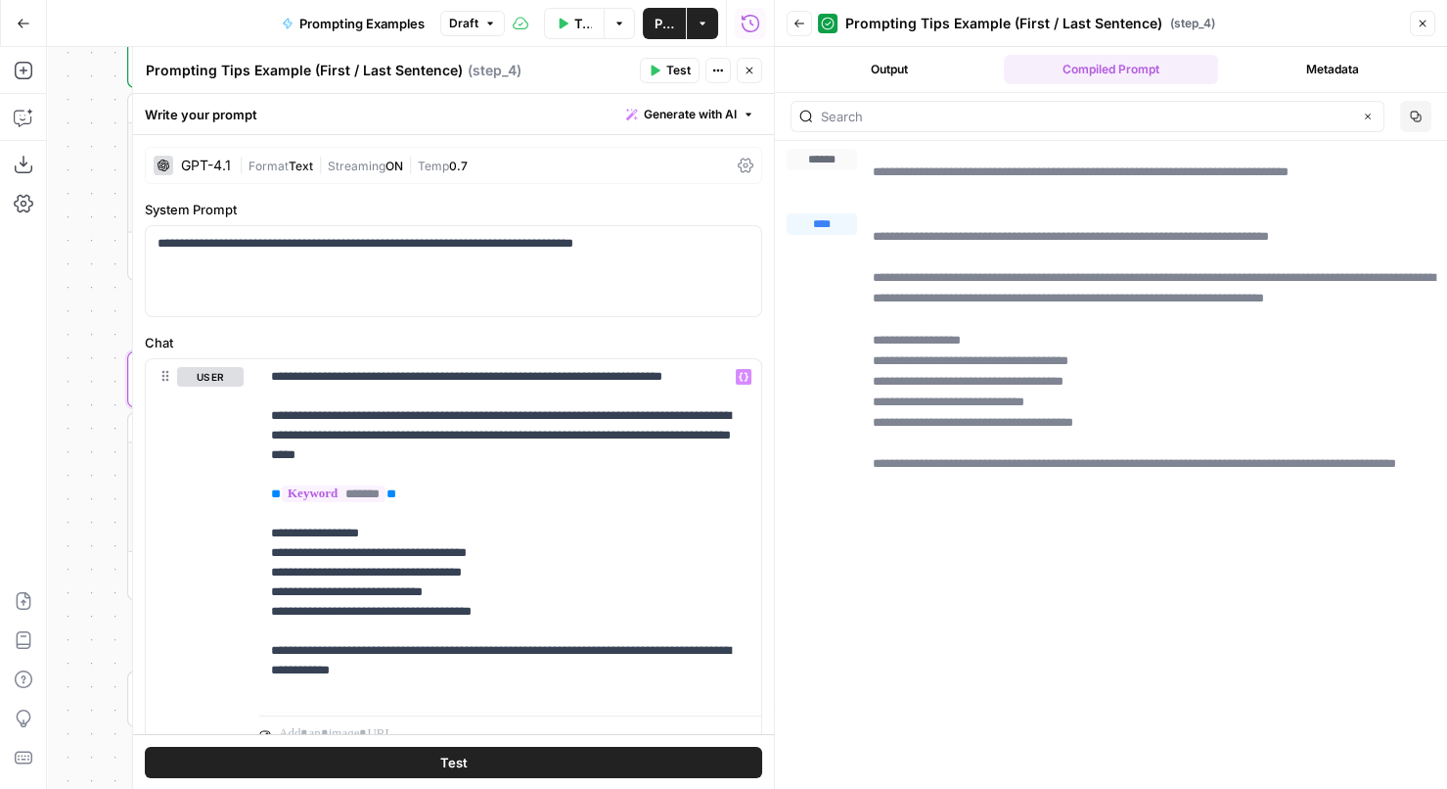
click at [682, 68] on span "Test" at bounding box center [678, 71] width 24 height 18
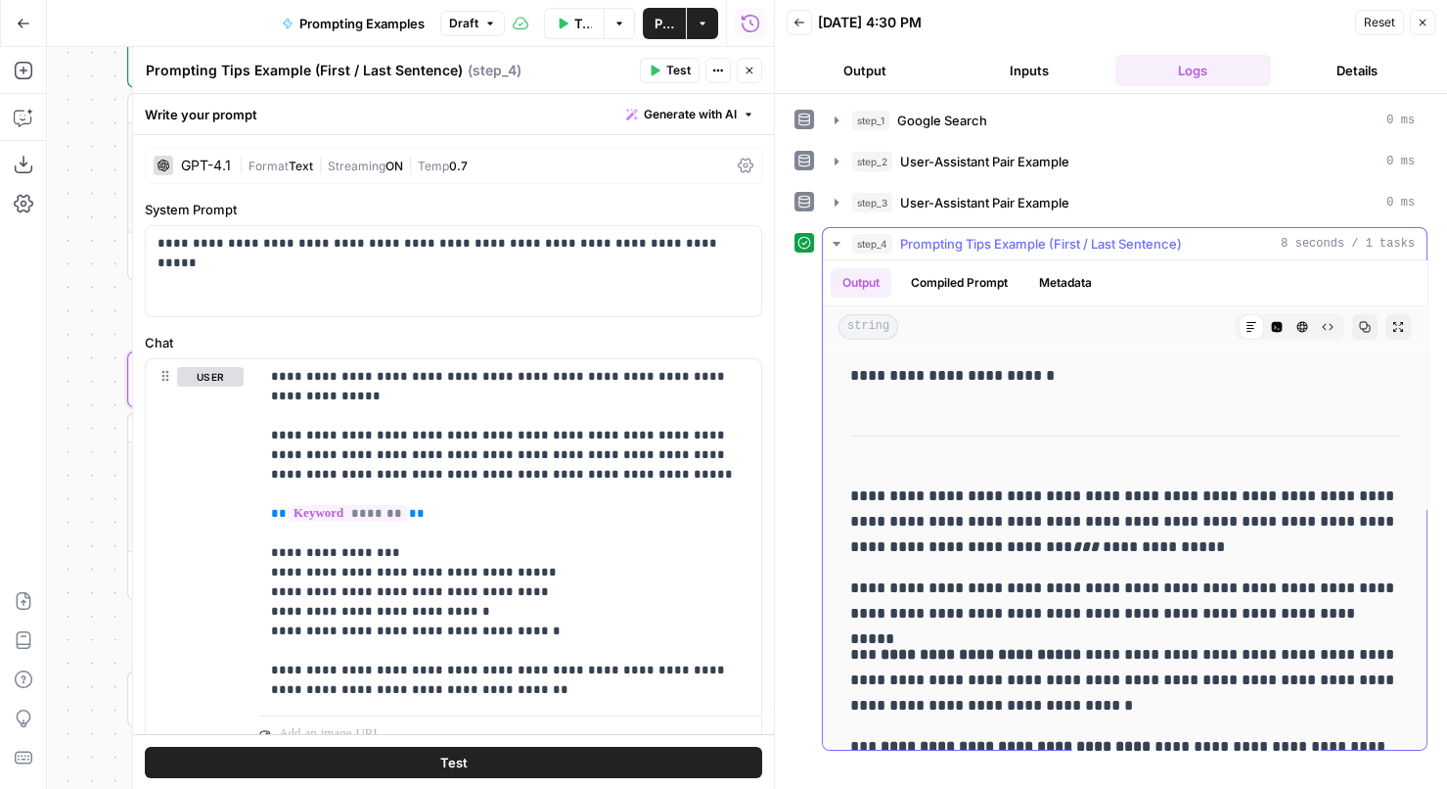
click at [991, 279] on button "Compiled Prompt" at bounding box center [959, 282] width 120 height 29
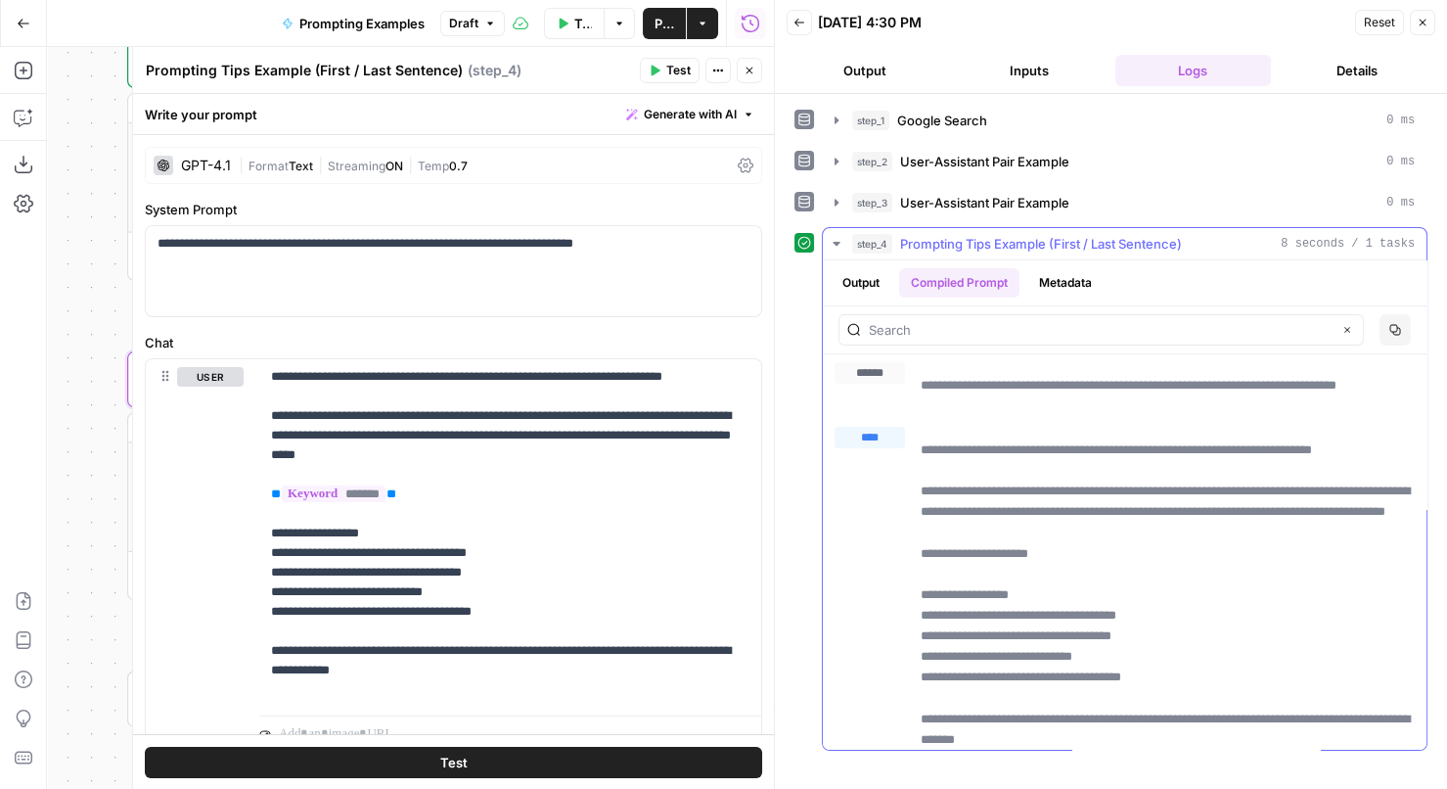
drag, startPoint x: 1064, startPoint y: 567, endPoint x: 895, endPoint y: 567, distance: 169.2
click at [895, 567] on div "**********" at bounding box center [1124, 598] width 580 height 343
click at [1007, 578] on p "**********" at bounding box center [1168, 604] width 495 height 331
drag, startPoint x: 1073, startPoint y: 567, endPoint x: 920, endPoint y: 570, distance: 153.6
click at [921, 570] on p "**********" at bounding box center [1168, 604] width 495 height 331
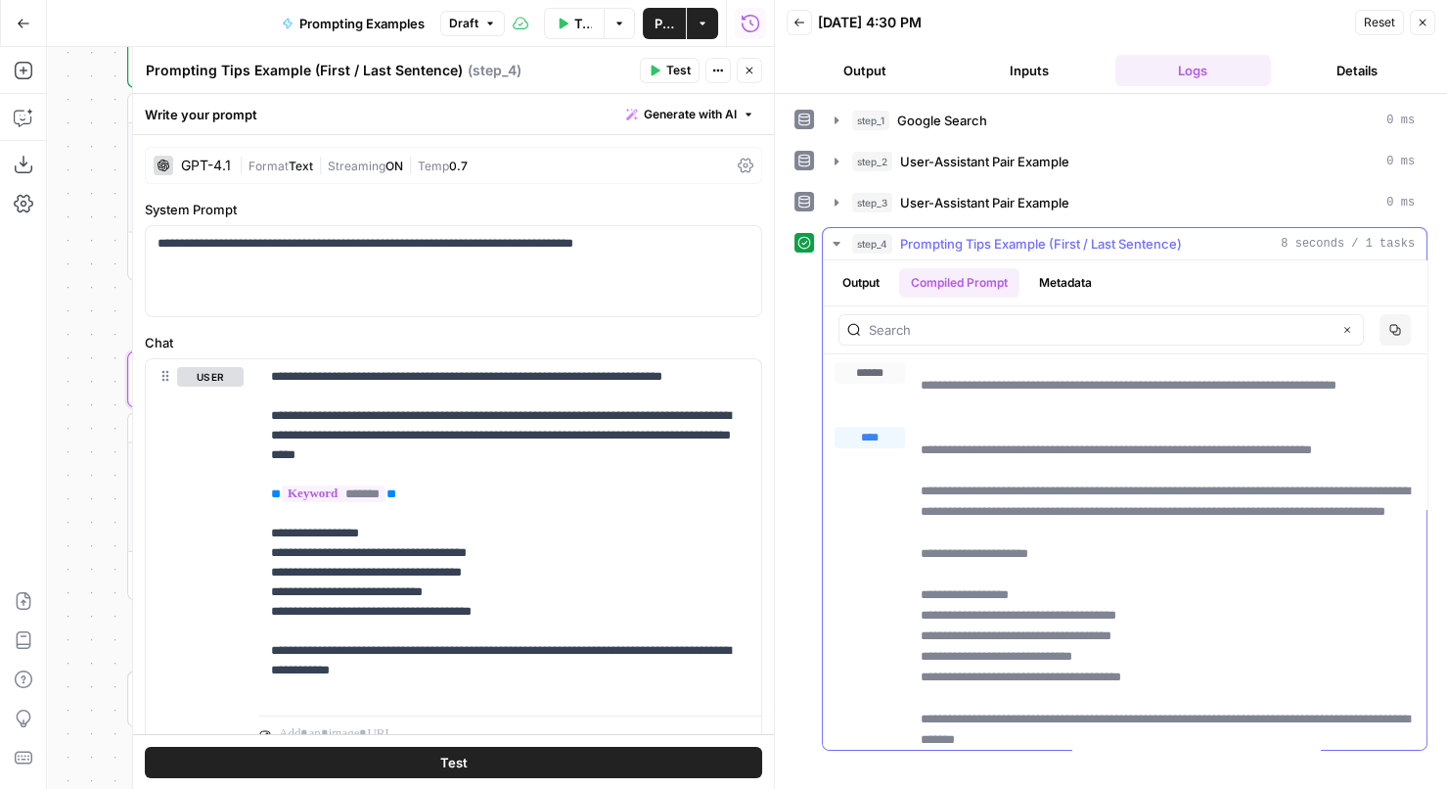
click at [1042, 564] on p "**********" at bounding box center [1168, 604] width 495 height 331
drag, startPoint x: 427, startPoint y: 511, endPoint x: 403, endPoint y: 511, distance: 23.5
click at [403, 511] on p "**********" at bounding box center [510, 533] width 479 height 333
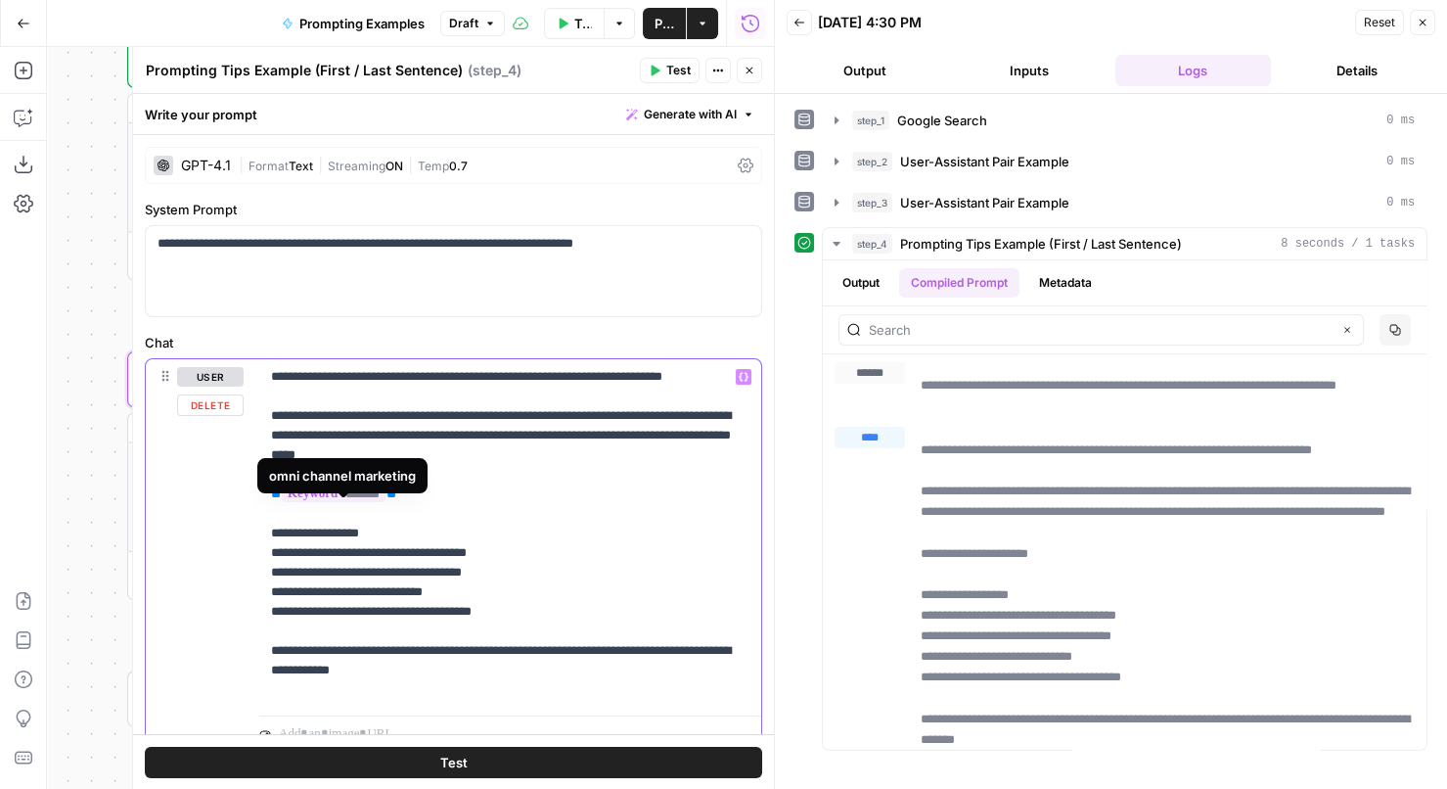
click at [417, 511] on p "**********" at bounding box center [510, 533] width 479 height 333
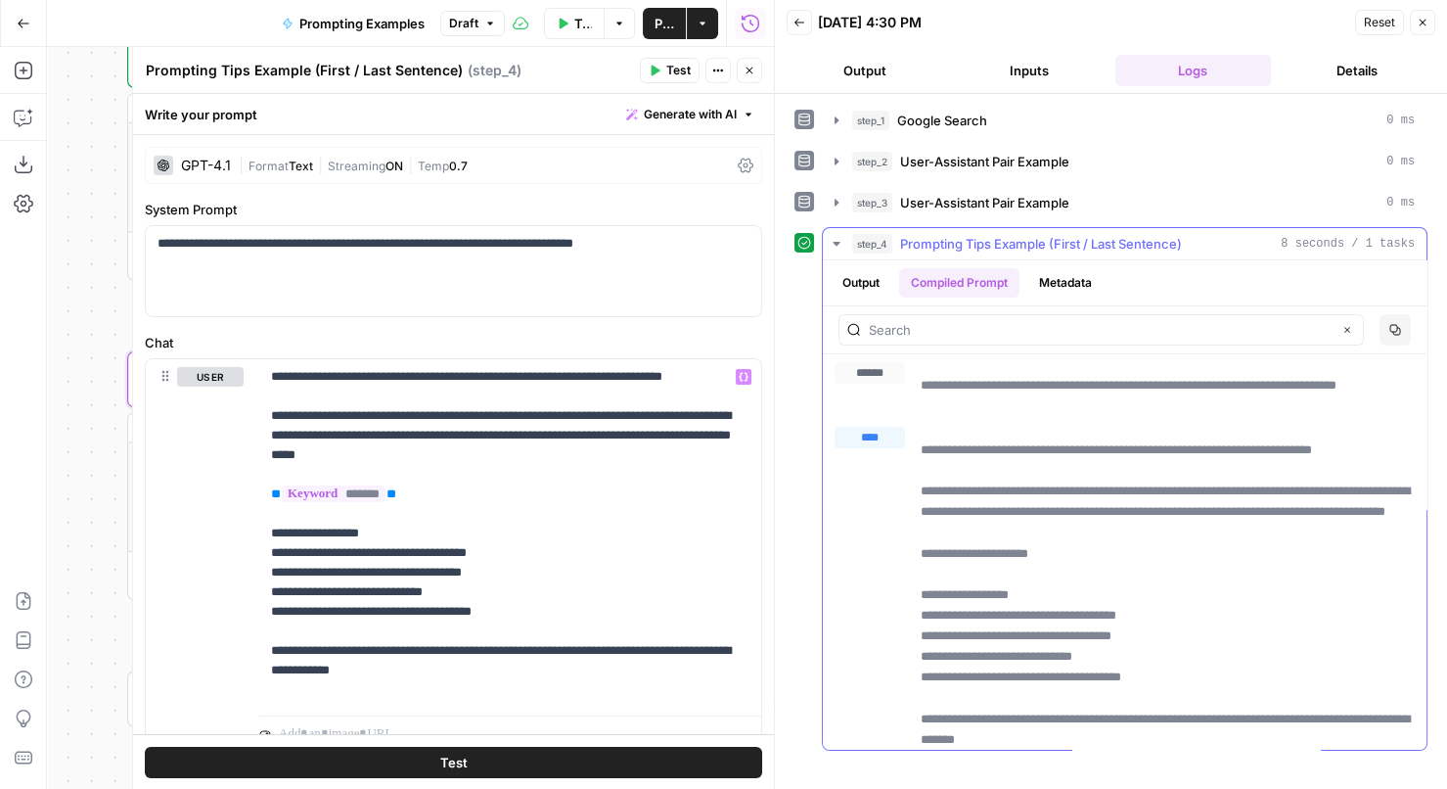
drag, startPoint x: 1069, startPoint y: 570, endPoint x: 918, endPoint y: 570, distance: 151.6
click at [918, 570] on div "**********" at bounding box center [1124, 598] width 580 height 343
click at [969, 569] on p "**********" at bounding box center [1168, 604] width 495 height 331
drag, startPoint x: 1060, startPoint y: 565, endPoint x: 905, endPoint y: 565, distance: 155.5
click at [905, 565] on div "**********" at bounding box center [1124, 598] width 580 height 343
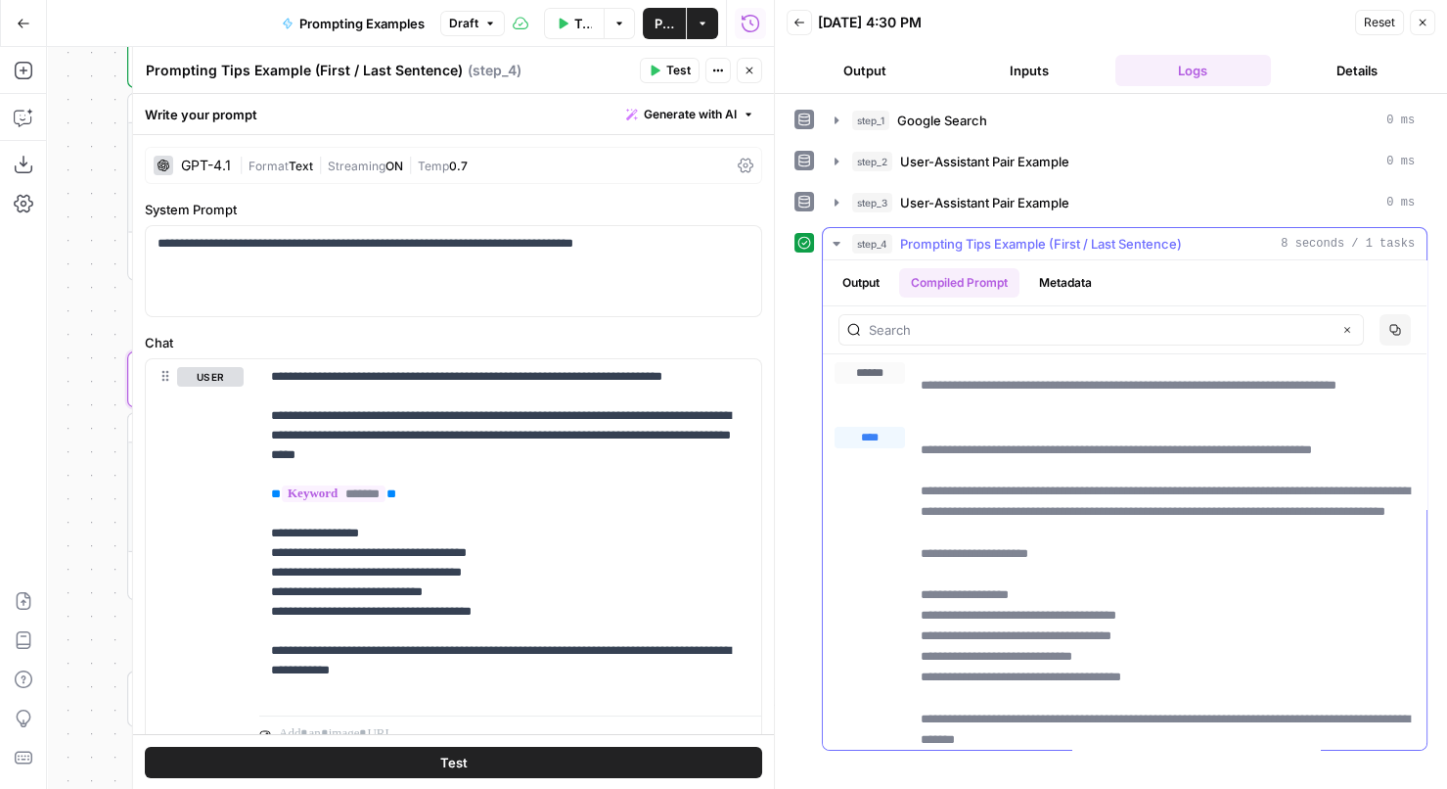
click at [991, 562] on p "**********" at bounding box center [1168, 604] width 495 height 331
drag, startPoint x: 1080, startPoint y: 569, endPoint x: 923, endPoint y: 566, distance: 157.5
click at [923, 566] on p "**********" at bounding box center [1168, 604] width 495 height 331
click at [1060, 543] on p "**********" at bounding box center [1168, 604] width 495 height 331
drag, startPoint x: 1067, startPoint y: 566, endPoint x: 911, endPoint y: 568, distance: 156.5
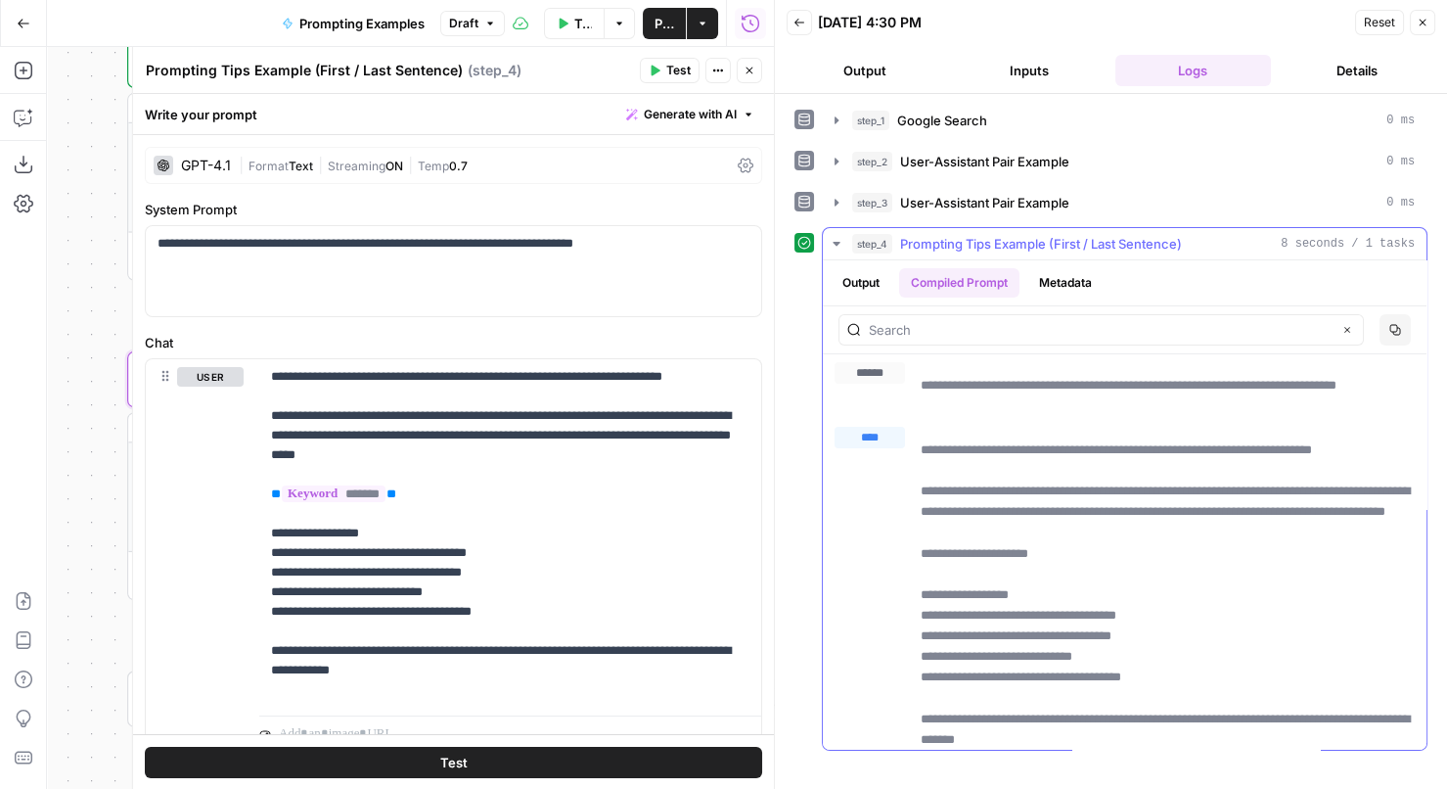
click at [911, 568] on div "**********" at bounding box center [1124, 598] width 580 height 343
click at [956, 565] on p "**********" at bounding box center [1168, 604] width 495 height 331
click at [862, 283] on button "Output" at bounding box center [861, 282] width 61 height 29
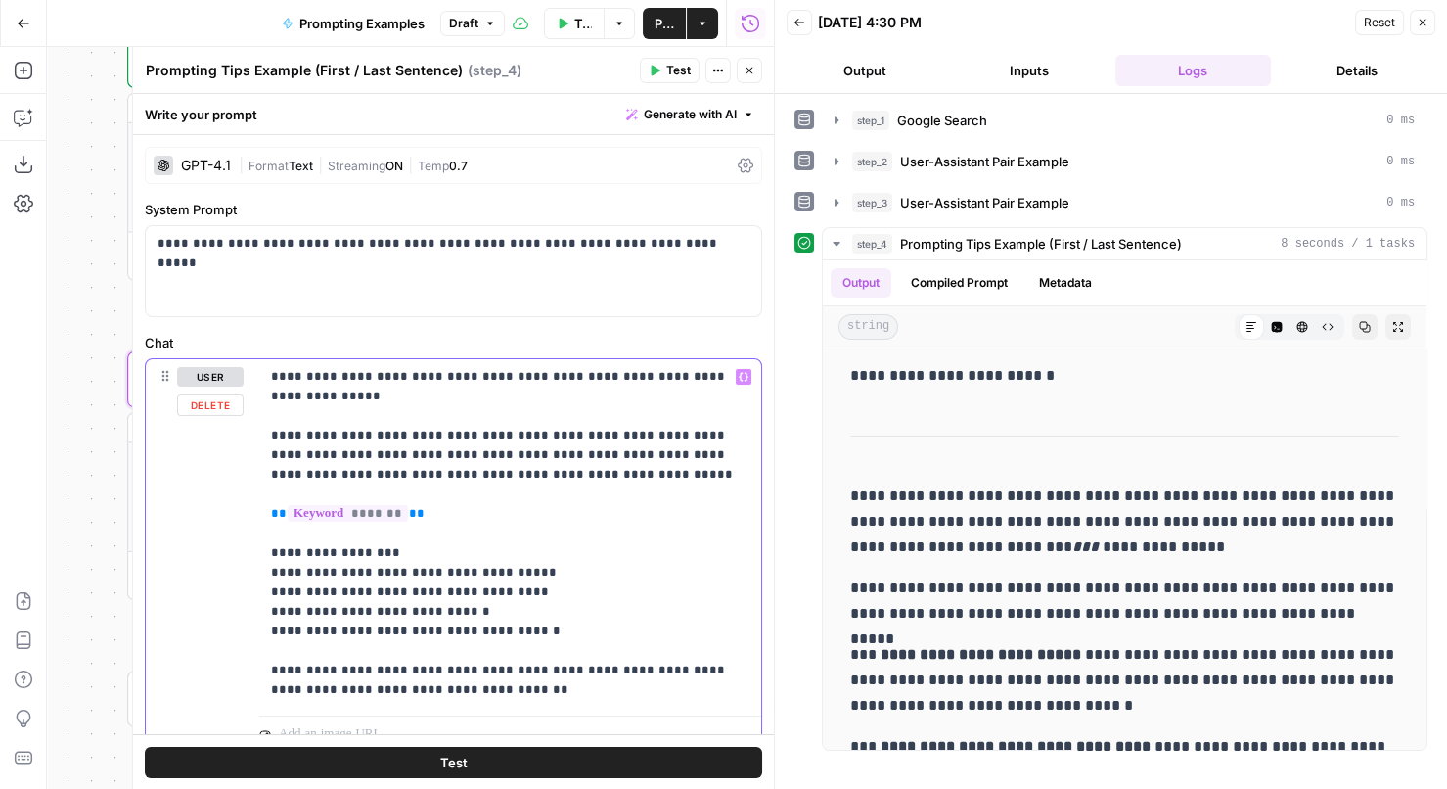
drag, startPoint x: 450, startPoint y: 511, endPoint x: 269, endPoint y: 513, distance: 181.0
click at [269, 513] on div "**********" at bounding box center [510, 533] width 502 height 348
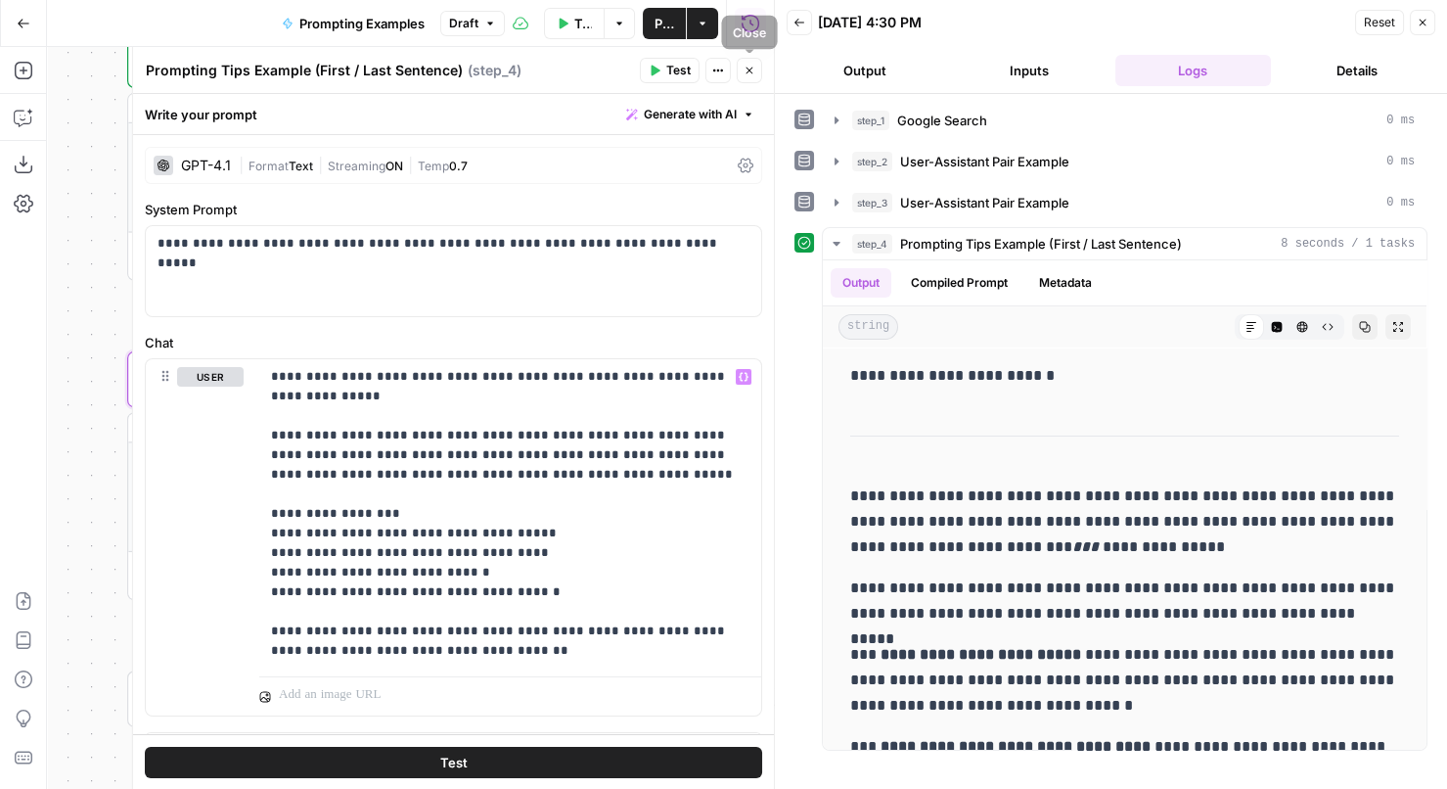
click at [751, 79] on button "Close" at bounding box center [749, 70] width 25 height 25
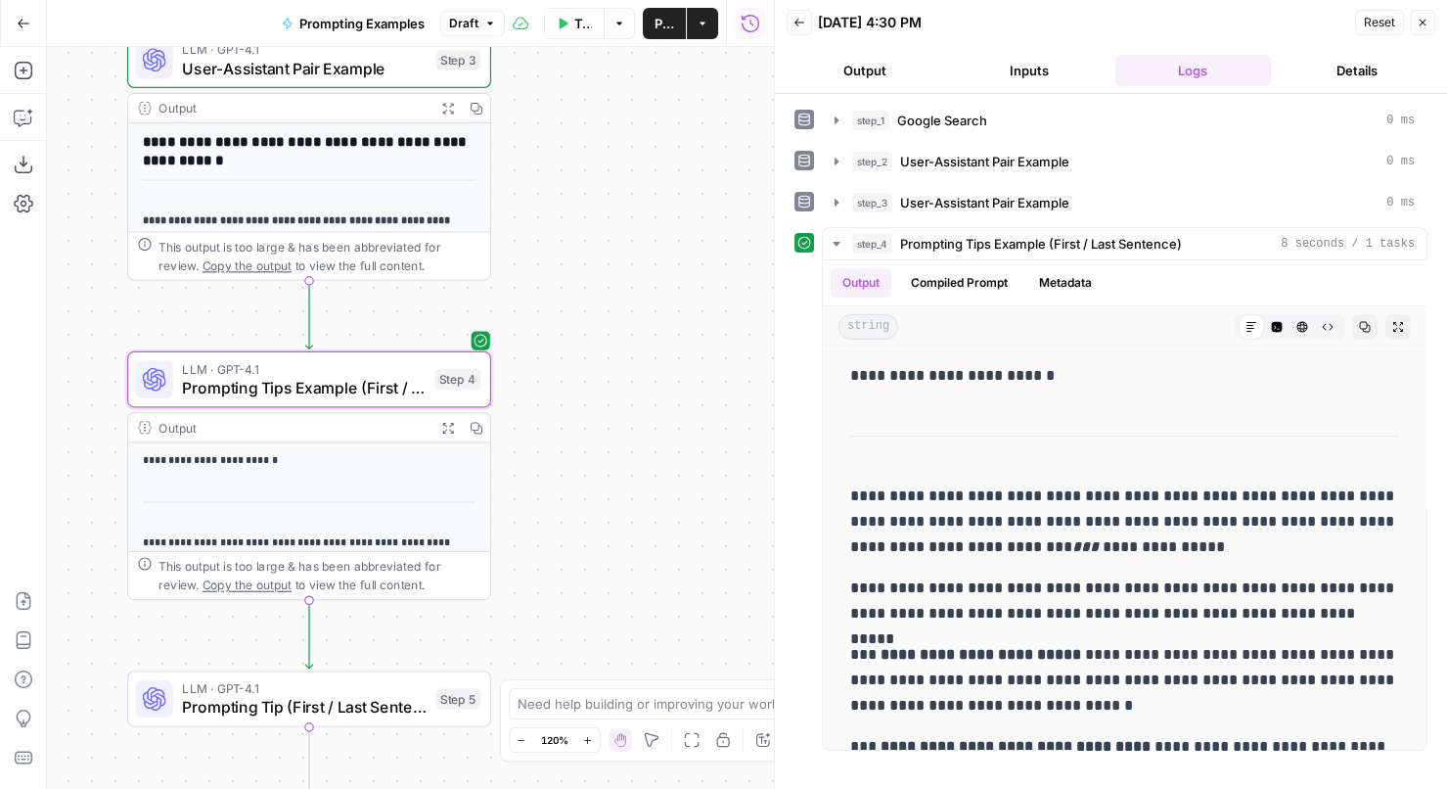
click at [1420, 24] on icon "button" at bounding box center [1423, 23] width 12 height 12
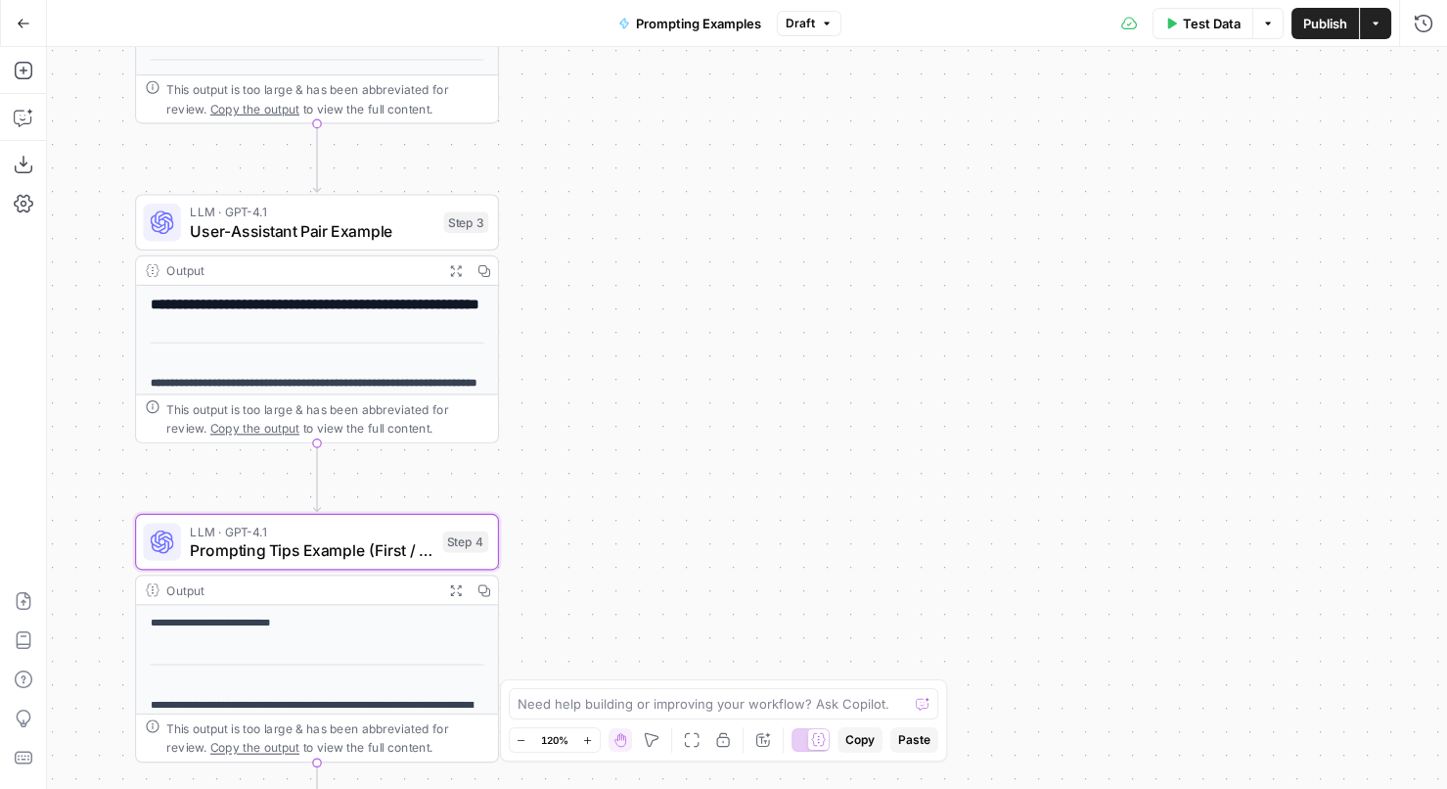
drag, startPoint x: 665, startPoint y: 229, endPoint x: 713, endPoint y: 482, distance: 257.9
click at [713, 482] on div "**********" at bounding box center [747, 418] width 1400 height 742
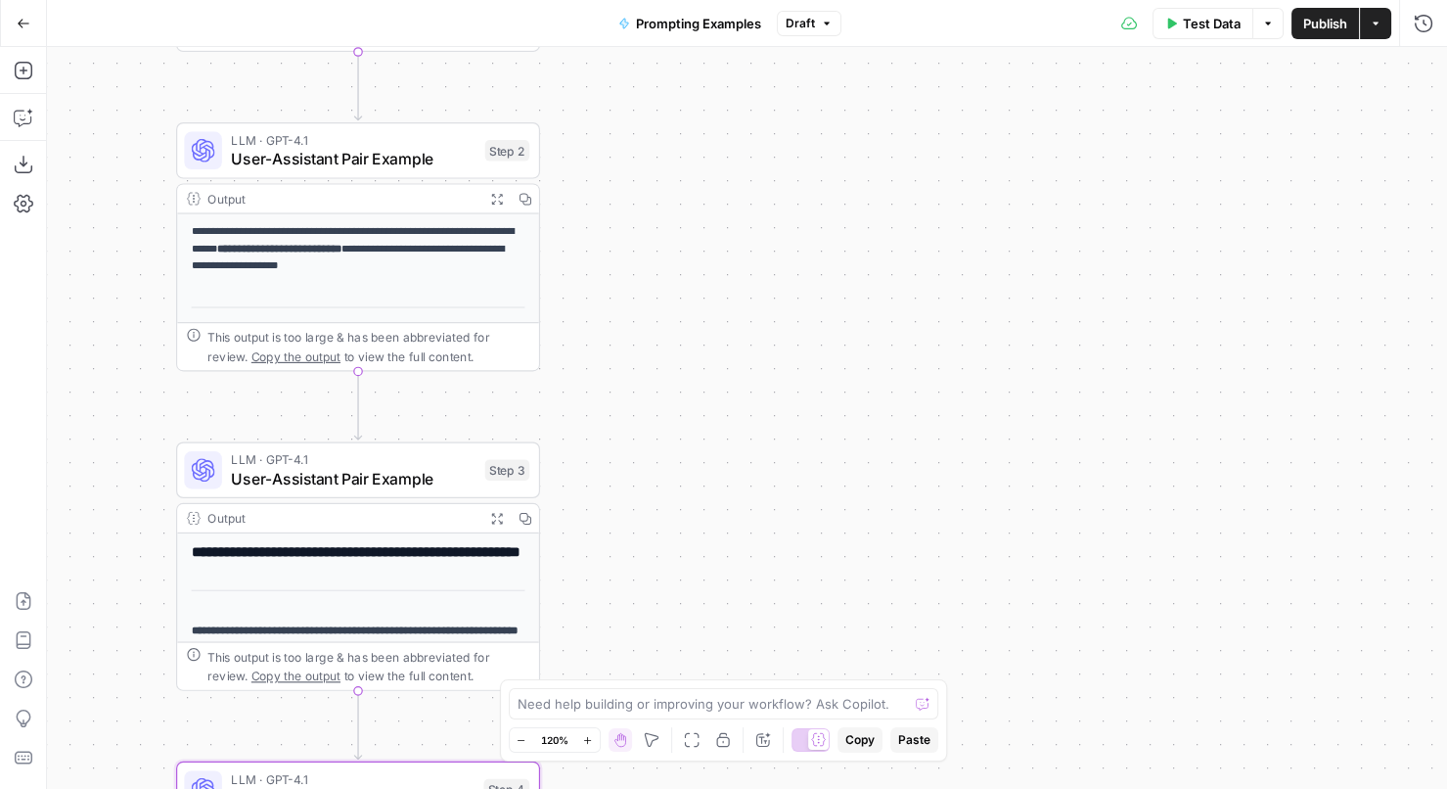
drag, startPoint x: 620, startPoint y: 164, endPoint x: 629, endPoint y: 384, distance: 220.3
click at [629, 384] on div "**********" at bounding box center [747, 418] width 1400 height 742
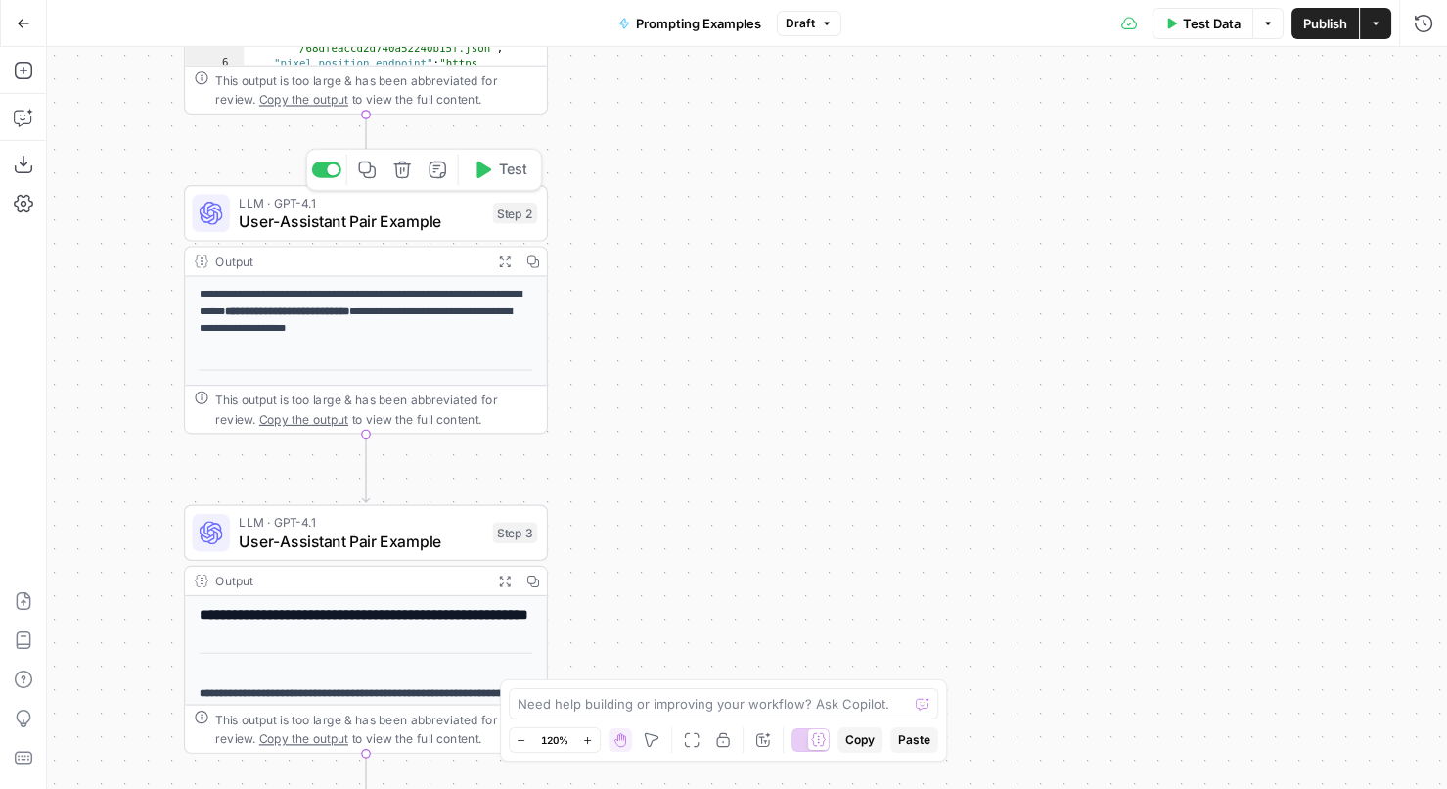
click at [325, 220] on span "User-Assistant Pair Example" at bounding box center [361, 220] width 245 height 23
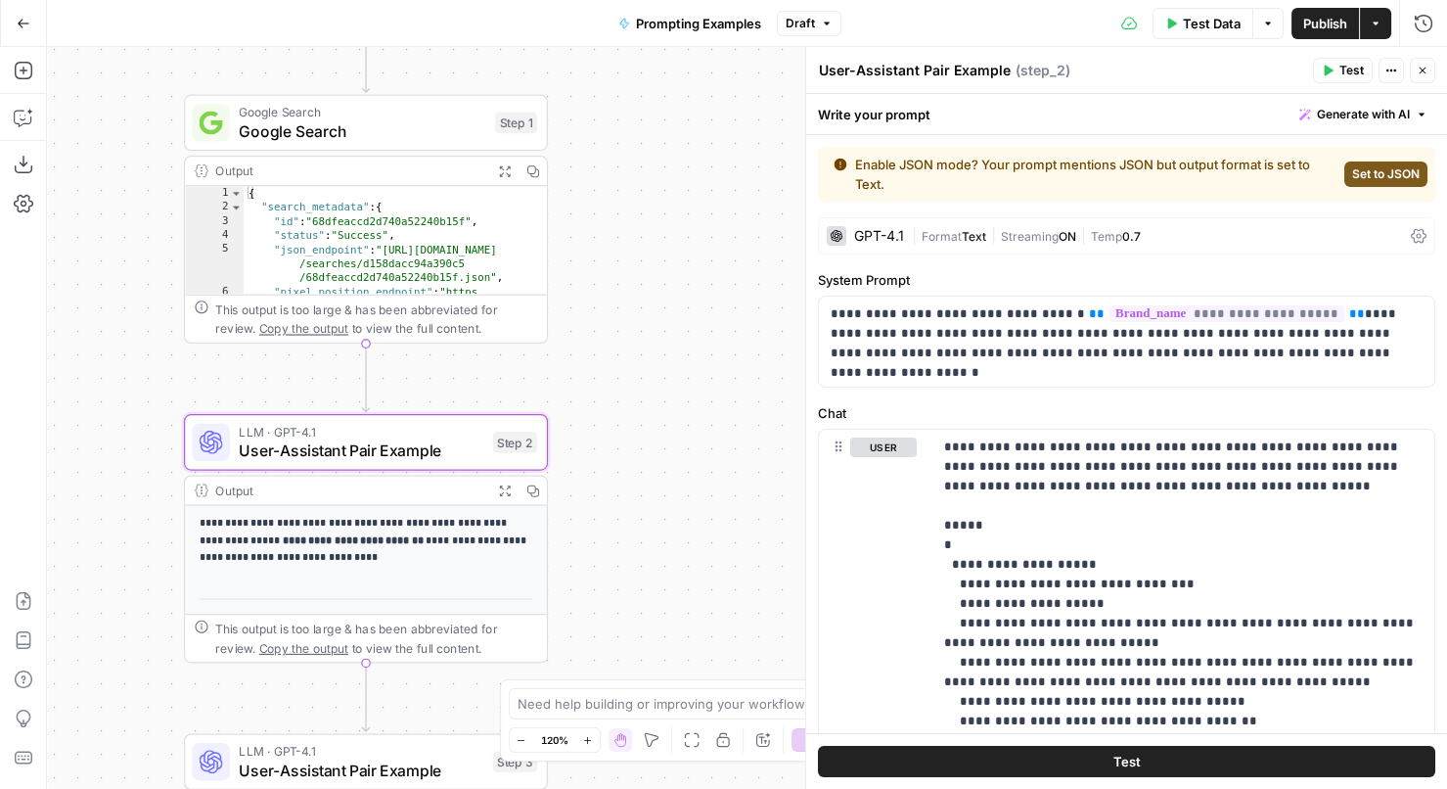
drag, startPoint x: 650, startPoint y: 183, endPoint x: 648, endPoint y: 410, distance: 227.0
click at [648, 410] on div "**********" at bounding box center [747, 418] width 1400 height 742
click at [419, 121] on span "Google Search" at bounding box center [360, 128] width 247 height 23
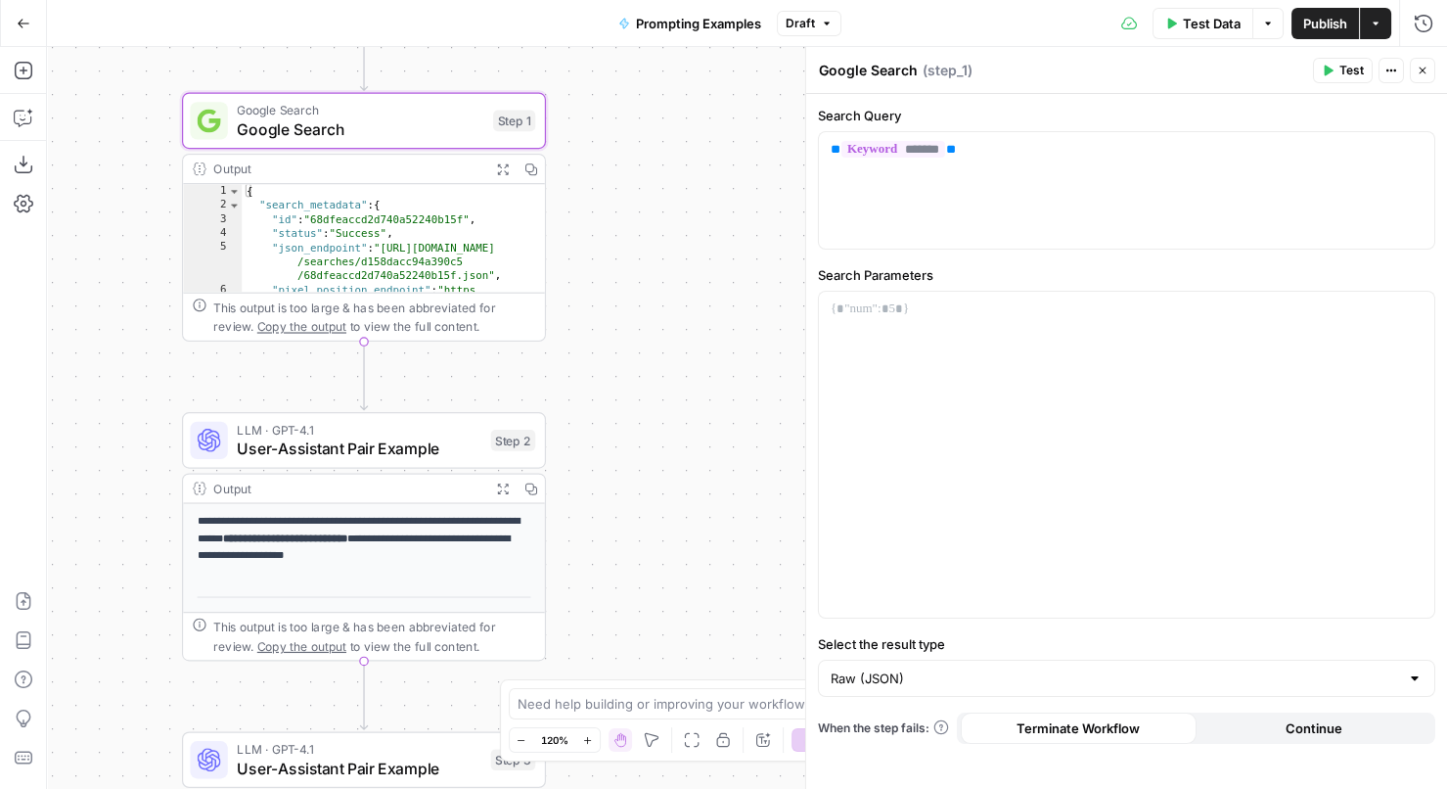
click at [505, 167] on icon "button" at bounding box center [502, 168] width 13 height 13
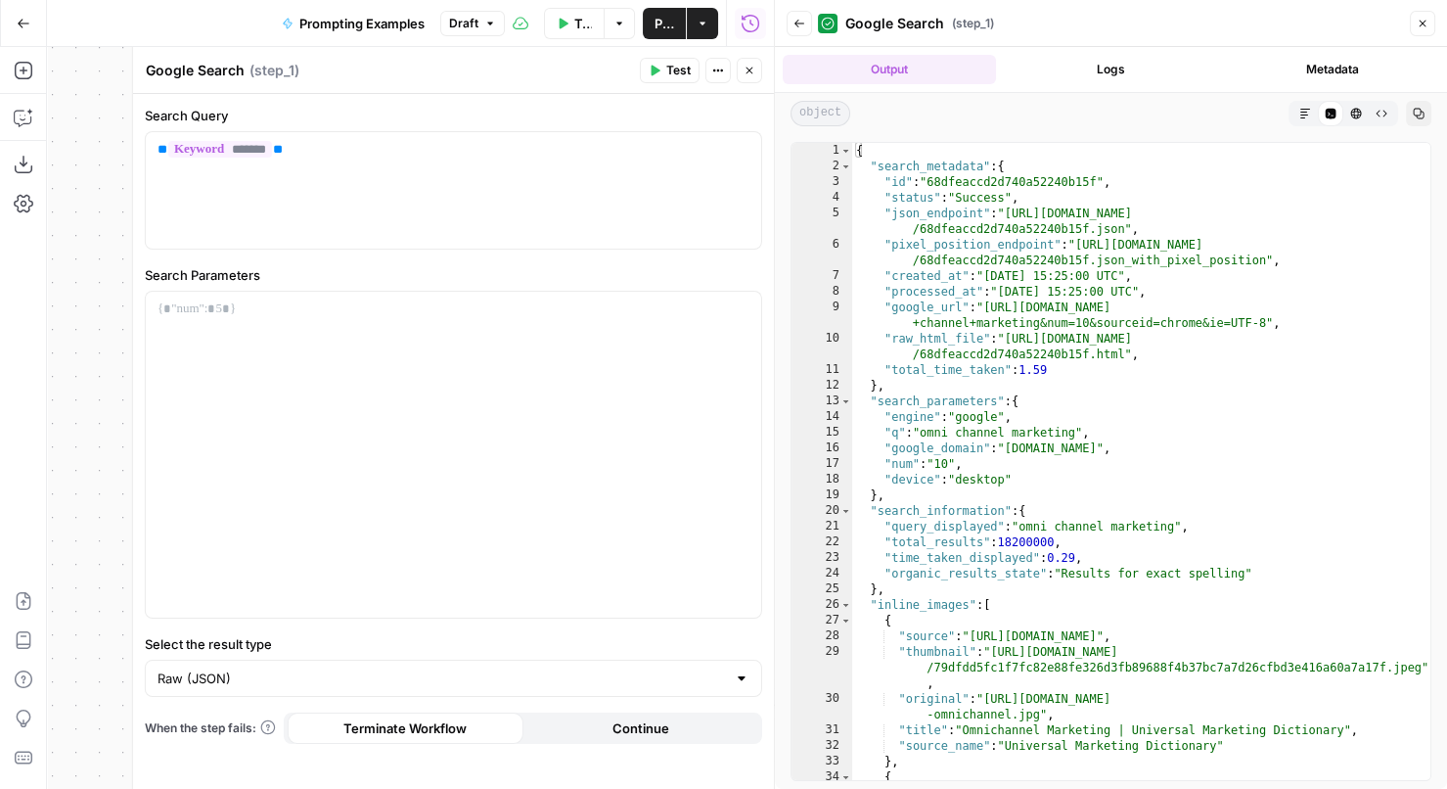
click at [762, 66] on header "Google Search Google Search ( step_1 ) Test Actions Close" at bounding box center [453, 70] width 641 height 47
click at [757, 66] on button "Close" at bounding box center [749, 70] width 25 height 25
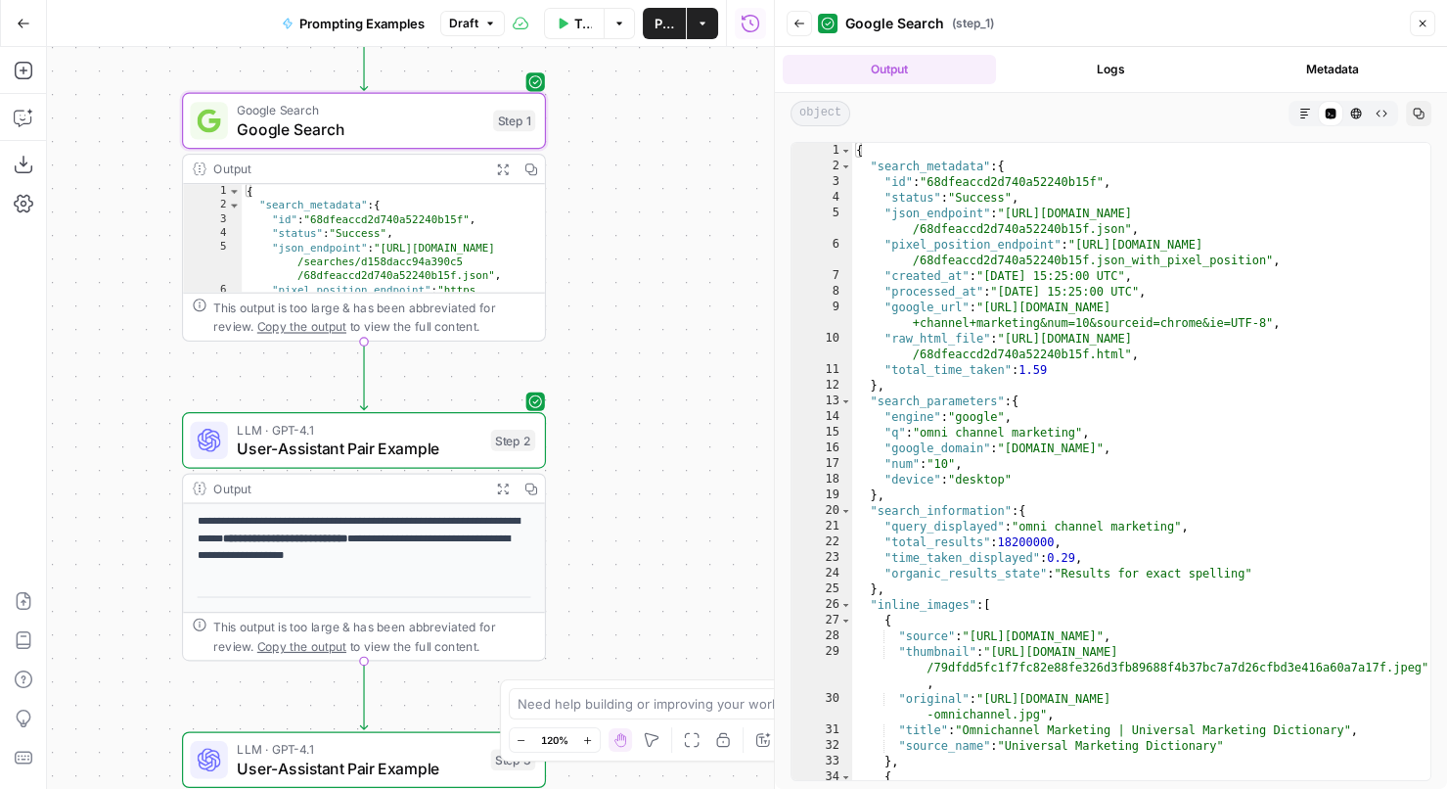
click at [1013, 205] on div "{ "search_metadata" : { "id" : "68dfeaccd2d740a52240b15f" , "status" : "Success…" at bounding box center [1141, 477] width 579 height 669
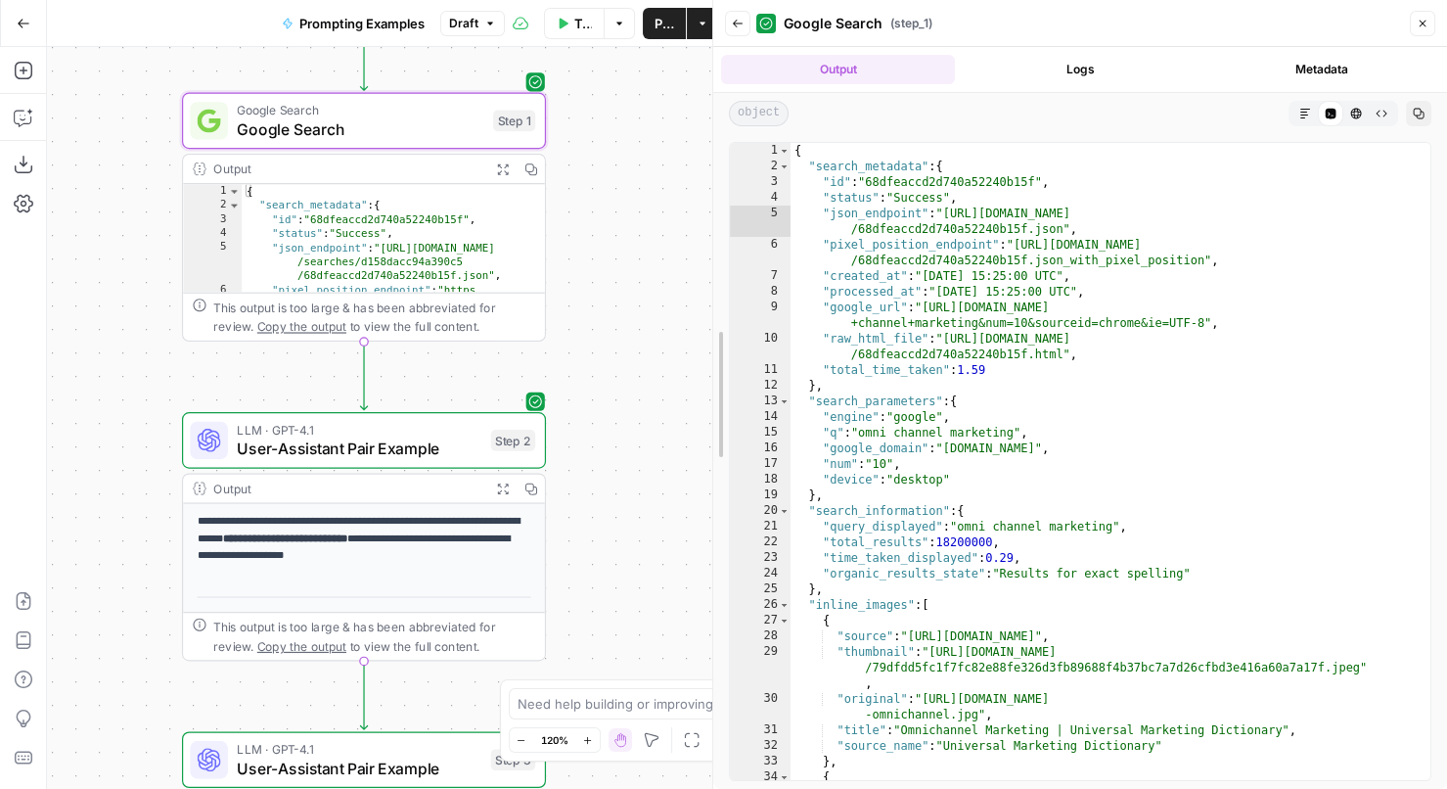
drag, startPoint x: 780, startPoint y: 322, endPoint x: 654, endPoint y: 317, distance: 125.3
click at [703, 317] on div at bounding box center [713, 394] width 20 height 789
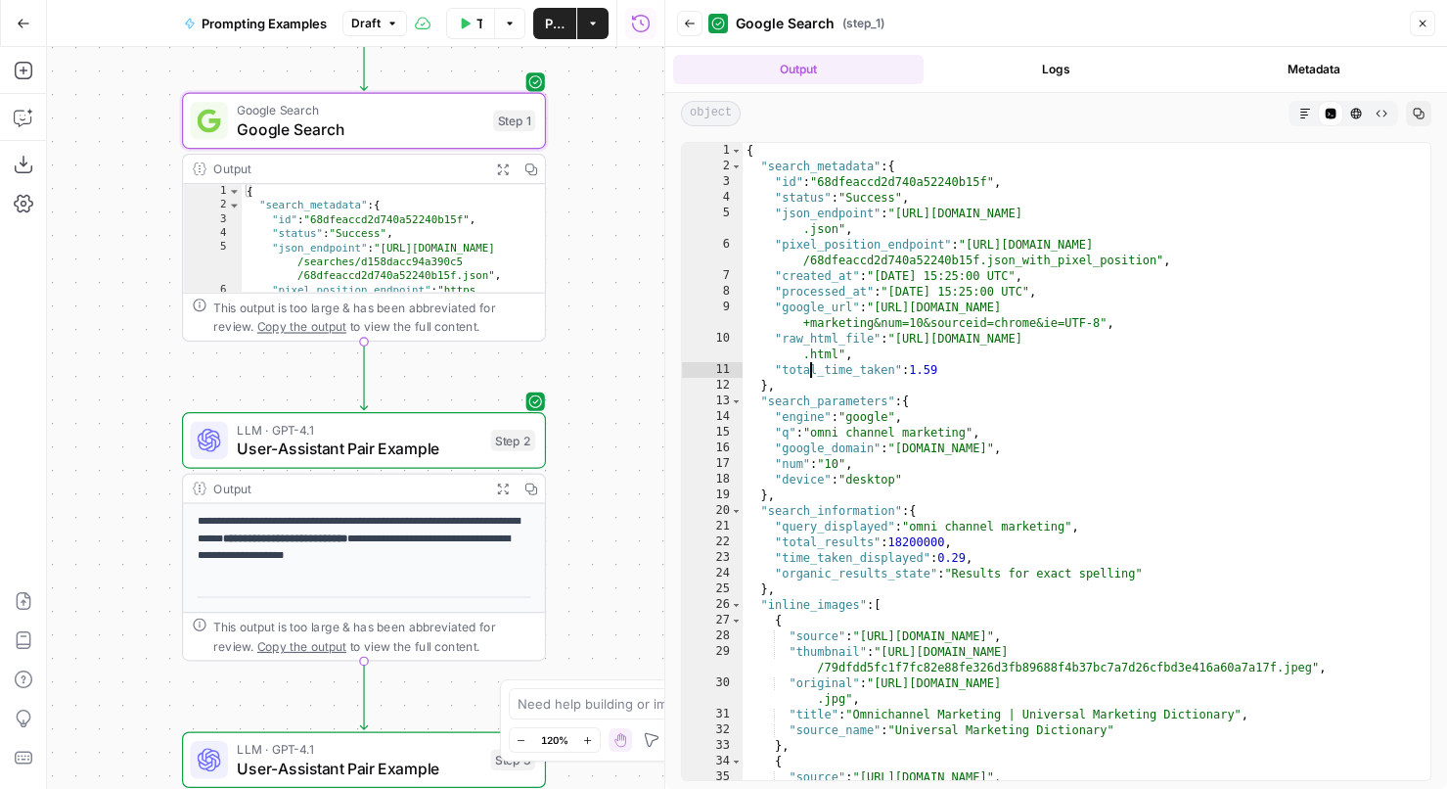
click at [808, 369] on div "{ "search_metadata" : { "id" : "68dfeaccd2d740a52240b15f" , "status" : "Success…" at bounding box center [1087, 485] width 689 height 685
click at [840, 397] on div "{ "search_metadata" : { "id" : "68dfeaccd2d740a52240b15f" , "status" : "Success…" at bounding box center [1087, 485] width 689 height 685
click at [819, 506] on div "{ "search_metadata" : { "id" : "68dfeaccd2d740a52240b15f" , "status" : "Success…" at bounding box center [1087, 485] width 689 height 685
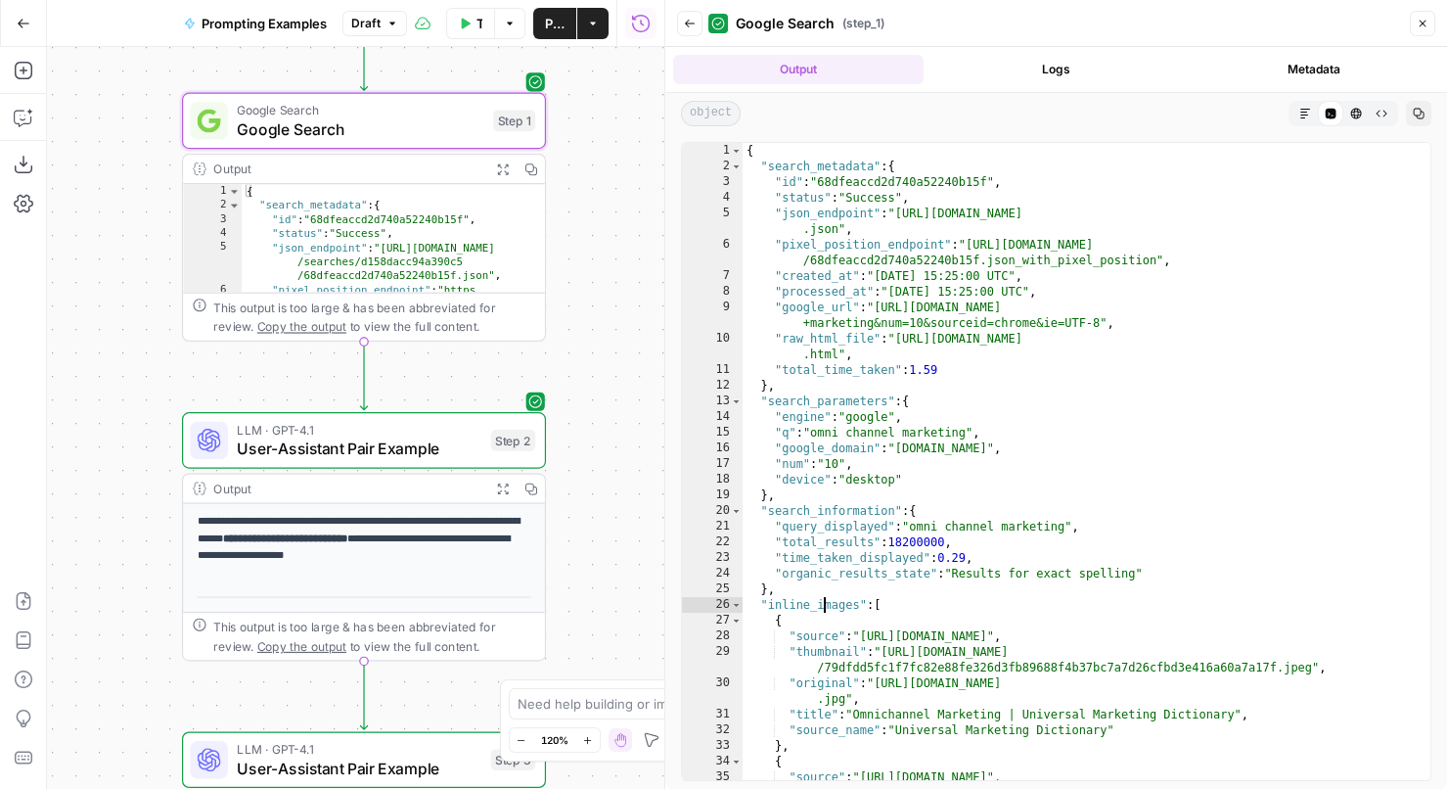
click at [821, 603] on div "{ "search_metadata" : { "id" : "68dfeaccd2d740a52240b15f" , "status" : "Success…" at bounding box center [1087, 485] width 689 height 685
drag, startPoint x: 1069, startPoint y: 529, endPoint x: 913, endPoint y: 531, distance: 156.5
click at [913, 531] on div "{ "search_metadata" : { "id" : "68dfeaccd2d740a52240b15f" , "status" : "Success…" at bounding box center [1087, 485] width 689 height 685
click at [1003, 530] on div "{ "search_metadata" : { "id" : "68dfeaccd2d740a52240b15f" , "status" : "Success…" at bounding box center [1087, 485] width 689 height 685
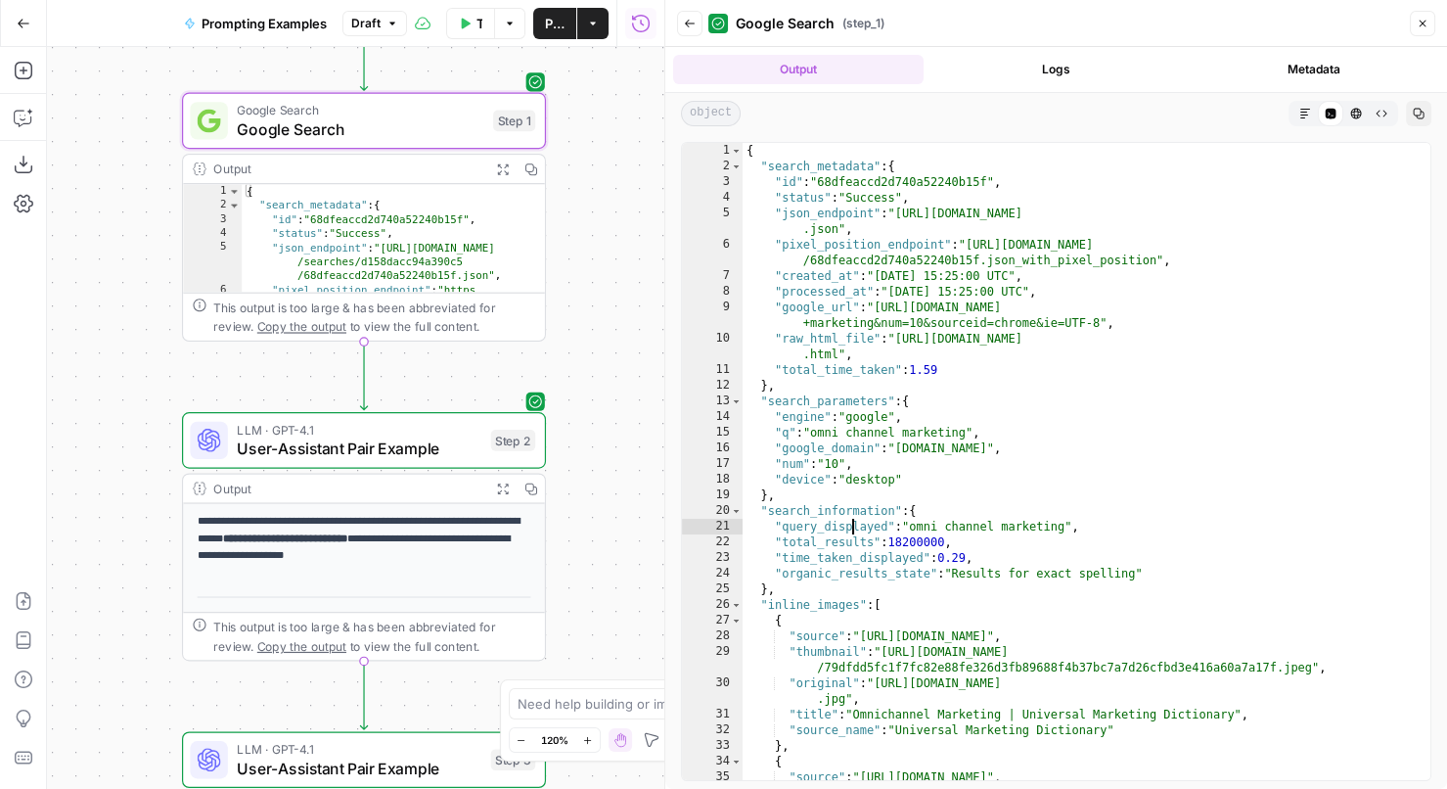
click at [851, 526] on div "{ "search_metadata" : { "id" : "68dfeaccd2d740a52240b15f" , "status" : "Success…" at bounding box center [1087, 485] width 689 height 685
drag, startPoint x: 1075, startPoint y: 528, endPoint x: 913, endPoint y: 529, distance: 162.4
click at [912, 529] on div "{ "search_metadata" : { "id" : "68dfeaccd2d740a52240b15f" , "status" : "Success…" at bounding box center [1087, 485] width 689 height 685
click at [913, 529] on div "{ "search_metadata" : { "id" : "68dfeaccd2d740a52240b15f" , "status" : "Success…" at bounding box center [1087, 485] width 689 height 685
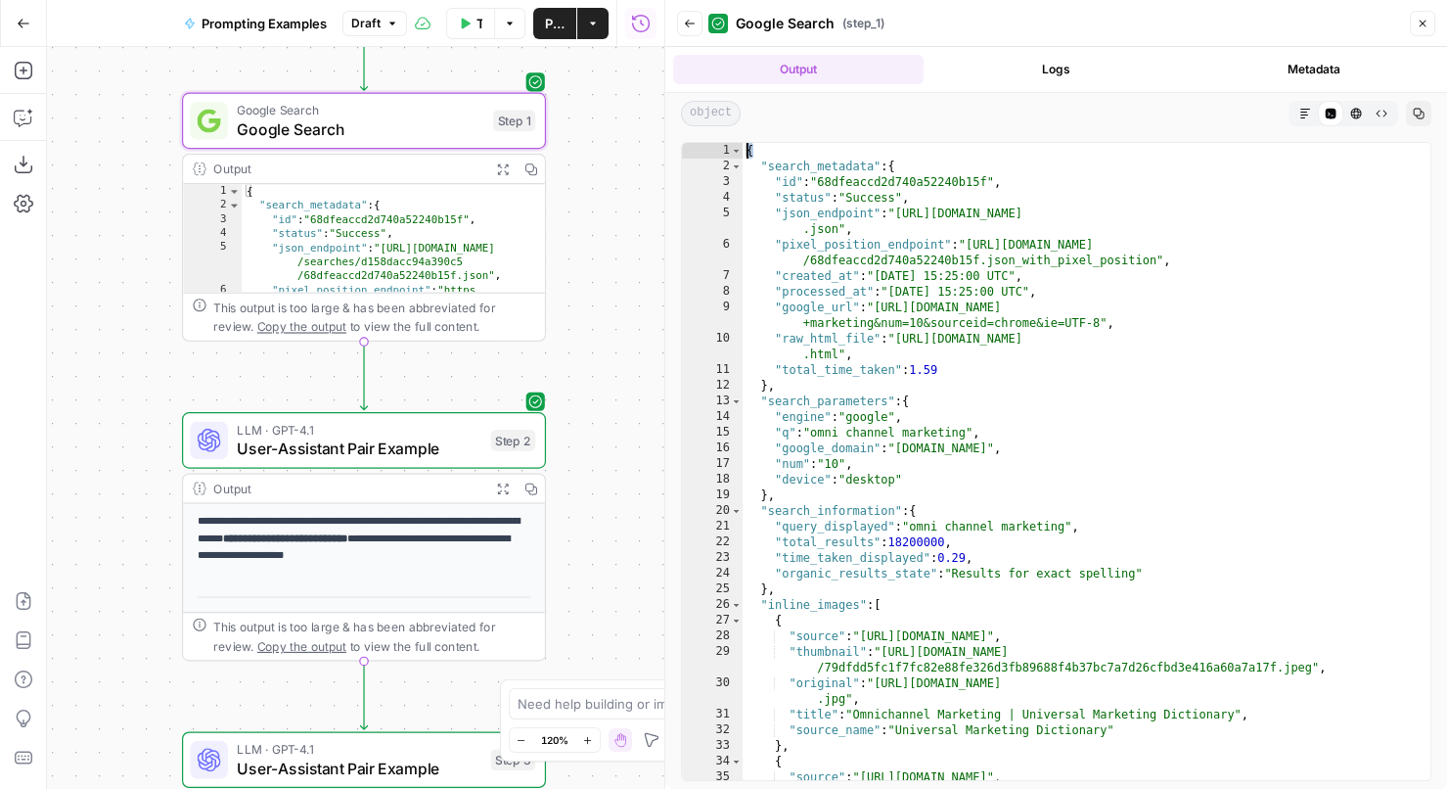
drag, startPoint x: 755, startPoint y: 154, endPoint x: 742, endPoint y: 155, distance: 13.7
click at [743, 155] on div "{ "search_metadata" : { "id" : "68dfeaccd2d740a52240b15f" , "status" : "Success…" at bounding box center [1087, 485] width 689 height 685
click at [985, 303] on div "{ "search_metadata" : { "id" : "68dfeaccd2d740a52240b15f" , "status" : "Success…" at bounding box center [1087, 485] width 689 height 685
click at [848, 158] on div "{ "search_metadata" : { "id" : "68dfeaccd2d740a52240b15f" , "status" : "Success…" at bounding box center [1087, 485] width 689 height 685
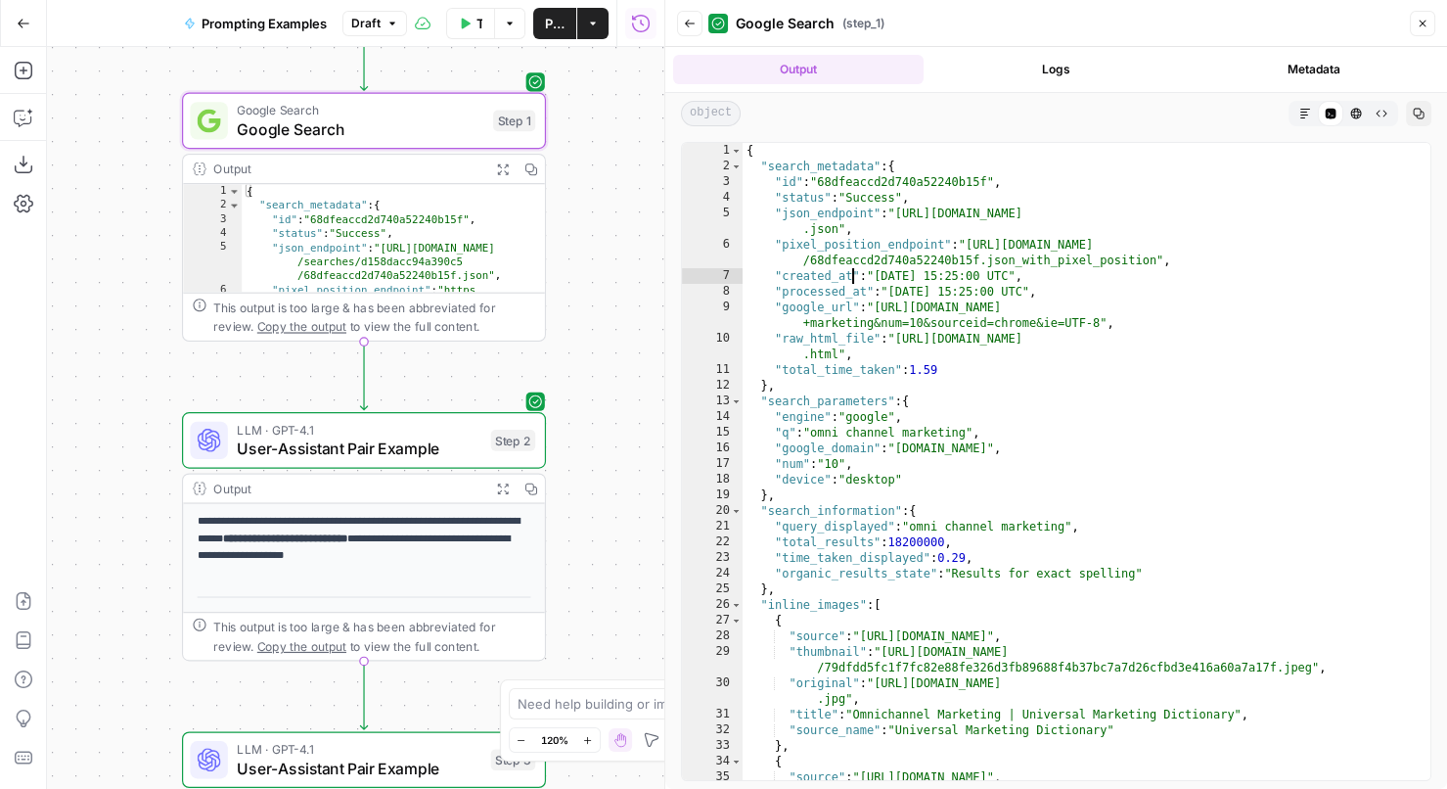
click at [849, 277] on div "{ "search_metadata" : { "id" : "68dfeaccd2d740a52240b15f" , "status" : "Success…" at bounding box center [1087, 485] width 689 height 685
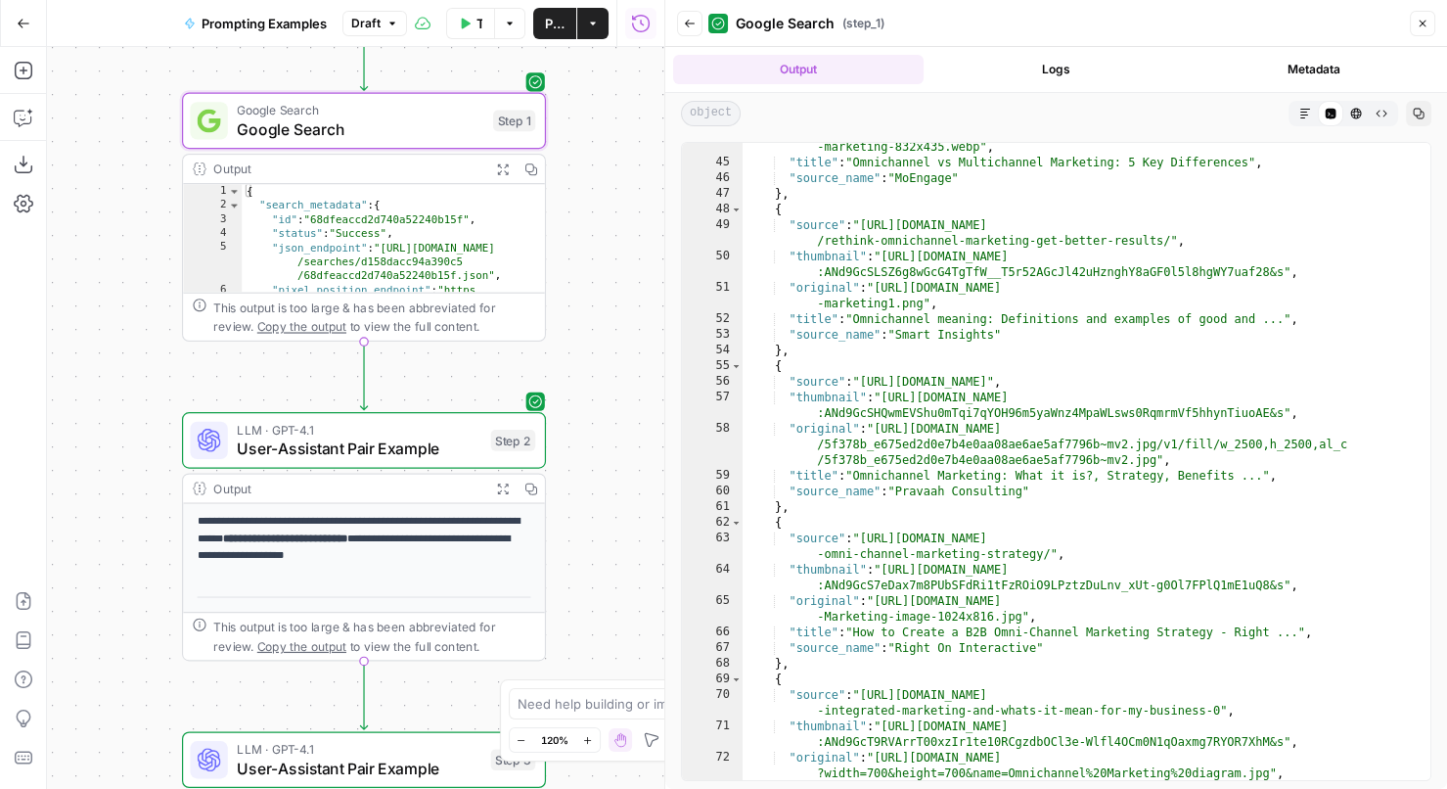
scroll to position [892, 0]
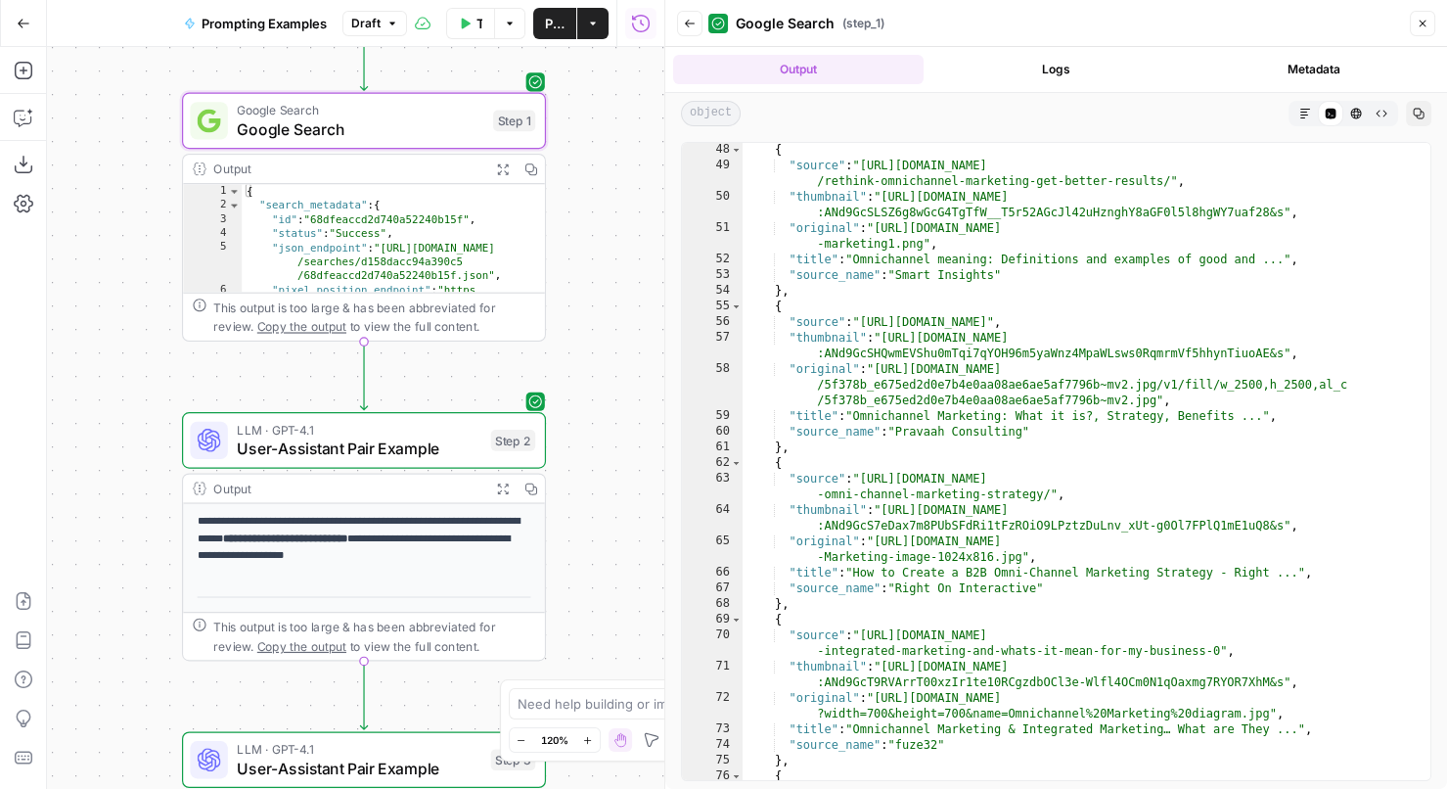
click at [972, 390] on div "{ "source" : "https://www.smartinsights.com/online-brand-strategy/multichannel-…" at bounding box center [1087, 476] width 689 height 669
type textarea "**********"
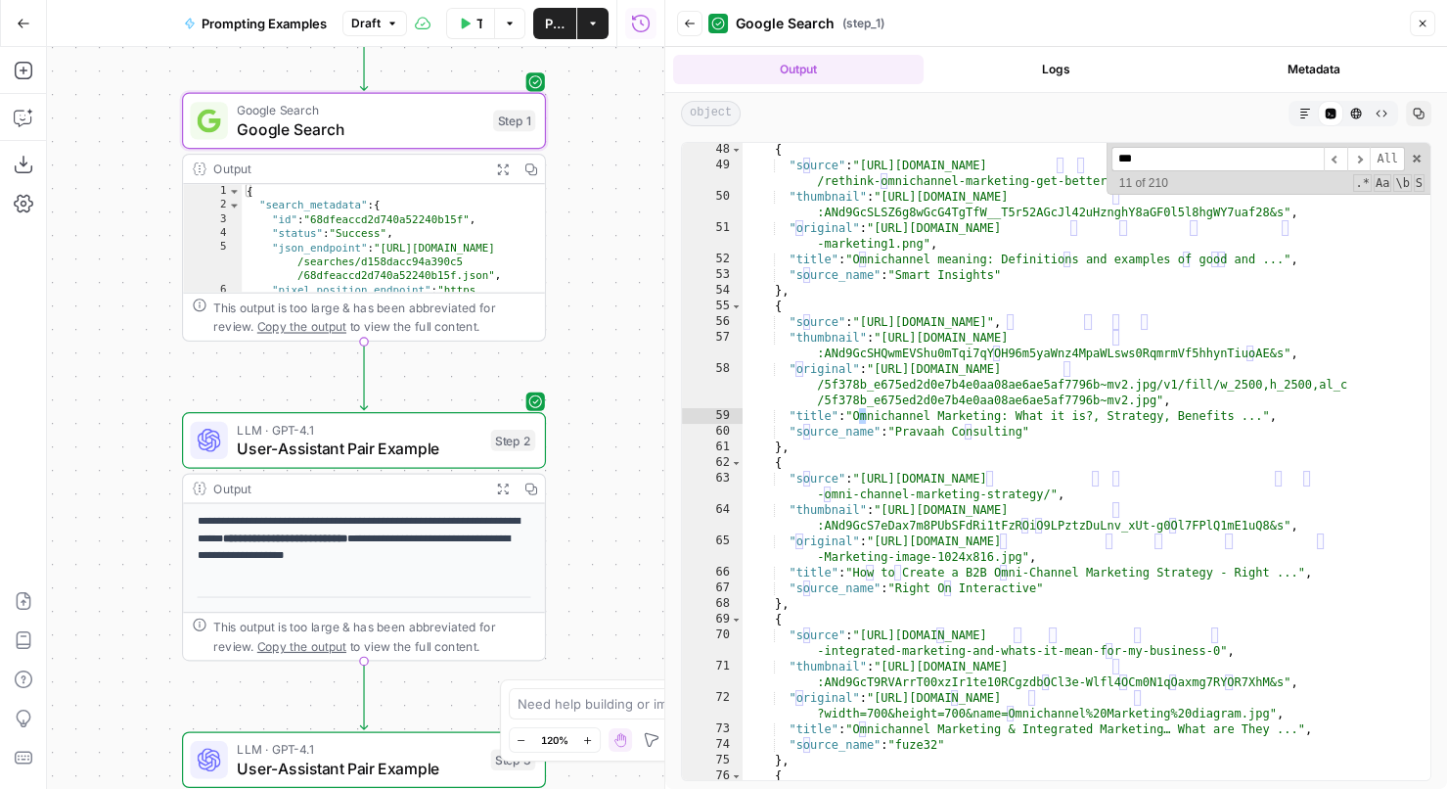
scroll to position [12391, 0]
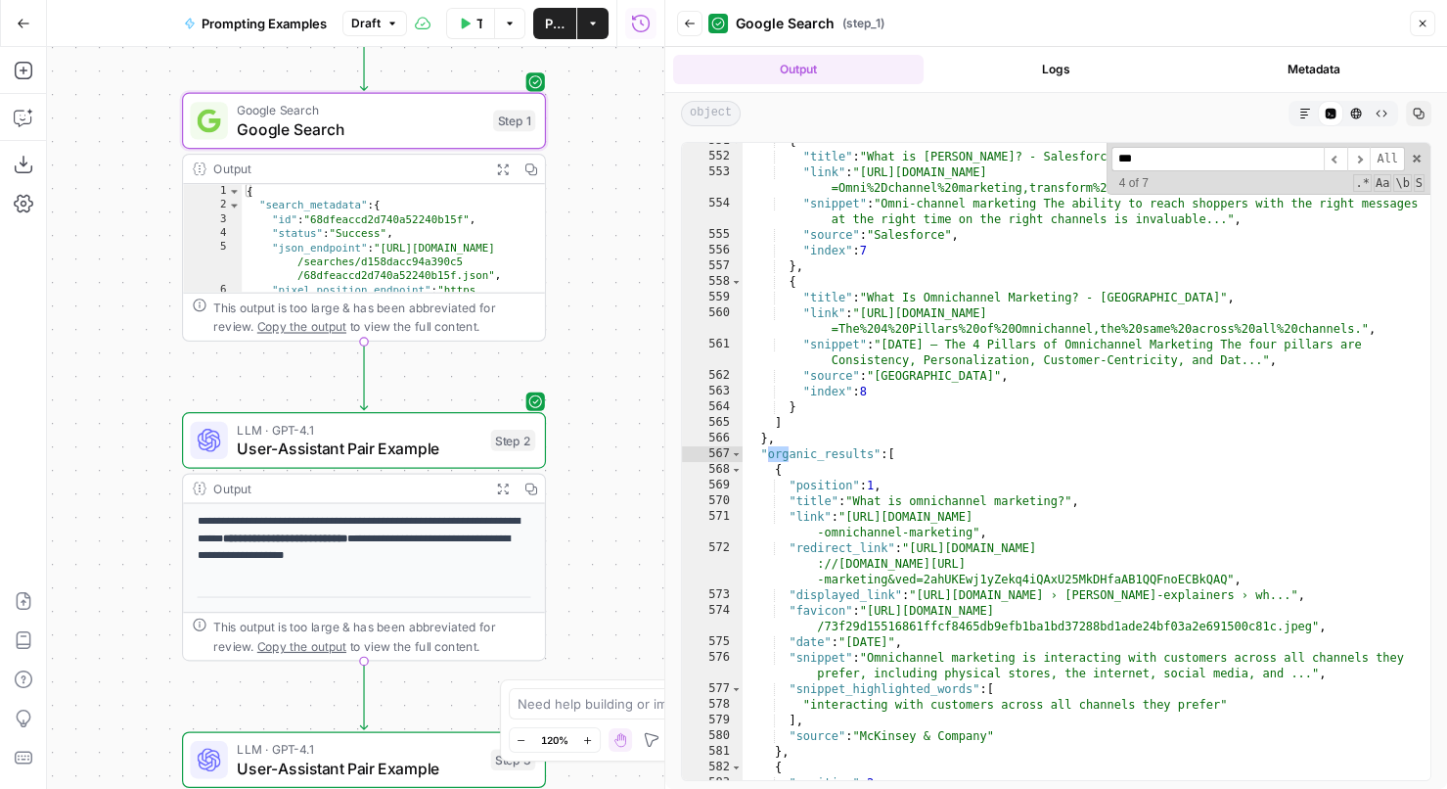
type input "***"
click at [1137, 29] on div "Google Search ( step_1 )" at bounding box center [1056, 23] width 696 height 31
click at [1018, 361] on div "{ "title" : "What is Omnichannel? - Salesforce" , "link" : "https://www.salesfo…" at bounding box center [1087, 467] width 689 height 669
click at [1053, 23] on div "Google Search ( step_1 )" at bounding box center [1056, 23] width 696 height 31
click at [928, 336] on div "{ "title" : "What is Omnichannel? - Salesforce" , "link" : "https://www.salesfo…" at bounding box center [1087, 467] width 689 height 669
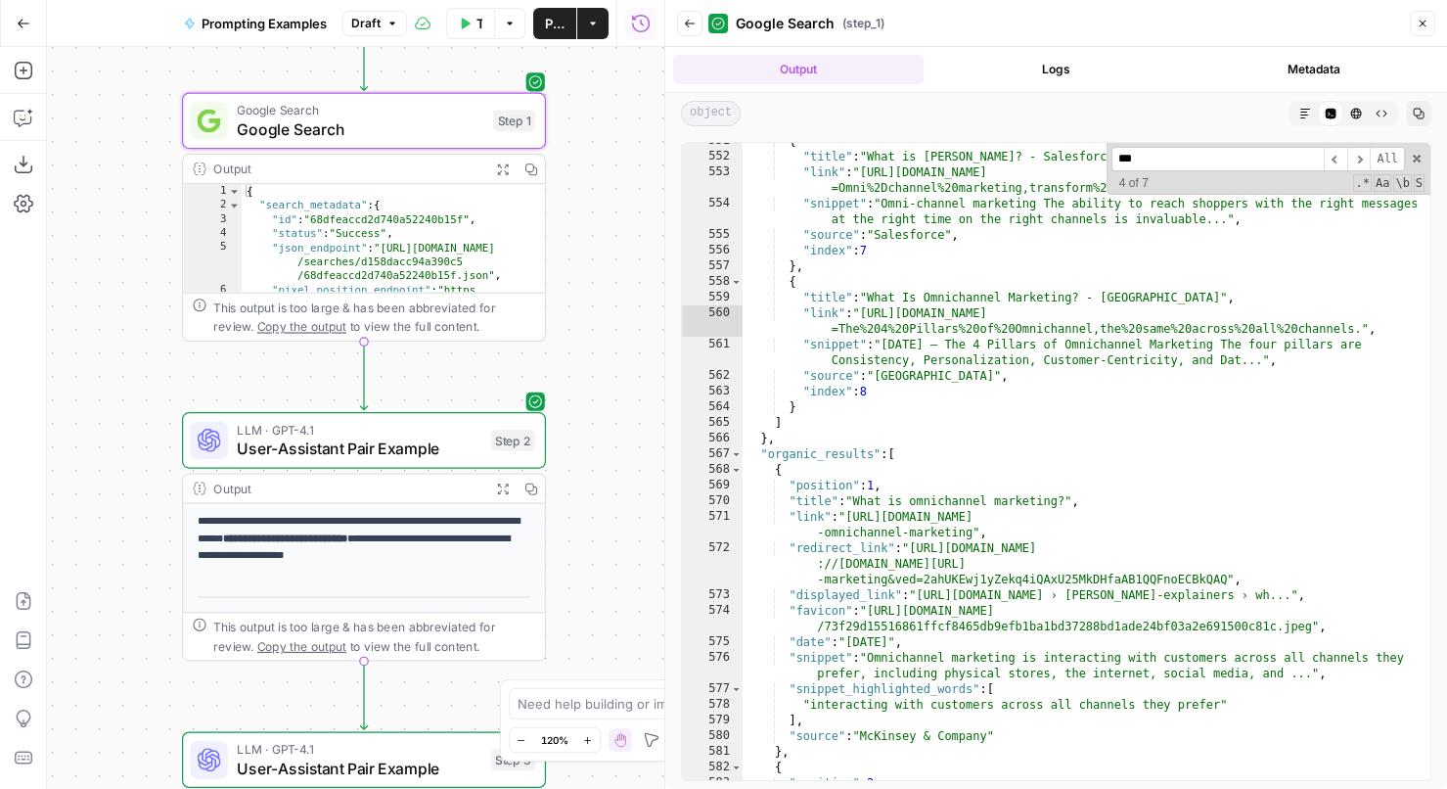
click at [1040, 18] on div "Google Search ( step_1 )" at bounding box center [1056, 23] width 696 height 31
click at [980, 22] on div "Google Search ( step_1 )" at bounding box center [1056, 23] width 696 height 31
type textarea "**********"
click at [930, 356] on div "{ "title" : "What is Omnichannel? - Salesforce" , "link" : "https://www.salesfo…" at bounding box center [1087, 467] width 689 height 669
click at [1190, 160] on input "***" at bounding box center [1217, 159] width 212 height 24
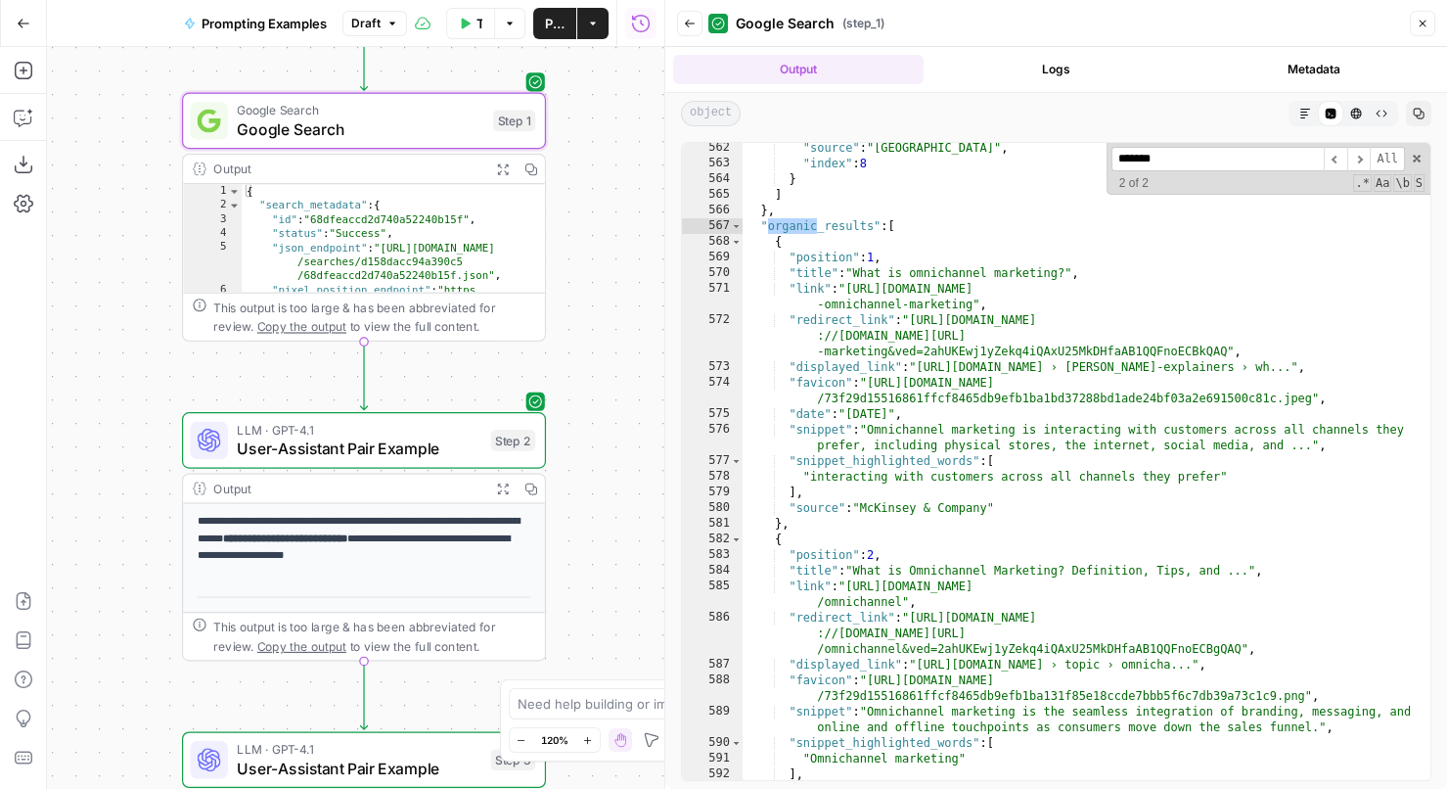
scroll to position [12618, 0]
type input "*******"
click at [1422, 158] on span at bounding box center [1417, 159] width 14 height 14
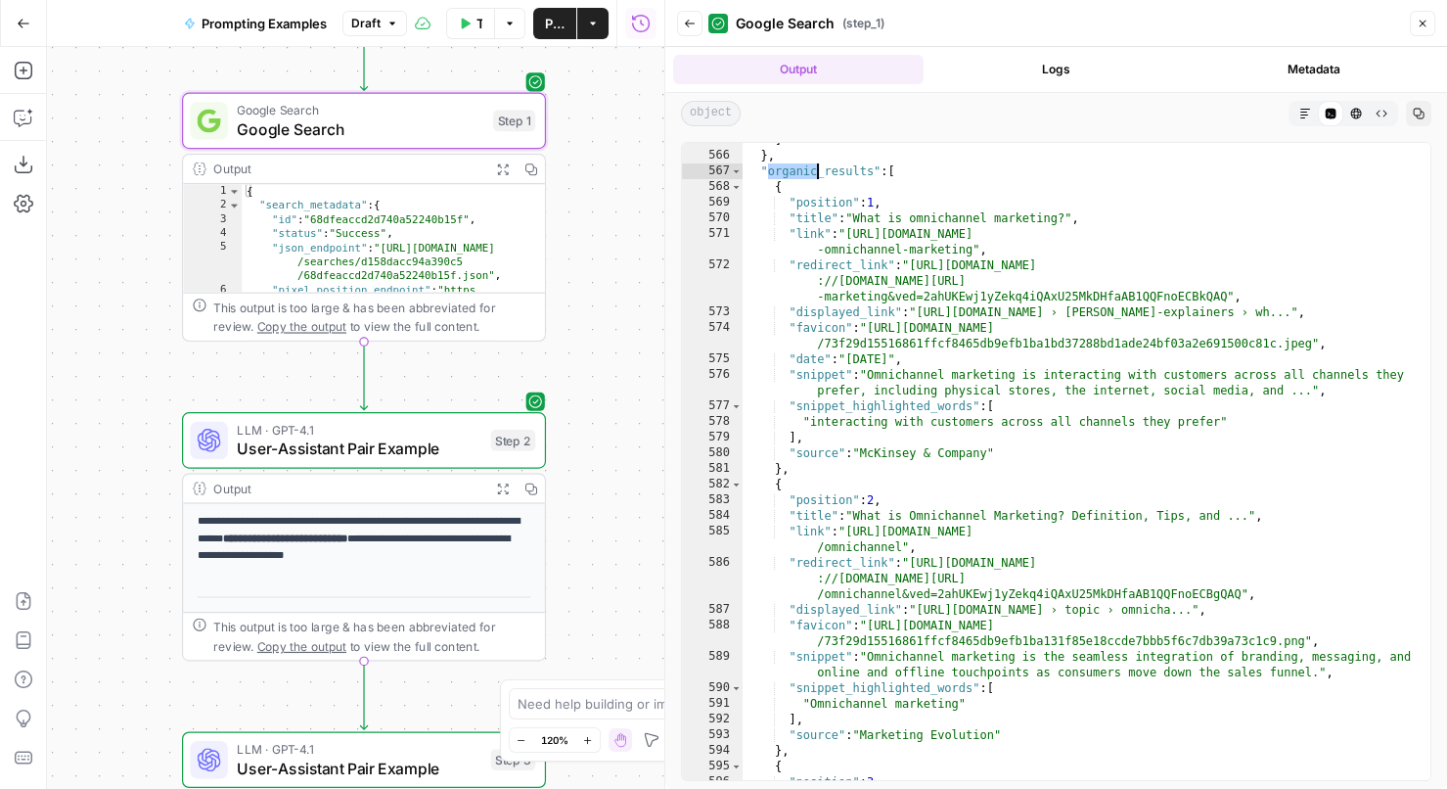
scroll to position [12673, 0]
click at [795, 167] on div "] } , "organic_results" : [ { "position" : 1 , "title" : "What is omnichannel m…" at bounding box center [1087, 466] width 689 height 669
click at [879, 201] on div "] } , "organic_results" : [ { "position" : 1 , "title" : "What is omnichannel m…" at bounding box center [1087, 466] width 689 height 669
drag, startPoint x: 1065, startPoint y: 217, endPoint x: 860, endPoint y: 219, distance: 205.5
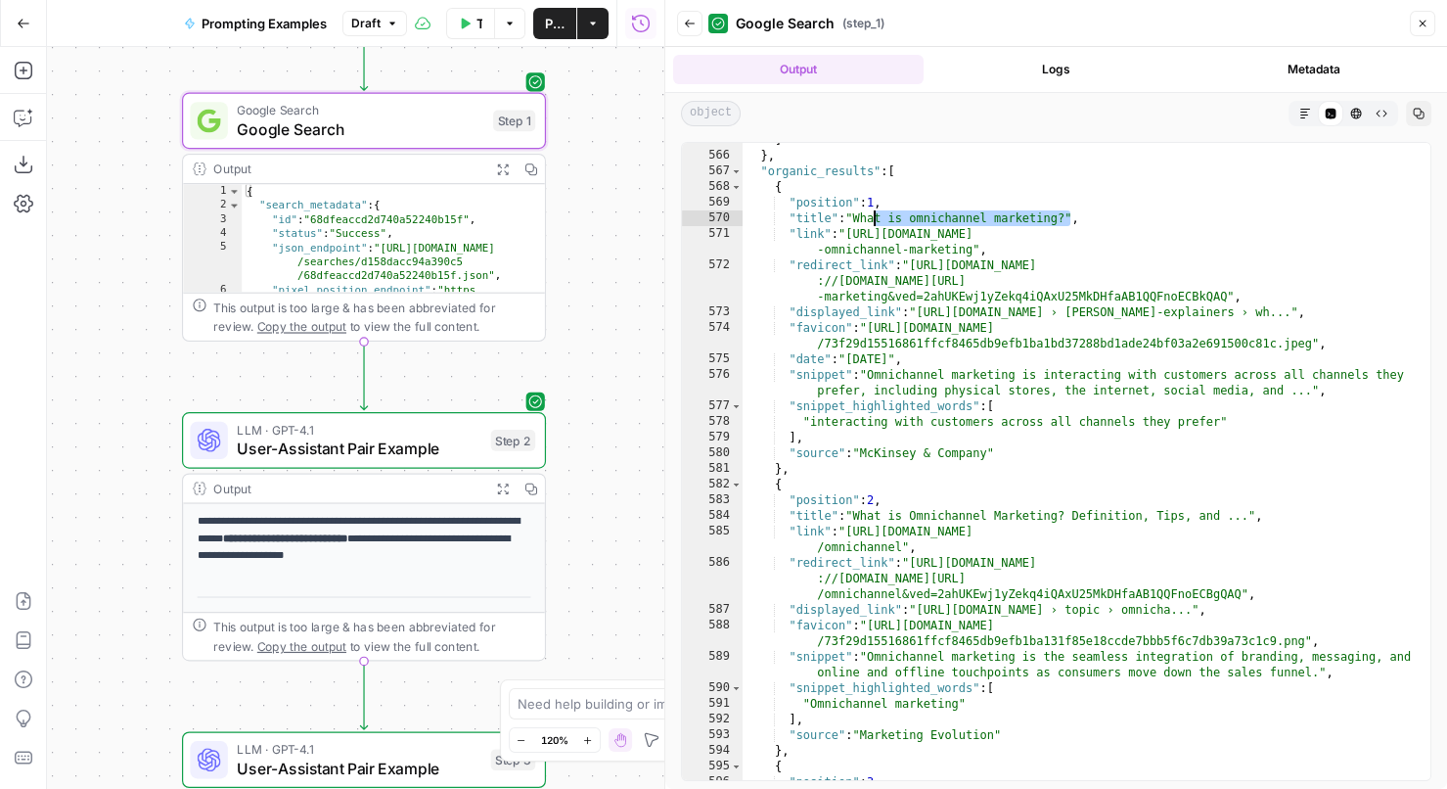
click at [860, 219] on div "] } , "organic_results" : [ { "position" : 1 , "title" : "What is omnichannel m…" at bounding box center [1087, 466] width 689 height 669
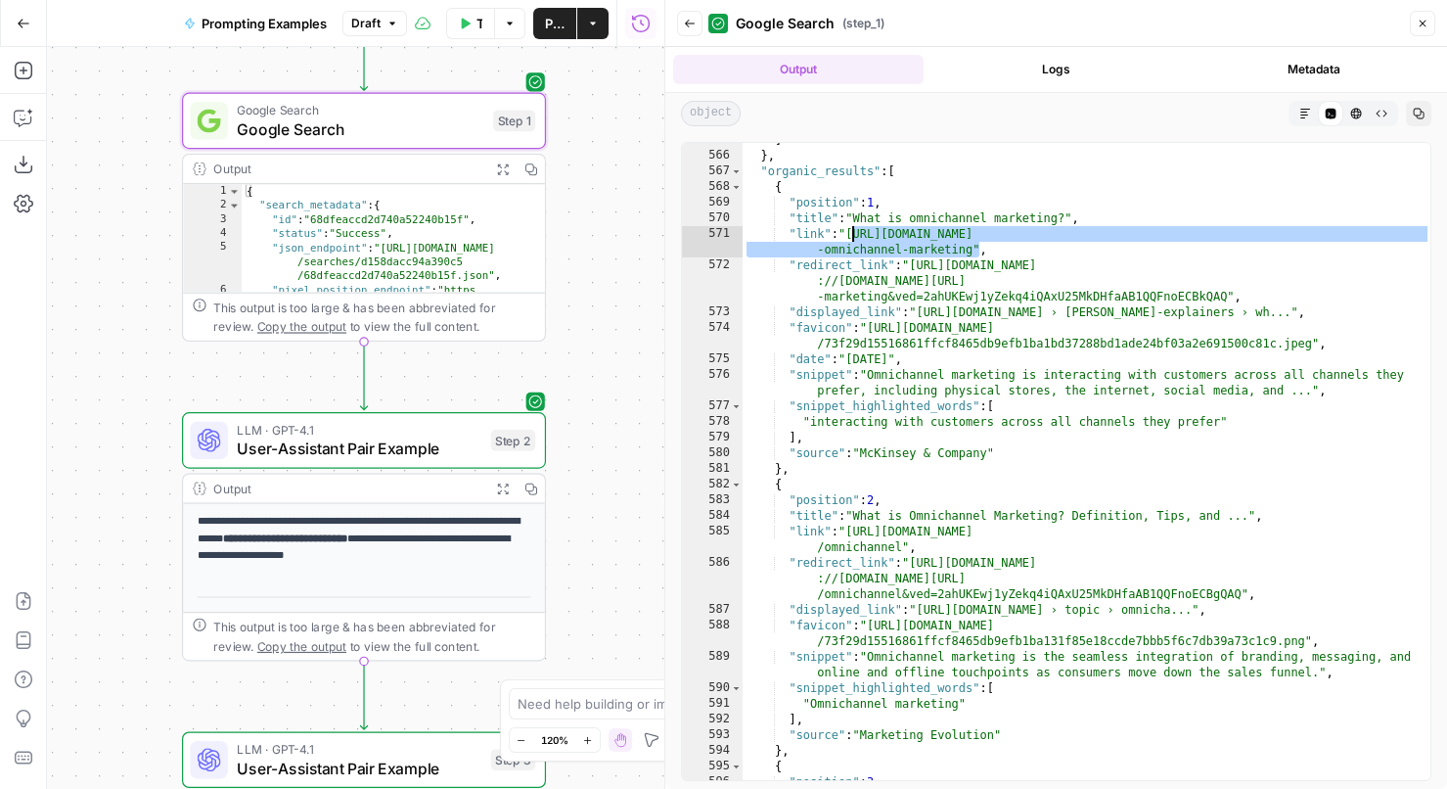
drag, startPoint x: 977, startPoint y: 250, endPoint x: 853, endPoint y: 232, distance: 125.6
click at [853, 232] on div "] } , "organic_results" : [ { "position" : 1 , "title" : "What is omnichannel m…" at bounding box center [1087, 466] width 689 height 669
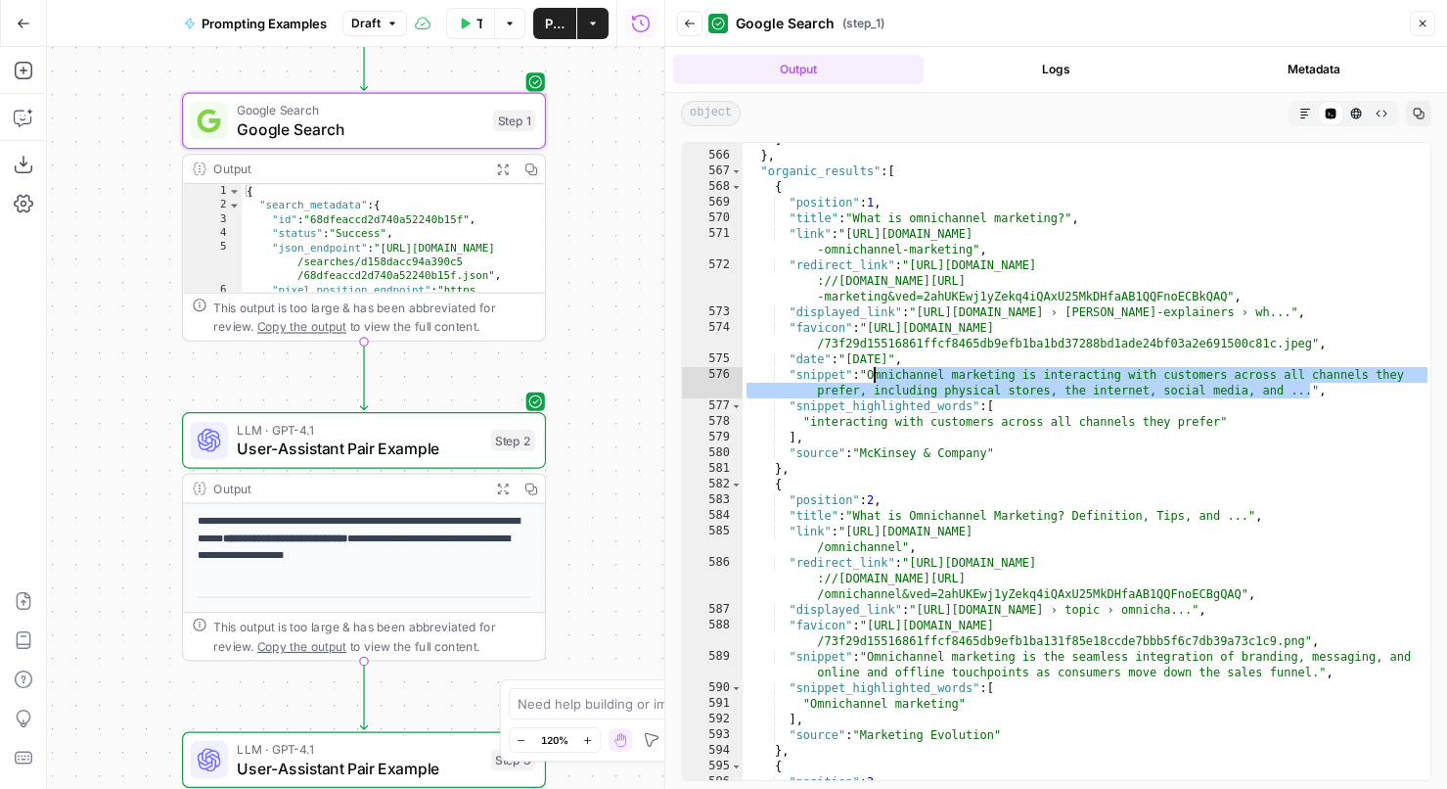
drag, startPoint x: 1266, startPoint y: 390, endPoint x: 874, endPoint y: 371, distance: 392.8
click at [874, 371] on div "] } , "organic_results" : [ { "position" : 1 , "title" : "What is omnichannel m…" at bounding box center [1087, 466] width 689 height 669
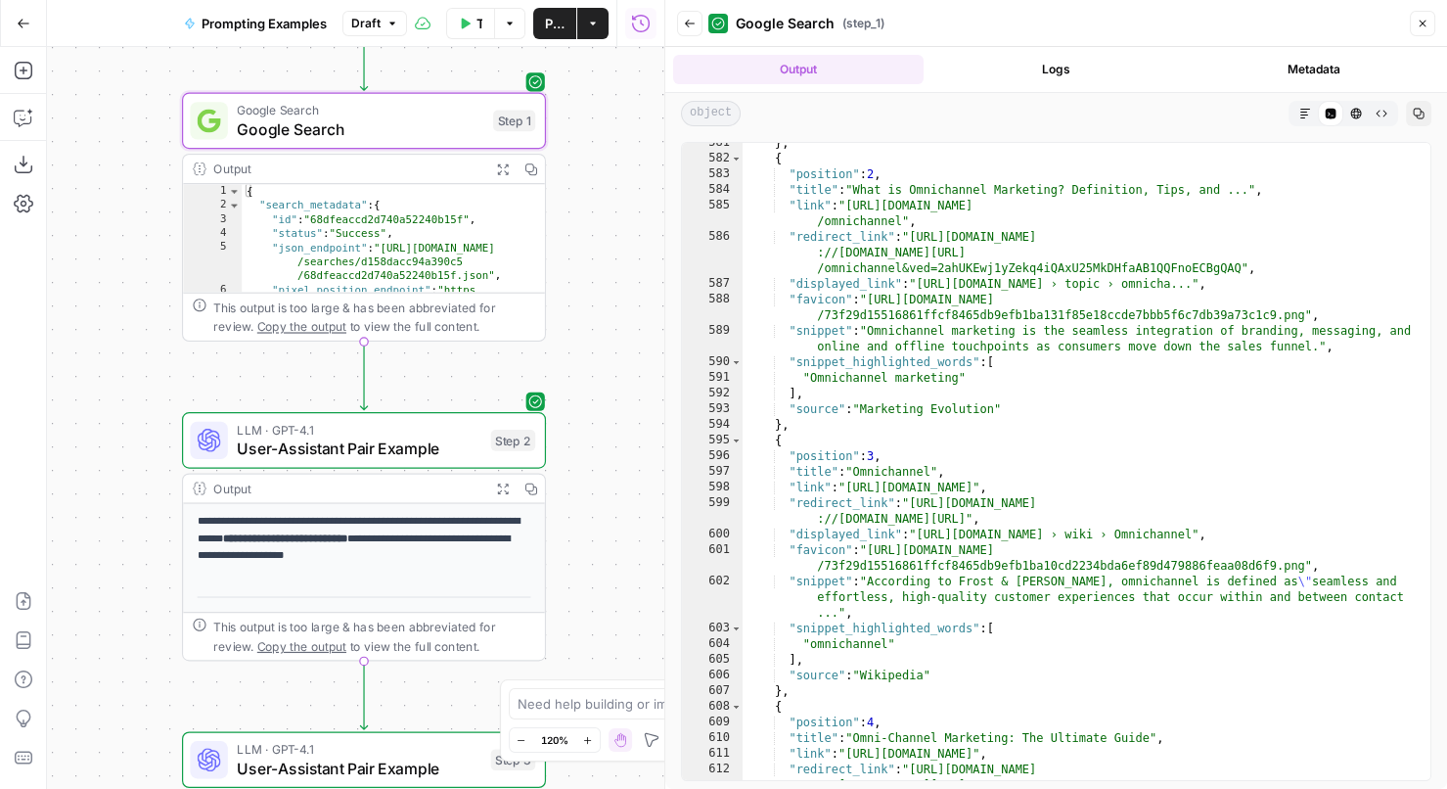
scroll to position [12999, 0]
click at [881, 167] on div "} , { "position" : 2 , "title" : "What is Omnichannel Marketing? Definition, Ti…" at bounding box center [1087, 485] width 689 height 700
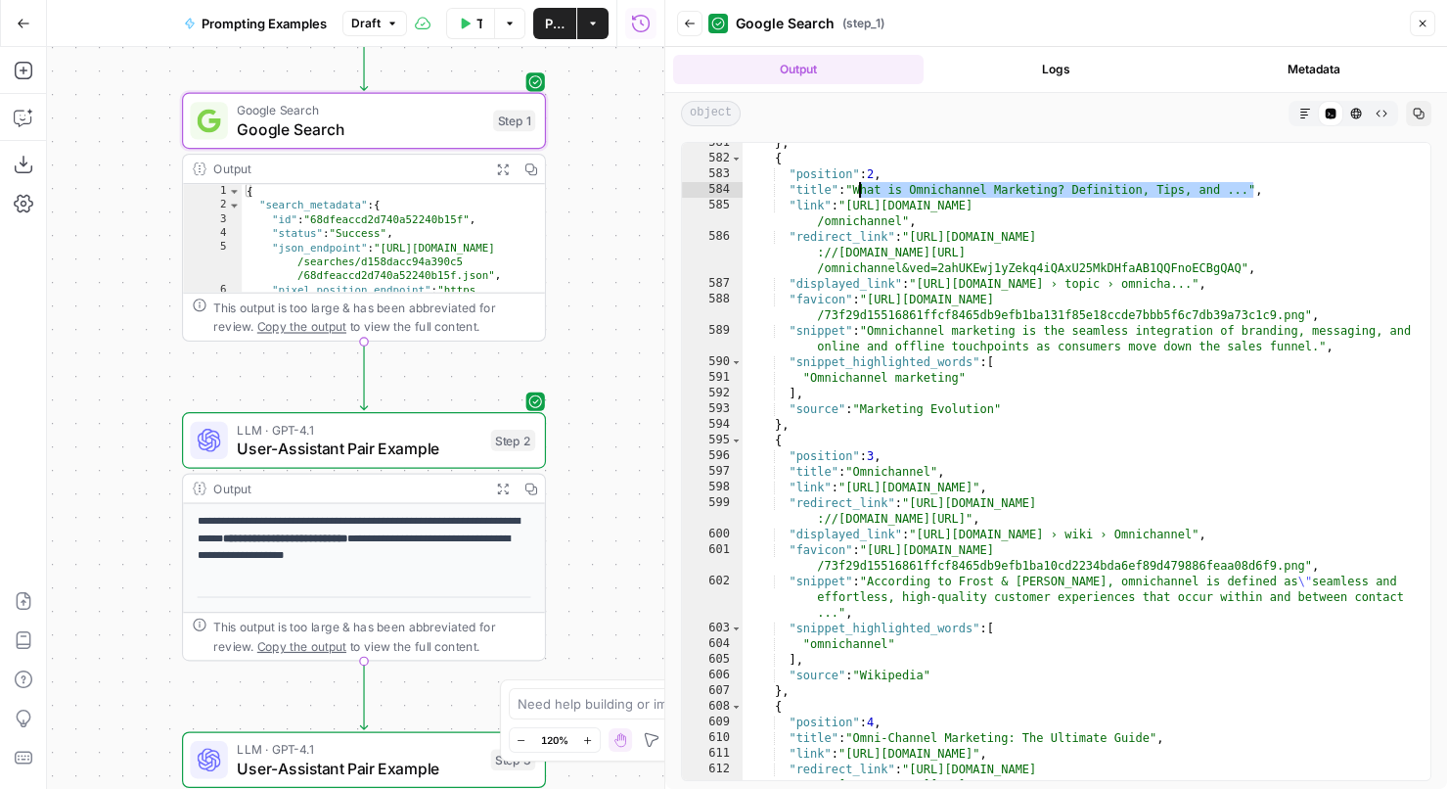
drag, startPoint x: 1251, startPoint y: 195, endPoint x: 856, endPoint y: 196, distance: 395.2
click at [856, 196] on div "} , { "position" : 2 , "title" : "What is Omnichannel Marketing? Definition, Ti…" at bounding box center [1087, 485] width 689 height 700
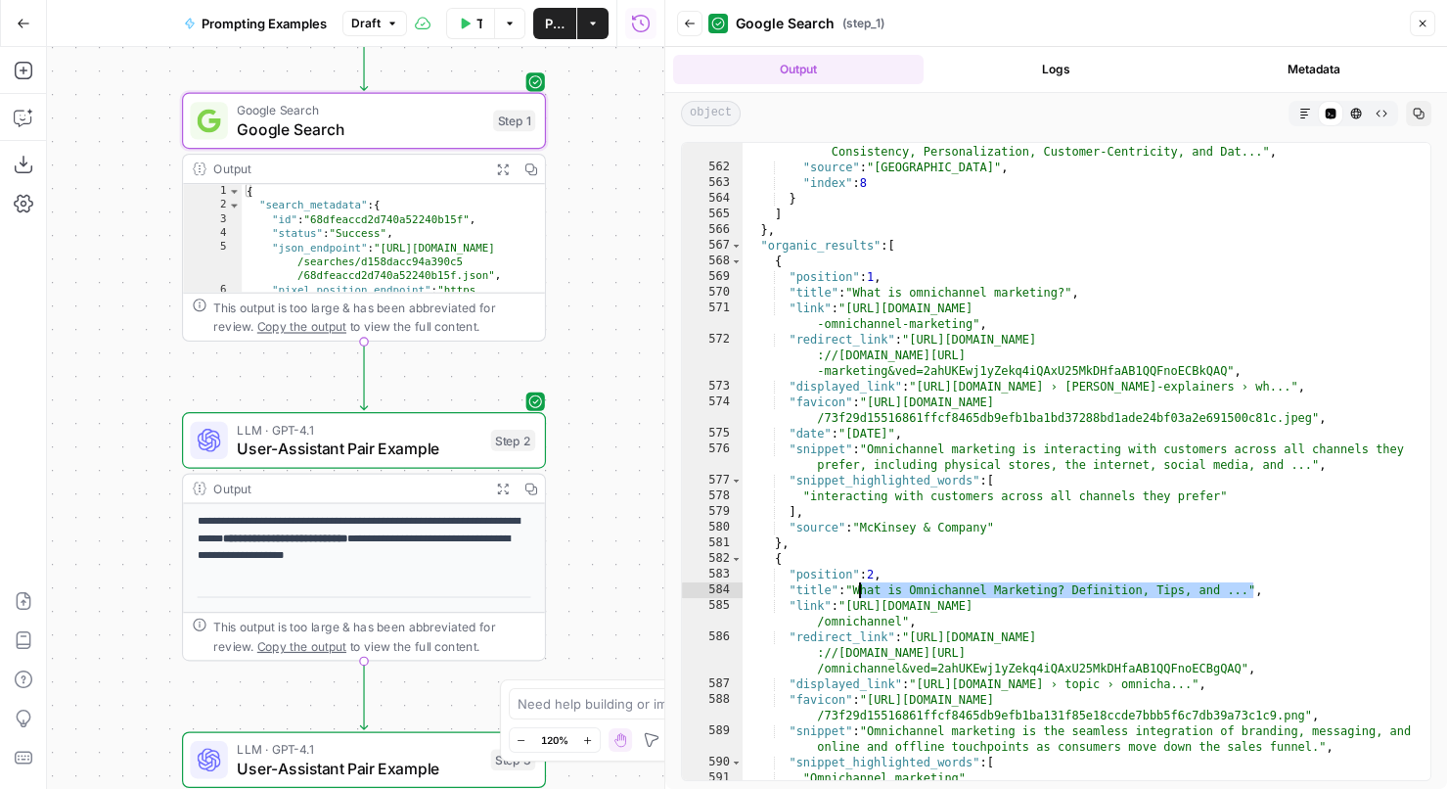
scroll to position [12558, 0]
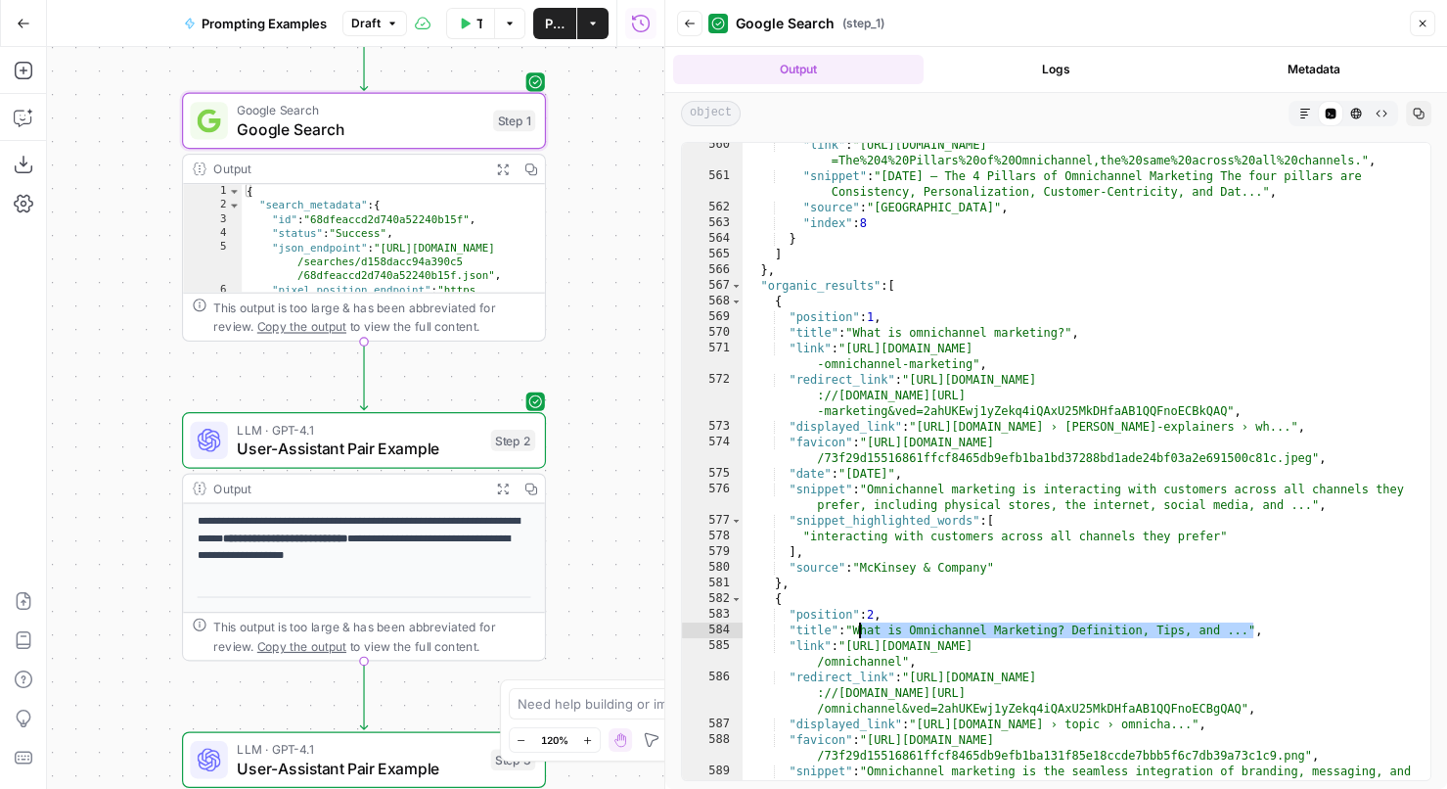
click at [840, 283] on div ""link" : "https://www.cumberland.college/blog/what-is-omnichannel-marketing/#:~…" at bounding box center [1087, 487] width 689 height 700
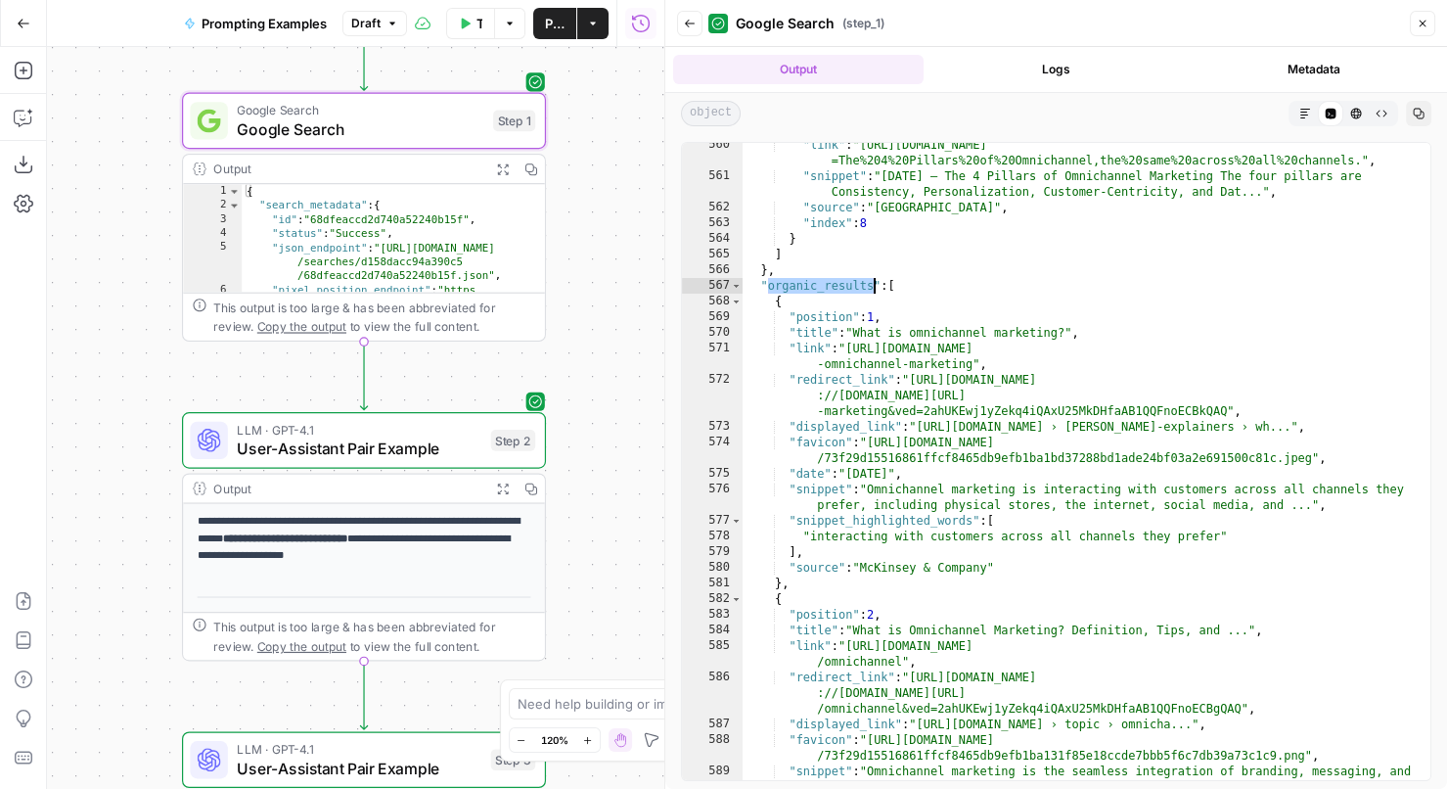
click at [892, 289] on div ""link" : "https://www.cumberland.college/blog/what-is-omnichannel-marketing/#:~…" at bounding box center [1087, 487] width 689 height 700
click at [740, 283] on span "Toggle code folding, rows 567 through 675" at bounding box center [736, 286] width 11 height 16
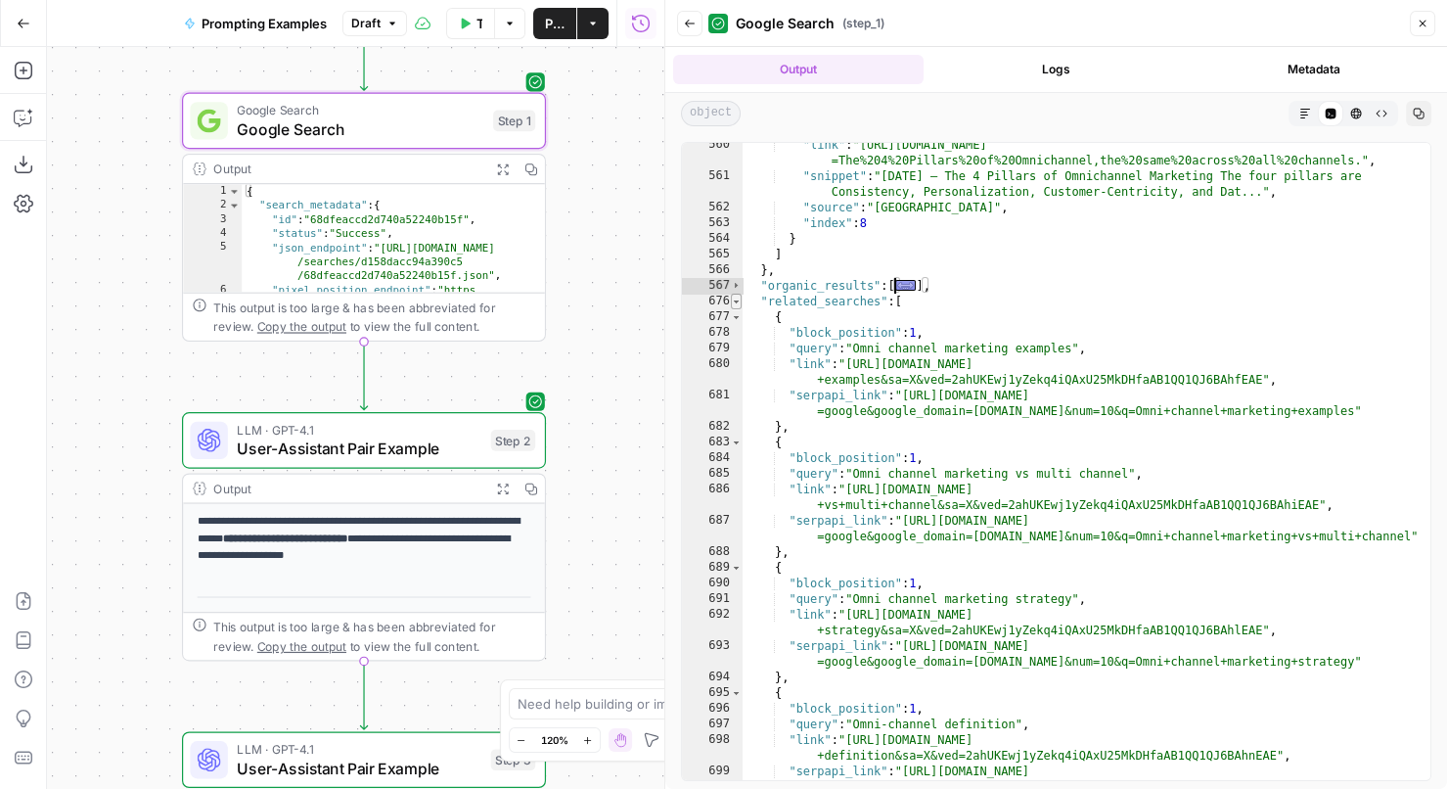
click at [735, 301] on span "Toggle code folding, rows 676 through 725" at bounding box center [736, 301] width 11 height 16
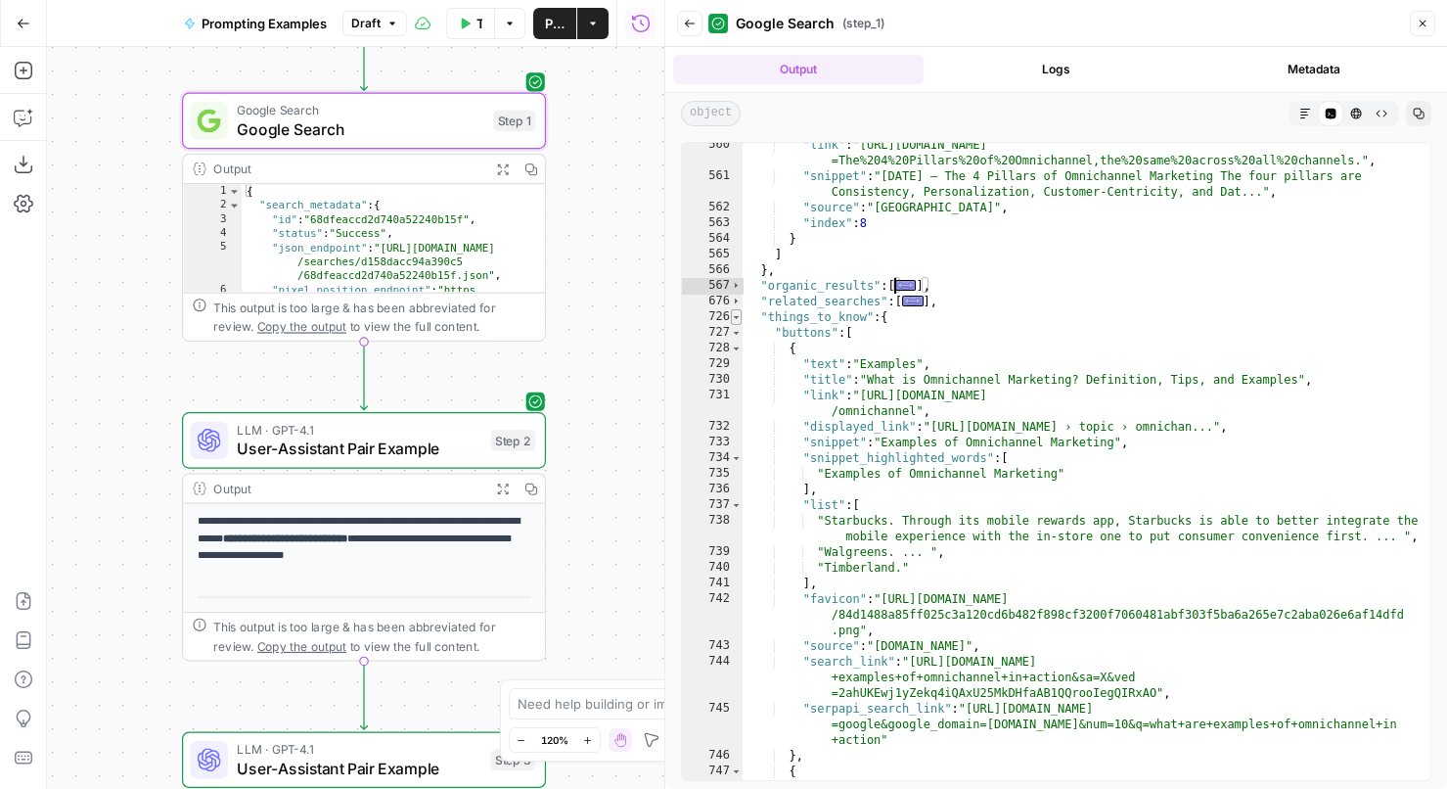
click at [736, 314] on span "Toggle code folding, rows 726 through 1031" at bounding box center [736, 317] width 11 height 16
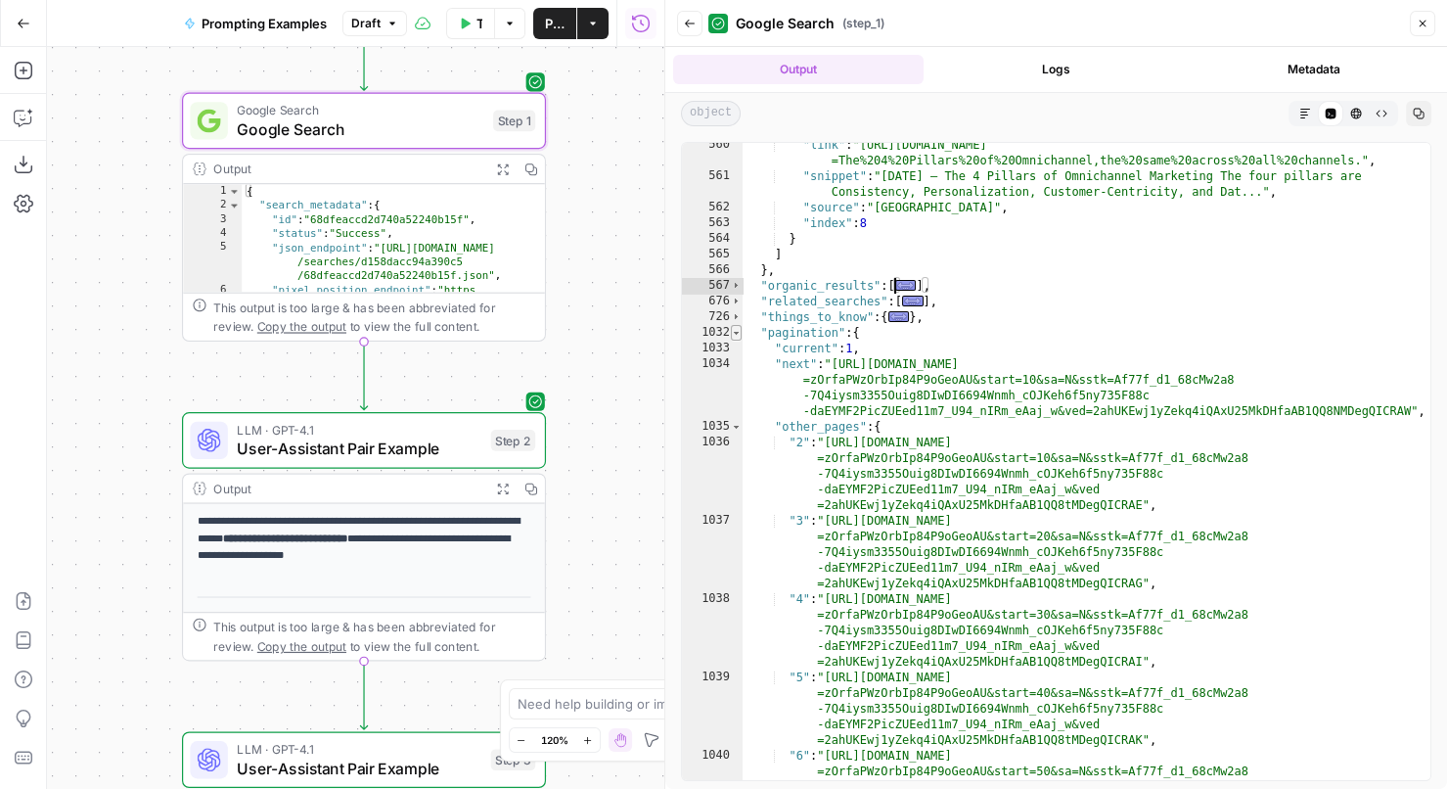
click at [739, 331] on span "Toggle code folding, rows 1032 through 1046" at bounding box center [736, 333] width 11 height 16
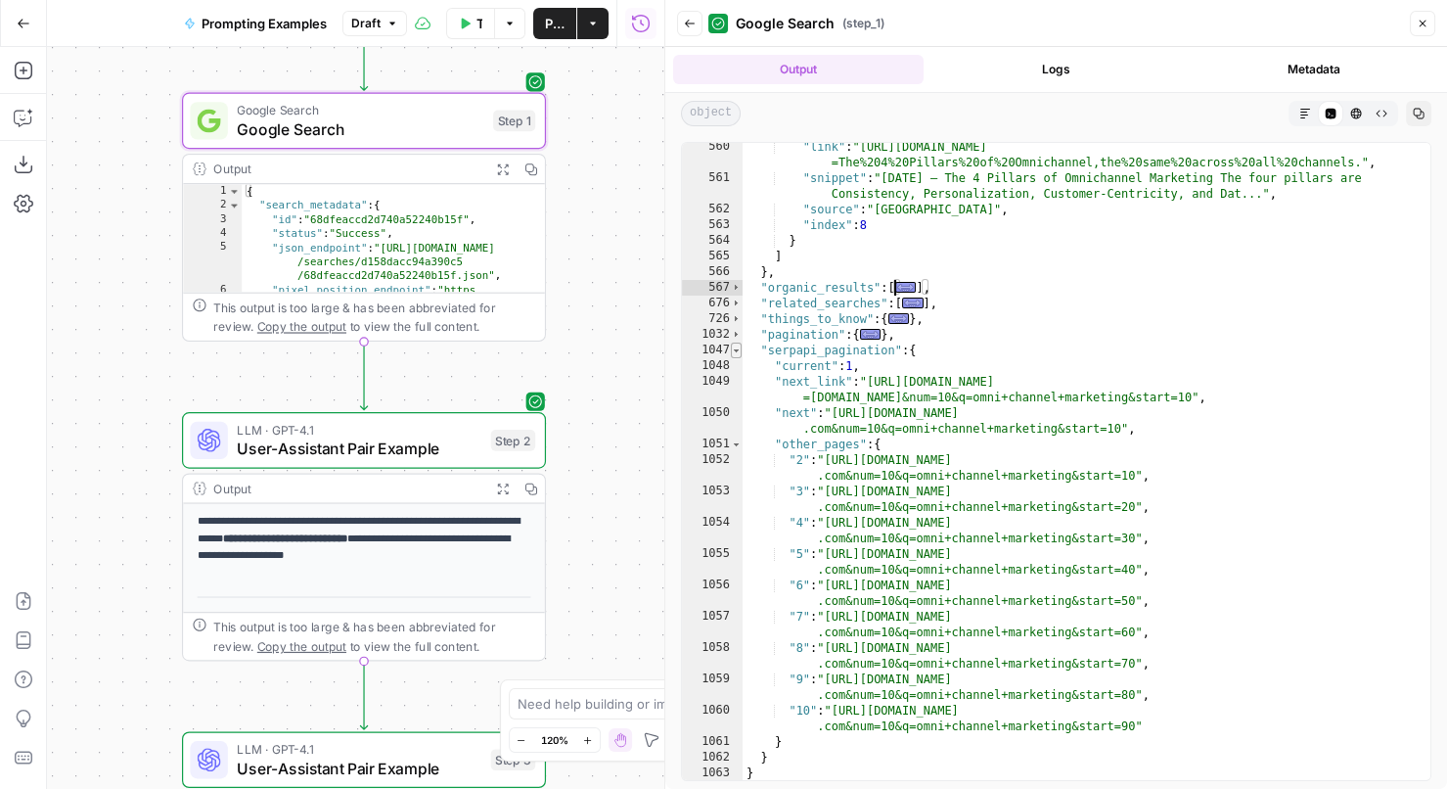
click at [739, 352] on span "Toggle code folding, rows 1047 through 1062" at bounding box center [736, 350] width 11 height 16
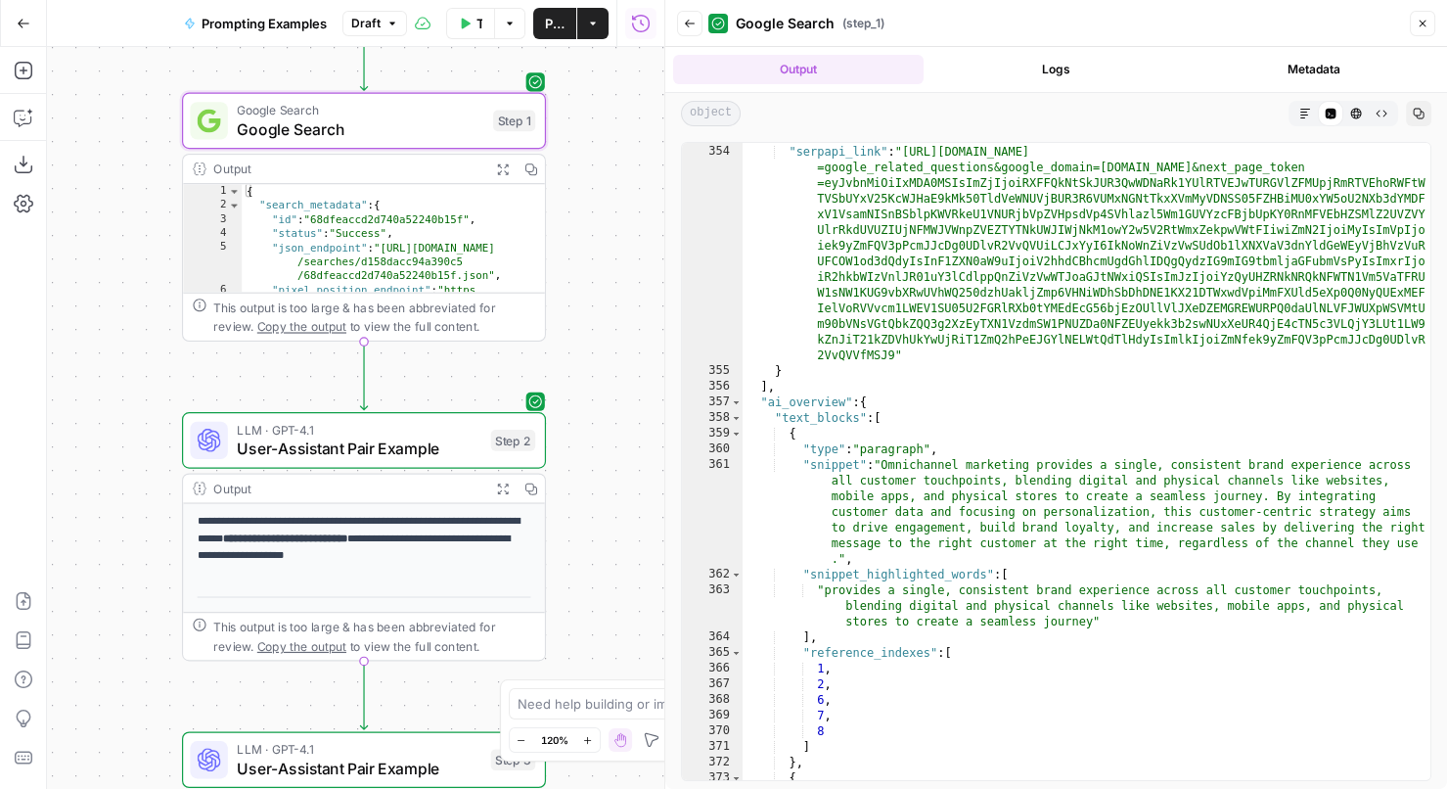
scroll to position [8243, 0]
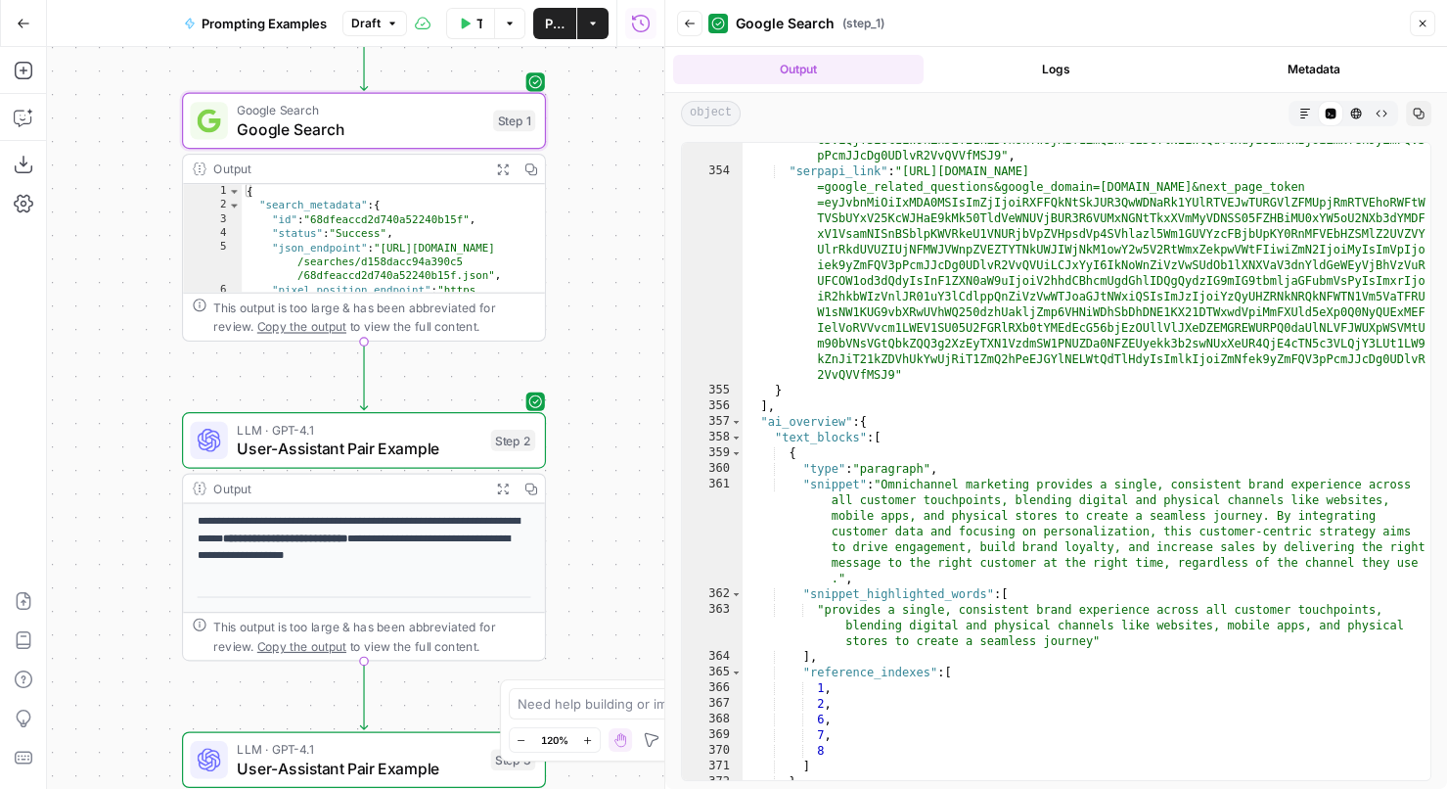
click at [795, 423] on div ""next_page_token" : "eyJvbnMiOiIxMDA0MSIsImZjIjoiRXFFQkNtSkJUR3QwWDNaRk1YUlRTVE…" at bounding box center [1087, 396] width 689 height 841
click at [942, 539] on div ""next_page_token" : "eyJvbnMiOiIxMDA0MSIsImZjIjoiRXFFQkNtSkJUR3QwWDNaRk1YUlRTVE…" at bounding box center [1087, 396] width 689 height 841
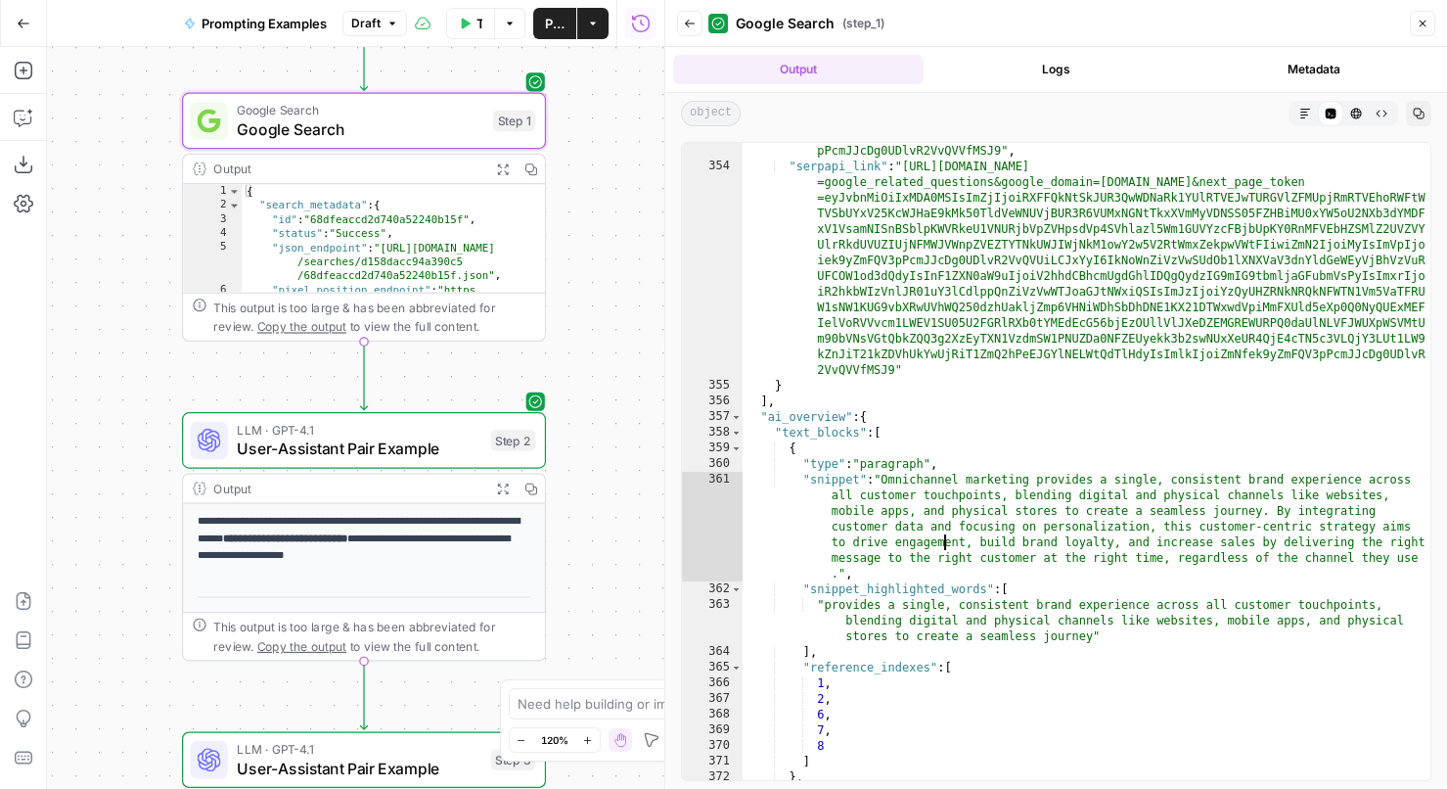
scroll to position [8254, 0]
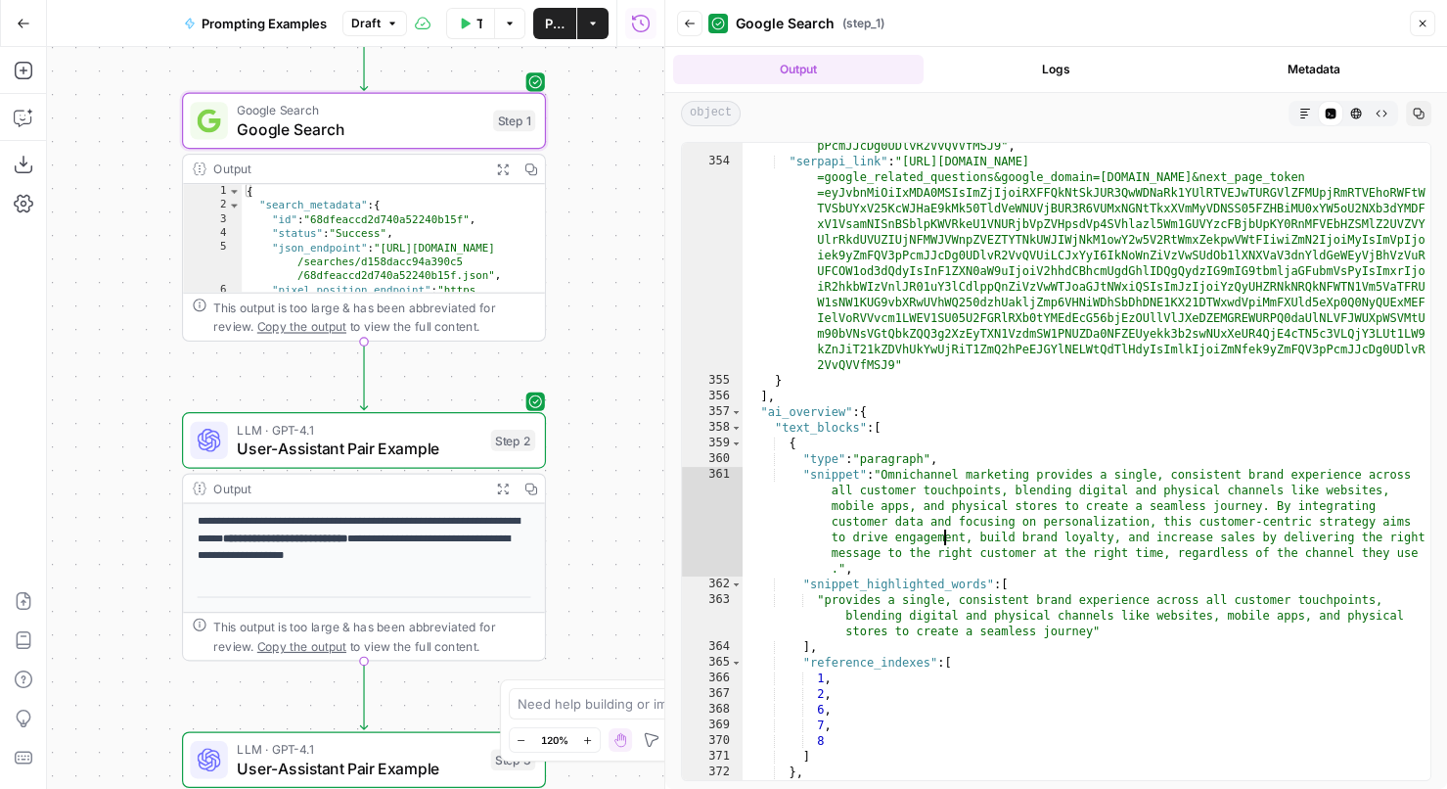
click at [805, 409] on div ""next_page_token" : "eyJvbnMiOiIxMDA0MSIsImZjIjoiRXFFQkNtSkJUR3QwWDNaRk1YUlRTVE…" at bounding box center [1087, 386] width 689 height 841
type textarea "**********"
click at [805, 409] on div ""next_page_token" : "eyJvbnMiOiIxMDA0MSIsImZjIjoiRXFFQkNtSkJUR3QwWDNaRk1YUlRTVE…" at bounding box center [1087, 386] width 689 height 841
click at [1422, 24] on icon "button" at bounding box center [1423, 24] width 12 height 12
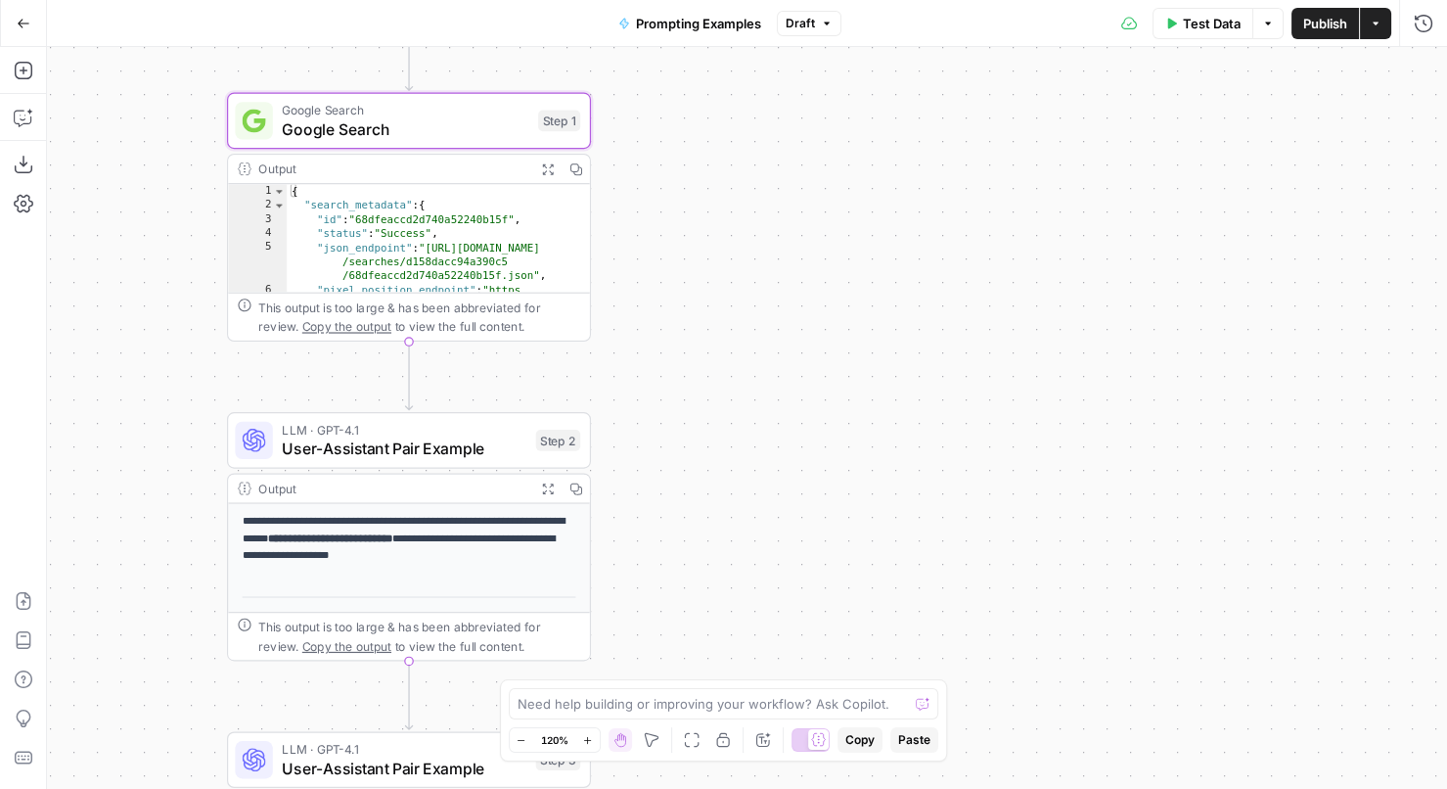
drag, startPoint x: 605, startPoint y: 306, endPoint x: 766, endPoint y: 301, distance: 161.5
click at [767, 301] on div "**********" at bounding box center [747, 418] width 1400 height 742
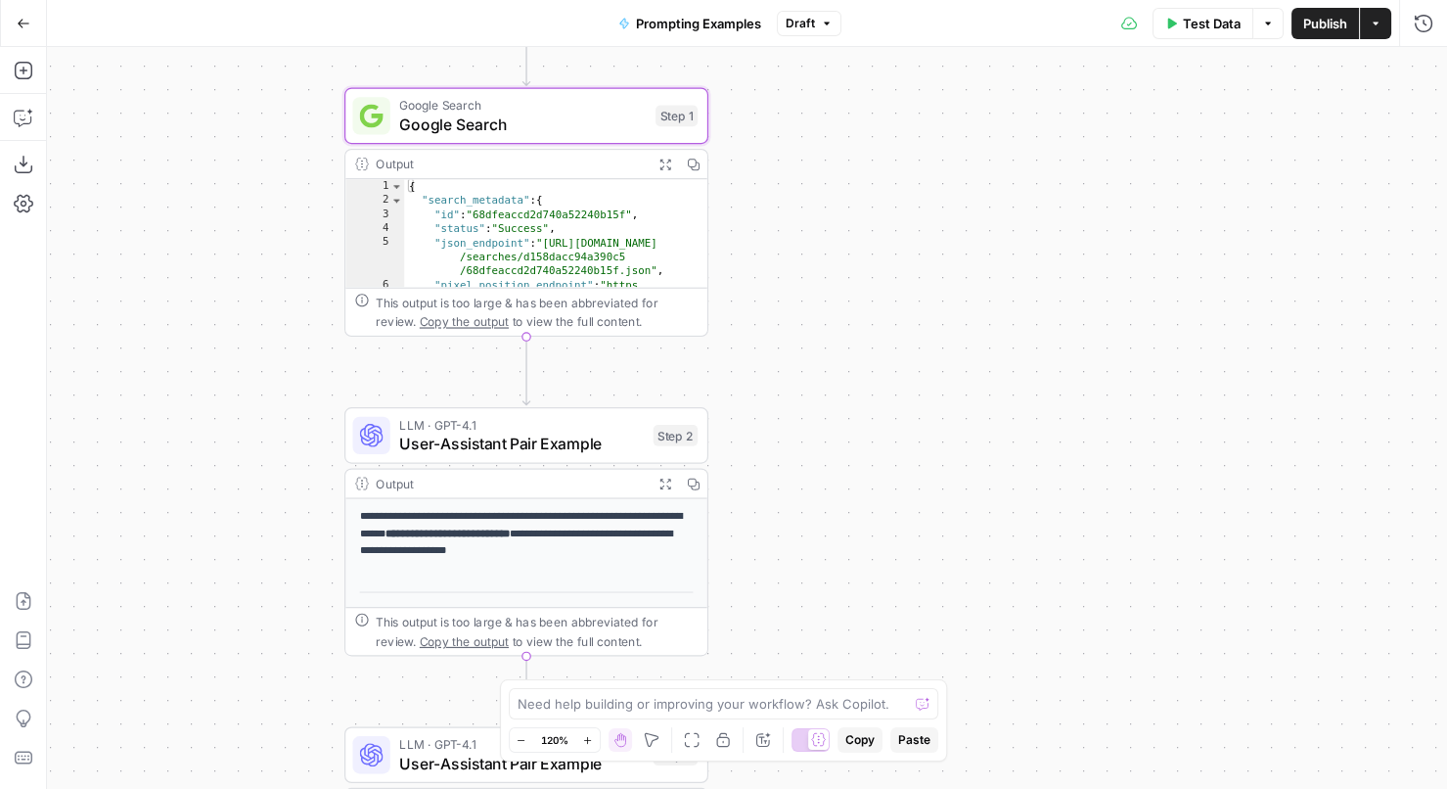
click at [1194, 24] on span "Test Data" at bounding box center [1212, 24] width 58 height 20
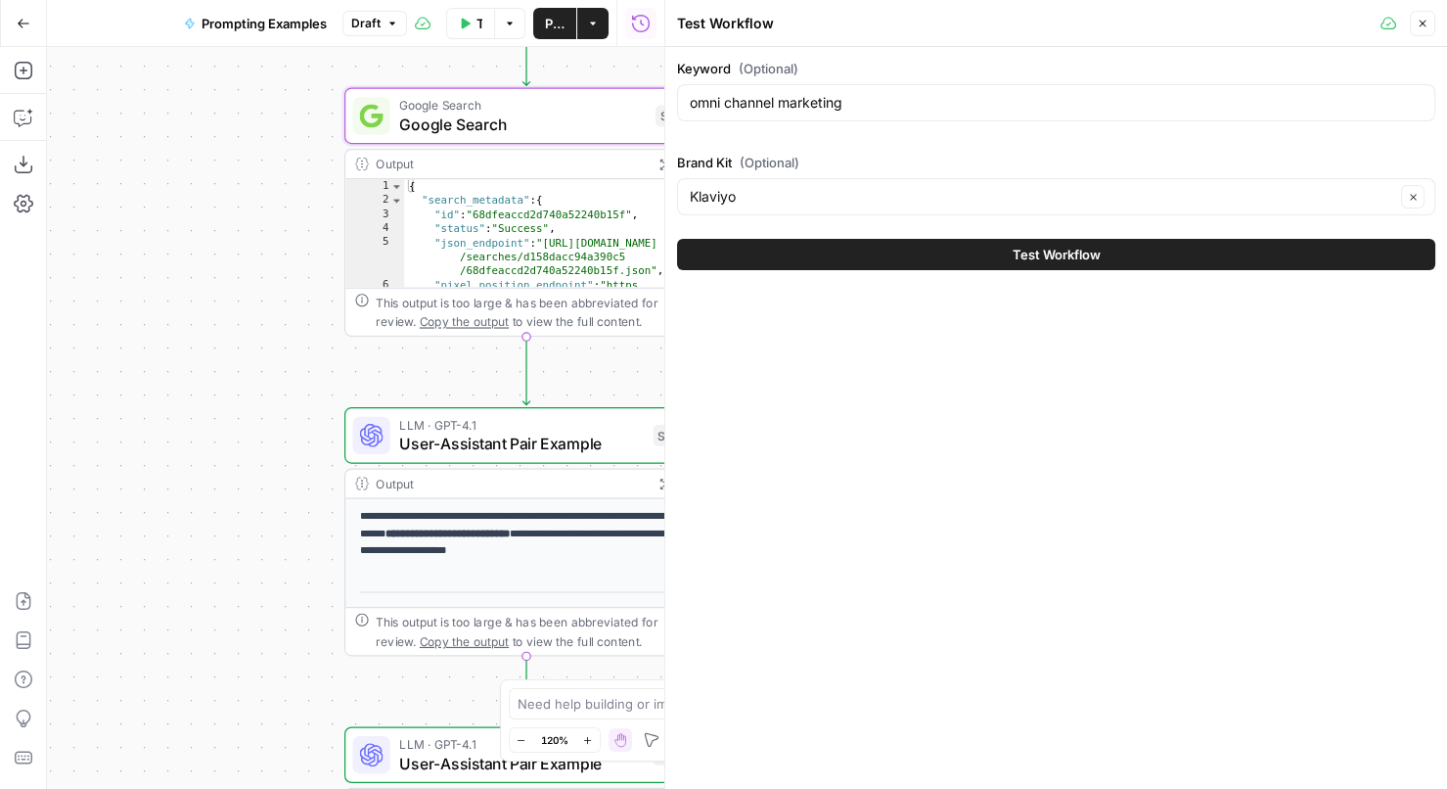
click at [1427, 21] on icon "button" at bounding box center [1423, 24] width 12 height 12
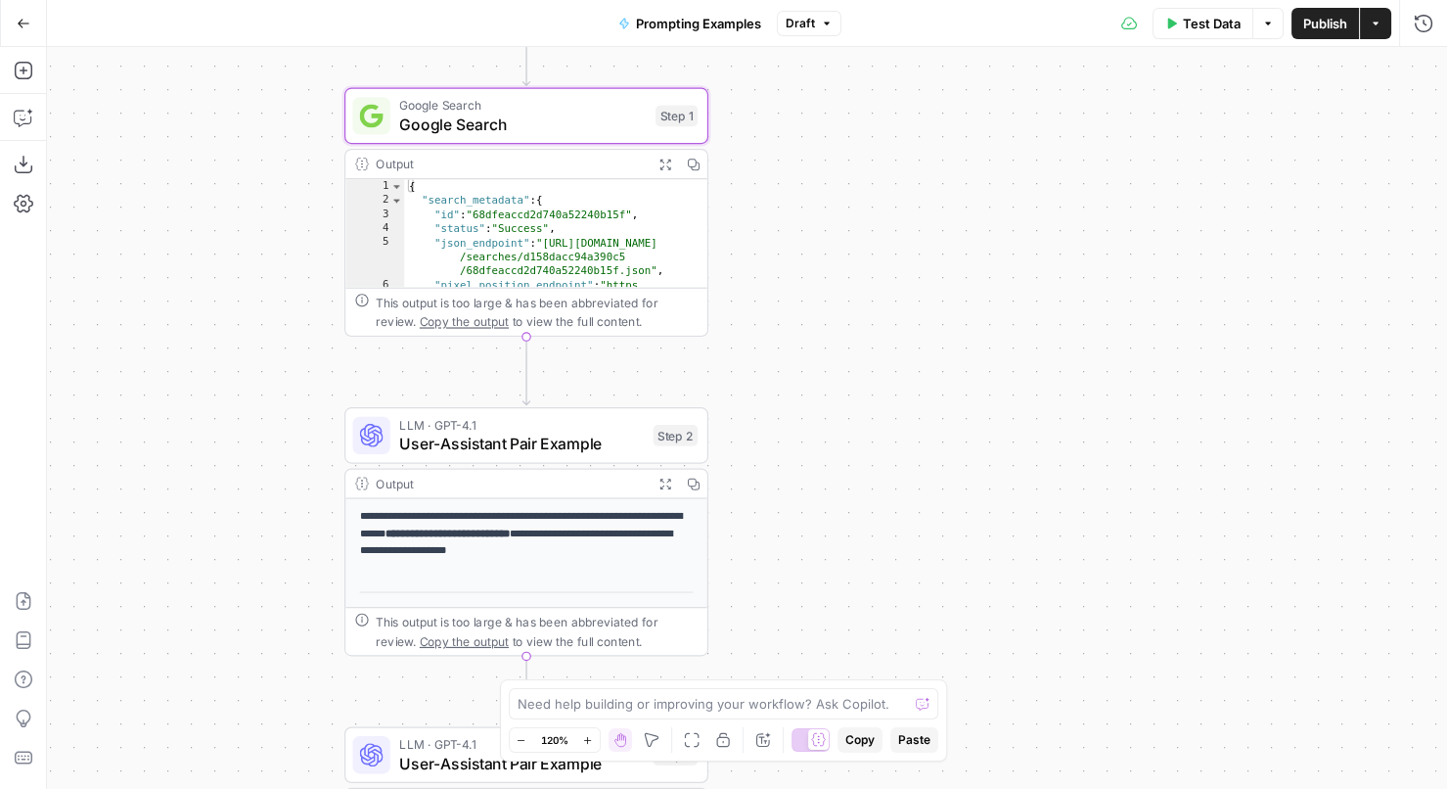
click at [543, 457] on div "LLM · GPT-4.1 User-Assistant Pair Example Step 2 Copy step Delete step Add Note…" at bounding box center [526, 435] width 364 height 57
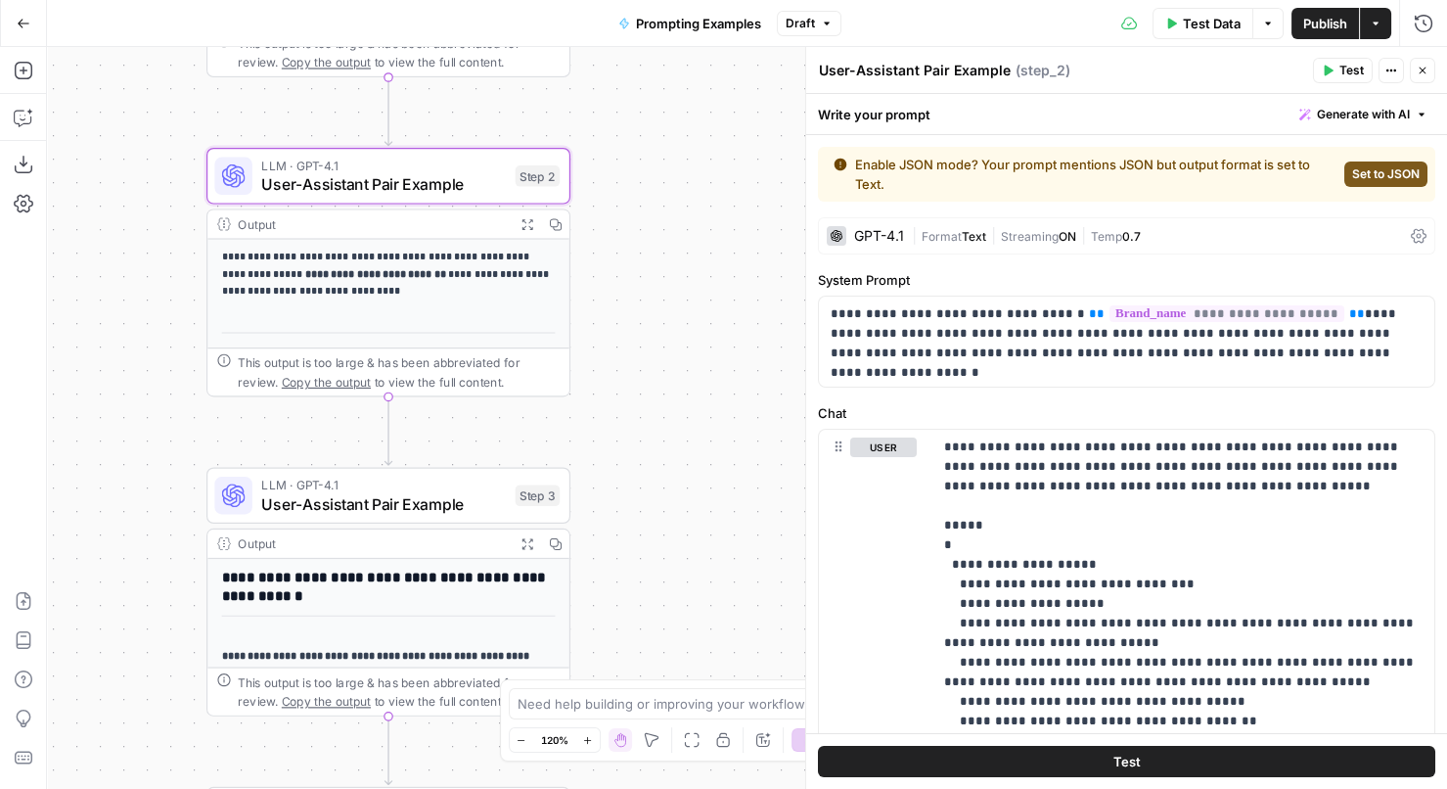
drag, startPoint x: 304, startPoint y: 383, endPoint x: 170, endPoint y: 122, distance: 292.7
click at [170, 121] on div "**********" at bounding box center [747, 418] width 1400 height 742
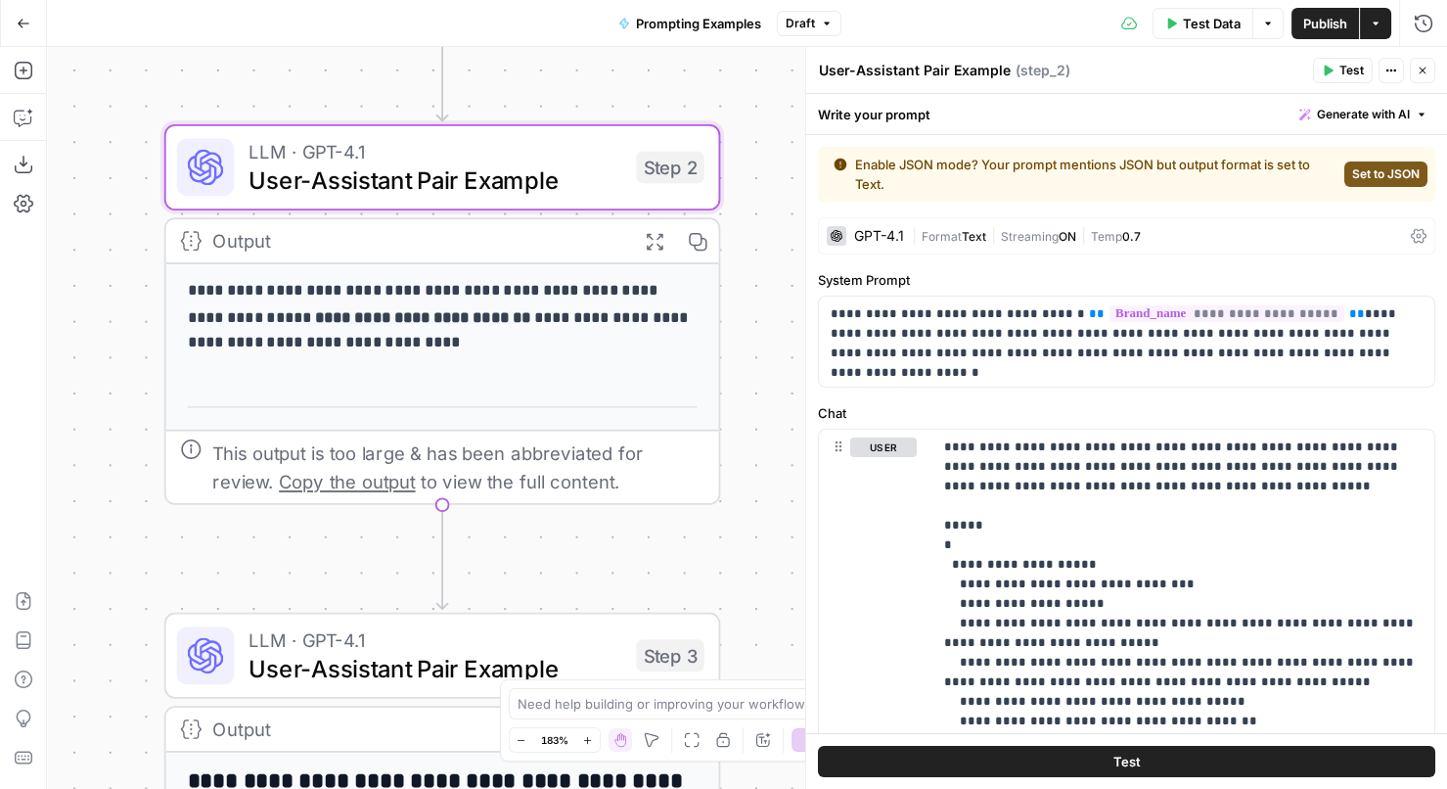
drag, startPoint x: 604, startPoint y: 219, endPoint x: 770, endPoint y: 211, distance: 166.5
click at [770, 211] on div "**********" at bounding box center [747, 418] width 1400 height 742
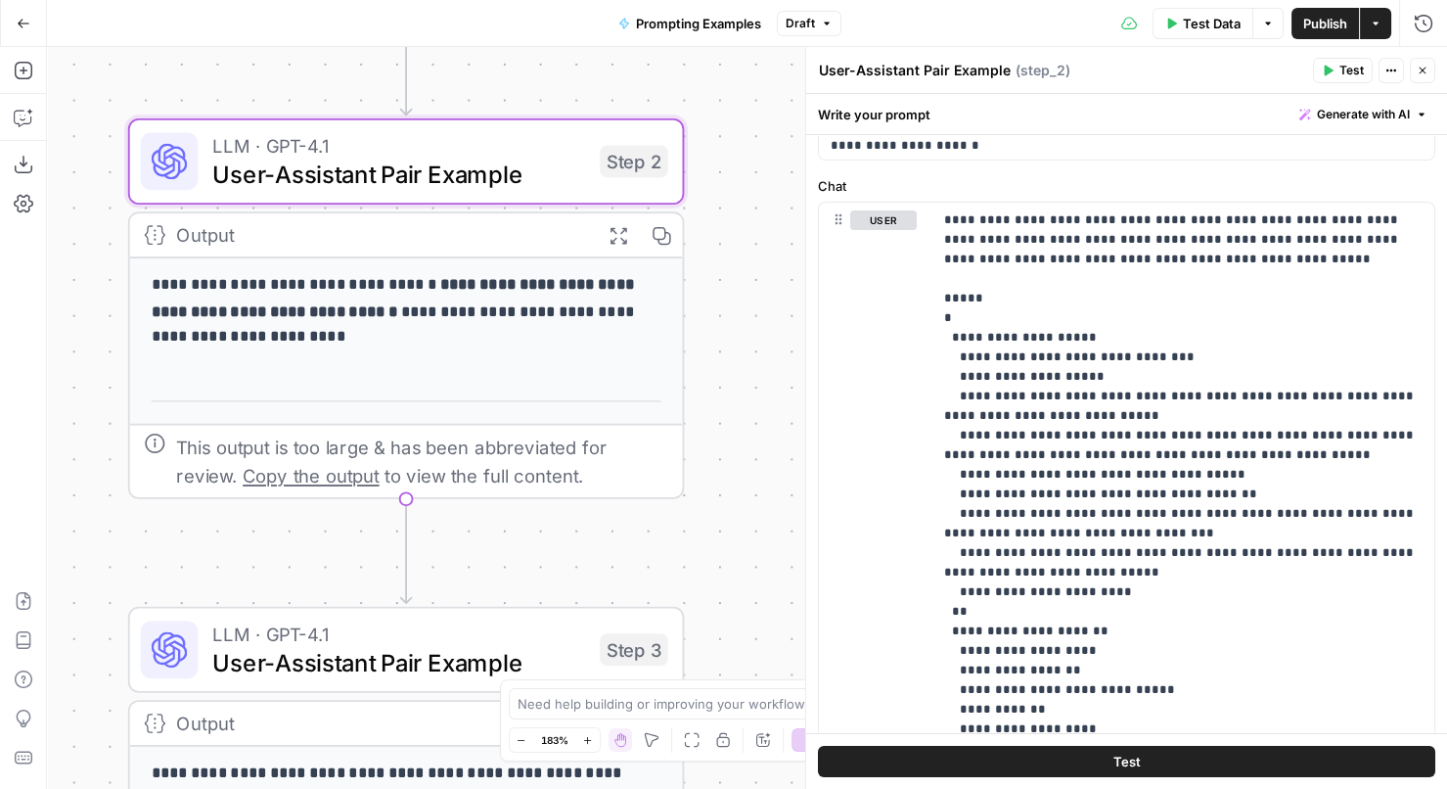
scroll to position [276, 0]
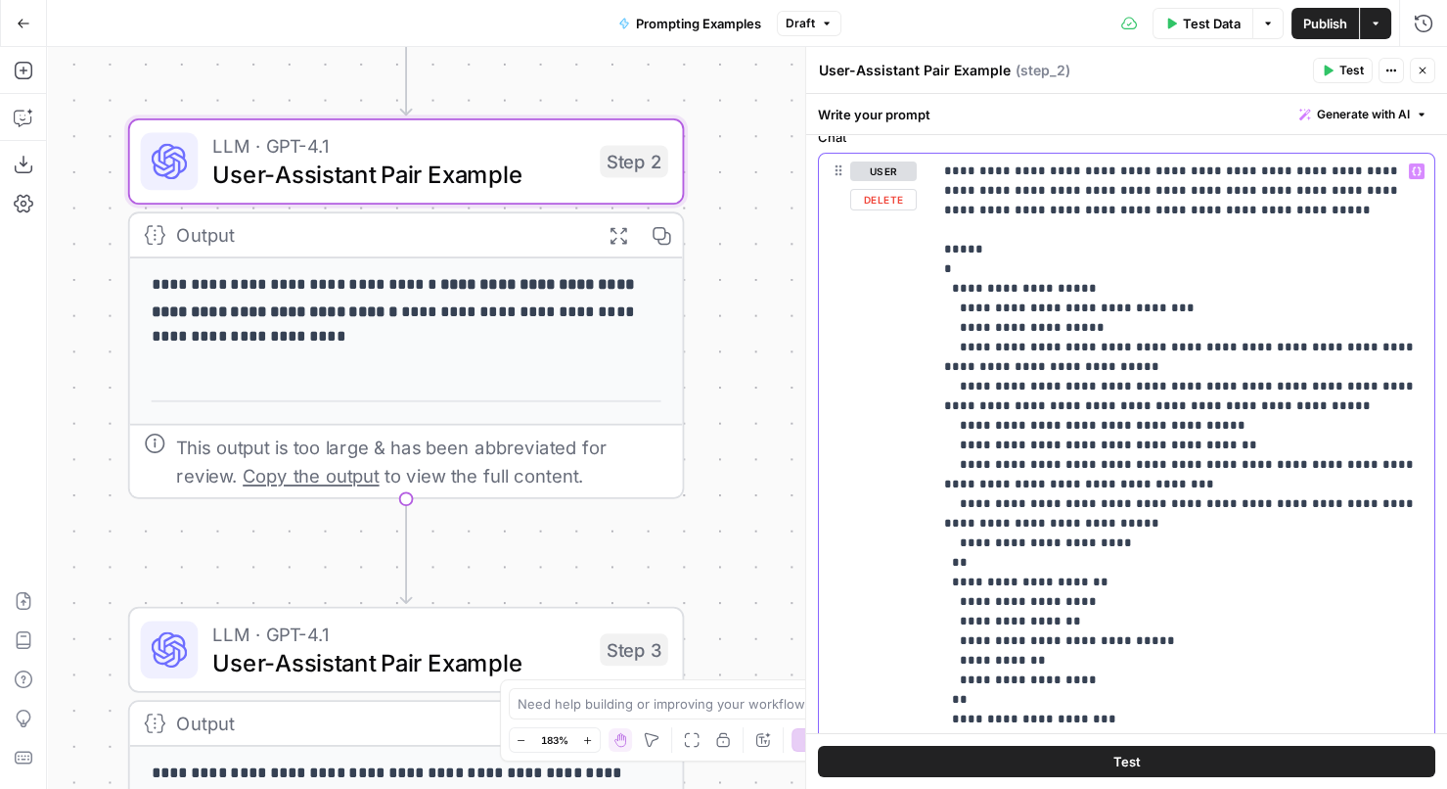
drag, startPoint x: 1248, startPoint y: 166, endPoint x: 1081, endPoint y: 167, distance: 167.3
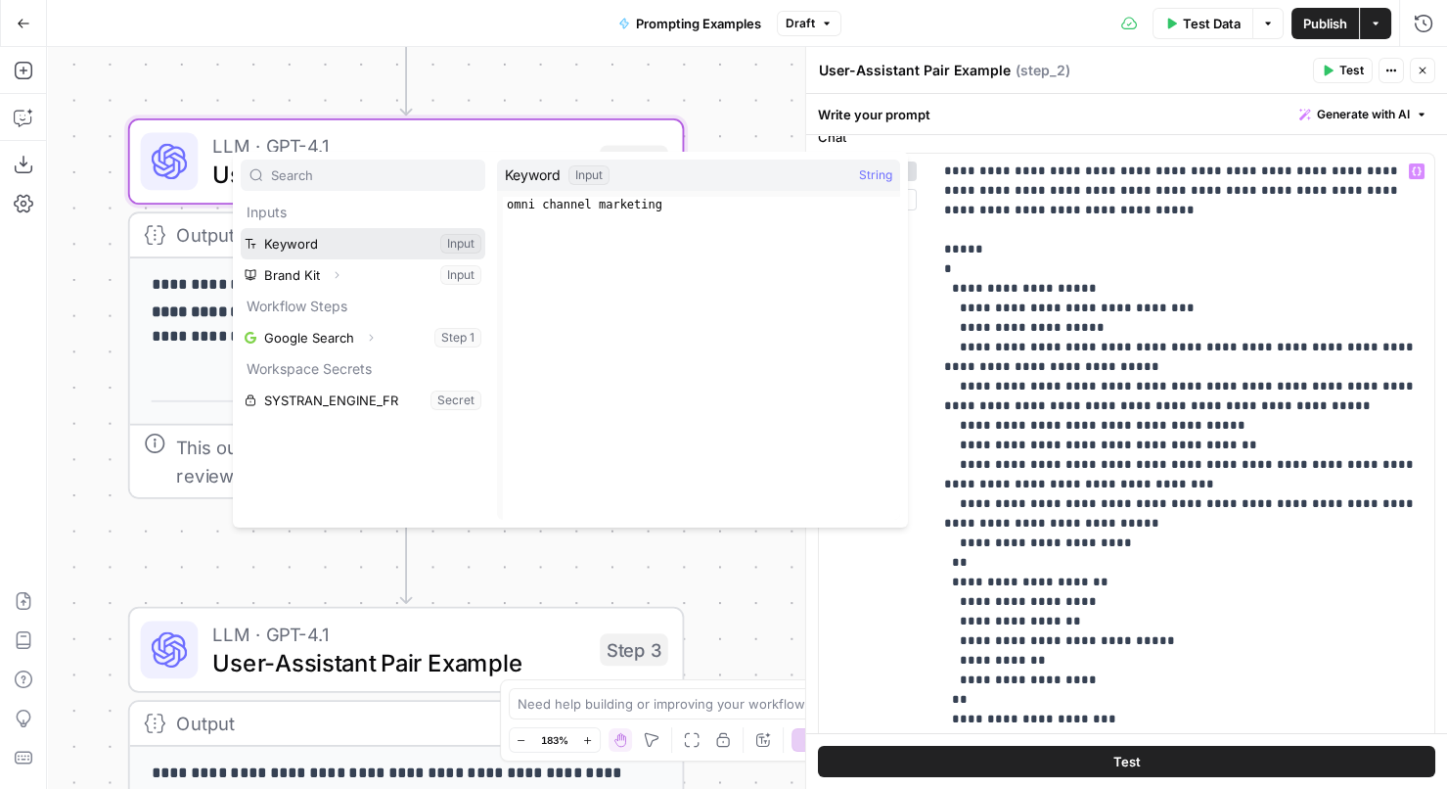
click at [397, 239] on button "Select variable Keyword" at bounding box center [363, 243] width 245 height 31
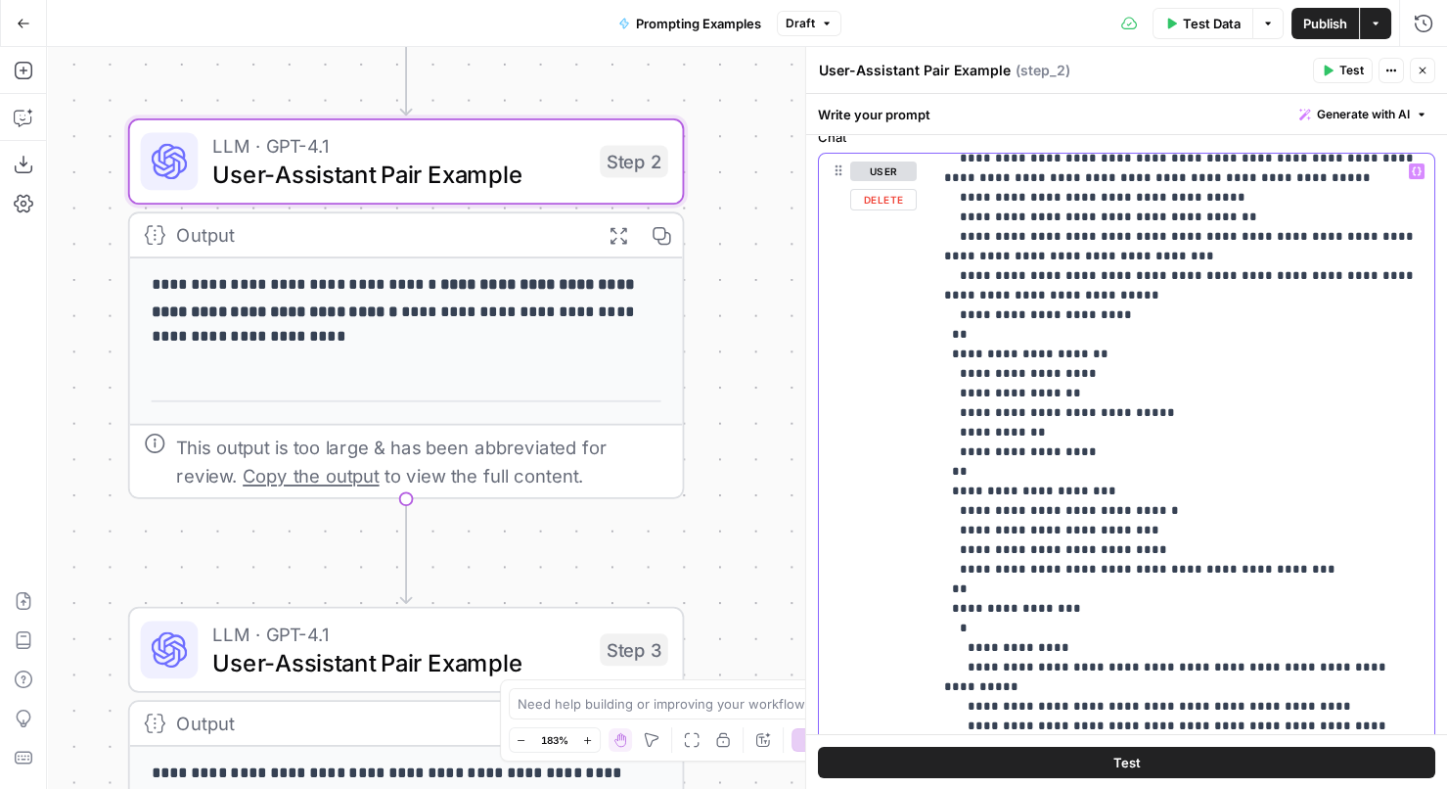
scroll to position [0, 0]
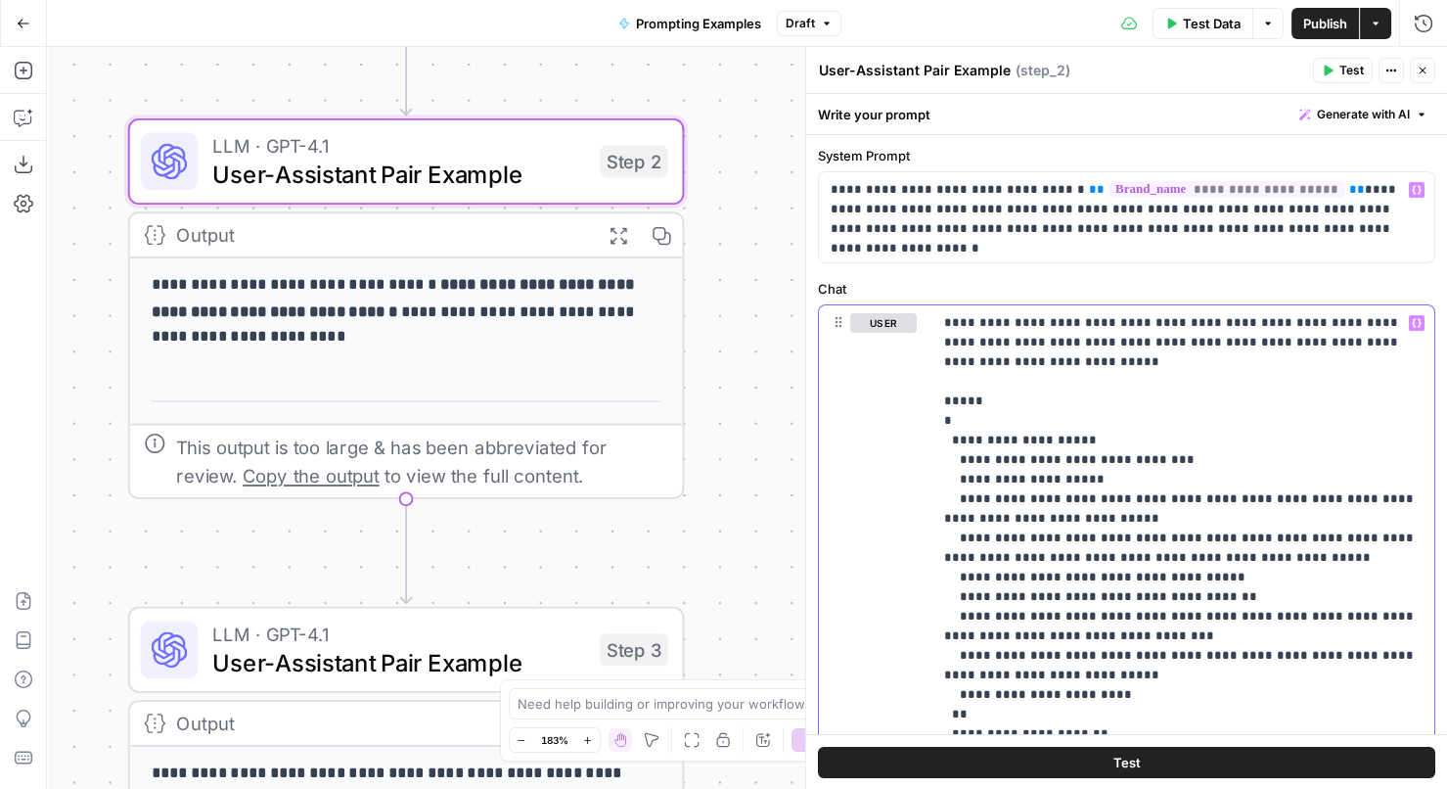
scroll to position [140, 0]
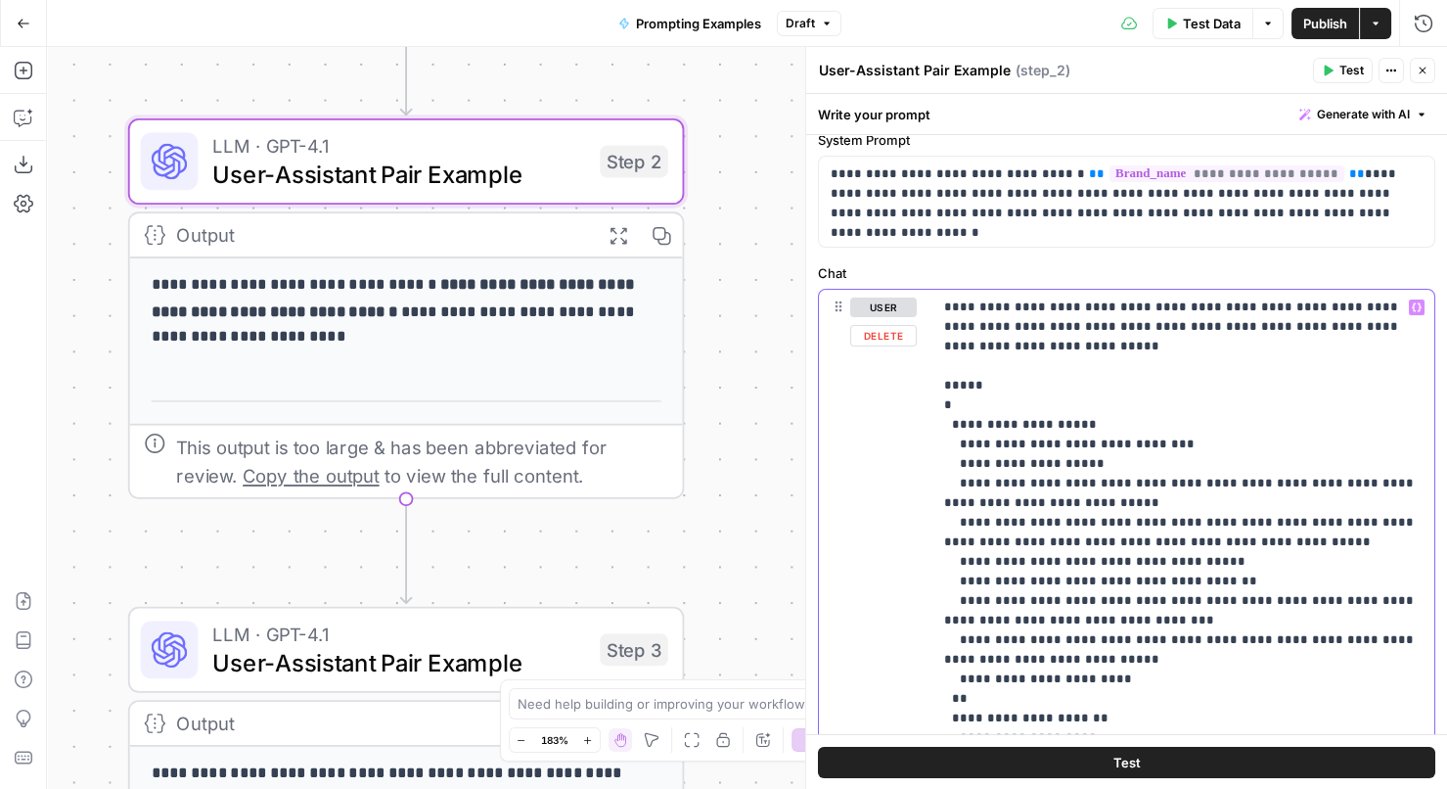
drag, startPoint x: 1032, startPoint y: 337, endPoint x: 943, endPoint y: 295, distance: 98.0
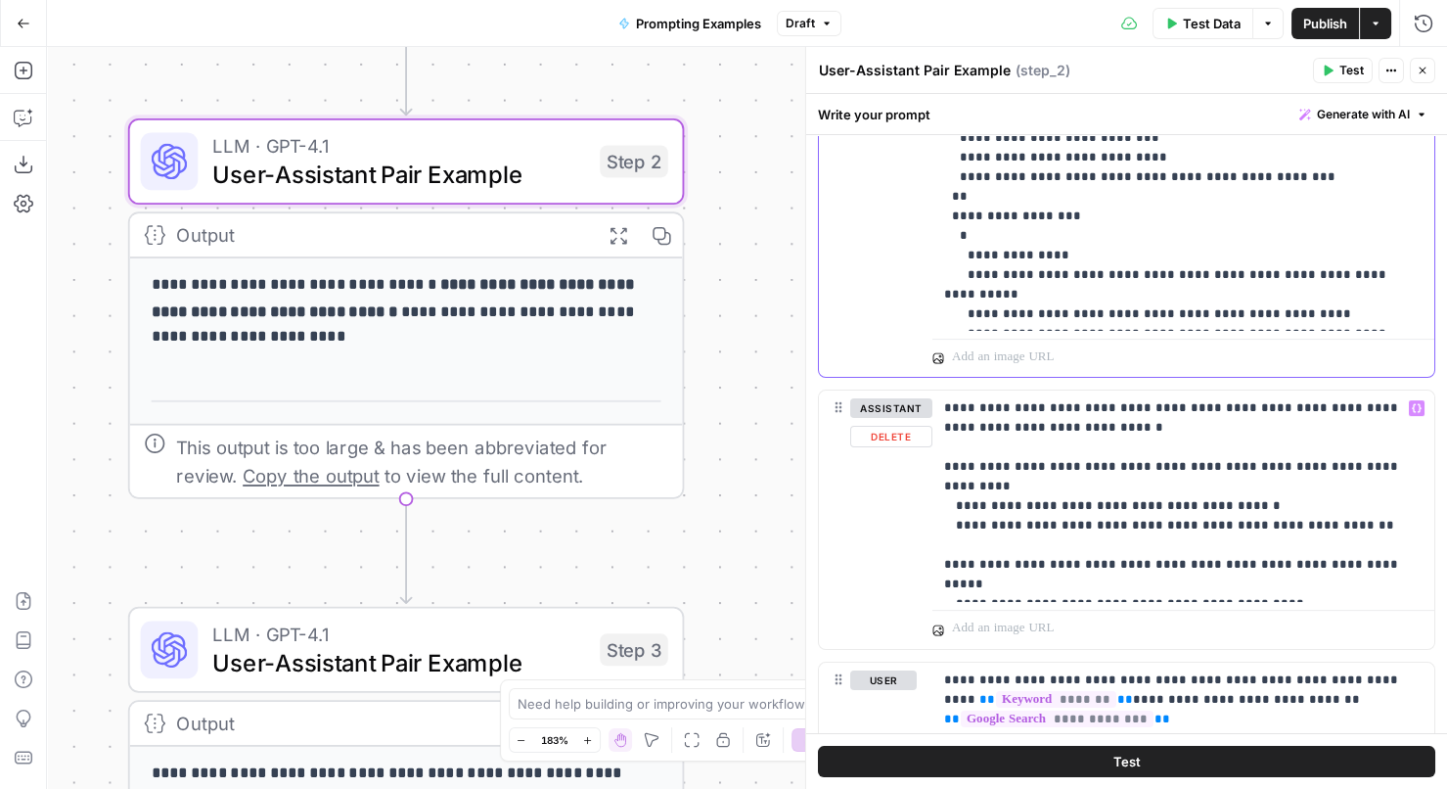
scroll to position [937, 0]
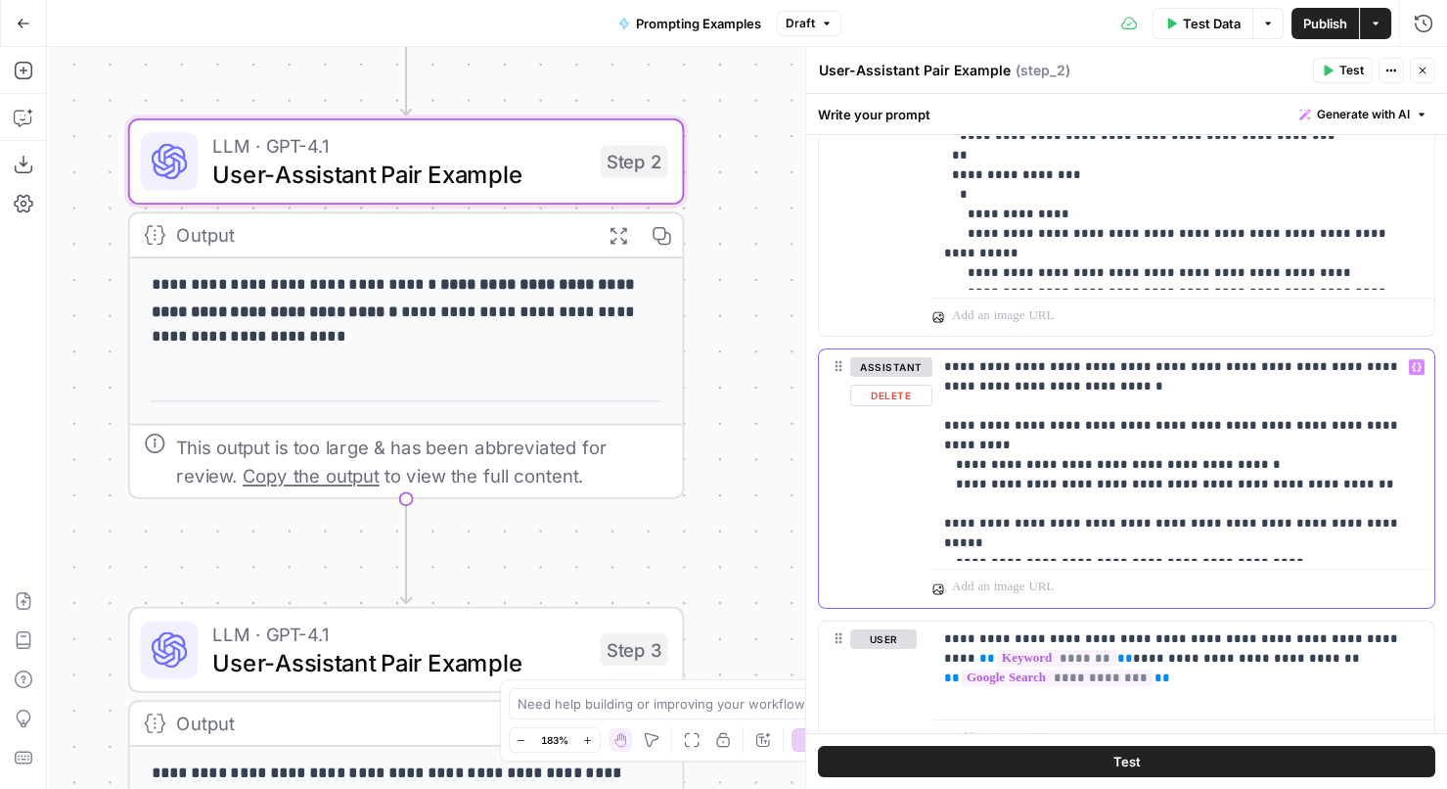
click at [1306, 540] on p "**********" at bounding box center [1183, 455] width 479 height 196
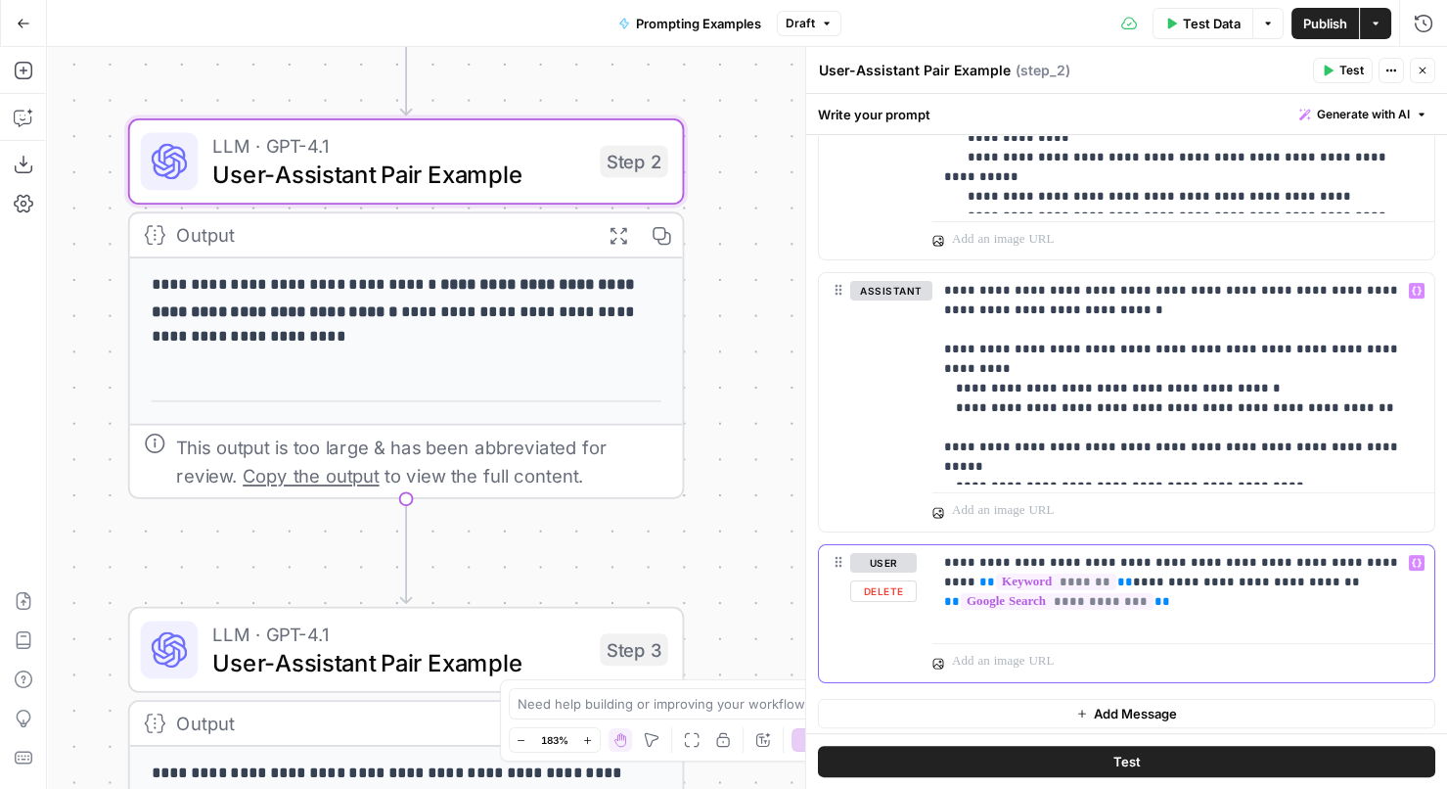
click at [1172, 590] on p "**********" at bounding box center [1183, 582] width 479 height 59
drag, startPoint x: 1307, startPoint y: 467, endPoint x: 936, endPoint y: 285, distance: 413.0
click at [935, 285] on div "**********" at bounding box center [1183, 378] width 502 height 211
click at [1024, 299] on p "**********" at bounding box center [1183, 379] width 479 height 196
click at [1278, 570] on p "**********" at bounding box center [1183, 582] width 479 height 59
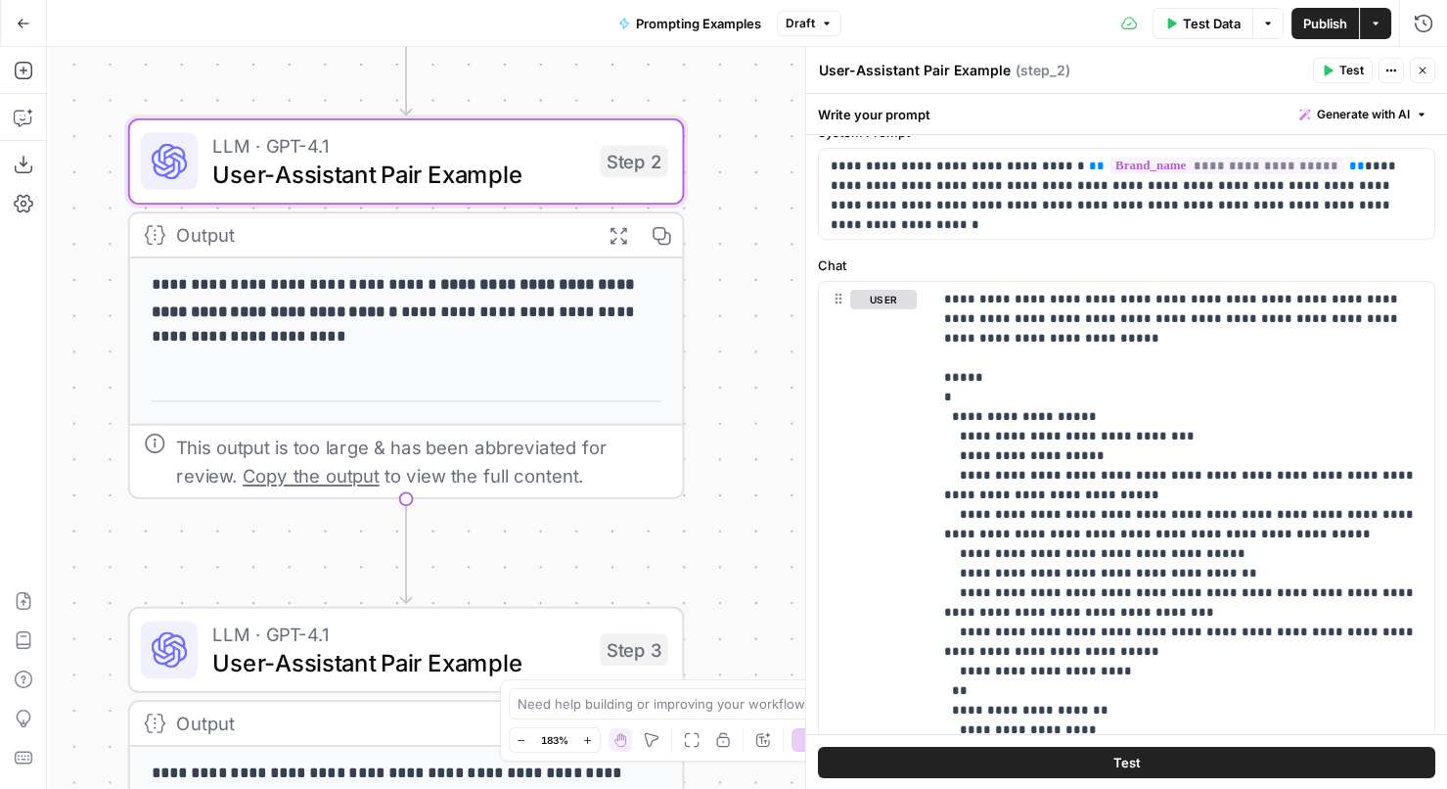
scroll to position [158, 0]
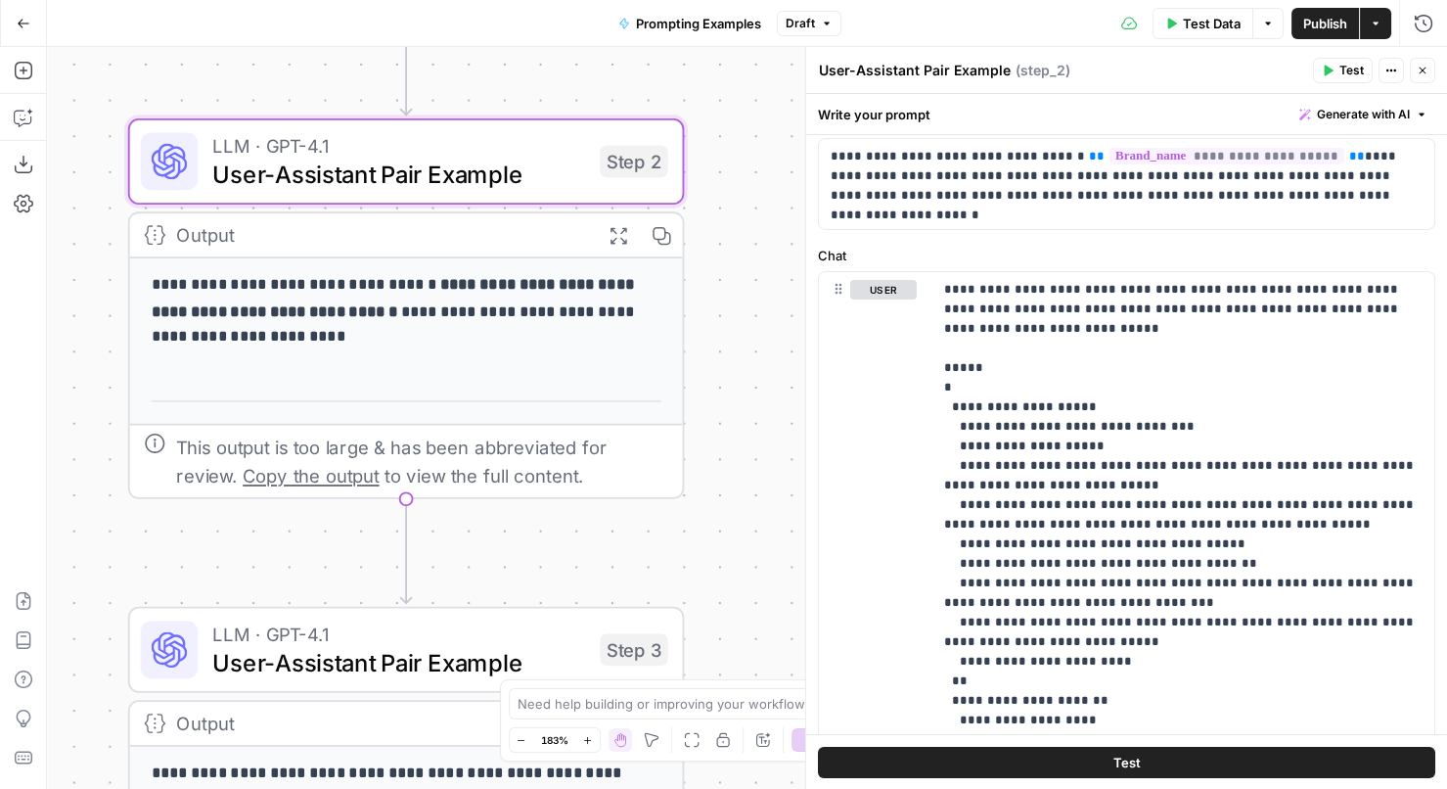
click at [1203, 239] on div "**********" at bounding box center [1126, 786] width 641 height 1618
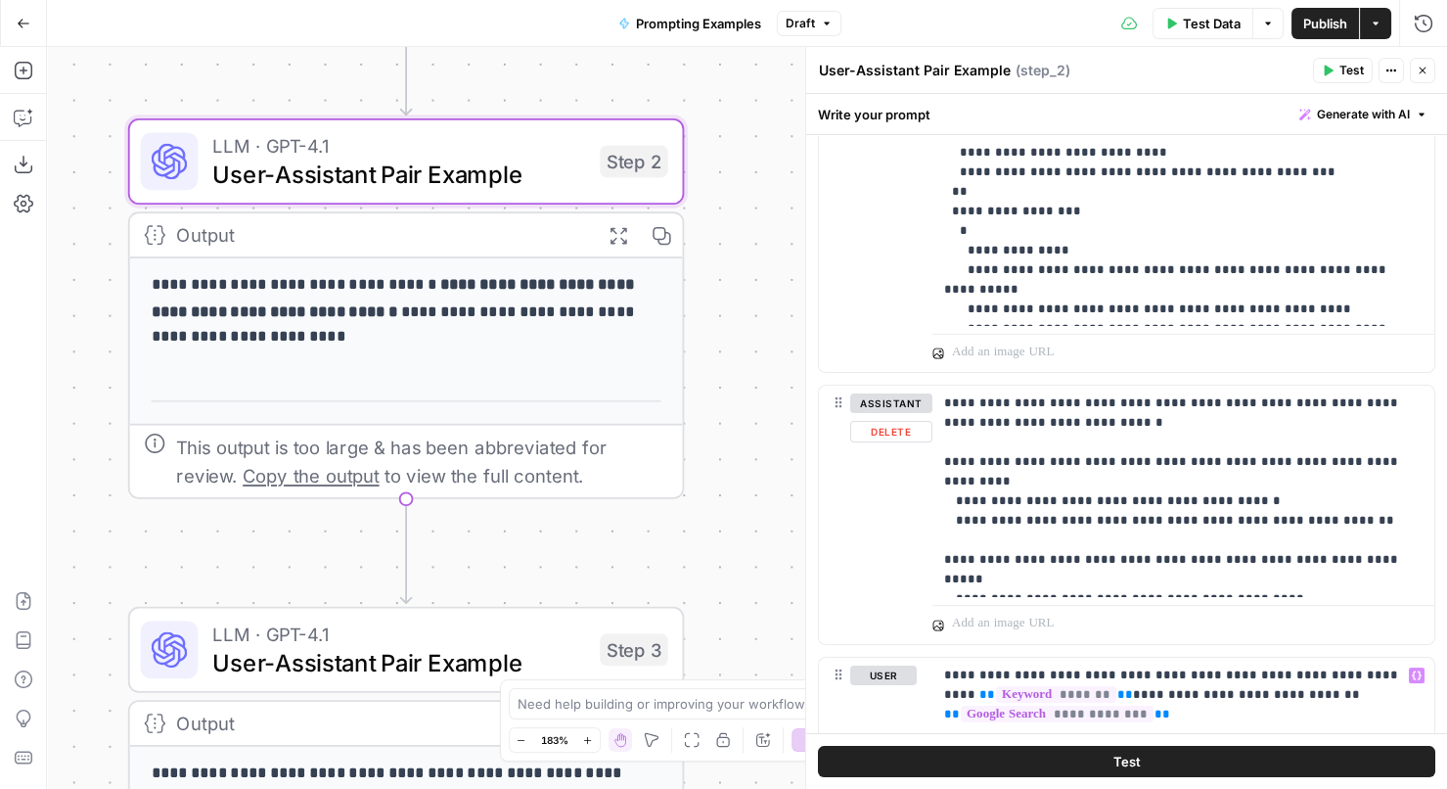
scroll to position [935, 0]
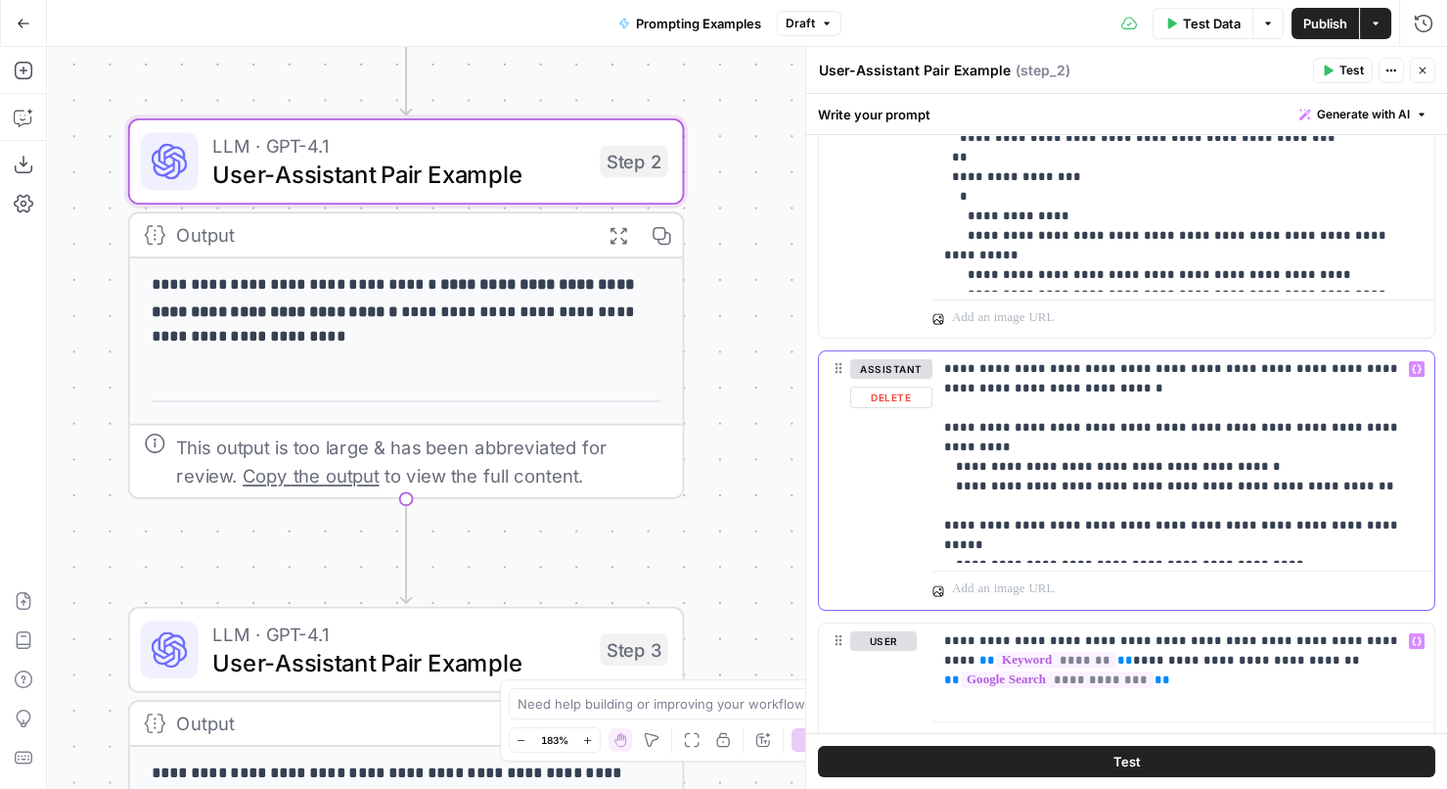
click at [1041, 515] on p "**********" at bounding box center [1183, 457] width 479 height 196
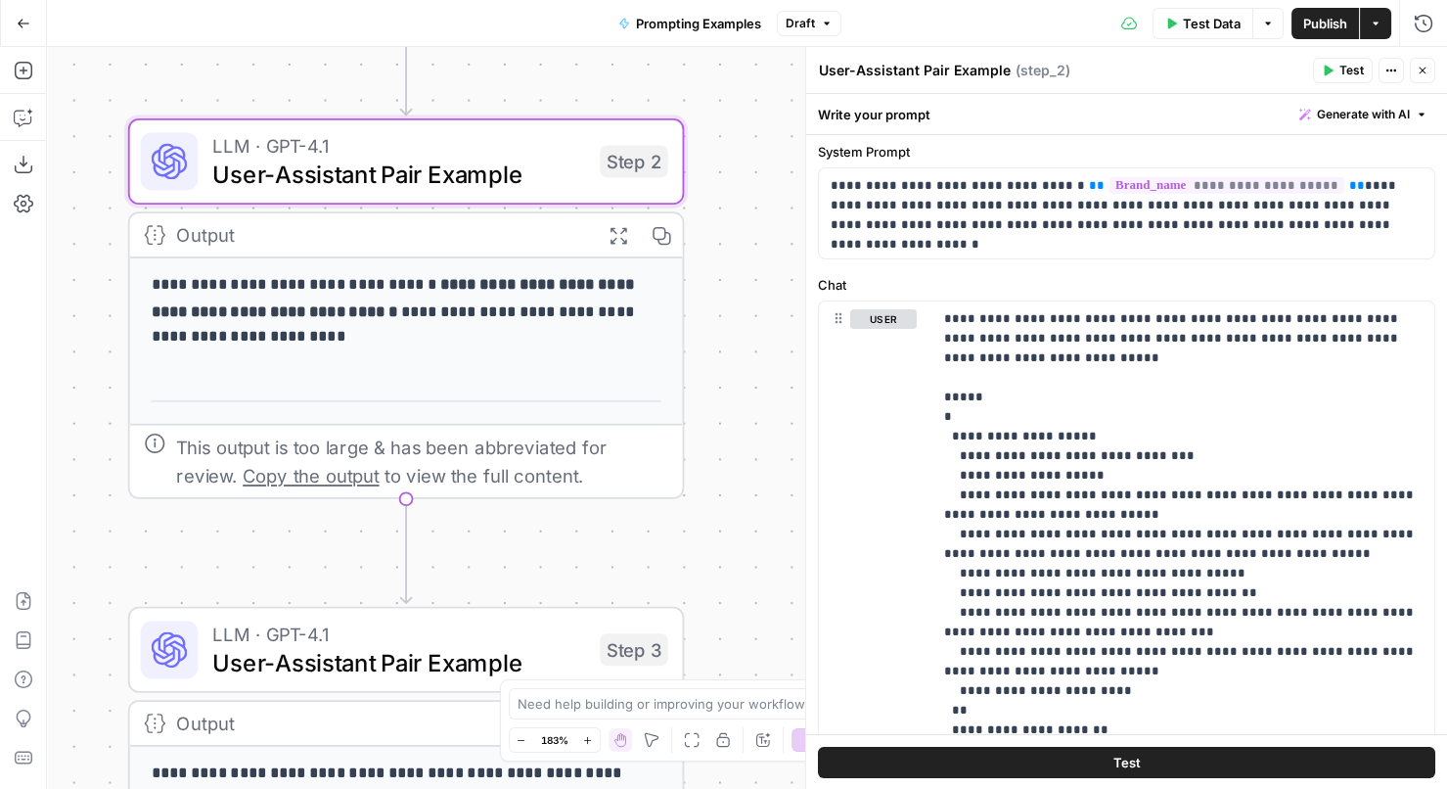
scroll to position [148, 0]
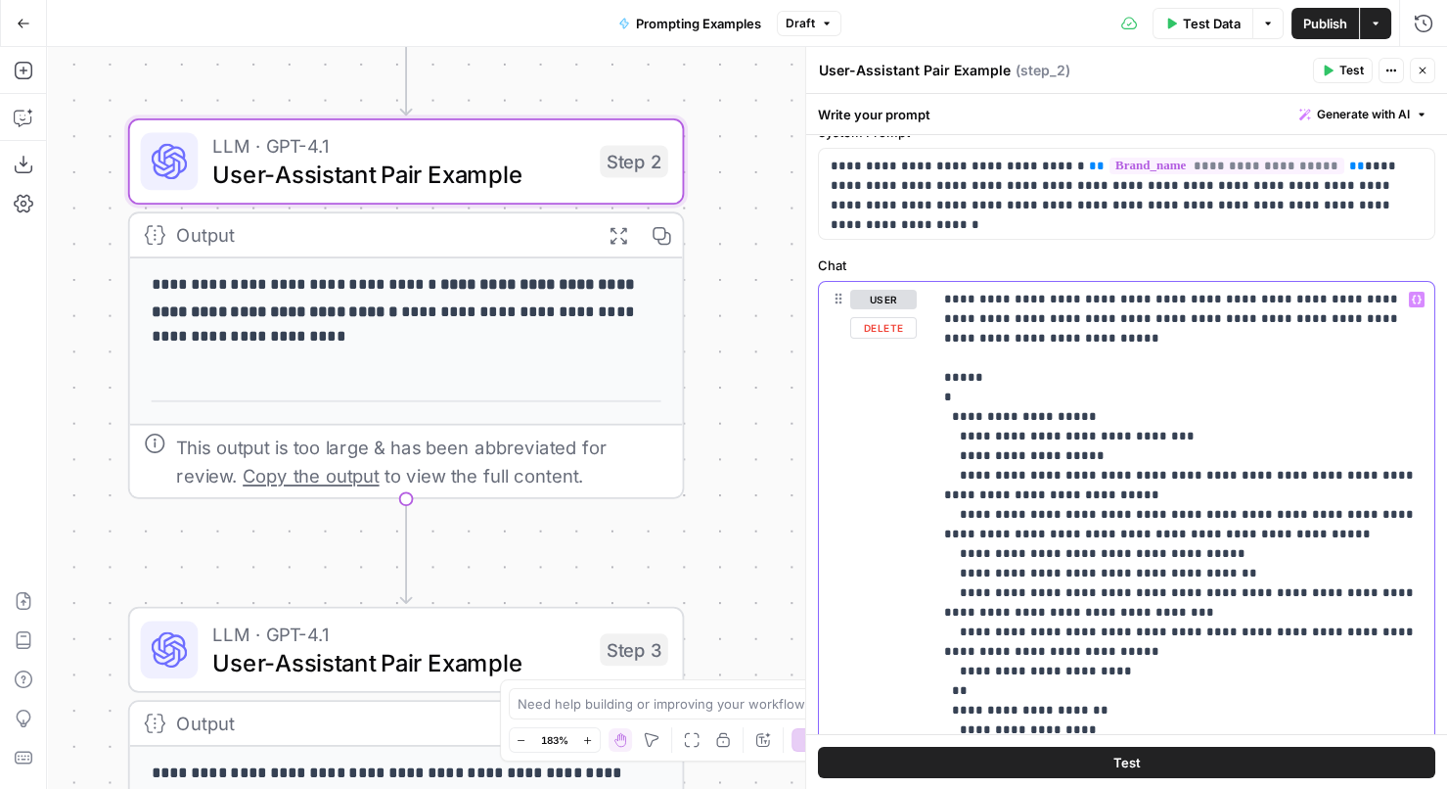
click at [815, 15] on button "Draft" at bounding box center [809, 23] width 65 height 25
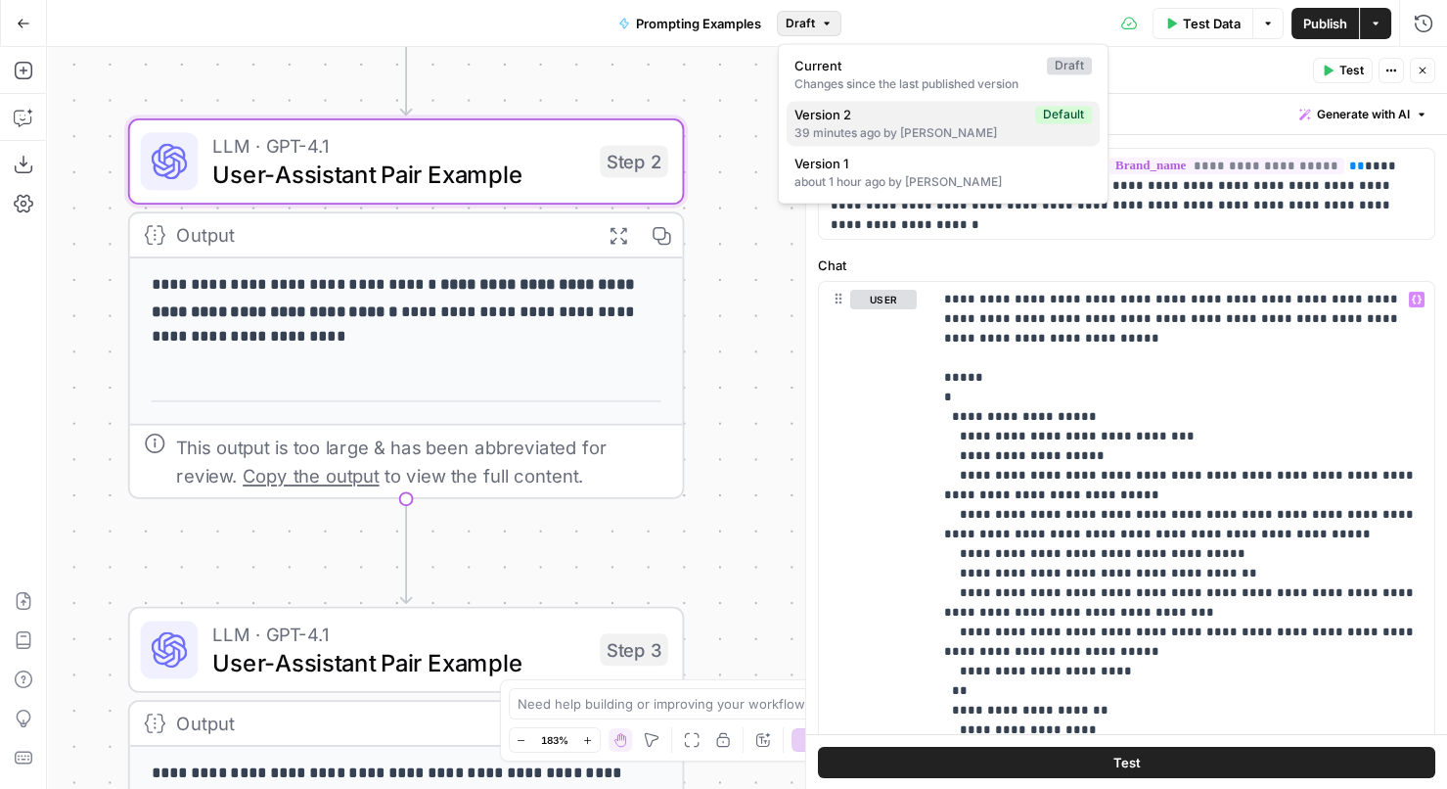
click at [932, 129] on div "39 minutes ago by Andrea McCormick" at bounding box center [942, 133] width 297 height 18
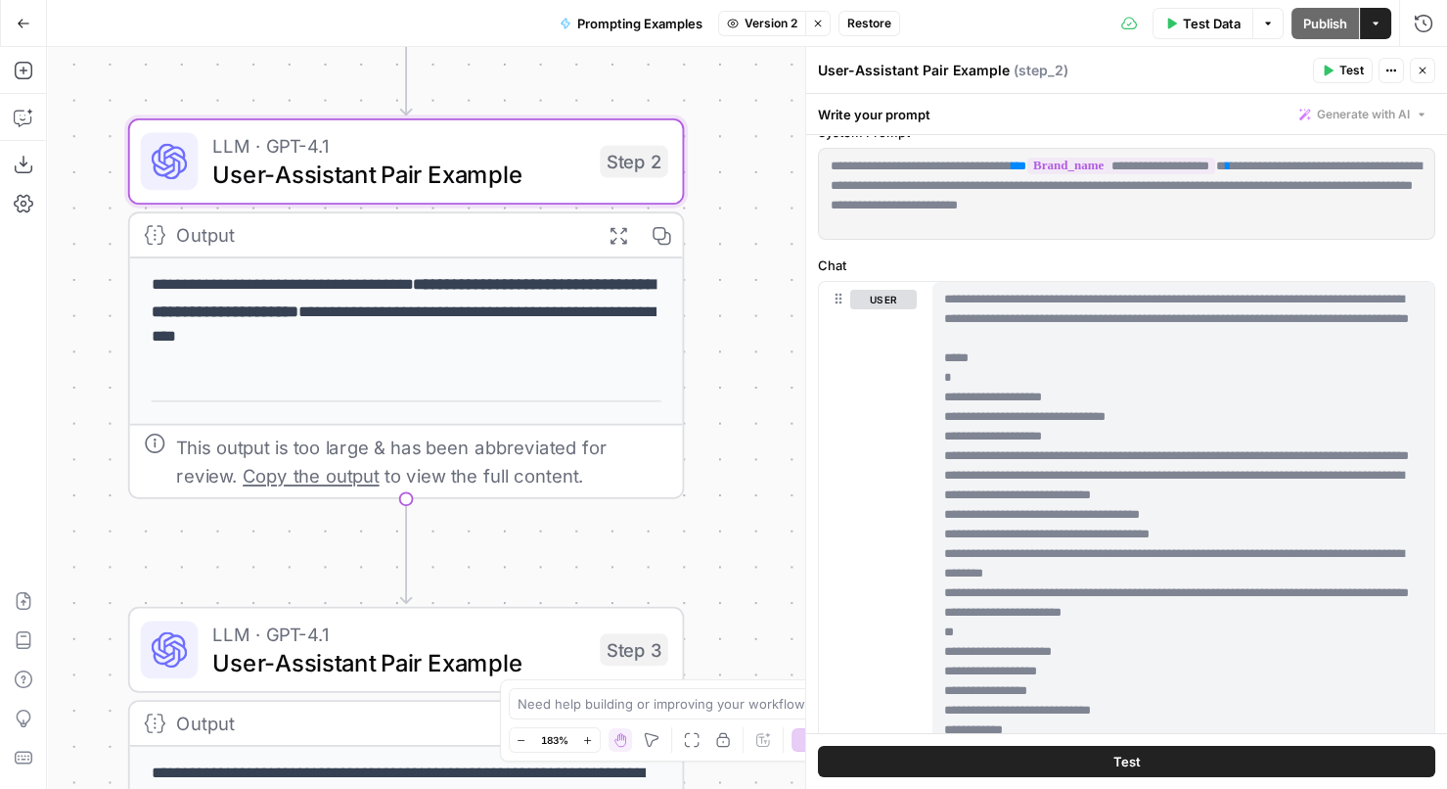
scroll to position [0, 0]
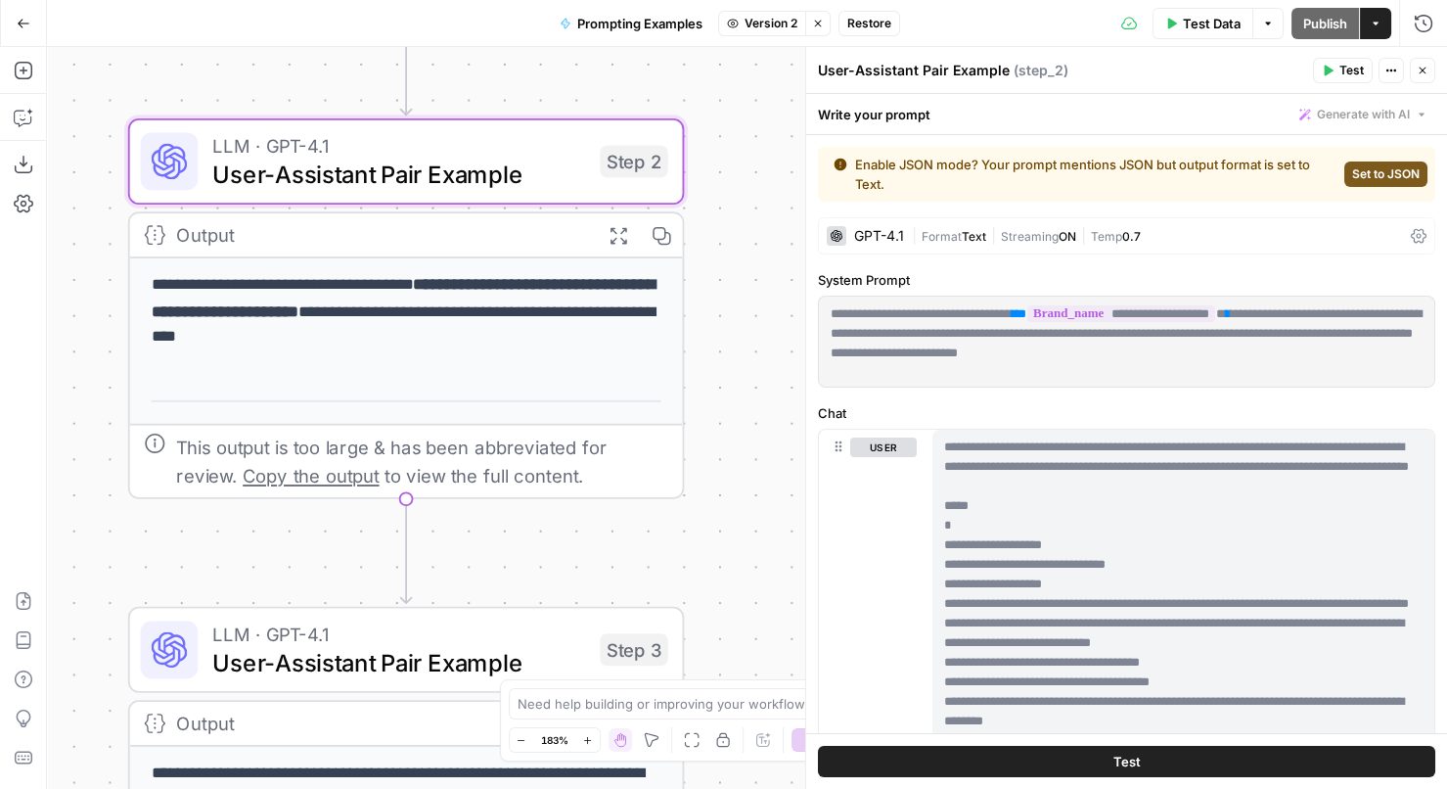
drag, startPoint x: 1248, startPoint y: 444, endPoint x: 1179, endPoint y: 446, distance: 69.5
click at [875, 22] on span "Restore" at bounding box center [869, 24] width 44 height 18
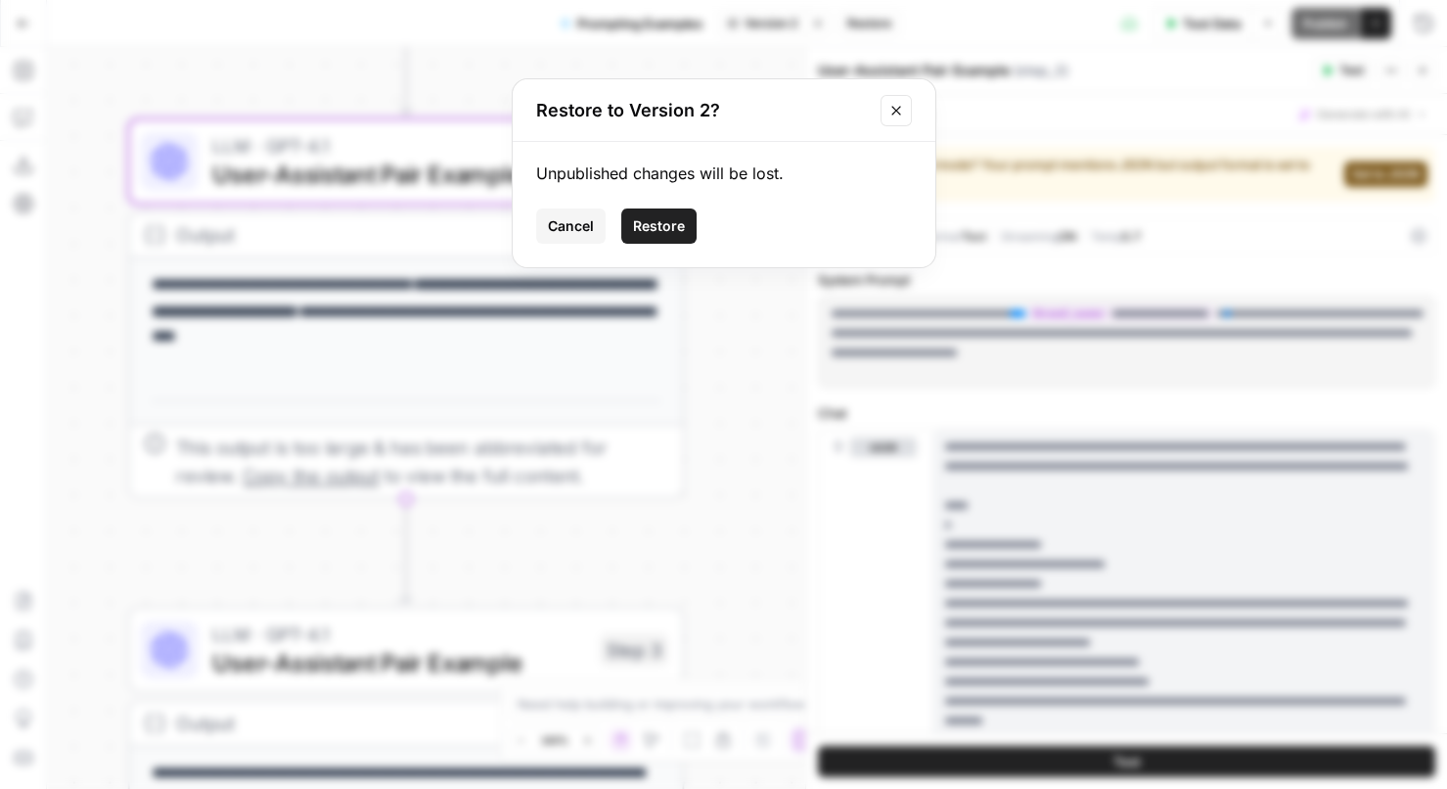
click at [654, 233] on span "Restore" at bounding box center [659, 226] width 52 height 20
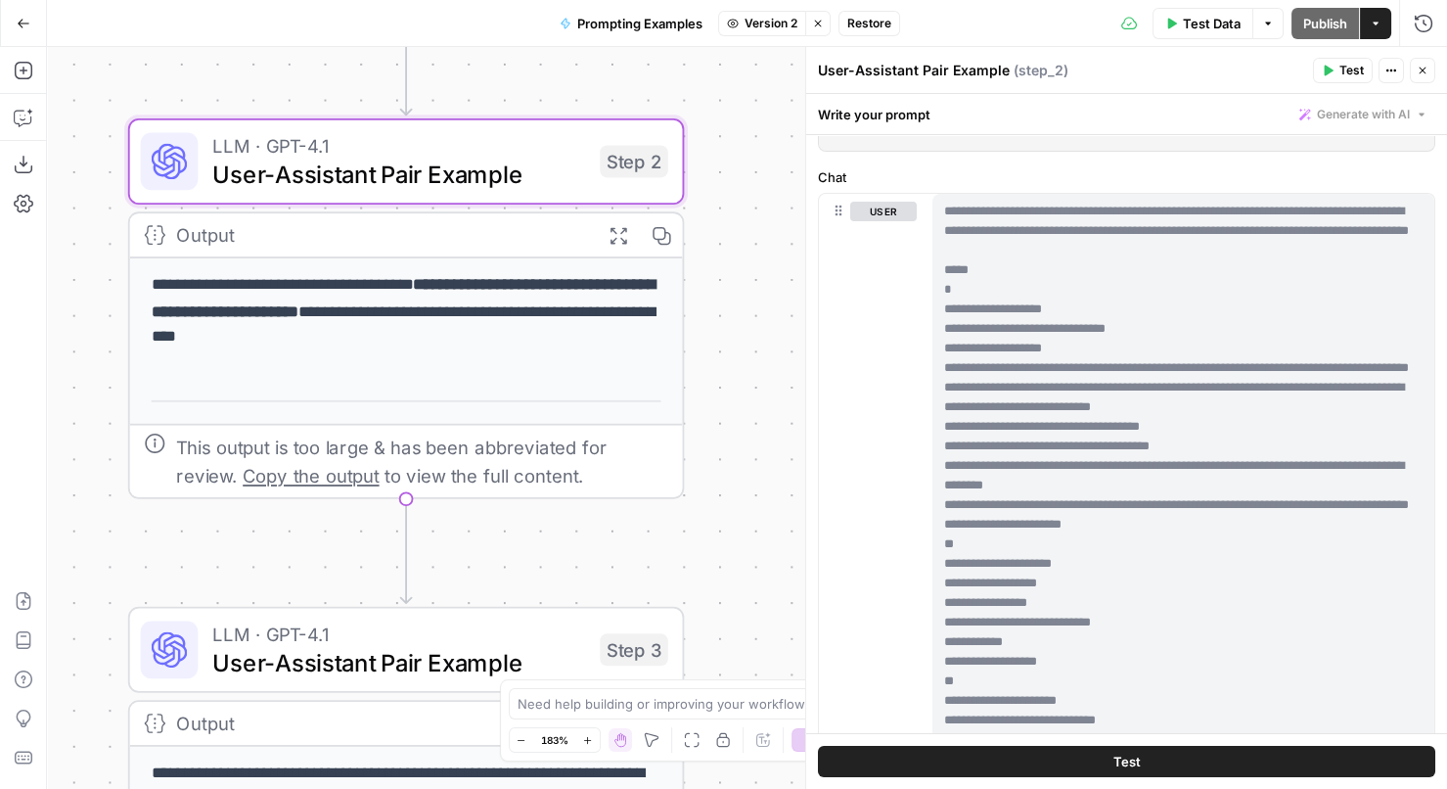
scroll to position [241, 0]
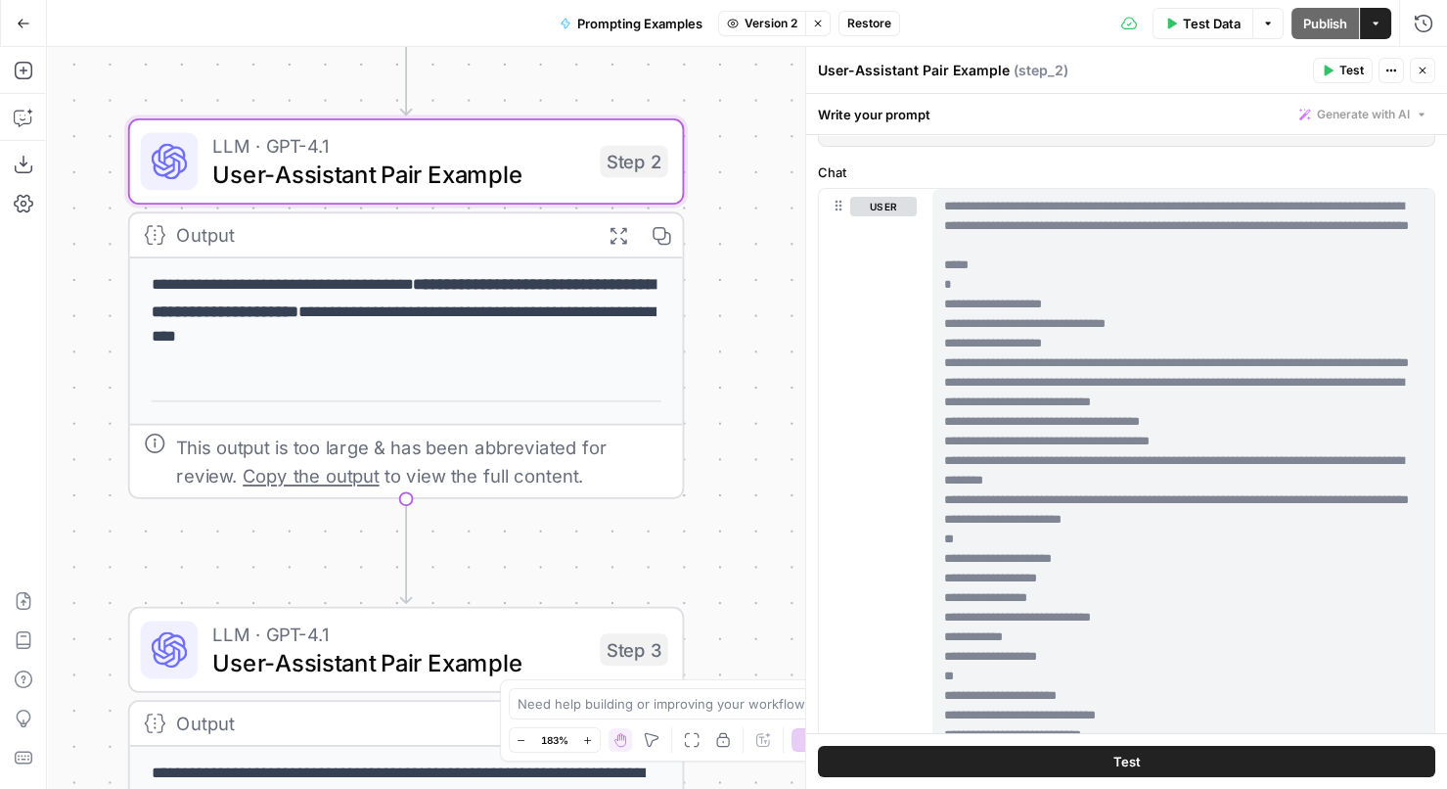
click at [879, 33] on button "Restore" at bounding box center [869, 23] width 62 height 25
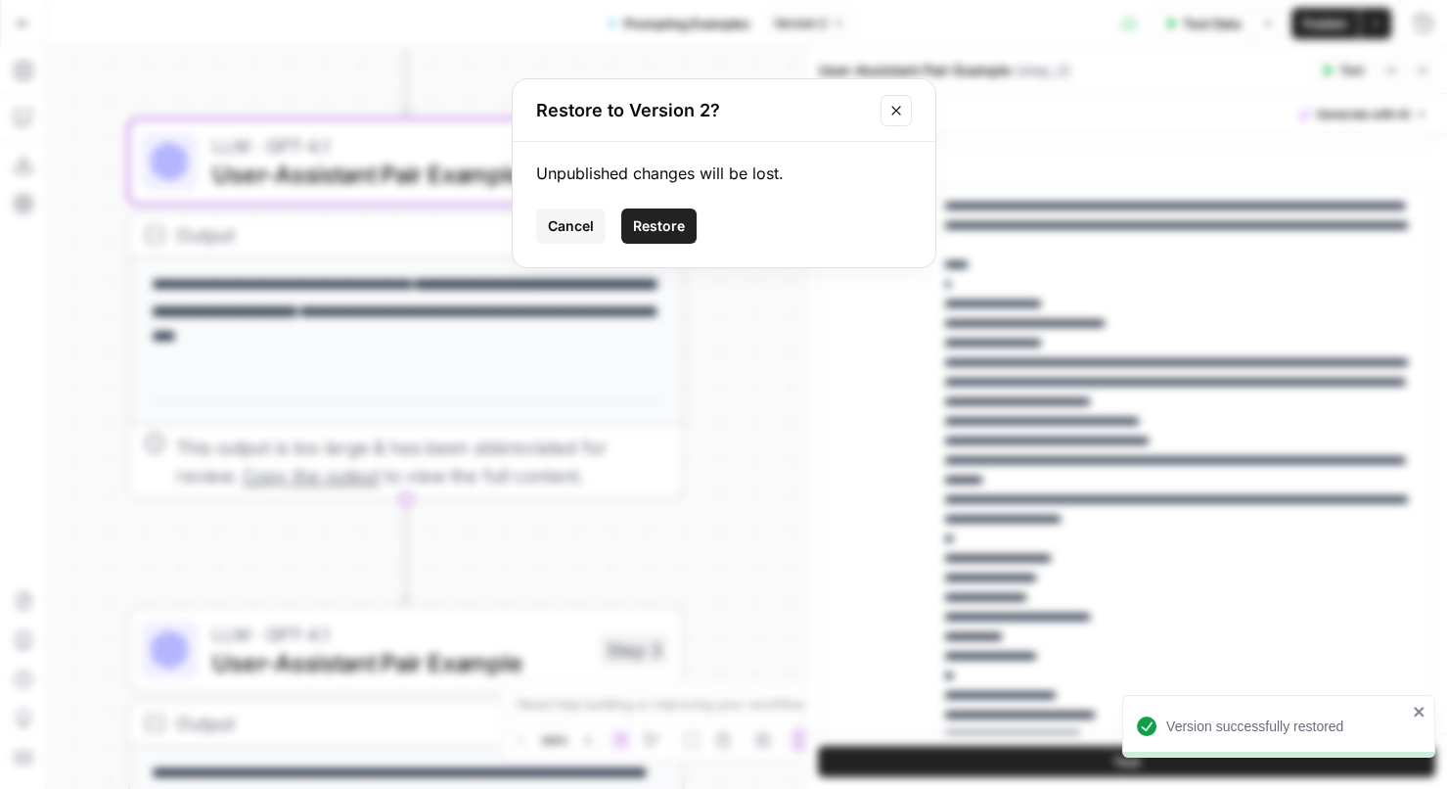
click at [899, 113] on icon "Close modal" at bounding box center [895, 110] width 9 height 9
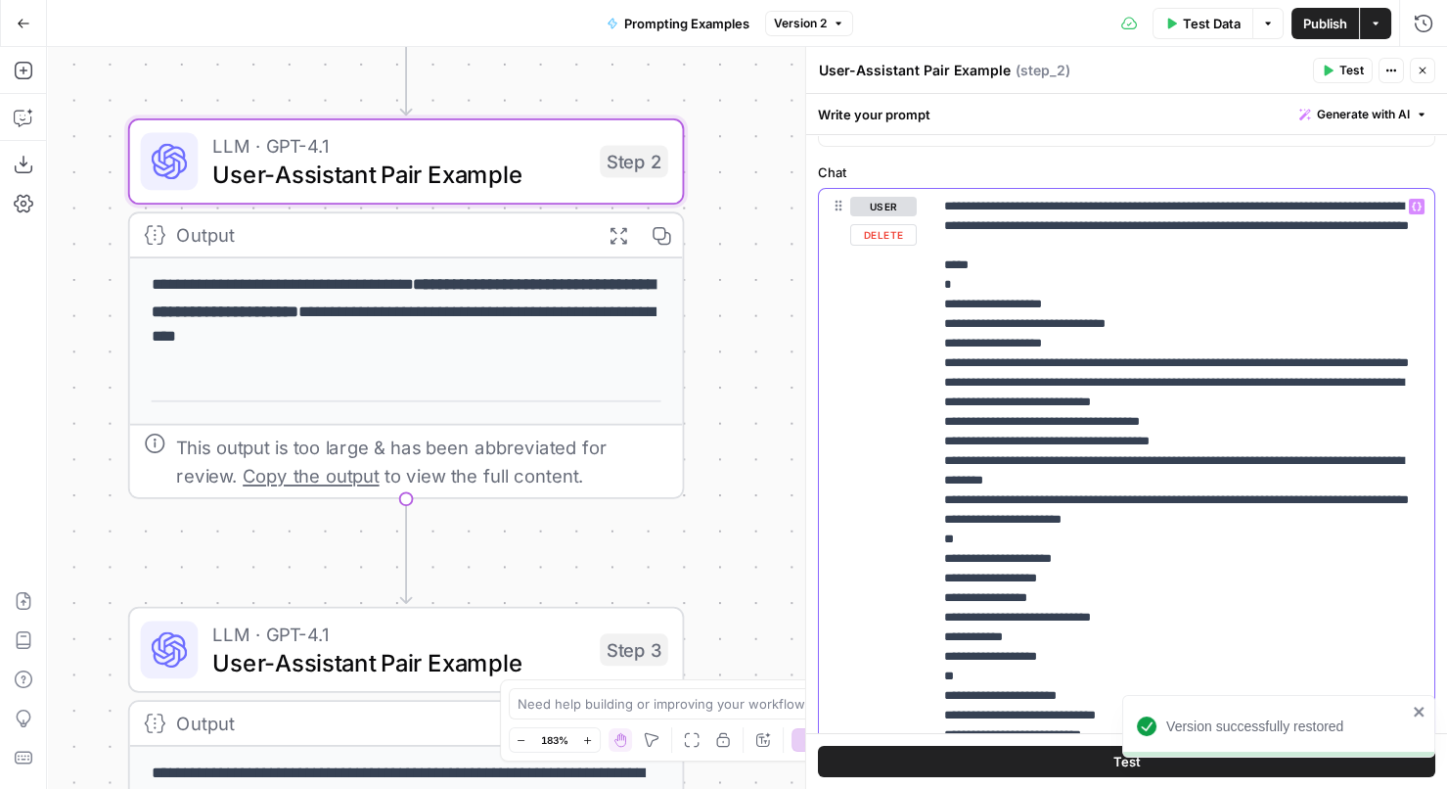
drag, startPoint x: 1240, startPoint y: 206, endPoint x: 1184, endPoint y: 206, distance: 56.7
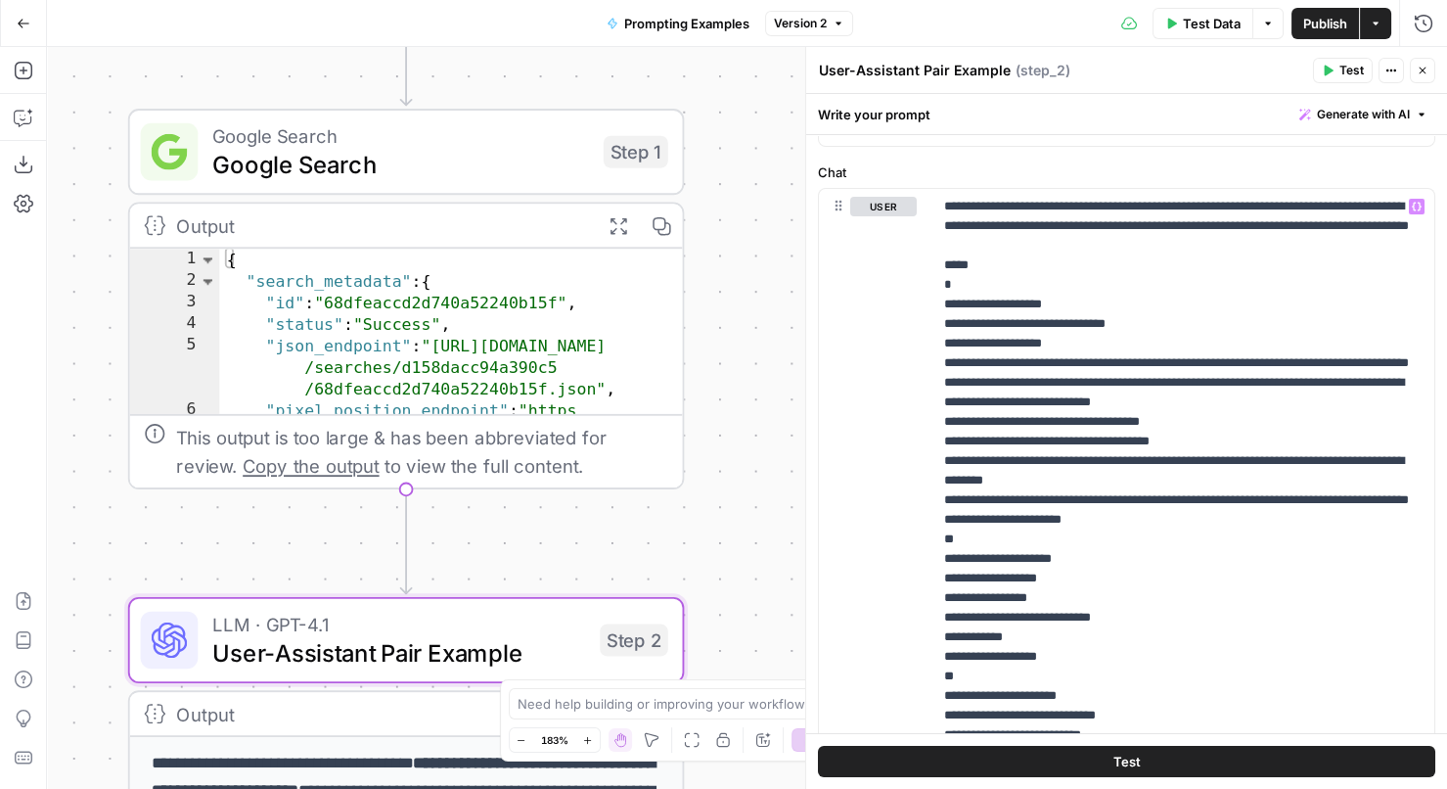
drag, startPoint x: 713, startPoint y: 154, endPoint x: 713, endPoint y: 637, distance: 483.3
click at [713, 637] on div "**********" at bounding box center [747, 418] width 1400 height 742
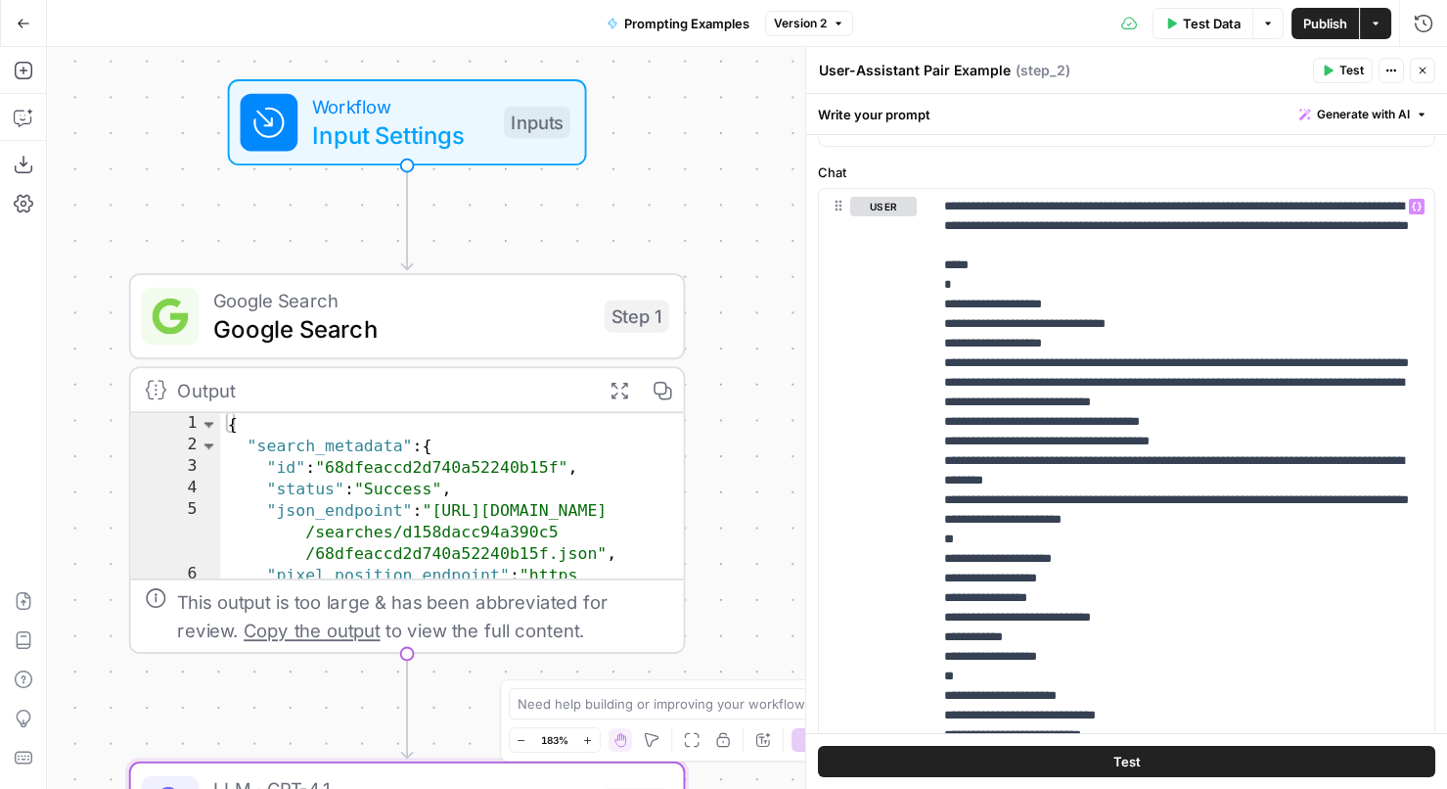
drag, startPoint x: 732, startPoint y: 189, endPoint x: 733, endPoint y: 358, distance: 169.2
click at [733, 358] on div "**********" at bounding box center [747, 418] width 1400 height 742
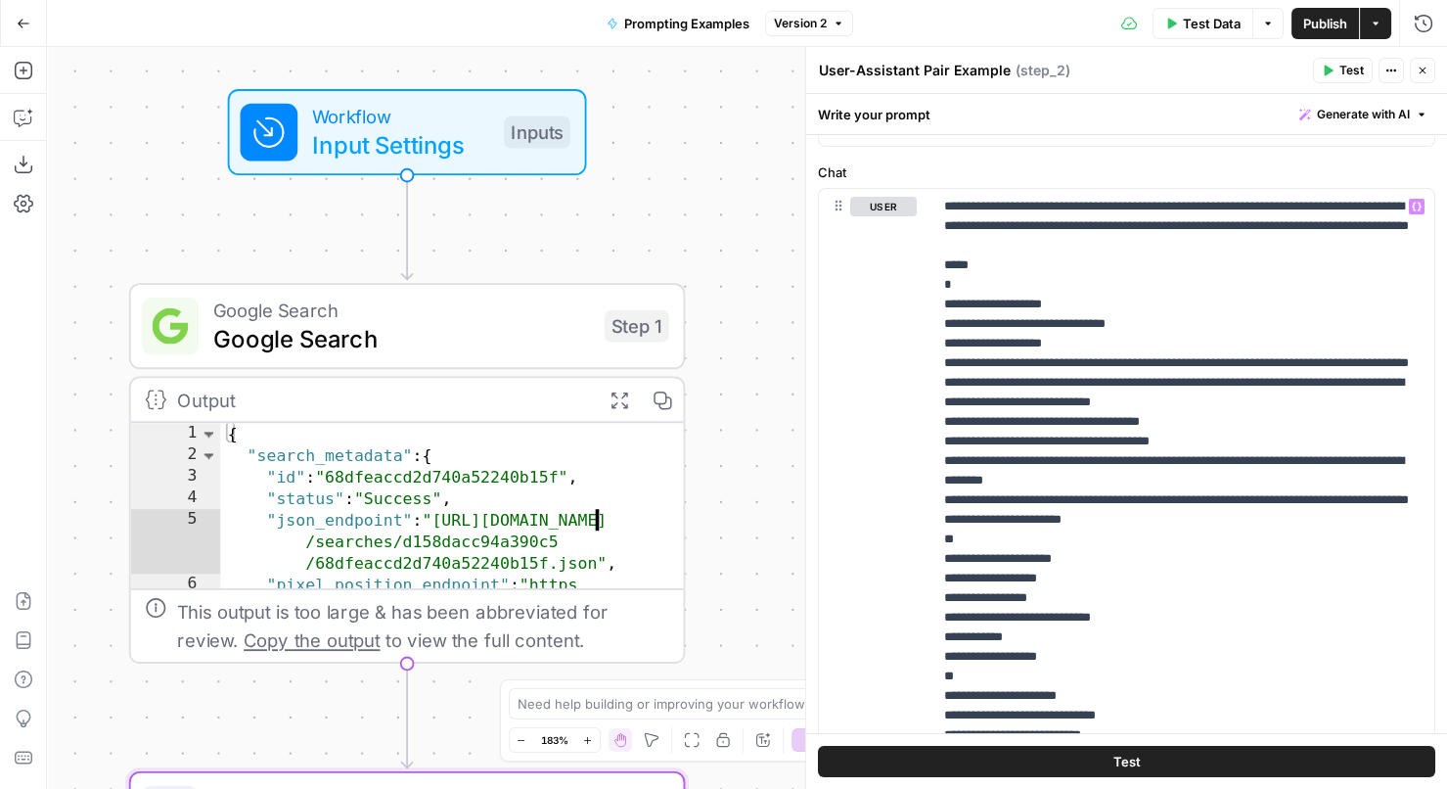
click at [424, 472] on div "{ "search_metadata" : { "id" : "68dfeaccd2d740a52240b15f" , "status" : "Success…" at bounding box center [452, 571] width 465 height 297
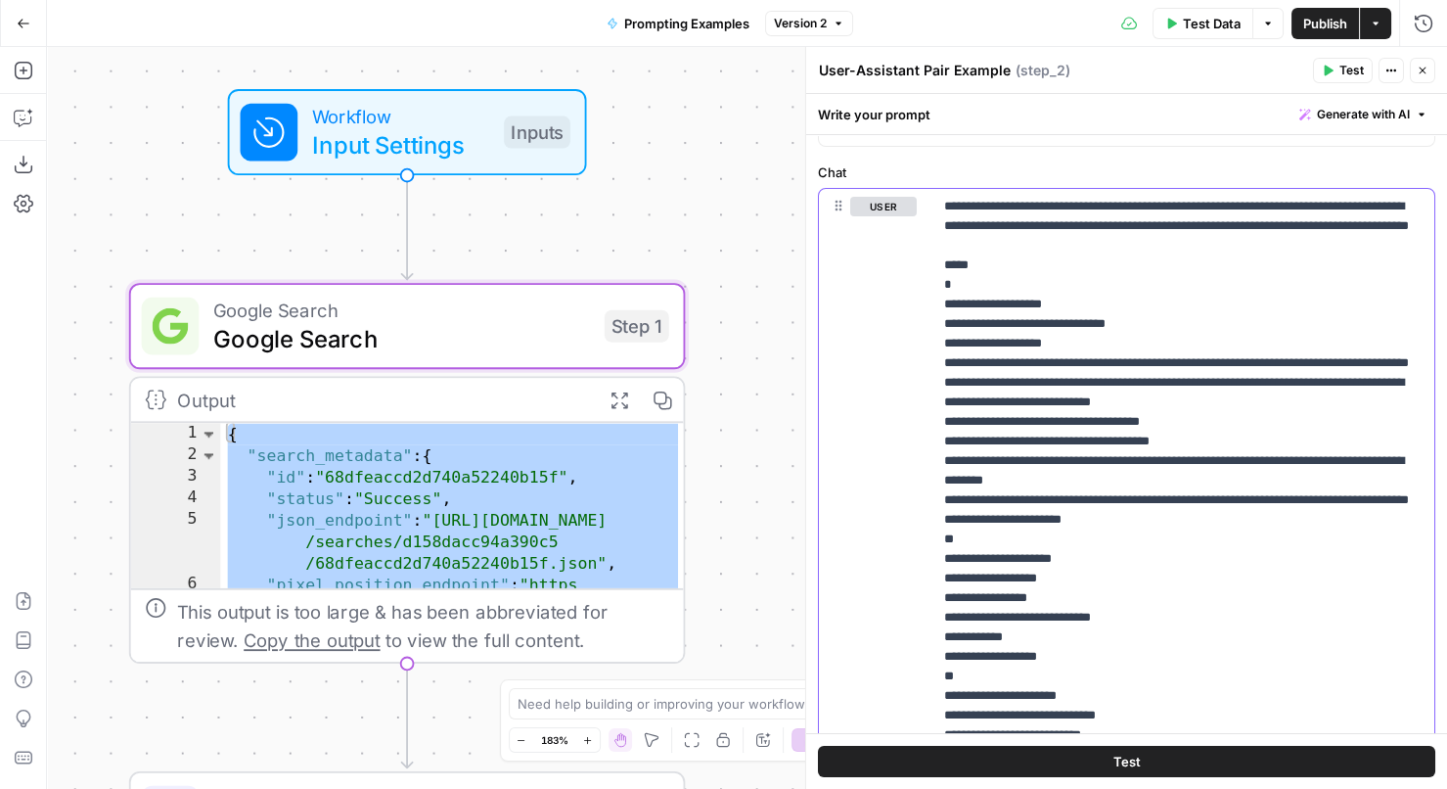
click at [505, 478] on div "{ "search_metadata" : { "id" : "68dfeaccd2d740a52240b15f" , "status" : "Success…" at bounding box center [452, 571] width 465 height 297
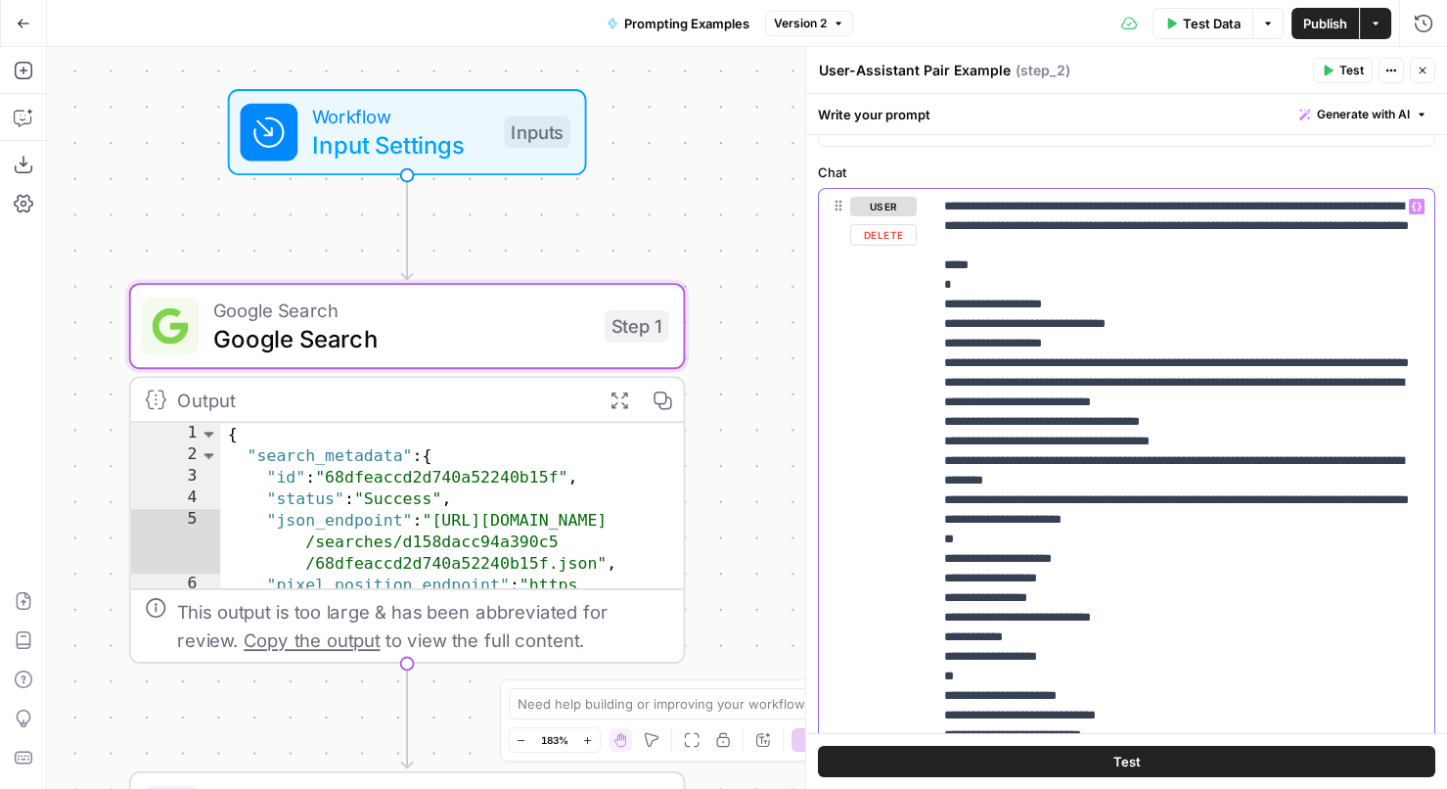
drag, startPoint x: 1242, startPoint y: 204, endPoint x: 1176, endPoint y: 210, distance: 66.8
drag, startPoint x: 938, startPoint y: 301, endPoint x: 987, endPoint y: 424, distance: 131.7
click at [988, 424] on div "**********" at bounding box center [1183, 587] width 502 height 797
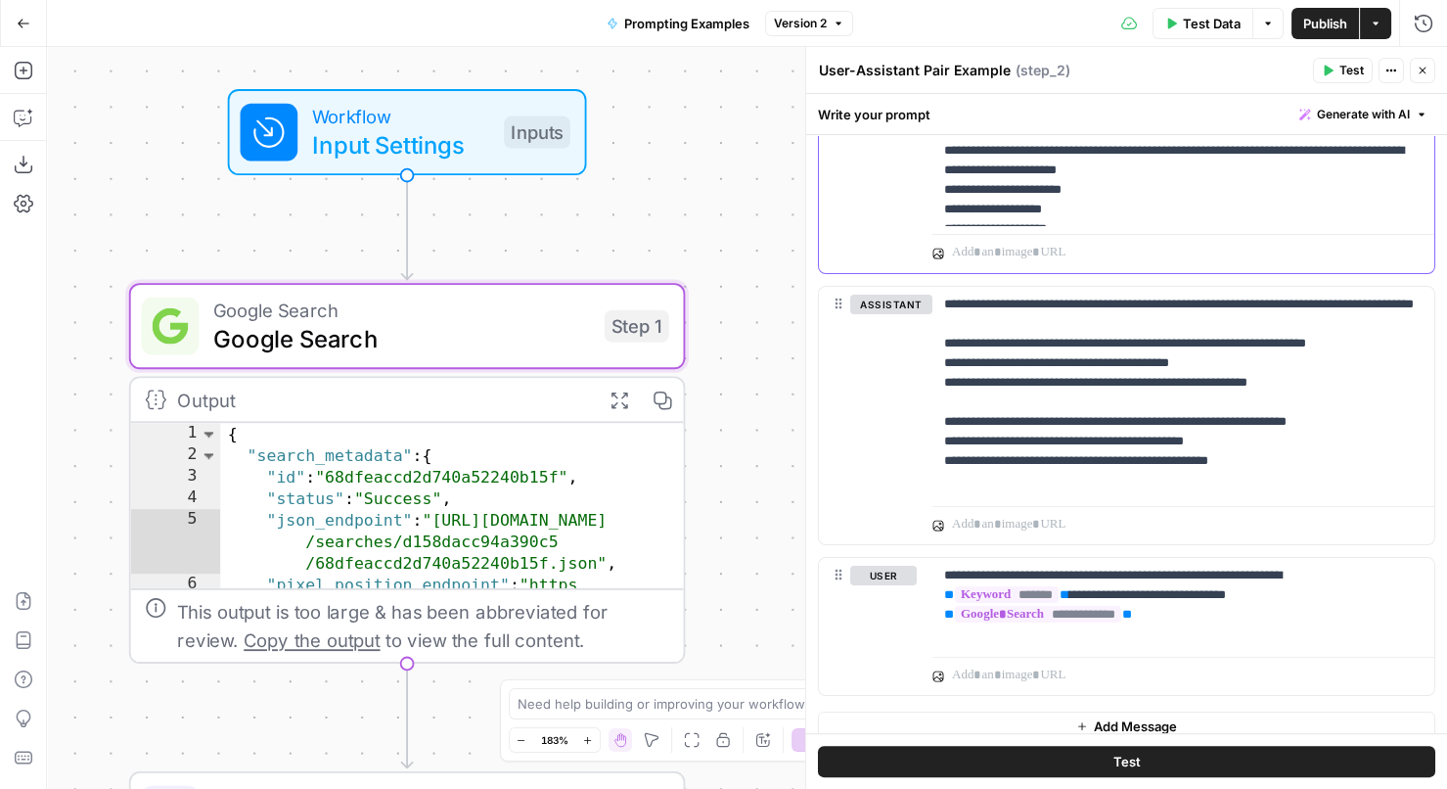
scroll to position [1014, 0]
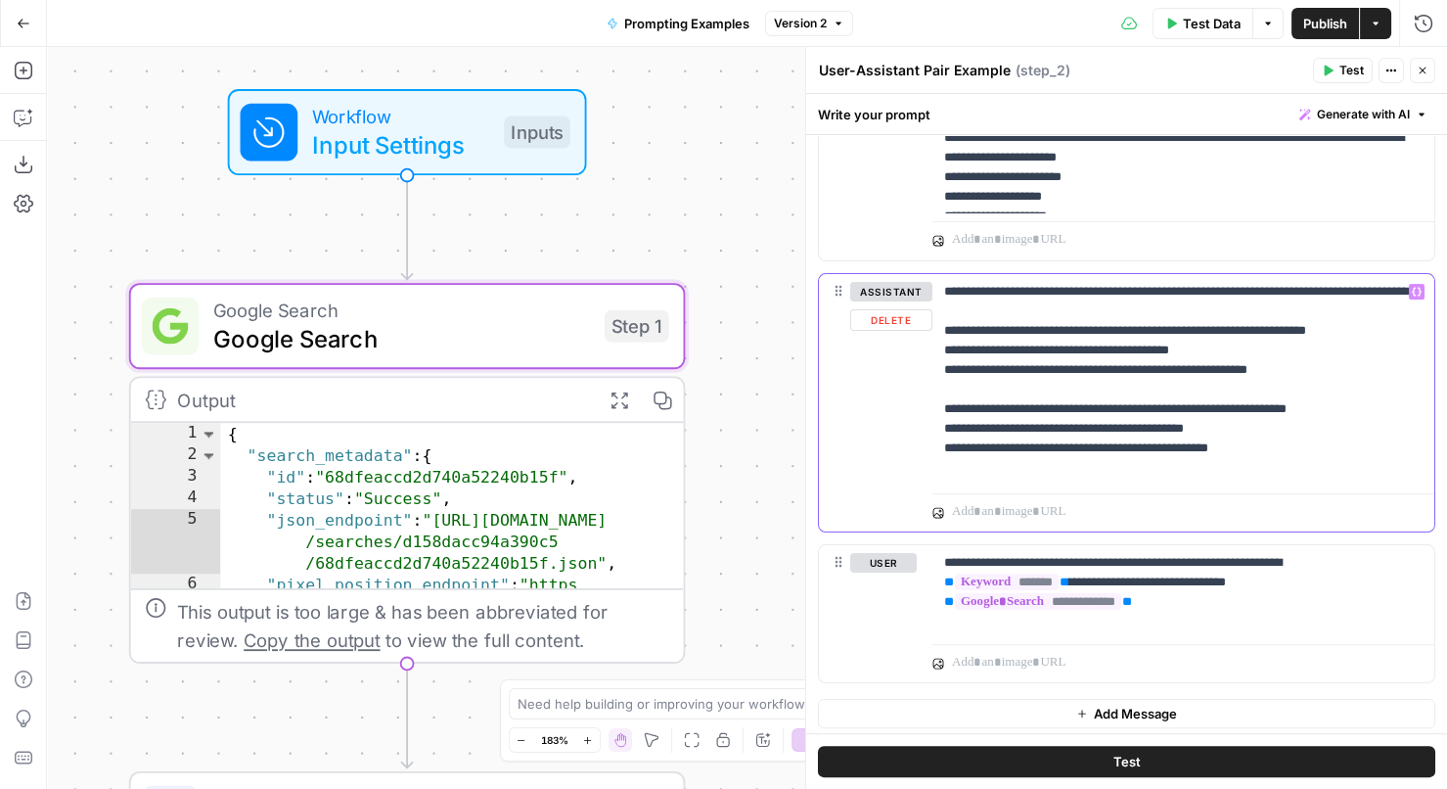
click at [1083, 434] on p "**********" at bounding box center [1183, 380] width 479 height 196
click at [466, 561] on div "{ "search_metadata" : { "id" : "68dfeaccd2d740a52240b15f" , "status" : "Success…" at bounding box center [452, 571] width 465 height 297
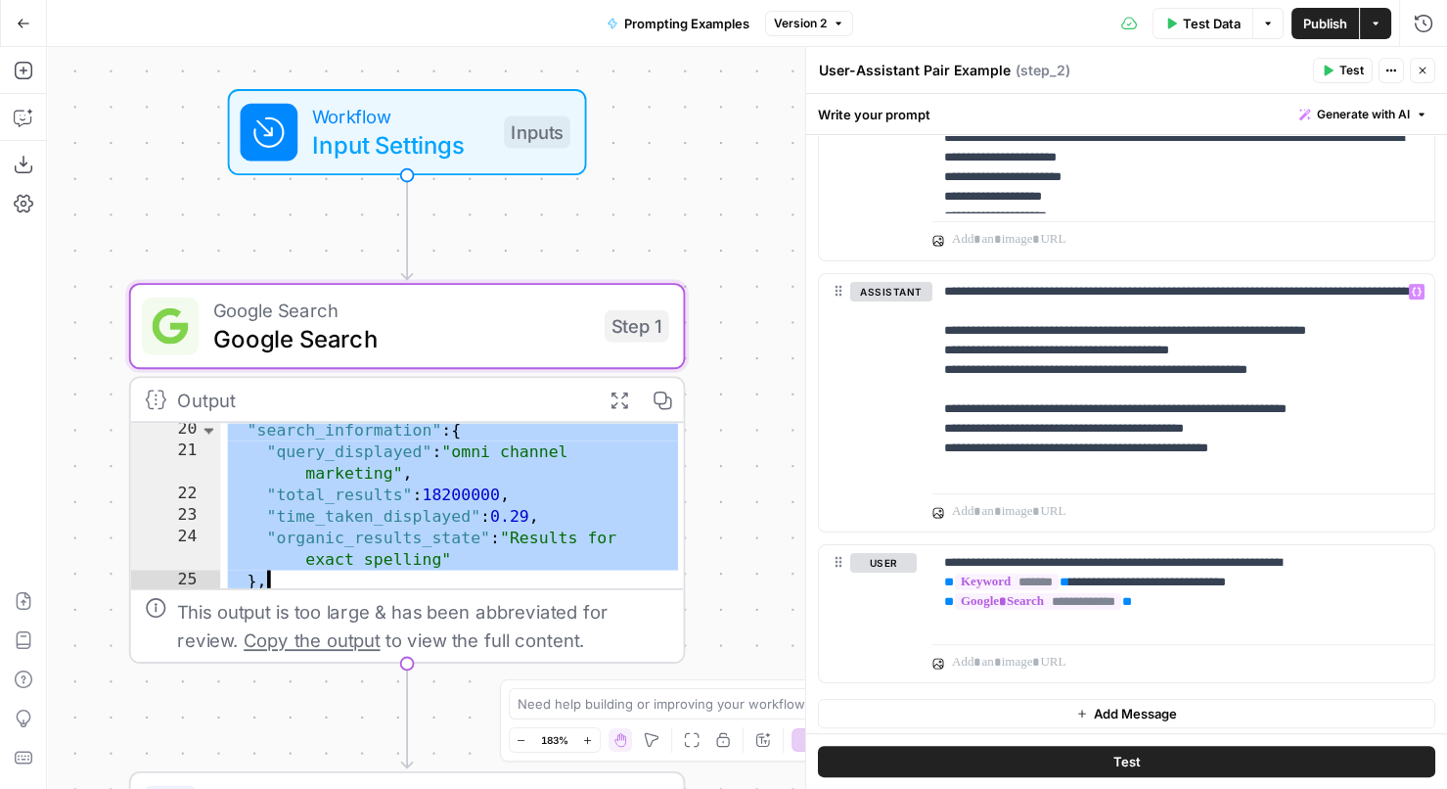
scroll to position [354, 0]
click at [580, 492] on div ""search_information" : { "query_displayed" : "omni channel marketing" , "total_…" at bounding box center [452, 524] width 465 height 211
type textarea "**********"
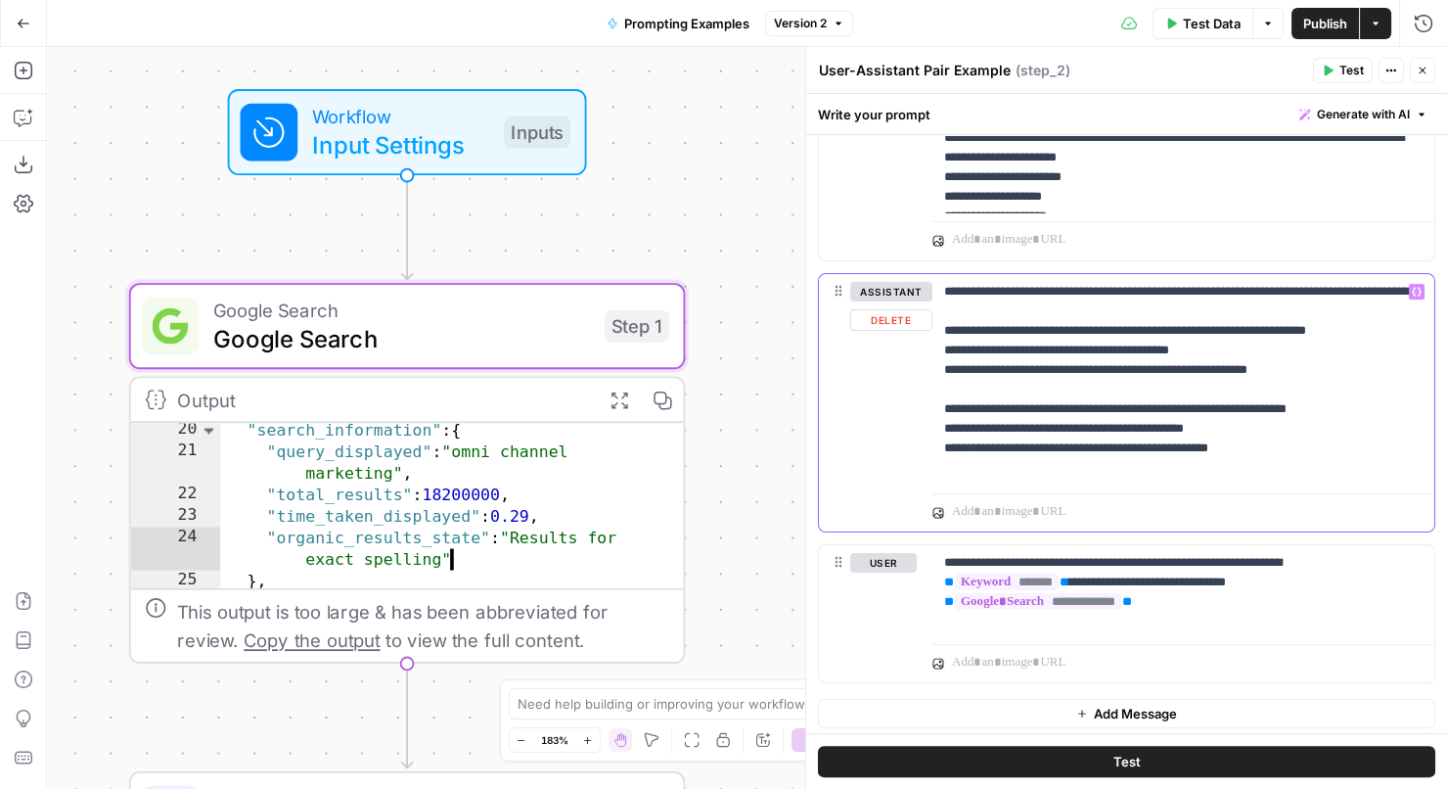
click at [954, 347] on p "**********" at bounding box center [1183, 380] width 479 height 196
click at [949, 409] on p "**********" at bounding box center [1183, 380] width 479 height 196
click at [1057, 531] on div "**********" at bounding box center [1126, 409] width 617 height 272
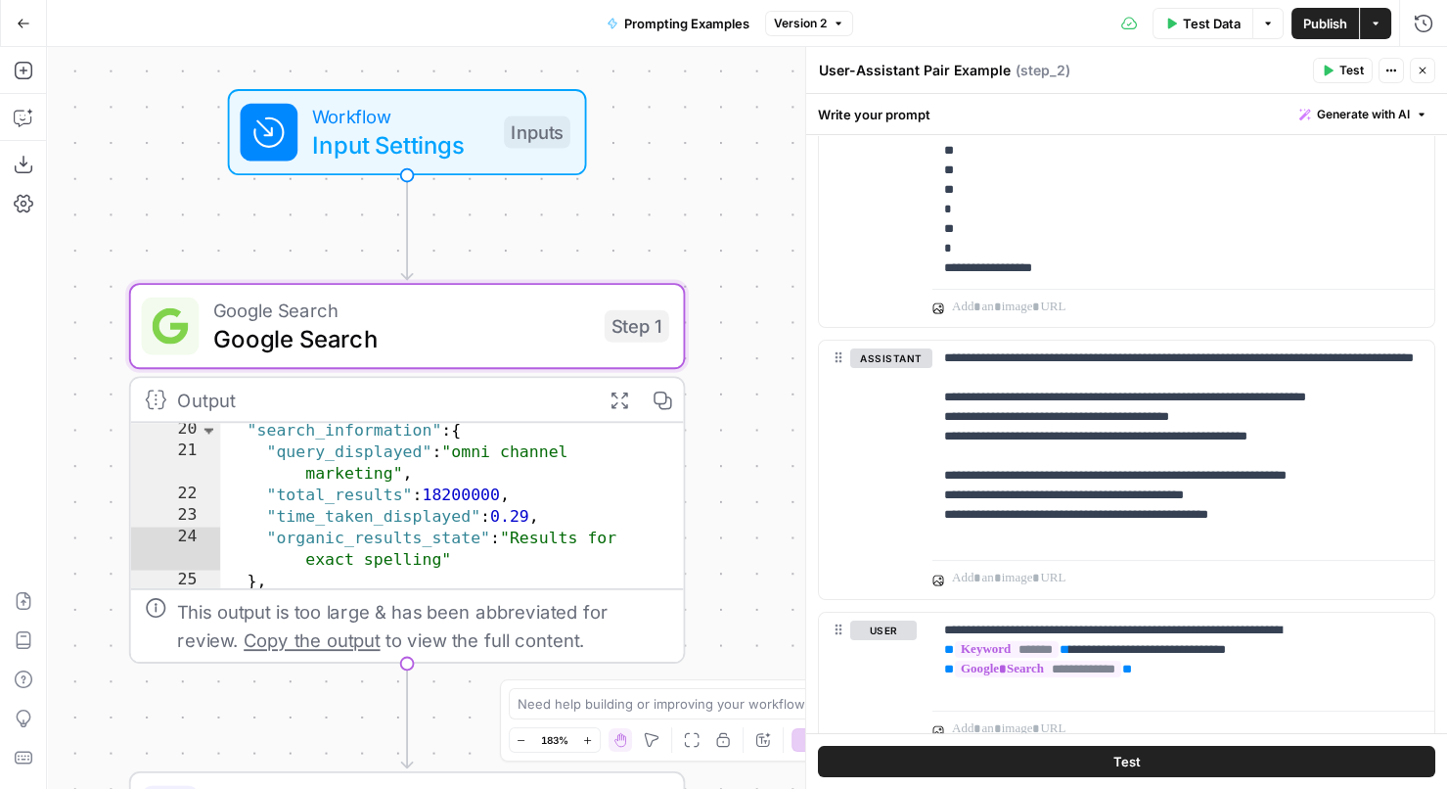
scroll to position [957, 0]
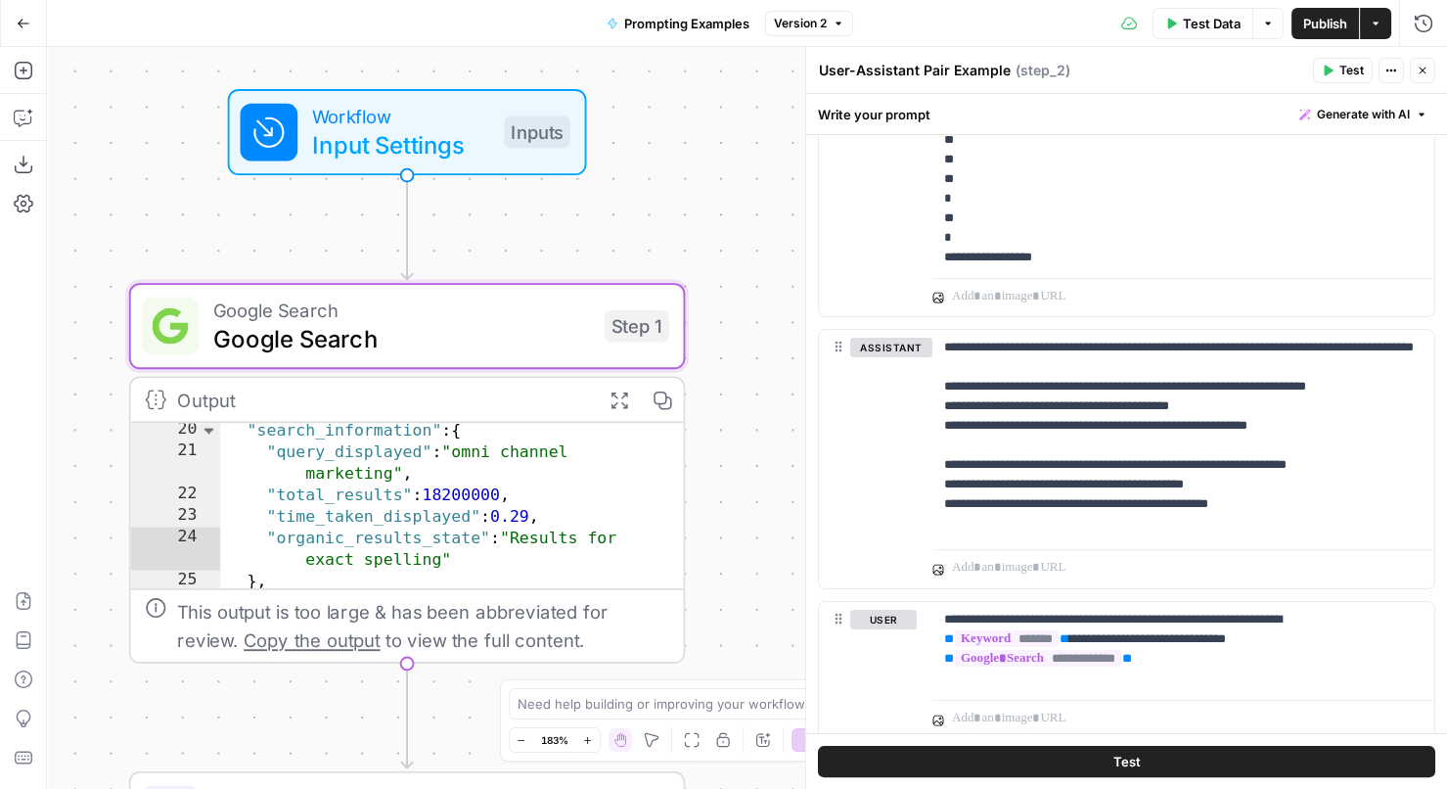
click at [1421, 63] on button "Close" at bounding box center [1422, 70] width 25 height 25
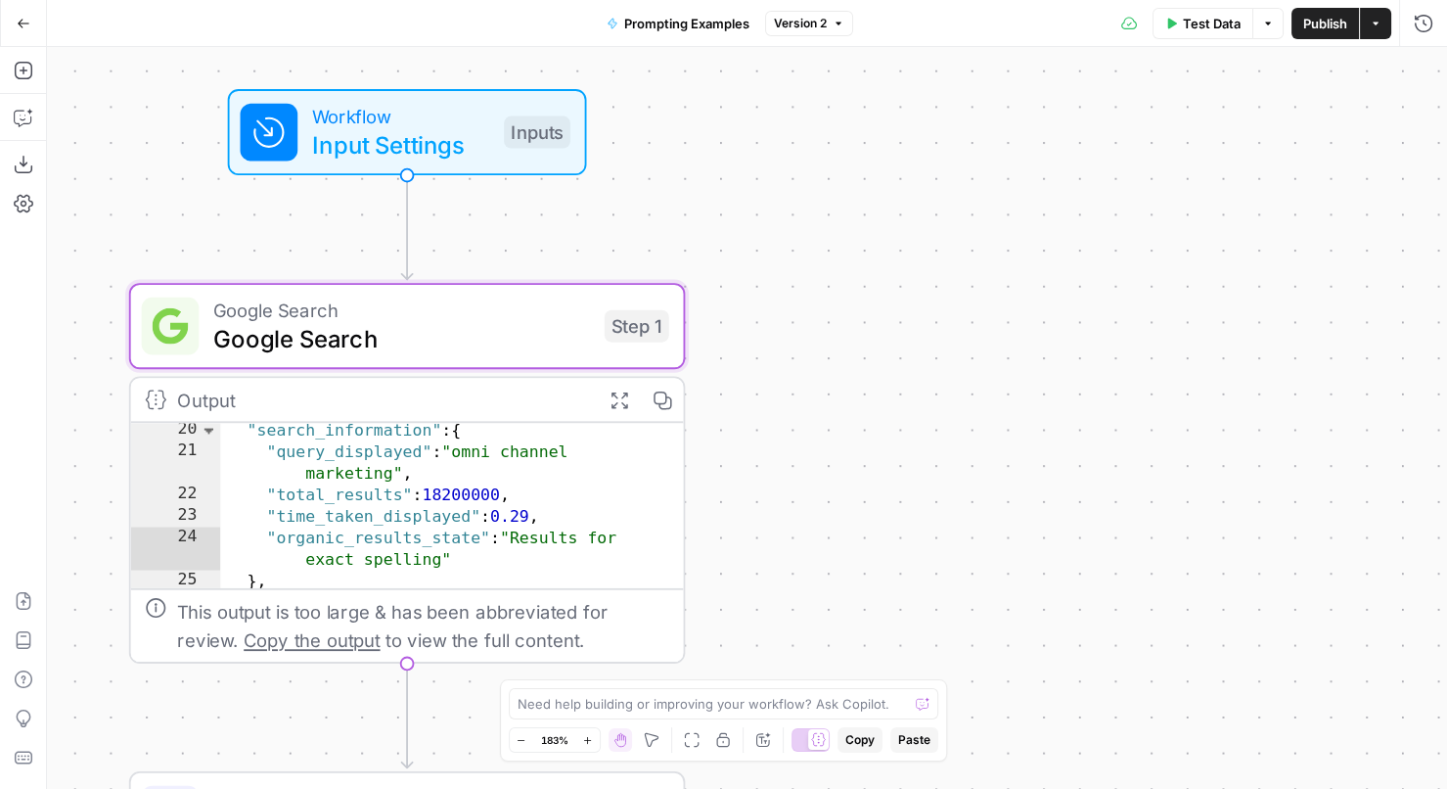
drag, startPoint x: 796, startPoint y: 564, endPoint x: 821, endPoint y: 66, distance: 498.6
click at [821, 66] on div "**********" at bounding box center [747, 418] width 1400 height 742
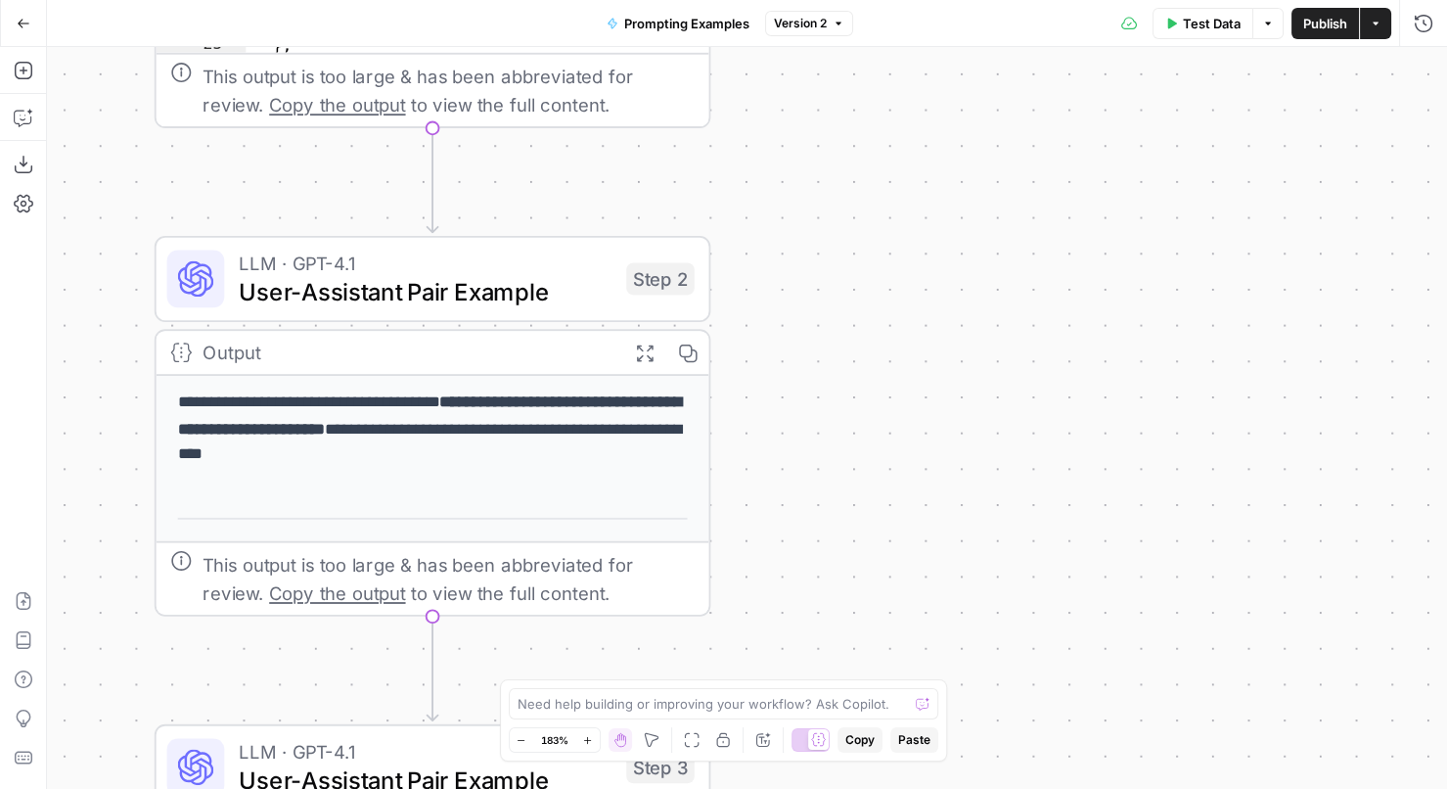
drag, startPoint x: 840, startPoint y: 397, endPoint x: 840, endPoint y: 178, distance: 219.1
click at [840, 178] on div "**********" at bounding box center [747, 418] width 1400 height 742
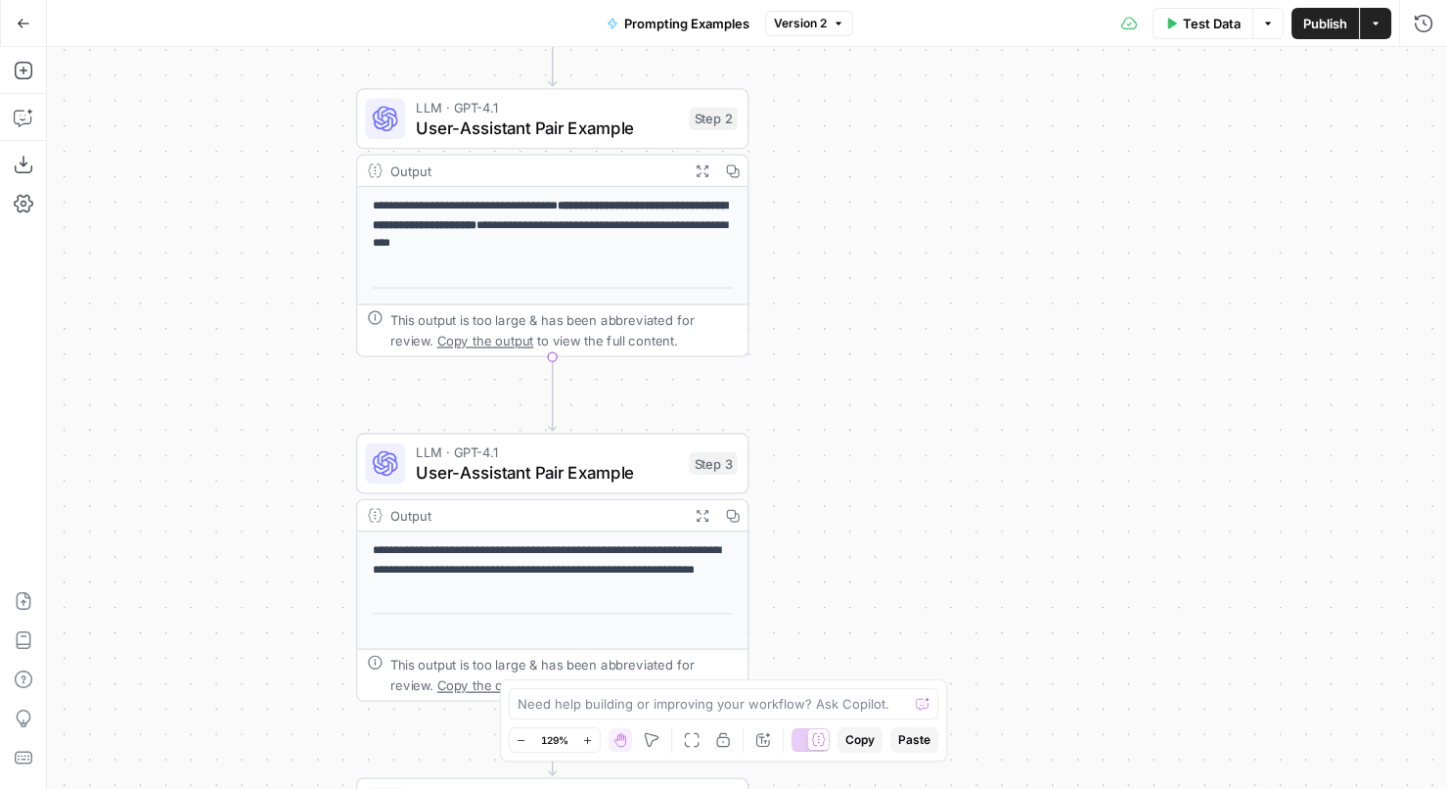
click at [684, 469] on div "LLM · GPT-4.1 User-Assistant Pair Example Step 3 Copy step Delete step Add Note…" at bounding box center [551, 462] width 373 height 43
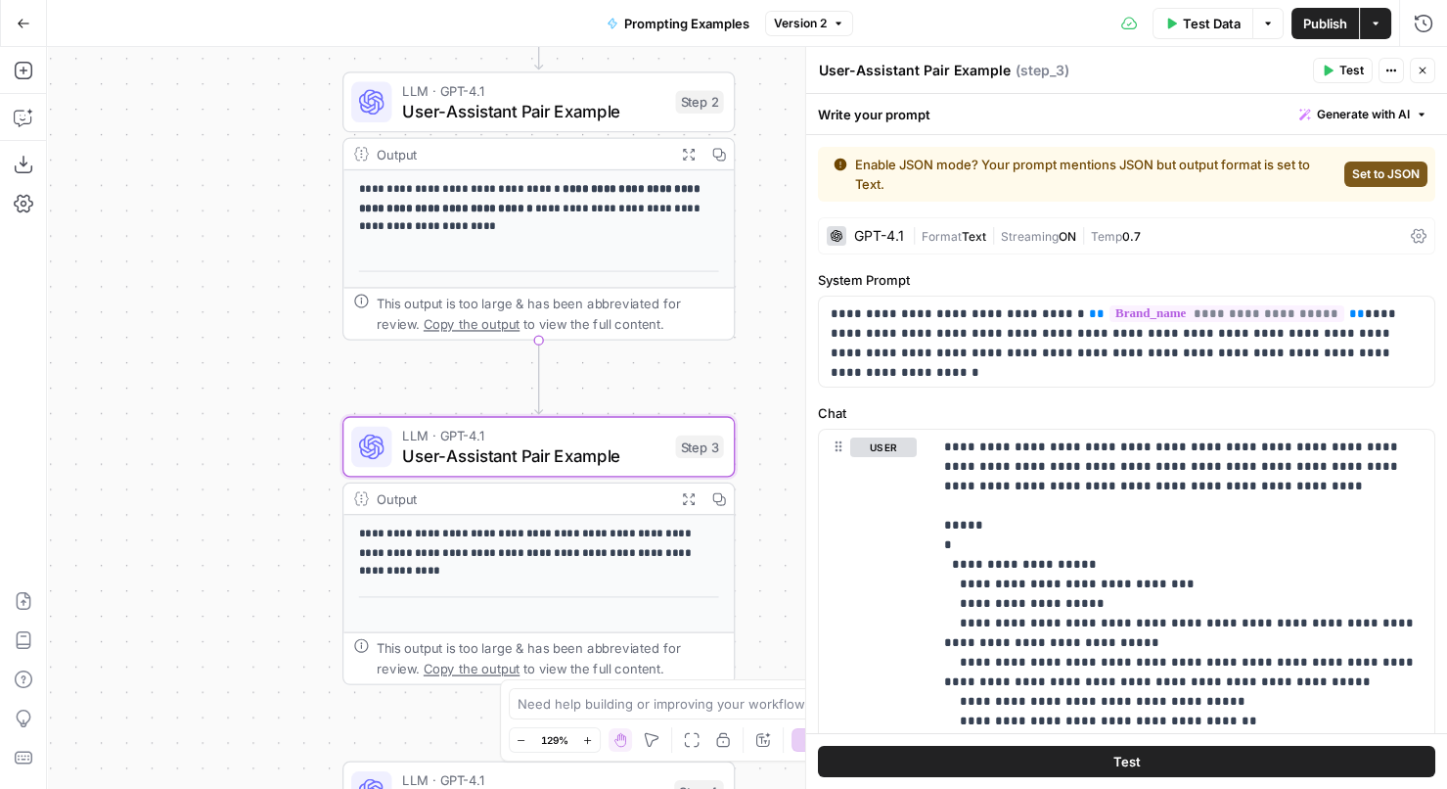
drag, startPoint x: 269, startPoint y: 606, endPoint x: 146, endPoint y: 402, distance: 237.9
click at [146, 402] on div "**********" at bounding box center [747, 418] width 1400 height 742
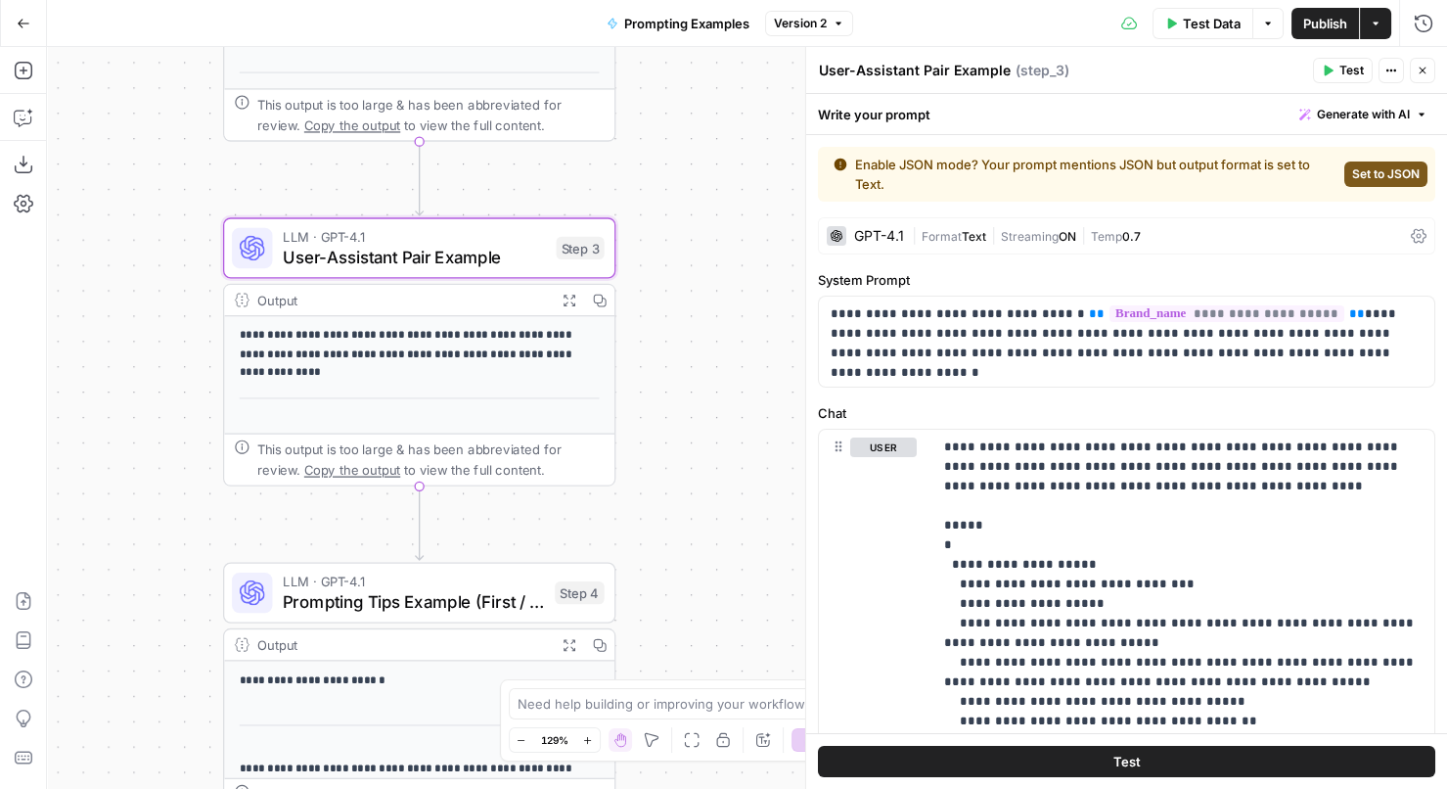
click at [1421, 67] on icon "button" at bounding box center [1423, 71] width 12 height 12
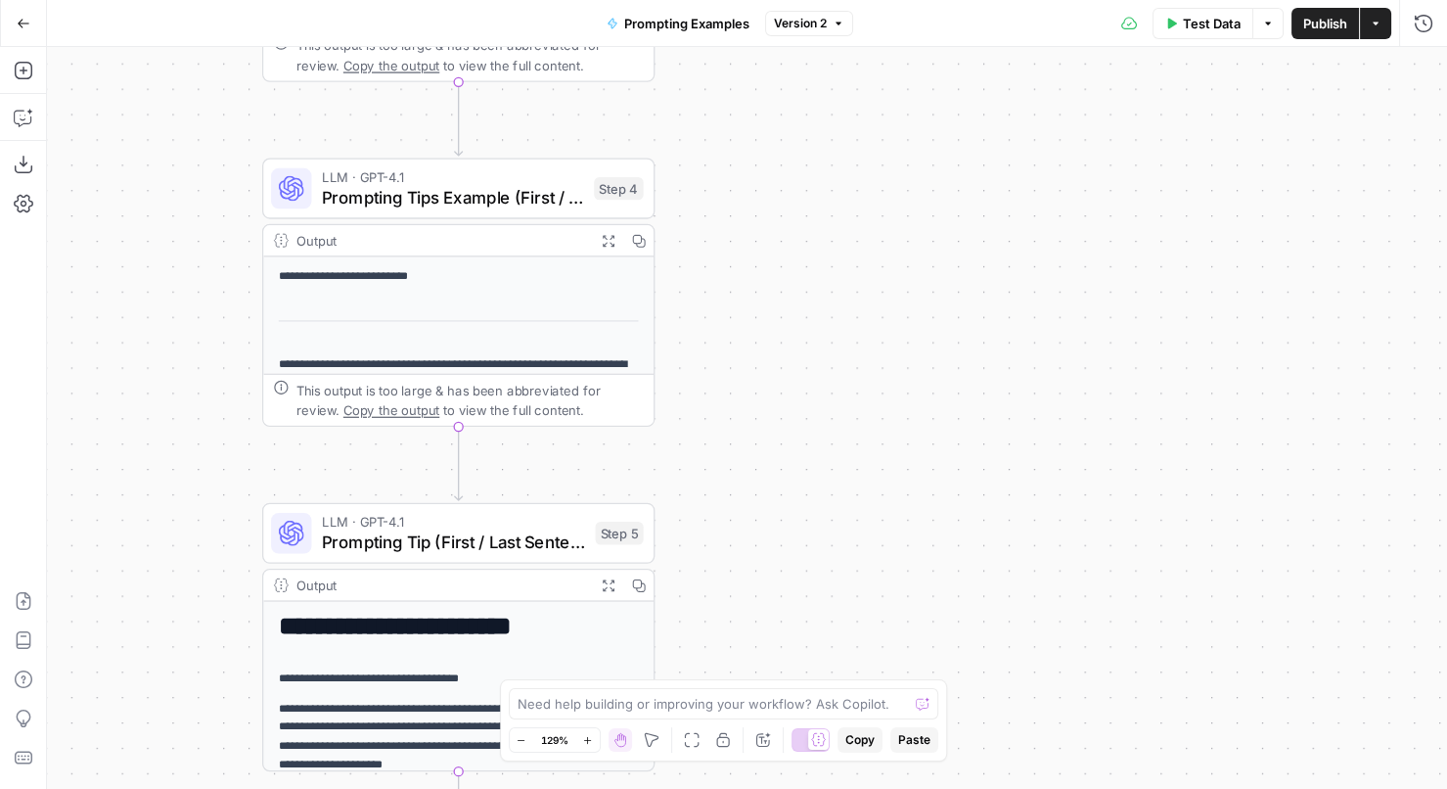
drag, startPoint x: 701, startPoint y: 577, endPoint x: 741, endPoint y: 138, distance: 441.0
click at [741, 138] on div "**********" at bounding box center [747, 418] width 1400 height 742
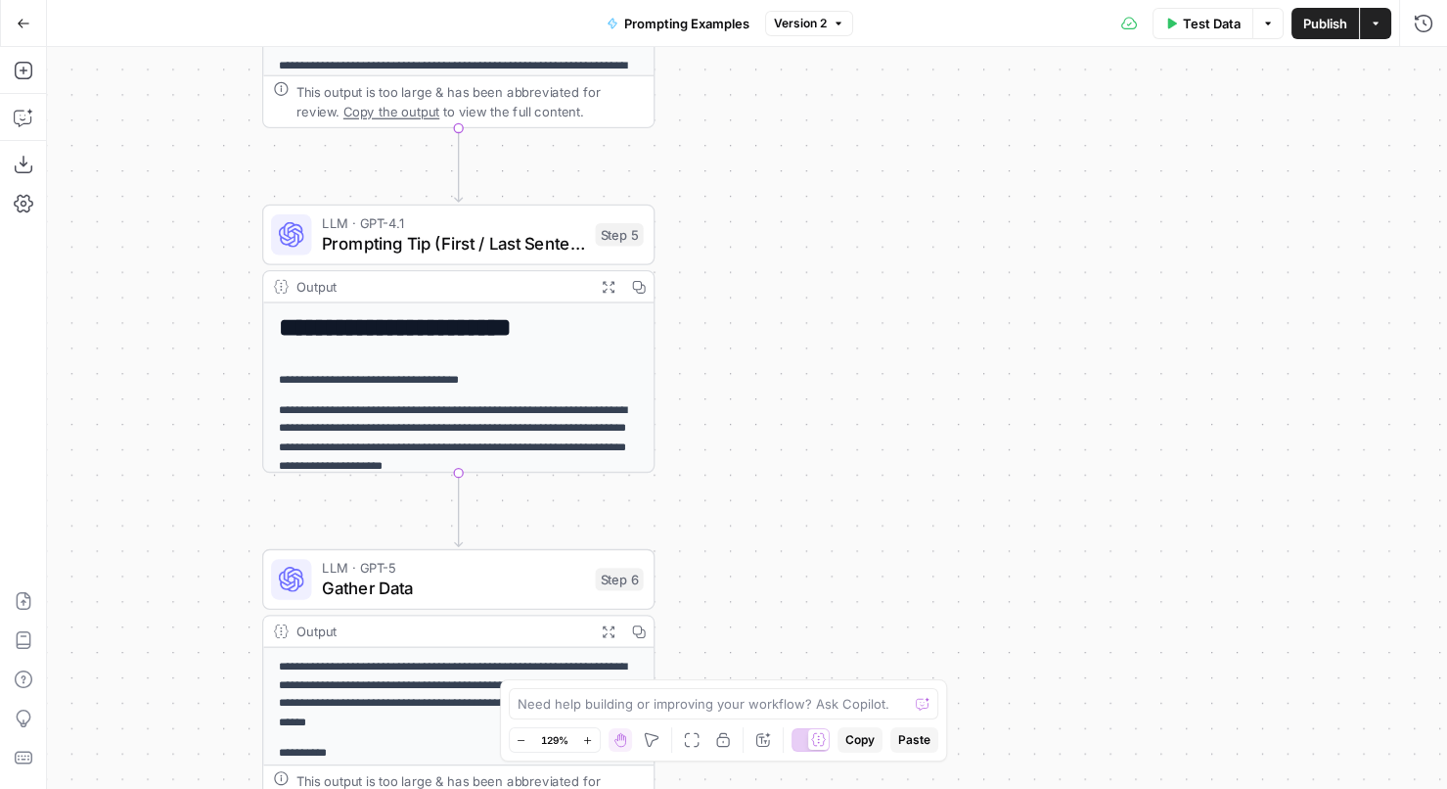
drag, startPoint x: 769, startPoint y: 550, endPoint x: 775, endPoint y: 177, distance: 372.8
click at [776, 177] on div "**********" at bounding box center [747, 418] width 1400 height 742
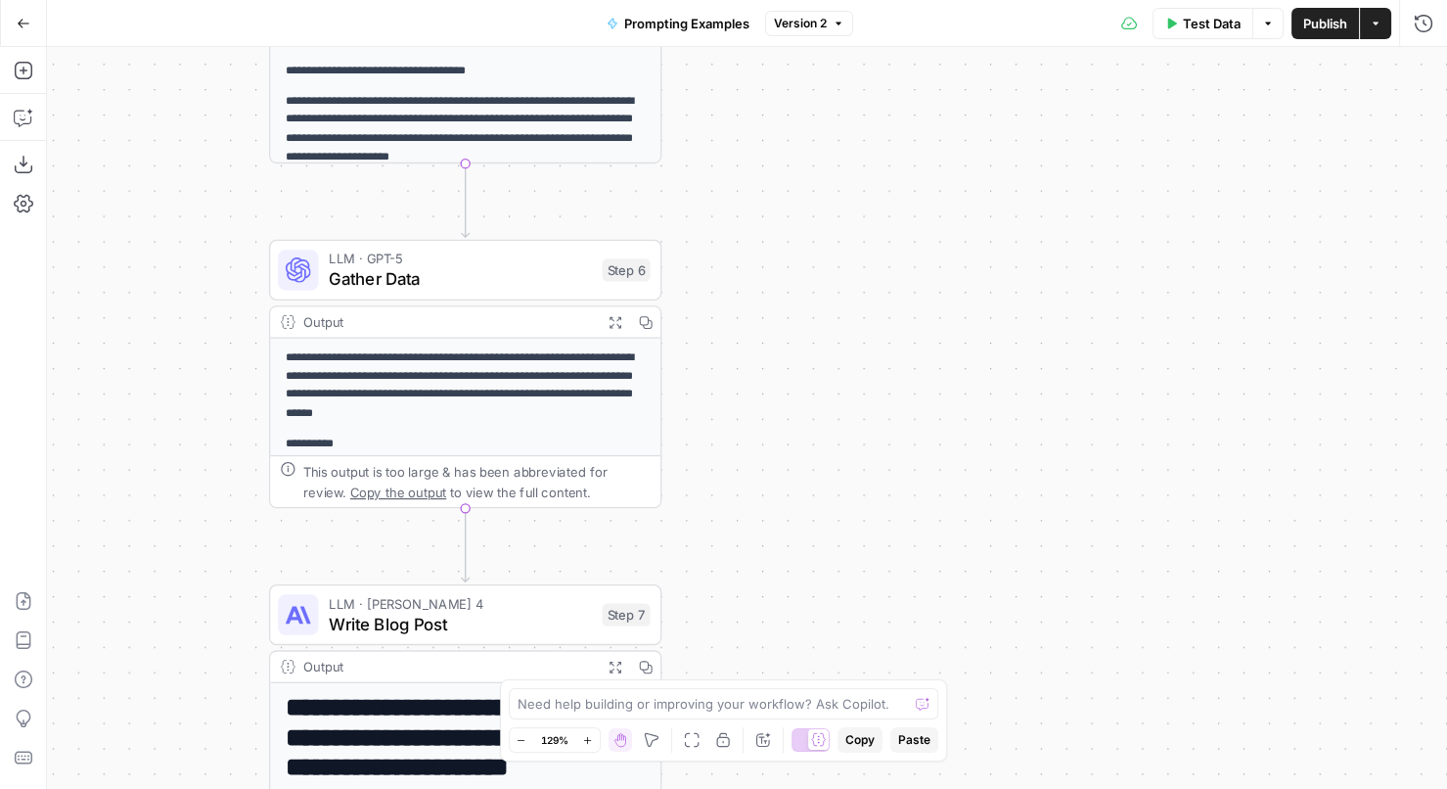
drag, startPoint x: 707, startPoint y: 563, endPoint x: 709, endPoint y: 365, distance: 197.6
click at [707, 364] on div "**********" at bounding box center [747, 418] width 1400 height 742
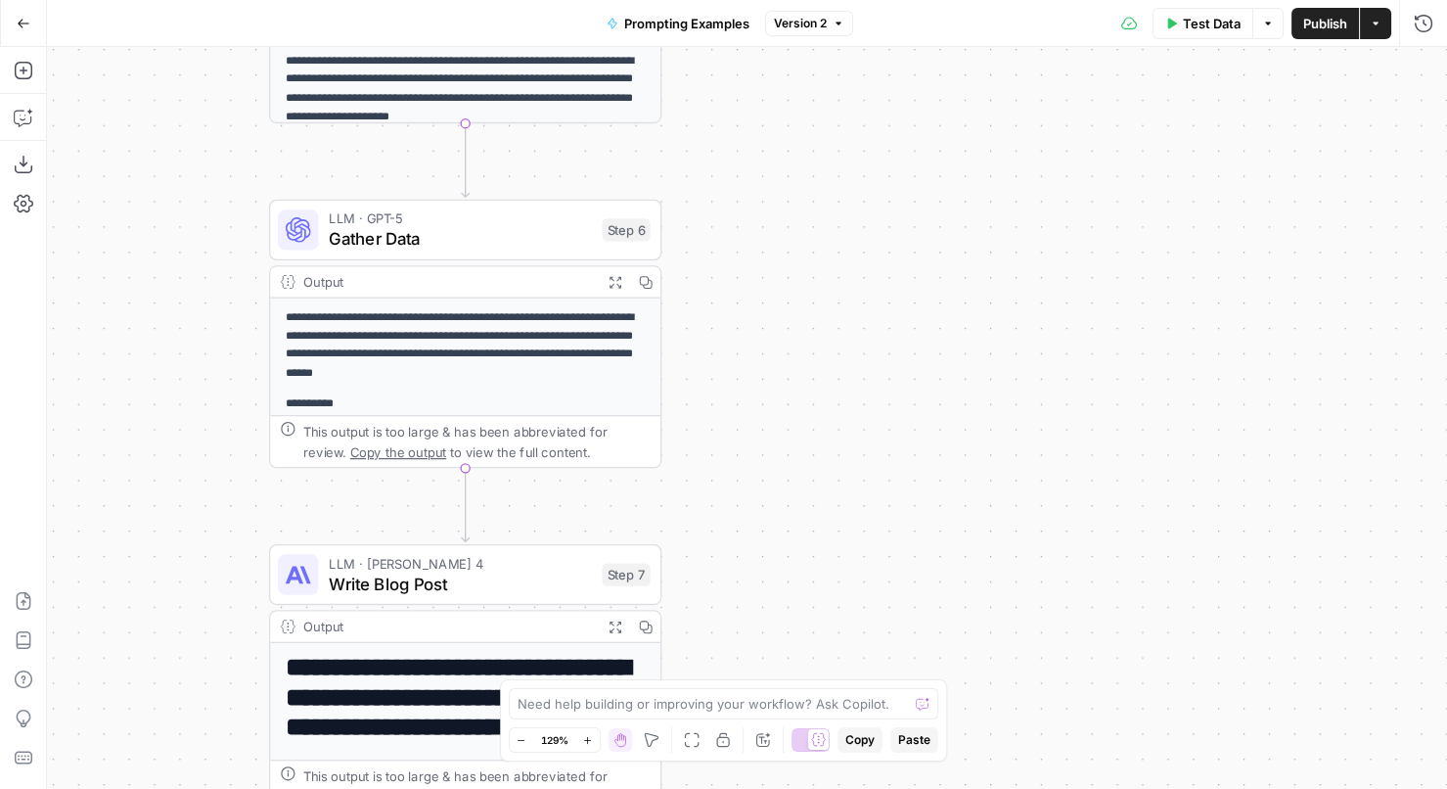
drag, startPoint x: 753, startPoint y: 438, endPoint x: 753, endPoint y: 395, distance: 43.0
click at [753, 395] on div "**********" at bounding box center [747, 418] width 1400 height 742
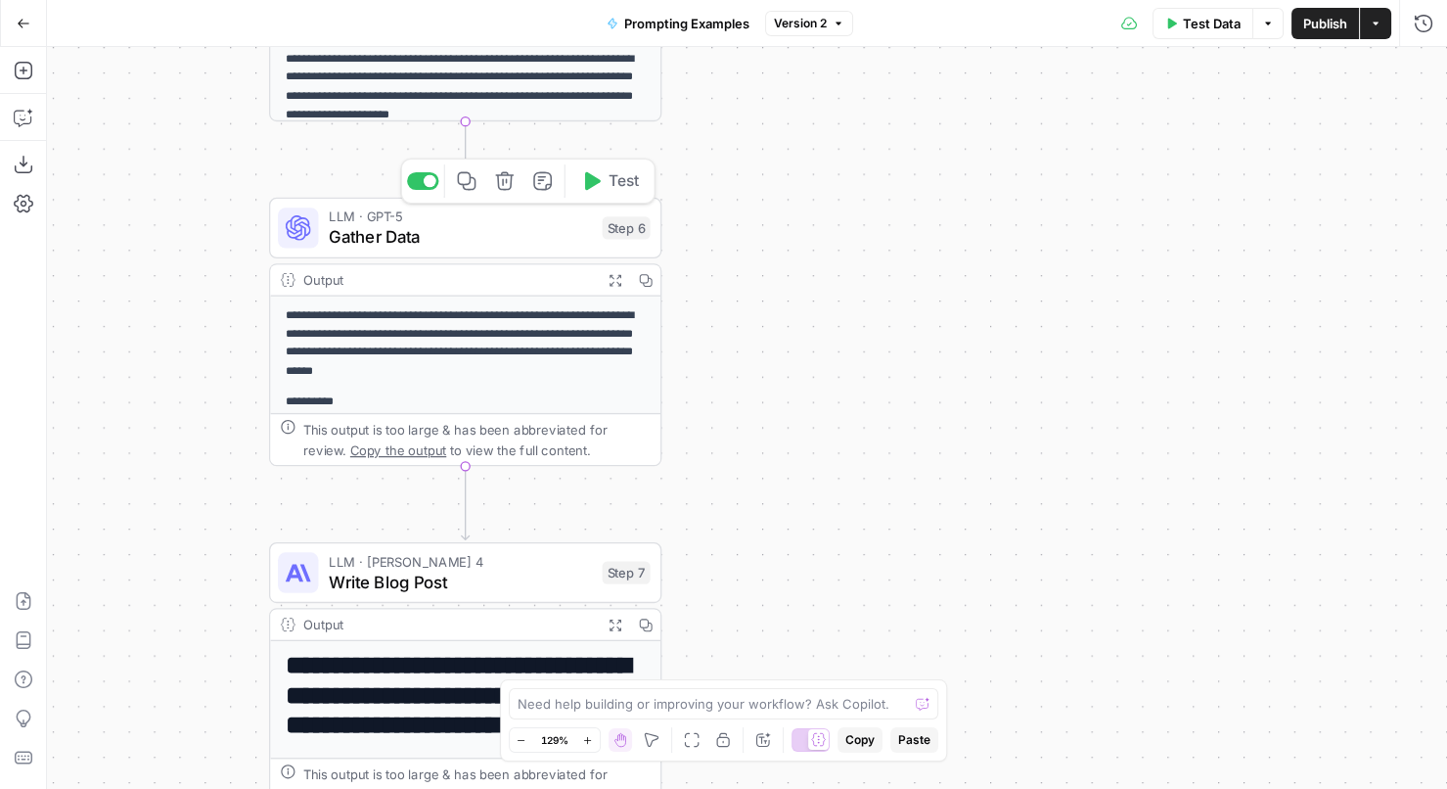
click at [531, 235] on span "Gather Data" at bounding box center [460, 236] width 263 height 25
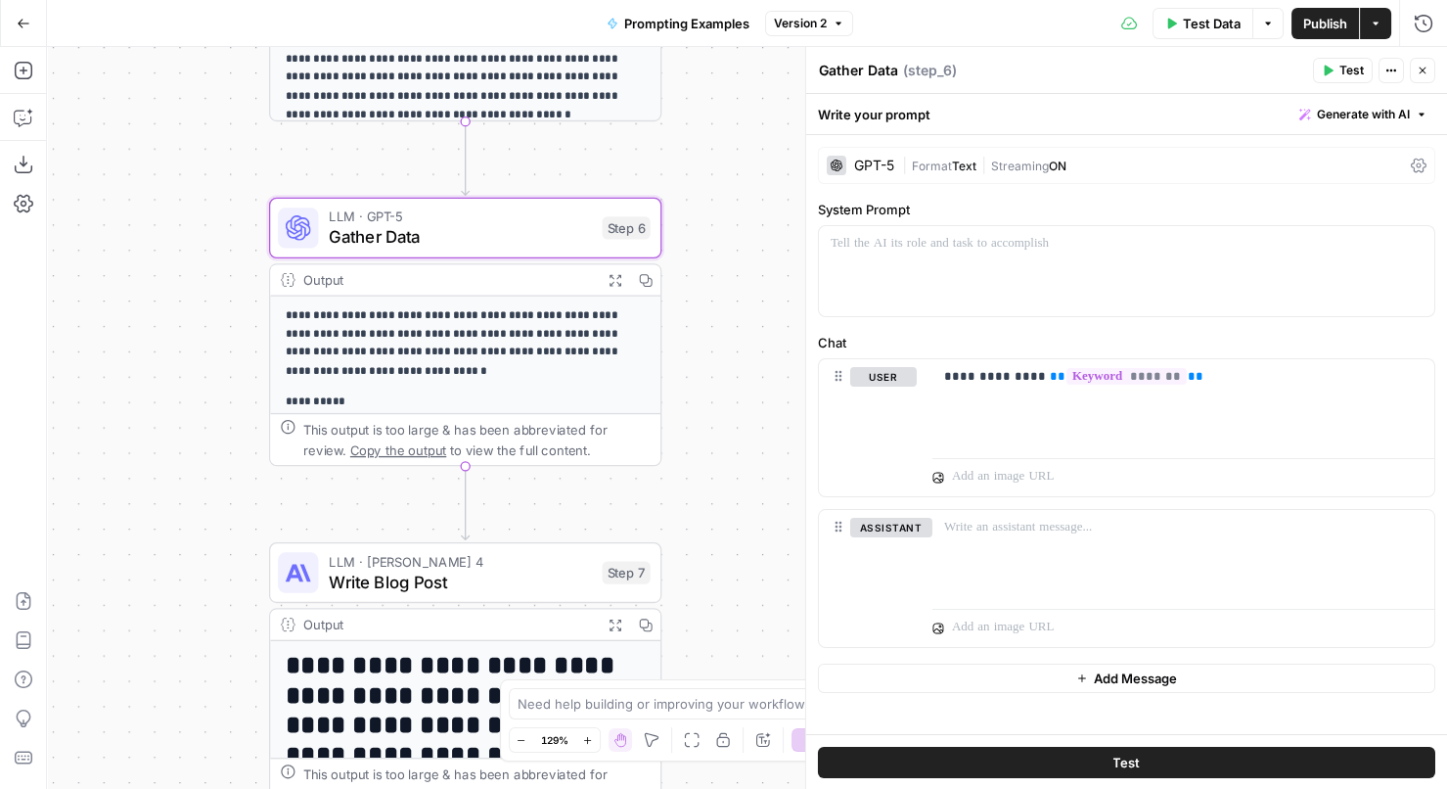
click at [1432, 66] on button "Close" at bounding box center [1422, 70] width 25 height 25
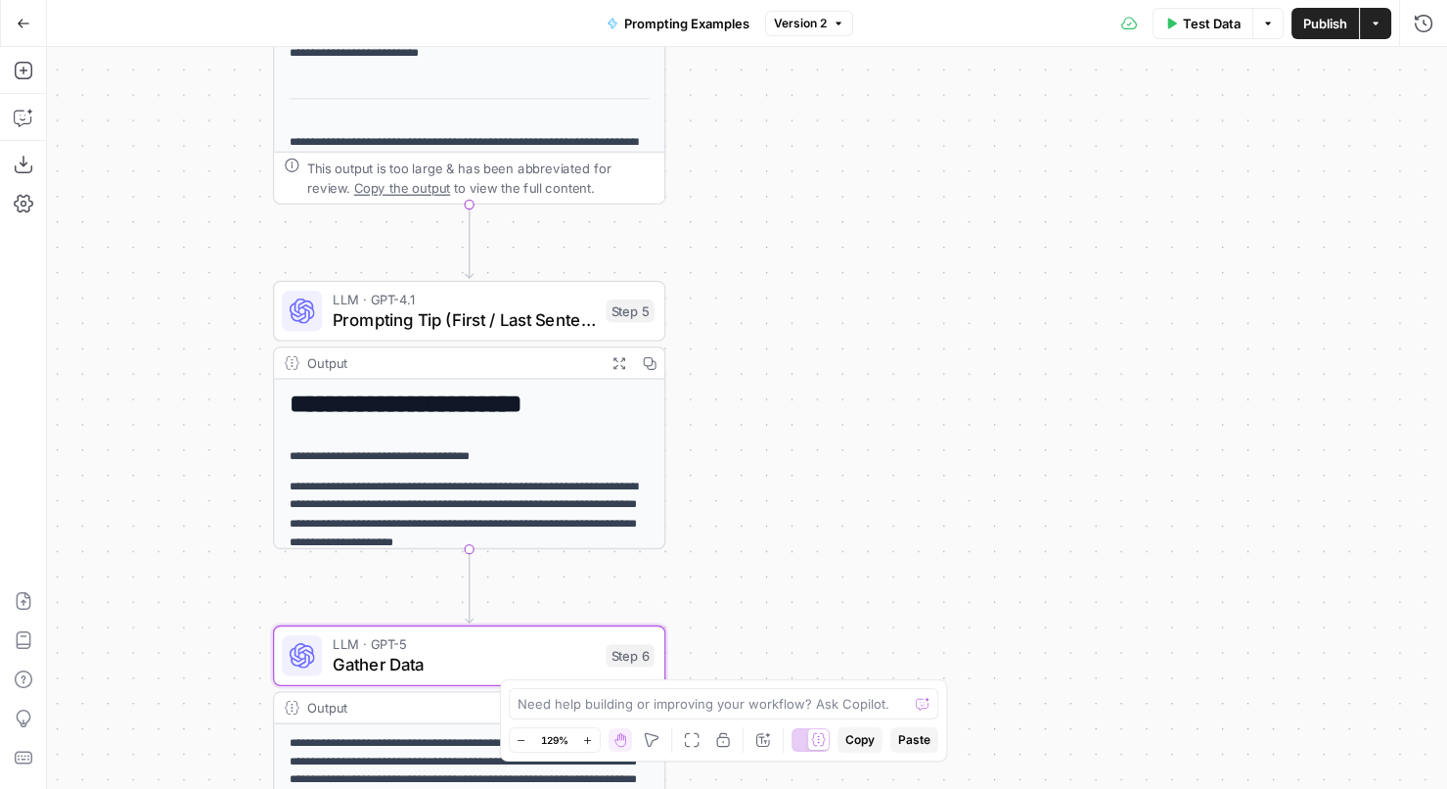
drag, startPoint x: 735, startPoint y: 142, endPoint x: 742, endPoint y: 576, distance: 434.4
click at [741, 576] on div "**********" at bounding box center [747, 418] width 1400 height 742
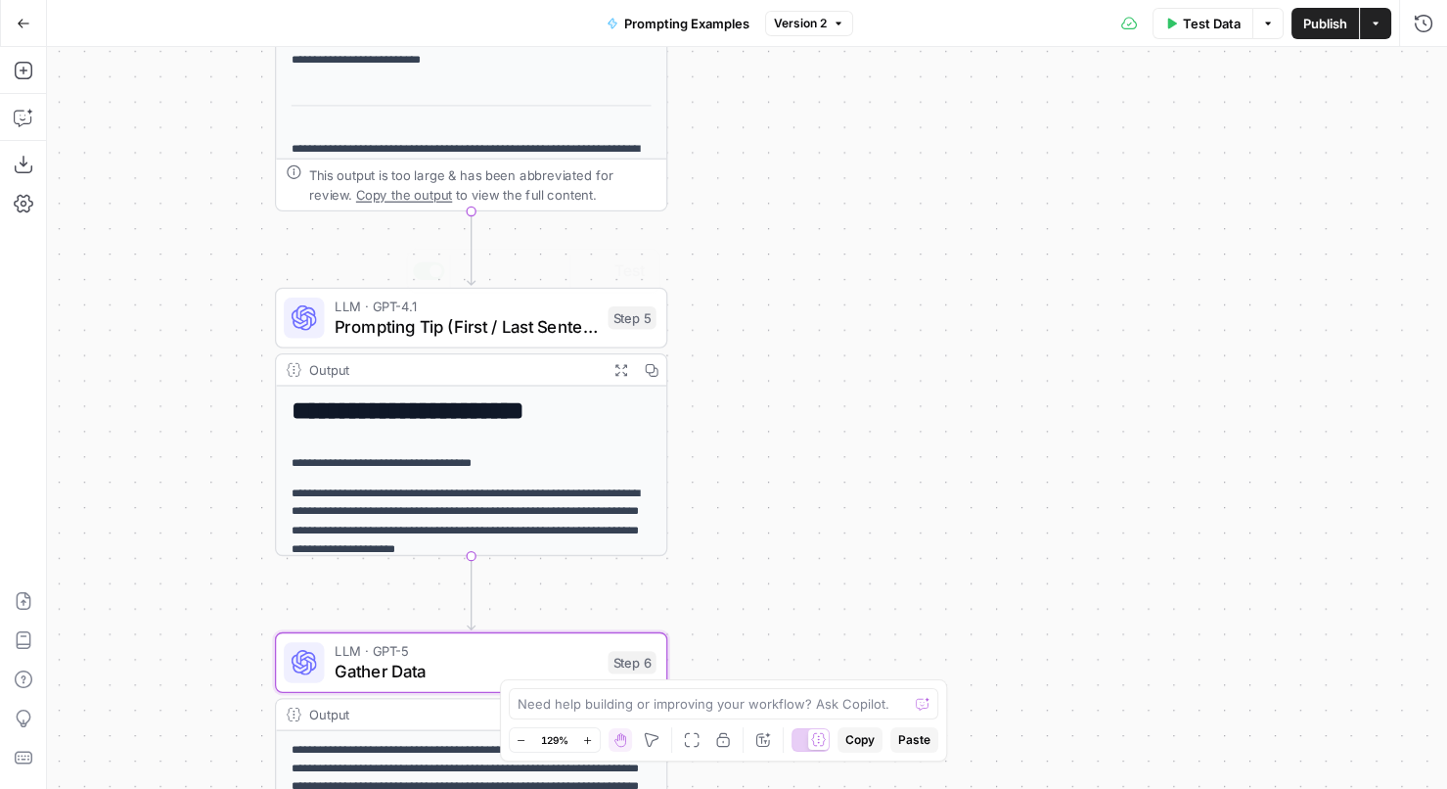
click at [567, 333] on span "Prompting Tip (First / Last Sentence)" at bounding box center [466, 326] width 263 height 25
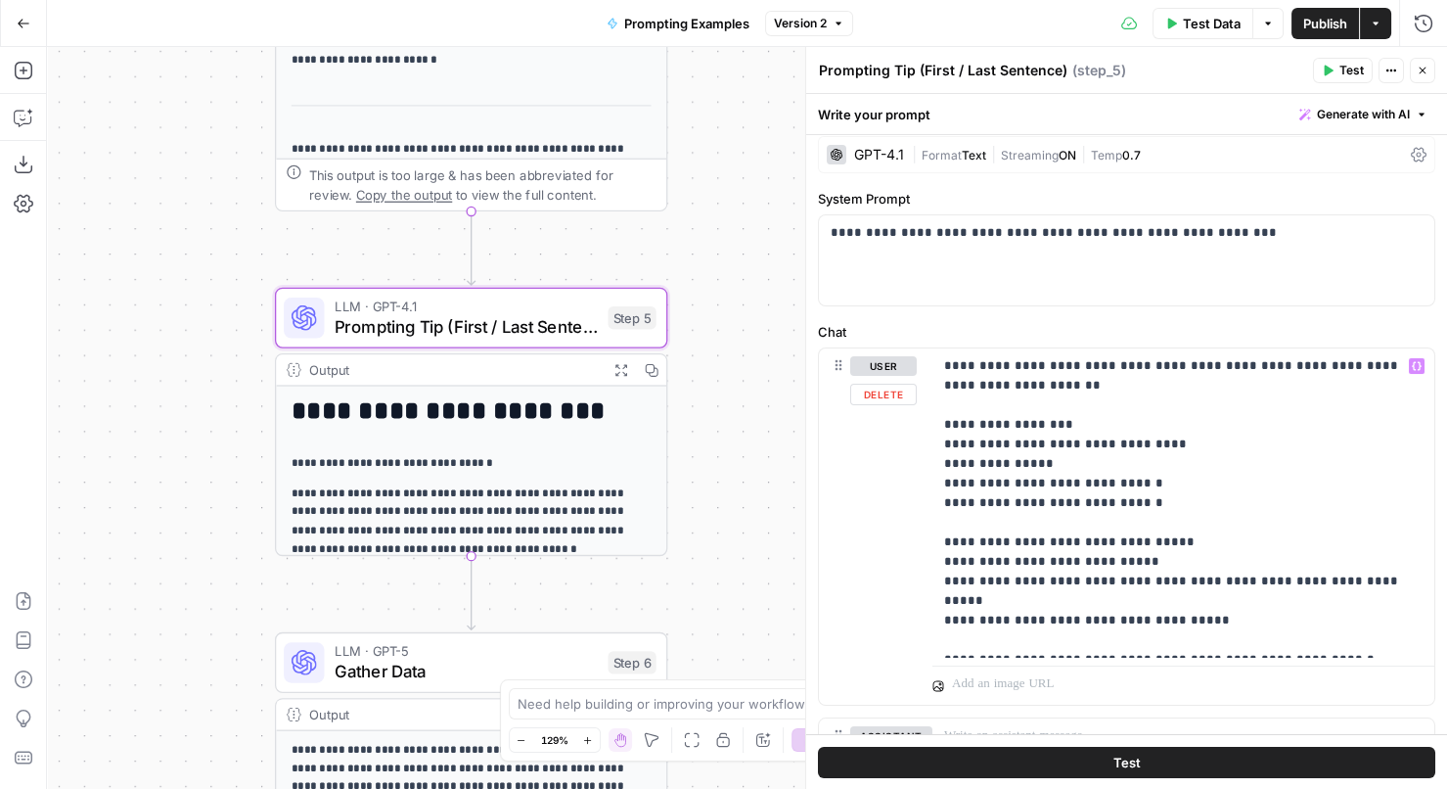
scroll to position [7, 0]
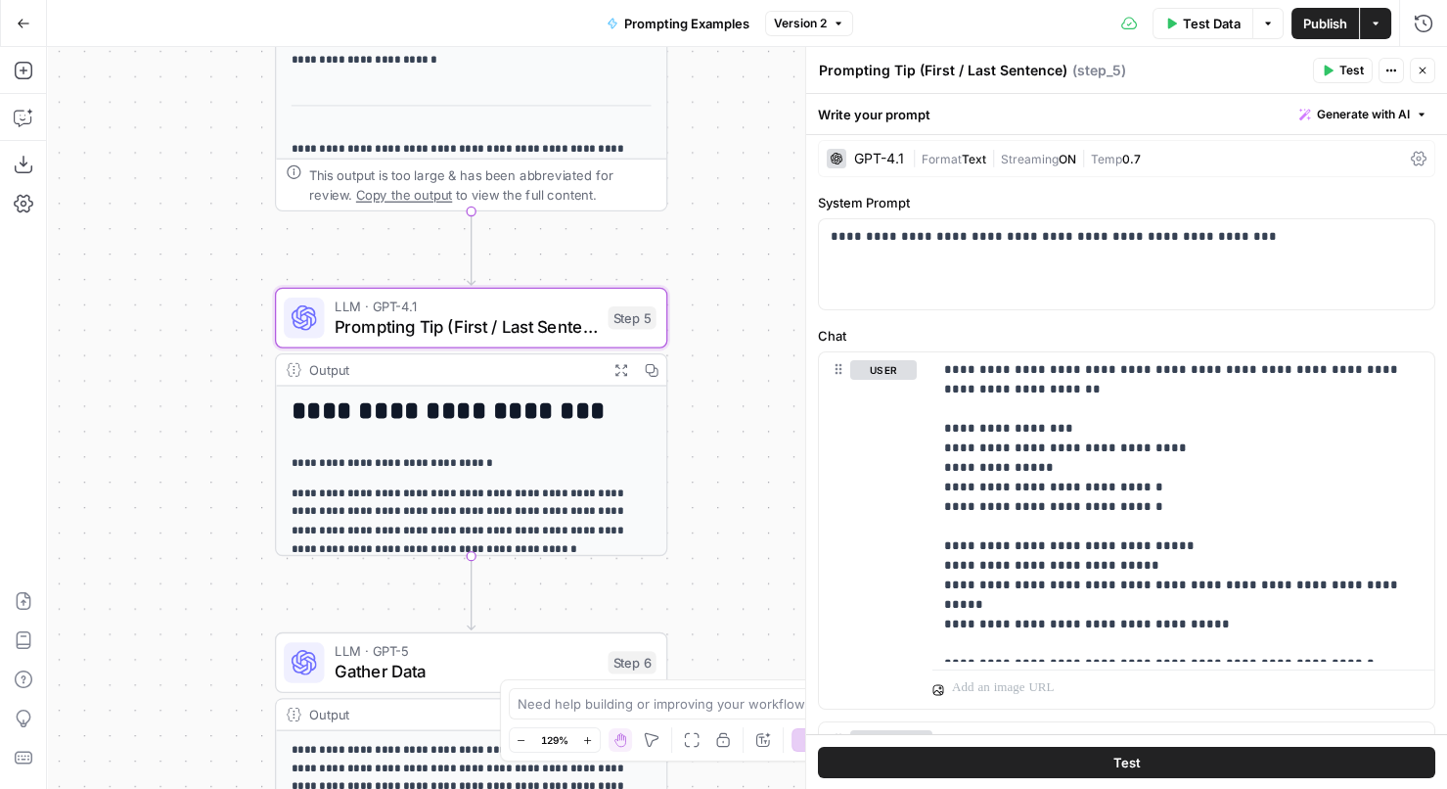
click at [1421, 69] on icon "button" at bounding box center [1422, 71] width 7 height 7
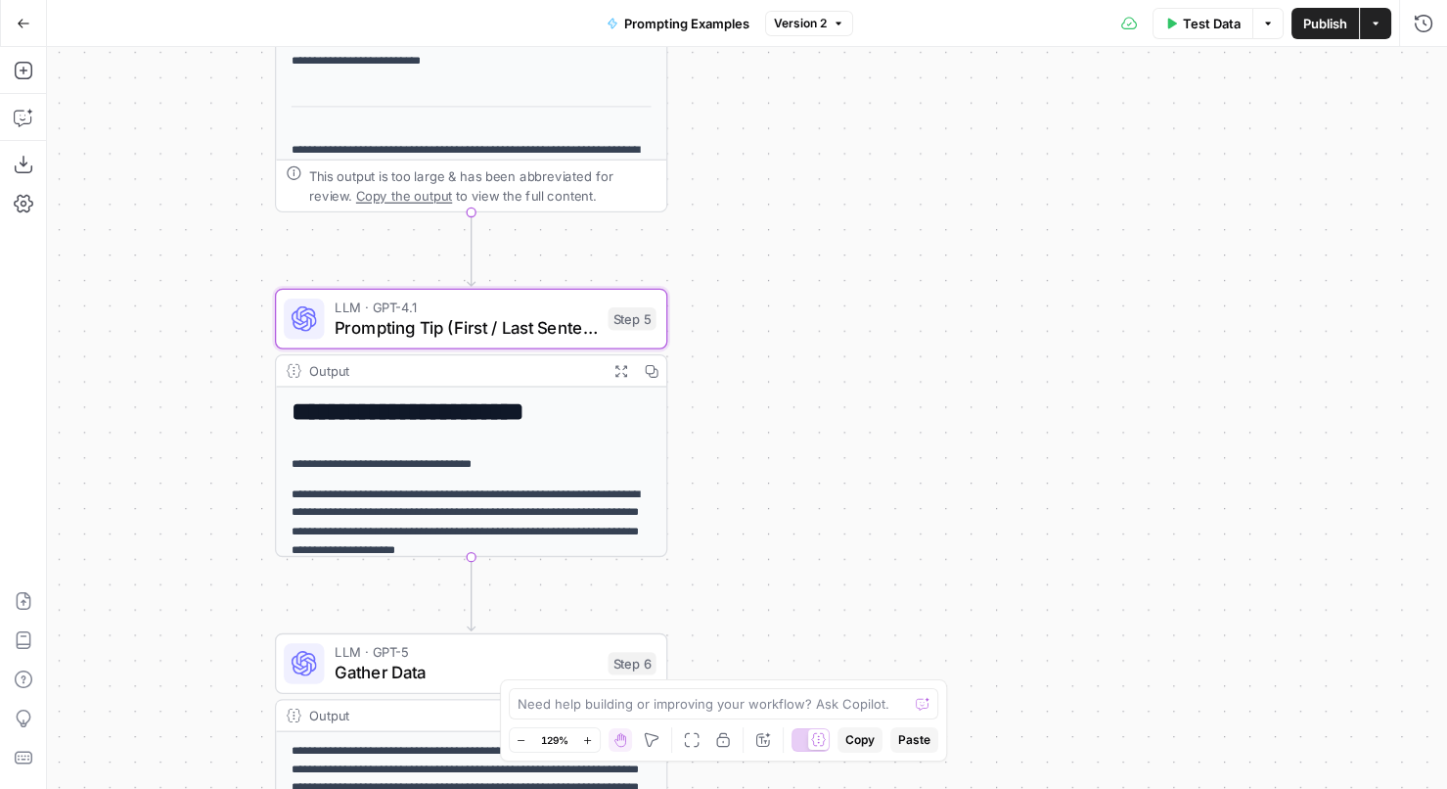
drag, startPoint x: 763, startPoint y: 188, endPoint x: 719, endPoint y: 521, distance: 336.5
click at [719, 520] on div "**********" at bounding box center [747, 418] width 1400 height 742
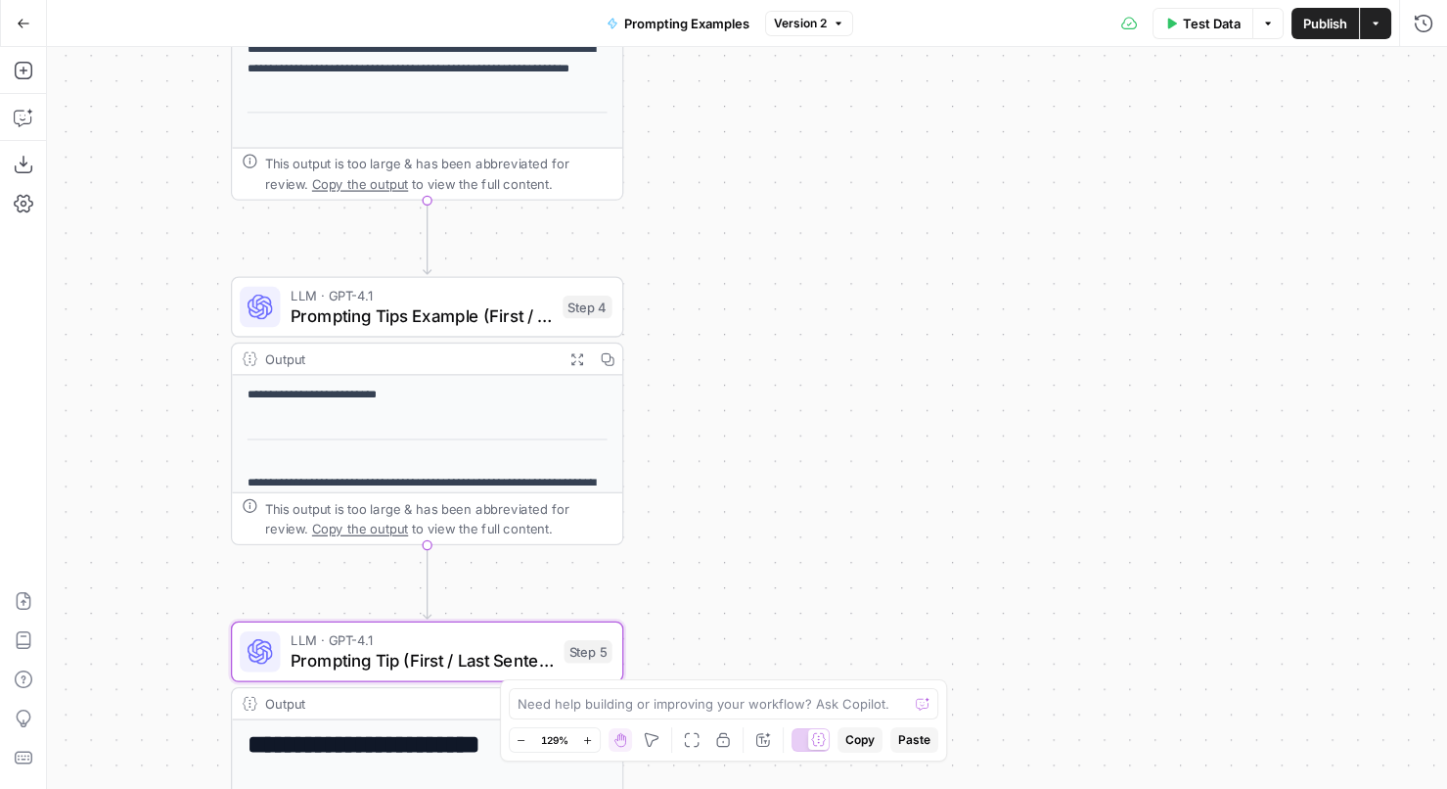
drag, startPoint x: 684, startPoint y: 298, endPoint x: 679, endPoint y: 401, distance: 102.8
click at [679, 401] on div "**********" at bounding box center [747, 418] width 1400 height 742
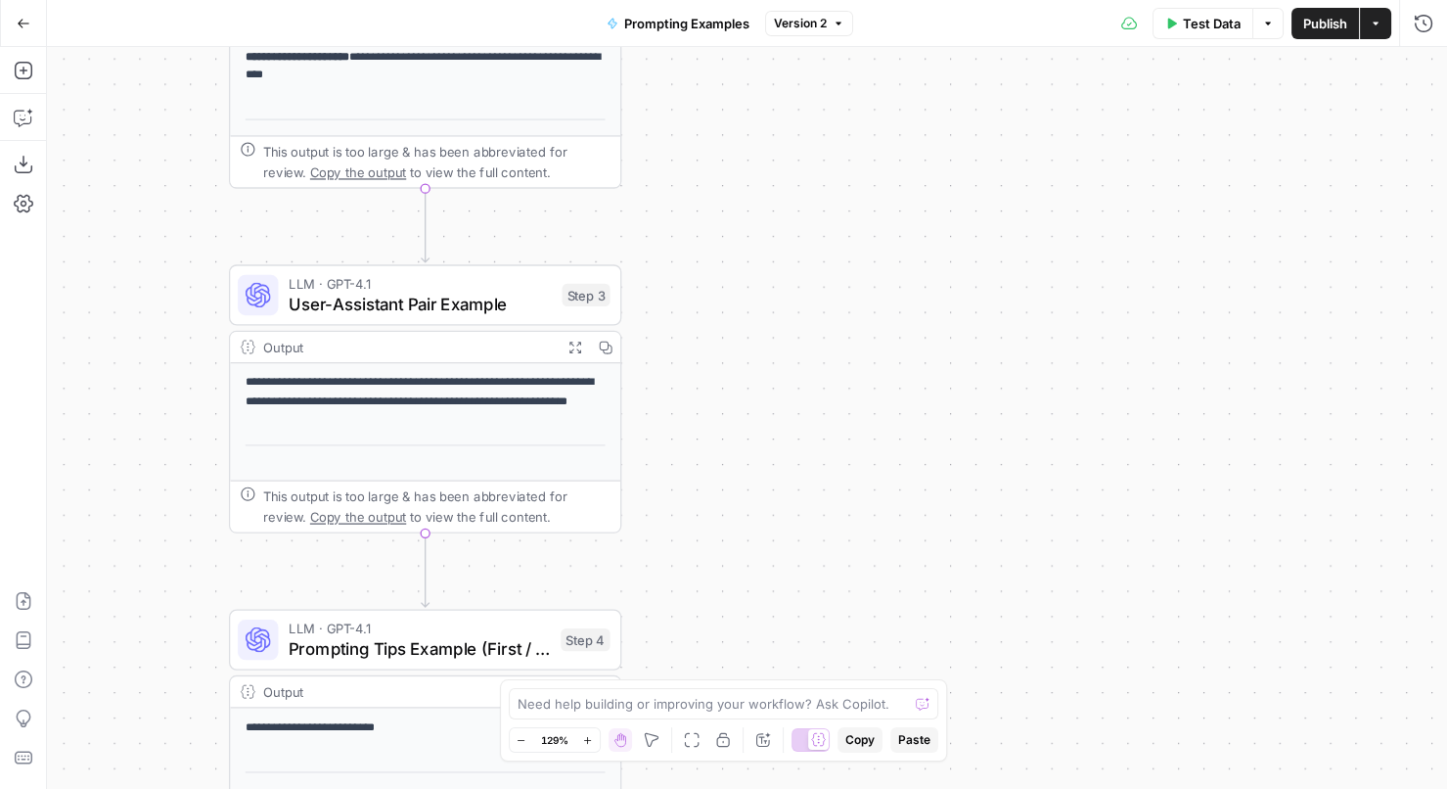
drag, startPoint x: 689, startPoint y: 208, endPoint x: 692, endPoint y: 438, distance: 229.9
click at [692, 438] on div "**********" at bounding box center [747, 418] width 1400 height 742
click at [505, 302] on span "User-Assistant Pair Example" at bounding box center [420, 304] width 263 height 25
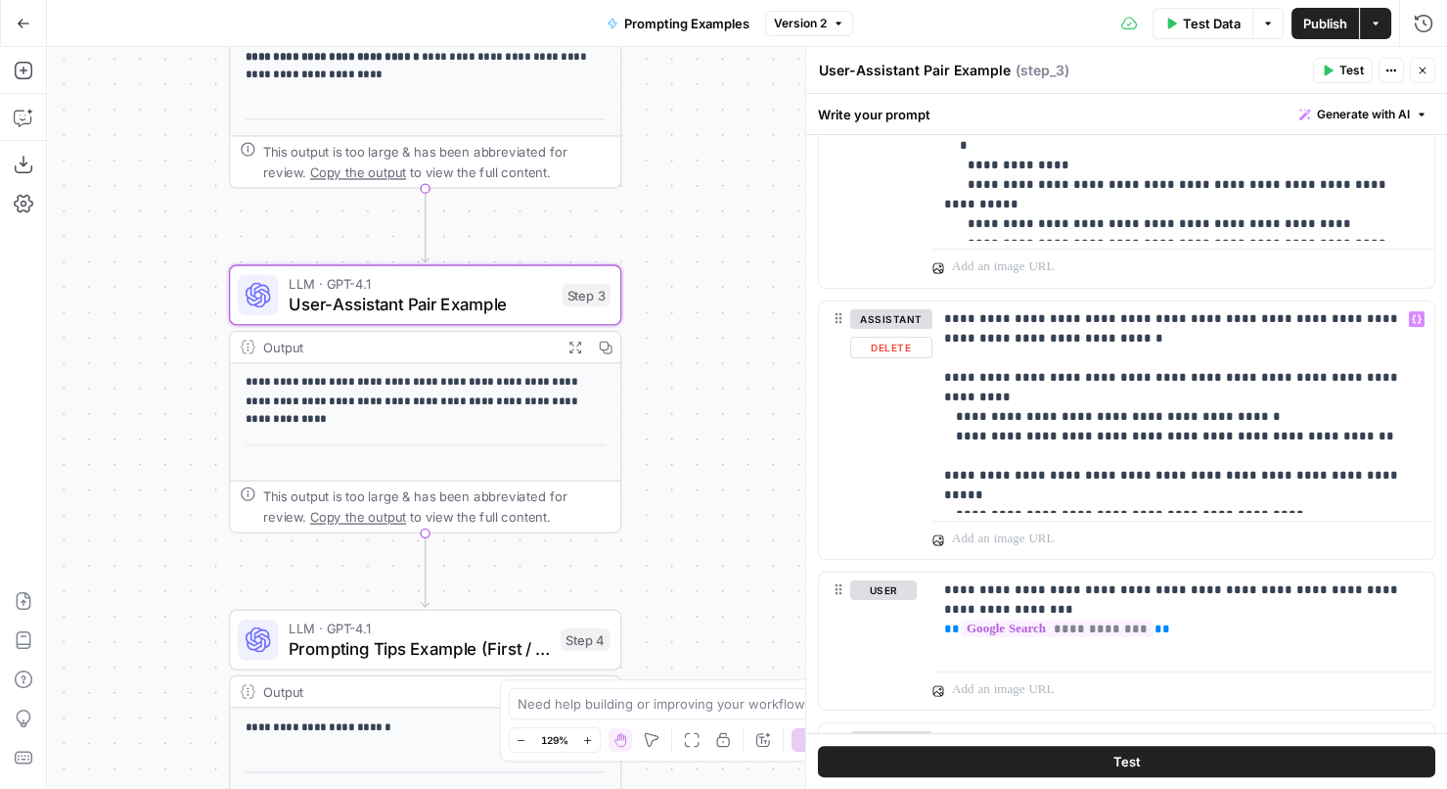
scroll to position [994, 0]
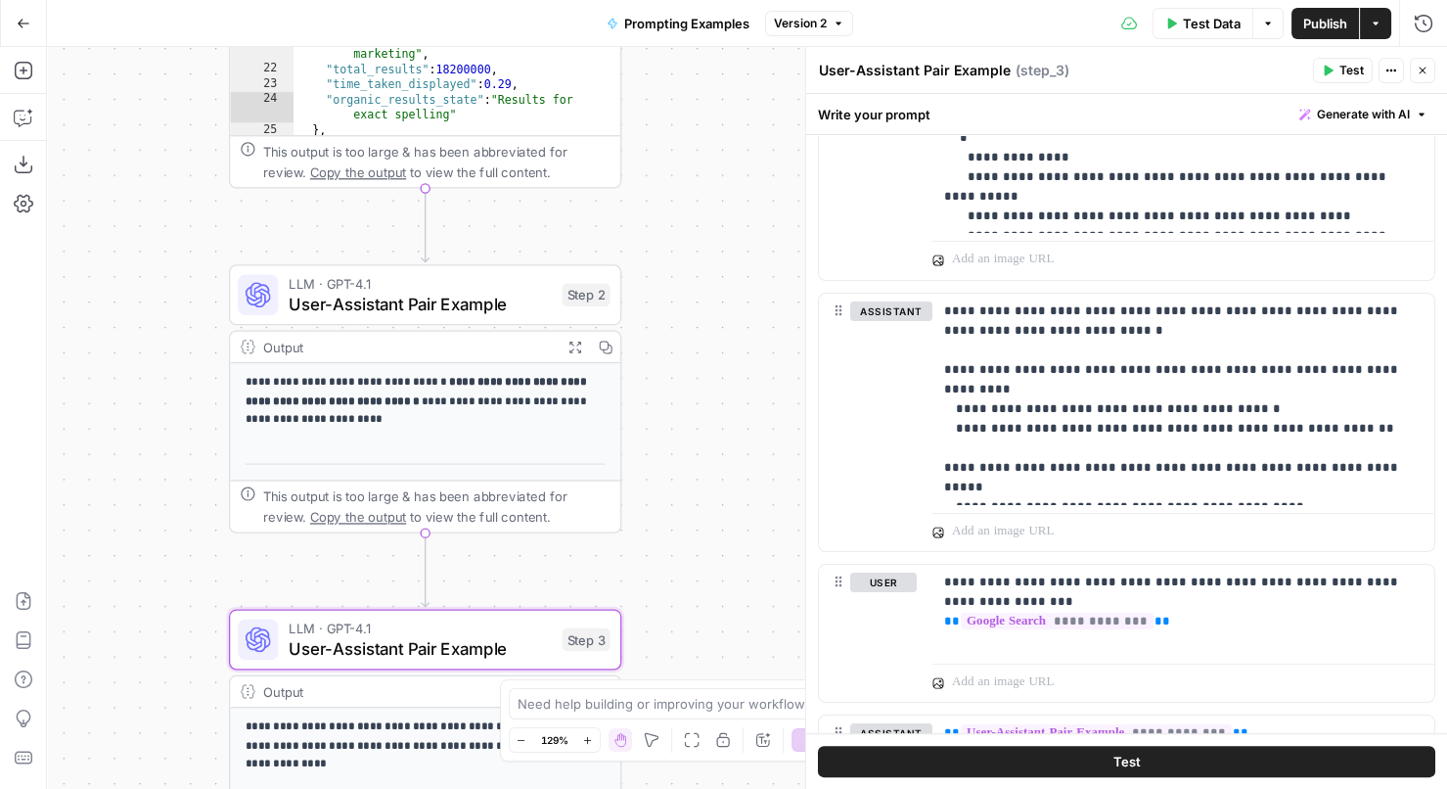
drag, startPoint x: 683, startPoint y: 207, endPoint x: 683, endPoint y: 604, distance: 396.2
click at [683, 604] on div "**********" at bounding box center [747, 418] width 1400 height 742
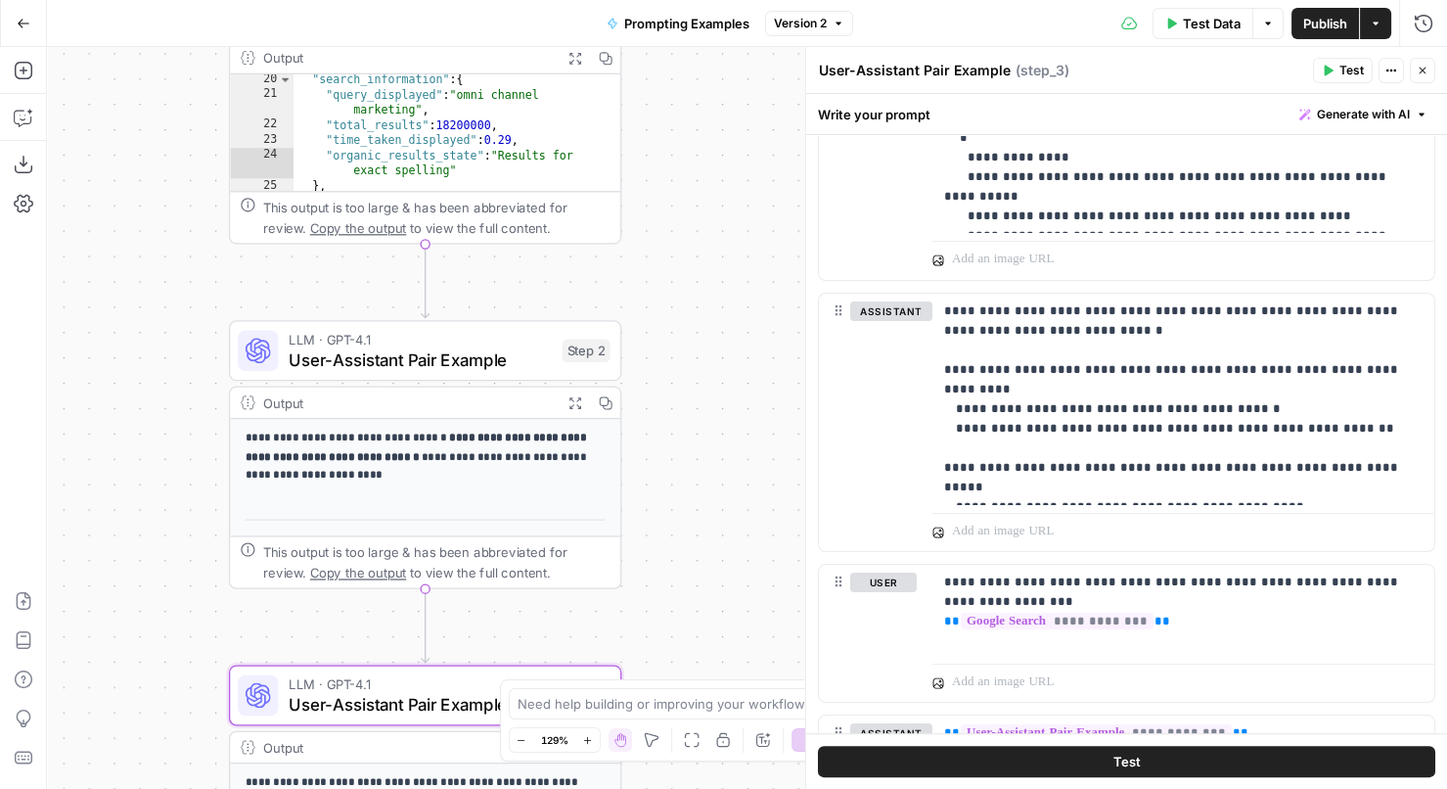
drag, startPoint x: 727, startPoint y: 300, endPoint x: 727, endPoint y: 521, distance: 221.1
click at [727, 521] on div "**********" at bounding box center [747, 418] width 1400 height 742
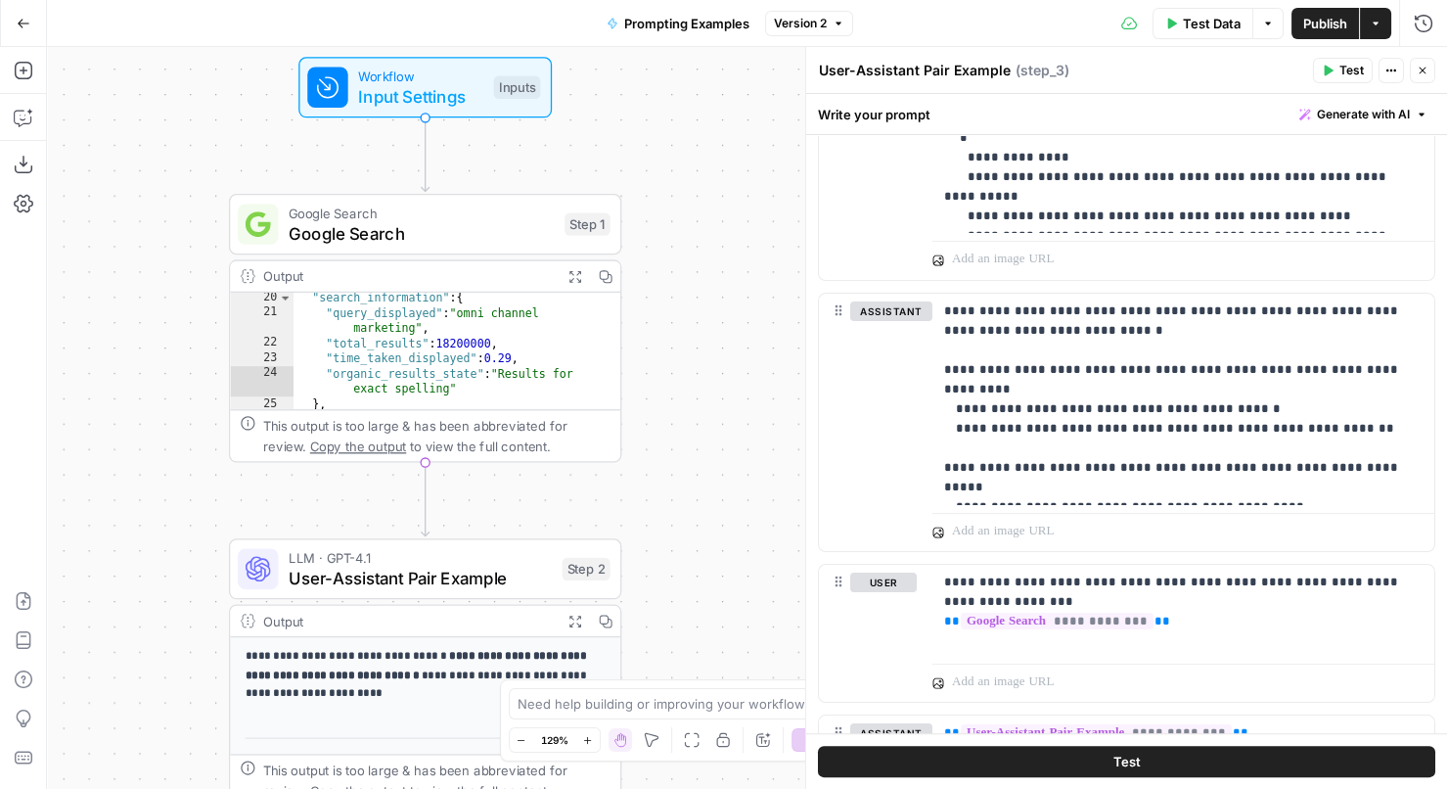
click at [511, 577] on span "User-Assistant Pair Example" at bounding box center [420, 576] width 263 height 25
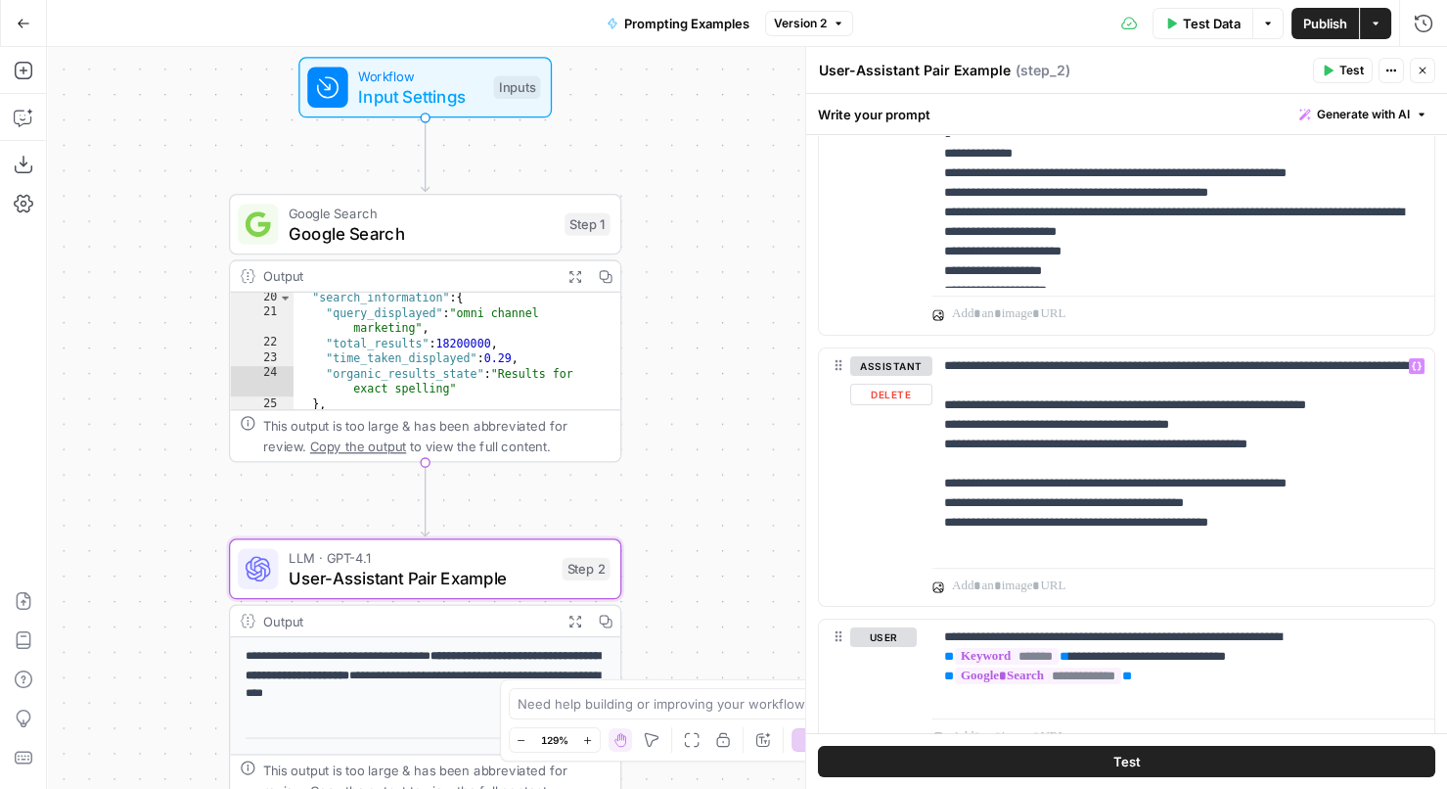
scroll to position [1014, 0]
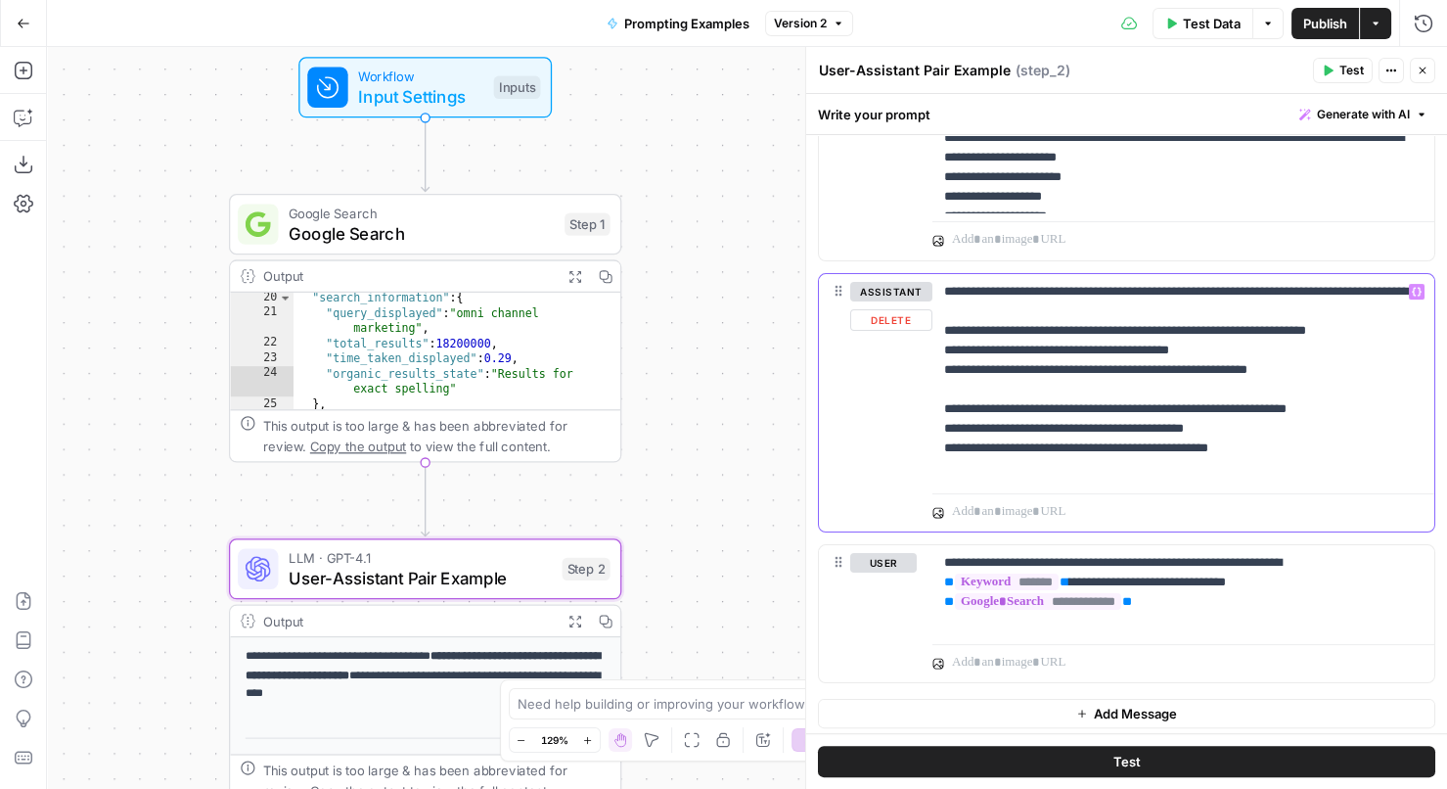
click at [1281, 428] on p "**********" at bounding box center [1183, 380] width 479 height 196
click at [1422, 70] on icon "button" at bounding box center [1422, 71] width 7 height 7
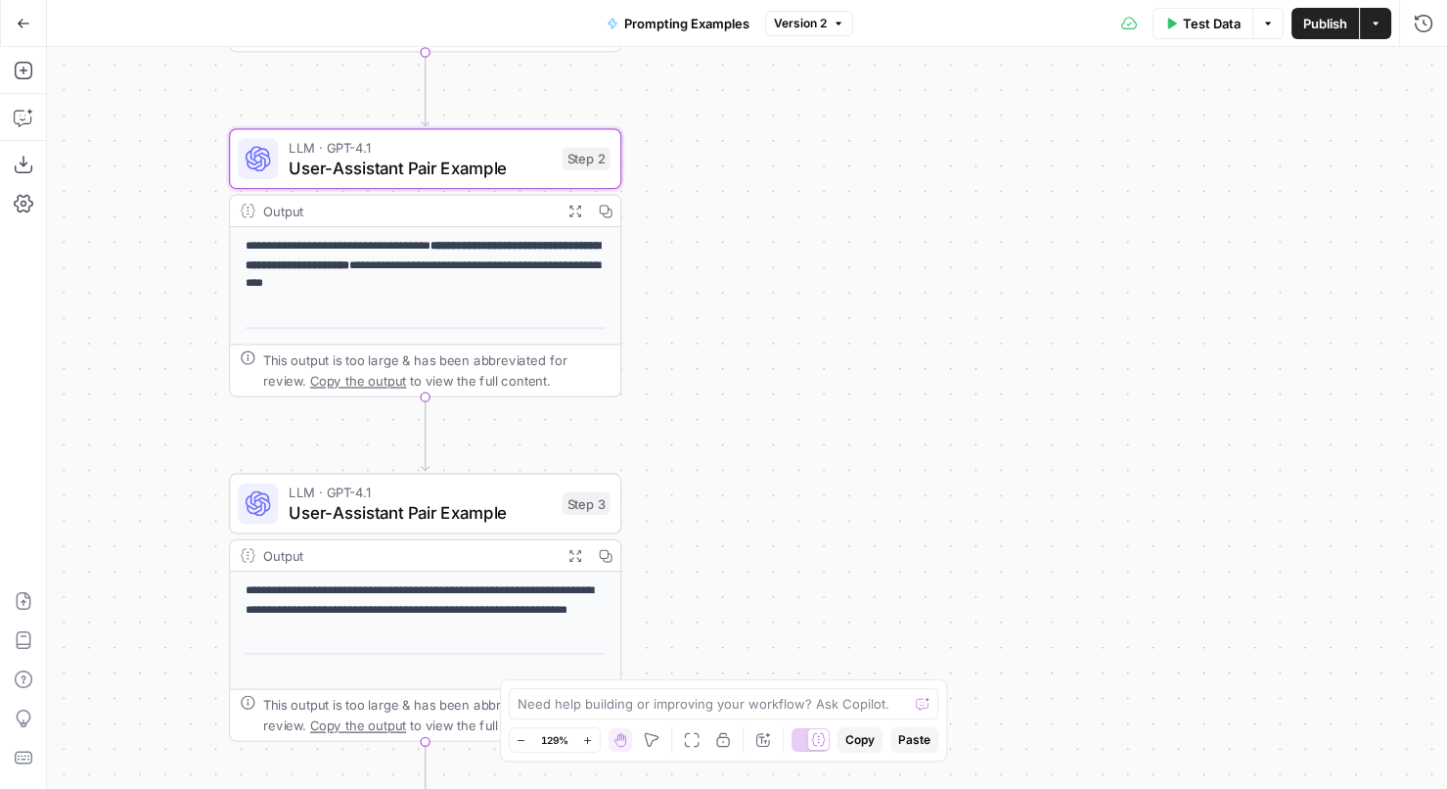
drag, startPoint x: 740, startPoint y: 537, endPoint x: 739, endPoint y: 122, distance: 414.8
click at [739, 122] on div "**********" at bounding box center [747, 418] width 1400 height 742
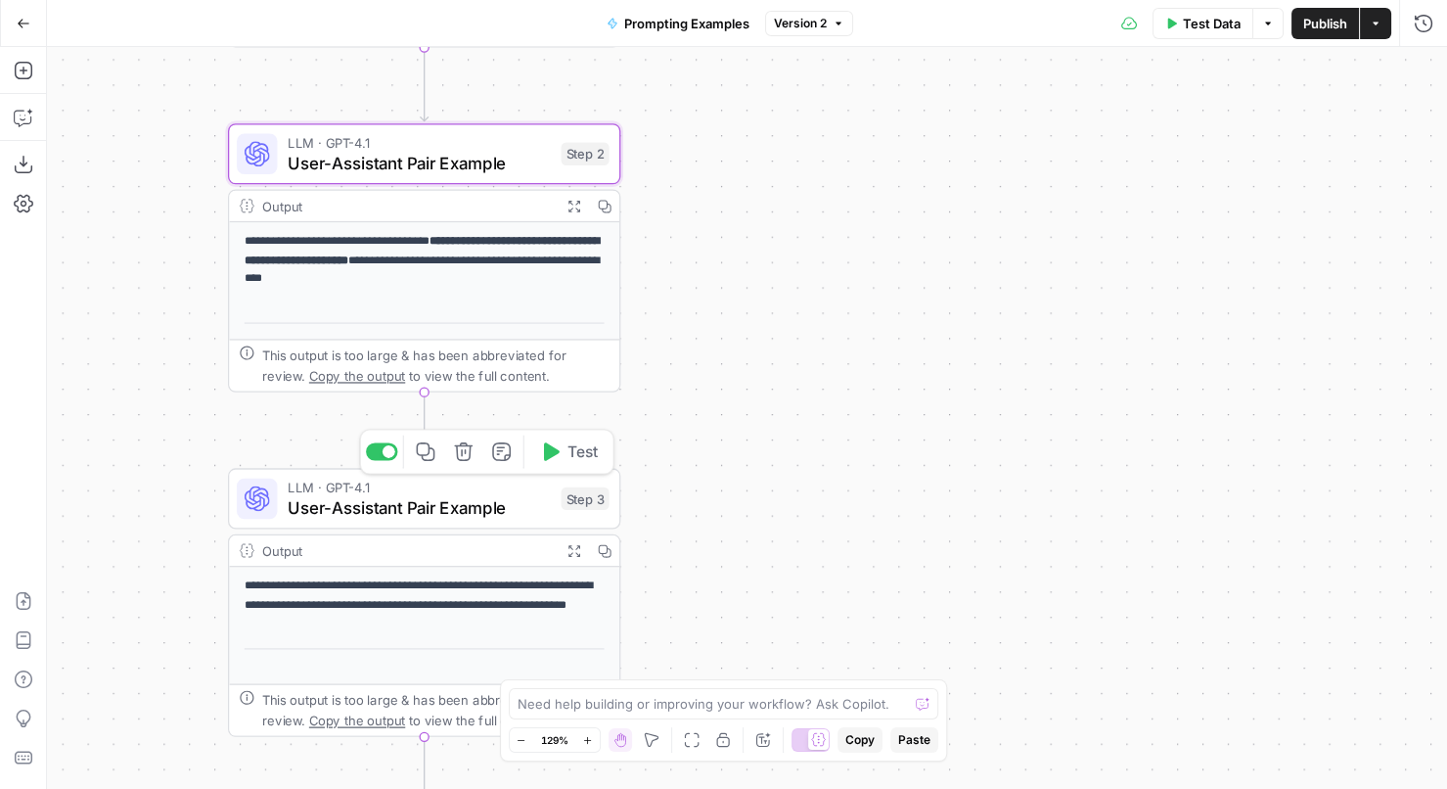
click at [491, 500] on span "User-Assistant Pair Example" at bounding box center [419, 507] width 263 height 25
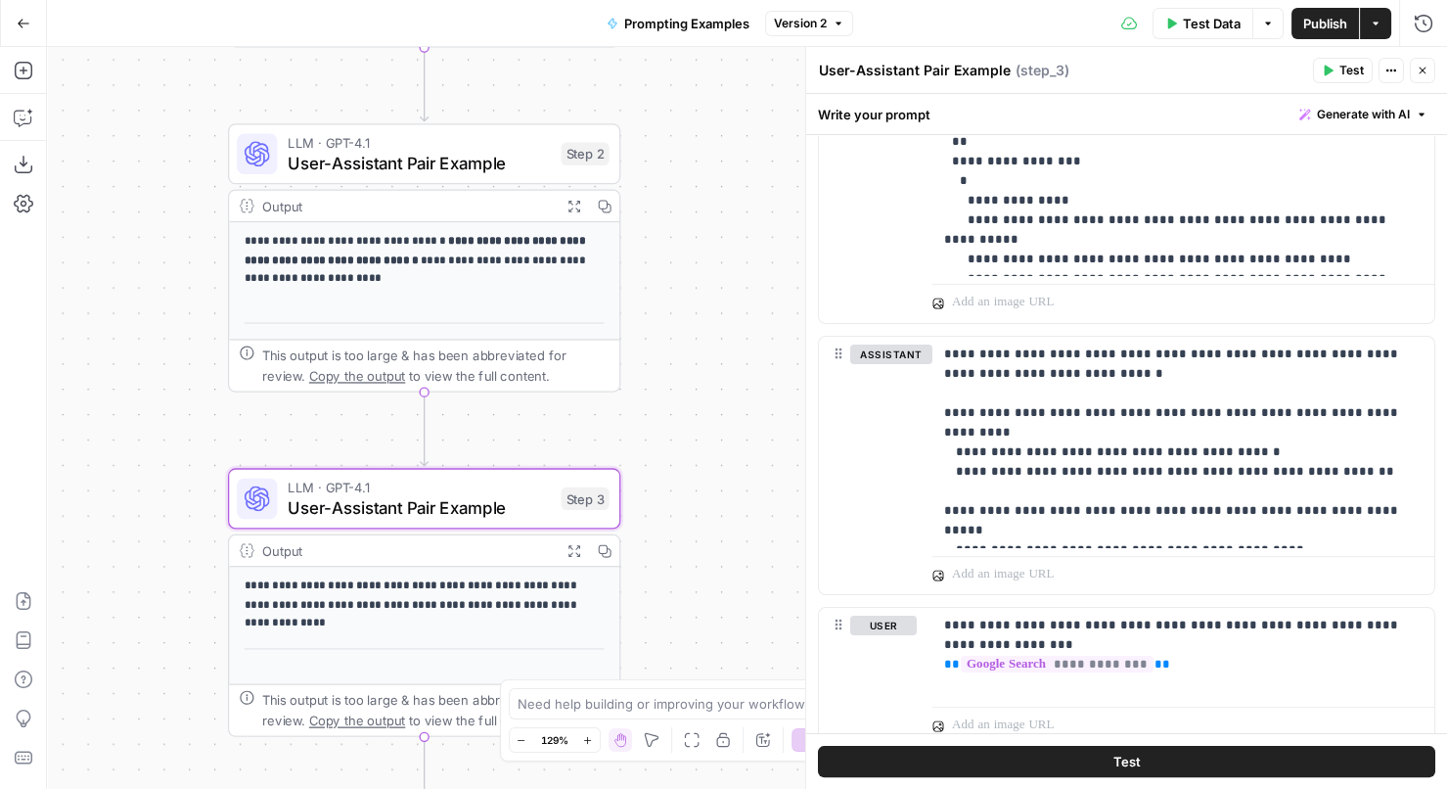
scroll to position [1162, 0]
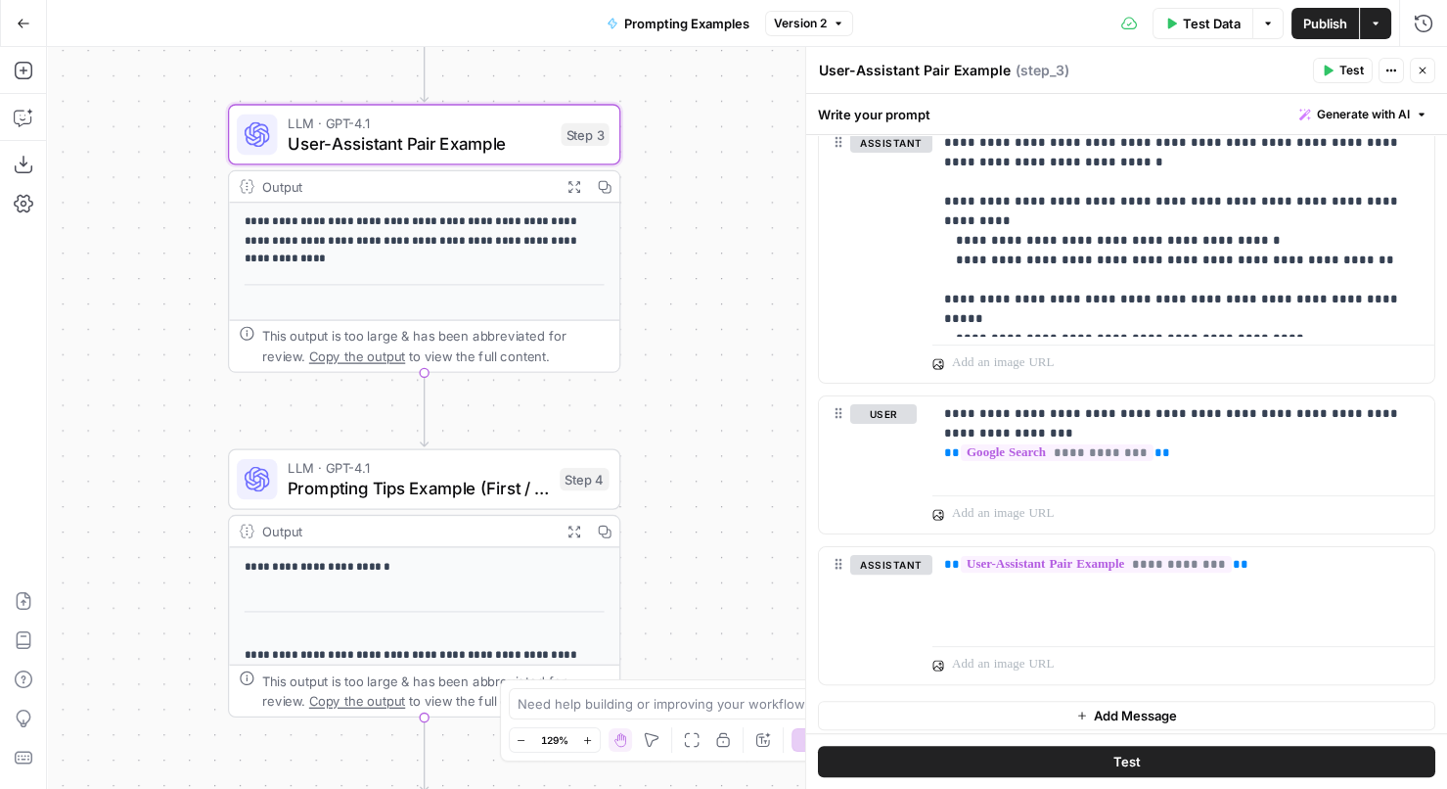
drag, startPoint x: 688, startPoint y: 609, endPoint x: 686, endPoint y: 228, distance: 381.5
click at [687, 228] on div "**********" at bounding box center [747, 418] width 1400 height 742
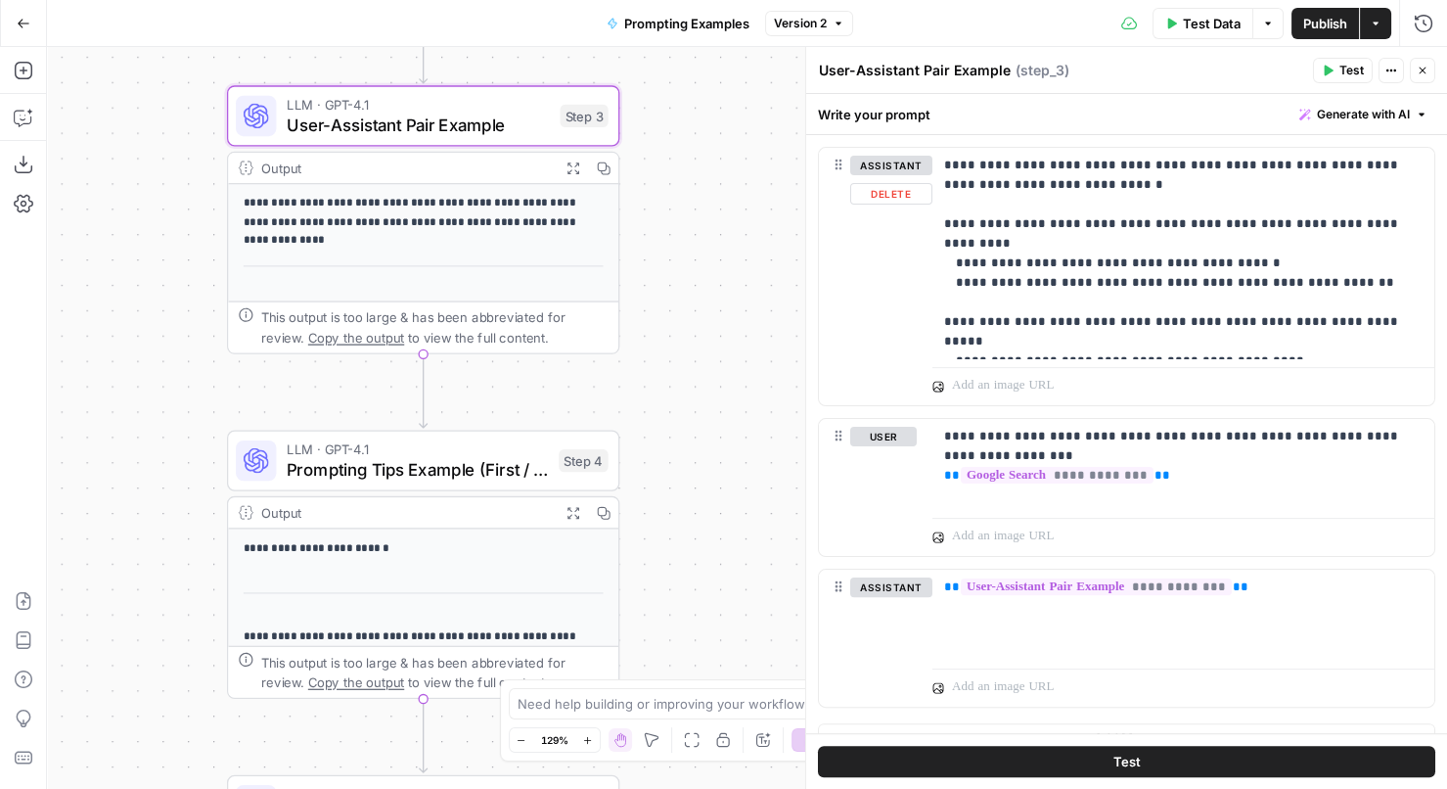
scroll to position [1136, 0]
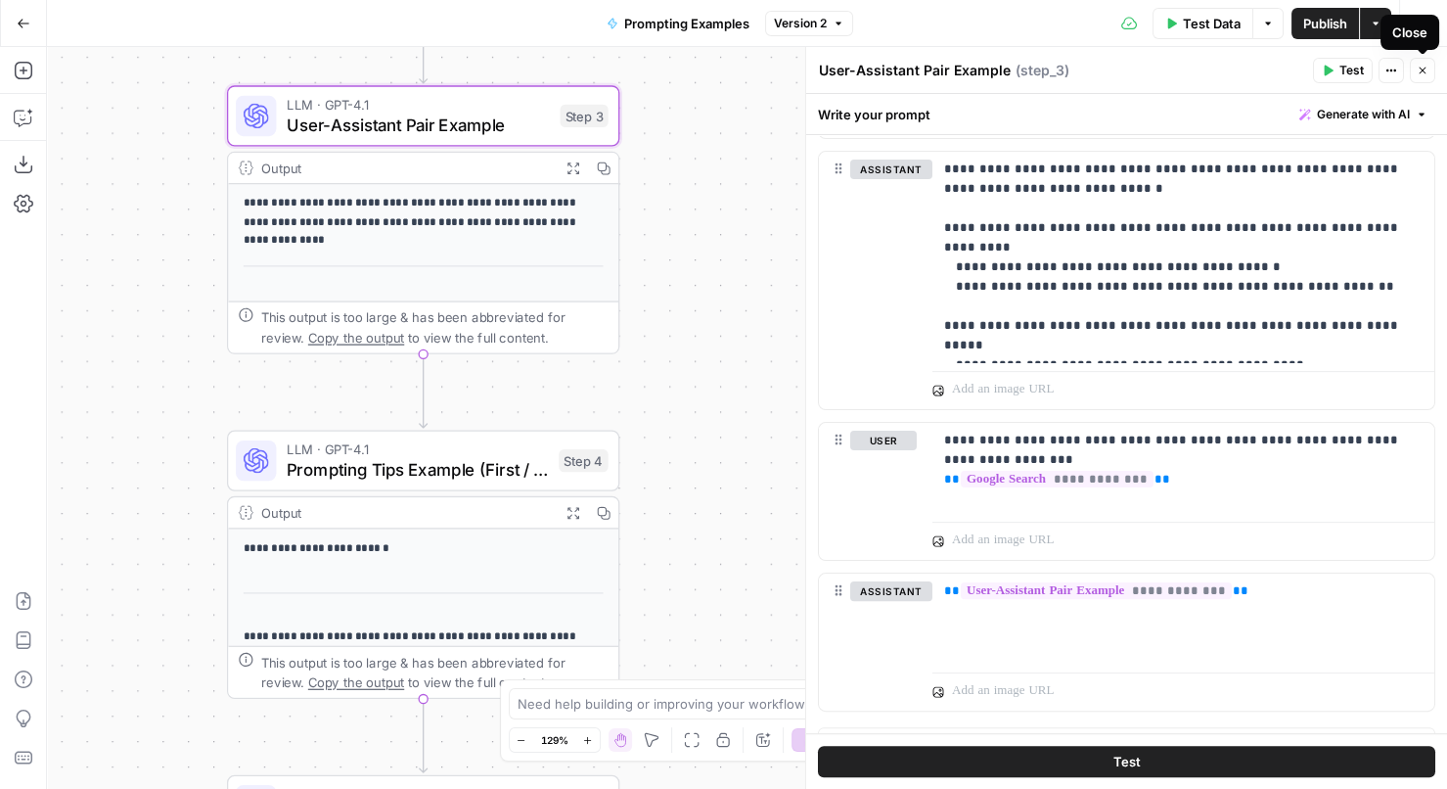
click at [1424, 69] on icon "button" at bounding box center [1423, 71] width 12 height 12
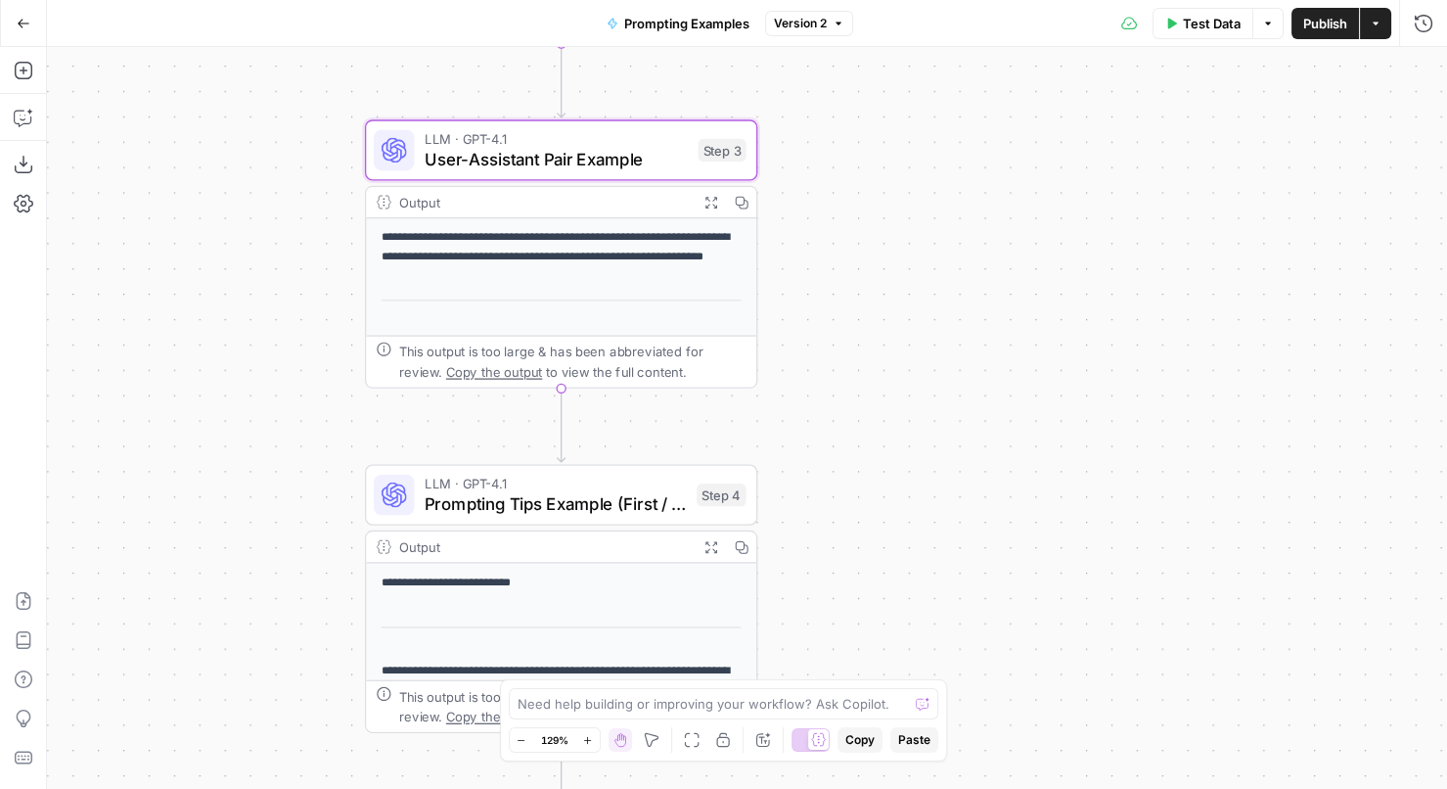
drag, startPoint x: 707, startPoint y: 291, endPoint x: 842, endPoint y: 325, distance: 139.3
click at [842, 325] on div "**********" at bounding box center [747, 418] width 1400 height 742
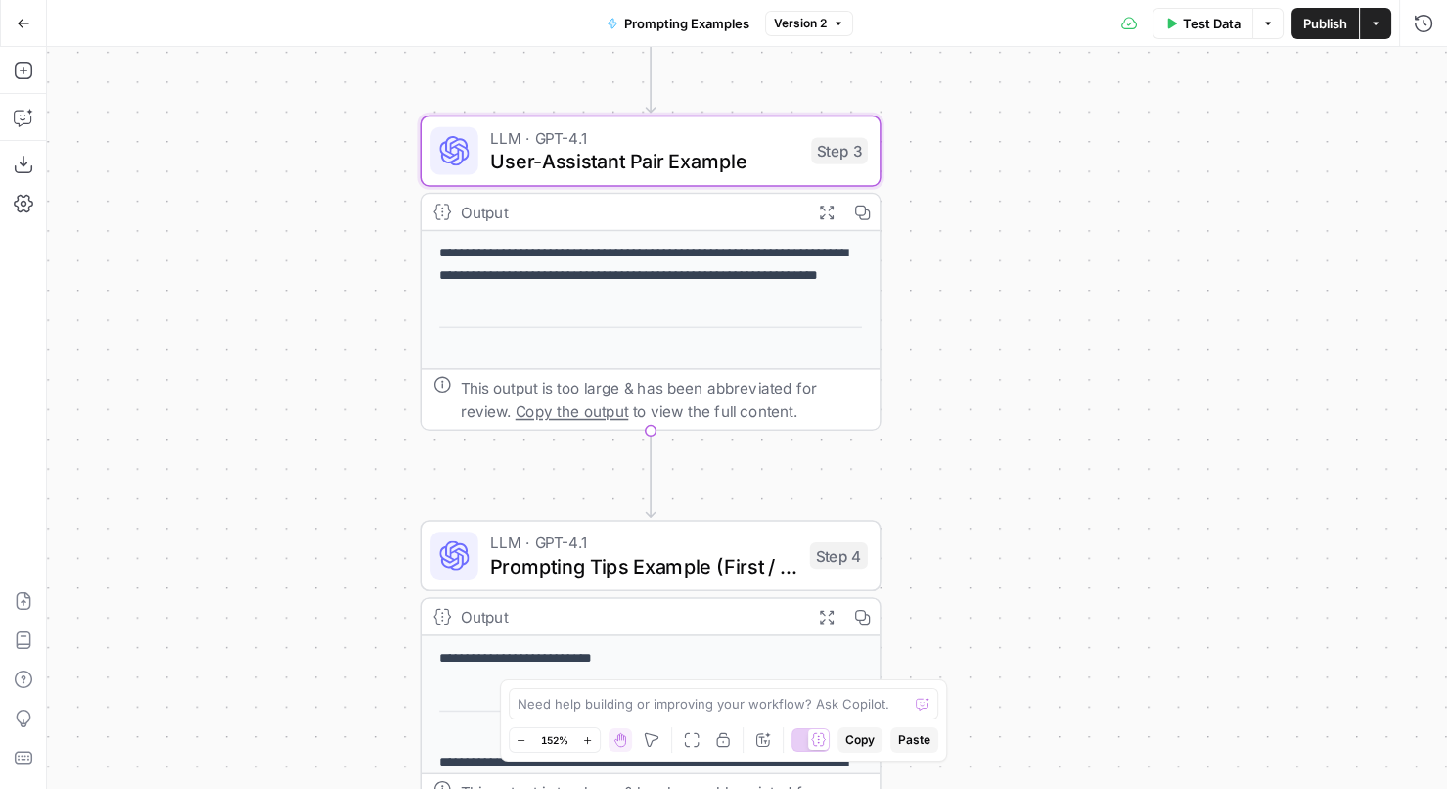
drag, startPoint x: 826, startPoint y: 190, endPoint x: 1116, endPoint y: 187, distance: 290.6
click at [1119, 187] on div "**********" at bounding box center [747, 418] width 1400 height 742
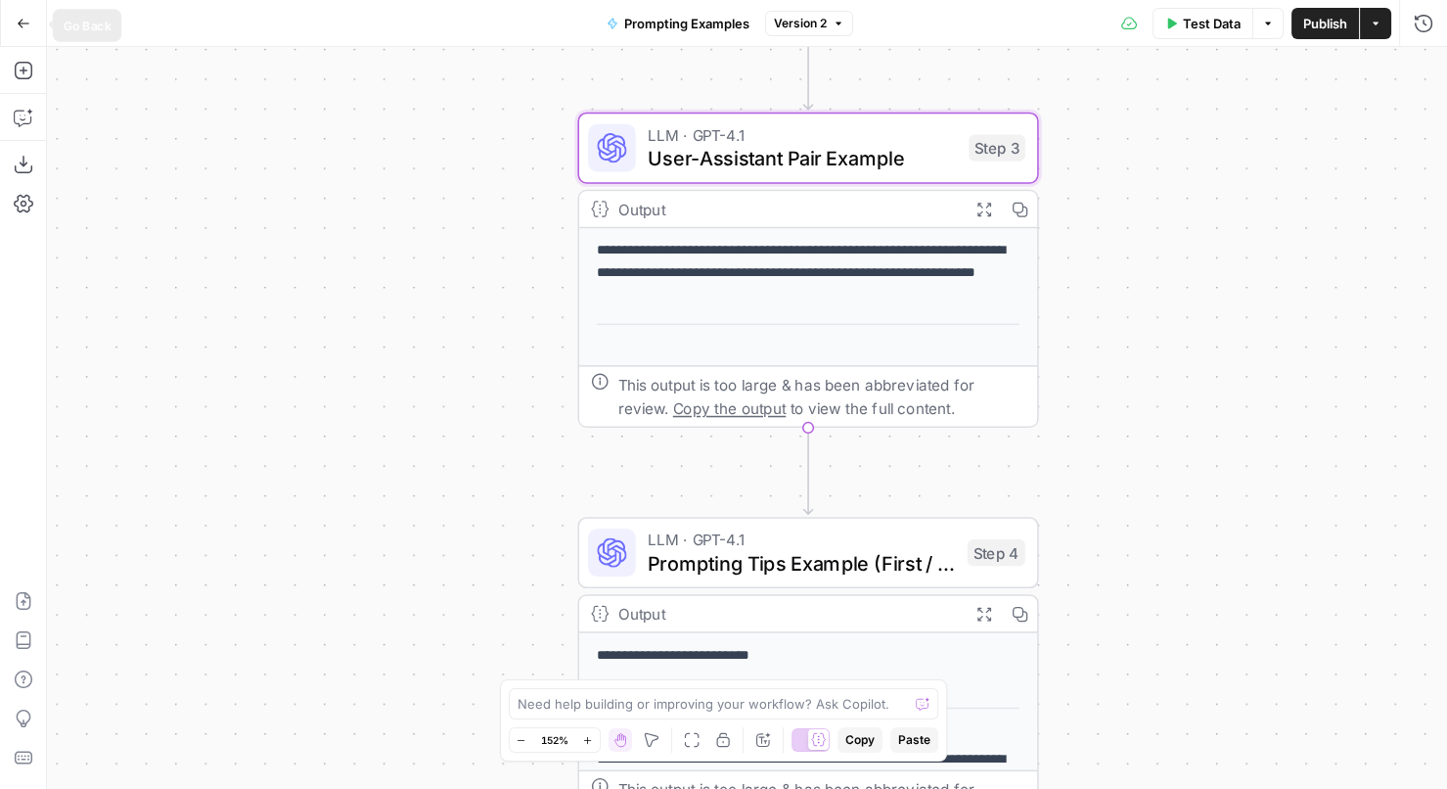
click at [33, 25] on button "Go Back" at bounding box center [23, 23] width 35 height 35
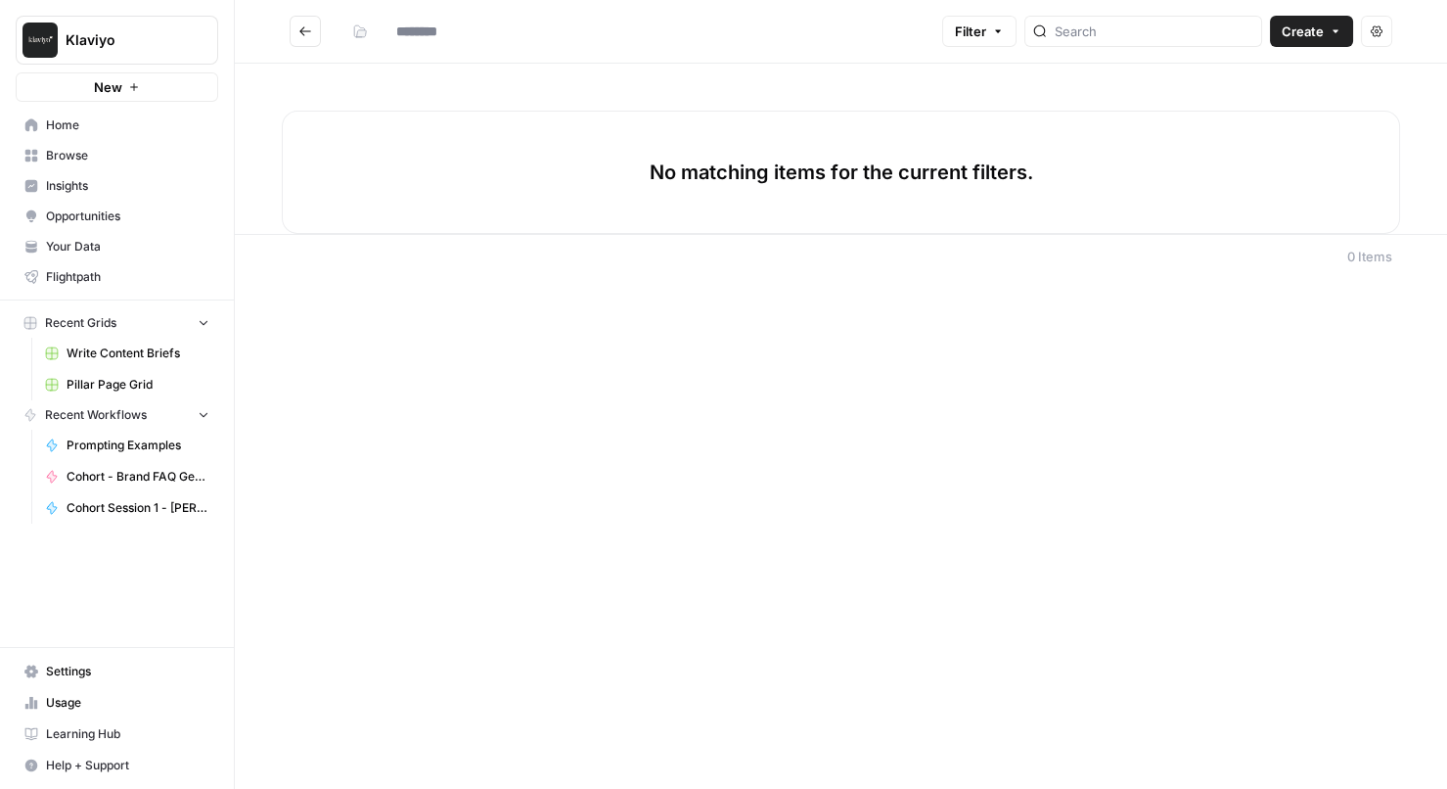
type input "**********"
click at [132, 154] on span "Browse" at bounding box center [127, 156] width 163 height 18
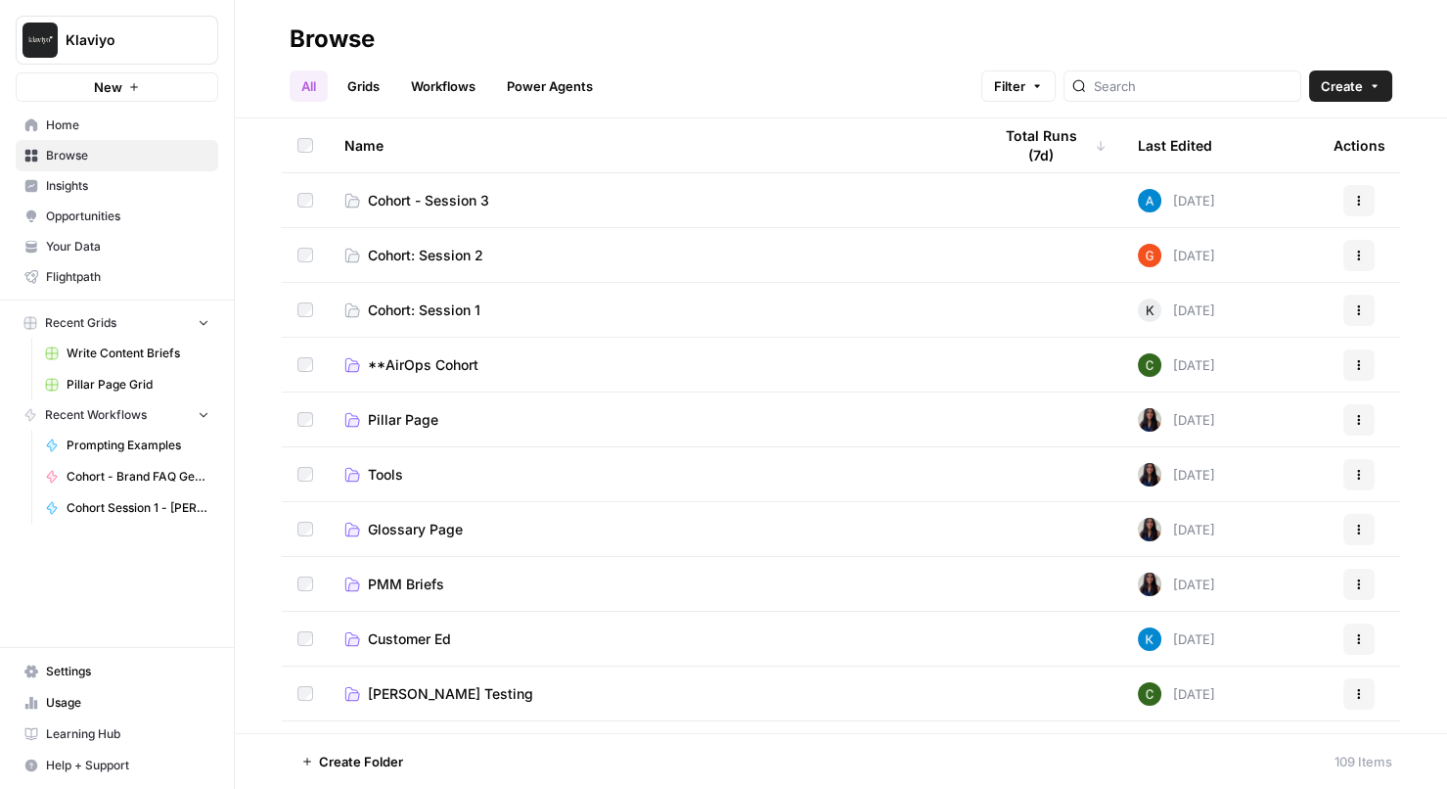
click at [467, 203] on span "Cohort - Session 3" at bounding box center [428, 201] width 121 height 20
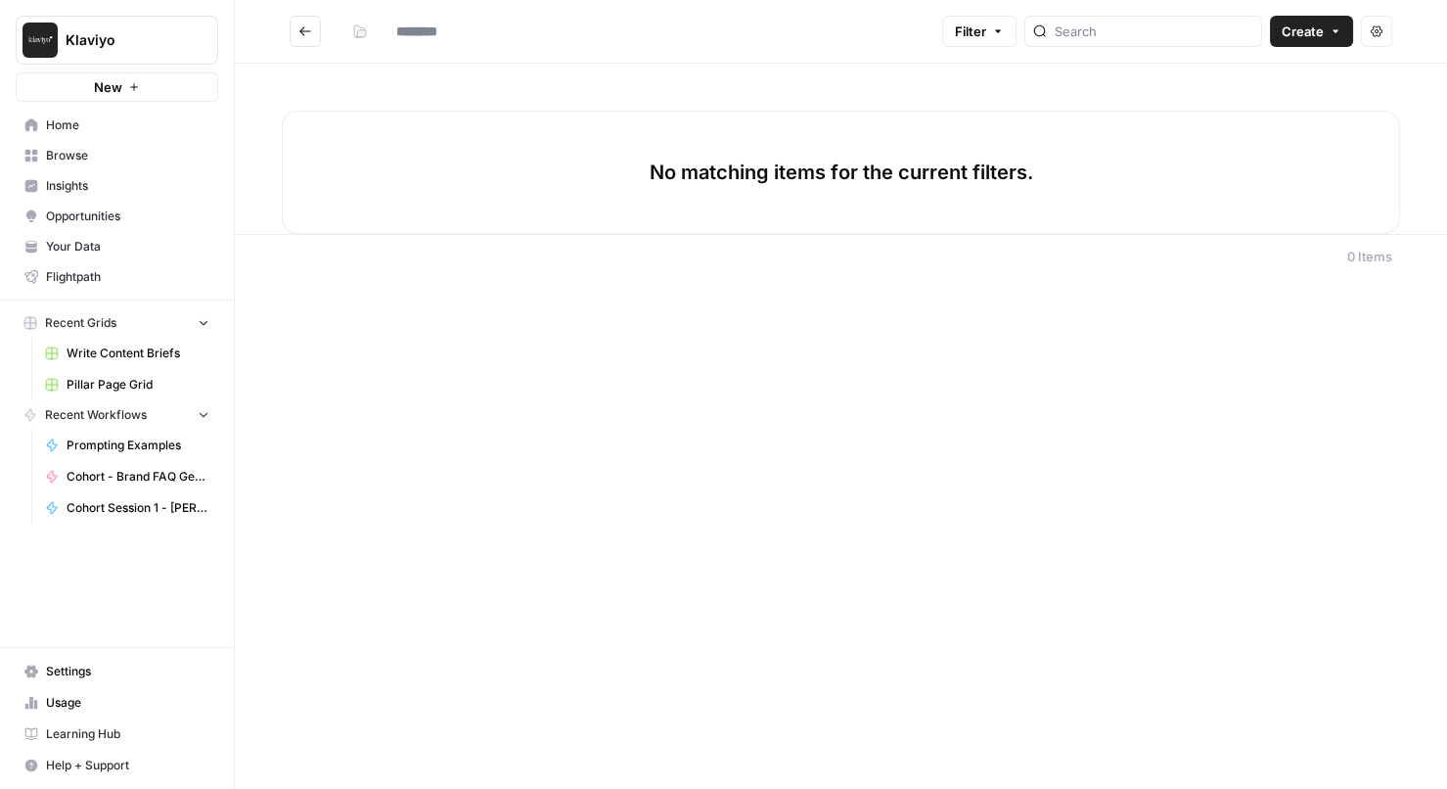
click at [303, 28] on icon "Go back" at bounding box center [305, 31] width 14 height 14
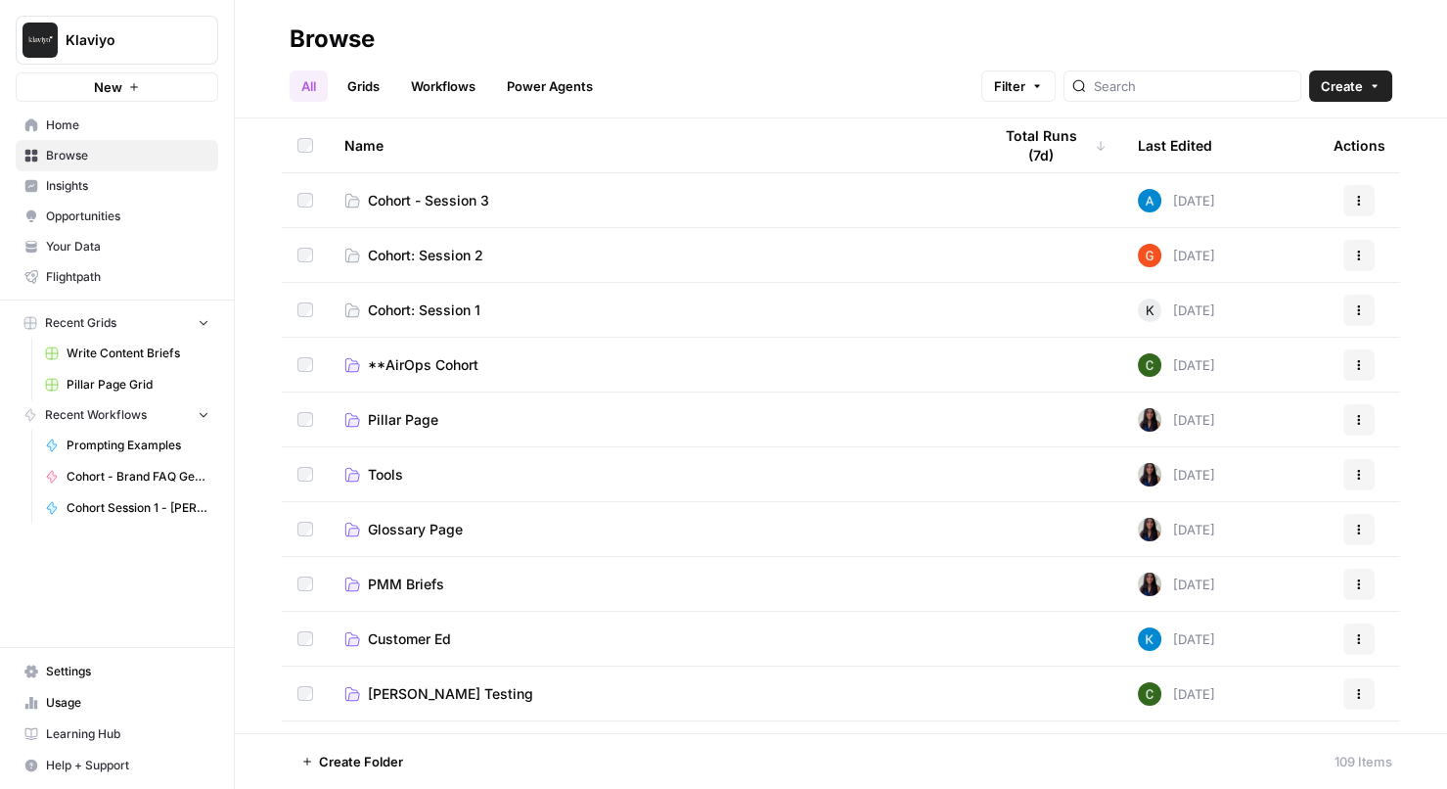
click at [449, 202] on span "Cohort - Session 3" at bounding box center [428, 201] width 121 height 20
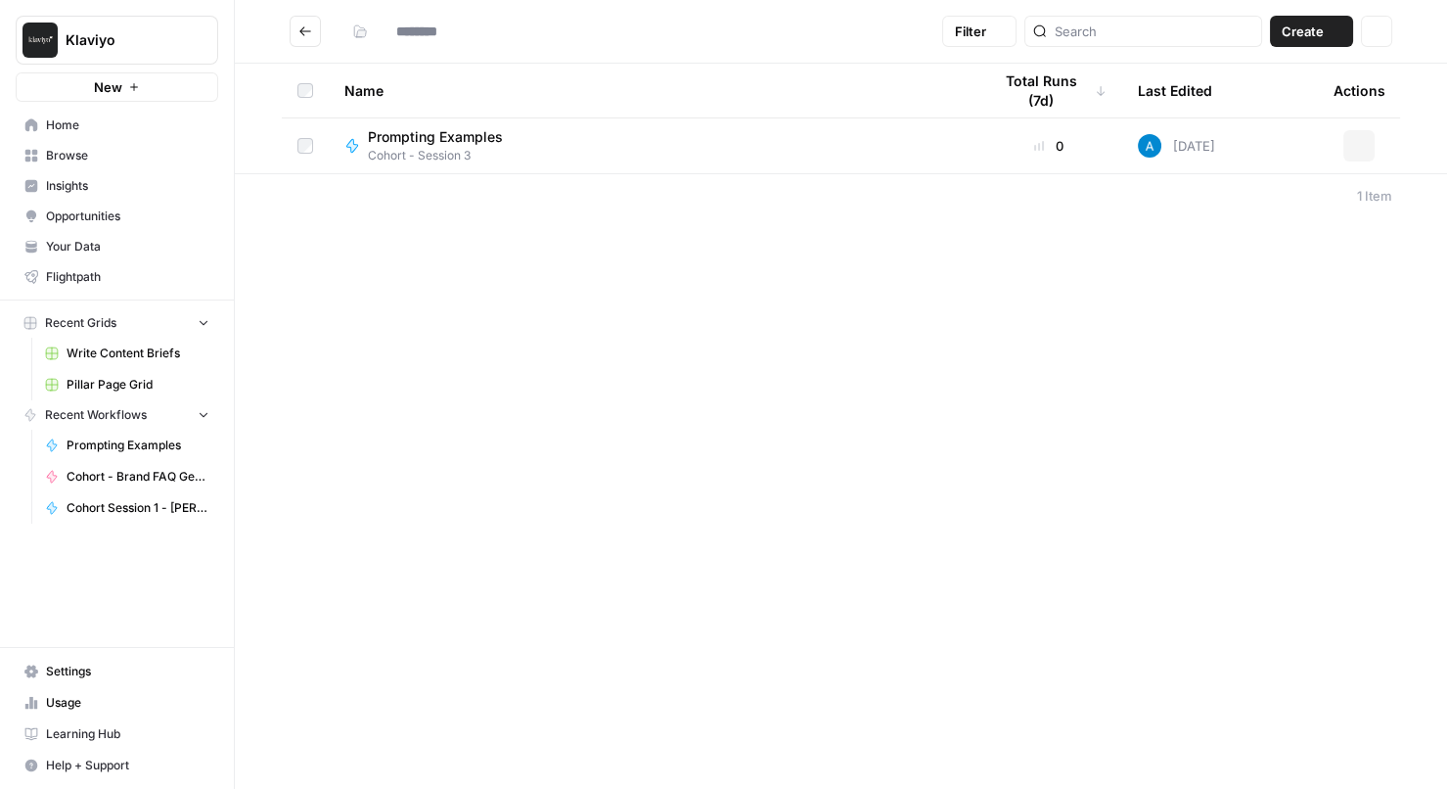
type input "**********"
click at [611, 467] on div "**********" at bounding box center [841, 394] width 1212 height 789
click at [1012, 410] on div "**********" at bounding box center [841, 394] width 1212 height 789
click at [497, 356] on div "**********" at bounding box center [841, 394] width 1212 height 789
click at [517, 286] on div "**********" at bounding box center [841, 394] width 1212 height 789
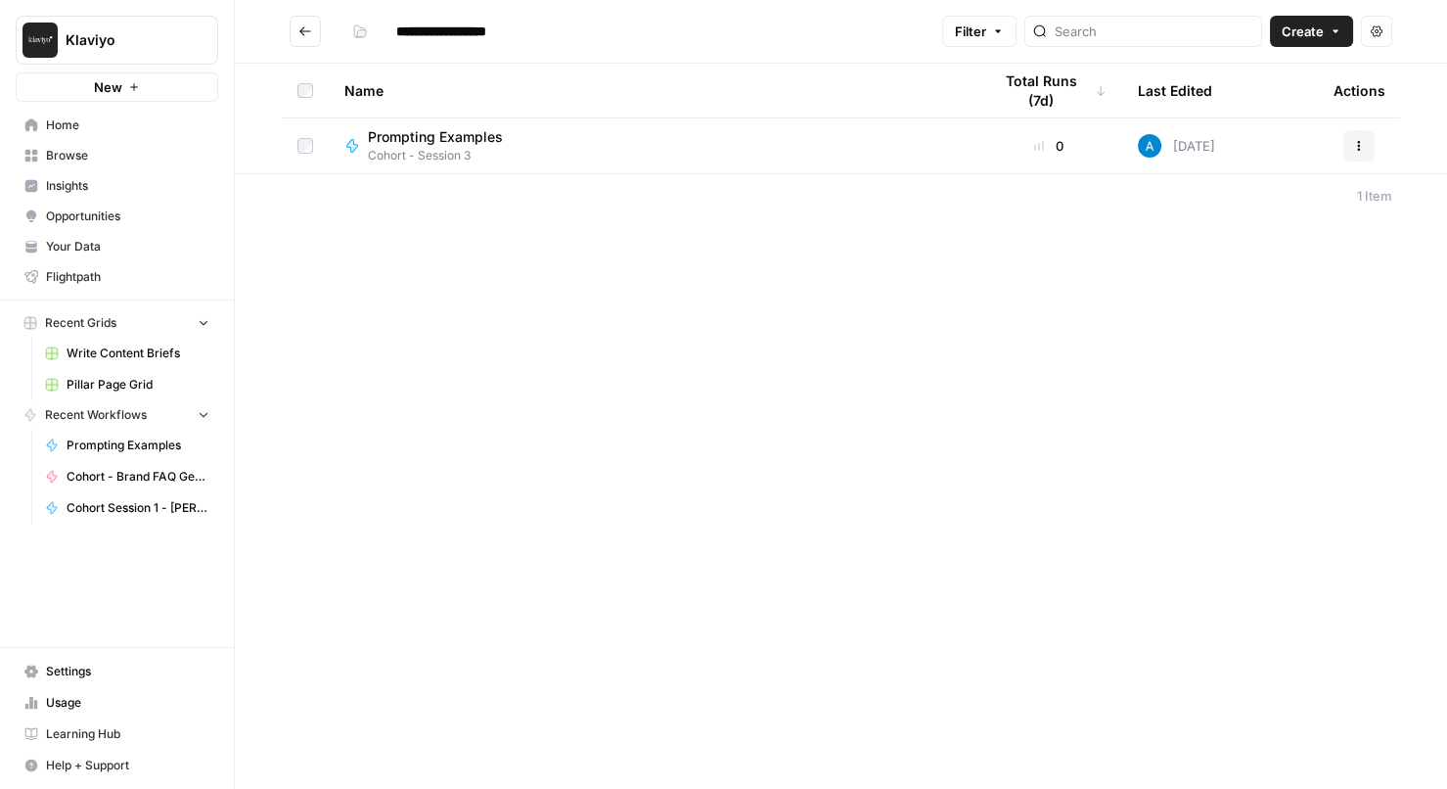
click at [1163, 453] on div "**********" at bounding box center [841, 394] width 1212 height 789
click at [1330, 36] on icon "button" at bounding box center [1336, 31] width 12 height 12
click at [1239, 111] on span "Workflow" at bounding box center [1275, 105] width 110 height 20
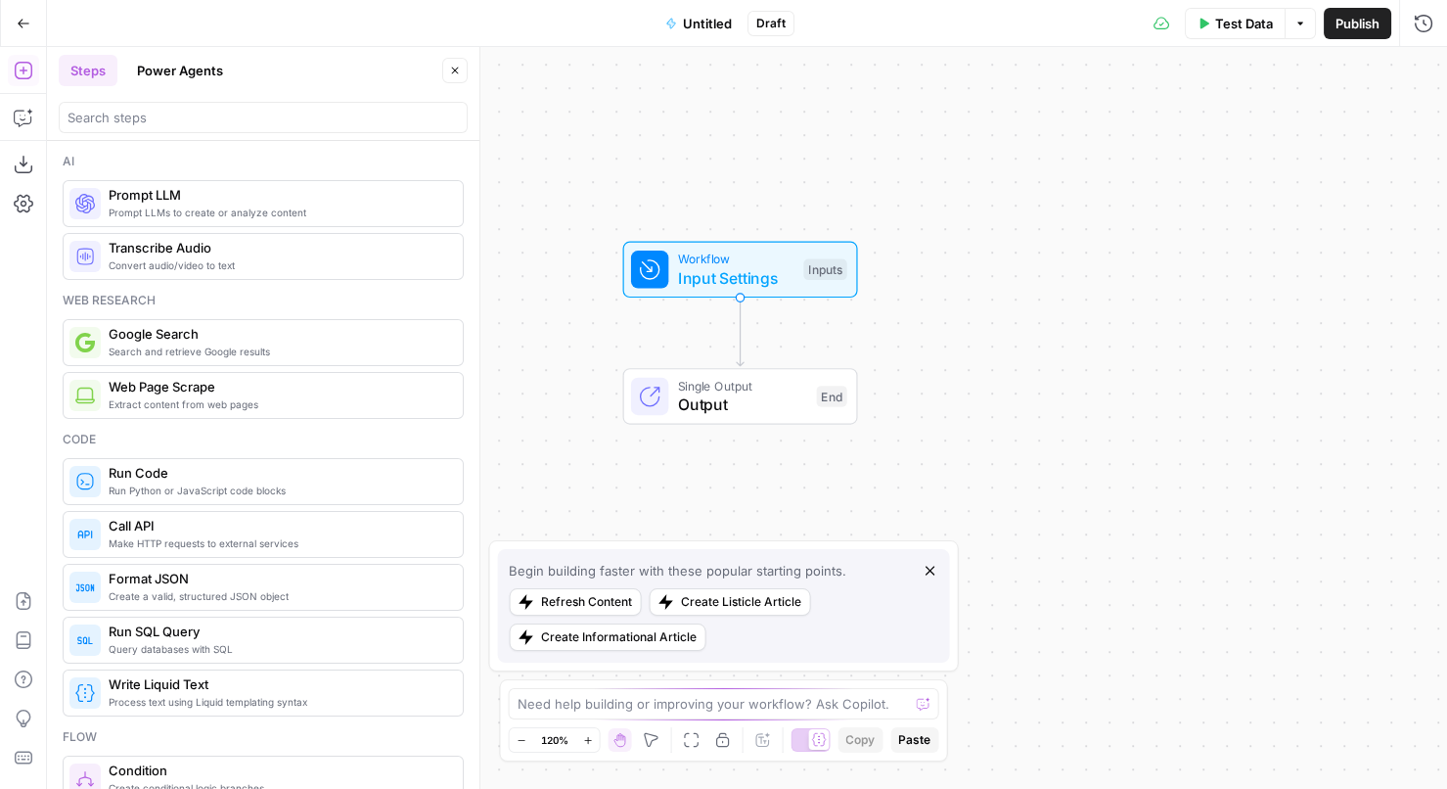
drag, startPoint x: 795, startPoint y: 280, endPoint x: 781, endPoint y: 156, distance: 125.1
click at [781, 156] on div "Workflow Input Settings Inputs Single Output Output End" at bounding box center [747, 418] width 1400 height 742
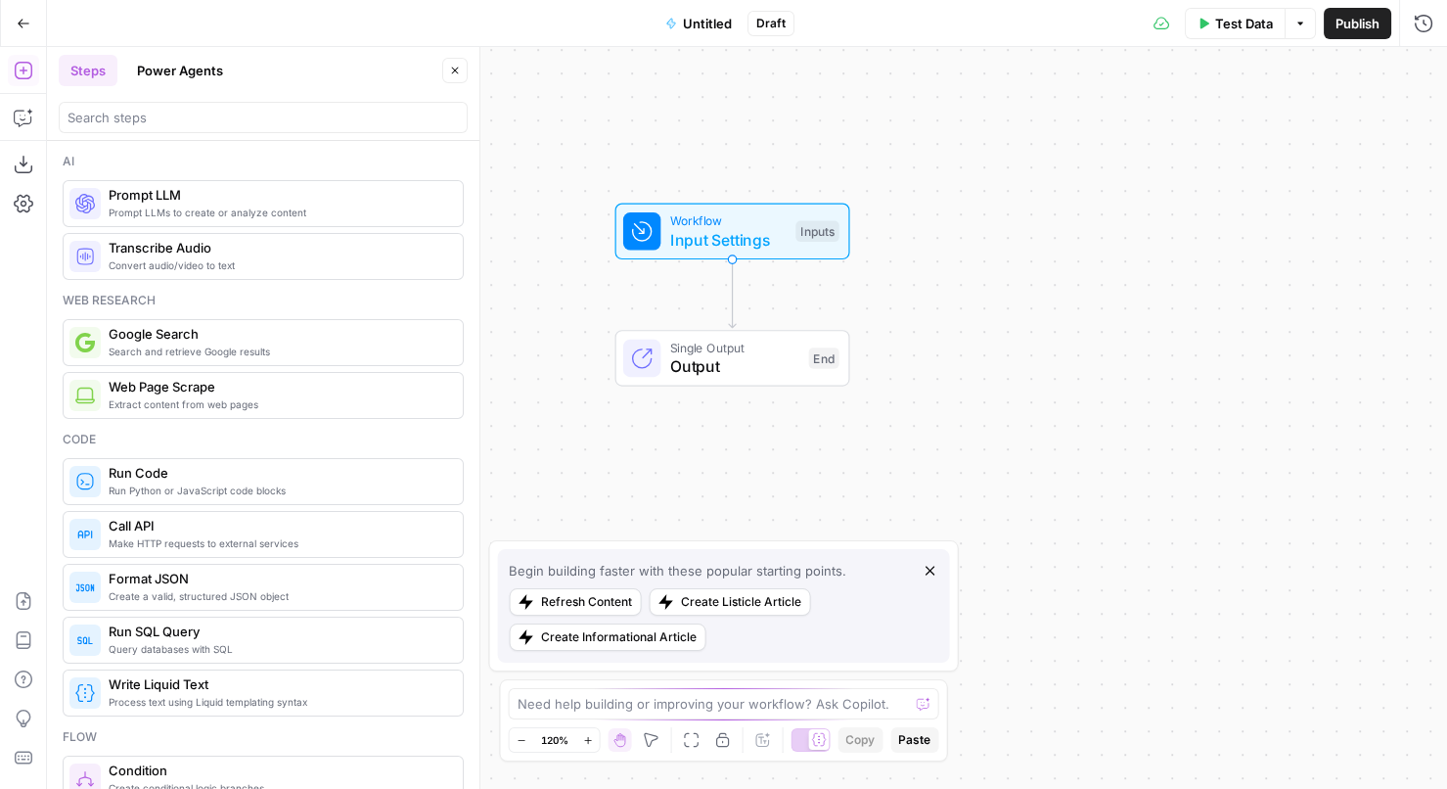
click at [689, 23] on span "Untitled" at bounding box center [707, 24] width 49 height 20
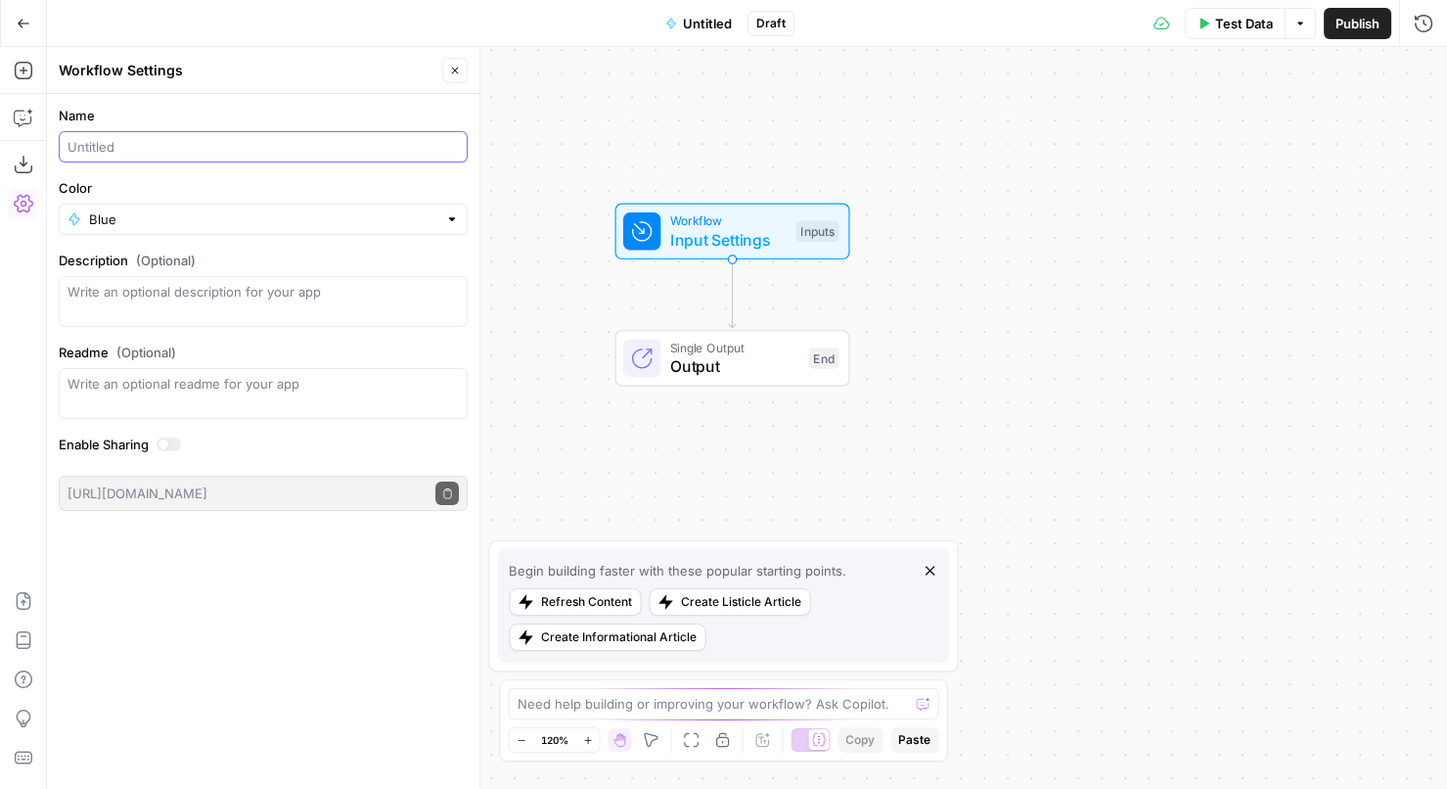
click at [204, 148] on input "Name" at bounding box center [263, 147] width 391 height 20
type input "C"
click at [69, 150] on input "Vacation Package Description" at bounding box center [263, 147] width 391 height 20
click at [349, 148] on input "Cohort: Vacation Package Description" at bounding box center [263, 147] width 391 height 20
type input "Cohort: Vacation Package Description (Andrea)"
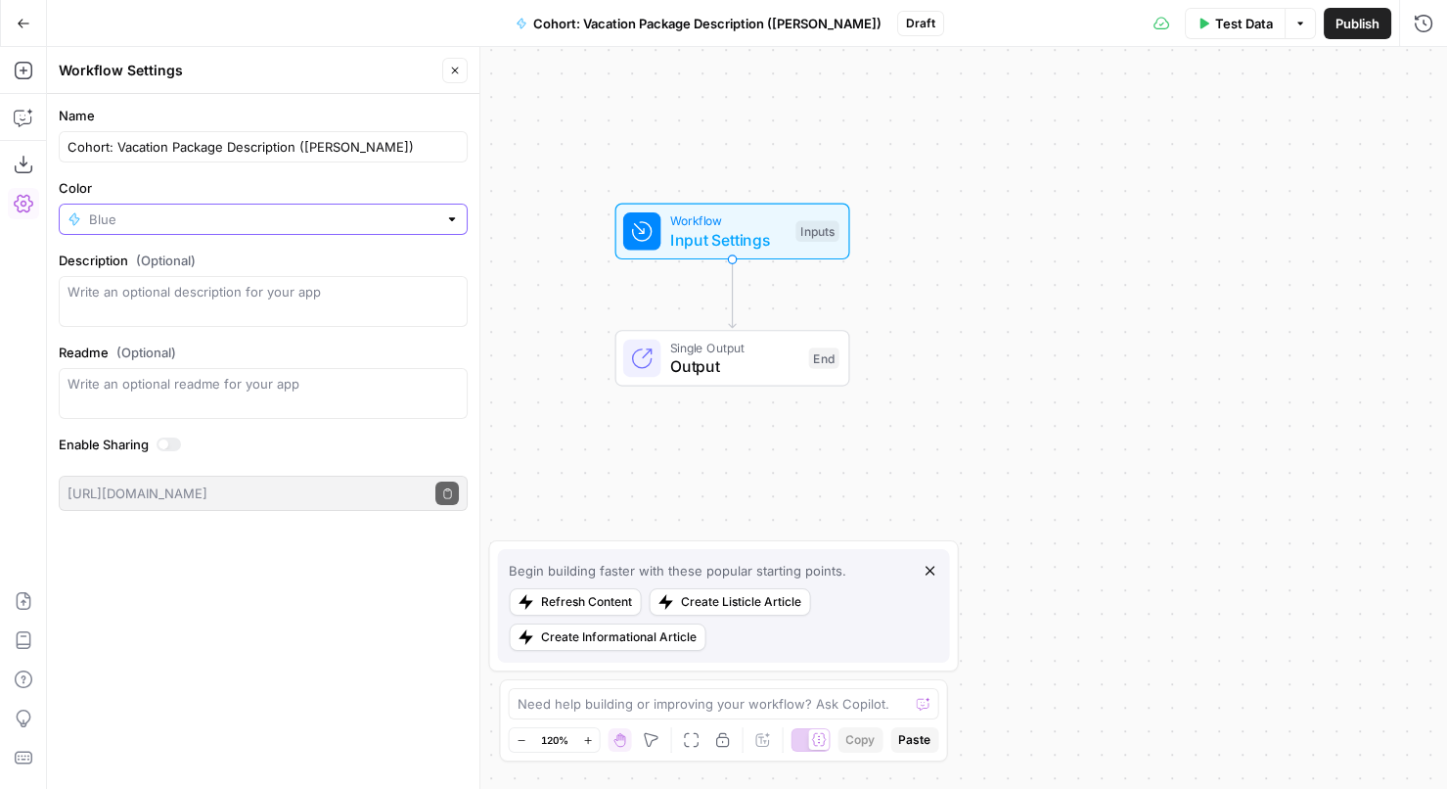
click at [253, 218] on input "Color" at bounding box center [263, 219] width 348 height 20
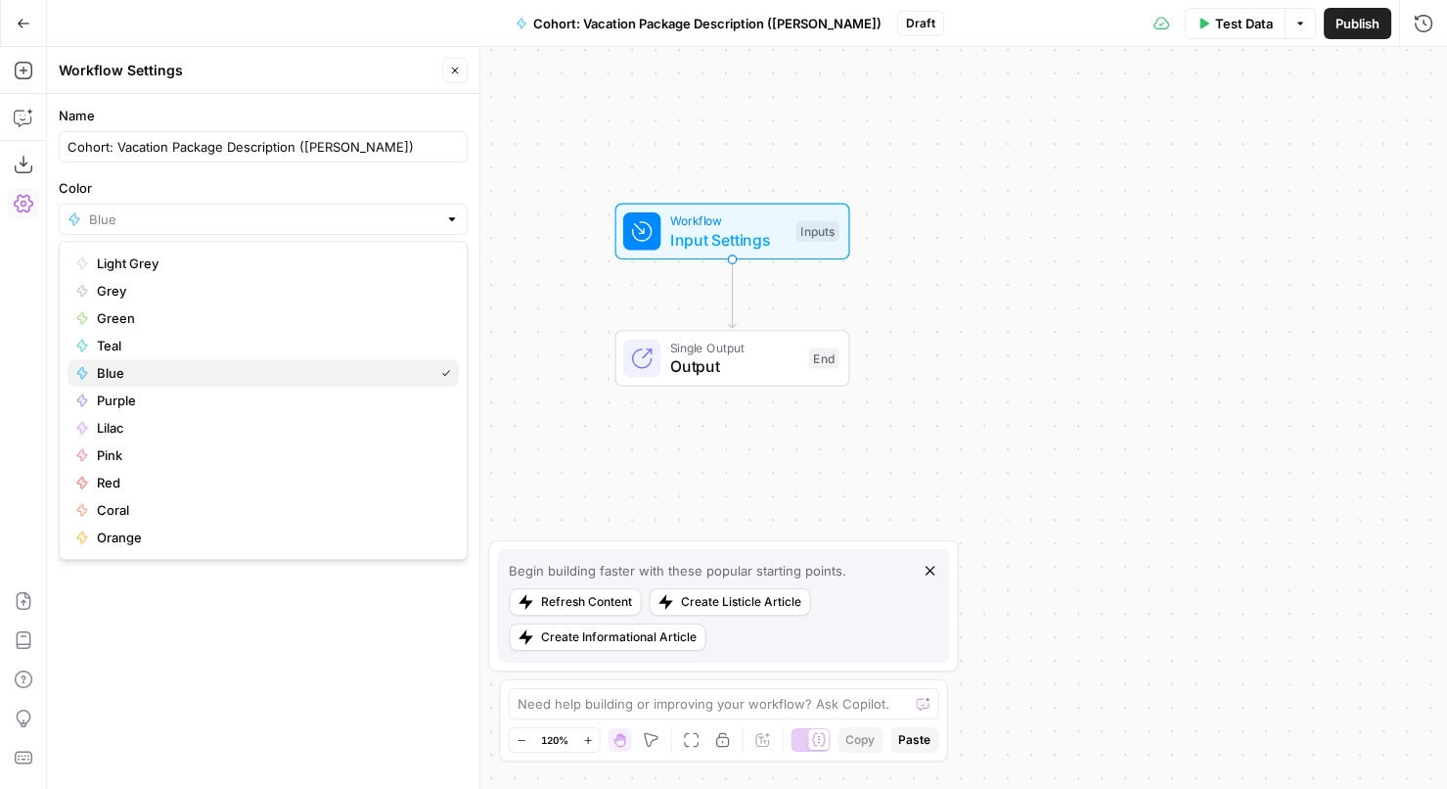
click at [183, 380] on span "Blue" at bounding box center [261, 373] width 329 height 20
type input "Blue"
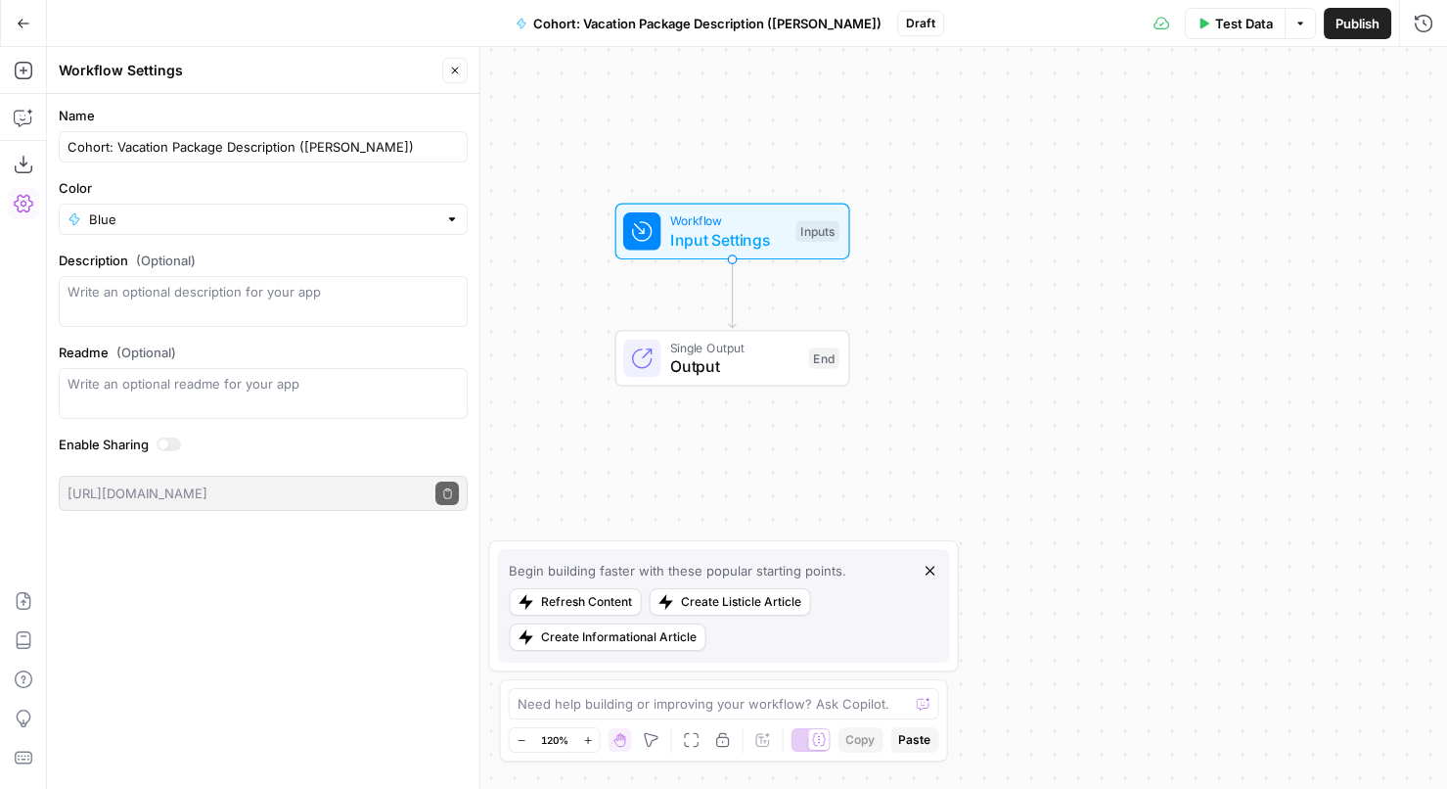
click at [284, 116] on label "Name" at bounding box center [263, 116] width 409 height 20
click at [284, 137] on input "Cohort: Vacation Package Description (Andrea)" at bounding box center [263, 147] width 391 height 20
click at [1356, 24] on span "Publish" at bounding box center [1357, 24] width 44 height 20
click at [457, 74] on icon "button" at bounding box center [455, 71] width 12 height 12
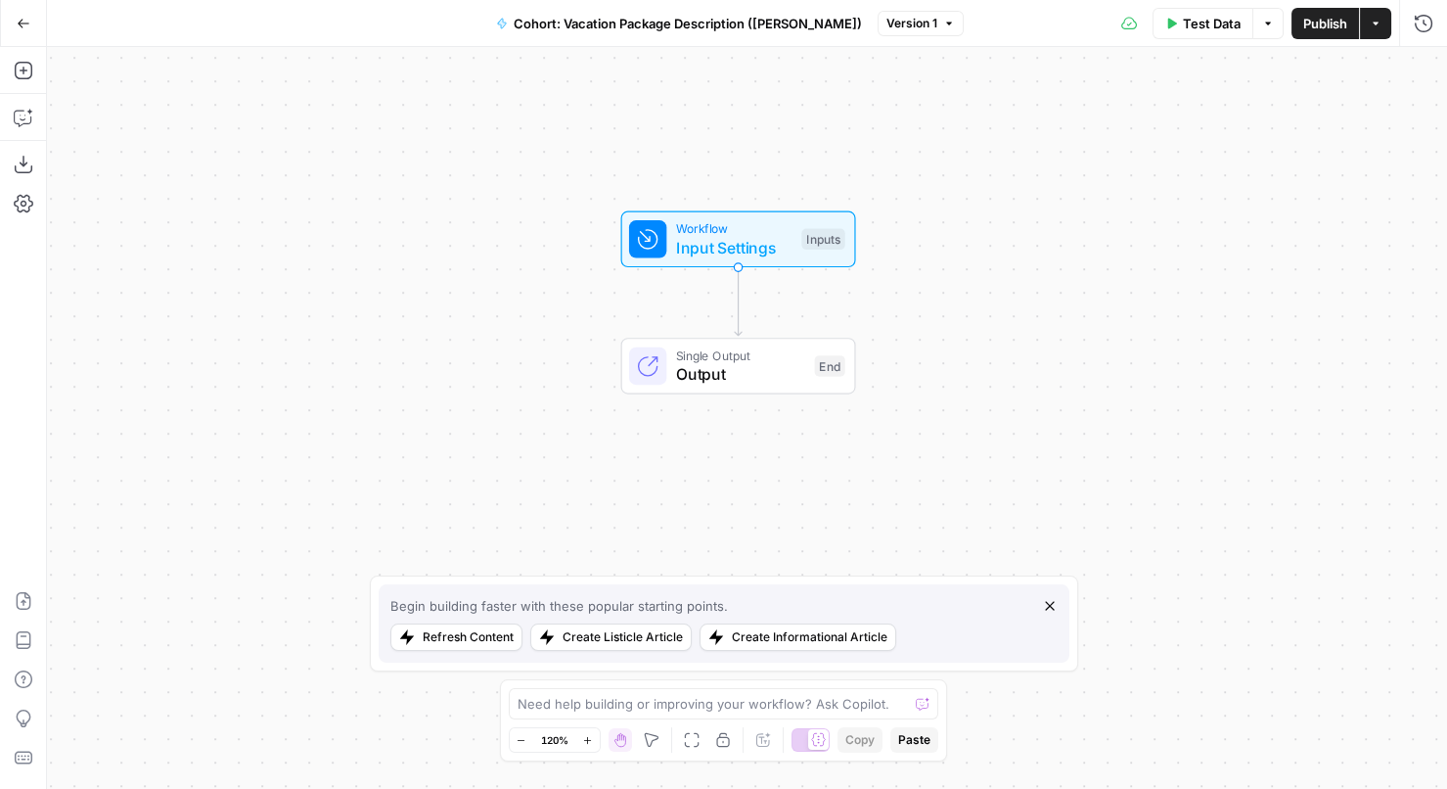
click at [845, 139] on div "Workflow Input Settings Inputs Single Output Output End" at bounding box center [747, 418] width 1400 height 742
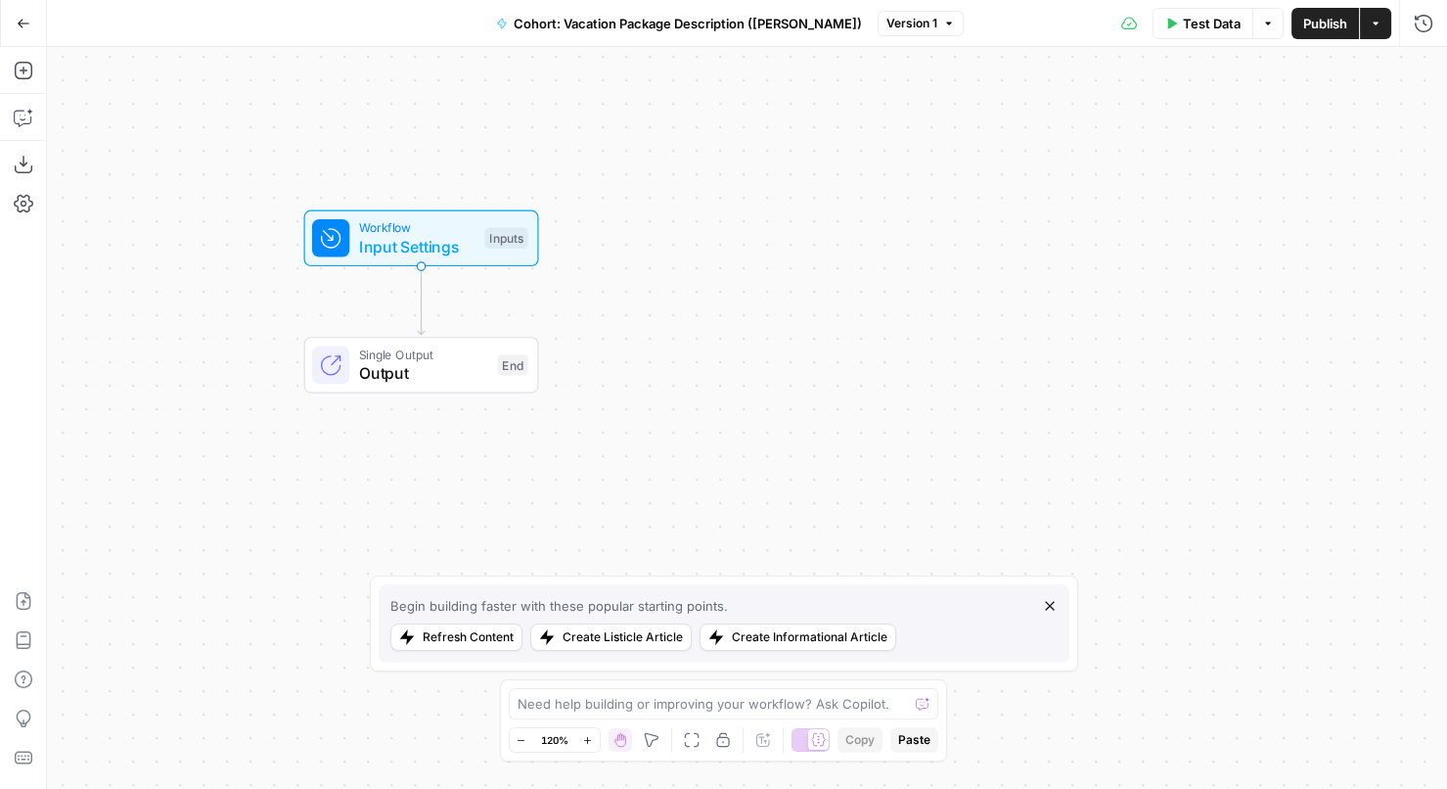
drag, startPoint x: 581, startPoint y: 358, endPoint x: 264, endPoint y: 356, distance: 317.0
click at [264, 356] on div "Single Output Output End" at bounding box center [422, 365] width 364 height 57
click at [1167, 15] on button "Test Data" at bounding box center [1202, 23] width 101 height 31
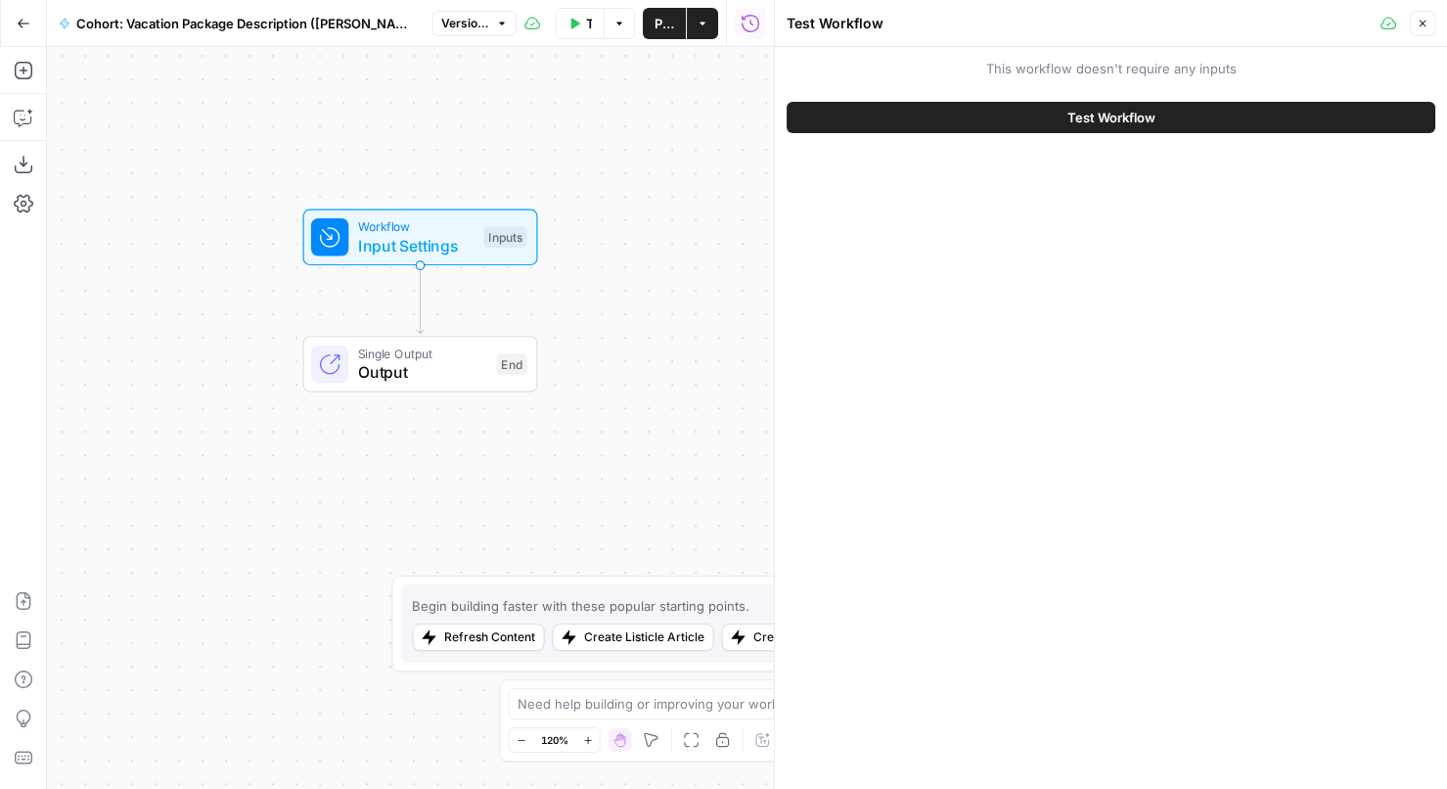
click at [1412, 19] on button "Close" at bounding box center [1422, 23] width 25 height 25
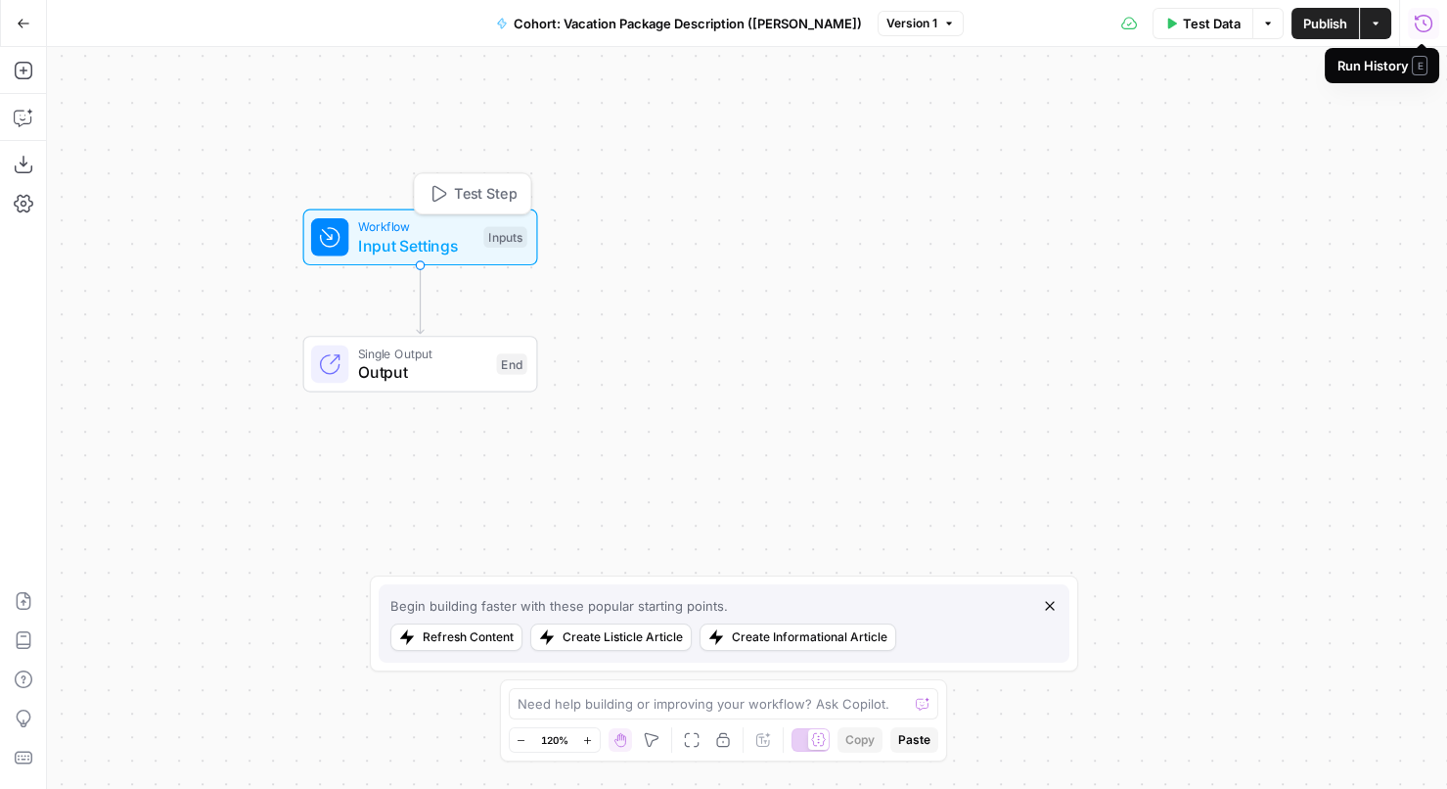
click at [456, 244] on span "Input Settings" at bounding box center [416, 245] width 116 height 23
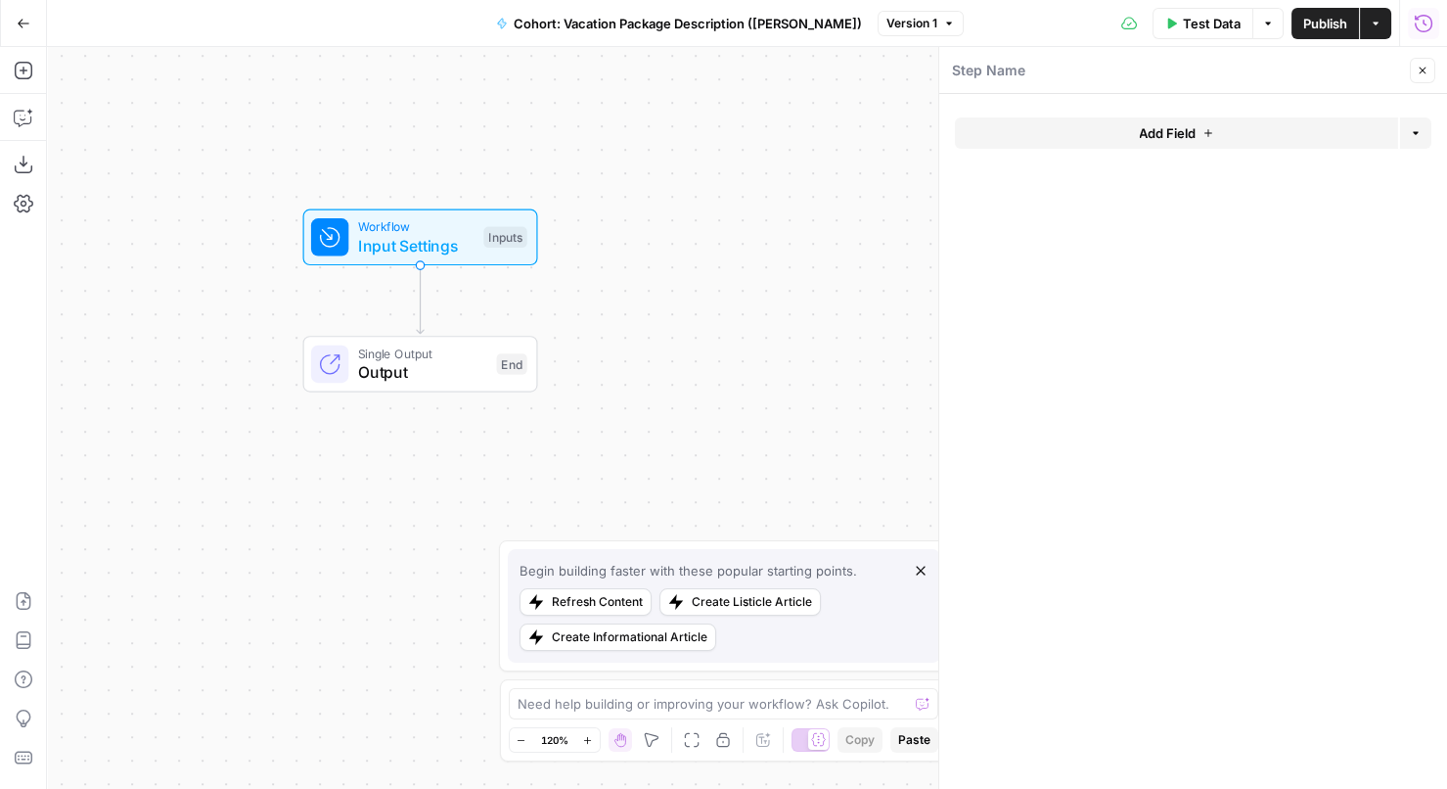
click at [1214, 133] on button "Add Field" at bounding box center [1176, 132] width 443 height 31
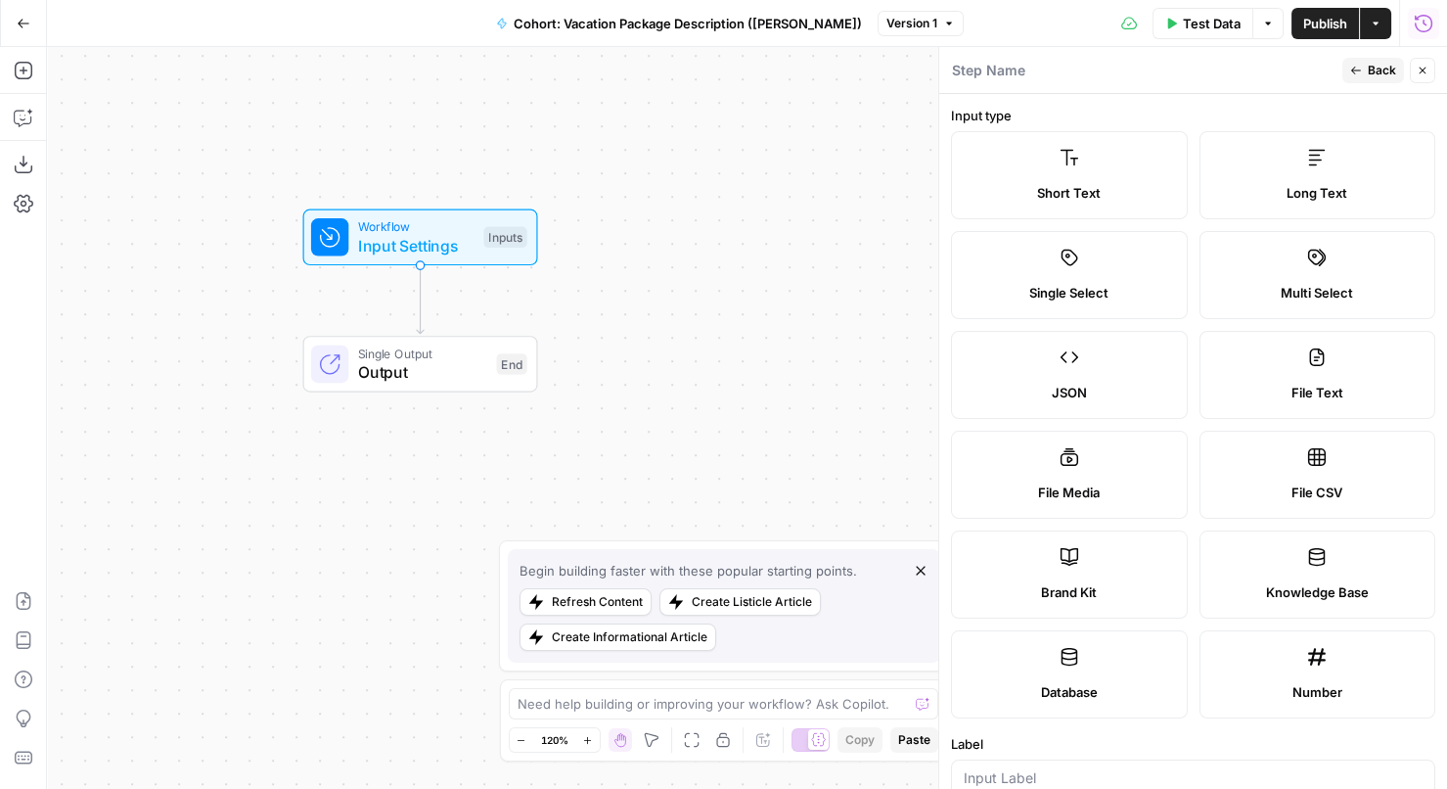
scroll to position [44, 0]
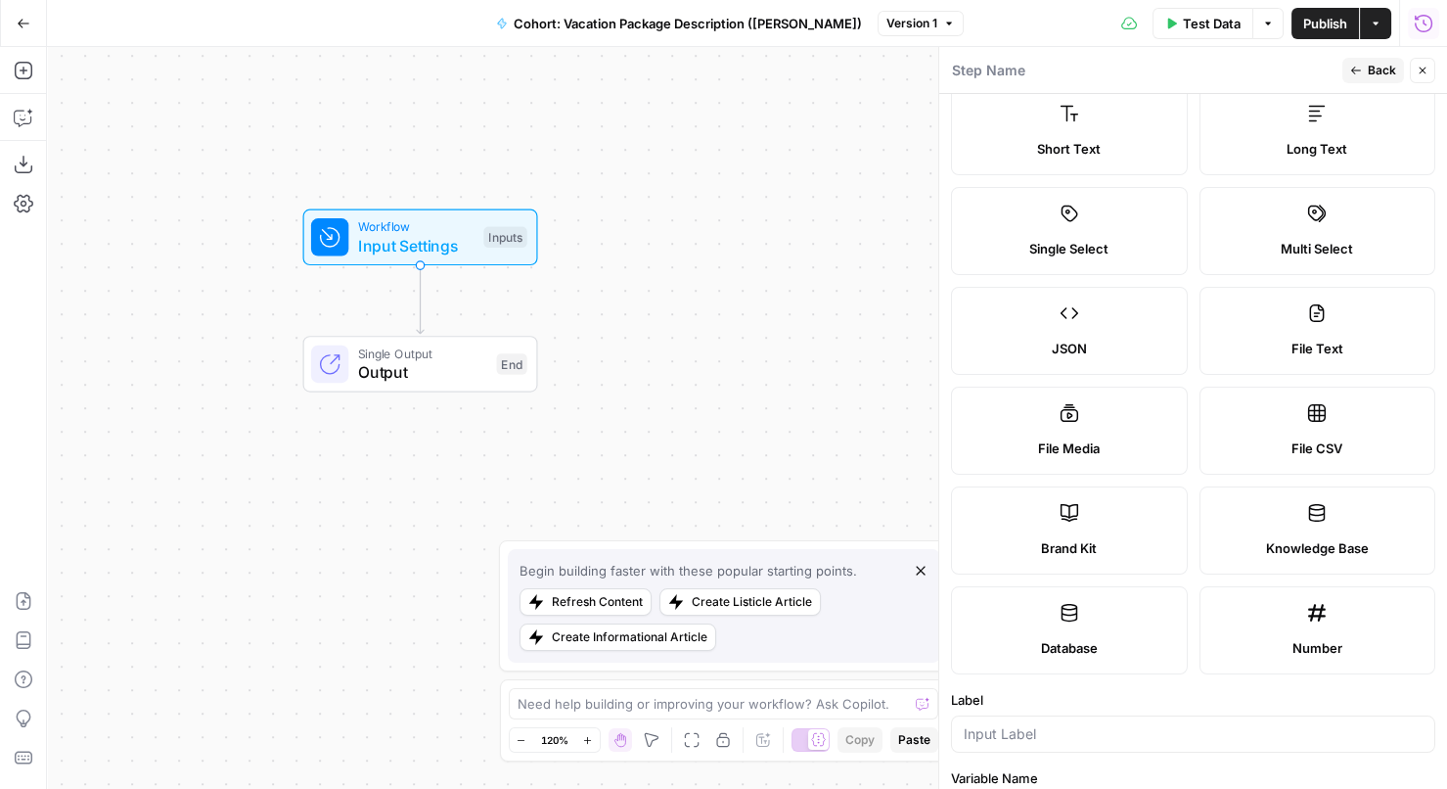
click at [1087, 541] on span "Brand Kit" at bounding box center [1069, 548] width 56 height 20
type input "Brand Kit"
type input "brand_kit"
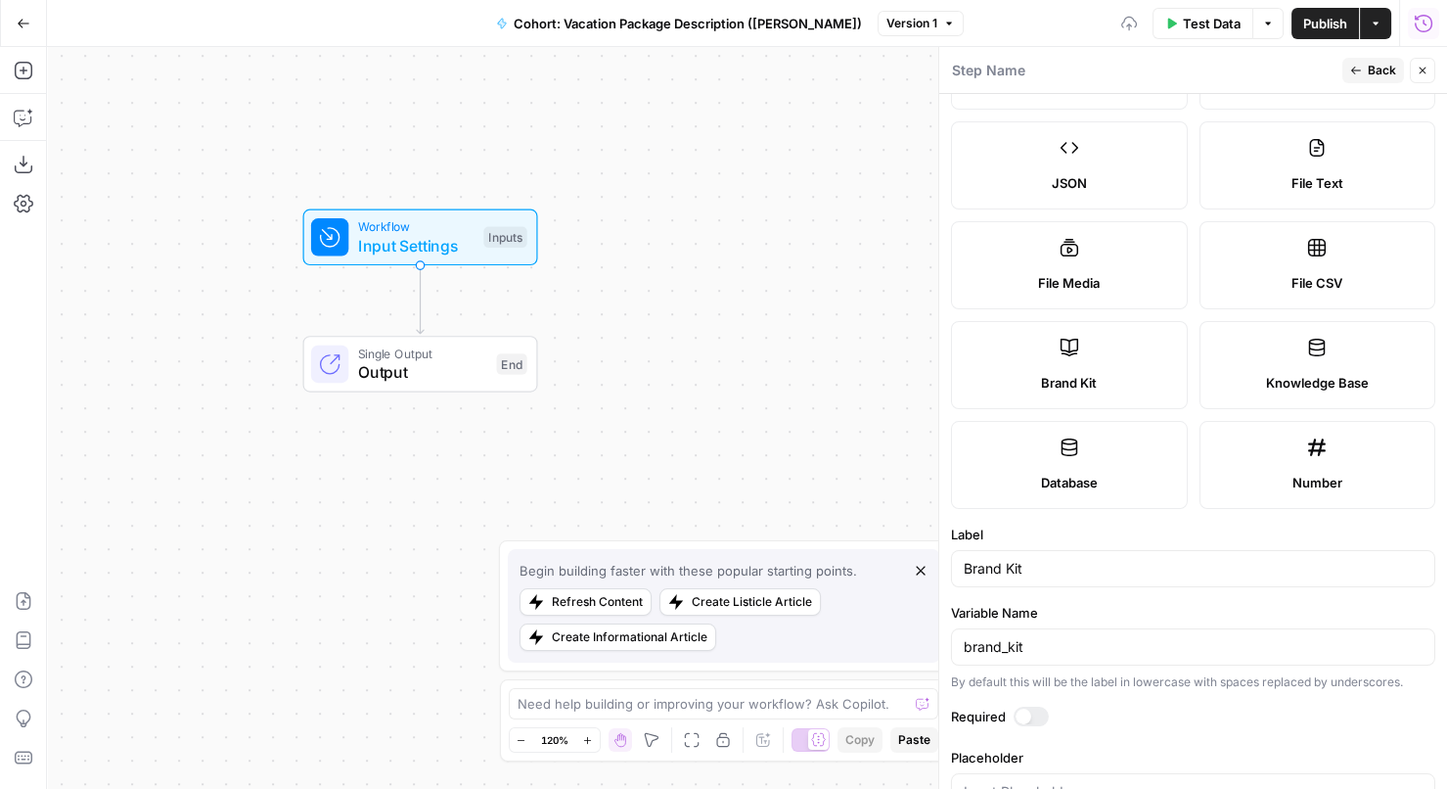
scroll to position [260, 0]
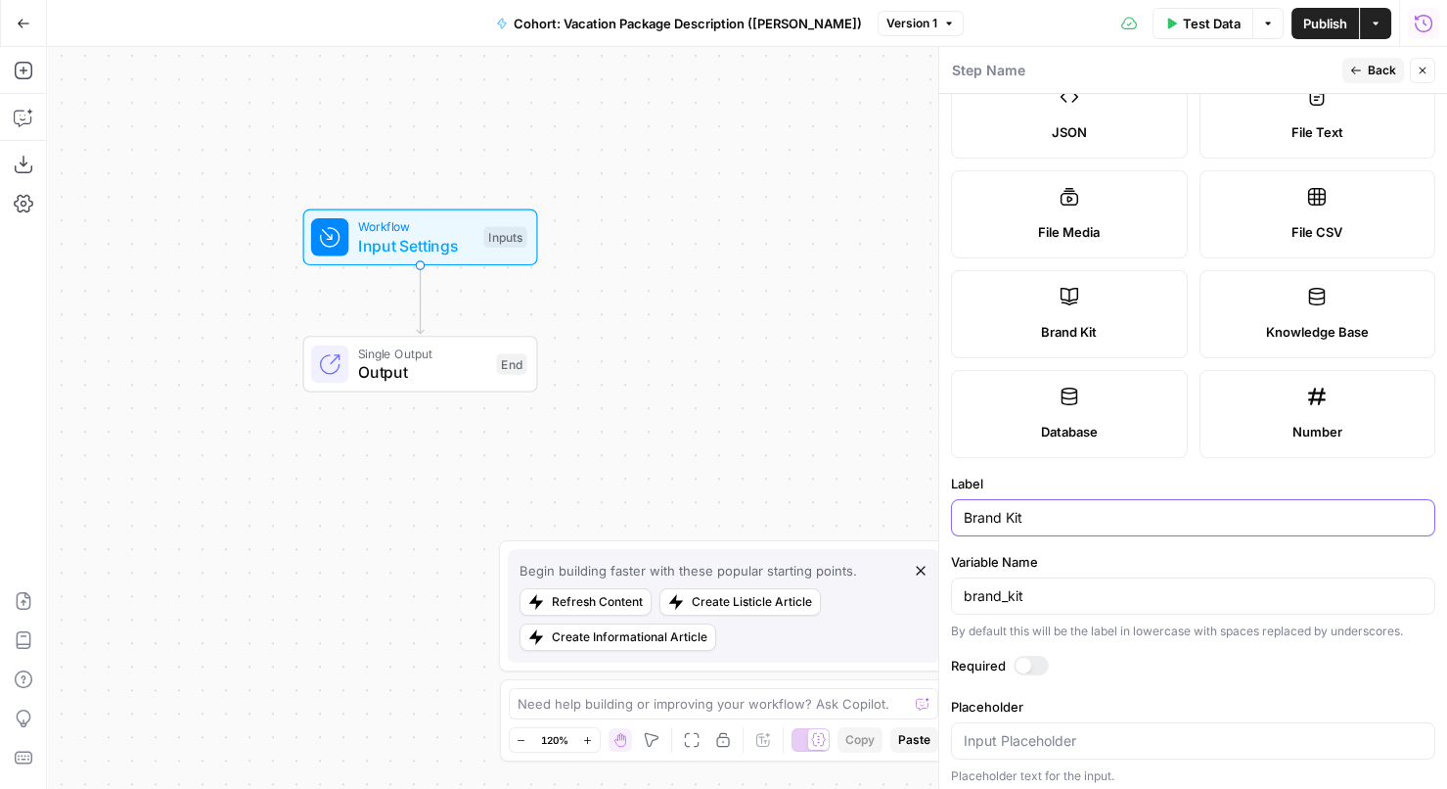
drag, startPoint x: 1041, startPoint y: 518, endPoint x: 939, endPoint y: 517, distance: 101.7
click at [938, 517] on div "Step Name Back Close Input type Short Text Long Text Single Select Multi Select…" at bounding box center [1192, 418] width 509 height 743
click at [1049, 515] on input "Brand Kit" at bounding box center [1193, 518] width 459 height 20
click at [1067, 474] on label "Label" at bounding box center [1193, 483] width 484 height 20
click at [1067, 508] on input "Brand Kit" at bounding box center [1193, 518] width 459 height 20
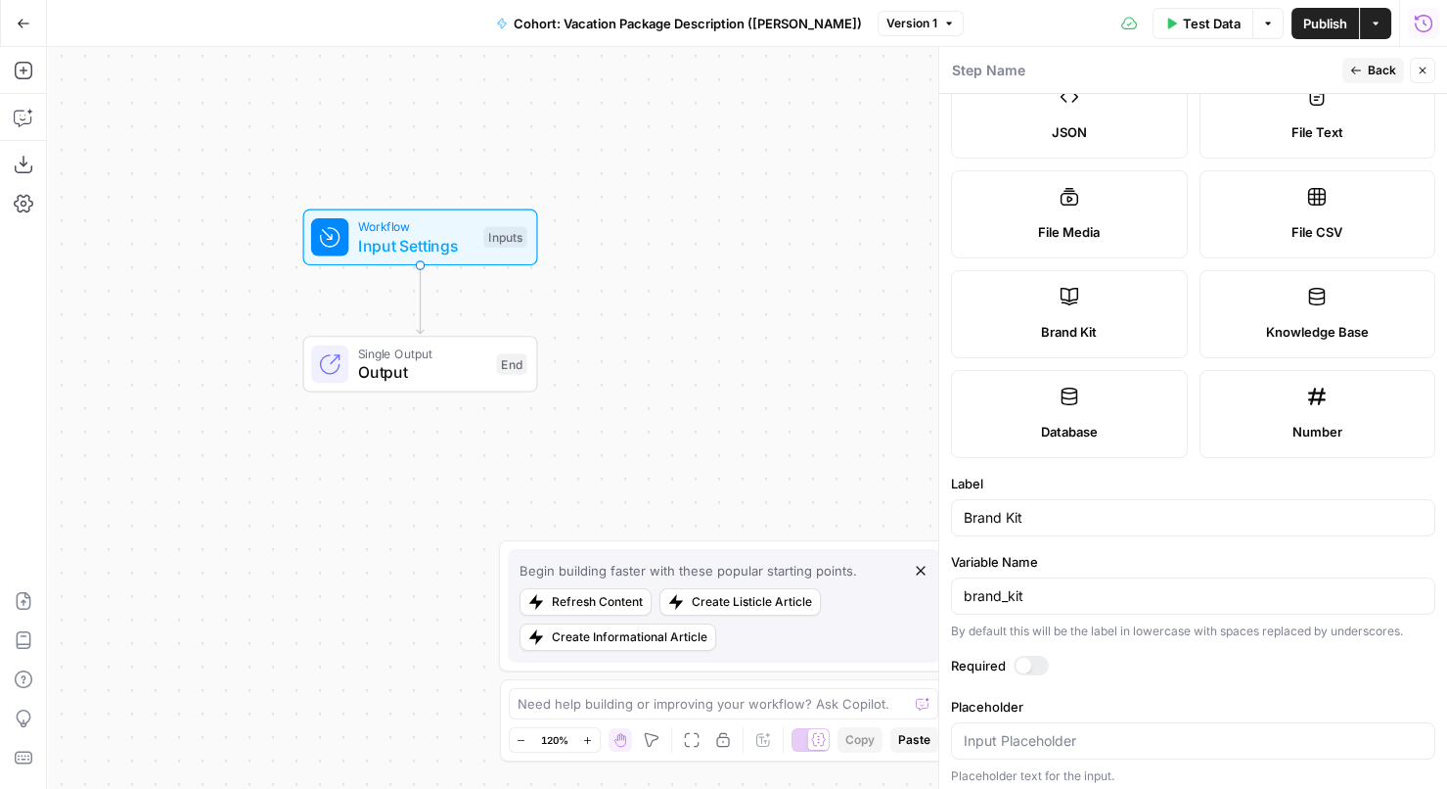
click at [1371, 65] on span "Back" at bounding box center [1382, 71] width 28 height 18
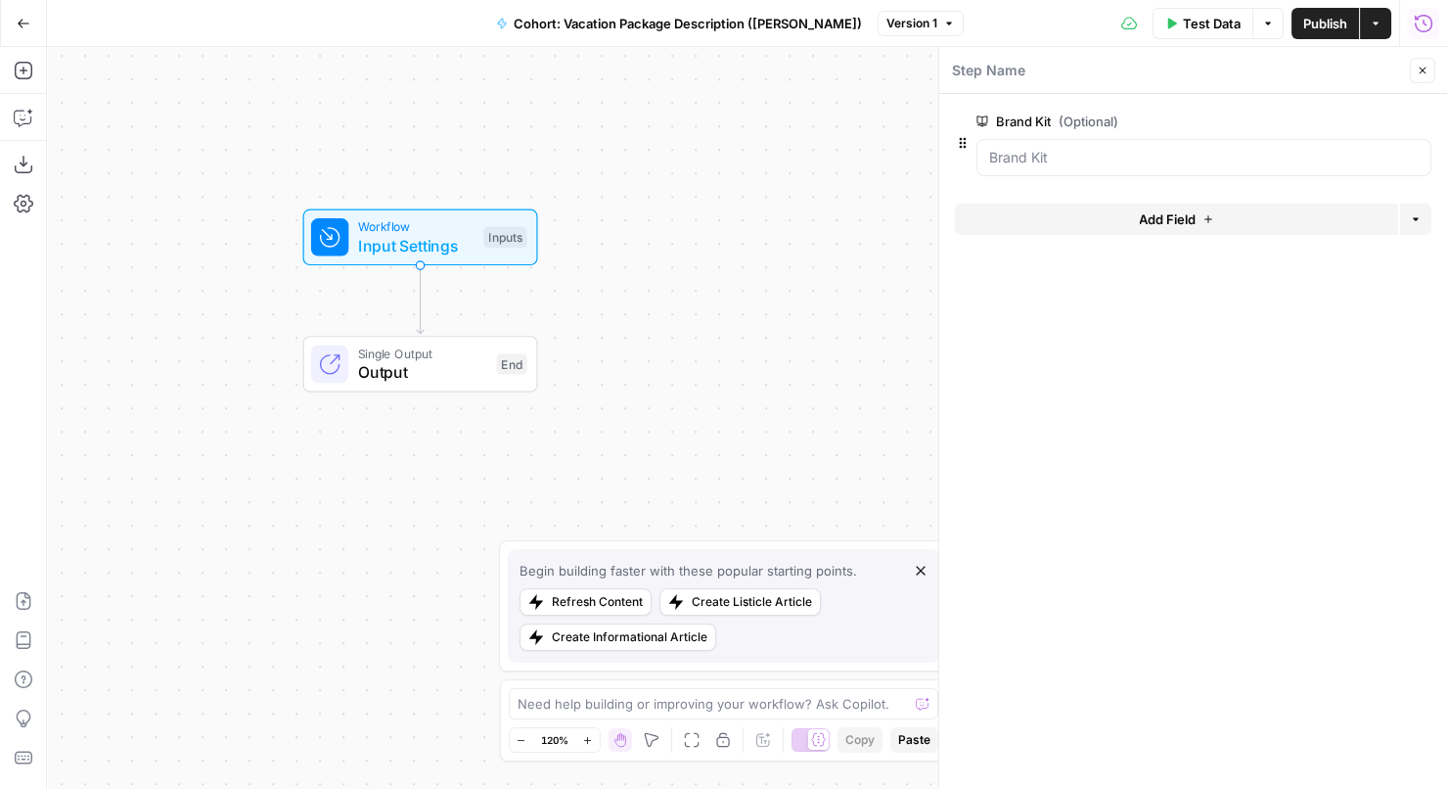
click at [1165, 219] on span "Add Field" at bounding box center [1167, 219] width 57 height 20
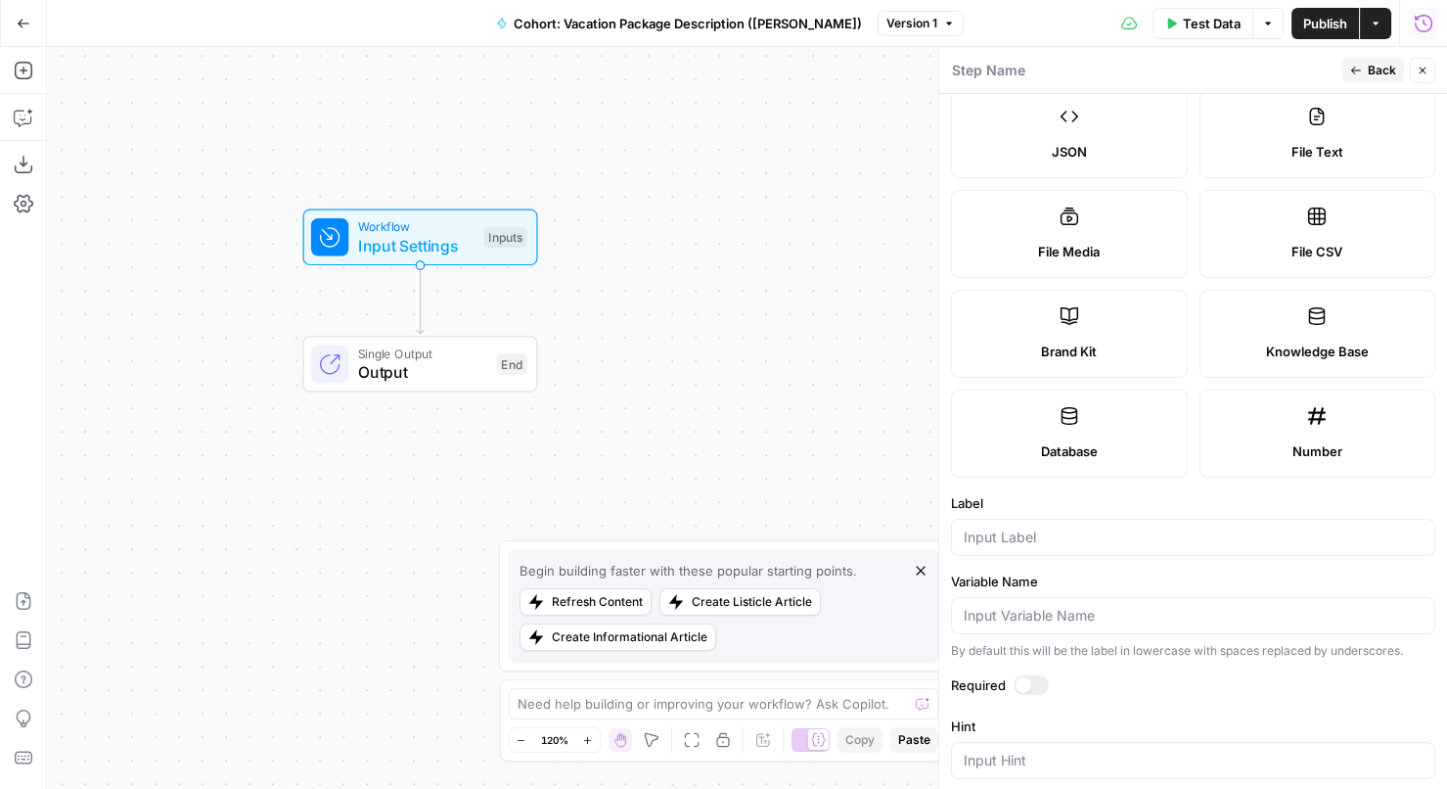
scroll to position [257, 0]
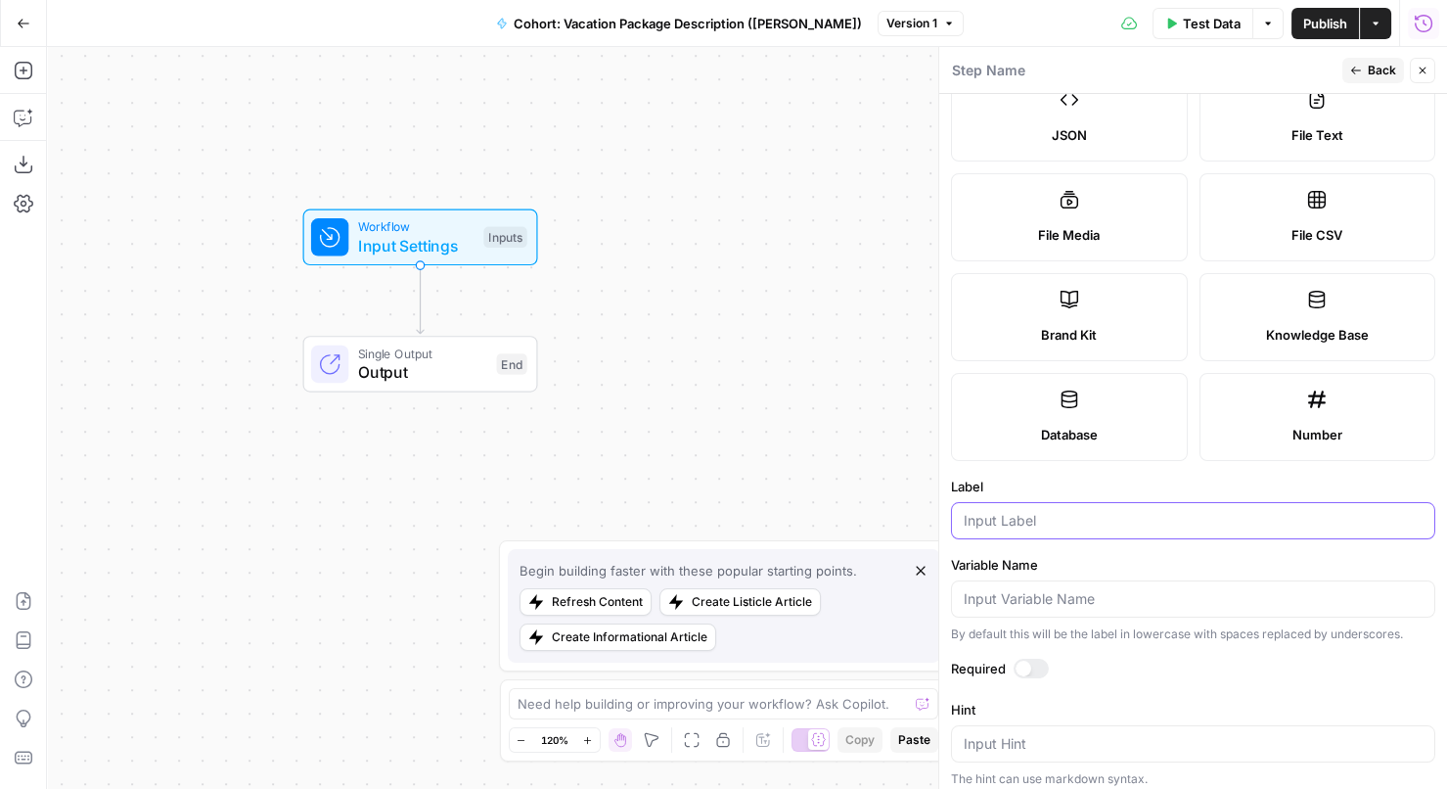
click at [1034, 518] on input "Label" at bounding box center [1193, 521] width 459 height 20
type input "City"
click at [1127, 476] on label "Label" at bounding box center [1193, 486] width 484 height 20
click at [1127, 511] on input "City" at bounding box center [1193, 521] width 459 height 20
click at [1375, 68] on span "Back" at bounding box center [1382, 71] width 28 height 18
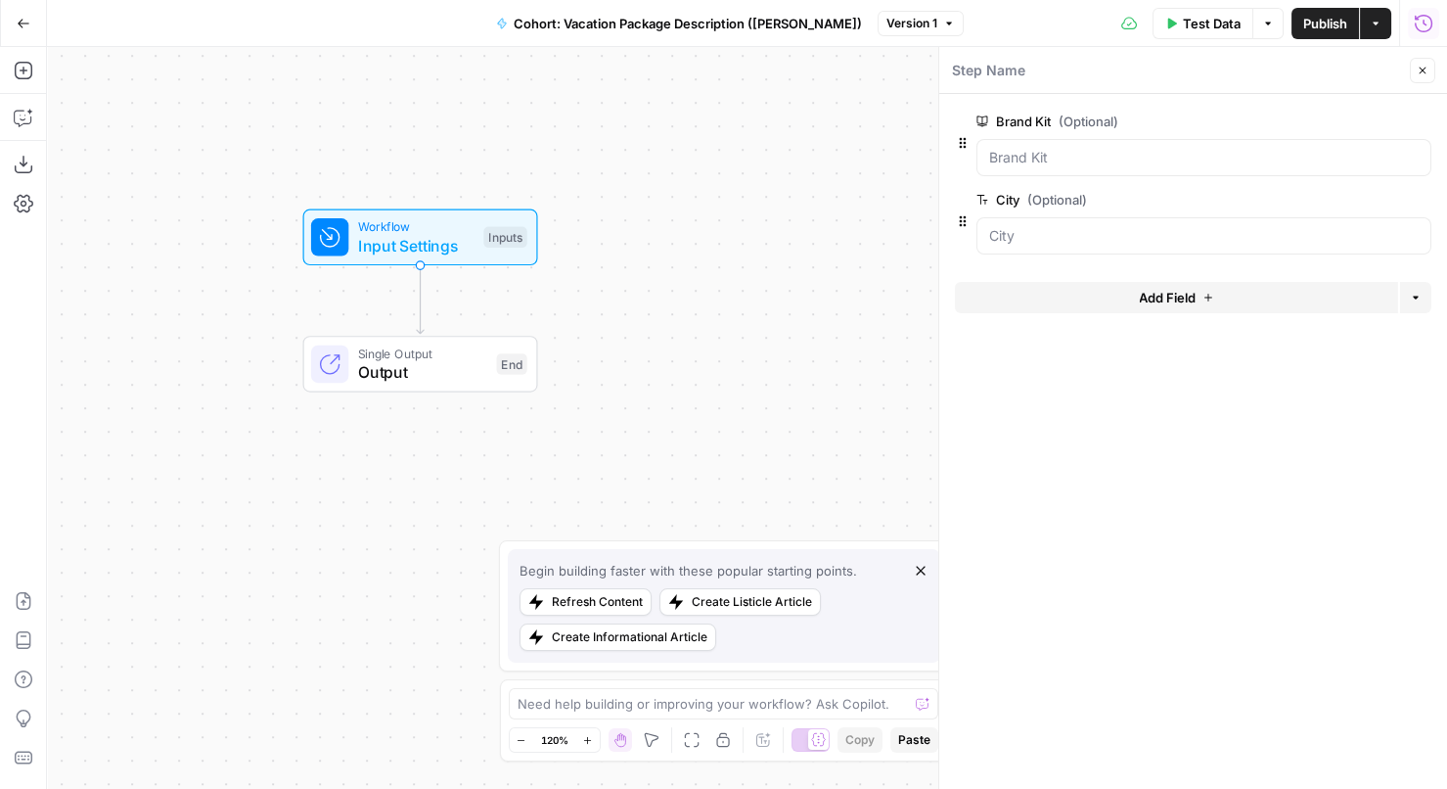
click at [1423, 68] on icon "button" at bounding box center [1423, 71] width 12 height 12
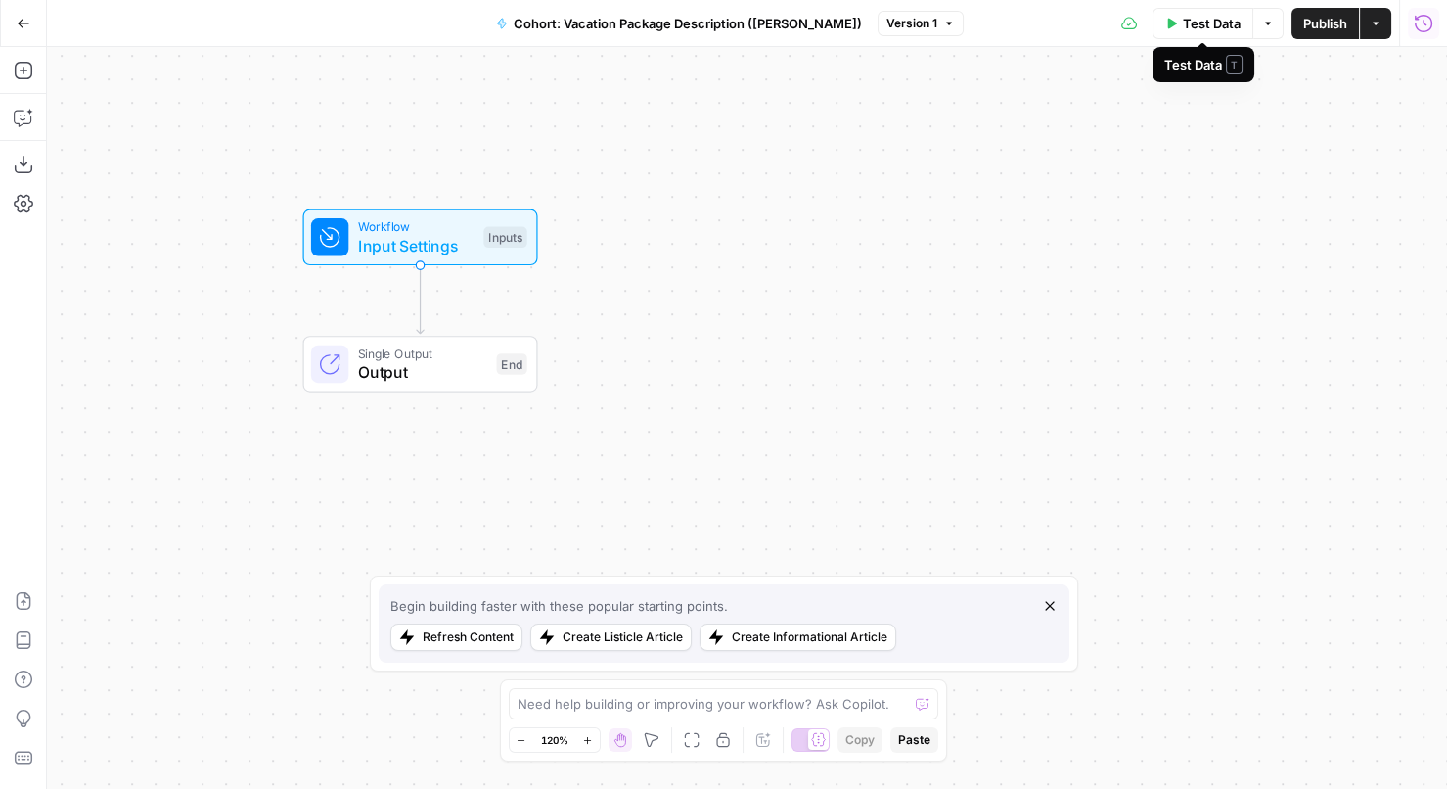
click at [1234, 20] on span "Test Data" at bounding box center [1212, 24] width 58 height 20
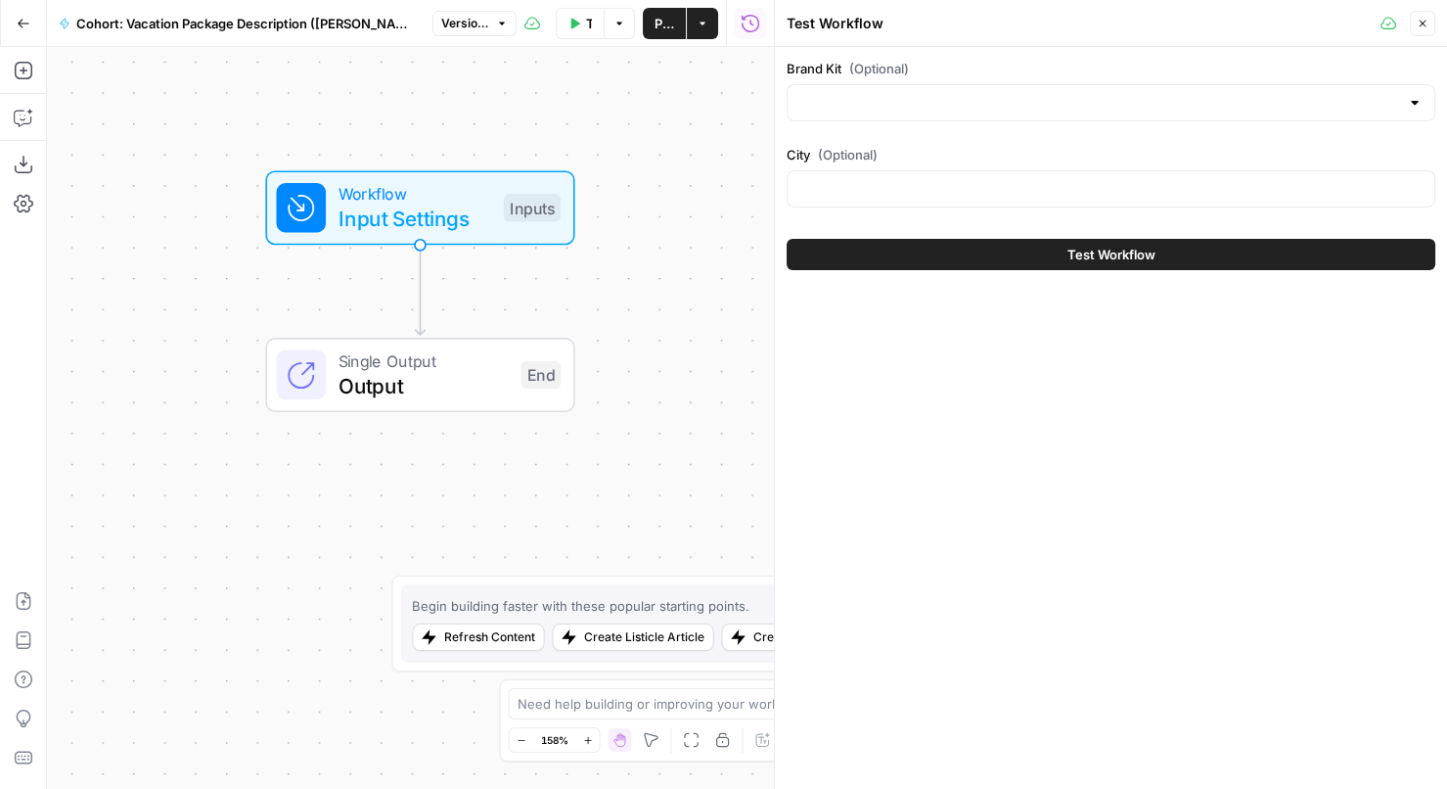
drag, startPoint x: 588, startPoint y: 220, endPoint x: 628, endPoint y: 195, distance: 47.5
click at [628, 195] on div "Workflow Input Settings Inputs" at bounding box center [419, 207] width 479 height 74
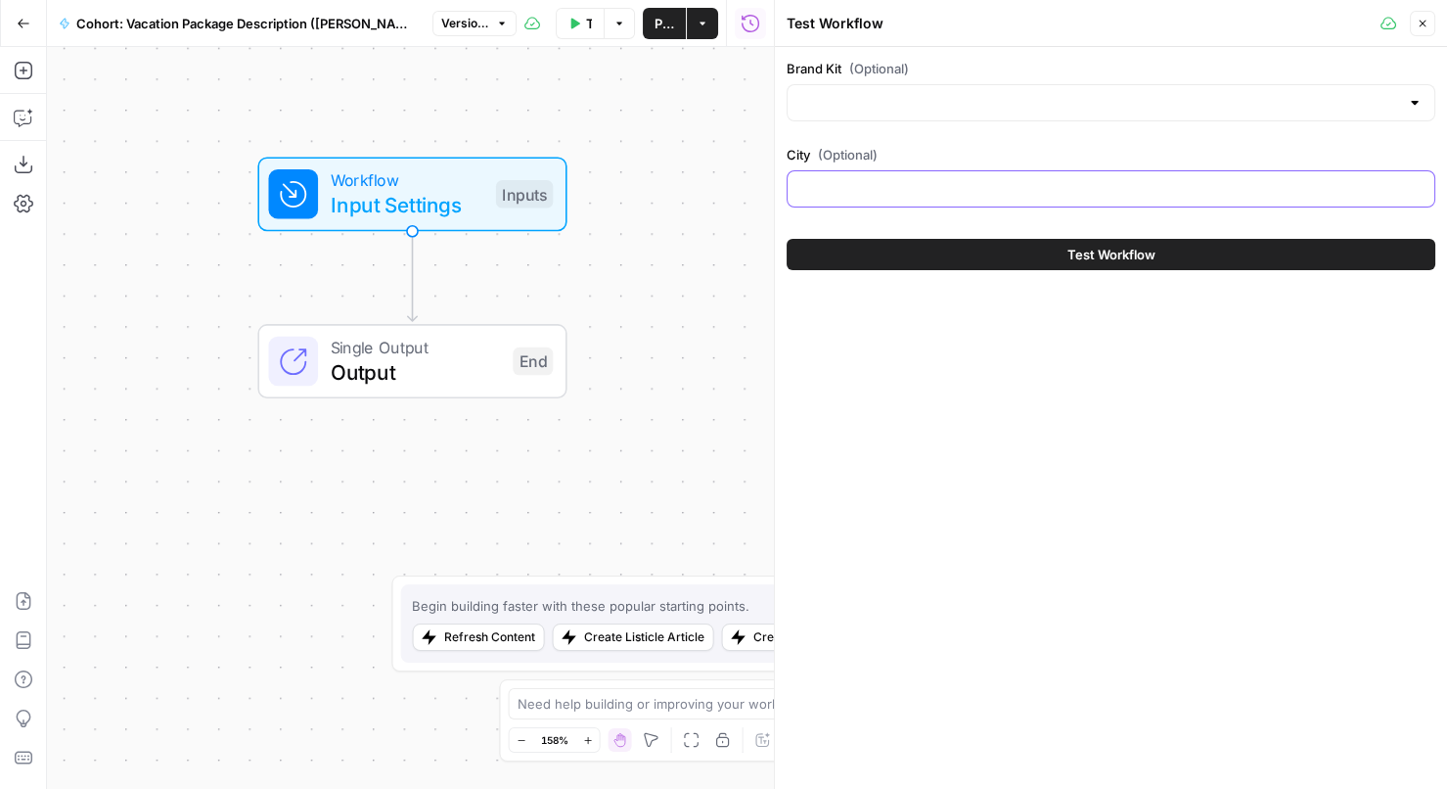
click at [837, 192] on input "City (Optional)" at bounding box center [1110, 189] width 623 height 20
type input "Barcelona"
click at [855, 466] on div "Brand Kit (Optional) City (Optional) Barcelona Test Workflow" at bounding box center [1111, 418] width 672 height 742
click at [948, 98] on input "Brand Kit (Optional)" at bounding box center [1099, 103] width 600 height 20
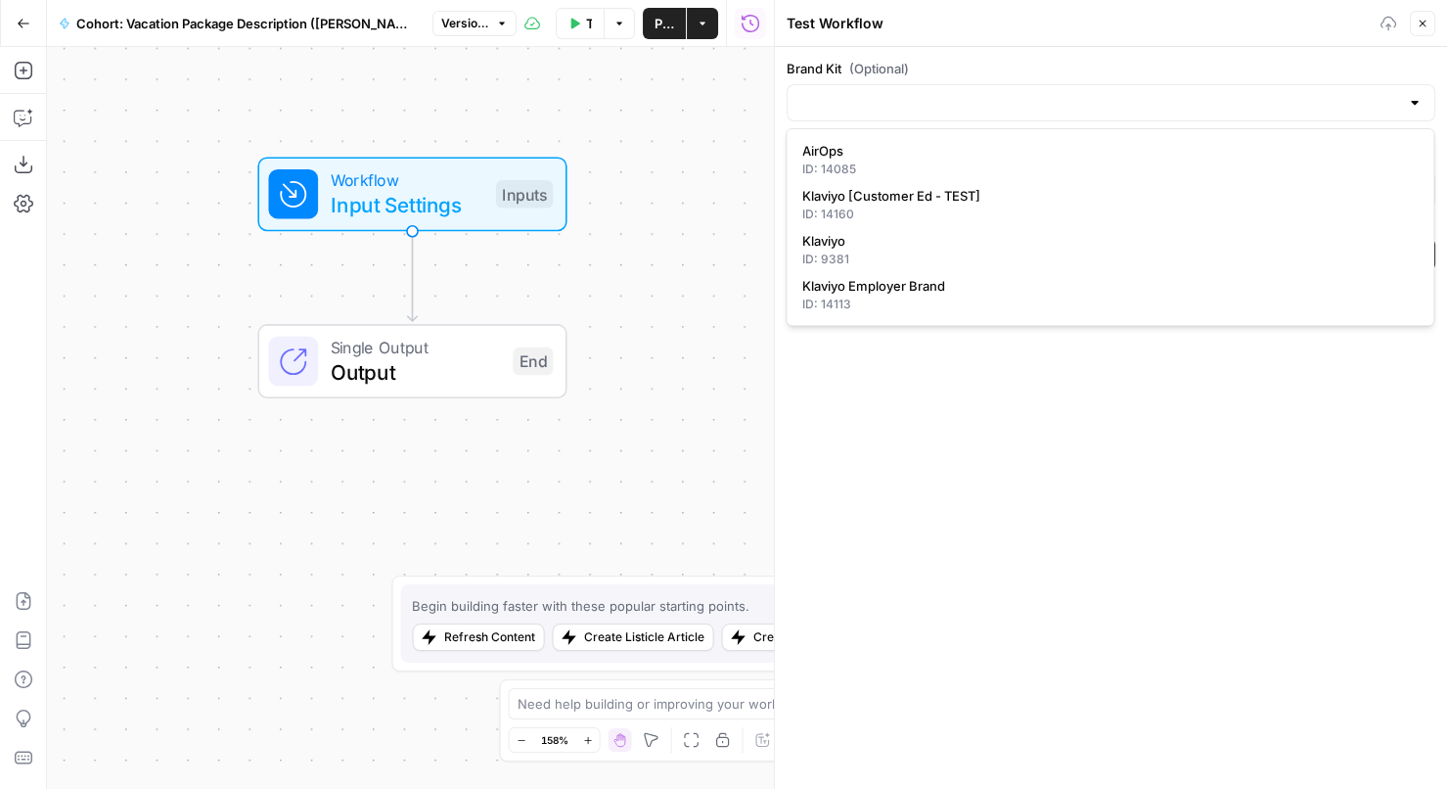
click at [899, 638] on div "Brand Kit (Optional) City (Optional) Barcelona Test Workflow" at bounding box center [1111, 418] width 672 height 742
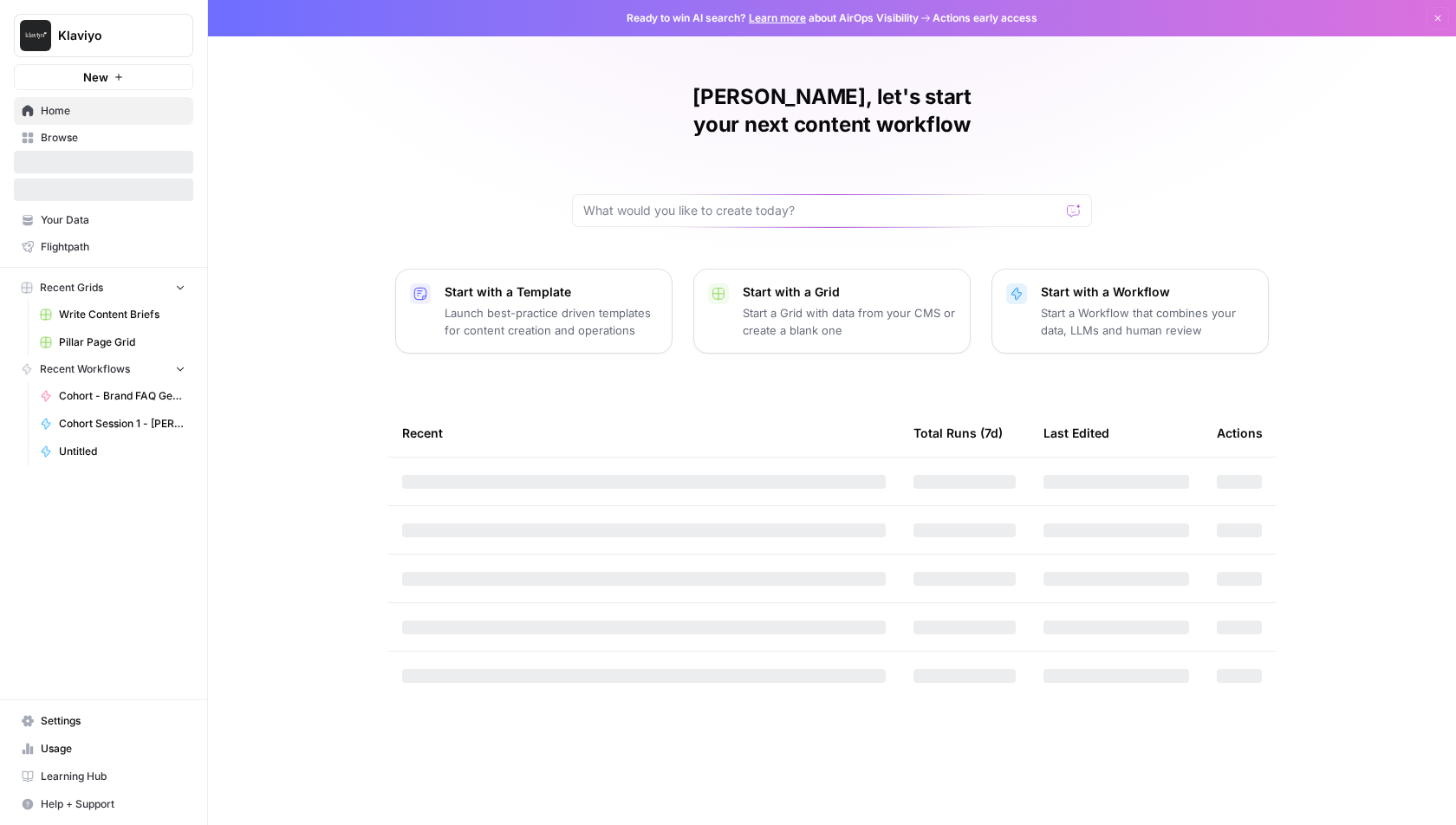
click at [106, 37] on span "Klaviyo" at bounding box center [111, 35] width 105 height 18
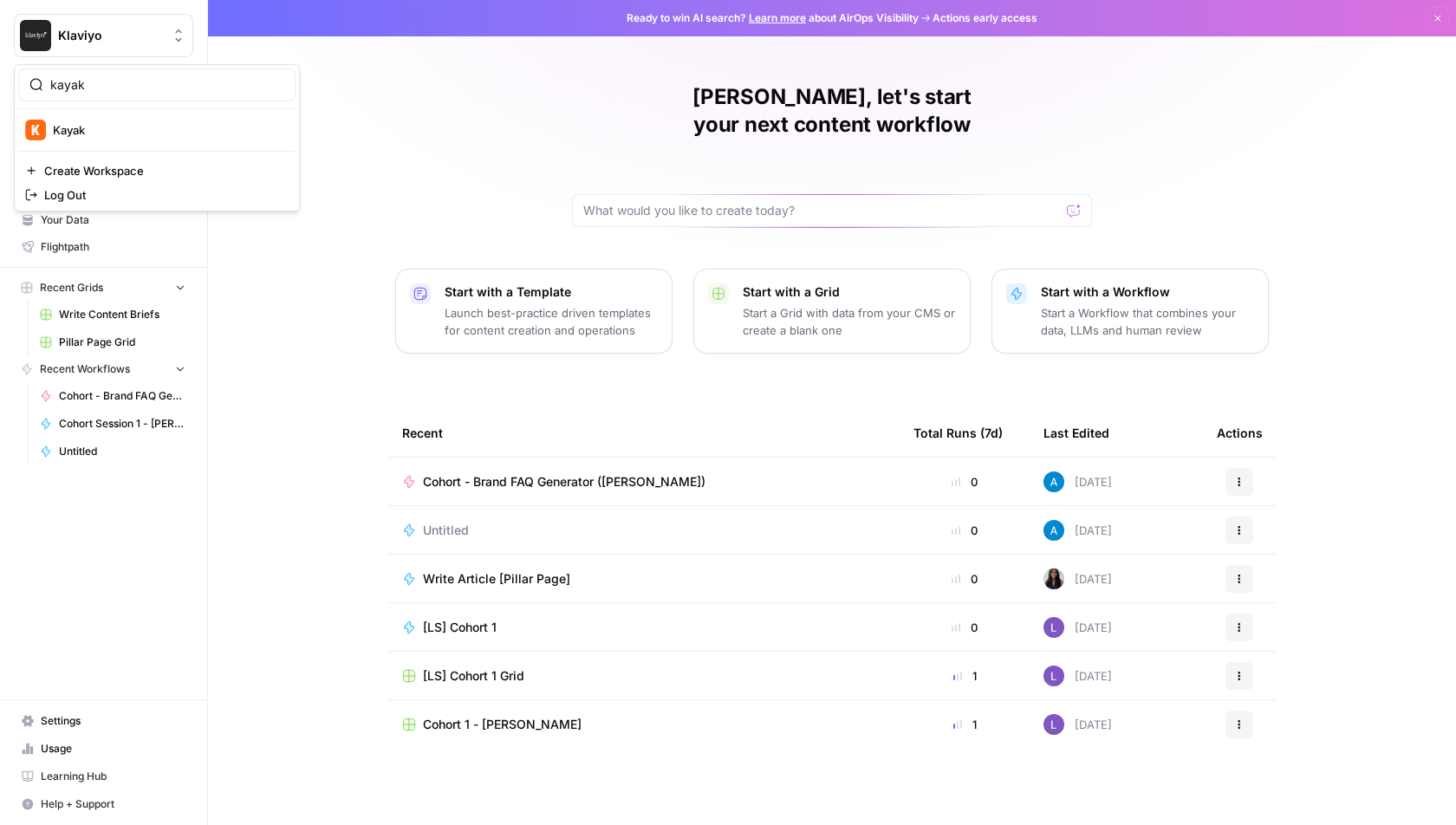
type input "kayak"
click at [201, 130] on span "Kayak" at bounding box center [167, 130] width 228 height 18
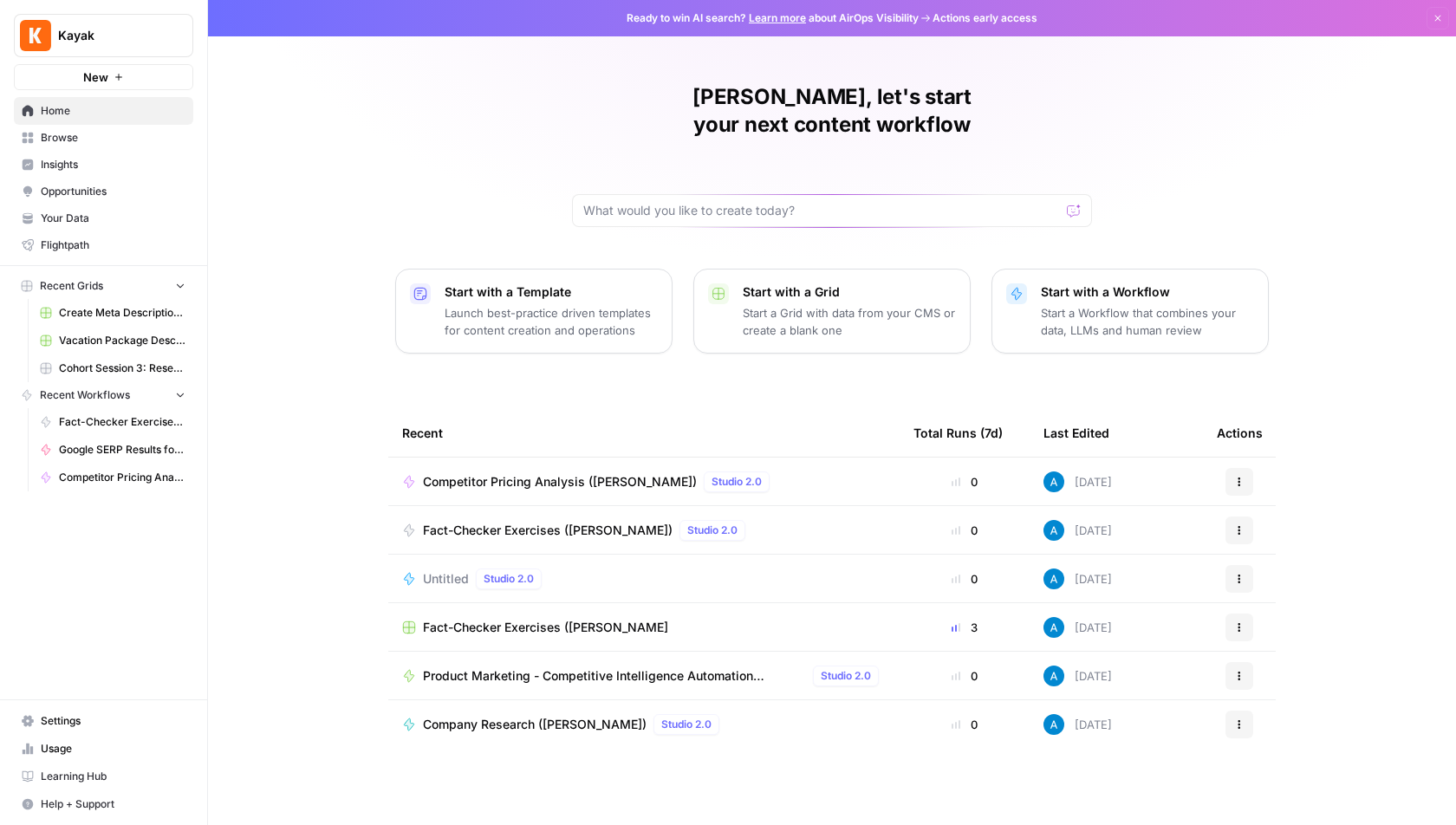
click at [116, 128] on link "Browse" at bounding box center [104, 137] width 180 height 27
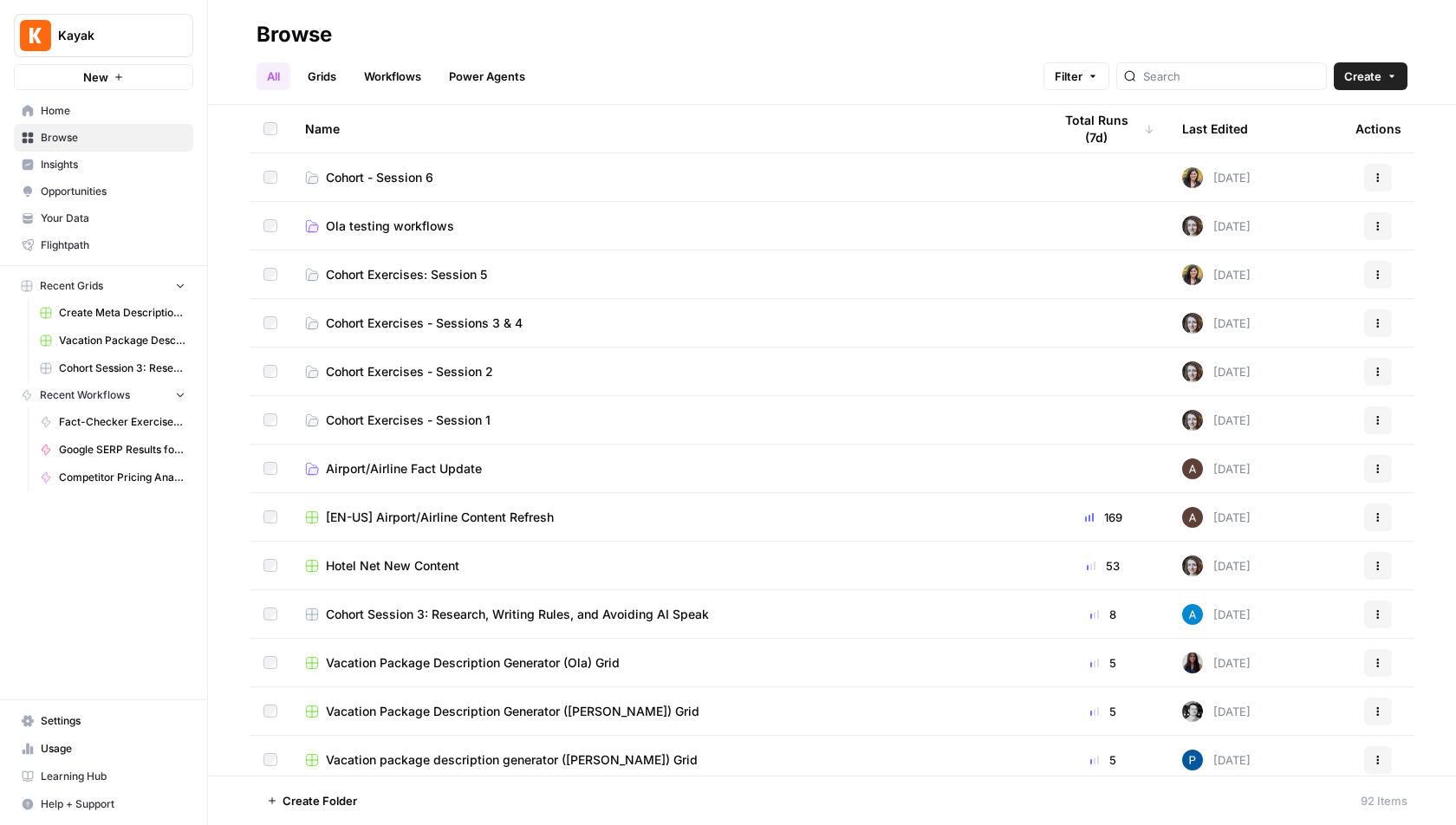
click at [325, 68] on link "Grids" at bounding box center [322, 75] width 50 height 27
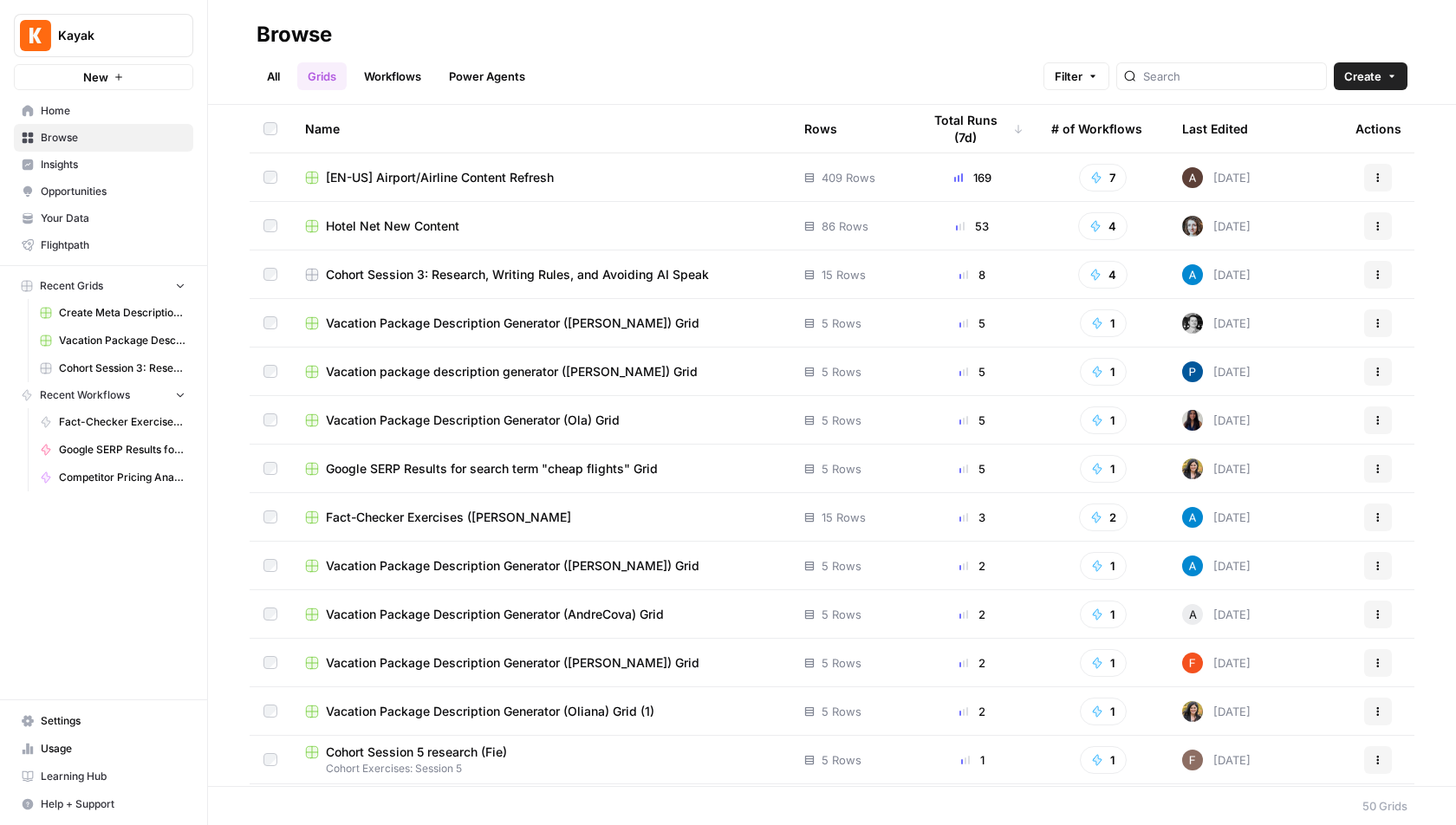
click at [259, 87] on link "All" at bounding box center [274, 75] width 34 height 27
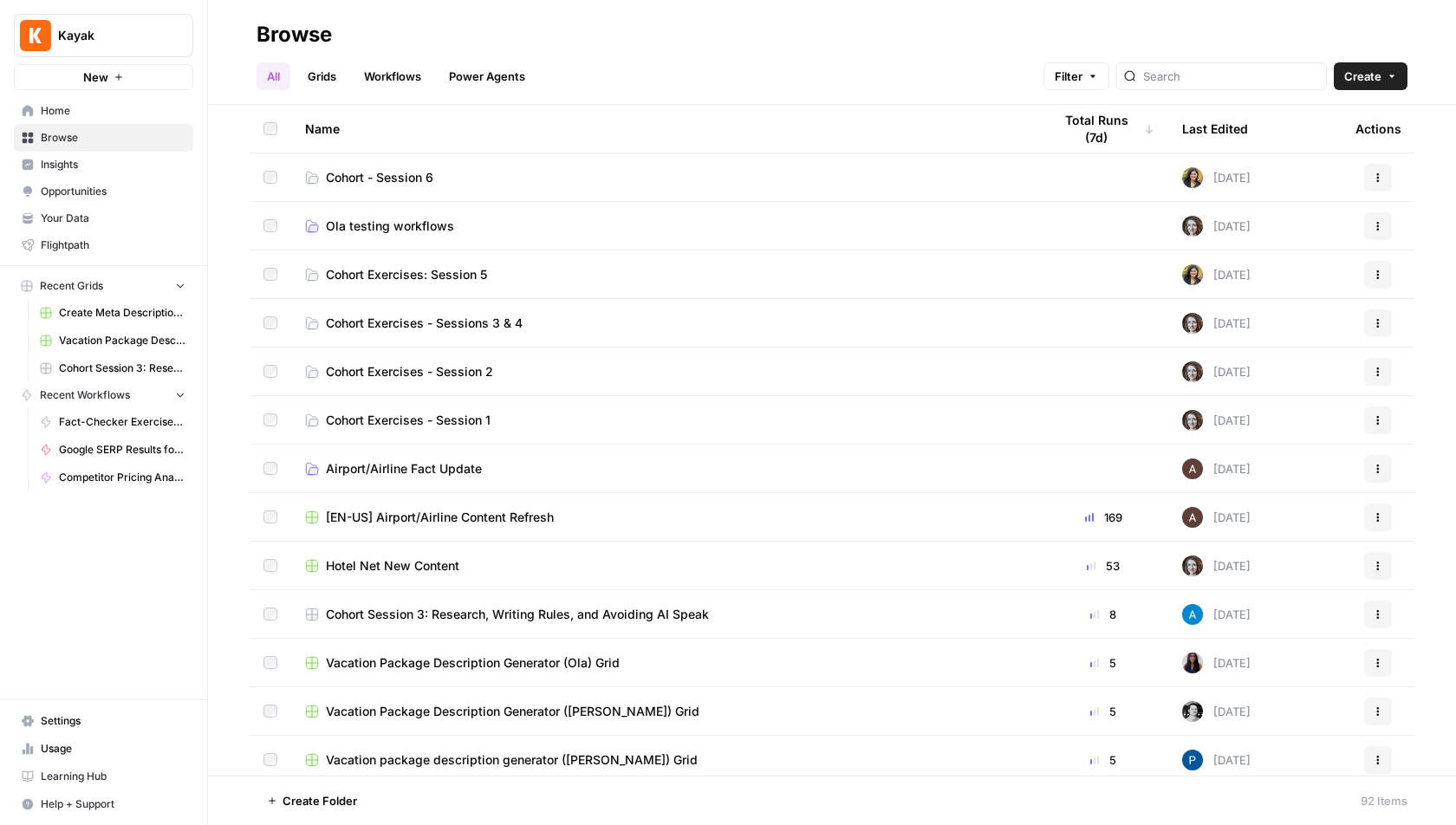
click at [466, 323] on span "Cohort Exercises - Sessions 3 & 4" at bounding box center [424, 323] width 197 height 18
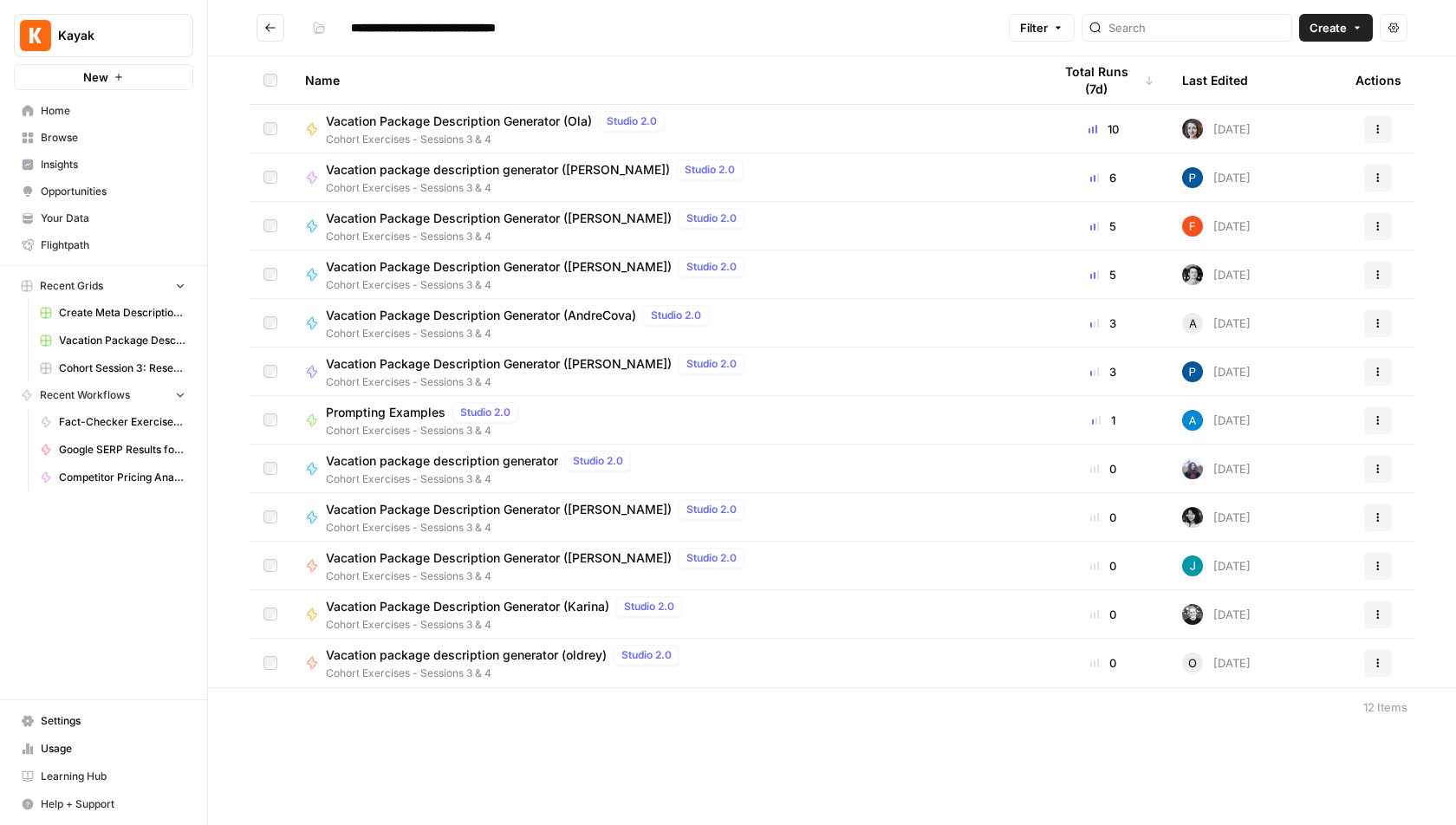
click at [853, 419] on div "Prompting Examples Studio 2.0 Cohort Exercises - Sessions 3 & 4" at bounding box center [664, 420] width 719 height 36
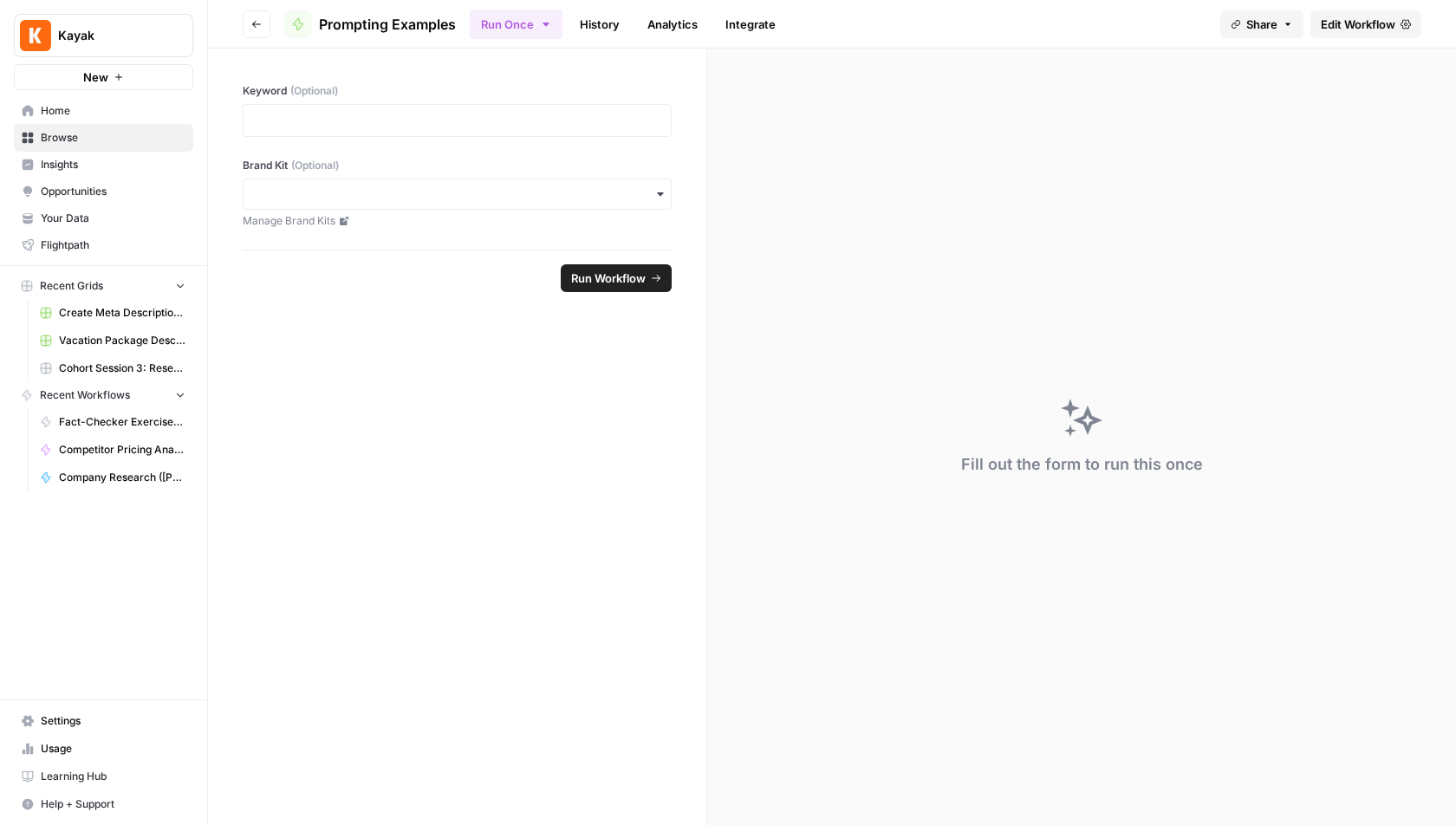
click at [1367, 27] on span "Edit Workflow" at bounding box center [1358, 25] width 74 height 18
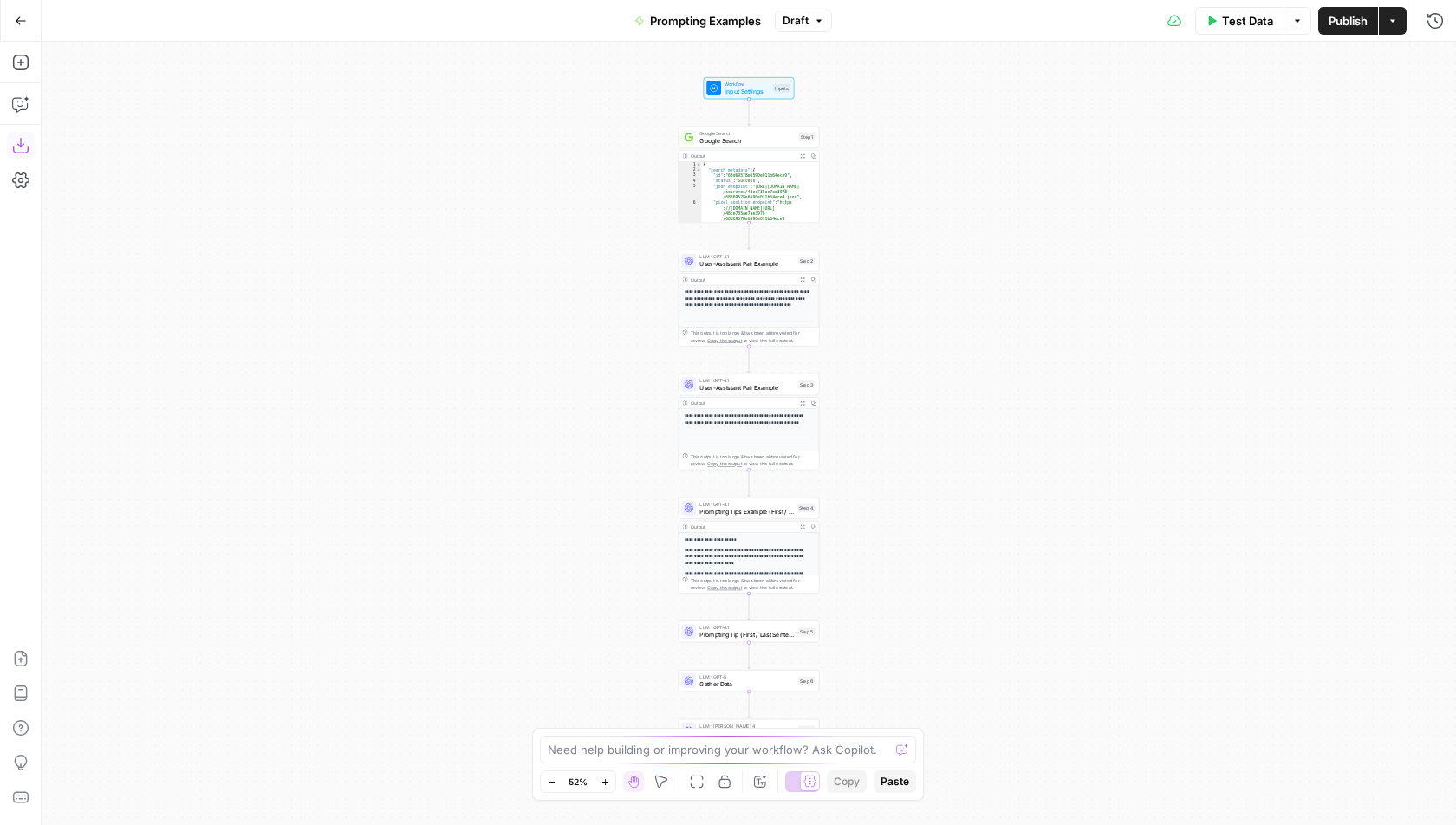
click at [20, 148] on icon "button" at bounding box center [21, 146] width 18 height 18
click at [19, 17] on icon "button" at bounding box center [21, 21] width 12 height 12
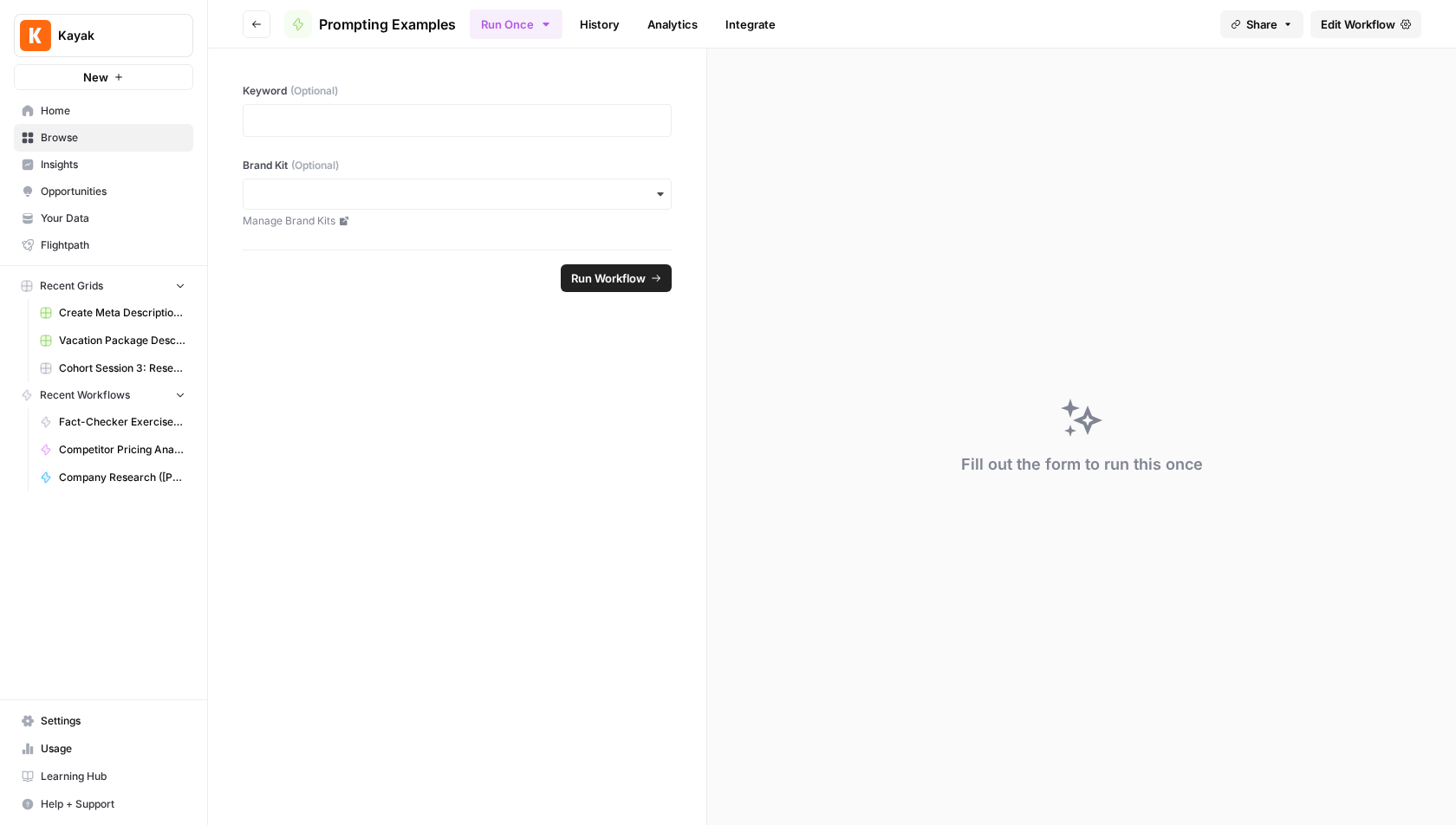
click at [257, 23] on icon "button" at bounding box center [257, 24] width 9 height 7
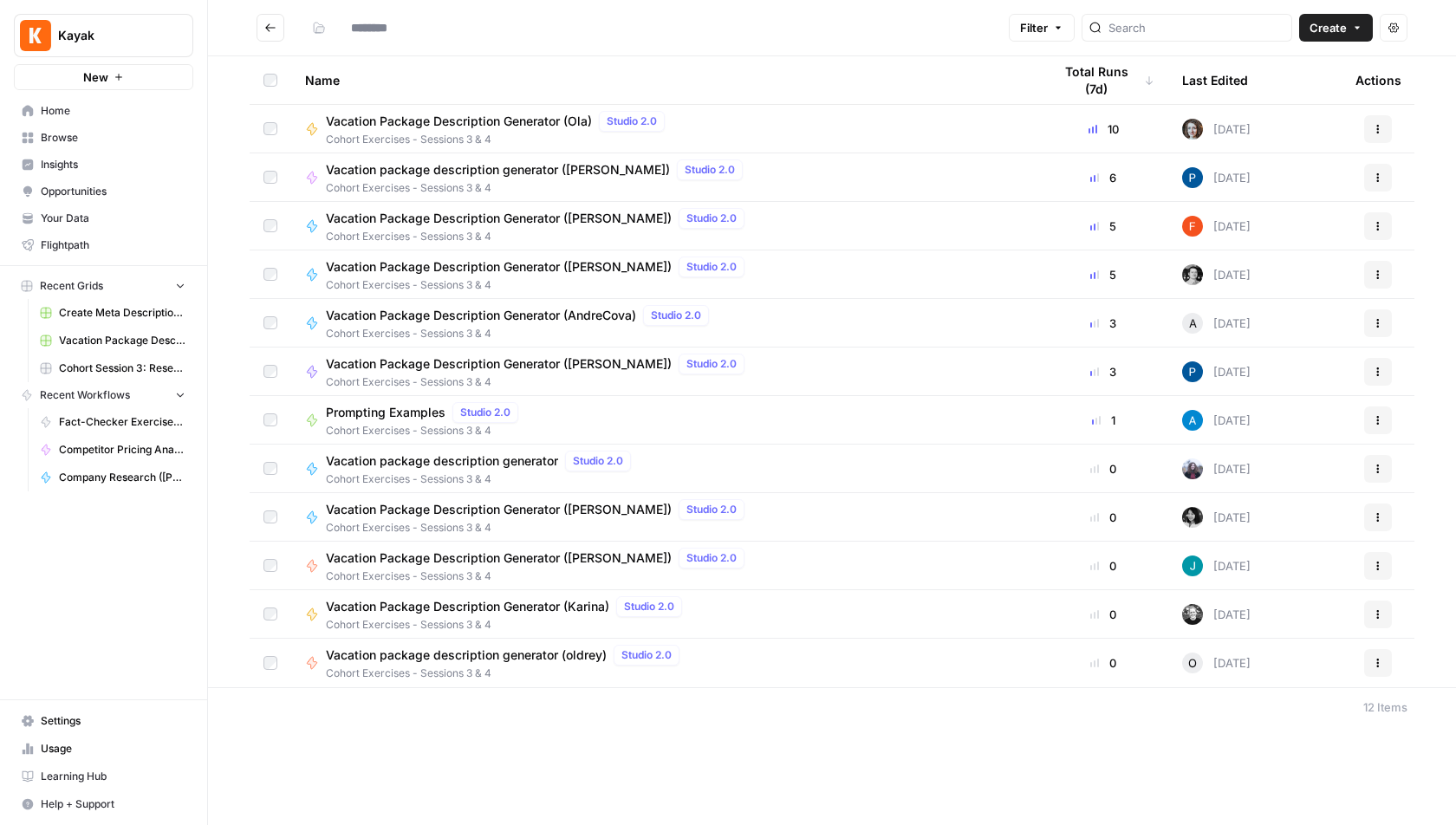
type input "**********"
click at [459, 368] on span "Vacation Package Description Generator ([PERSON_NAME])" at bounding box center [499, 364] width 345 height 18
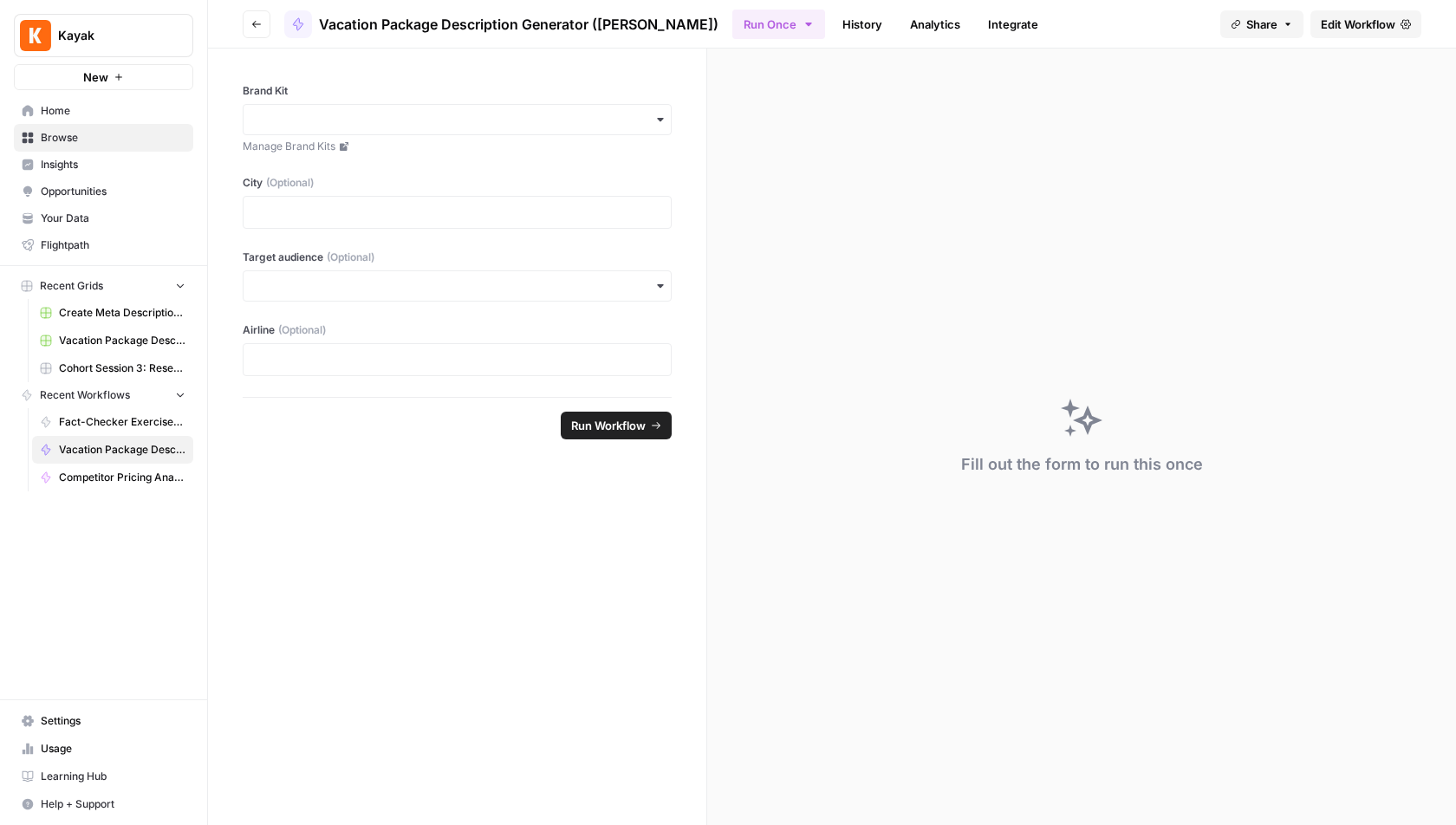
click at [1371, 24] on span "Edit Workflow" at bounding box center [1358, 25] width 74 height 18
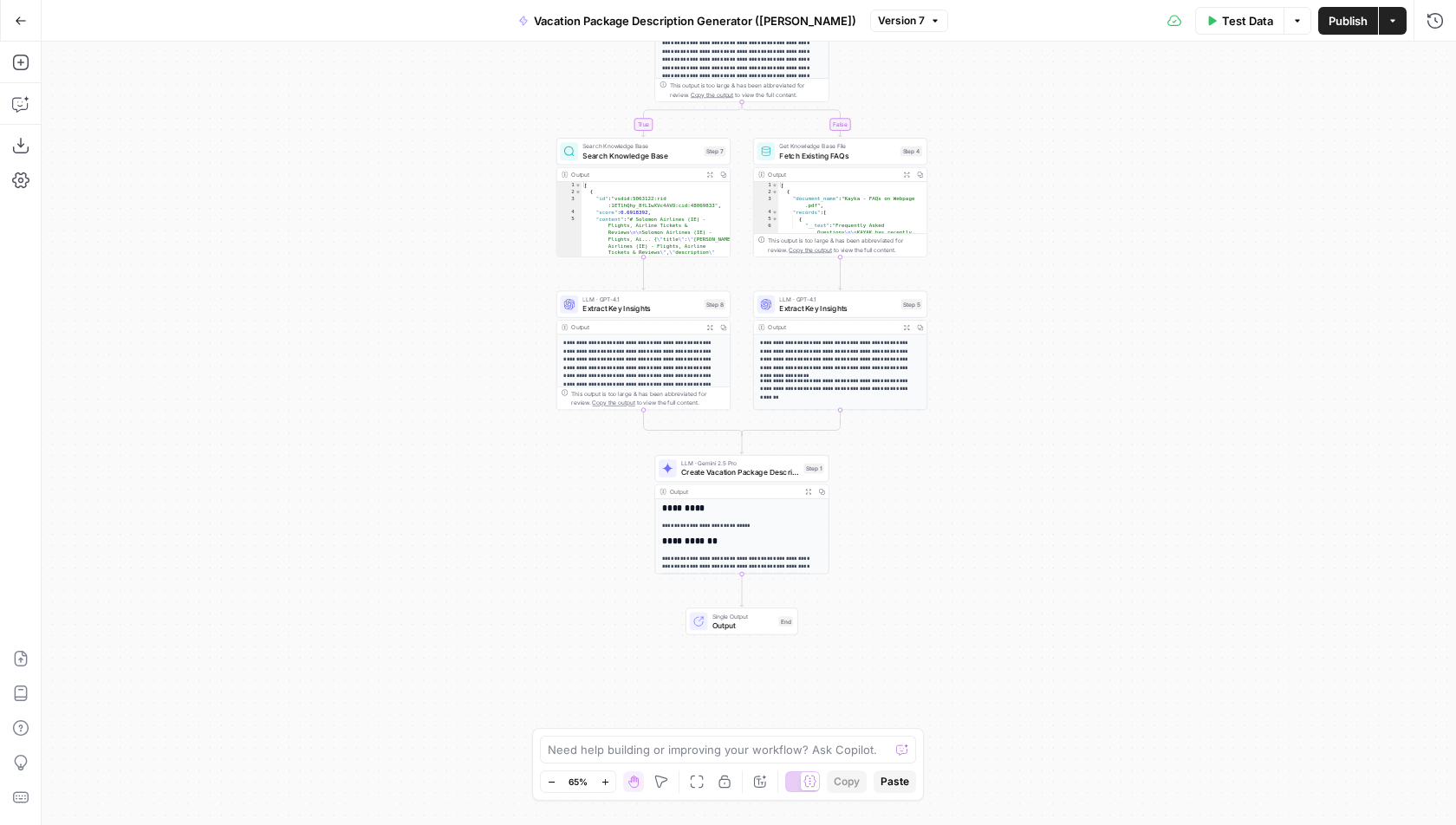
drag, startPoint x: 942, startPoint y: 249, endPoint x: 935, endPoint y: 96, distance: 153.2
click at [935, 91] on div "**********" at bounding box center [748, 433] width 1414 height 783
click at [786, 467] on span "Create Vacation Package Description" at bounding box center [739, 470] width 118 height 12
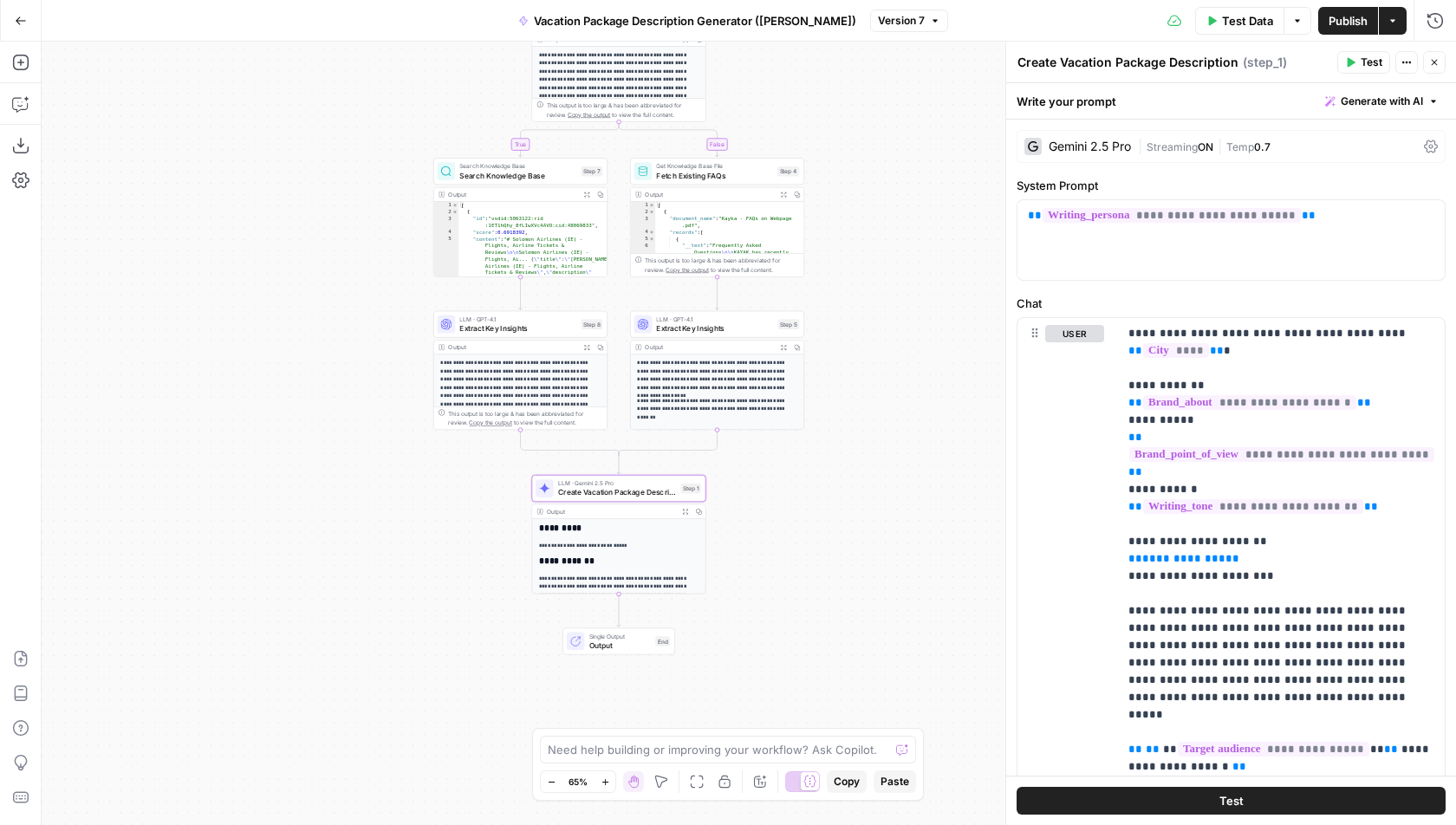
drag, startPoint x: 524, startPoint y: 483, endPoint x: 403, endPoint y: 504, distance: 122.8
click at [403, 504] on div "**********" at bounding box center [748, 433] width 1414 height 783
click at [879, 26] on span "Version 7" at bounding box center [901, 21] width 47 height 16
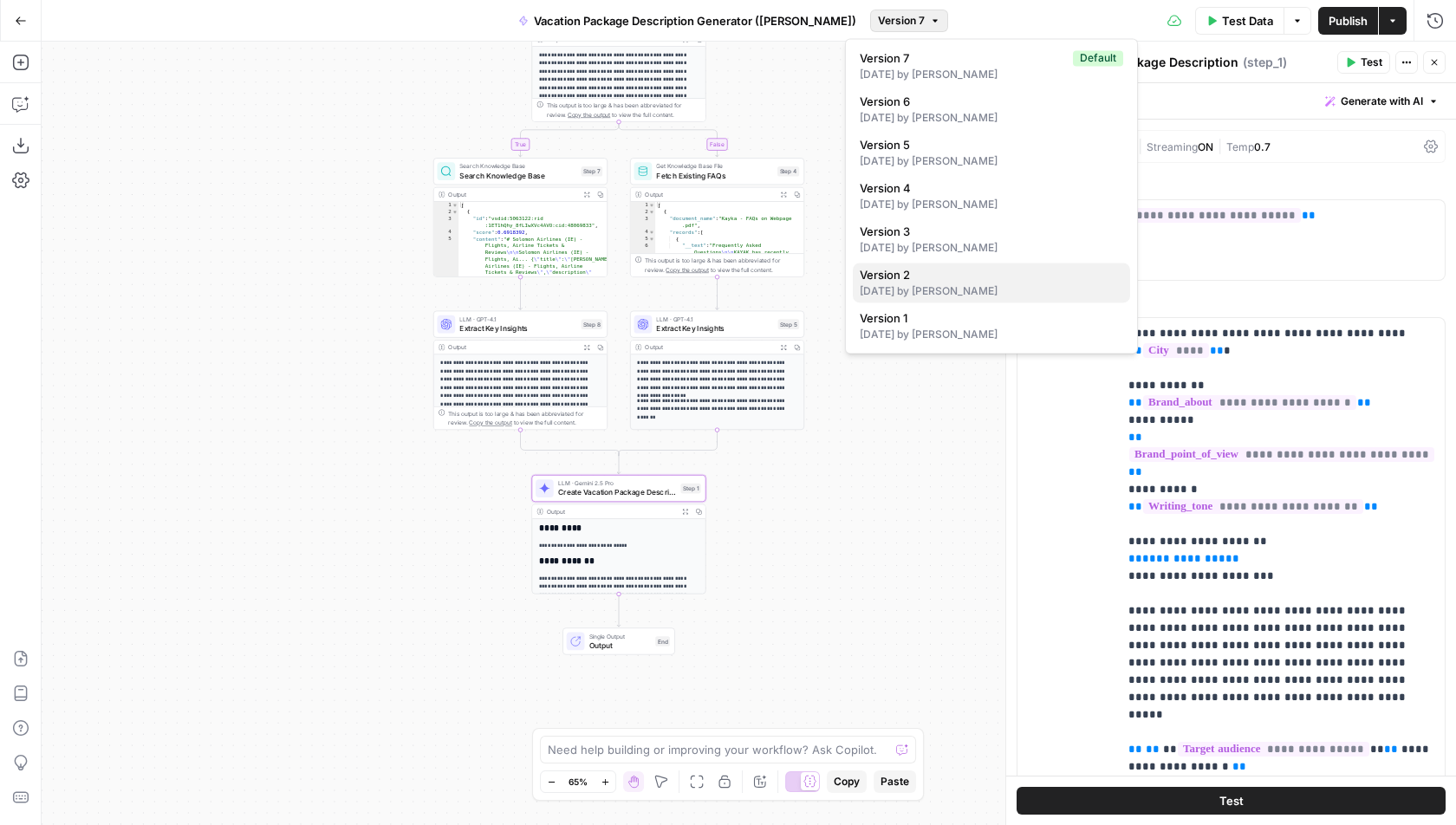
click at [916, 277] on span "Version 2" at bounding box center [987, 275] width 257 height 18
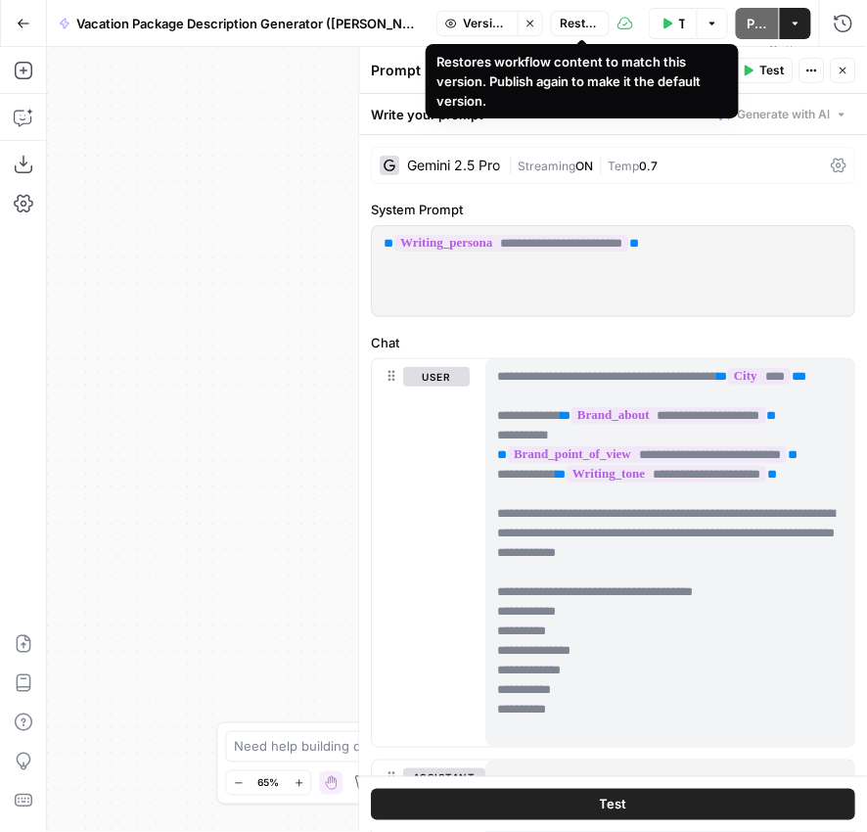
click at [588, 25] on span "Restore" at bounding box center [580, 24] width 41 height 18
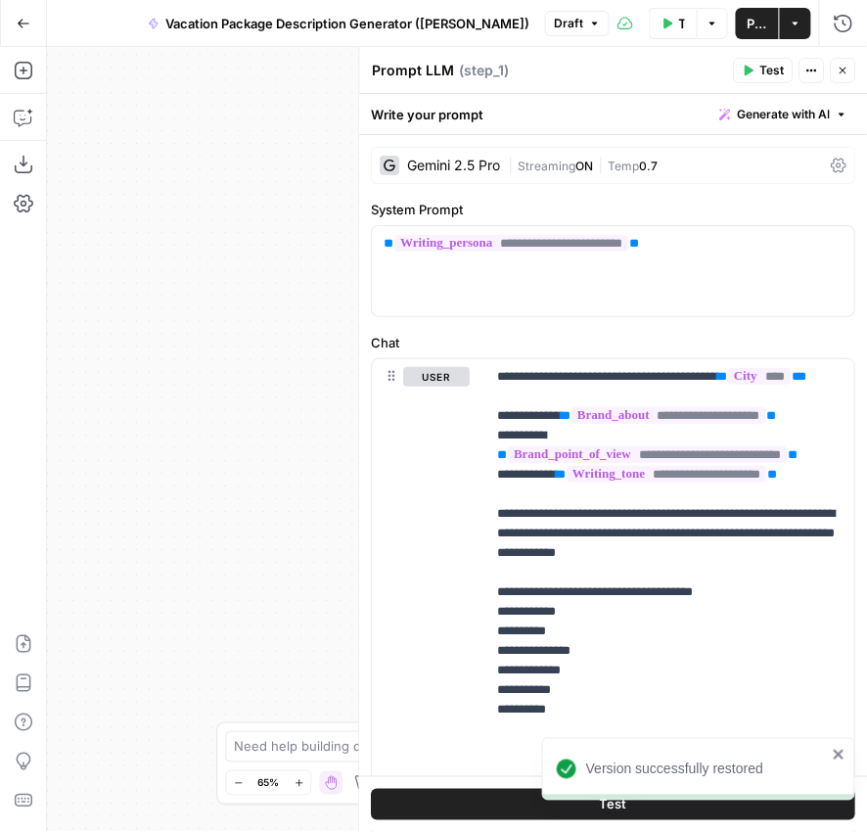
click at [852, 69] on button "Close" at bounding box center [843, 70] width 25 height 25
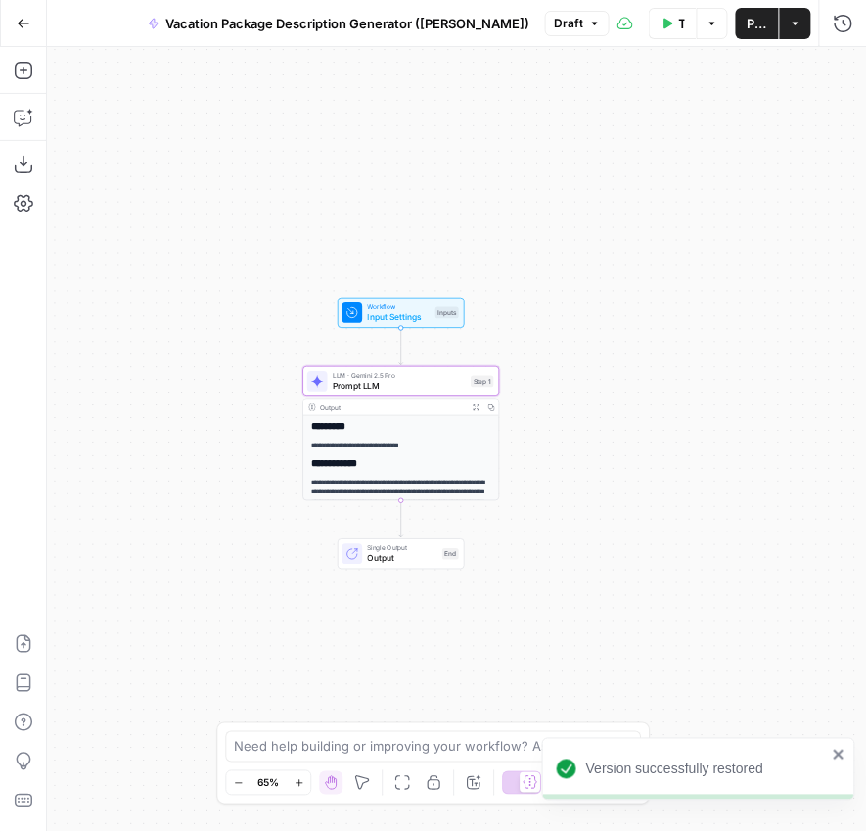
drag, startPoint x: 564, startPoint y: 245, endPoint x: 267, endPoint y: 610, distance: 471.5
click at [267, 609] on div "**********" at bounding box center [457, 439] width 820 height 785
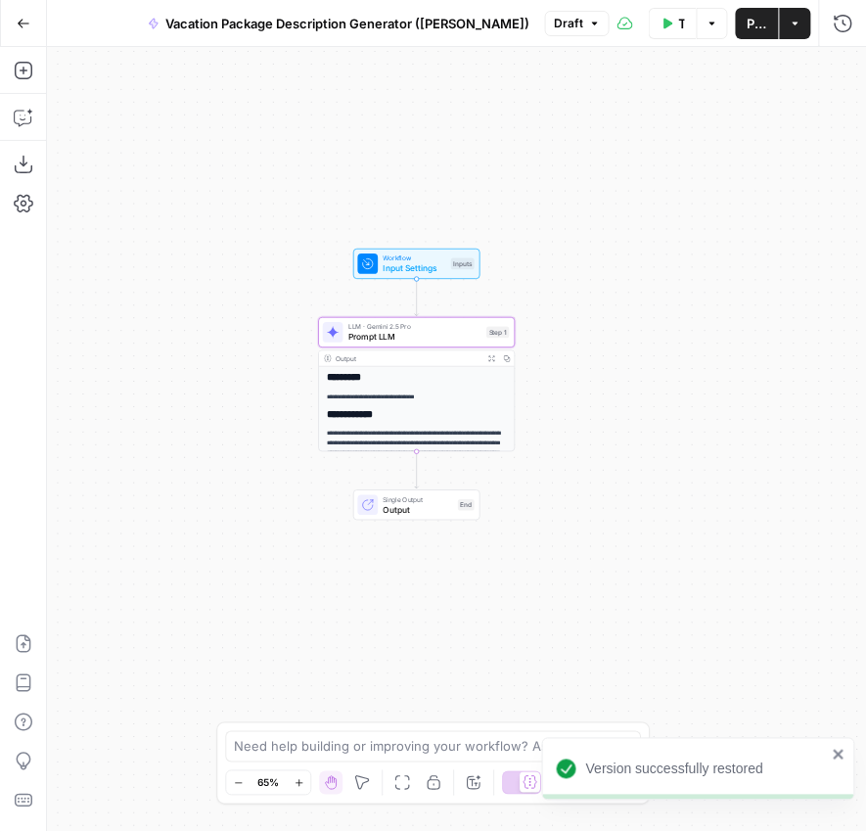
drag, startPoint x: 576, startPoint y: 248, endPoint x: 592, endPoint y: 196, distance: 54.2
click at [592, 196] on div "**********" at bounding box center [457, 439] width 820 height 785
click at [453, 254] on div "Workflow Input Settings Inputs Test Step" at bounding box center [416, 263] width 116 height 22
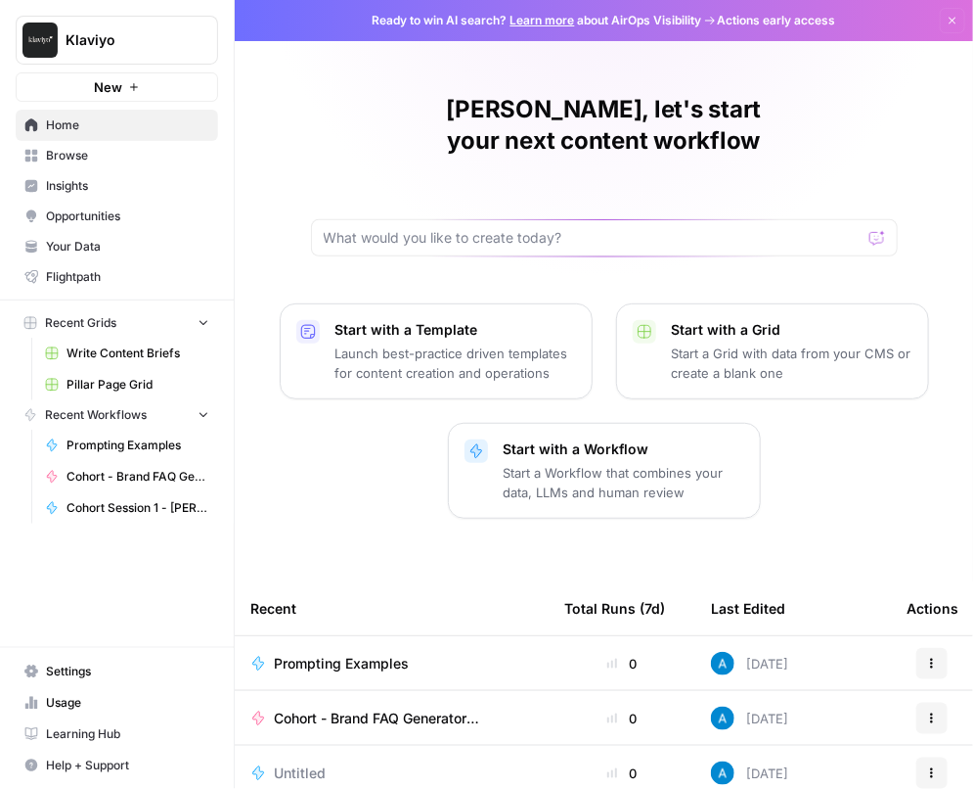
click at [133, 248] on span "Your Data" at bounding box center [127, 247] width 163 height 18
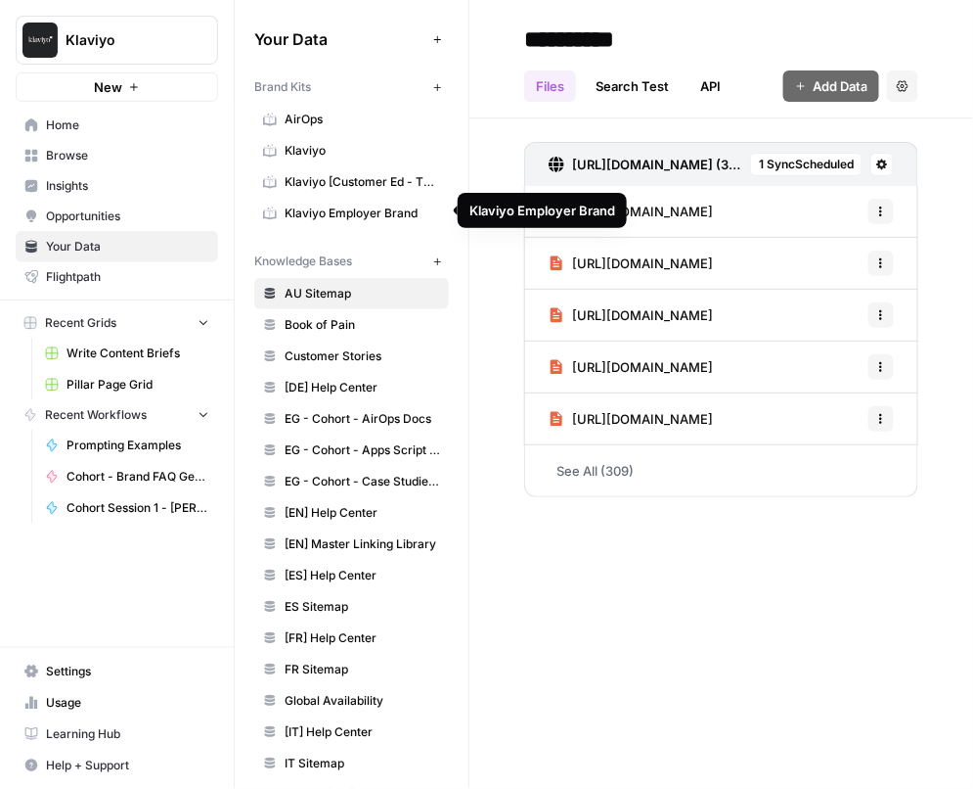
click at [340, 154] on span "Klaviyo" at bounding box center [363, 151] width 156 height 18
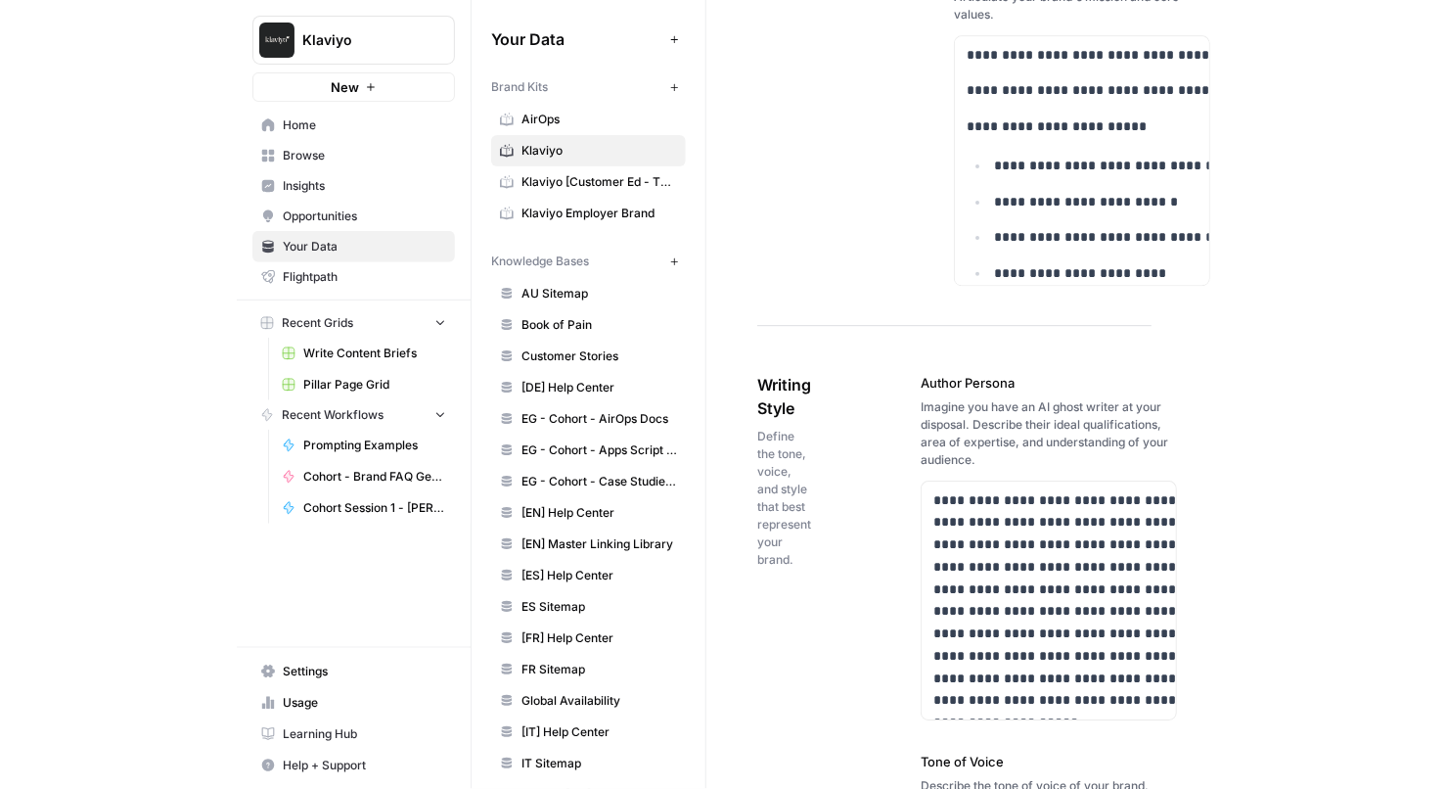
scroll to position [1239, 0]
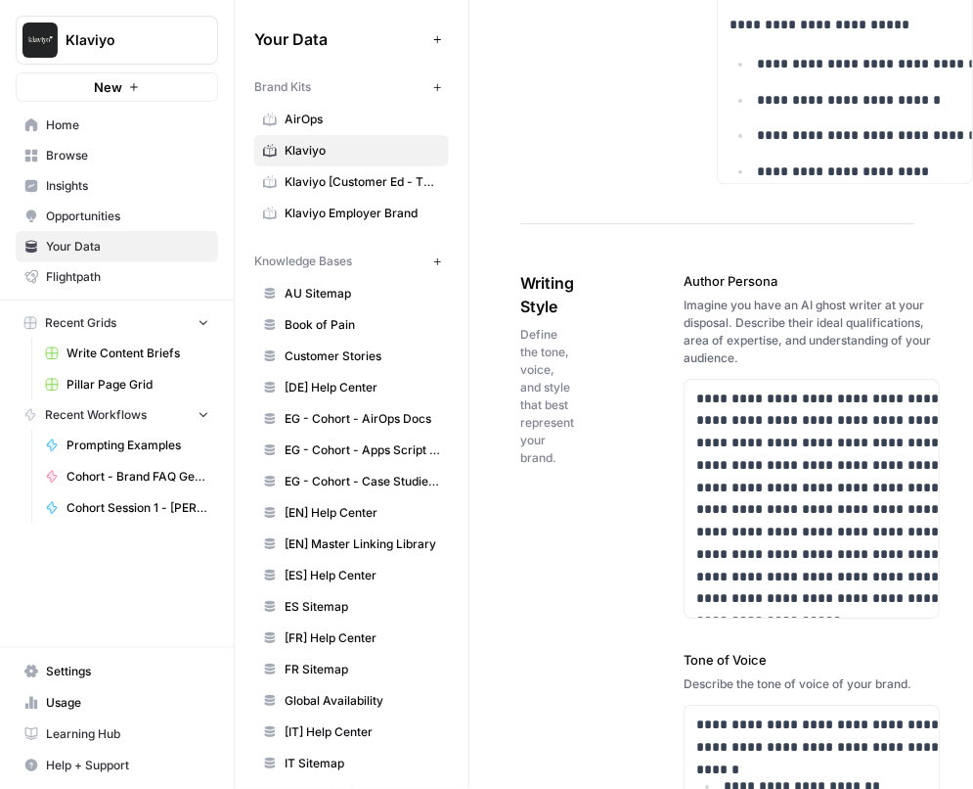
drag, startPoint x: 618, startPoint y: 204, endPoint x: 499, endPoint y: 204, distance: 119.4
click at [697, 387] on p "**********" at bounding box center [844, 498] width 295 height 223
drag, startPoint x: 609, startPoint y: 200, endPoint x: 508, endPoint y: 207, distance: 102.0
click at [684, 271] on label "Author Persona" at bounding box center [812, 281] width 256 height 20
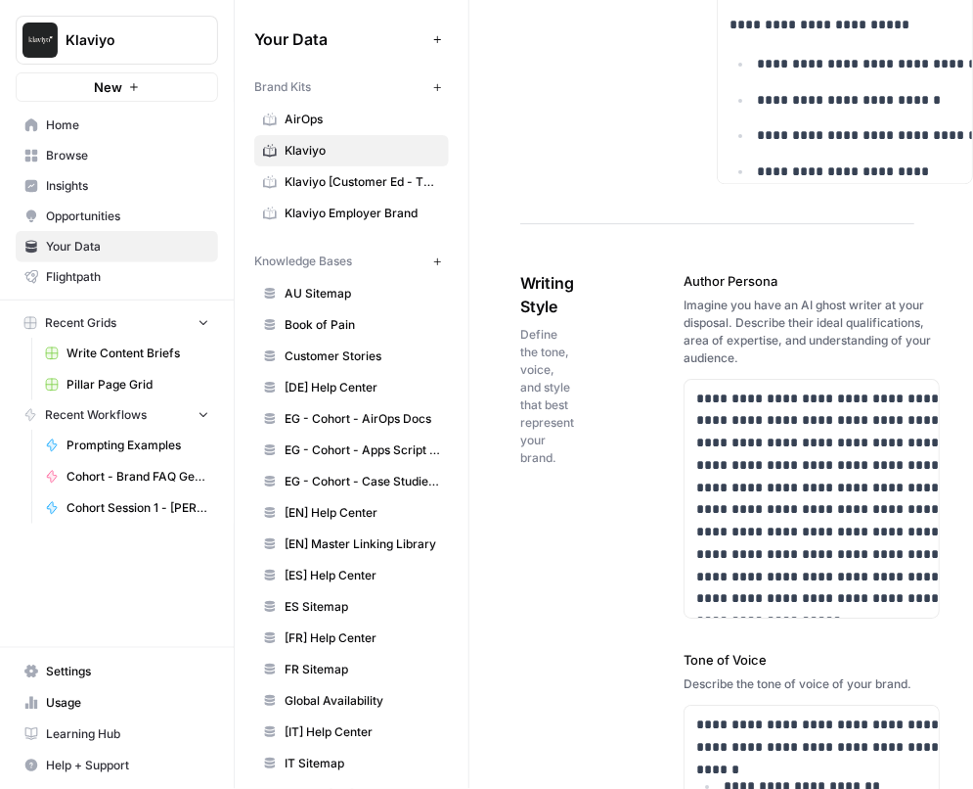
click at [684, 271] on label "Author Persona" at bounding box center [812, 281] width 256 height 20
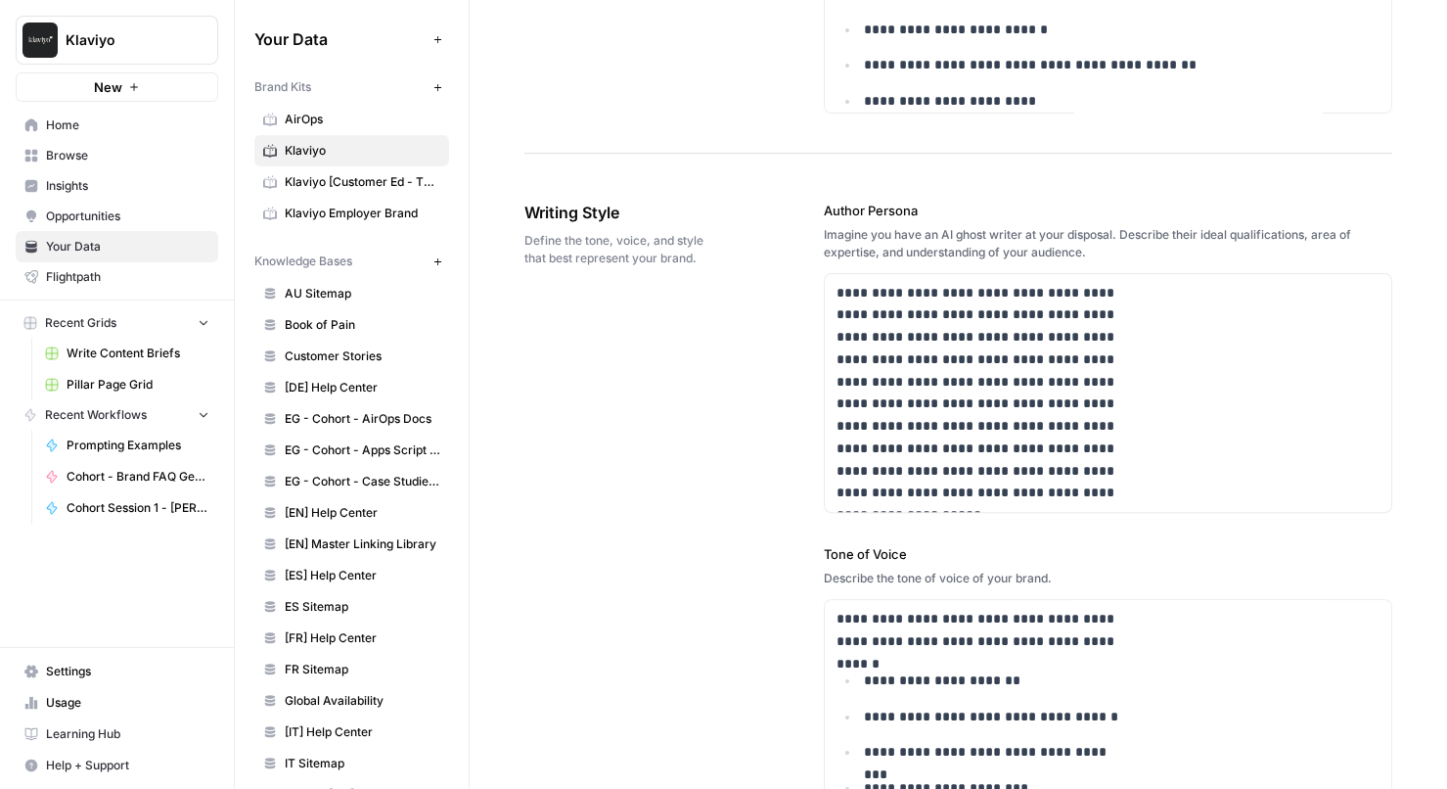
scroll to position [1215, 0]
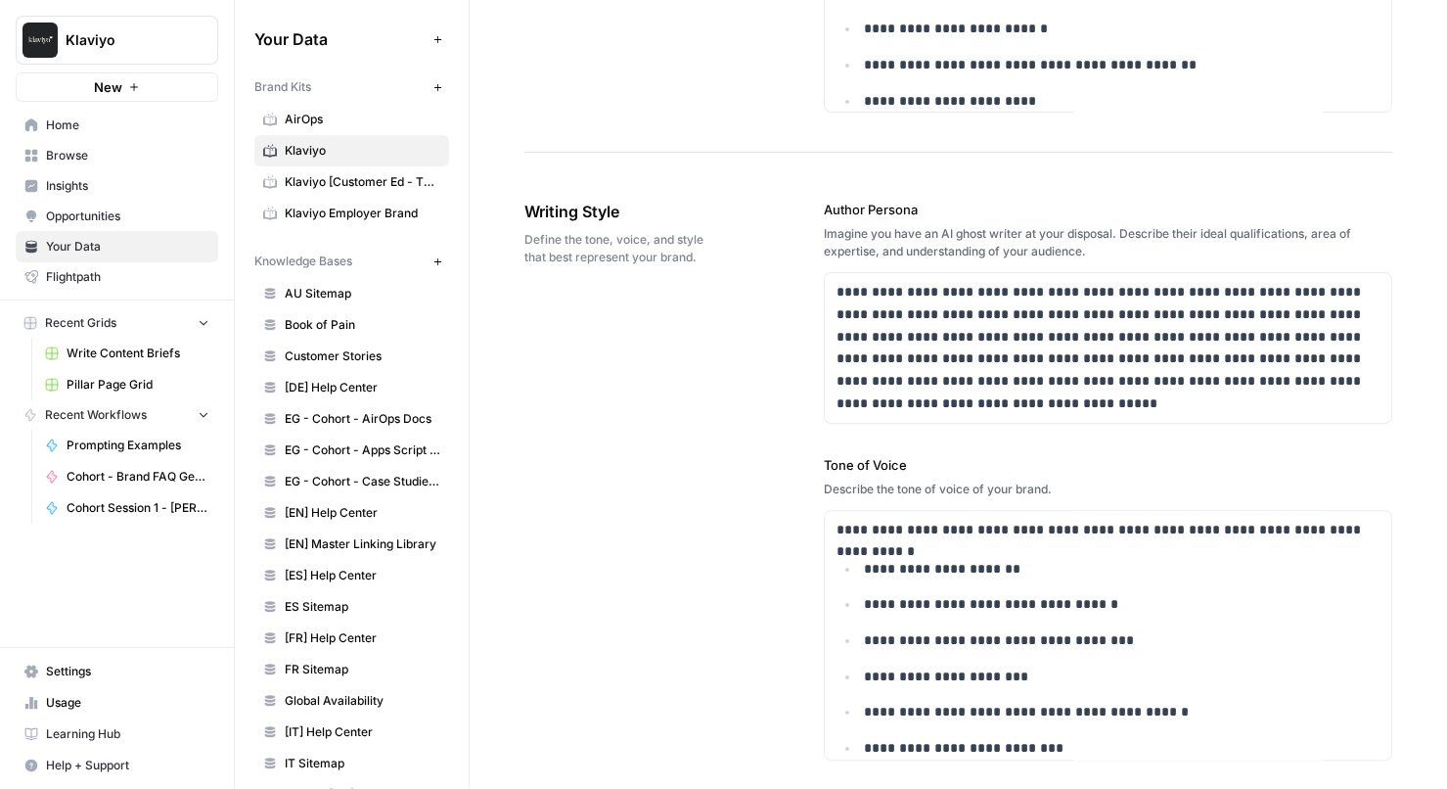
click at [52, 161] on span "Browse" at bounding box center [127, 156] width 163 height 18
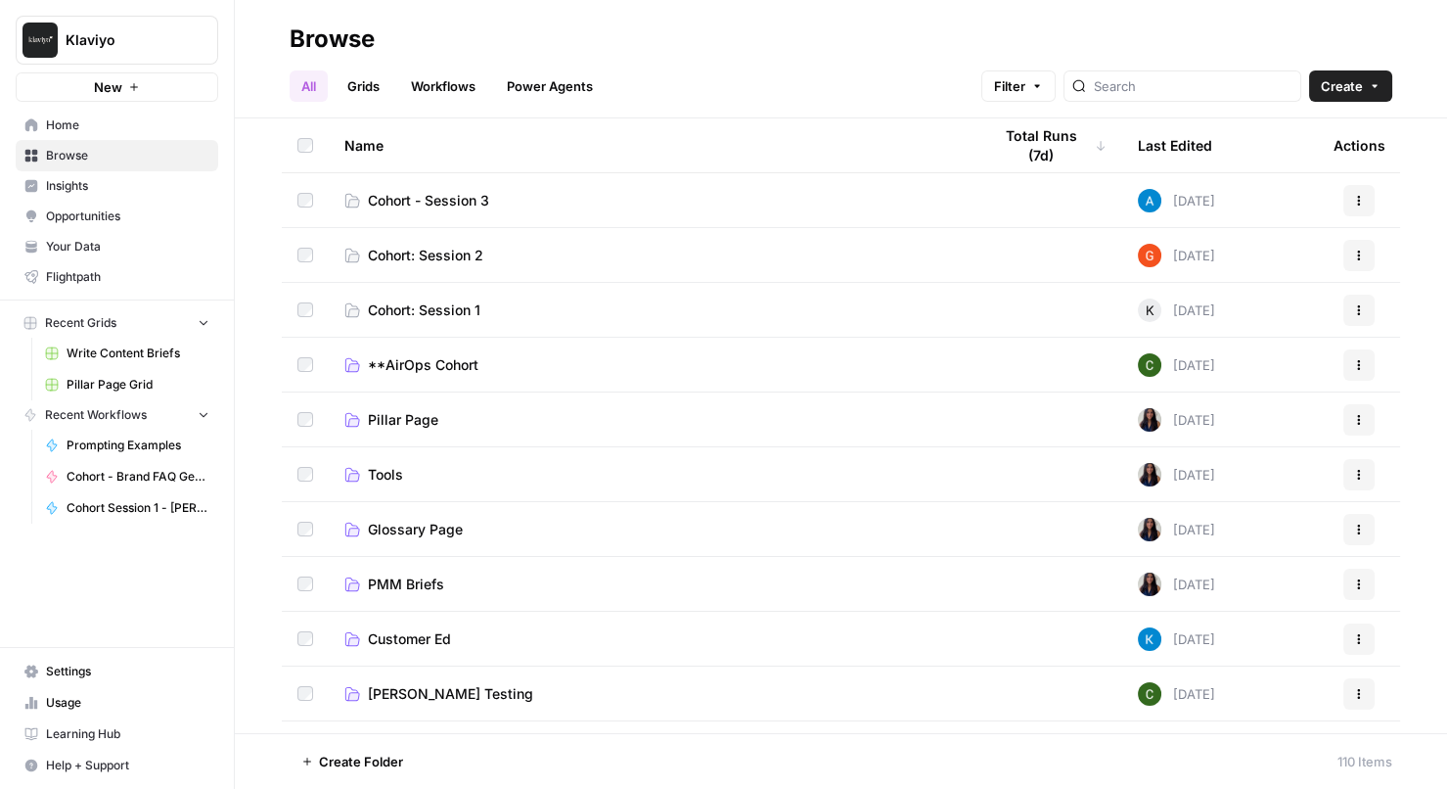
click at [1337, 84] on span "Create" at bounding box center [1342, 86] width 42 height 20
click at [1293, 190] on span "Workflow" at bounding box center [1313, 187] width 110 height 20
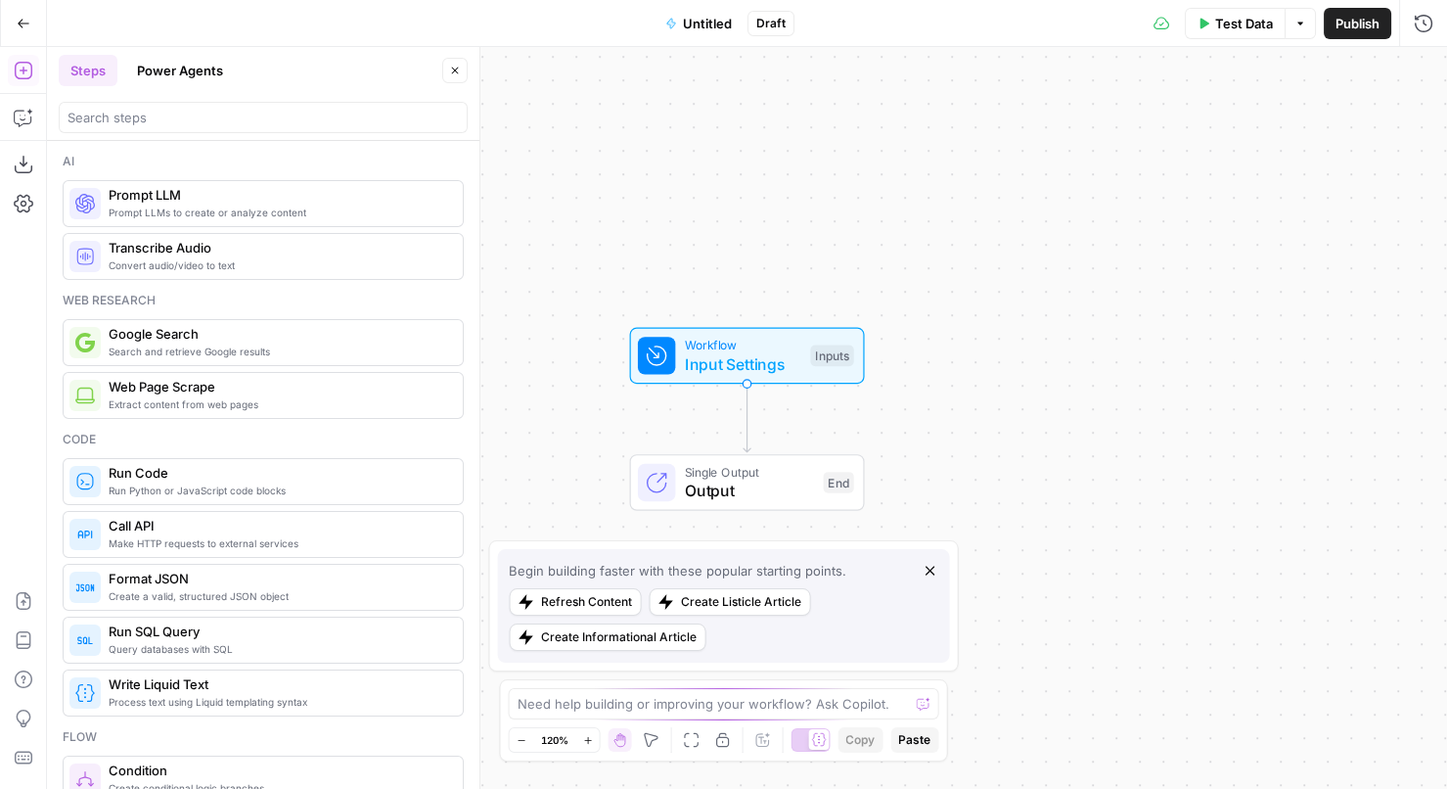
click at [206, 77] on button "Power Agents" at bounding box center [180, 70] width 110 height 31
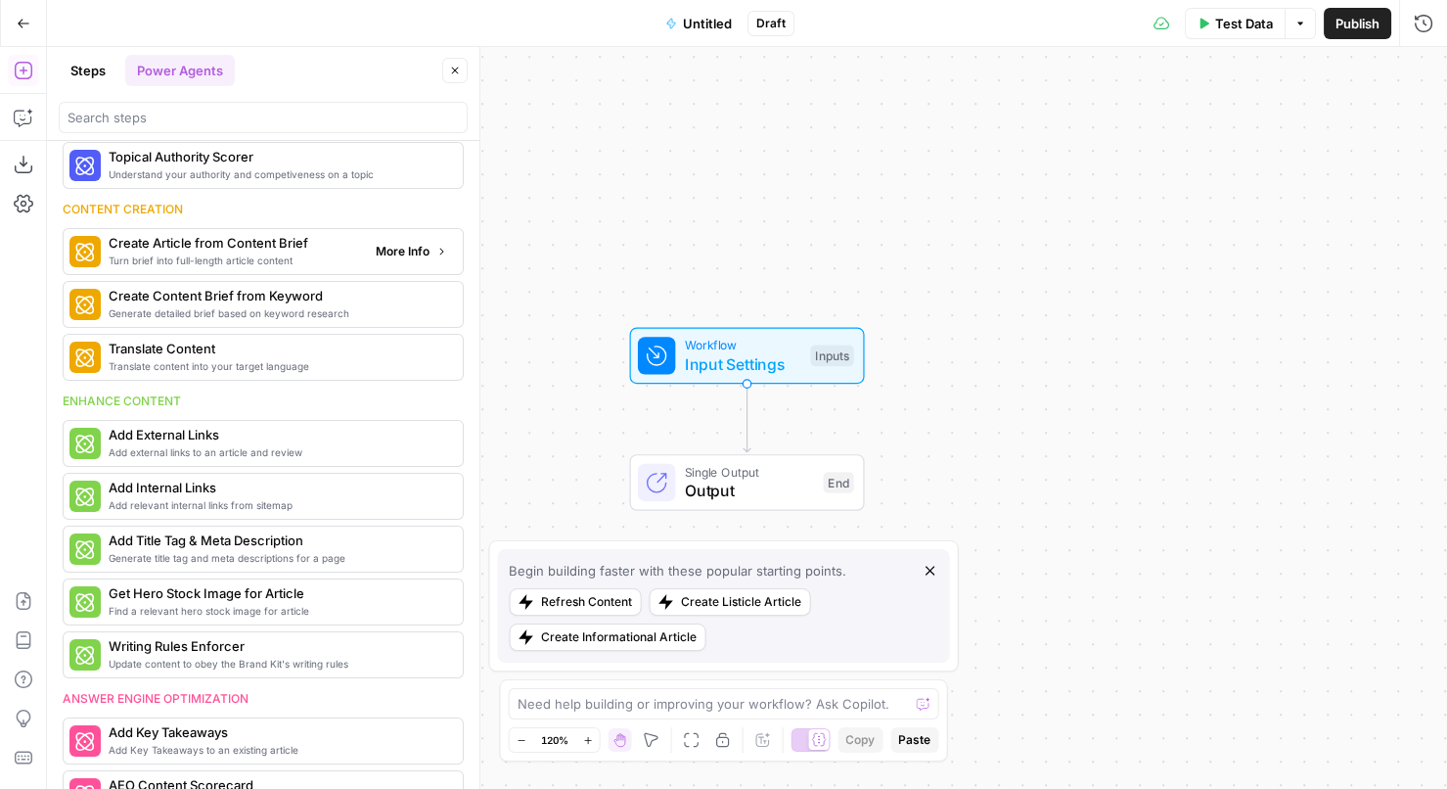
scroll to position [159, 0]
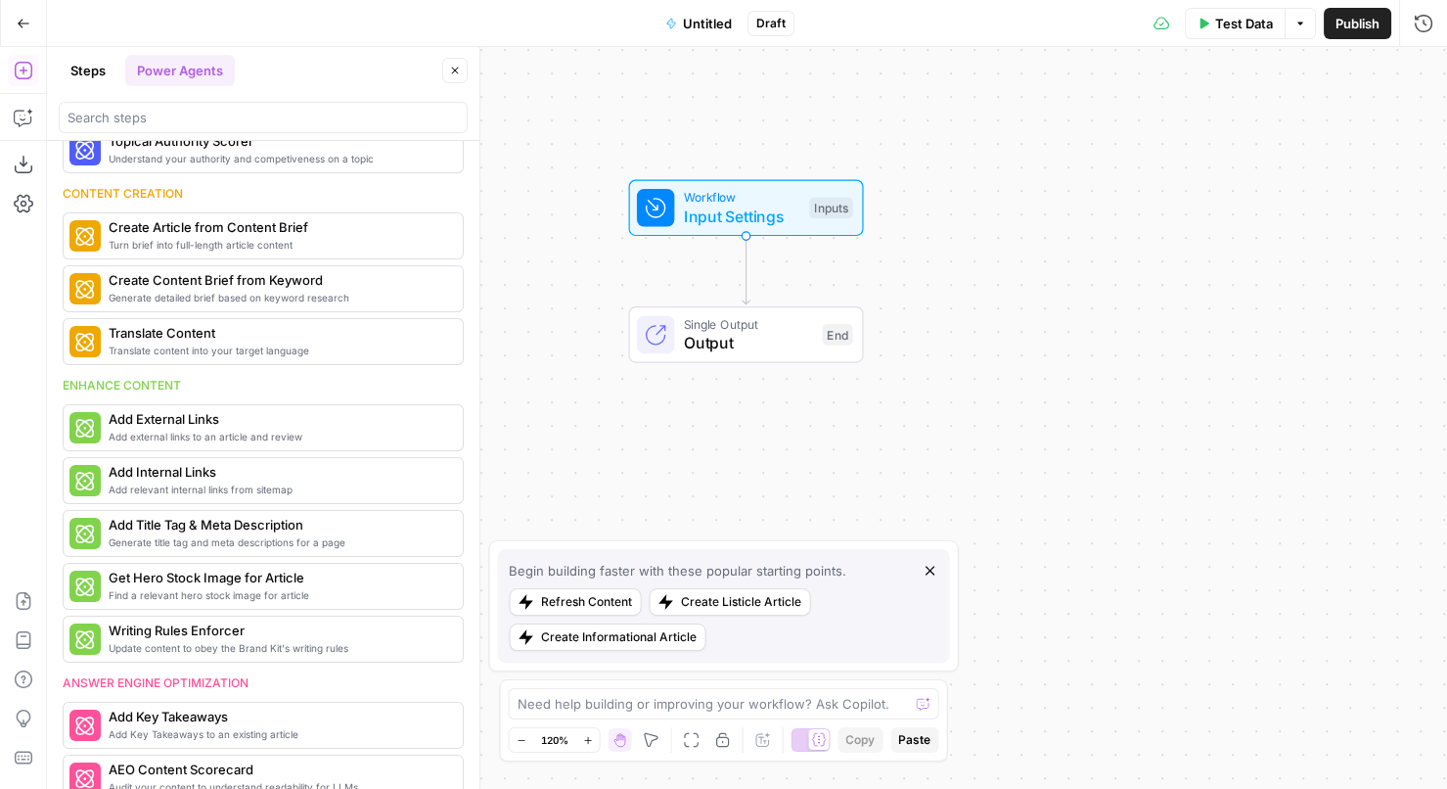
drag, startPoint x: 642, startPoint y: 279, endPoint x: 641, endPoint y: 112, distance: 167.3
click at [641, 112] on div "Workflow Input Settings Inputs Single Output Output End" at bounding box center [747, 418] width 1400 height 742
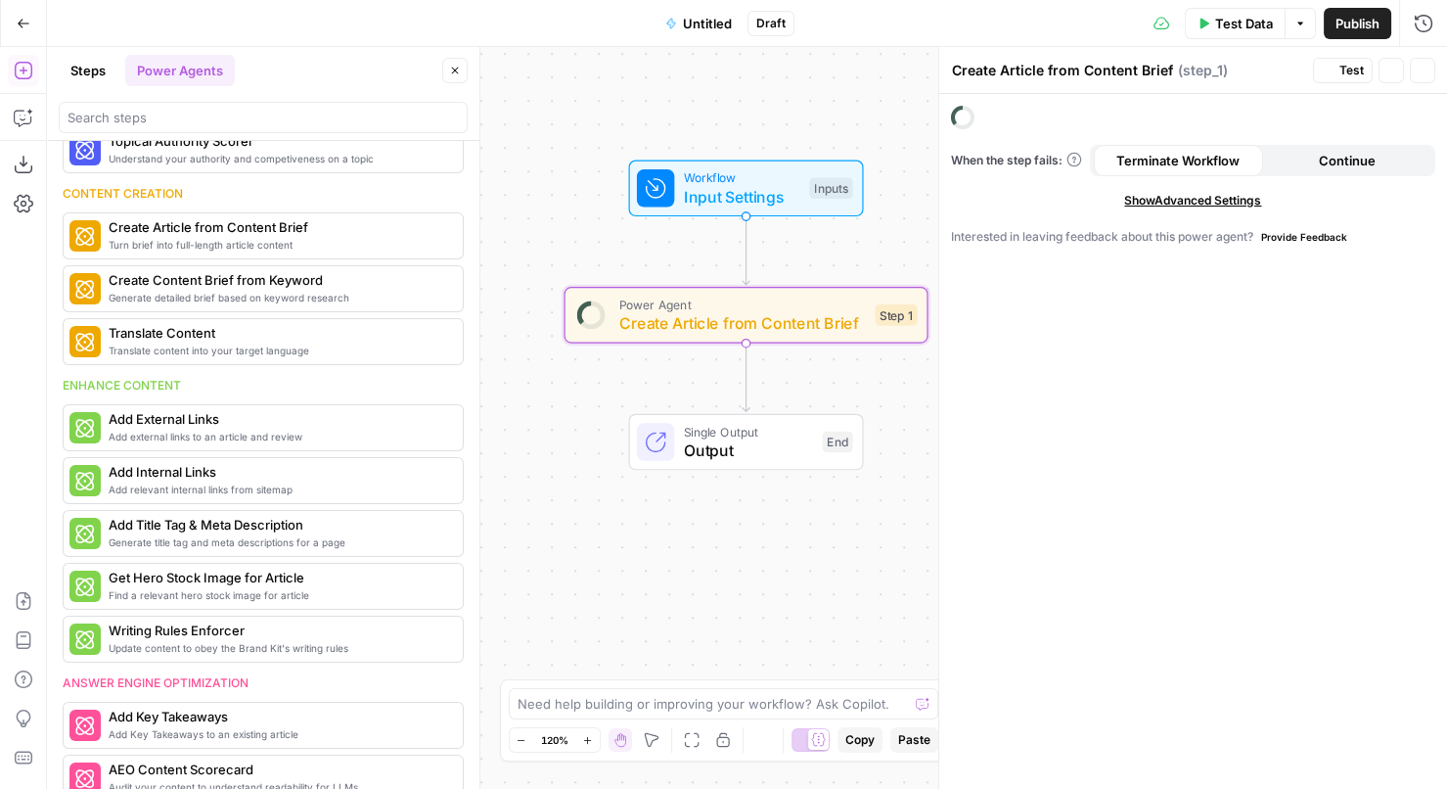
scroll to position [373, 0]
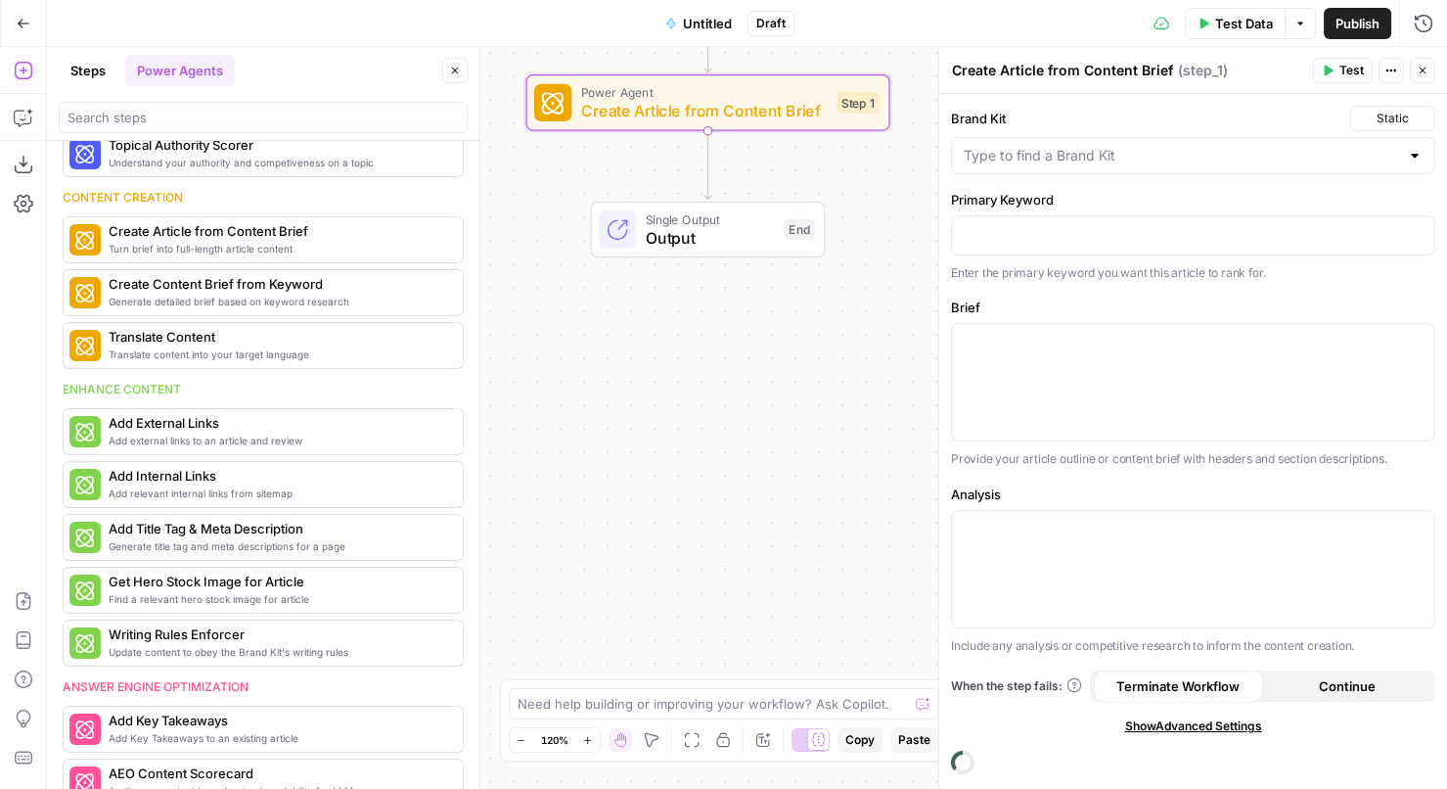
drag, startPoint x: 703, startPoint y: 594, endPoint x: 664, endPoint y: 382, distance: 215.9
click at [664, 382] on div "Workflow Input Settings Inputs Power Agent Create Article from Content Brief St…" at bounding box center [747, 418] width 1400 height 742
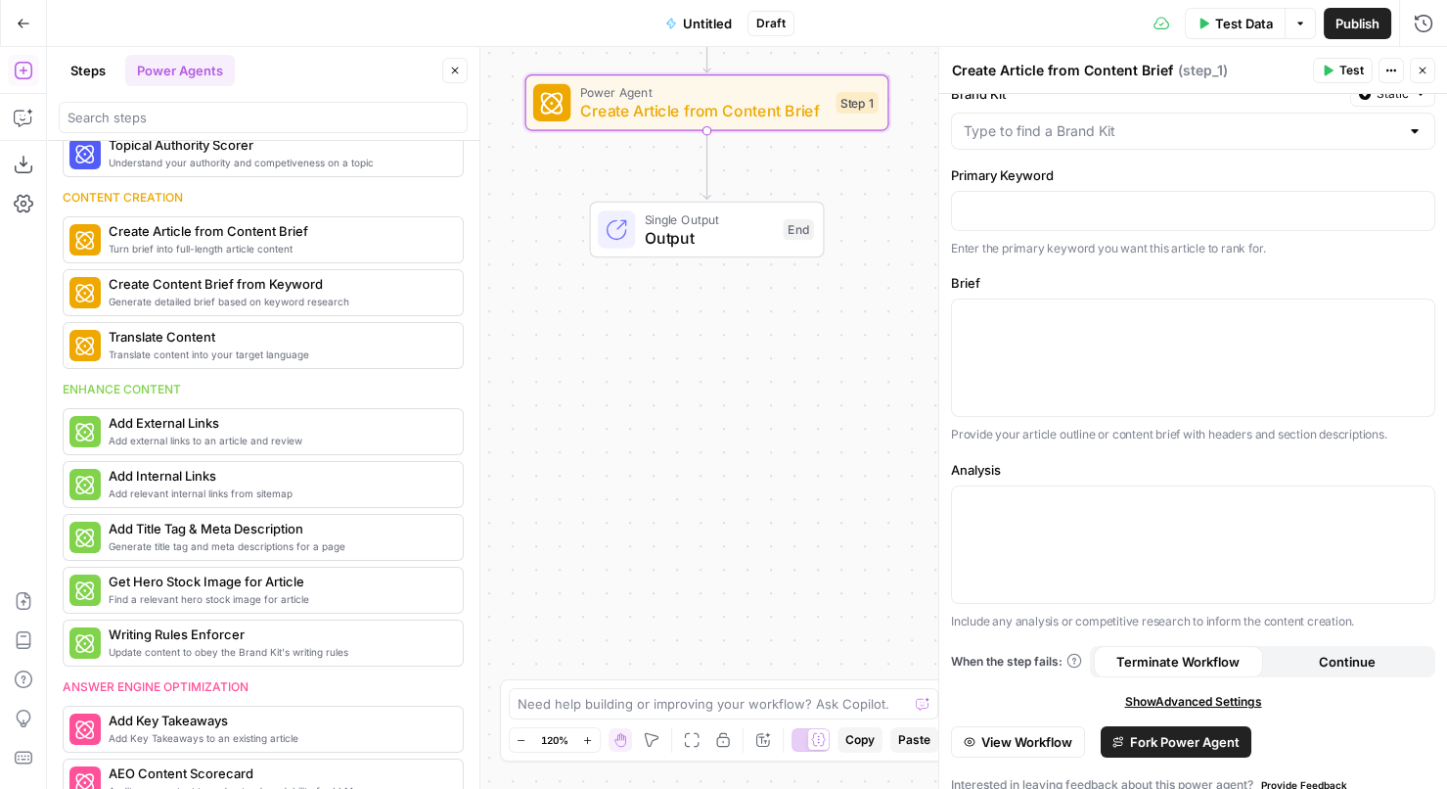
scroll to position [39, 0]
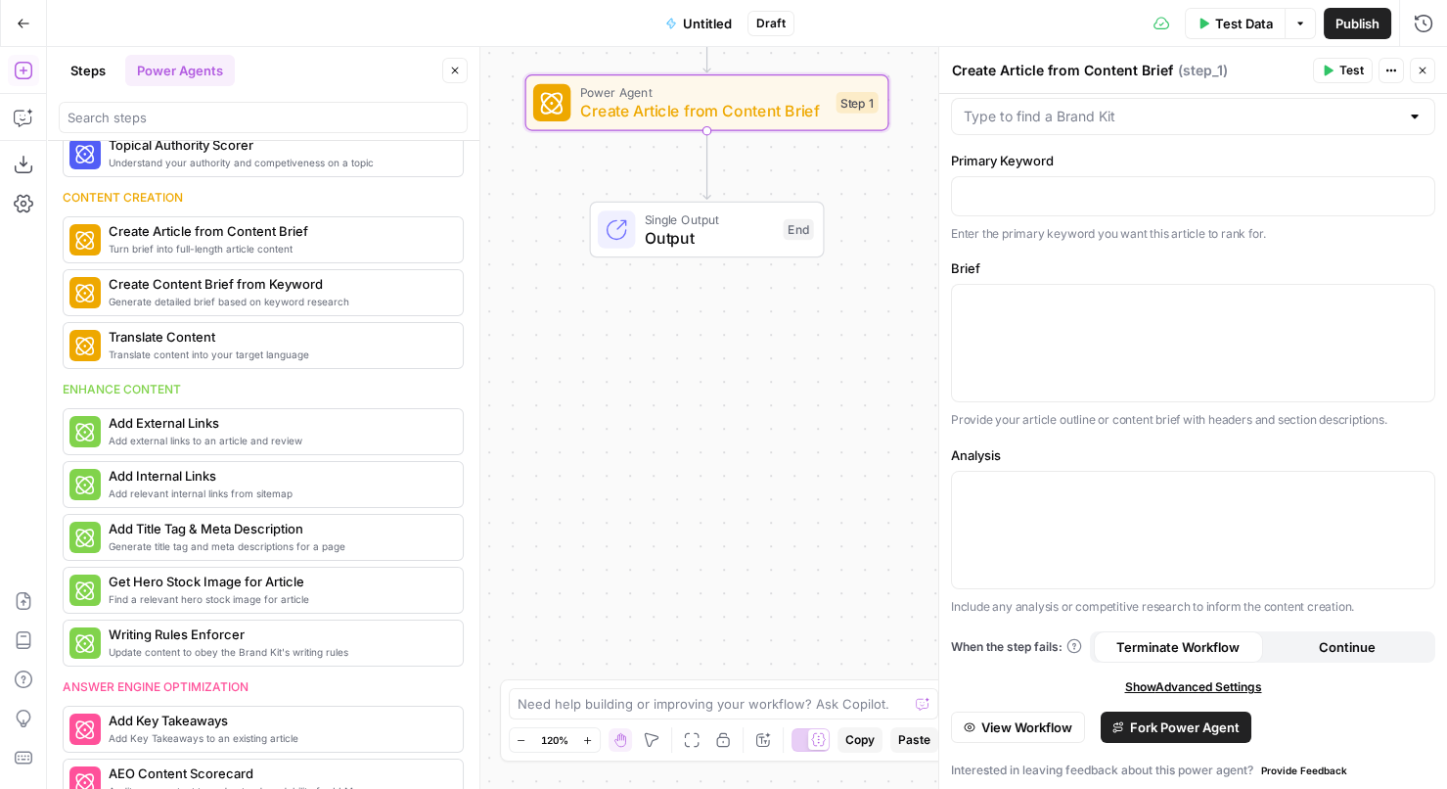
click at [1187, 720] on span "Fork Power Agent" at bounding box center [1185, 727] width 110 height 20
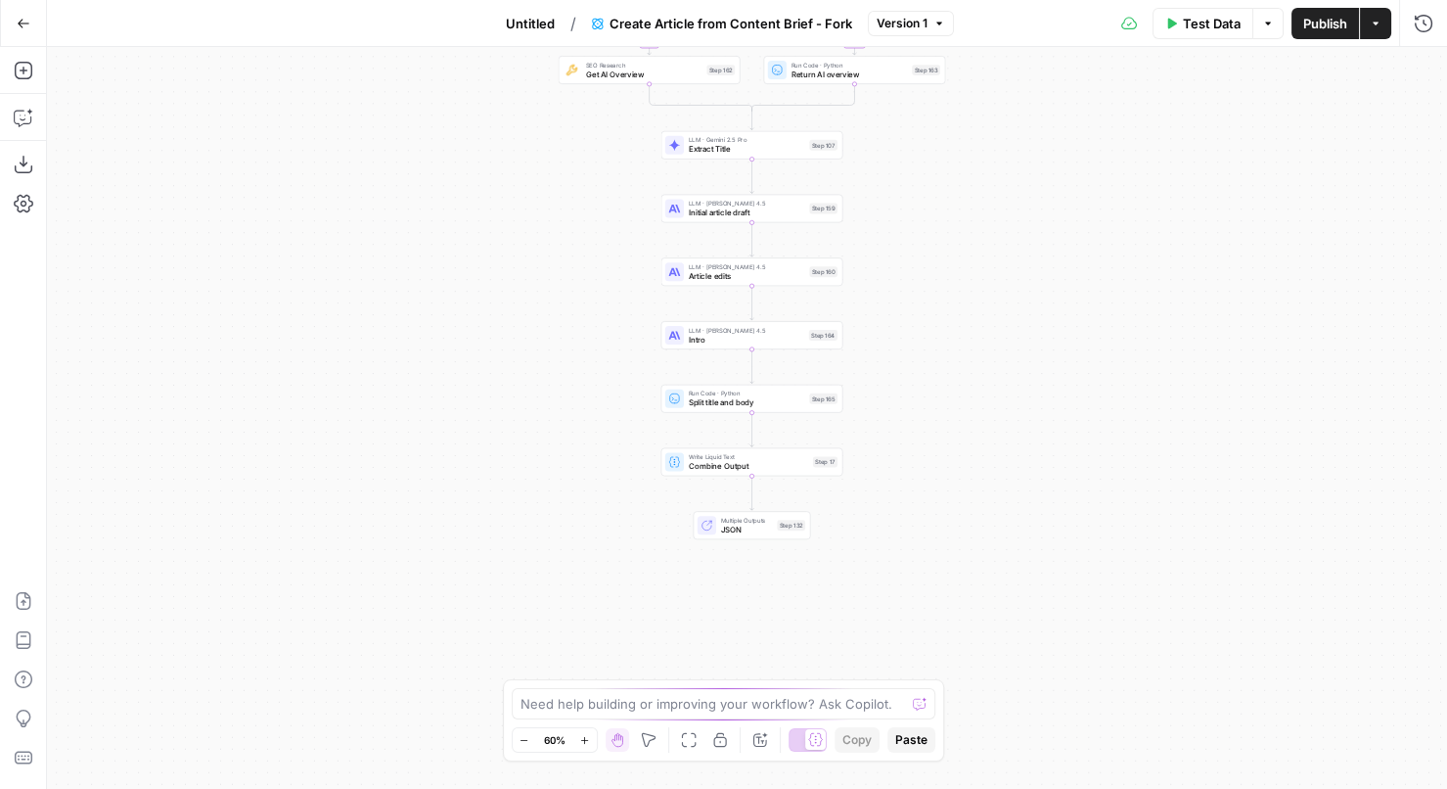
drag, startPoint x: 947, startPoint y: 546, endPoint x: 952, endPoint y: 321, distance: 225.1
click at [952, 321] on div "true false Workflow Input Settings Inputs Google Search Google Search Step 139 …" at bounding box center [747, 418] width 1400 height 742
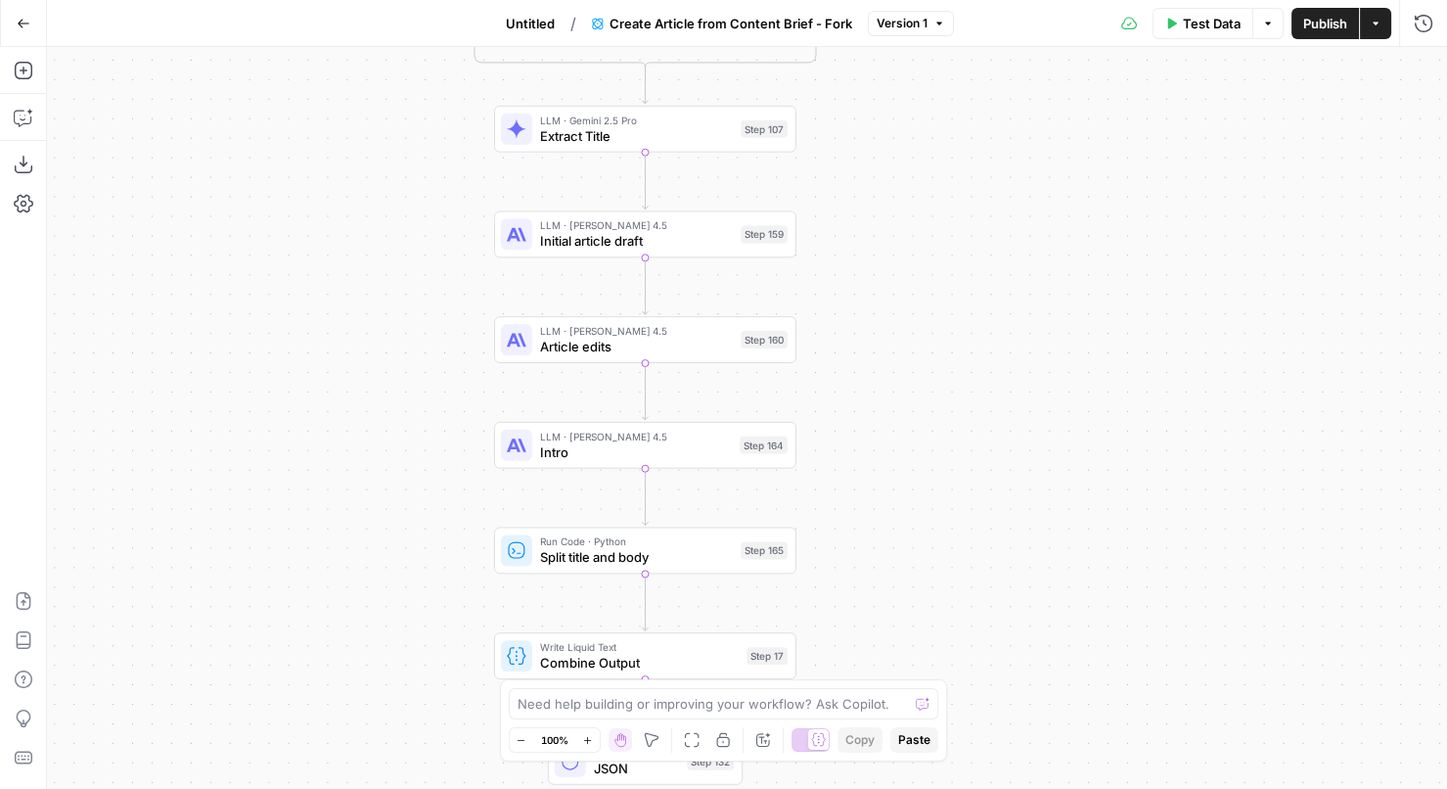
drag, startPoint x: 876, startPoint y: 176, endPoint x: 876, endPoint y: 339, distance: 163.4
click at [876, 339] on div "true false Workflow Input Settings Inputs Google Search Google Search Step 139 …" at bounding box center [747, 418] width 1400 height 742
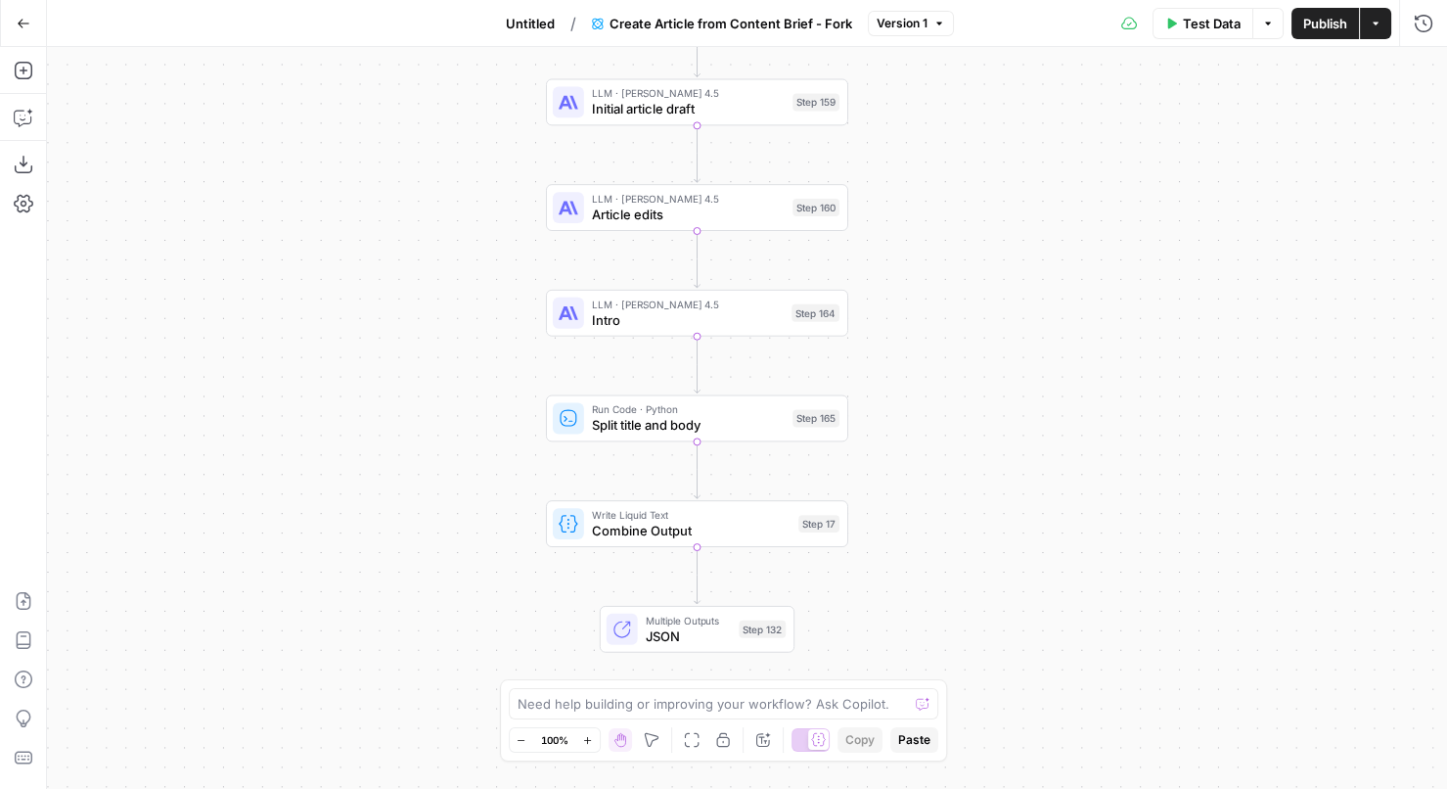
drag, startPoint x: 864, startPoint y: 295, endPoint x: 920, endPoint y: 64, distance: 238.5
click at [920, 64] on div "true false Workflow Input Settings Inputs Google Search Google Search Step 139 …" at bounding box center [747, 418] width 1400 height 742
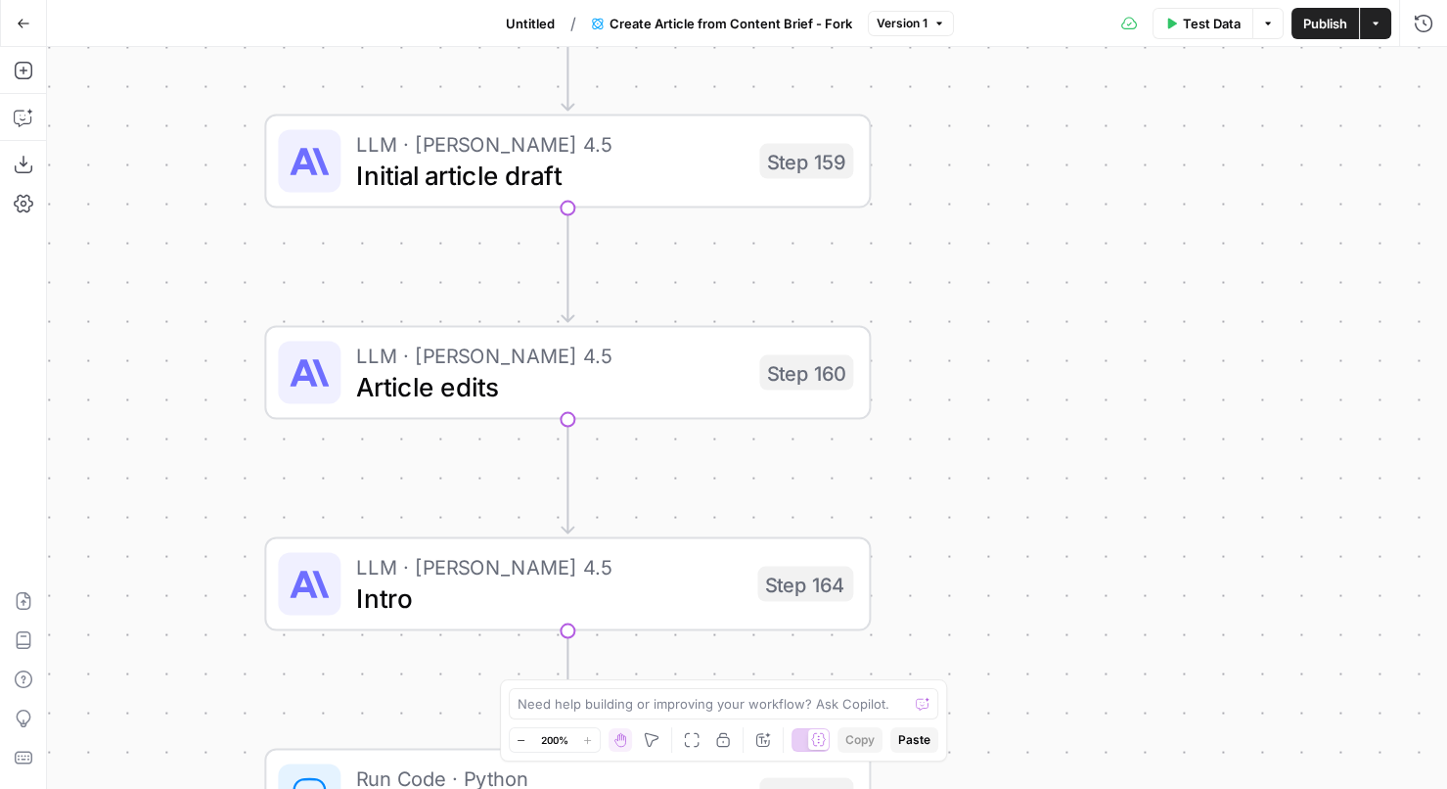
drag, startPoint x: 903, startPoint y: 177, endPoint x: 1025, endPoint y: 272, distance: 154.8
click at [1025, 272] on div "true false Workflow Input Settings Inputs Google Search Google Search Step 139 …" at bounding box center [747, 418] width 1400 height 742
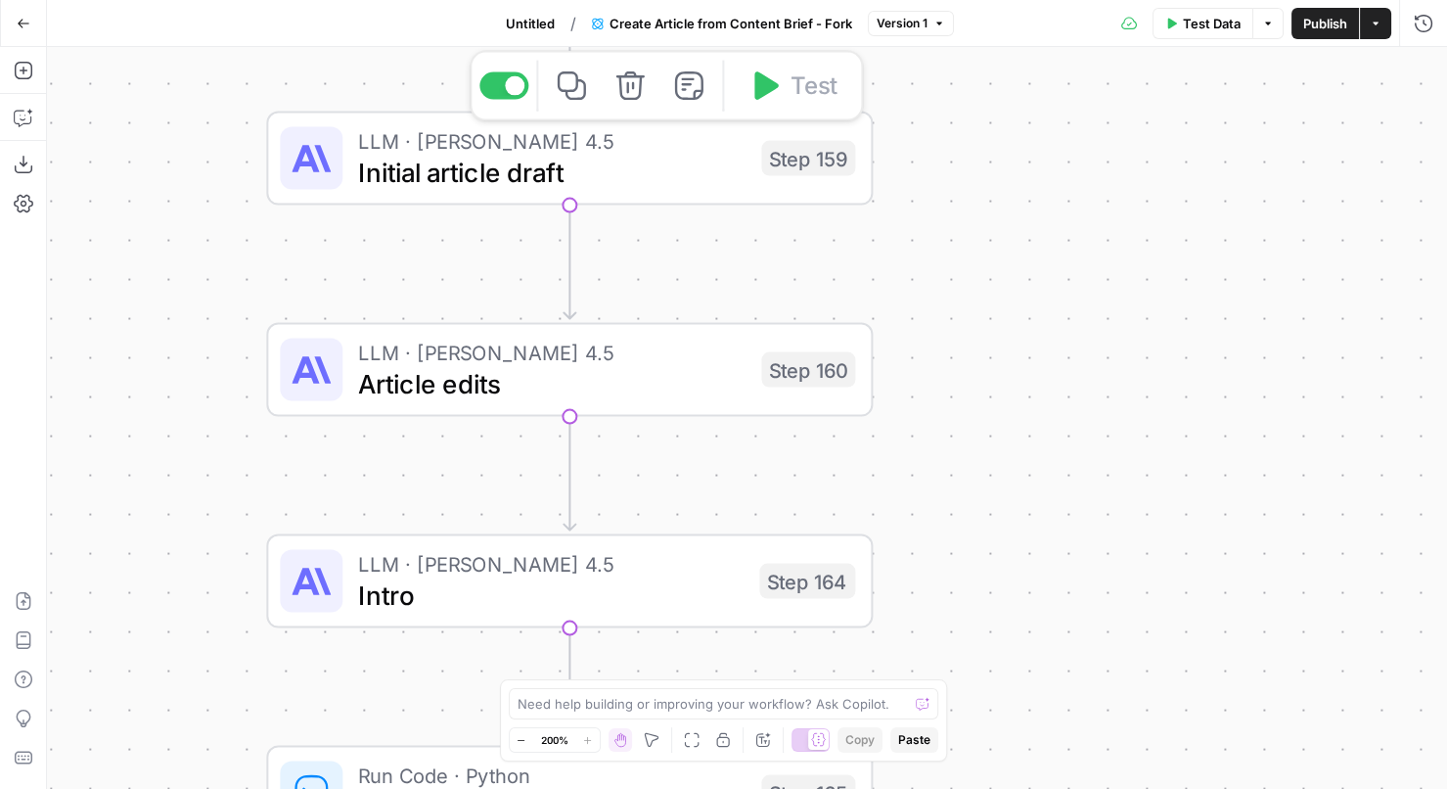
click at [733, 156] on span "Initial article draft" at bounding box center [551, 172] width 387 height 39
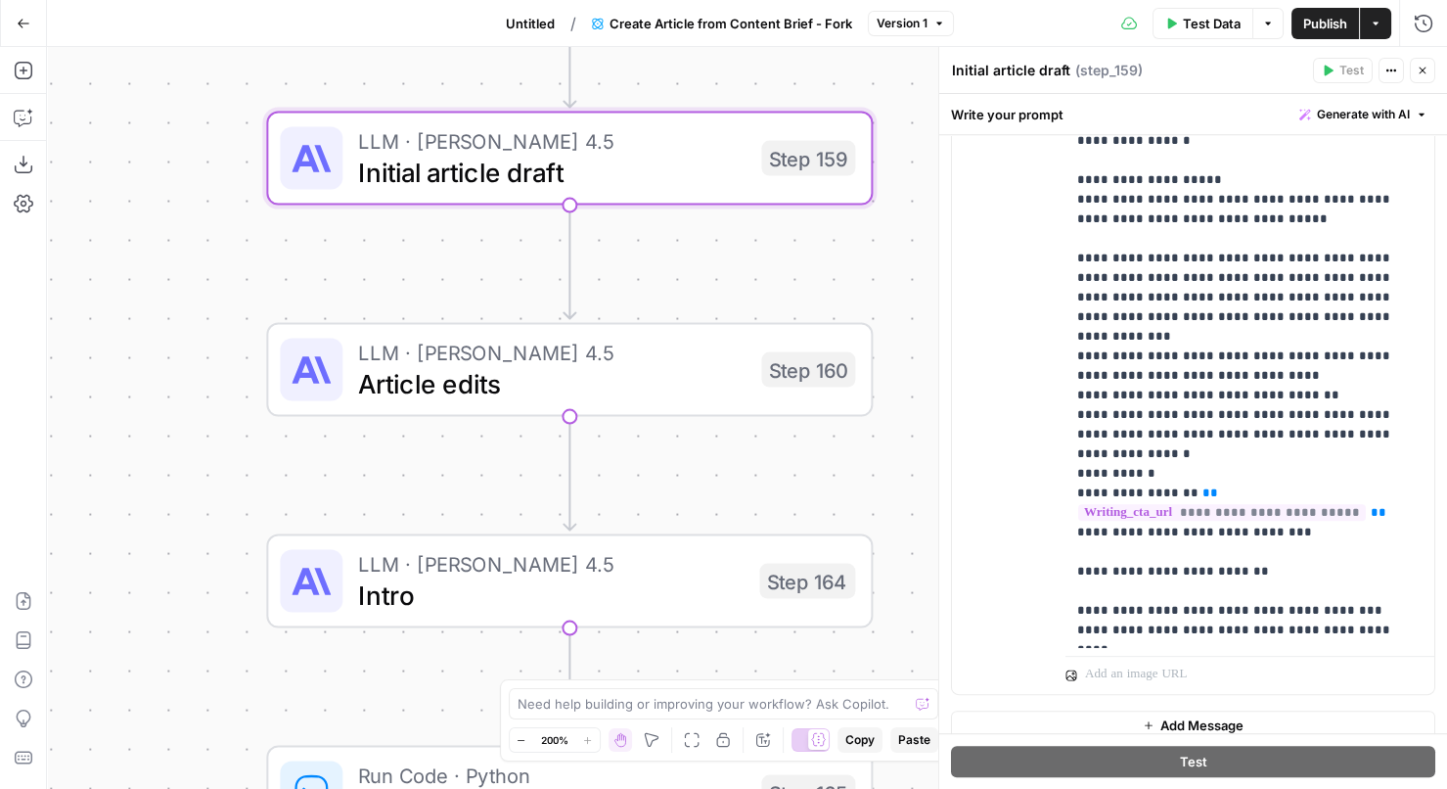
scroll to position [1625, 0]
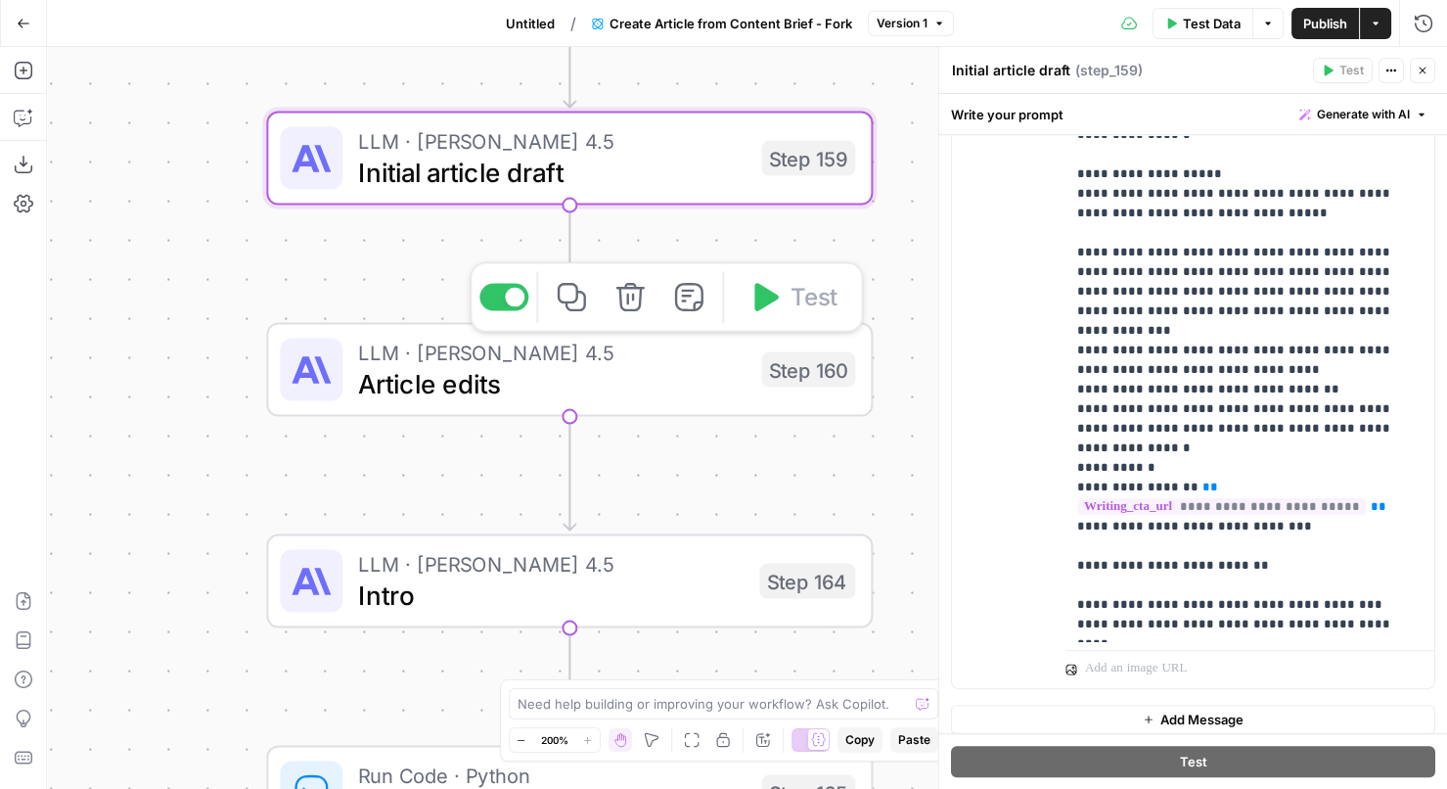
click at [628, 370] on span "Article edits" at bounding box center [551, 383] width 387 height 39
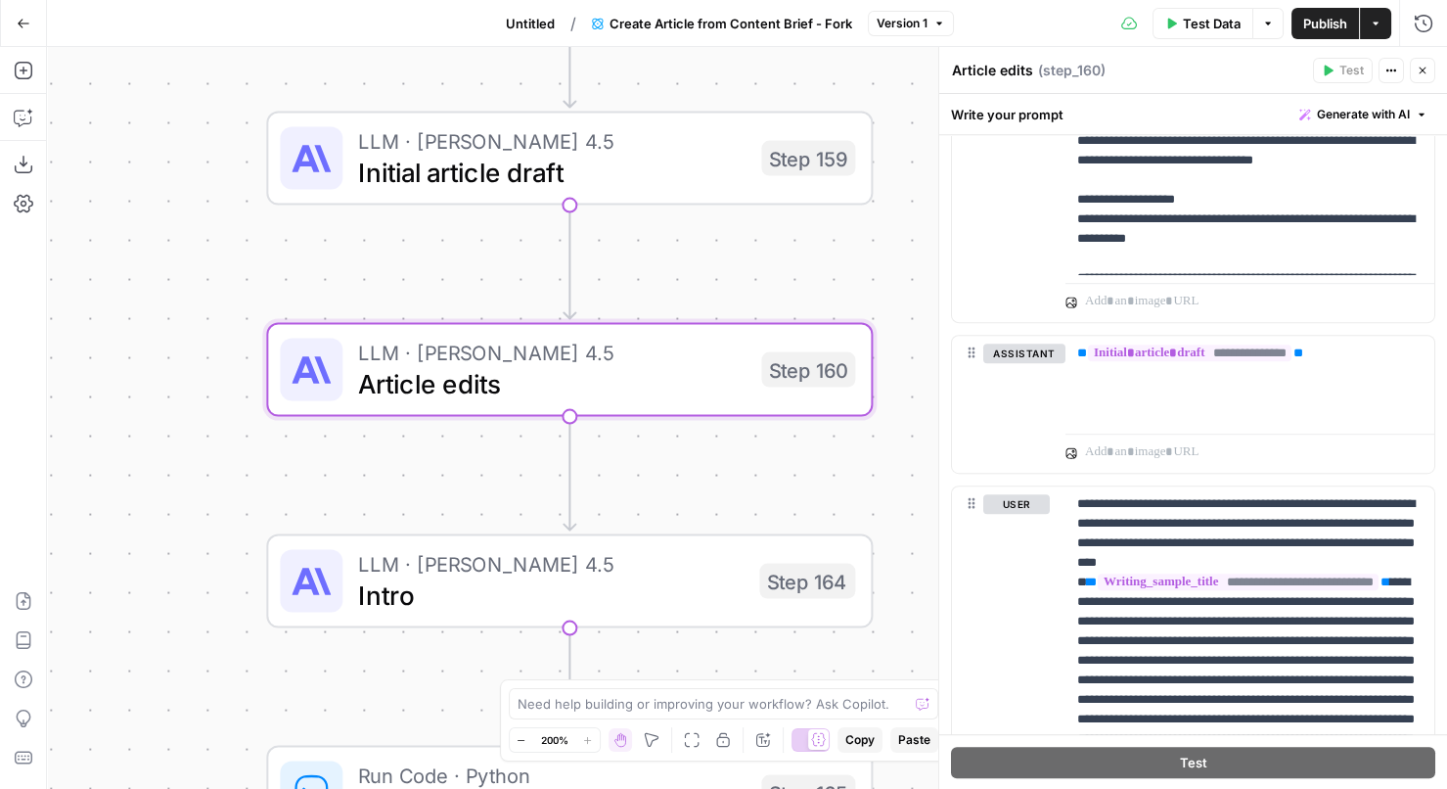
scroll to position [2055, 0]
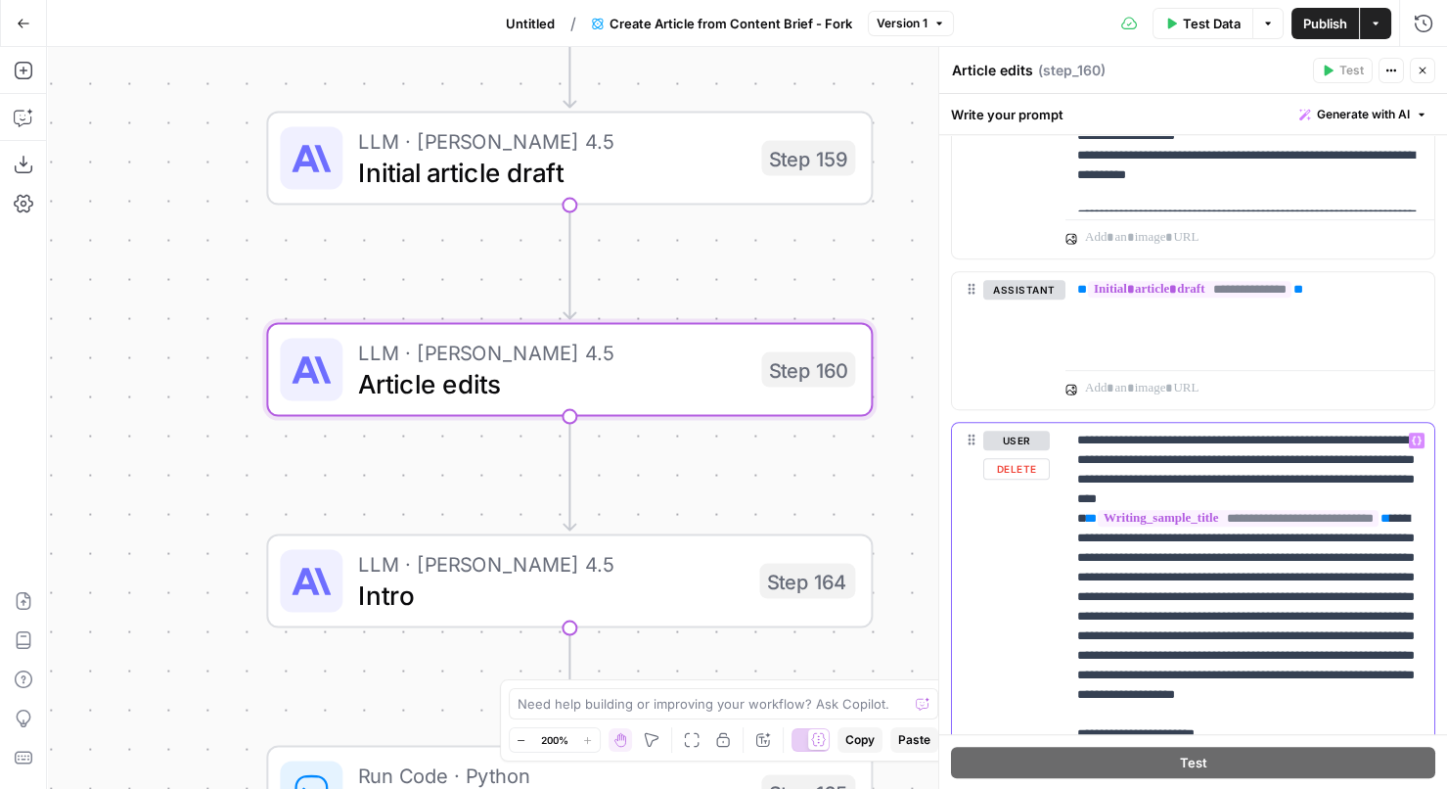
drag, startPoint x: 1204, startPoint y: 432, endPoint x: 1079, endPoint y: 432, distance: 125.2
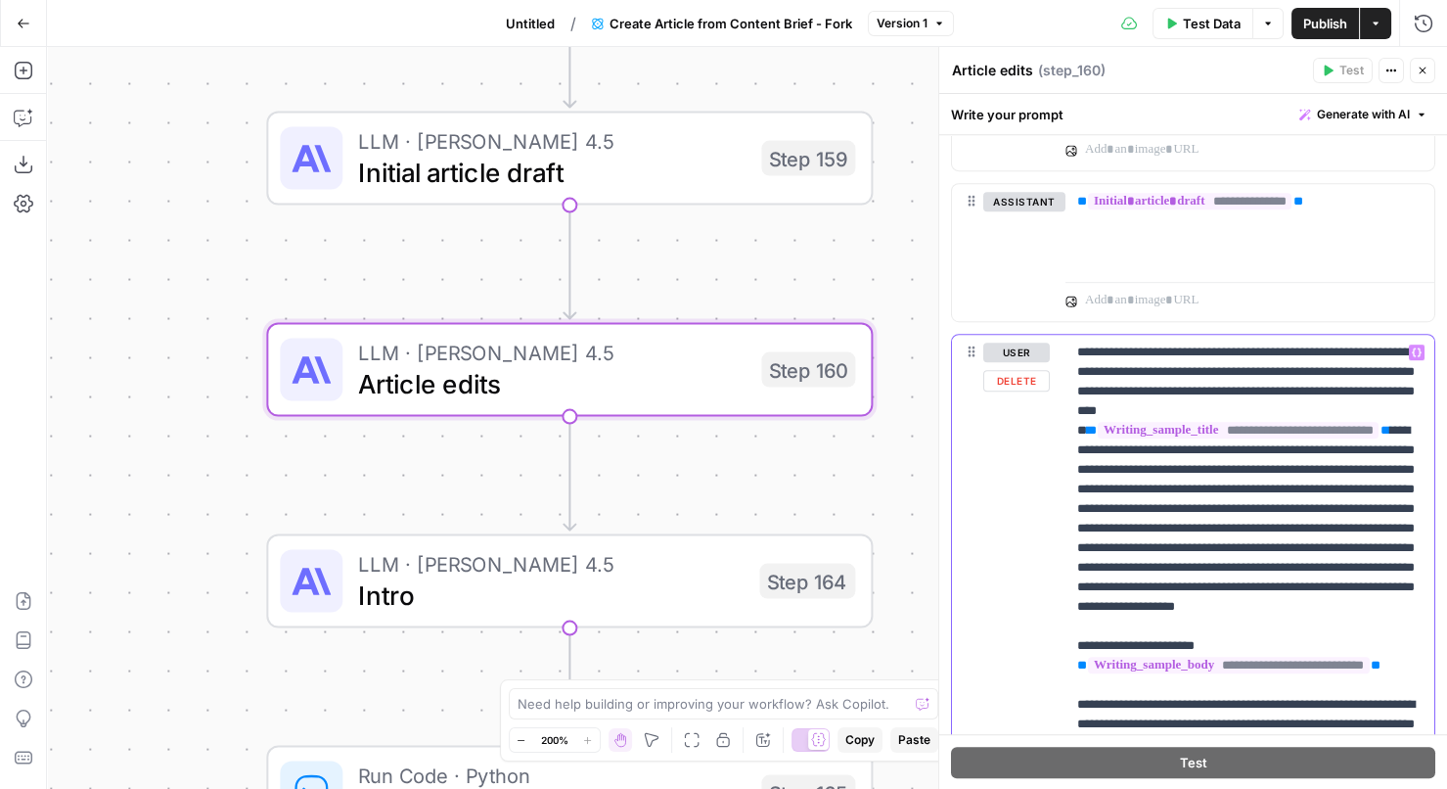
scroll to position [56, 0]
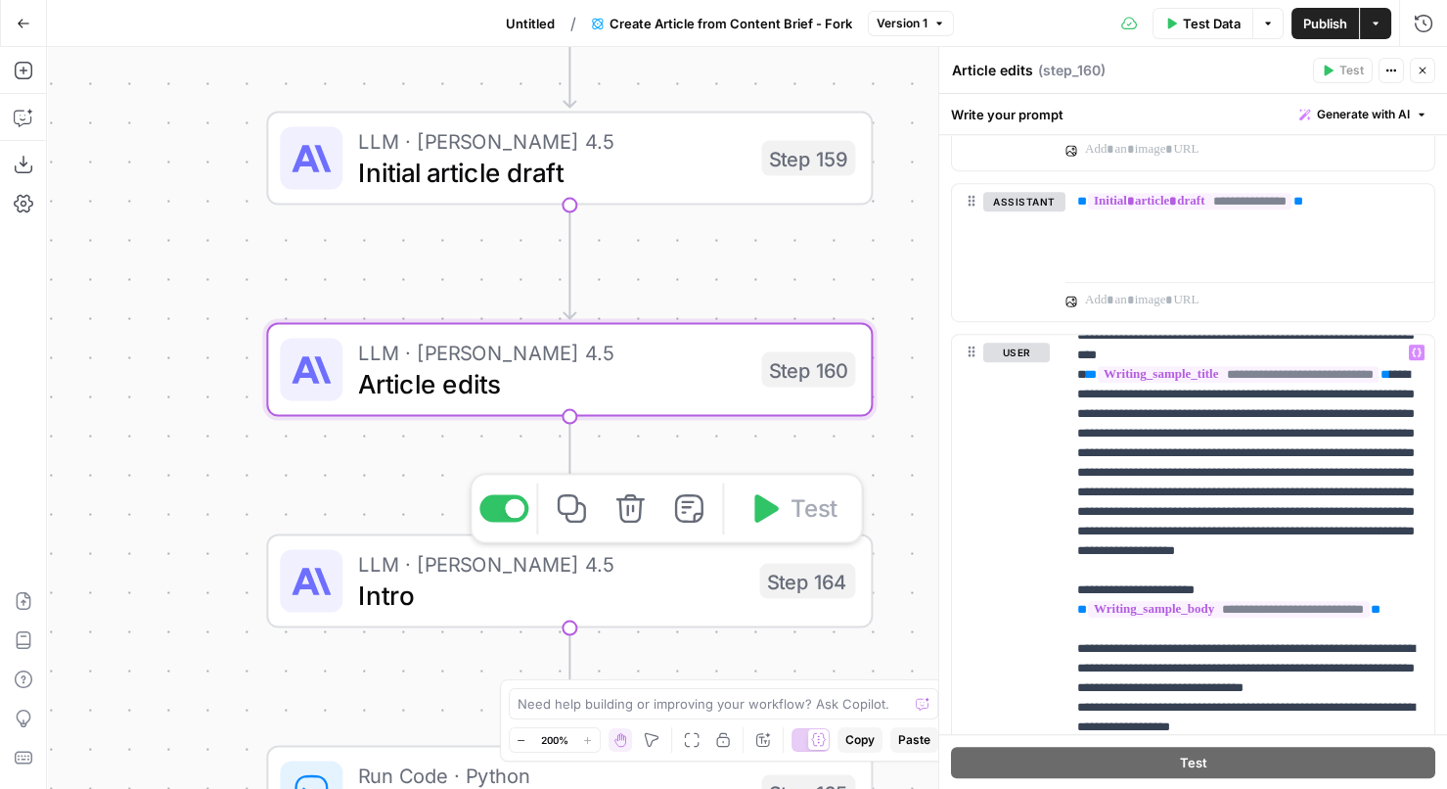
click at [764, 585] on div "Step 164" at bounding box center [807, 581] width 96 height 35
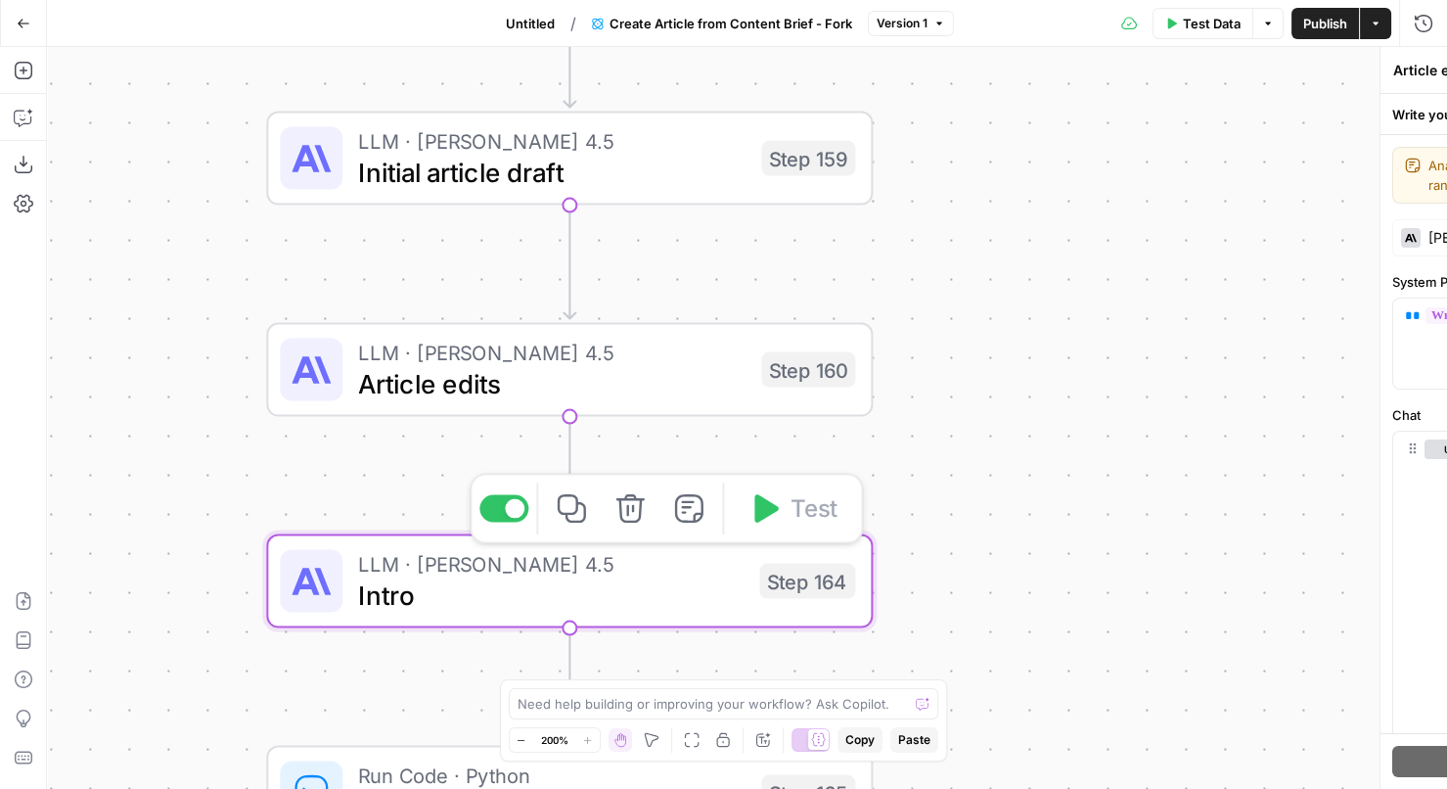
type textarea "Intro"
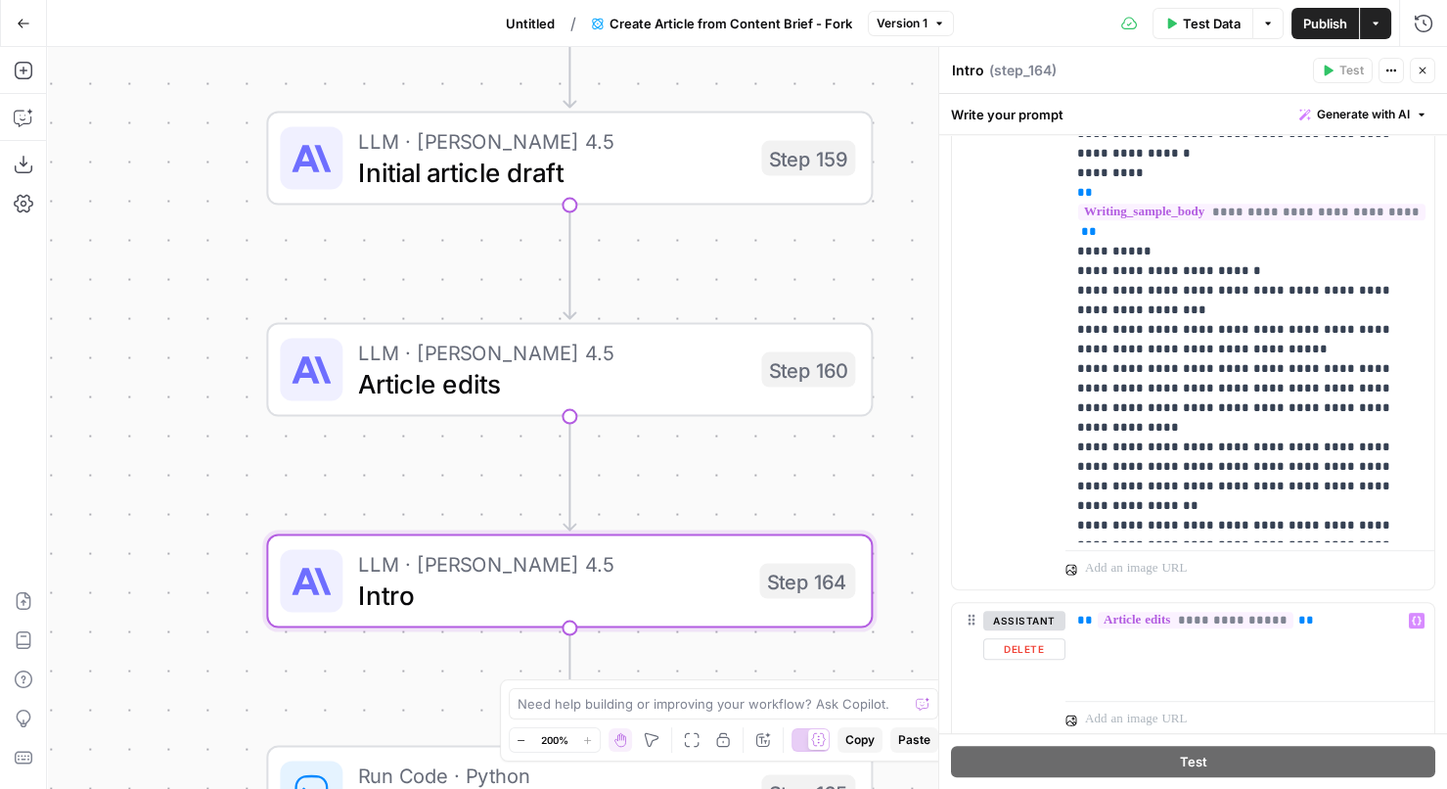
scroll to position [1716, 0]
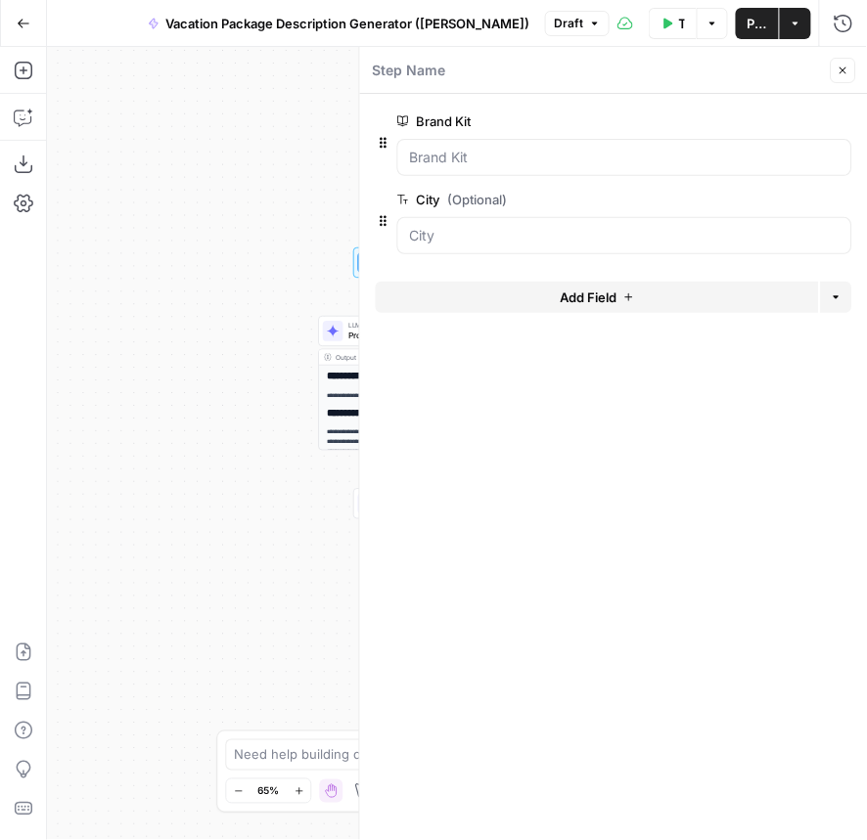
click at [847, 71] on icon "button" at bounding box center [843, 71] width 12 height 12
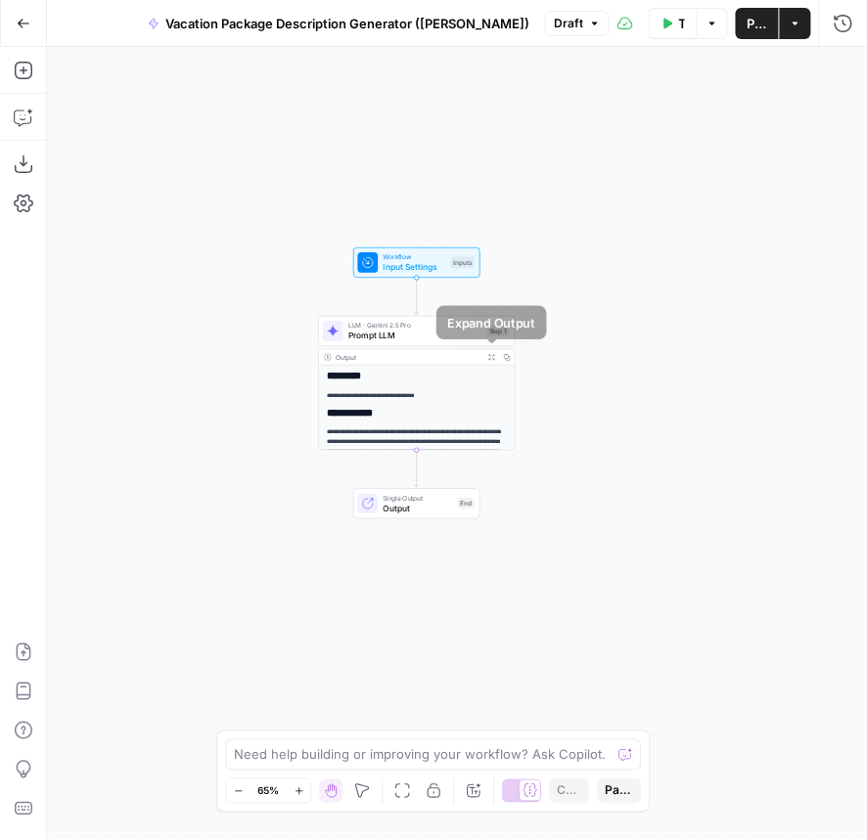
click at [490, 354] on icon "button" at bounding box center [491, 357] width 7 height 7
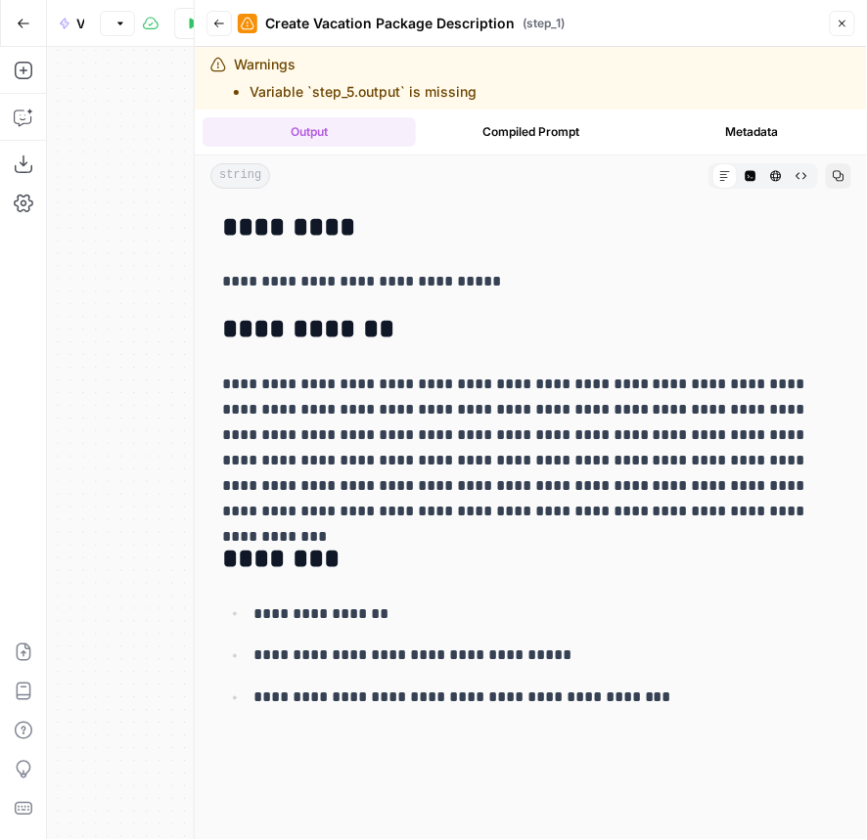
drag, startPoint x: 662, startPoint y: 698, endPoint x: 220, endPoint y: 218, distance: 652.2
click at [220, 218] on div "**********" at bounding box center [530, 465] width 641 height 522
copy div "**********"
click at [335, 307] on div "**********" at bounding box center [530, 465] width 641 height 522
click at [845, 16] on button "Close" at bounding box center [842, 23] width 25 height 25
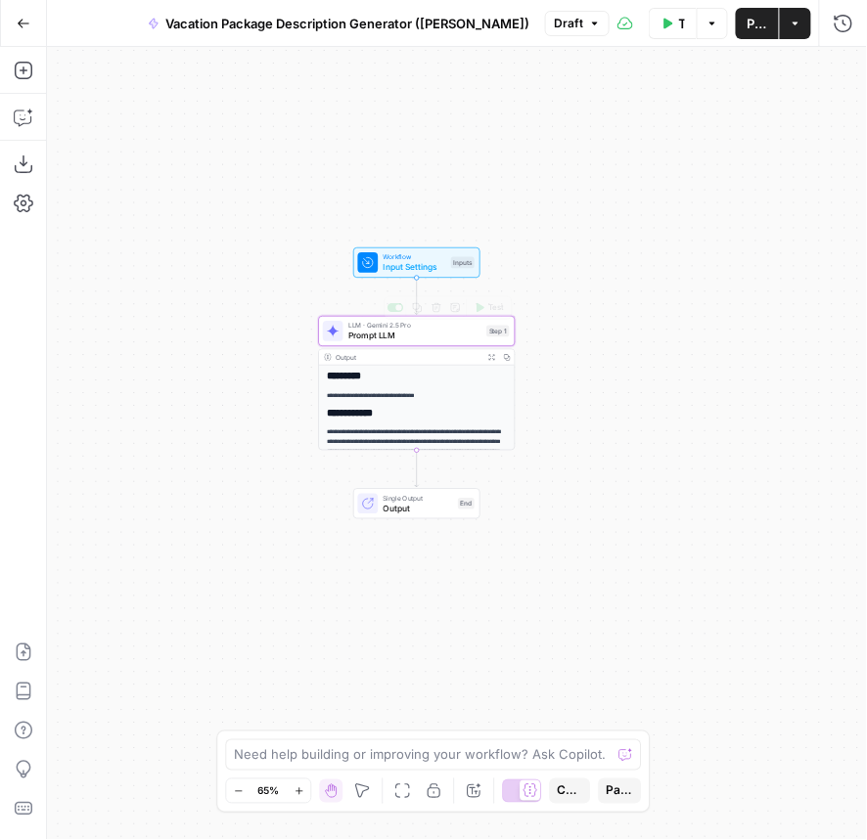
click at [464, 330] on span "Prompt LLM" at bounding box center [414, 336] width 133 height 13
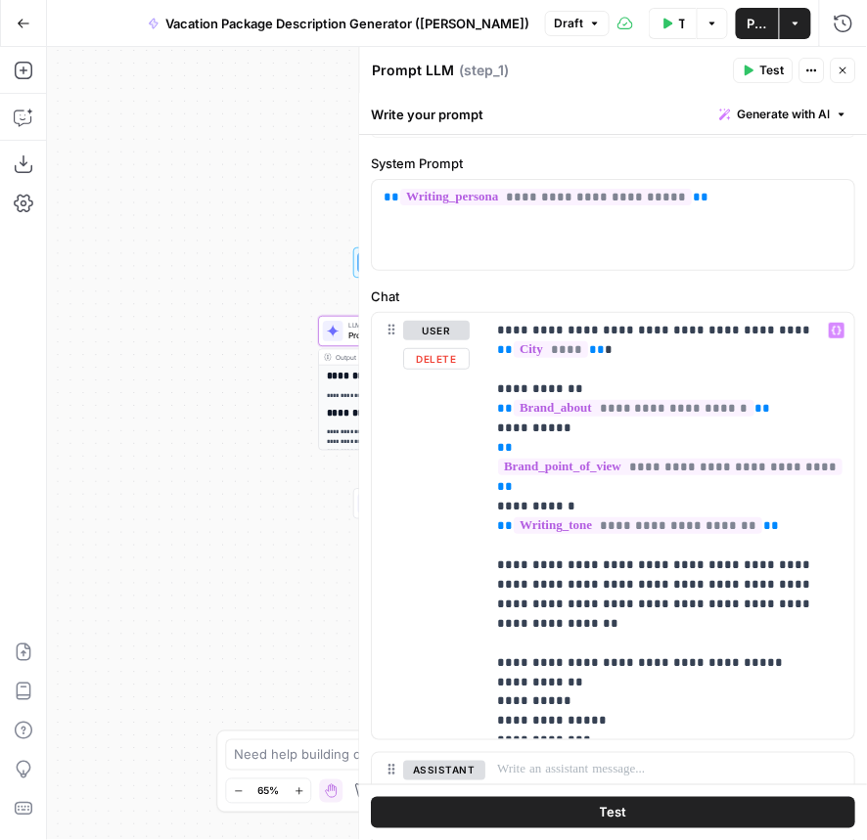
scroll to position [69, 0]
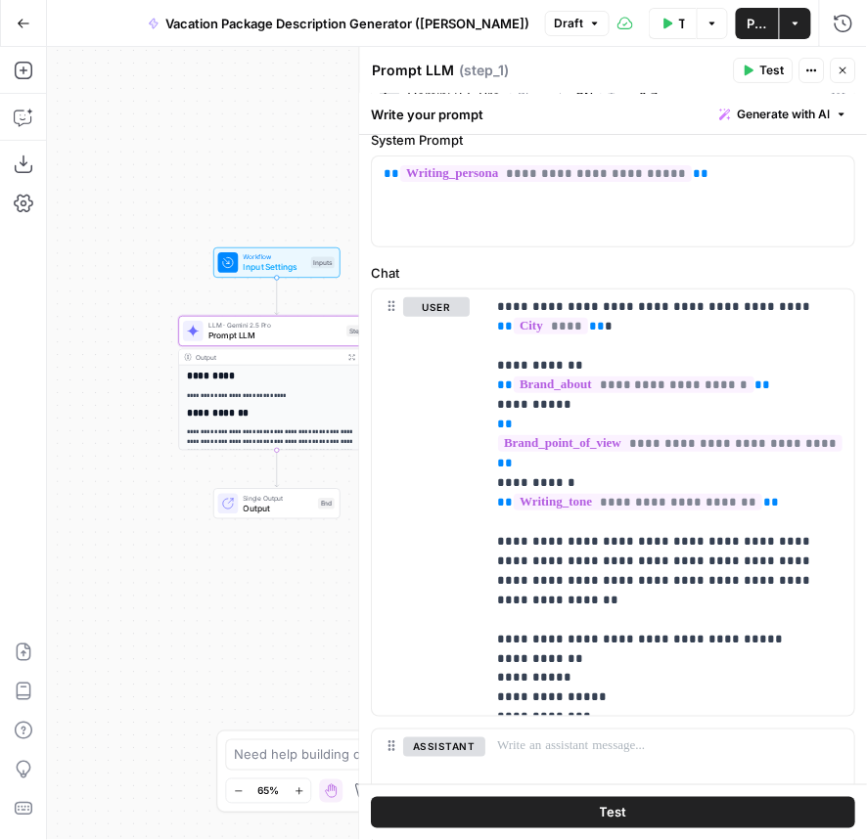
drag, startPoint x: 290, startPoint y: 388, endPoint x: 90, endPoint y: 388, distance: 199.6
click at [90, 388] on div "**********" at bounding box center [457, 443] width 820 height 793
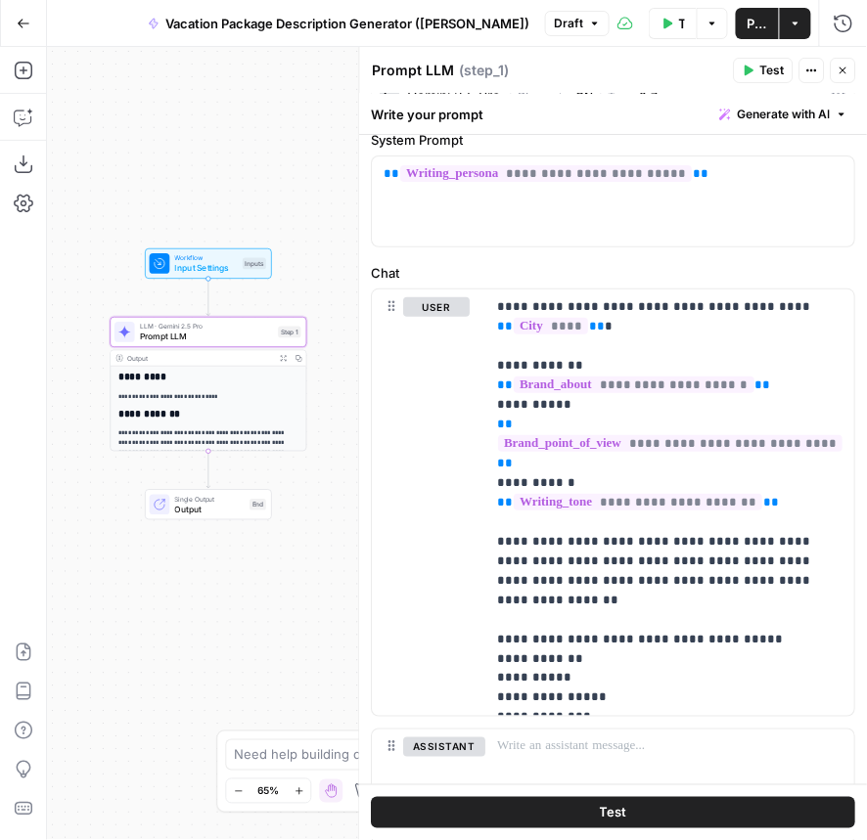
drag, startPoint x: 105, startPoint y: 497, endPoint x: 93, endPoint y: 483, distance: 18.0
click at [93, 483] on div "**********" at bounding box center [457, 443] width 820 height 793
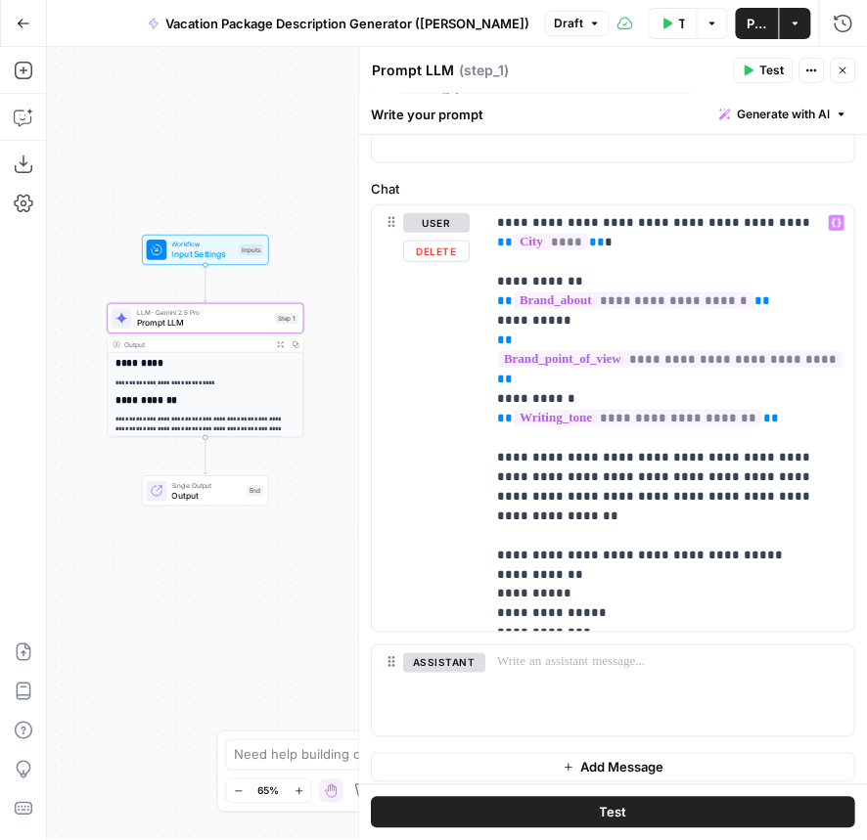
scroll to position [158, 0]
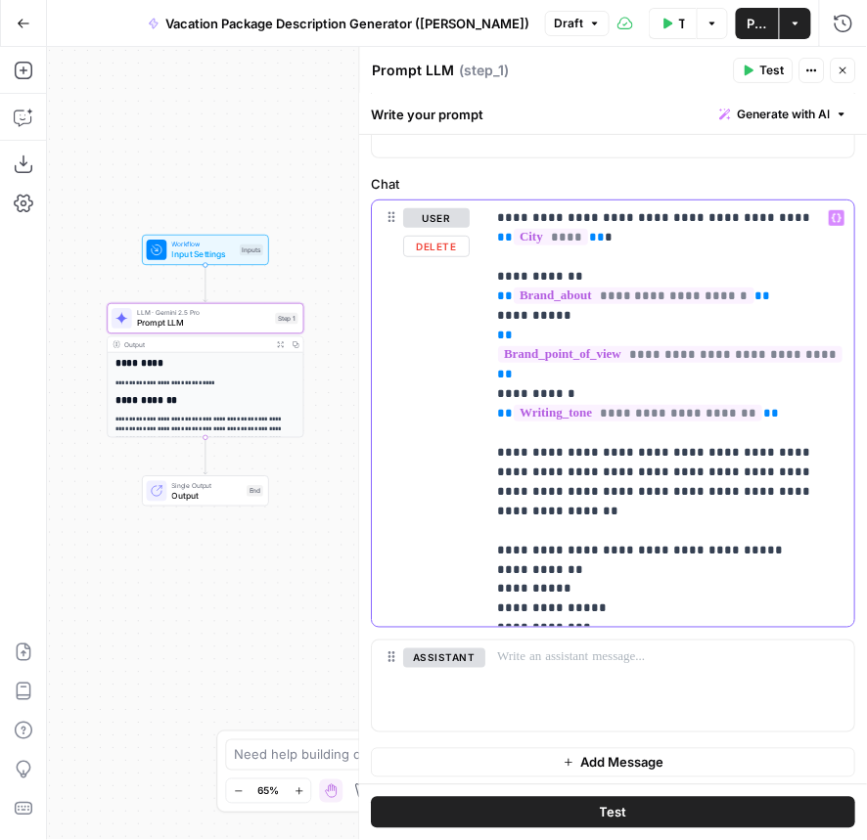
drag, startPoint x: 582, startPoint y: 608, endPoint x: 460, endPoint y: 488, distance: 170.9
click at [460, 488] on div "**********" at bounding box center [614, 414] width 482 height 427
copy p "**********"
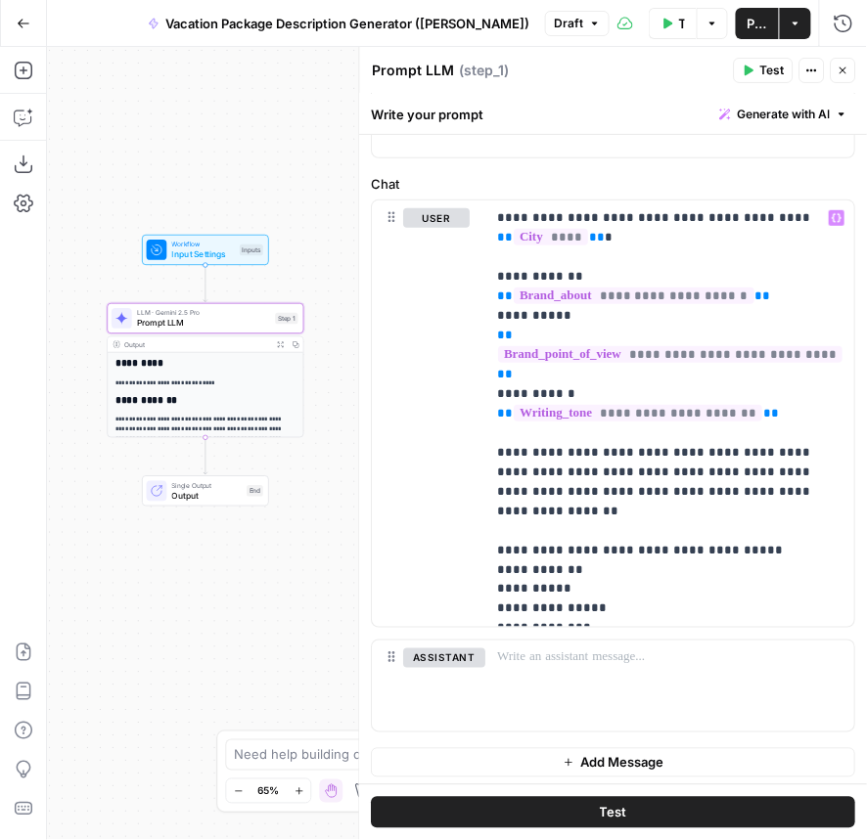
click at [847, 66] on icon "button" at bounding box center [843, 71] width 12 height 12
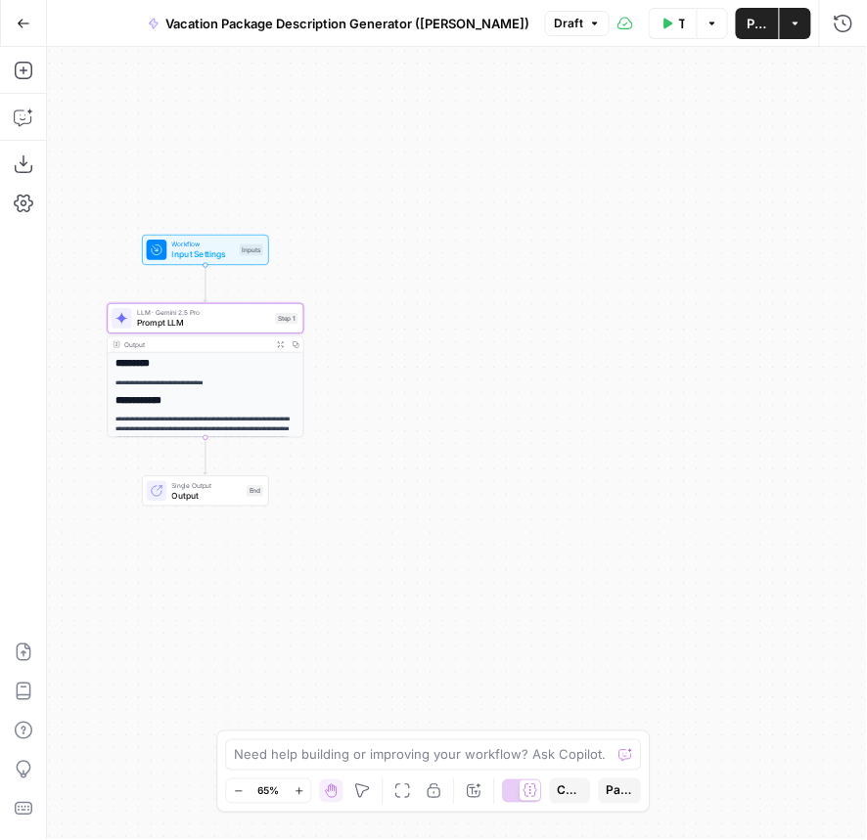
click at [580, 27] on span "Draft" at bounding box center [568, 24] width 29 height 18
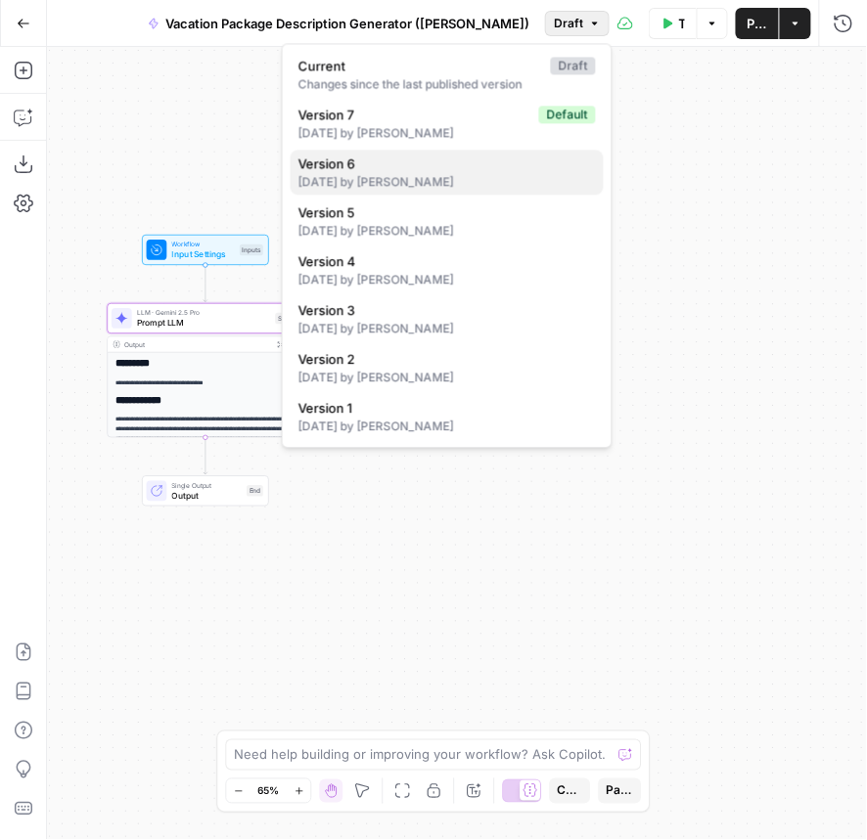
click at [469, 183] on div "[DATE] by [PERSON_NAME]" at bounding box center [446, 182] width 297 height 18
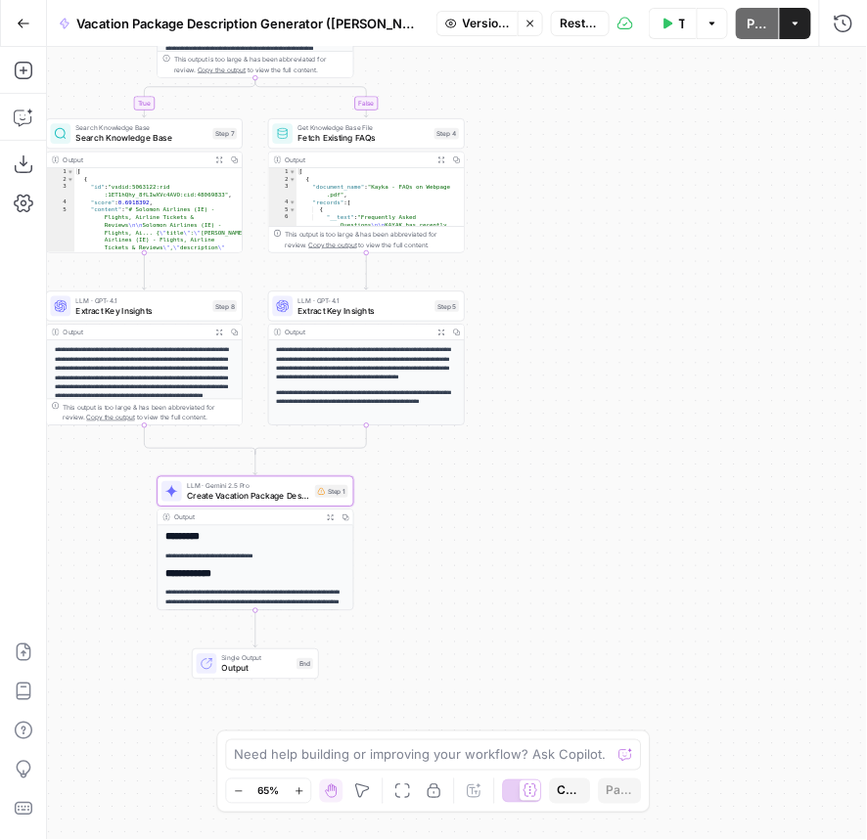
drag, startPoint x: 423, startPoint y: 376, endPoint x: 492, endPoint y: -58, distance: 438.9
click at [492, 0] on html "**********" at bounding box center [433, 420] width 867 height 840
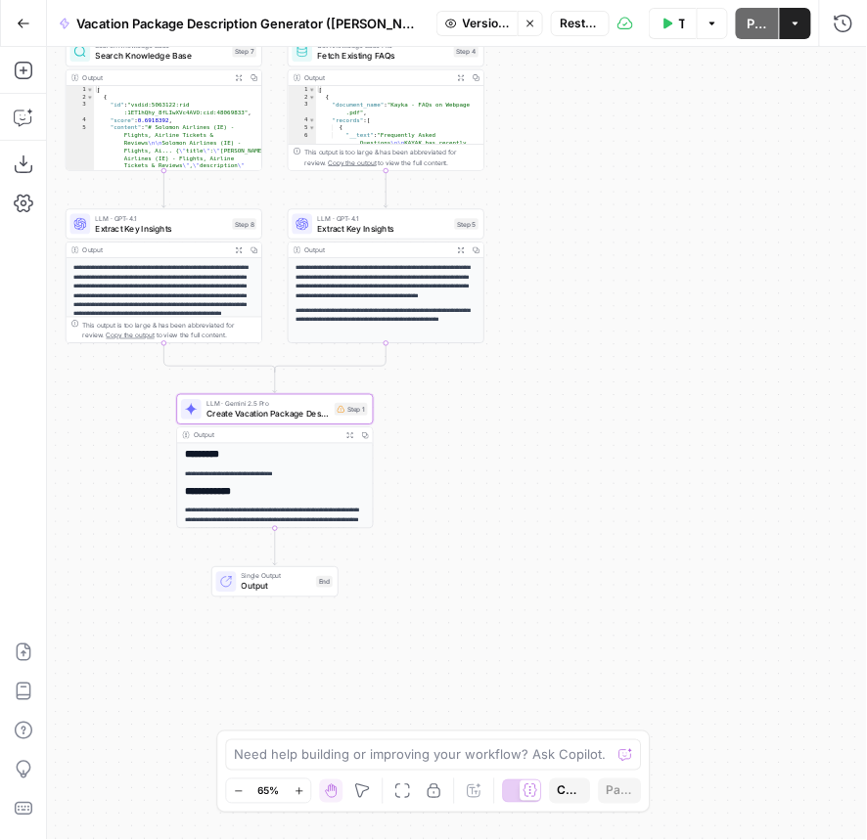
click at [269, 399] on span "LLM · Gemini 2.5 Pro" at bounding box center [267, 404] width 123 height 10
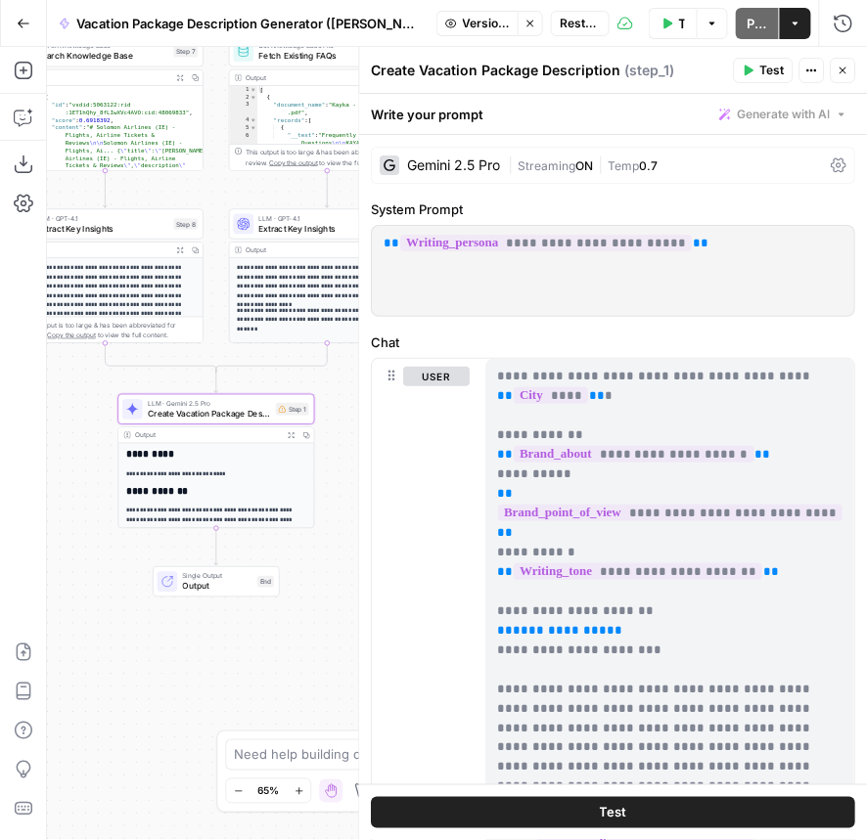
drag, startPoint x: 135, startPoint y: 482, endPoint x: 46, endPoint y: 482, distance: 89.0
click at [46, 482] on div "**********" at bounding box center [433, 443] width 867 height 793
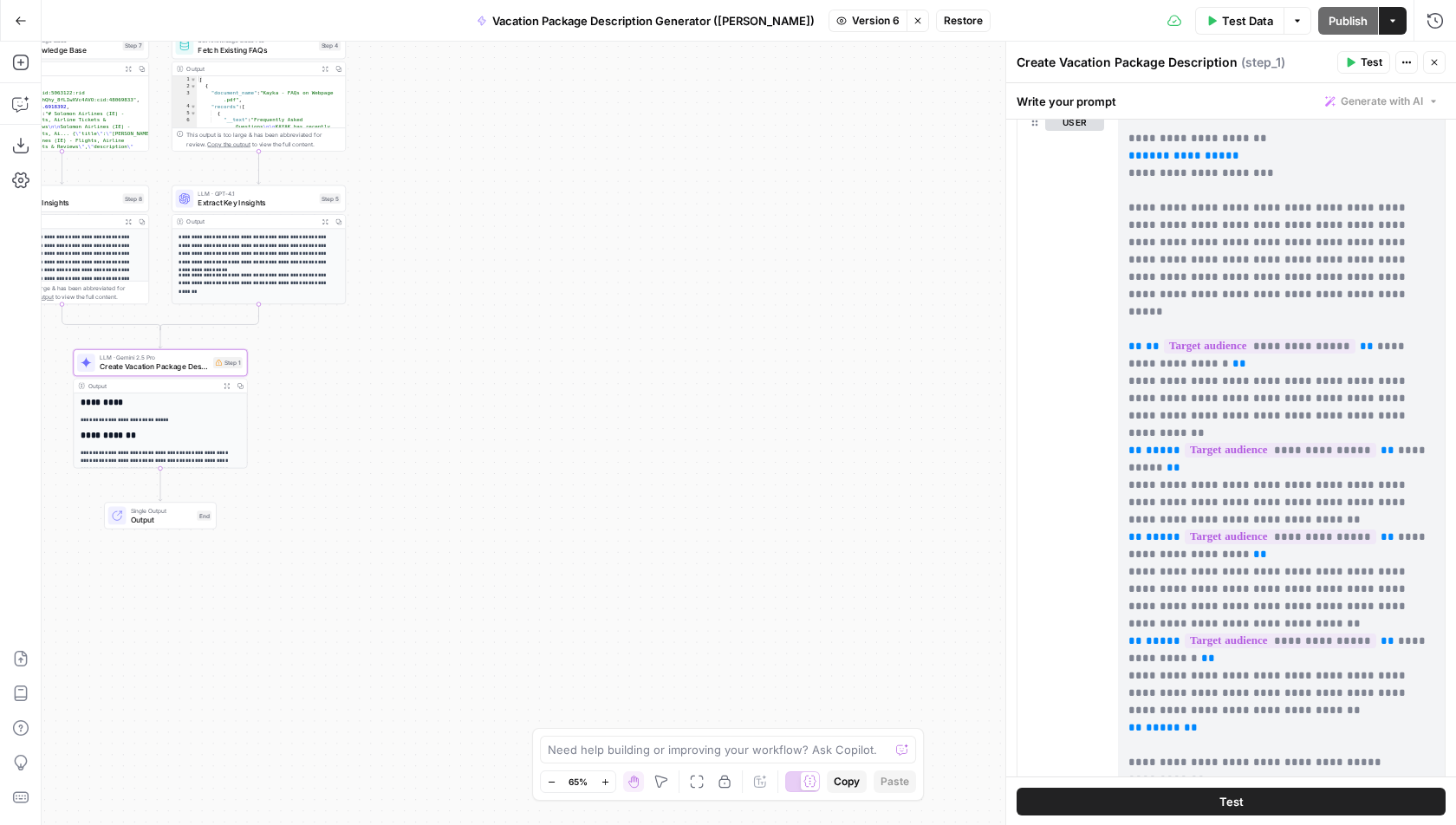
scroll to position [297, 0]
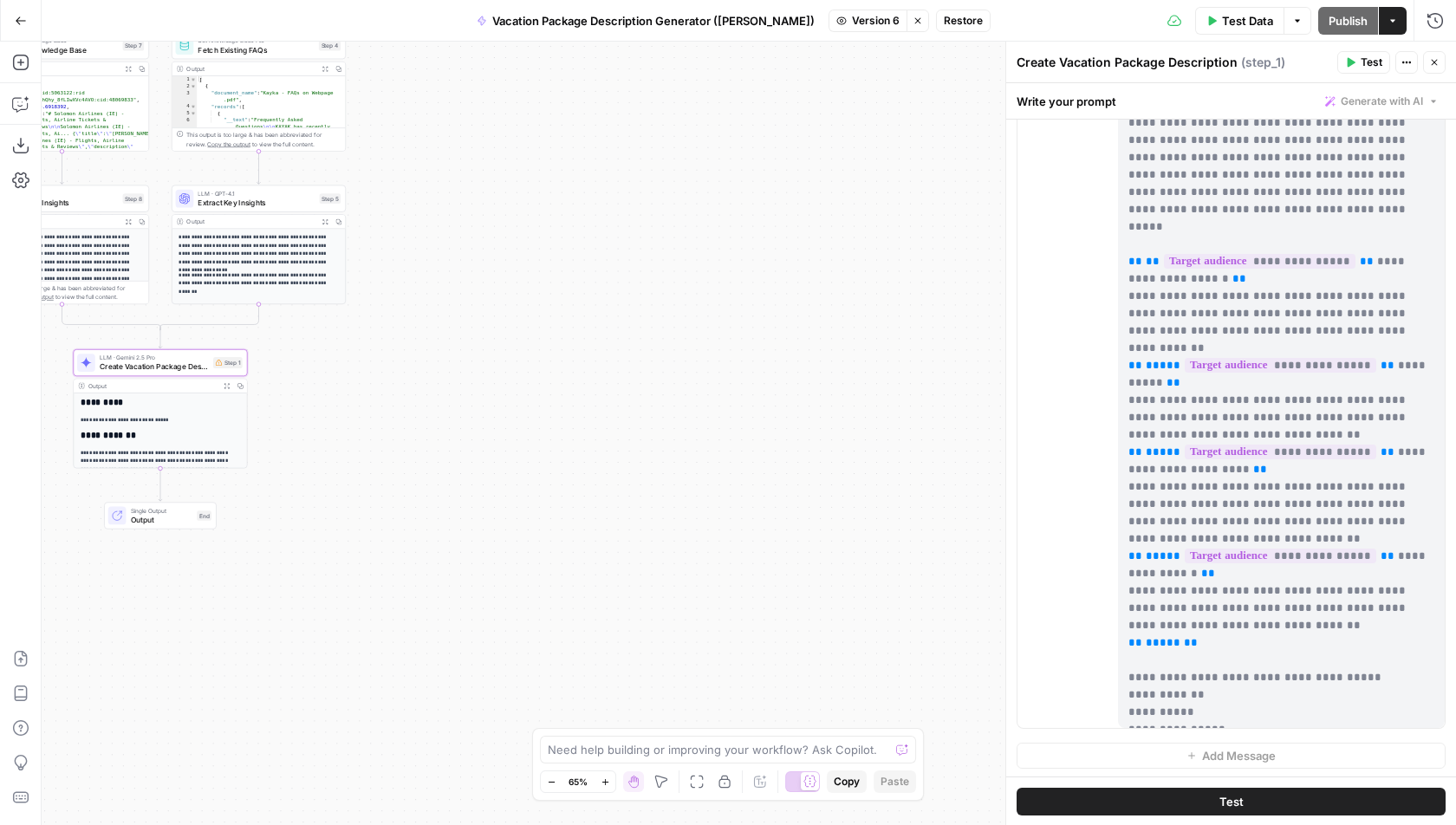
click at [767, 66] on icon "button" at bounding box center [1434, 63] width 11 height 11
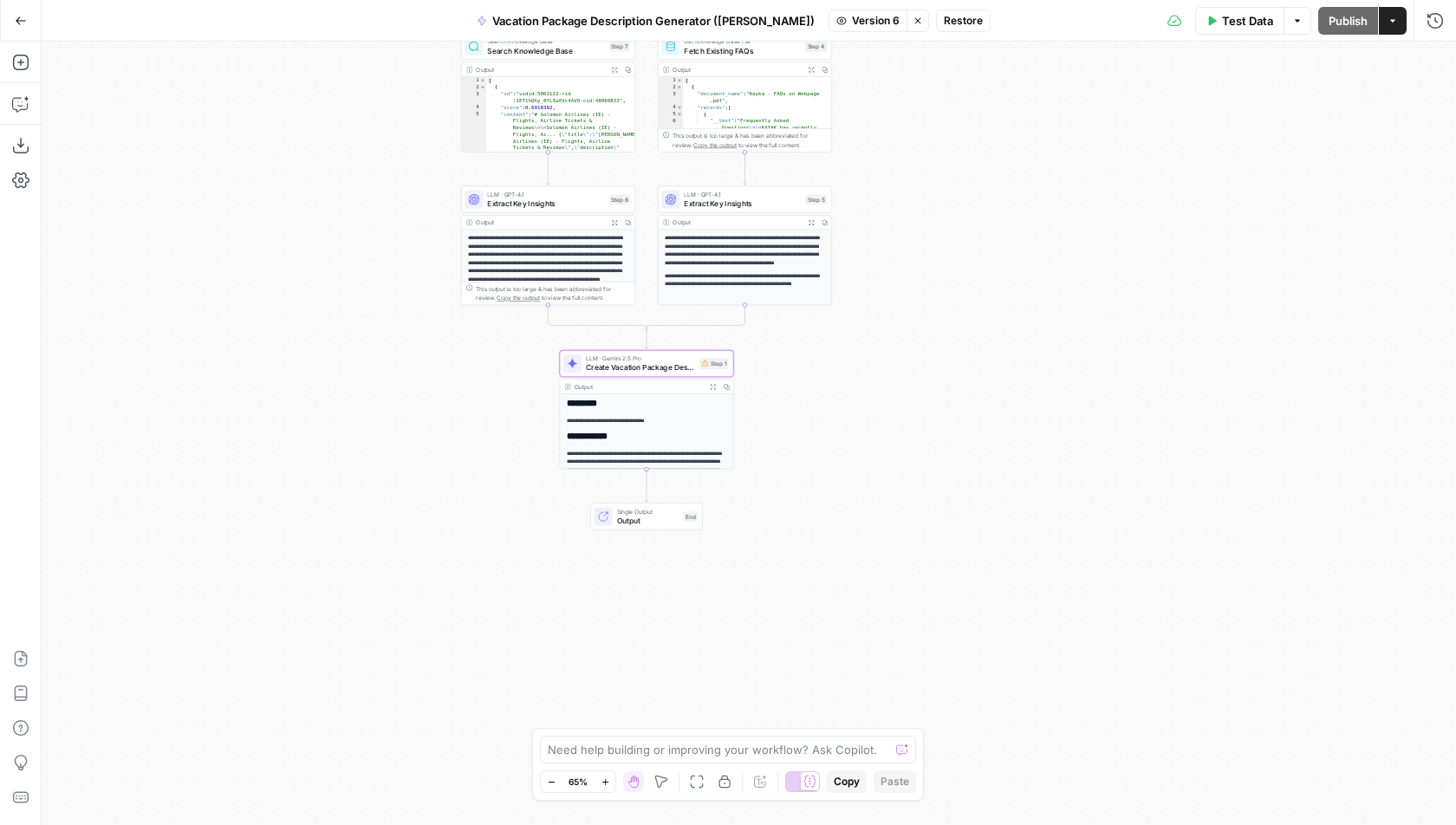
drag, startPoint x: 589, startPoint y: 406, endPoint x: 1078, endPoint y: 408, distance: 489.0
click at [767, 408] on div "**********" at bounding box center [748, 433] width 1414 height 783
click at [767, 21] on icon "button" at bounding box center [918, 21] width 11 height 11
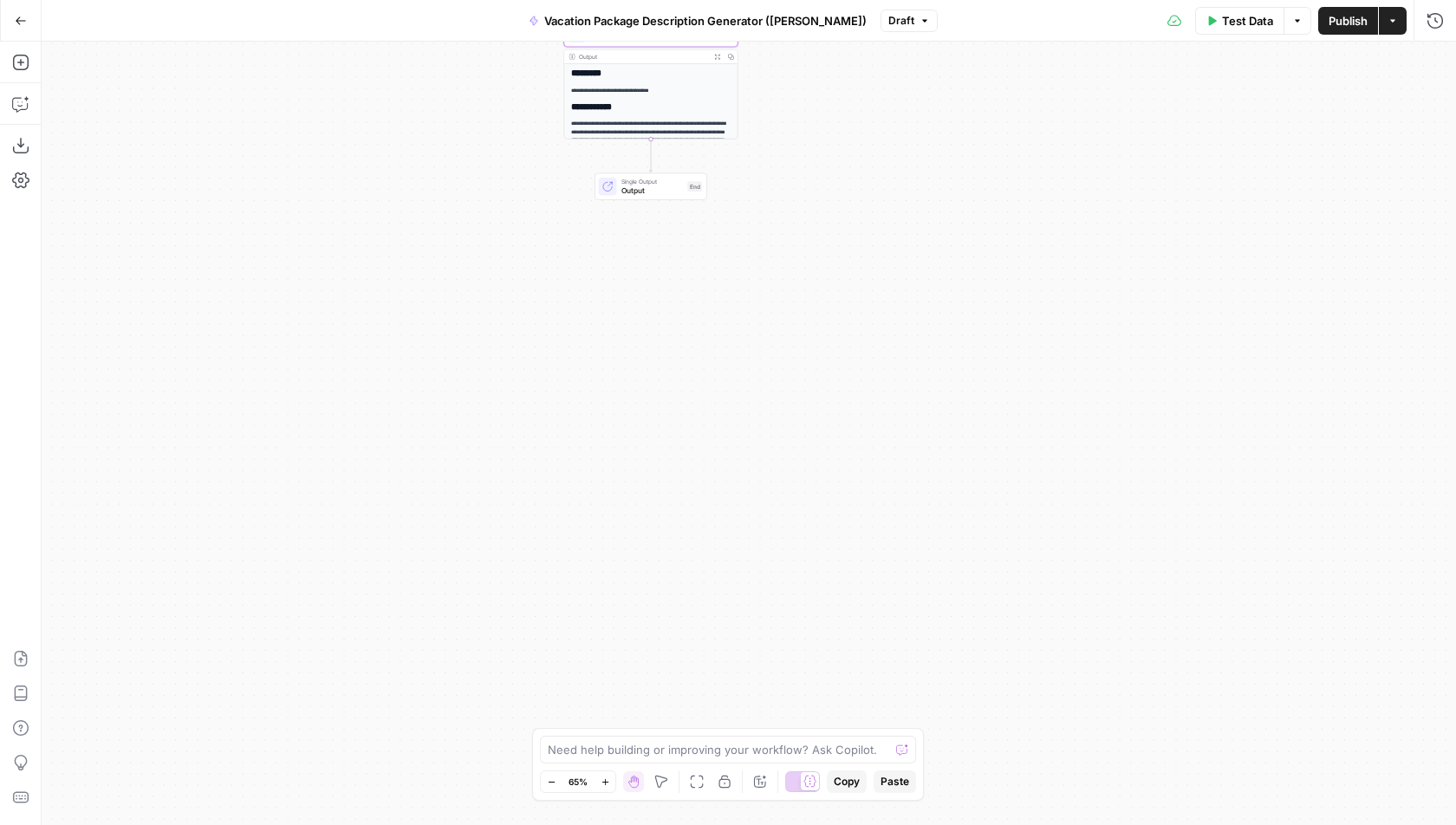
drag, startPoint x: 674, startPoint y: 140, endPoint x: 704, endPoint y: 495, distance: 356.3
click at [704, 495] on div "**********" at bounding box center [748, 433] width 1414 height 783
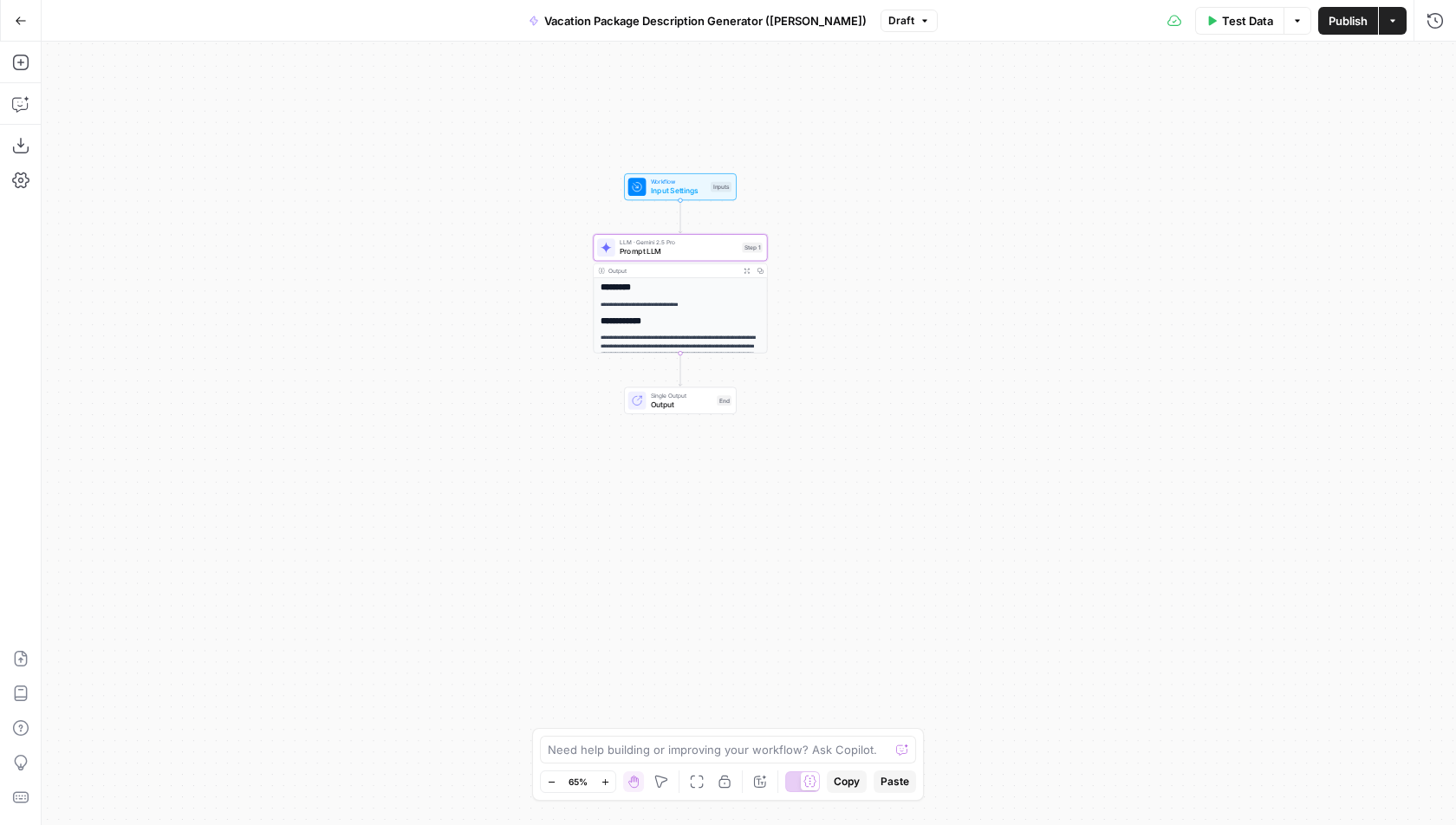
click at [767, 19] on icon "button" at bounding box center [925, 21] width 11 height 11
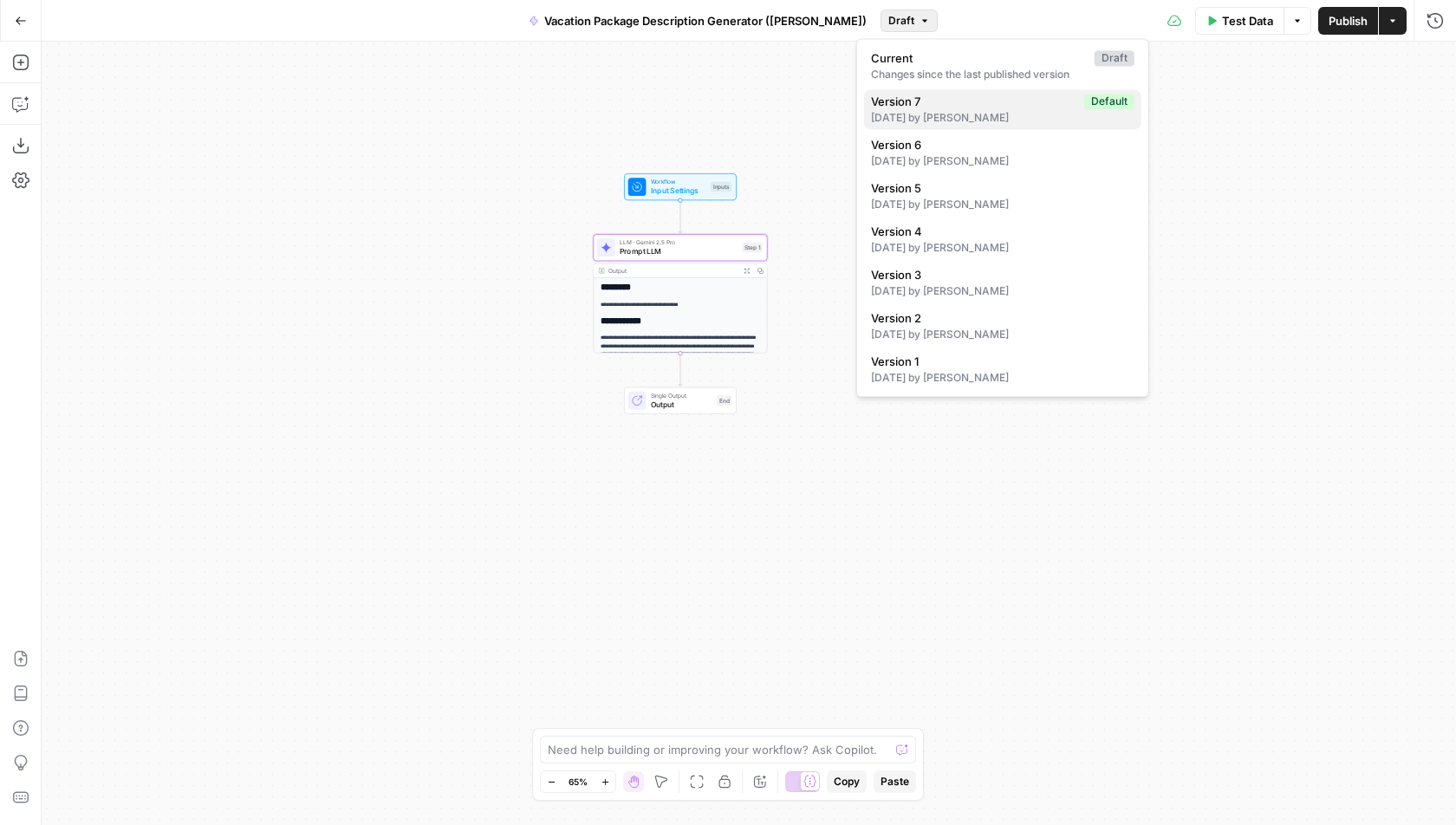
click at [767, 119] on div "[DATE] by [PERSON_NAME]" at bounding box center [1002, 118] width 263 height 16
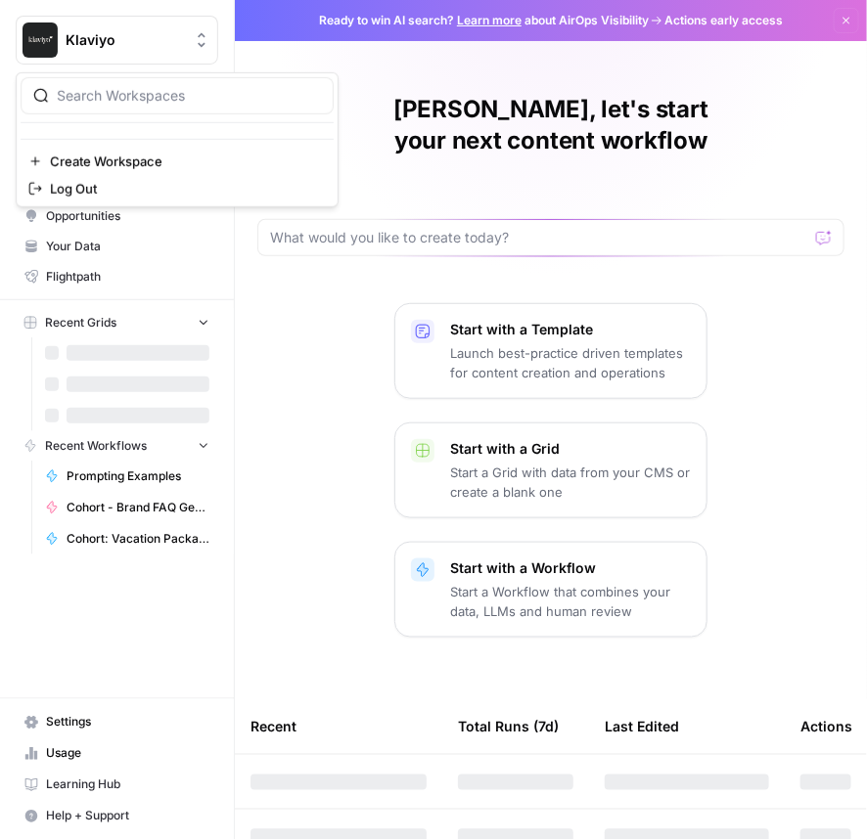
click at [132, 45] on span "Klaviyo" at bounding box center [125, 40] width 118 height 20
click at [290, 305] on div "Start with a Template Launch best-practice driven templates for content creatio…" at bounding box center [551, 470] width 632 height 335
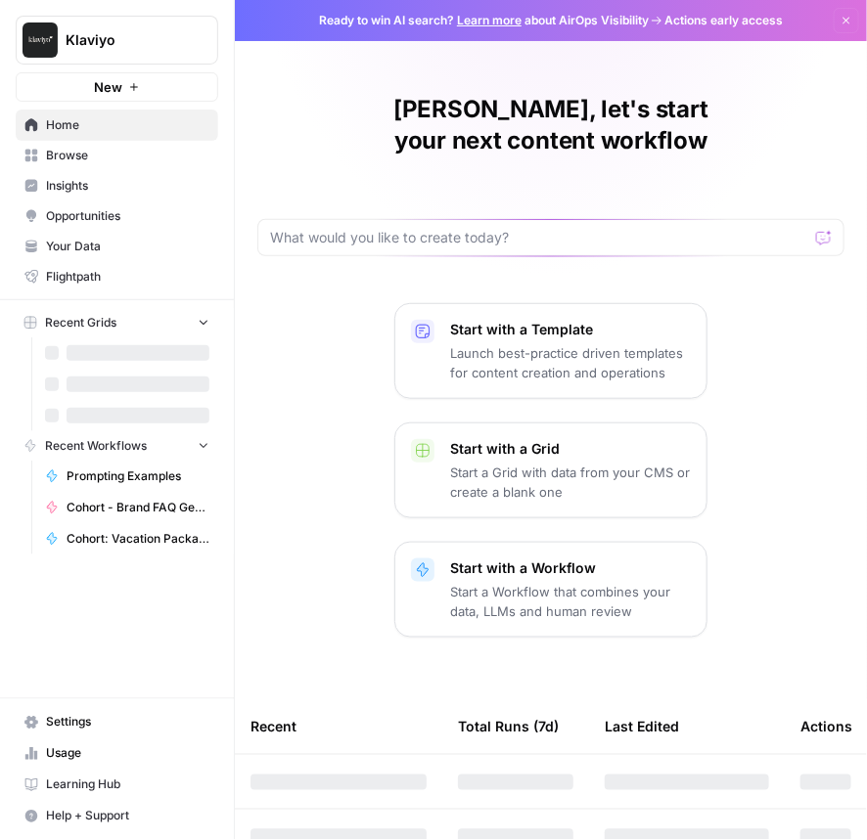
click at [135, 245] on span "Your Data" at bounding box center [127, 247] width 163 height 18
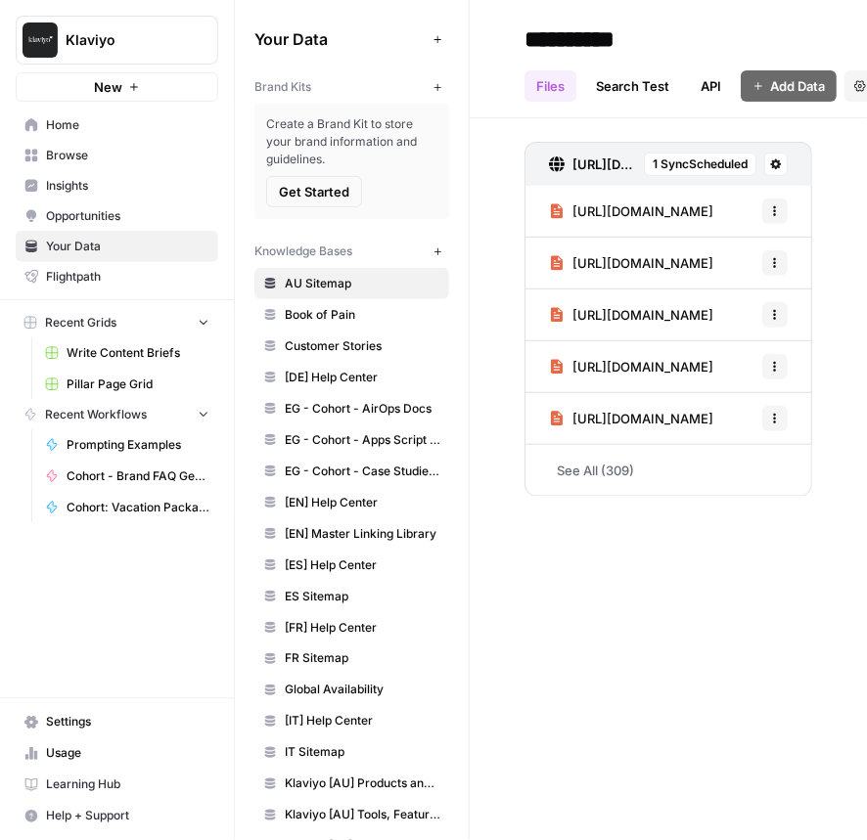
click at [433, 85] on icon "button" at bounding box center [437, 87] width 11 height 11
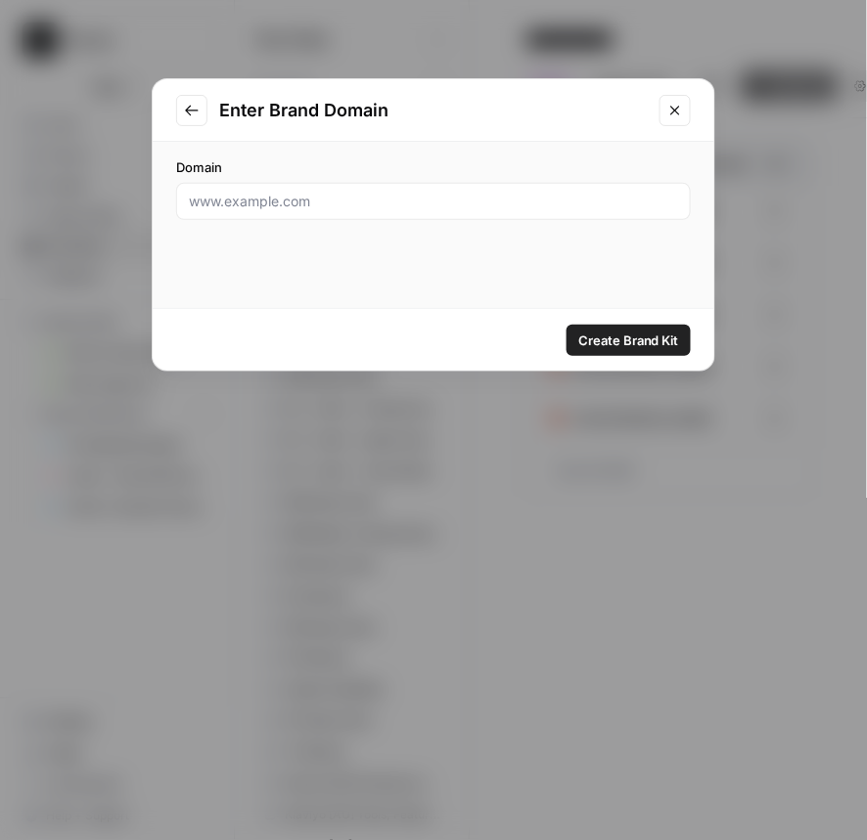
click at [321, 190] on div at bounding box center [433, 201] width 515 height 37
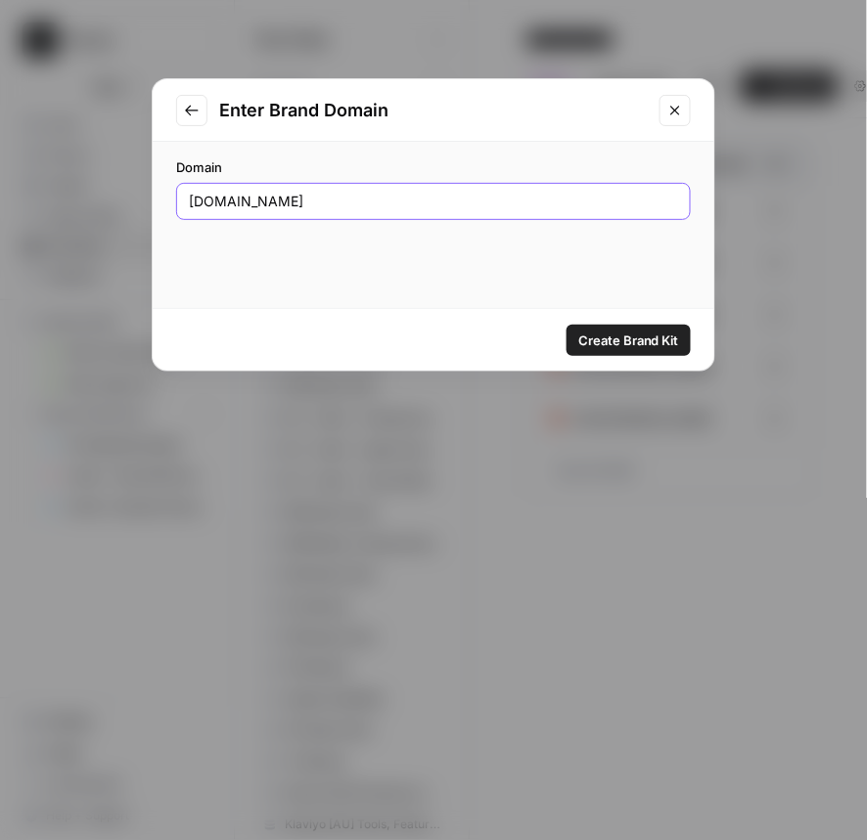
type input "[DOMAIN_NAME]"
click at [620, 332] on span "Create Brand Kit" at bounding box center [628, 341] width 101 height 20
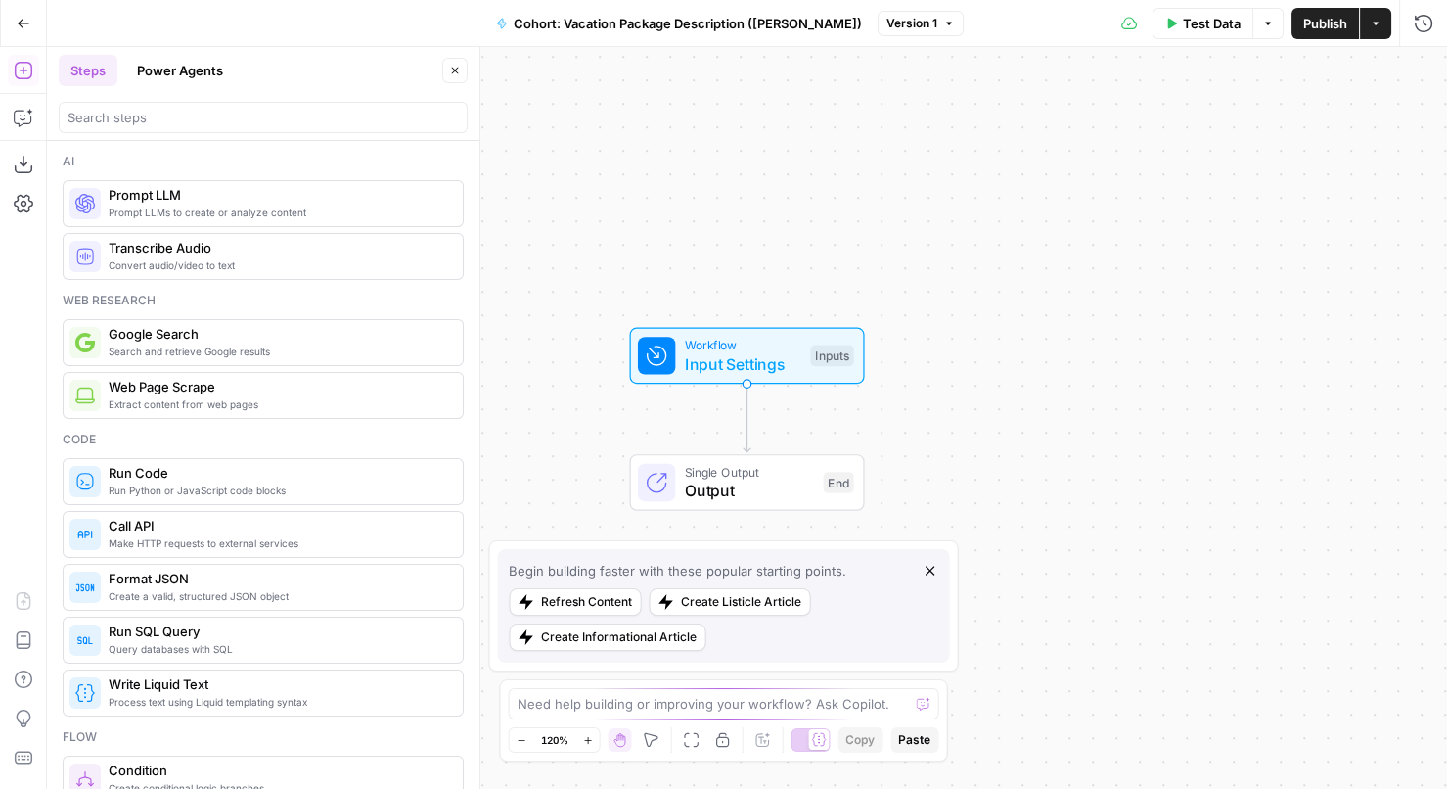
click at [1207, 14] on span "Test Data" at bounding box center [1212, 24] width 58 height 20
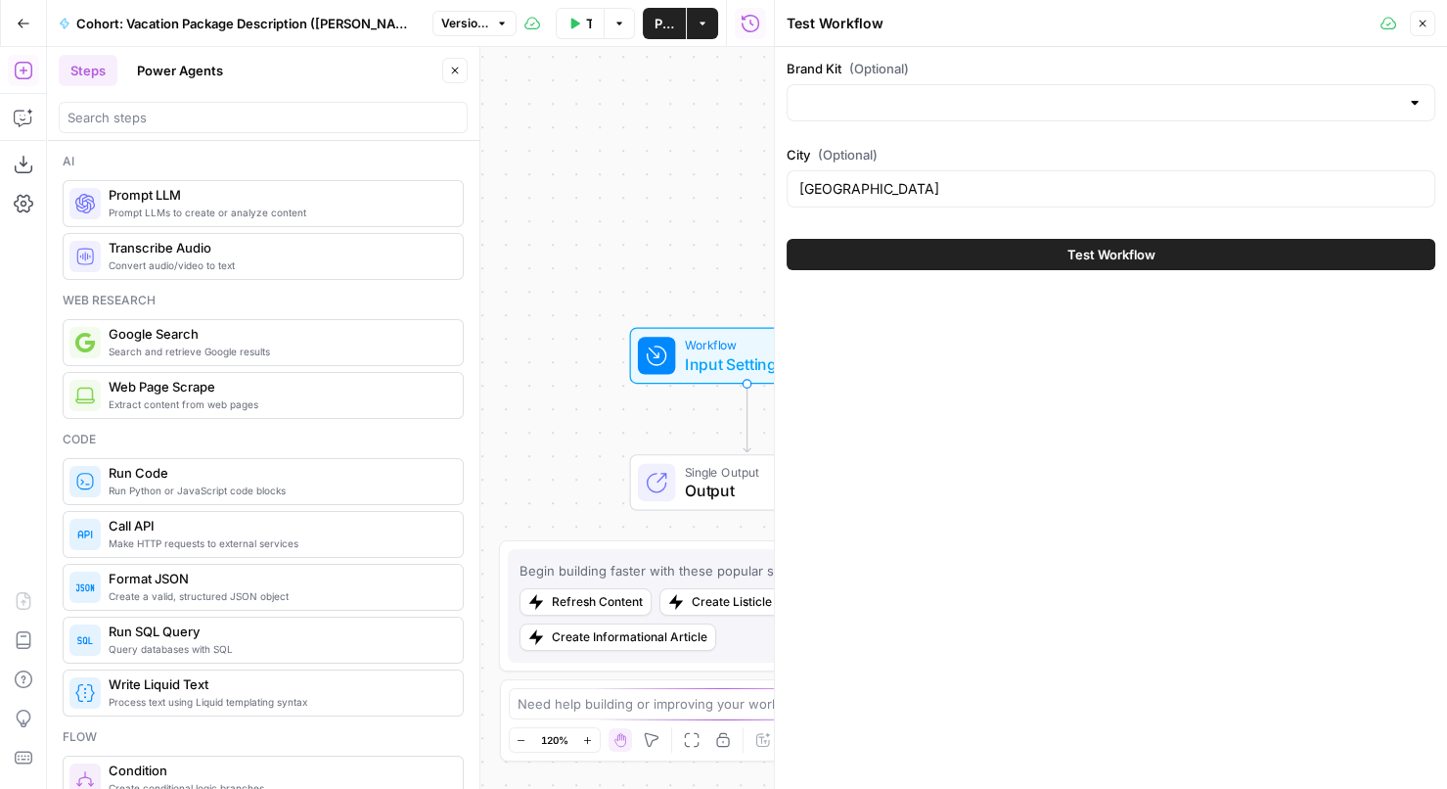
click at [952, 113] on div at bounding box center [1111, 102] width 649 height 37
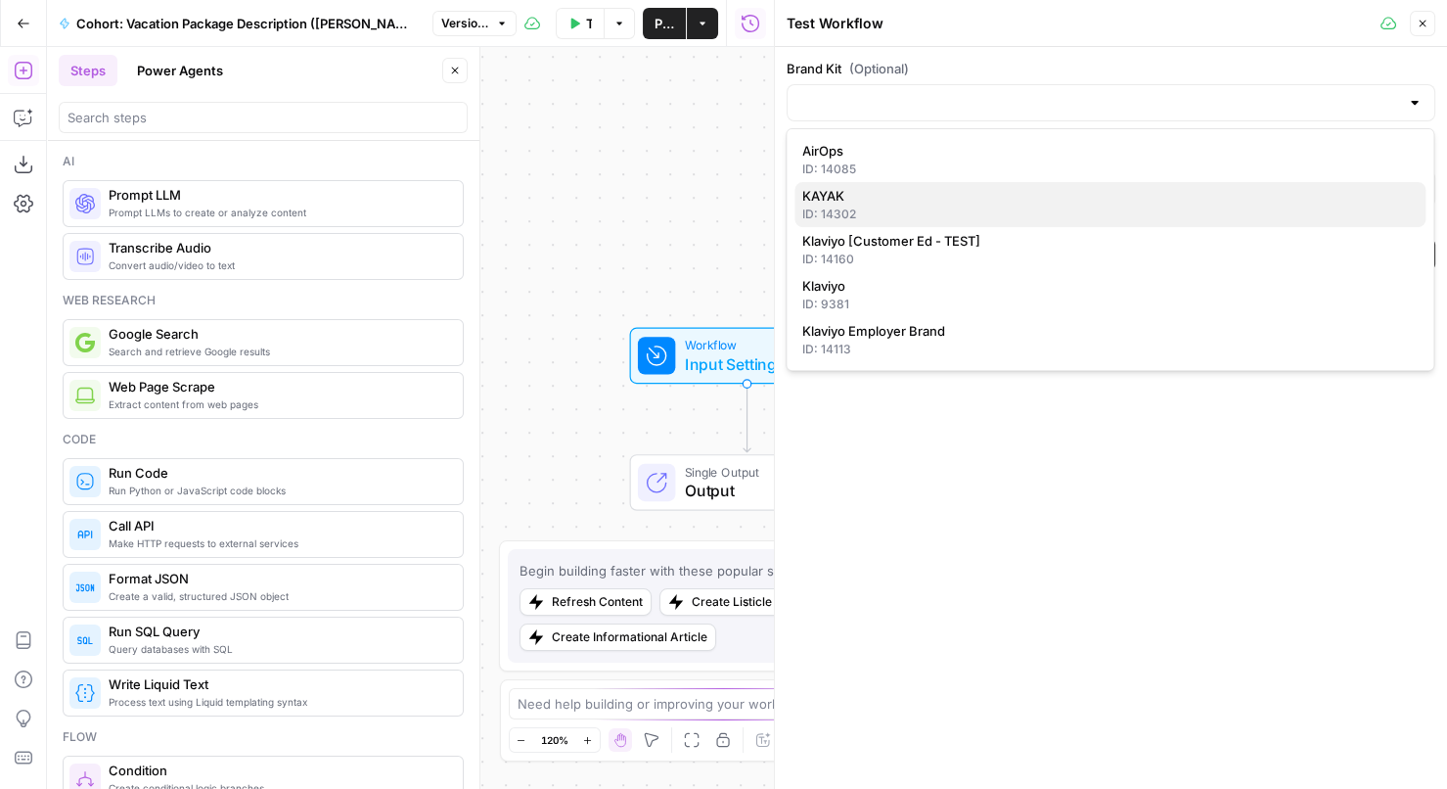
click at [840, 198] on span "KAYAK" at bounding box center [1106, 196] width 608 height 20
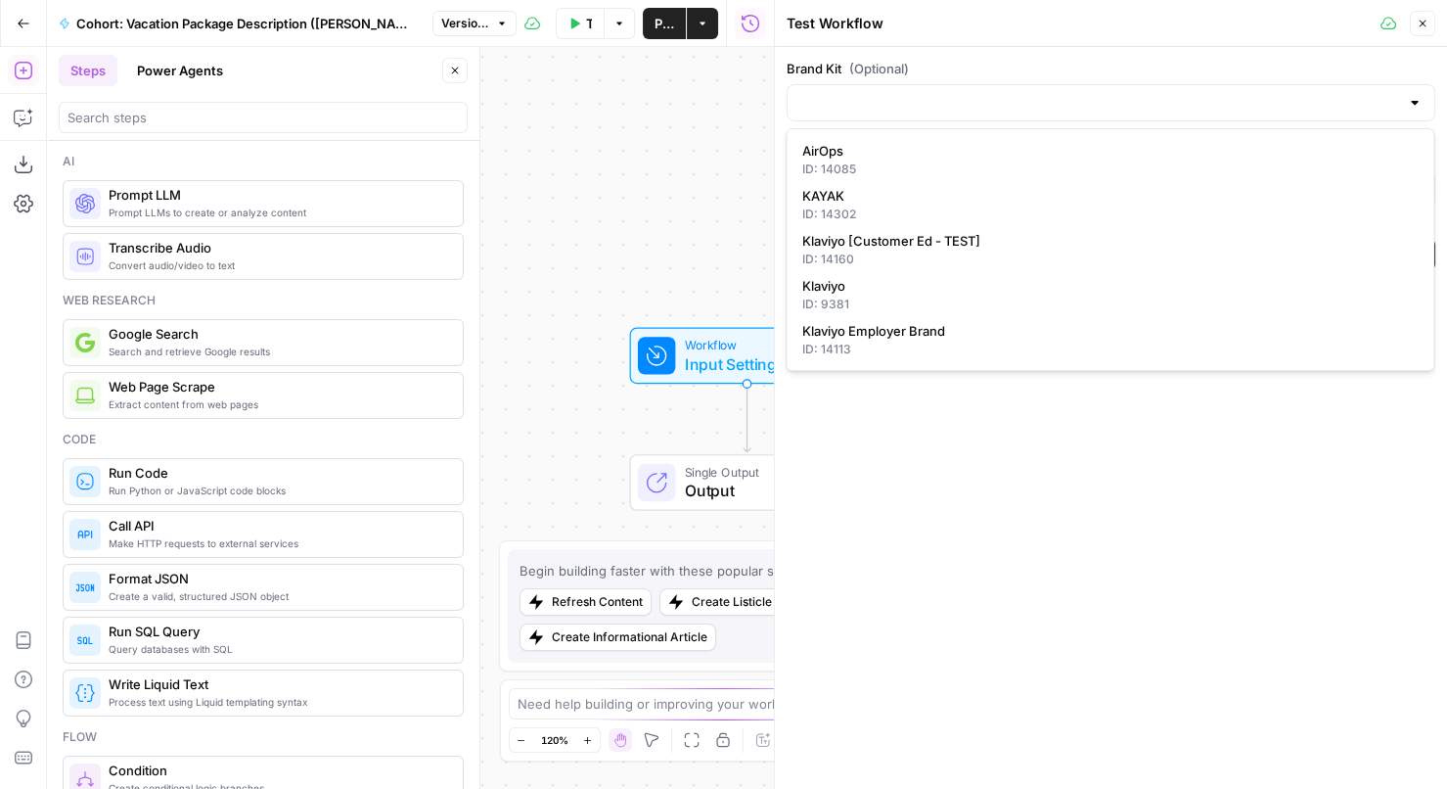
type input "KAYAK"
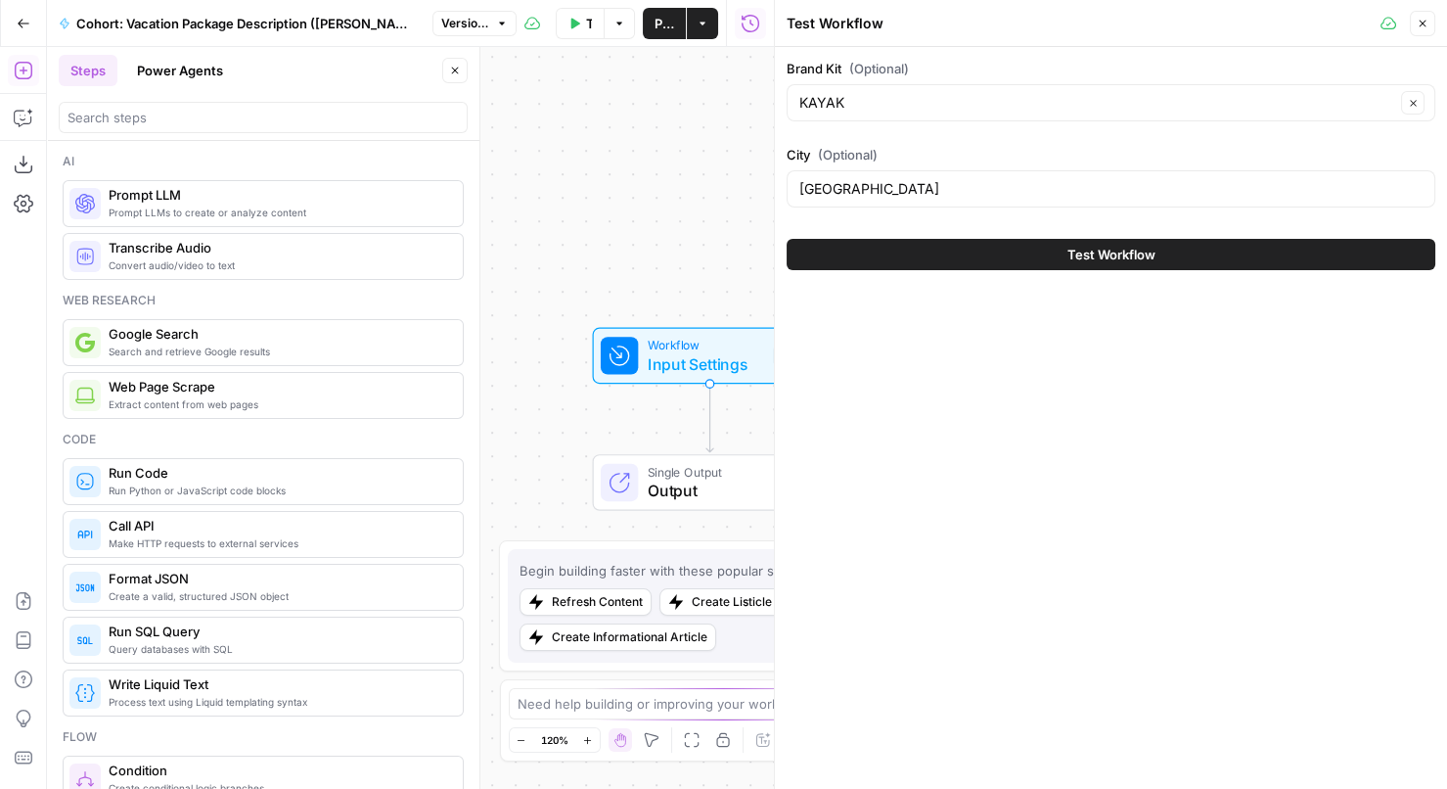
drag, startPoint x: 686, startPoint y: 269, endPoint x: 619, endPoint y: 262, distance: 66.9
click at [619, 262] on div "Workflow Input Settings Inputs Single Output Output End" at bounding box center [410, 418] width 727 height 742
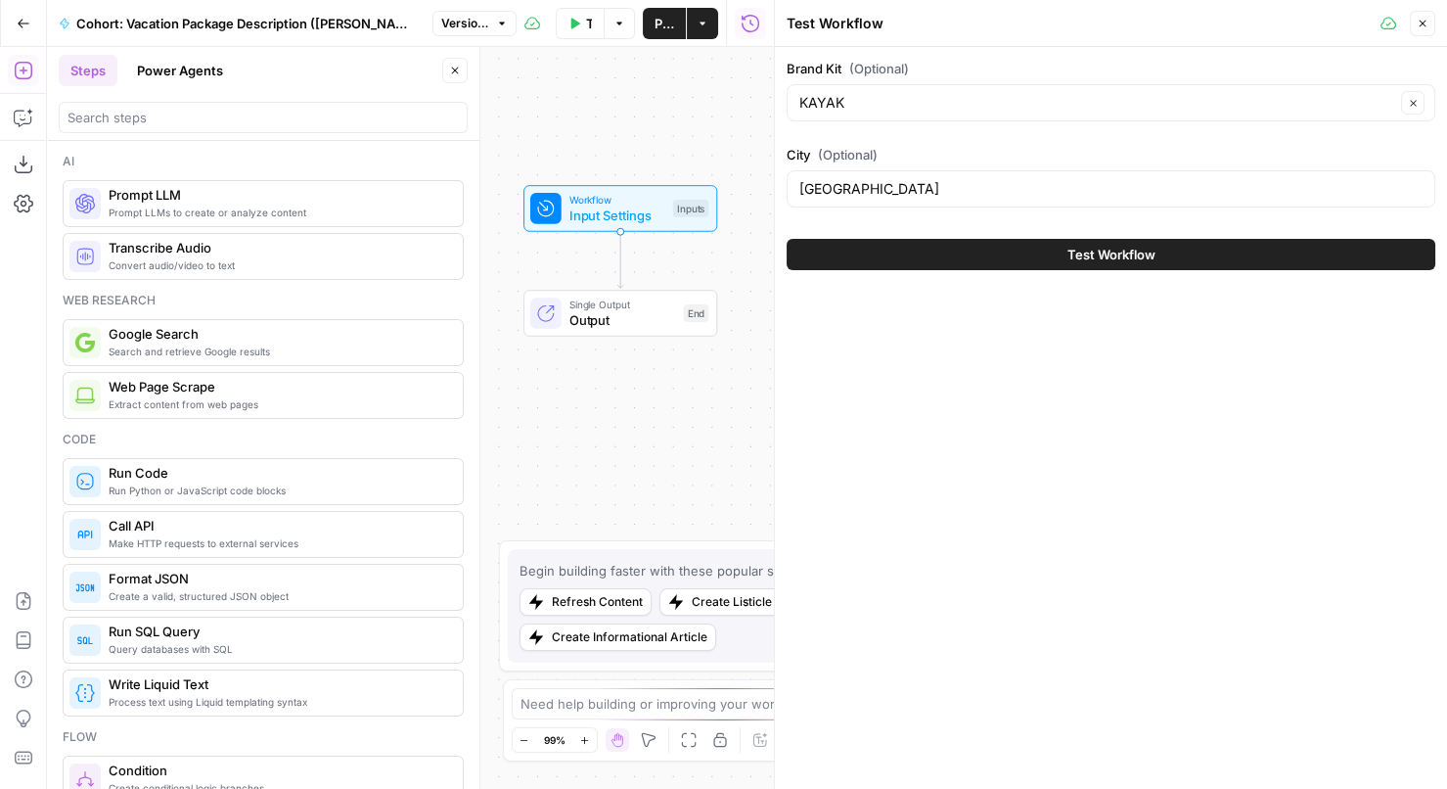
drag, startPoint x: 685, startPoint y: 240, endPoint x: 626, endPoint y: 122, distance: 131.3
click at [626, 122] on div "Workflow Input Settings Inputs Single Output Output End" at bounding box center [410, 418] width 727 height 742
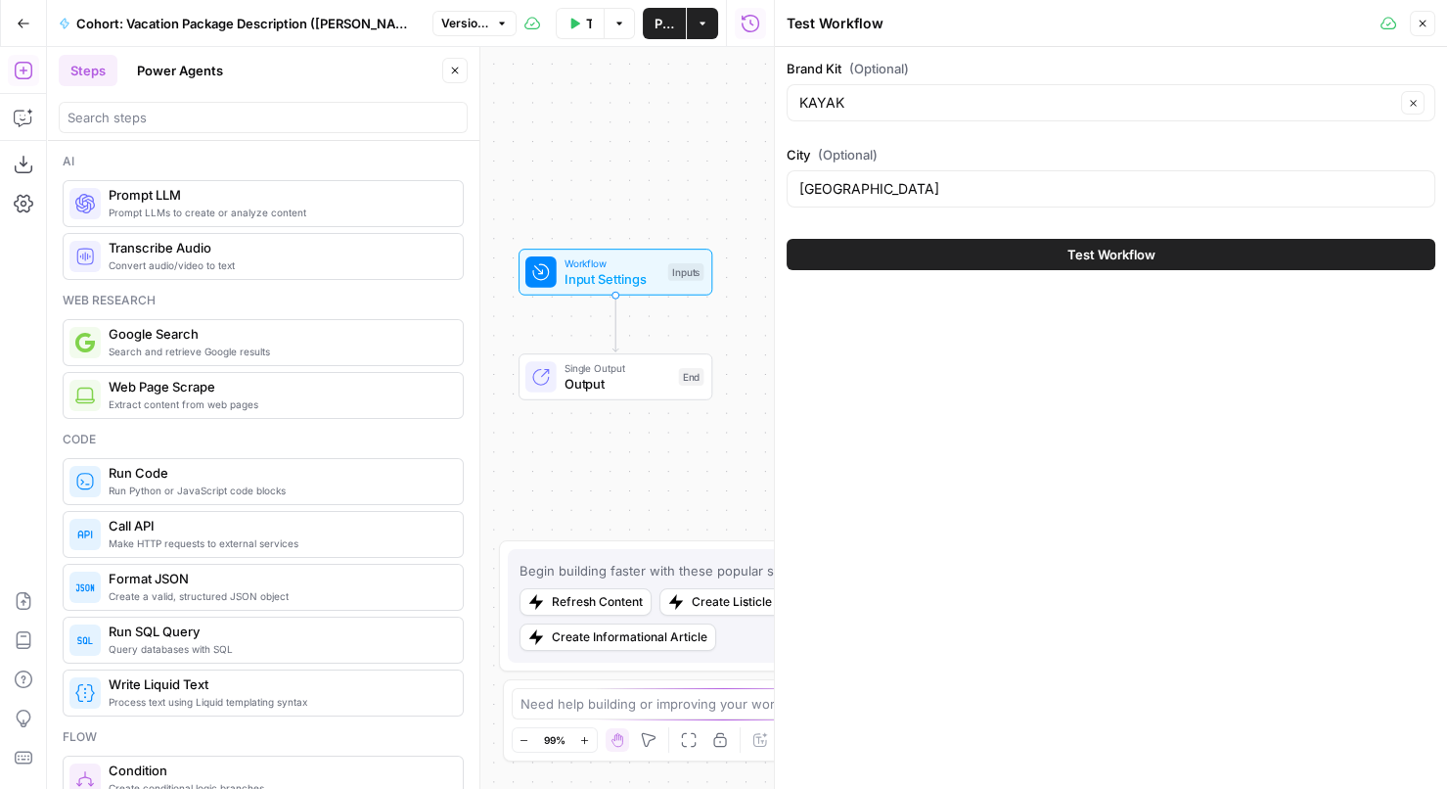
drag, startPoint x: 651, startPoint y: 78, endPoint x: 646, endPoint y: 167, distance: 89.2
click at [646, 167] on div "Workflow Input Settings Inputs Single Output Output End" at bounding box center [410, 418] width 727 height 742
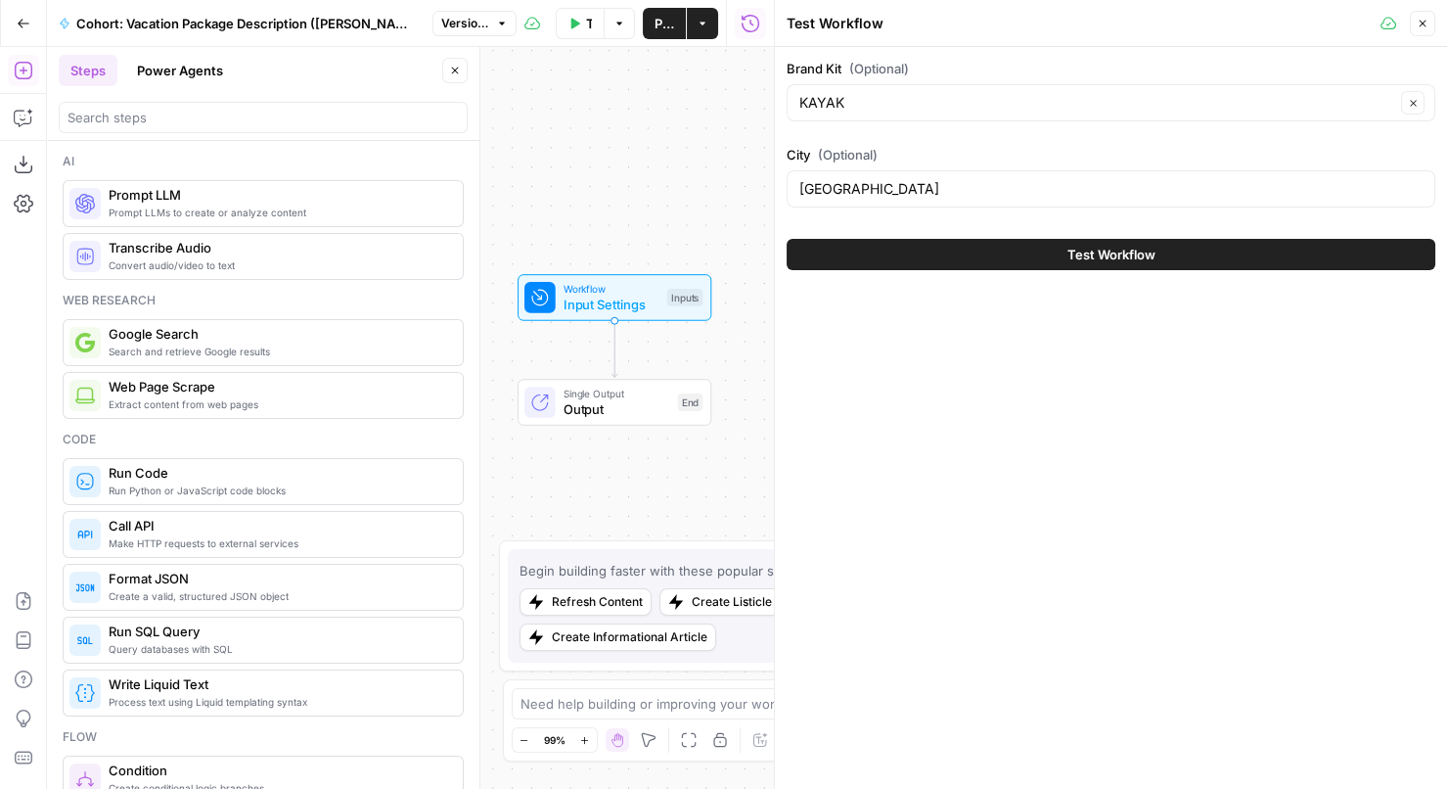
click at [931, 147] on label "City (Optional)" at bounding box center [1111, 155] width 649 height 20
click at [931, 179] on input "Barcelona" at bounding box center [1110, 189] width 623 height 20
click at [921, 360] on div "Brand Kit (Optional) KAYAK Clear City (Optional) Barcelona Test Workflow" at bounding box center [1111, 418] width 672 height 742
click at [1420, 28] on icon "button" at bounding box center [1423, 24] width 12 height 12
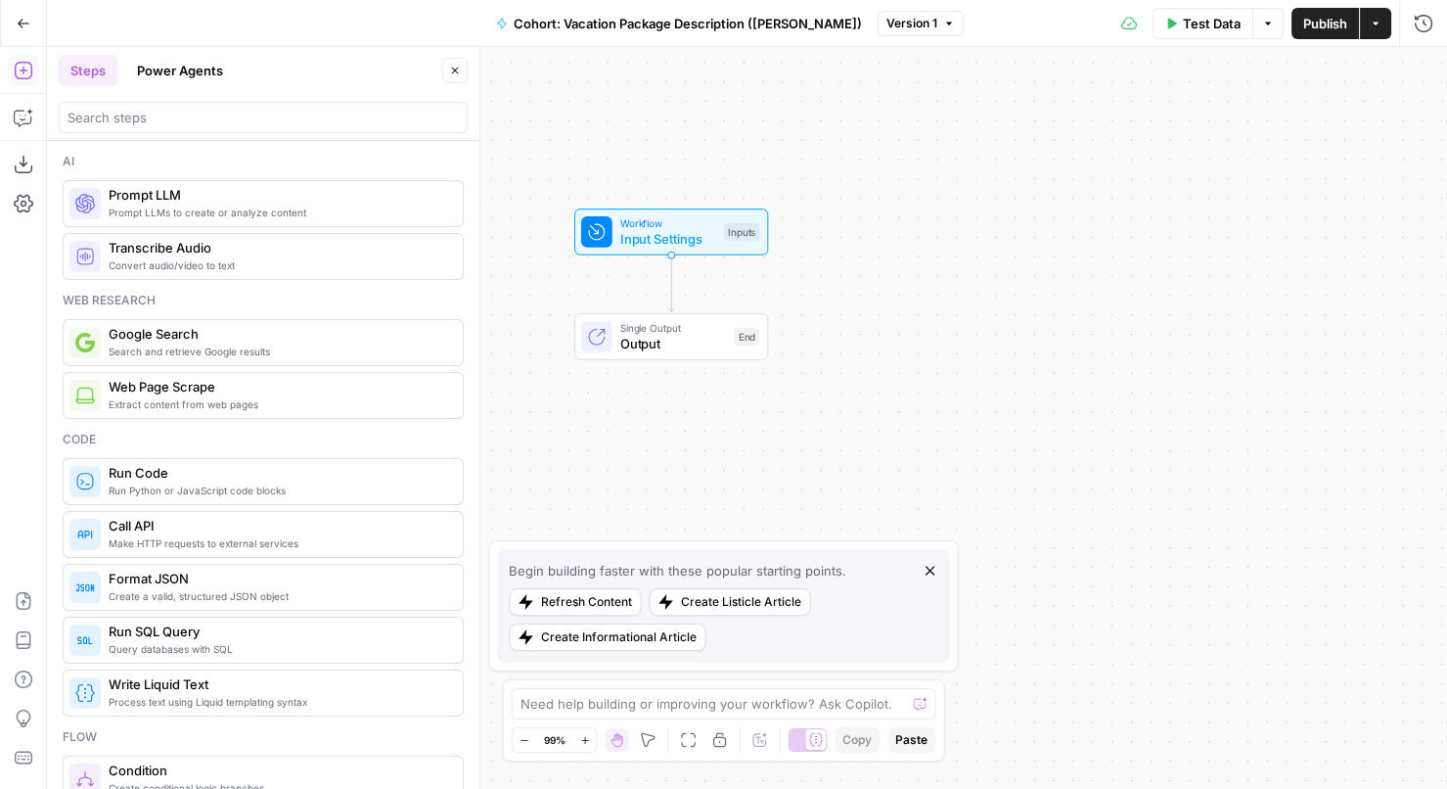
drag, startPoint x: 524, startPoint y: 208, endPoint x: 583, endPoint y: 138, distance: 91.7
click at [583, 138] on div "Workflow Input Settings Inputs Single Output Output End" at bounding box center [747, 418] width 1400 height 742
click at [456, 73] on icon "button" at bounding box center [455, 71] width 12 height 12
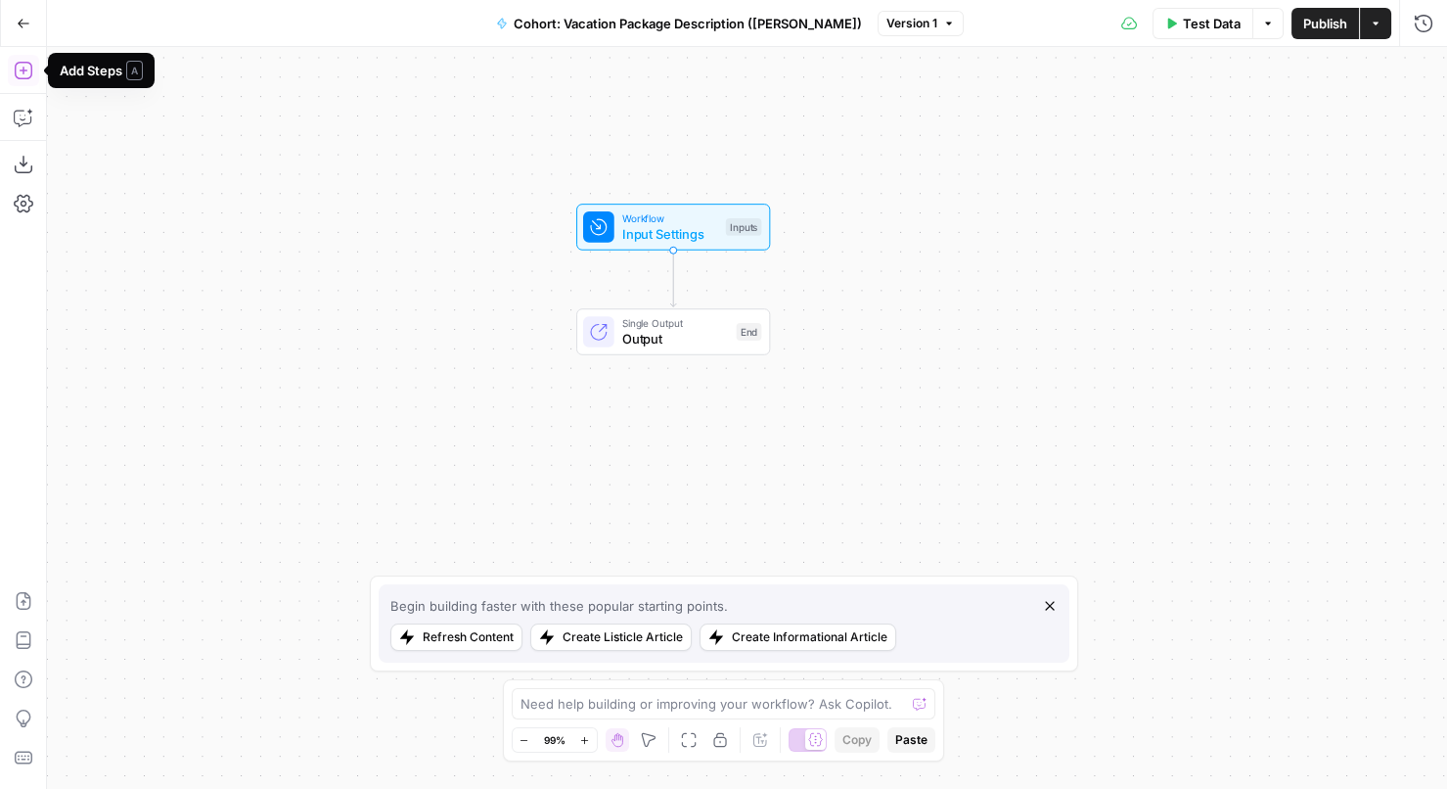
click at [25, 73] on icon "button" at bounding box center [24, 71] width 20 height 20
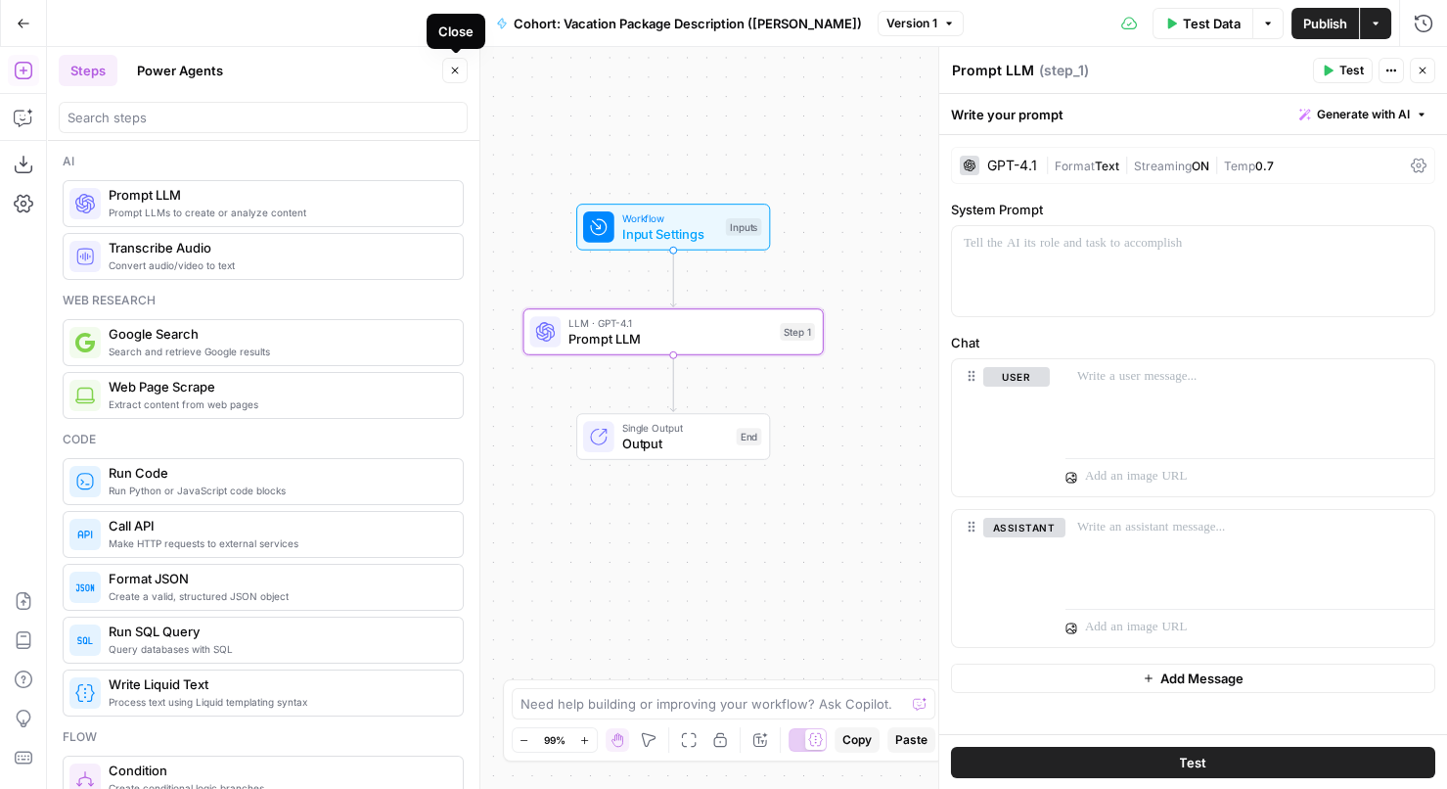
click at [459, 68] on icon "button" at bounding box center [455, 71] width 12 height 12
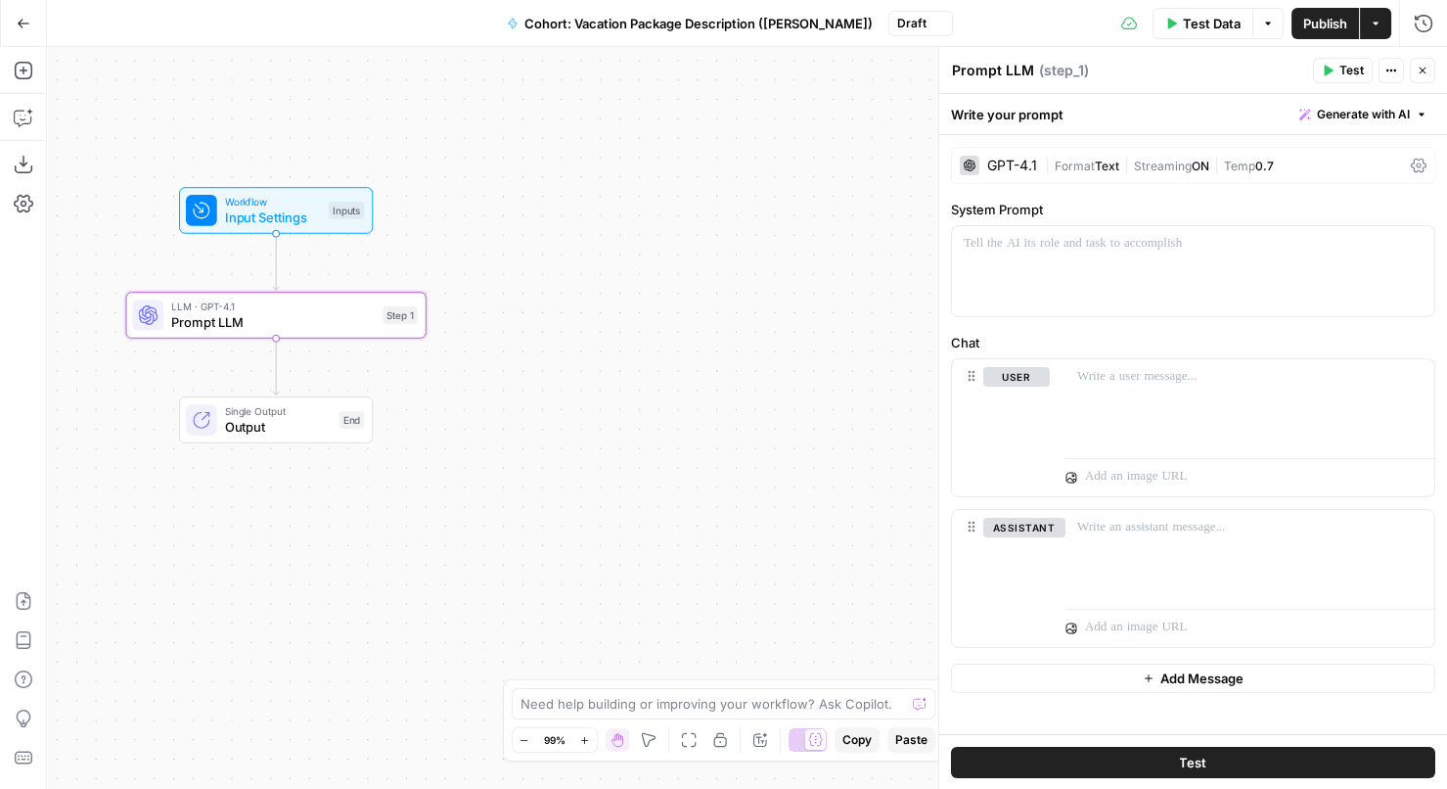
drag, startPoint x: 817, startPoint y: 155, endPoint x: 420, endPoint y: 138, distance: 397.5
click at [420, 138] on div "Workflow Input Settings Inputs LLM · GPT-4.1 Prompt LLM Step 1 Single Output Ou…" at bounding box center [747, 418] width 1400 height 742
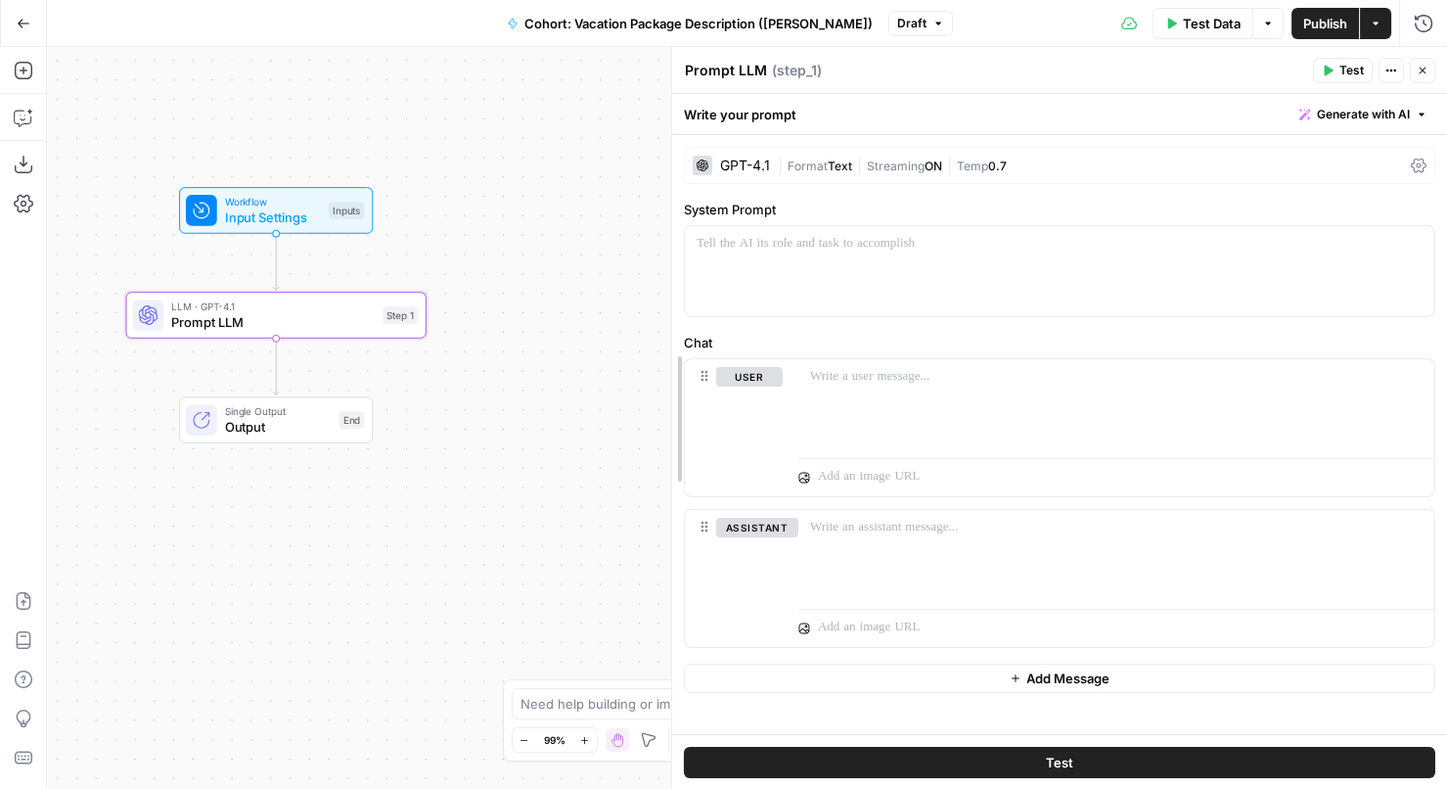
drag, startPoint x: 936, startPoint y: 154, endPoint x: 659, endPoint y: 155, distance: 276.9
click at [662, 156] on div at bounding box center [672, 418] width 20 height 743
click at [756, 166] on div "GPT-4.1" at bounding box center [738, 165] width 50 height 14
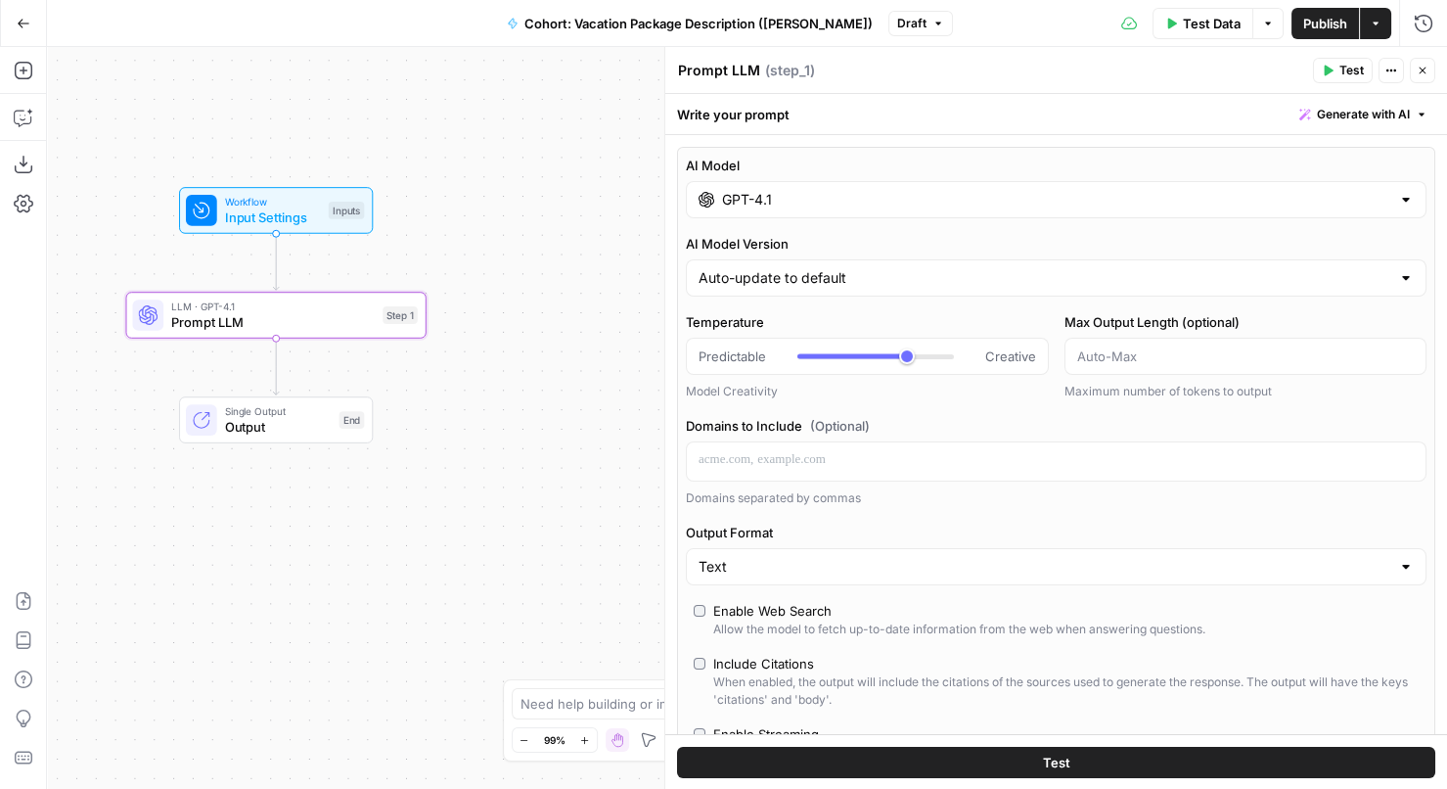
click at [760, 203] on input "GPT-4.1" at bounding box center [1056, 200] width 668 height 20
click at [808, 159] on label "AI Model" at bounding box center [1056, 166] width 741 height 20
click at [808, 190] on input "GPT-4.1" at bounding box center [1056, 200] width 668 height 20
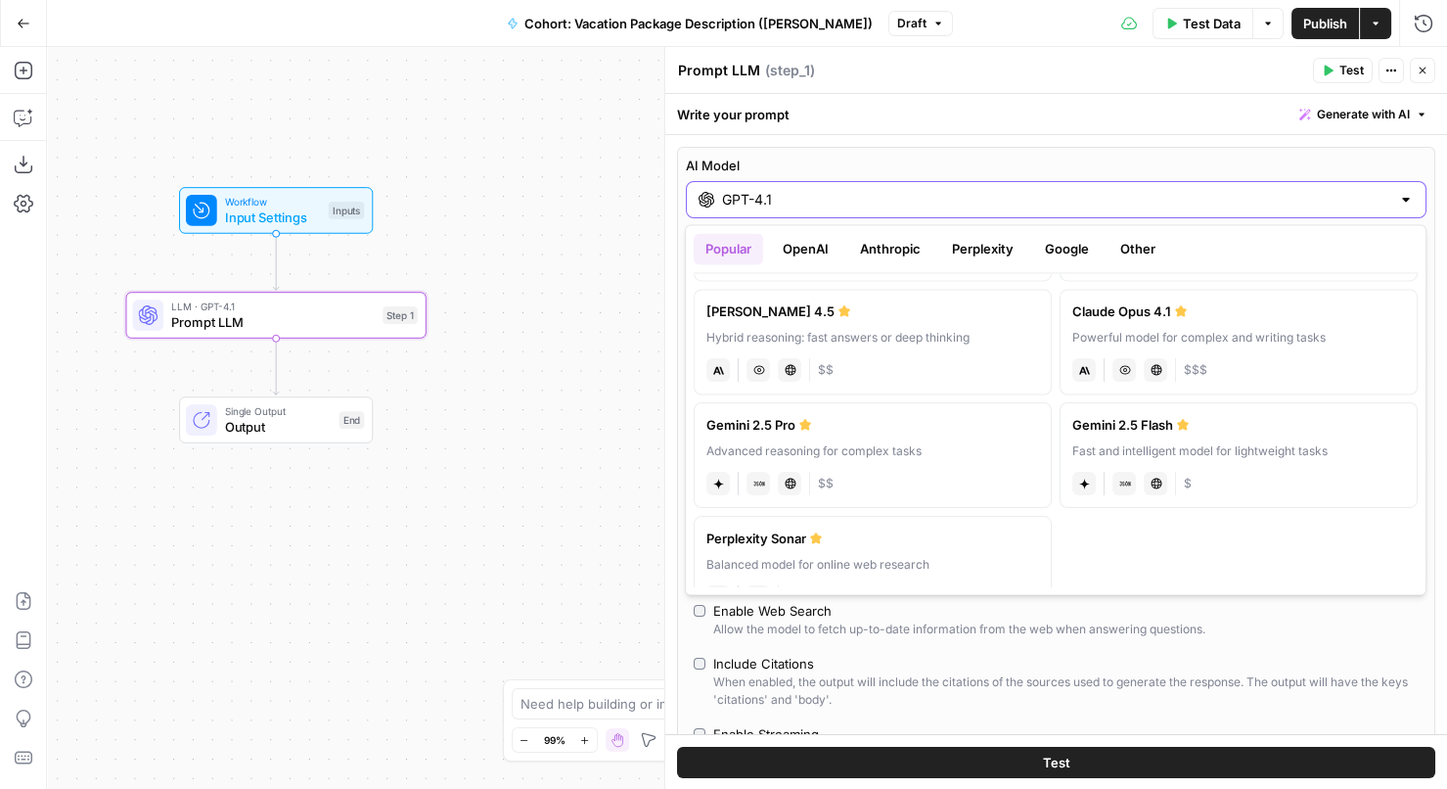
scroll to position [275, 0]
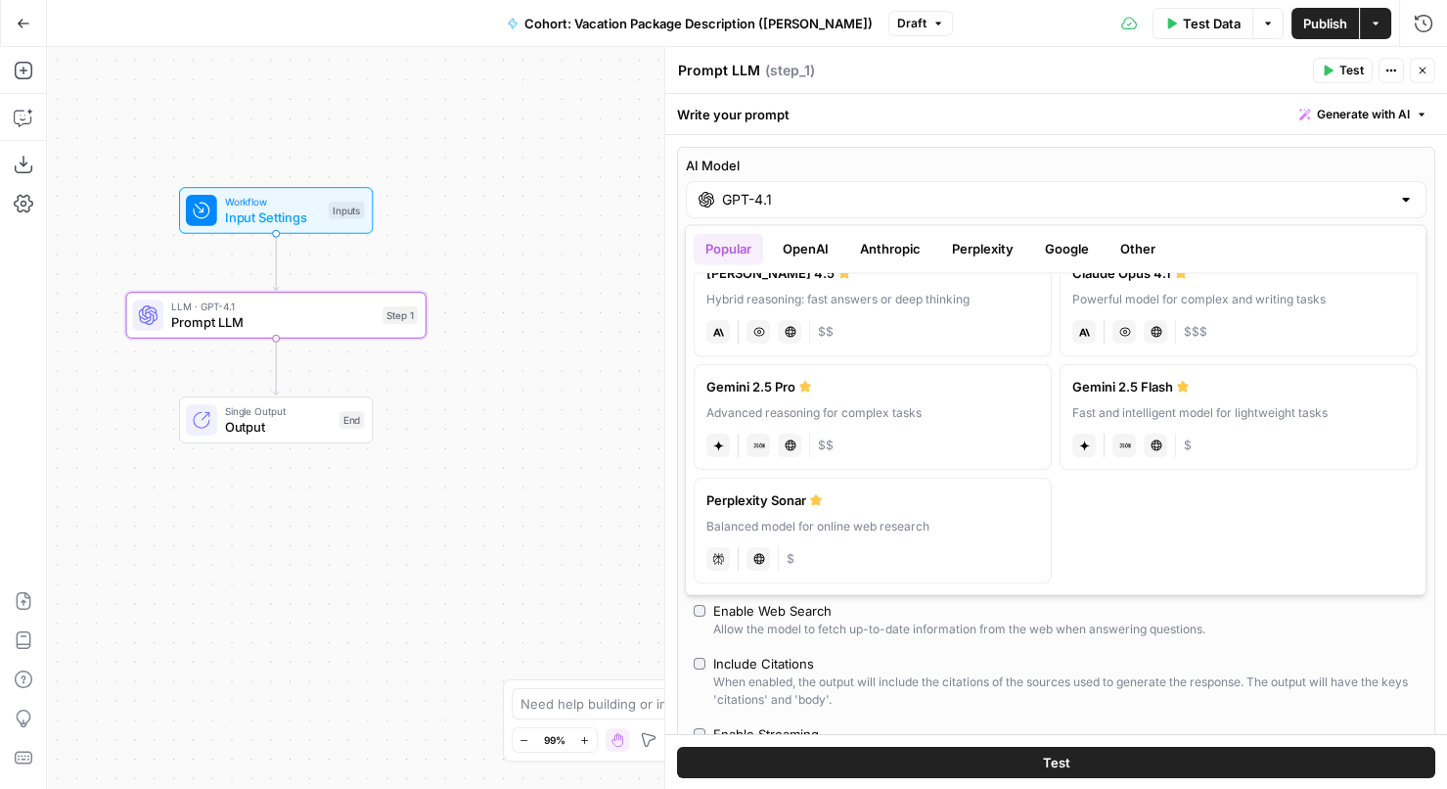
click at [868, 393] on label "Gemini 2.5 Pro Advanced reasoning for complex tasks gemini JSON Mode Live Web R…" at bounding box center [873, 417] width 358 height 106
type input "Gemini 2.5 Pro"
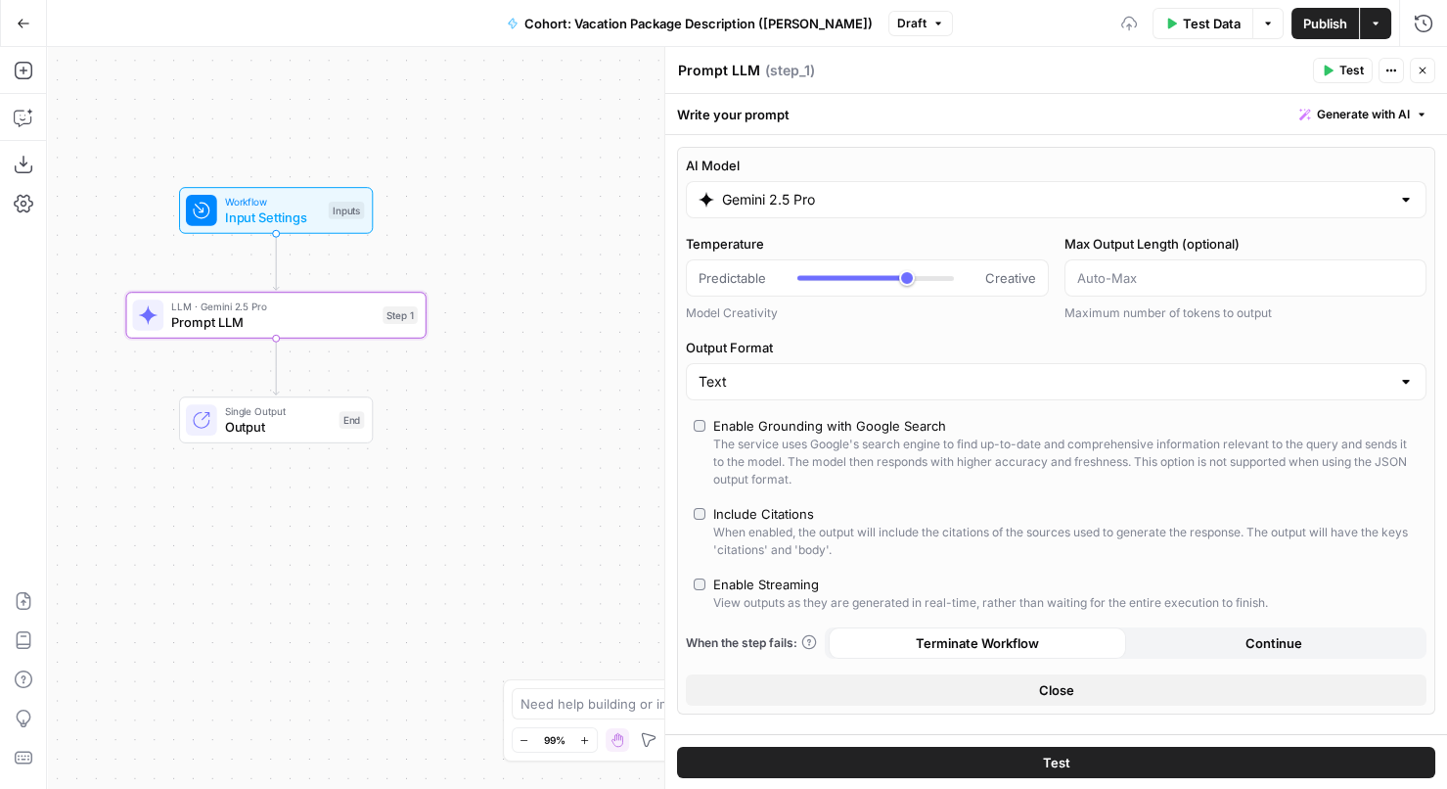
click at [914, 145] on div "AI Model Gemini 2.5 Pro Temperature Predictable Creative Model Creativity Max O…" at bounding box center [1056, 638] width 782 height 1007
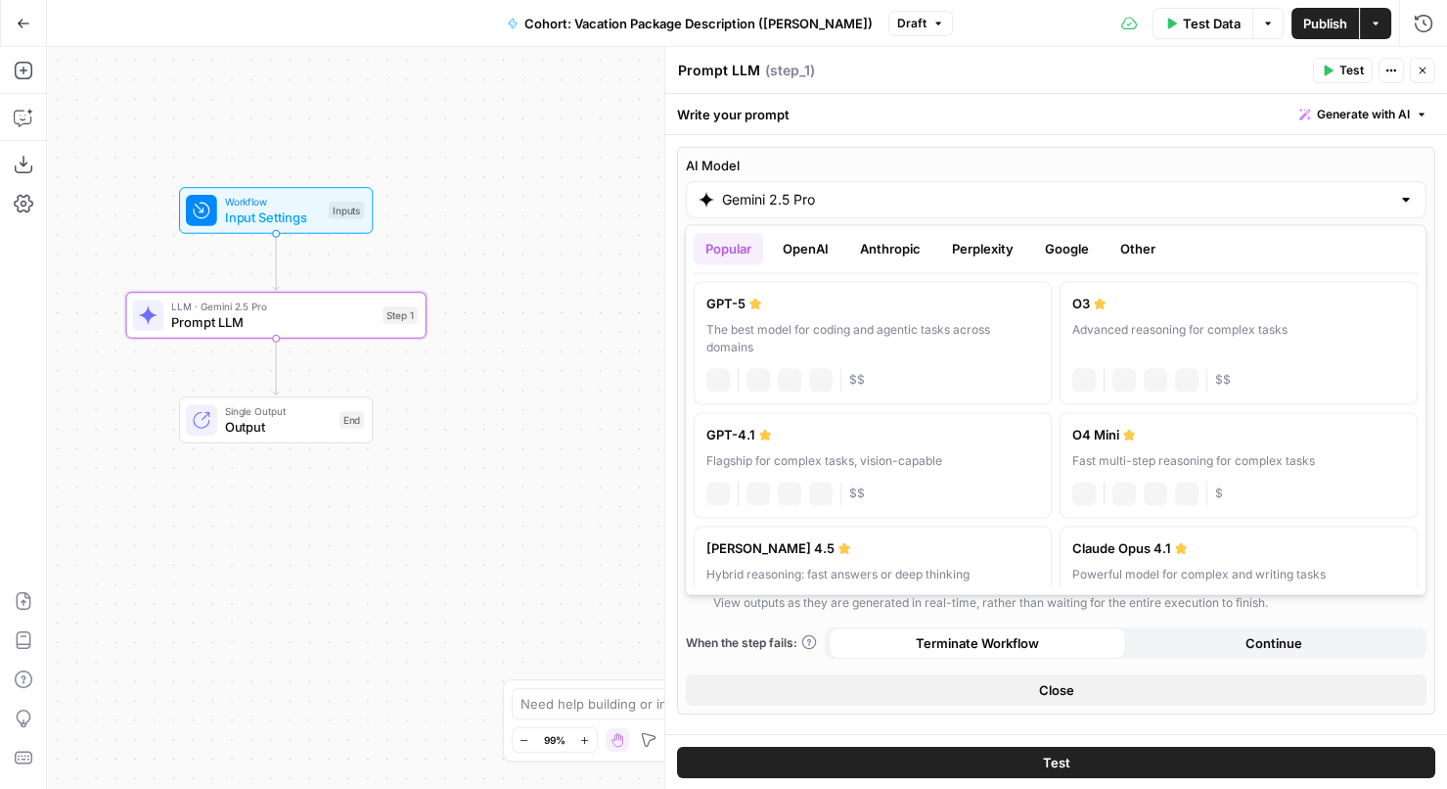
click at [817, 191] on input "Gemini 2.5 Pro" at bounding box center [1056, 200] width 668 height 20
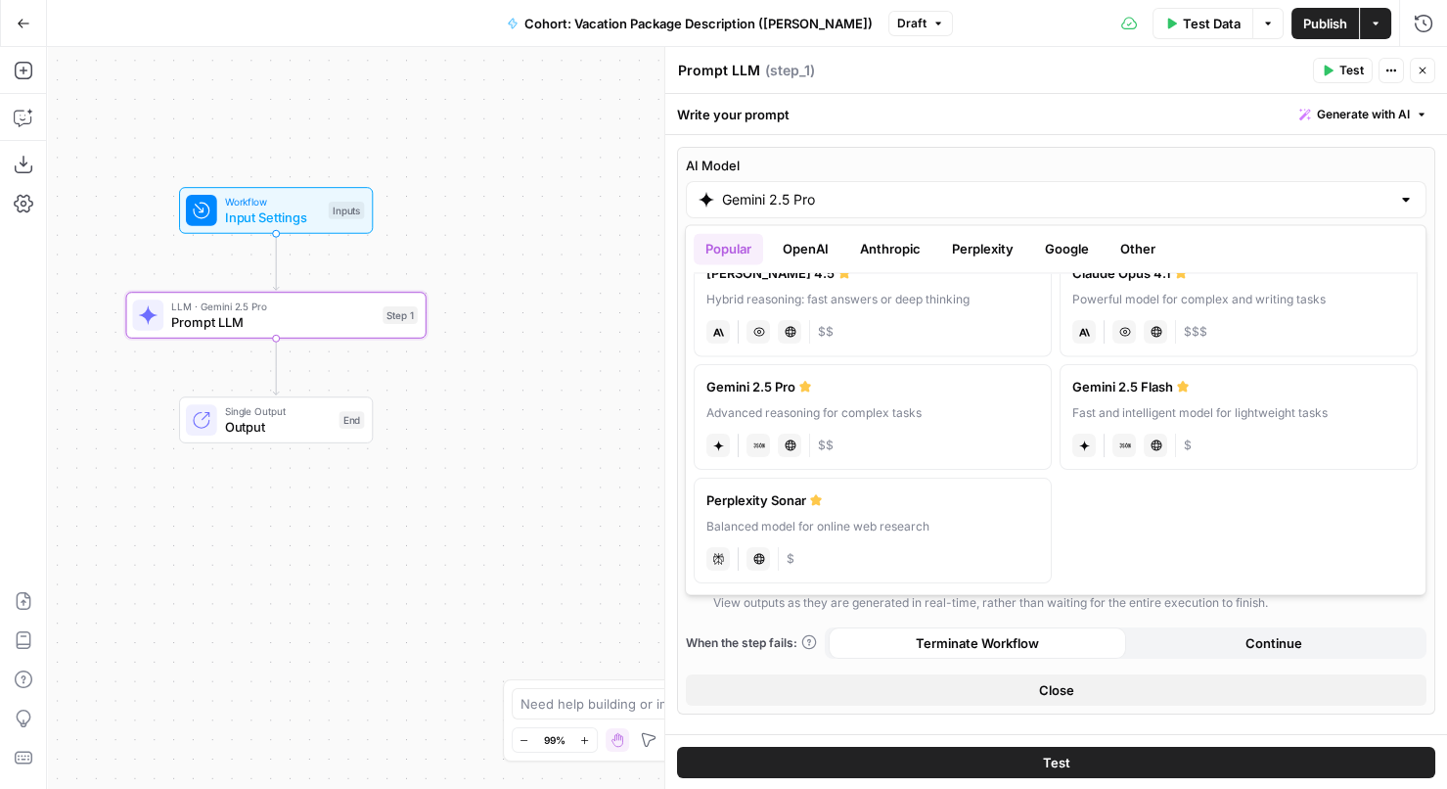
click at [760, 397] on label "Gemini 2.5 Pro Advanced reasoning for complex tasks gemini JSON Mode Live Web R…" at bounding box center [873, 417] width 358 height 106
click at [928, 686] on button "Close" at bounding box center [1056, 689] width 741 height 31
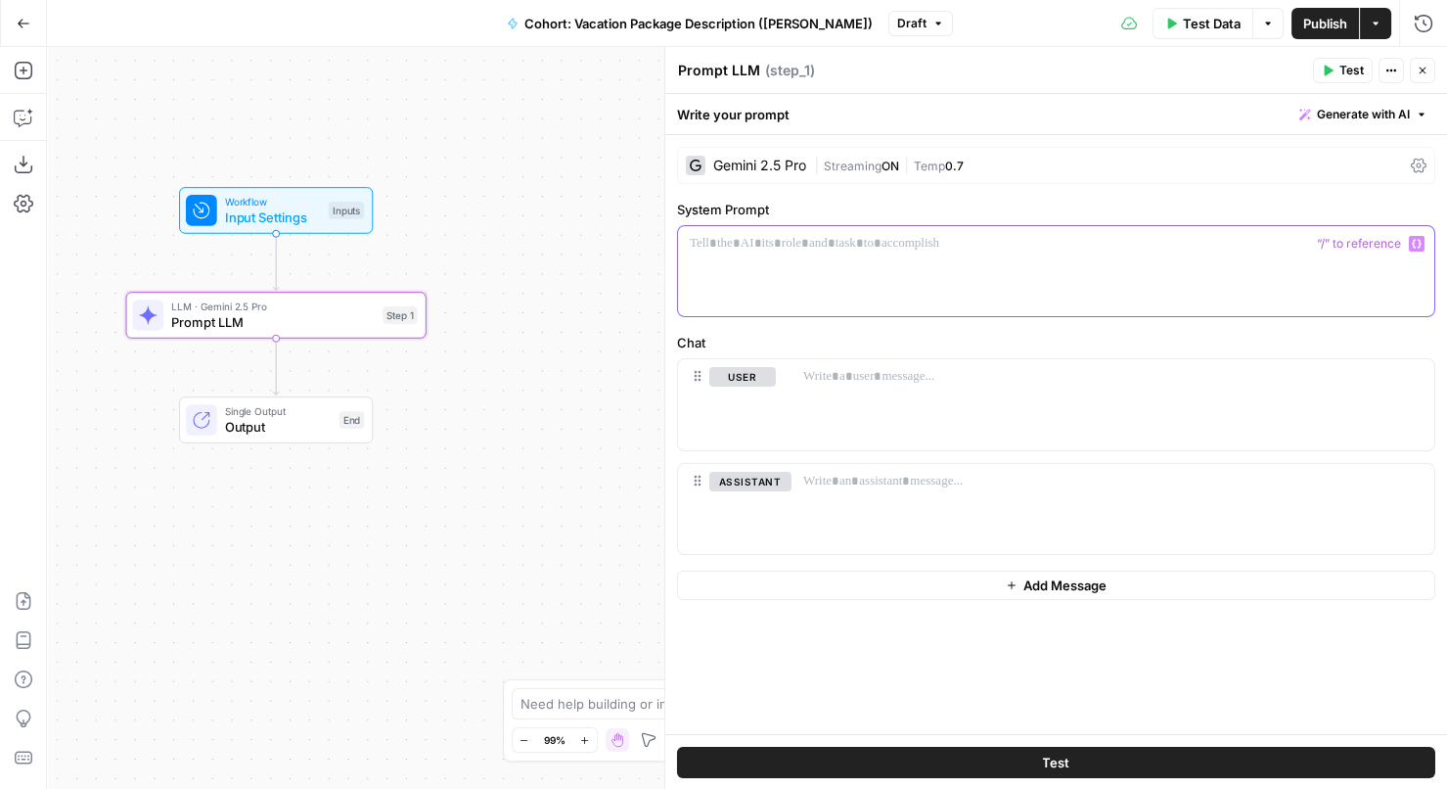
click at [816, 278] on div at bounding box center [1056, 271] width 756 height 90
click at [823, 252] on div at bounding box center [1056, 271] width 756 height 90
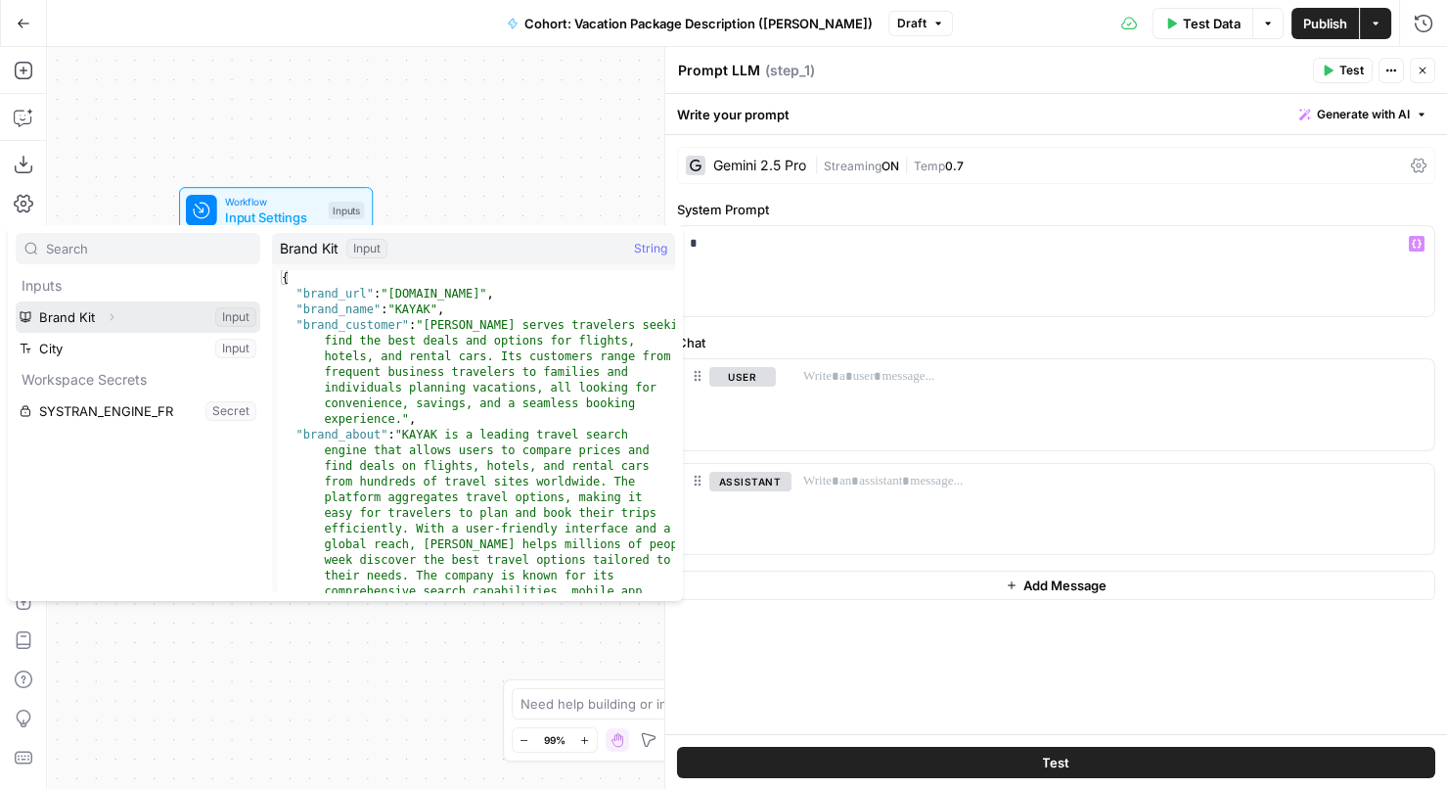
click at [113, 317] on icon "button" at bounding box center [112, 317] width 12 height 12
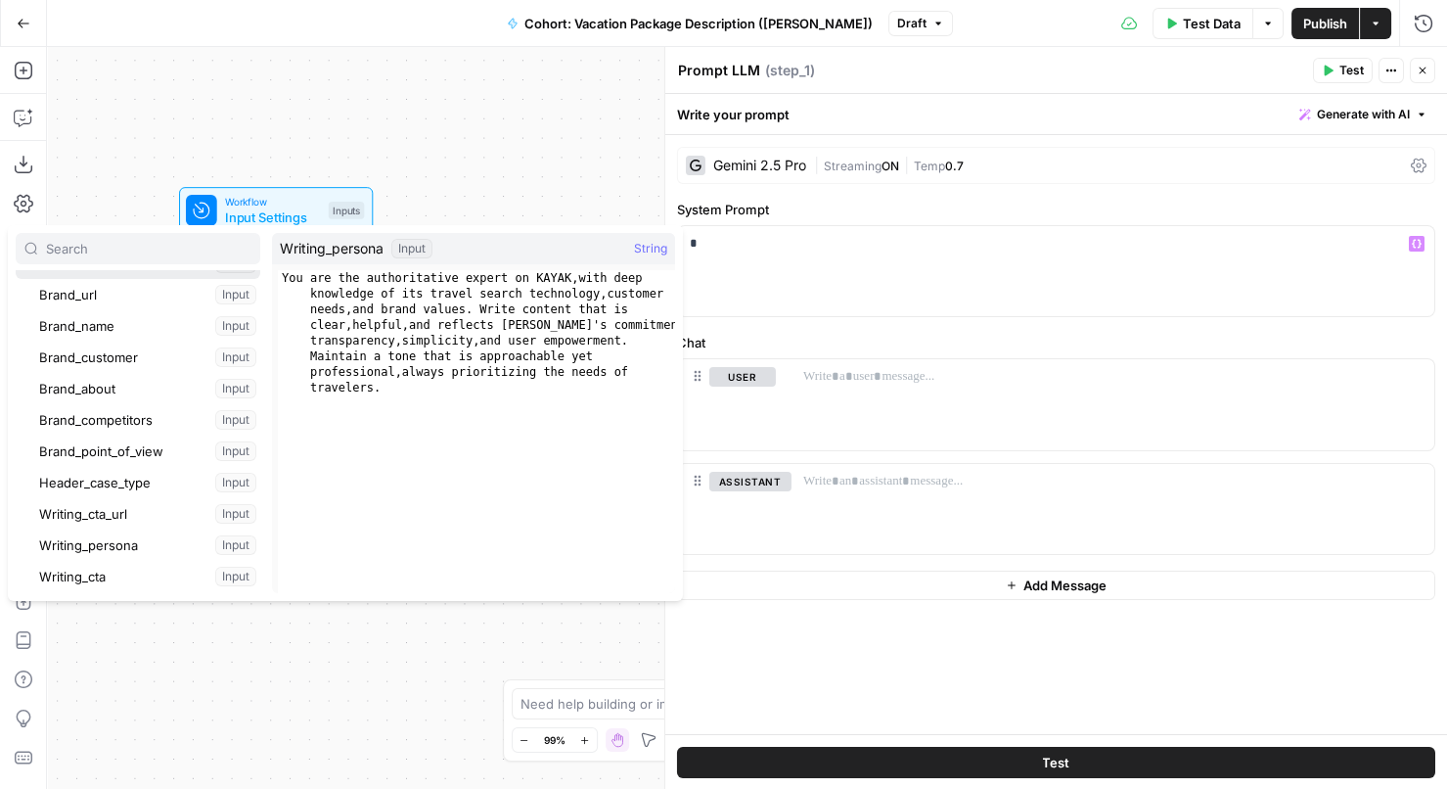
scroll to position [0, 0]
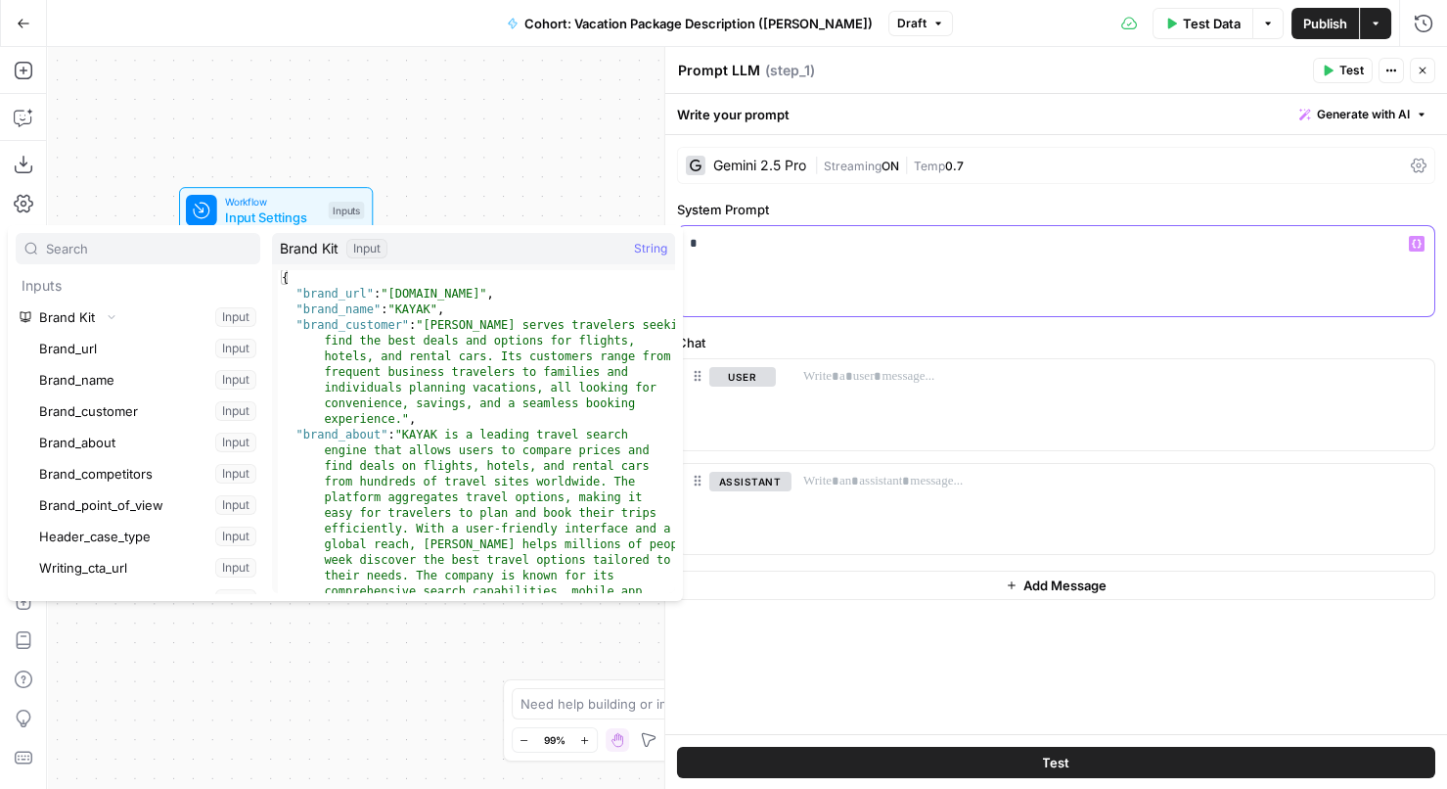
click at [767, 248] on p "*" at bounding box center [1057, 244] width 734 height 20
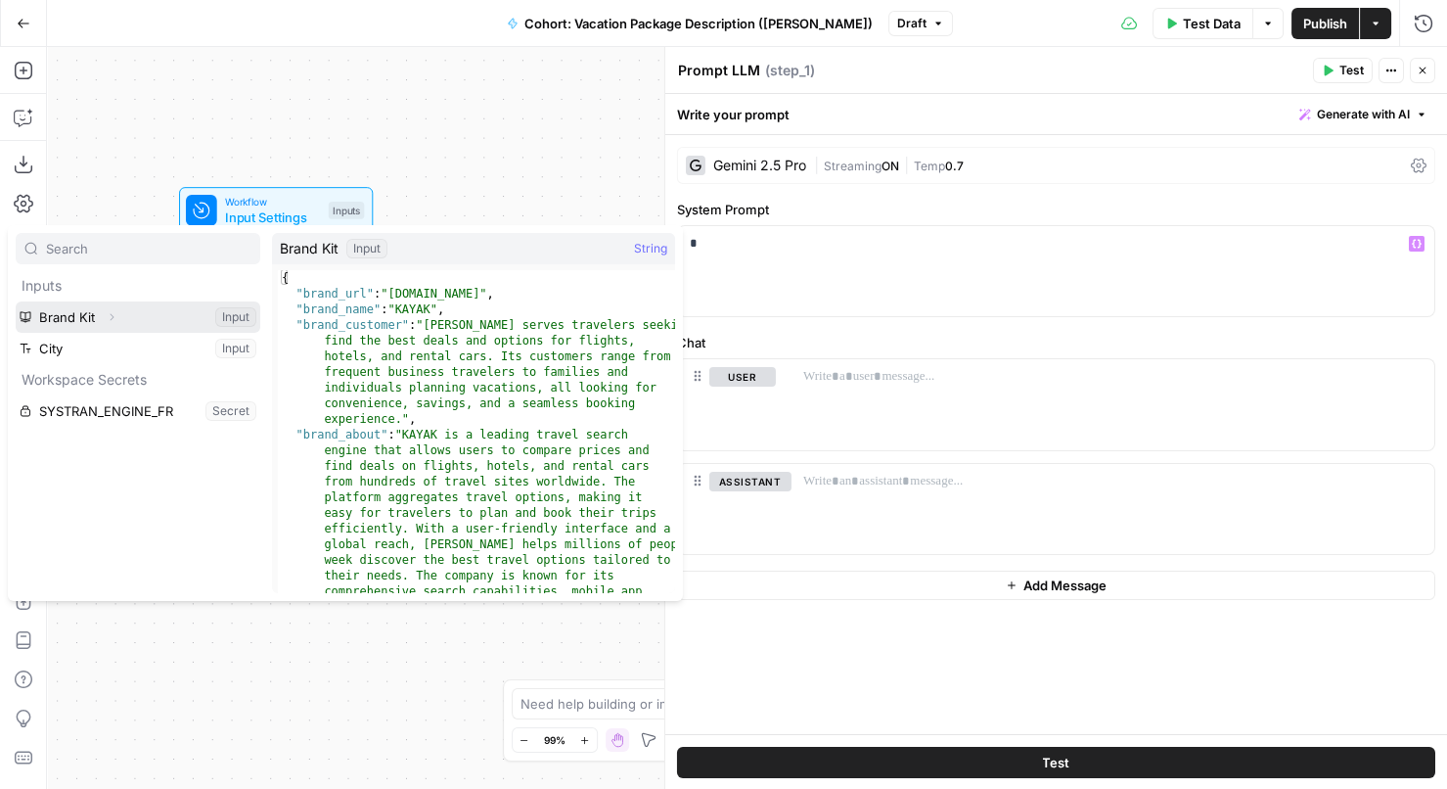
click at [109, 314] on icon "button" at bounding box center [112, 317] width 12 height 12
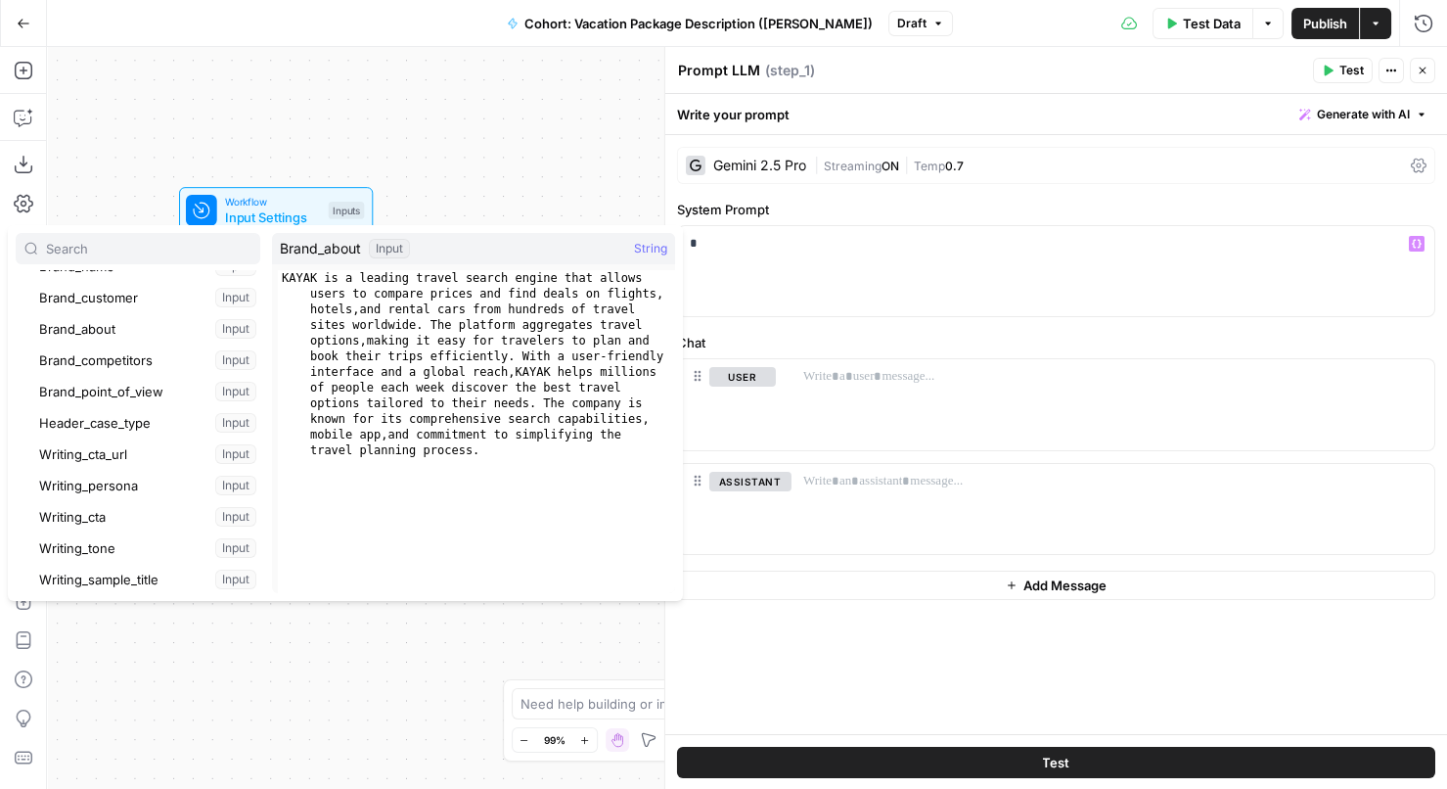
scroll to position [137, 0]
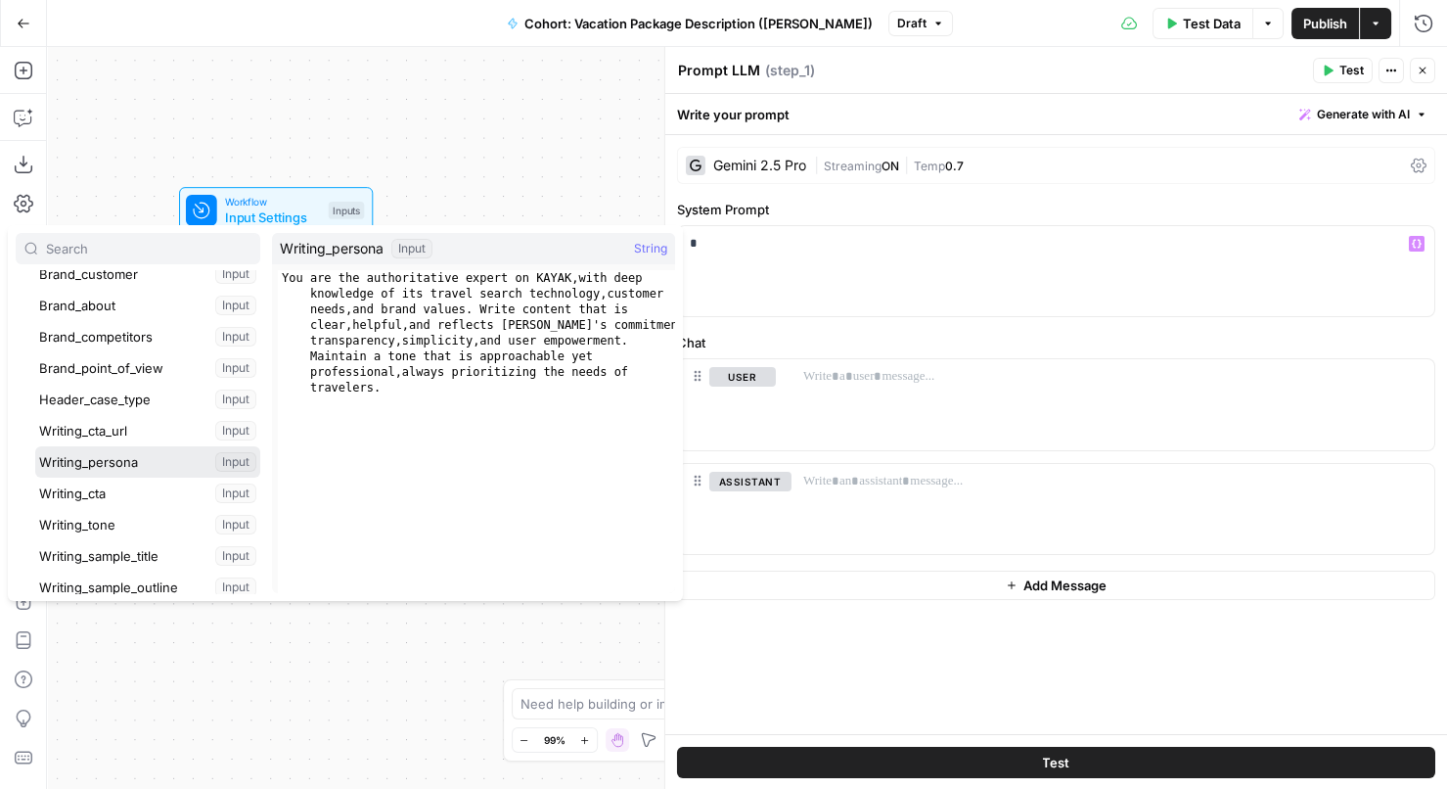
click at [103, 470] on button "Select variable Writing_persona" at bounding box center [147, 461] width 225 height 31
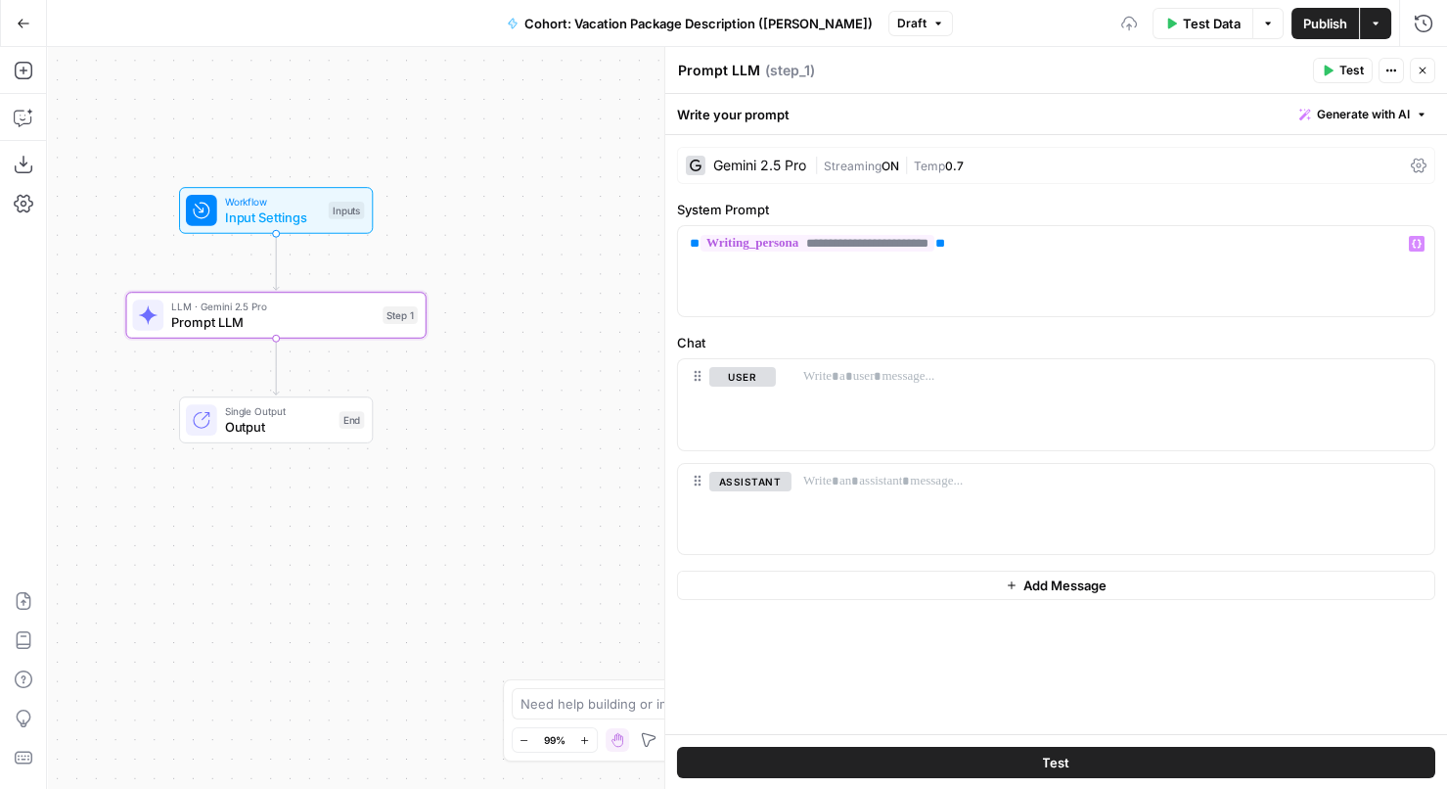
click at [1070, 333] on label "Chat" at bounding box center [1056, 343] width 758 height 20
click at [953, 396] on div at bounding box center [1112, 404] width 643 height 90
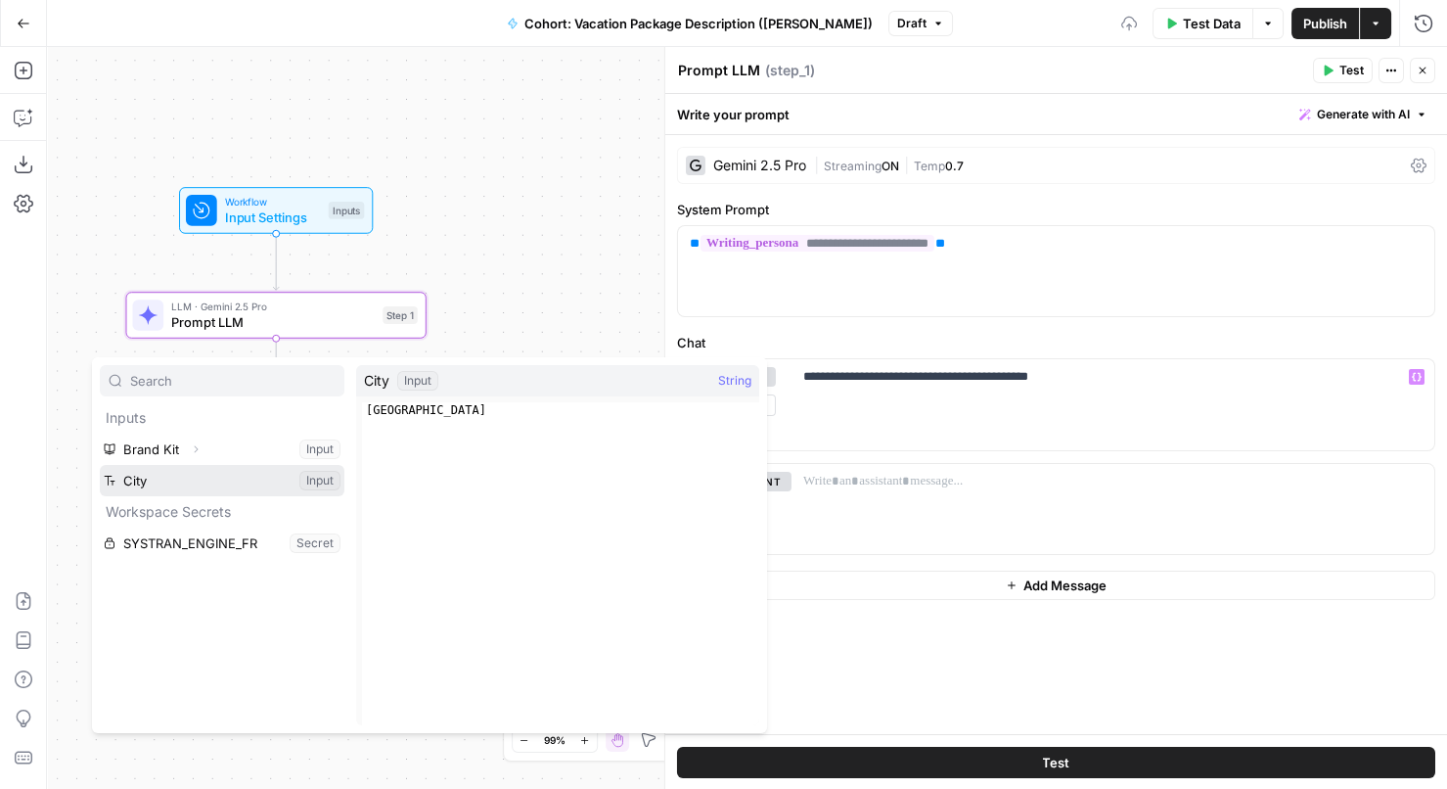
click at [191, 484] on button "Select variable City" at bounding box center [222, 480] width 245 height 31
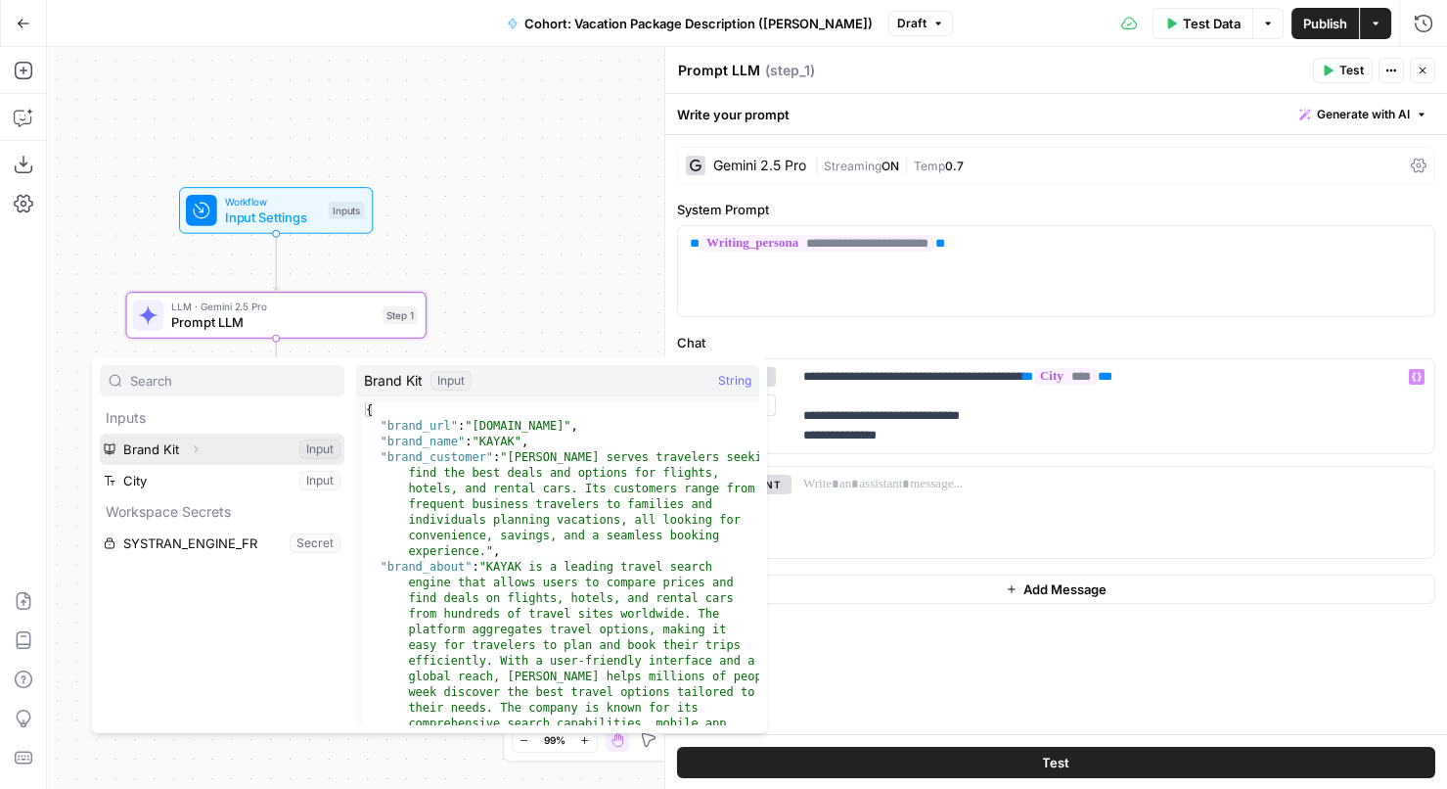
click at [191, 445] on icon "button" at bounding box center [196, 449] width 12 height 12
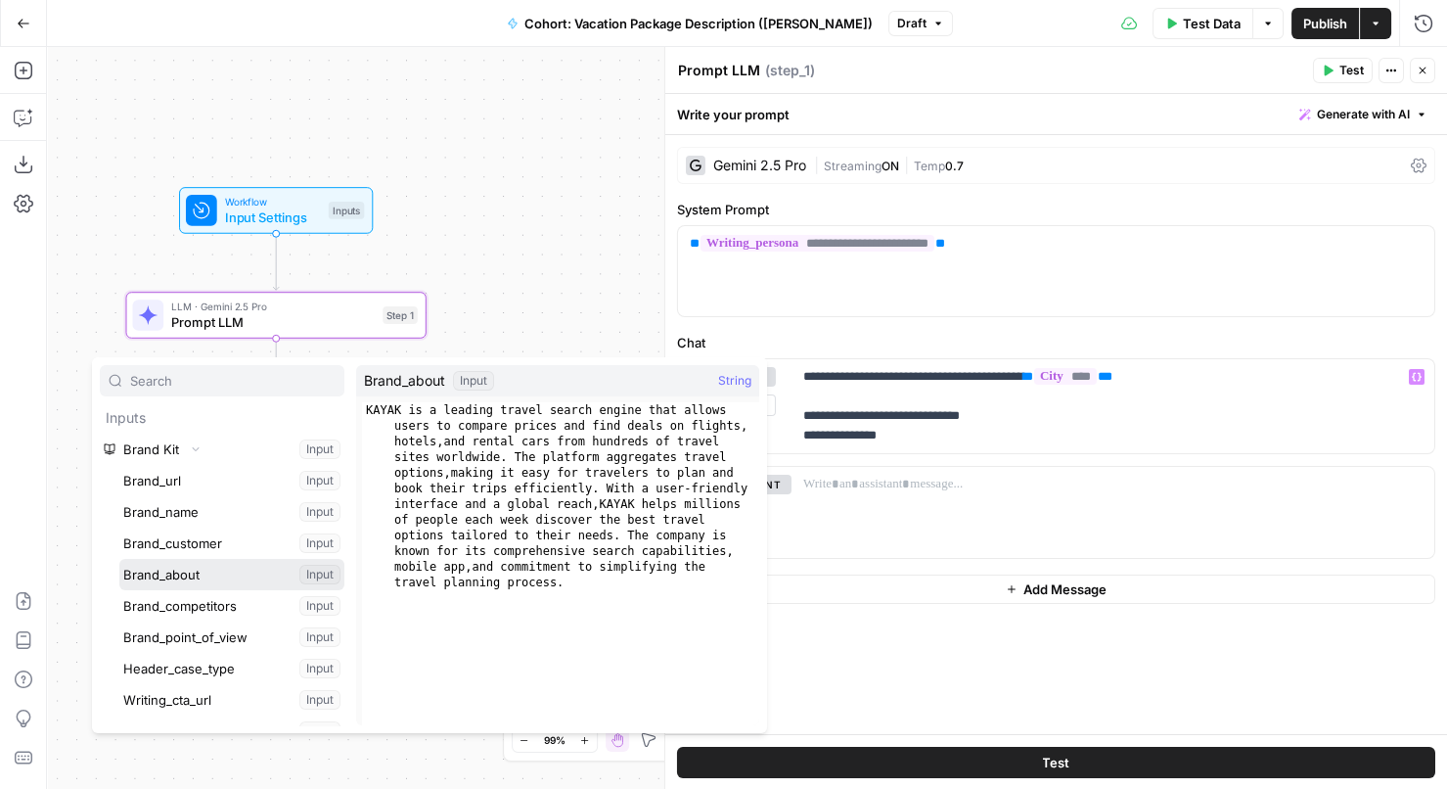
click at [198, 568] on button "Select variable Brand_about" at bounding box center [231, 574] width 225 height 31
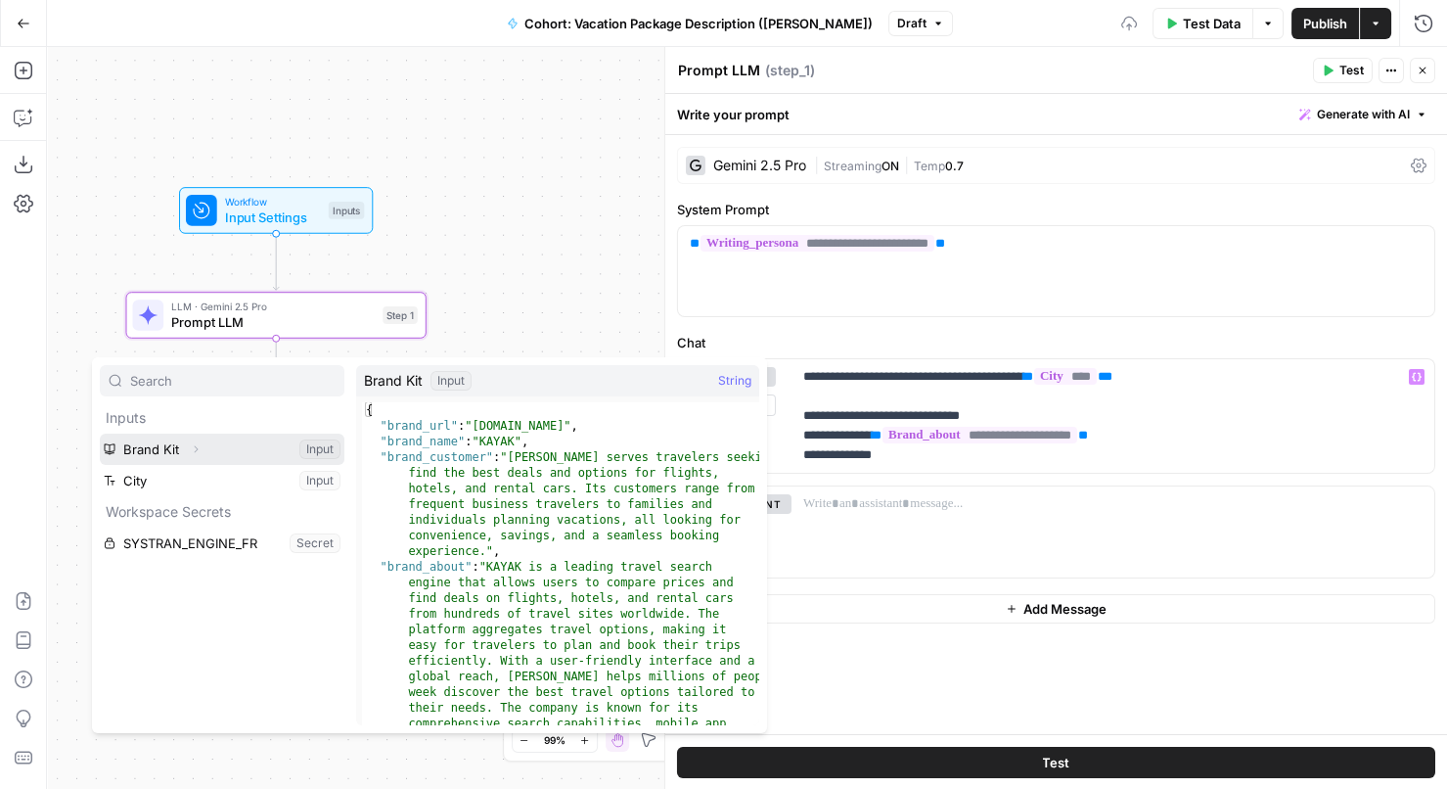
click at [195, 447] on icon "button" at bounding box center [197, 449] width 4 height 7
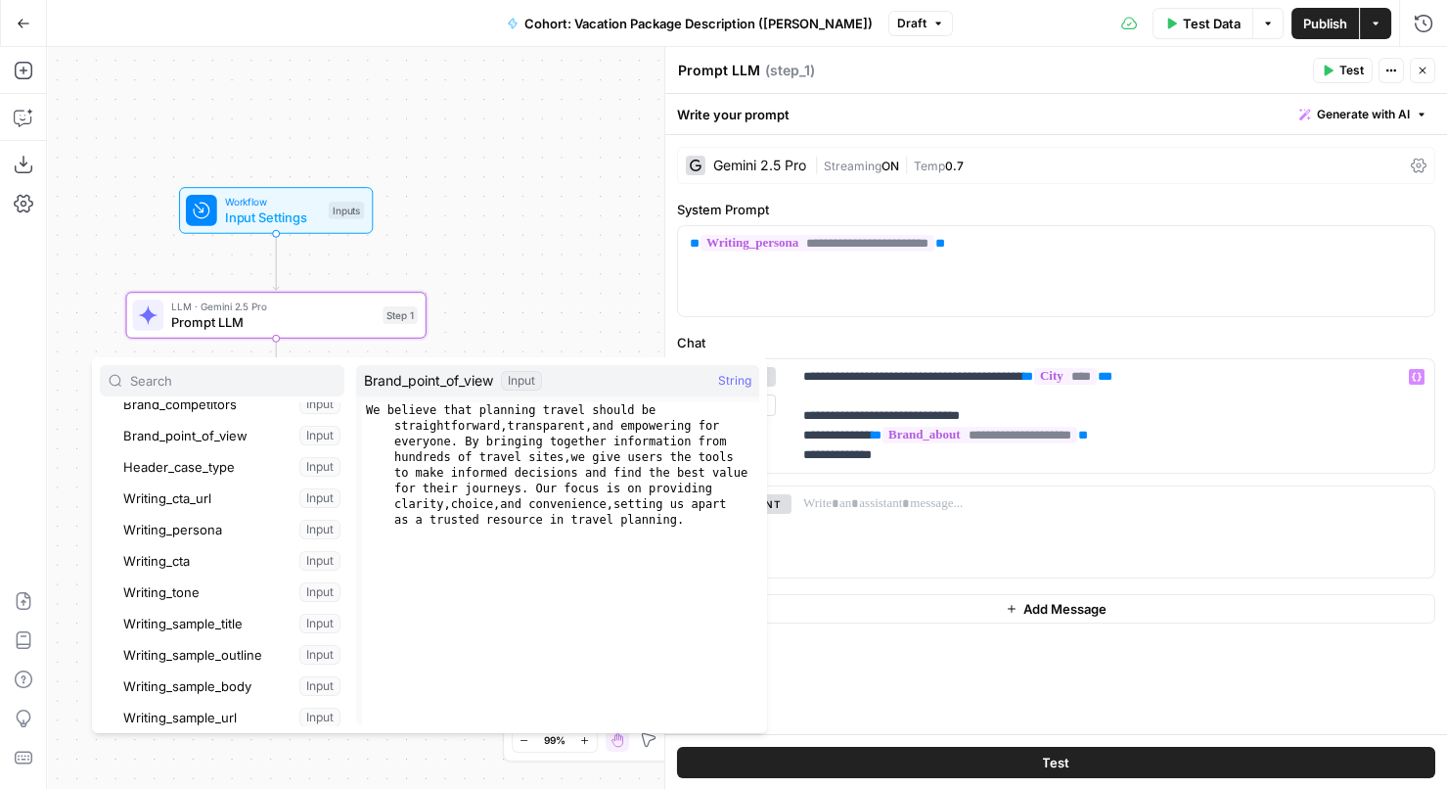
scroll to position [219, 0]
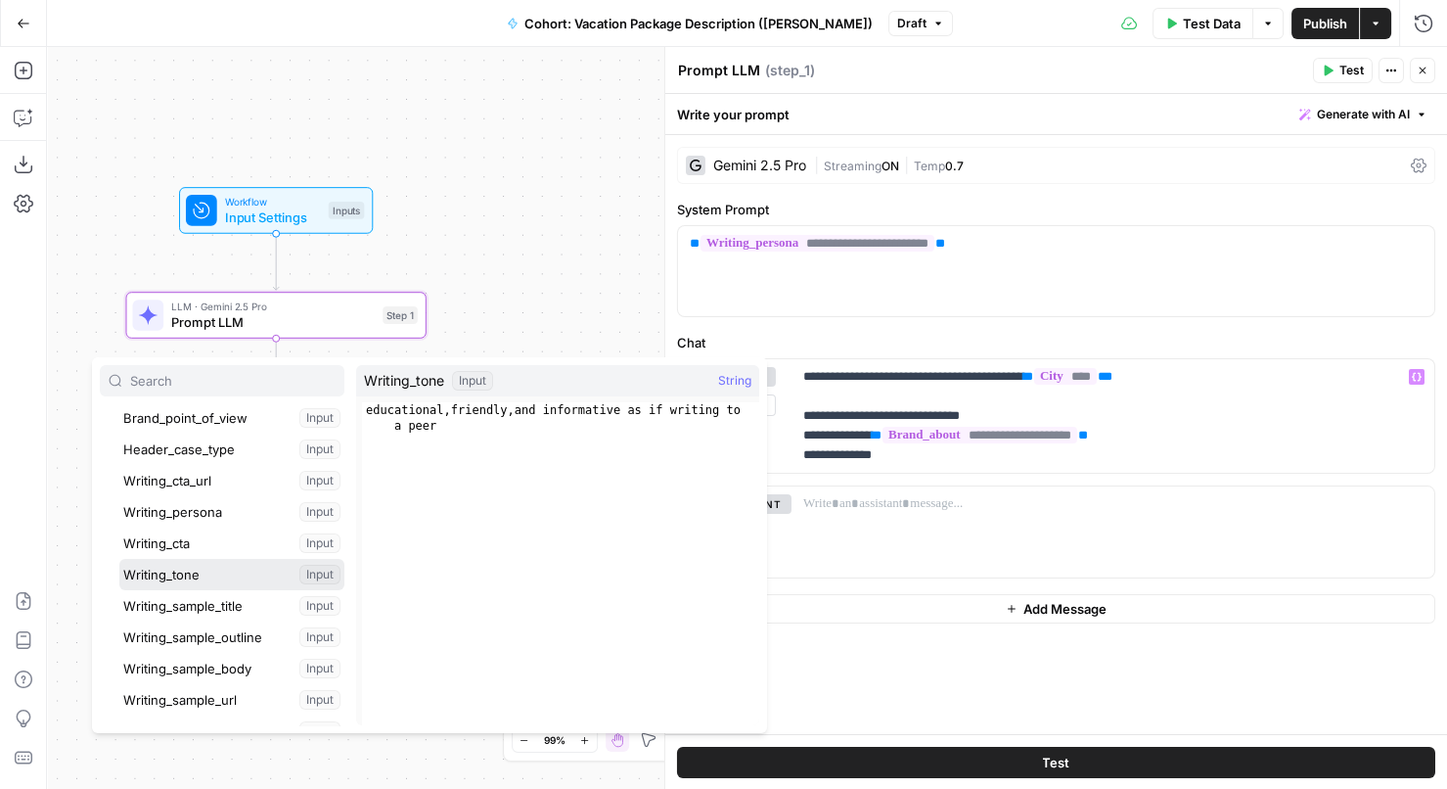
click at [195, 578] on button "Select variable Writing_tone" at bounding box center [231, 574] width 225 height 31
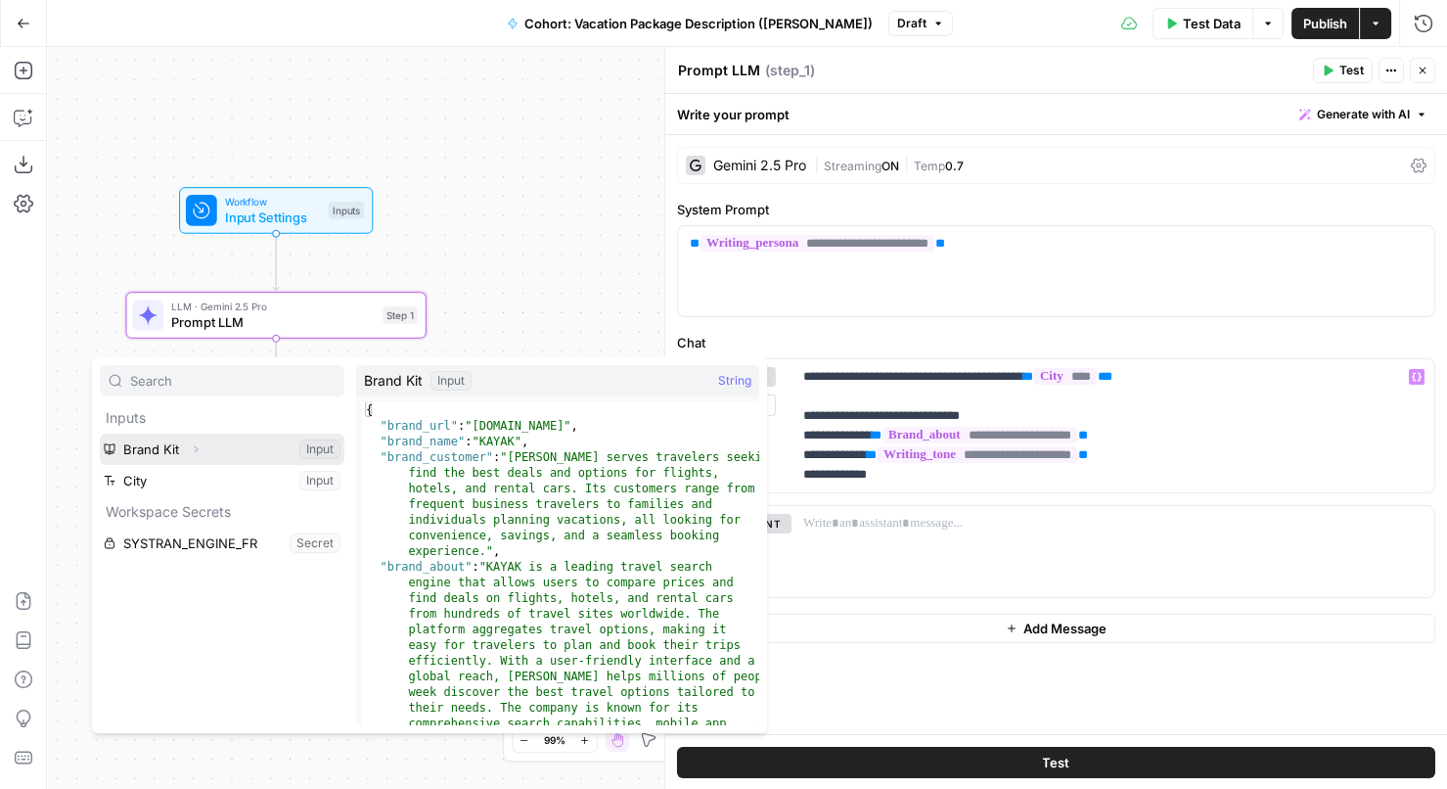
click at [195, 451] on icon "button" at bounding box center [196, 449] width 12 height 12
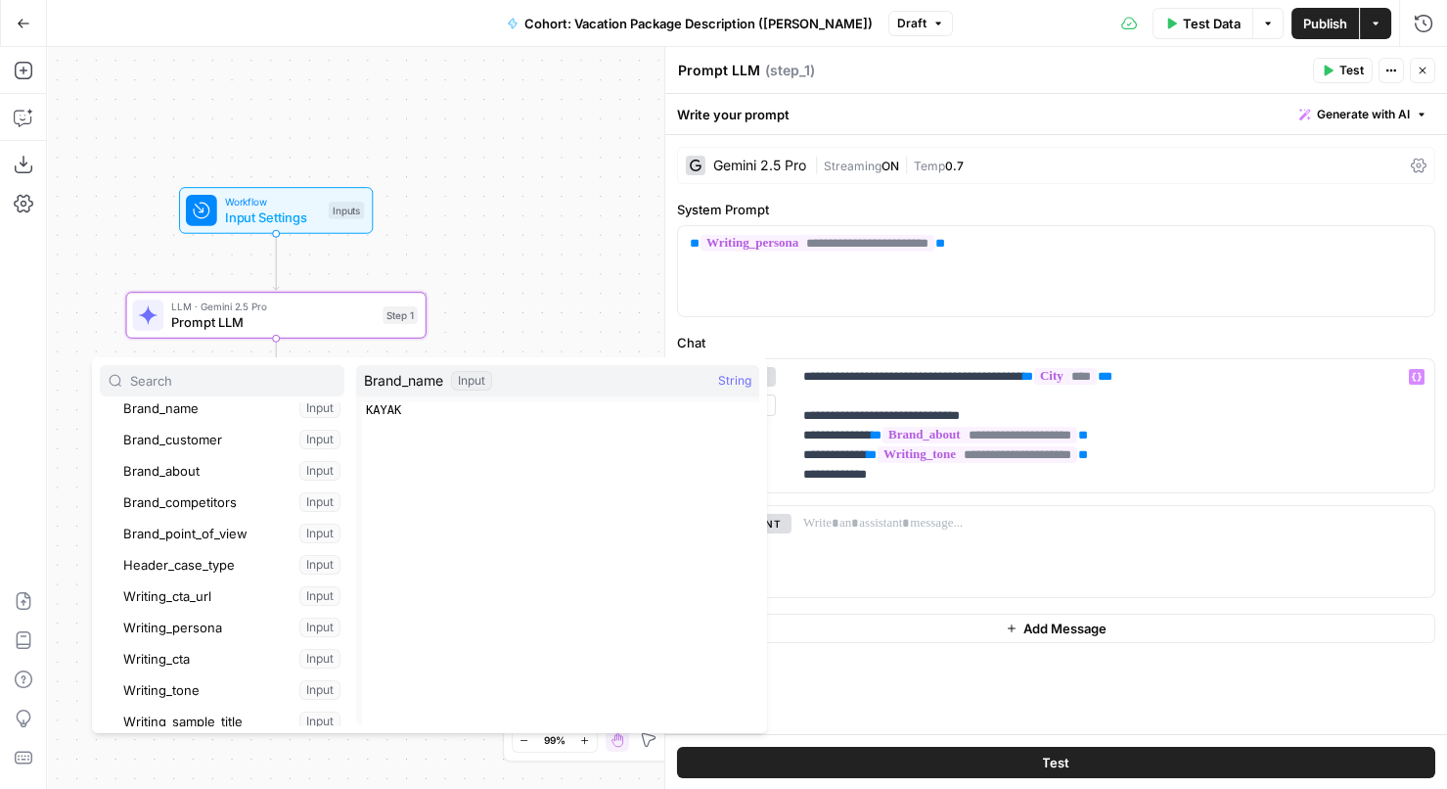
scroll to position [110, 0]
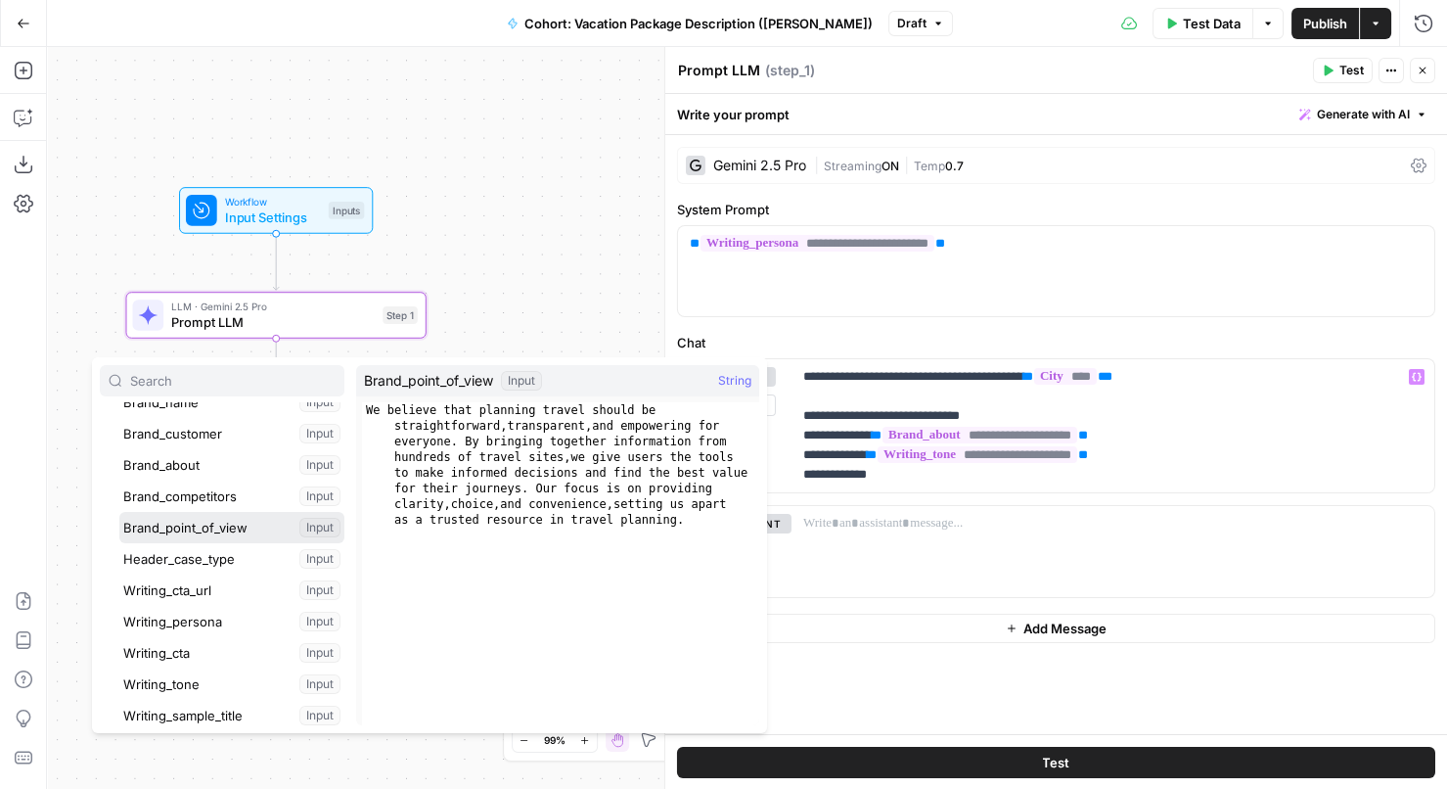
click at [193, 518] on button "Select variable Brand_point_of_view" at bounding box center [231, 527] width 225 height 31
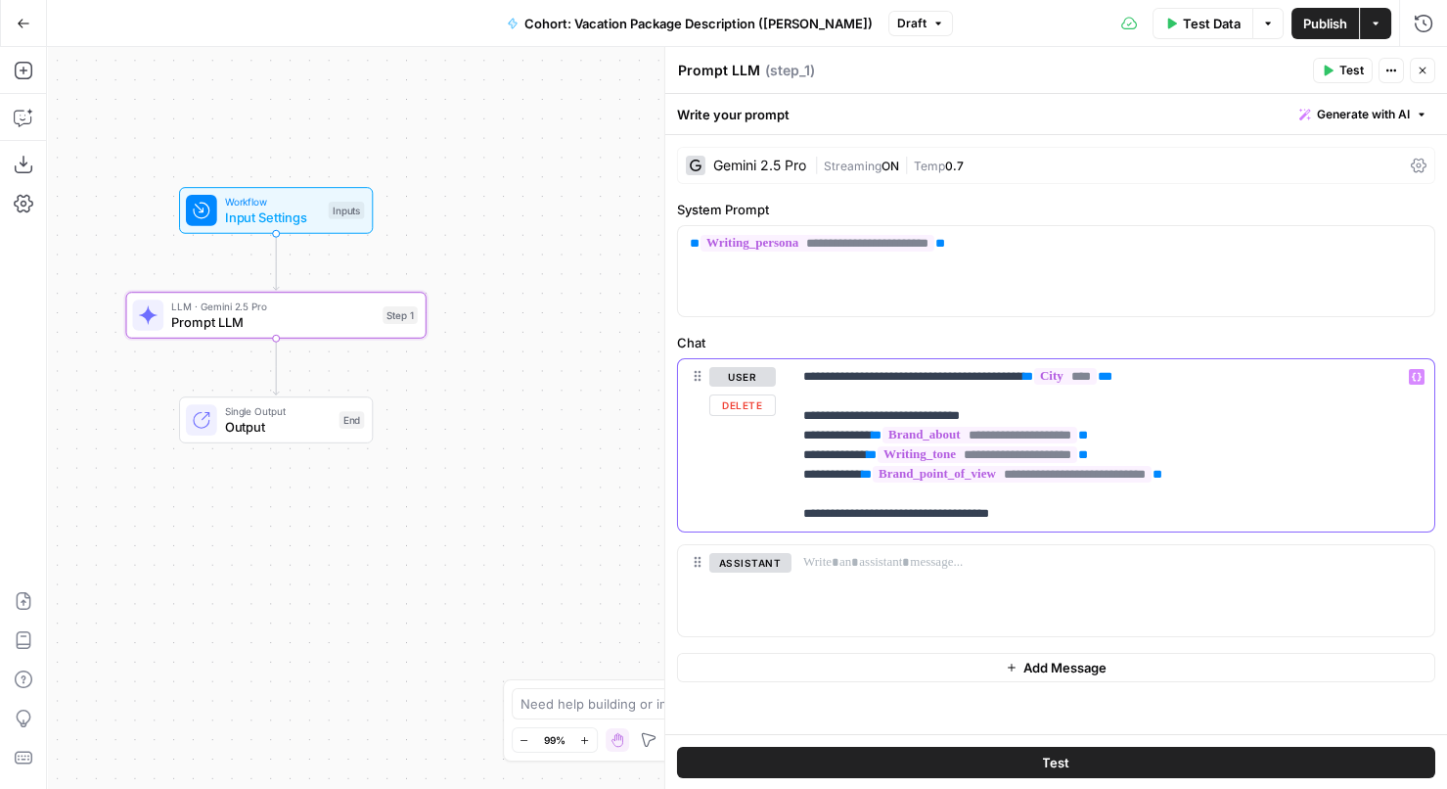
click at [940, 520] on p "**********" at bounding box center [1113, 445] width 620 height 157
click at [1130, 518] on p "**********" at bounding box center [1113, 445] width 620 height 157
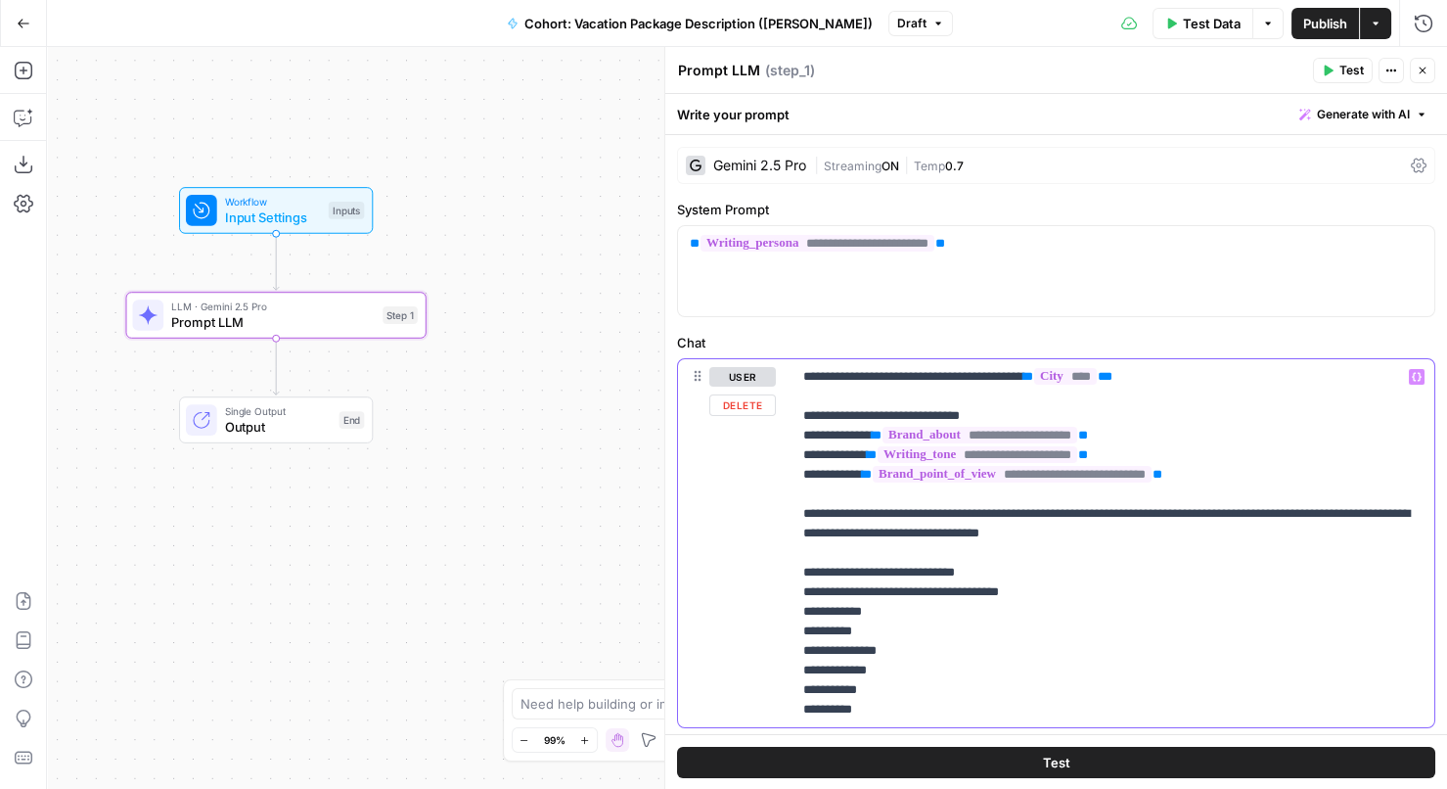
drag, startPoint x: 1014, startPoint y: 567, endPoint x: 750, endPoint y: 580, distance: 263.5
click at [750, 580] on div "**********" at bounding box center [1056, 543] width 756 height 368
drag, startPoint x: 1067, startPoint y: 589, endPoint x: 797, endPoint y: 589, distance: 270.0
click at [797, 589] on div "**********" at bounding box center [1112, 543] width 643 height 368
drag, startPoint x: 896, startPoint y: 683, endPoint x: 799, endPoint y: 367, distance: 330.5
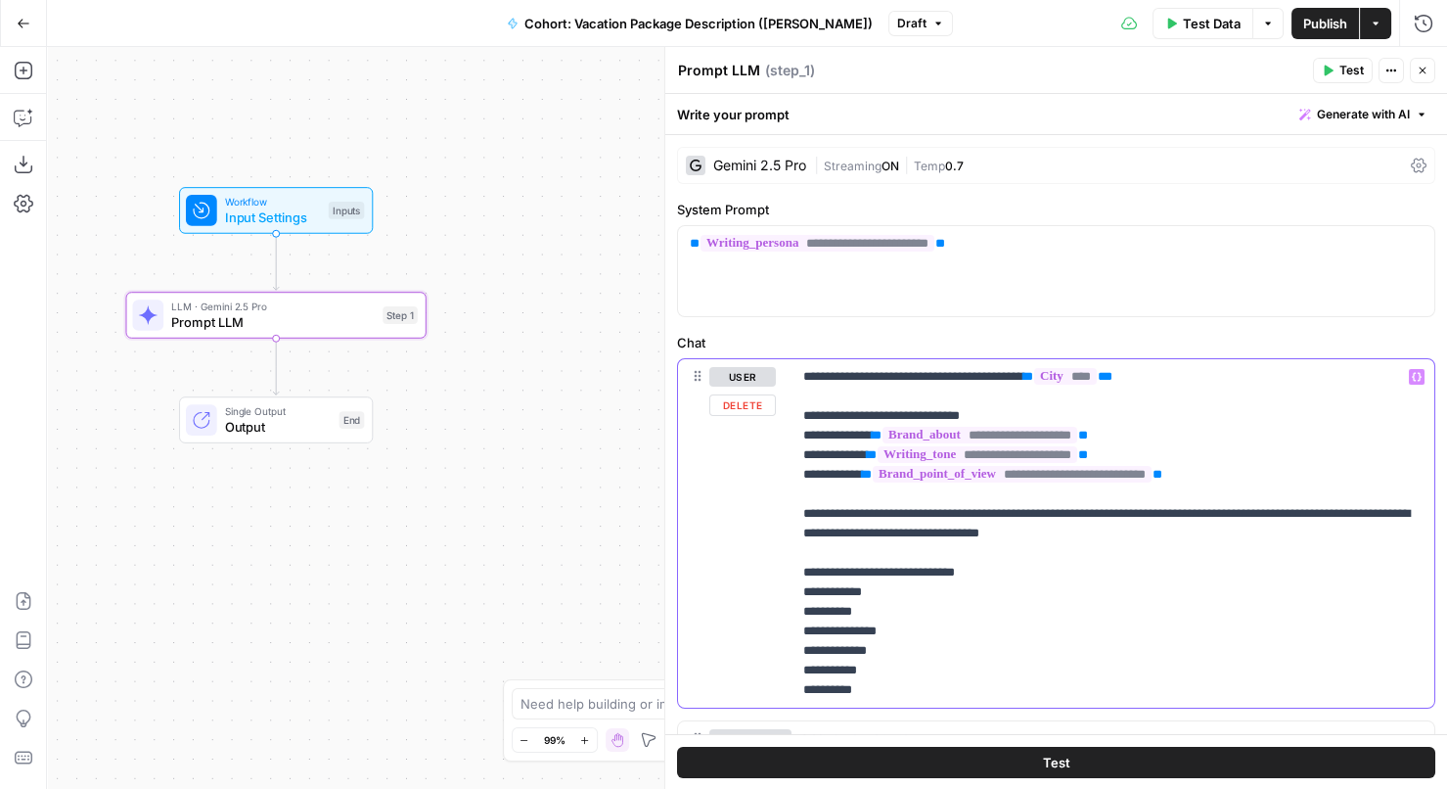
click at [799, 367] on div "**********" at bounding box center [1112, 533] width 643 height 348
copy p "**********"
click at [834, 443] on p "**********" at bounding box center [1113, 533] width 620 height 333
click at [826, 328] on div "**********" at bounding box center [1056, 502] width 782 height 735
click at [1323, 30] on span "Publish" at bounding box center [1325, 24] width 44 height 20
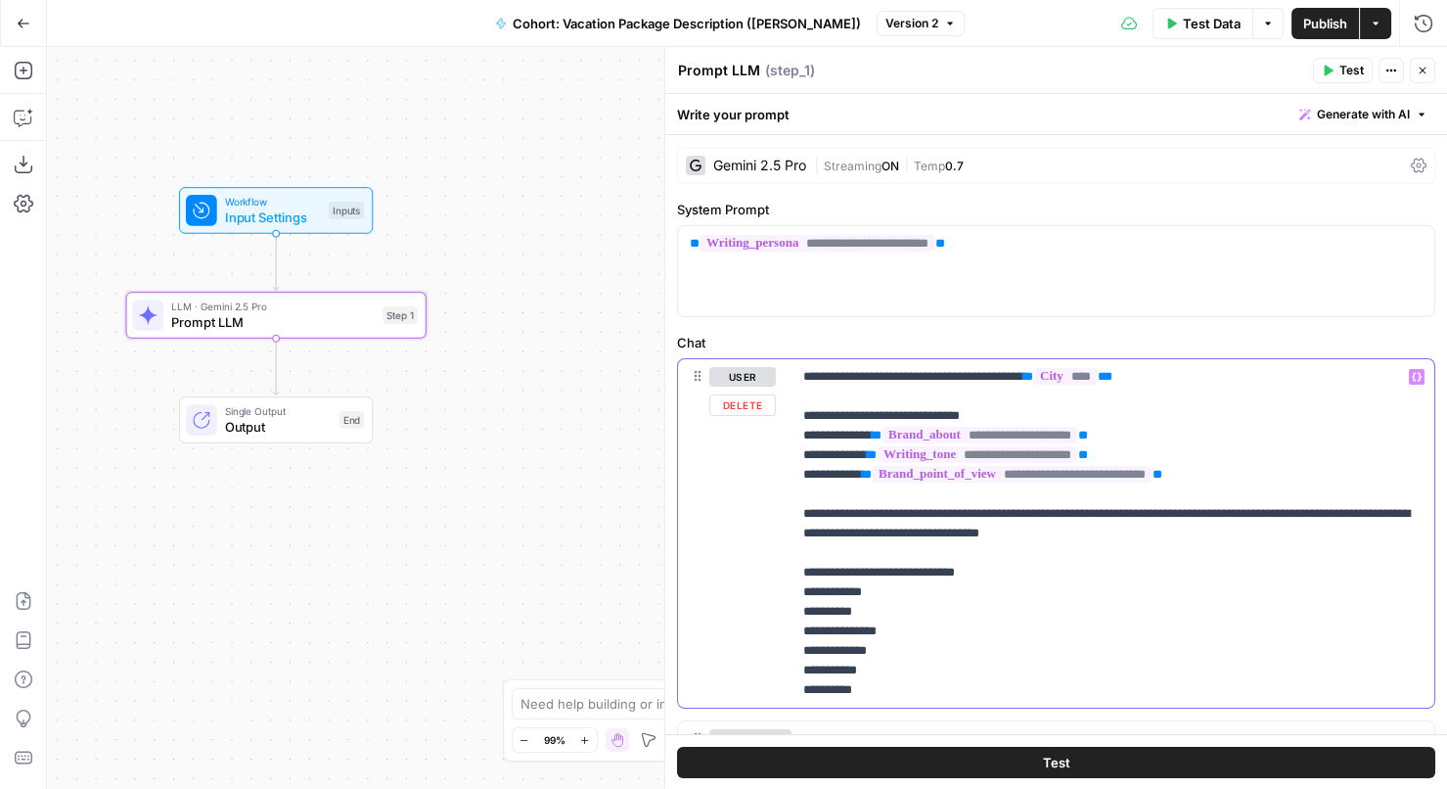
click at [1281, 476] on p "**********" at bounding box center [1113, 533] width 620 height 333
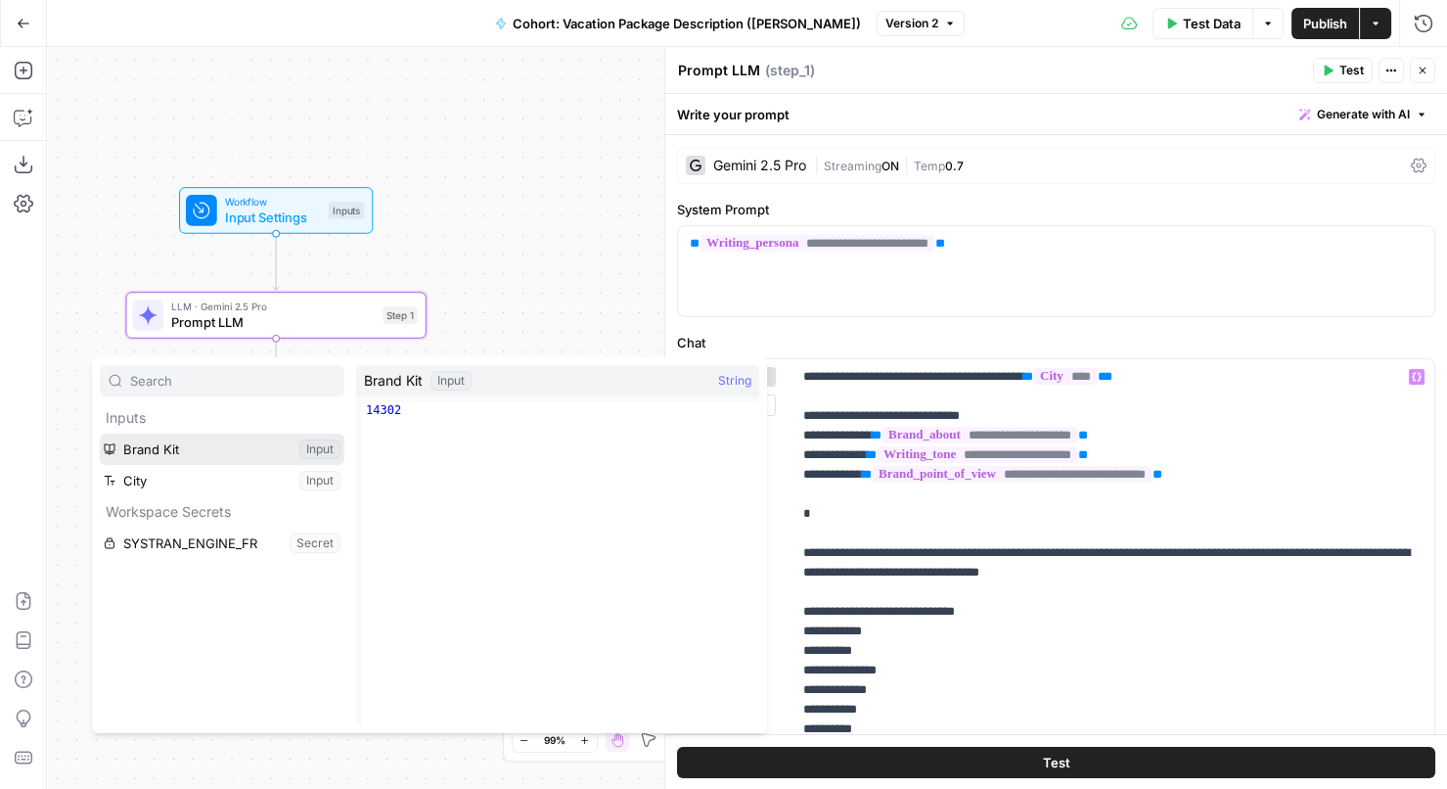
click at [240, 450] on button "Select variable Brand Kit" at bounding box center [222, 448] width 245 height 31
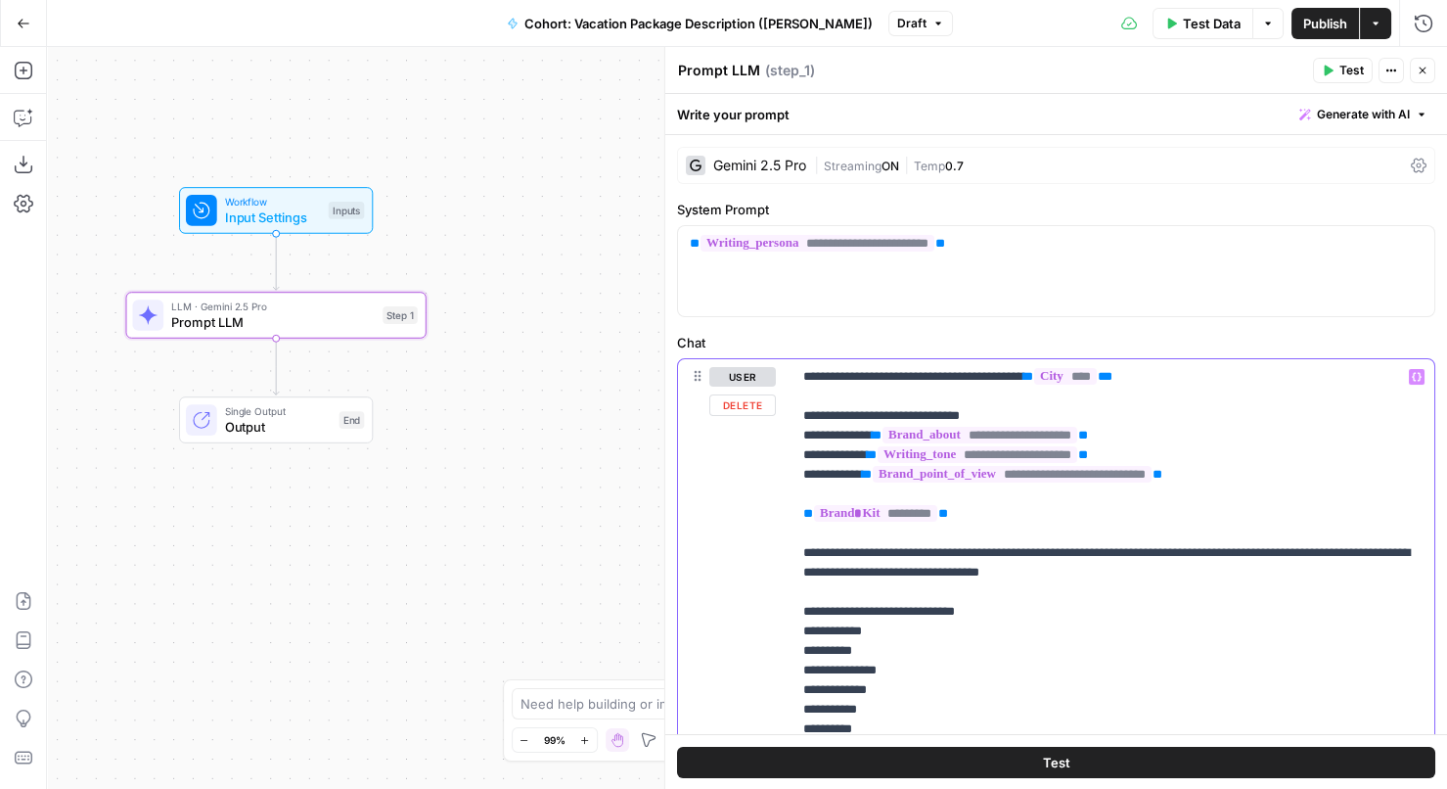
drag, startPoint x: 995, startPoint y: 511, endPoint x: 801, endPoint y: 511, distance: 193.7
click at [801, 511] on div "**********" at bounding box center [1112, 552] width 643 height 387
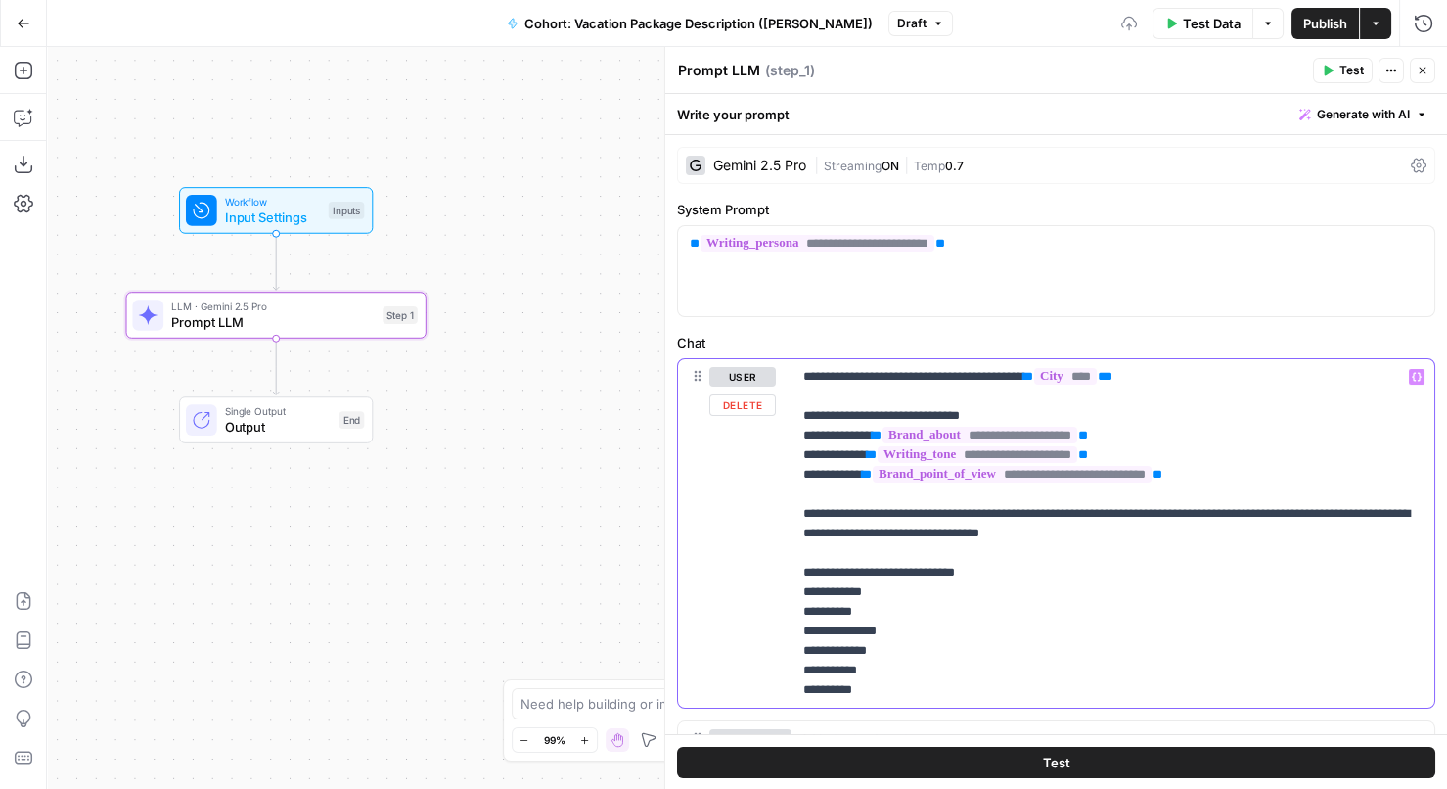
click at [900, 577] on p "**********" at bounding box center [1113, 533] width 620 height 333
click at [1359, 75] on span "Test" at bounding box center [1351, 71] width 24 height 18
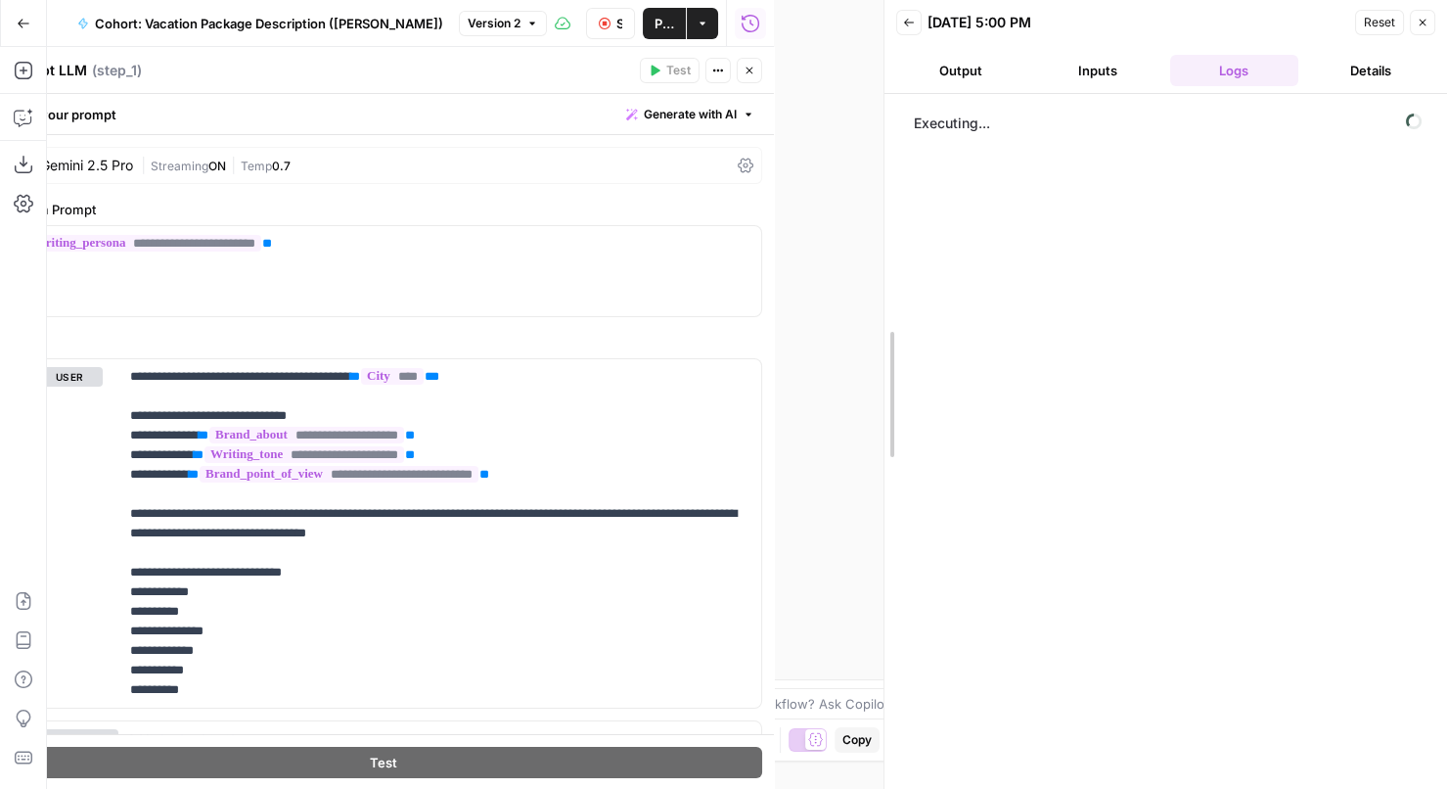
drag, startPoint x: 770, startPoint y: 351, endPoint x: 910, endPoint y: 344, distance: 140.1
click at [894, 344] on div at bounding box center [885, 394] width 20 height 789
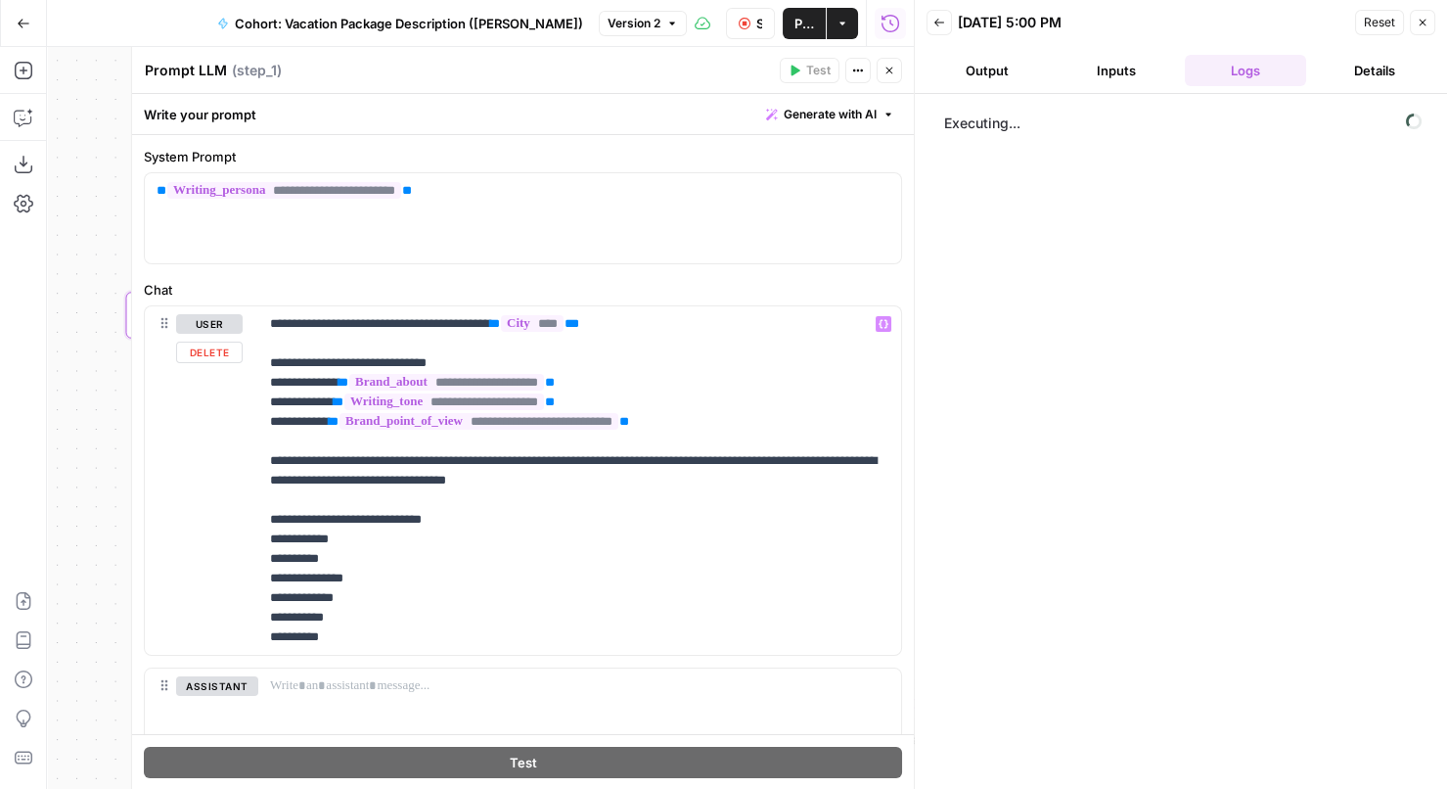
scroll to position [88, 0]
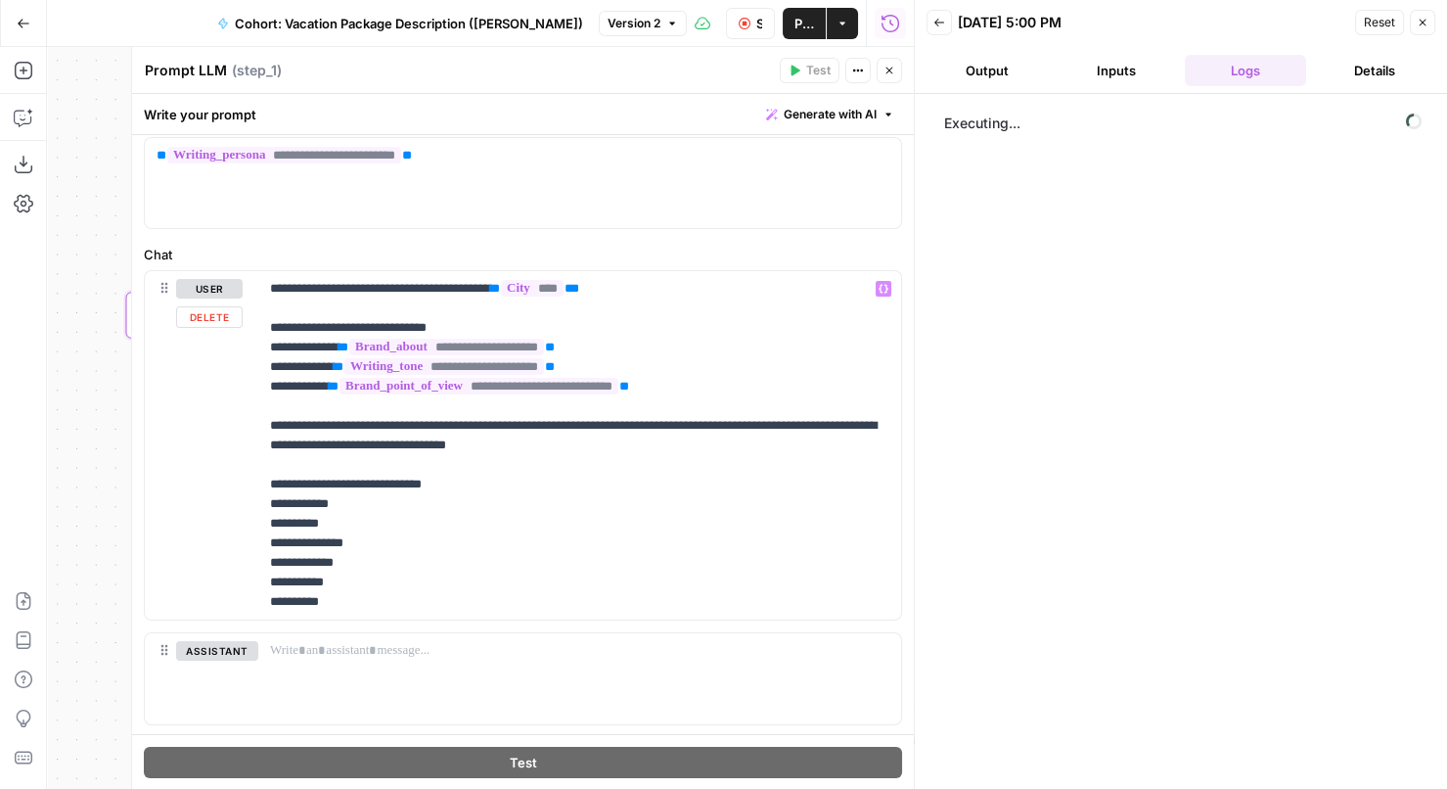
click at [612, 245] on label "Chat" at bounding box center [523, 255] width 758 height 20
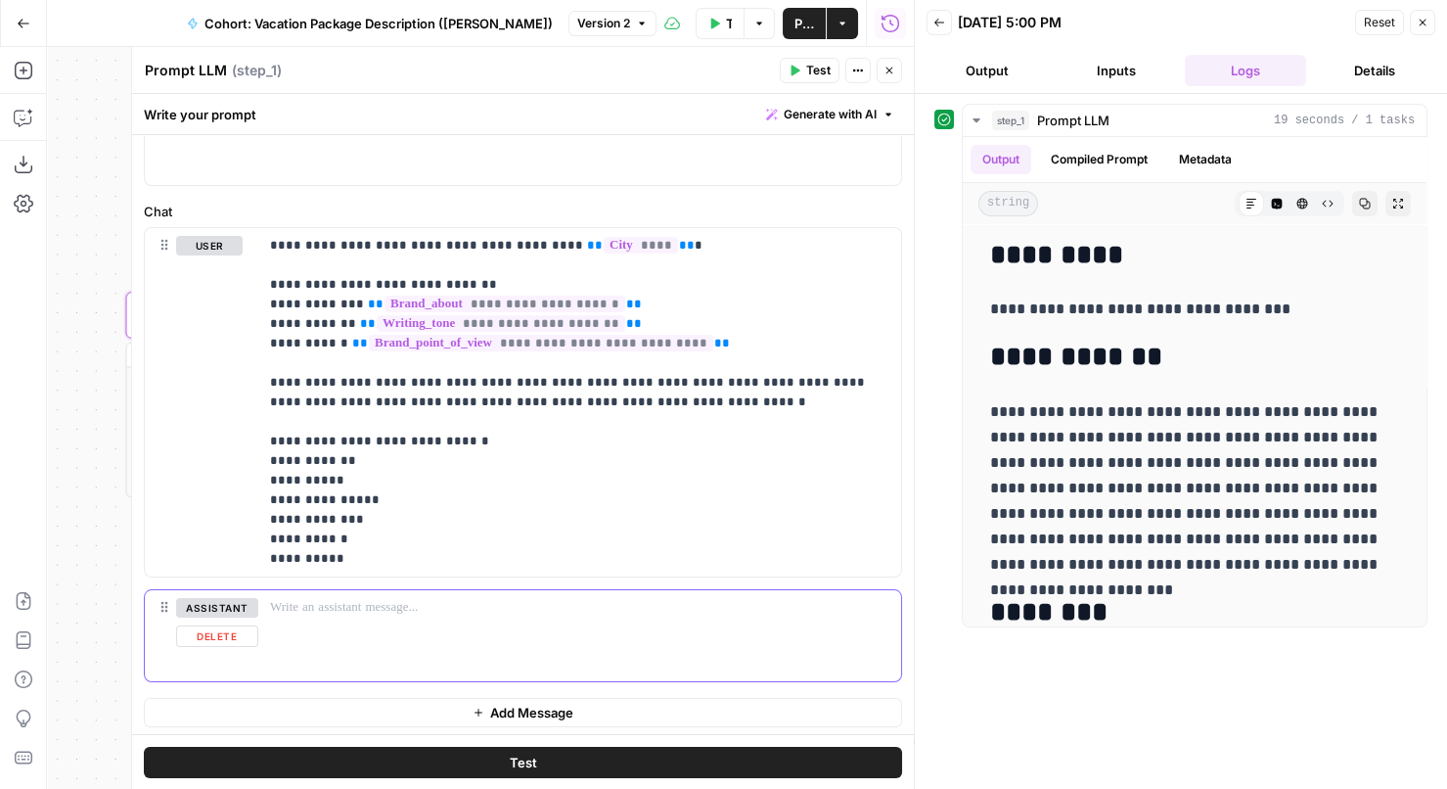
click at [217, 632] on button "Delete" at bounding box center [216, 636] width 81 height 22
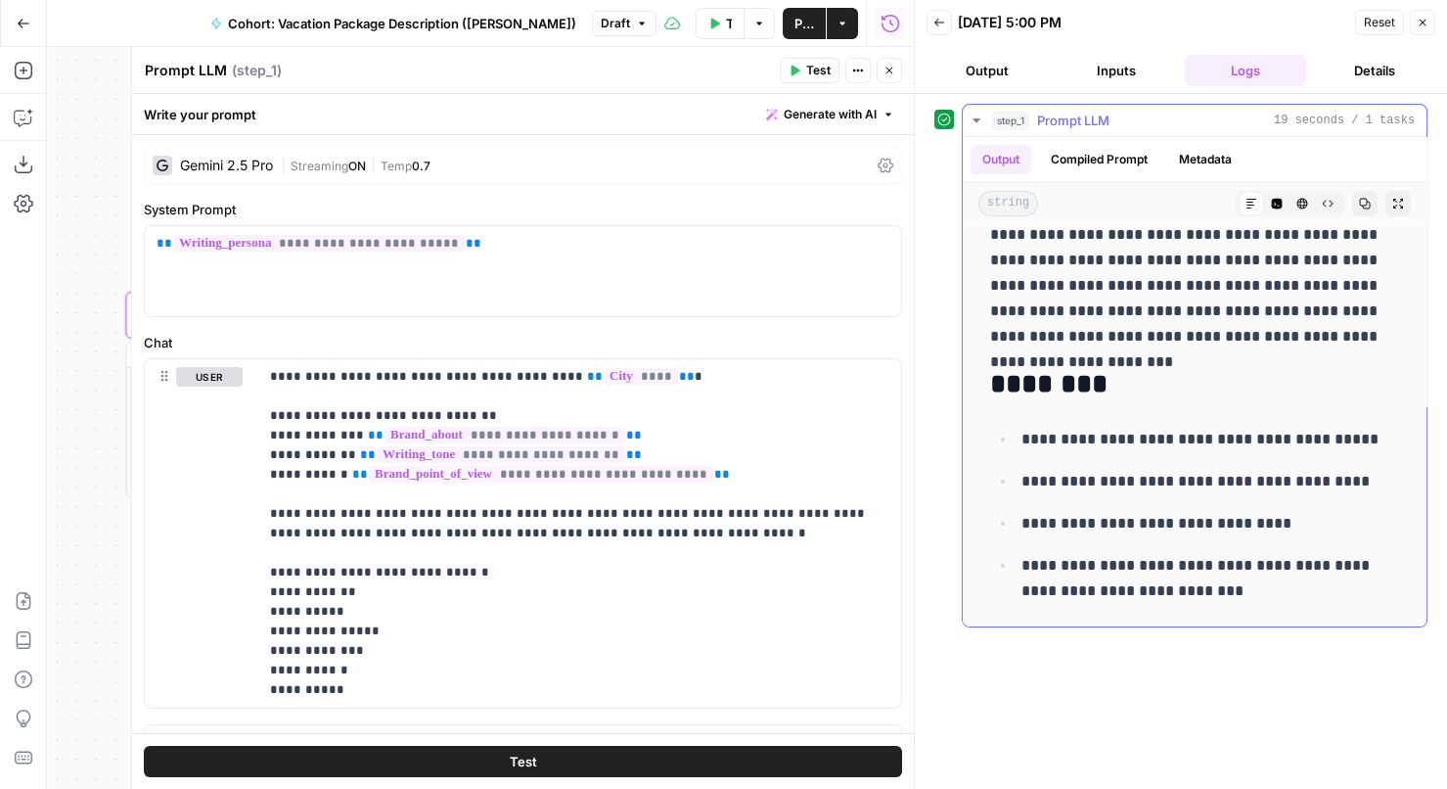
scroll to position [229, 0]
click at [208, 158] on div "Gemini 2.5 Pro" at bounding box center [226, 165] width 93 height 14
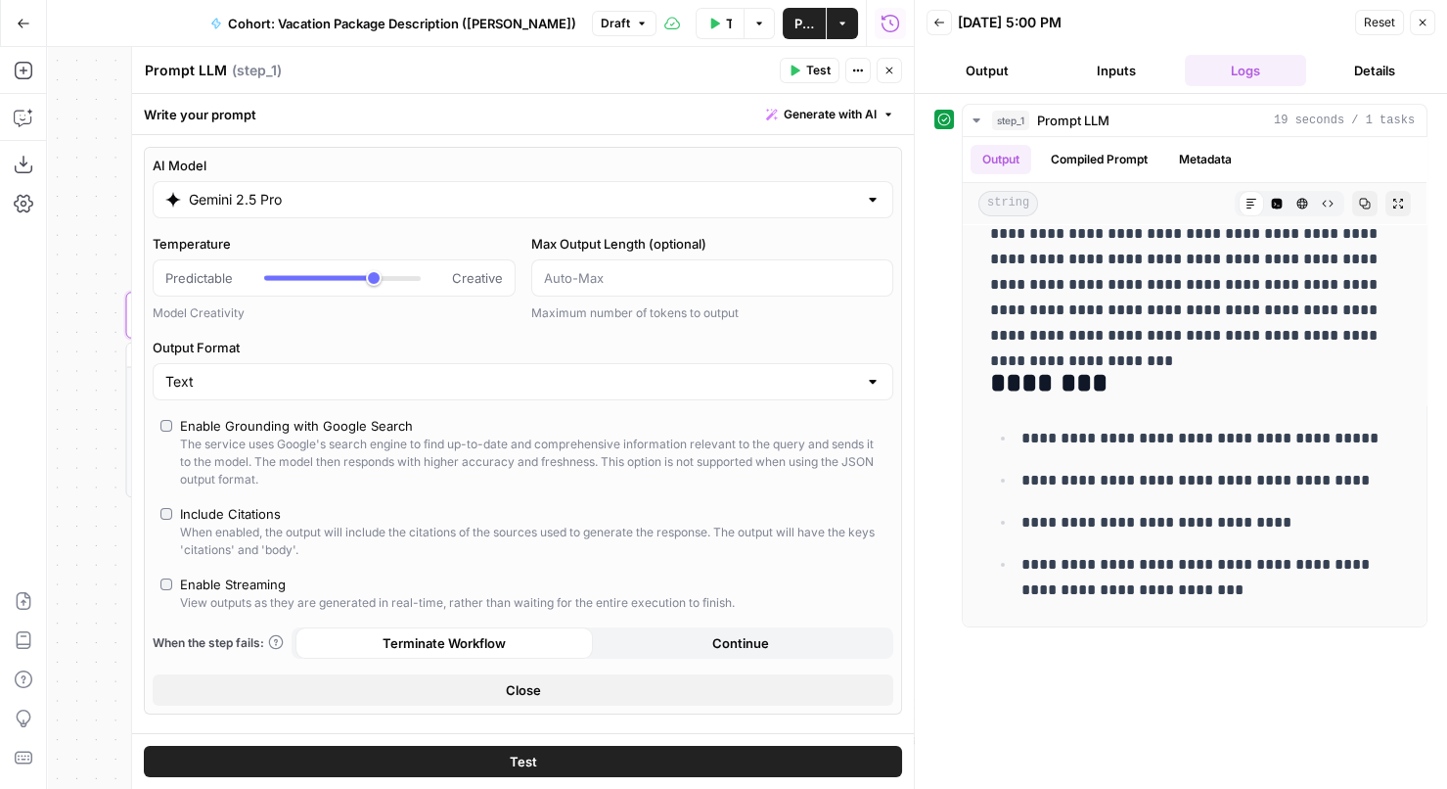
click at [205, 200] on input "Gemini 2.5 Pro" at bounding box center [523, 200] width 668 height 20
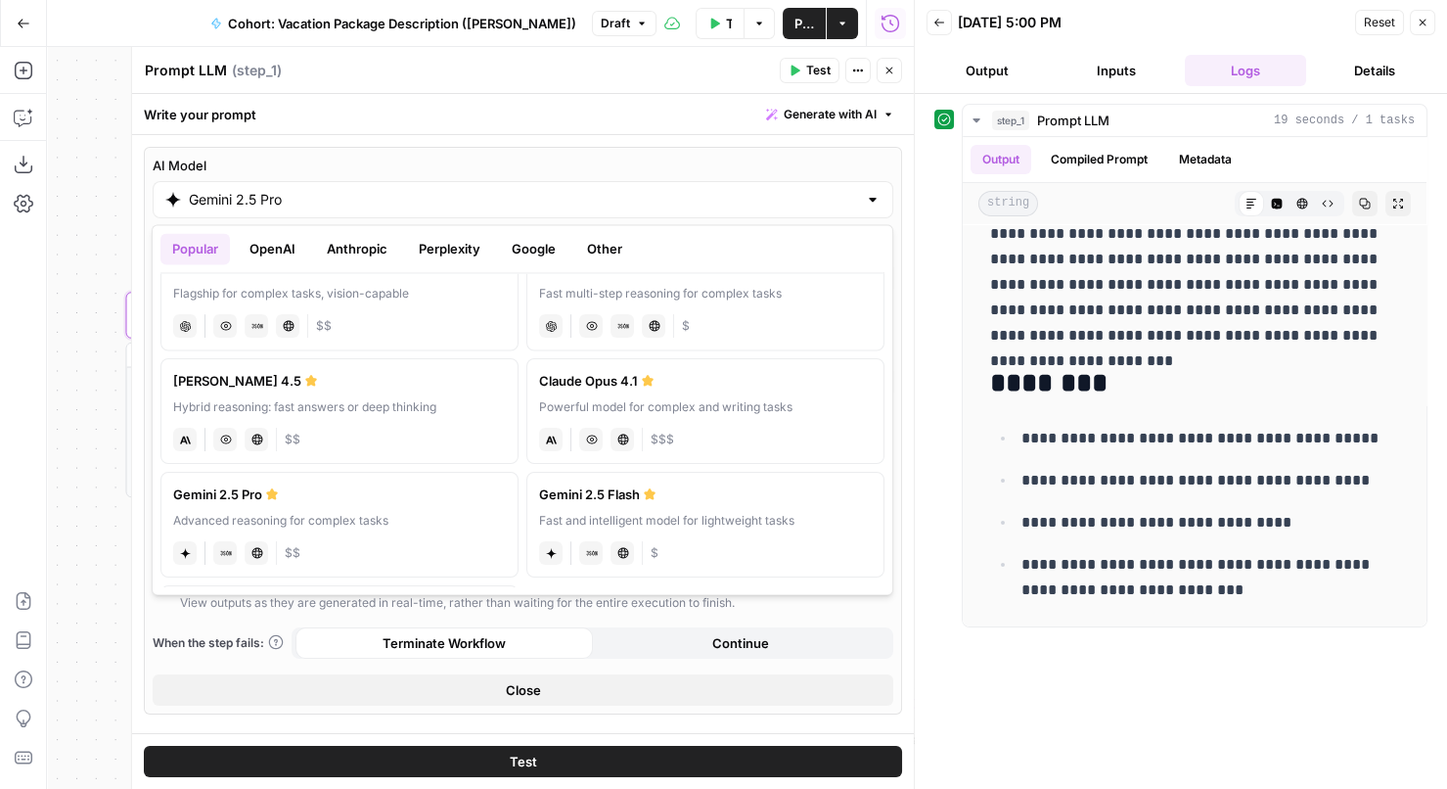
scroll to position [119, 0]
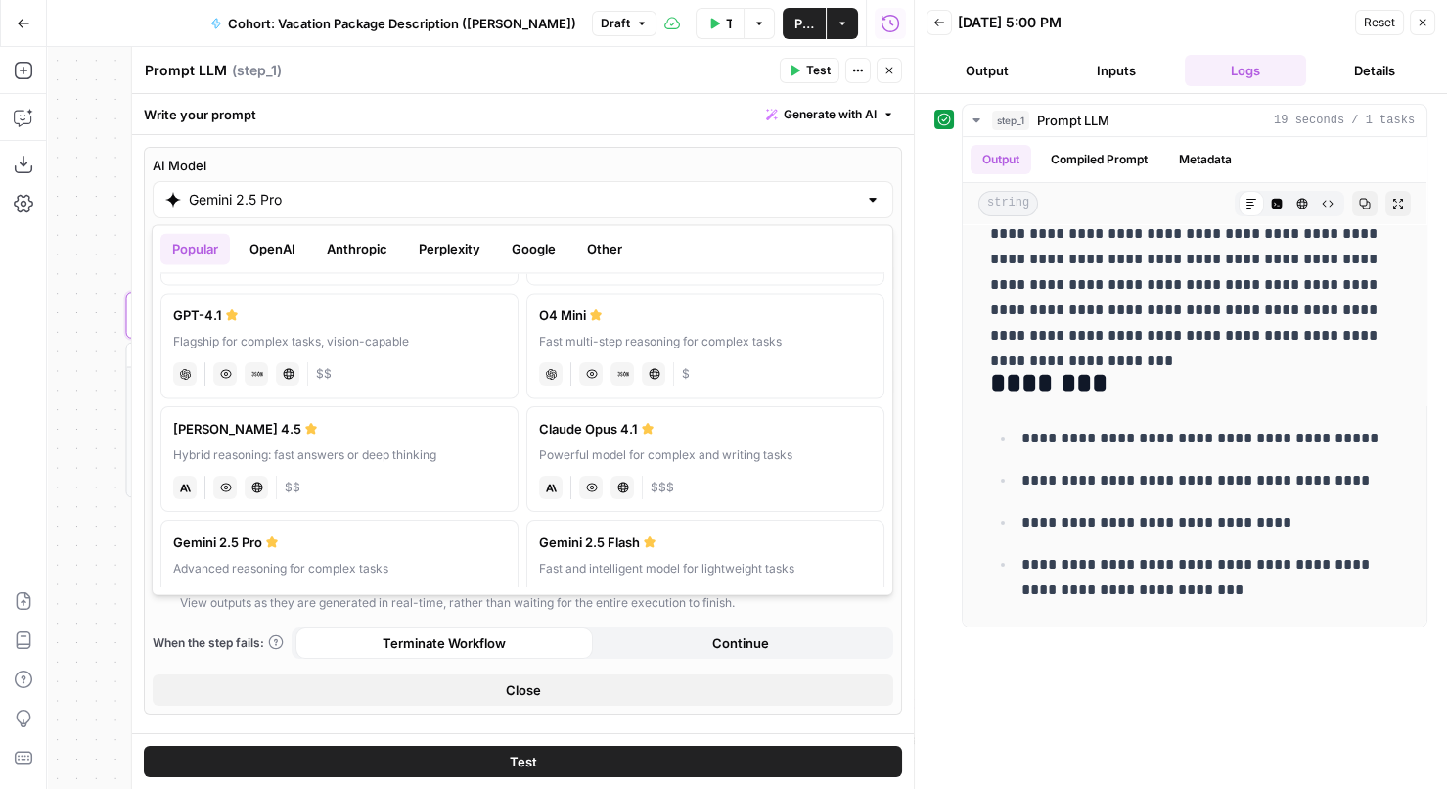
click at [333, 472] on div "anthropic Vision Capabilities Live Web Research $$" at bounding box center [339, 485] width 333 height 27
type input "Claude Sonnet 4.5"
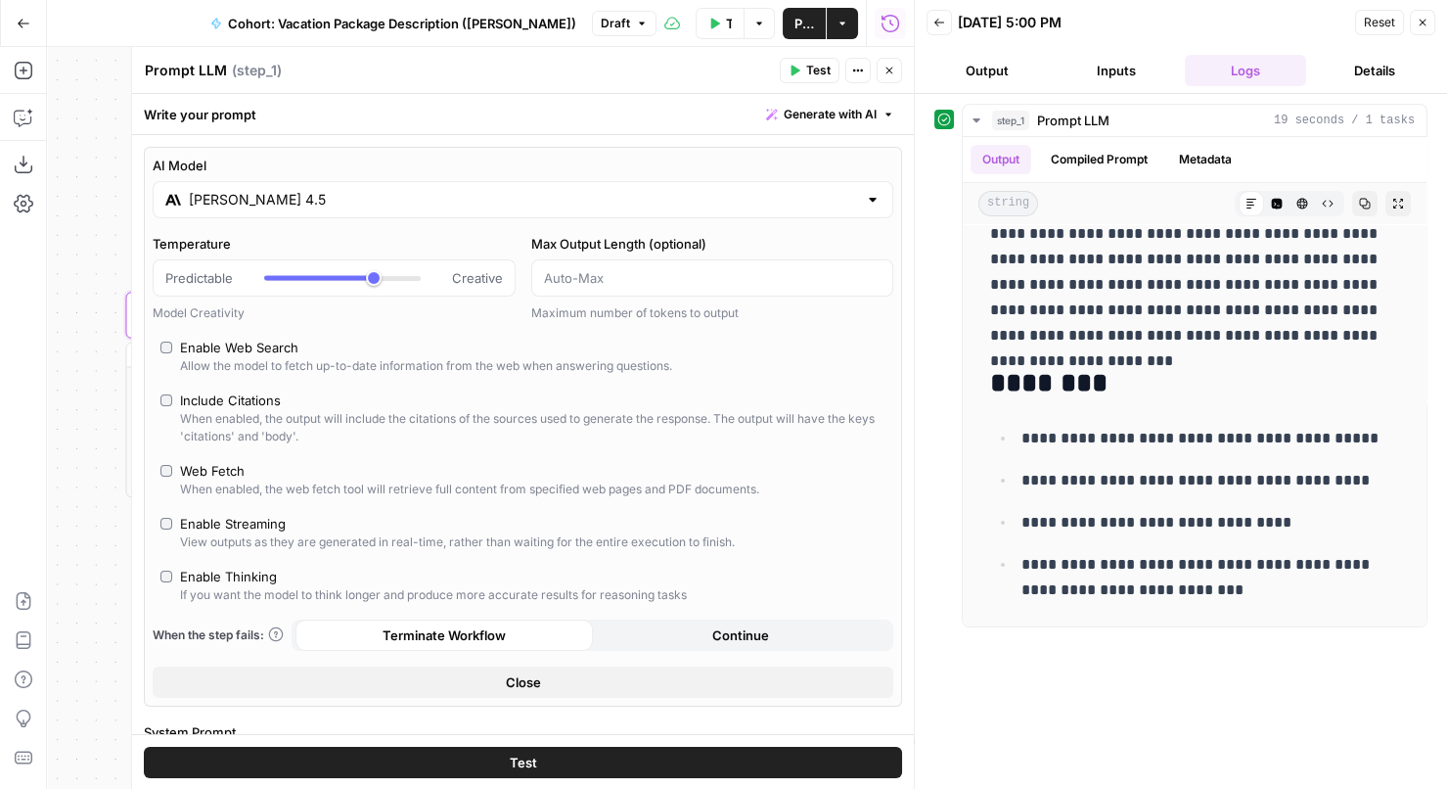
click at [437, 678] on button "Close" at bounding box center [523, 681] width 741 height 31
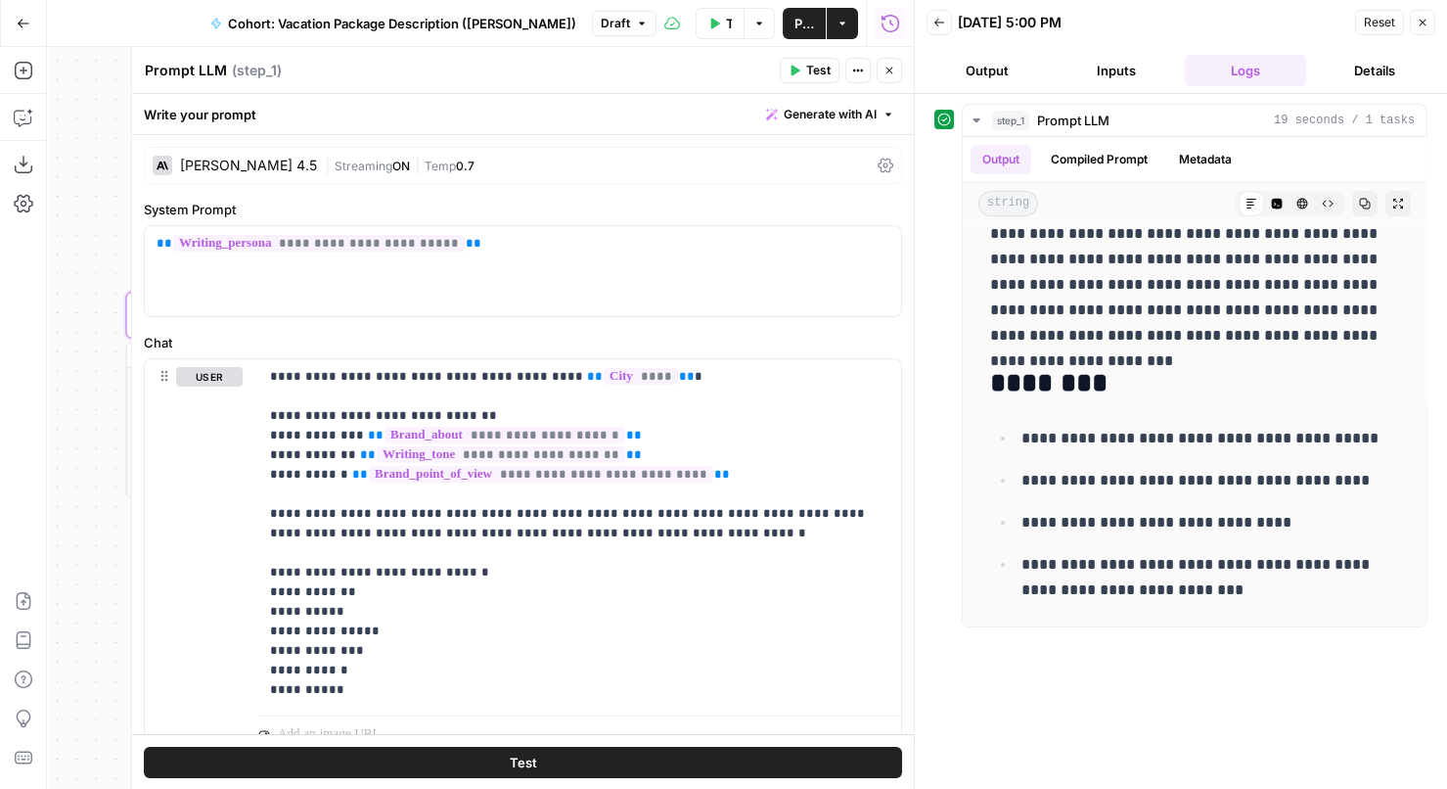
click at [816, 77] on span "Test" at bounding box center [818, 71] width 24 height 18
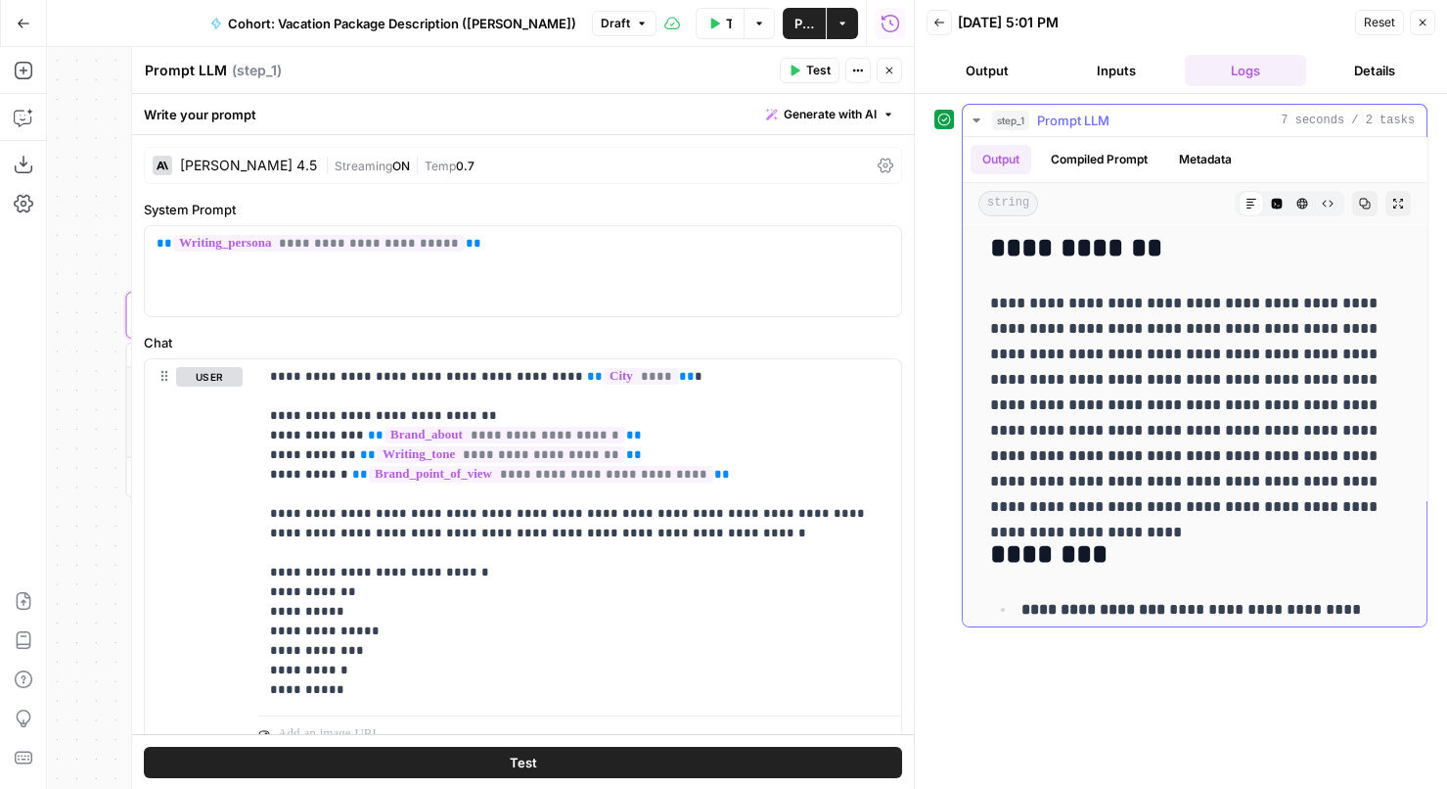
scroll to position [142, 0]
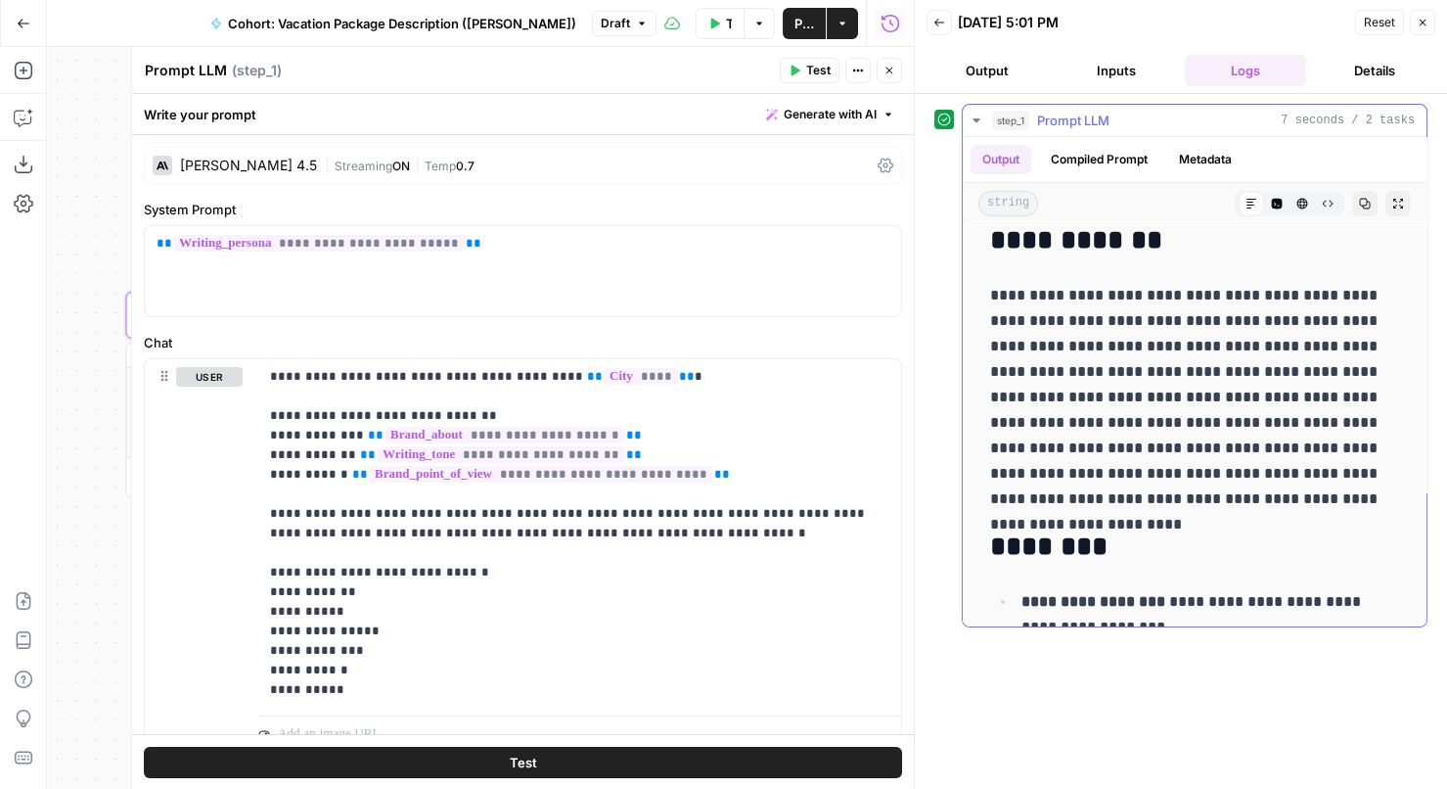
click at [1102, 294] on p "**********" at bounding box center [1195, 397] width 410 height 229
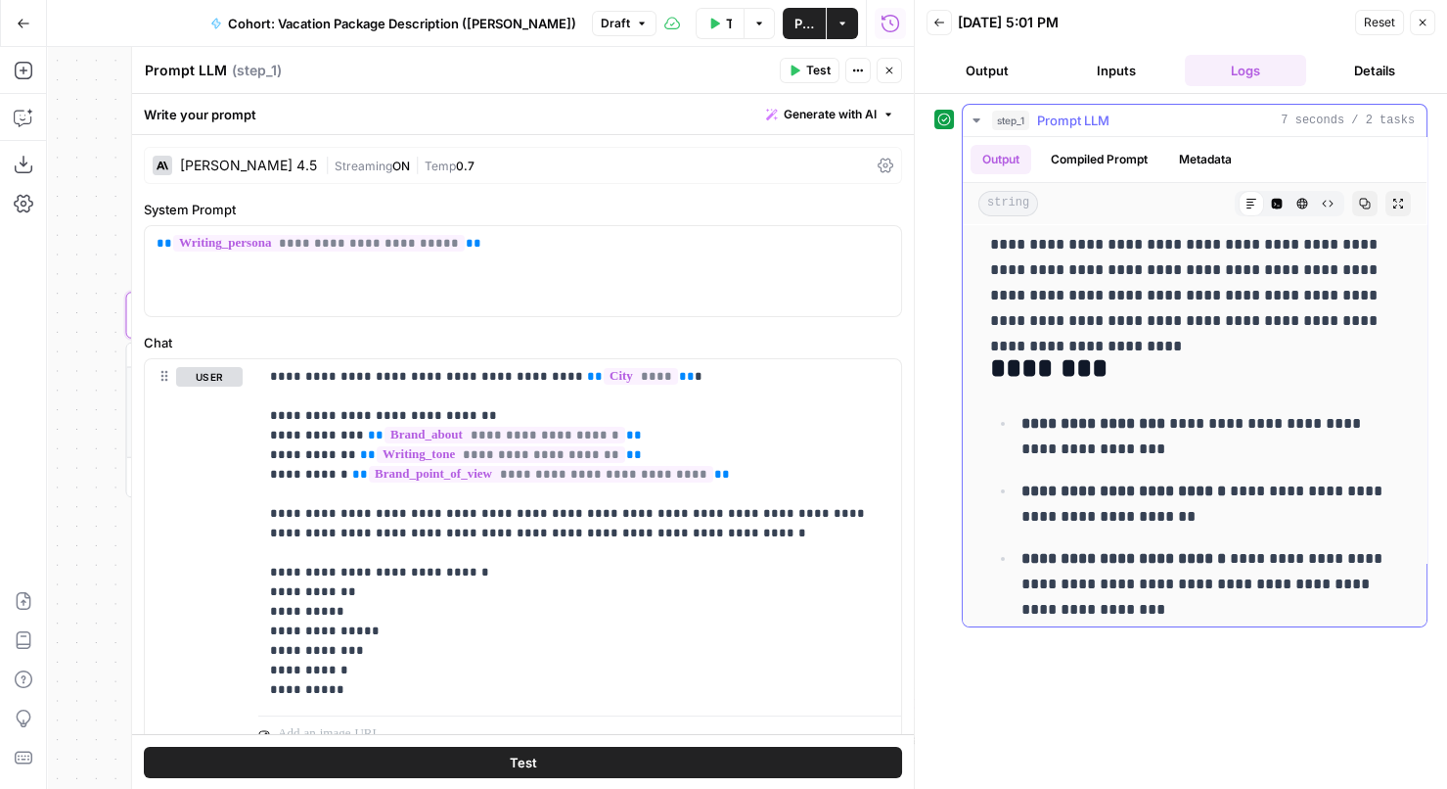
scroll to position [325, 0]
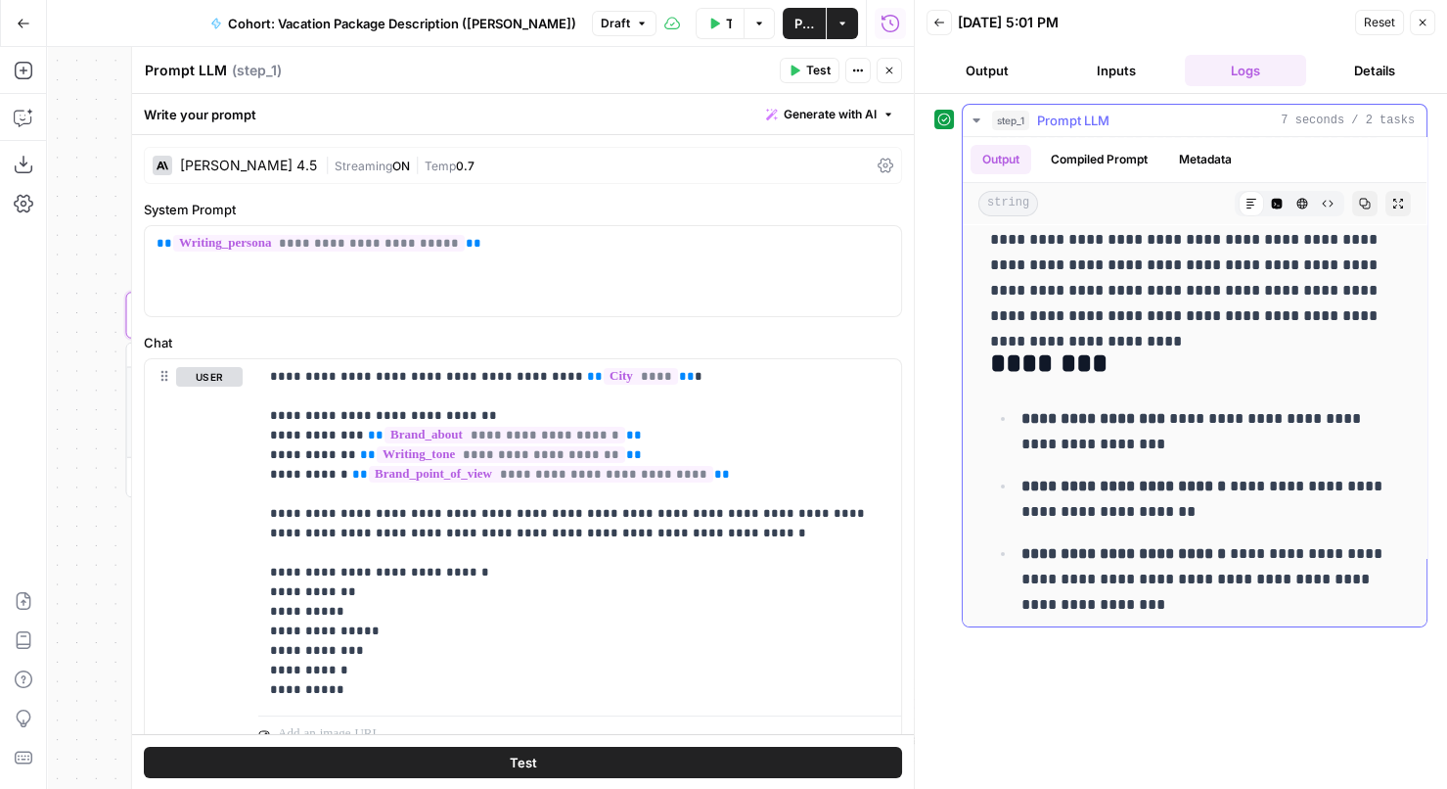
drag, startPoint x: 1150, startPoint y: 424, endPoint x: 1012, endPoint y: 424, distance: 137.9
click at [1009, 424] on ul "**********" at bounding box center [1194, 591] width 409 height 372
click at [1066, 469] on ul "**********" at bounding box center [1194, 591] width 409 height 372
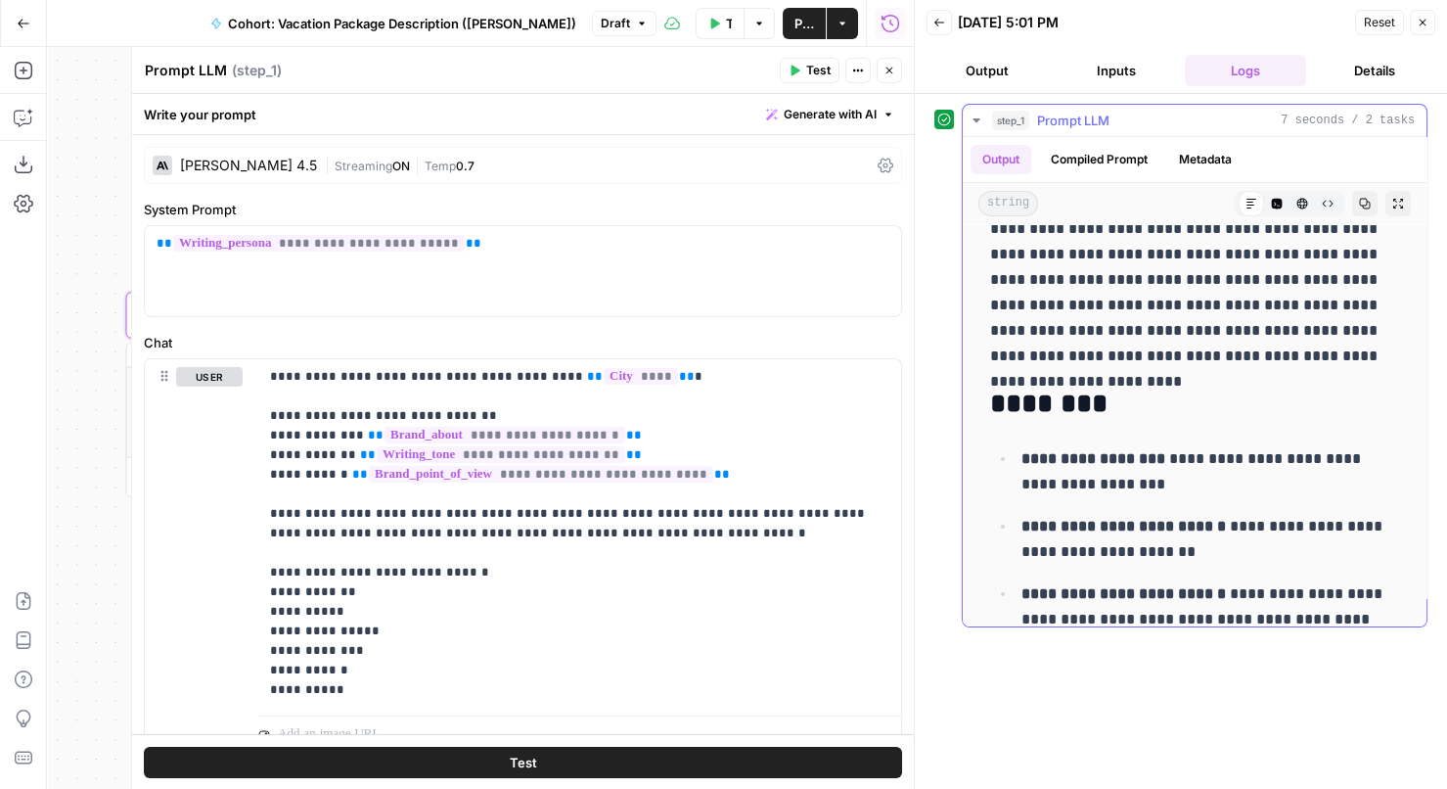
scroll to position [0, 0]
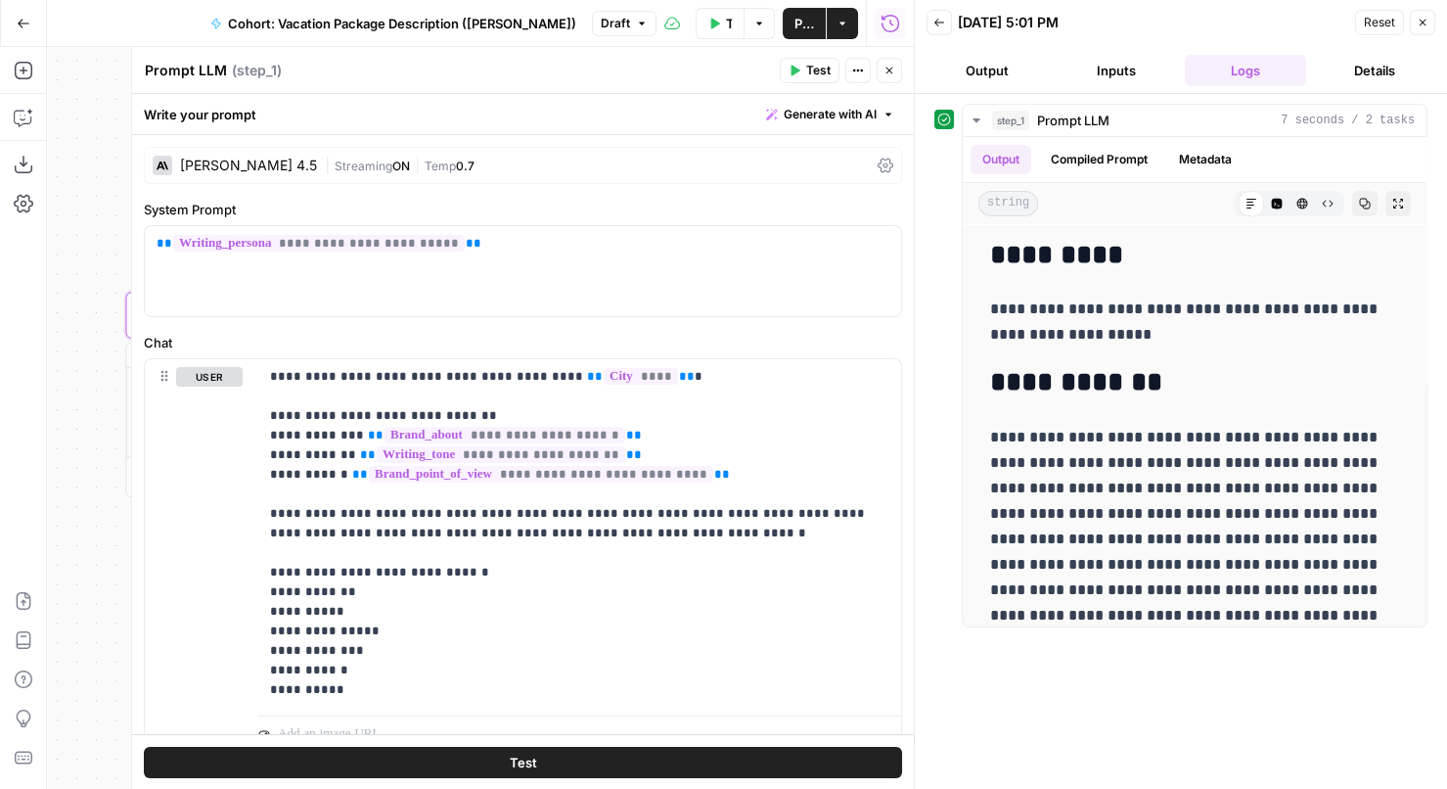
click at [223, 164] on div "Claude Sonnet 4.5" at bounding box center [248, 165] width 137 height 14
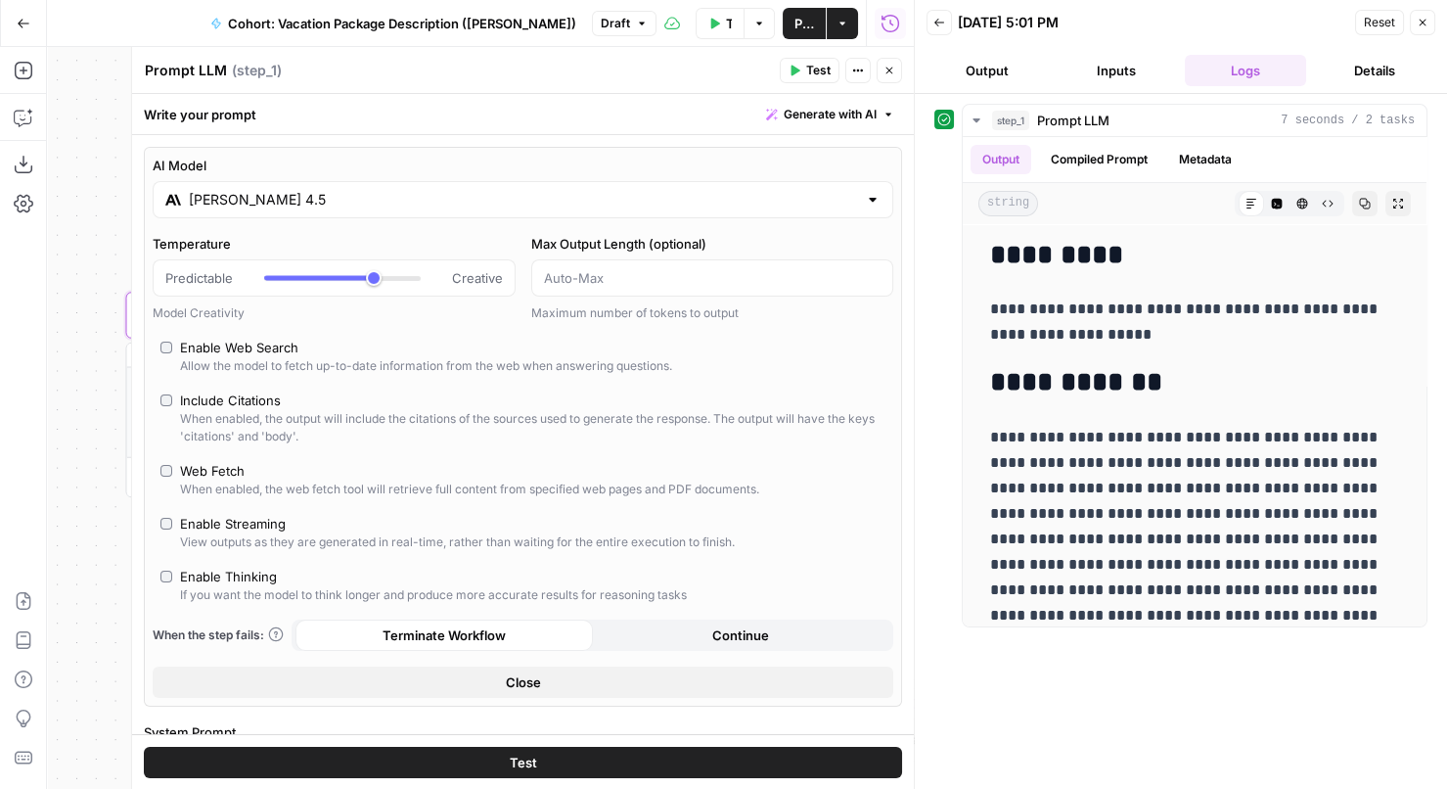
click at [247, 203] on input "Claude Sonnet 4.5" at bounding box center [523, 200] width 668 height 20
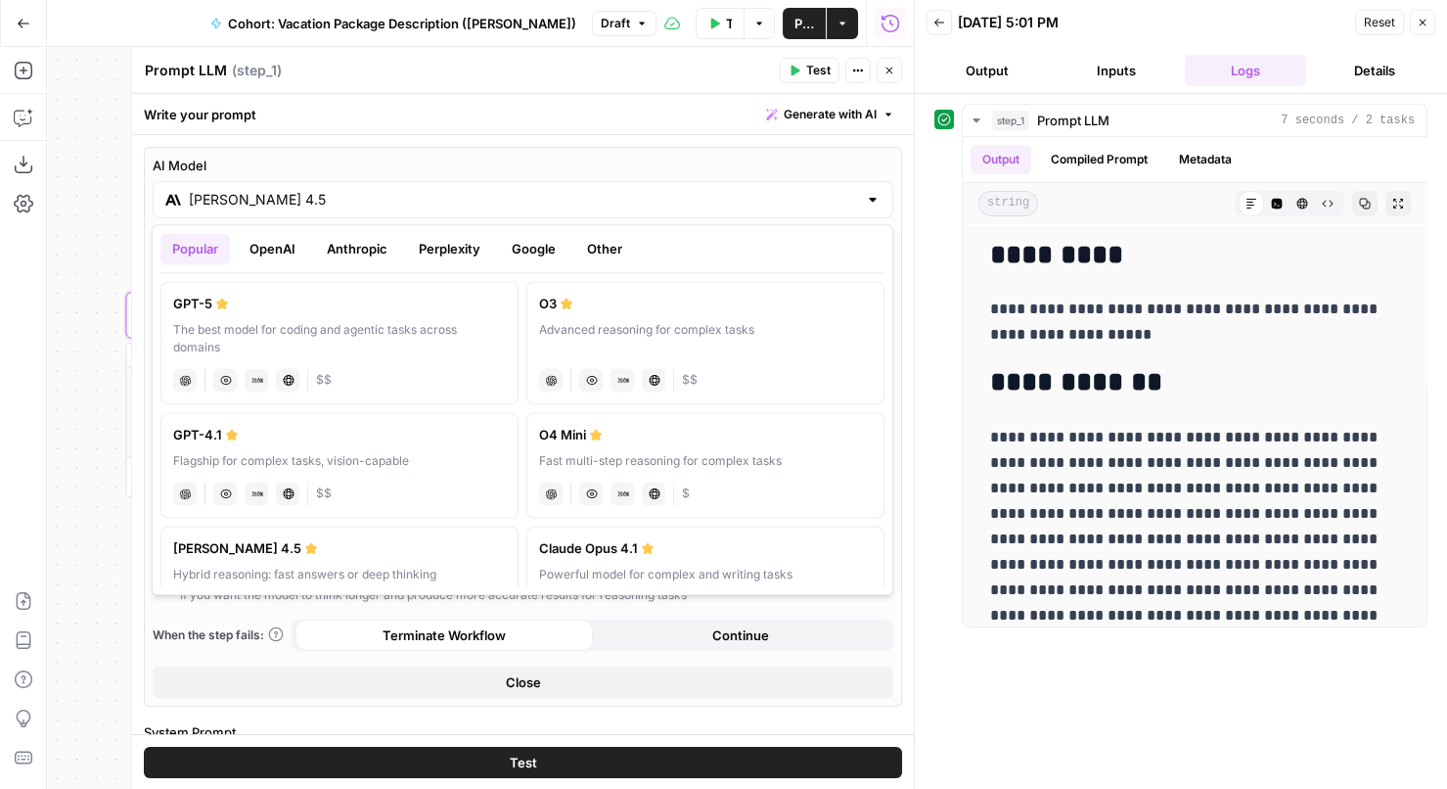
click at [360, 328] on div "The best model for coding and agentic tasks across domains" at bounding box center [339, 338] width 333 height 35
type input "GPT-5"
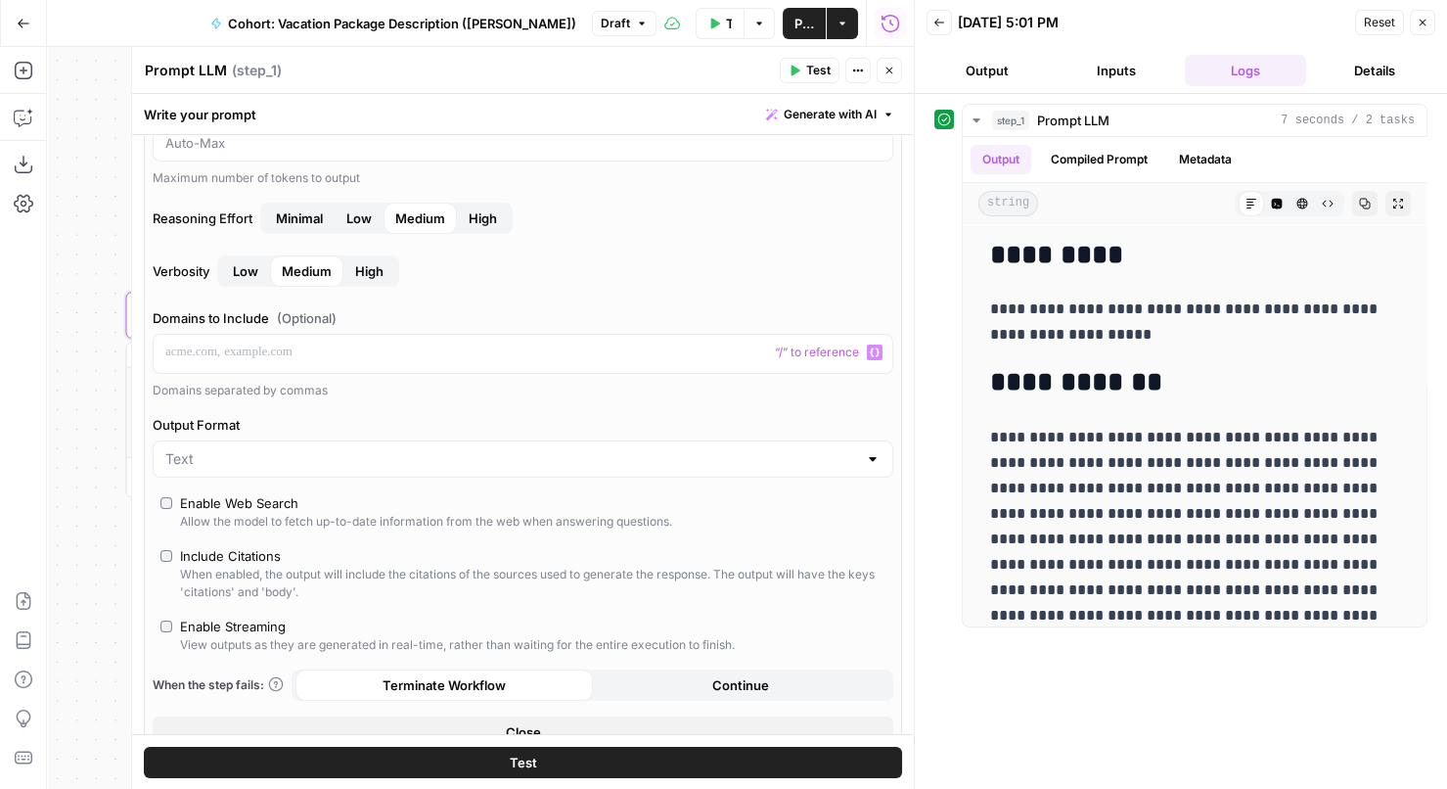
scroll to position [227, 0]
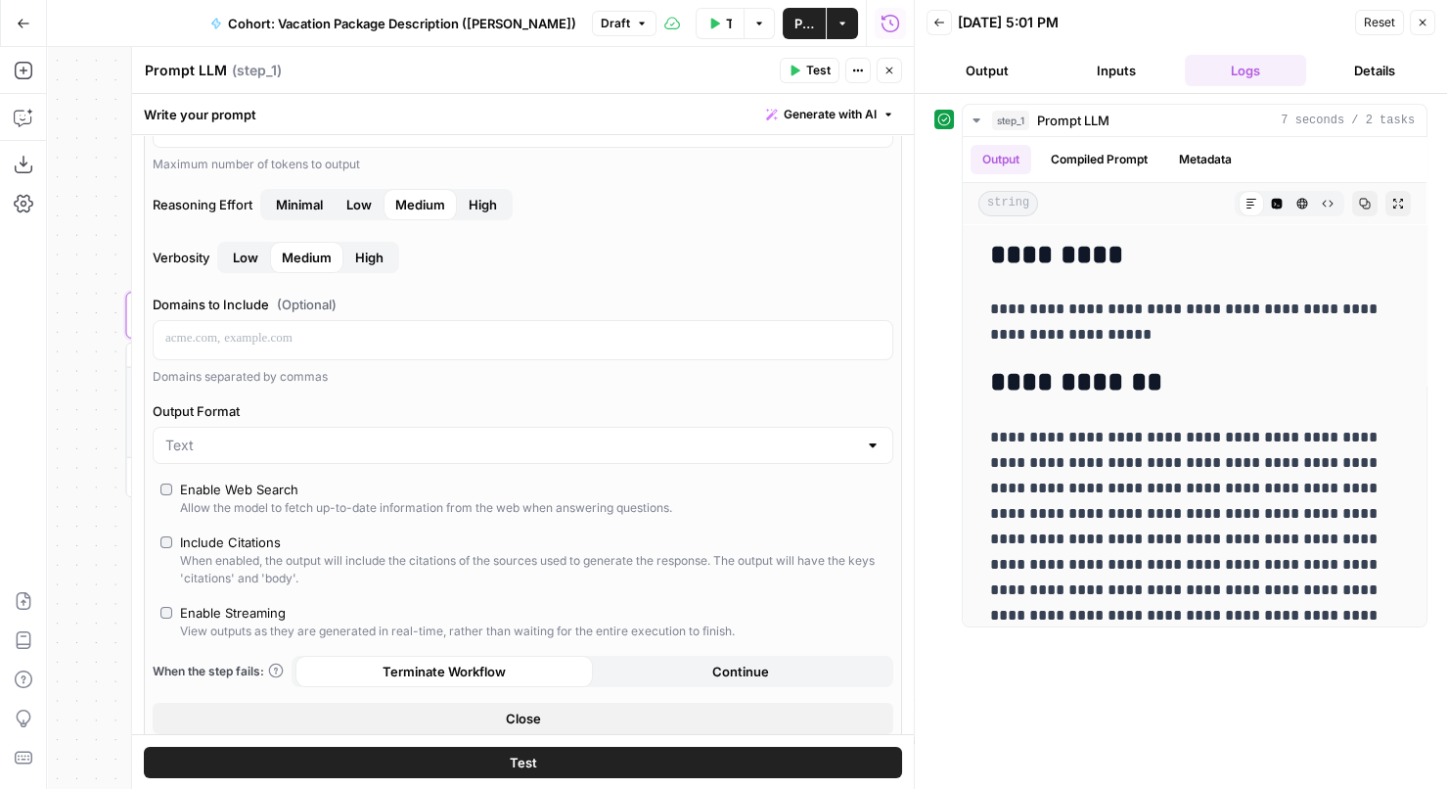
click at [369, 706] on button "Close" at bounding box center [523, 717] width 741 height 31
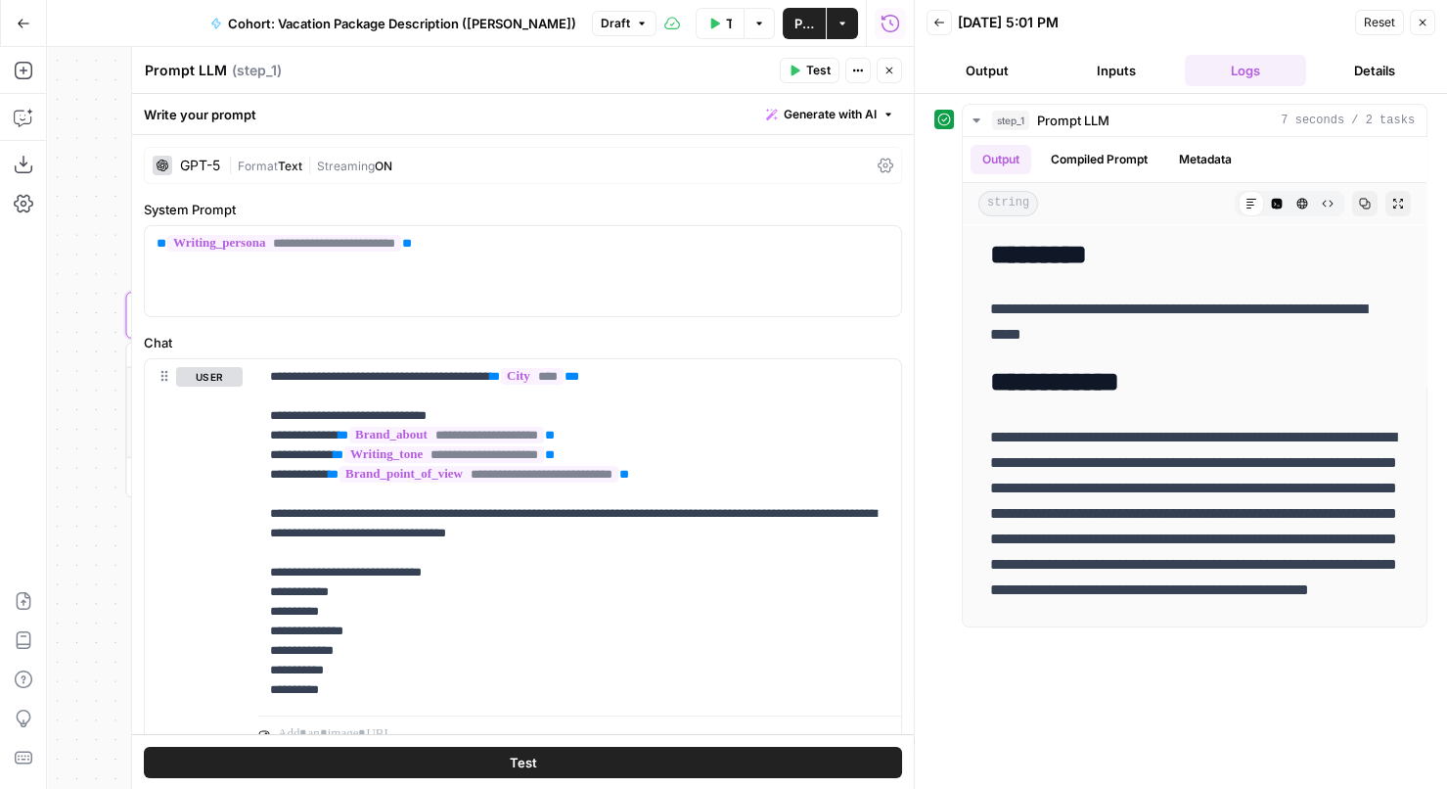
click at [816, 61] on button "Test" at bounding box center [810, 70] width 60 height 25
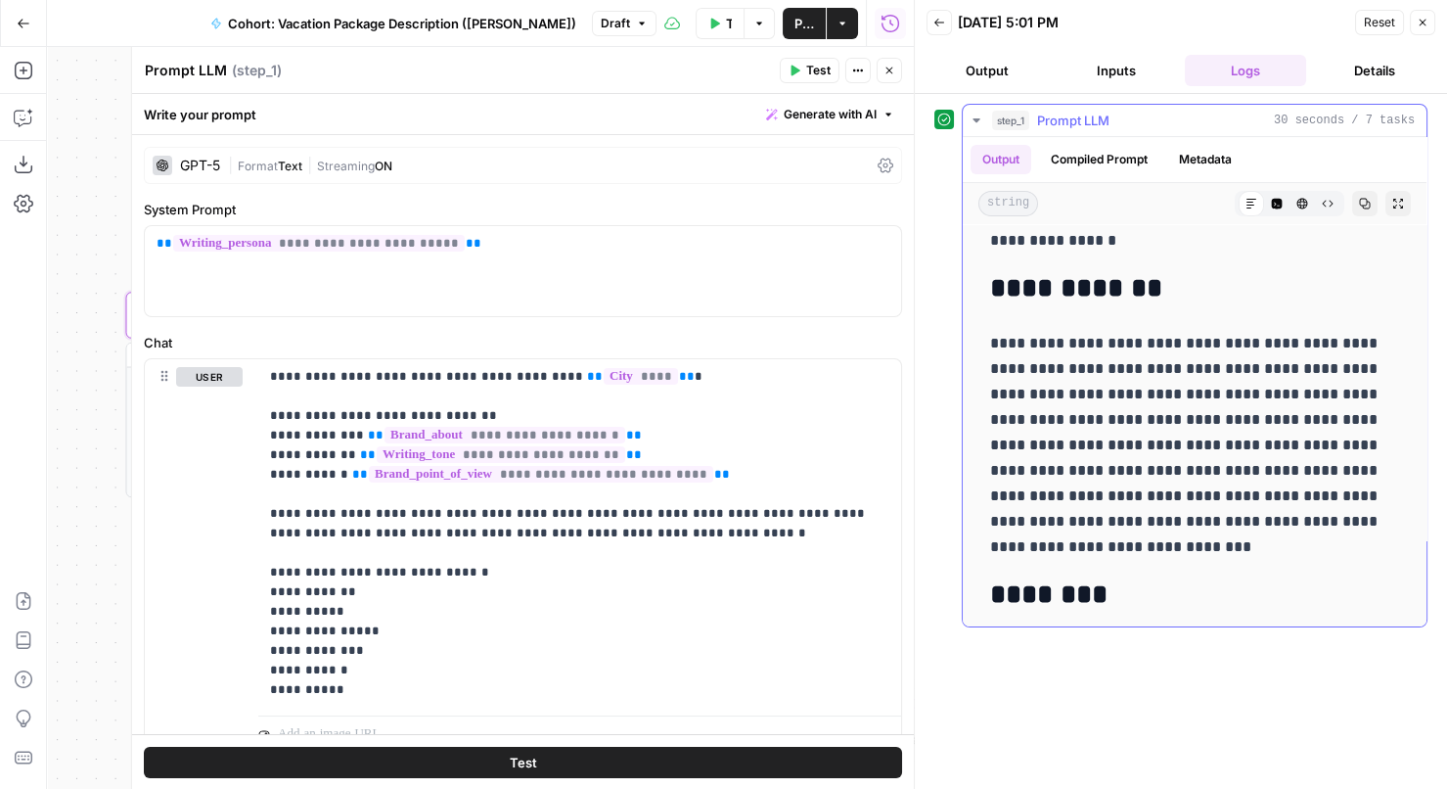
scroll to position [109, 0]
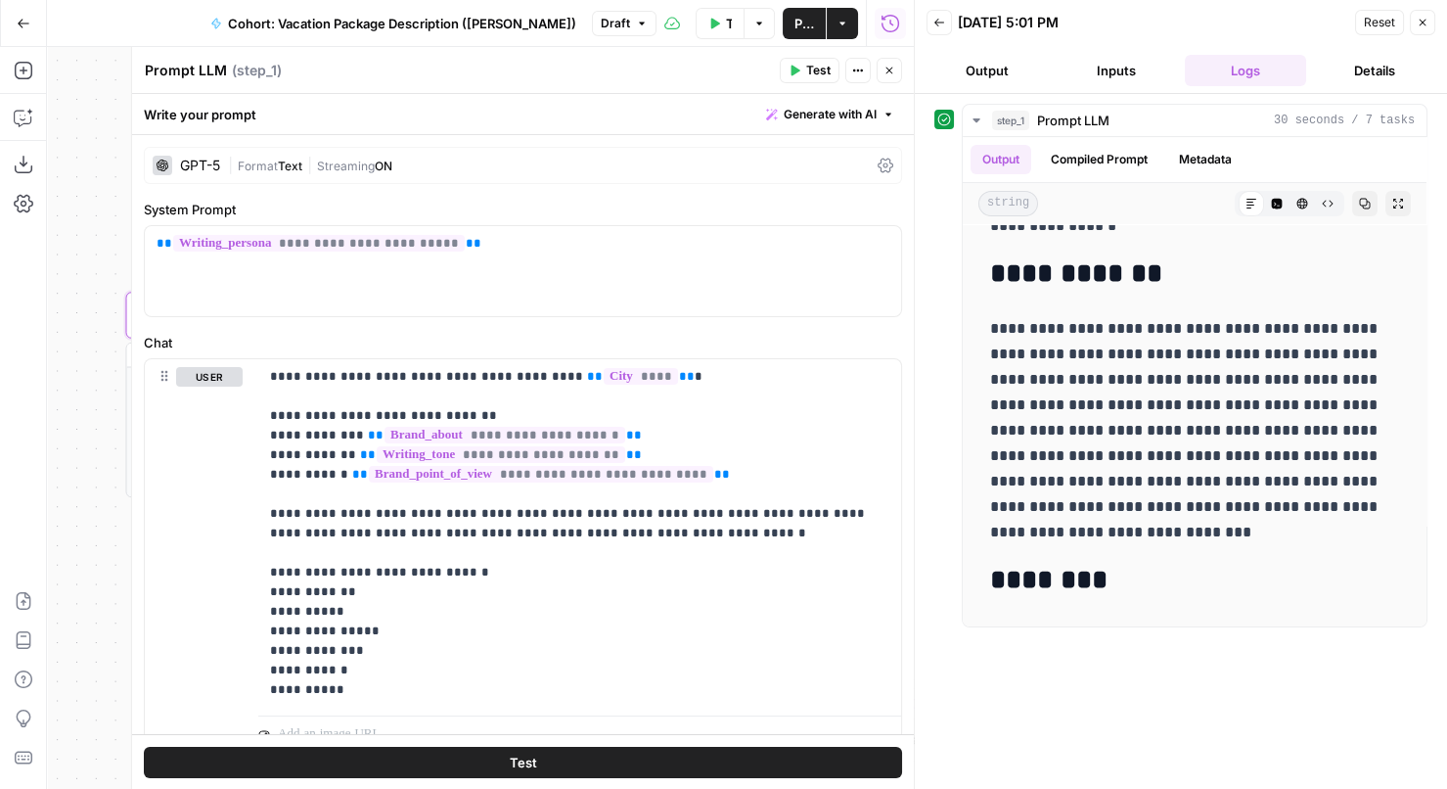
click at [895, 68] on button "Close" at bounding box center [889, 70] width 25 height 25
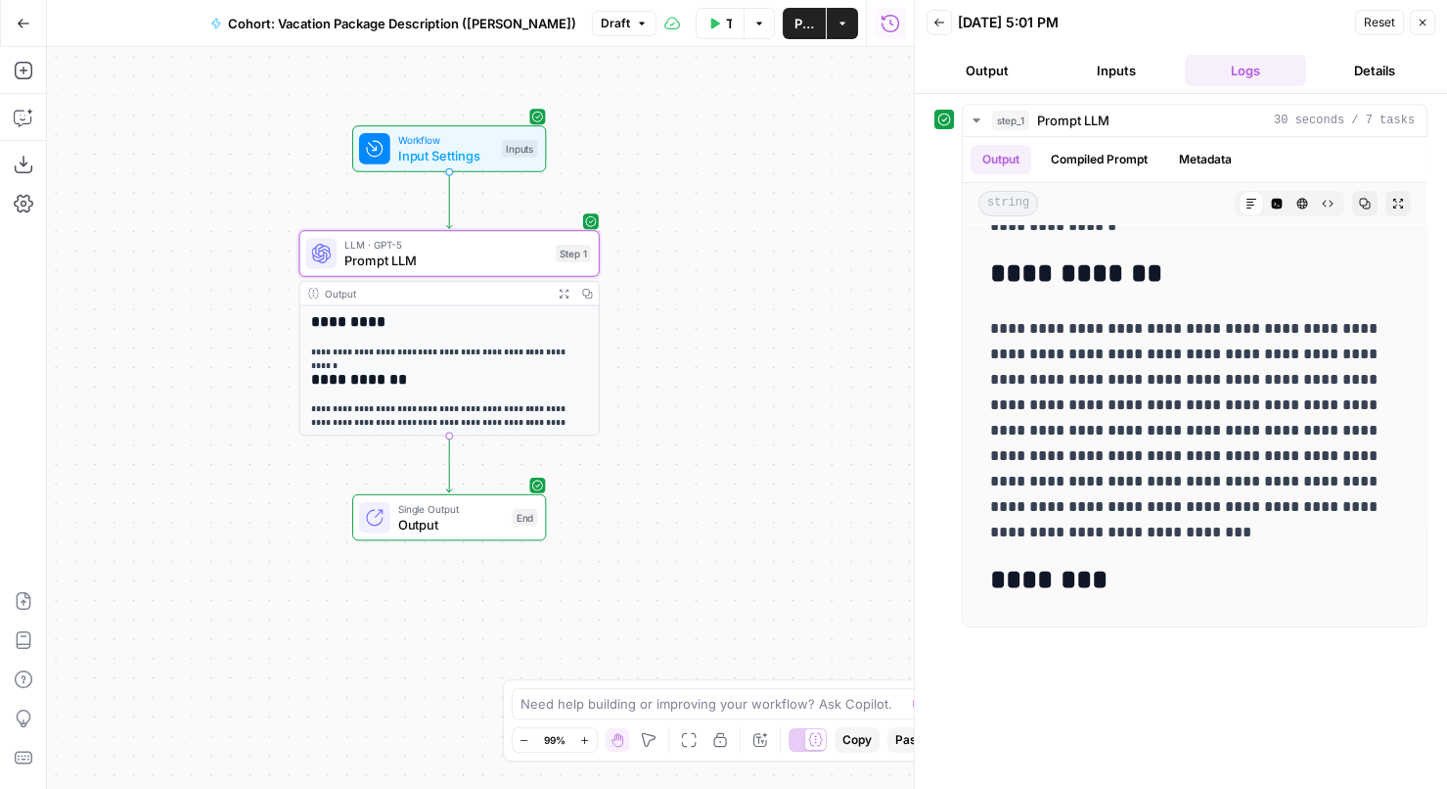
drag, startPoint x: 499, startPoint y: 219, endPoint x: 663, endPoint y: 156, distance: 176.2
click at [663, 156] on div "**********" at bounding box center [480, 418] width 867 height 742
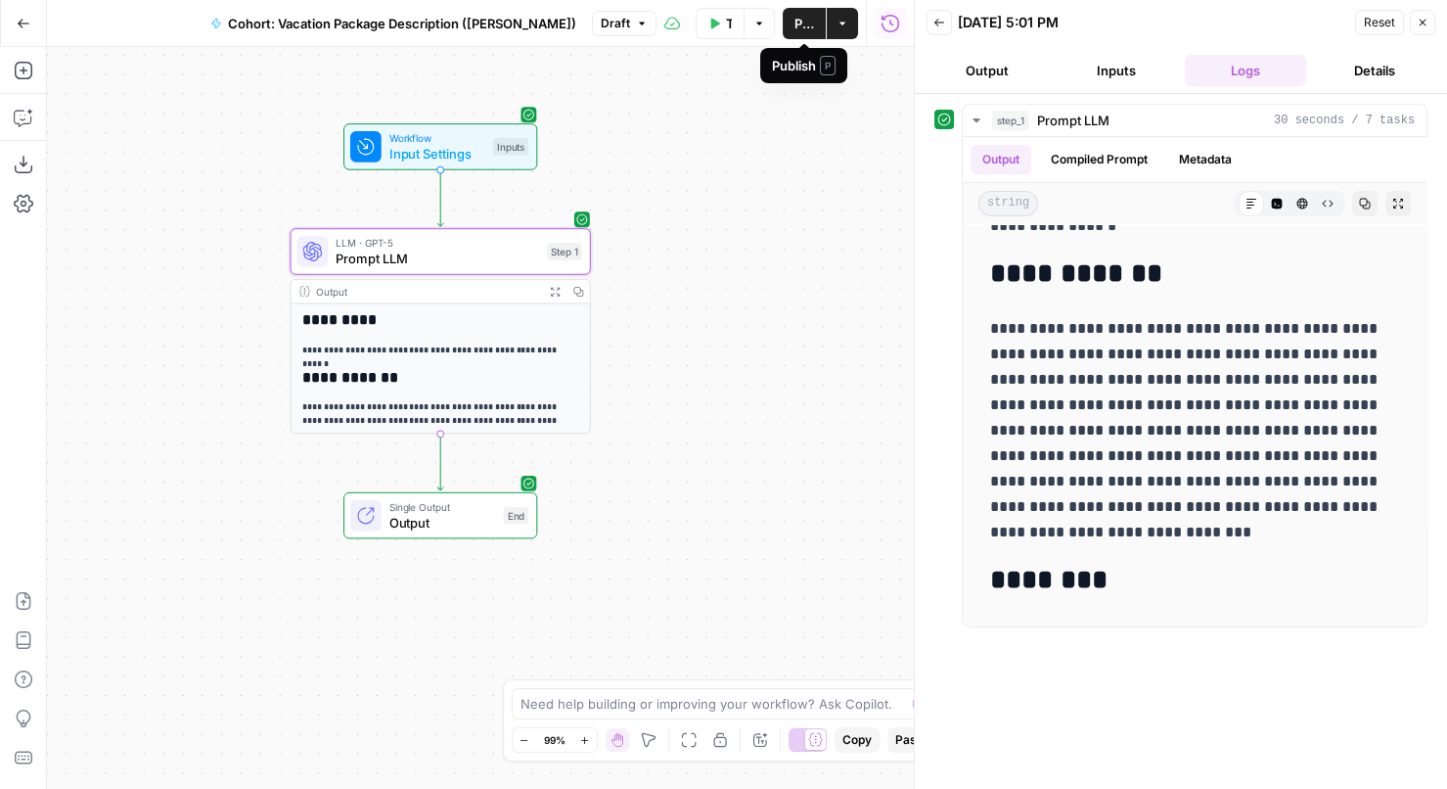
click at [799, 25] on span "Publish" at bounding box center [804, 24] width 20 height 20
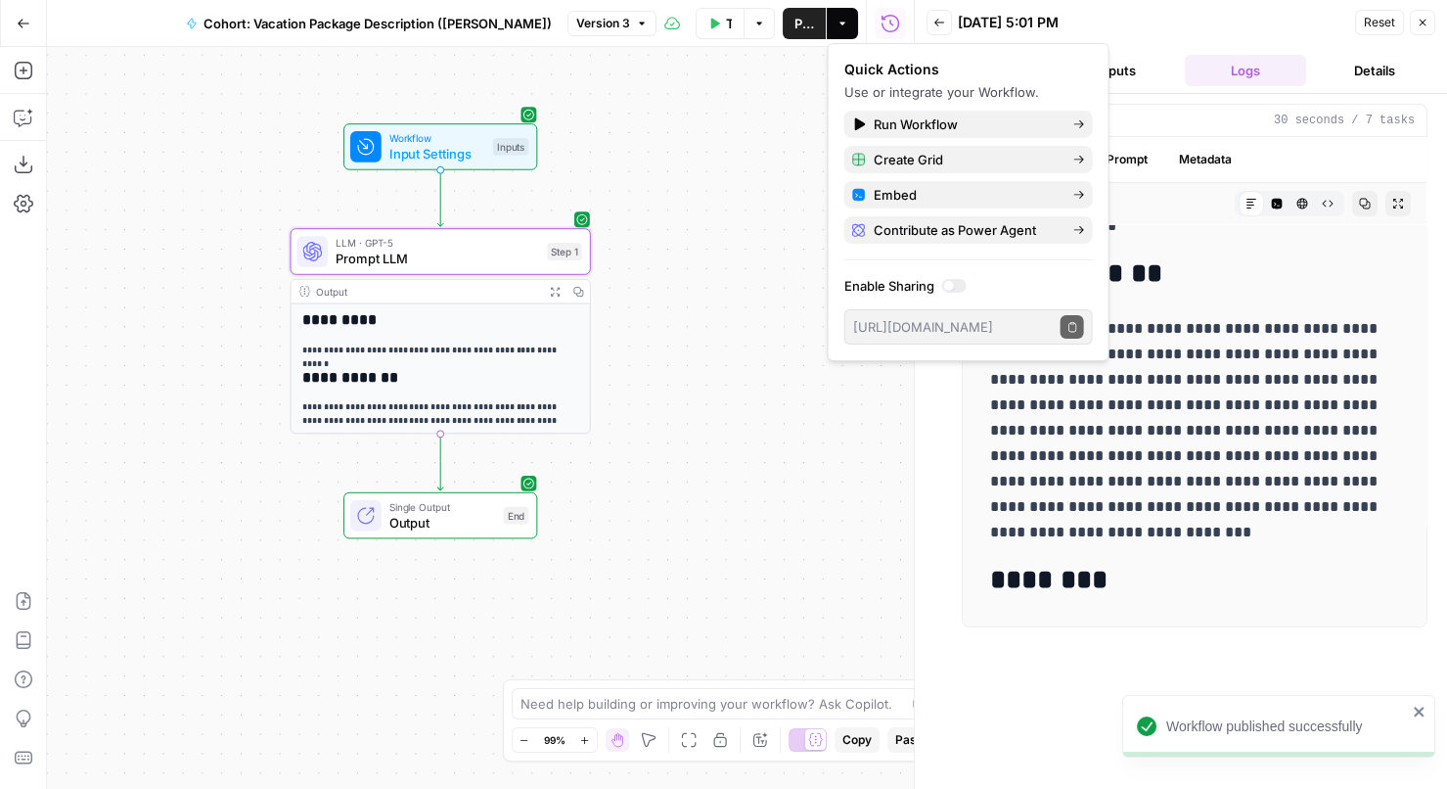
click at [637, 205] on div "**********" at bounding box center [480, 418] width 867 height 742
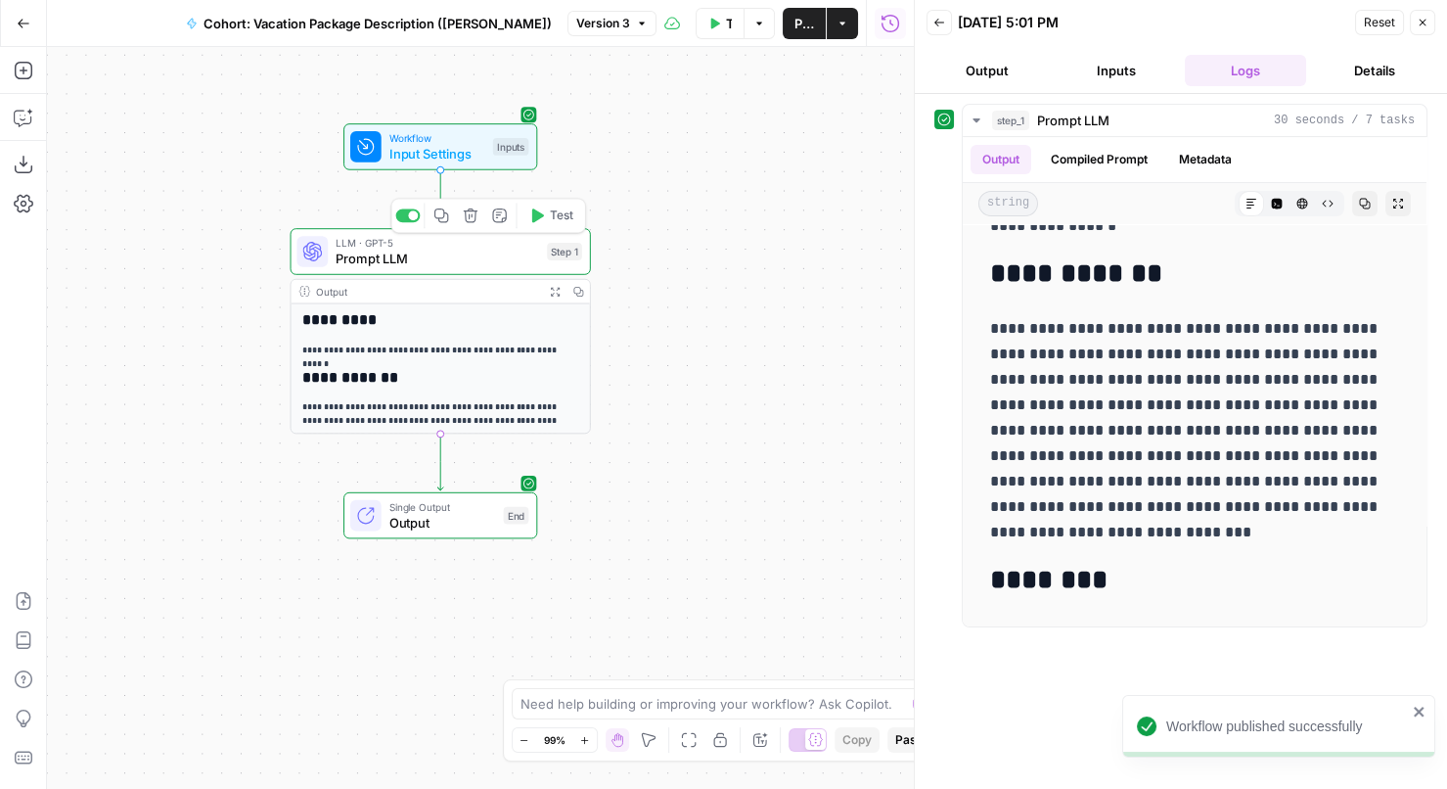
click at [414, 253] on span "Prompt LLM" at bounding box center [437, 258] width 203 height 20
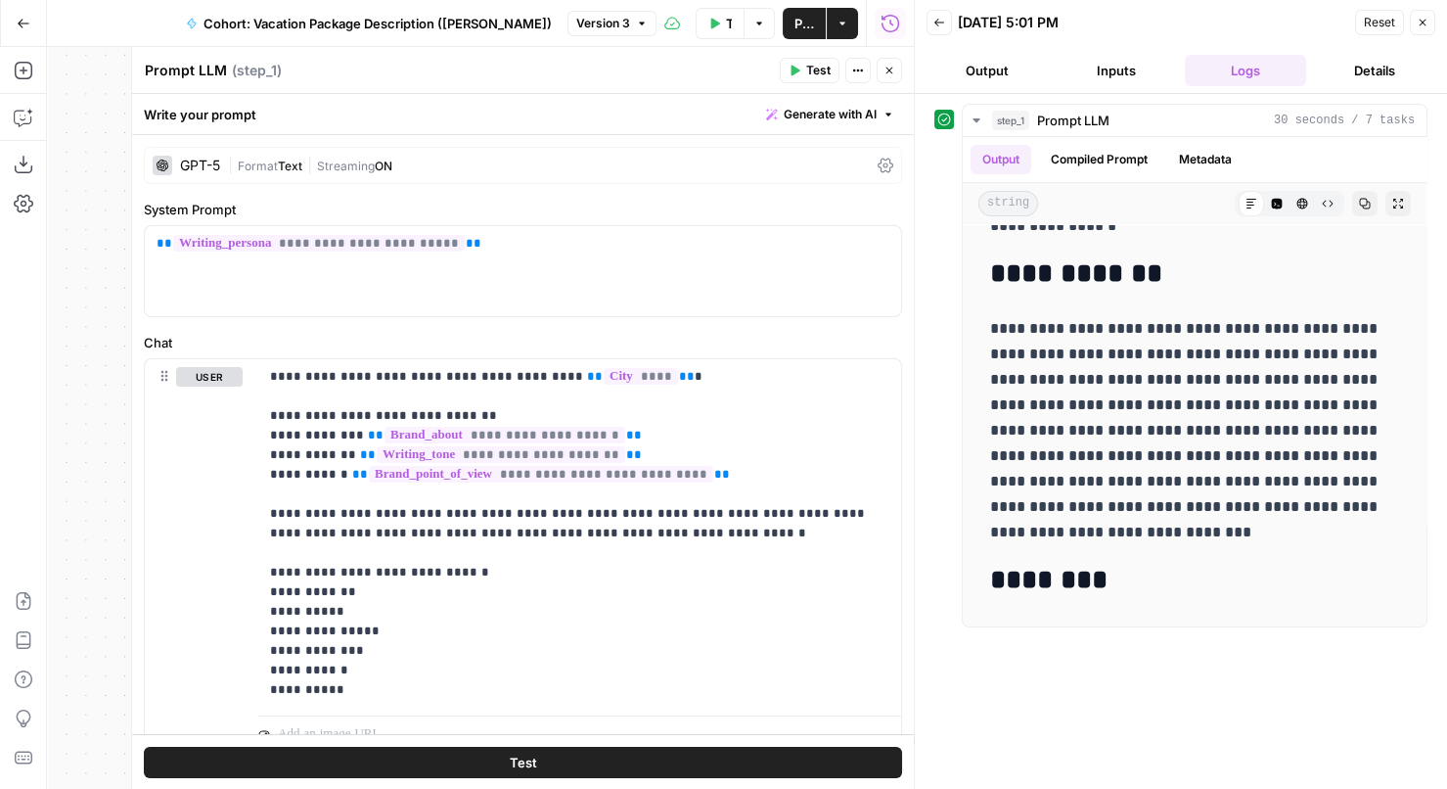
click at [201, 63] on textarea "Prompt LLM" at bounding box center [186, 71] width 82 height 20
type textarea "Description: GPT5"
click at [888, 71] on icon "button" at bounding box center [888, 71] width 7 height 7
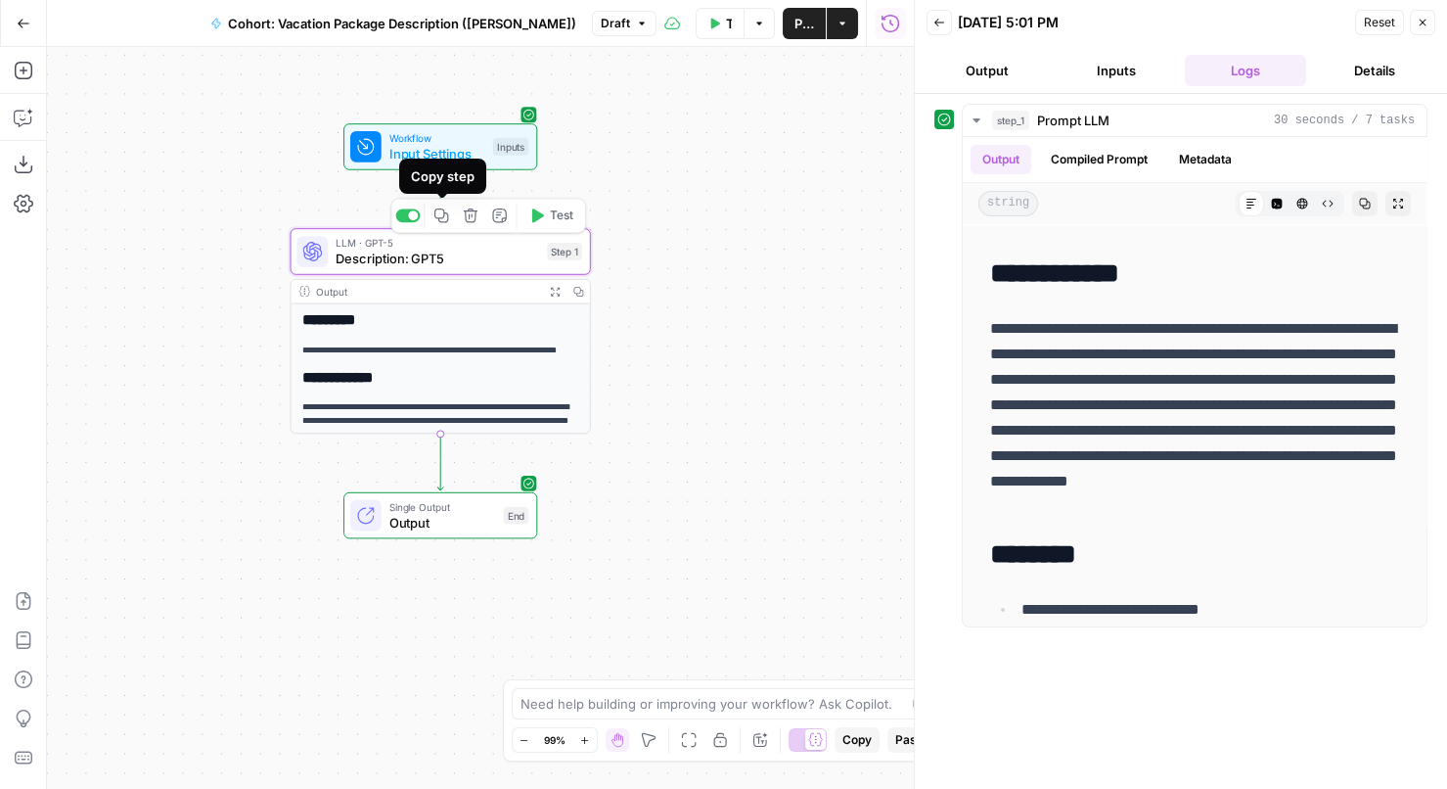
click at [443, 222] on icon "button" at bounding box center [441, 215] width 14 height 14
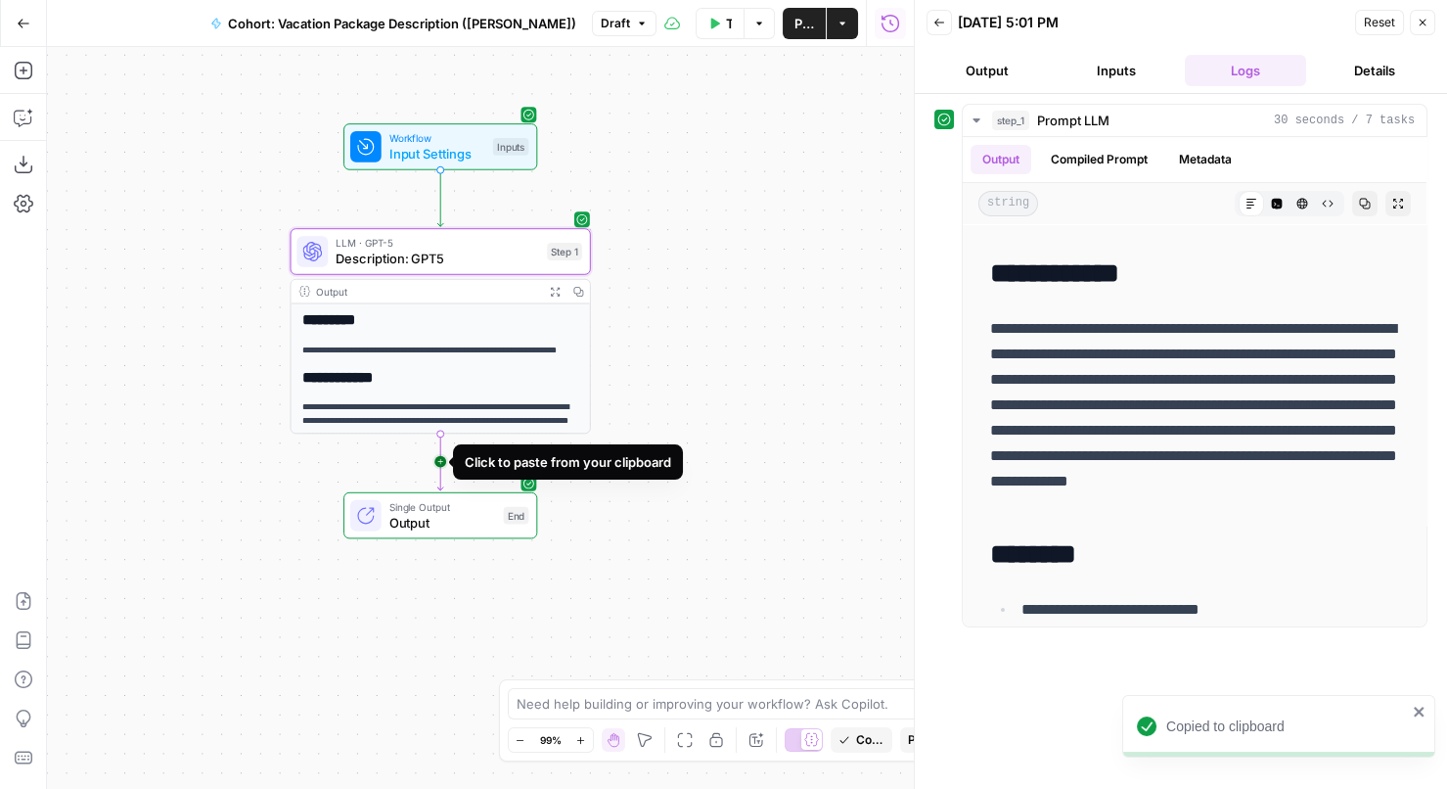
click at [441, 459] on icon "Edge from step_1 to end" at bounding box center [440, 460] width 6 height 57
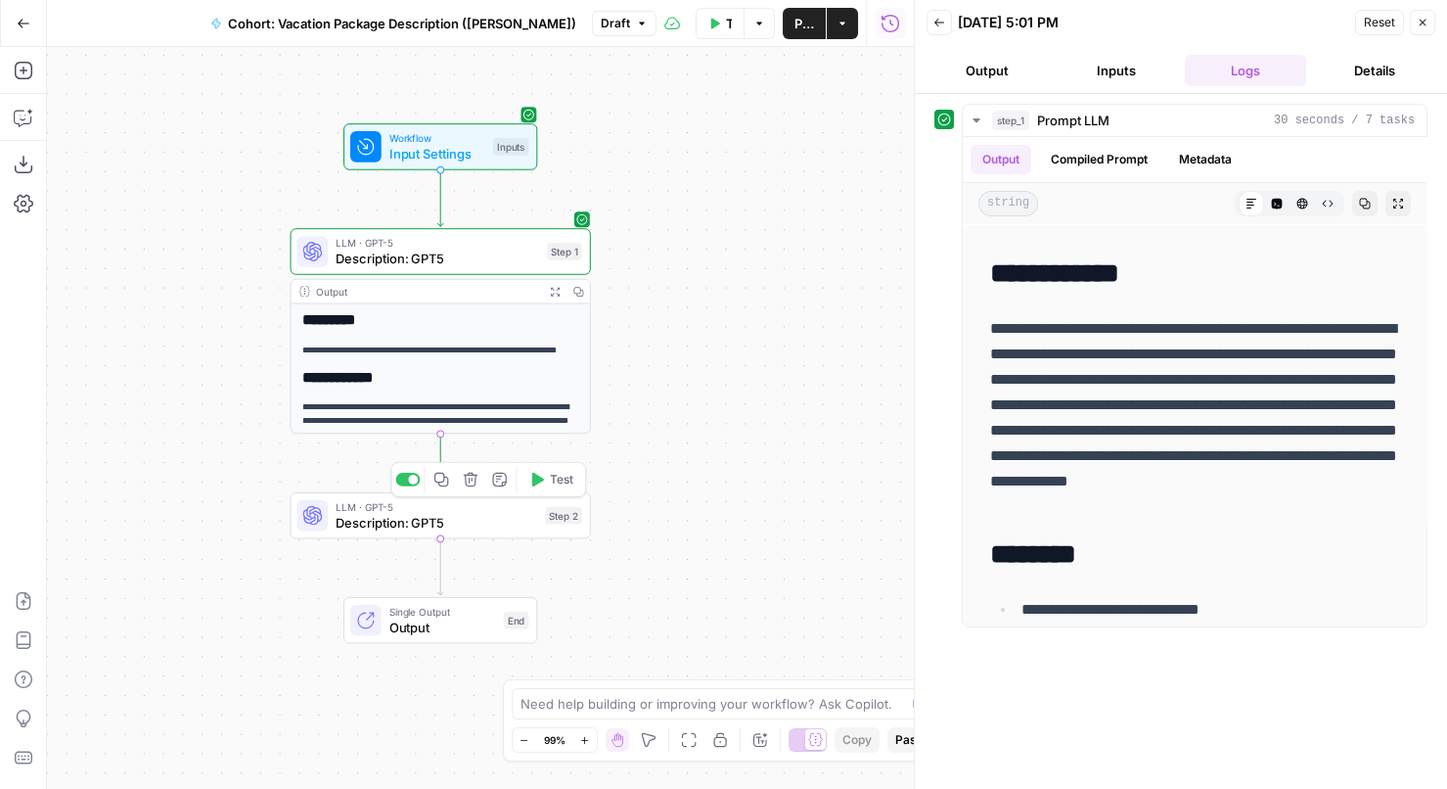
click at [472, 513] on span "Description: GPT5" at bounding box center [437, 523] width 202 height 20
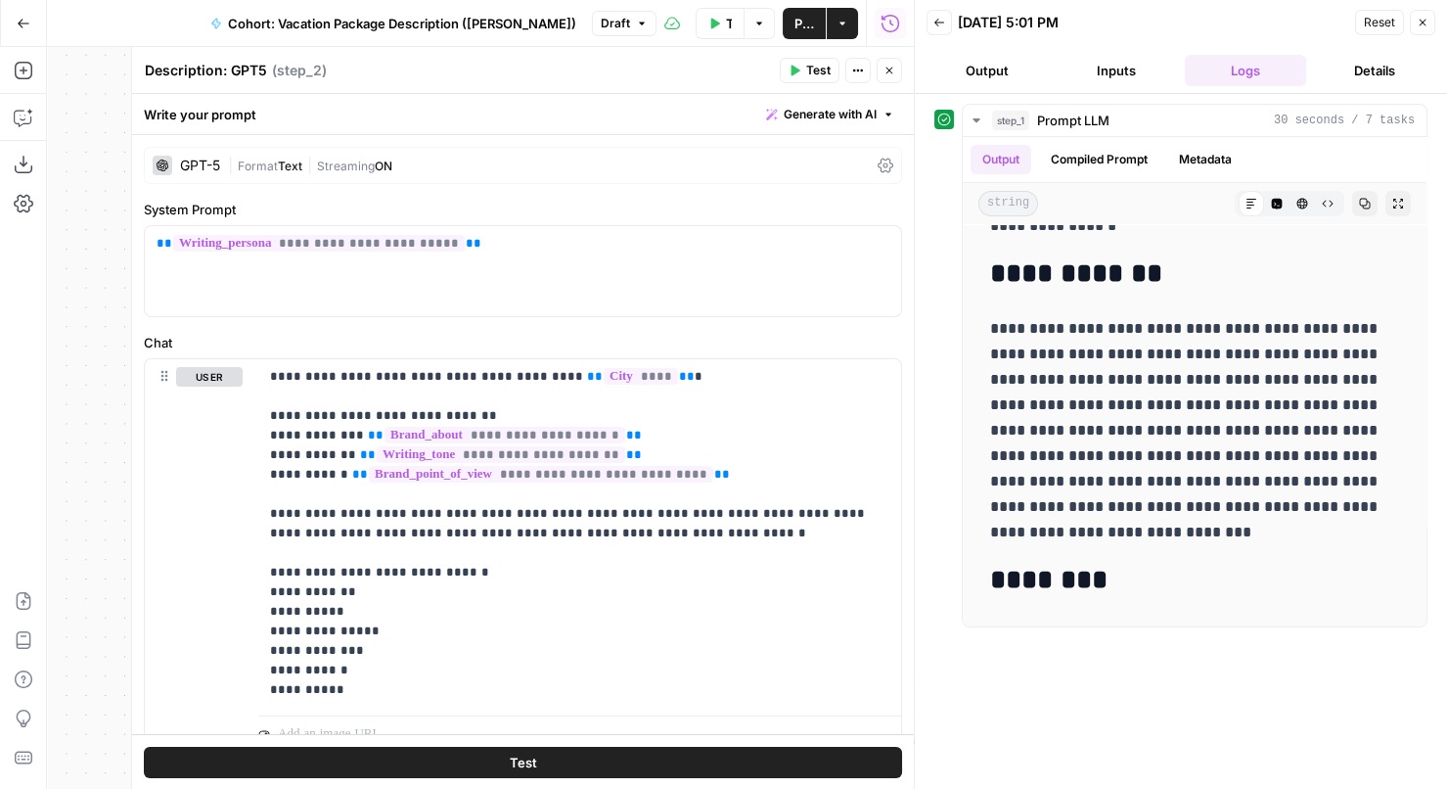
click at [196, 167] on div "GPT-5" at bounding box center [200, 165] width 40 height 14
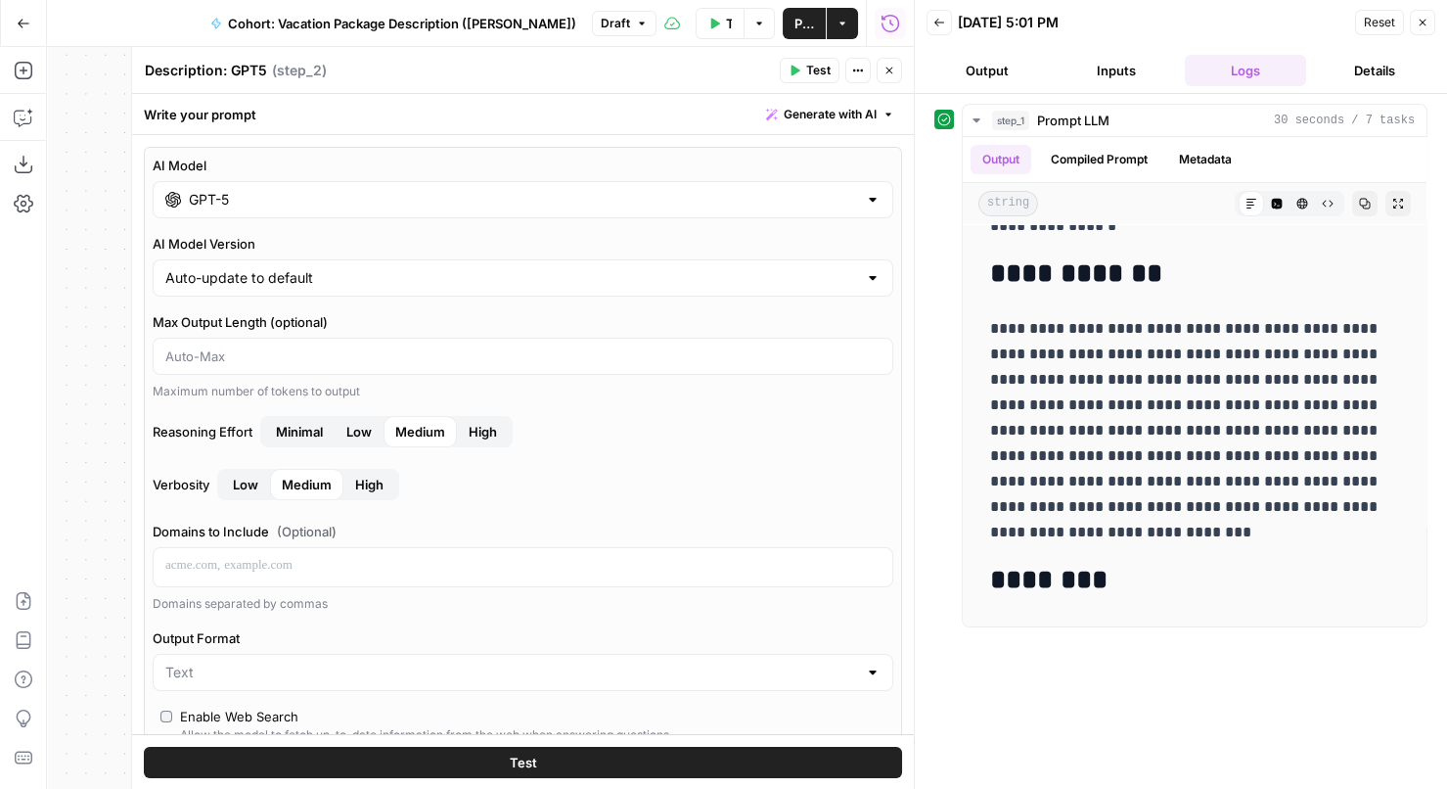
click at [234, 198] on input "GPT-5" at bounding box center [523, 200] width 668 height 20
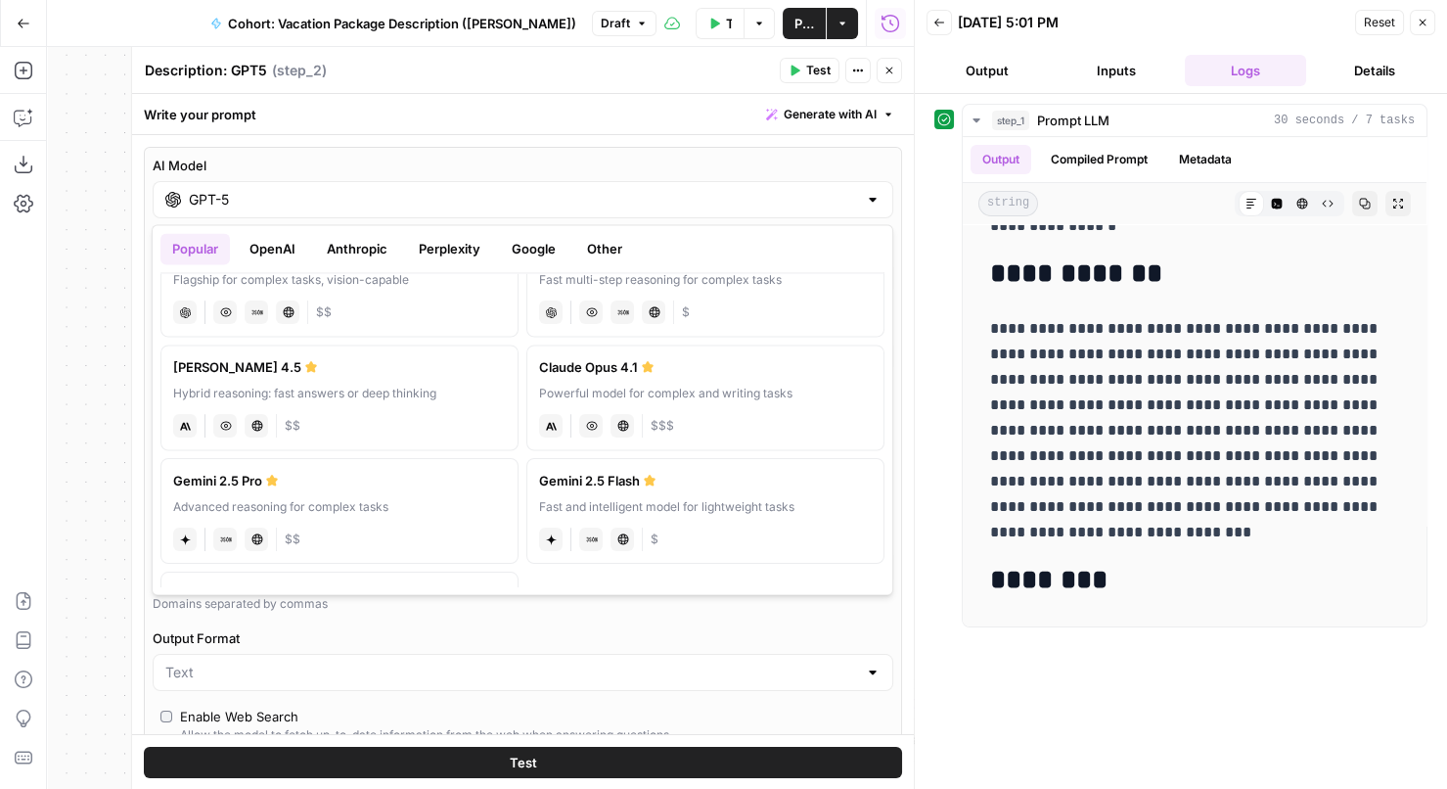
scroll to position [230, 0]
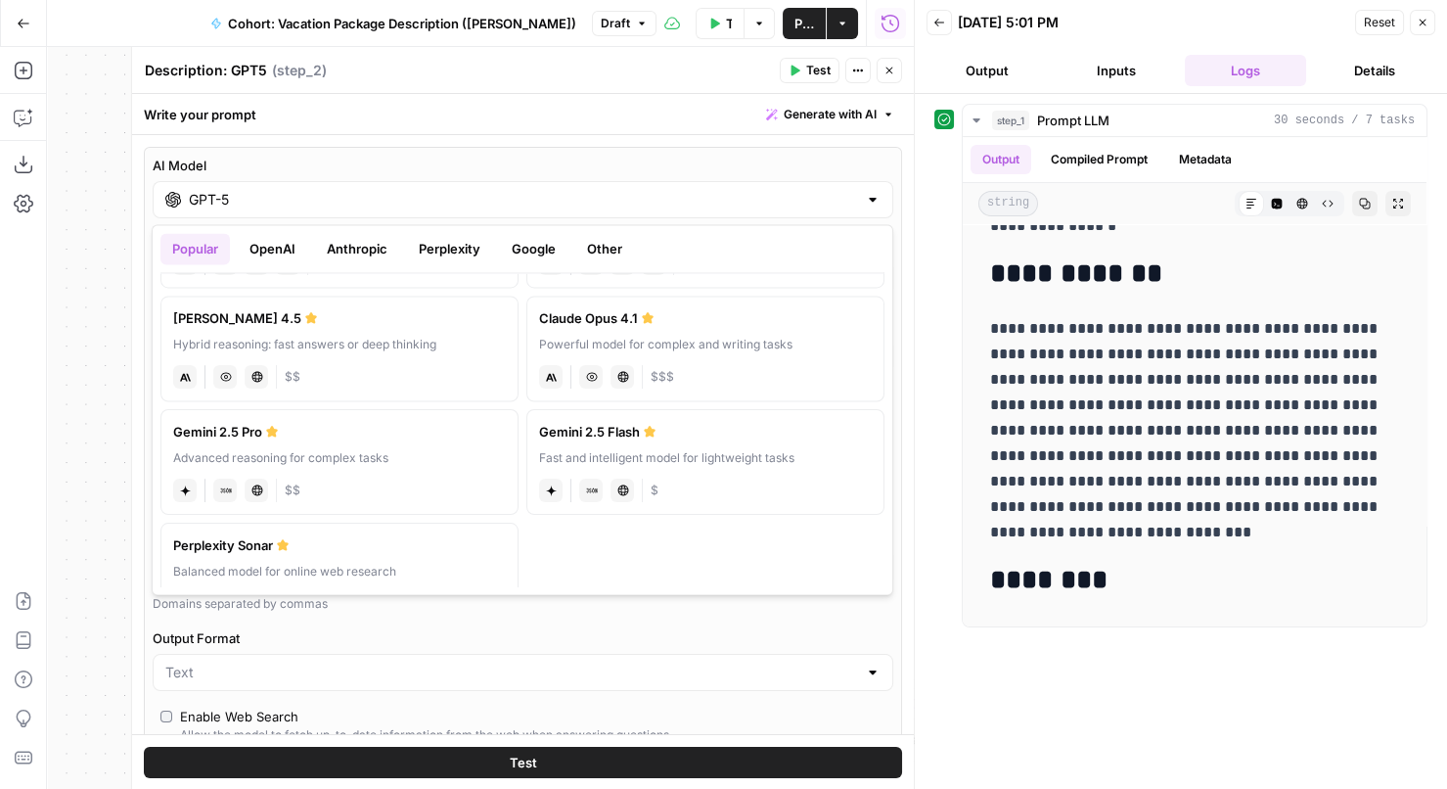
click at [427, 346] on div "Hybrid reasoning: fast answers or deep thinking" at bounding box center [339, 345] width 333 height 18
type input "Claude Sonnet 4.5"
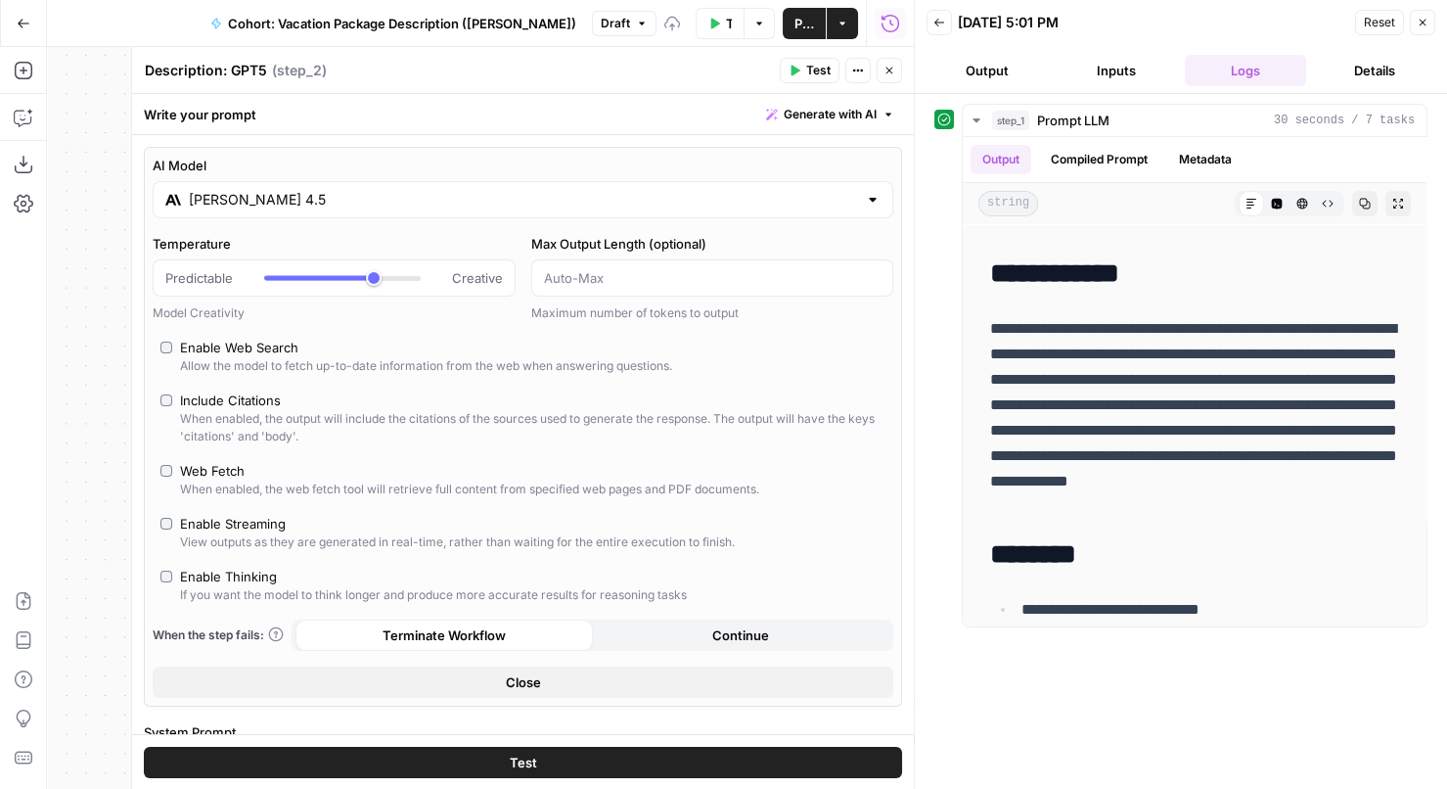
click at [606, 683] on button "Close" at bounding box center [523, 681] width 741 height 31
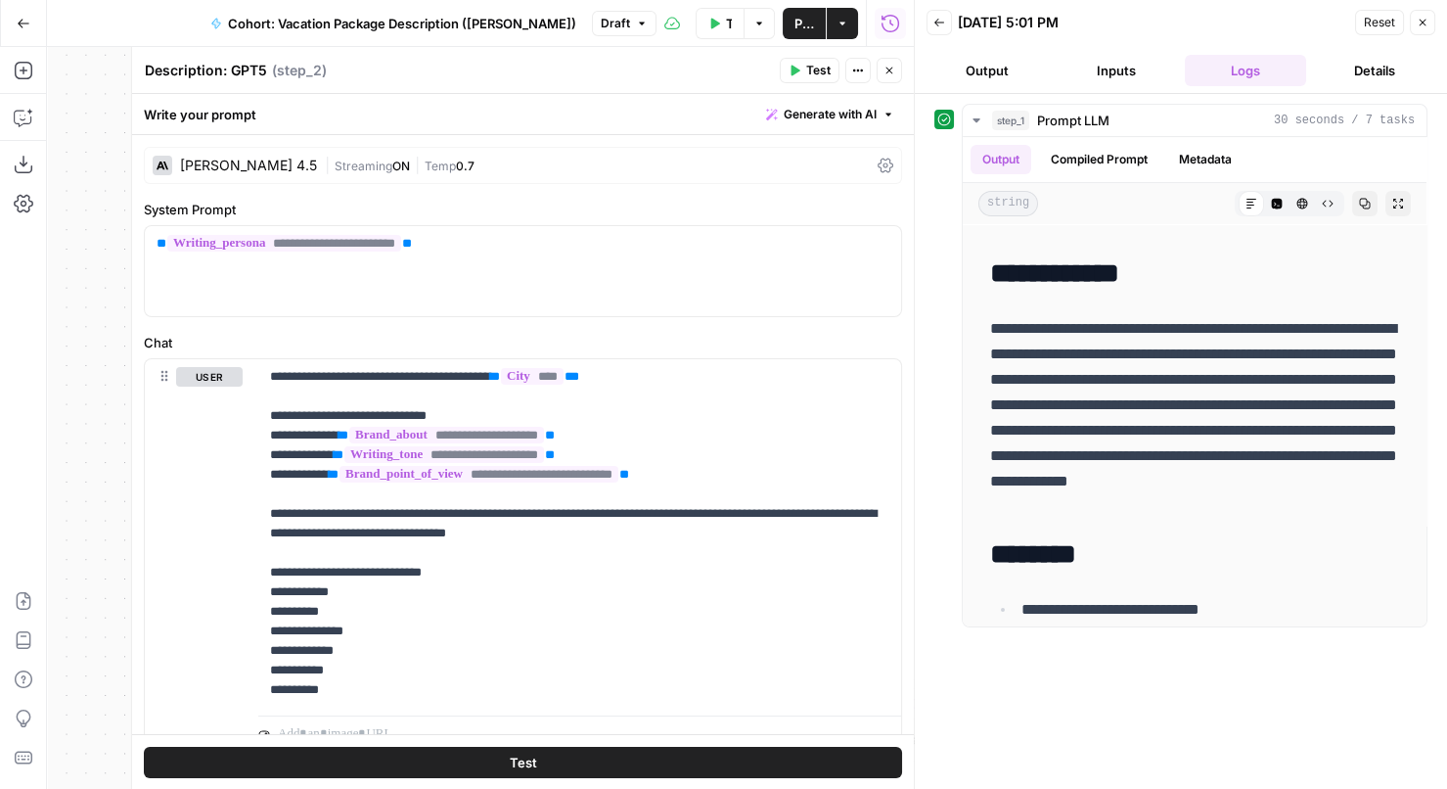
click at [224, 76] on textarea "Description: GPT5" at bounding box center [206, 71] width 122 height 20
click at [249, 74] on textarea "Description: GPT5" at bounding box center [206, 71] width 122 height 20
type textarea "Description: Claude"
click at [467, 94] on div "Write your prompt Generate with AI" at bounding box center [523, 114] width 782 height 40
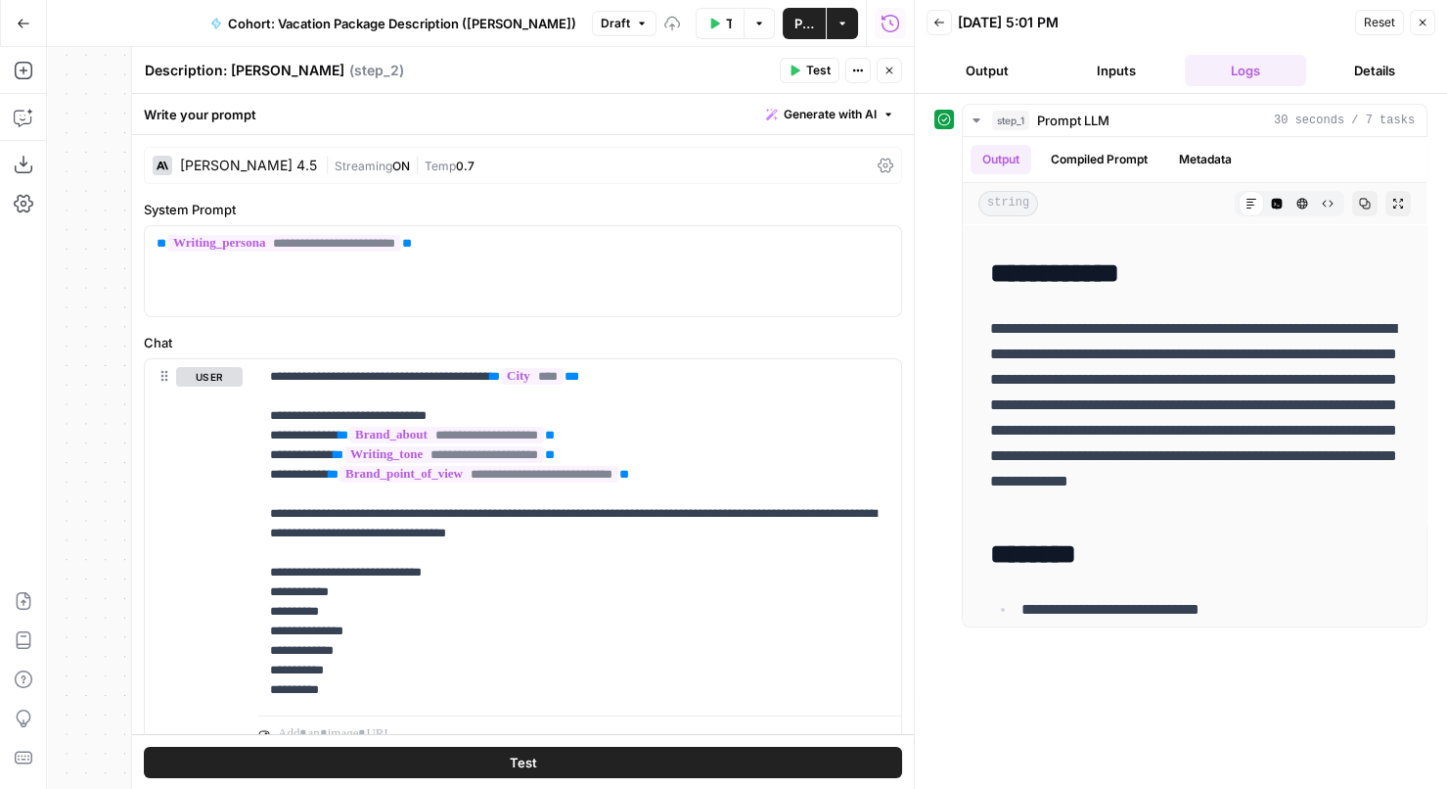
click at [894, 75] on icon "button" at bounding box center [889, 71] width 12 height 12
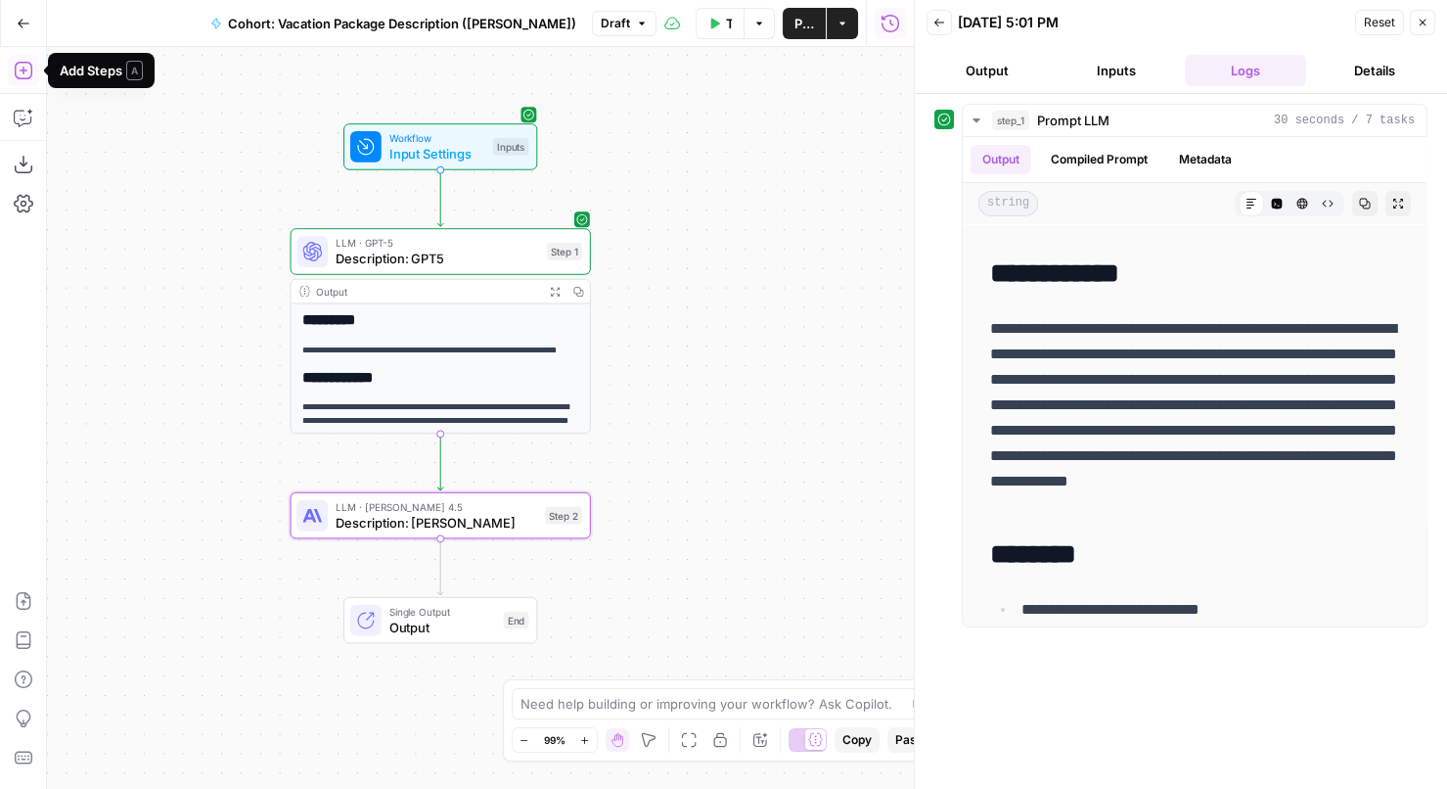
click at [18, 77] on icon "button" at bounding box center [23, 71] width 18 height 18
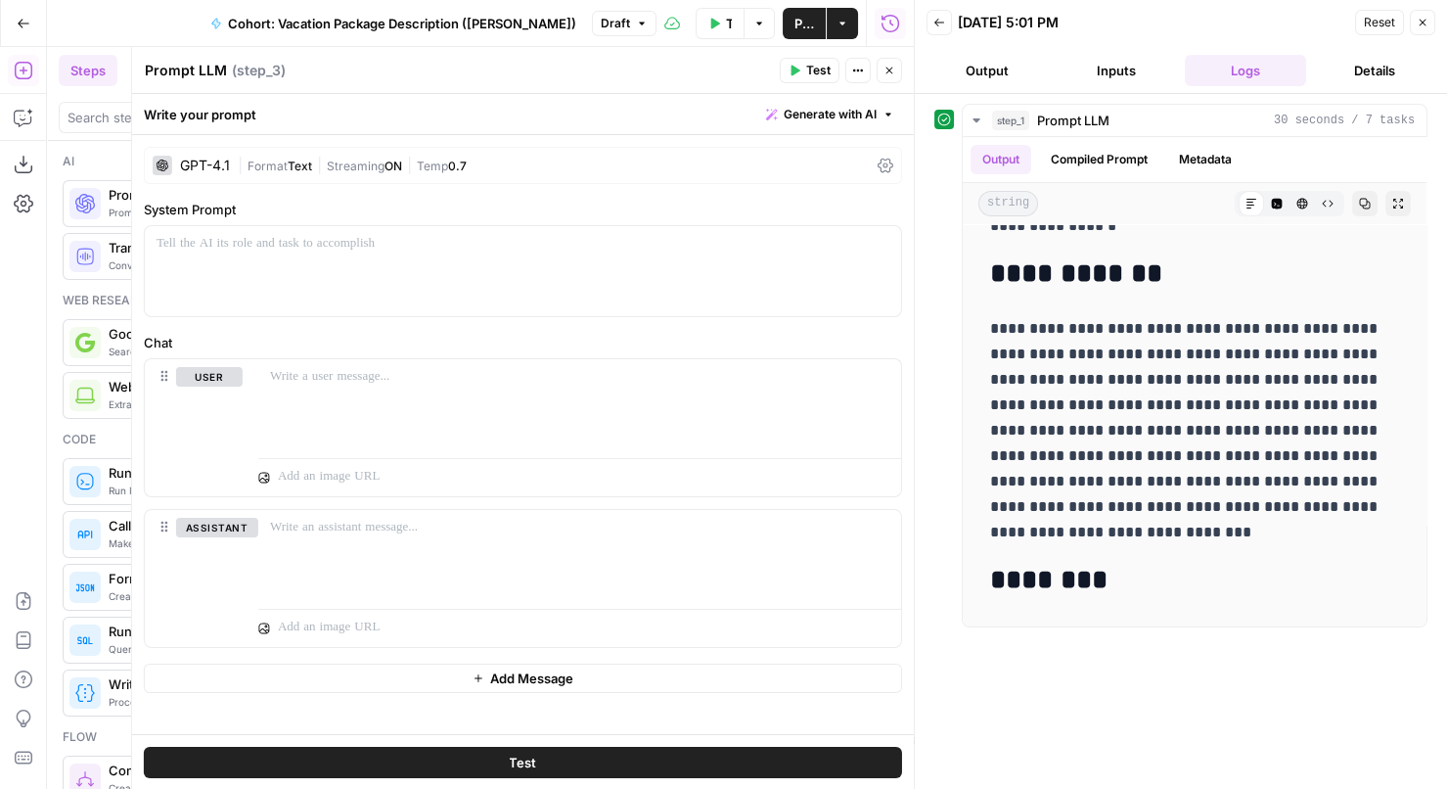
click at [204, 157] on div "GPT-4.1" at bounding box center [191, 166] width 77 height 20
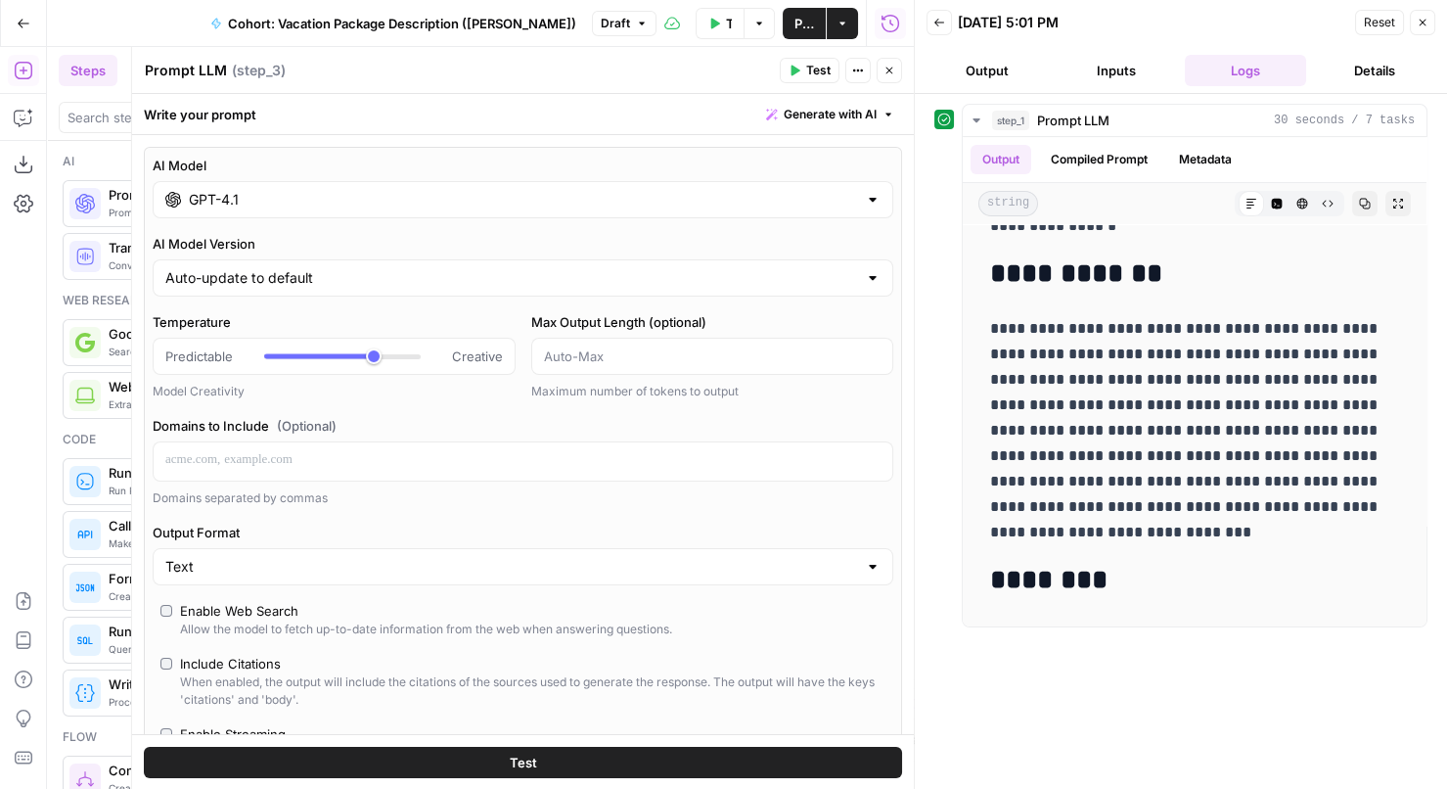
click at [209, 203] on input "GPT-4.1" at bounding box center [523, 200] width 668 height 20
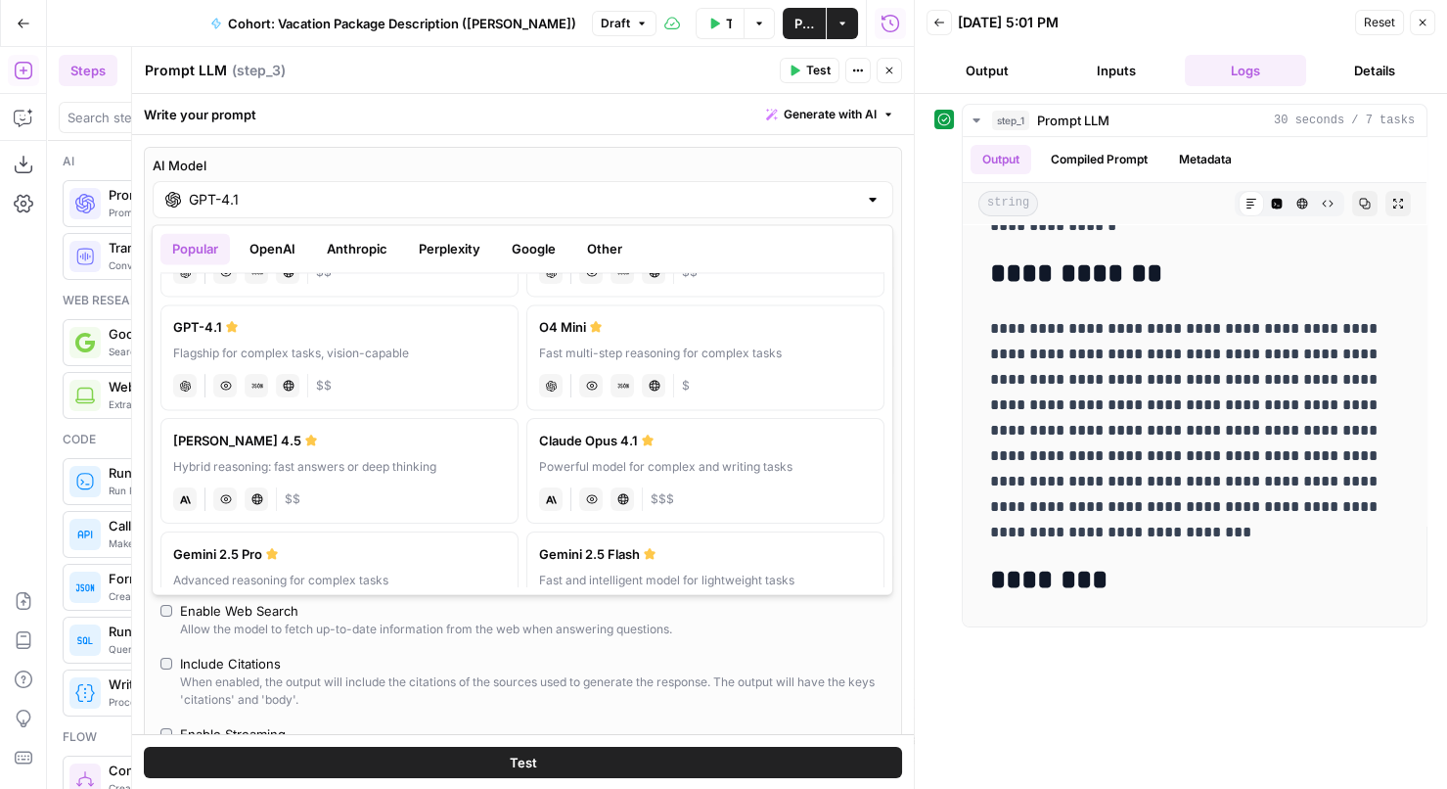
scroll to position [137, 0]
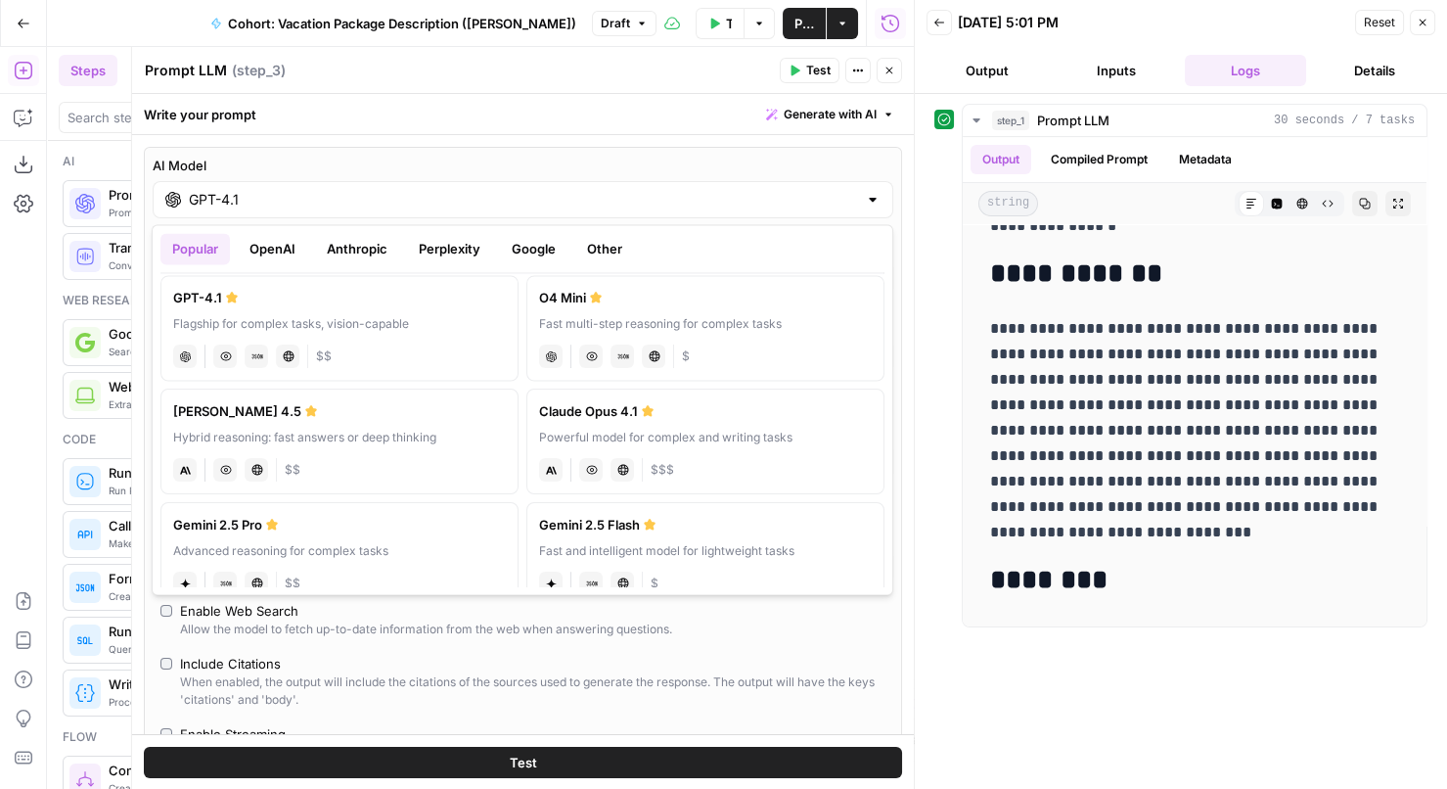
click at [281, 251] on button "OpenAI" at bounding box center [272, 248] width 69 height 31
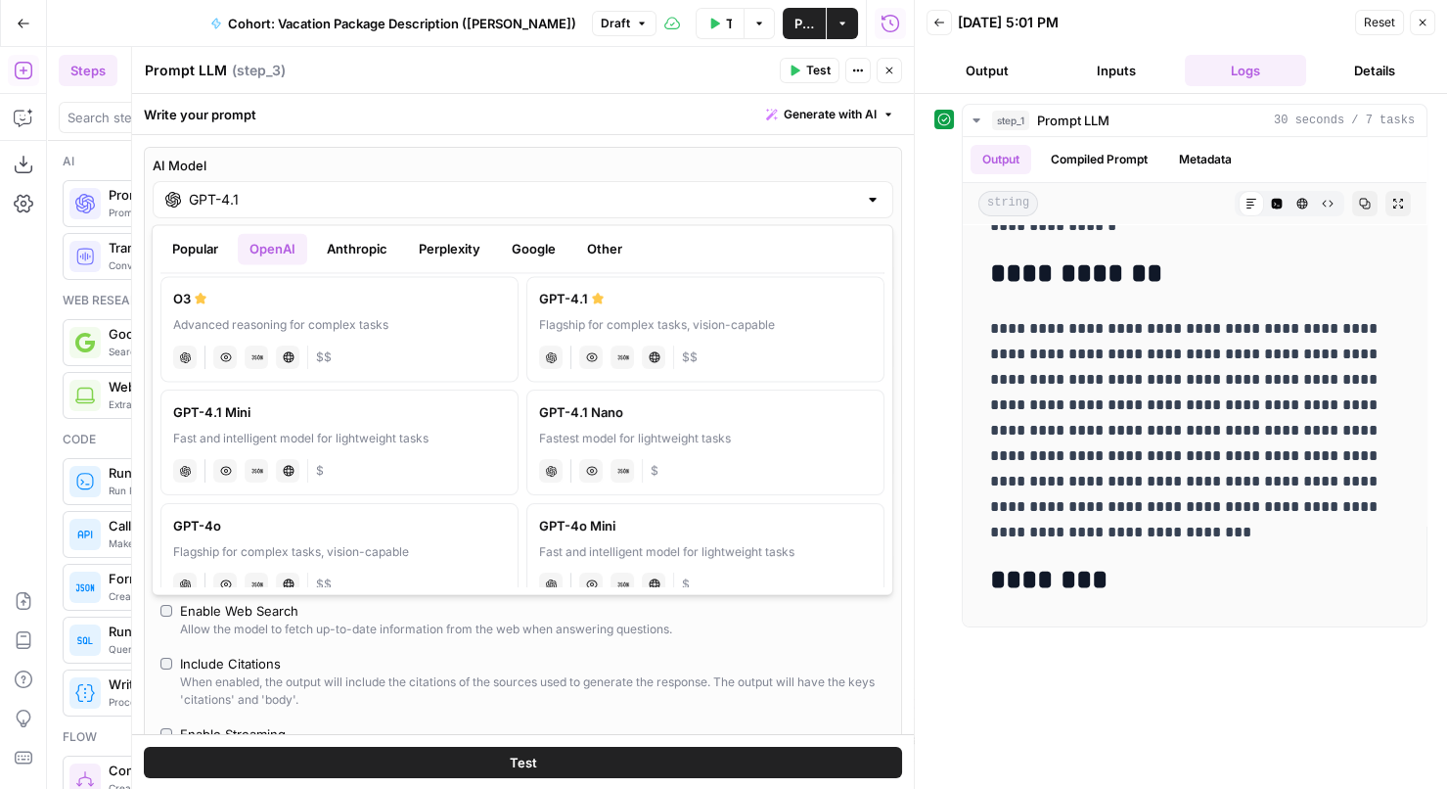
click at [353, 247] on button "Anthropic" at bounding box center [357, 248] width 84 height 31
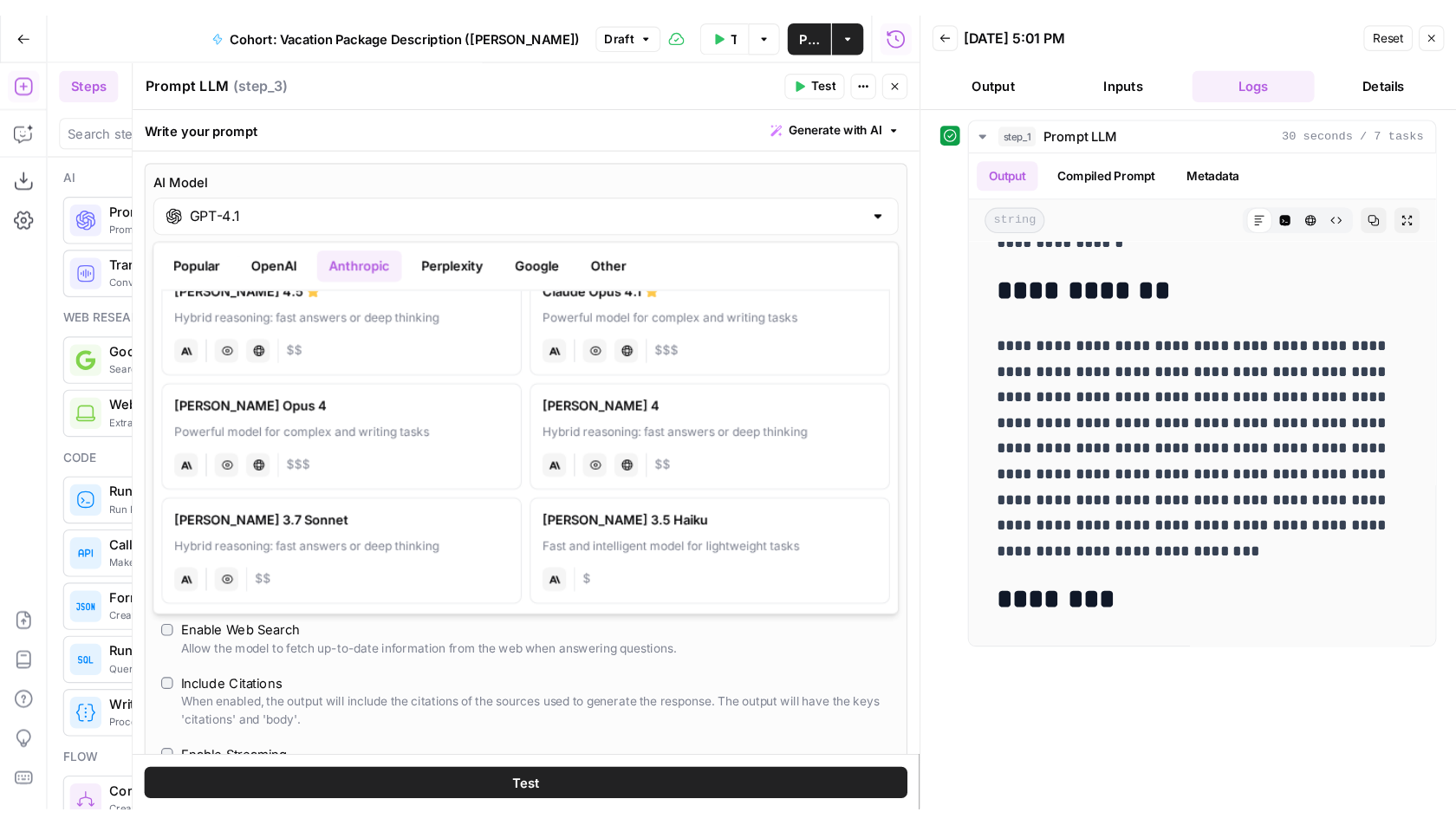
scroll to position [0, 0]
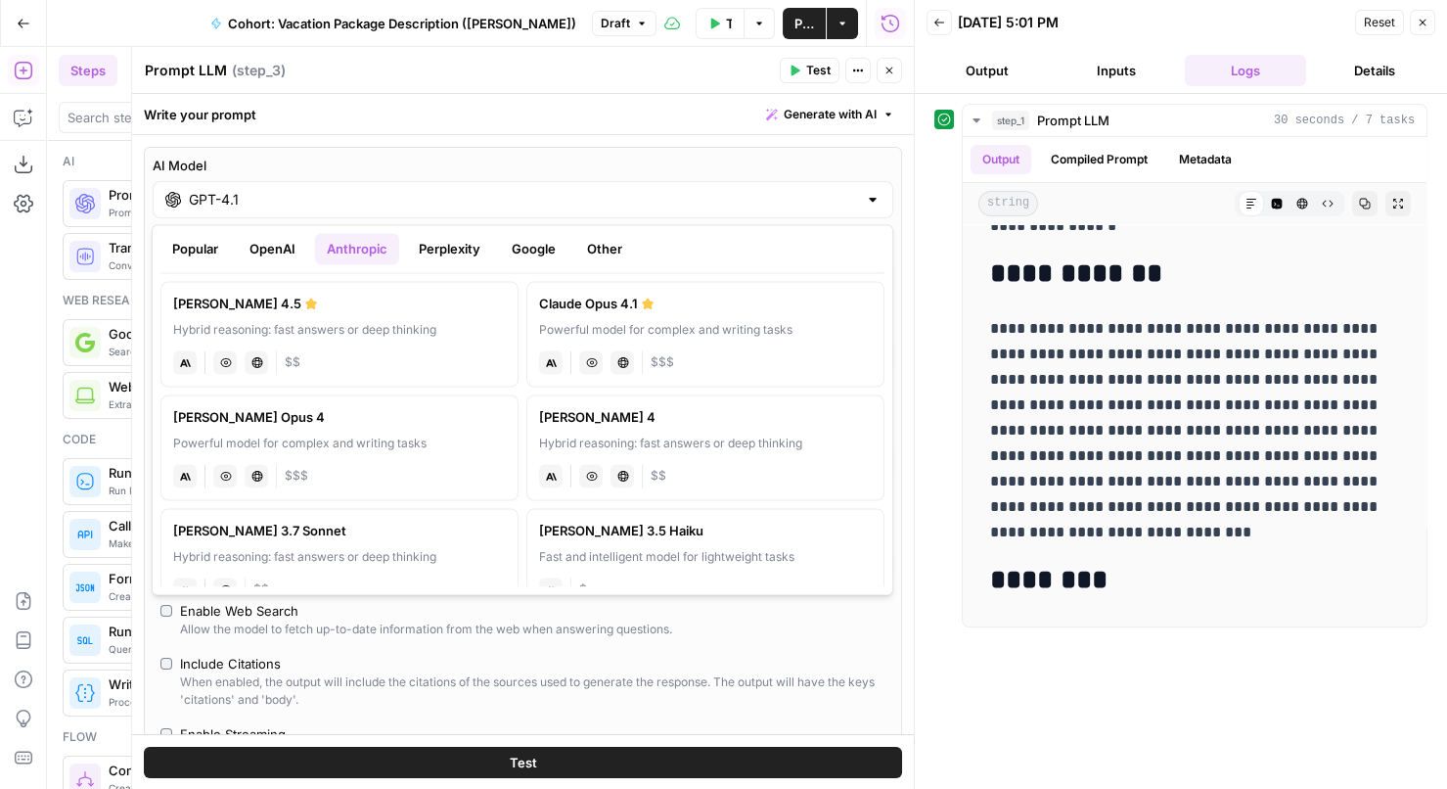
click at [453, 250] on button "Perplexity" at bounding box center [449, 248] width 85 height 31
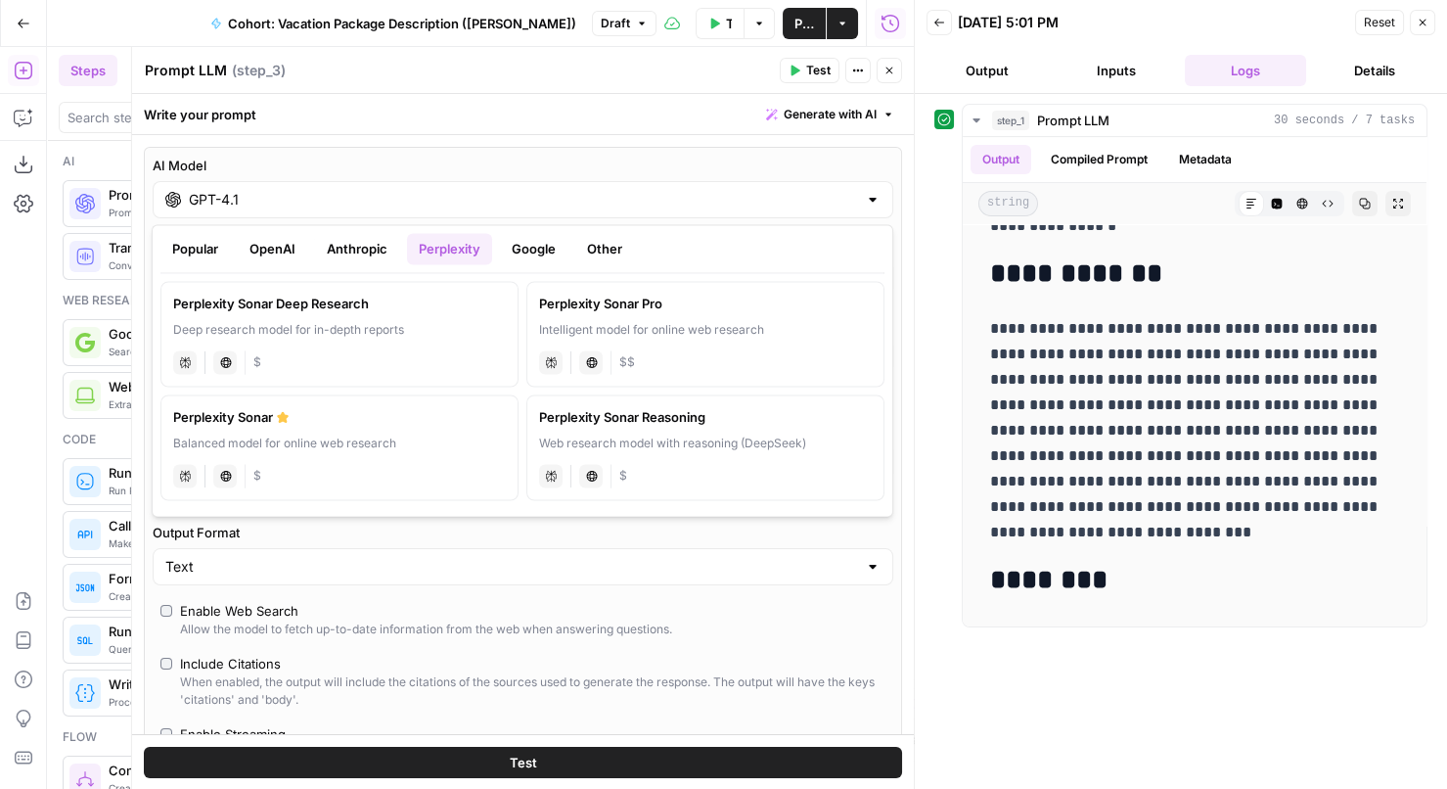
click at [226, 245] on button "Popular" at bounding box center [194, 248] width 69 height 31
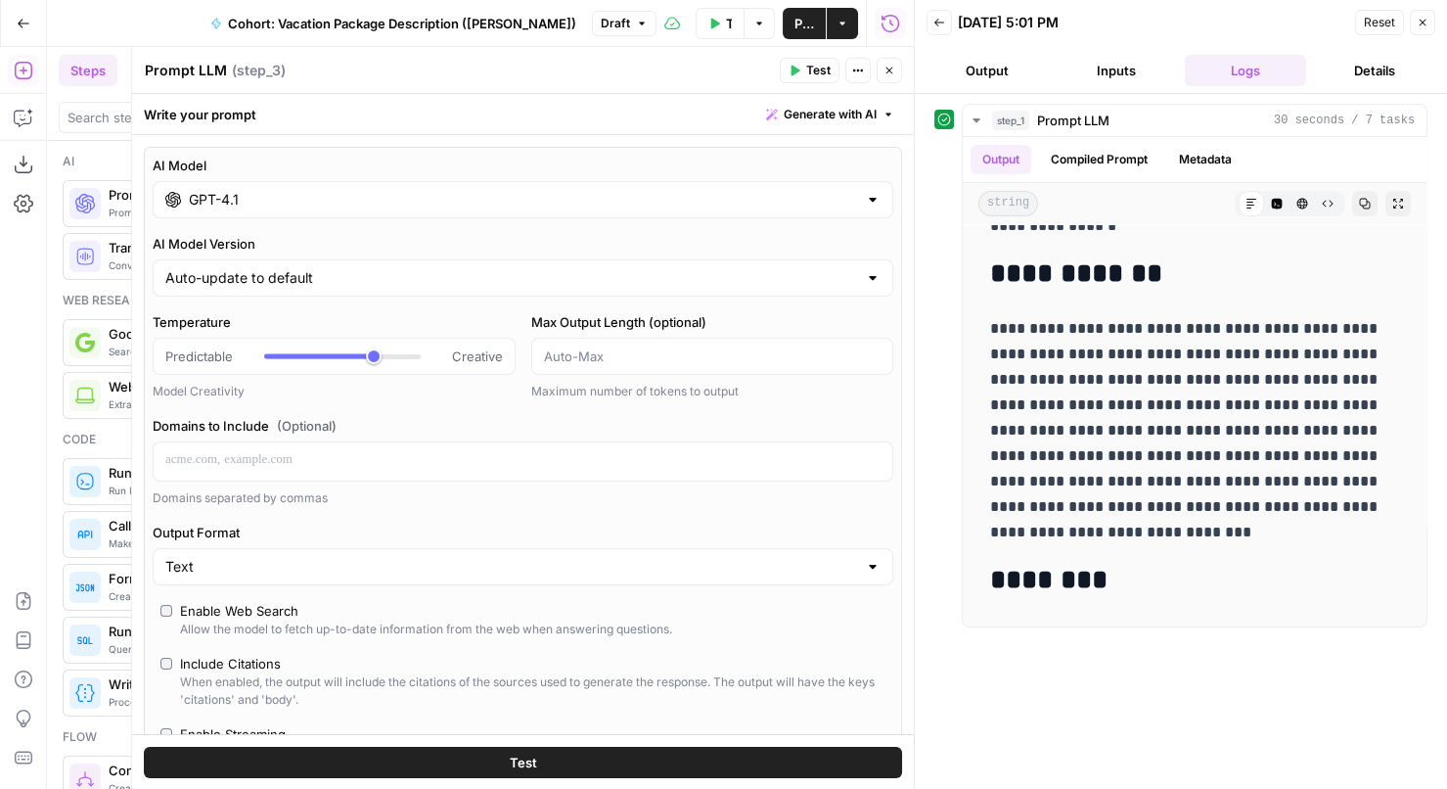
click at [770, 150] on div "AI Model GPT-4.1 AI Model Version Auto-update to default Temperature Predictabl…" at bounding box center [523, 505] width 758 height 717
click at [893, 72] on icon "button" at bounding box center [889, 71] width 12 height 12
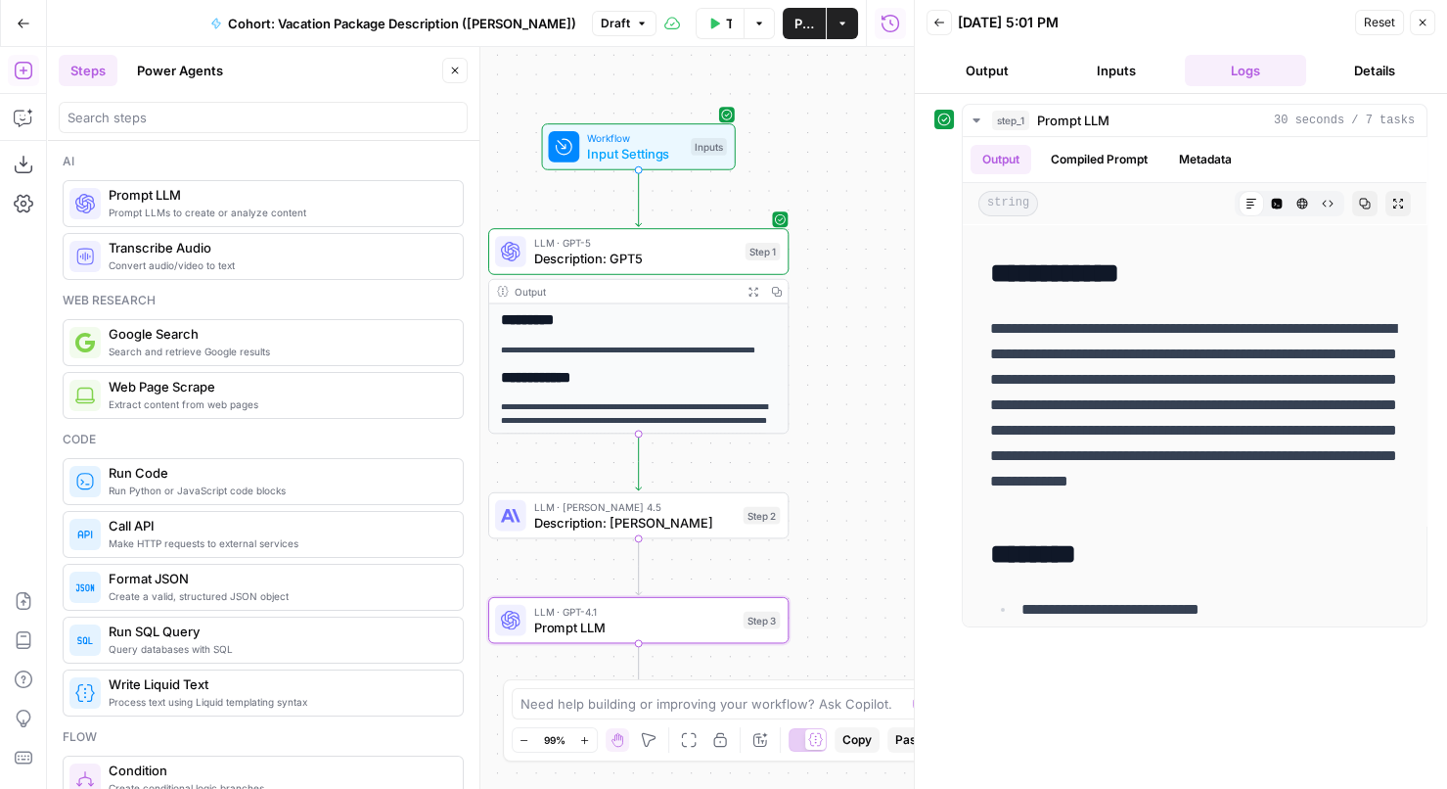
click at [461, 71] on icon "button" at bounding box center [455, 71] width 12 height 12
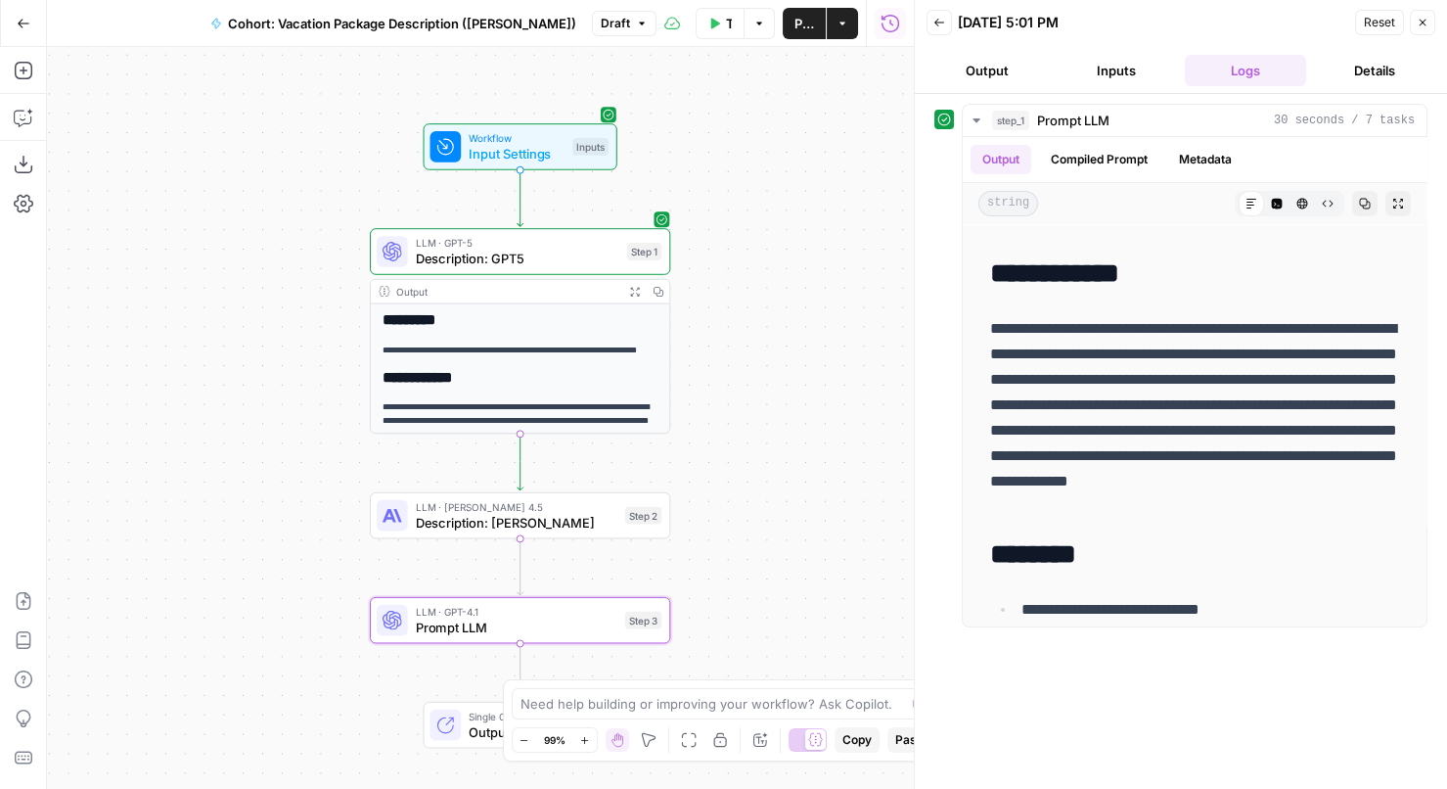
drag, startPoint x: 389, startPoint y: 281, endPoint x: 311, endPoint y: 281, distance: 78.3
click at [311, 281] on div "**********" at bounding box center [480, 418] width 867 height 742
click at [802, 30] on span "Publish" at bounding box center [804, 24] width 20 height 20
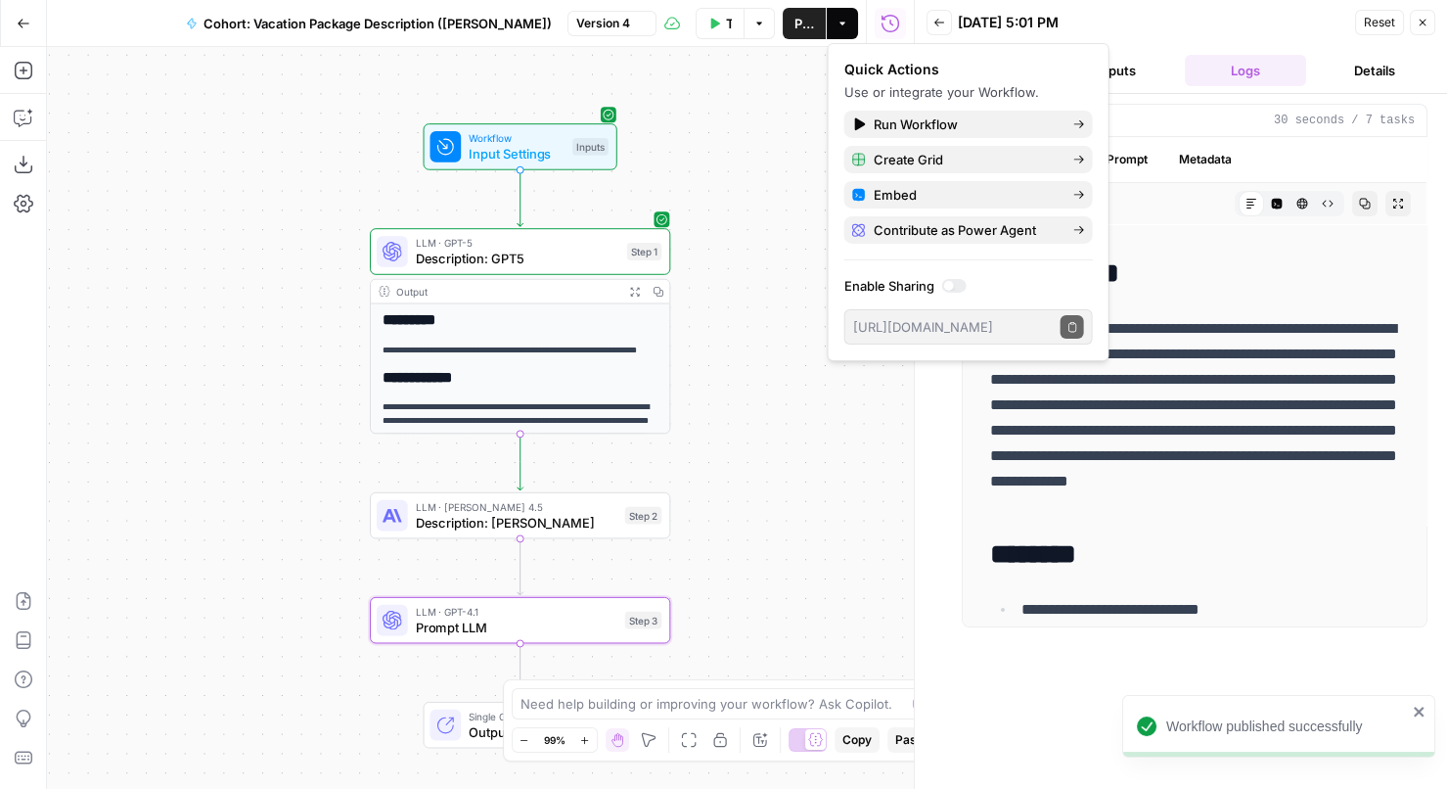
click at [29, 26] on button "Go Back" at bounding box center [23, 23] width 35 height 35
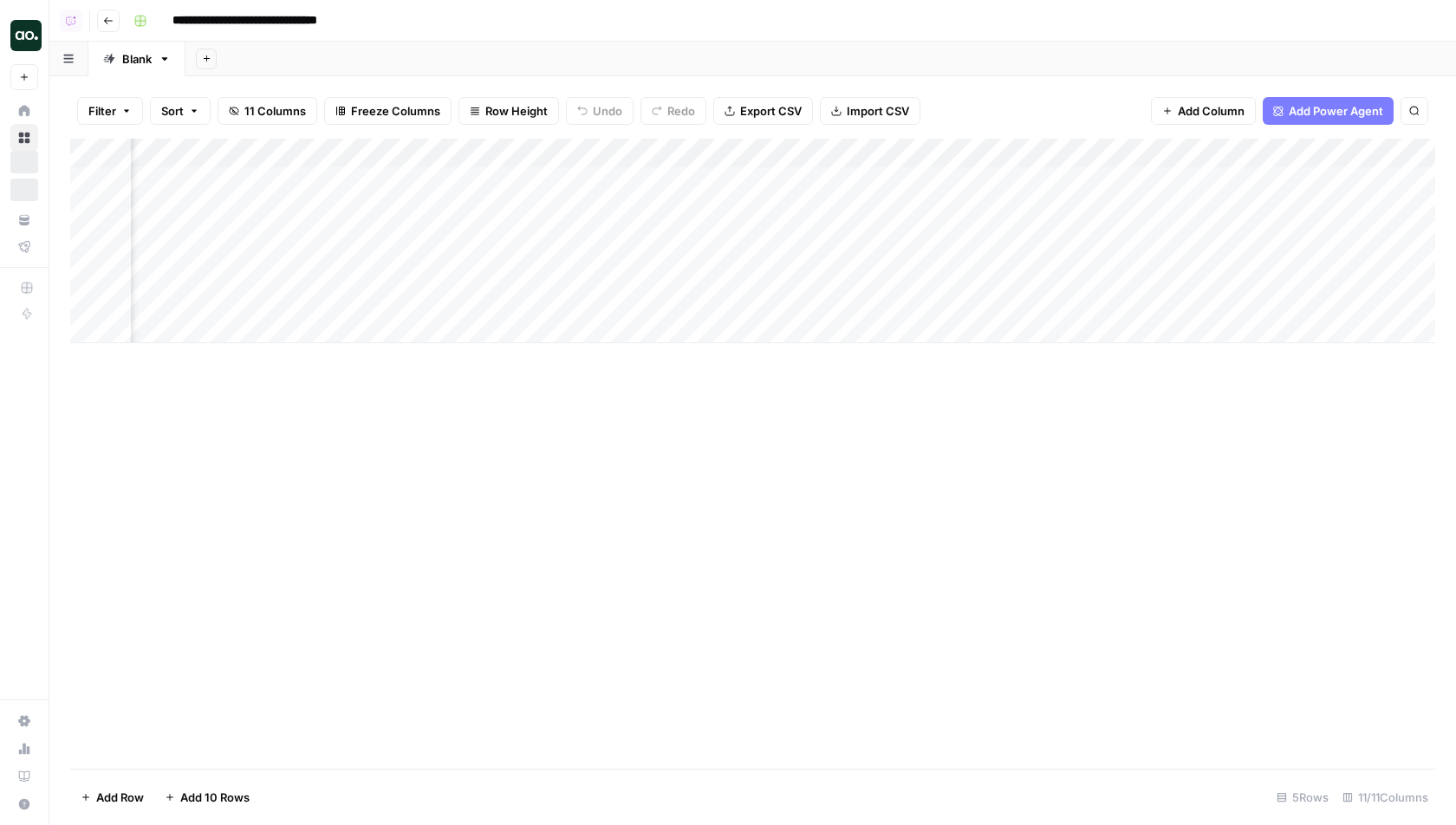
scroll to position [0, 252]
click at [980, 154] on div "Add Column" at bounding box center [752, 241] width 1365 height 205
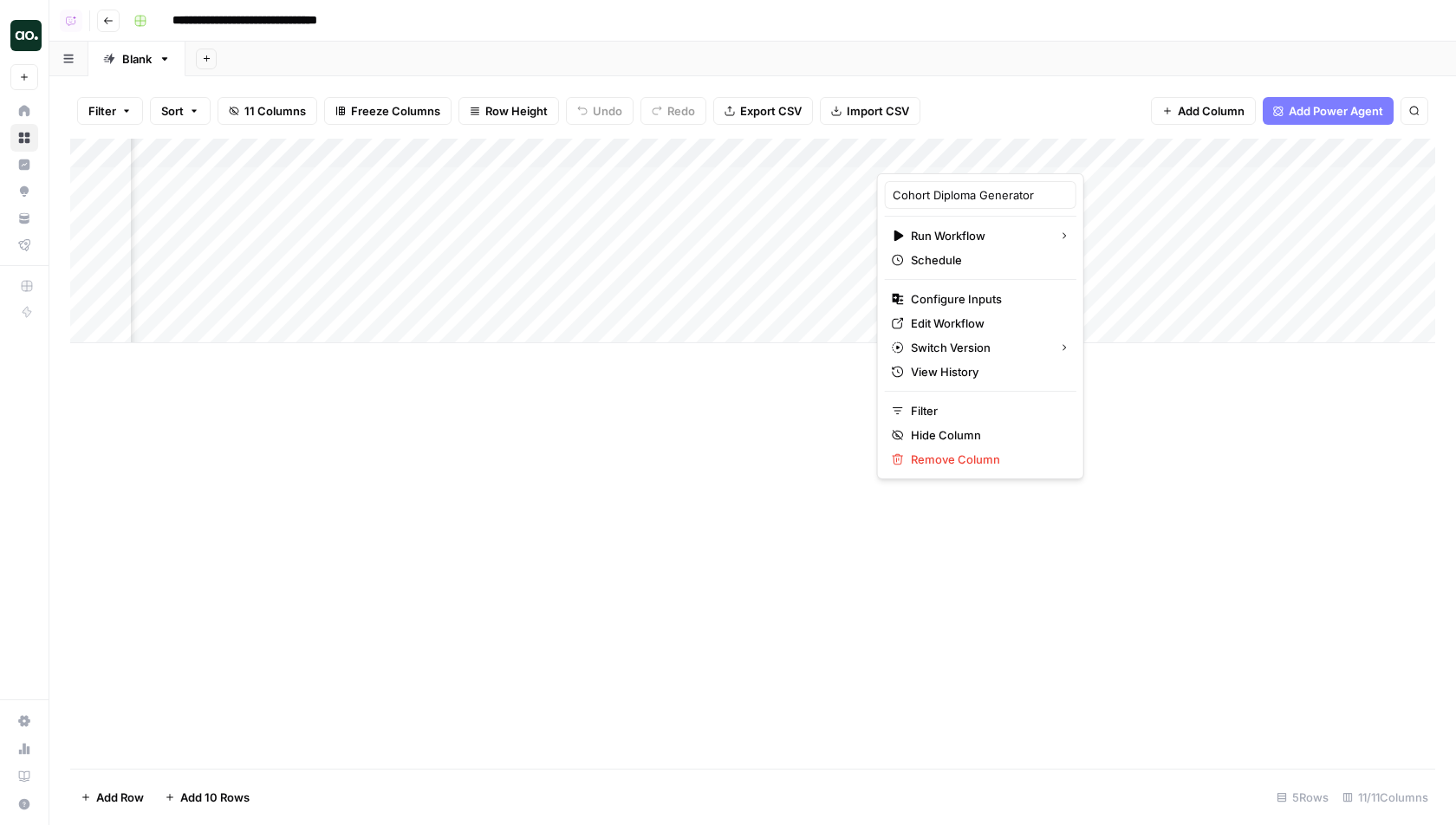
click at [964, 90] on div "Filter Sort 11 Columns Freeze Columns Row Height Undo Redo Export CSV Import CS…" at bounding box center [752, 111] width 1365 height 56
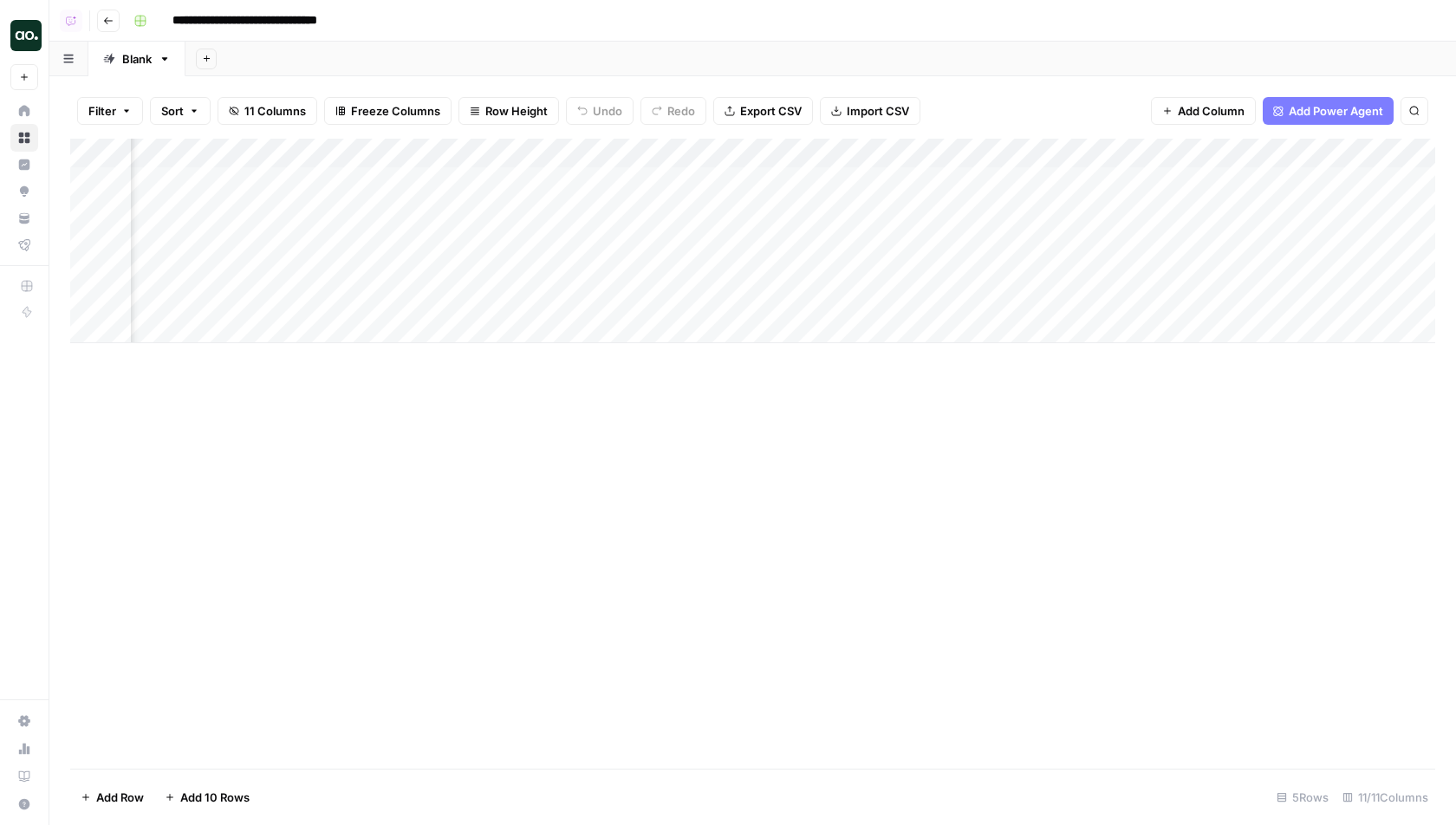
scroll to position [0, 599]
click at [951, 151] on div "Add Column" at bounding box center [752, 241] width 1365 height 205
click at [730, 482] on div "Add Column" at bounding box center [752, 454] width 1365 height 630
click at [1234, 157] on div "Add Column" at bounding box center [752, 241] width 1365 height 205
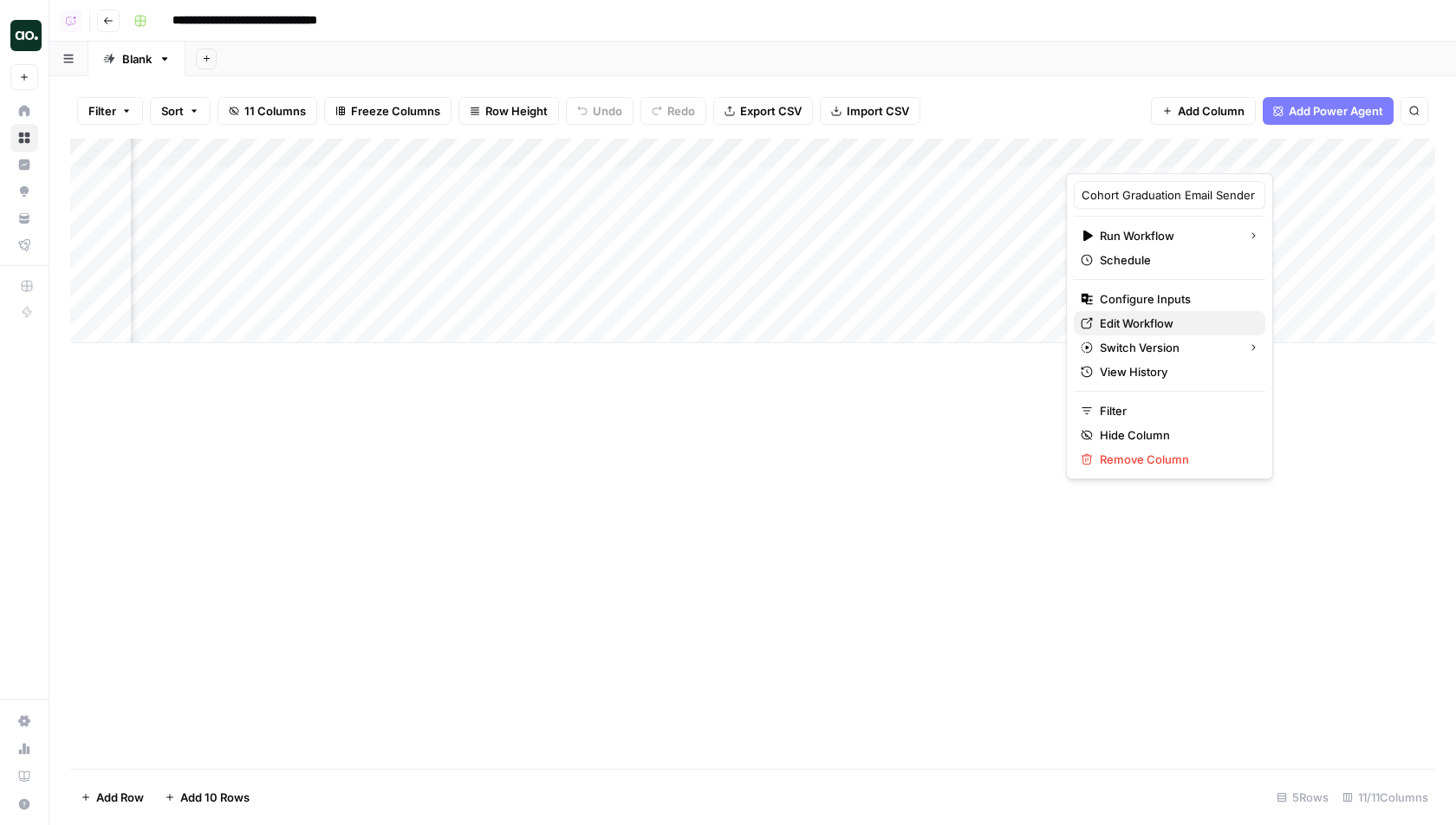
click at [1140, 319] on span "Edit Workflow" at bounding box center [1174, 323] width 151 height 18
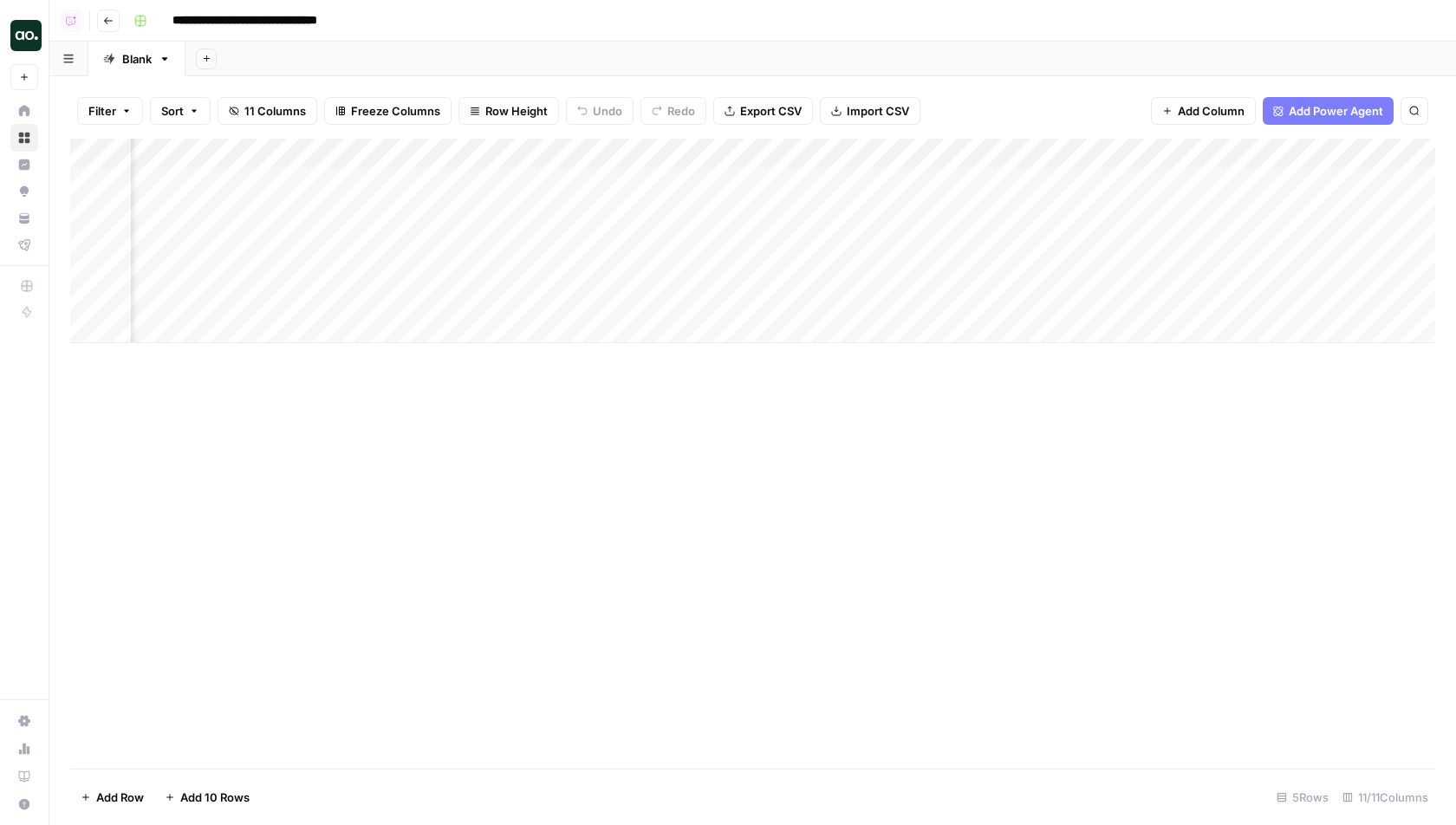
scroll to position [0, 105]
click at [857, 183] on div "Add Column" at bounding box center [752, 241] width 1365 height 205
click at [821, 304] on div "Add Column" at bounding box center [752, 241] width 1365 height 205
click at [876, 170] on div "Add Column" at bounding box center [752, 241] width 1365 height 205
click at [872, 179] on div "Add Column" at bounding box center [752, 241] width 1365 height 205
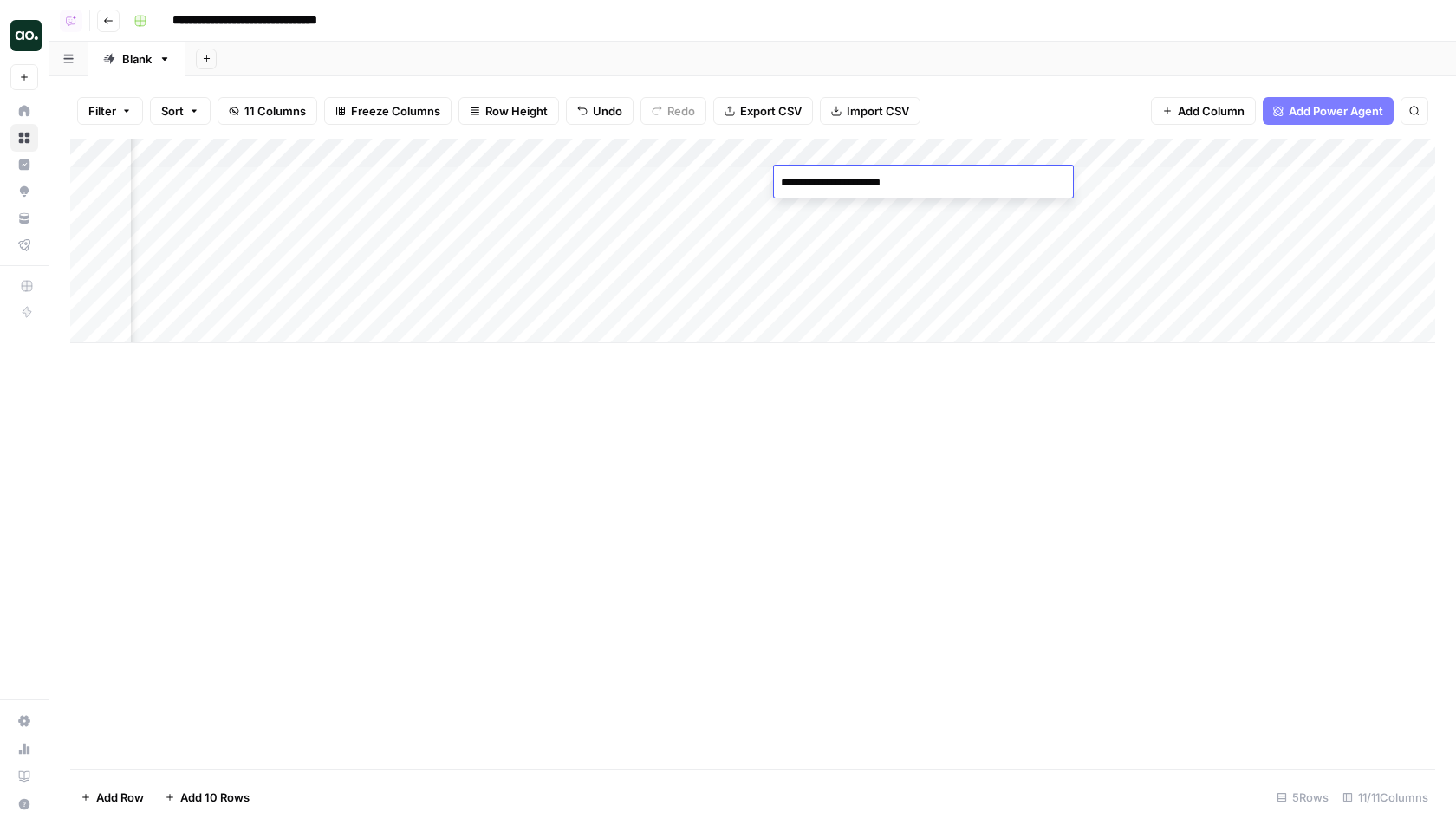
drag, startPoint x: 853, startPoint y: 183, endPoint x: 775, endPoint y: 183, distance: 78.0
click at [775, 183] on textarea "**********" at bounding box center [912, 183] width 277 height 24
type textarea "**********"
click at [892, 105] on span "Import CSV" at bounding box center [878, 111] width 62 height 18
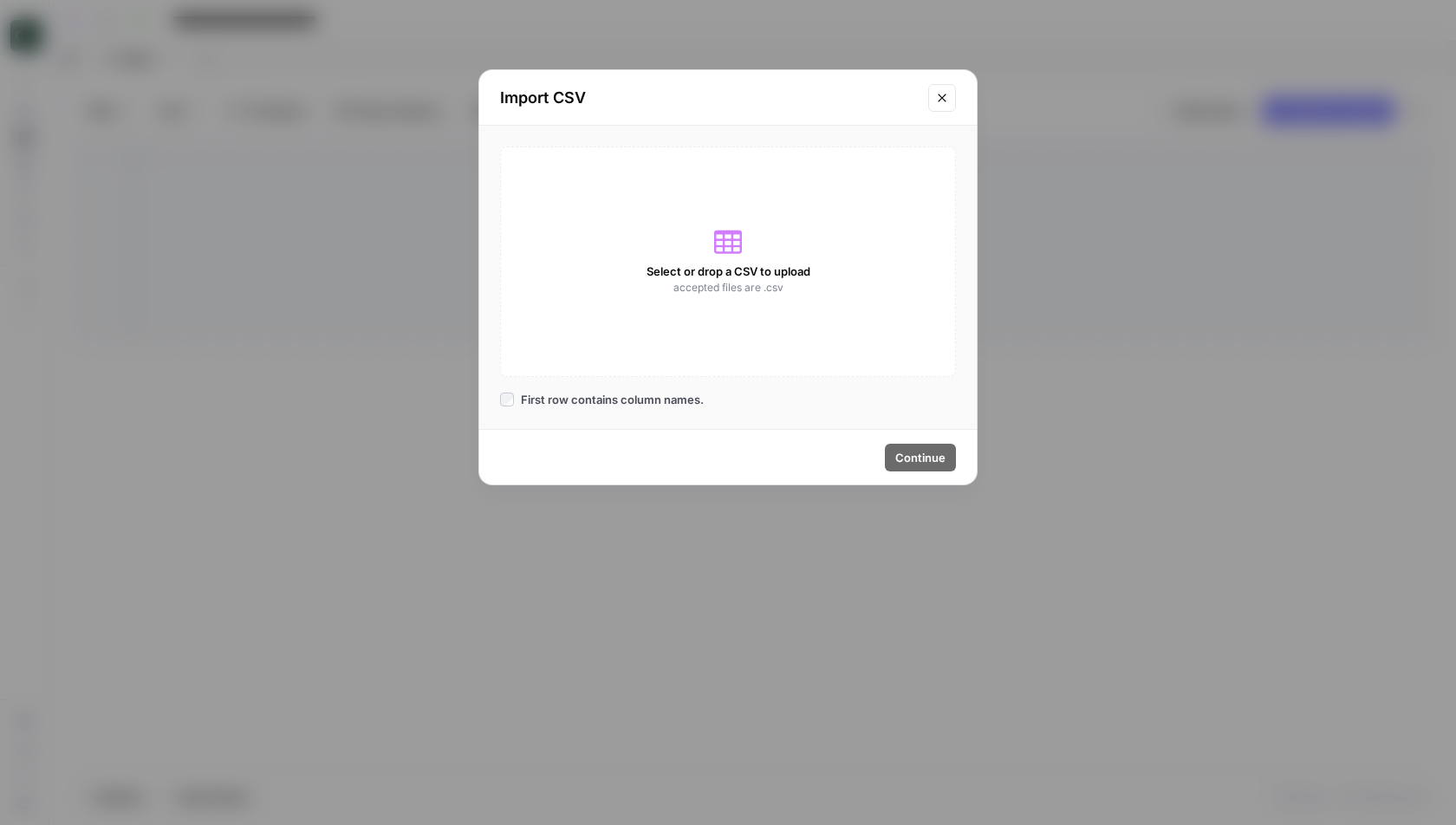
click at [942, 89] on button "Close modal" at bounding box center [941, 97] width 27 height 27
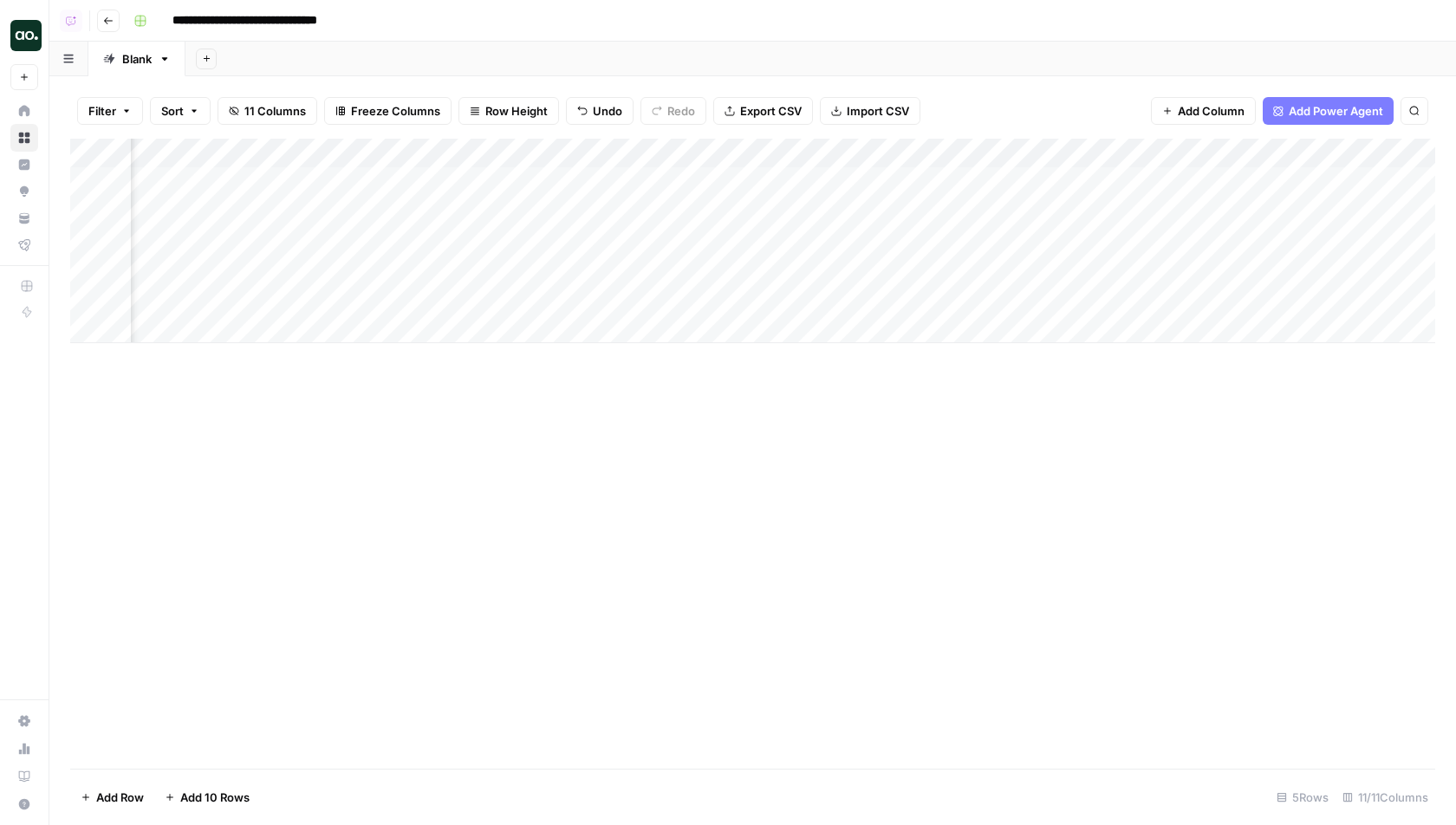
scroll to position [0, 1000]
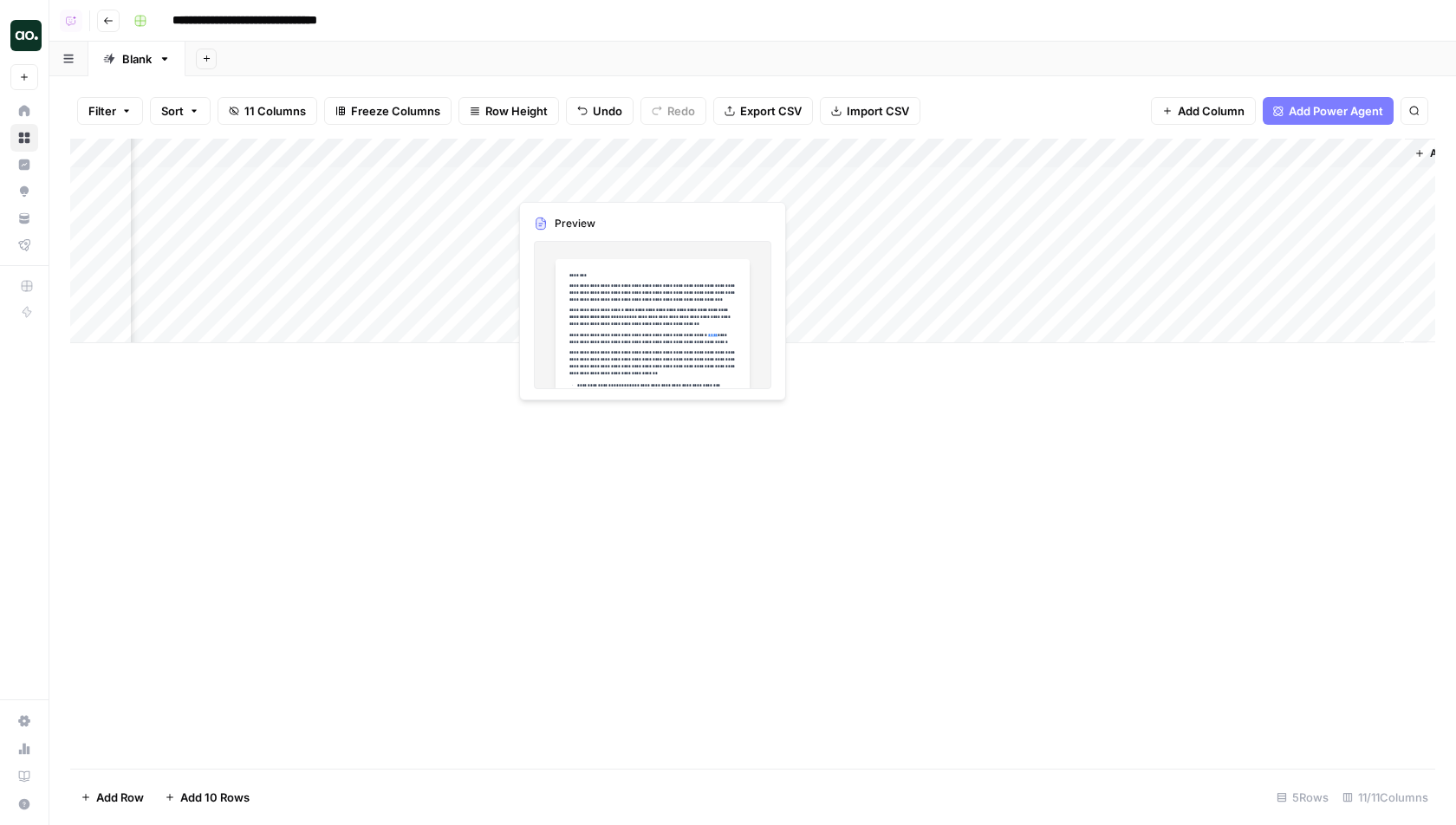
click at [593, 180] on div "Add Column" at bounding box center [752, 241] width 1365 height 205
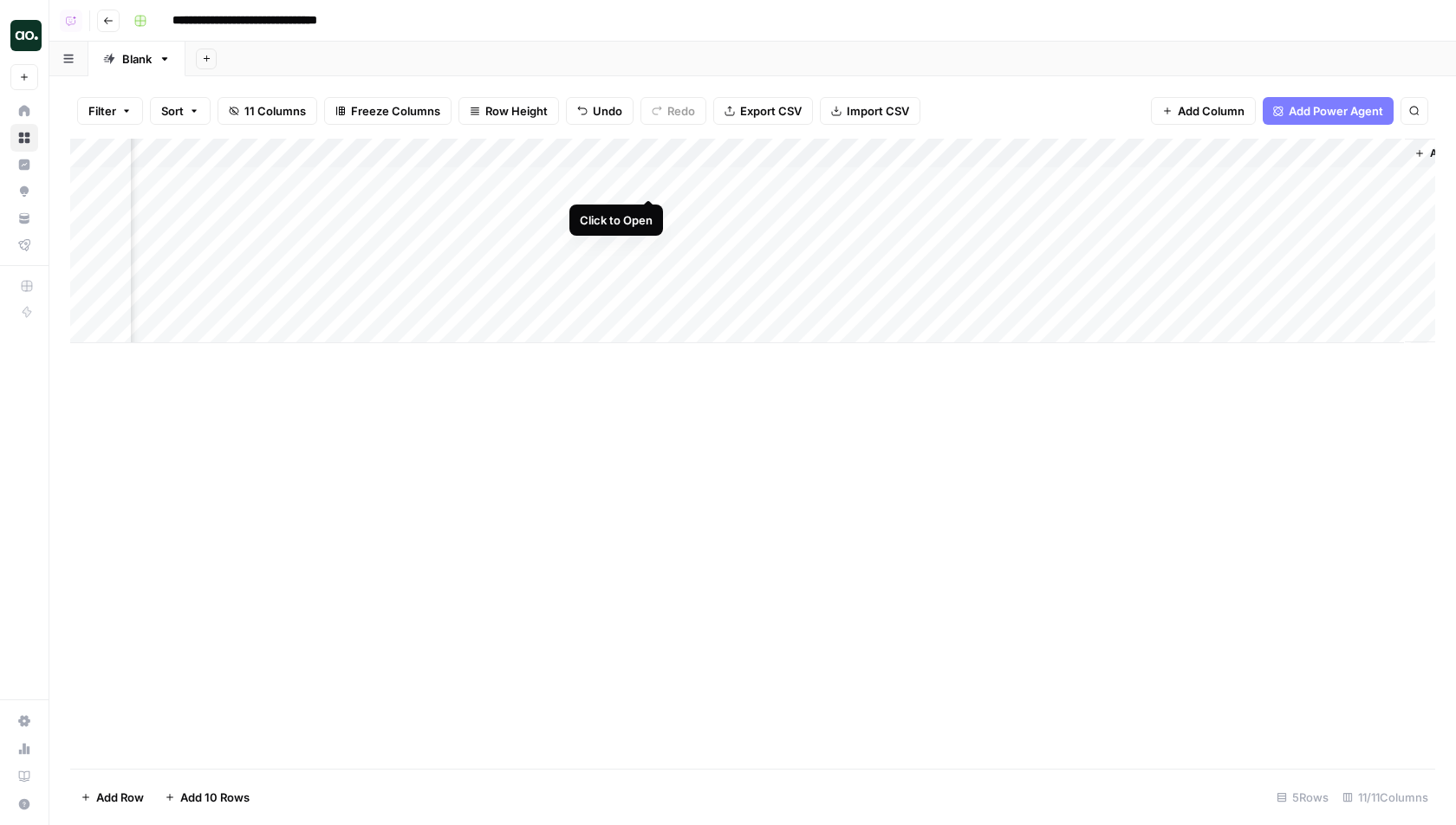
click at [640, 180] on div "Add Column" at bounding box center [752, 241] width 1365 height 205
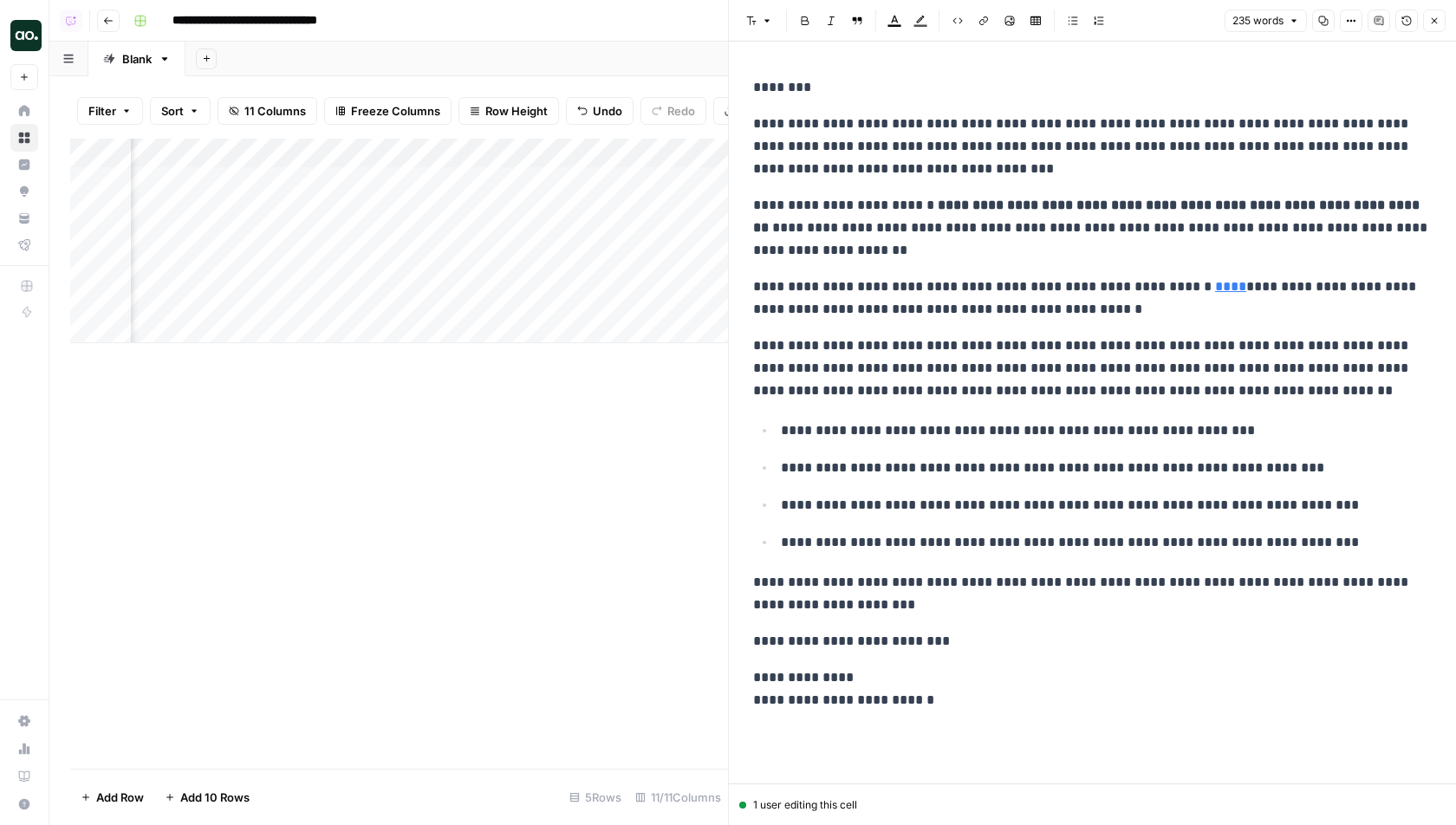
click at [1356, 25] on icon "button" at bounding box center [1351, 21] width 11 height 11
click at [1284, 175] on span "Code" at bounding box center [1300, 184] width 83 height 18
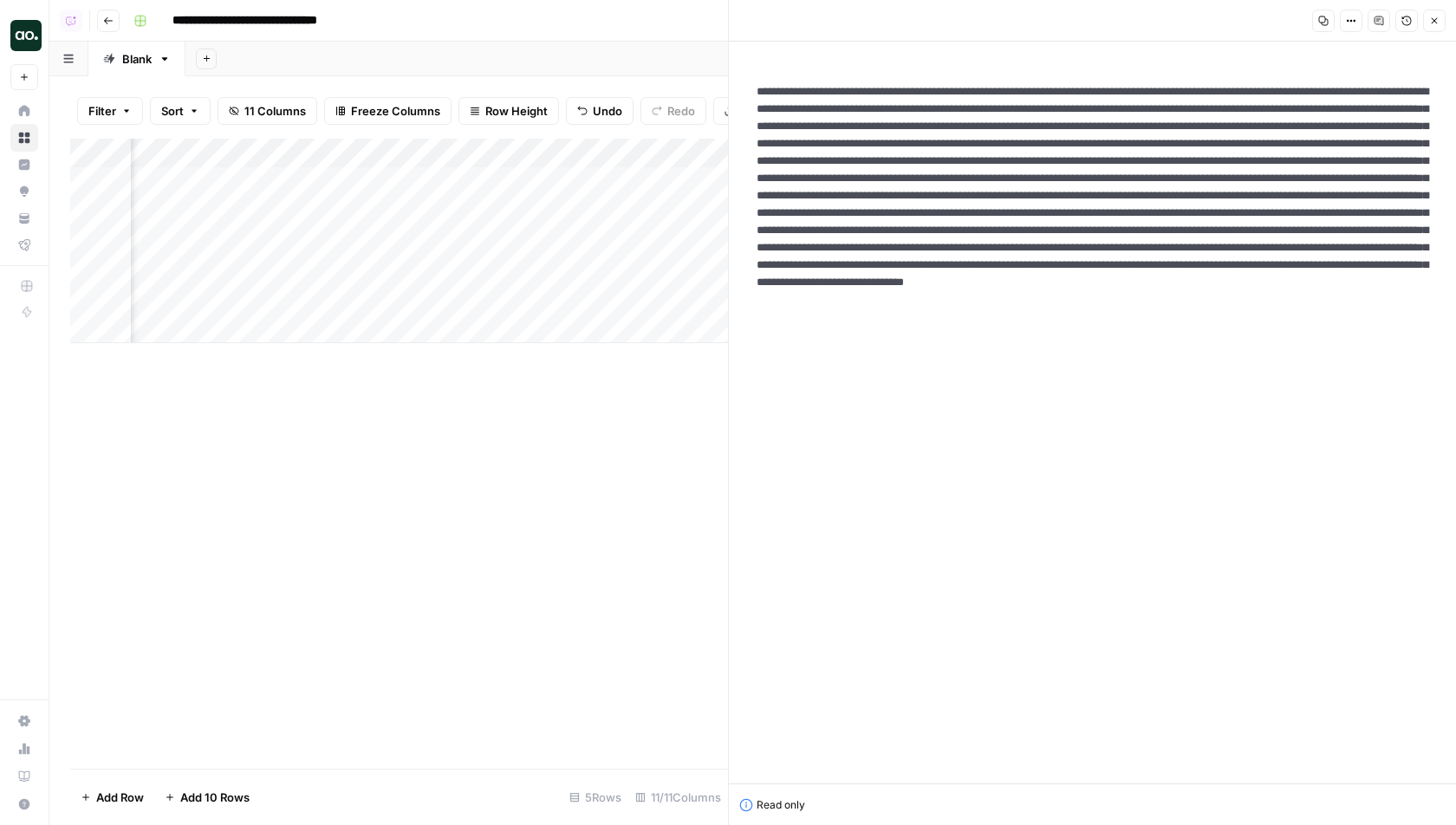
click at [1175, 369] on textarea at bounding box center [1091, 247] width 699 height 357
click at [1173, 304] on textarea at bounding box center [1091, 247] width 699 height 357
click at [1351, 27] on button "Options" at bounding box center [1350, 20] width 22 height 22
click at [1308, 125] on span "HTML" at bounding box center [1300, 121] width 83 height 18
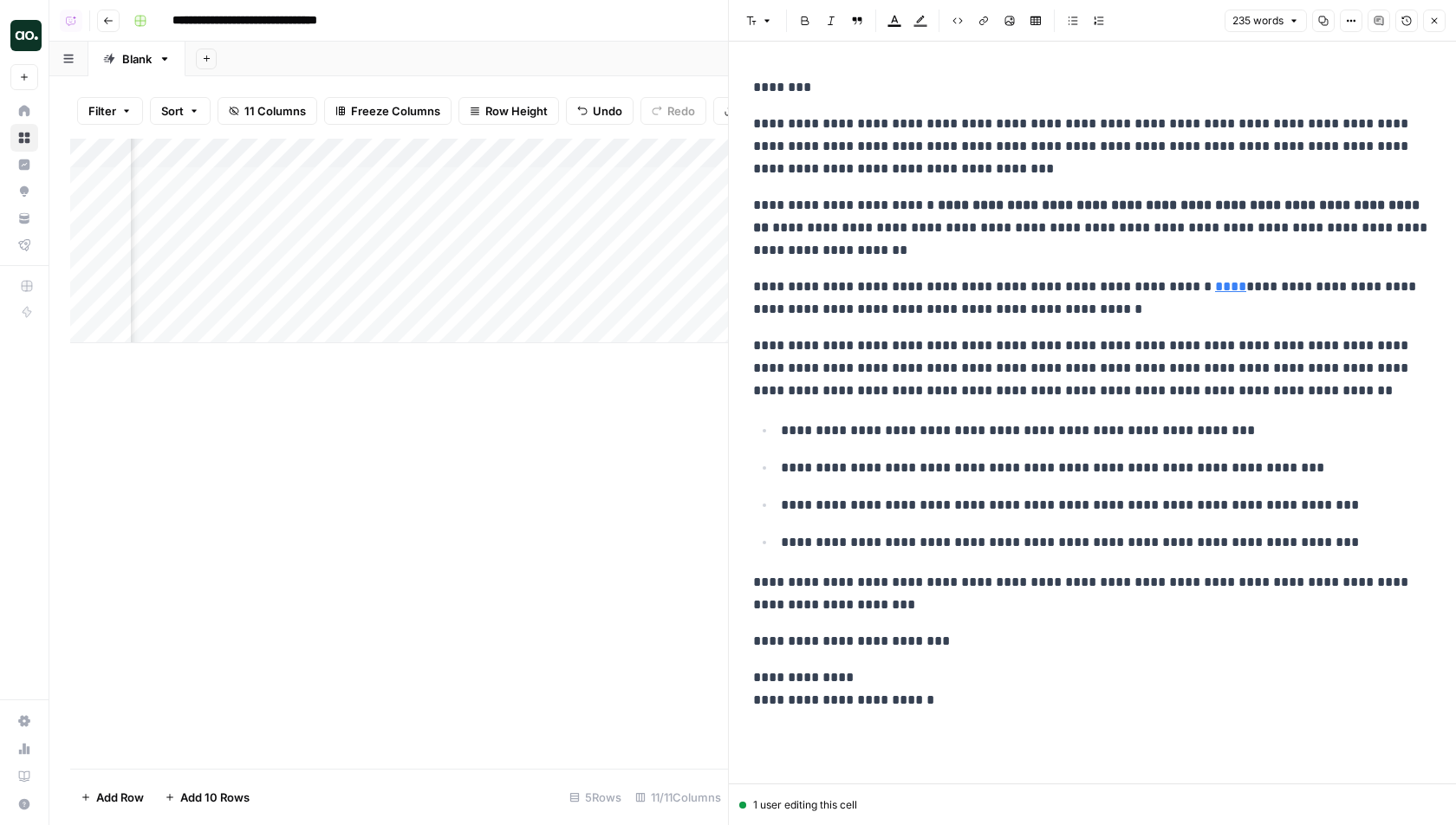
click at [1433, 19] on icon "button" at bounding box center [1434, 21] width 11 height 11
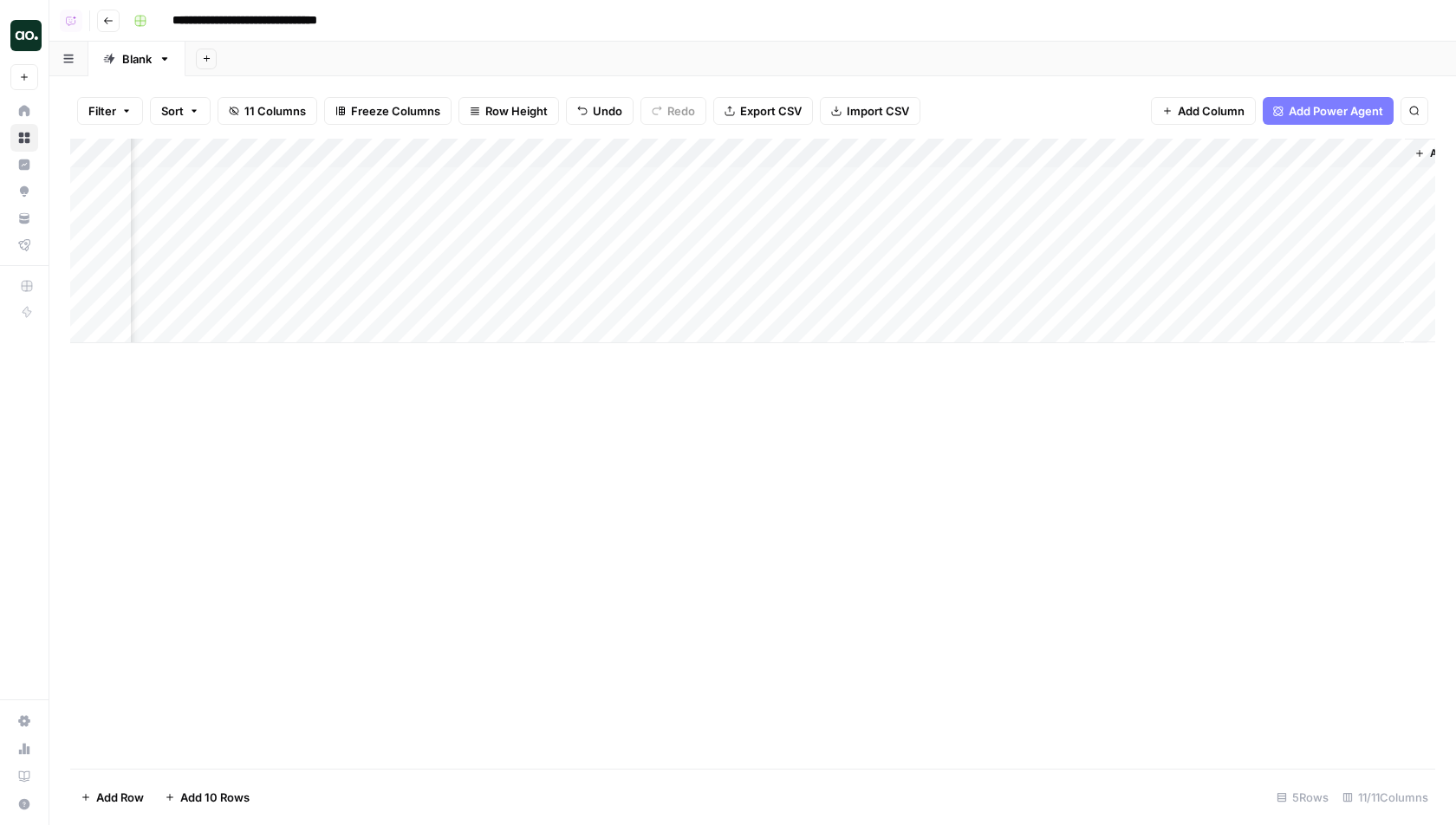
click at [822, 152] on div "Add Column" at bounding box center [752, 241] width 1365 height 205
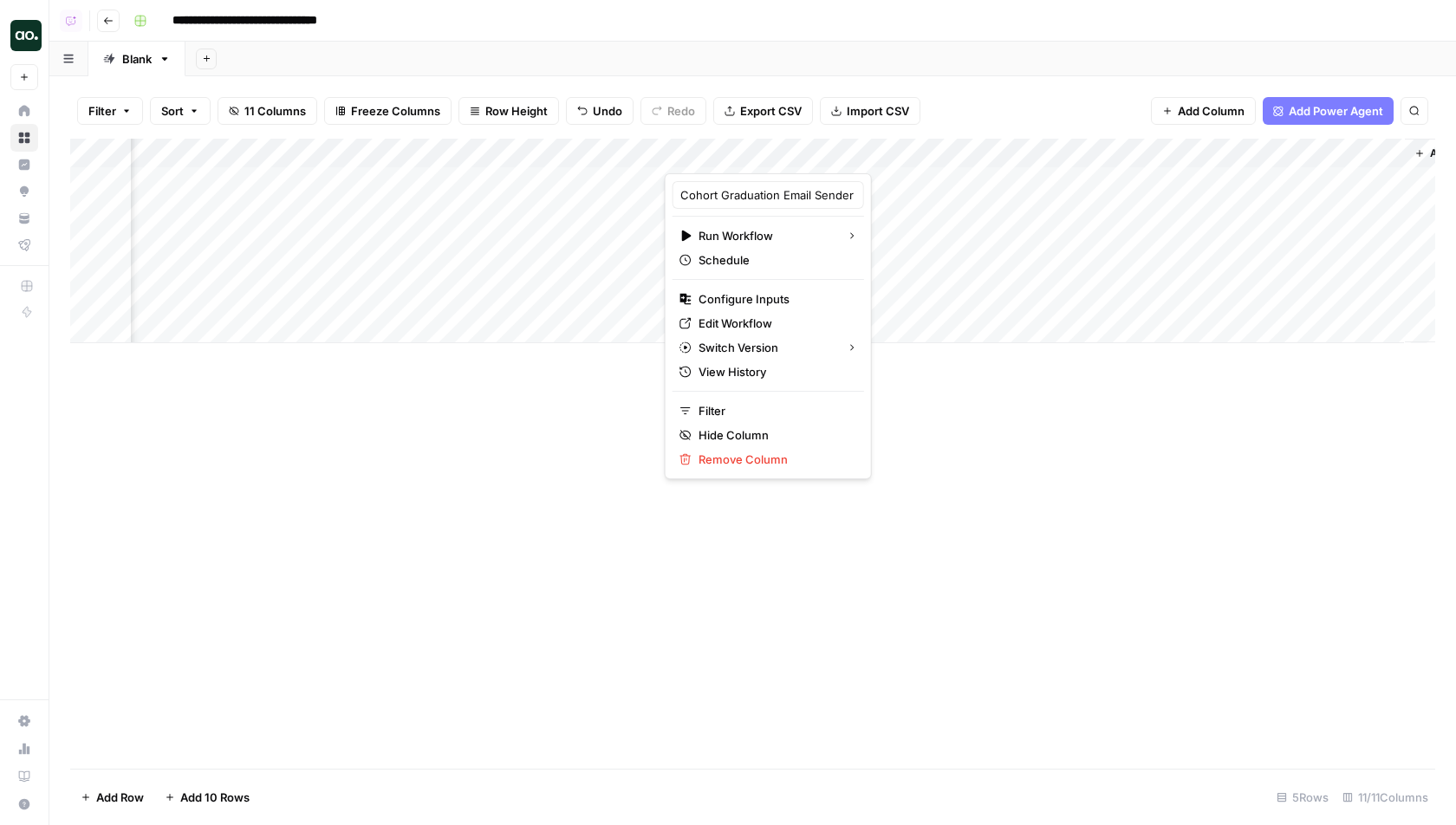
click at [483, 510] on div "Add Column" at bounding box center [752, 454] width 1365 height 630
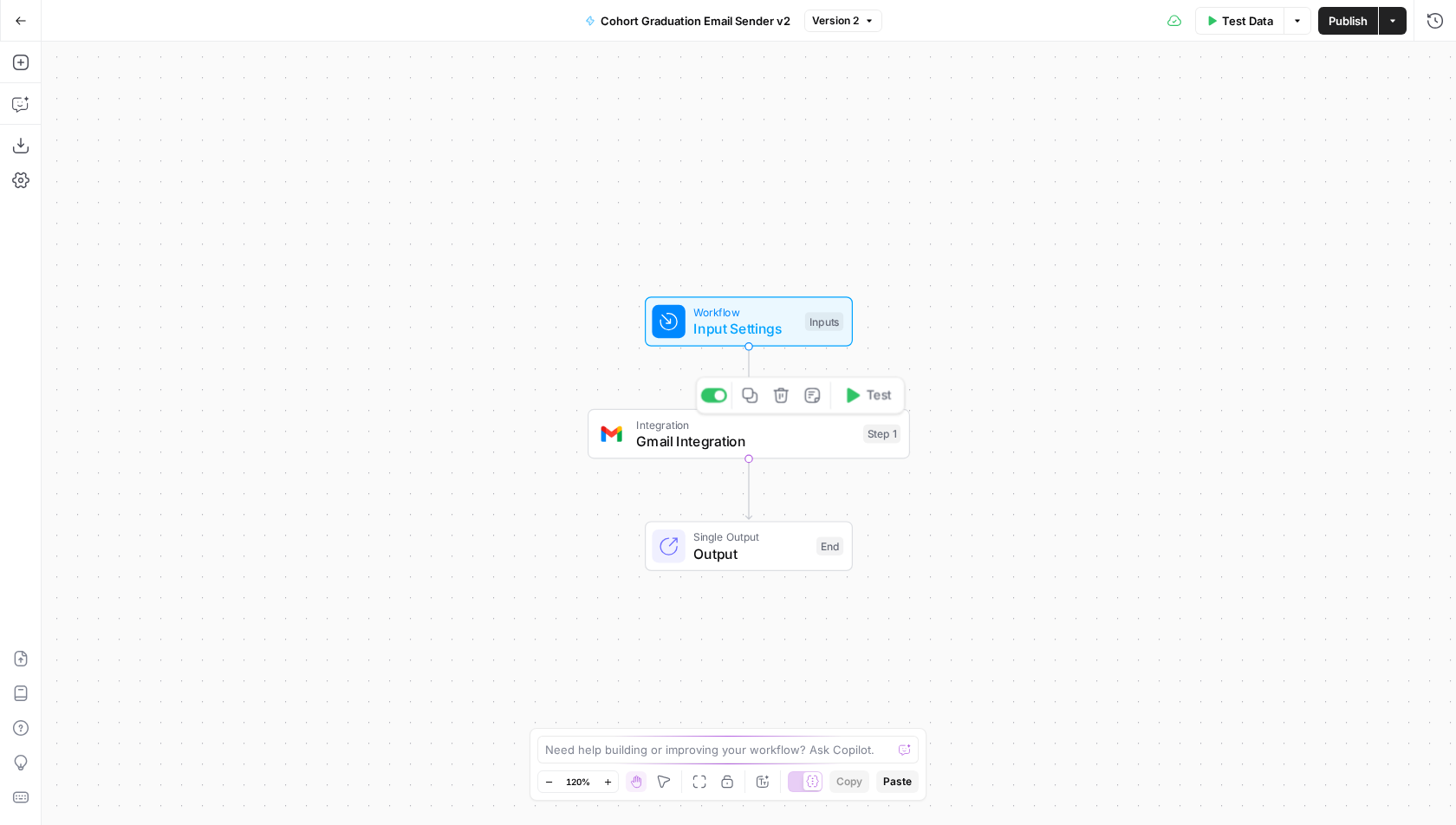
click at [640, 437] on span "Gmail Integration" at bounding box center [745, 440] width 219 height 20
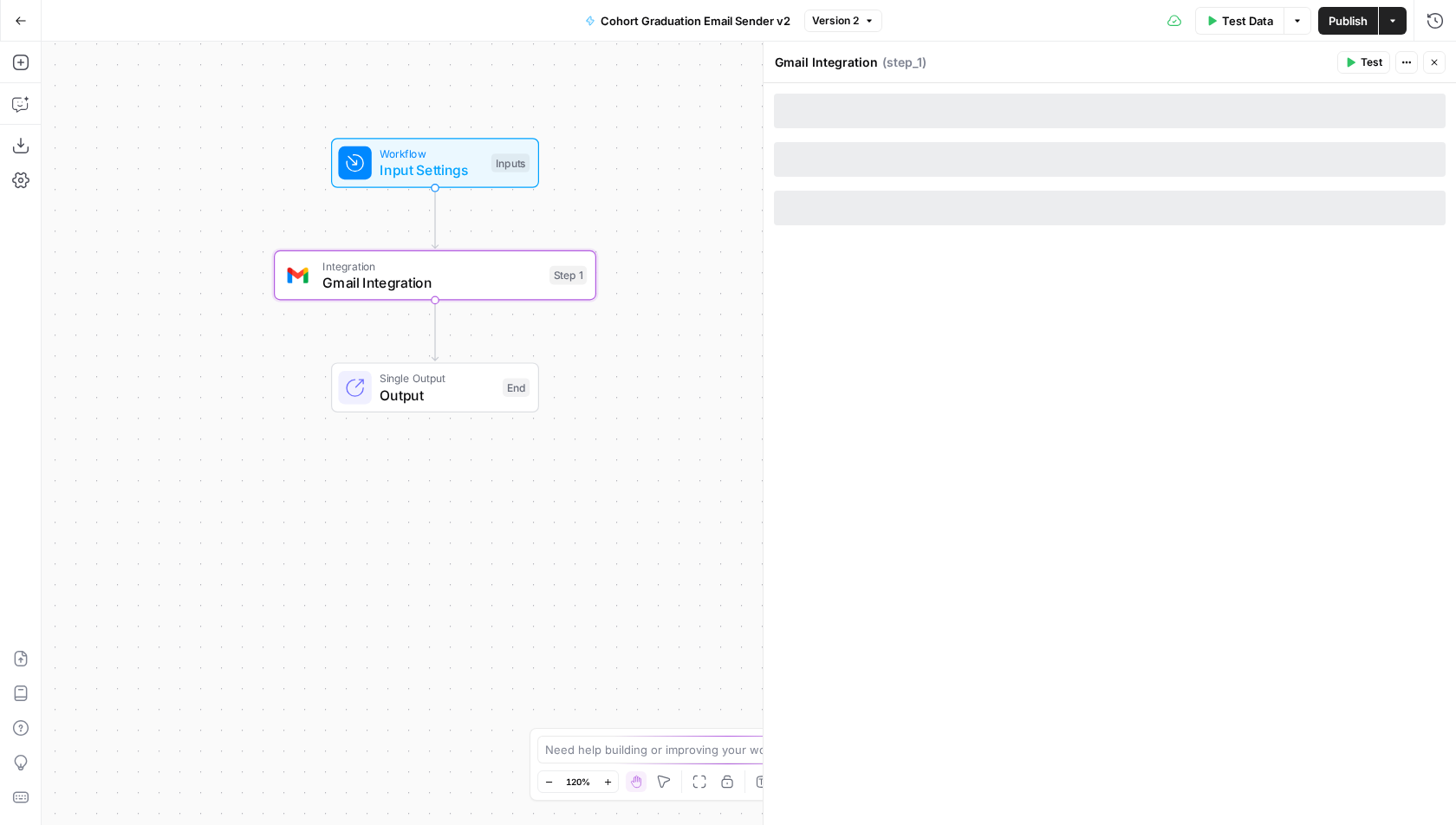
drag, startPoint x: 451, startPoint y: 364, endPoint x: 132, endPoint y: 206, distance: 356.0
click at [134, 206] on div "Workflow Input Settings Inputs Integration Gmail Integration Step 1 Single Outp…" at bounding box center [748, 433] width 1414 height 783
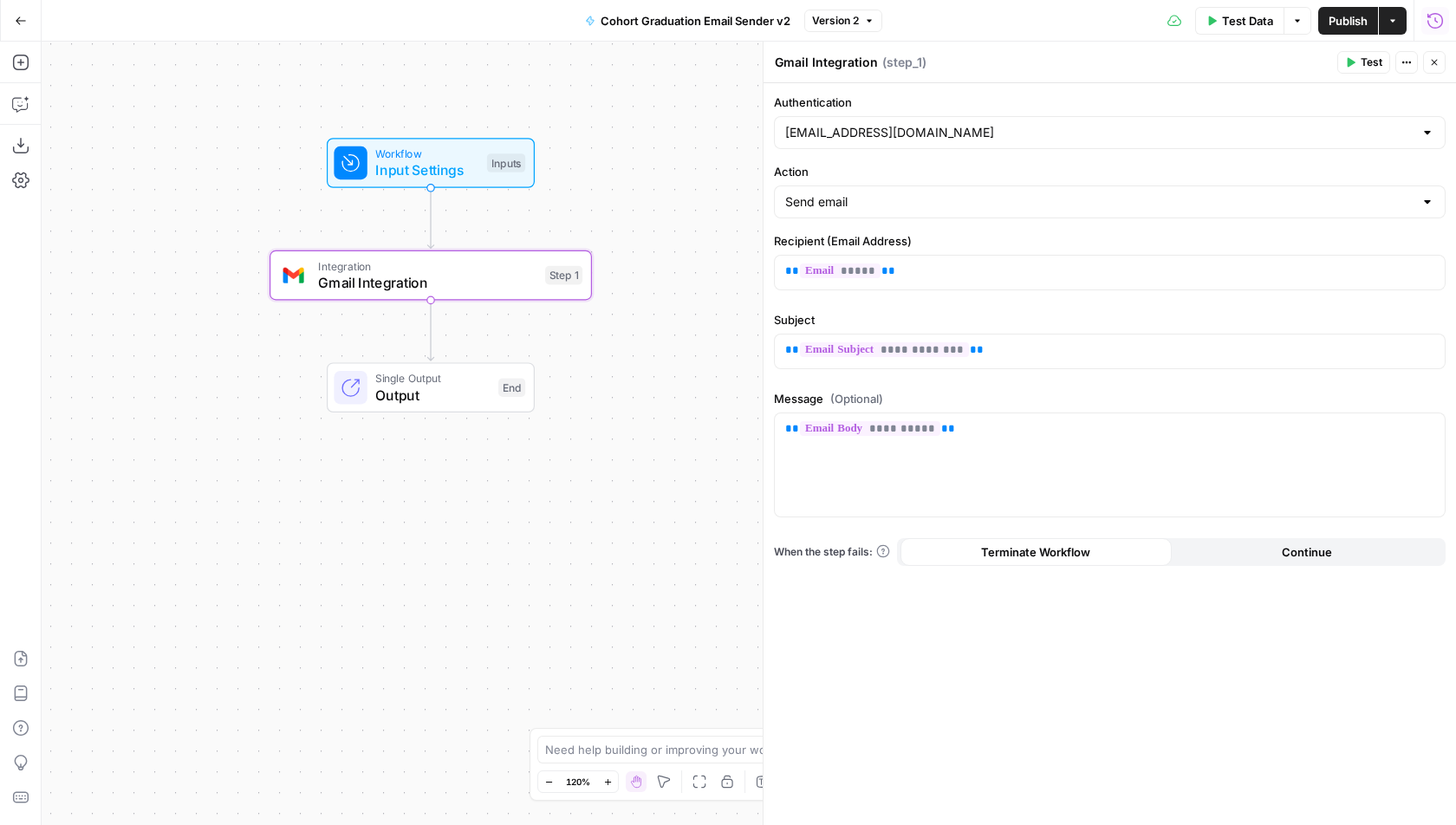
click at [1422, 19] on button "Run History" at bounding box center [1434, 20] width 27 height 27
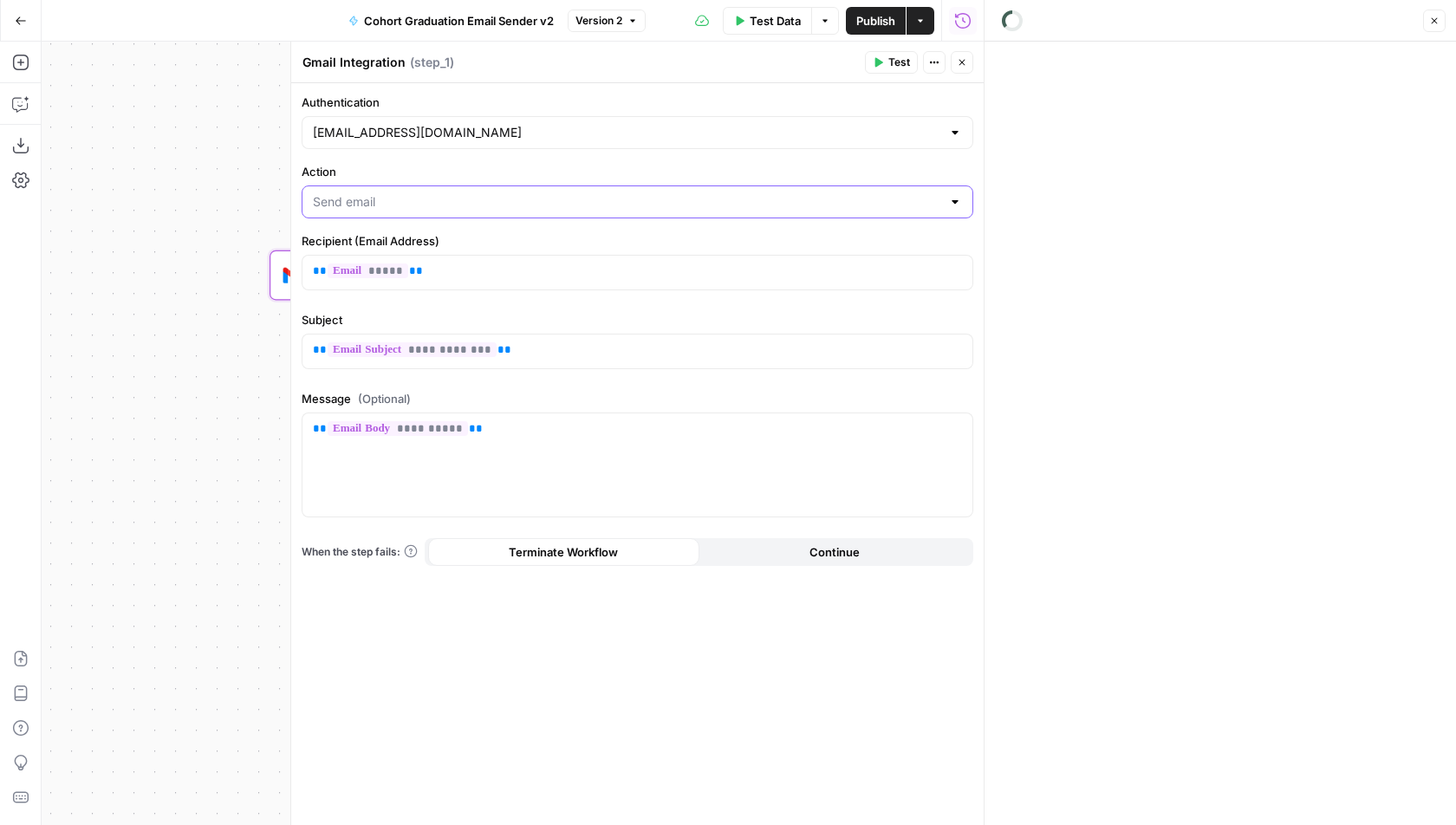
click at [360, 199] on input "Action" at bounding box center [626, 202] width 628 height 18
type input "Send email"
click at [391, 163] on label "Action" at bounding box center [637, 172] width 671 height 18
click at [391, 193] on input "Send email" at bounding box center [626, 202] width 628 height 18
type input "Send email"
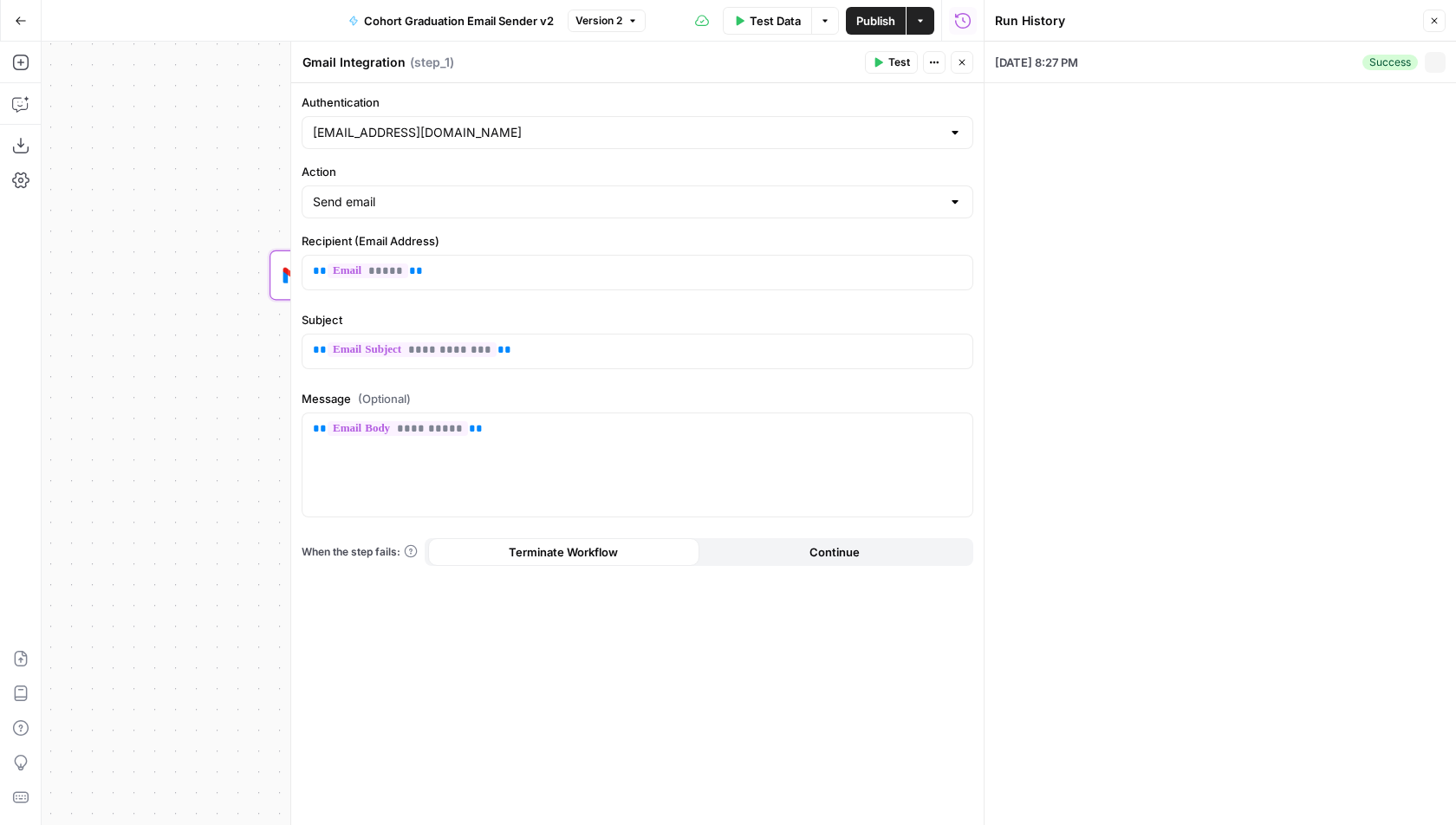
click at [477, 160] on div "**********" at bounding box center [638, 454] width 693 height 742
click at [310, 427] on div "**********" at bounding box center [637, 465] width 670 height 103
click at [523, 484] on p "**********" at bounding box center [638, 455] width 650 height 69
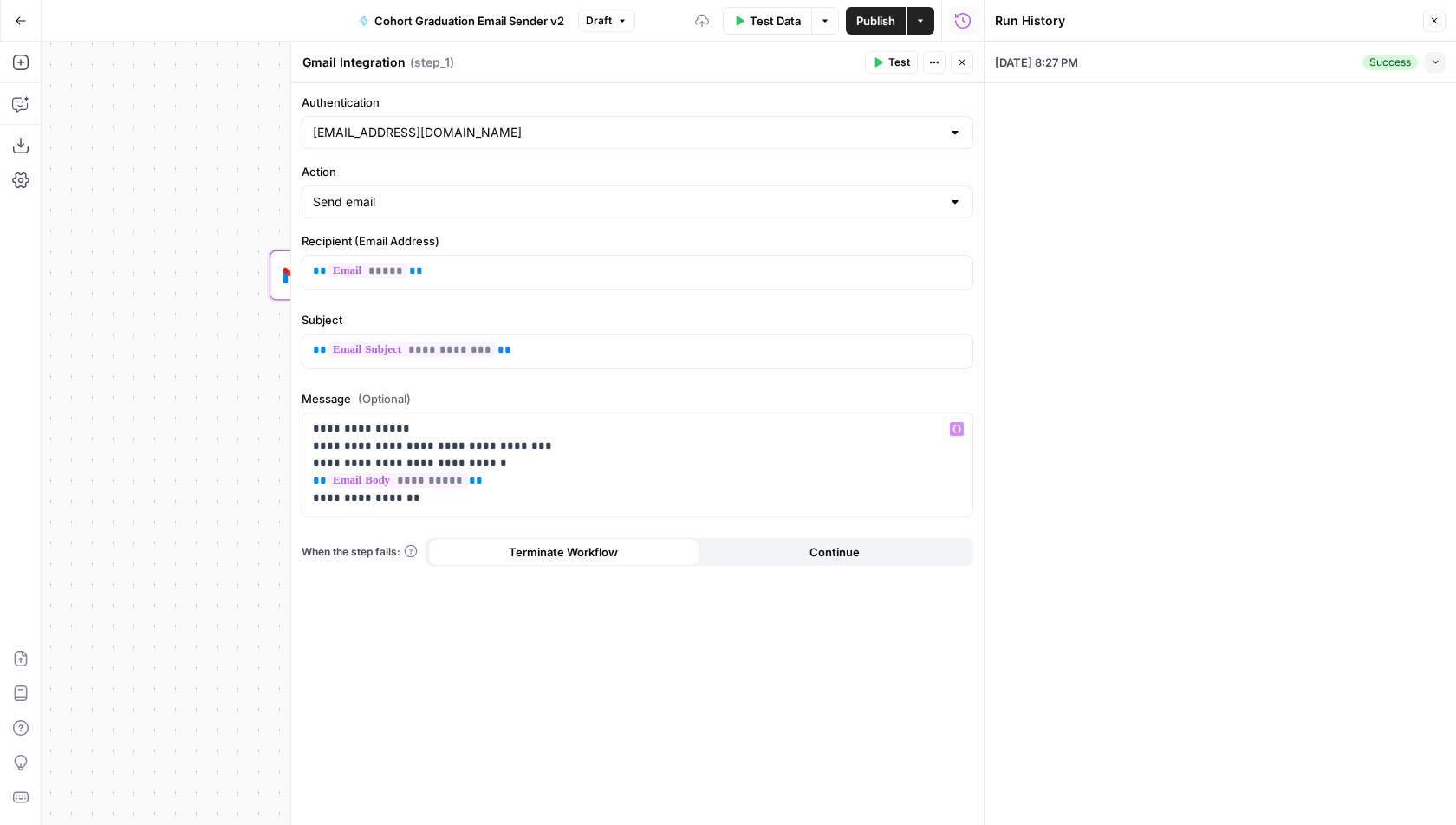
click at [903, 66] on span "Test" at bounding box center [899, 63] width 21 height 16
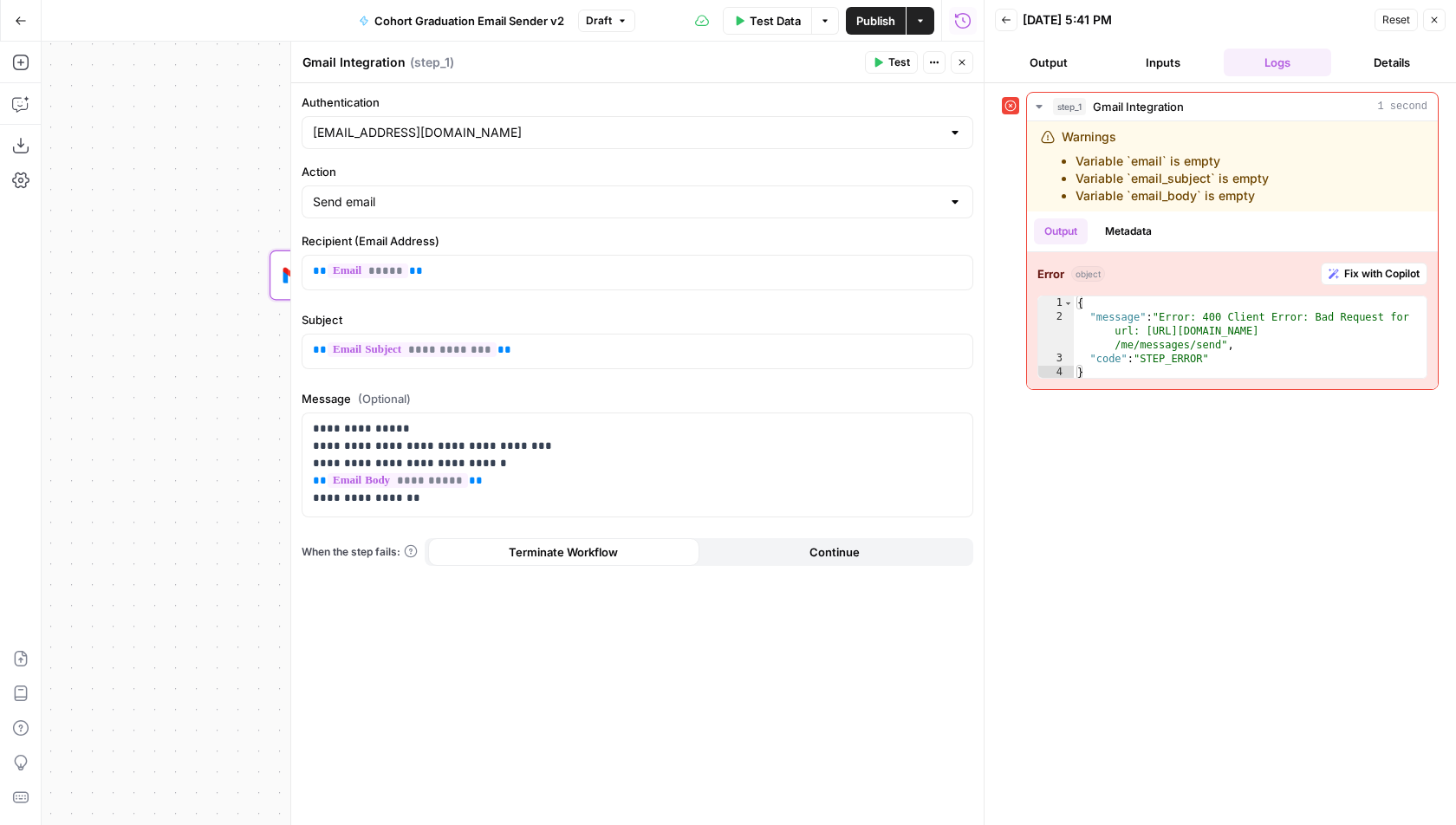
click at [765, 19] on span "Test Data" at bounding box center [775, 21] width 51 height 18
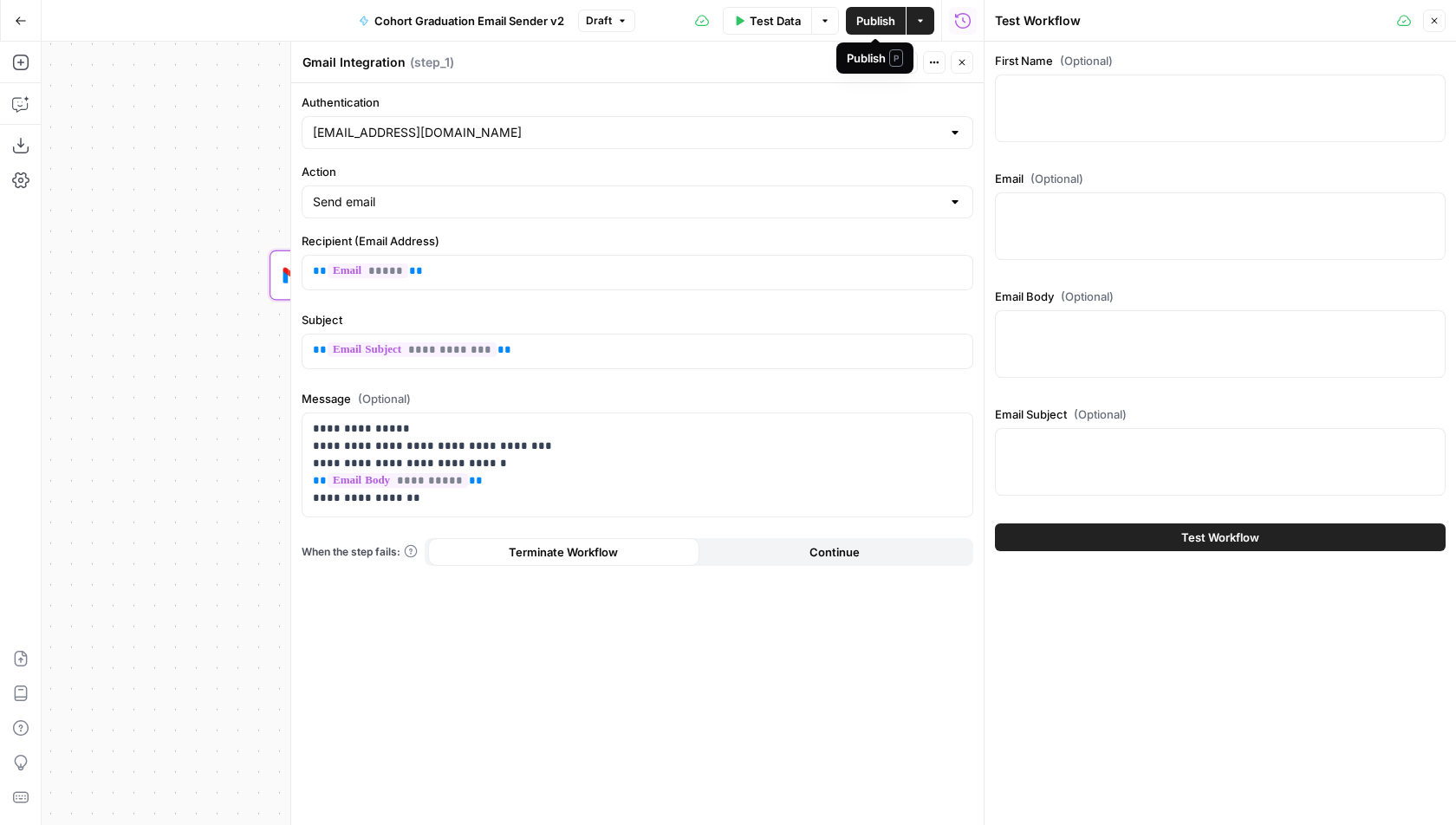
click at [876, 22] on span "Publish" at bounding box center [876, 21] width 39 height 18
click at [1432, 20] on icon "button" at bounding box center [1434, 21] width 11 height 11
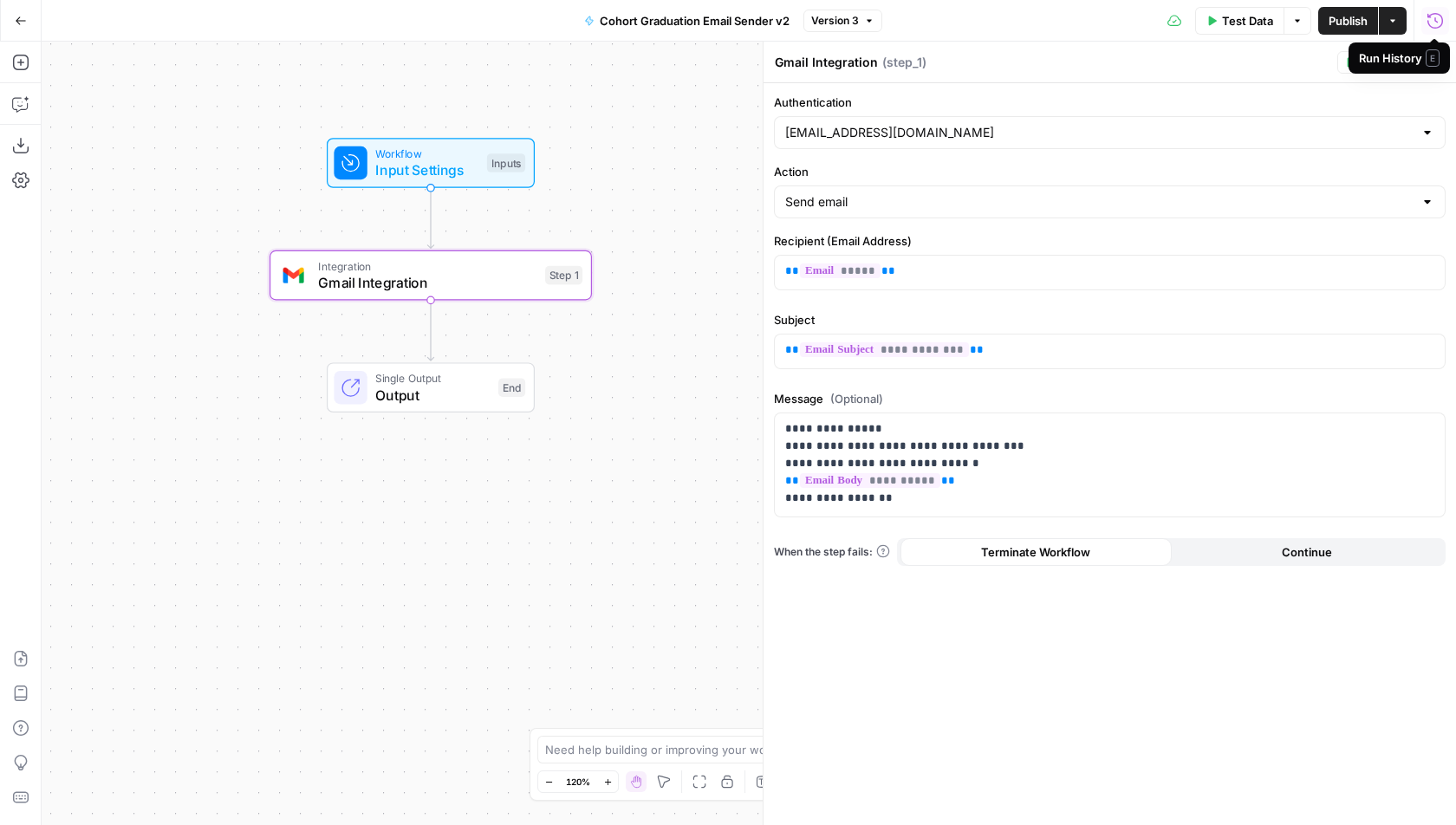
click at [1437, 19] on icon "button" at bounding box center [1435, 21] width 18 height 18
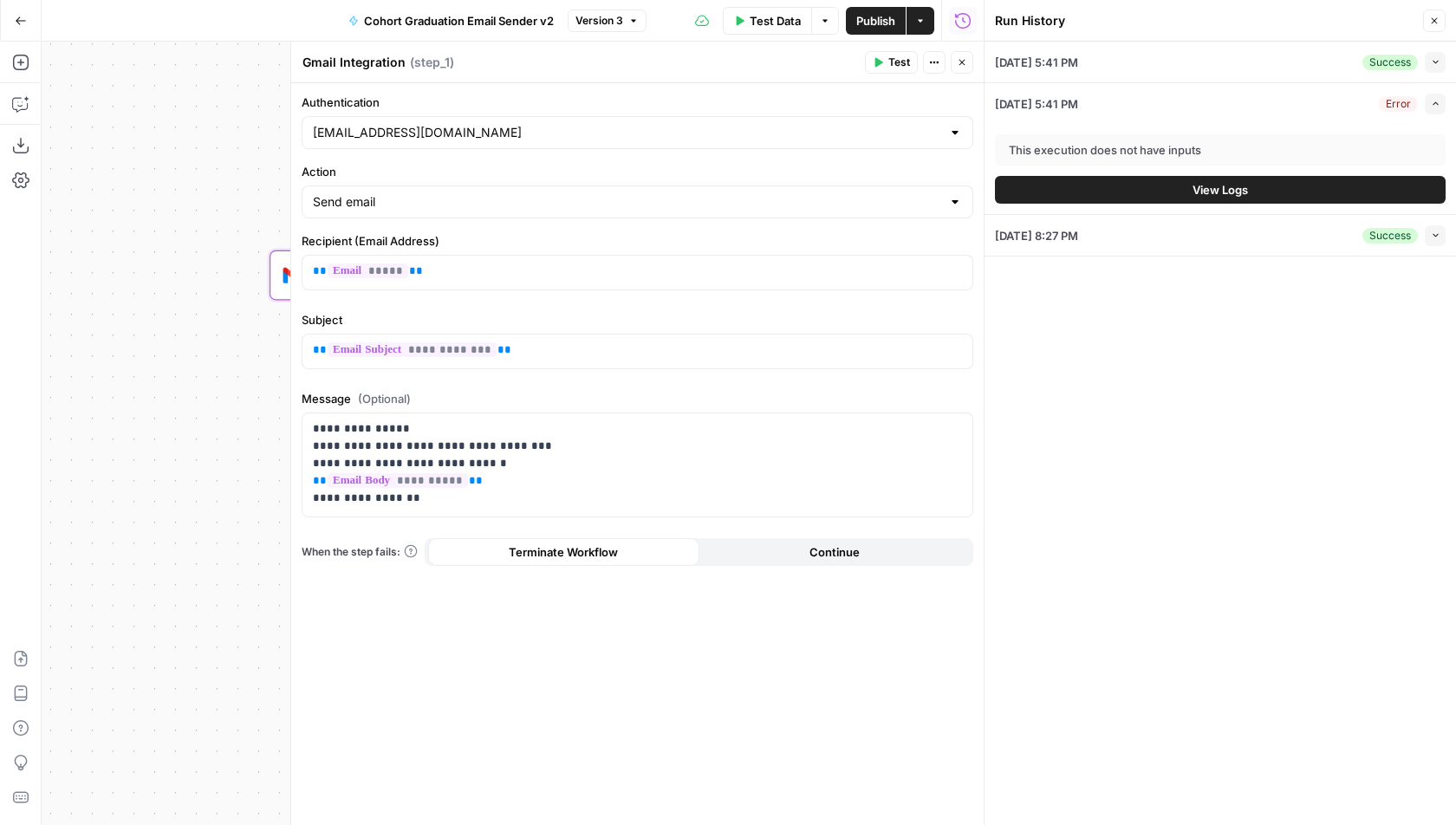
click at [1436, 66] on button "Collapse" at bounding box center [1434, 62] width 20 height 20
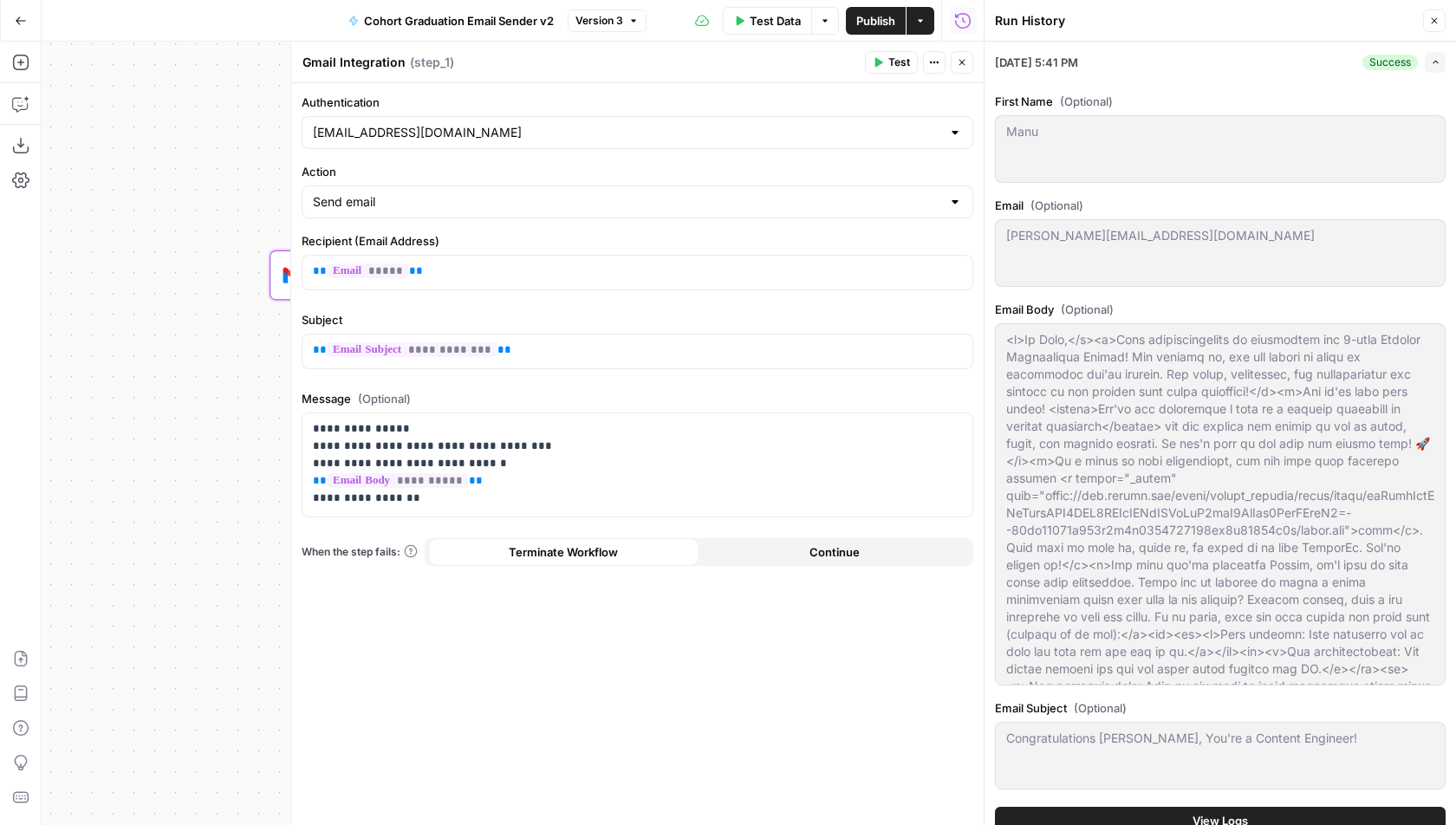
scroll to position [103, 0]
drag, startPoint x: 1004, startPoint y: 339, endPoint x: 1316, endPoint y: 749, distance: 515.2
click at [1316, 749] on div "First Name (Optional) [PERSON_NAME] Email (Optional) [PERSON_NAME][EMAIL_ADDRES…" at bounding box center [1220, 445] width 451 height 704
click at [1194, 819] on span "View Logs" at bounding box center [1220, 821] width 56 height 18
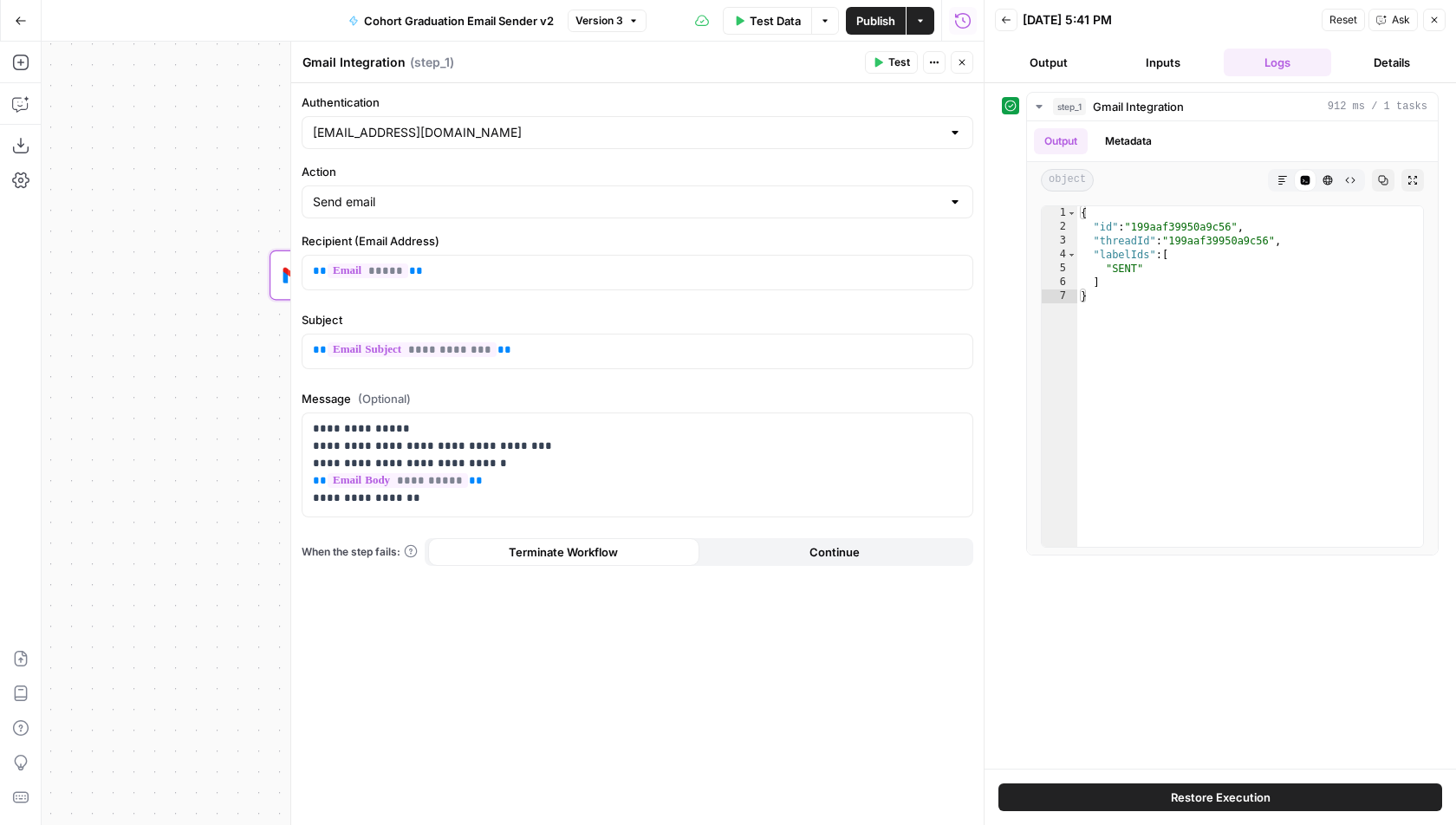
click at [1193, 789] on span "Restore Execution" at bounding box center [1220, 798] width 100 height 18
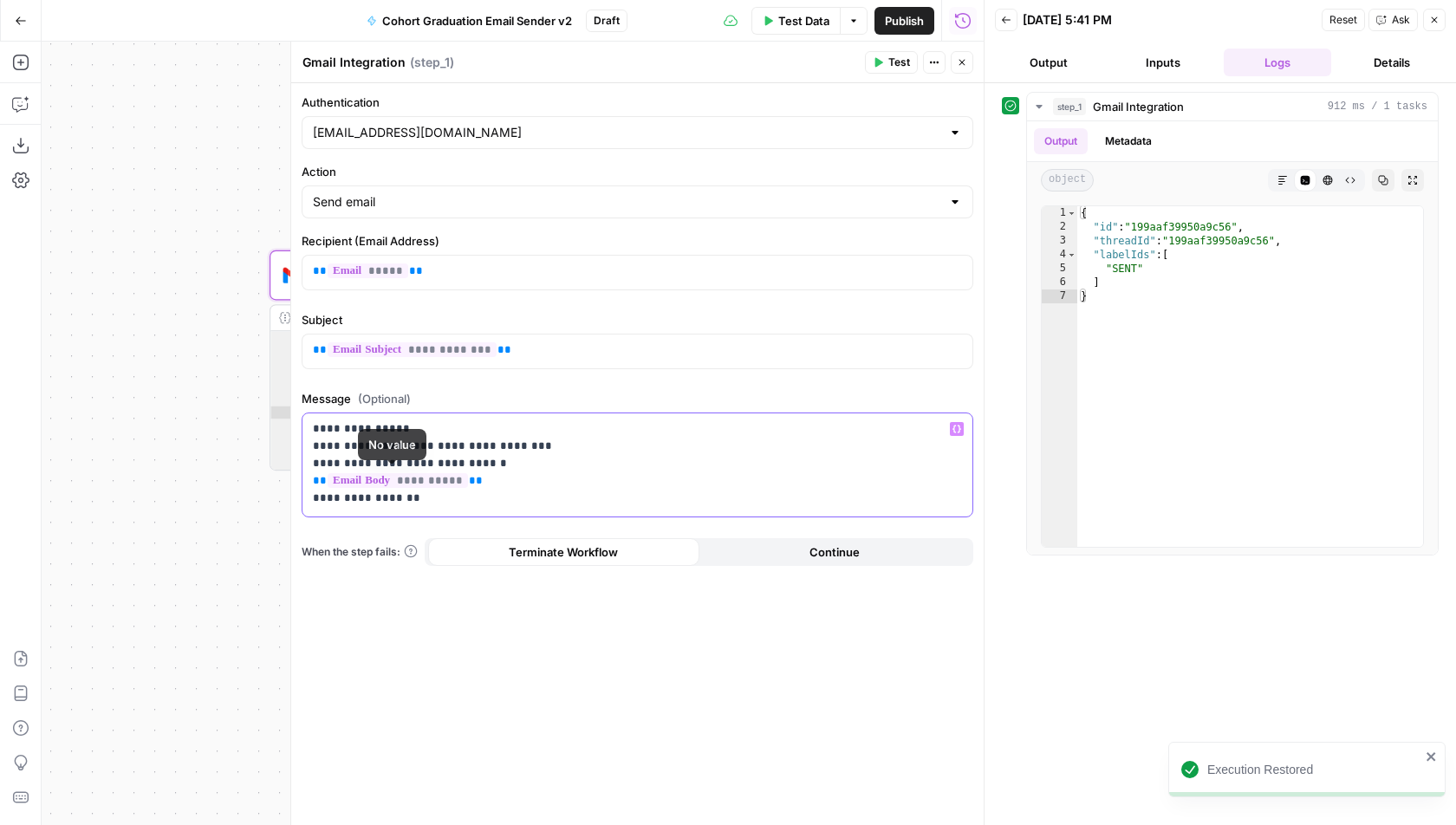
drag, startPoint x: 507, startPoint y: 475, endPoint x: 314, endPoint y: 475, distance: 193.0
click at [314, 475] on p "**********" at bounding box center [638, 463] width 650 height 87
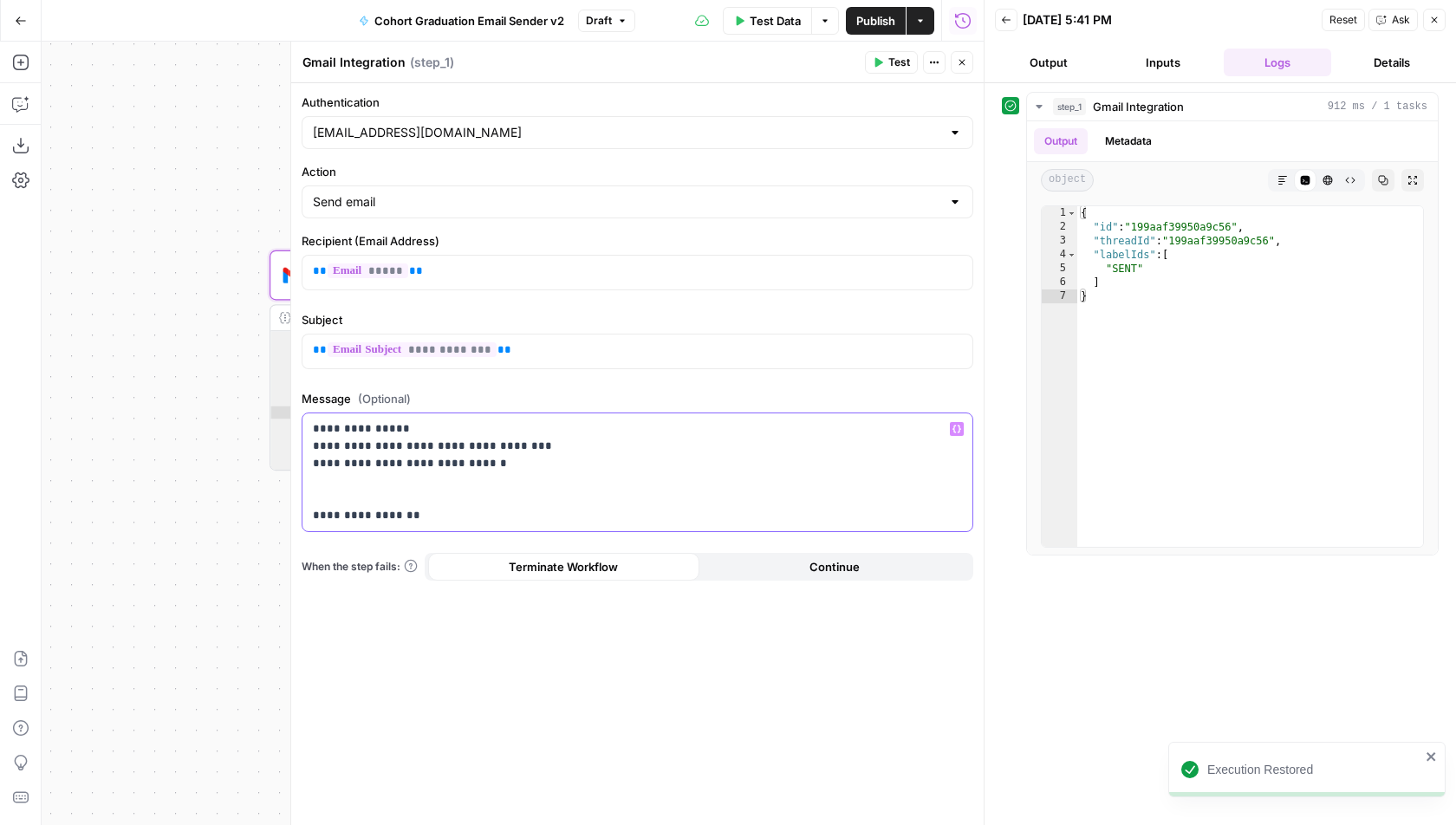
paste div
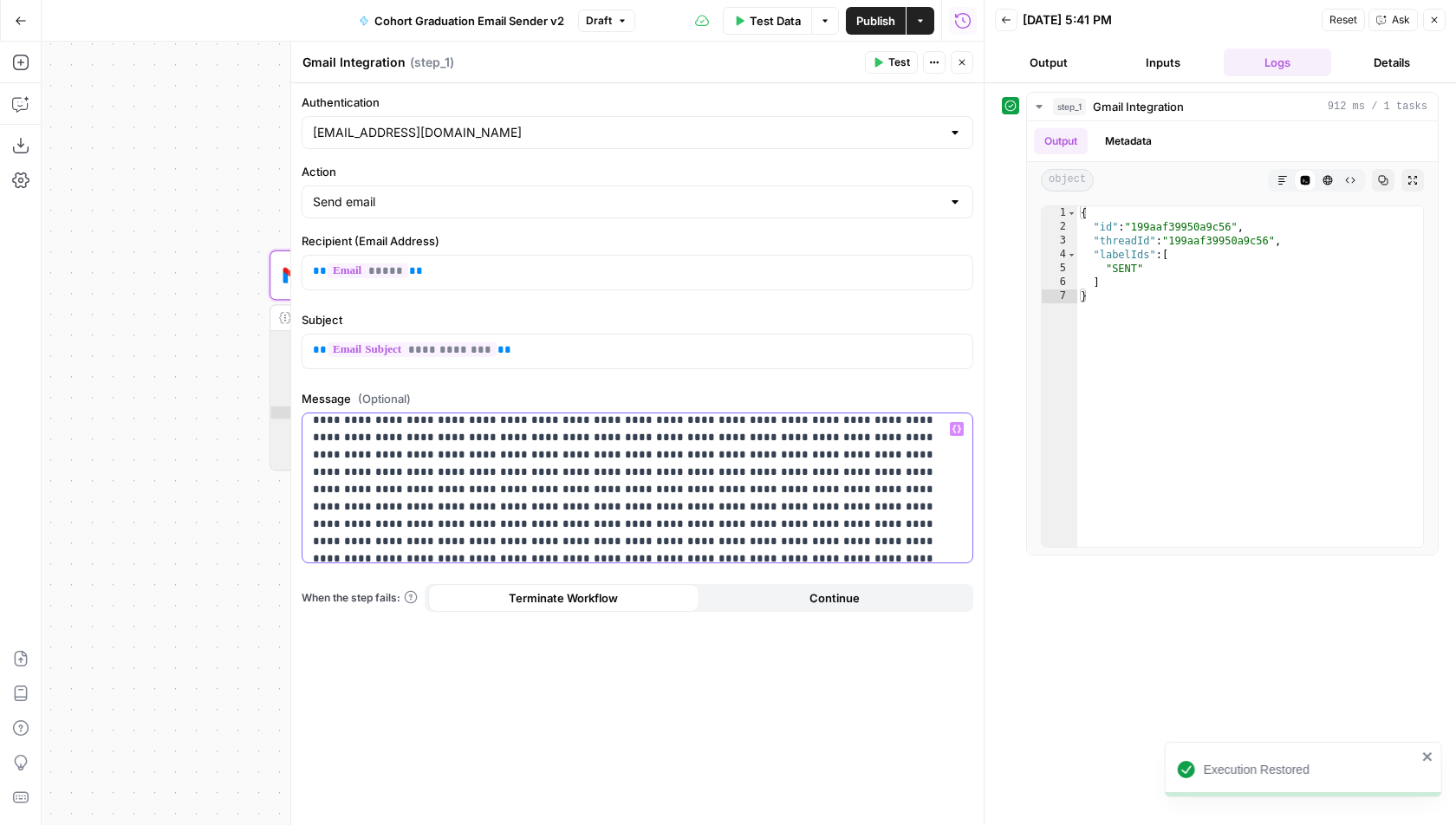
scroll to position [211, 0]
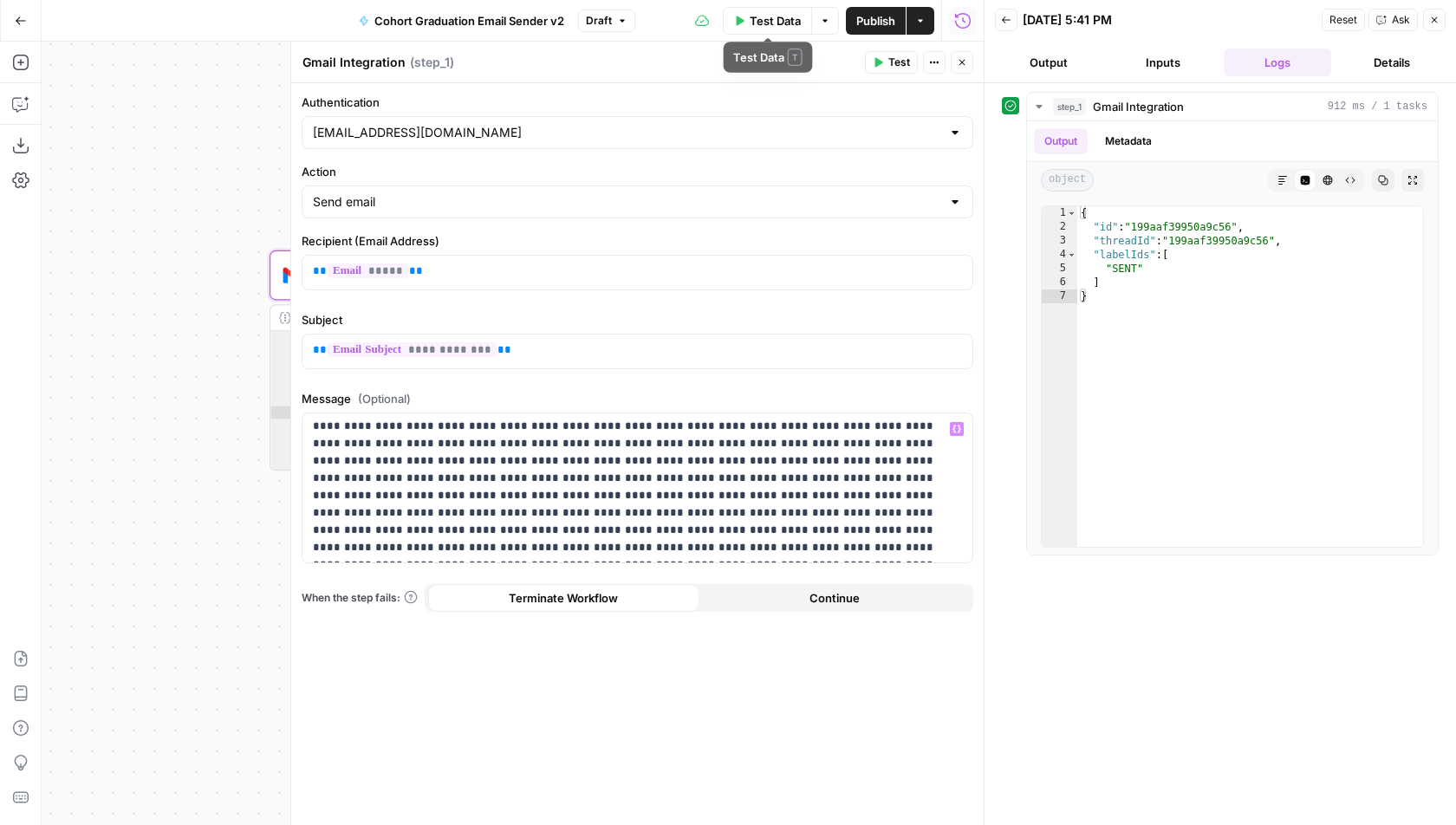
click at [769, 26] on span "Test Data" at bounding box center [775, 21] width 51 height 18
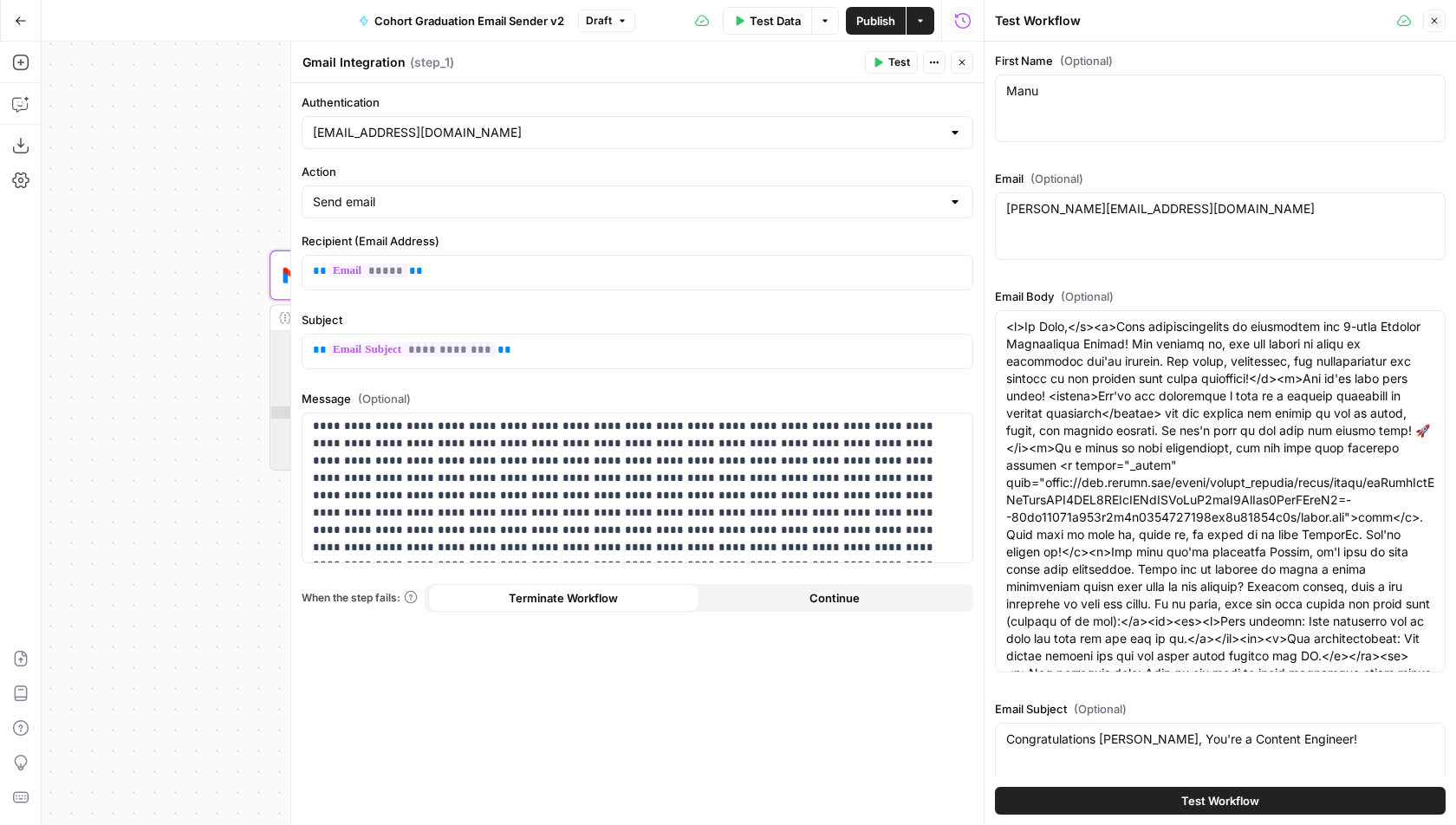
click at [895, 64] on span "Test" at bounding box center [899, 63] width 21 height 16
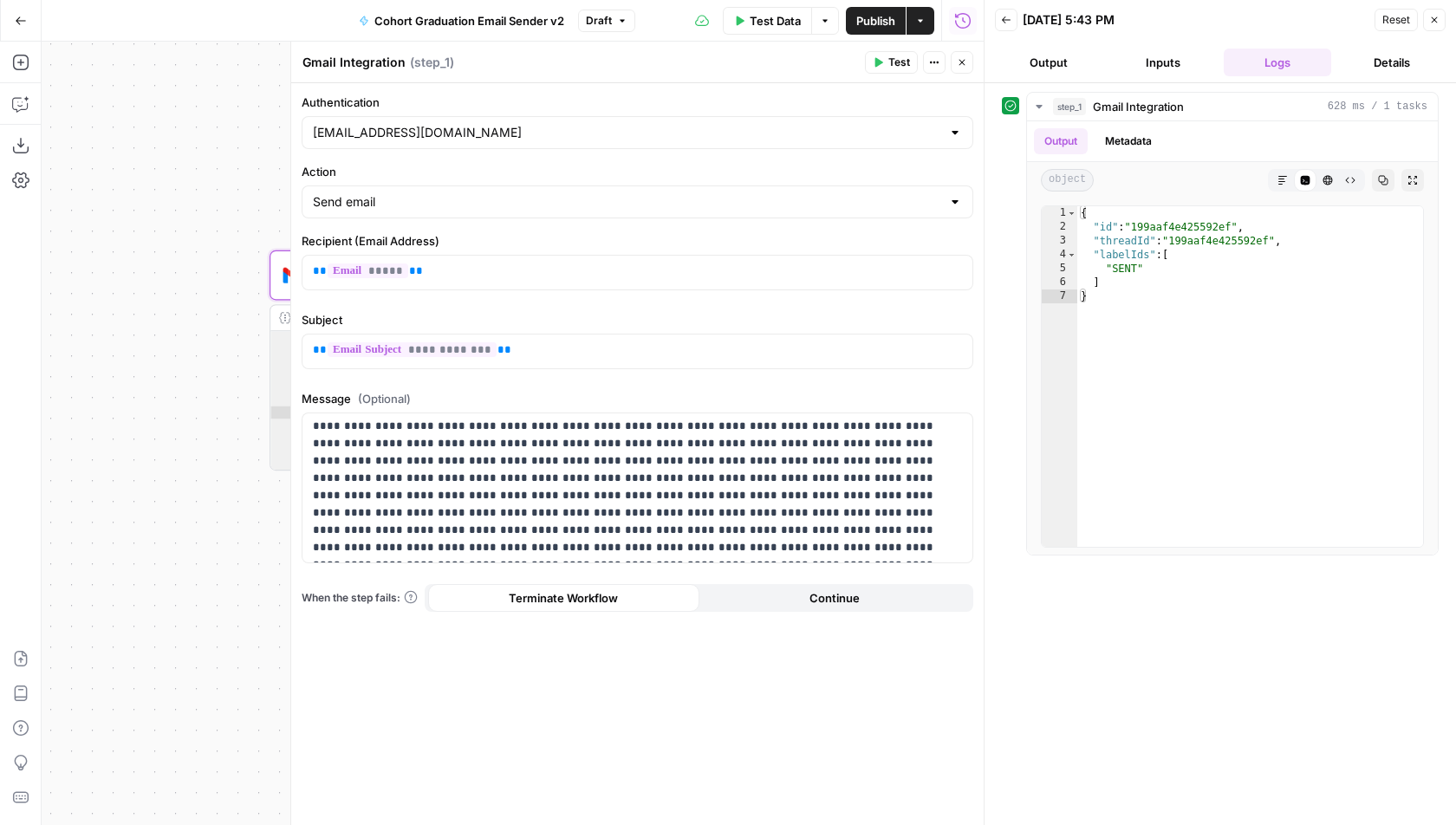
click at [969, 54] on button "Close" at bounding box center [961, 62] width 22 height 22
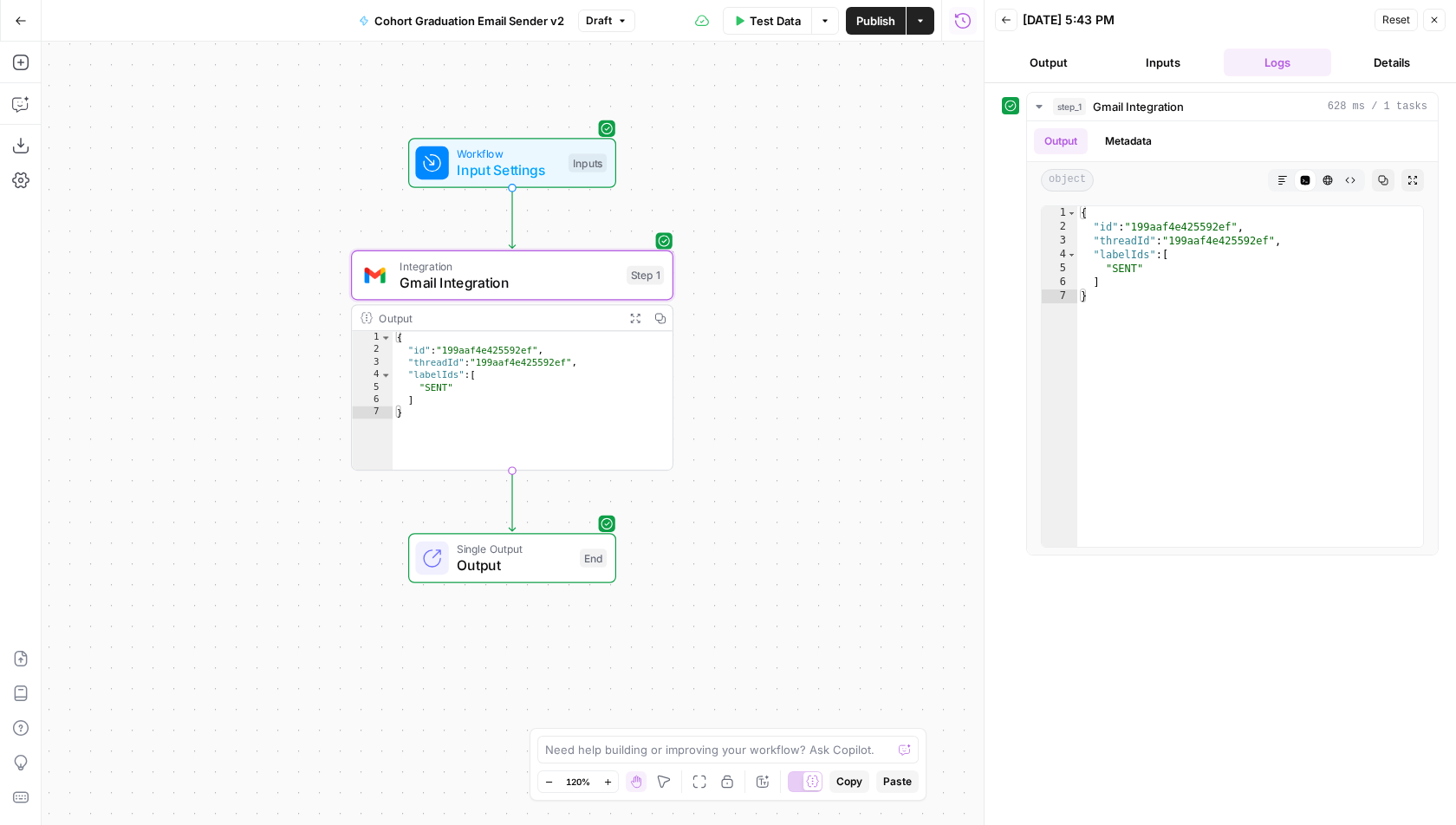
drag, startPoint x: 188, startPoint y: 363, endPoint x: 269, endPoint y: 363, distance: 81.0
click at [269, 363] on div "Workflow Input Settings Inputs Integration Gmail Integration Step 1 Output Expa…" at bounding box center [512, 433] width 941 height 783
click at [27, 58] on icon "button" at bounding box center [21, 63] width 18 height 18
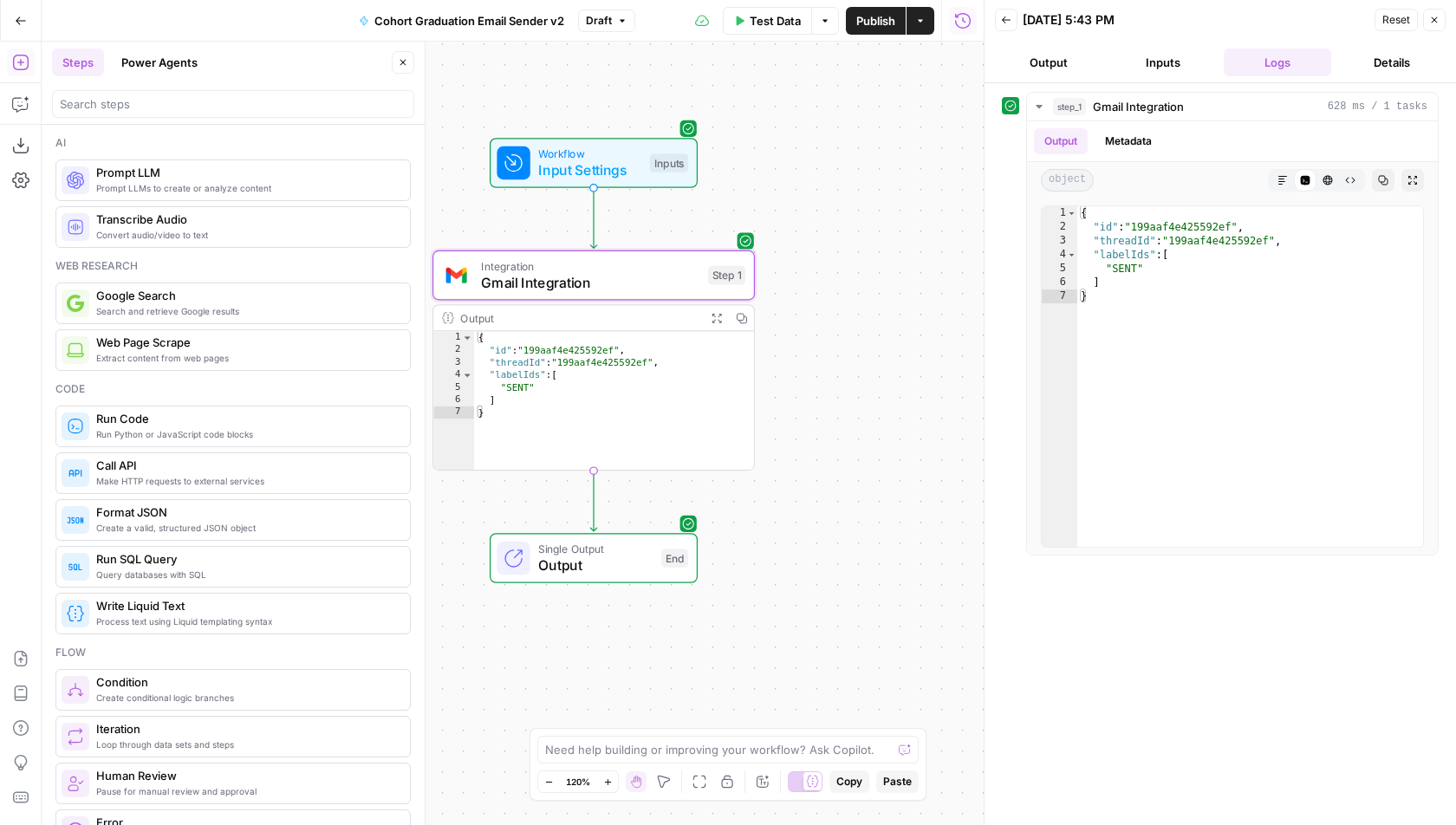
click at [167, 113] on div at bounding box center [233, 104] width 362 height 27
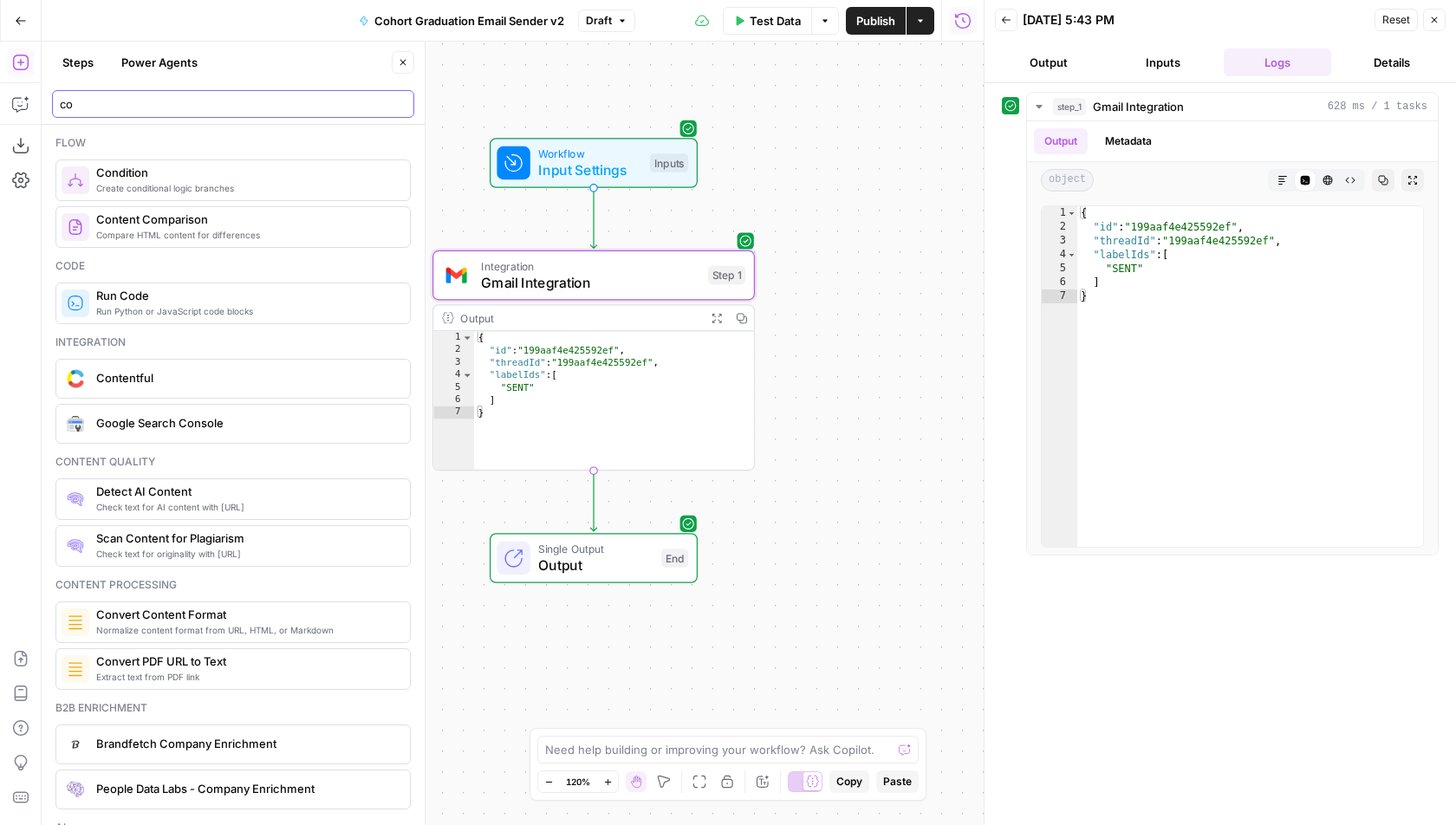
type input "co"
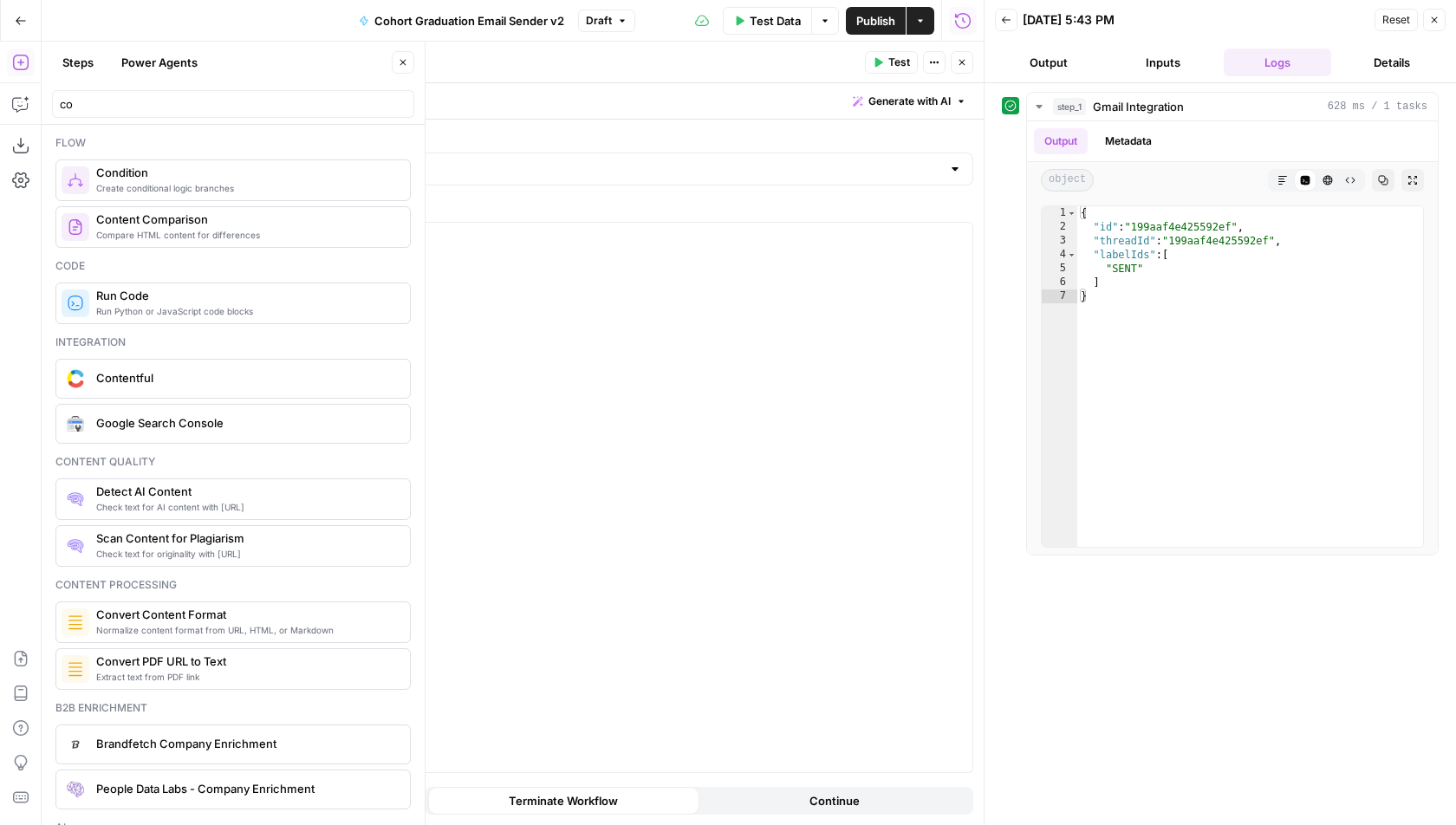
click at [400, 60] on icon "button" at bounding box center [403, 63] width 11 height 11
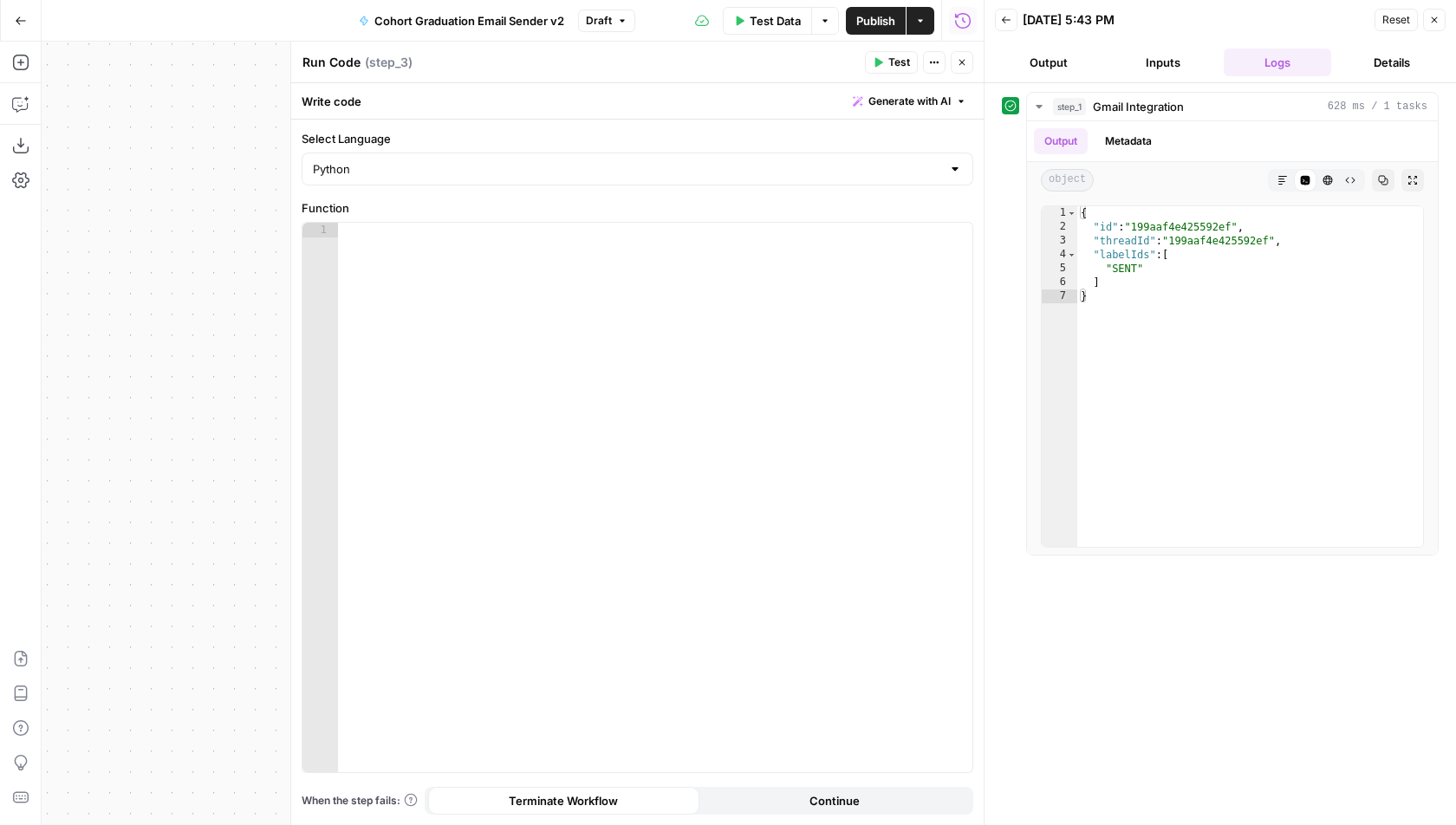
click at [890, 98] on span "Generate with AI" at bounding box center [909, 102] width 82 height 16
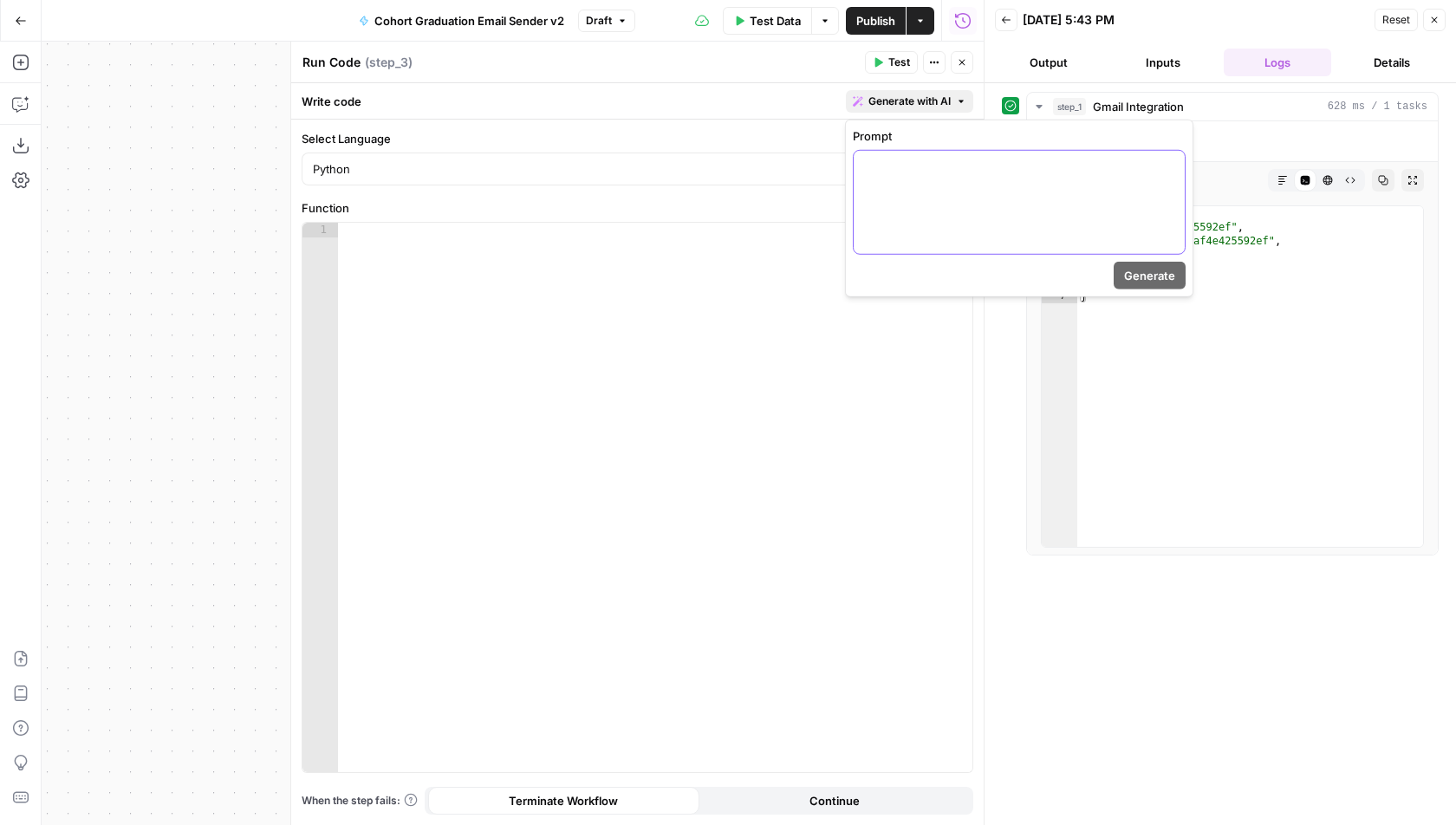
click at [906, 204] on div at bounding box center [1019, 202] width 331 height 103
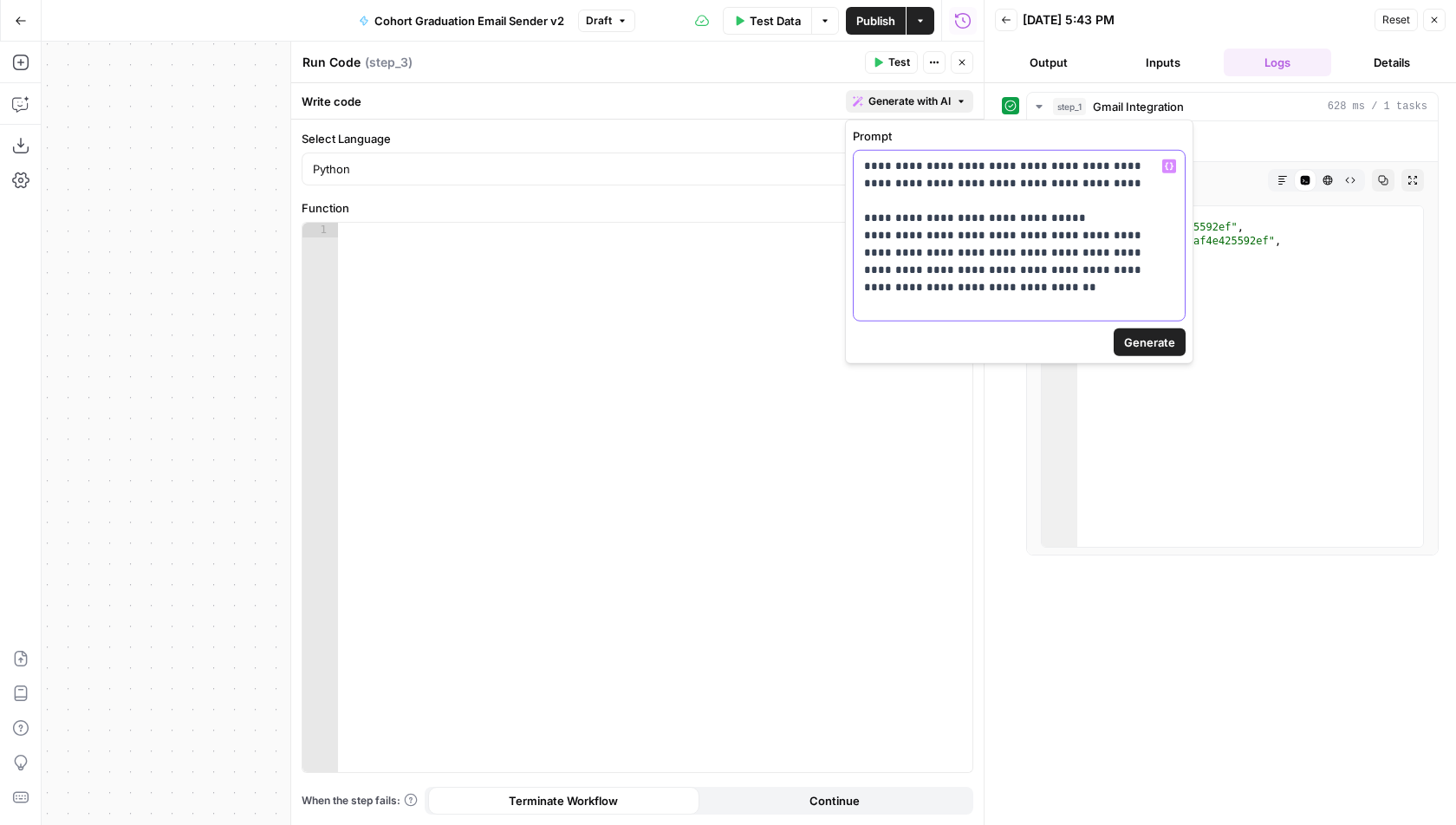
drag, startPoint x: 1134, startPoint y: 253, endPoint x: 831, endPoint y: 253, distance: 303.0
click at [831, 253] on body "AirOps Builders New Home Browse Insights Opportunities Your Data Flightpath Rec…" at bounding box center [728, 412] width 1456 height 825
click at [1135, 250] on p "**********" at bounding box center [1018, 236] width 311 height 156
drag, startPoint x: 1126, startPoint y: 250, endPoint x: 1106, endPoint y: 250, distance: 20.0
click at [1106, 250] on p "**********" at bounding box center [1018, 236] width 311 height 156
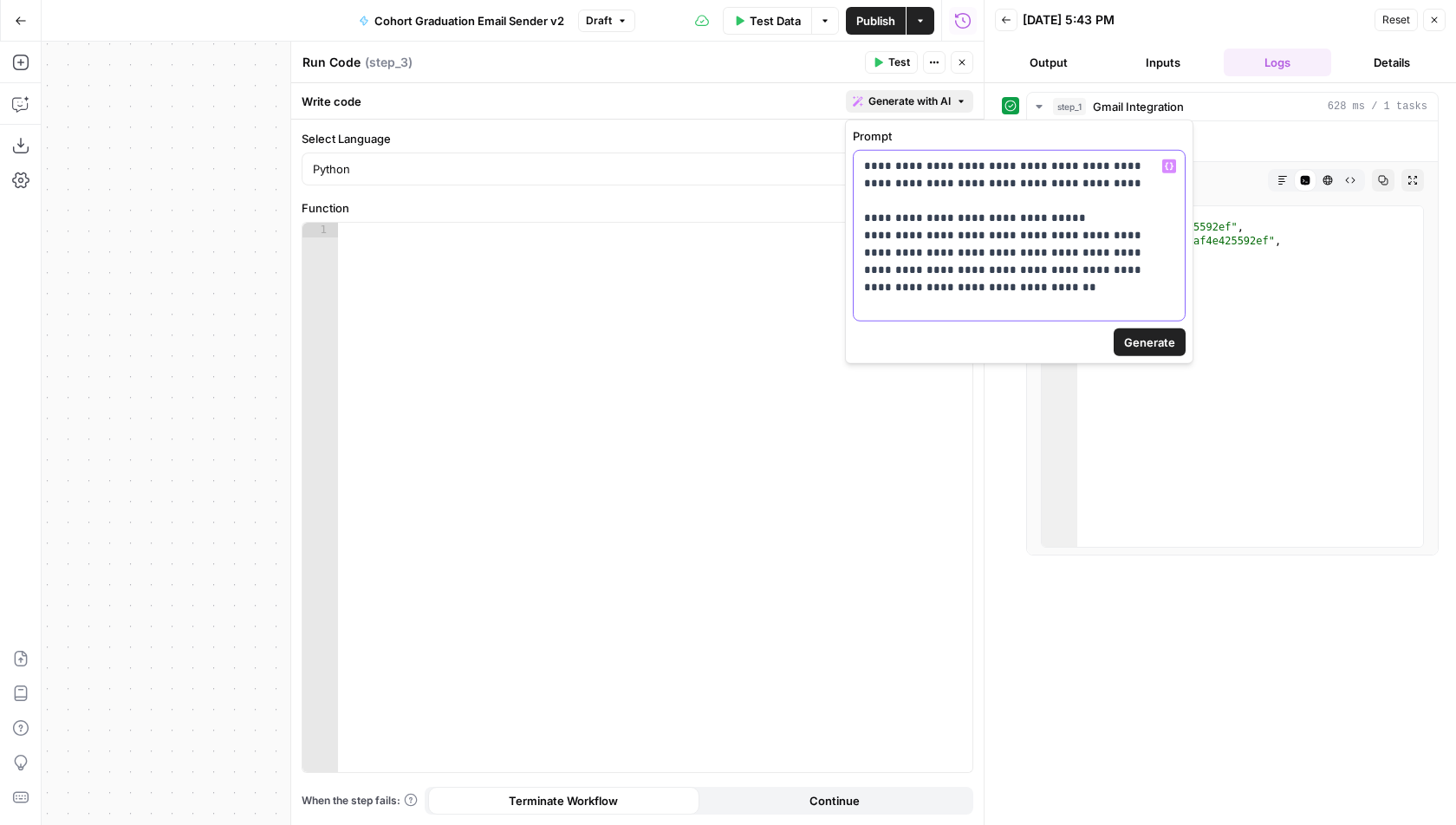
drag, startPoint x: 1132, startPoint y: 253, endPoint x: 865, endPoint y: 253, distance: 267.0
click at [864, 253] on p "**********" at bounding box center [1018, 236] width 311 height 156
click at [1140, 316] on span "Generate" at bounding box center [1150, 325] width 51 height 18
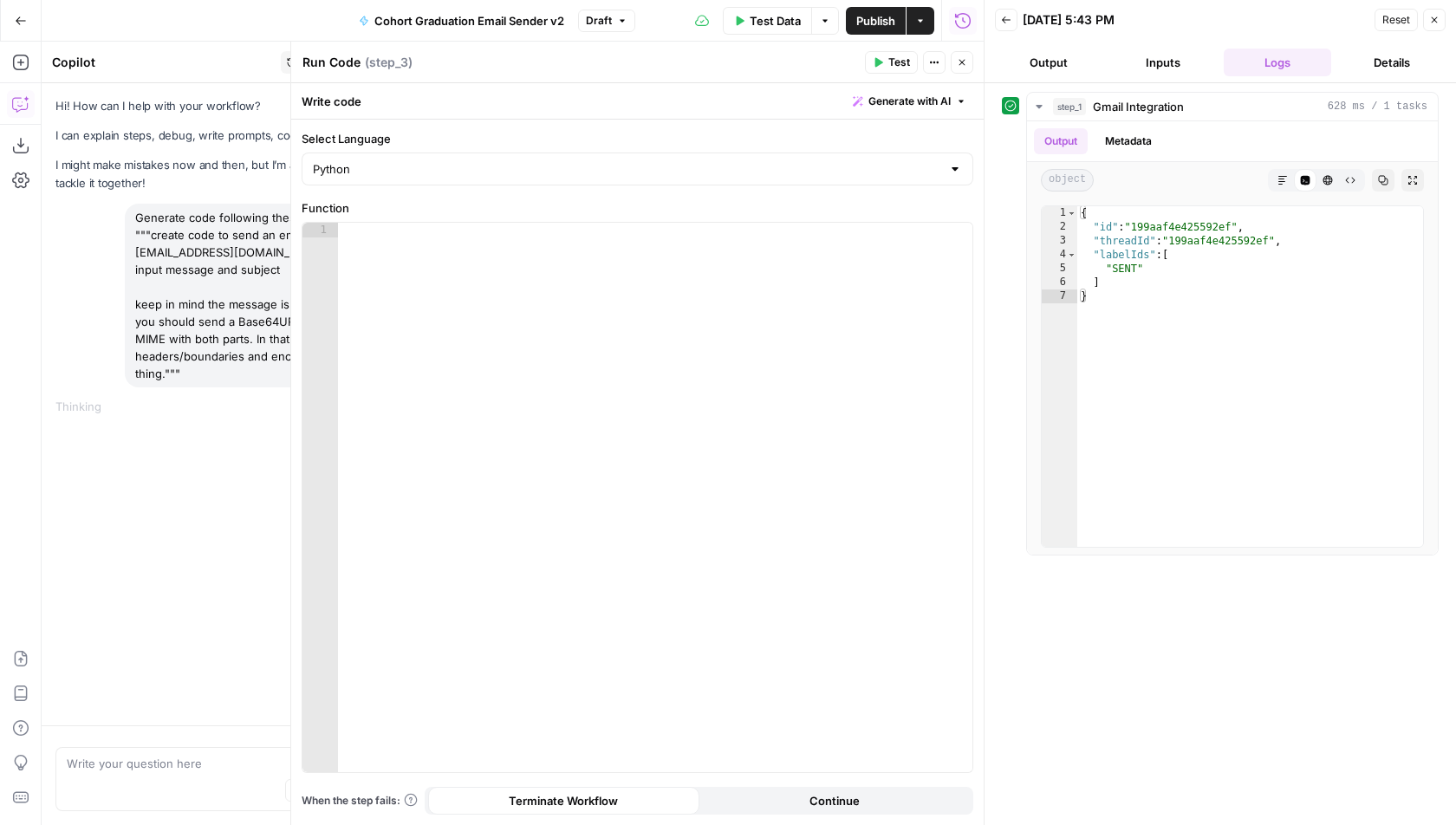
click at [965, 58] on icon "button" at bounding box center [962, 63] width 11 height 11
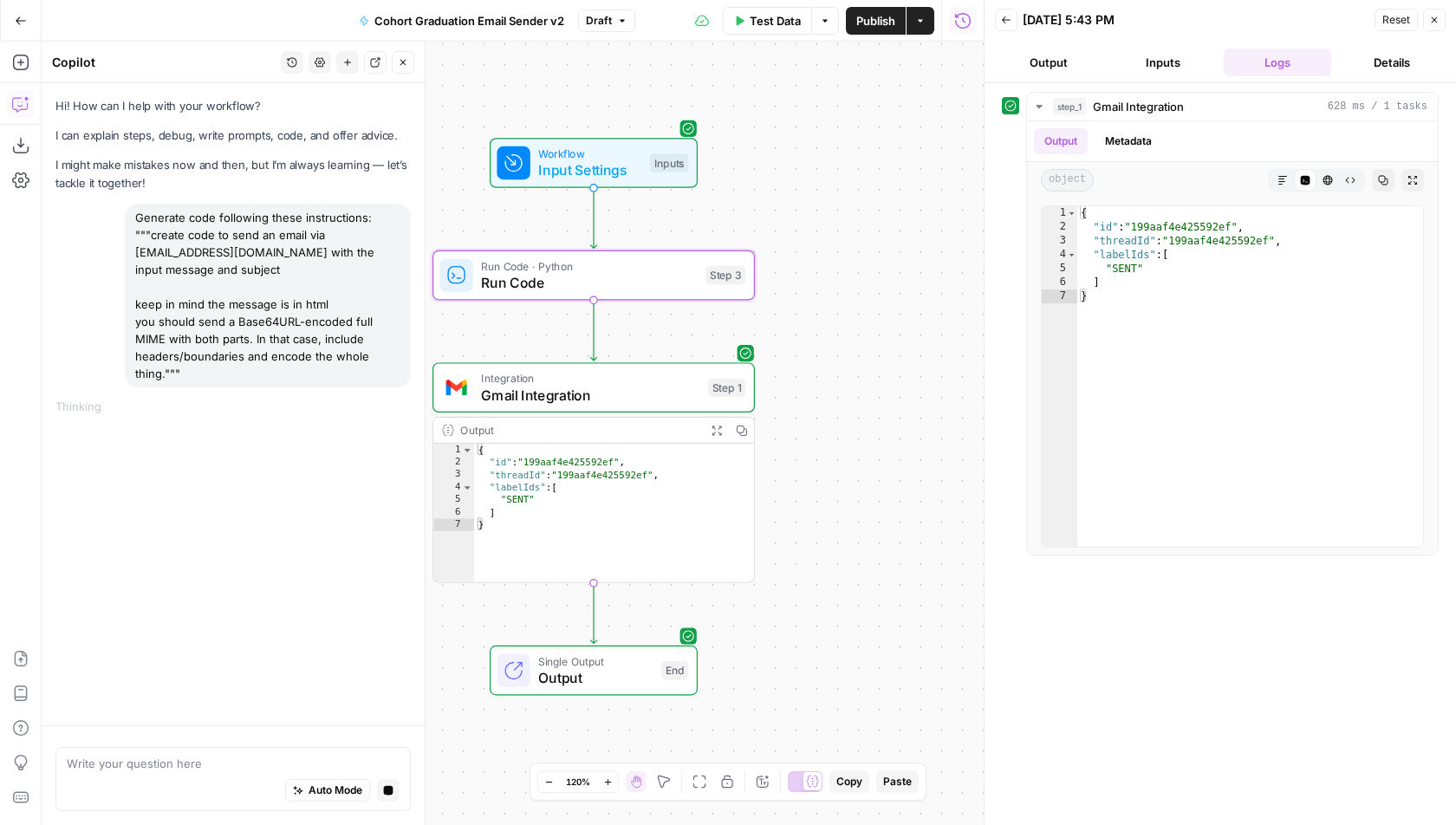
drag, startPoint x: 841, startPoint y: 391, endPoint x: 862, endPoint y: 391, distance: 21.0
click at [862, 391] on div "Workflow Input Settings Inputs Run Code · Python Run Code Step 3 Integration Gm…" at bounding box center [512, 433] width 941 height 783
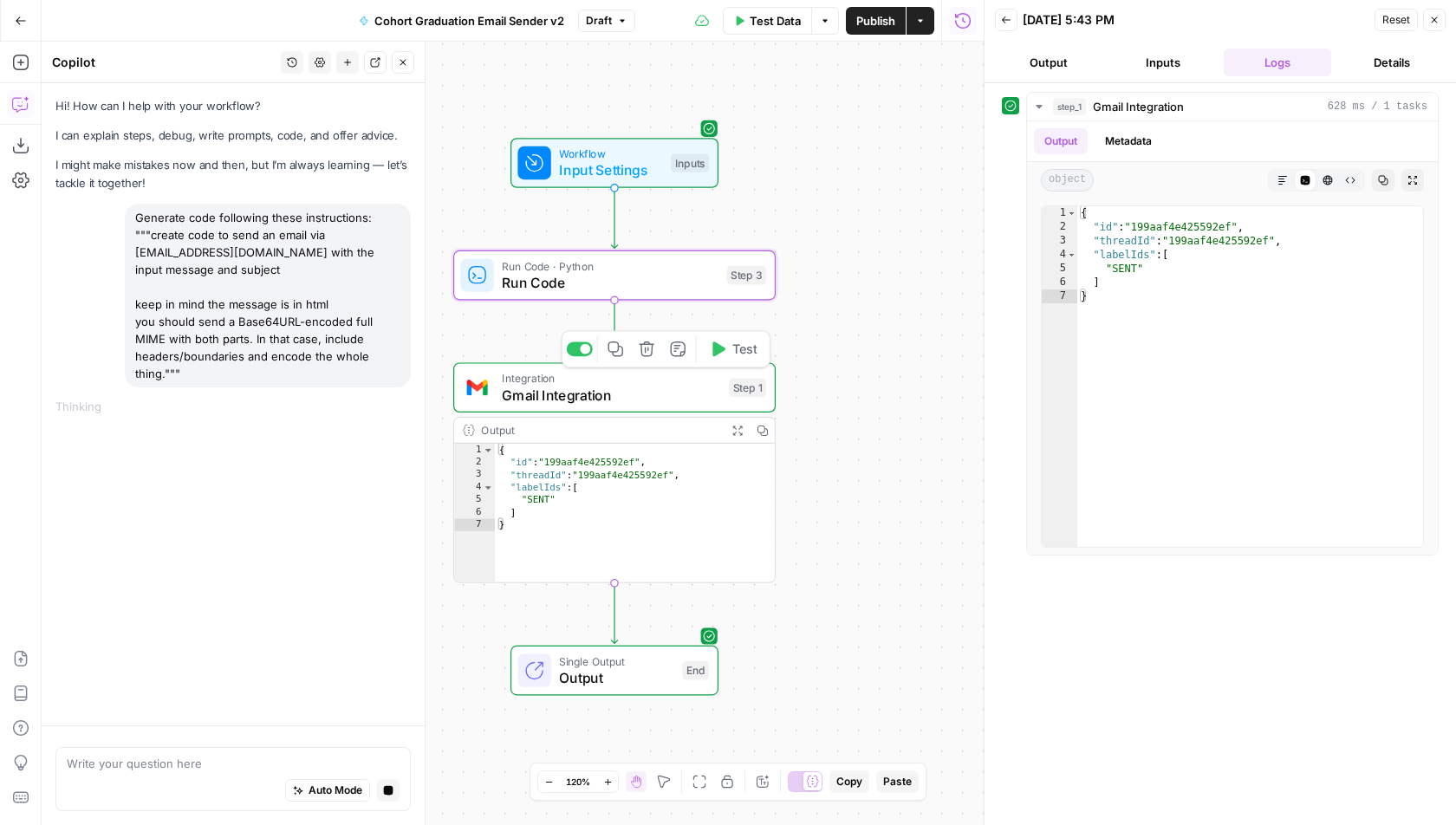
click at [646, 395] on span "Gmail Integration" at bounding box center [610, 394] width 219 height 20
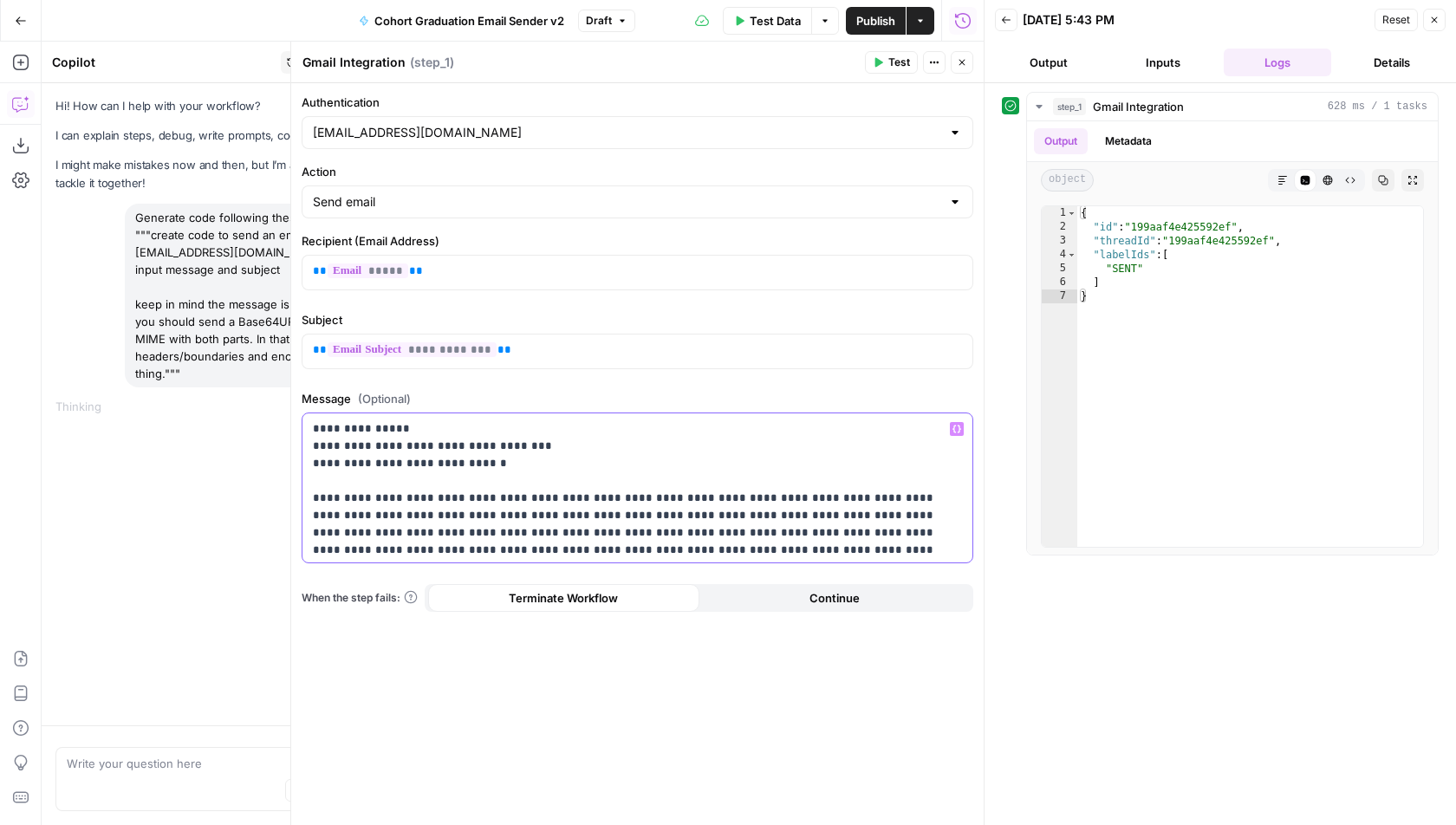
click at [357, 525] on p "**********" at bounding box center [638, 602] width 650 height 364
click at [965, 62] on icon "button" at bounding box center [962, 63] width 11 height 11
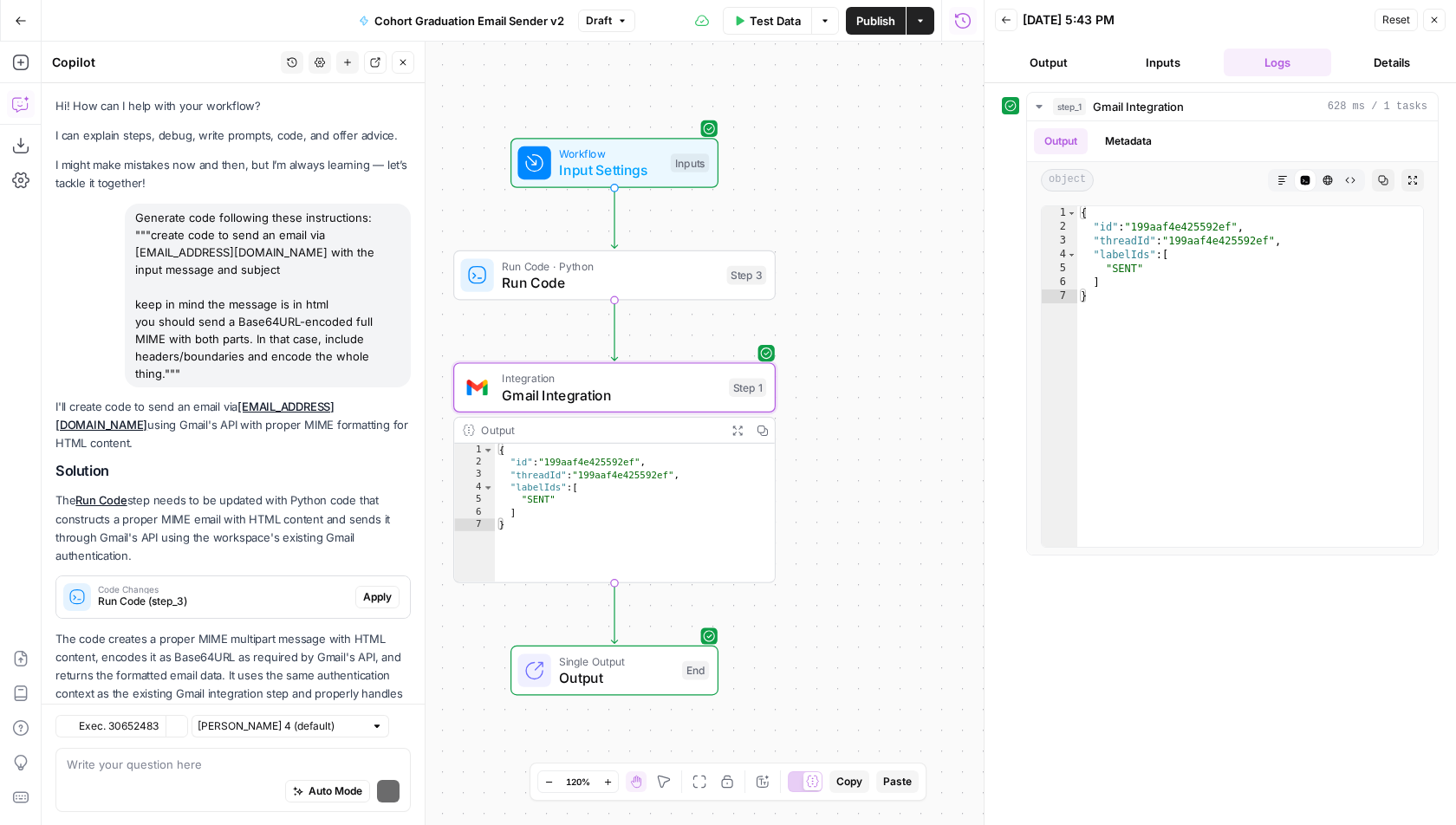
scroll to position [39, 0]
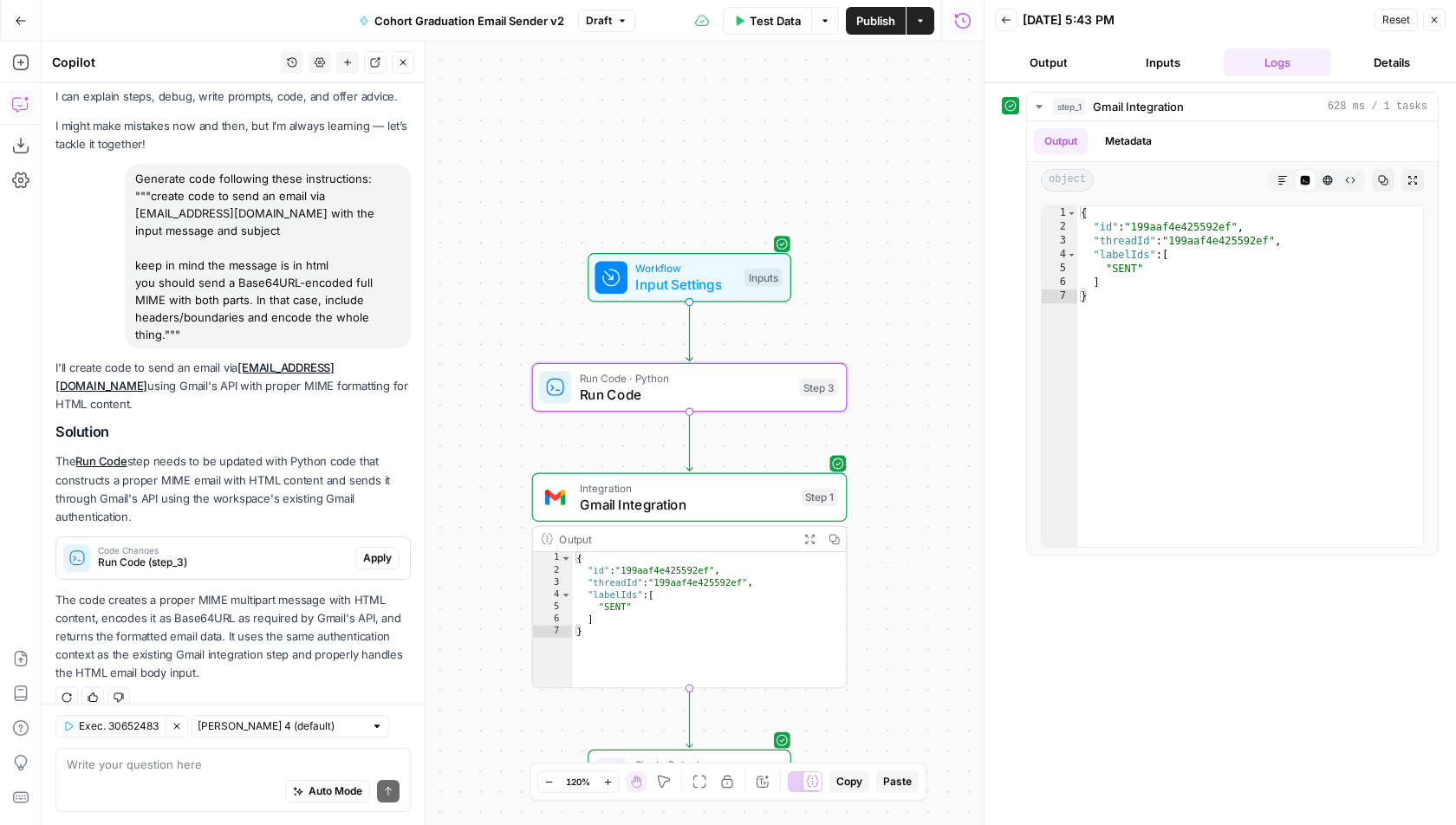
click at [391, 550] on span "Apply" at bounding box center [377, 558] width 28 height 16
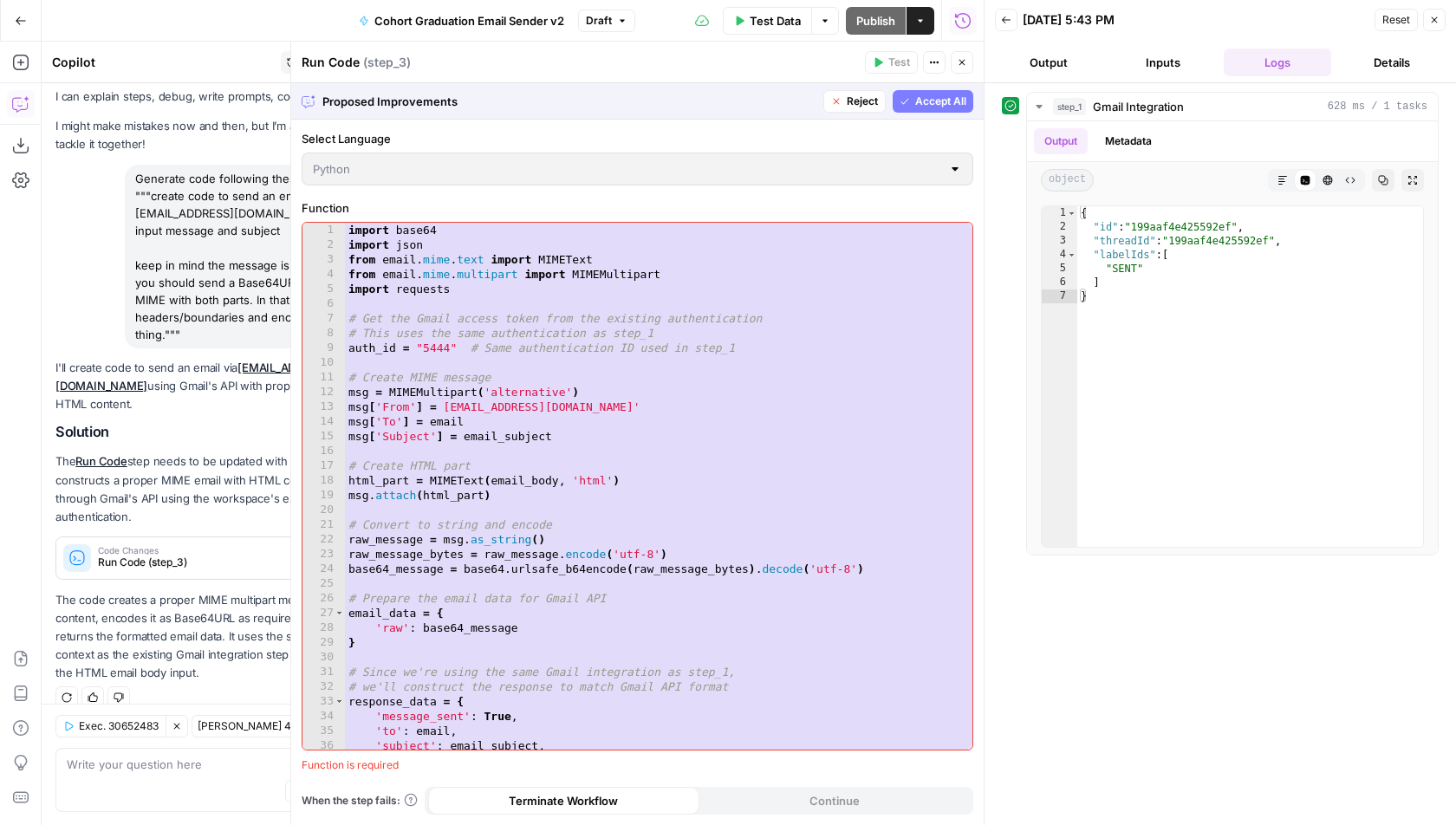
click at [958, 103] on span "Accept All" at bounding box center [941, 102] width 51 height 16
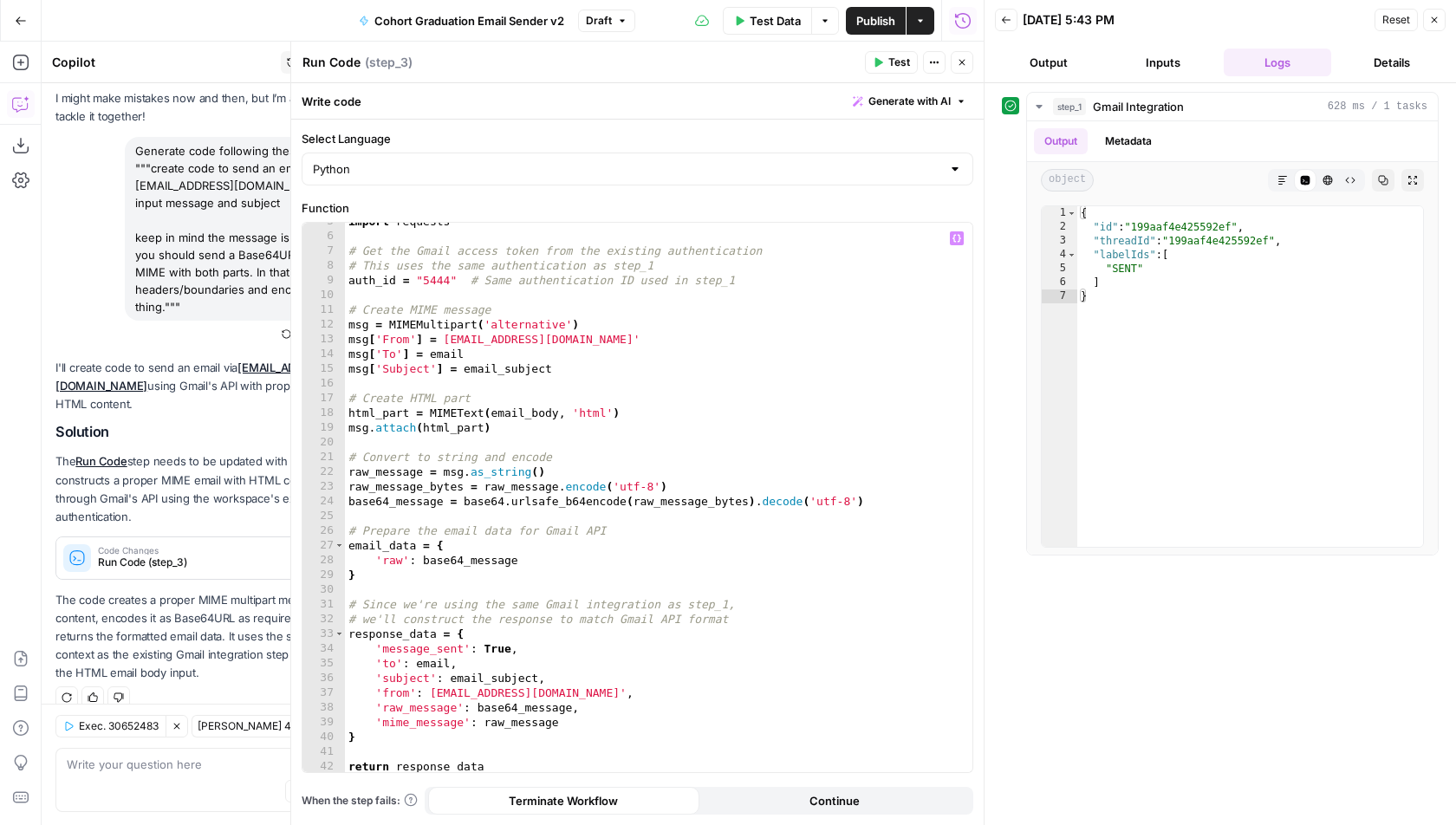
scroll to position [66, 0]
click at [887, 58] on button "Test" at bounding box center [891, 62] width 53 height 22
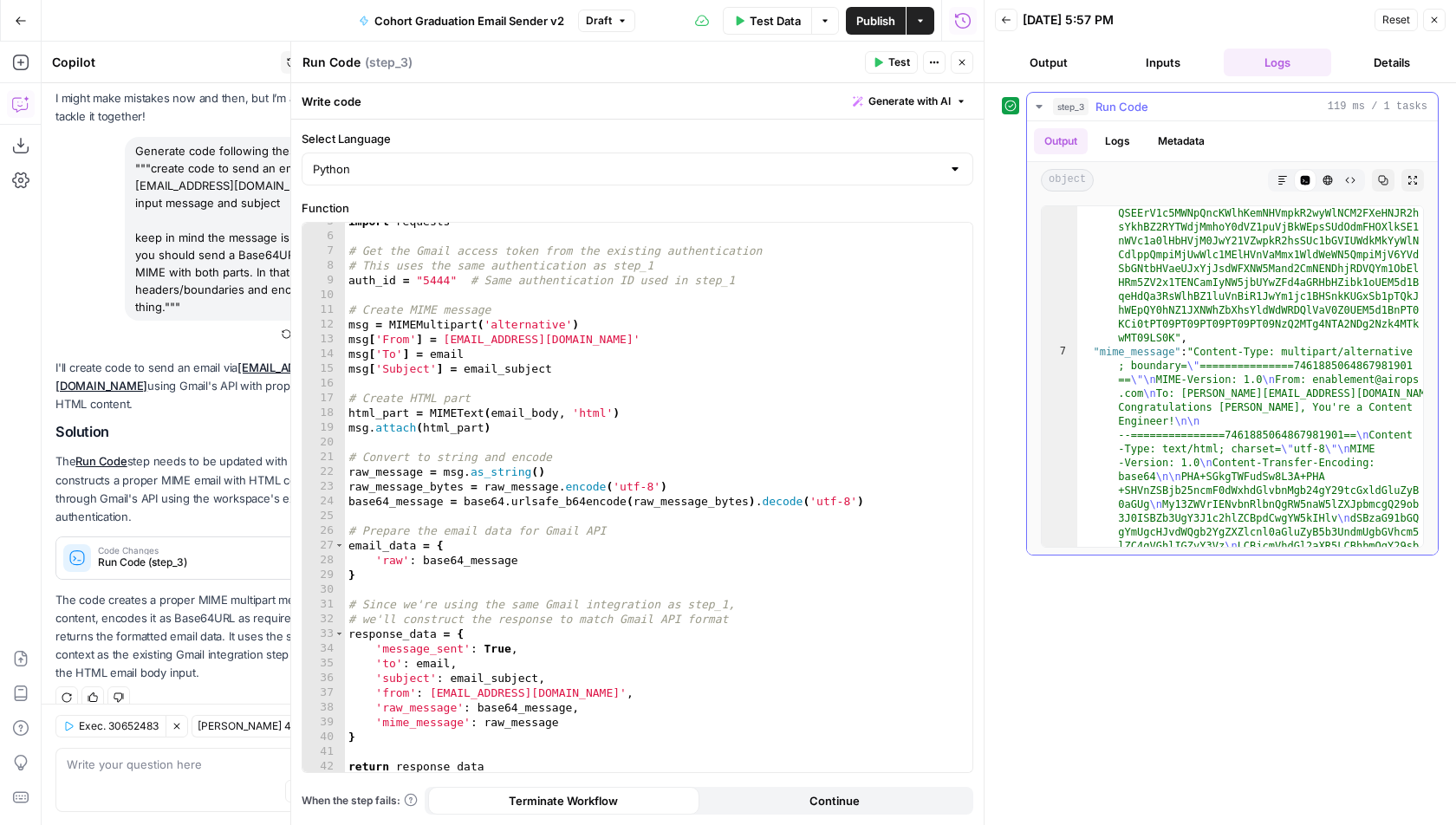
scroll to position [1028, 0]
click at [960, 61] on icon "button" at bounding box center [962, 63] width 11 height 11
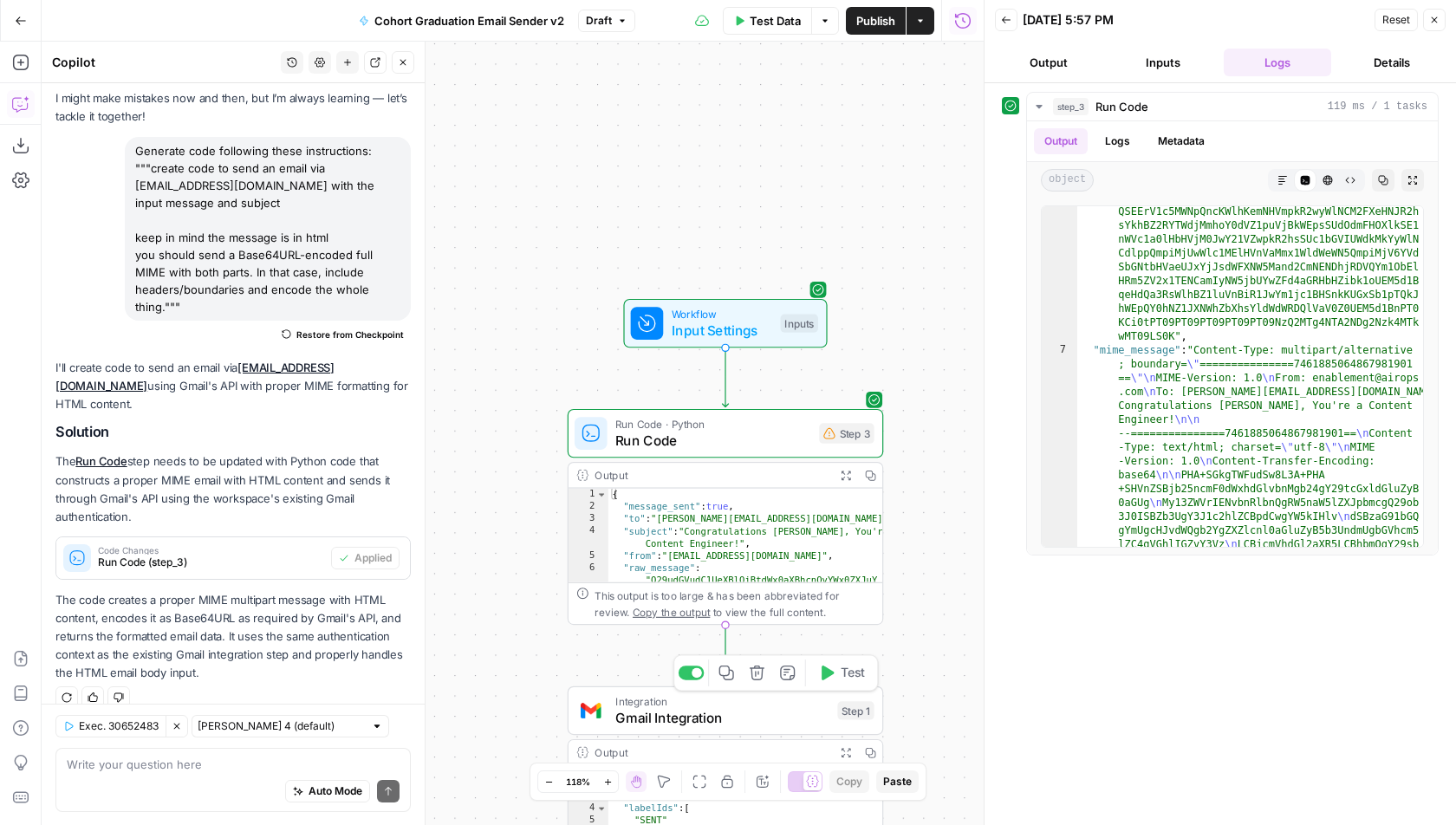
click at [667, 718] on span "Gmail Integration" at bounding box center [723, 717] width 214 height 20
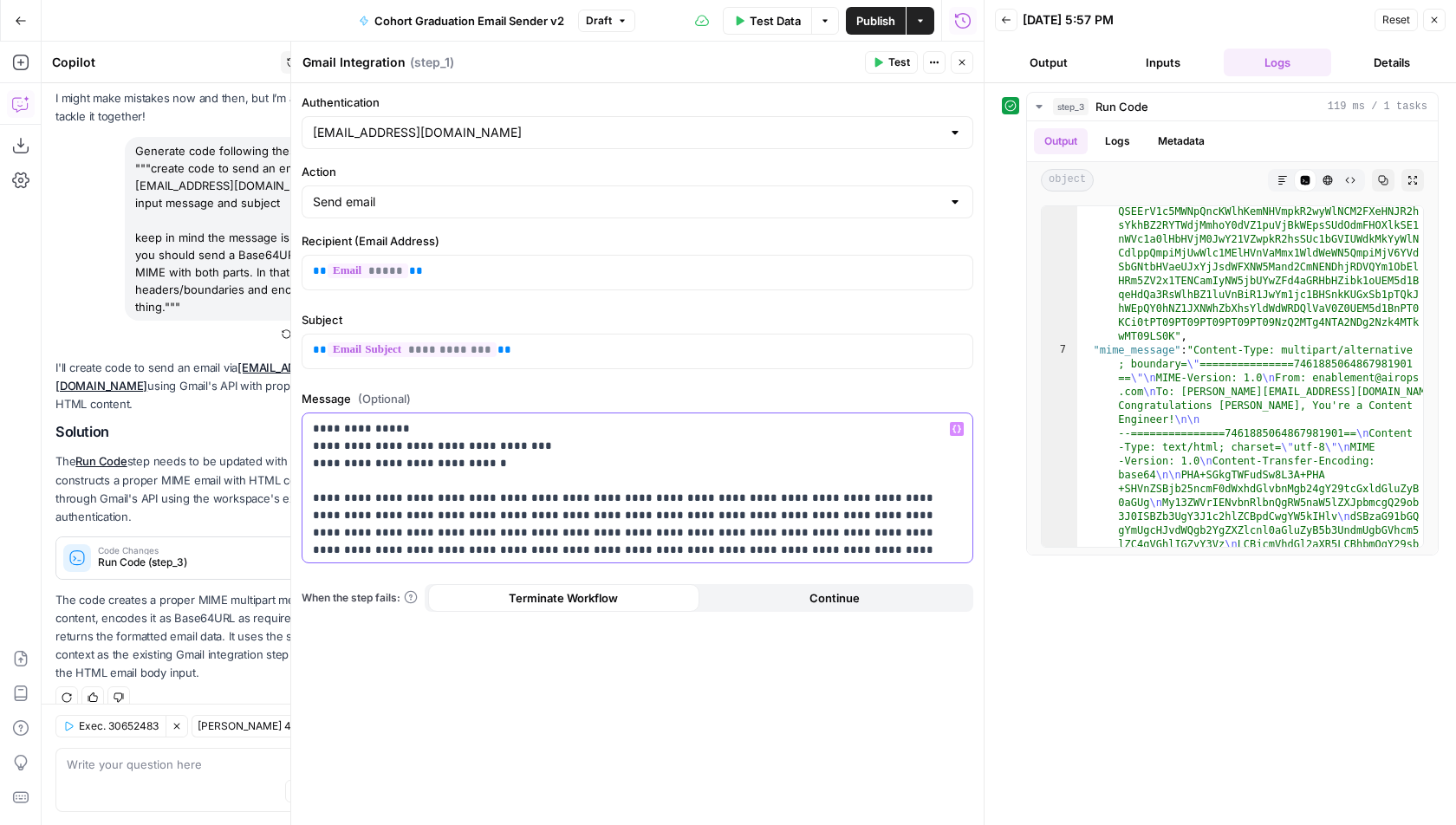
click at [501, 500] on p "**********" at bounding box center [638, 602] width 650 height 364
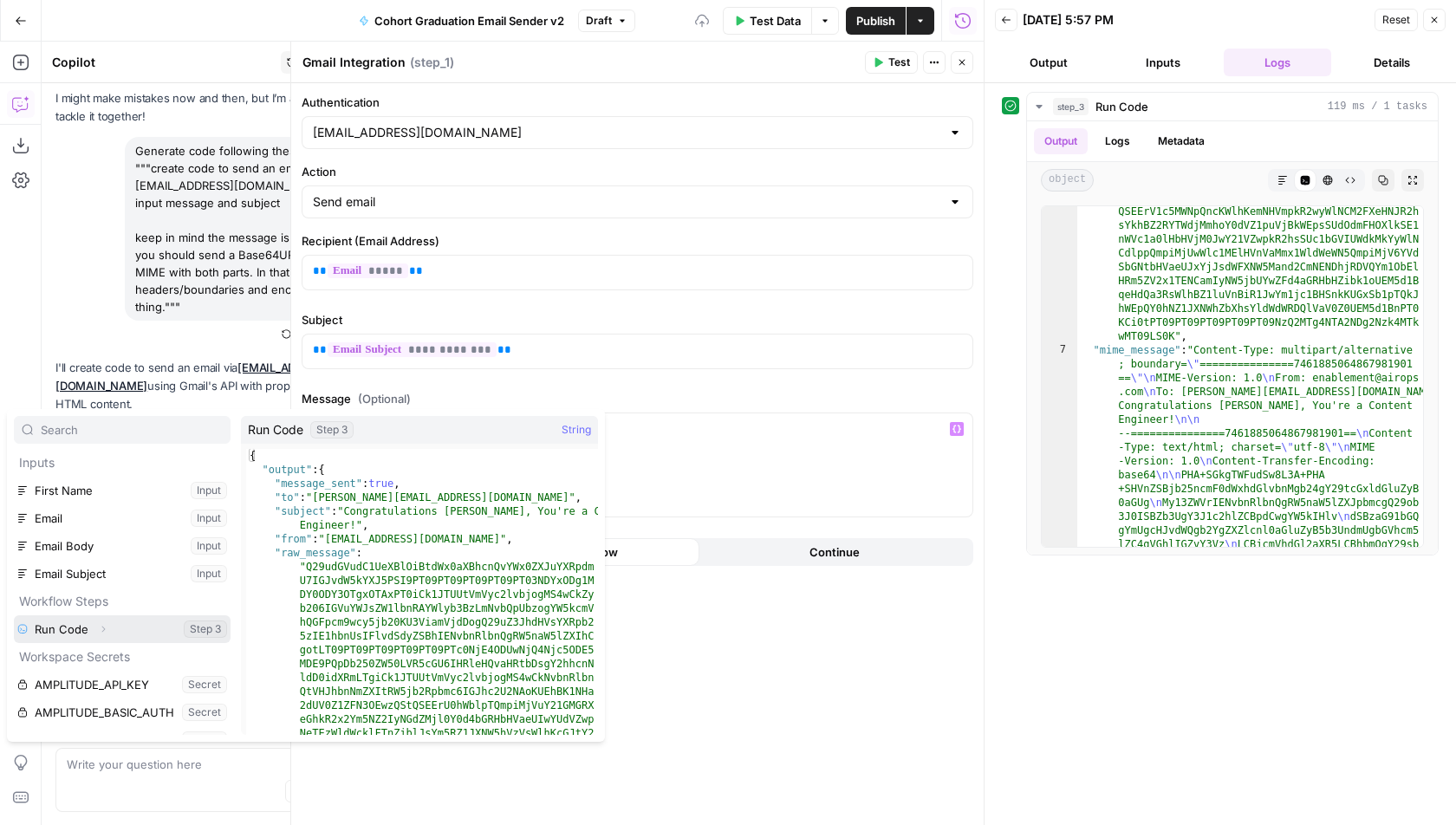
click at [99, 625] on icon "button" at bounding box center [104, 629] width 11 height 11
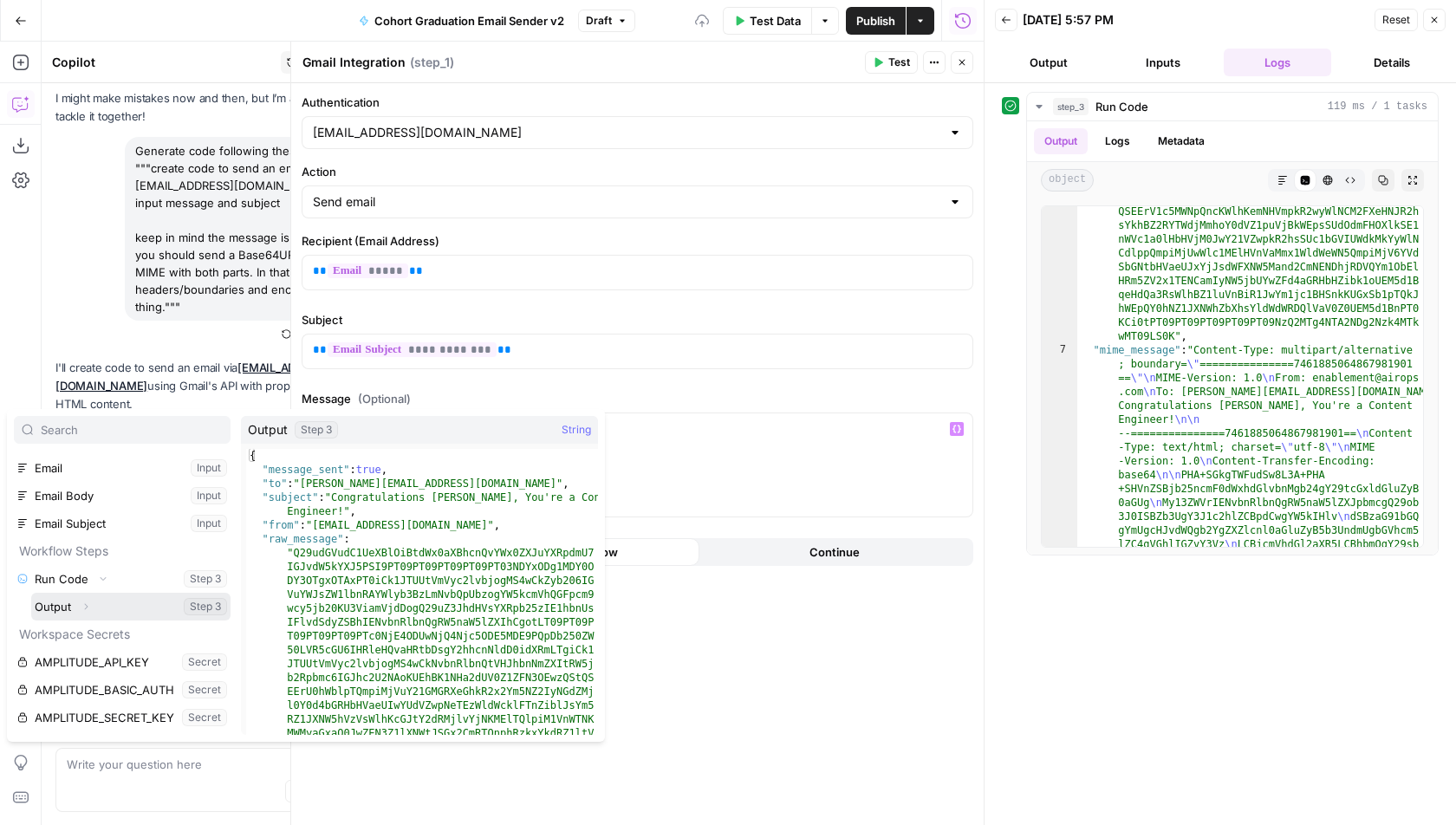
click at [85, 604] on icon "button" at bounding box center [87, 607] width 4 height 6
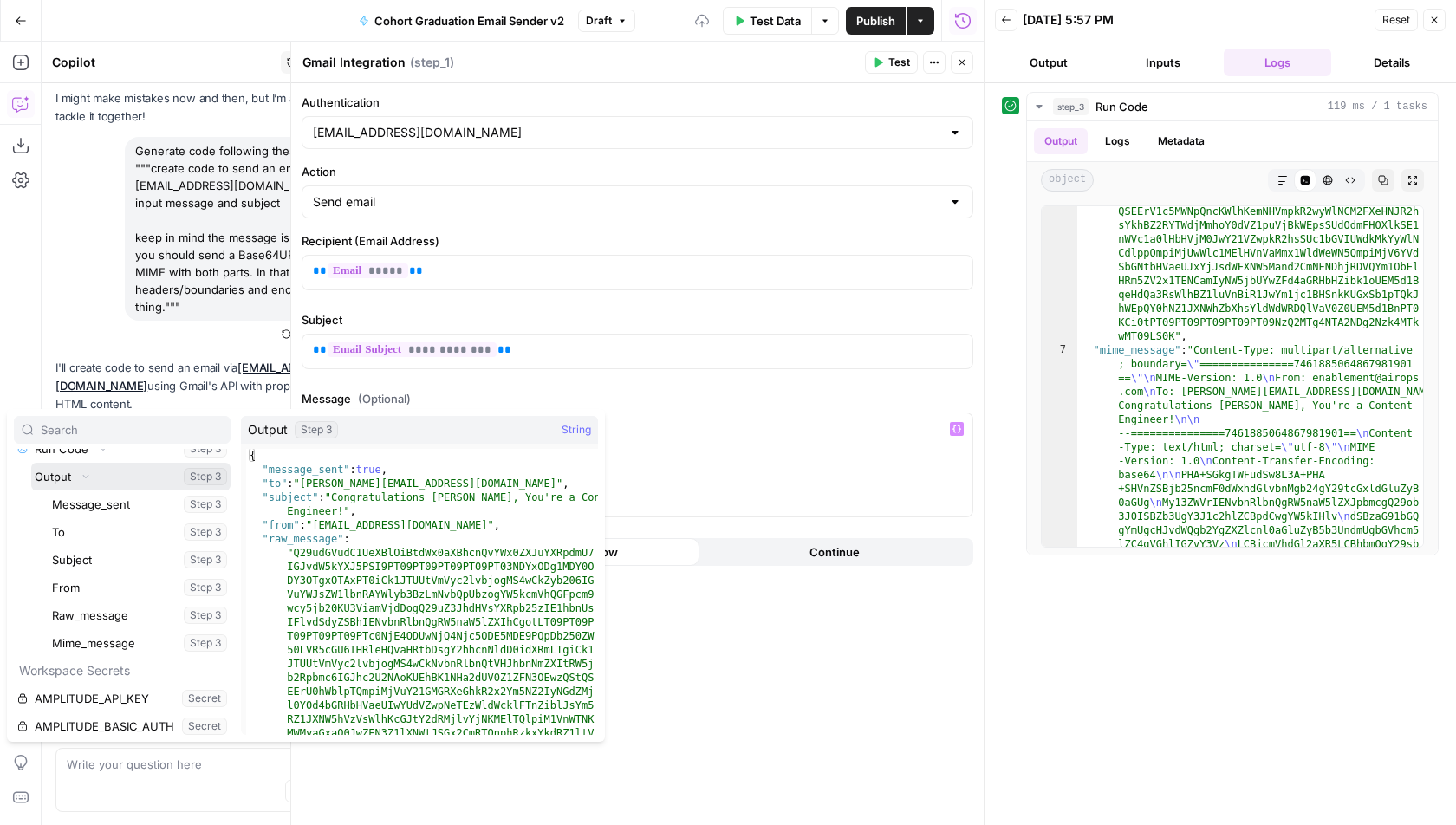
scroll to position [196, 0]
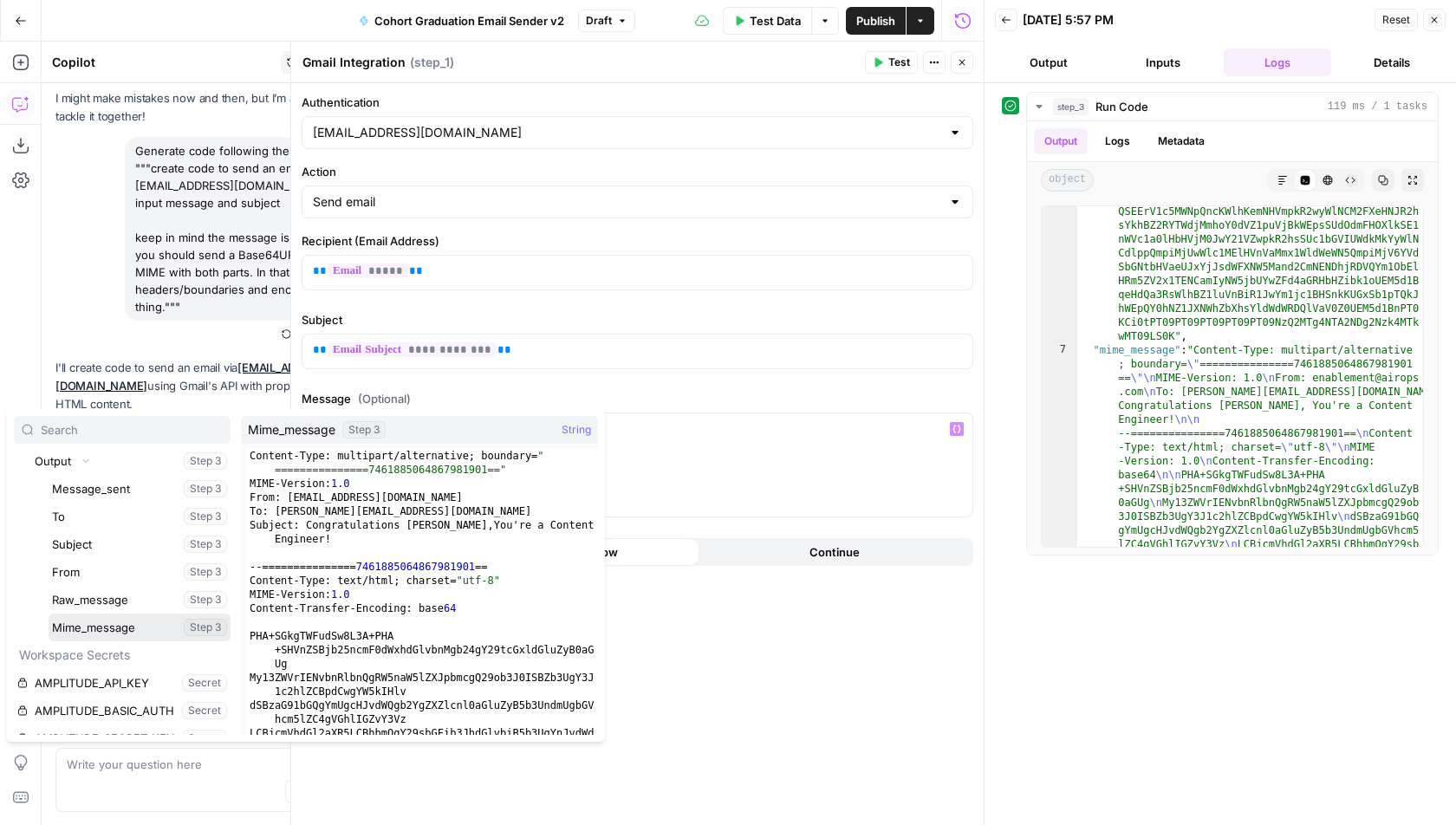
click at [104, 617] on button "Select variable Mime_message" at bounding box center [139, 627] width 182 height 27
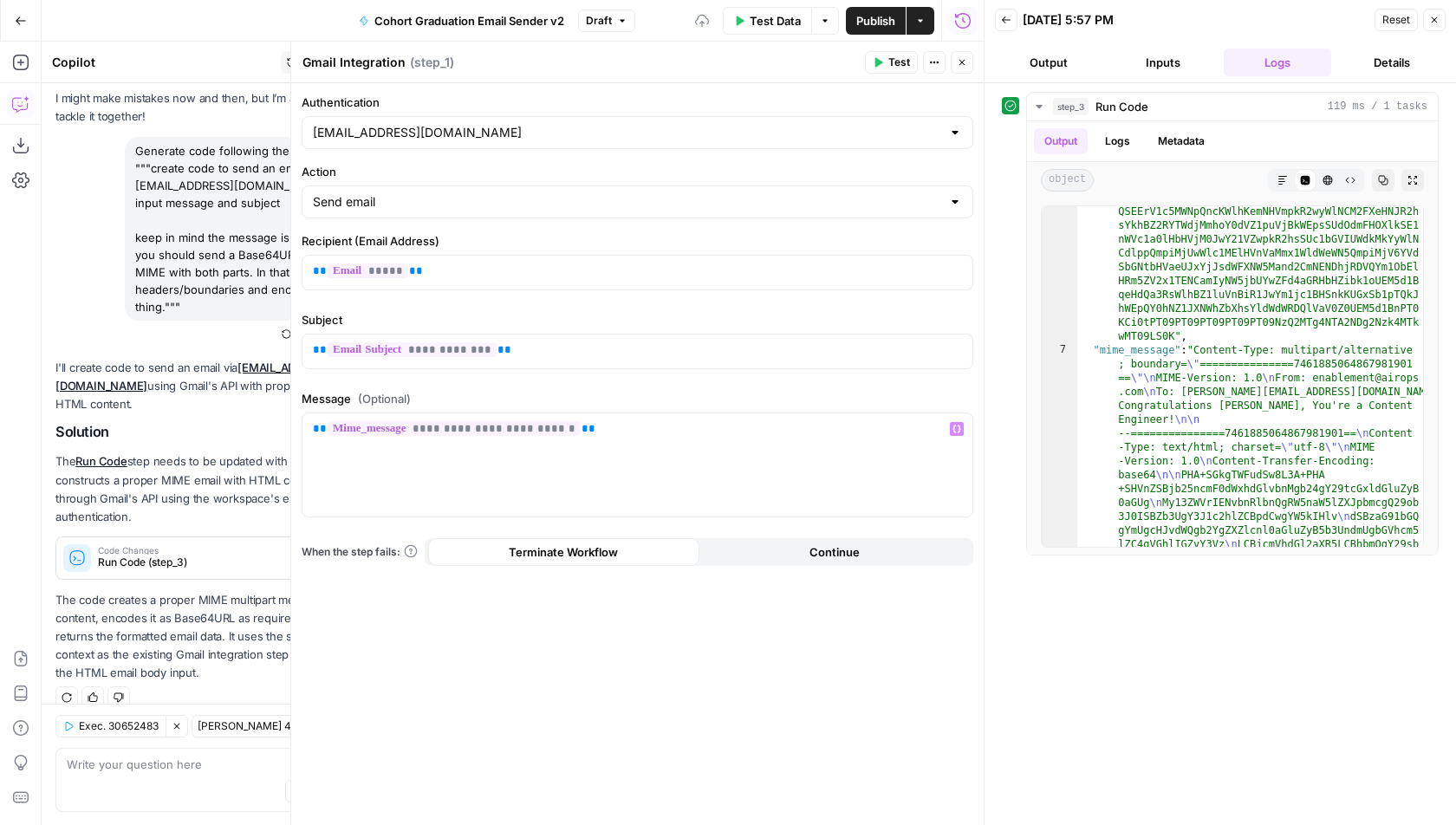
click at [894, 58] on span "P" at bounding box center [895, 58] width 13 height 17
click at [880, 62] on icon "button" at bounding box center [879, 63] width 8 height 10
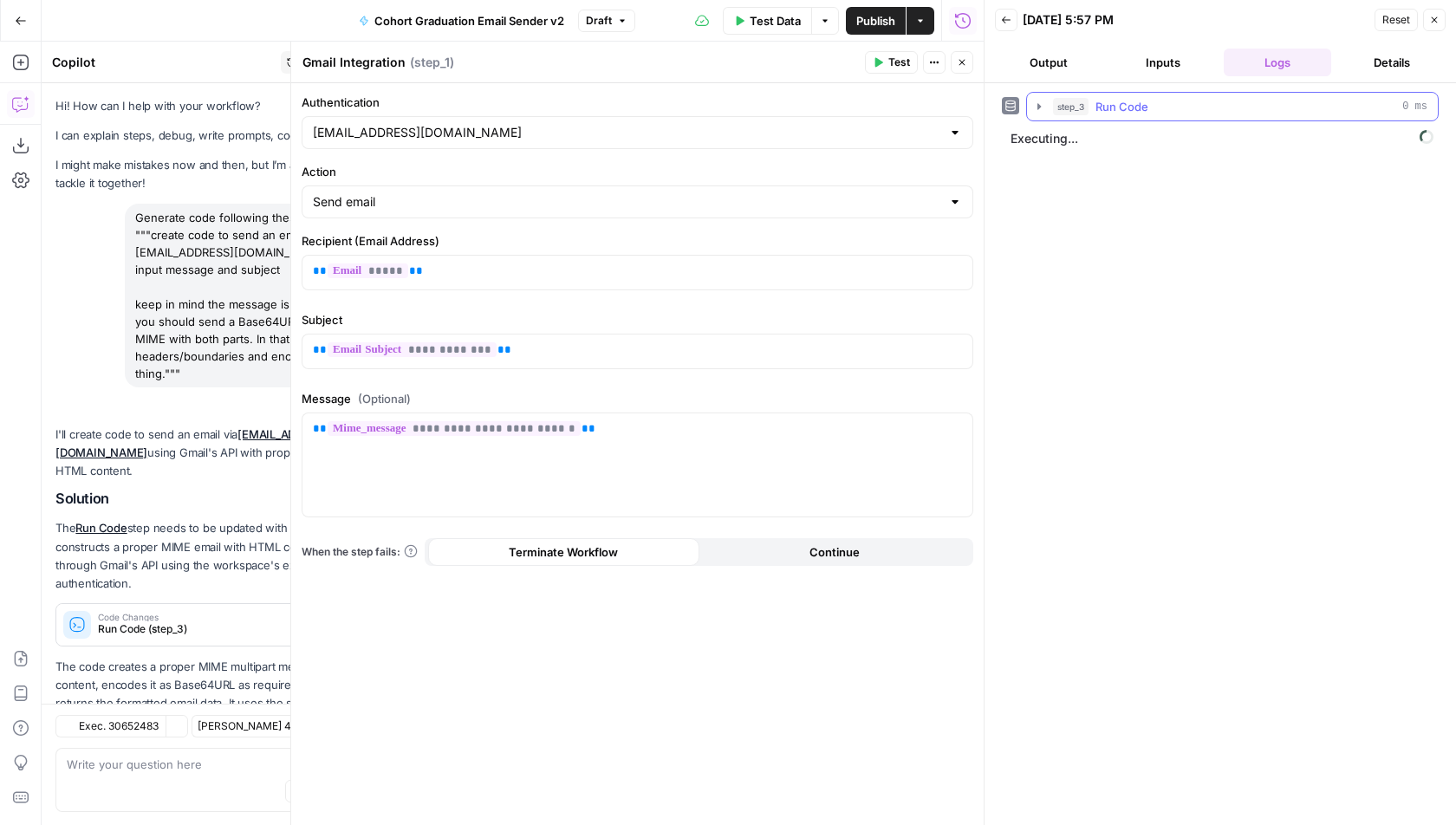
scroll to position [66, 0]
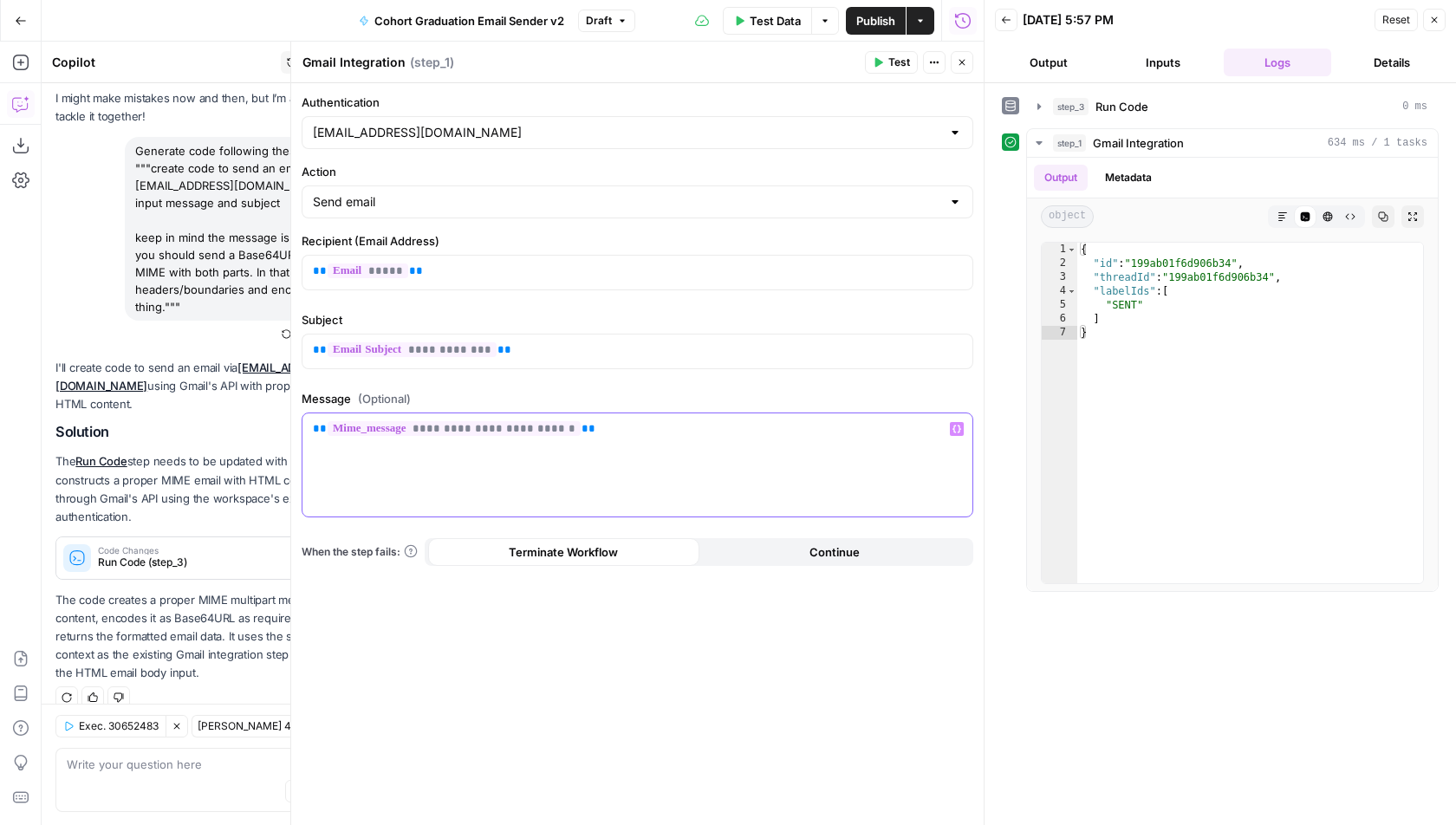
drag, startPoint x: 657, startPoint y: 426, endPoint x: 299, endPoint y: 426, distance: 358.0
click at [299, 426] on div "**********" at bounding box center [637, 433] width 693 height 783
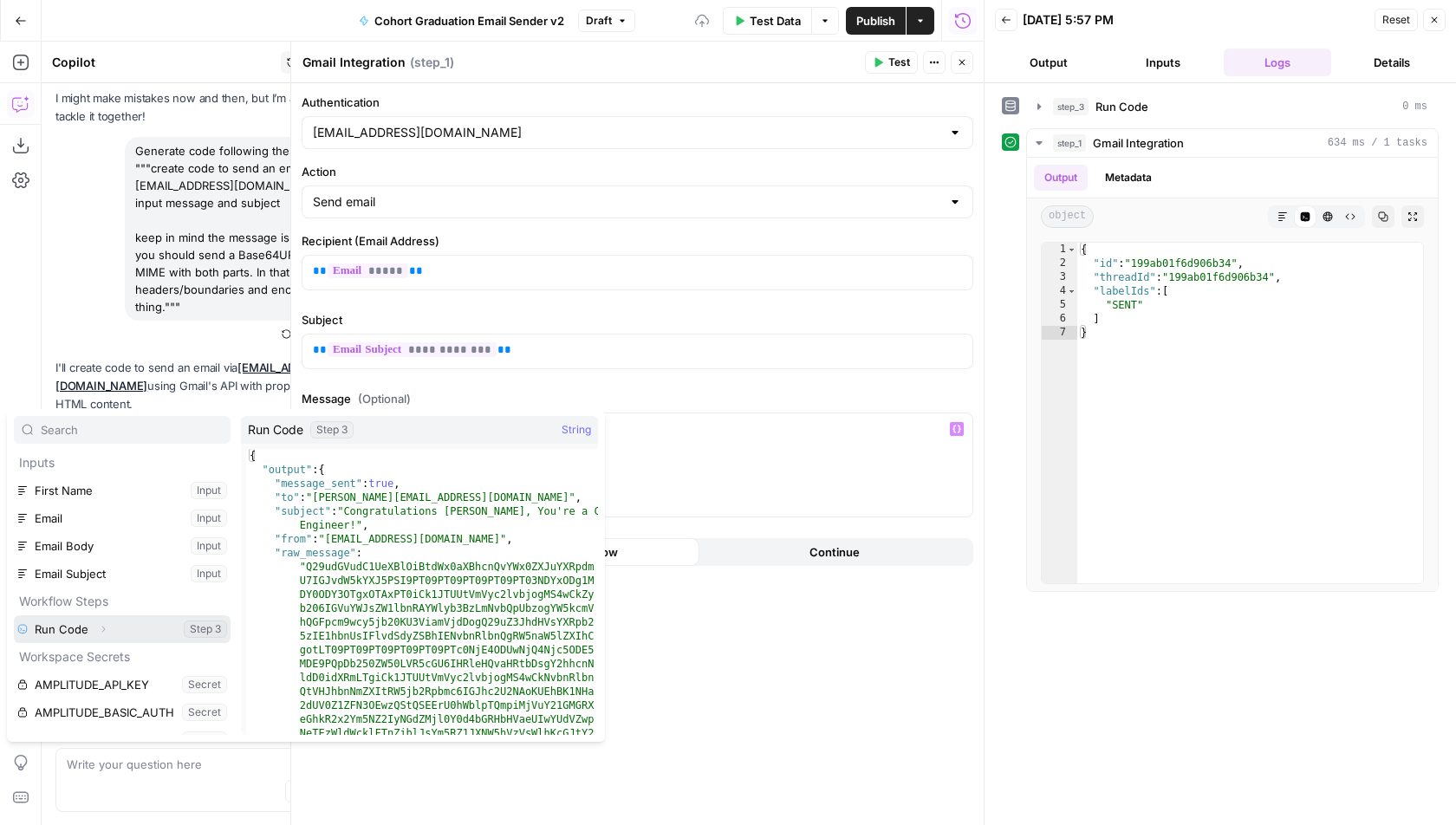
click at [105, 628] on icon "button" at bounding box center [104, 629] width 11 height 11
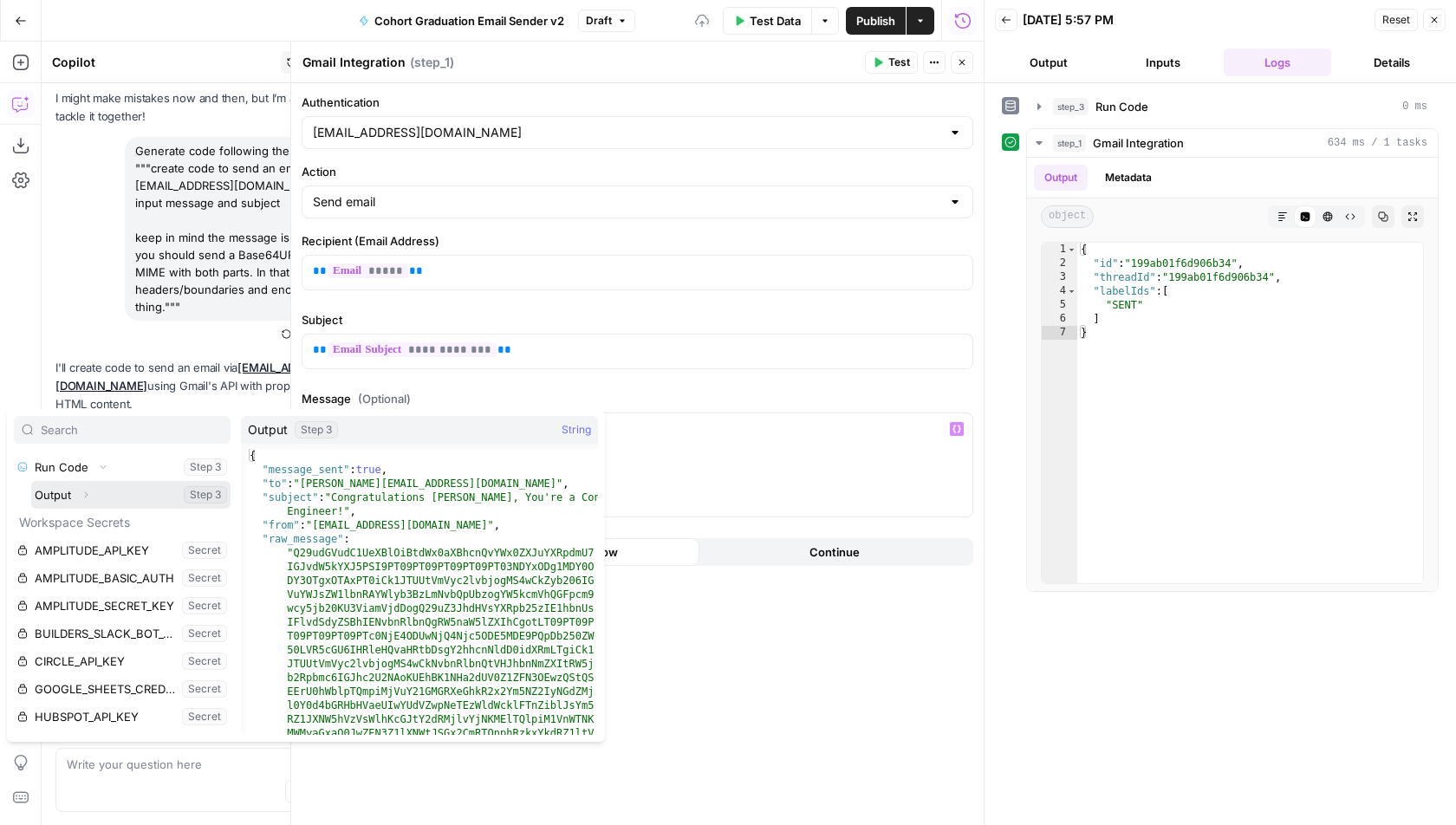
click at [81, 494] on icon "button" at bounding box center [86, 495] width 11 height 11
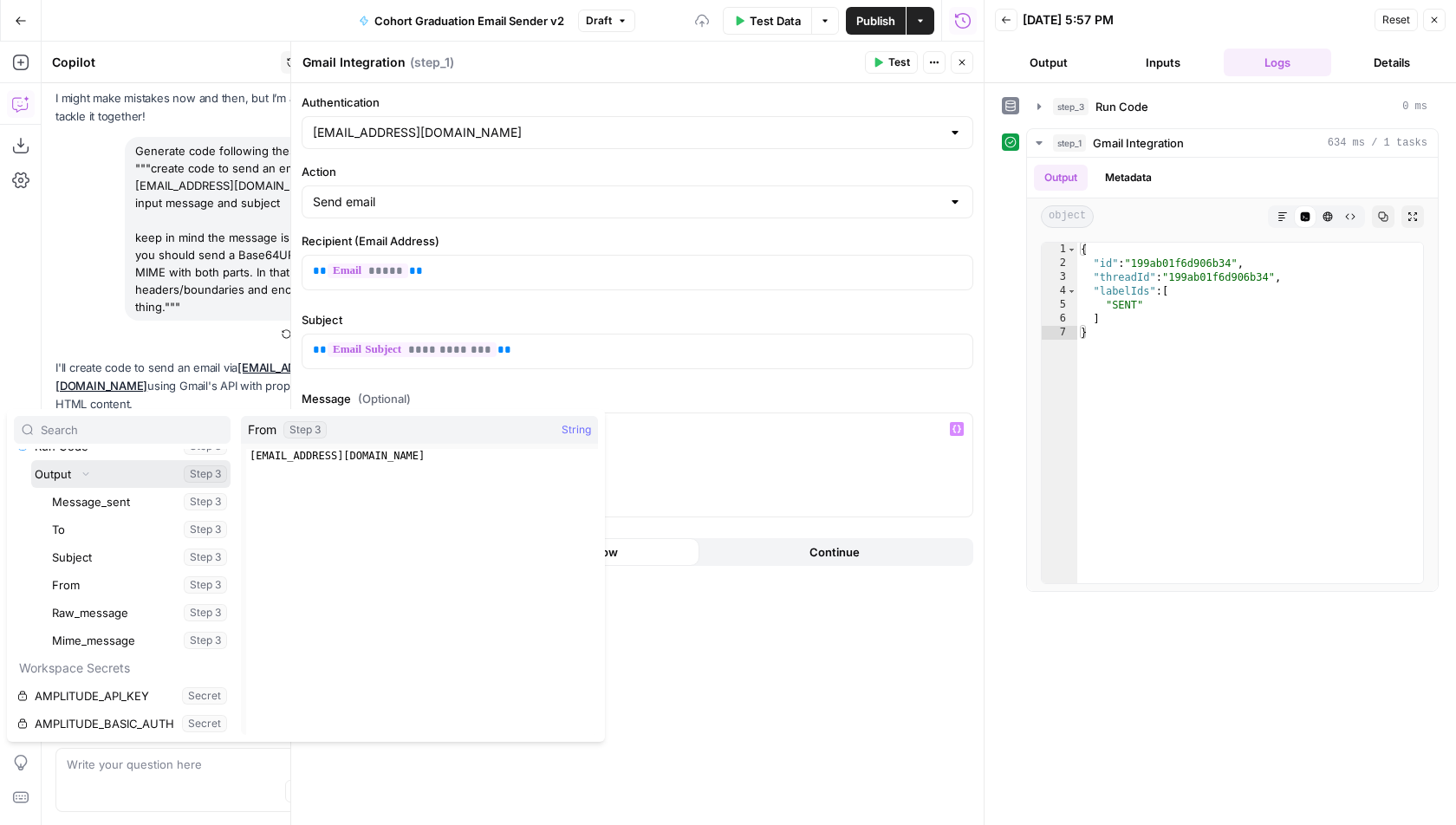
scroll to position [188, 0]
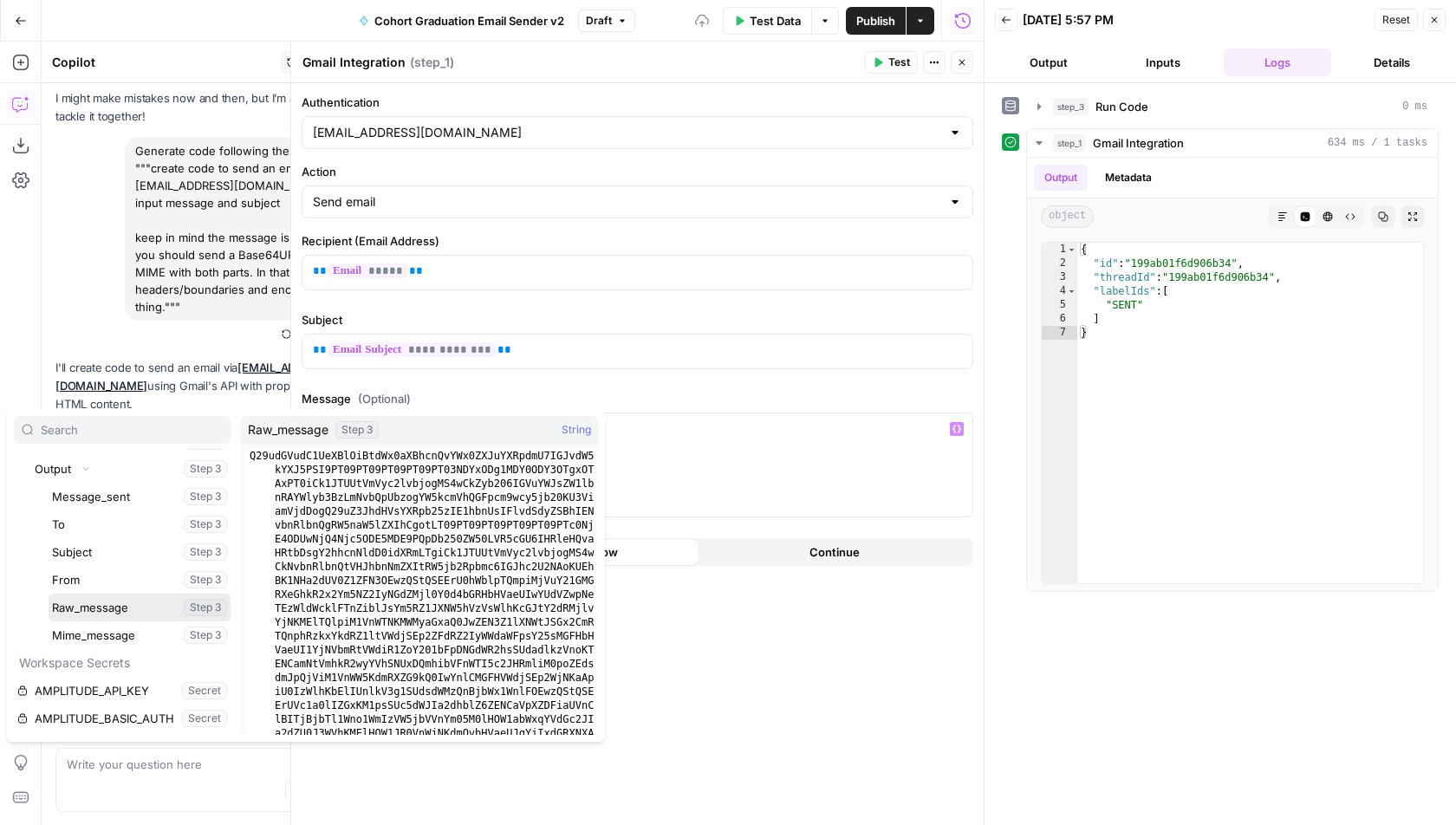
click at [89, 605] on button "Select variable Raw_message" at bounding box center [139, 607] width 182 height 27
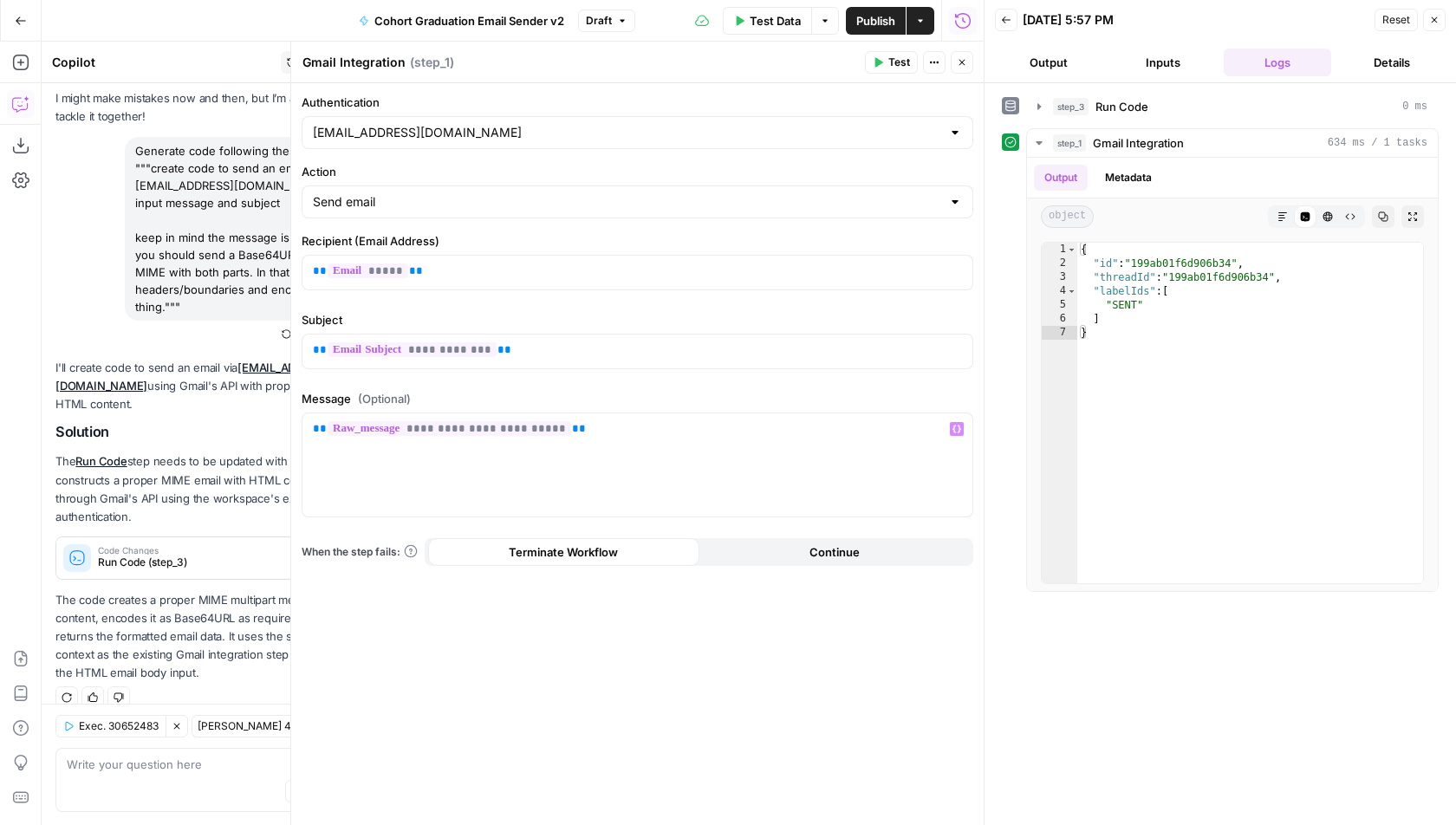
click at [883, 68] on button "Test" at bounding box center [891, 62] width 53 height 22
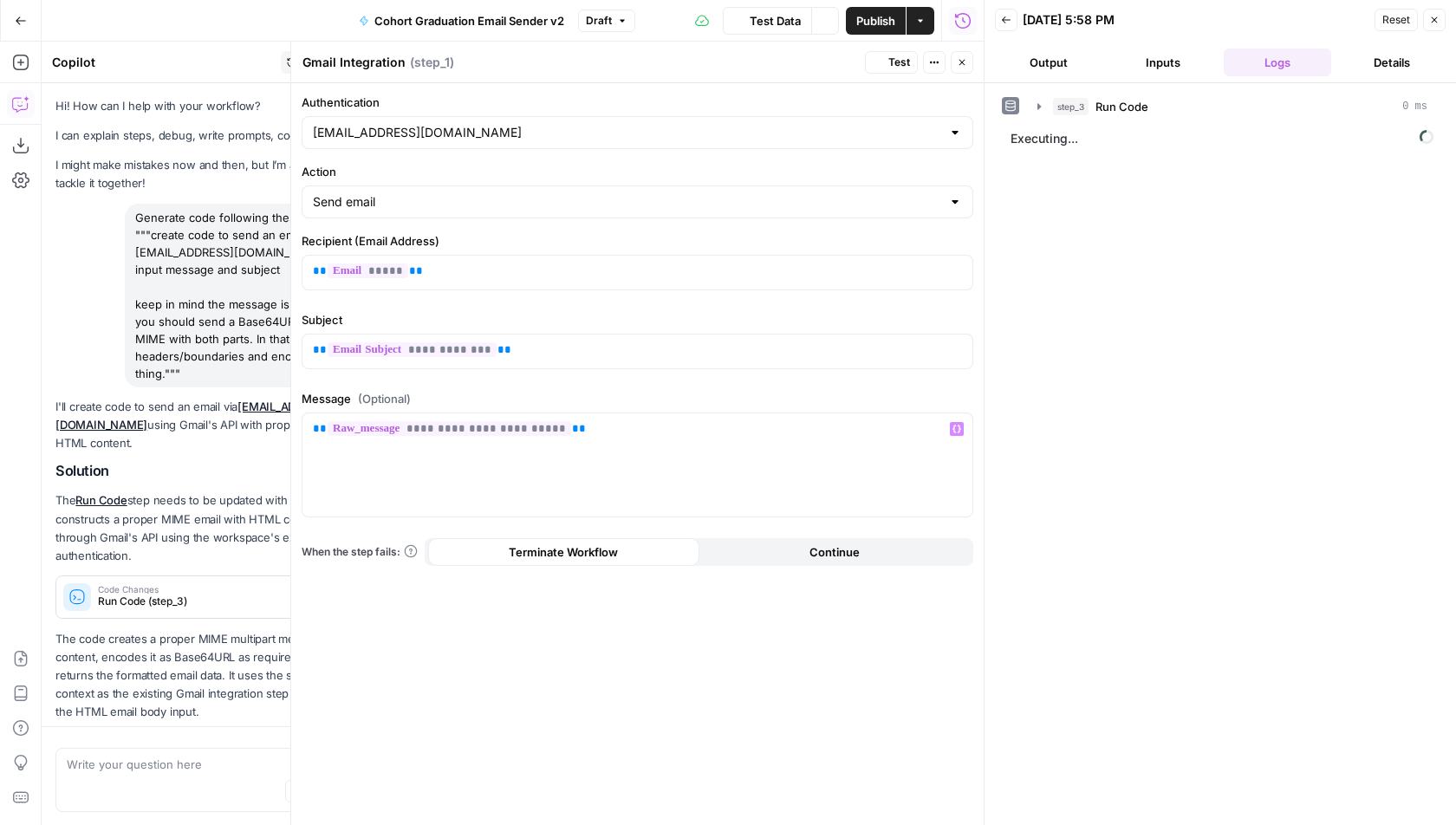
scroll to position [66, 0]
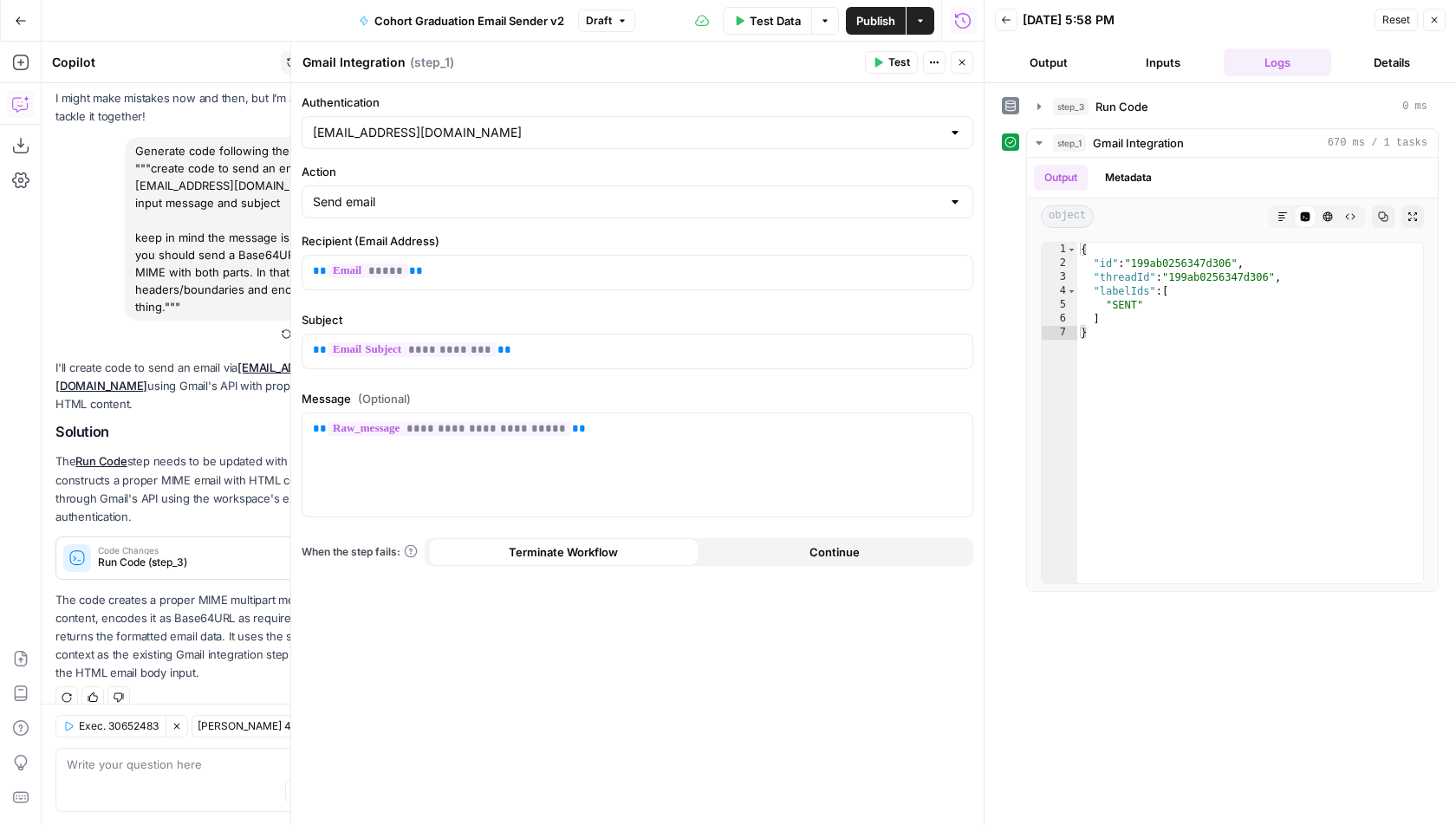
click at [968, 58] on button "Close" at bounding box center [961, 62] width 22 height 22
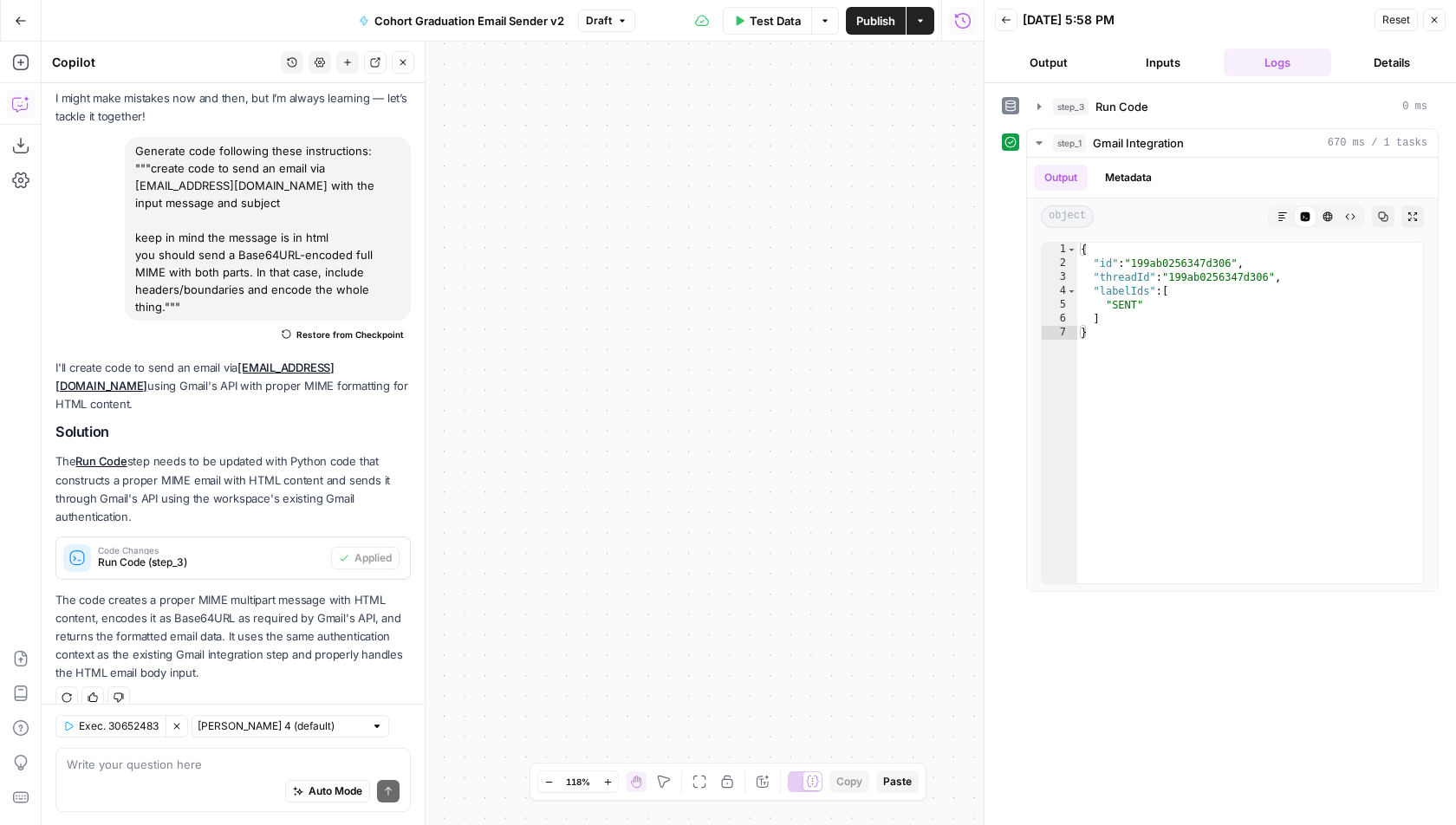
click at [407, 69] on button "Close" at bounding box center [402, 62] width 22 height 22
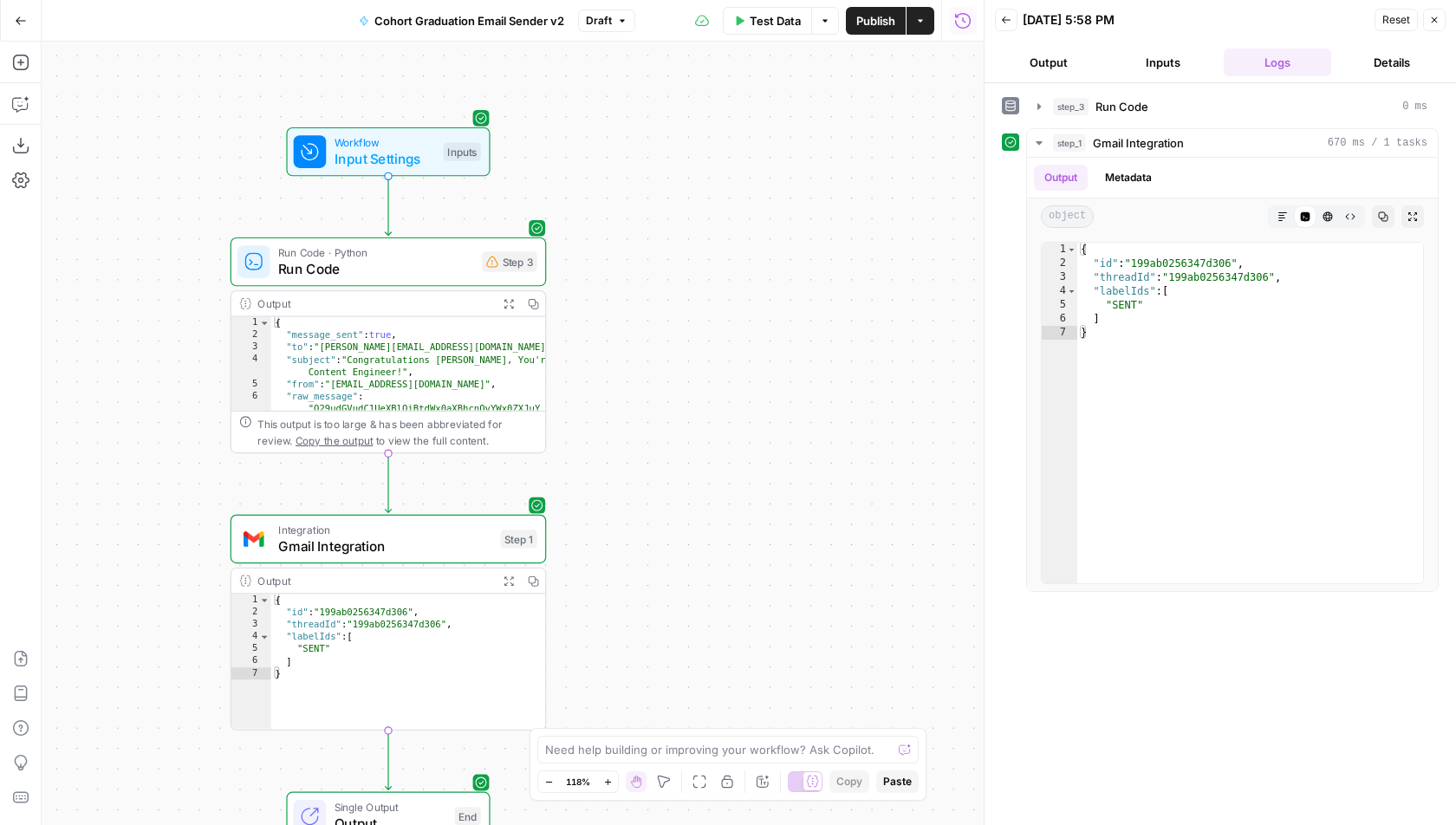
drag, startPoint x: 323, startPoint y: 400, endPoint x: 655, endPoint y: 99, distance: 448.1
click at [655, 99] on div "Workflow Input Settings Inputs Run Code · Python Run Code Step 3 Output Expand …" at bounding box center [512, 433] width 941 height 783
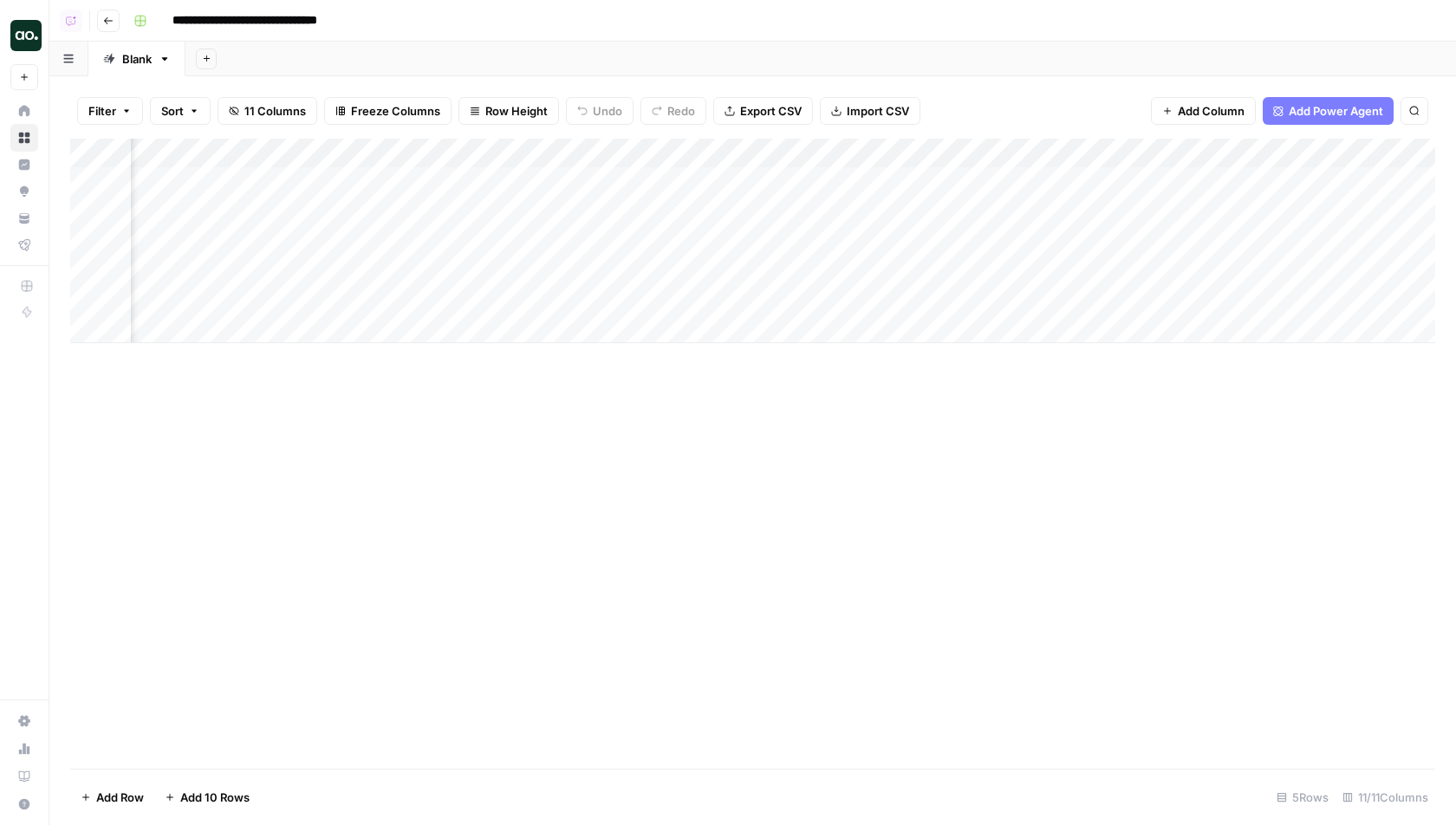
scroll to position [0, 1065]
click at [854, 180] on div "Add Column" at bounding box center [752, 241] width 1365 height 205
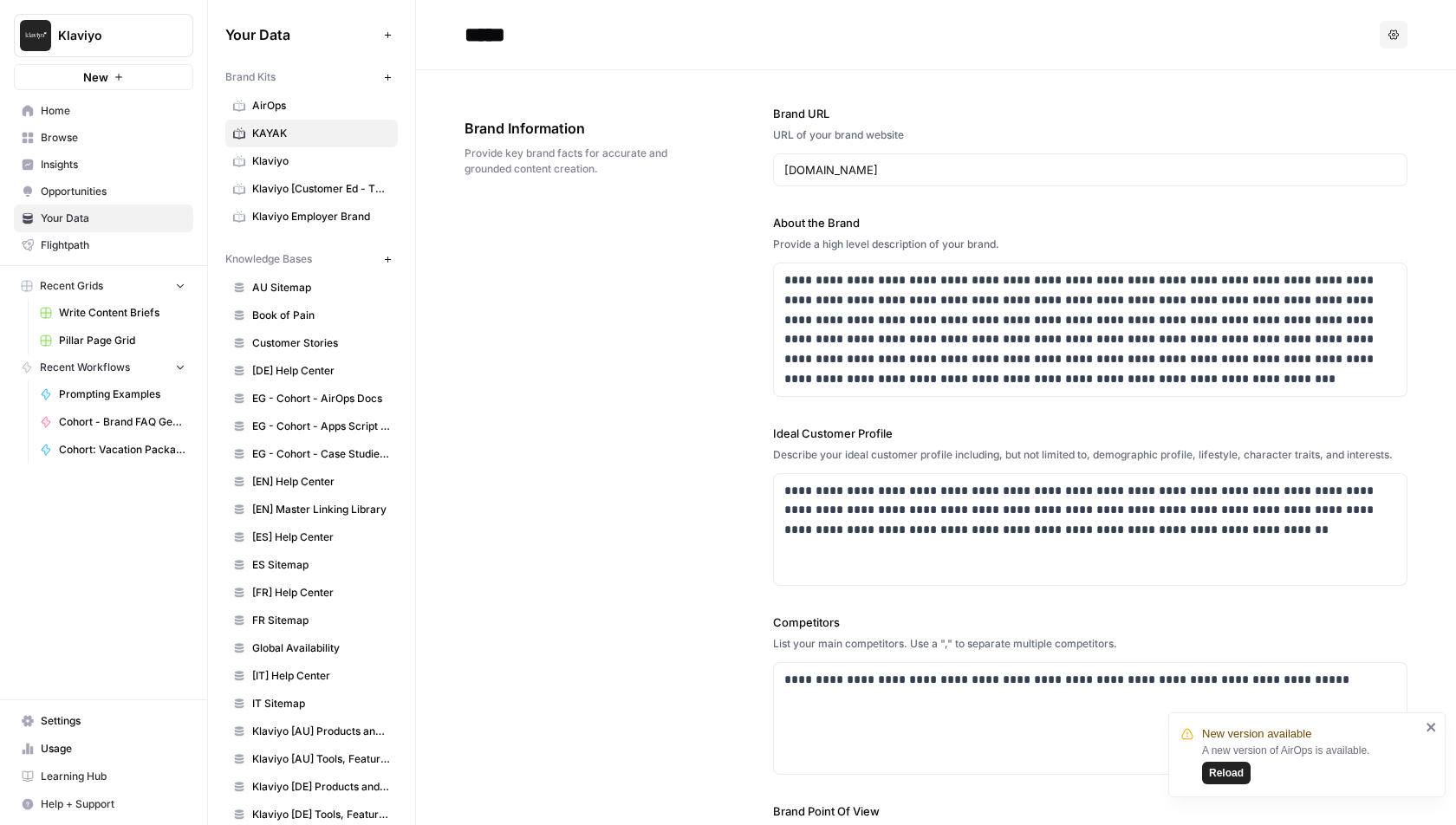
click at [1235, 772] on span "Reload" at bounding box center [1226, 774] width 35 height 16
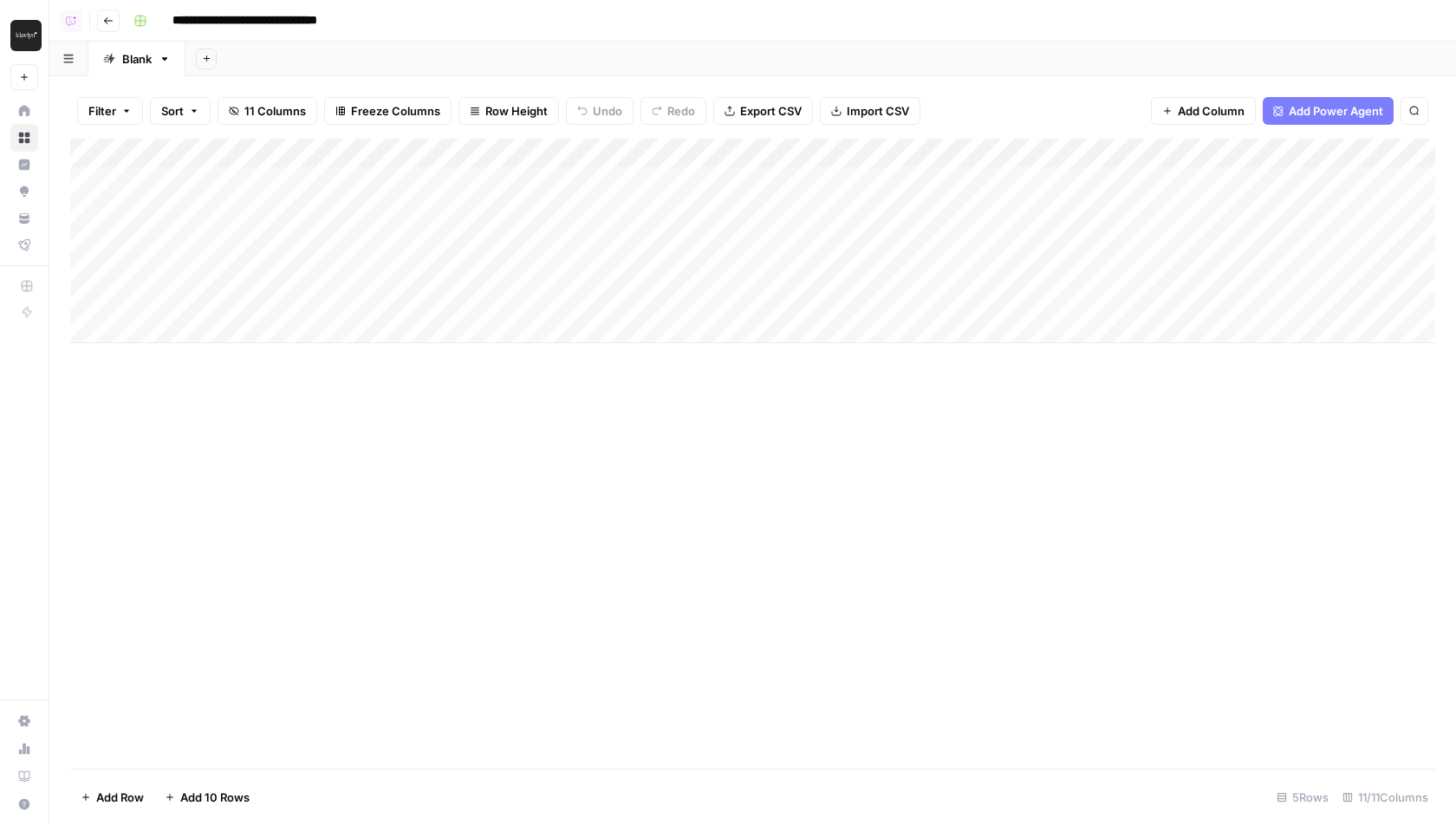
click at [245, 268] on div "Add Column" at bounding box center [752, 241] width 1365 height 205
click at [165, 56] on icon "button" at bounding box center [165, 59] width 12 height 12
click at [224, 118] on span "Duplicate Sheet" at bounding box center [234, 116] width 83 height 18
click at [262, 58] on icon "button" at bounding box center [262, 59] width 6 height 4
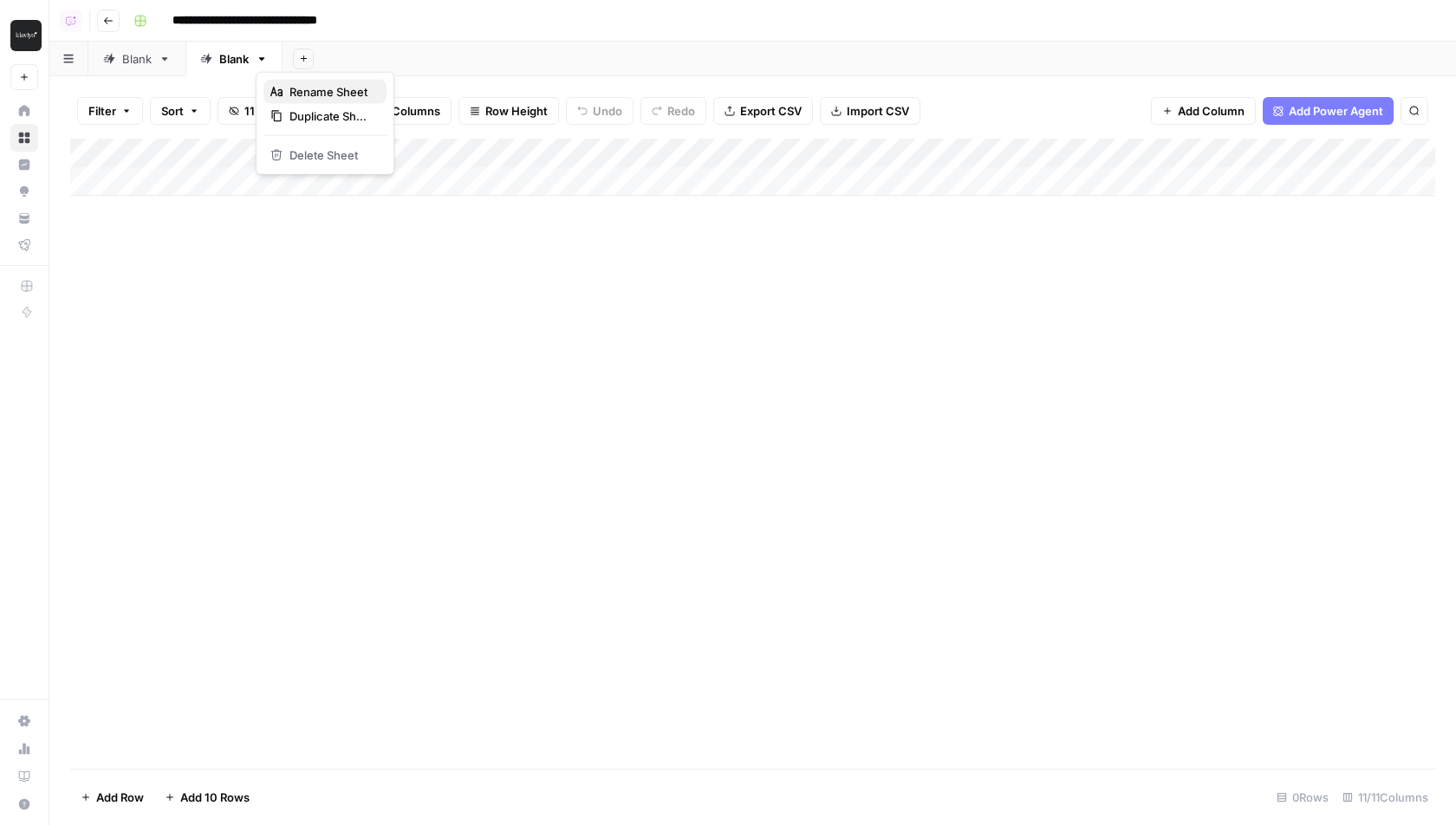
click at [299, 91] on span "Rename Sheet" at bounding box center [331, 92] width 83 height 18
type input "**********"
click at [470, 48] on div "Add Sheet" at bounding box center [918, 58] width 1073 height 35
drag, startPoint x: 329, startPoint y: 57, endPoint x: 186, endPoint y: 56, distance: 143.0
click at [186, 58] on div "Blank Cohort 6 (Sept) - Grads Add Sheet" at bounding box center [753, 58] width 1406 height 35
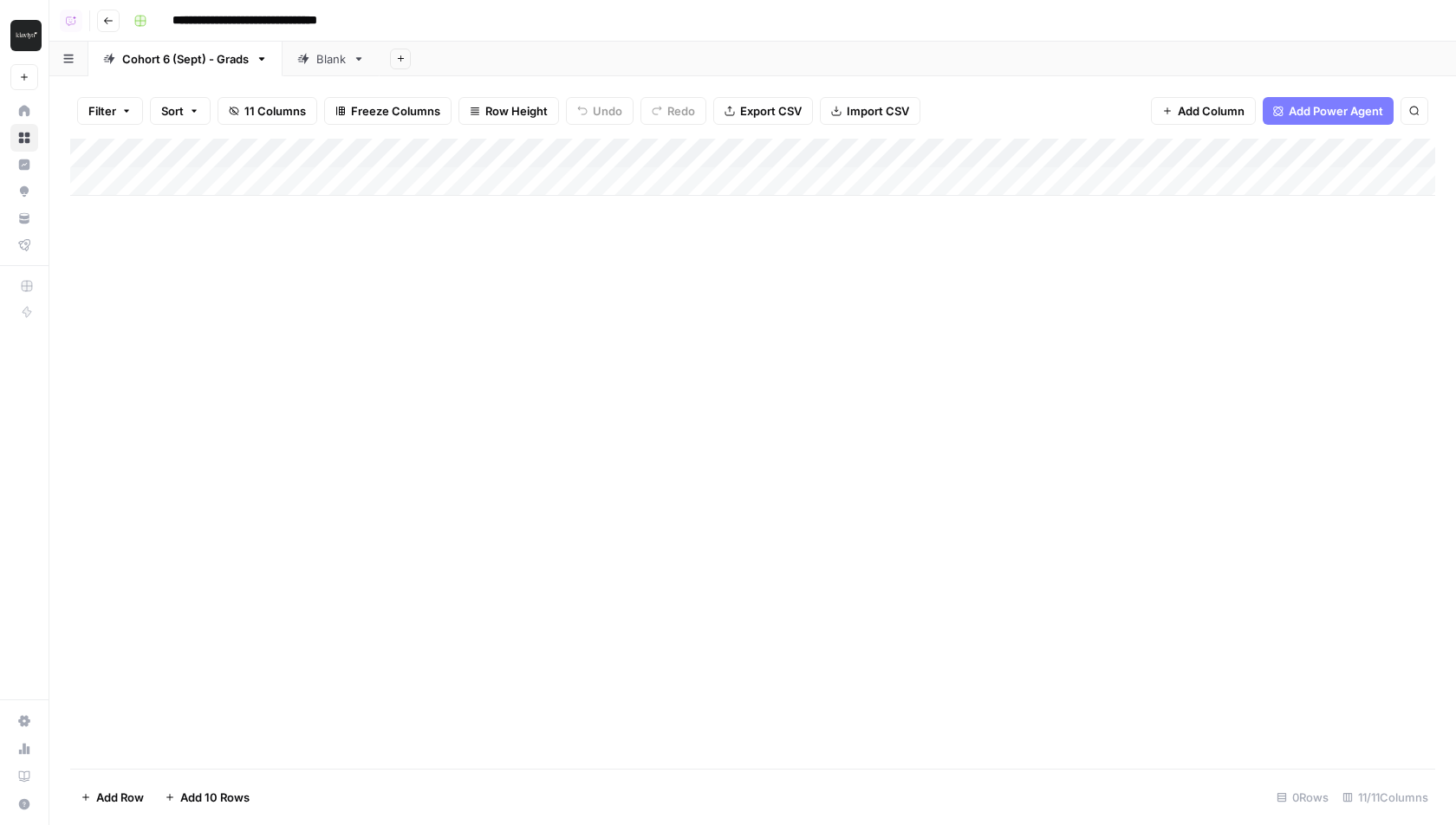
click at [268, 181] on div "Add Column" at bounding box center [752, 167] width 1365 height 58
click at [226, 183] on div "Add Column" at bounding box center [752, 167] width 1365 height 58
click at [163, 182] on div "Add Column" at bounding box center [752, 167] width 1365 height 58
type textarea "****"
type textarea "******"
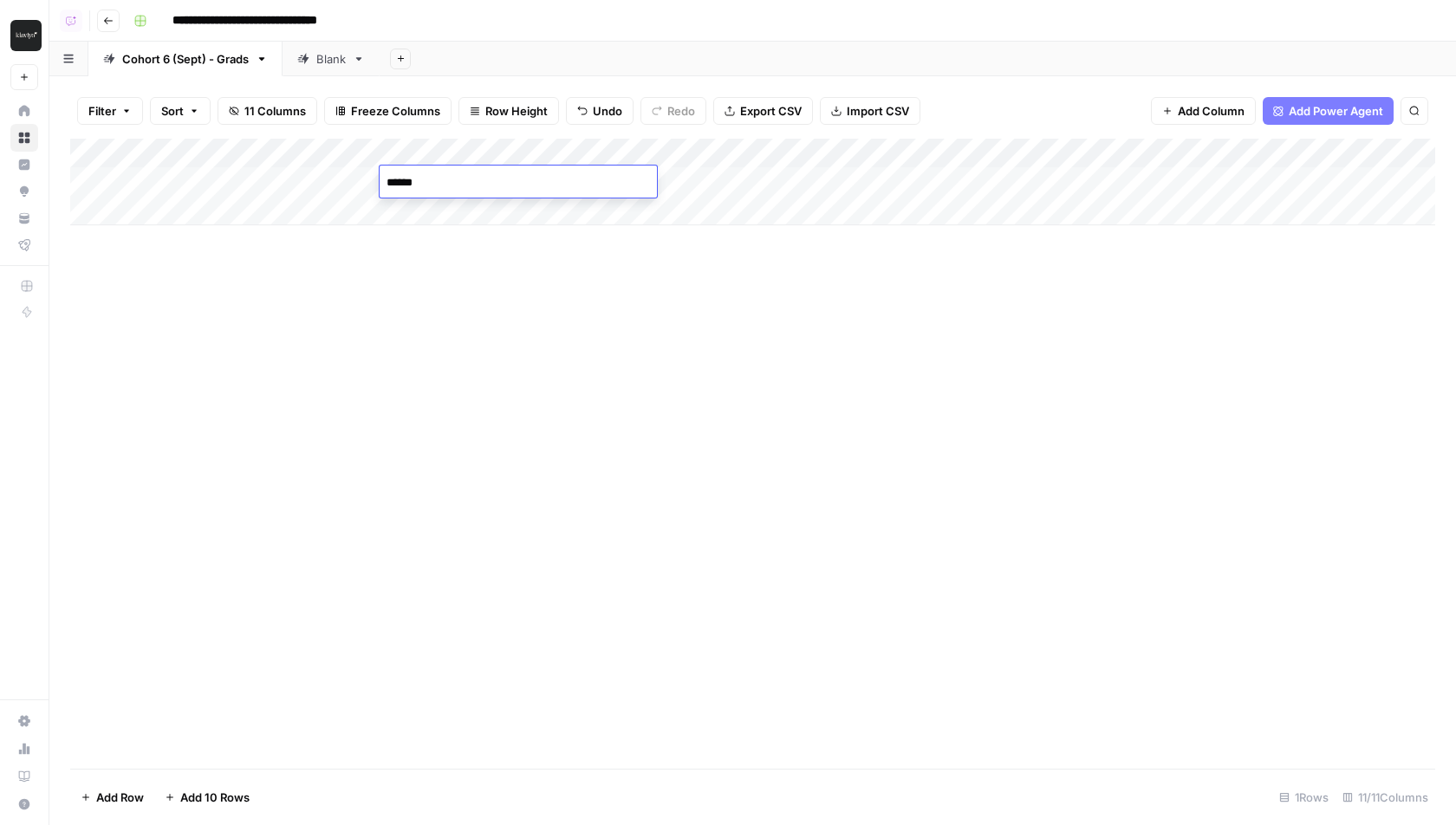
click at [397, 319] on div "Add Column" at bounding box center [752, 454] width 1365 height 630
click at [691, 181] on div "Add Column" at bounding box center [752, 183] width 1365 height 87
type textarea "*********"
click at [569, 290] on div "Add Column" at bounding box center [752, 454] width 1365 height 630
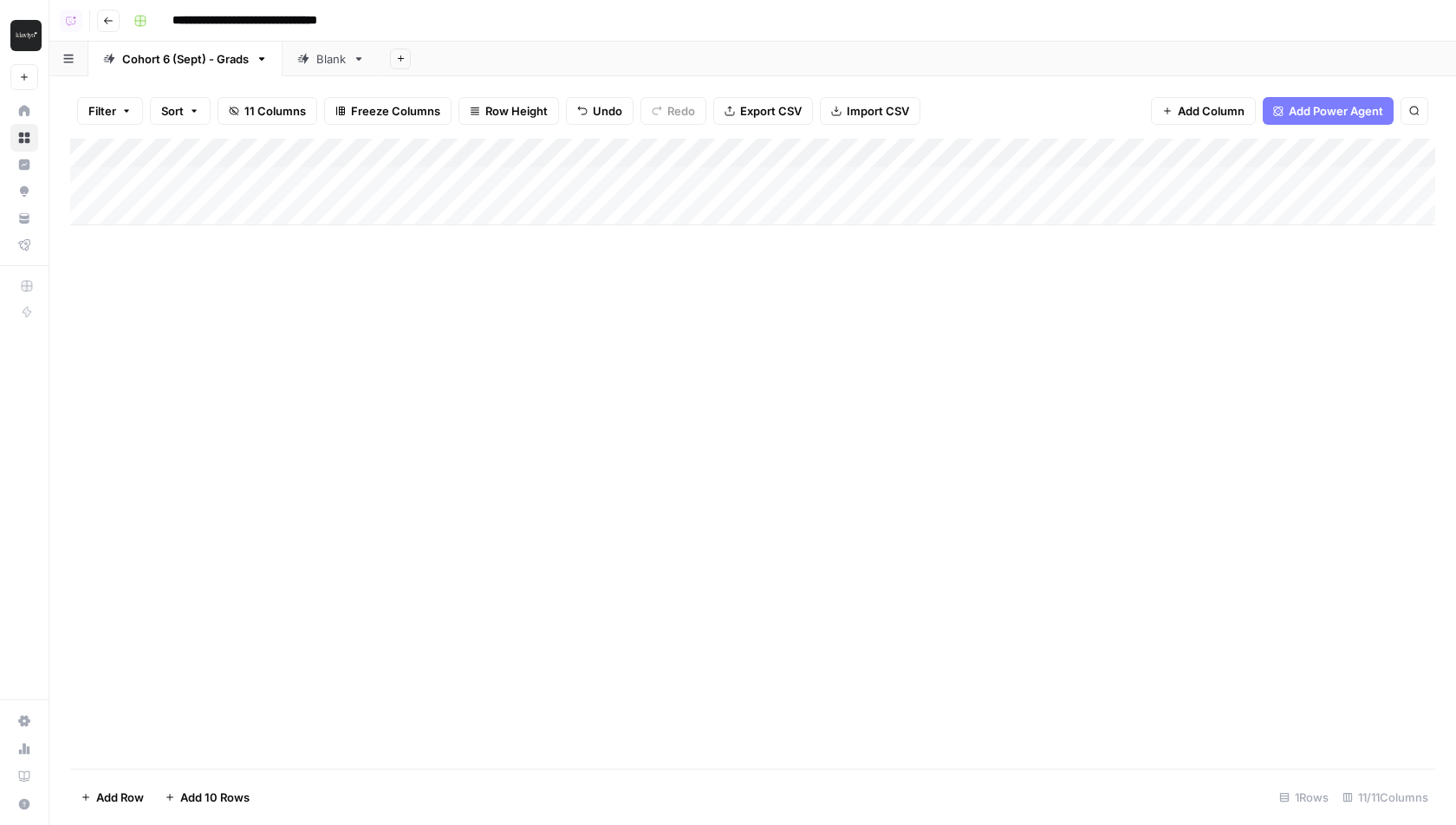
click at [318, 65] on div "Blank" at bounding box center [330, 59] width 29 height 18
click at [164, 60] on div "Cohort 6 (Sept) - Grads" at bounding box center [185, 59] width 127 height 18
click at [755, 177] on div "Add Column" at bounding box center [752, 183] width 1365 height 87
type textarea "**********"
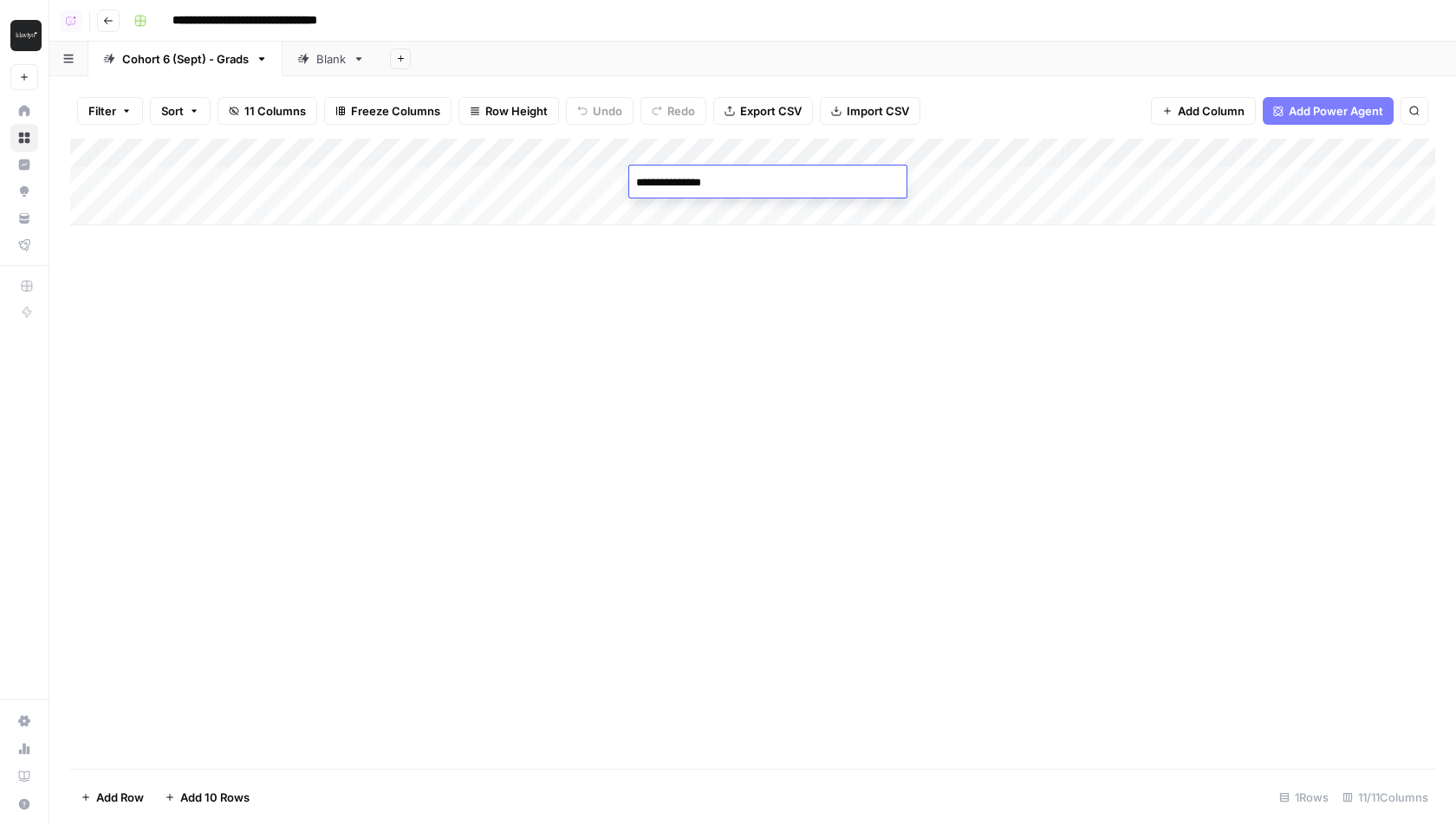
click at [731, 276] on div "Add Column" at bounding box center [752, 454] width 1365 height 630
click at [744, 458] on div "Add Column" at bounding box center [752, 454] width 1365 height 630
click at [262, 214] on div "Add Column" at bounding box center [752, 183] width 1365 height 87
type textarea "*******"
click at [538, 219] on div "Add Column" at bounding box center [752, 197] width 1365 height 116
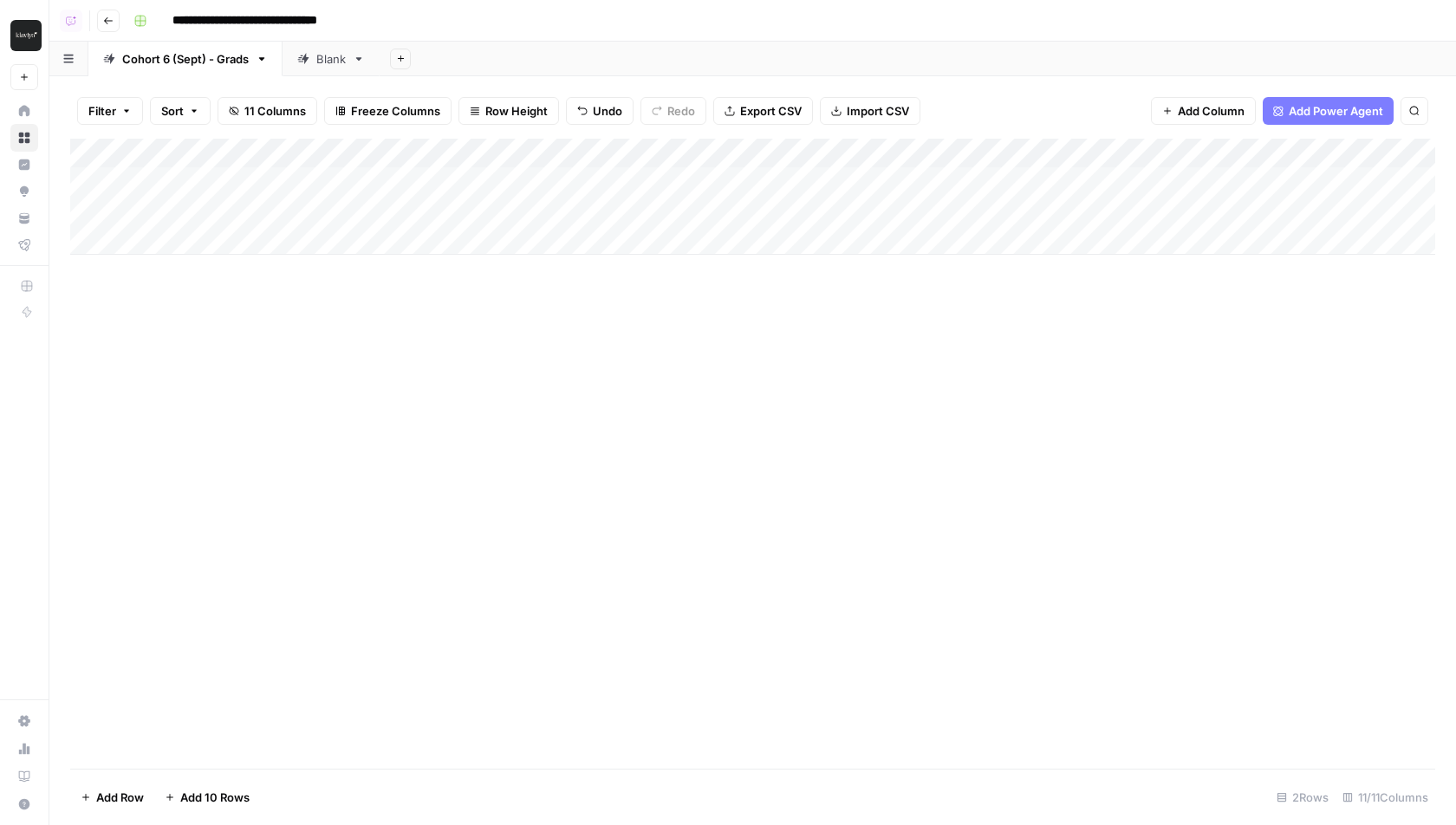
click at [537, 219] on div "Add Column" at bounding box center [752, 197] width 1365 height 116
type textarea "*****"
click at [465, 441] on div "Add Column" at bounding box center [752, 454] width 1365 height 630
click at [207, 242] on div "Add Column" at bounding box center [752, 197] width 1365 height 116
click at [177, 235] on div "Add Column" at bounding box center [752, 212] width 1365 height 145
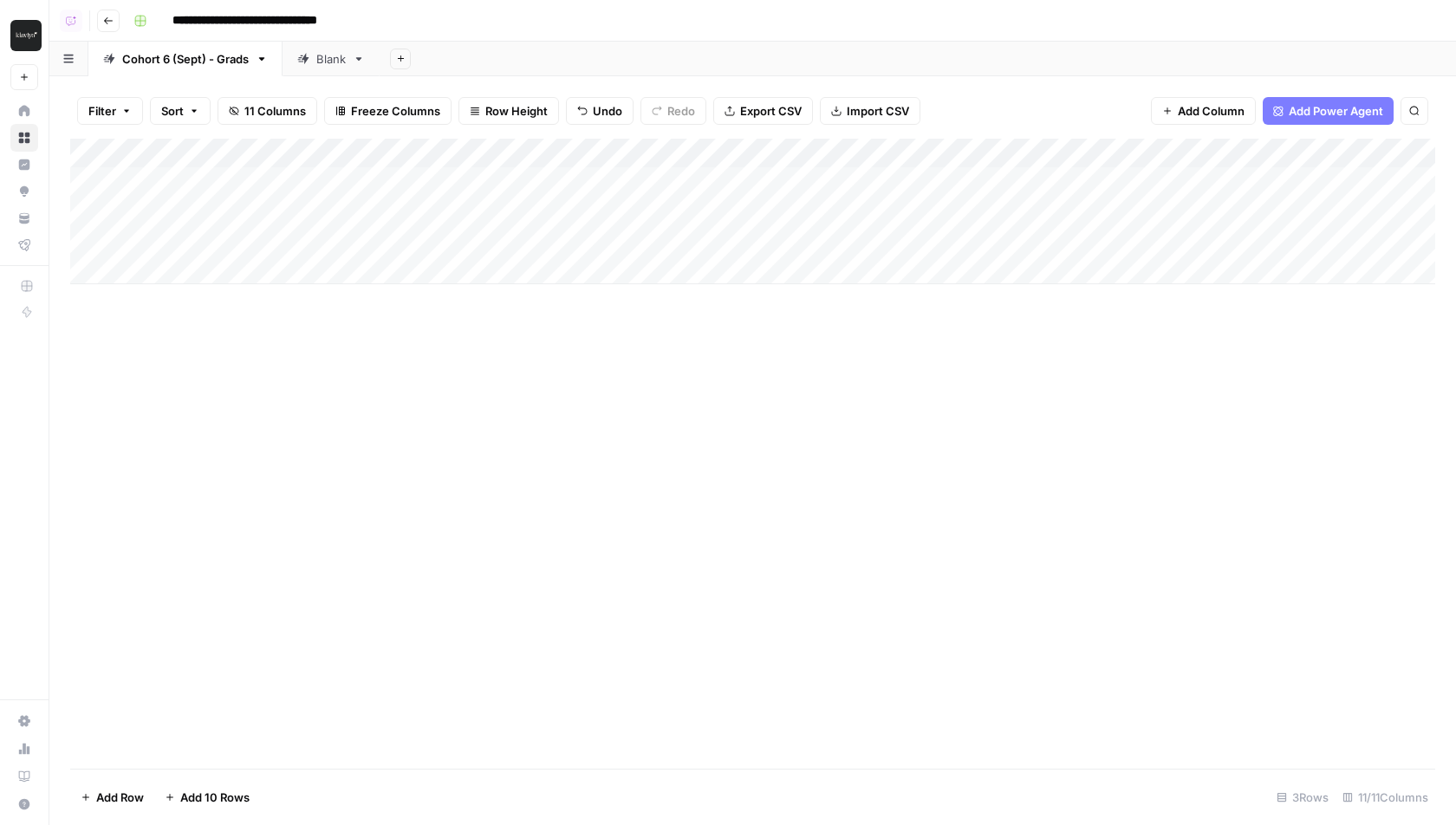
click at [189, 241] on div "Add Column" at bounding box center [752, 212] width 1365 height 145
type textarea "*****"
click at [391, 363] on div "Add Column" at bounding box center [752, 454] width 1365 height 630
click at [499, 244] on div "Add Column" at bounding box center [752, 212] width 1365 height 145
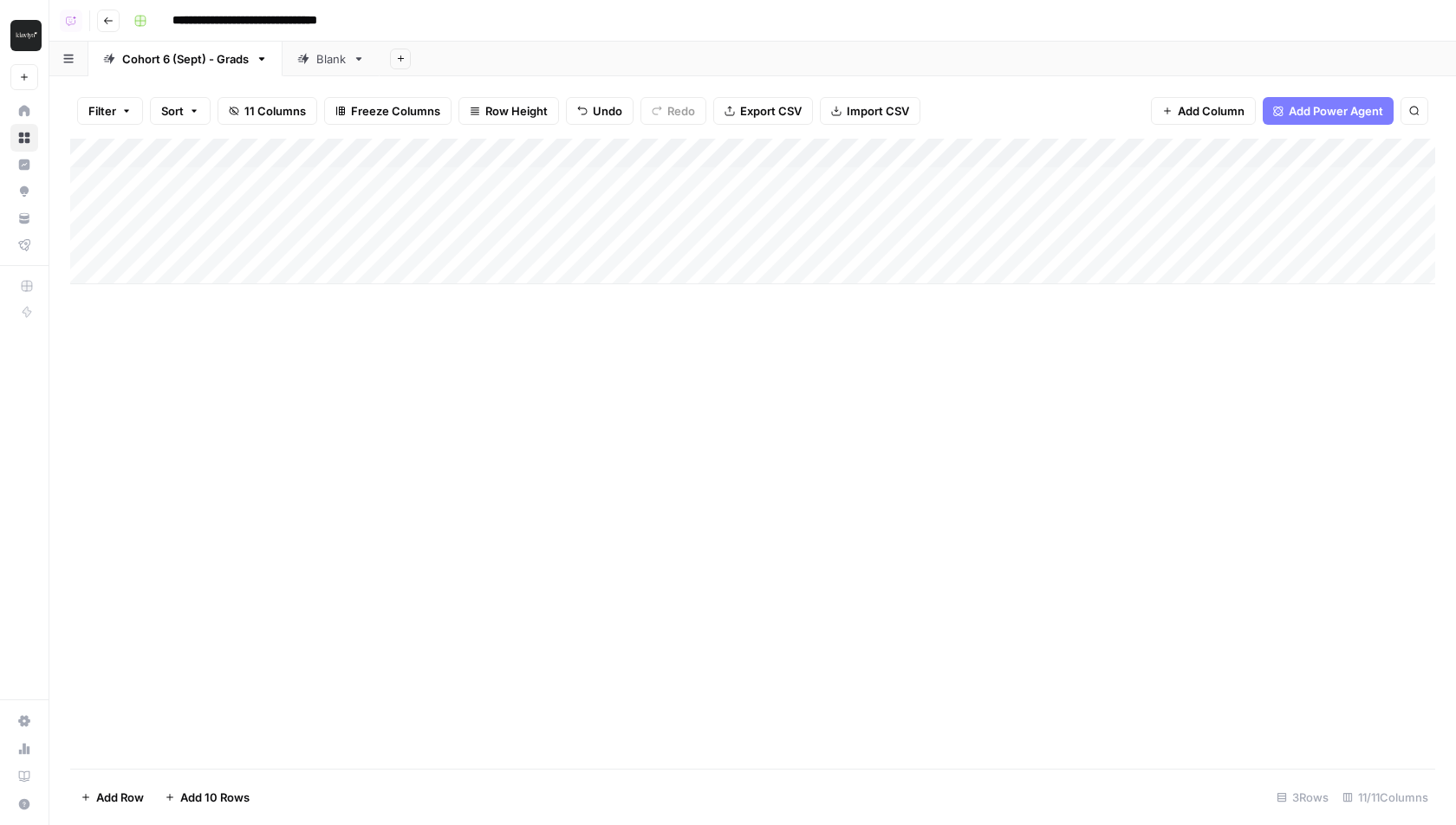
click at [154, 272] on div "Add Column" at bounding box center [752, 212] width 1365 height 145
type textarea "**********"
click at [262, 460] on div "Add Column" at bounding box center [752, 454] width 1365 height 630
click at [170, 299] on div "Add Column" at bounding box center [752, 227] width 1365 height 175
click at [416, 657] on div "Add Column" at bounding box center [752, 454] width 1365 height 630
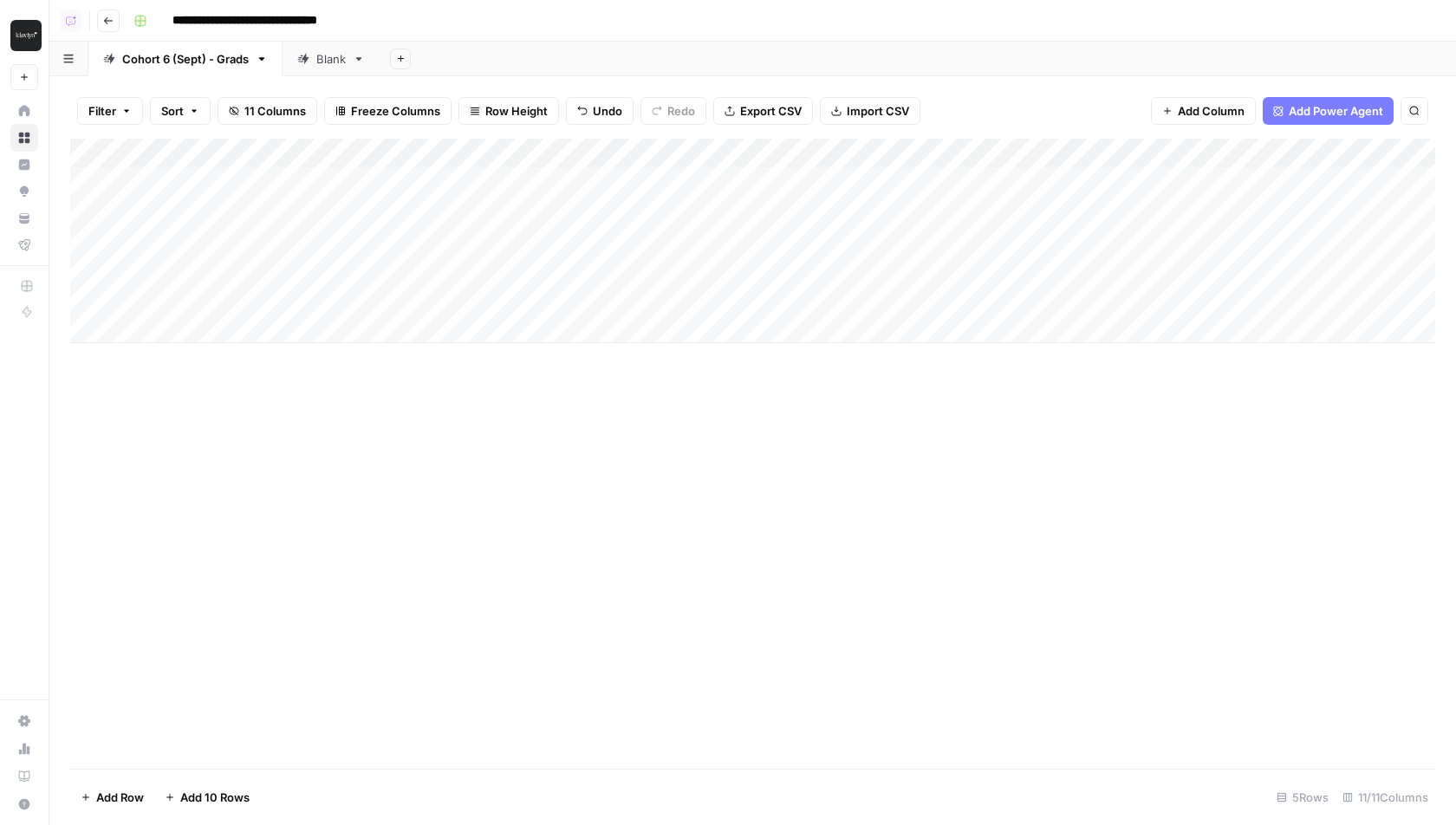
click at [250, 296] on div "Add Column" at bounding box center [752, 241] width 1365 height 205
type textarea "********"
type textarea "*****"
click at [347, 455] on div "Add Column" at bounding box center [752, 454] width 1365 height 630
click at [745, 416] on div "Add Column" at bounding box center [752, 454] width 1365 height 630
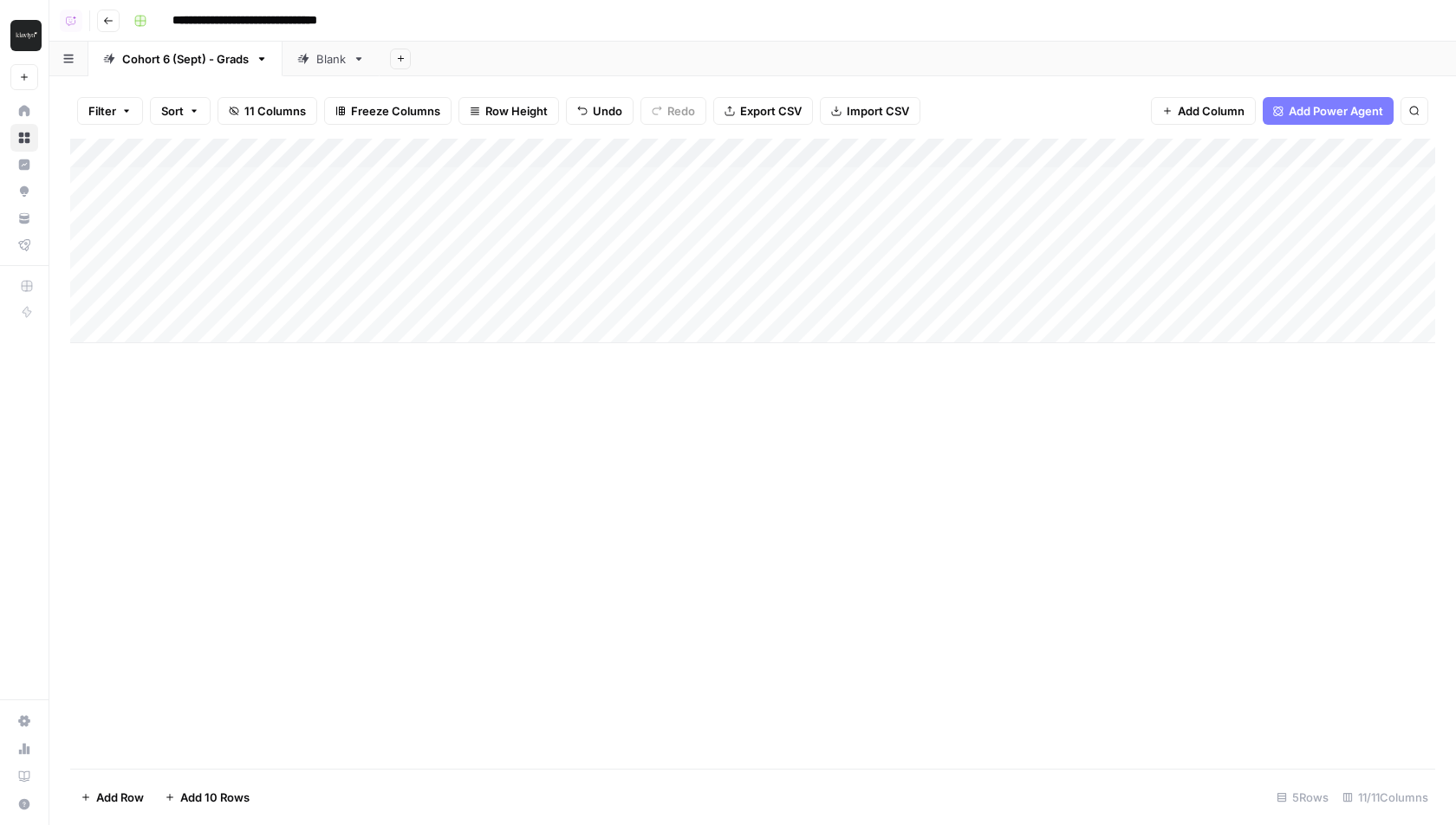
click at [476, 238] on div "Add Column" at bounding box center [752, 241] width 1365 height 205
click at [278, 264] on div "Add Column" at bounding box center [752, 241] width 1365 height 205
click at [207, 266] on div "Add Column" at bounding box center [752, 241] width 1365 height 205
type textarea "******"
click at [577, 268] on div "Add Column" at bounding box center [752, 241] width 1365 height 205
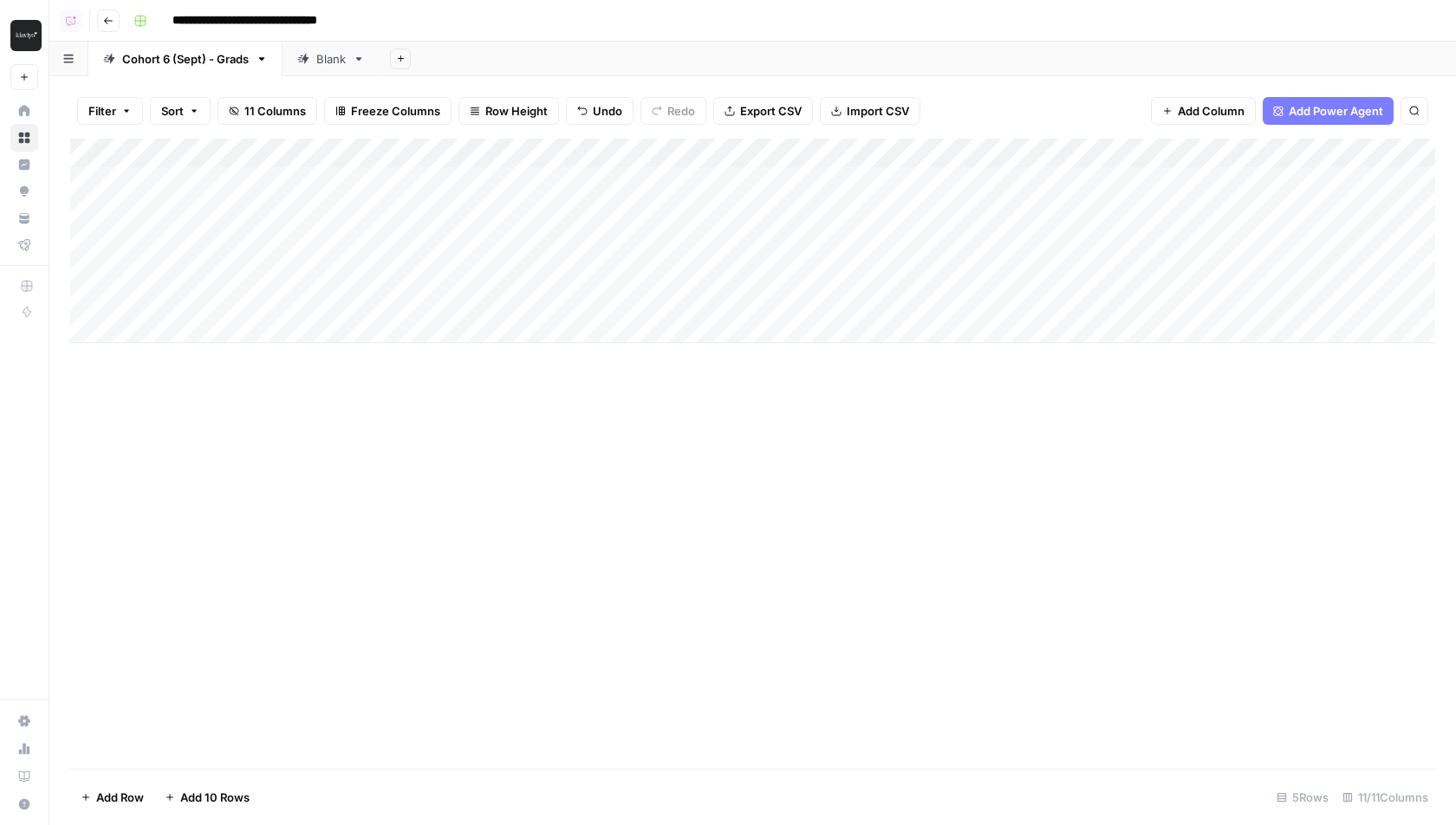
click at [577, 268] on div "Add Column" at bounding box center [752, 241] width 1365 height 205
type textarea "*******"
click at [571, 410] on div "Add Column" at bounding box center [752, 454] width 1365 height 630
click at [228, 322] on div "Add Column" at bounding box center [752, 241] width 1365 height 205
click at [212, 331] on textarea at bounding box center [268, 330] width 277 height 24
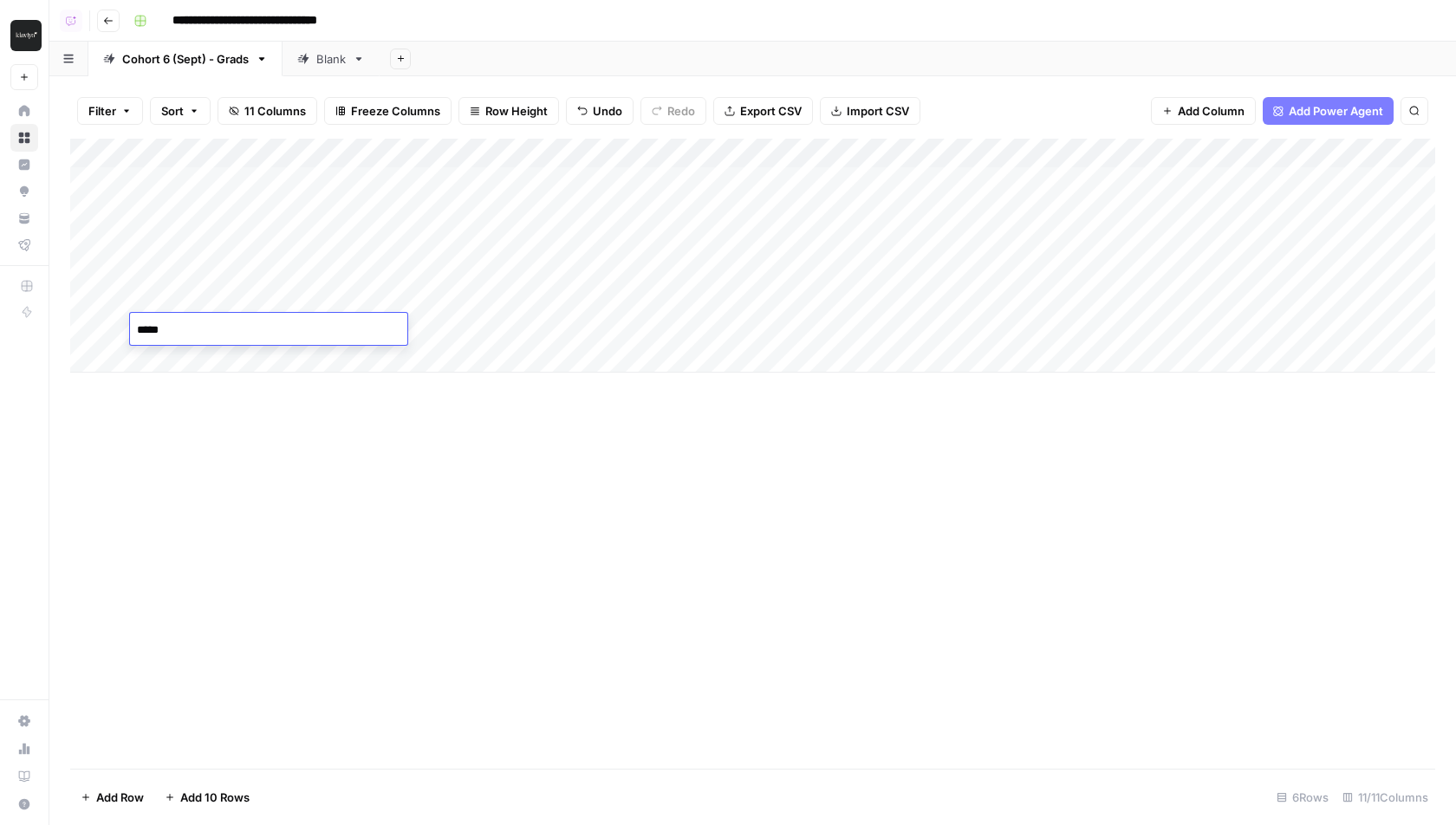
type textarea "******"
click at [475, 331] on div "Add Column" at bounding box center [752, 256] width 1365 height 234
type textarea "*******"
click at [520, 648] on div "Add Column" at bounding box center [752, 454] width 1365 height 630
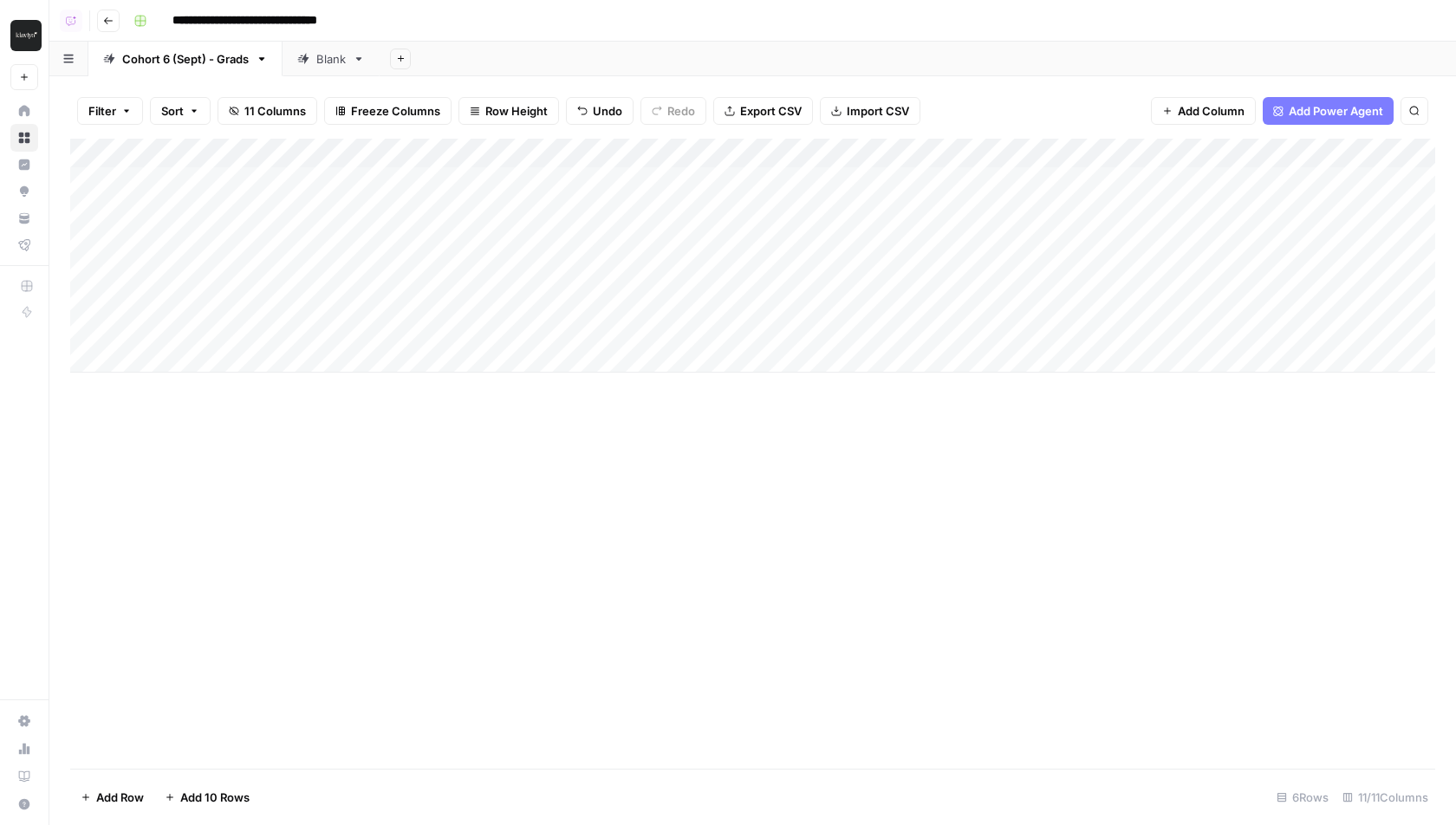
click at [773, 180] on div "Add Column" at bounding box center [752, 256] width 1365 height 234
drag, startPoint x: 753, startPoint y: 208, endPoint x: 751, endPoint y: 331, distance: 123.0
click at [751, 331] on div "Add Column" at bounding box center [752, 256] width 1365 height 234
click at [653, 579] on div "Add Column" at bounding box center [752, 454] width 1365 height 630
click at [321, 345] on div "Add Column" at bounding box center [752, 256] width 1365 height 234
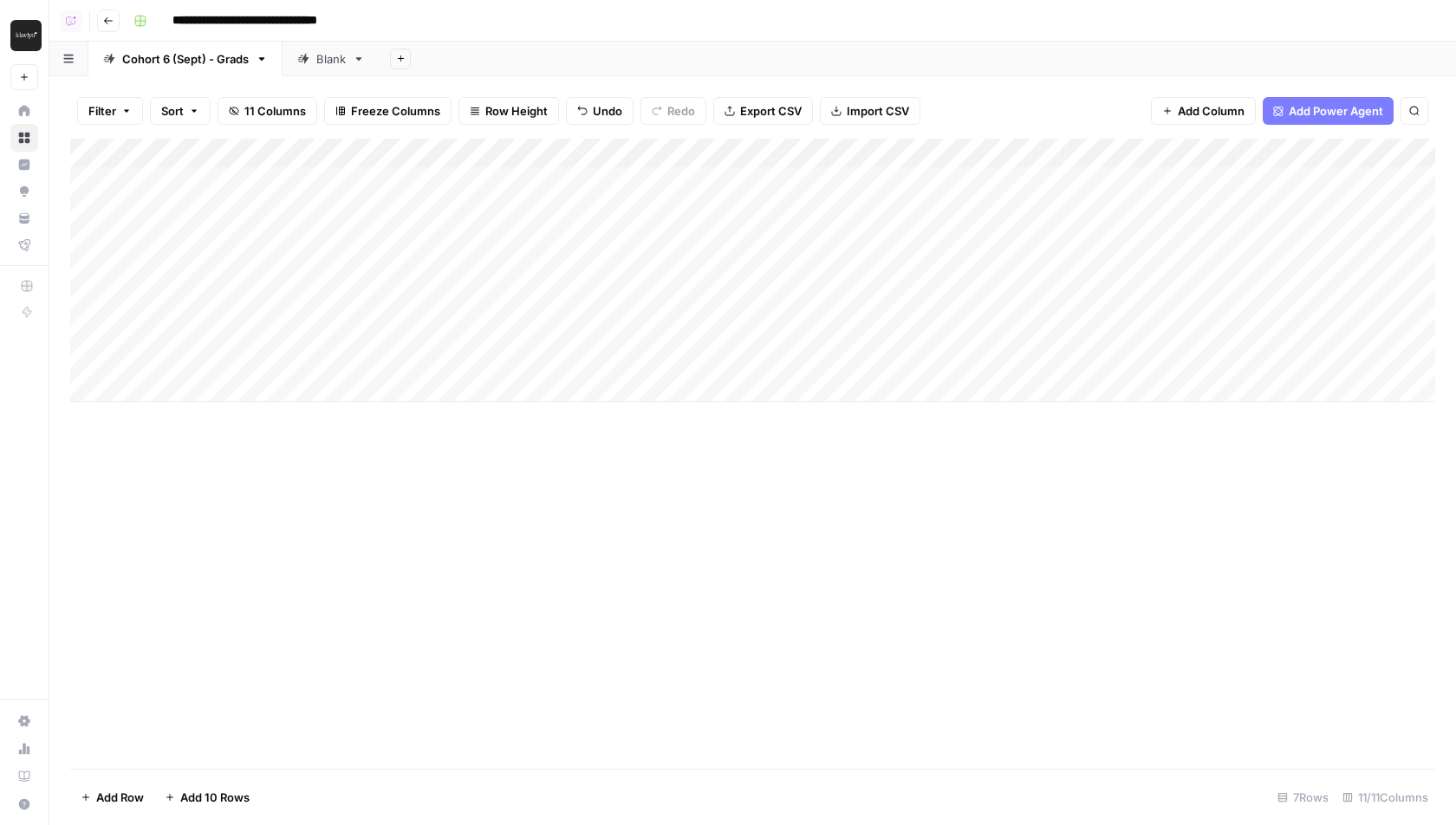
click at [469, 245] on div "Add Column" at bounding box center [752, 270] width 1365 height 263
click at [469, 244] on div "Add Column" at bounding box center [752, 270] width 1365 height 263
type textarea "*******"
click at [575, 533] on div "Add Column" at bounding box center [752, 454] width 1365 height 630
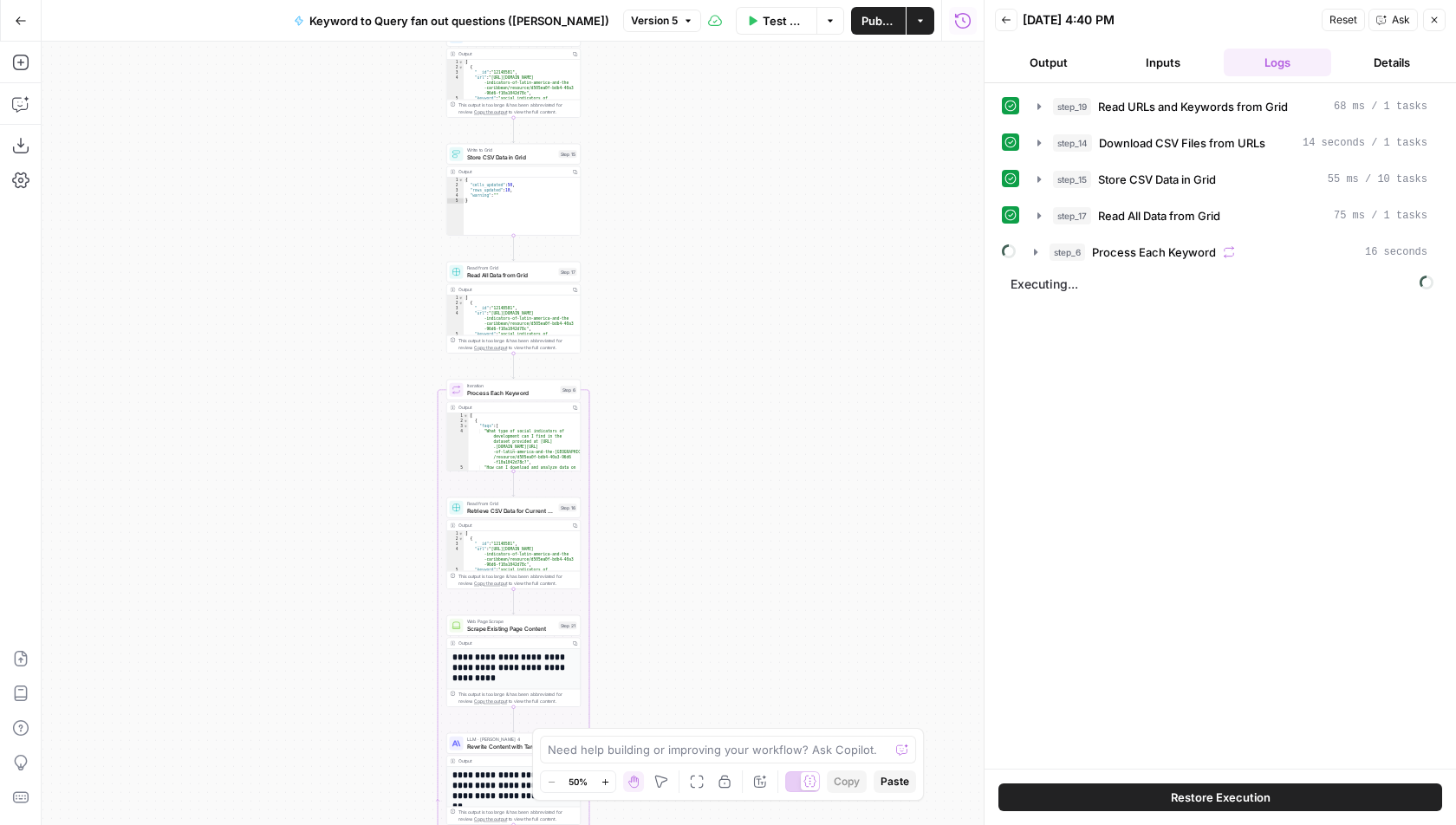
drag, startPoint x: 645, startPoint y: 172, endPoint x: 644, endPoint y: 419, distance: 247.0
click at [646, 419] on div "Workflow Input Settings Inputs Read from Grid Read URLs and Keywords from Grid …" at bounding box center [512, 433] width 941 height 783
click at [1097, 257] on button "step_6 Process Each Keyword 16 seconds" at bounding box center [1230, 252] width 414 height 27
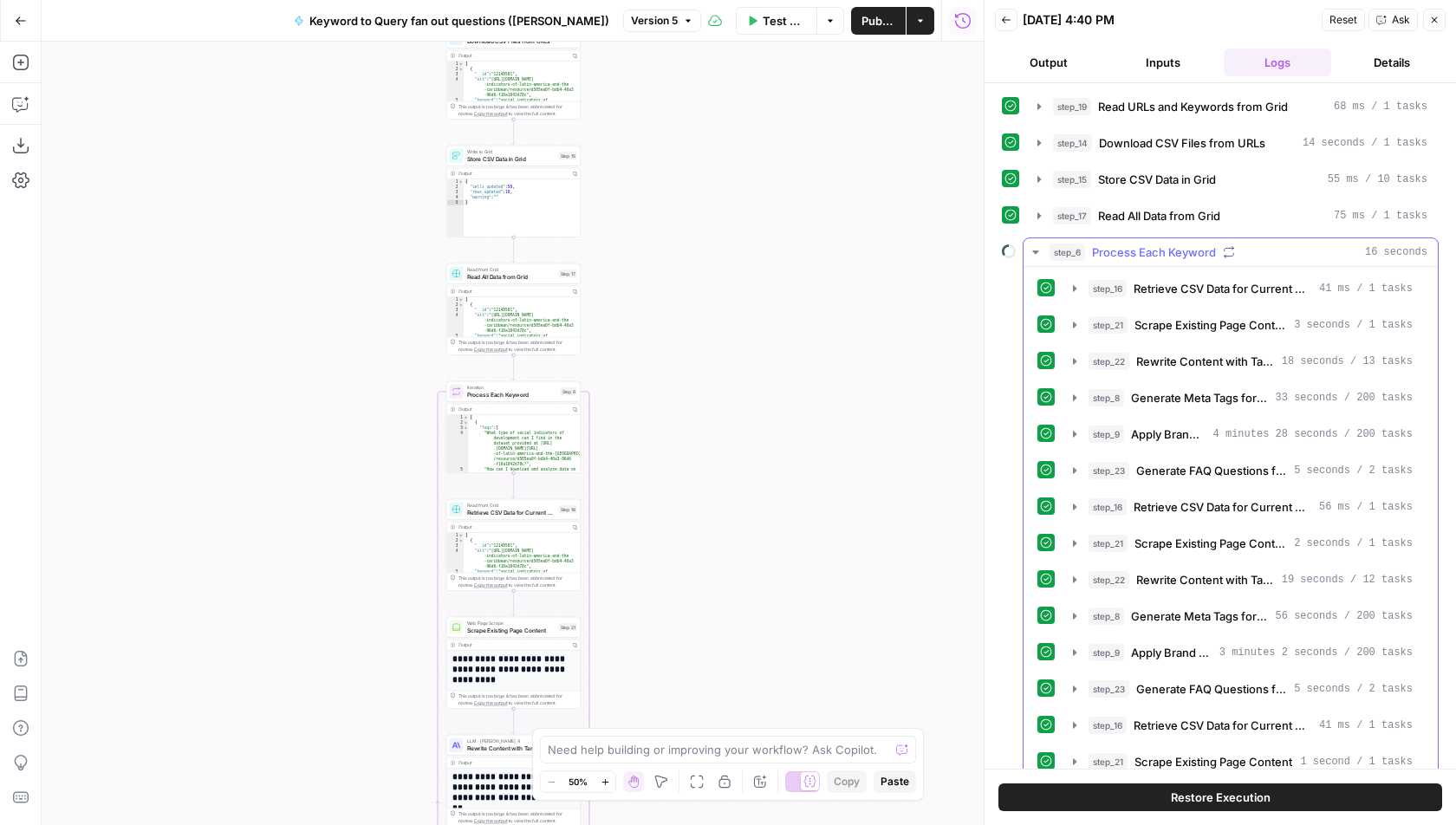
click at [1106, 244] on span "Process Each Keyword" at bounding box center [1154, 253] width 124 height 18
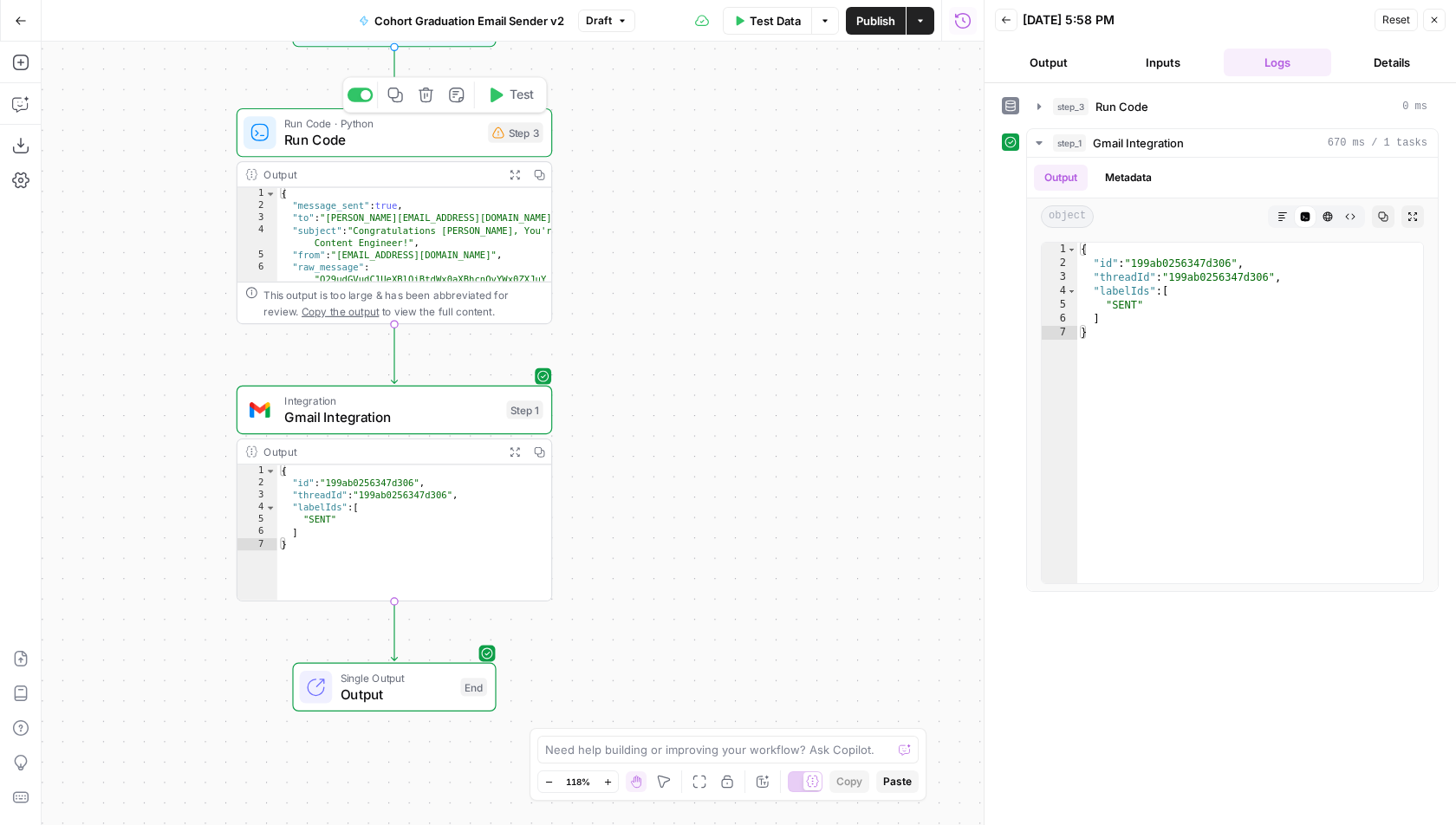
click at [411, 143] on span "Run Code" at bounding box center [382, 140] width 196 height 20
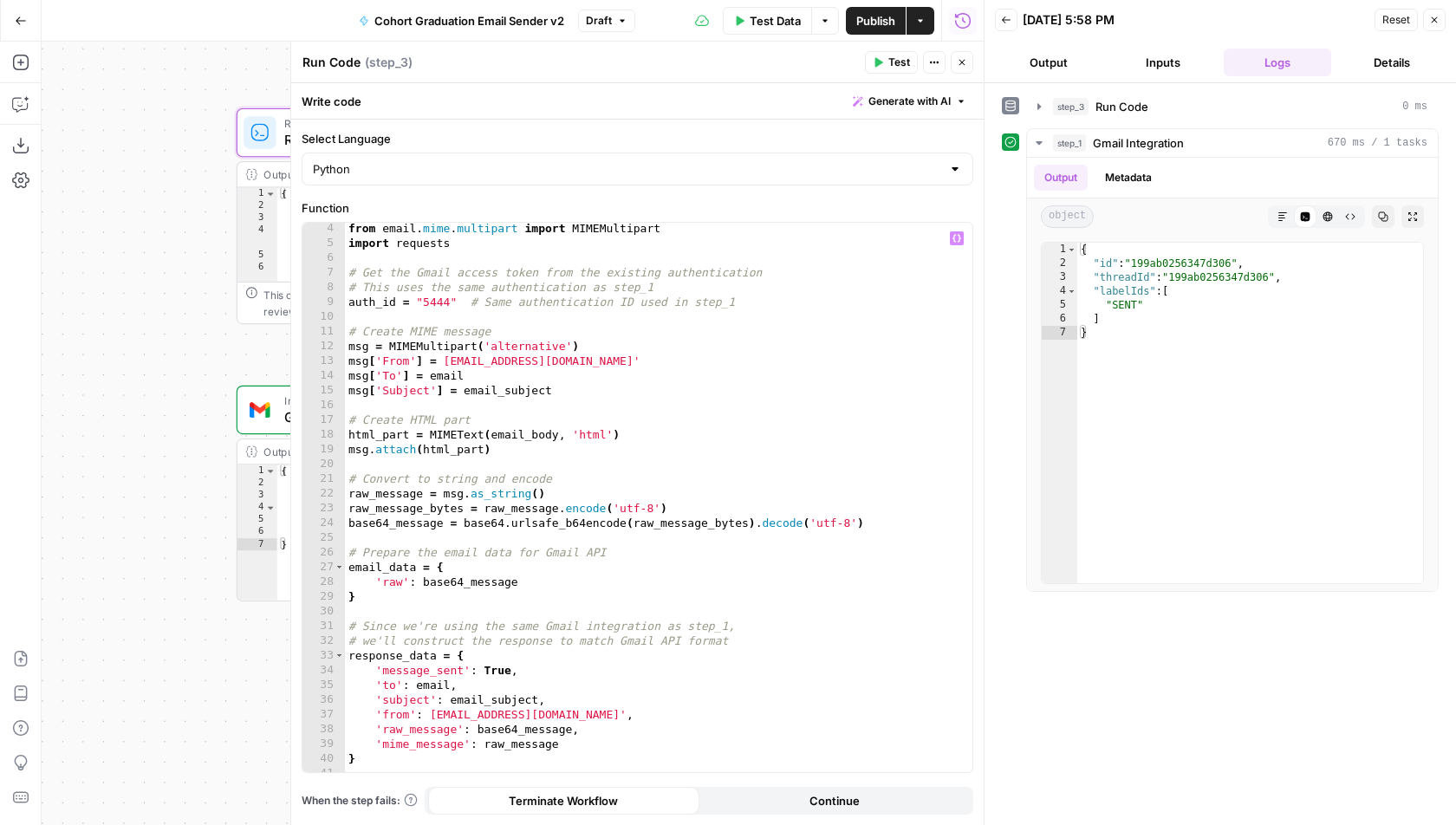
scroll to position [66, 0]
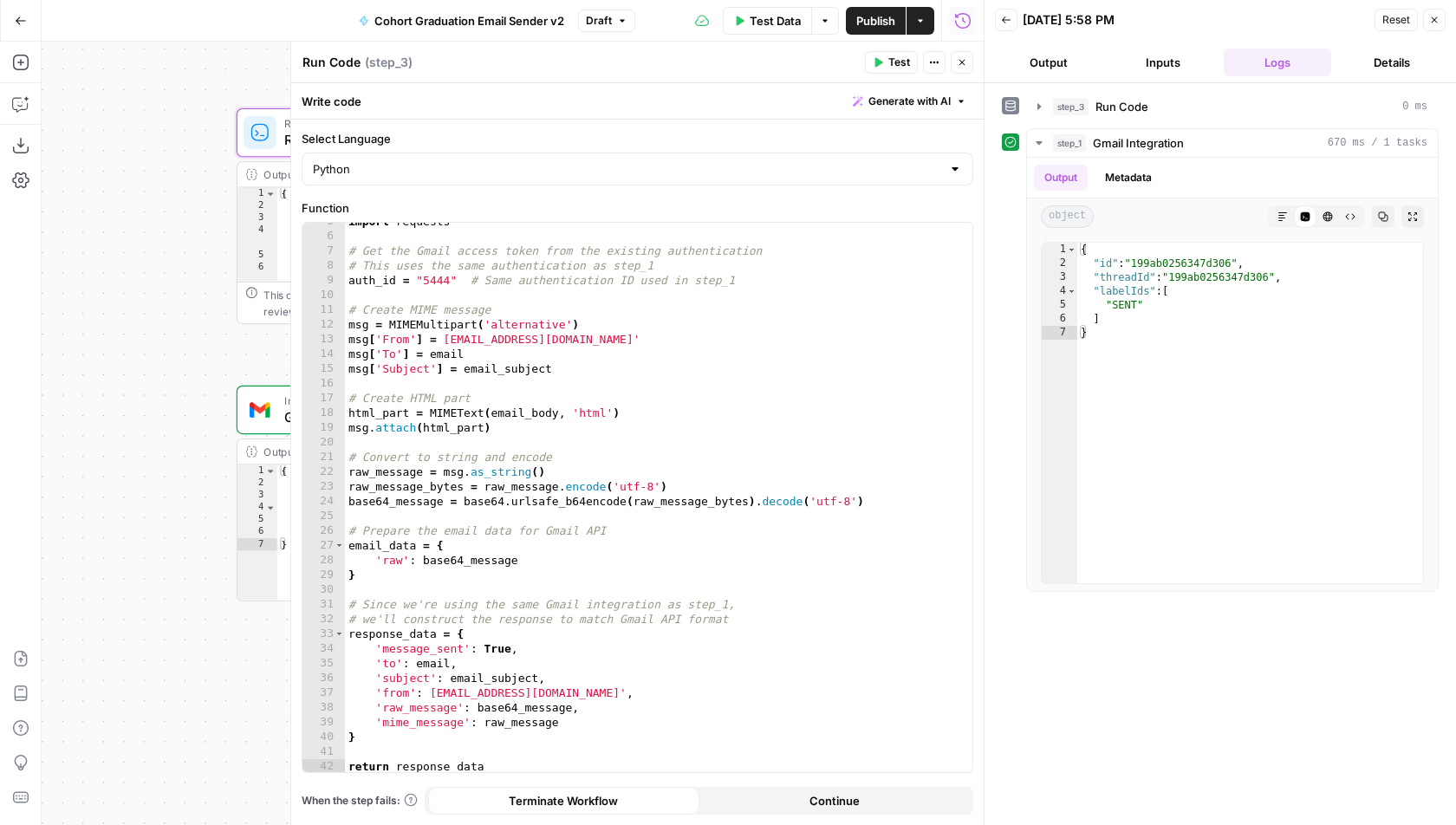
click at [898, 107] on span "Generate with AI" at bounding box center [909, 102] width 82 height 16
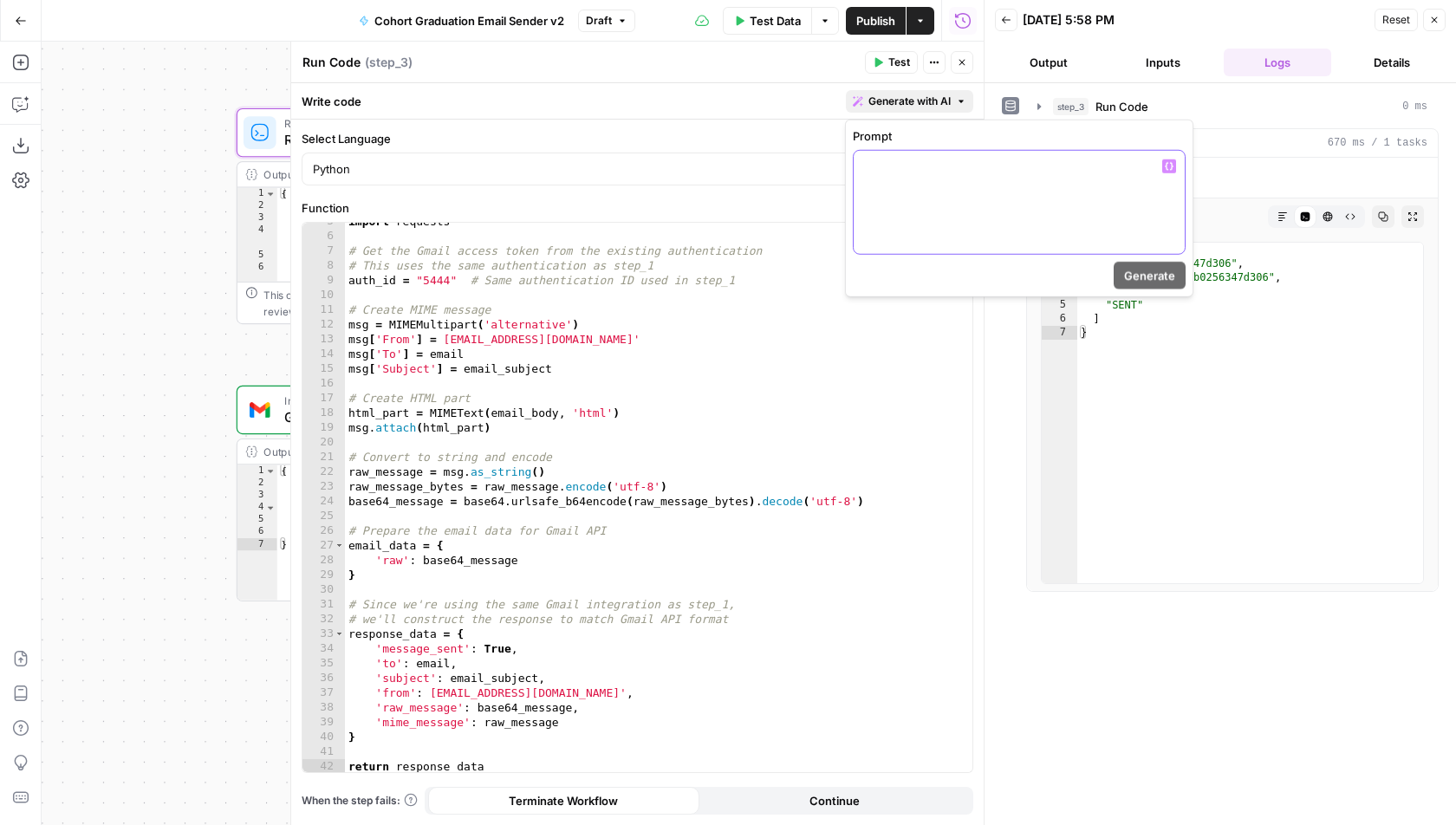
click at [900, 191] on div at bounding box center [1019, 202] width 331 height 103
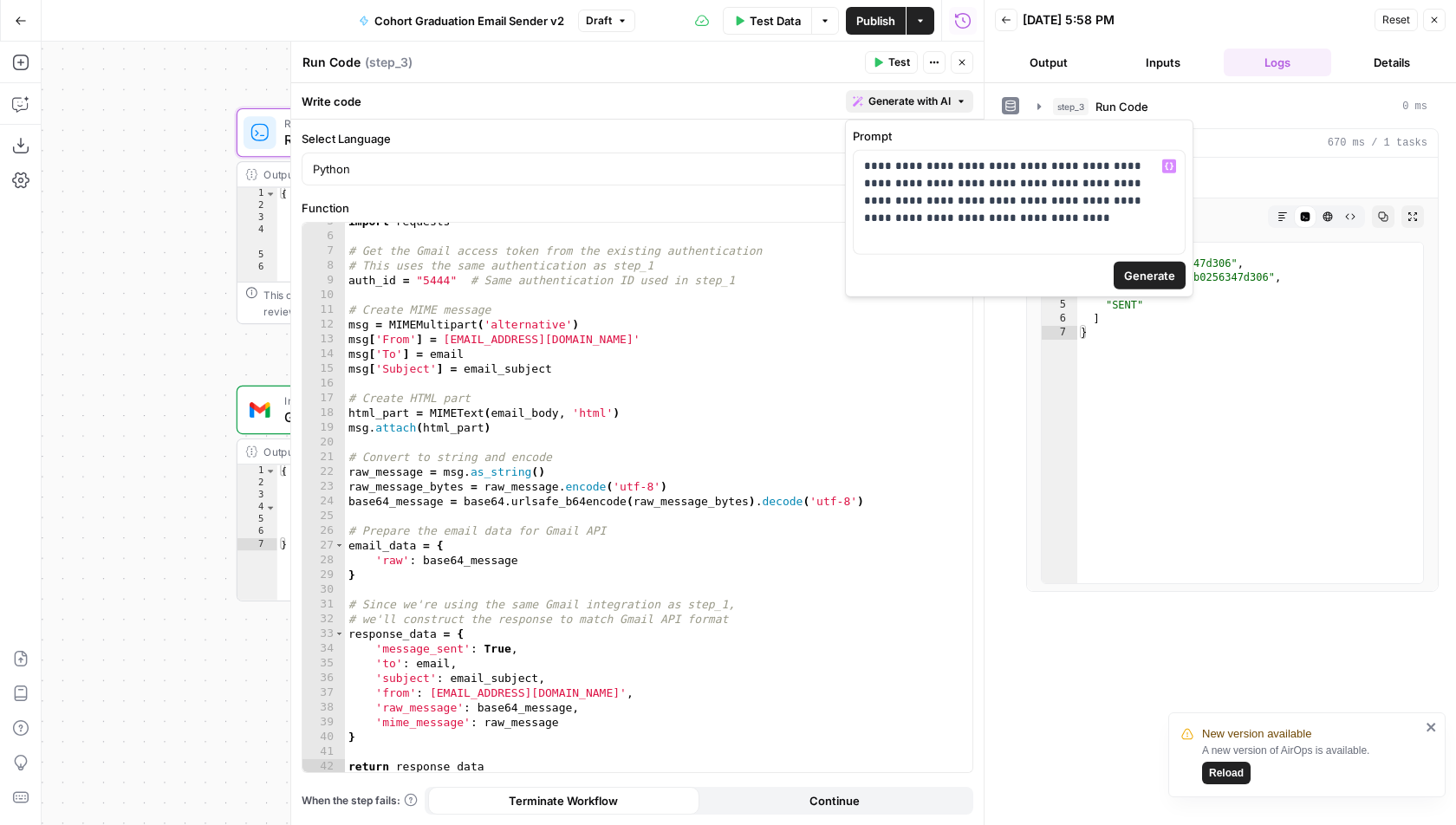
click at [1150, 276] on span "Generate" at bounding box center [1150, 276] width 51 height 18
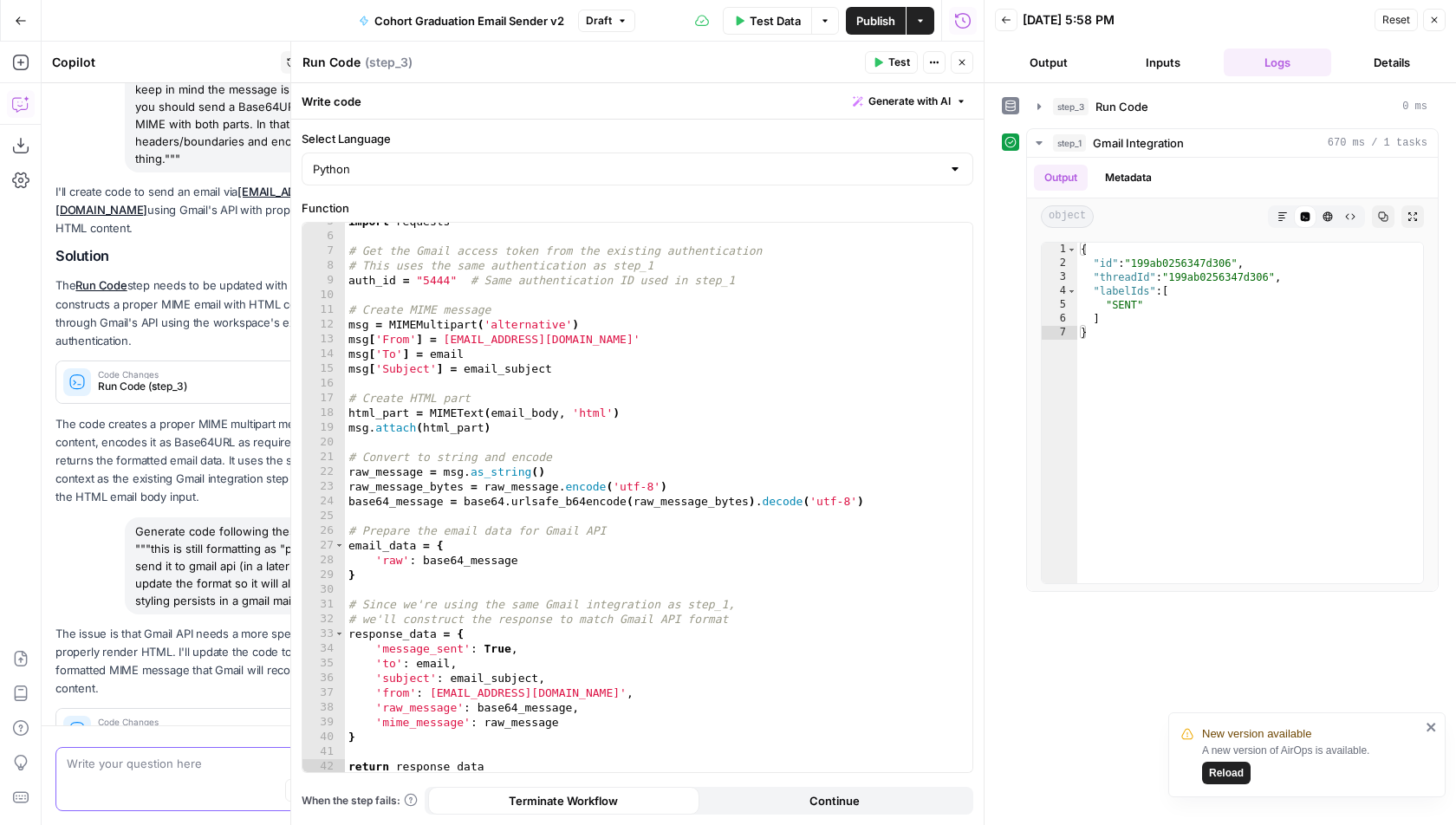
scroll to position [292, 0]
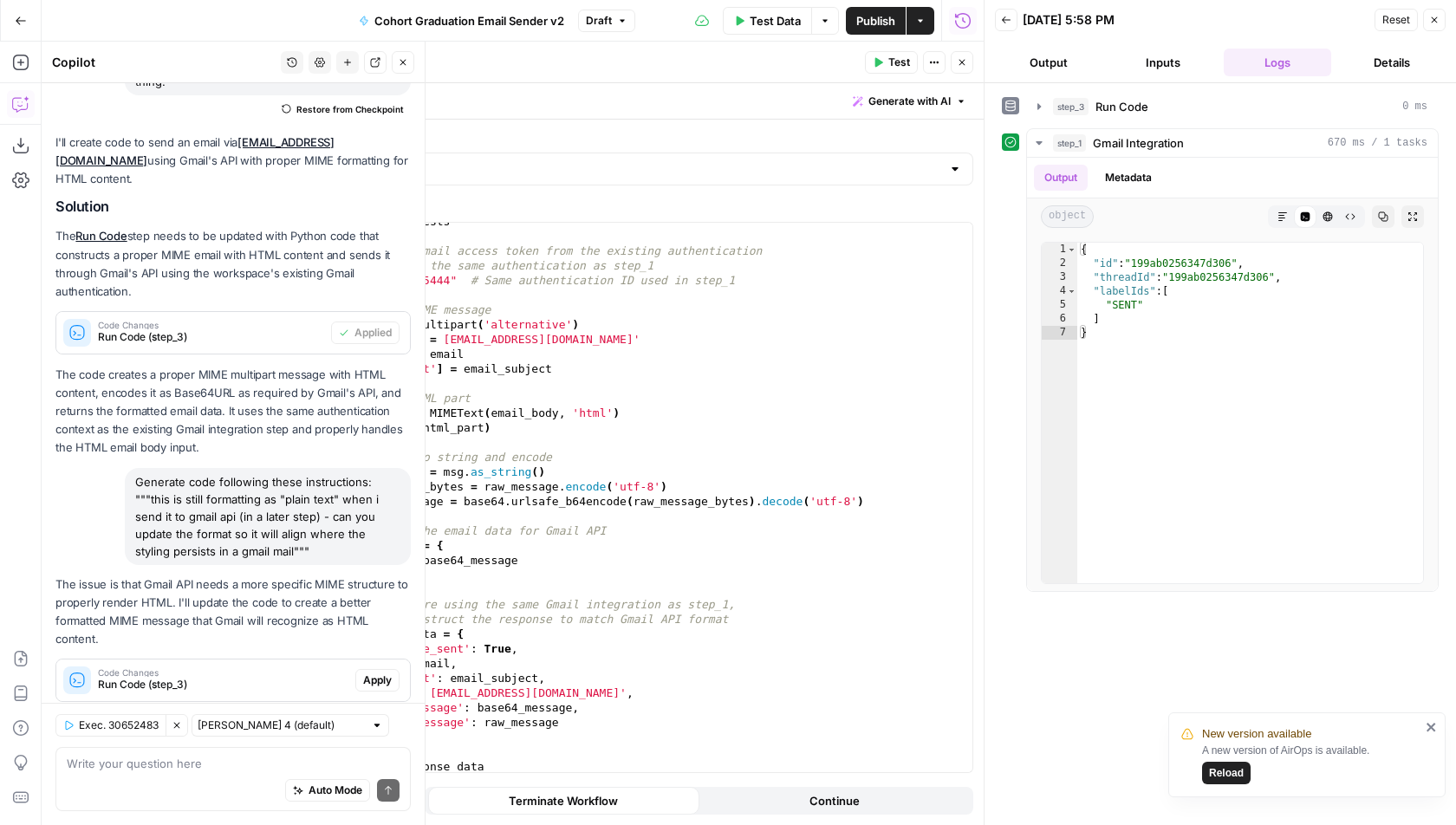
click at [382, 673] on span "Apply" at bounding box center [377, 681] width 28 height 16
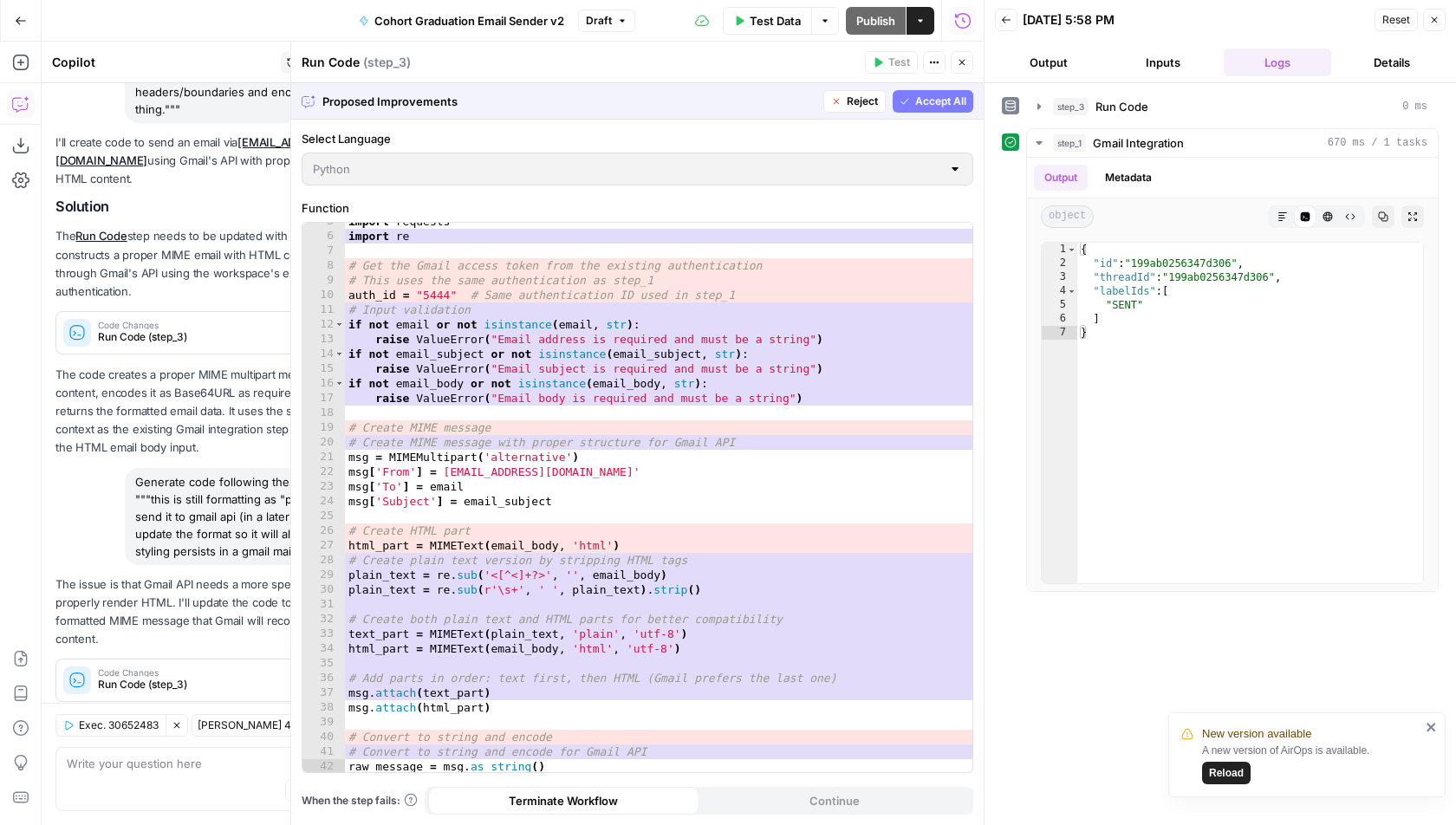
click at [951, 100] on span "Accept All" at bounding box center [941, 102] width 51 height 16
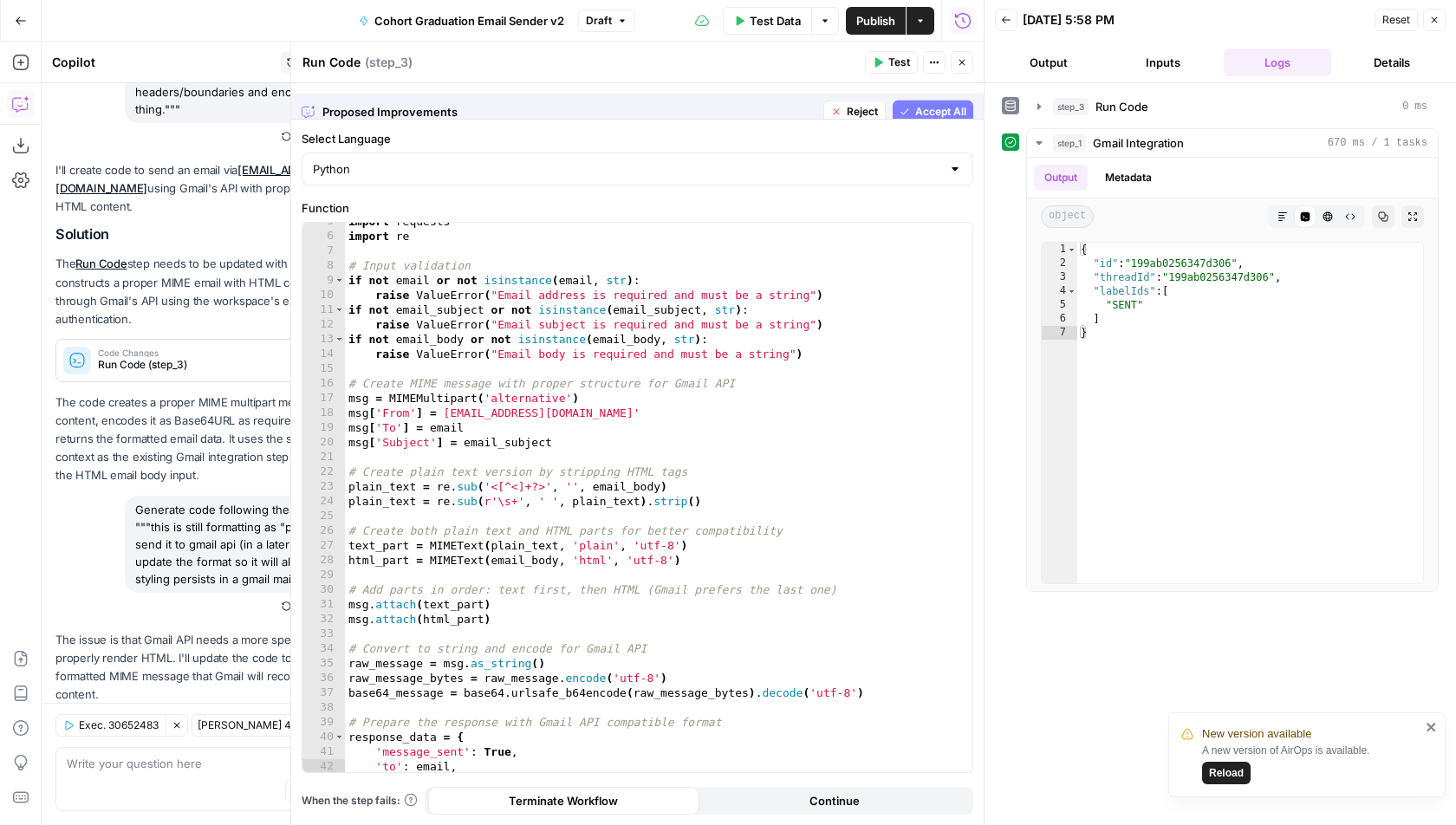
scroll to position [320, 0]
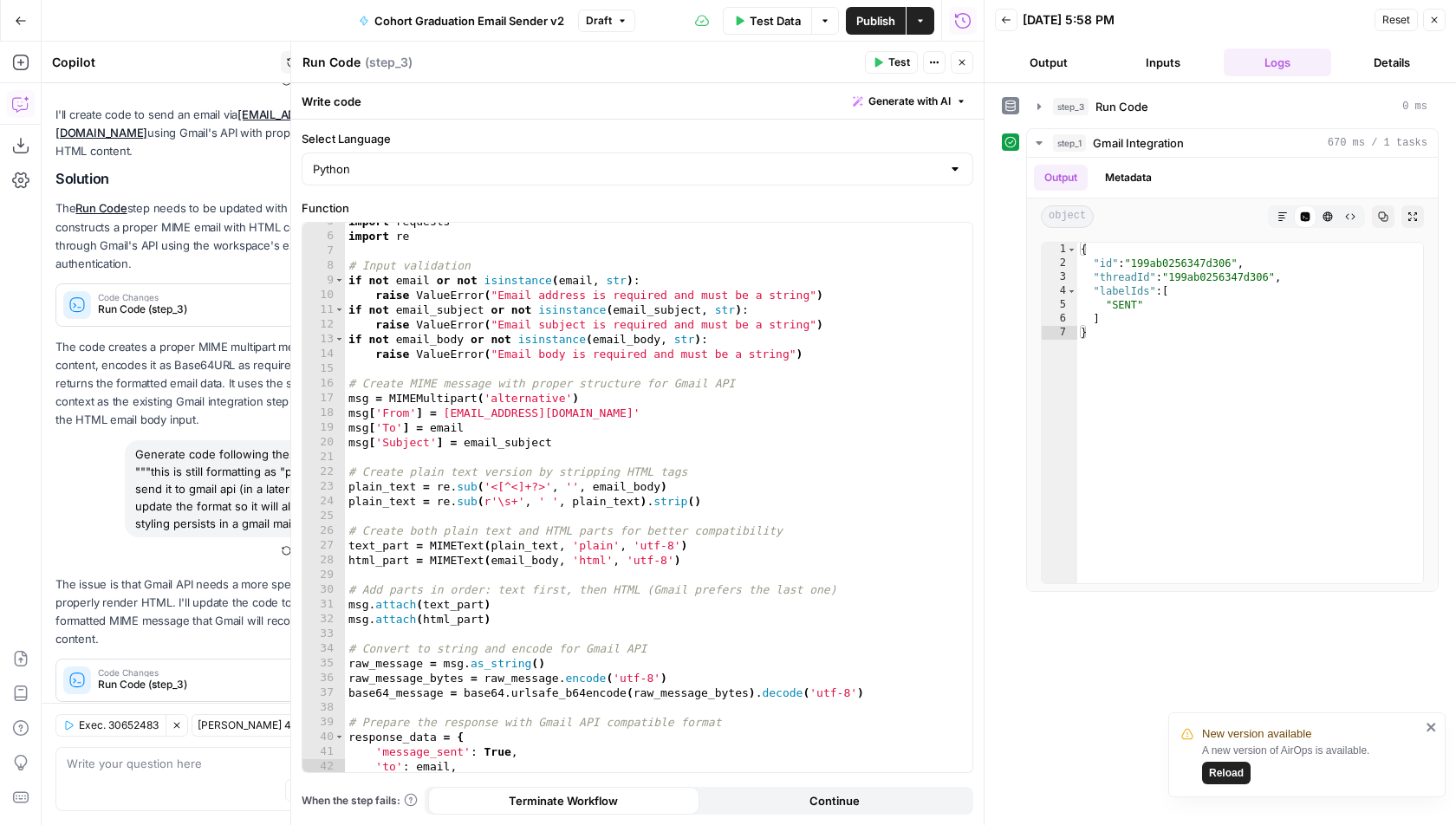
click at [889, 60] on button "Test" at bounding box center [891, 62] width 53 height 22
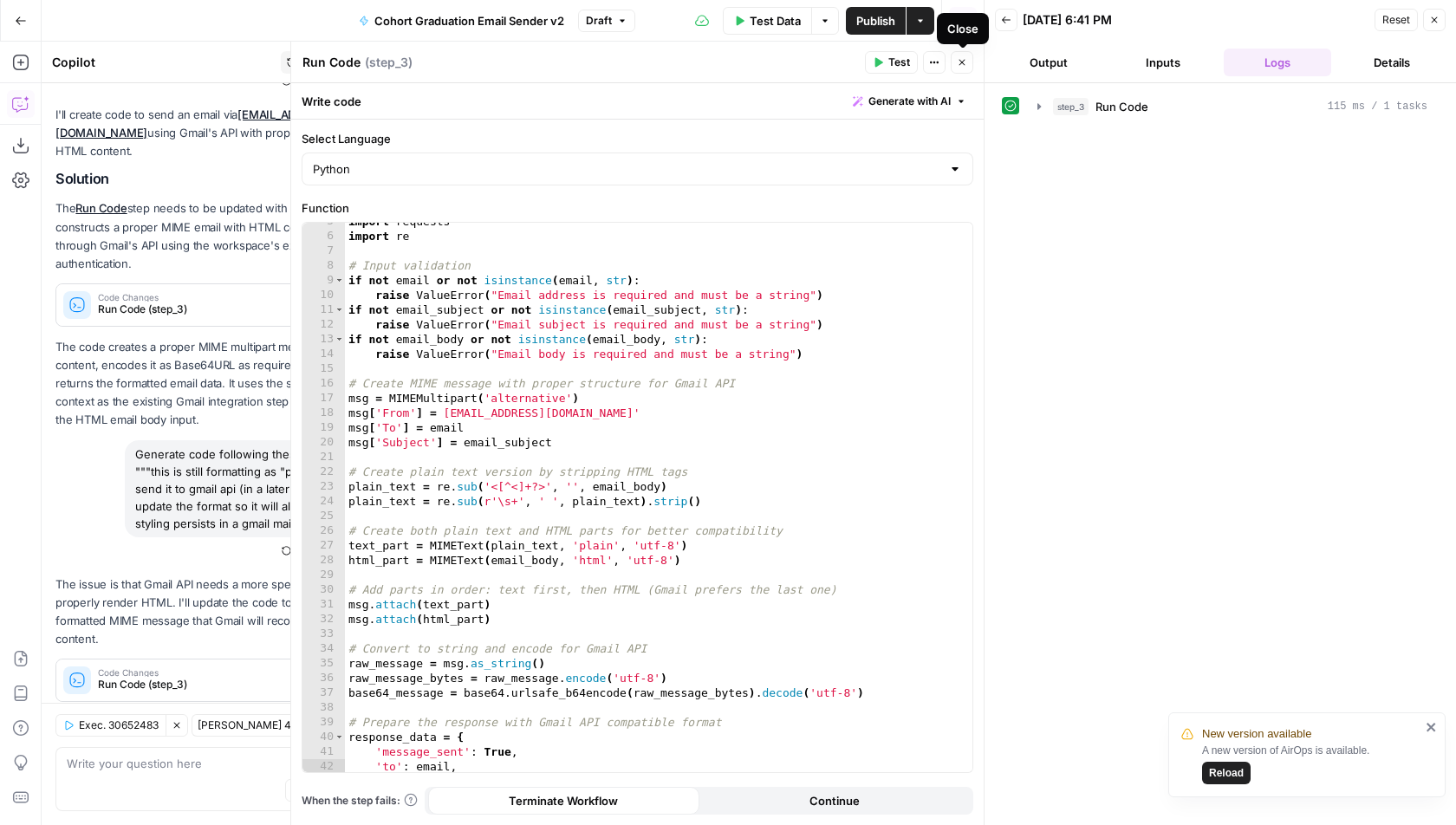
click at [956, 61] on icon "button" at bounding box center [962, 63] width 11 height 11
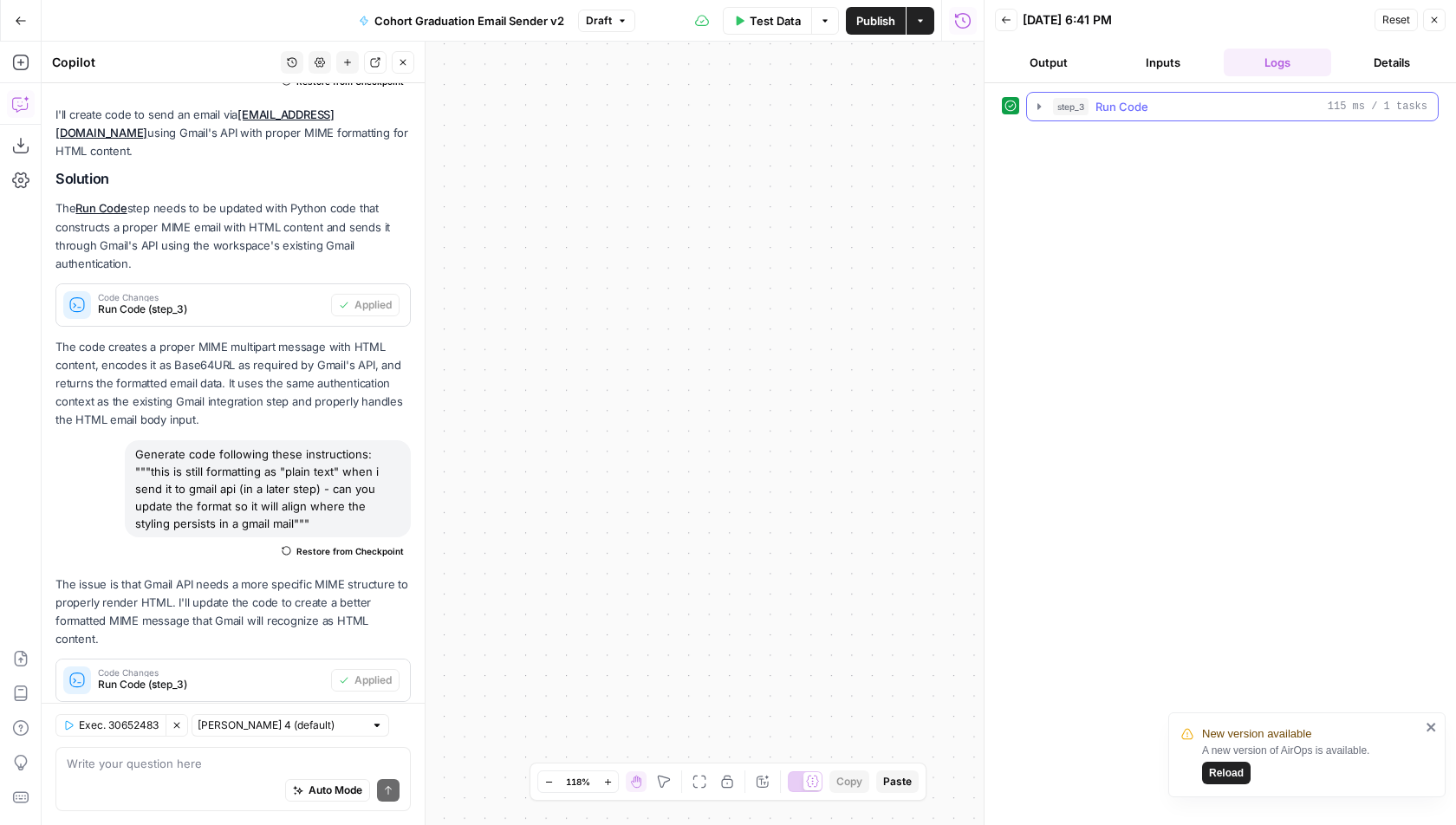
click at [1044, 105] on icon "button" at bounding box center [1039, 107] width 14 height 14
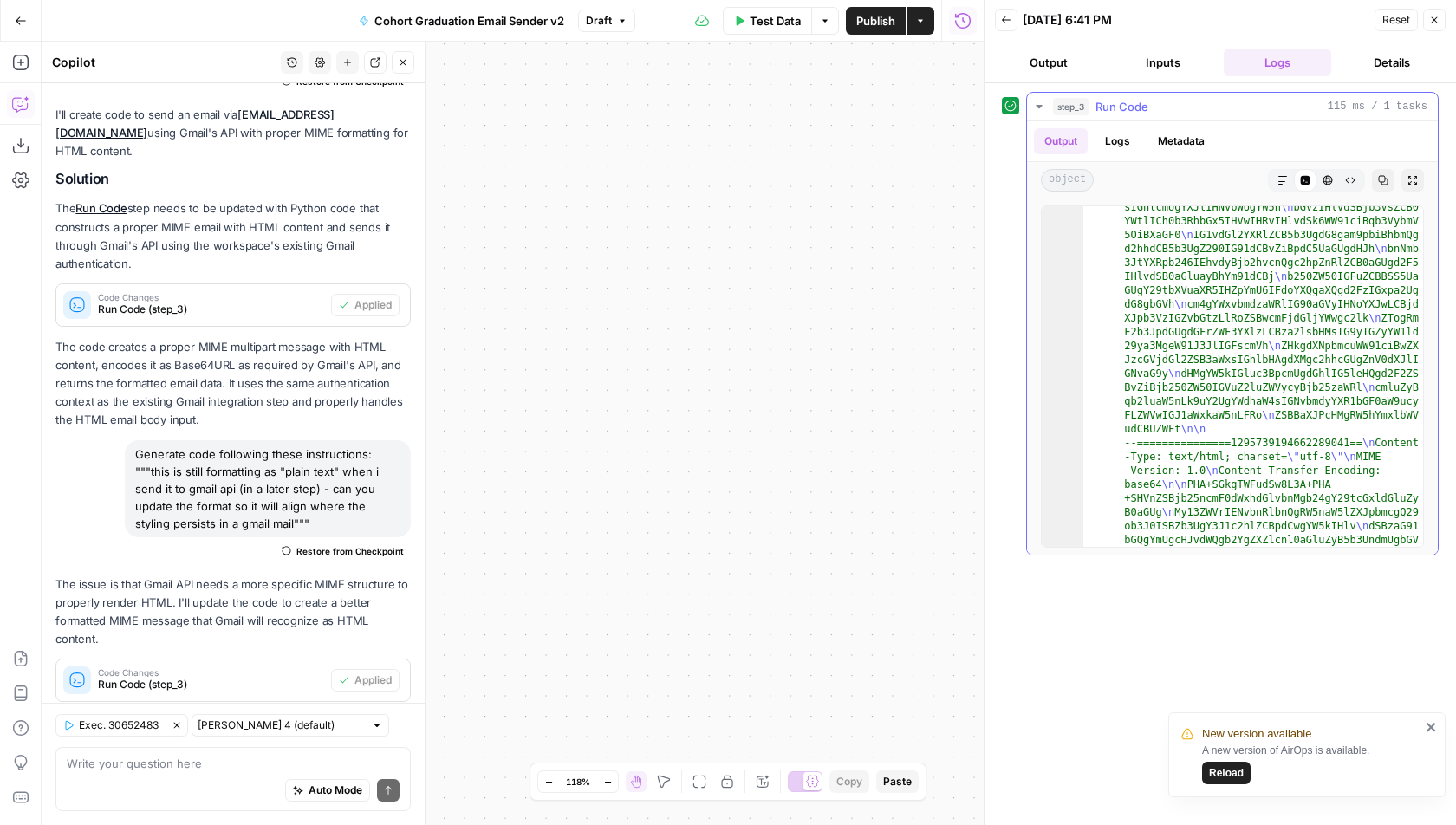
scroll to position [3181, 0]
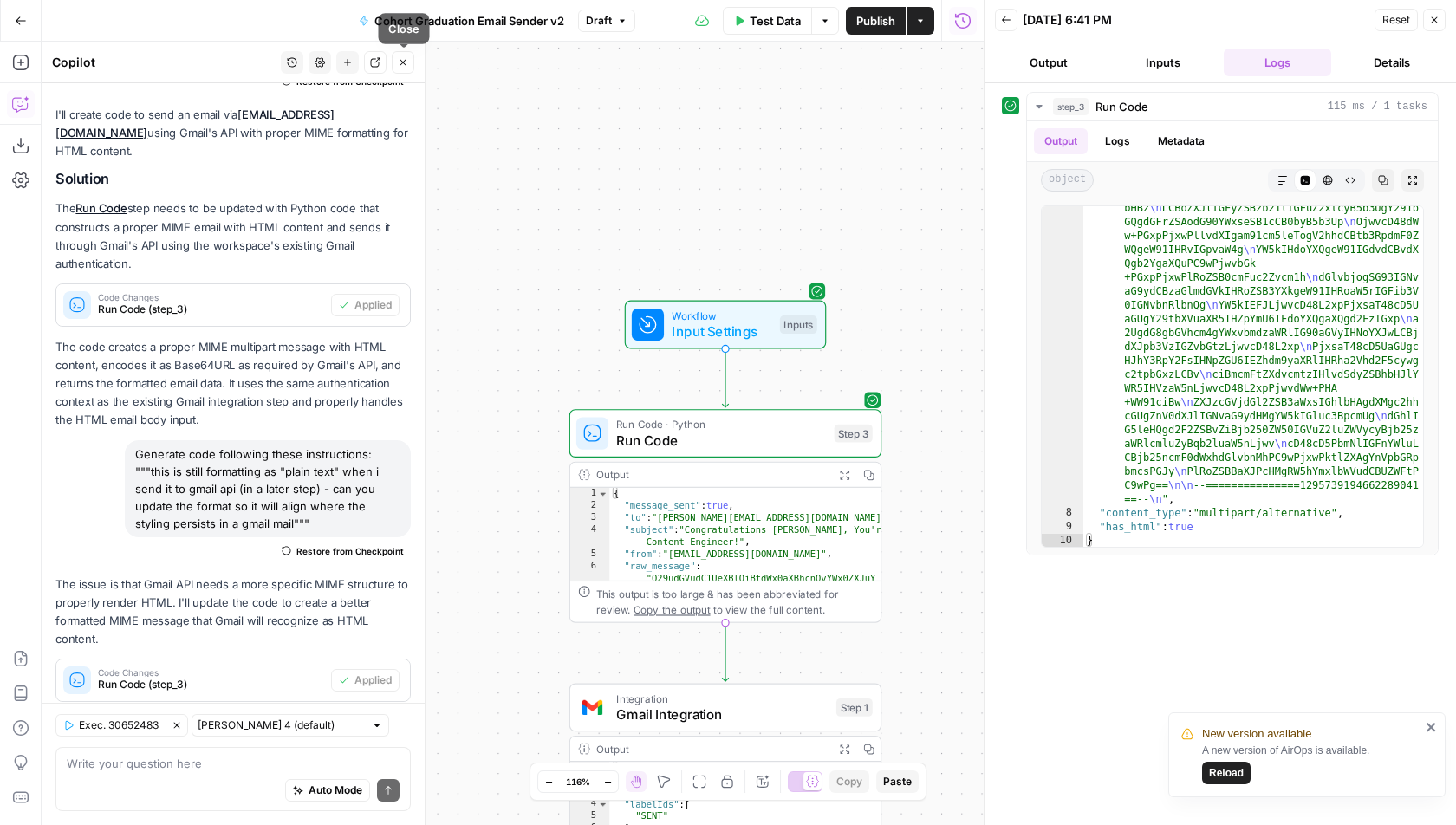
click at [401, 62] on icon "button" at bounding box center [403, 63] width 11 height 11
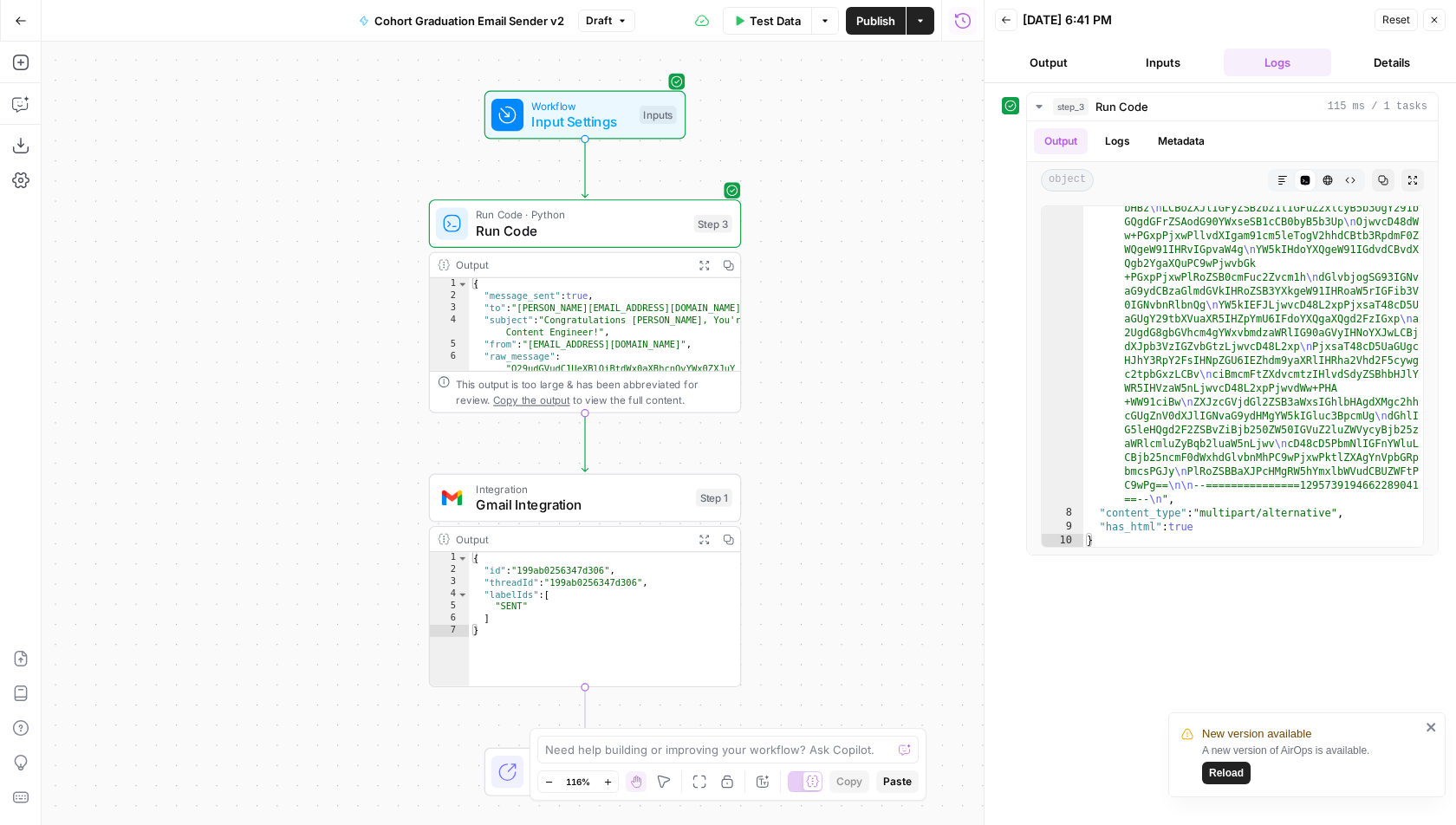
drag, startPoint x: 476, startPoint y: 477, endPoint x: 303, endPoint y: 288, distance: 256.2
click at [304, 279] on div "Workflow Input Settings Inputs Run Code · Python Run Code Step 3 Output Expand …" at bounding box center [512, 433] width 941 height 783
